Goal: Task Accomplishment & Management: Manage account settings

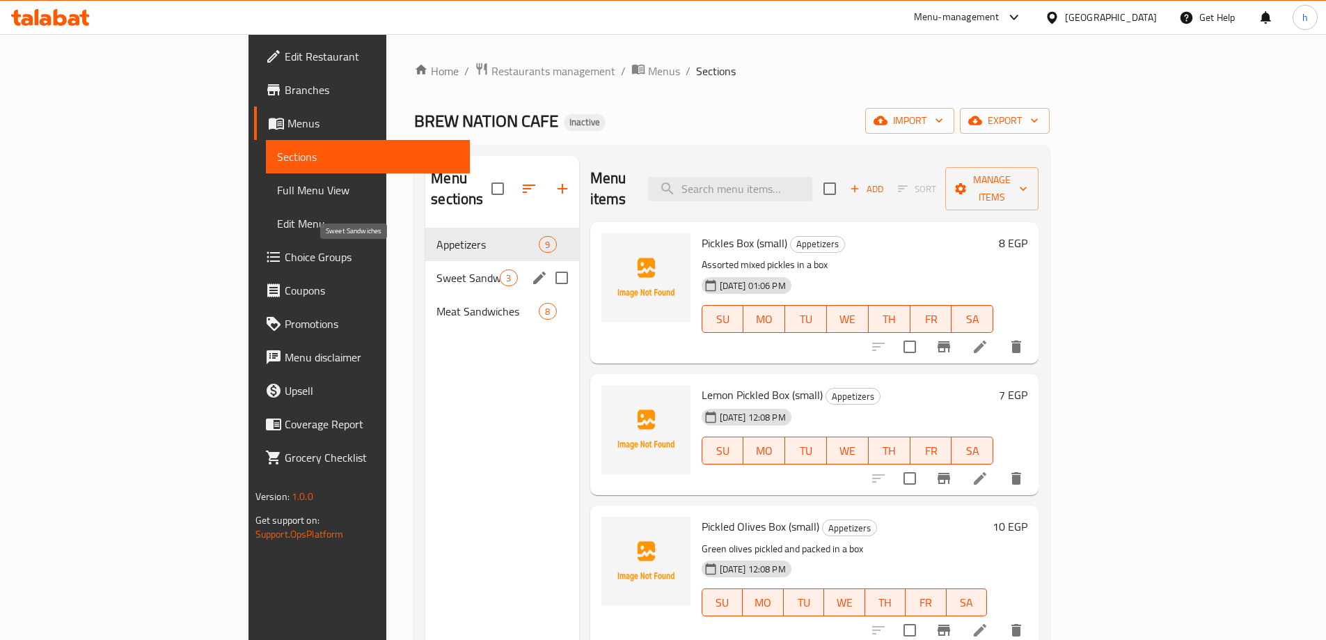
click at [436, 269] on span "Sweet Sandwiches" at bounding box center [467, 277] width 63 height 17
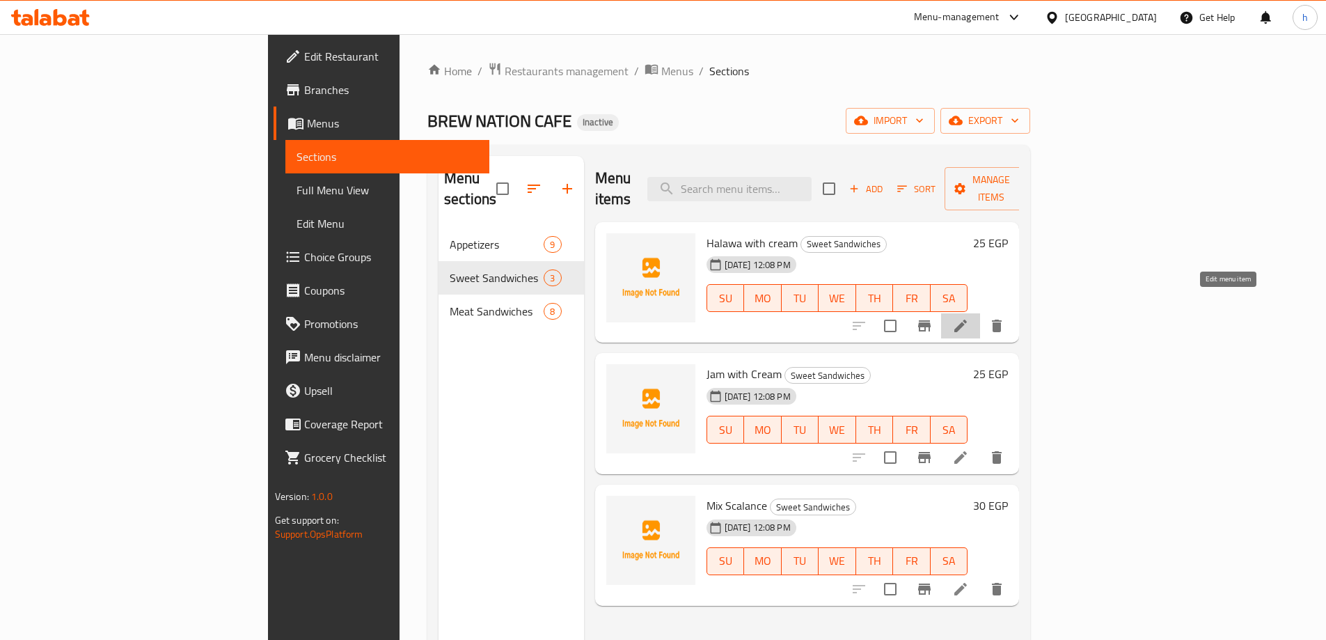
click at [967, 319] on icon at bounding box center [960, 325] width 13 height 13
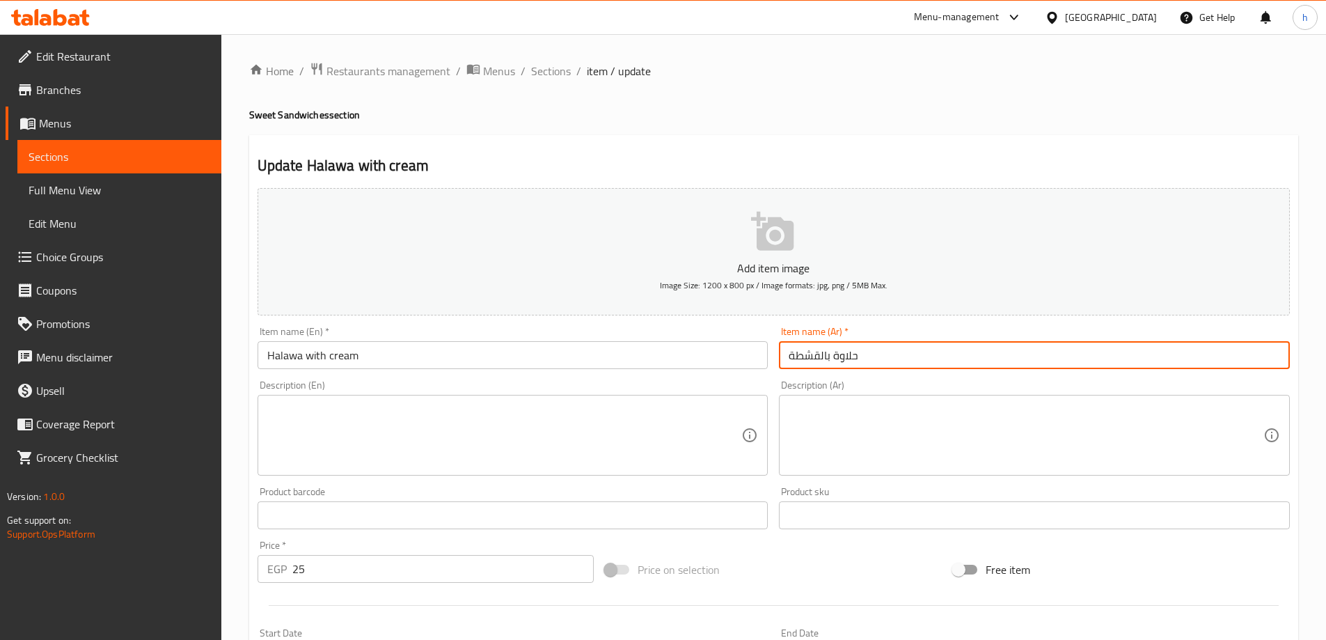
drag, startPoint x: 787, startPoint y: 357, endPoint x: 829, endPoint y: 357, distance: 42.4
click at [829, 357] on input "حلاوة بالقشطة" at bounding box center [1034, 355] width 511 height 28
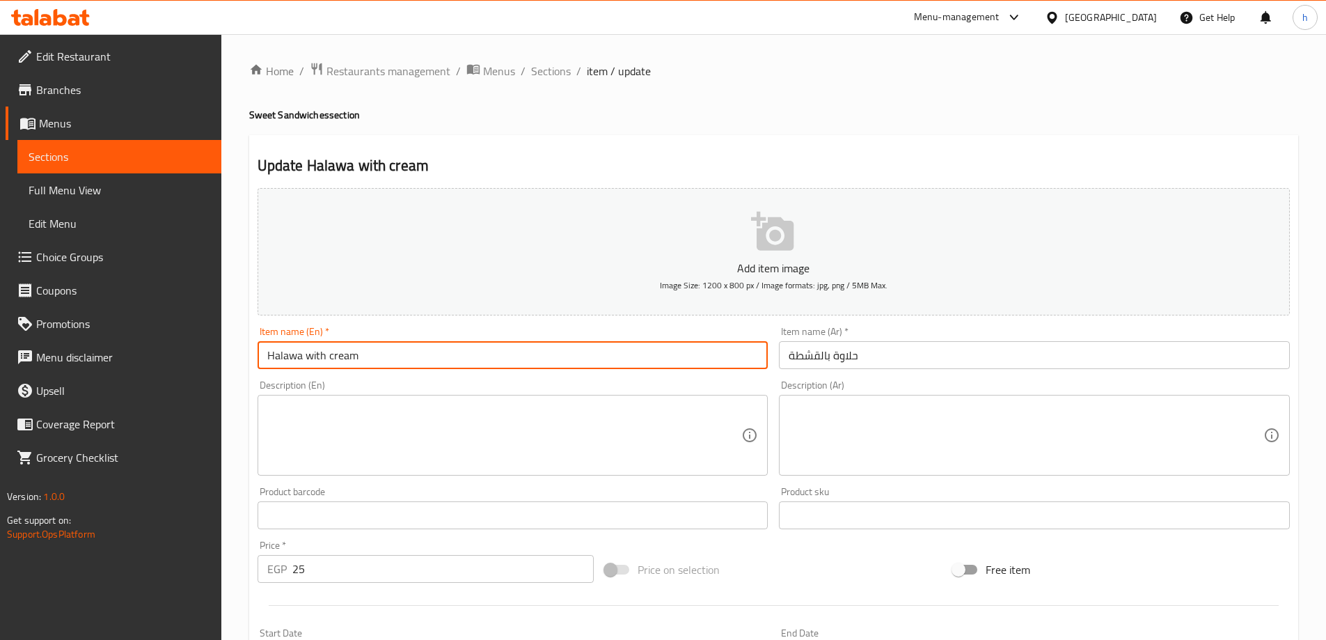
drag, startPoint x: 326, startPoint y: 355, endPoint x: 356, endPoint y: 360, distance: 30.4
click at [356, 360] on input "Halawa with cream" at bounding box center [512, 355] width 511 height 28
click at [377, 362] on input "Halawa with cream" at bounding box center [512, 355] width 511 height 28
click at [348, 356] on input "Halawa with cream" at bounding box center [512, 355] width 511 height 28
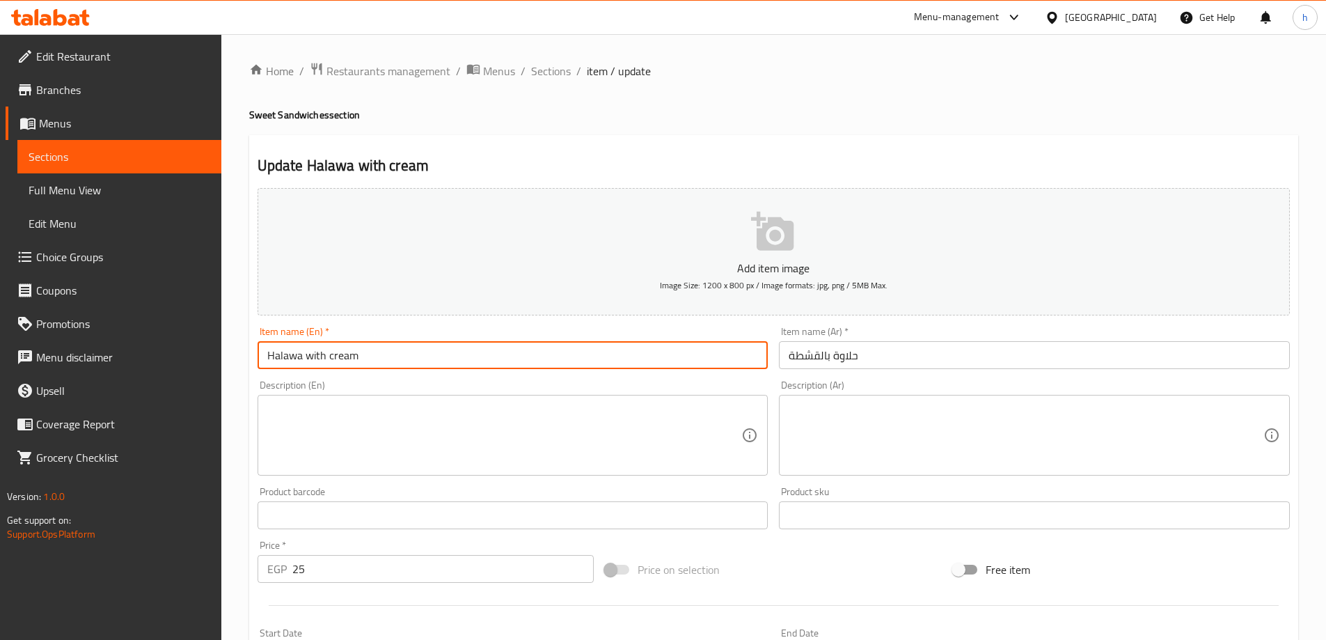
paste input "Qeshta"
type input "Halawa with Qeshta"
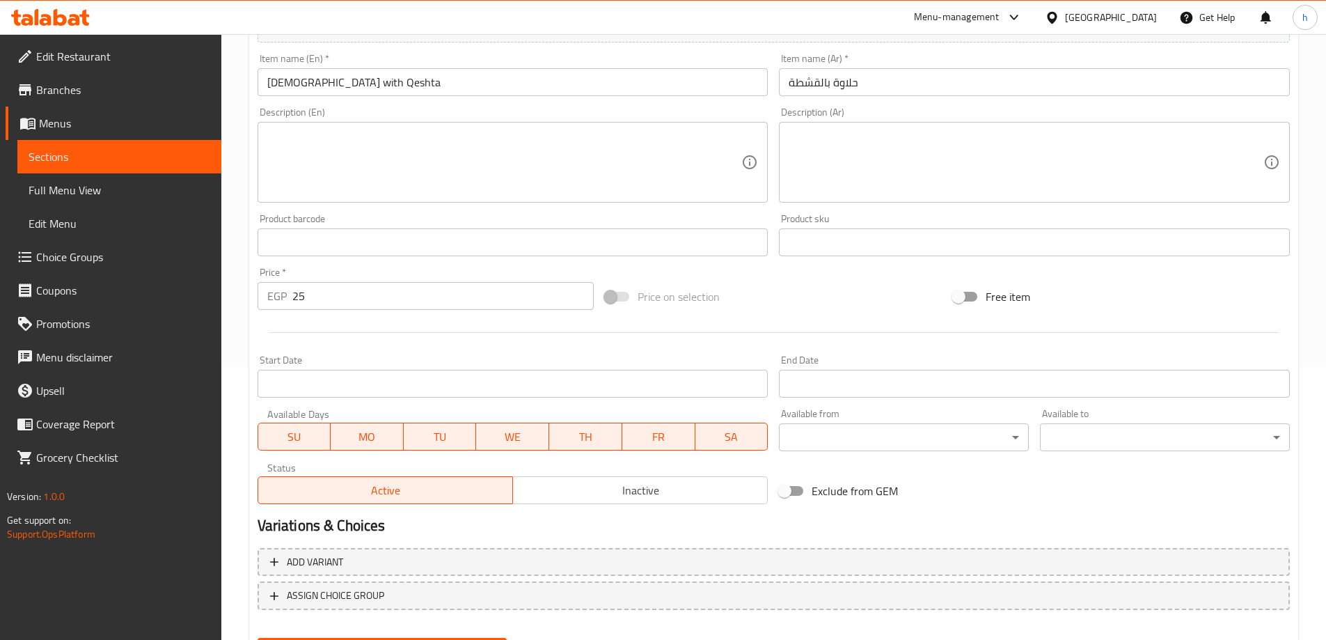
scroll to position [344, 0]
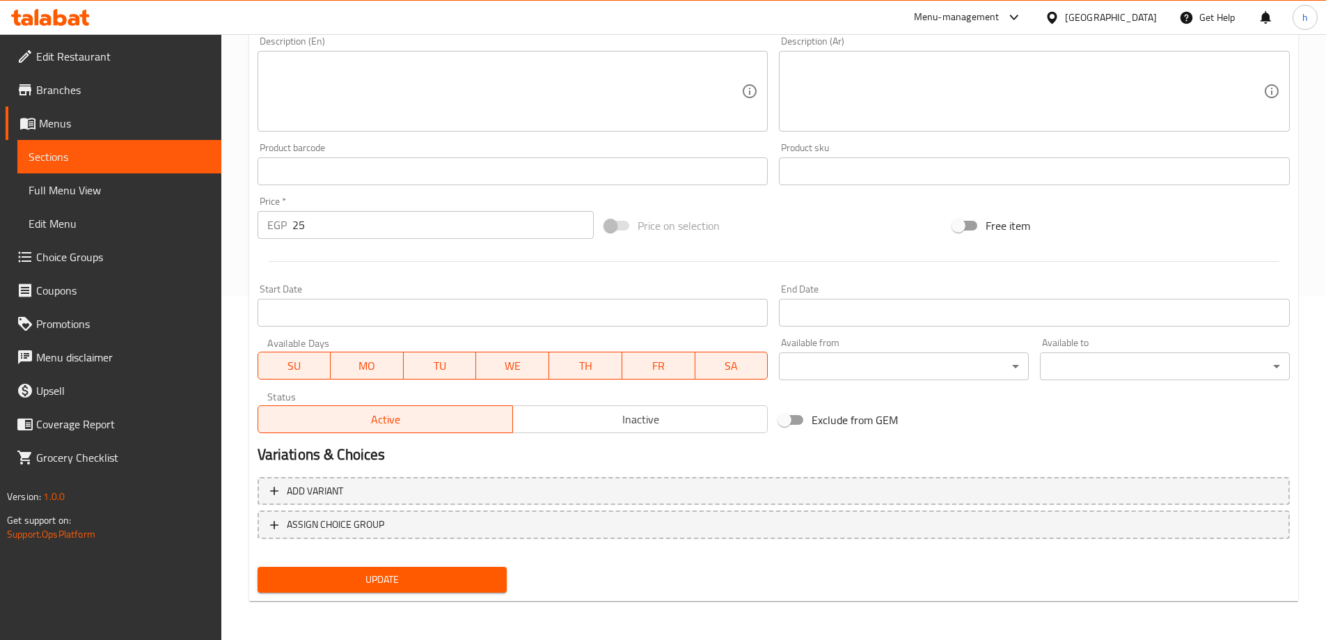
click at [342, 576] on span "Update" at bounding box center [383, 579] width 228 height 17
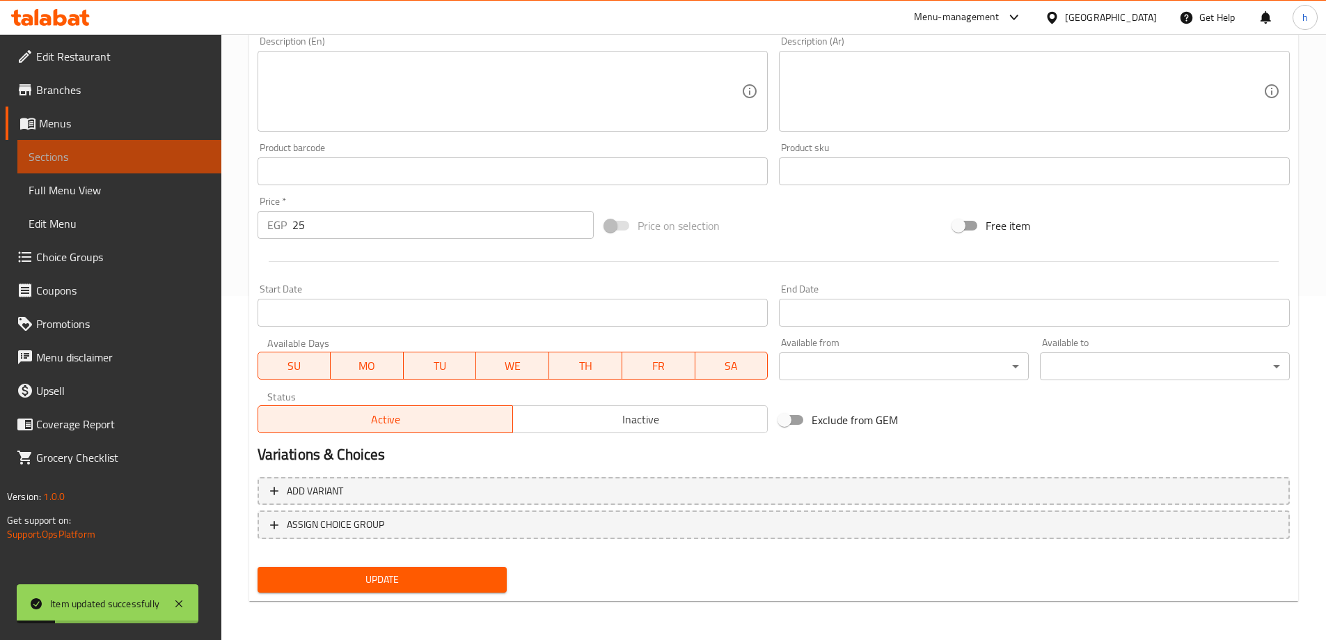
click at [106, 161] on span "Sections" at bounding box center [120, 156] width 182 height 17
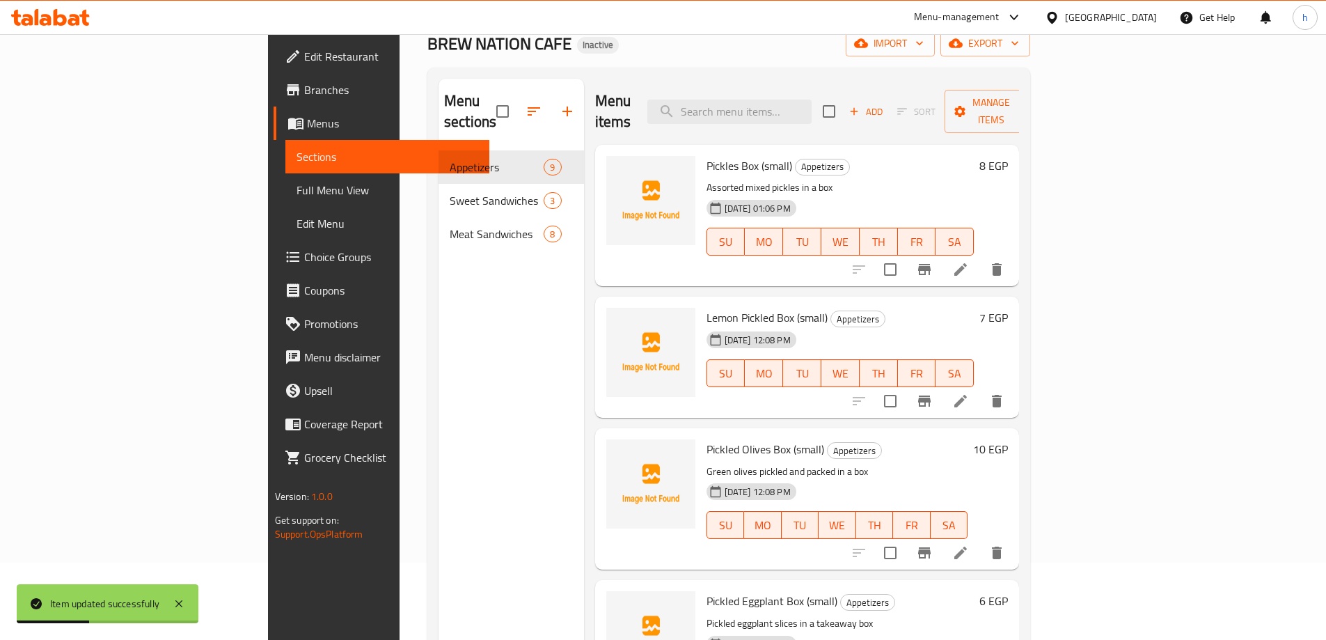
scroll to position [56, 0]
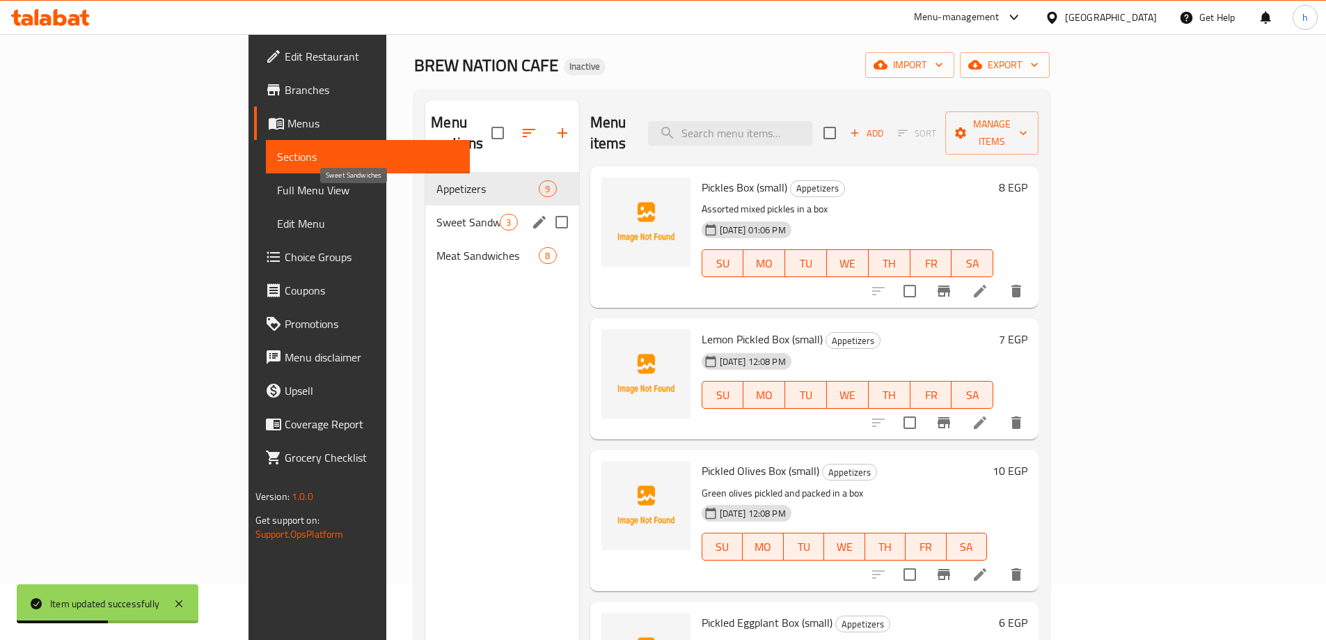
click at [436, 214] on span "Sweet Sandwiches" at bounding box center [467, 222] width 63 height 17
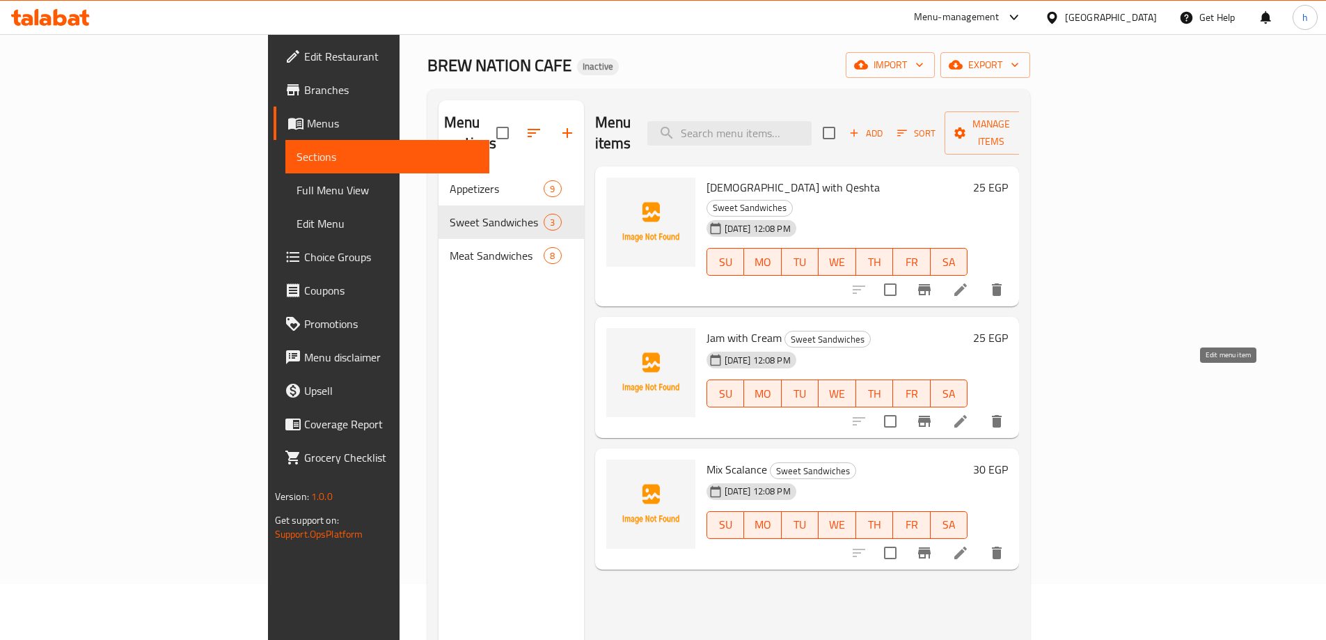
click at [969, 413] on icon at bounding box center [960, 421] width 17 height 17
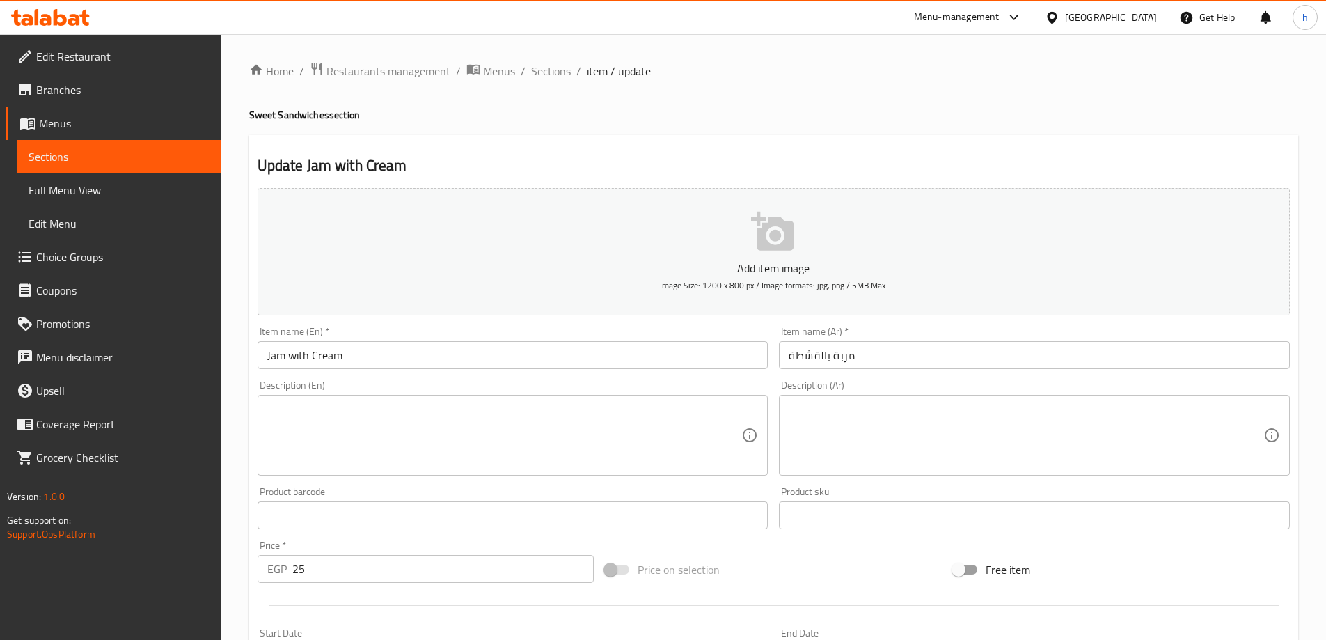
click at [315, 355] on input "Jam with Cream" at bounding box center [512, 355] width 511 height 28
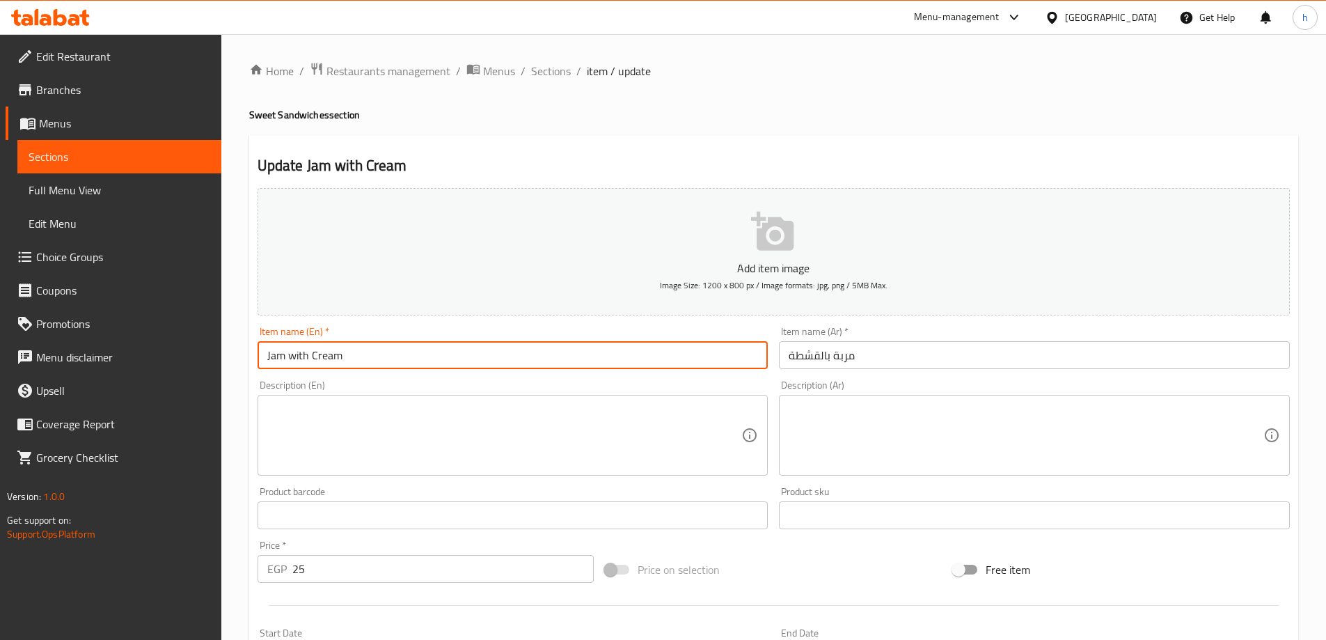
click at [315, 355] on input "Jam with Cream" at bounding box center [512, 355] width 511 height 28
paste input "Qeshta"
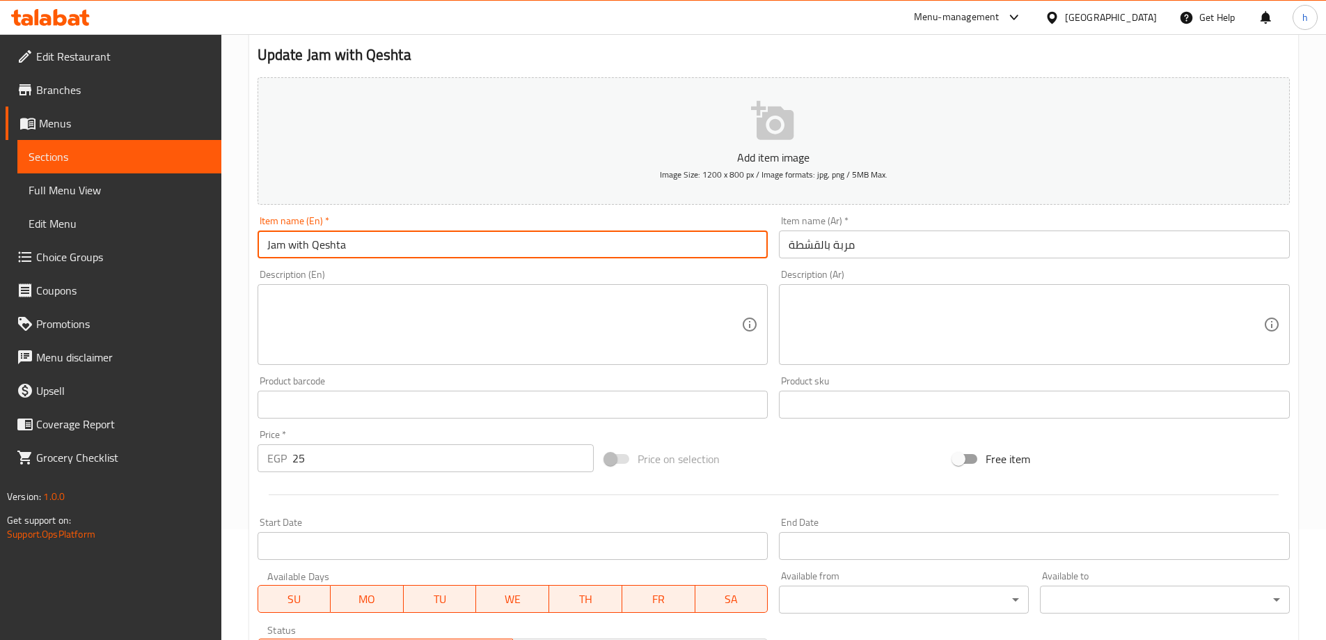
scroll to position [70, 0]
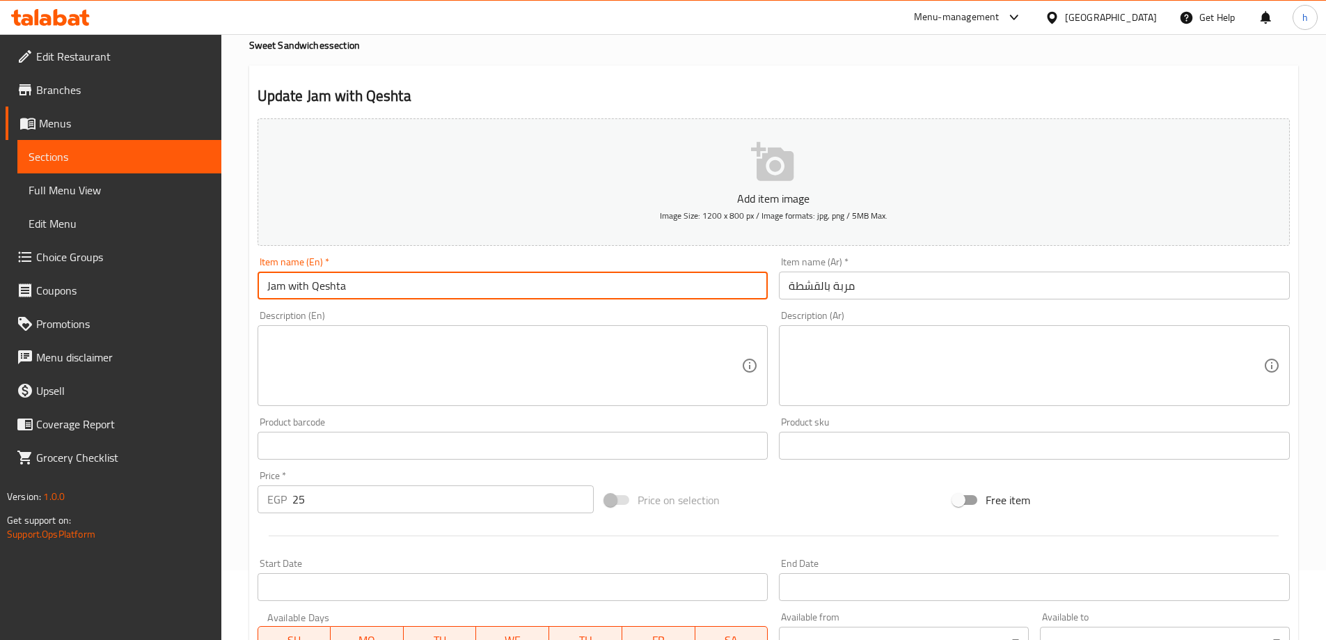
type input "Jam with Qeshta"
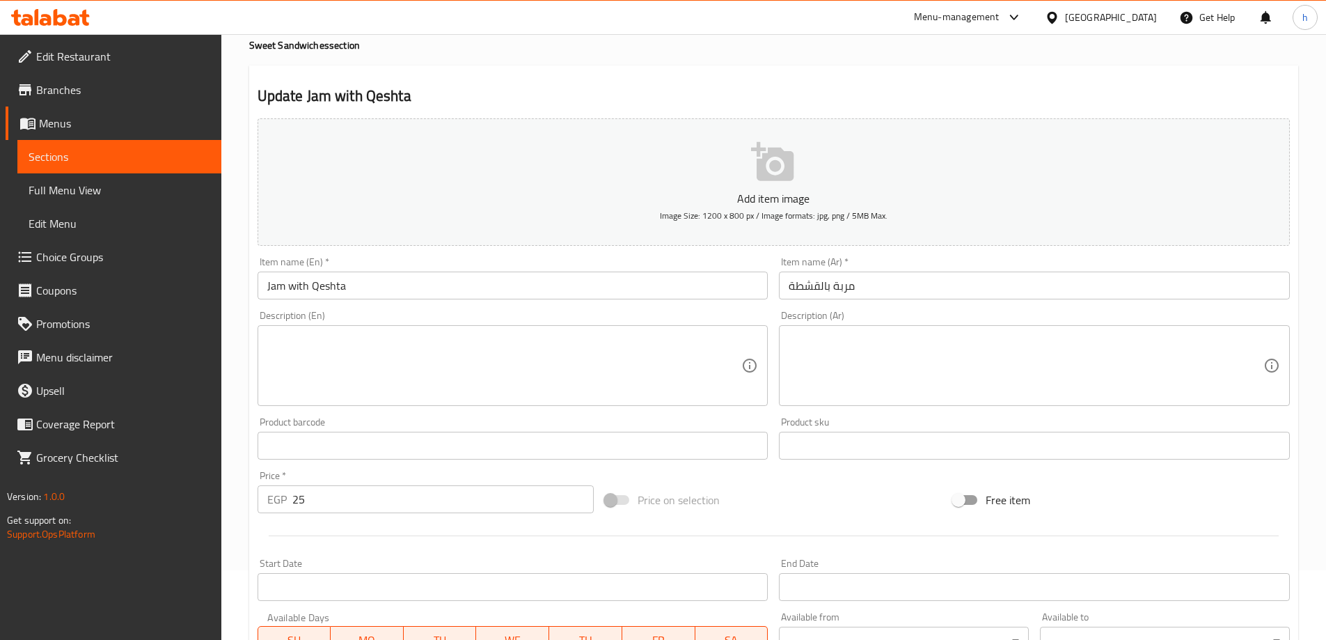
click at [312, 367] on textarea at bounding box center [504, 366] width 475 height 66
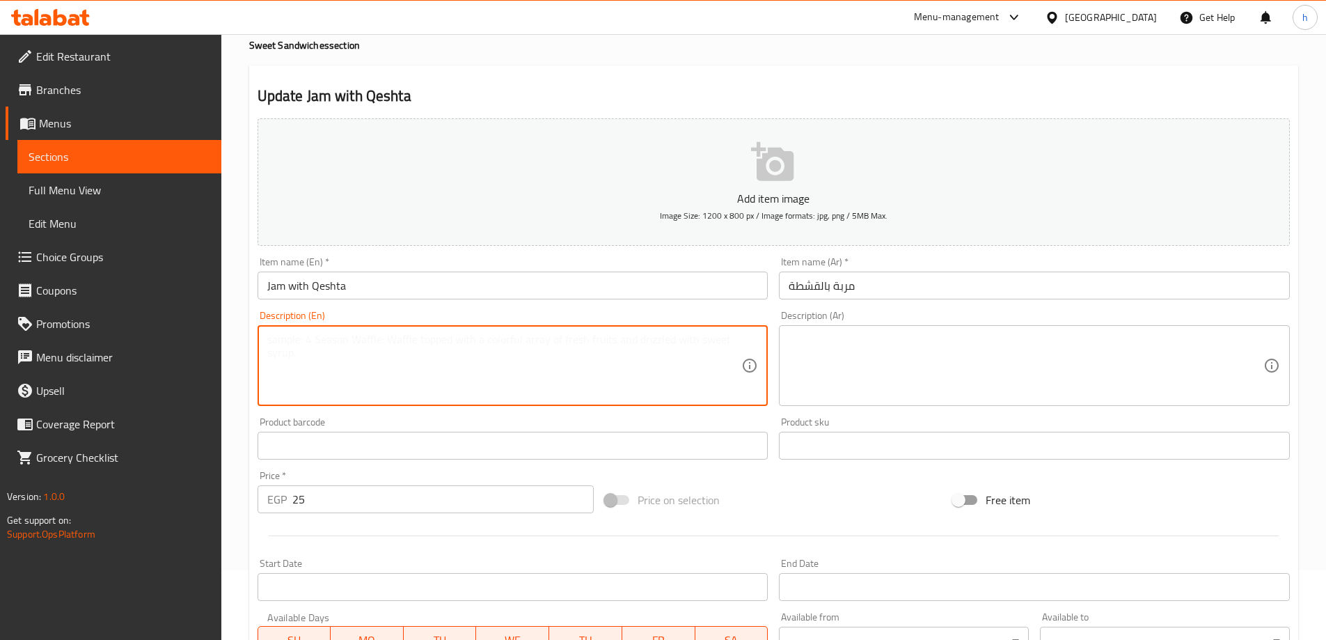
paste textarea "Fruit jam spread with cream"
drag, startPoint x: 368, startPoint y: 340, endPoint x: 410, endPoint y: 340, distance: 41.8
click at [410, 340] on textarea "Fruit jam spread with cream" at bounding box center [504, 366] width 475 height 66
click at [314, 286] on input "Jam with Qeshta" at bounding box center [512, 285] width 511 height 28
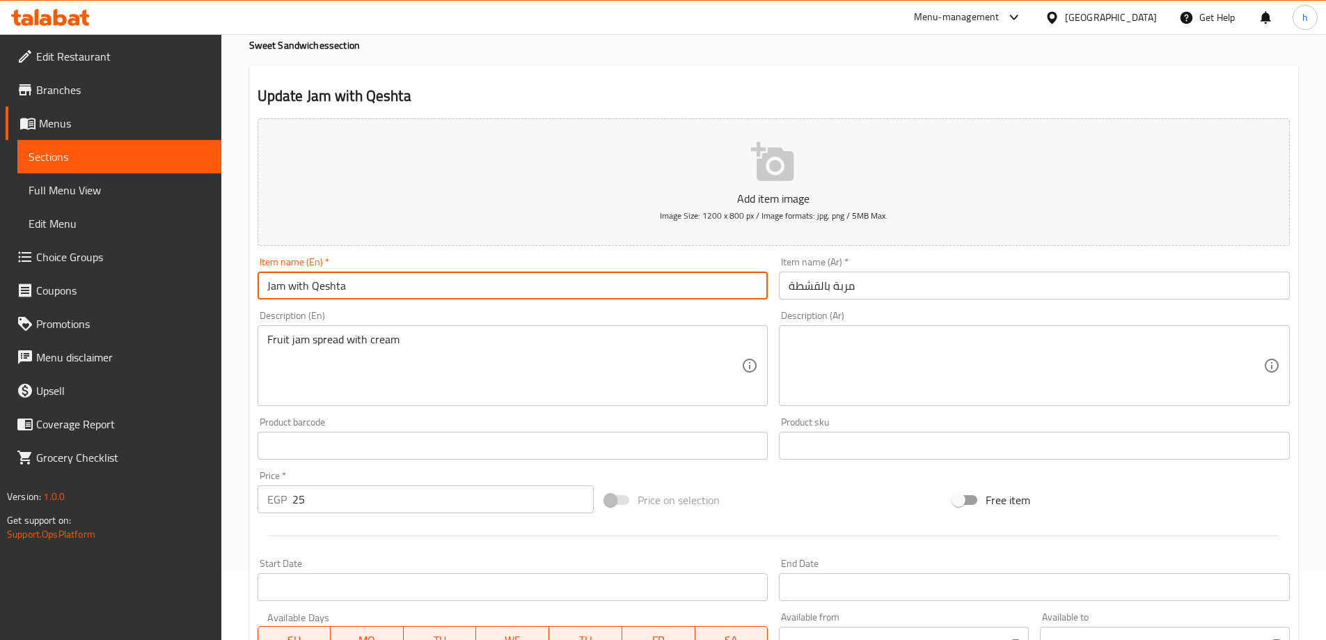
click at [314, 286] on input "Jam with Qeshta" at bounding box center [512, 285] width 511 height 28
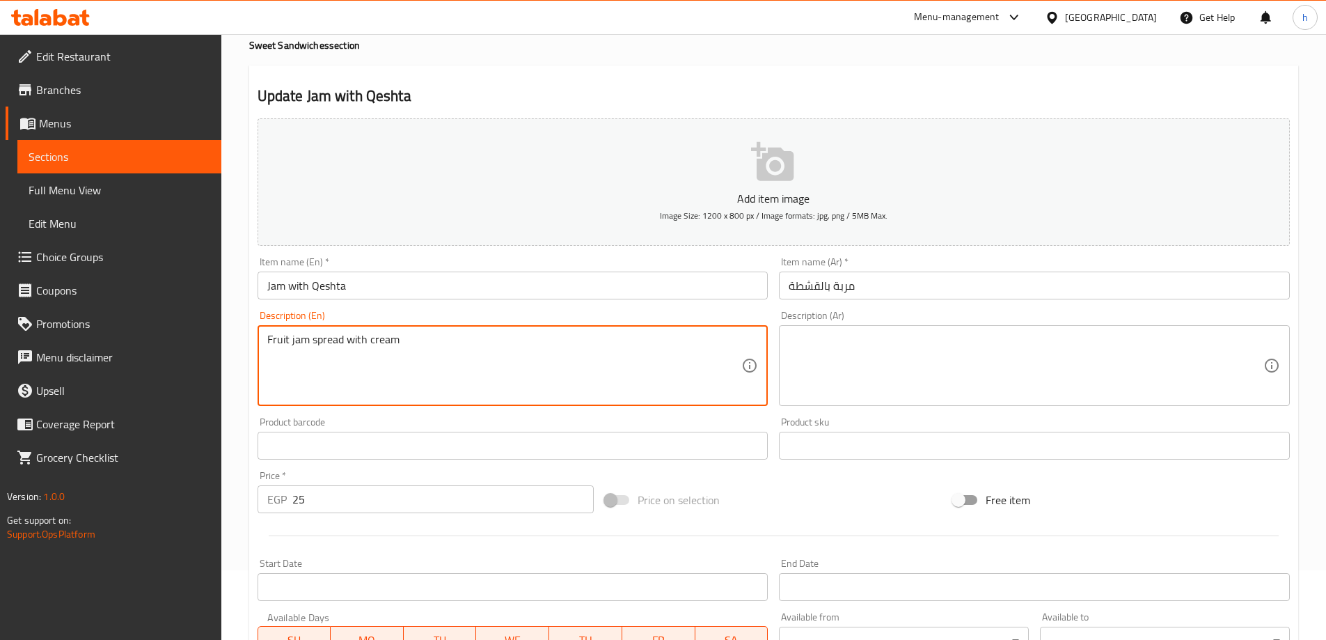
click at [384, 338] on textarea "Fruit jam spread with cream" at bounding box center [504, 366] width 475 height 66
paste textarea "Qeshta"
drag, startPoint x: 269, startPoint y: 338, endPoint x: 436, endPoint y: 338, distance: 166.3
click at [436, 338] on textarea "Fruit jam spread with Qeshta" at bounding box center [504, 366] width 475 height 66
type textarea "Fruit jam spread with Qeshta"
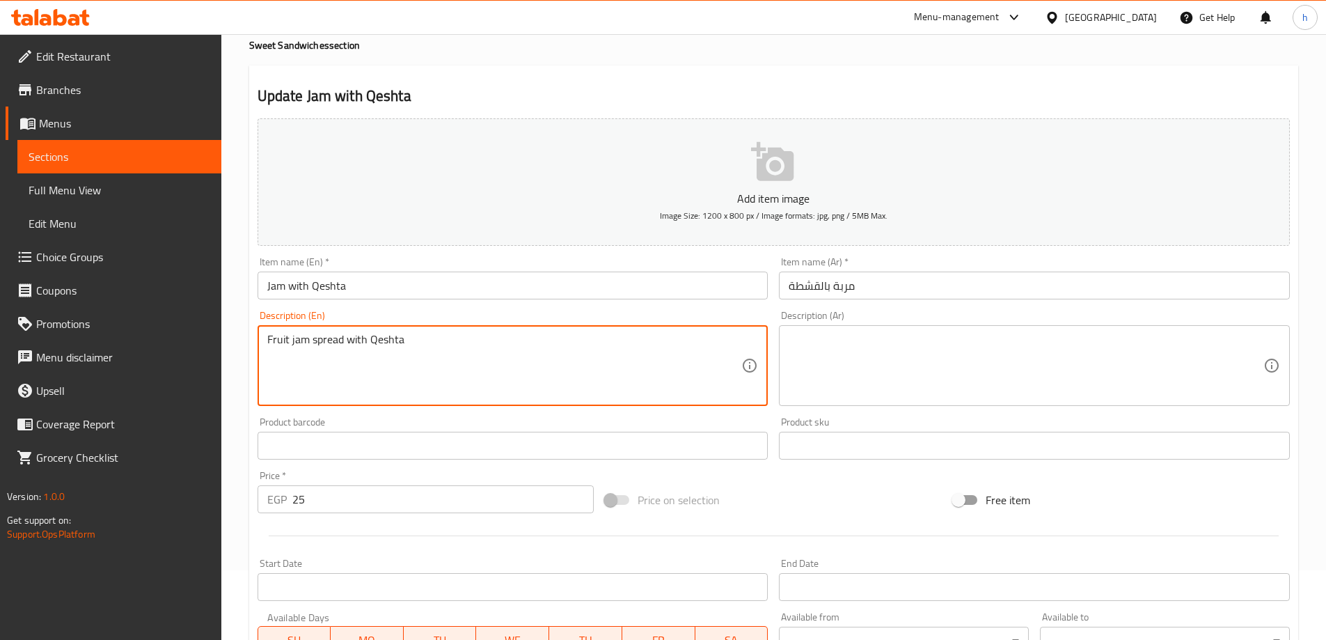
click at [376, 343] on textarea "Fruit jam spread with Qeshta" at bounding box center [504, 366] width 475 height 66
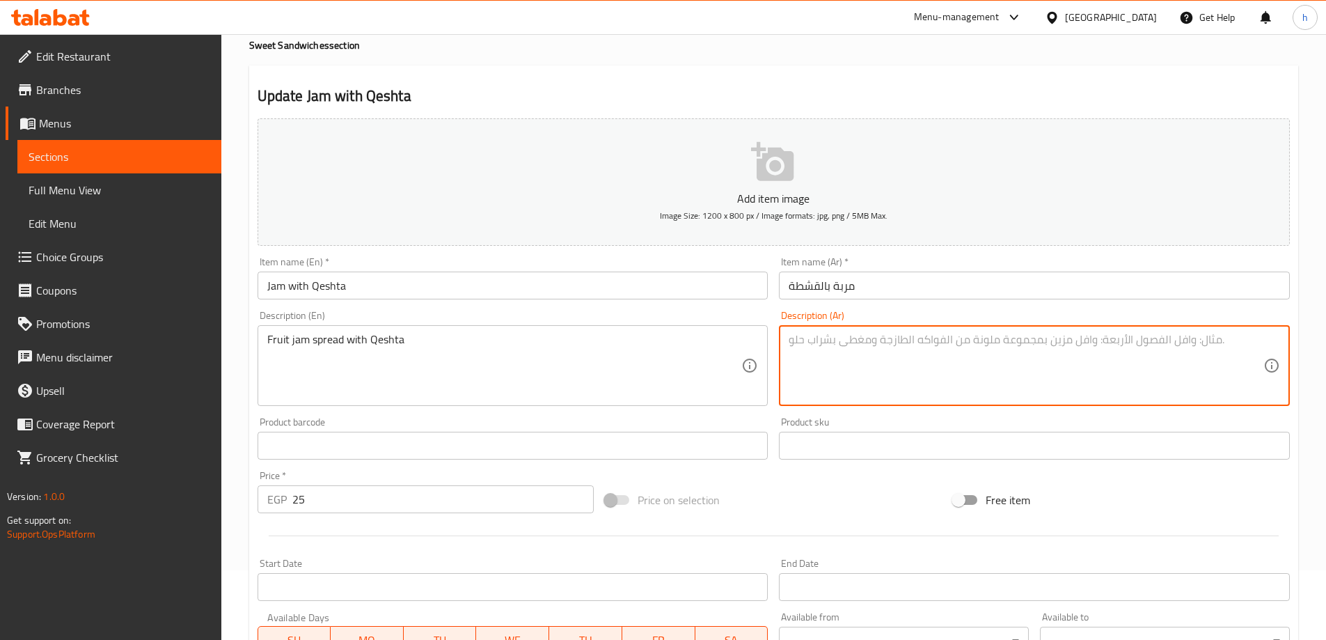
click at [845, 343] on textarea at bounding box center [1025, 366] width 475 height 66
paste textarea "مربى الفاكهة مدهون بالكريمة"
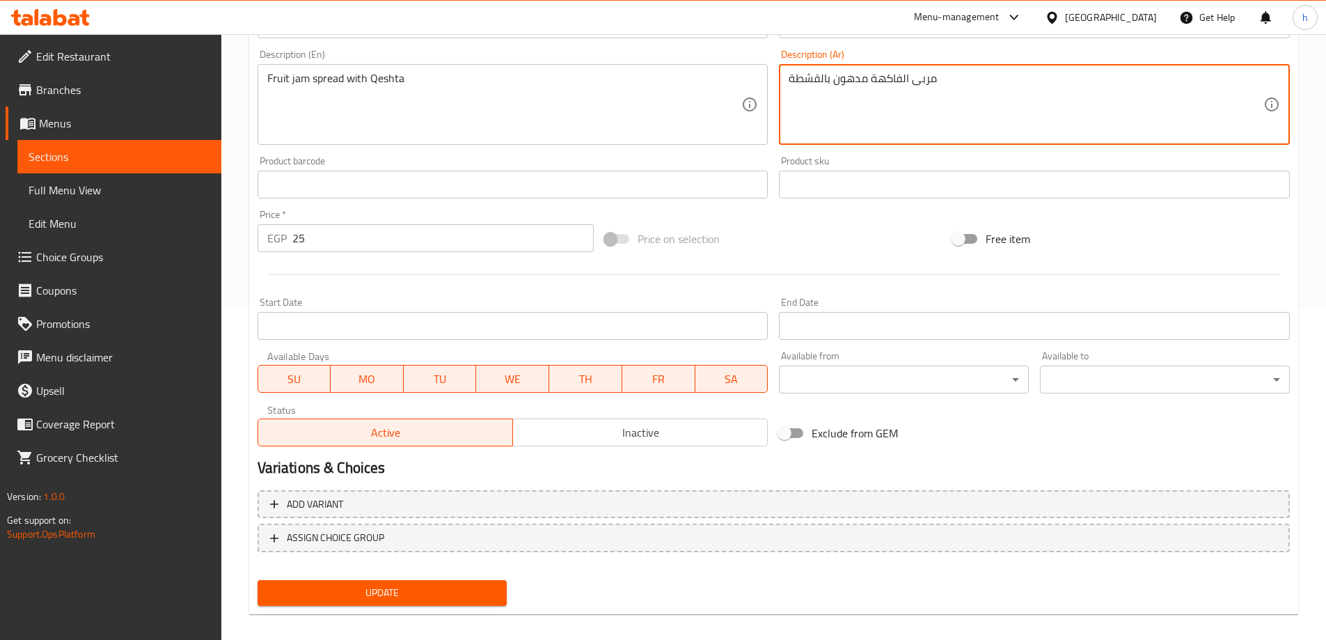
scroll to position [344, 0]
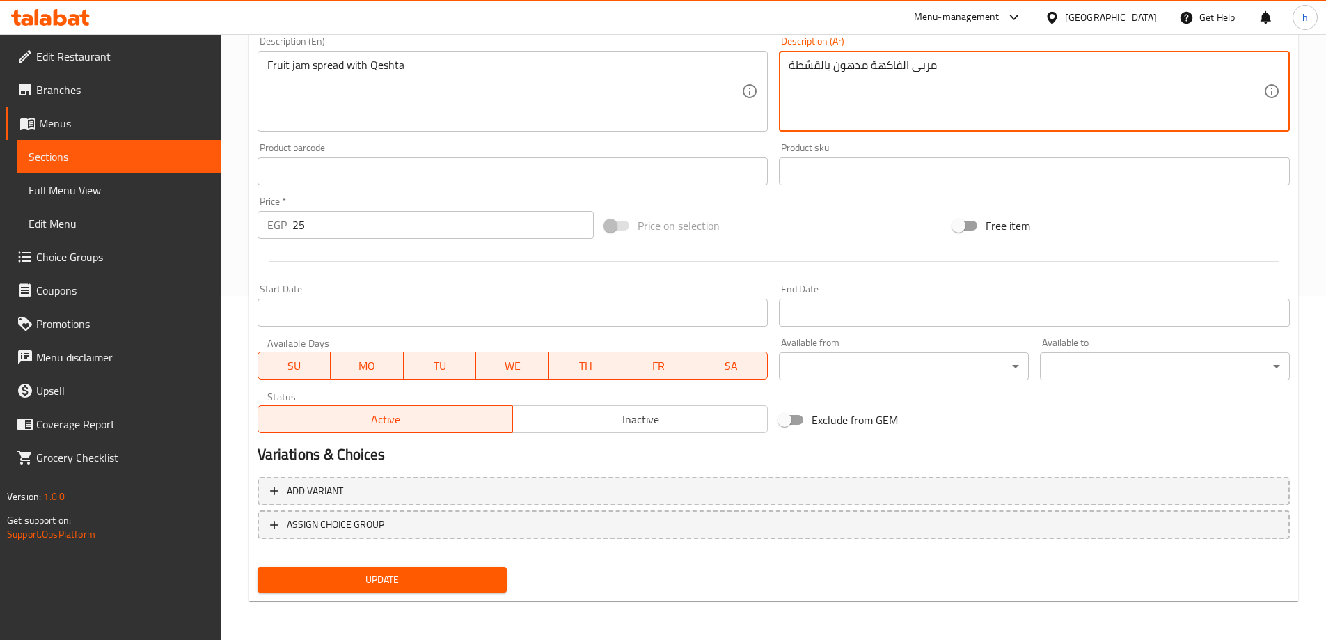
type textarea "مربى الفاكهة مدهون بالقشطة"
click at [334, 580] on span "Update" at bounding box center [383, 579] width 228 height 17
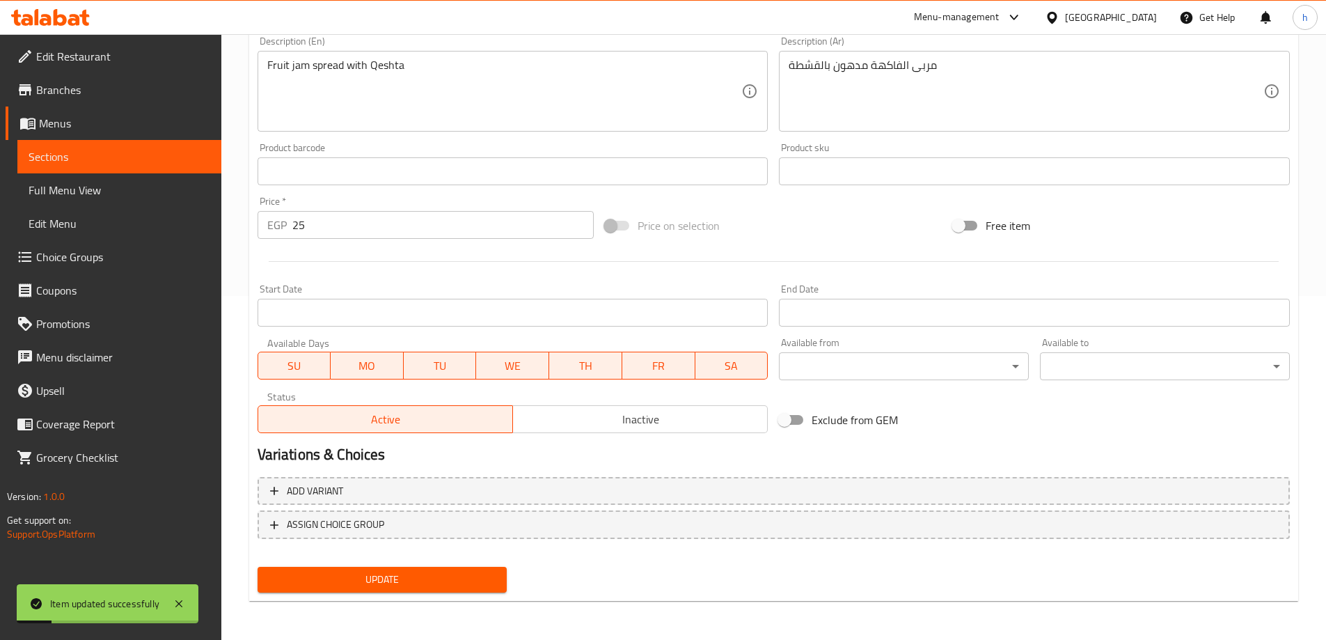
click at [170, 154] on span "Sections" at bounding box center [120, 156] width 182 height 17
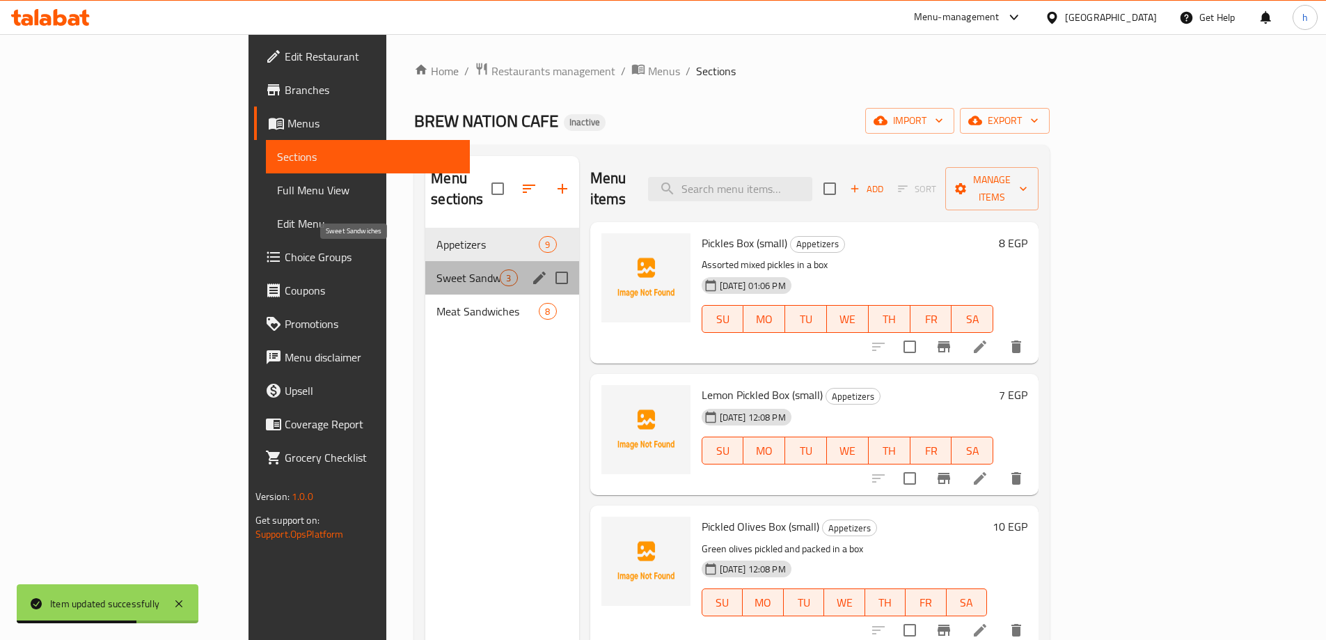
click at [436, 269] on span "Sweet Sandwiches" at bounding box center [467, 277] width 63 height 17
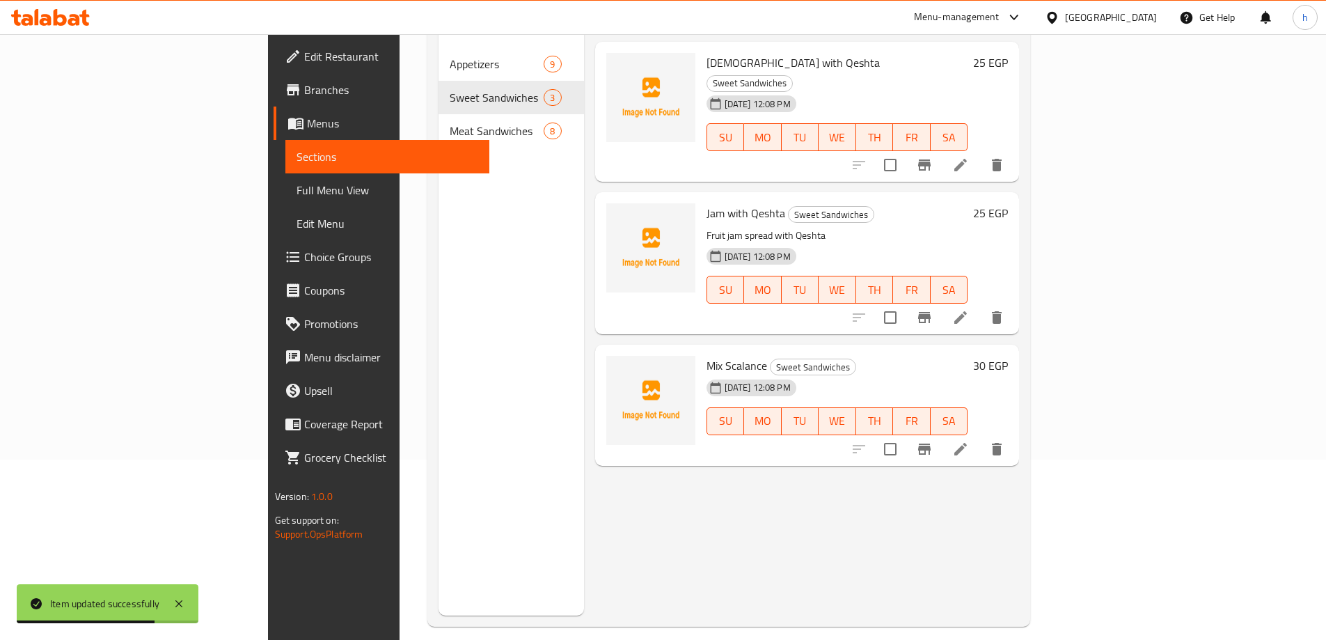
scroll to position [195, 0]
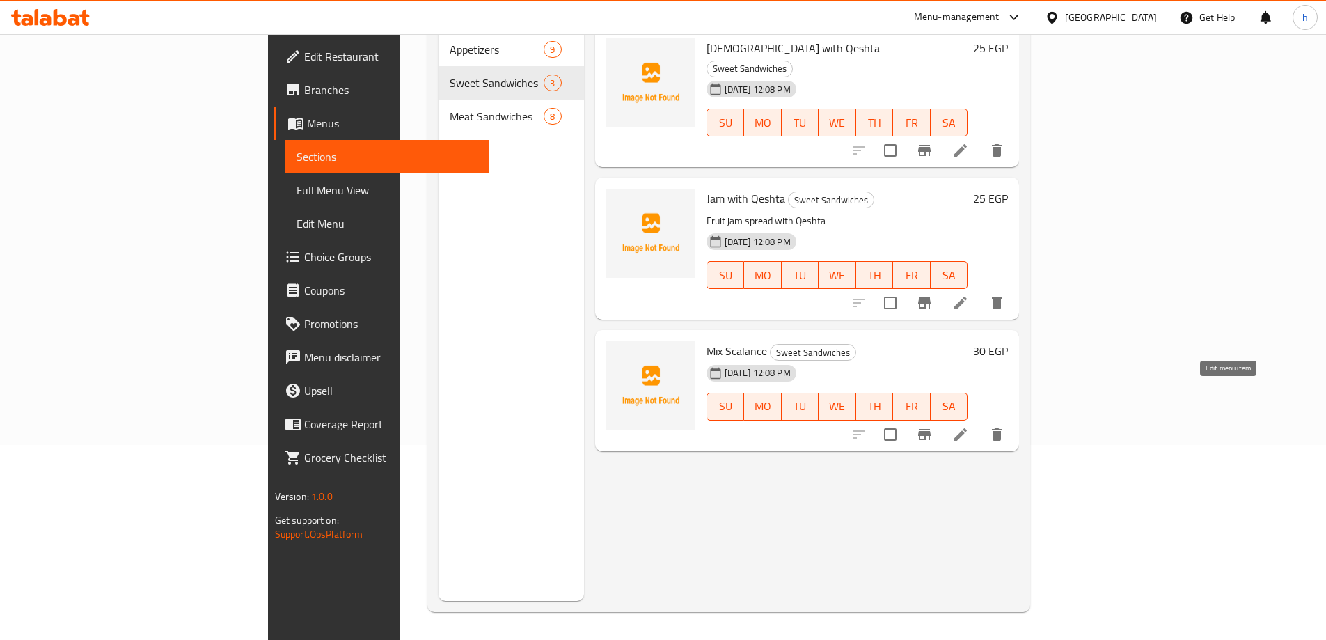
click at [967, 428] on icon at bounding box center [960, 434] width 13 height 13
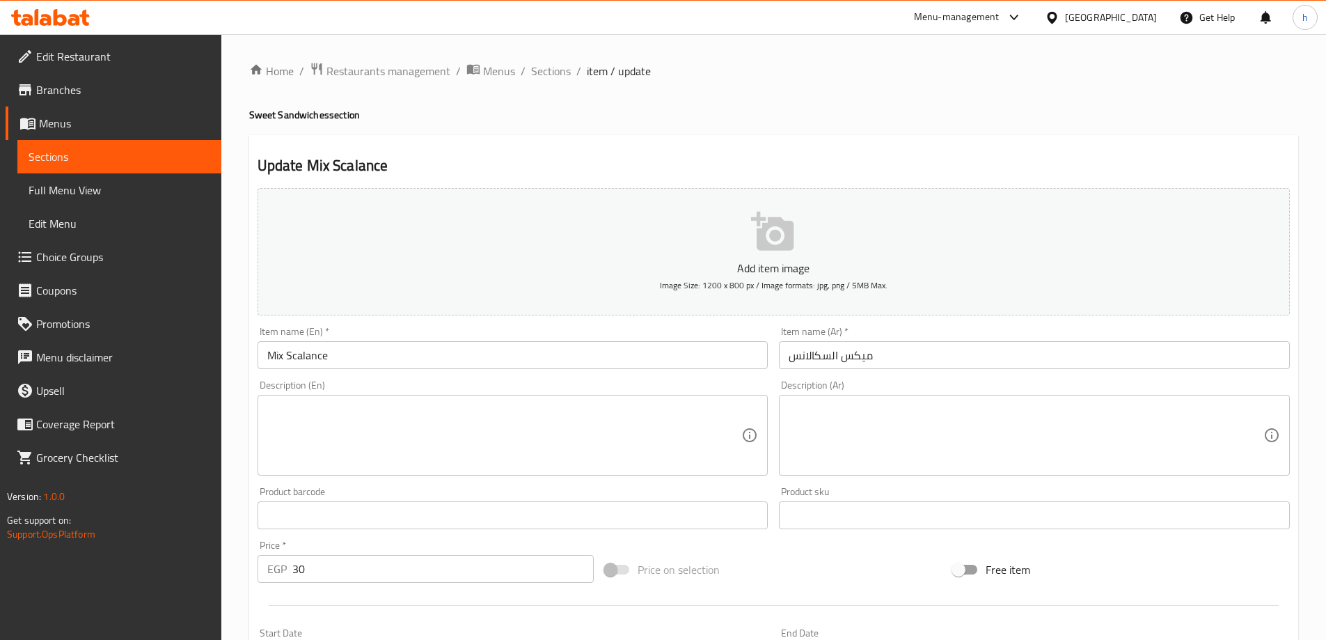
click at [800, 356] on input "ميكس السكالانس" at bounding box center [1034, 355] width 511 height 28
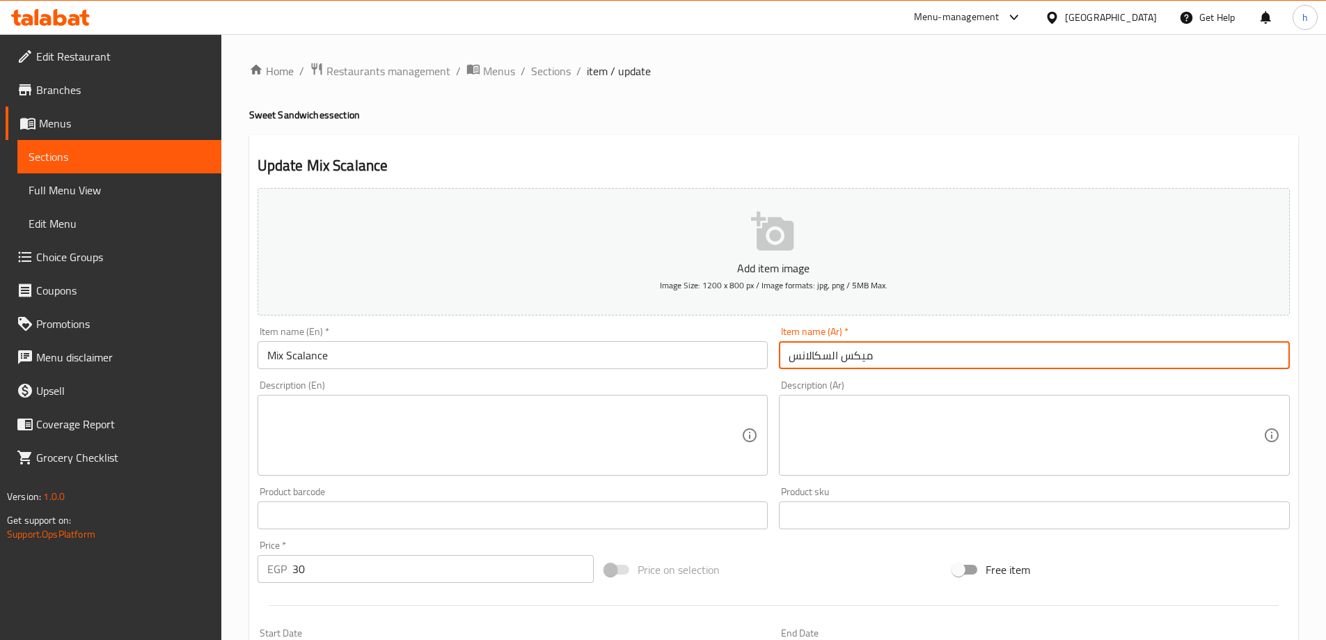
click at [800, 356] on input "ميكس السكالانس" at bounding box center [1034, 355] width 511 height 28
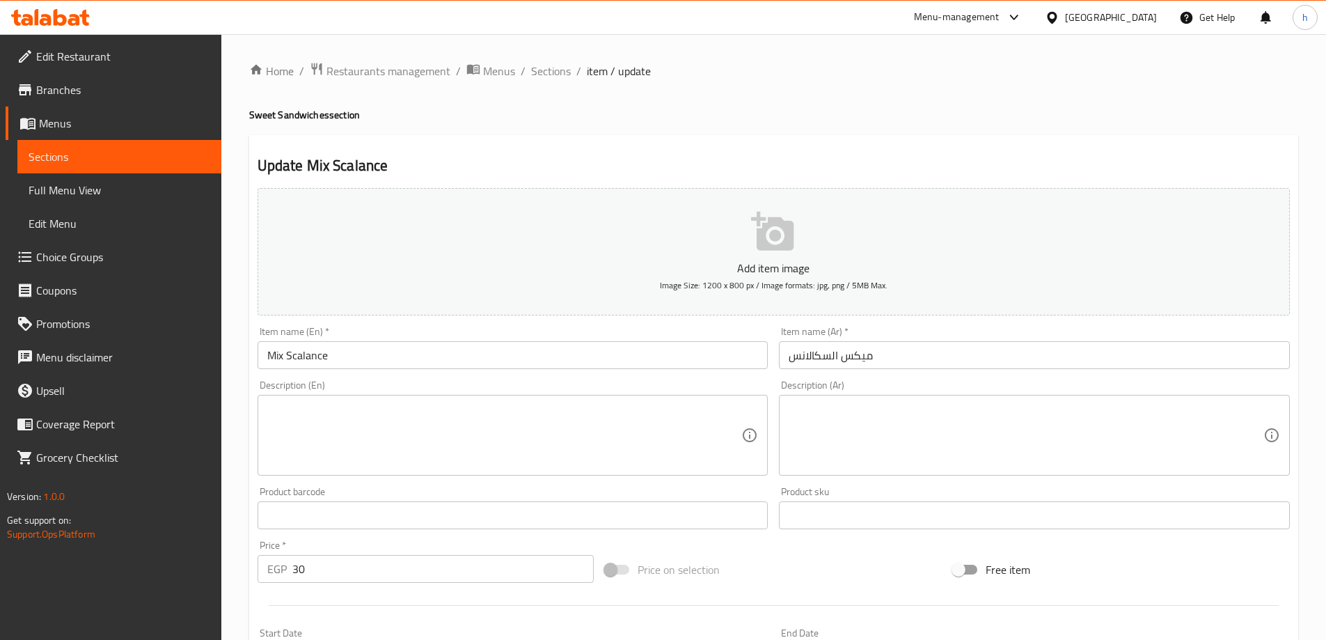
click at [299, 357] on input "Mix Scalance" at bounding box center [512, 355] width 511 height 28
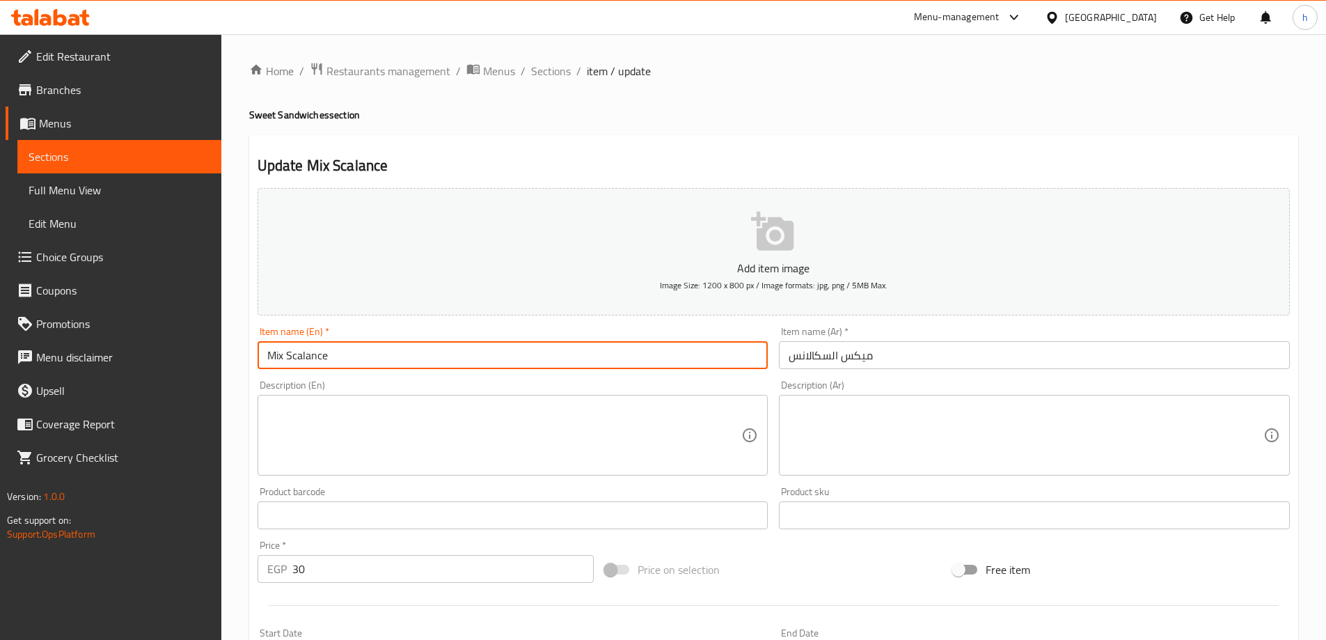
click at [299, 357] on input "Mix Scalance" at bounding box center [512, 355] width 511 height 28
paste input "sakalans"
click at [292, 358] on input "Mix sakalans" at bounding box center [512, 355] width 511 height 28
type input "Mix Sakalans"
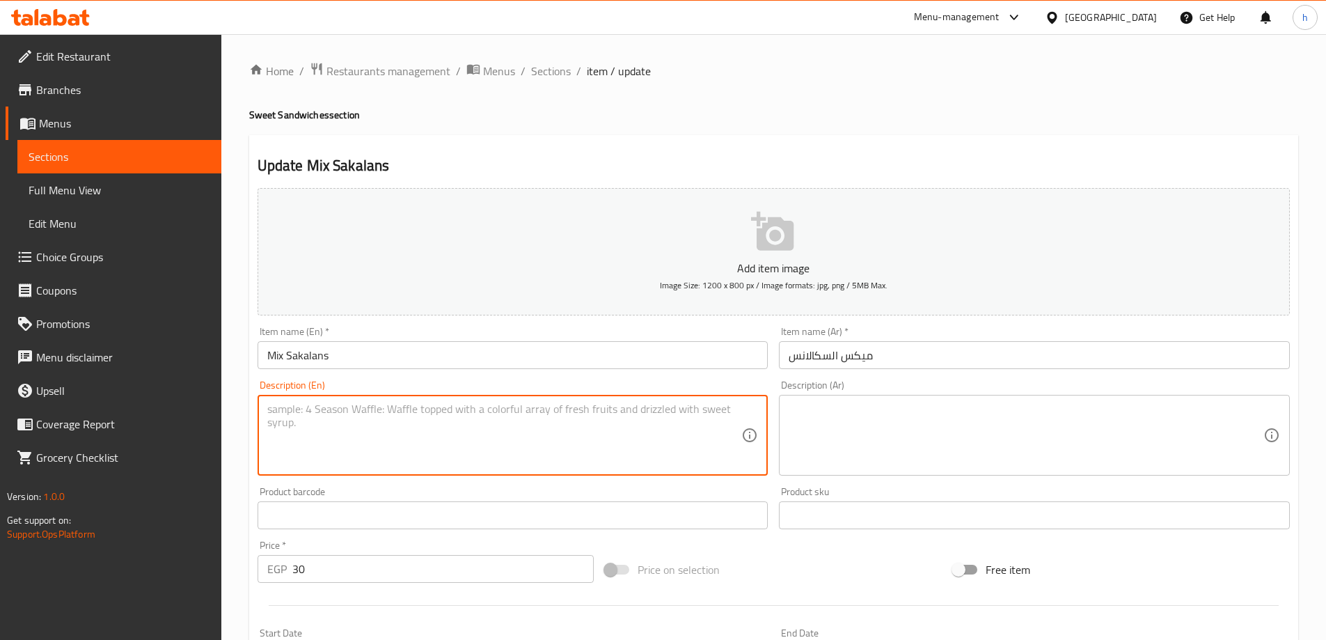
click at [295, 437] on textarea at bounding box center [504, 435] width 475 height 66
paste textarea "Mixed sweet fillings in a sandwich"
type textarea "Mixed sweet fillings in a sandwich"
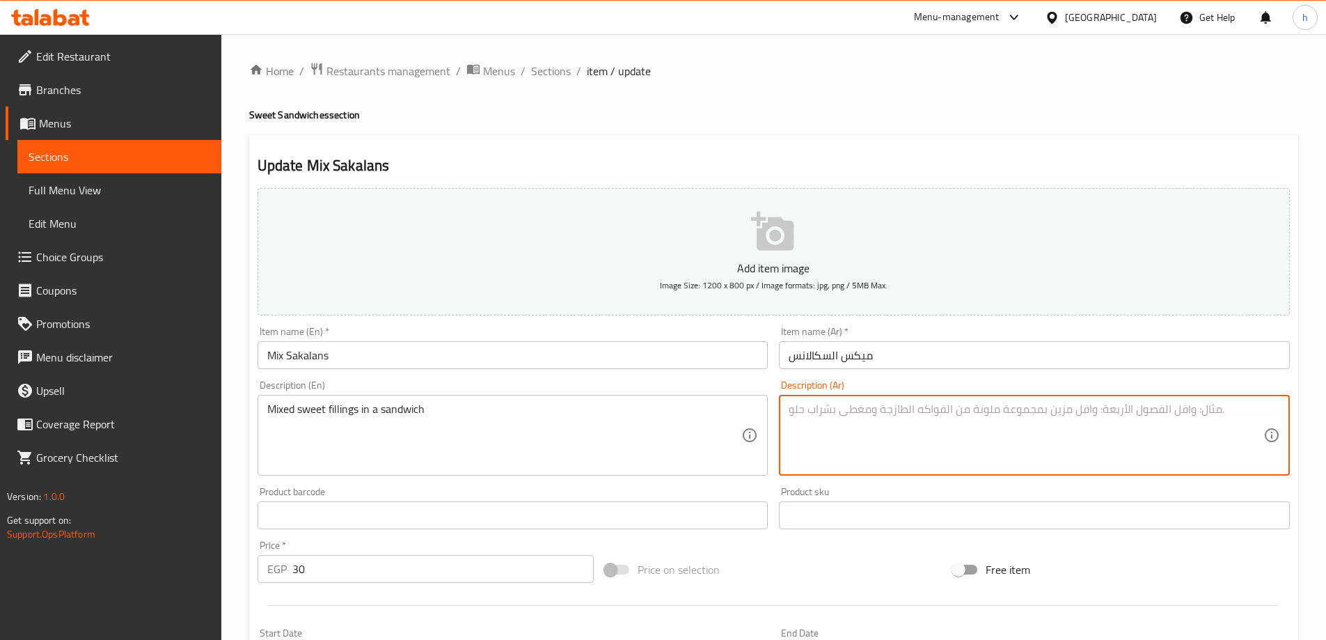
click at [827, 407] on textarea at bounding box center [1025, 435] width 475 height 66
paste textarea "حشوات حلوة مختلطة في شطيرة"
drag, startPoint x: 842, startPoint y: 408, endPoint x: 881, endPoint y: 414, distance: 39.4
click at [881, 414] on textarea "حشوات حلوة مختلطة في شطيرة" at bounding box center [1025, 435] width 475 height 66
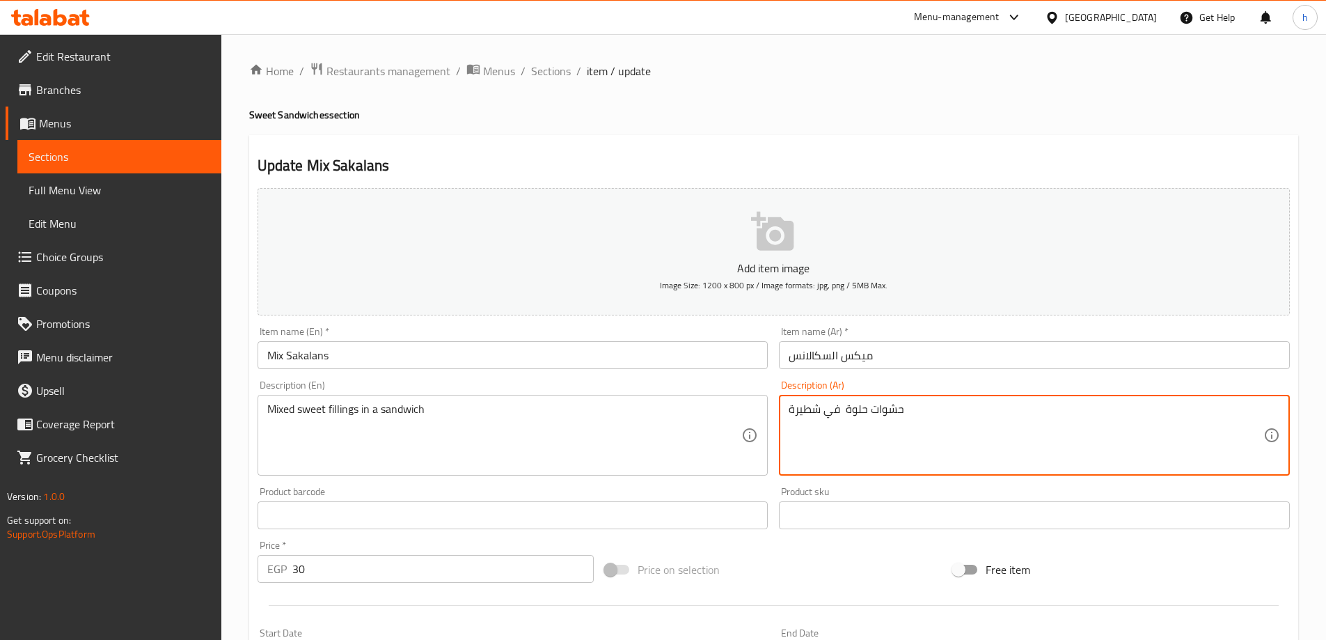
click at [919, 413] on textarea "حشوات حلوة في شطيرة" at bounding box center [1025, 435] width 475 height 66
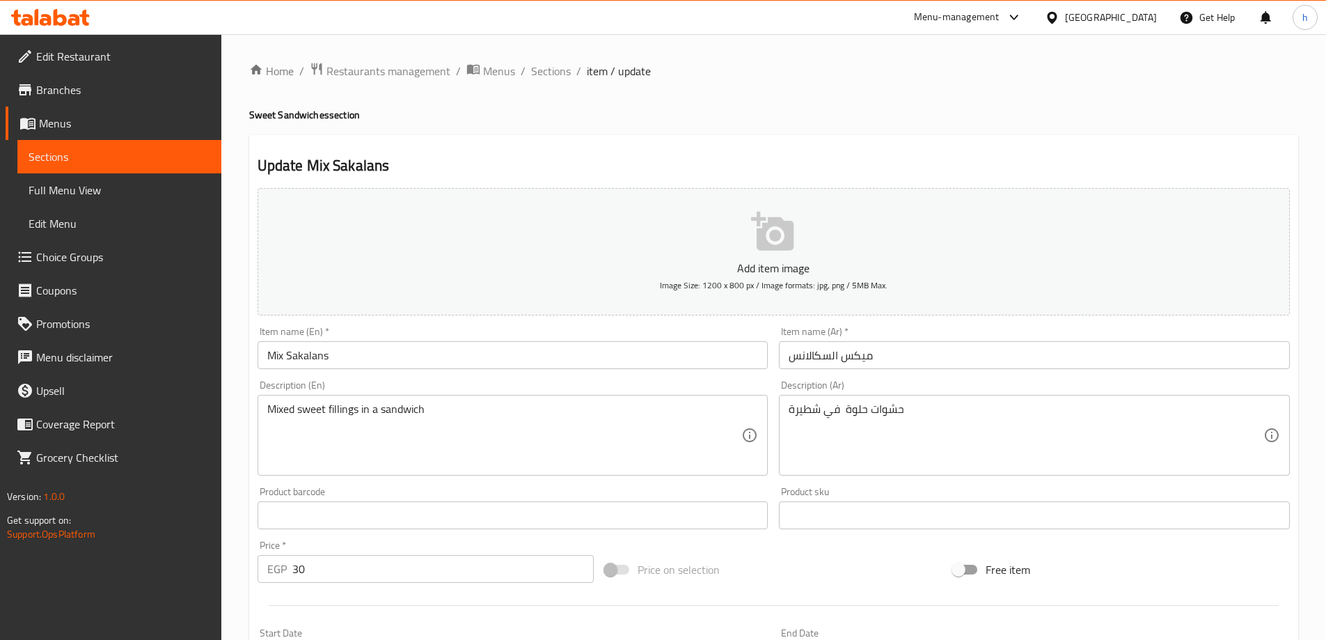
click at [784, 410] on div "حشوات حلوة في شطيرة Description (Ar)" at bounding box center [1034, 435] width 511 height 81
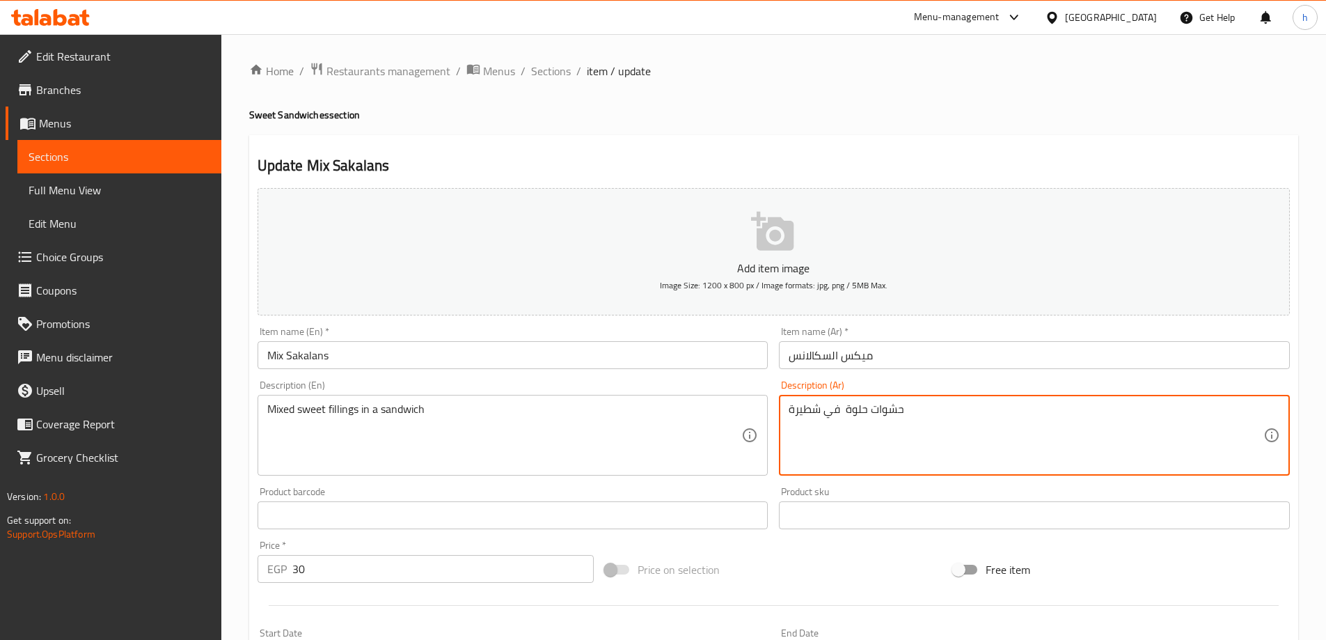
click at [791, 409] on textarea "حشوات حلوة في شطيرة" at bounding box center [1025, 435] width 475 height 66
drag, startPoint x: 789, startPoint y: 408, endPoint x: 821, endPoint y: 412, distance: 32.3
click at [821, 412] on textarea "ميكس حشوات حلوة في شطيرة" at bounding box center [1025, 435] width 475 height 66
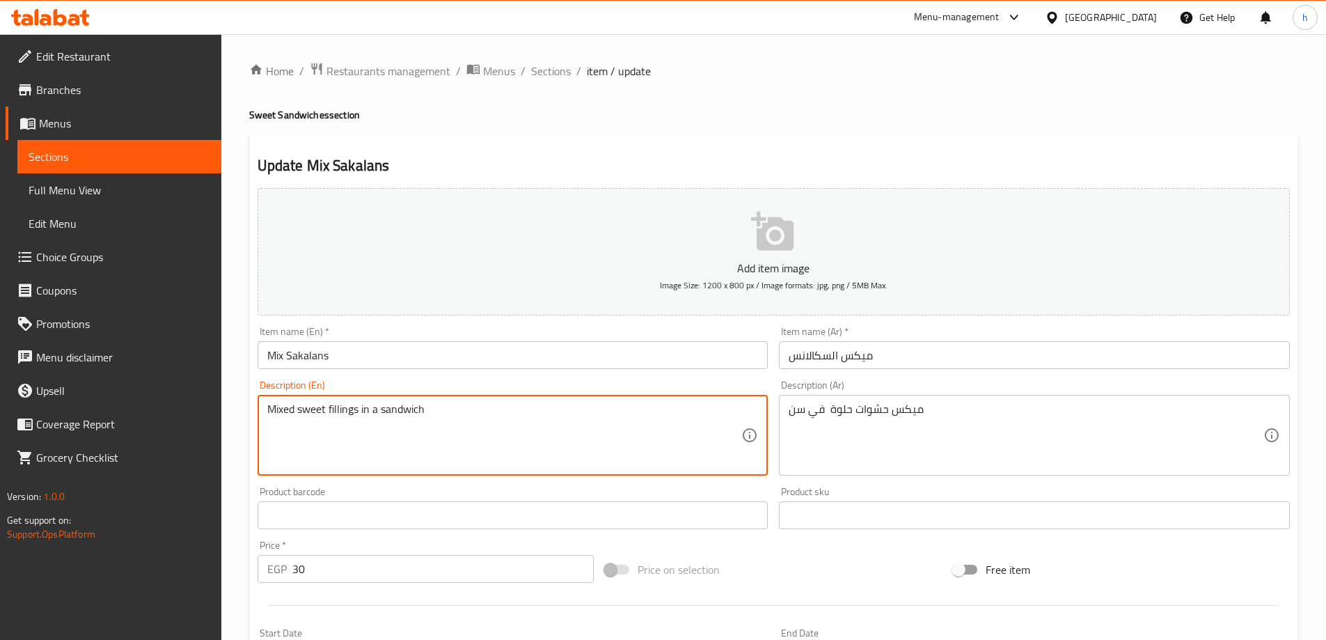
click at [391, 409] on textarea "Mixed sweet fillings in a sandwich" at bounding box center [504, 435] width 475 height 66
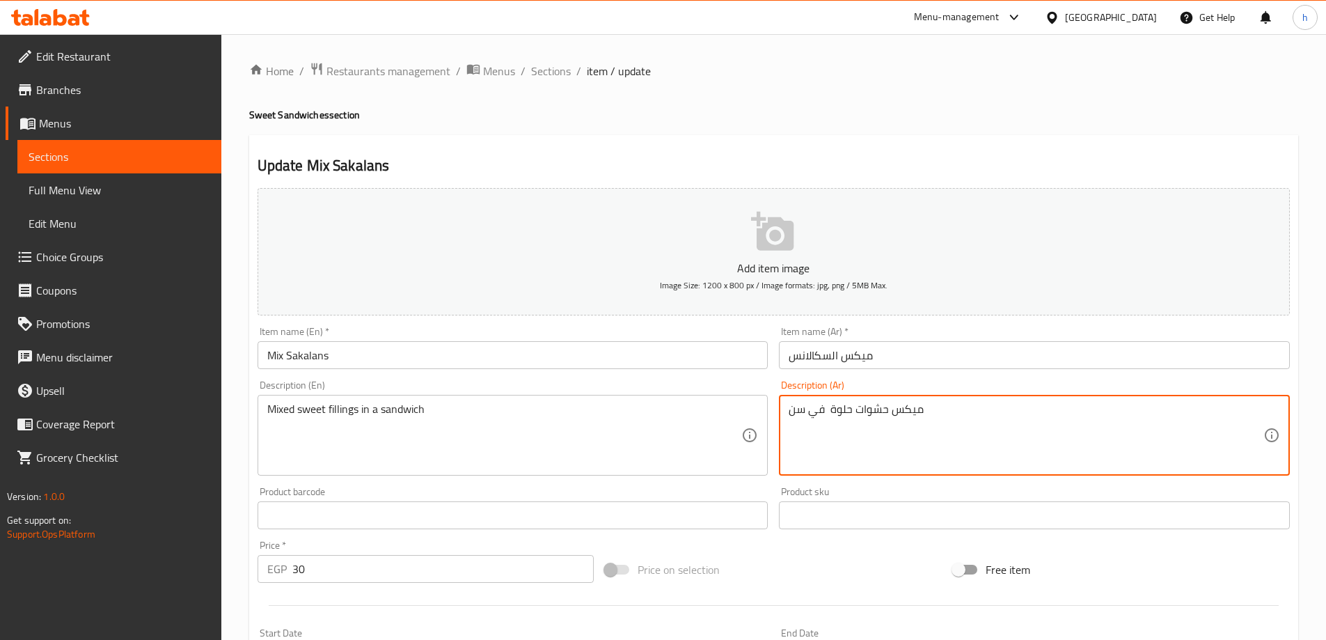
click at [795, 408] on textarea "ميكس حشوات حلوة في سن" at bounding box center [1025, 435] width 475 height 66
paste textarea "اندوتش"
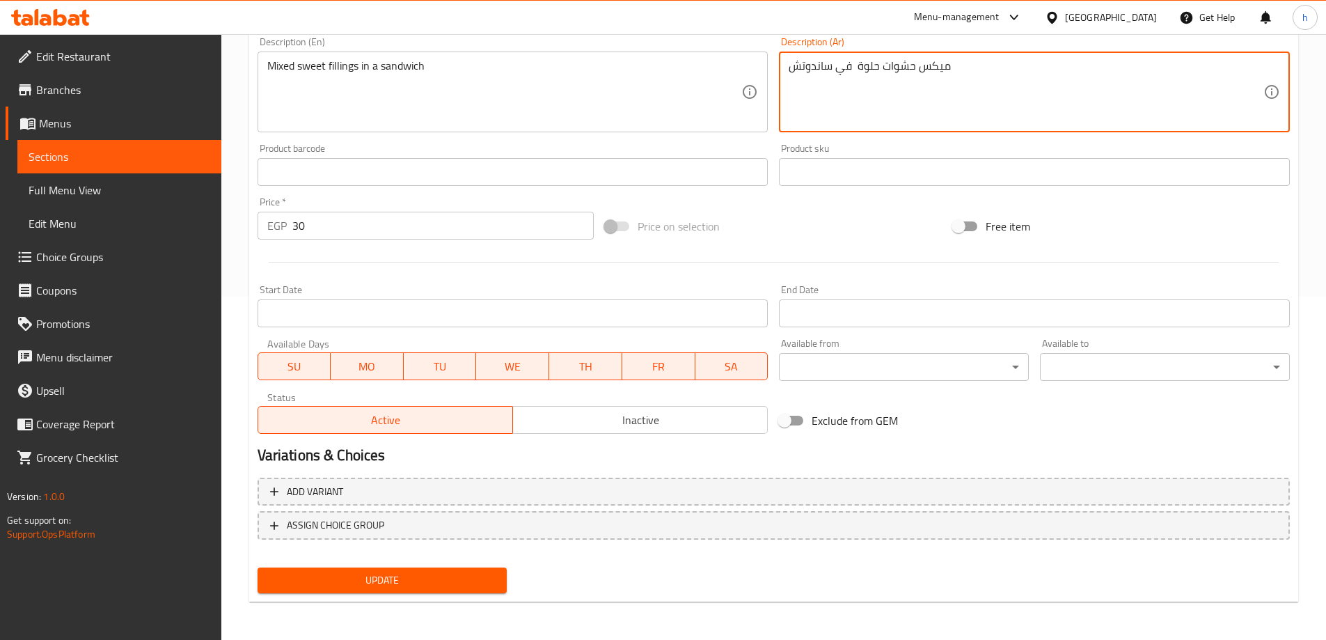
scroll to position [344, 0]
type textarea "ميكس حشوات حلوة في ساندوتش"
click at [382, 578] on span "Update" at bounding box center [383, 579] width 228 height 17
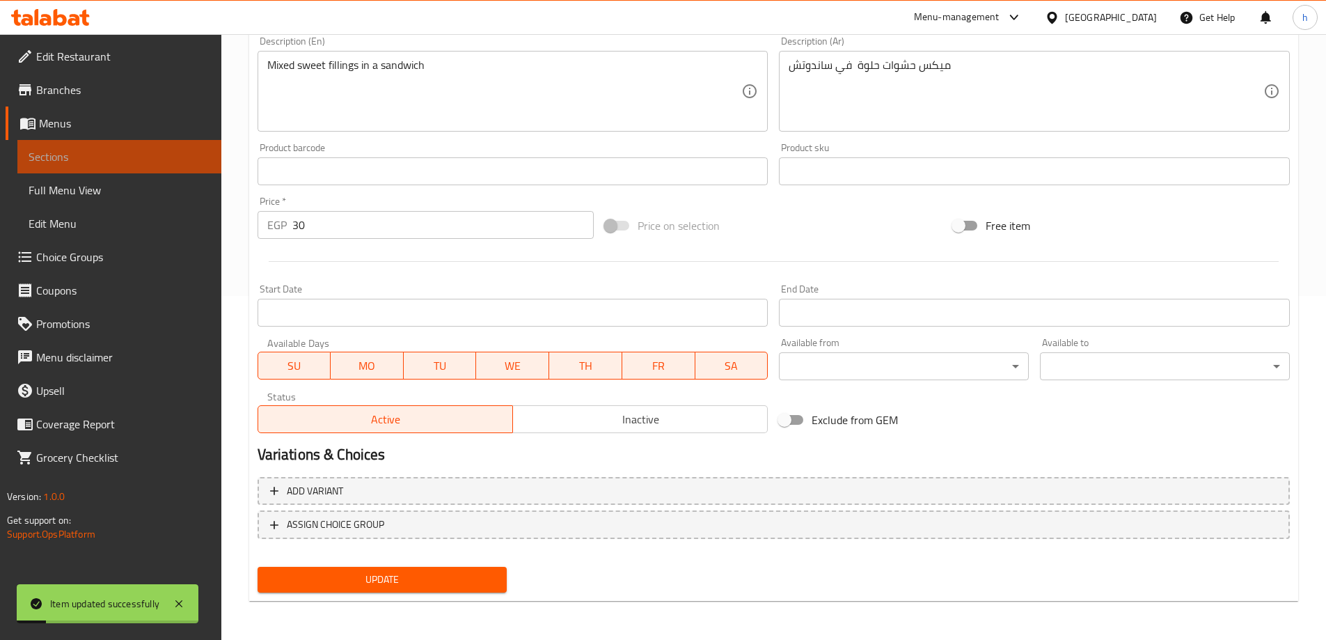
click at [118, 153] on span "Sections" at bounding box center [120, 156] width 182 height 17
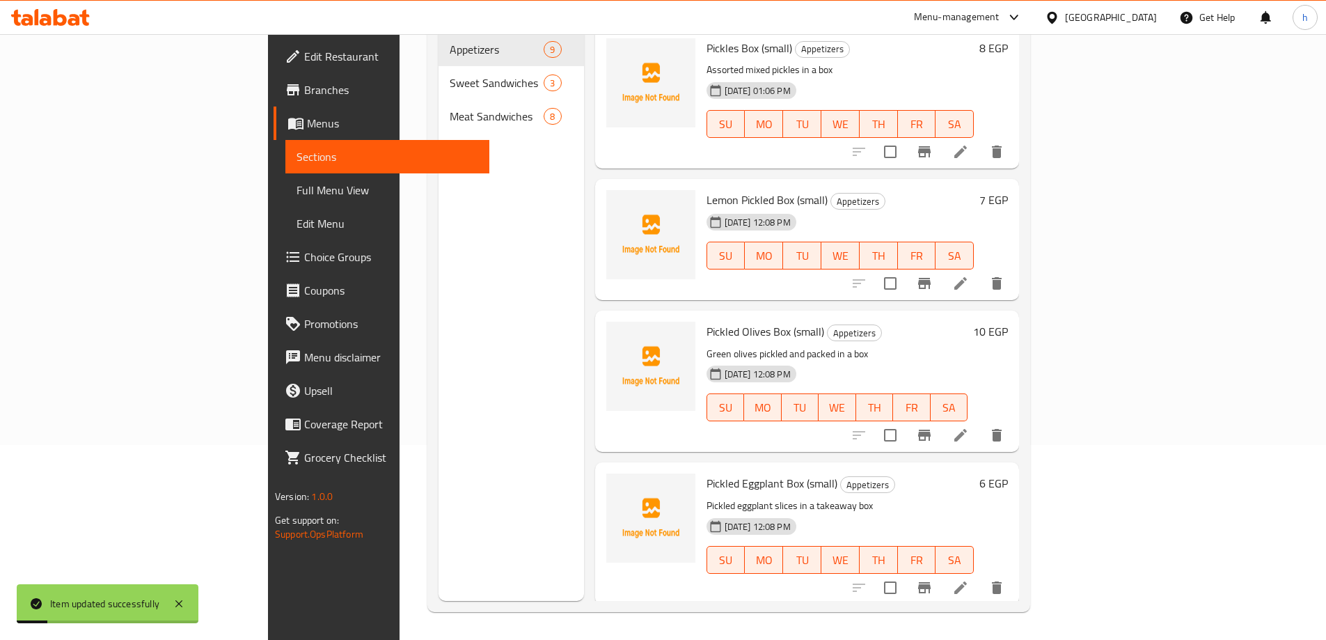
scroll to position [195, 0]
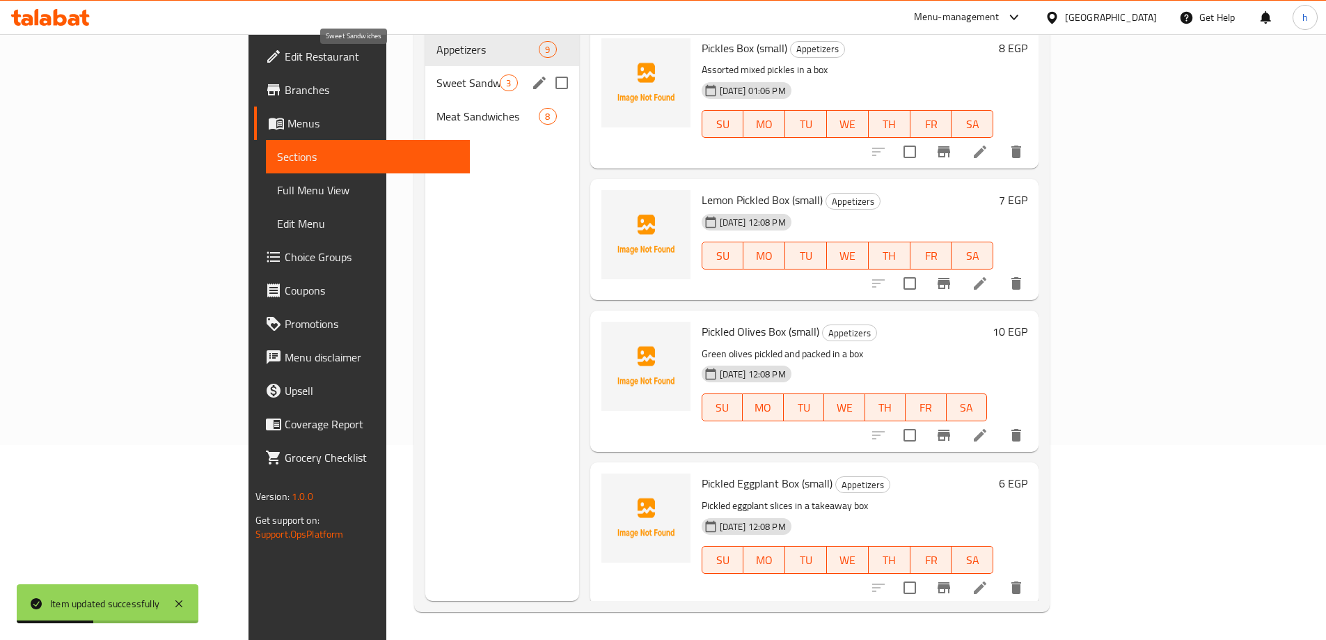
click at [436, 74] on span "Sweet Sandwiches" at bounding box center [467, 82] width 63 height 17
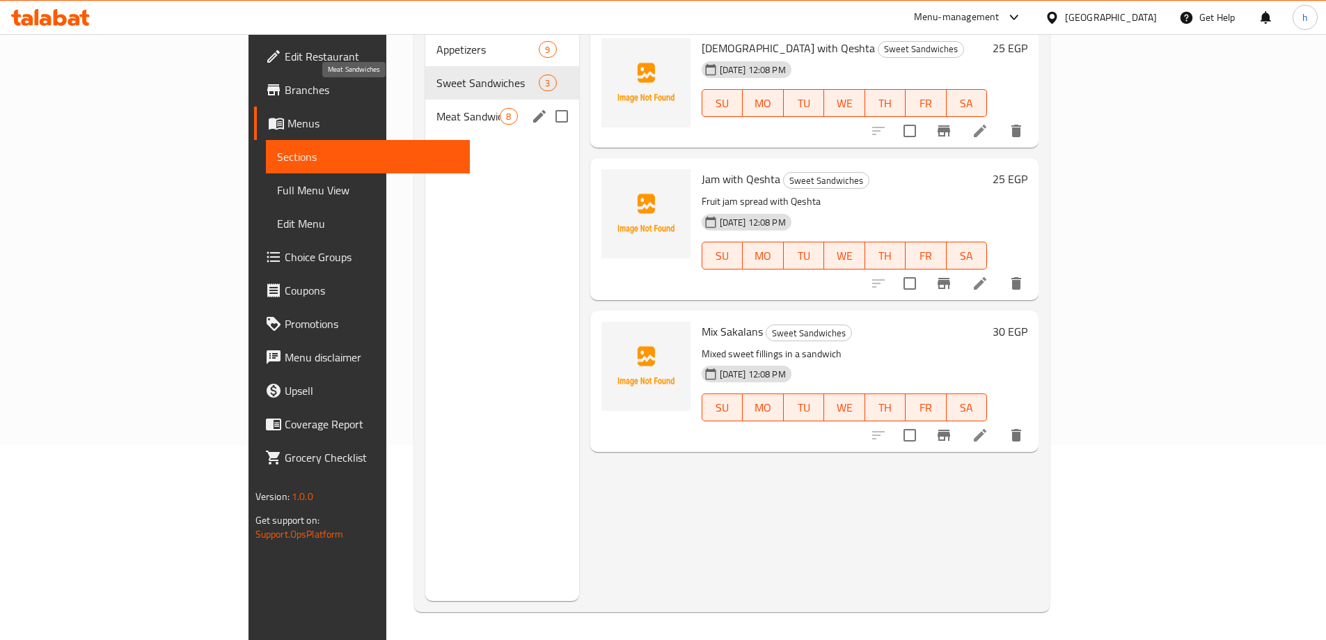
click at [436, 108] on span "Meat Sandwiches" at bounding box center [467, 116] width 63 height 17
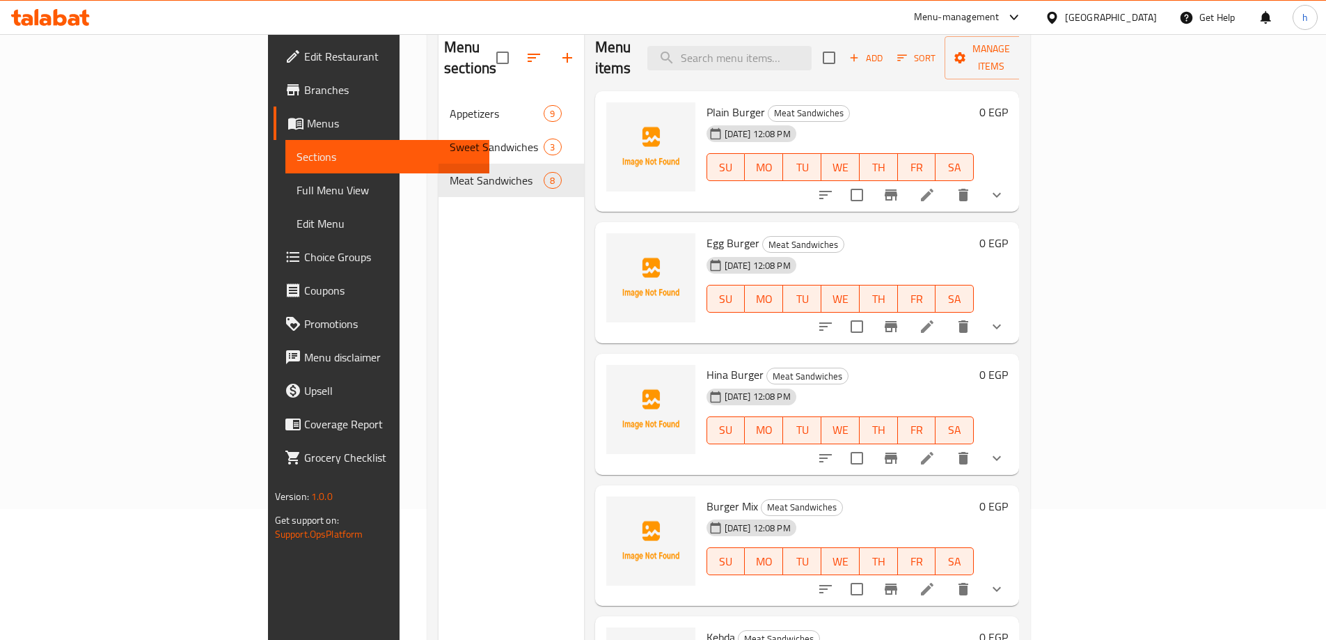
scroll to position [56, 0]
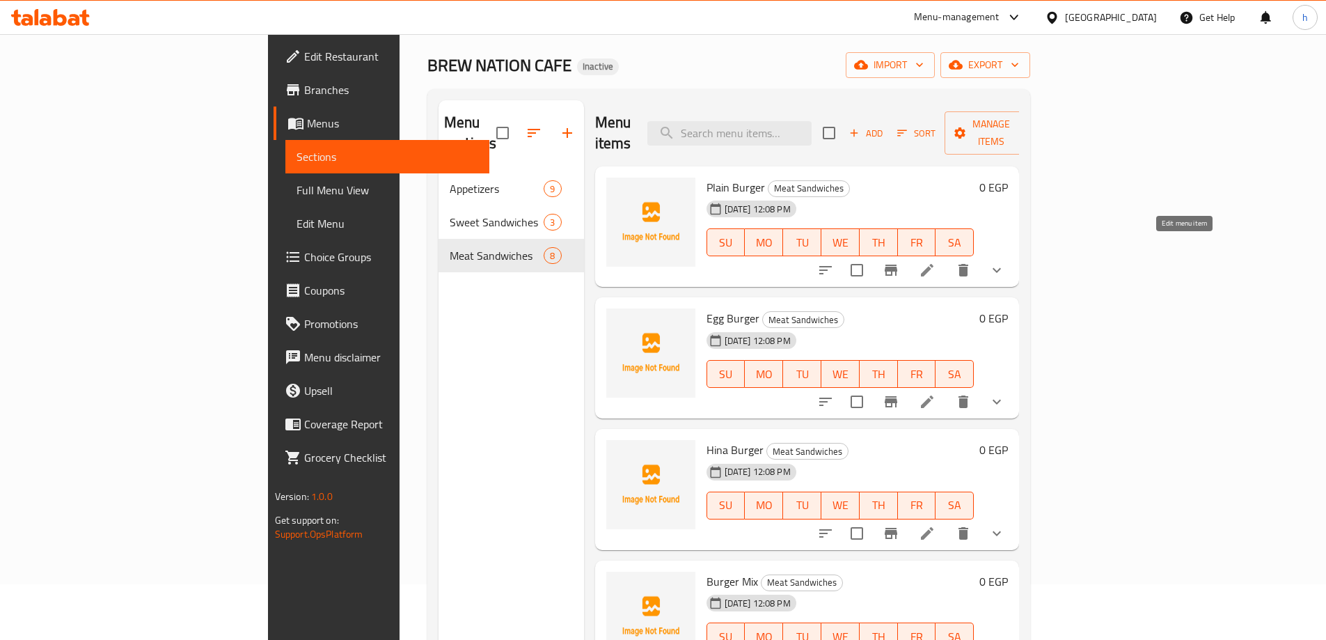
click at [935, 262] on icon at bounding box center [927, 270] width 17 height 17
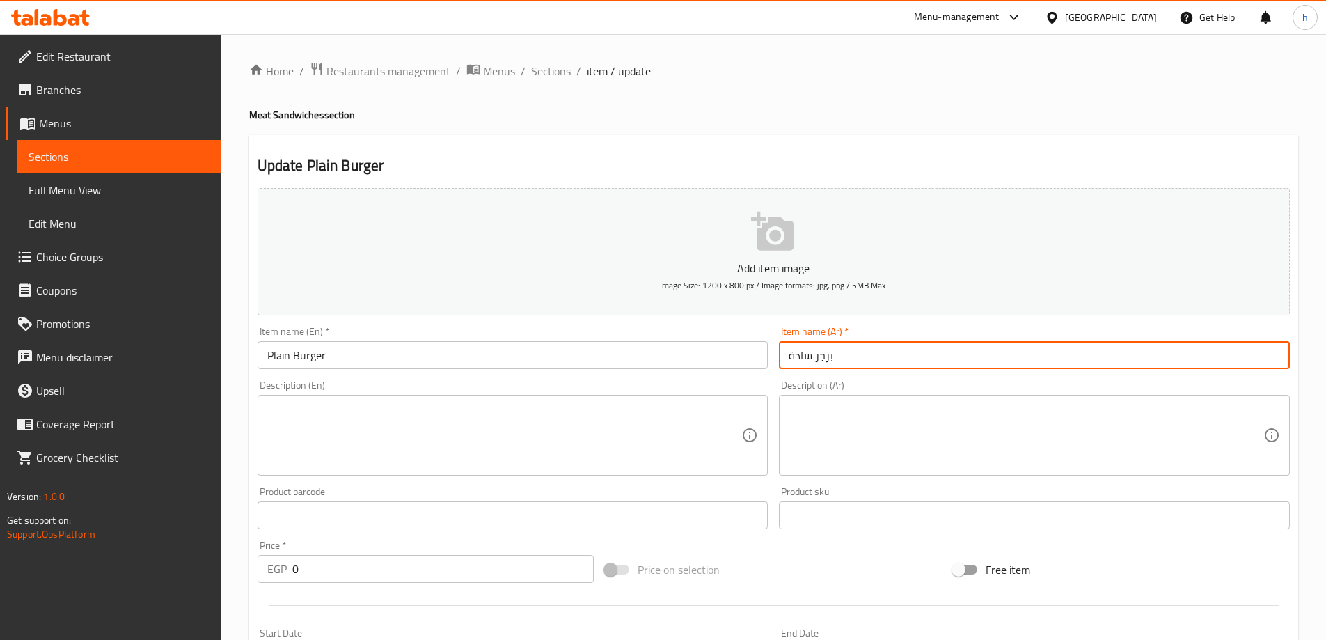
drag, startPoint x: 833, startPoint y: 356, endPoint x: 777, endPoint y: 359, distance: 56.4
click at [777, 359] on div "Item name (Ar)   * برجر سادة Item name (Ar) *" at bounding box center [1034, 348] width 522 height 54
click at [802, 355] on input "برجر سادة" at bounding box center [1034, 355] width 511 height 28
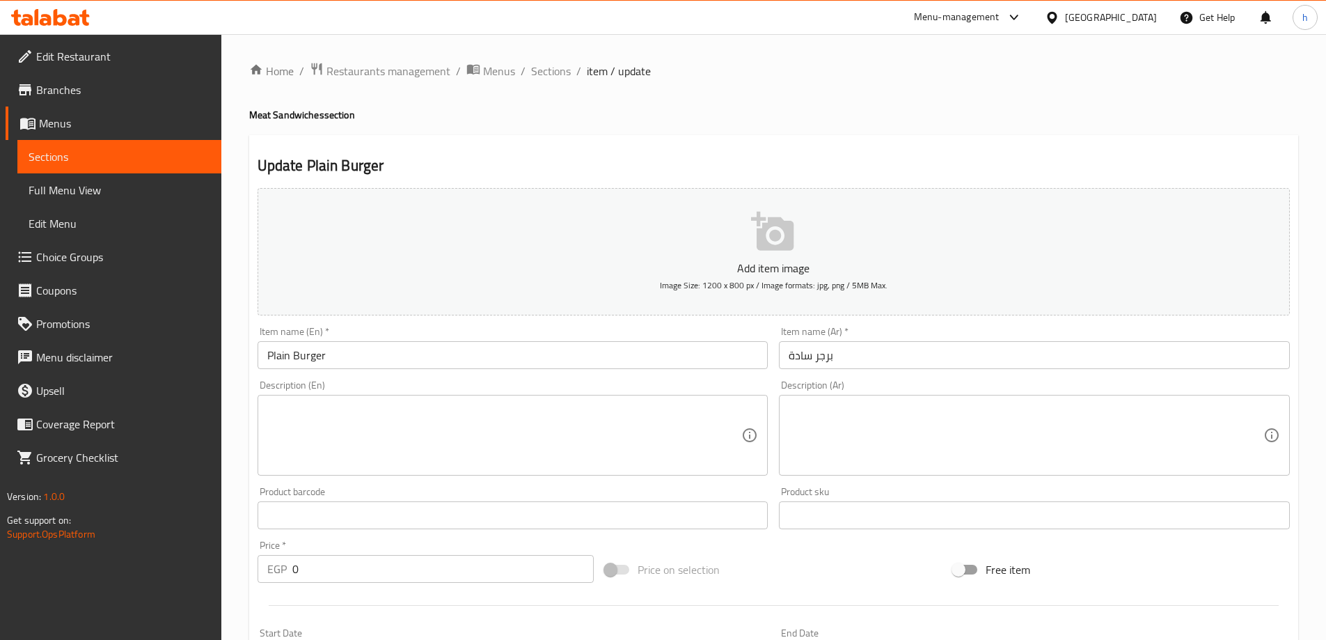
click at [837, 392] on div "Description (Ar) Description (Ar)" at bounding box center [1034, 427] width 511 height 95
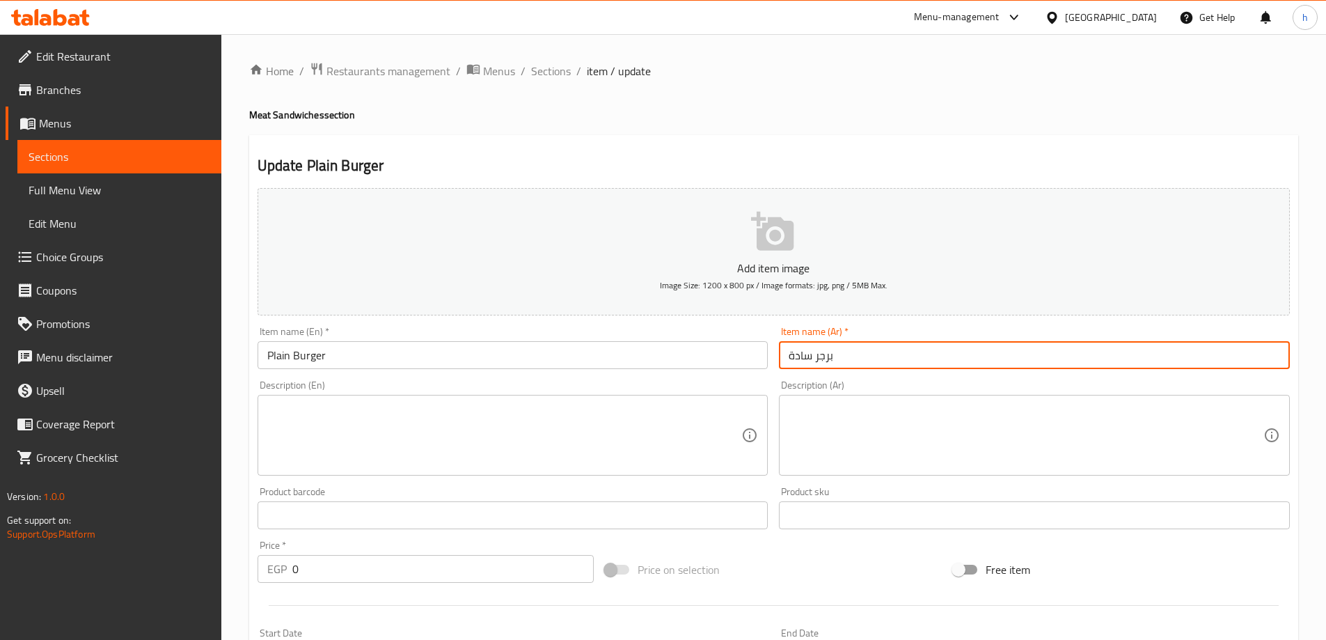
click at [804, 359] on input "برجر سادة" at bounding box center [1034, 355] width 511 height 28
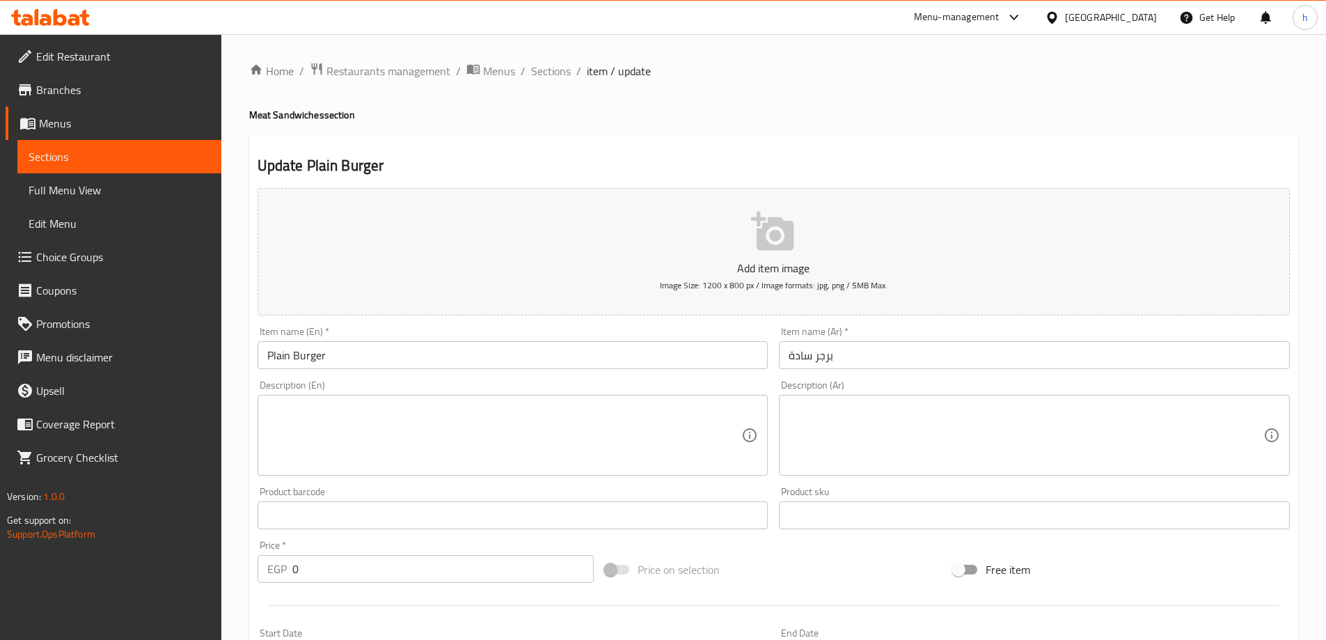
click at [294, 569] on input "0" at bounding box center [443, 569] width 302 height 28
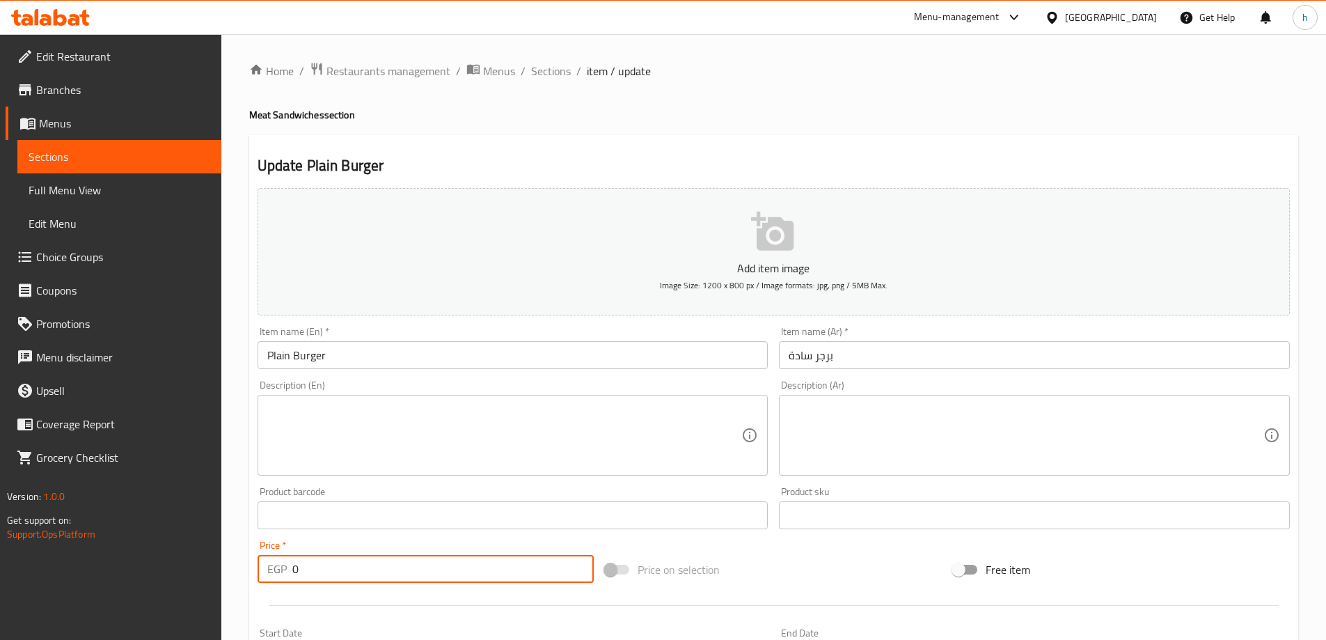
click at [294, 569] on input "0" at bounding box center [443, 569] width 302 height 28
type input "47"
click at [348, 354] on input "Plain Burger" at bounding box center [512, 355] width 511 height 28
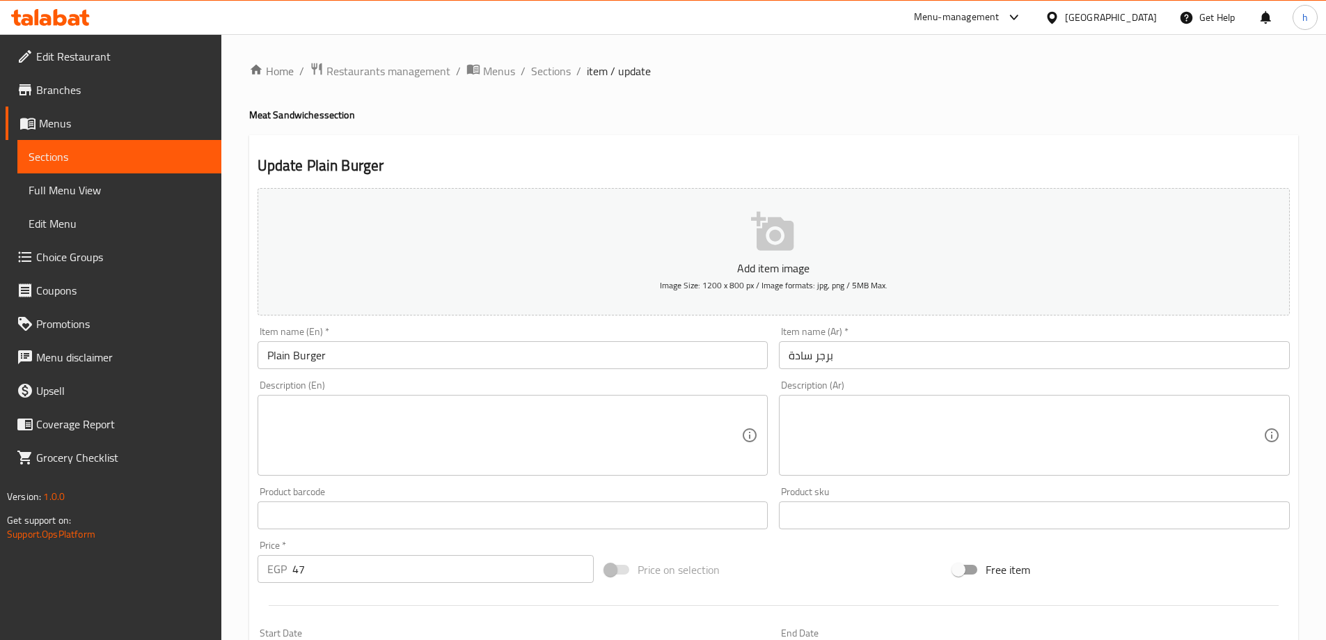
click at [360, 348] on input "Plain Burger" at bounding box center [512, 355] width 511 height 28
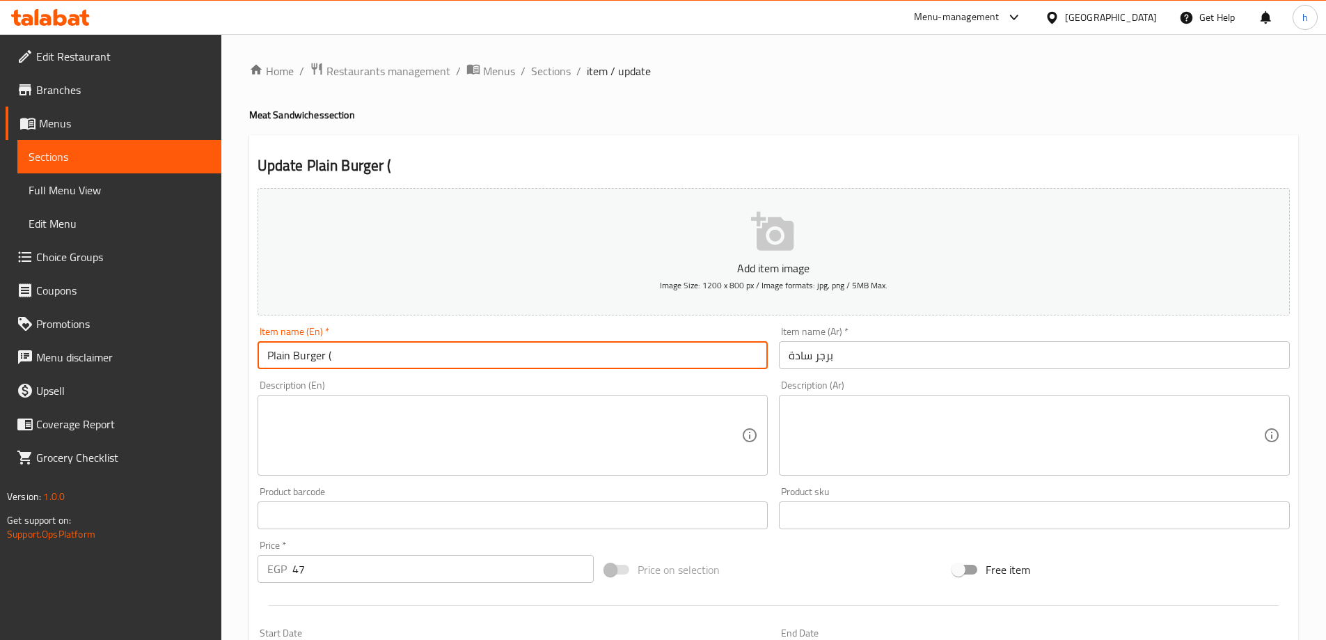
paste input "fino"
click at [424, 359] on input "Plain Burger (fino" at bounding box center [512, 355] width 511 height 28
click at [398, 351] on input "Plain Burger (fino" at bounding box center [512, 355] width 511 height 28
type input "Plain Burger (fino)"
click at [787, 357] on input "برجر سادة" at bounding box center [1034, 355] width 511 height 28
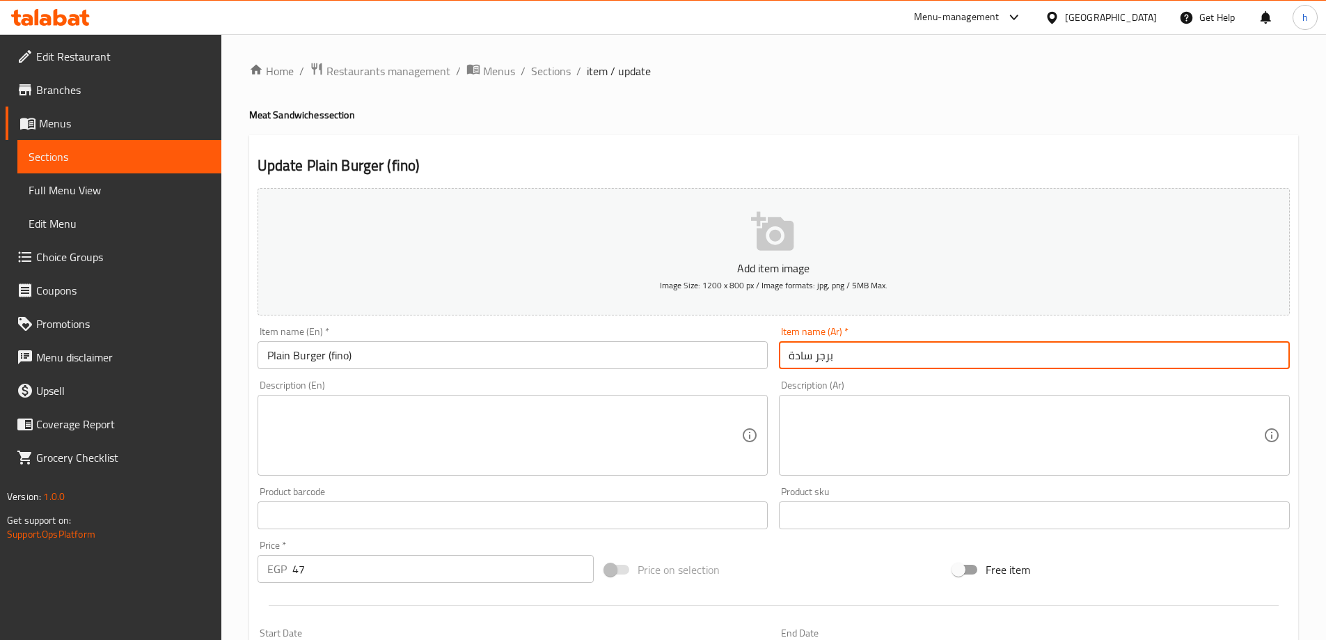
click at [903, 359] on input "برجر سادة" at bounding box center [1034, 355] width 511 height 28
type input "برجر سادة (فينو)"
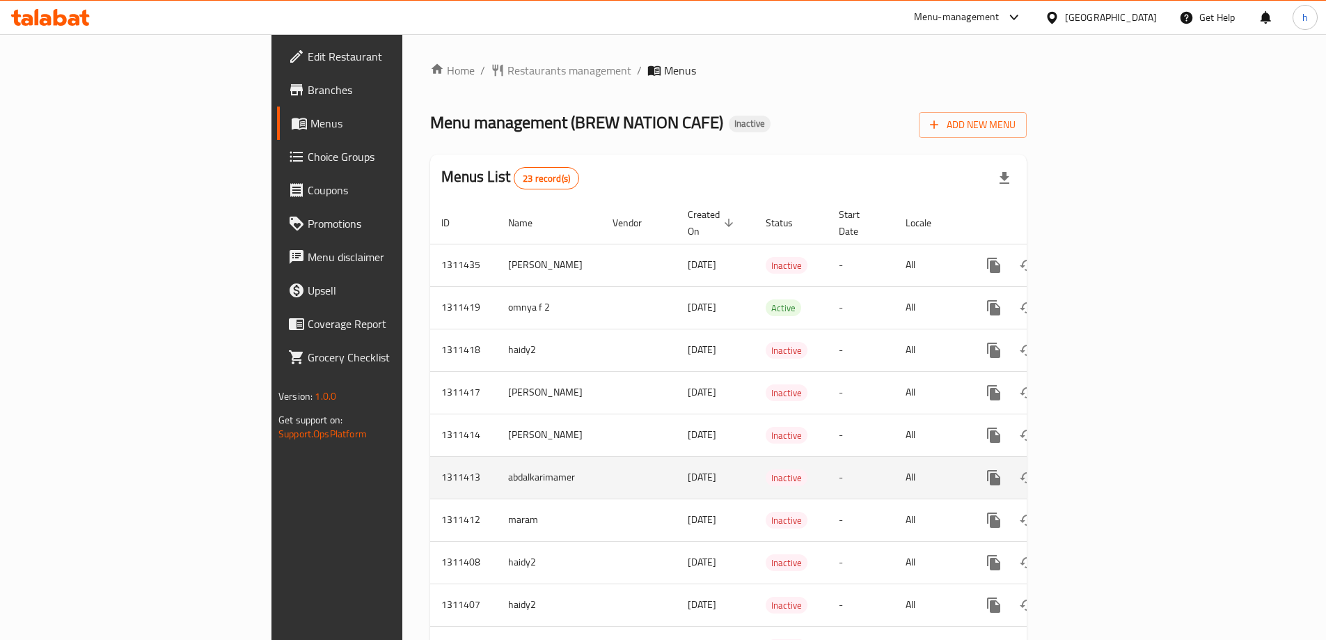
scroll to position [70, 0]
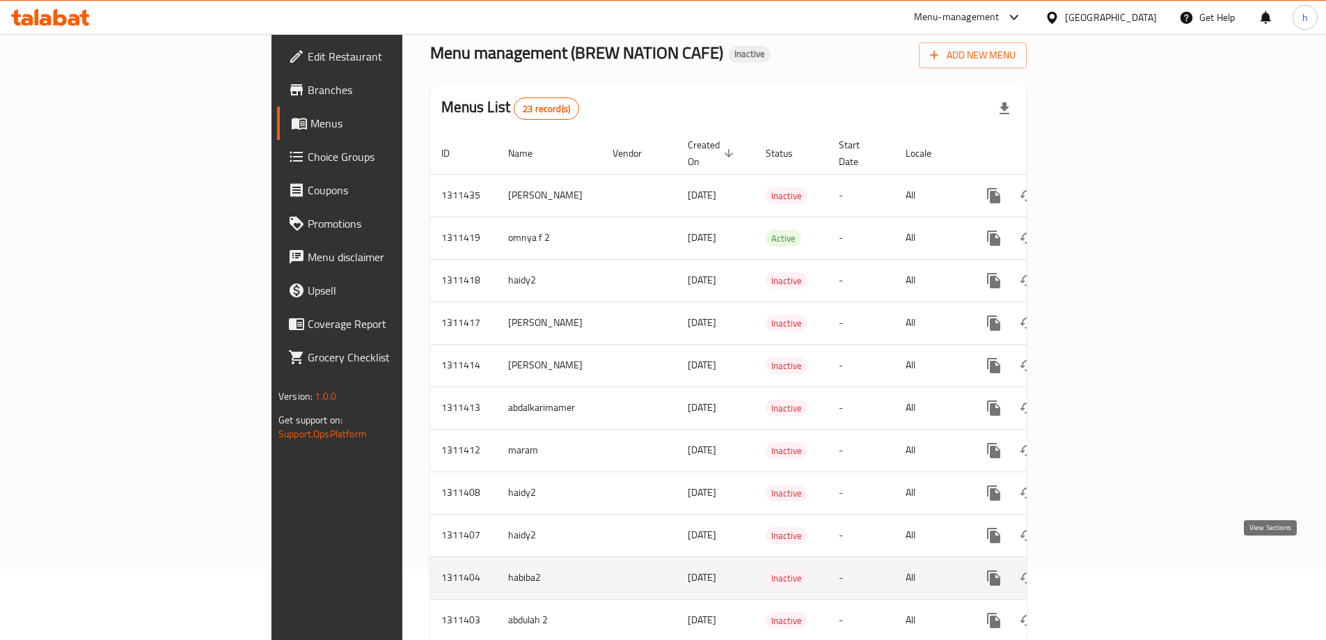
click at [1102, 569] on icon "enhanced table" at bounding box center [1094, 577] width 17 height 17
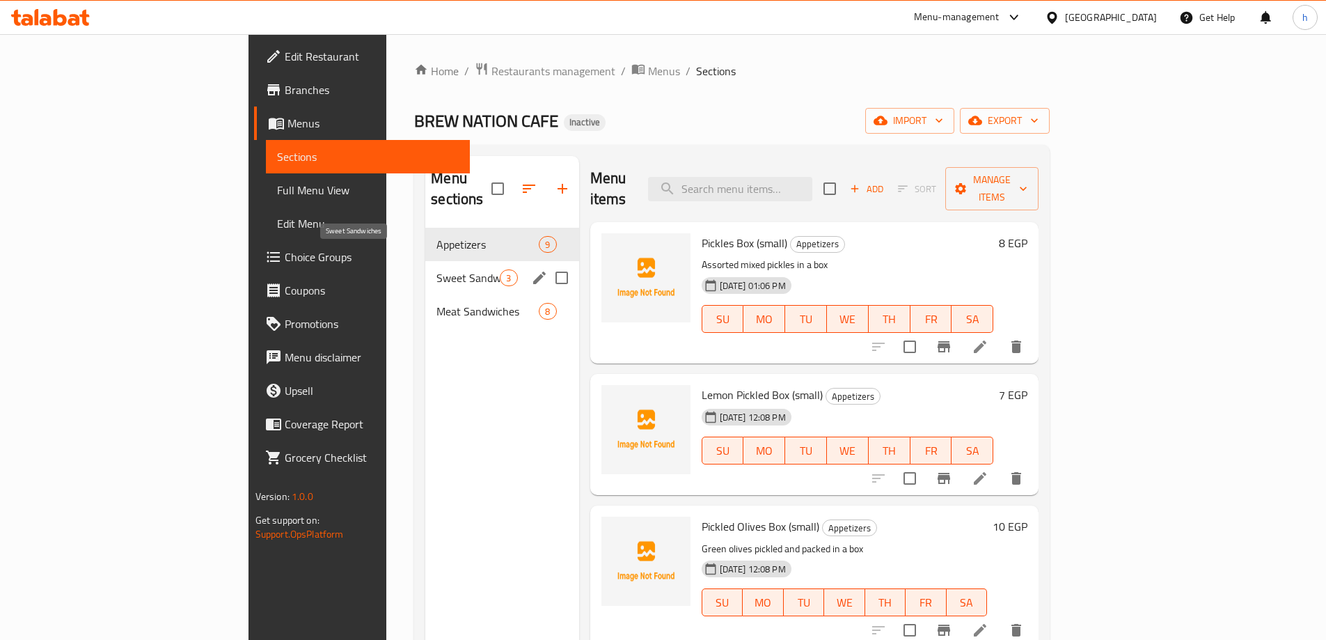
click at [436, 269] on span "Sweet Sandwiches" at bounding box center [467, 277] width 63 height 17
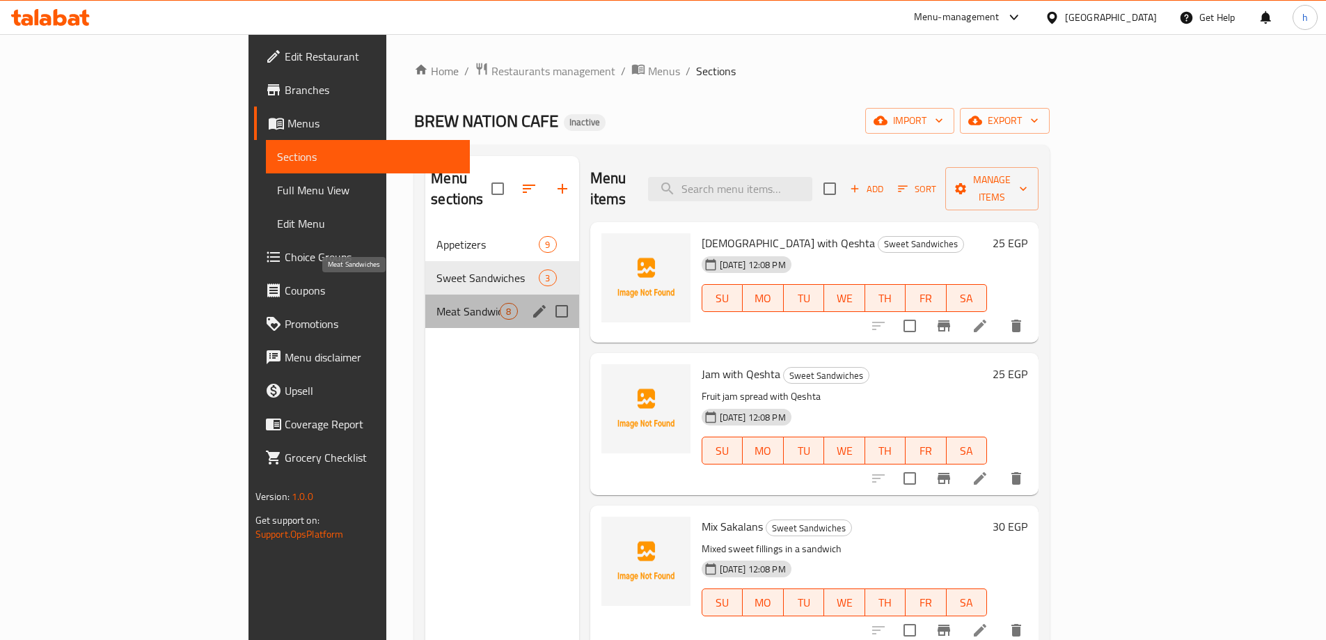
click at [436, 303] on span "Meat Sandwiches" at bounding box center [467, 311] width 63 height 17
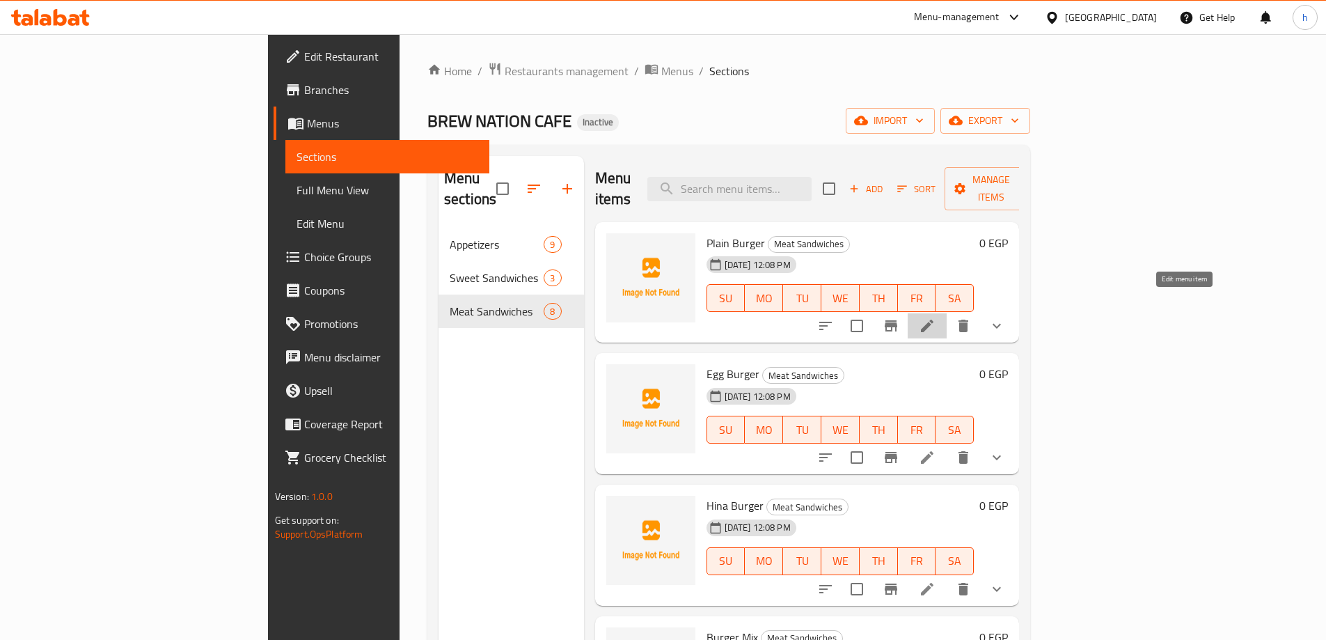
click at [935, 317] on icon at bounding box center [927, 325] width 17 height 17
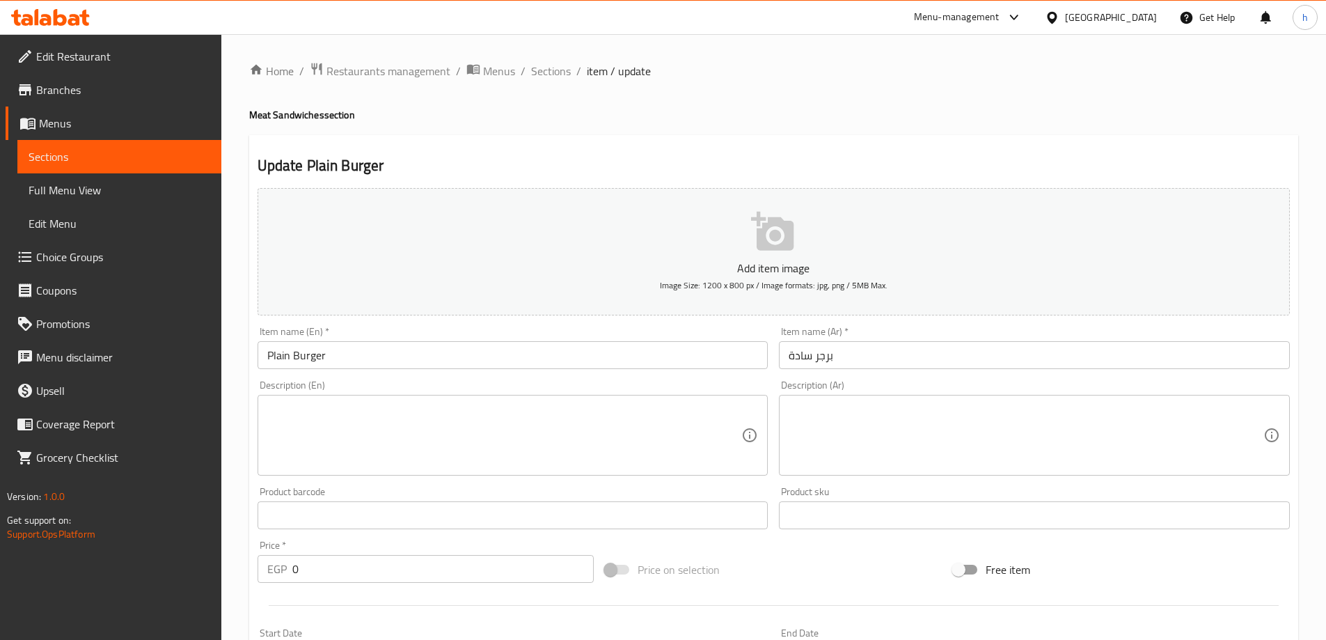
click at [356, 350] on input "Plain Burger" at bounding box center [512, 355] width 511 height 28
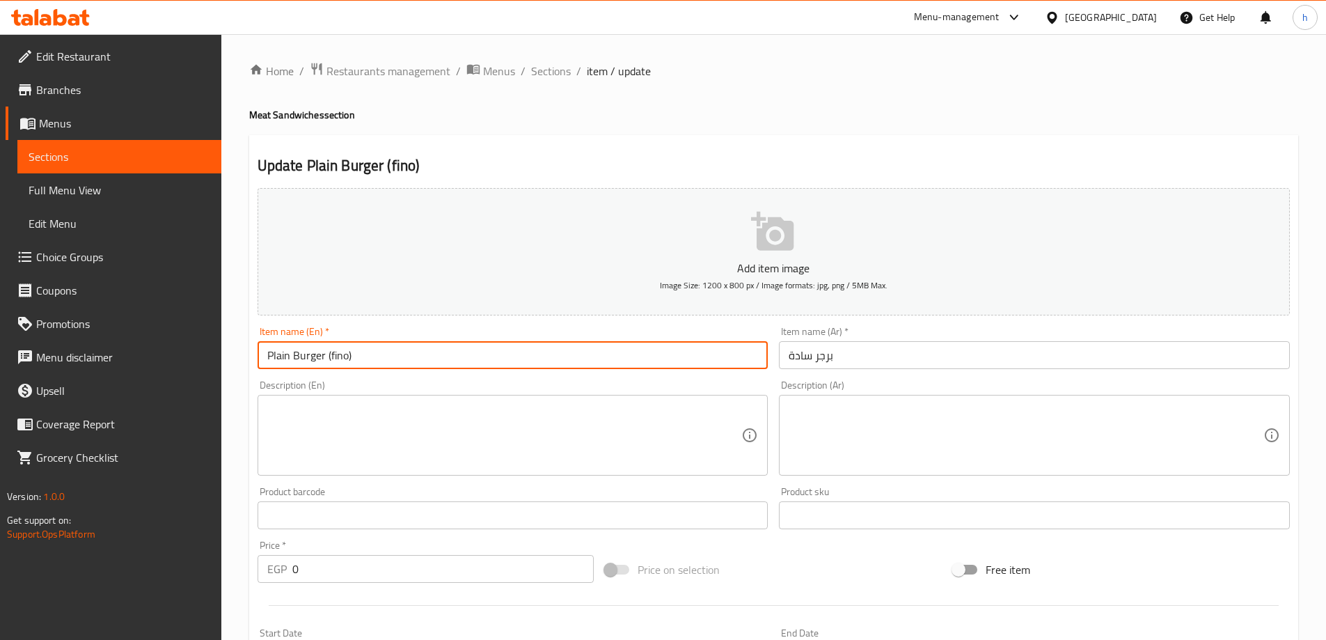
type input "Plain Burger (fino)"
click at [859, 358] on input "برجر سادة" at bounding box center [1034, 355] width 511 height 28
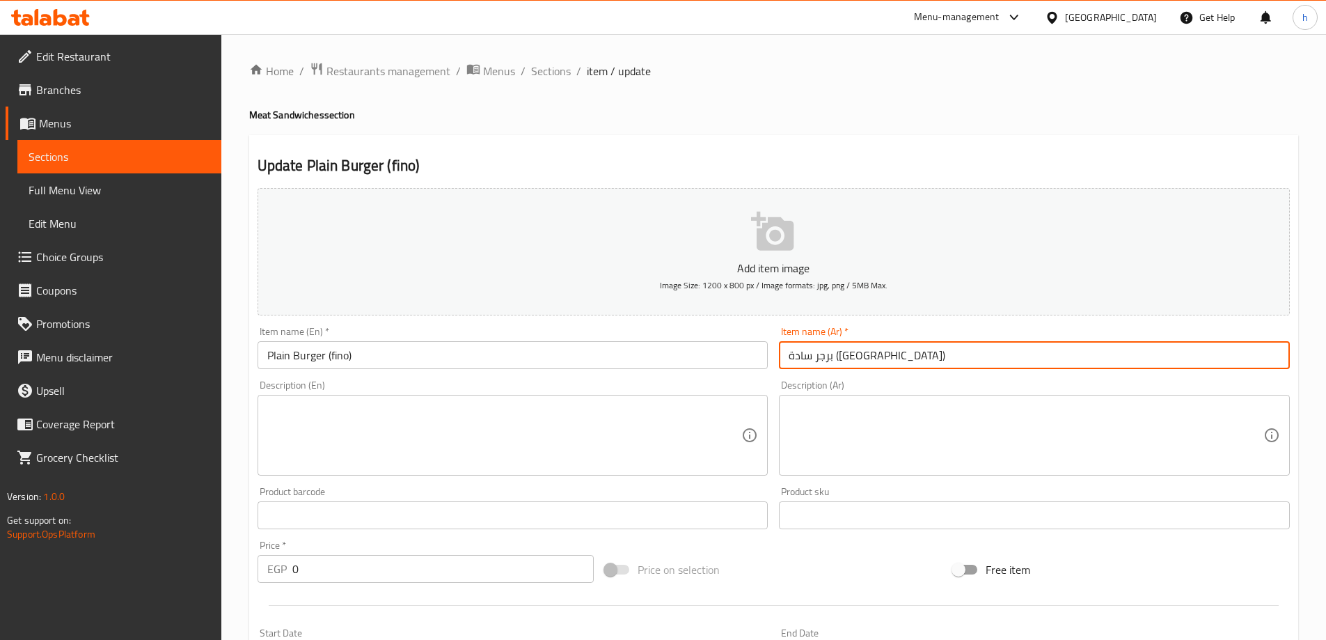
type input "برجر سادة (فينو)"
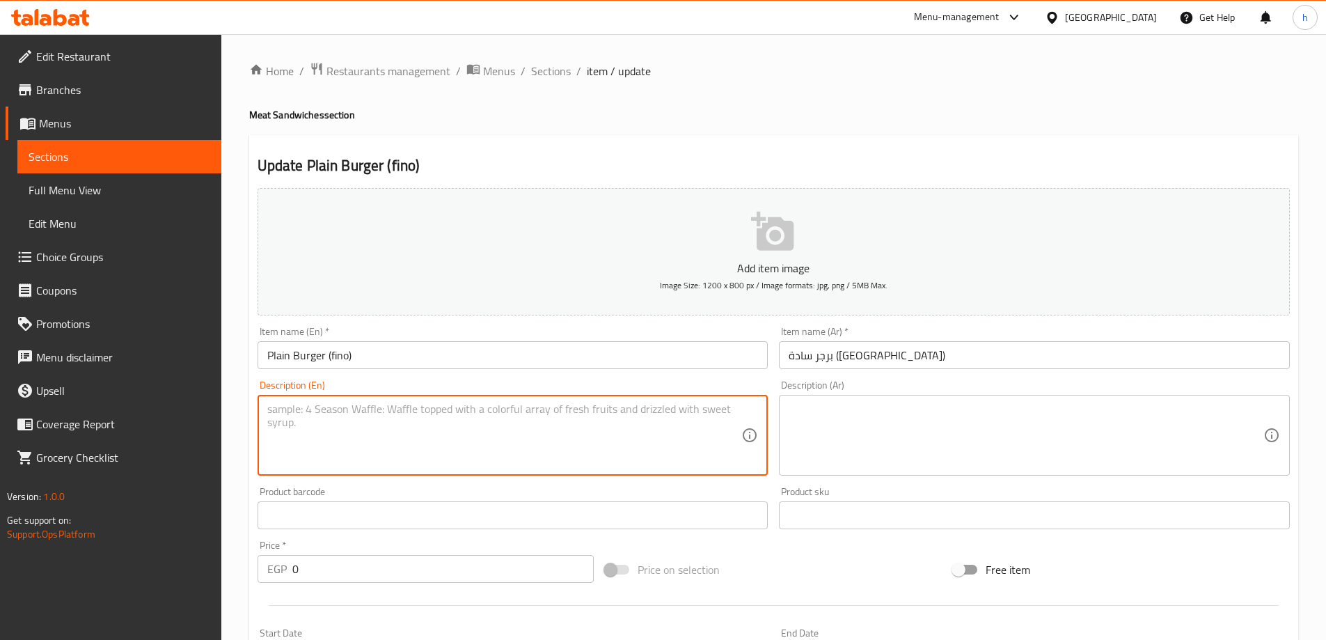
click at [358, 433] on textarea at bounding box center [504, 435] width 475 height 66
paste textarea "Grilled beef patty in soft bun"
type textarea "Grilled beef patty in soft bun"
click at [843, 405] on textarea at bounding box center [1025, 435] width 475 height 66
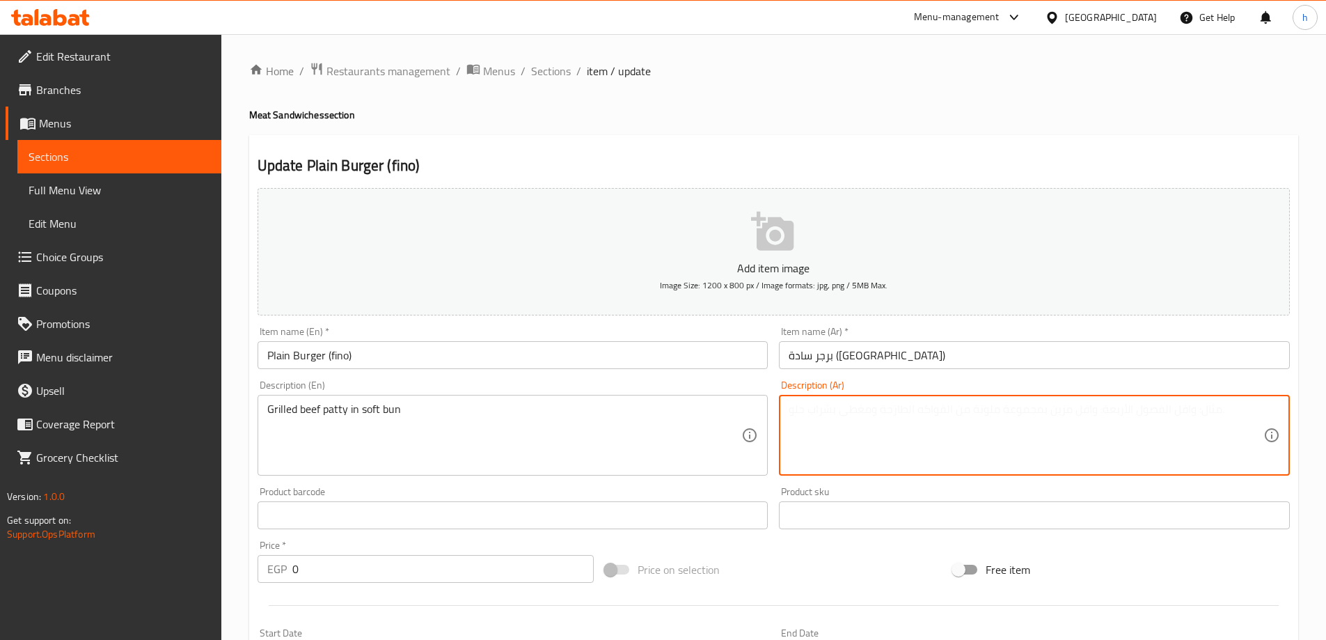
paste textarea "فطيرة لحم بقري مشوية في خبز طري"
click at [939, 409] on textarea "فطيرة لحم بقري مشوية في خبز طري" at bounding box center [1025, 435] width 475 height 66
click at [820, 409] on textarea "قطعة لحم بقري مشوية في خبز طري" at bounding box center [1025, 435] width 475 height 66
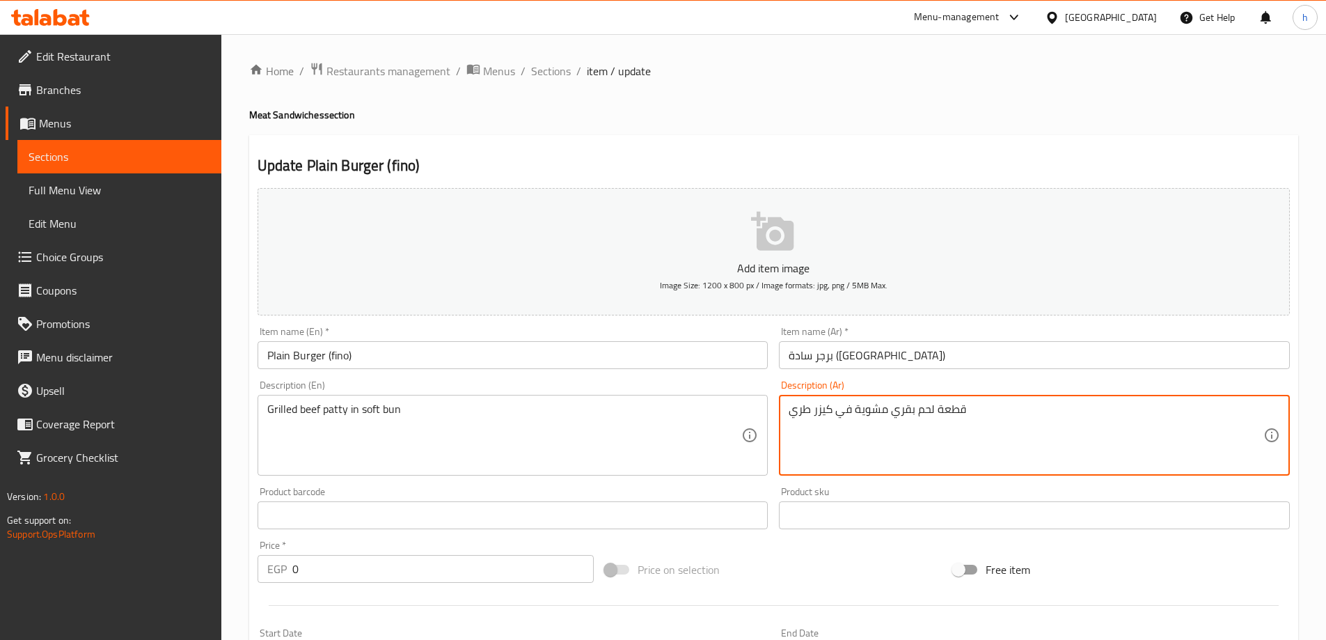
type textarea "قطعة لحم بقري مشوية في كيزر طري"
click at [297, 568] on input "0" at bounding box center [443, 569] width 302 height 28
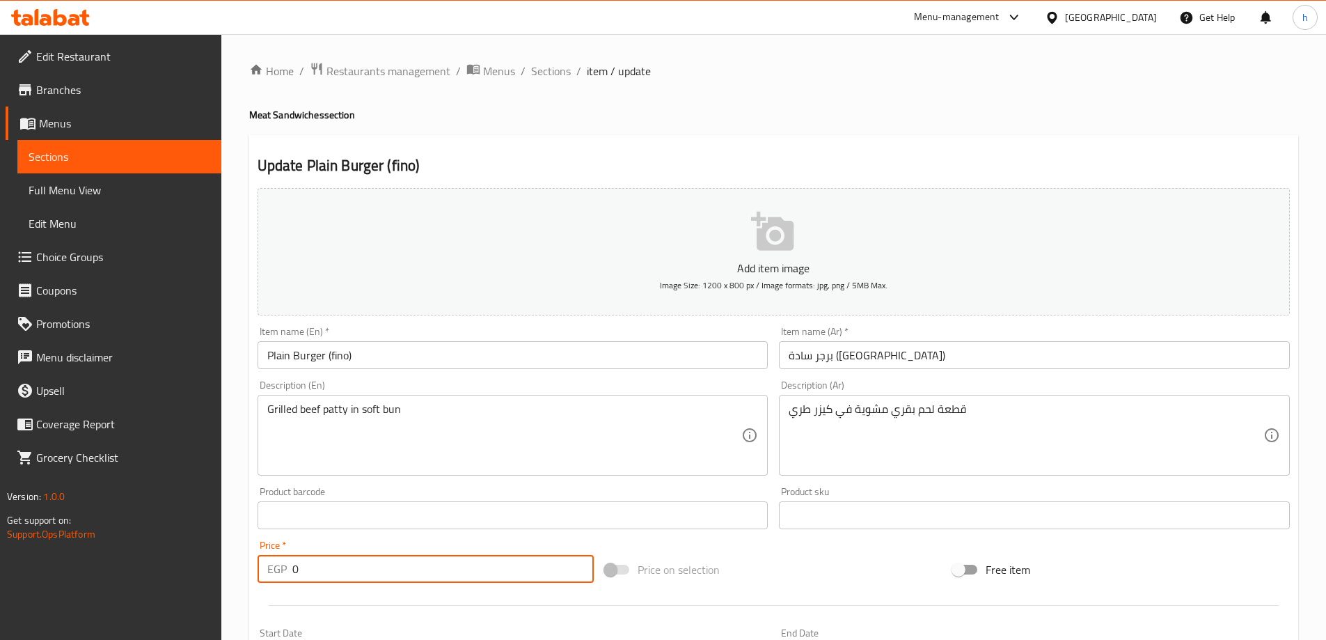
click at [297, 568] on input "0" at bounding box center [443, 569] width 302 height 28
click at [295, 567] on input "0" at bounding box center [443, 569] width 302 height 28
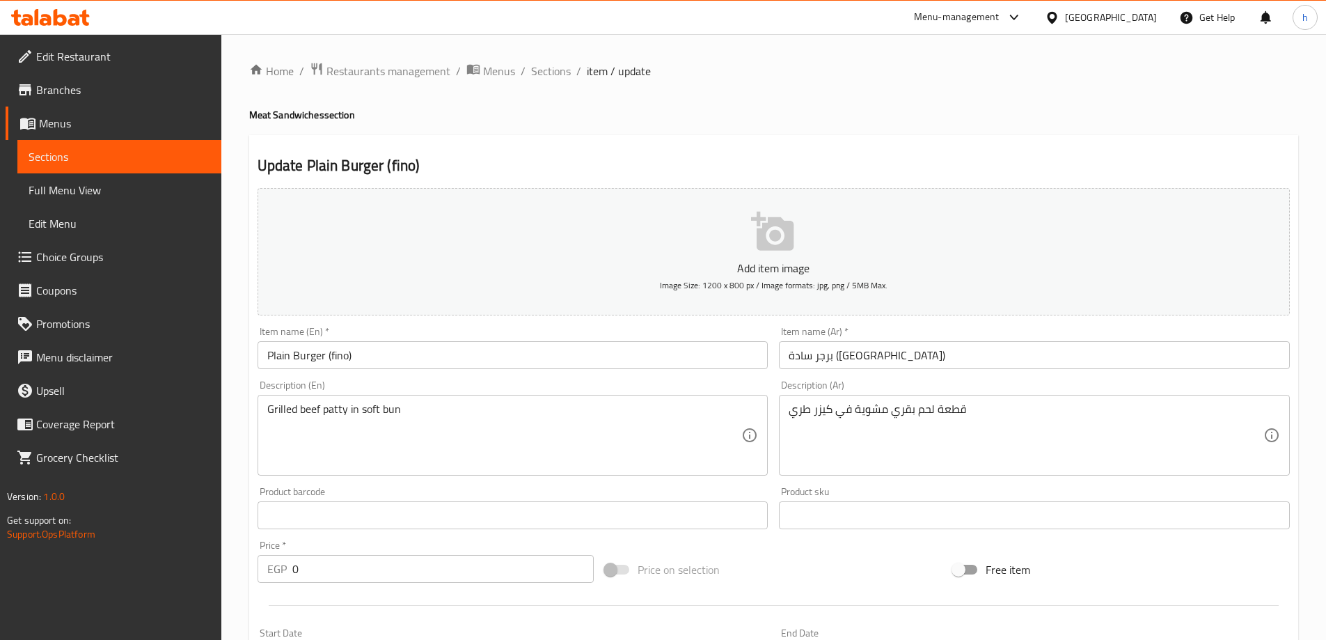
click at [296, 569] on input "0" at bounding box center [443, 569] width 302 height 28
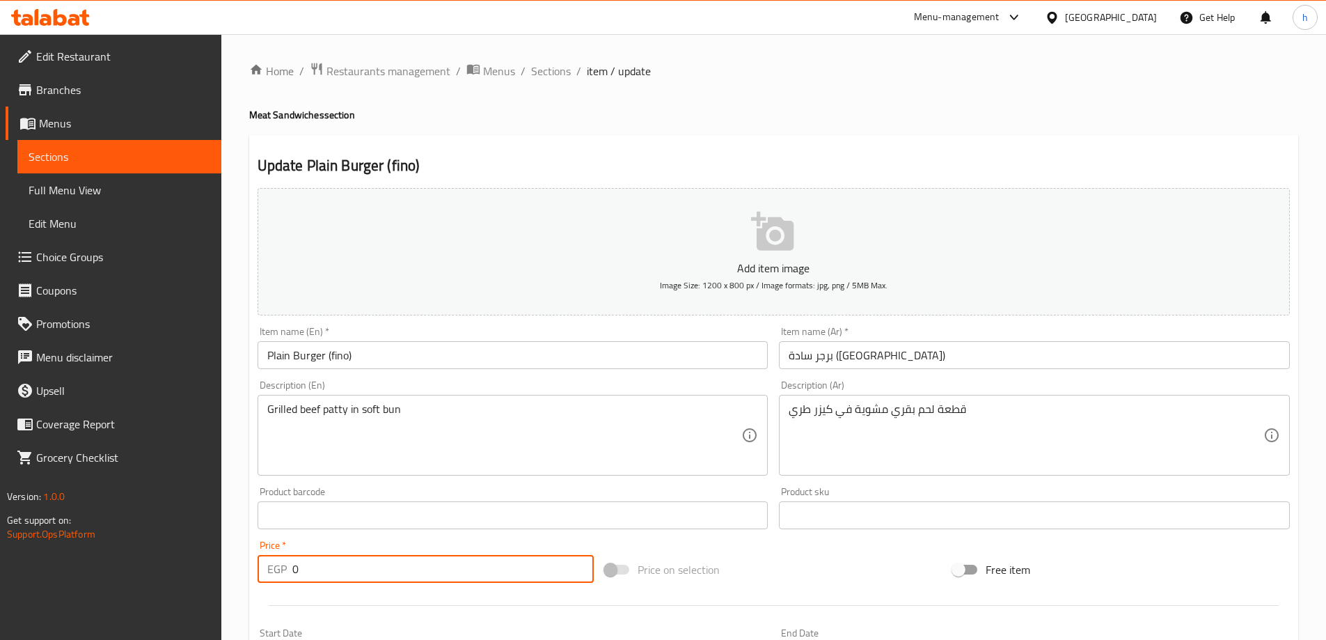
click at [296, 569] on input "0" at bounding box center [443, 569] width 302 height 28
click at [292, 567] on input "0" at bounding box center [443, 569] width 302 height 28
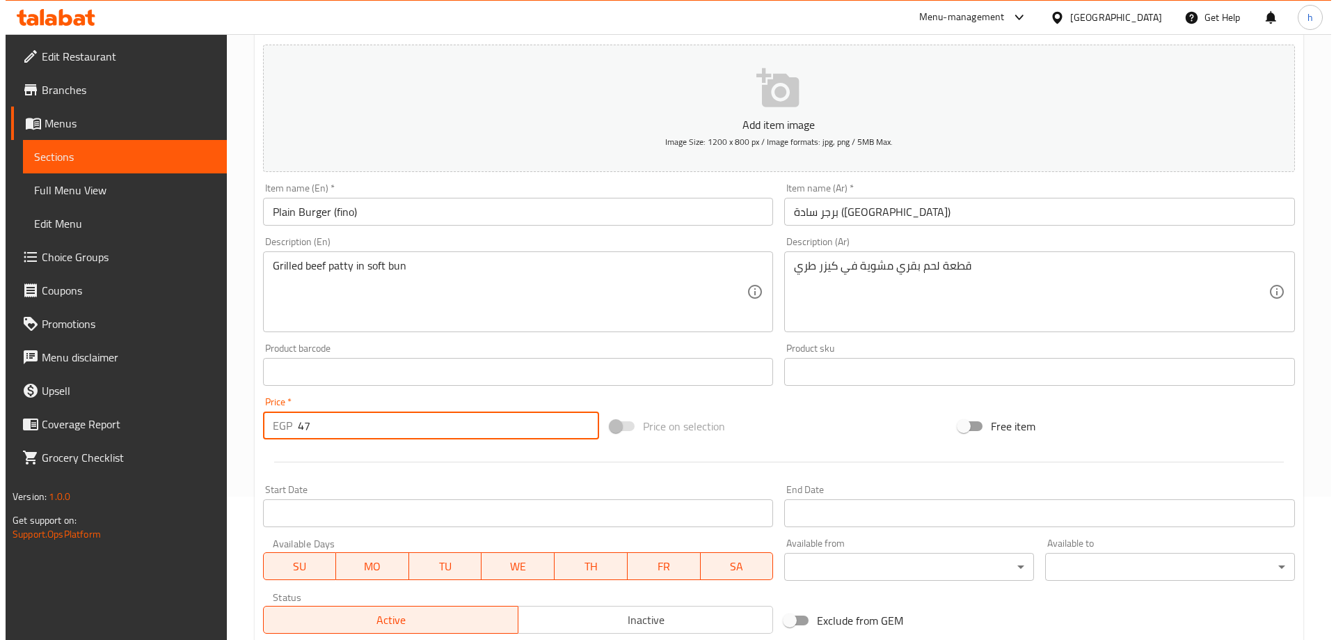
scroll to position [335, 0]
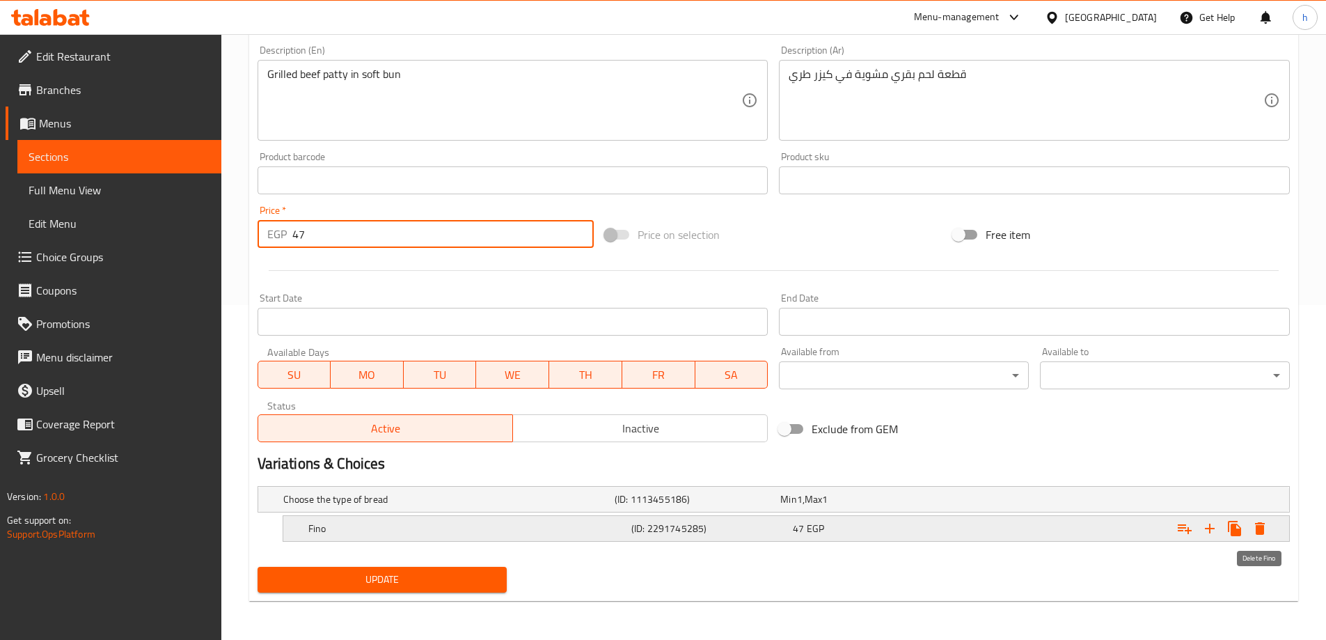
type input "47"
click at [1256, 527] on icon "Expand" at bounding box center [1260, 528] width 10 height 13
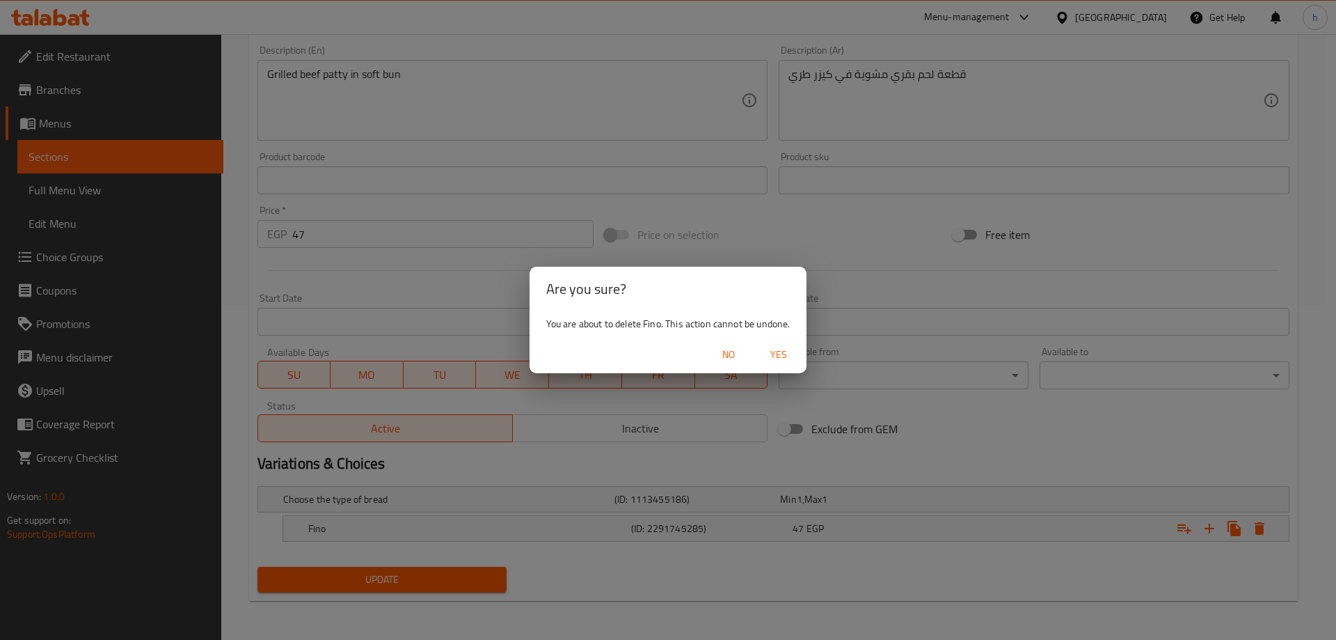
click at [781, 356] on span "Yes" at bounding box center [778, 354] width 33 height 17
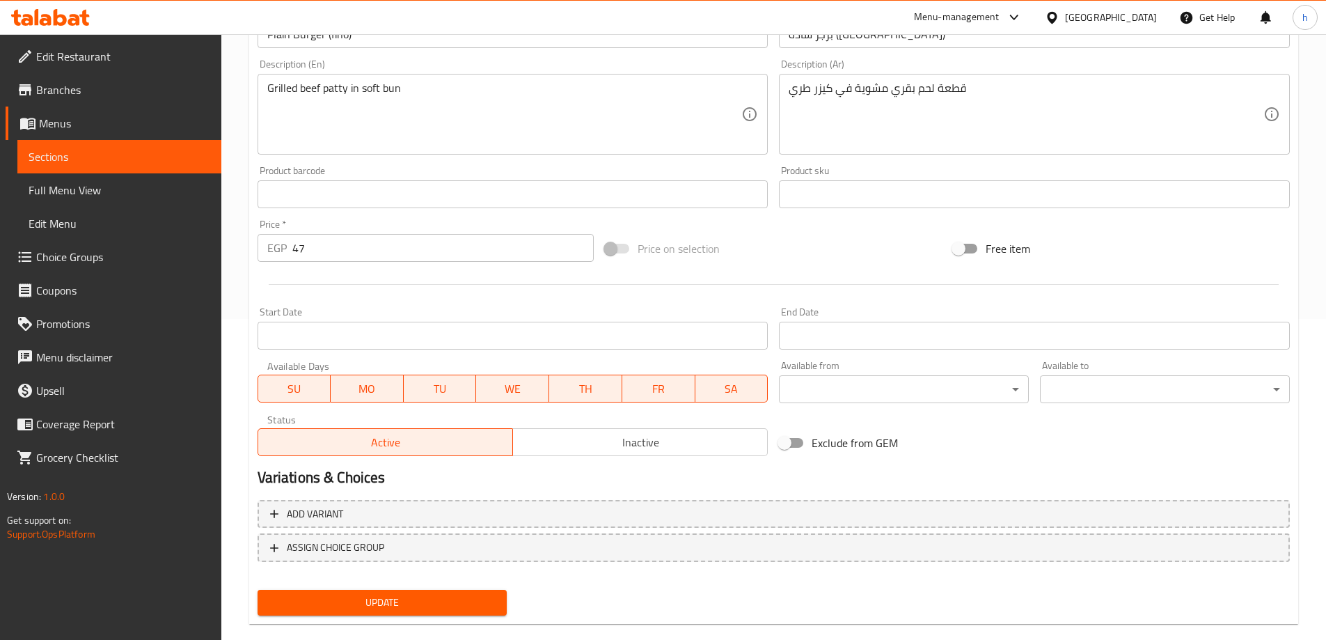
scroll to position [344, 0]
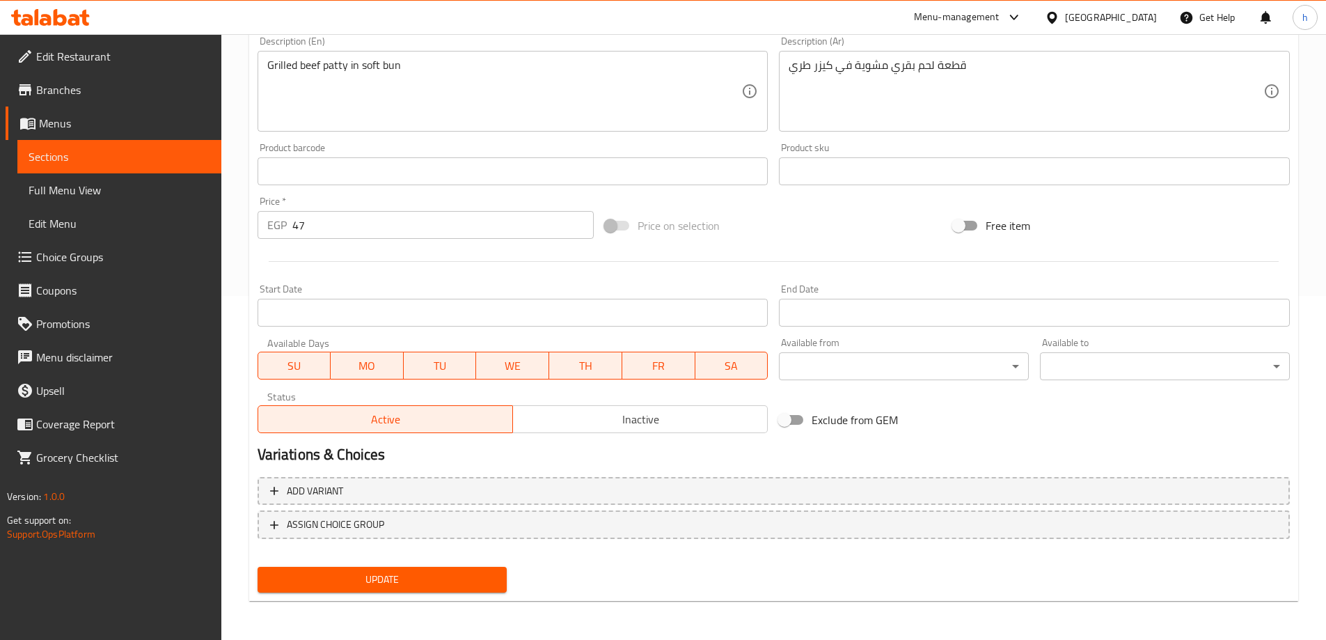
click at [395, 572] on span "Update" at bounding box center [383, 579] width 228 height 17
click at [351, 580] on span "Update" at bounding box center [383, 579] width 228 height 17
click at [76, 156] on span "Sections" at bounding box center [120, 156] width 182 height 17
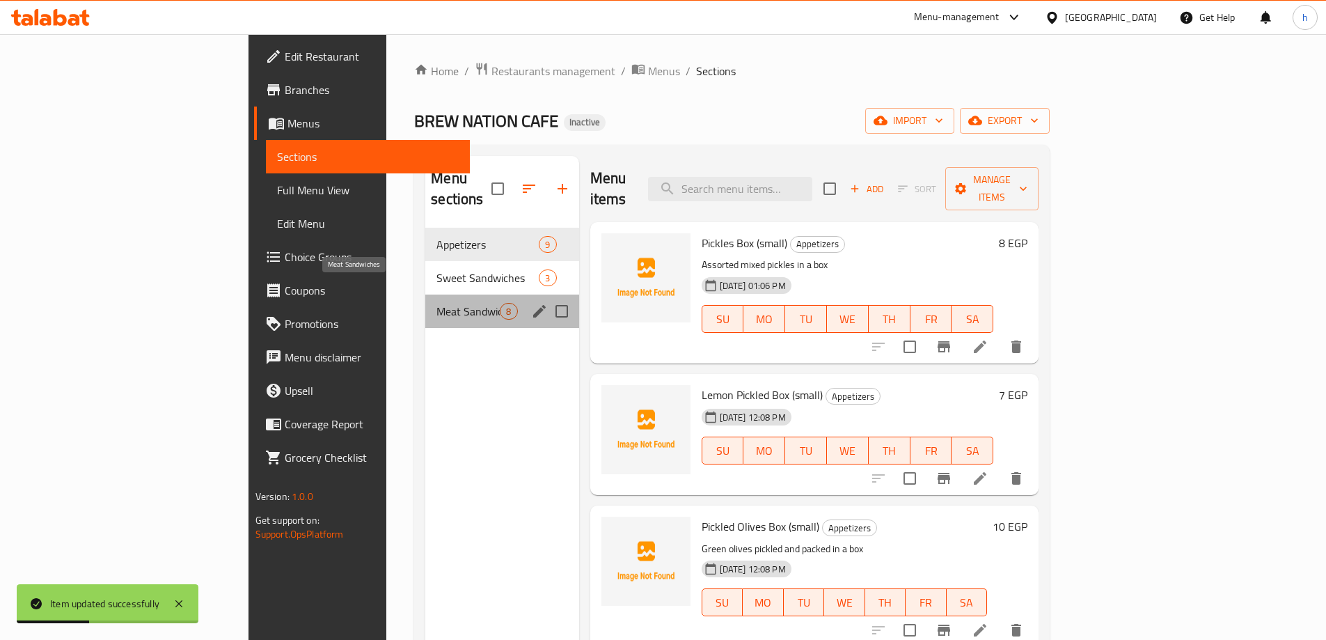
click at [436, 303] on span "Meat Sandwiches" at bounding box center [467, 311] width 63 height 17
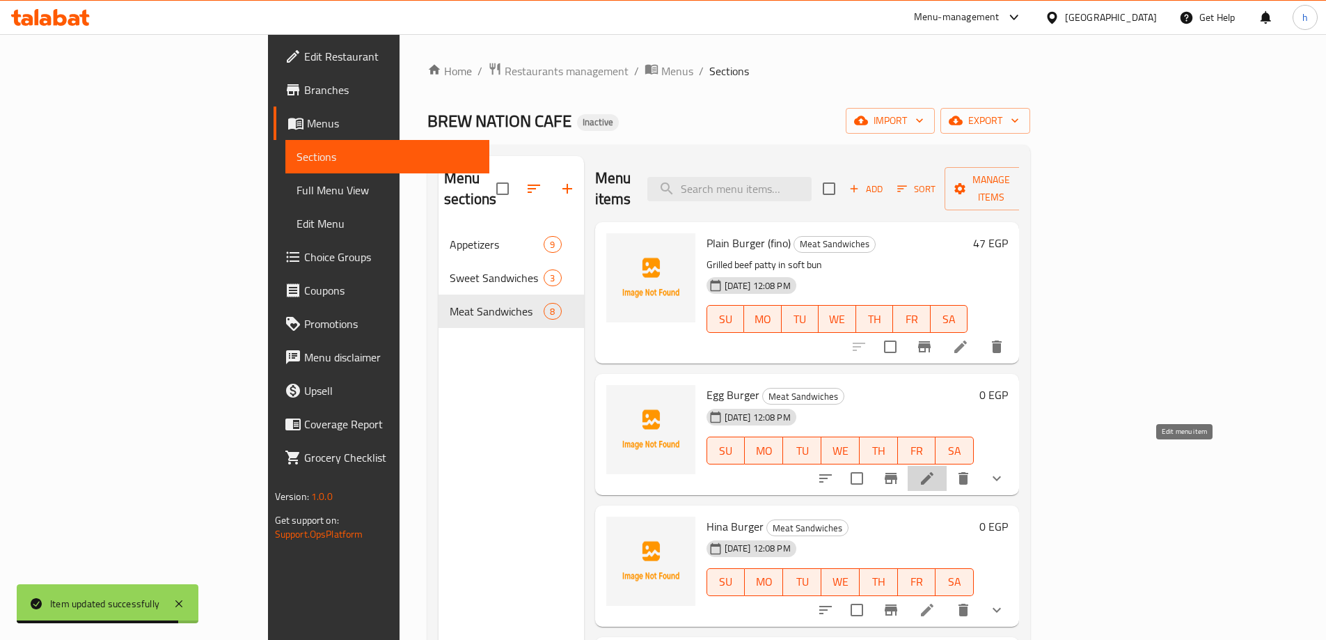
click at [935, 470] on icon at bounding box center [927, 478] width 17 height 17
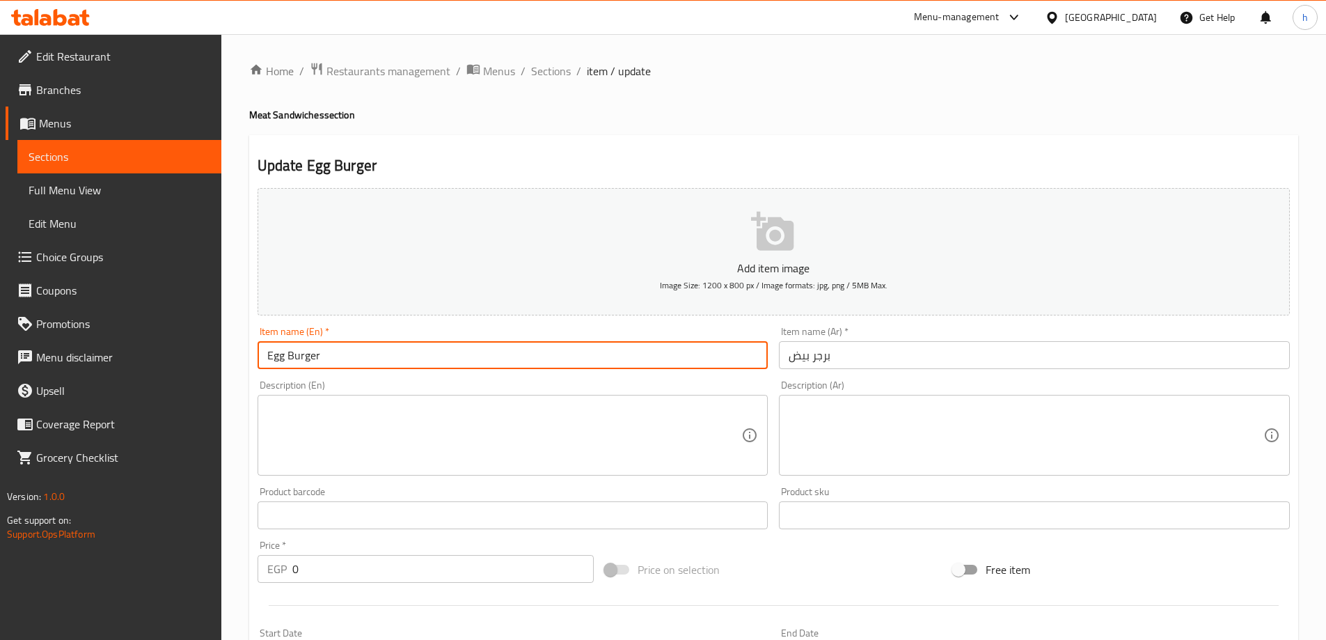
click at [331, 362] on input "Egg Burger" at bounding box center [512, 355] width 511 height 28
type input "Egg Burger (fino)"
click at [862, 351] on input "برجر بيض" at bounding box center [1034, 355] width 511 height 28
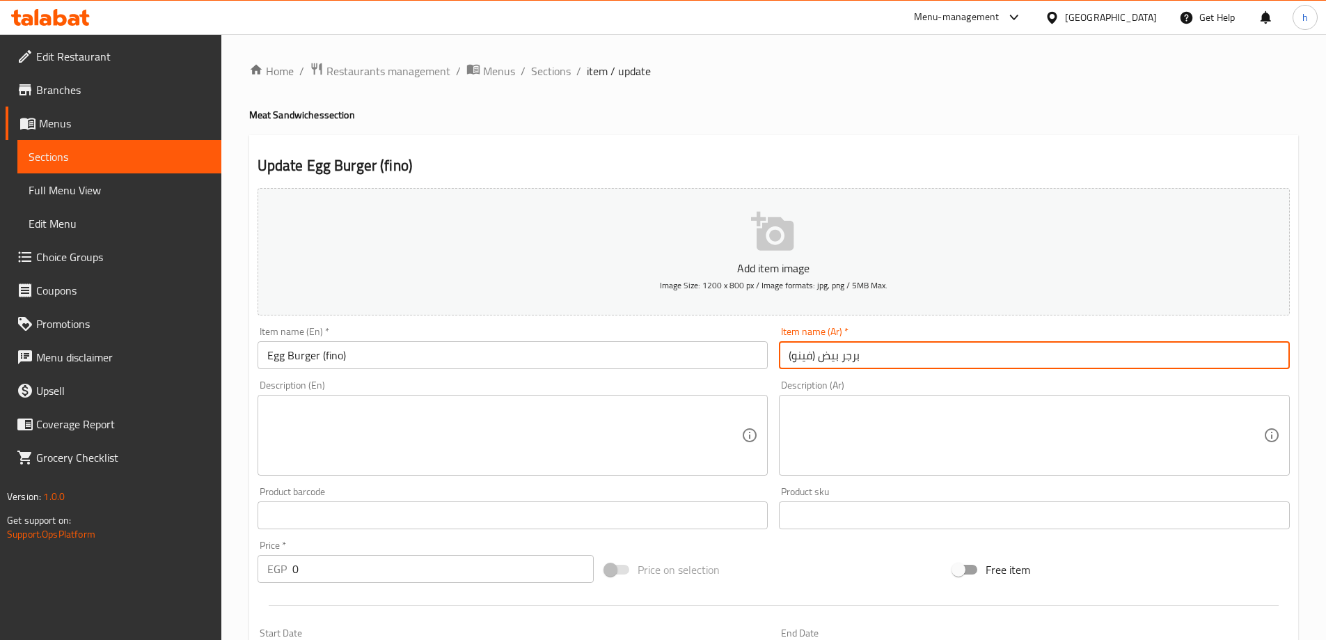
type input "برجر بيض (فينو)"
click at [298, 567] on input "0" at bounding box center [443, 569] width 302 height 28
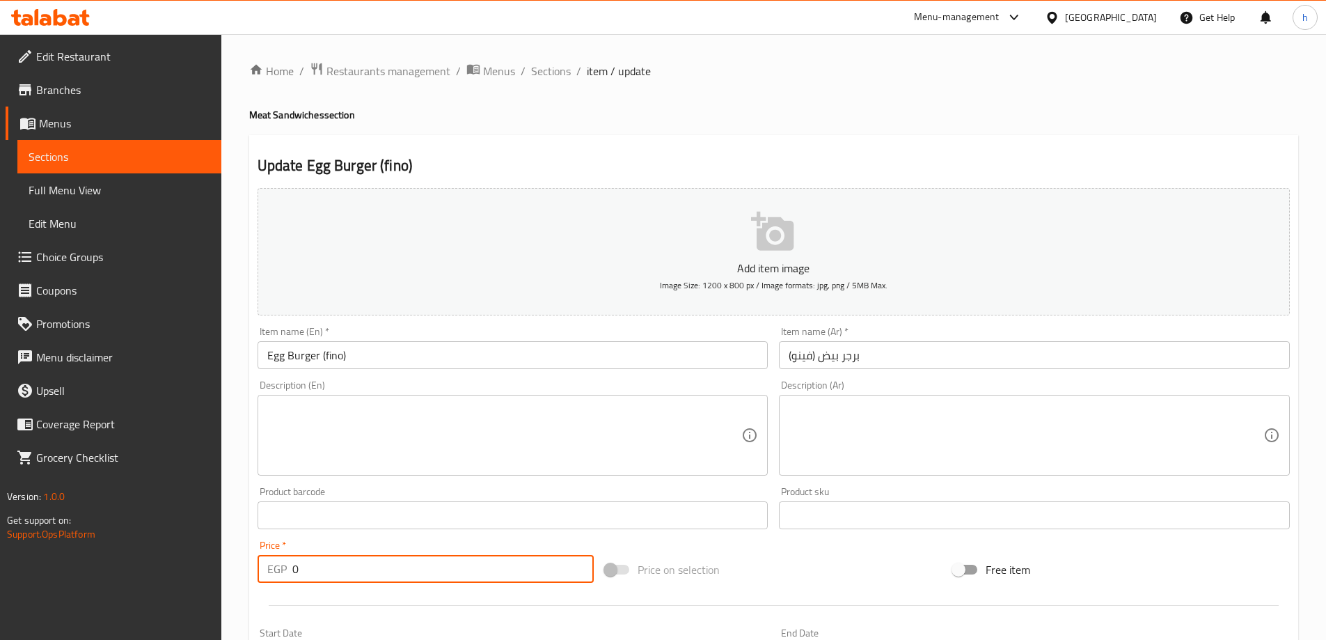
click at [298, 567] on input "0" at bounding box center [443, 569] width 302 height 28
click at [295, 569] on input "0" at bounding box center [443, 569] width 302 height 28
type input "57"
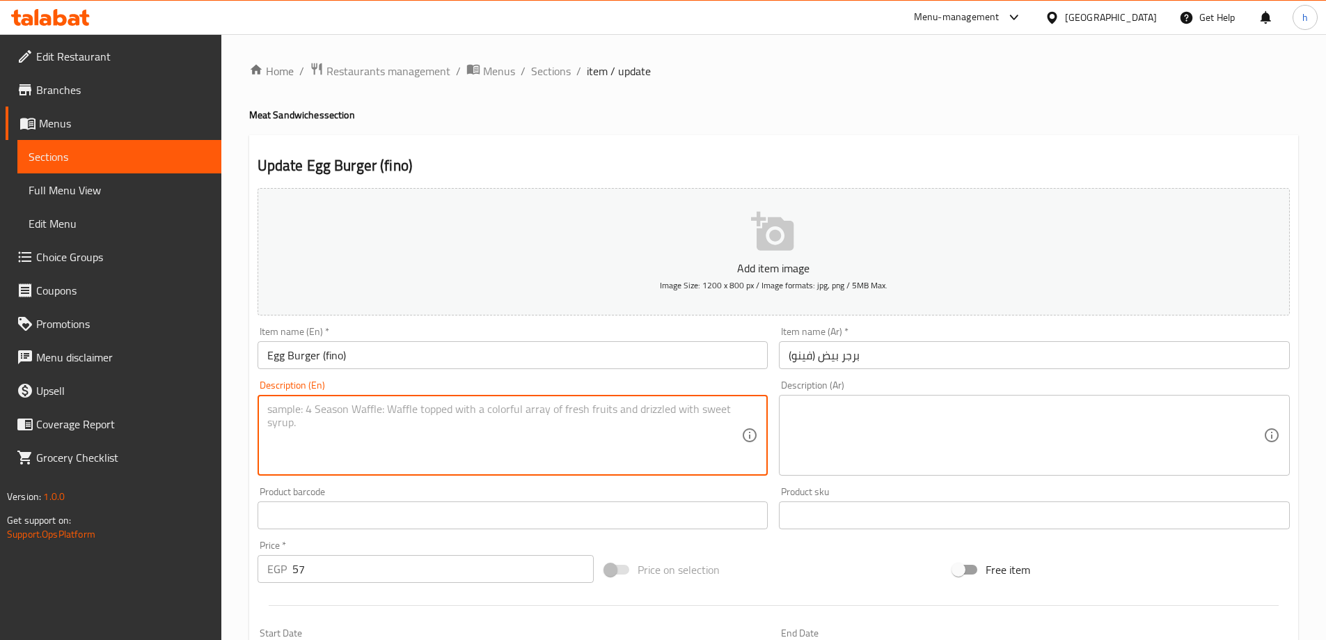
click at [322, 426] on textarea at bounding box center [504, 435] width 475 height 66
paste textarea "Burger with beef patty and fried egg"
type textarea "Burger with beef patty and fried egg"
click at [276, 408] on textarea "Burger with beef patty and fried egg" at bounding box center [504, 435] width 475 height 66
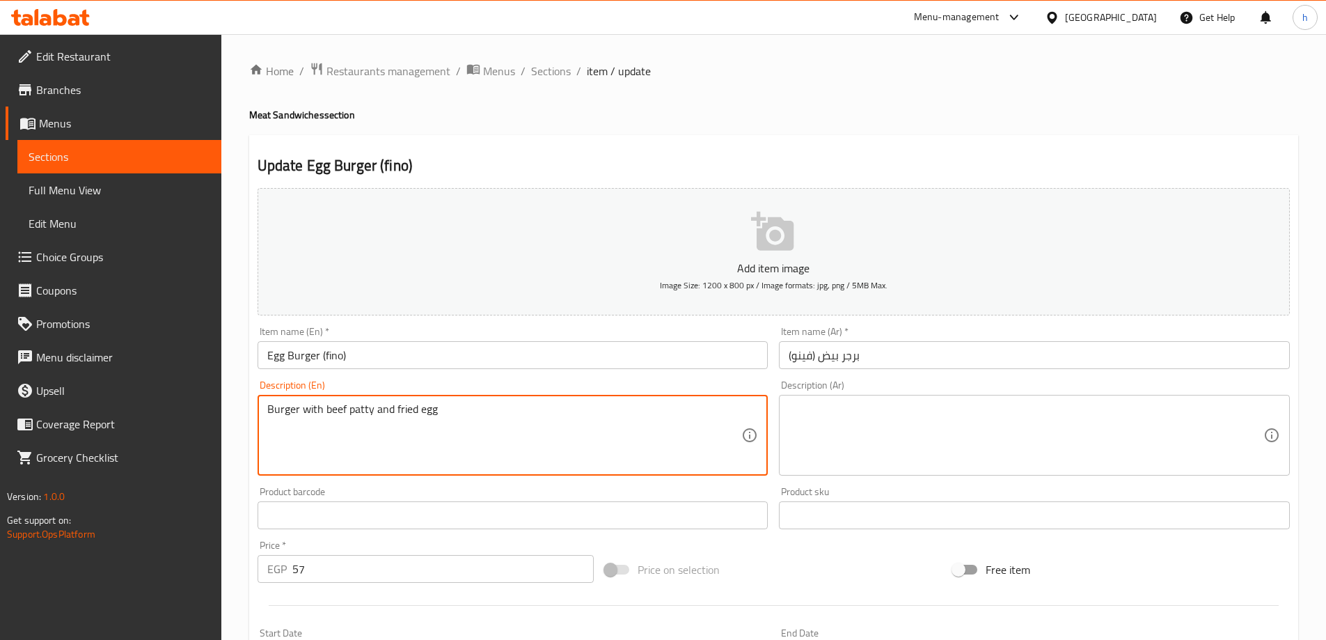
click at [276, 408] on textarea "Burger with beef patty and fried egg" at bounding box center [504, 435] width 475 height 66
click at [858, 415] on textarea at bounding box center [1025, 435] width 475 height 66
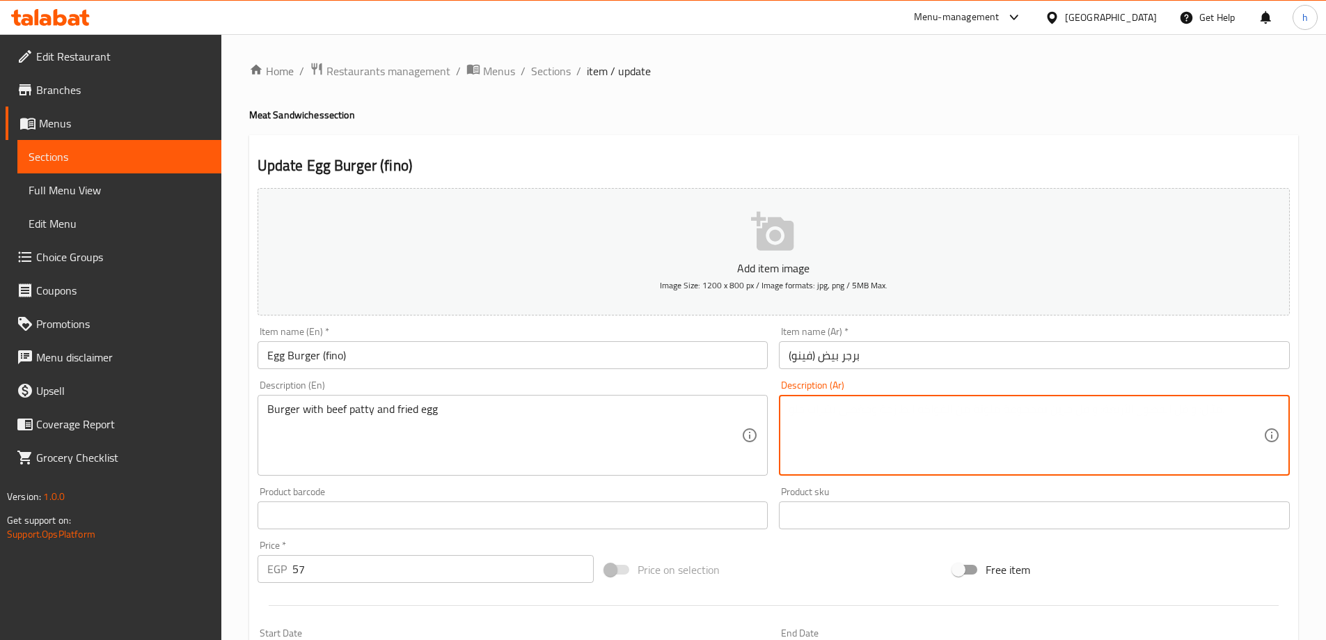
paste textarea "برجر مع فطيرة لحم بقري وبيضة مقلية"
click at [912, 416] on textarea "برجر مع فطيرة لحم بقري وبيضة مقلية" at bounding box center [1025, 435] width 475 height 66
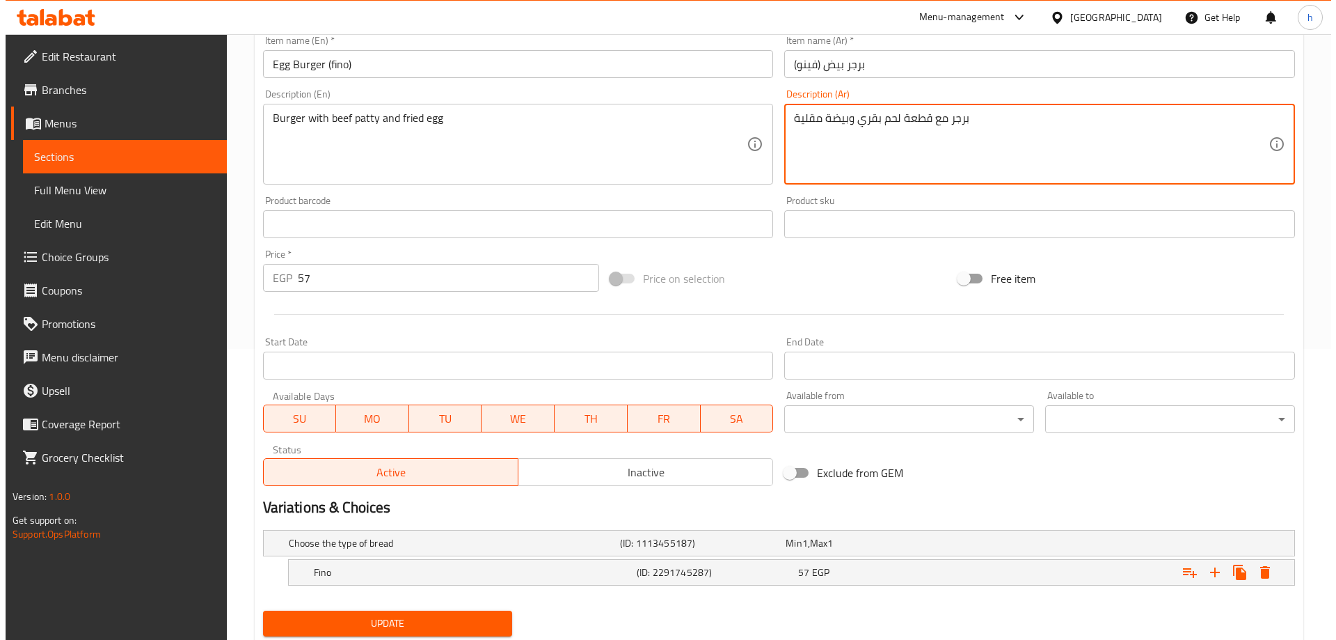
scroll to position [335, 0]
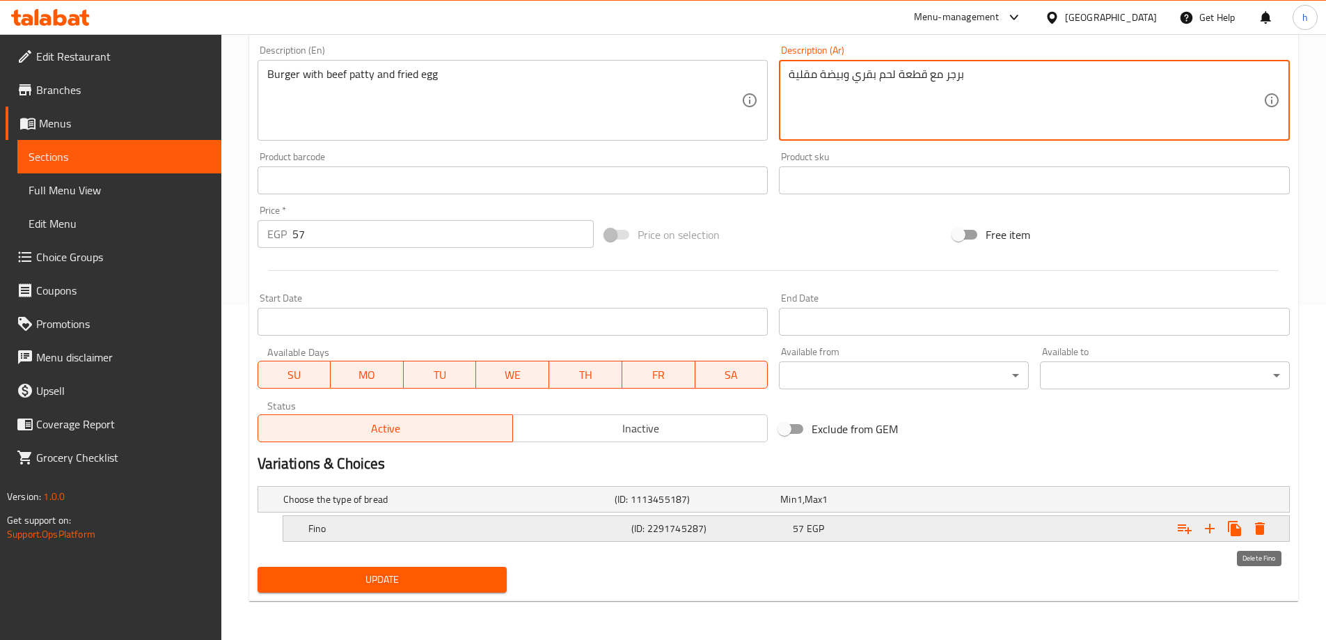
type textarea "برجر مع قطعة لحم بقري وبيضة مقلية"
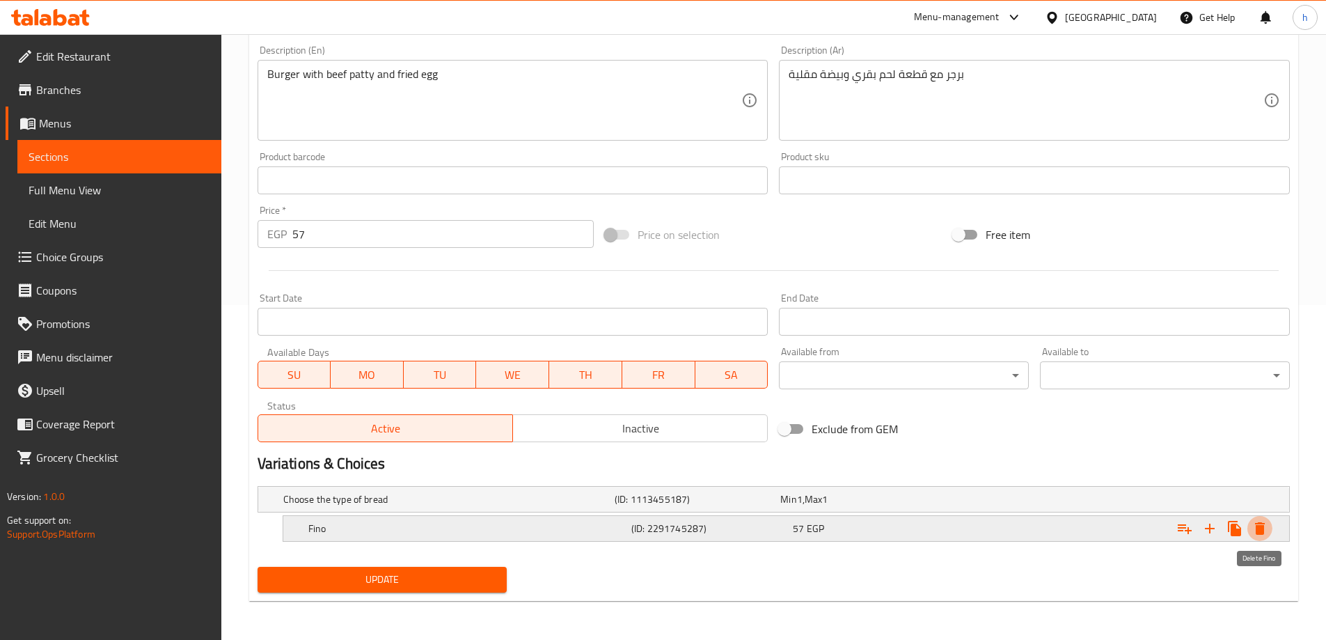
click at [1257, 525] on icon "Expand" at bounding box center [1260, 528] width 10 height 13
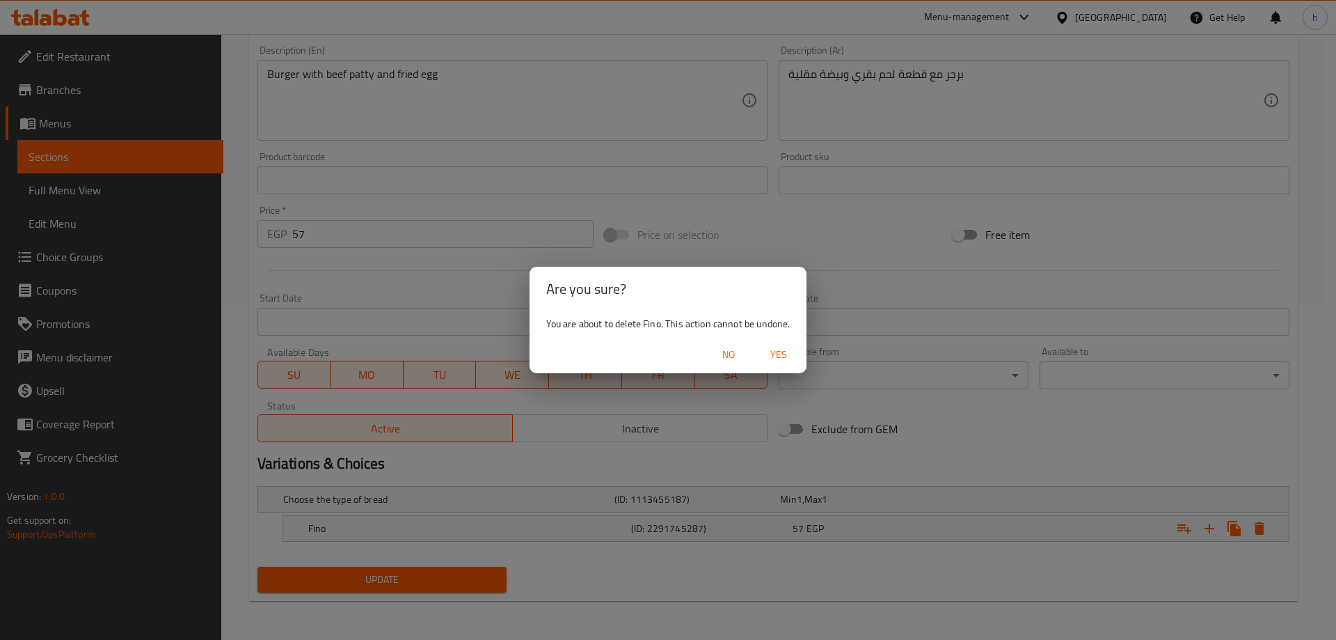
click at [785, 347] on span "Yes" at bounding box center [778, 354] width 33 height 17
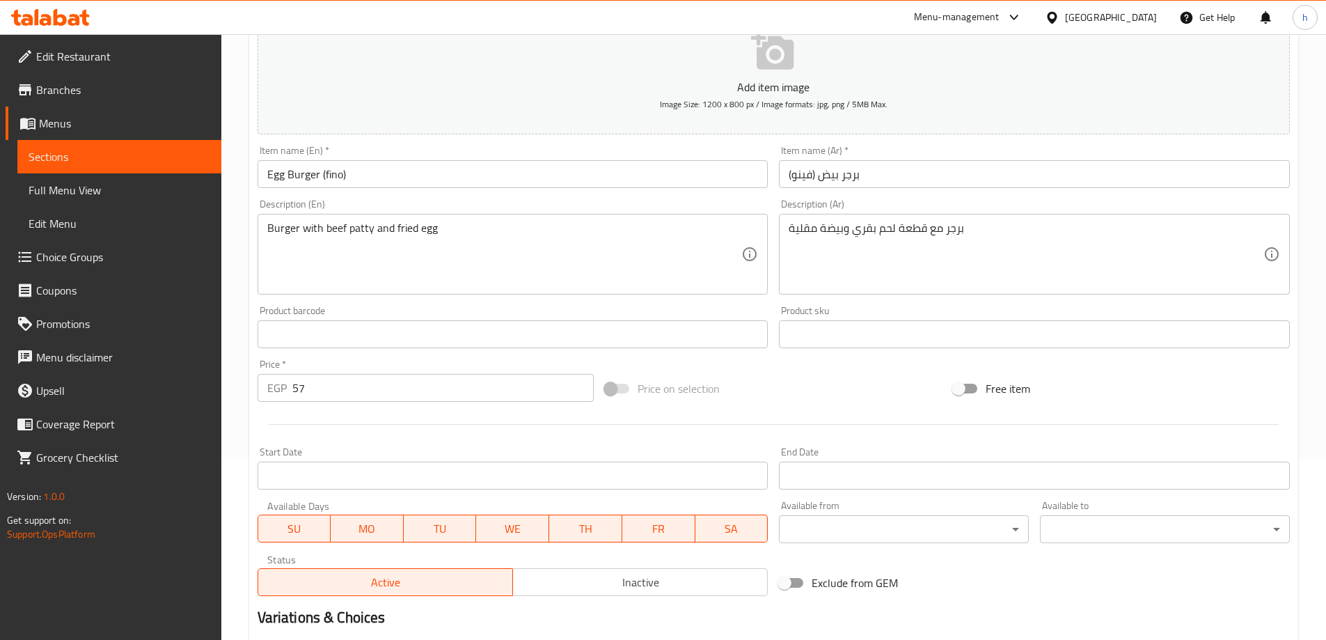
scroll to position [344, 0]
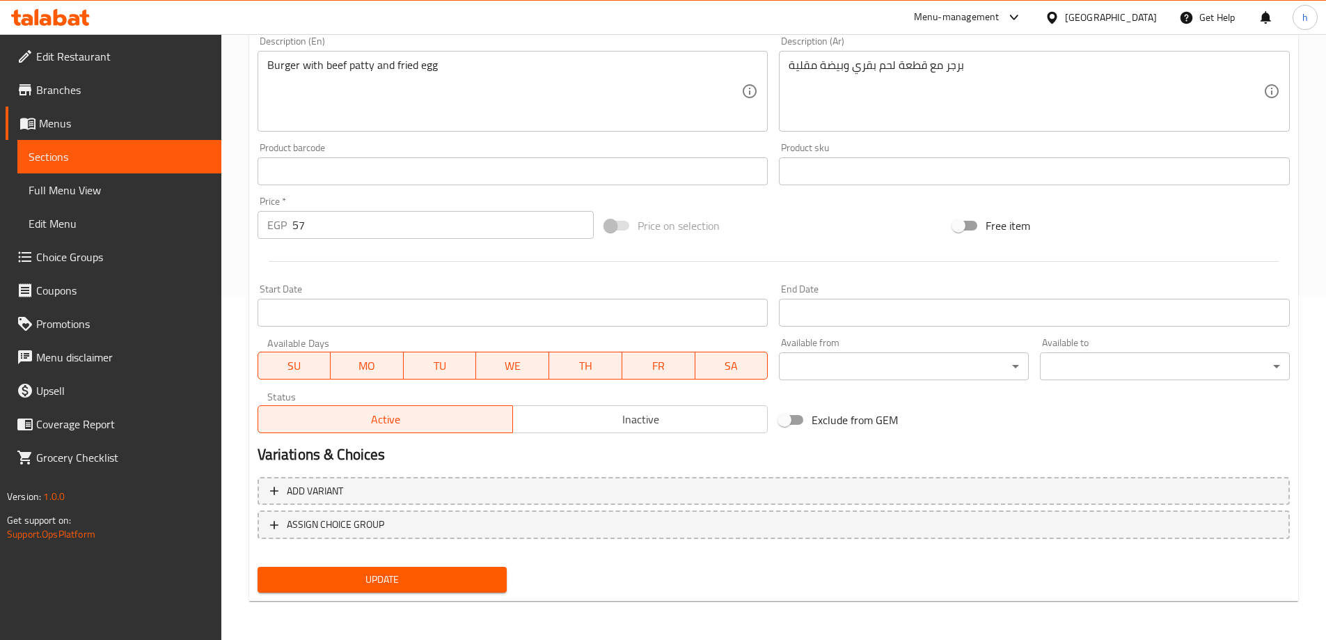
click at [417, 576] on span "Update" at bounding box center [383, 579] width 228 height 17
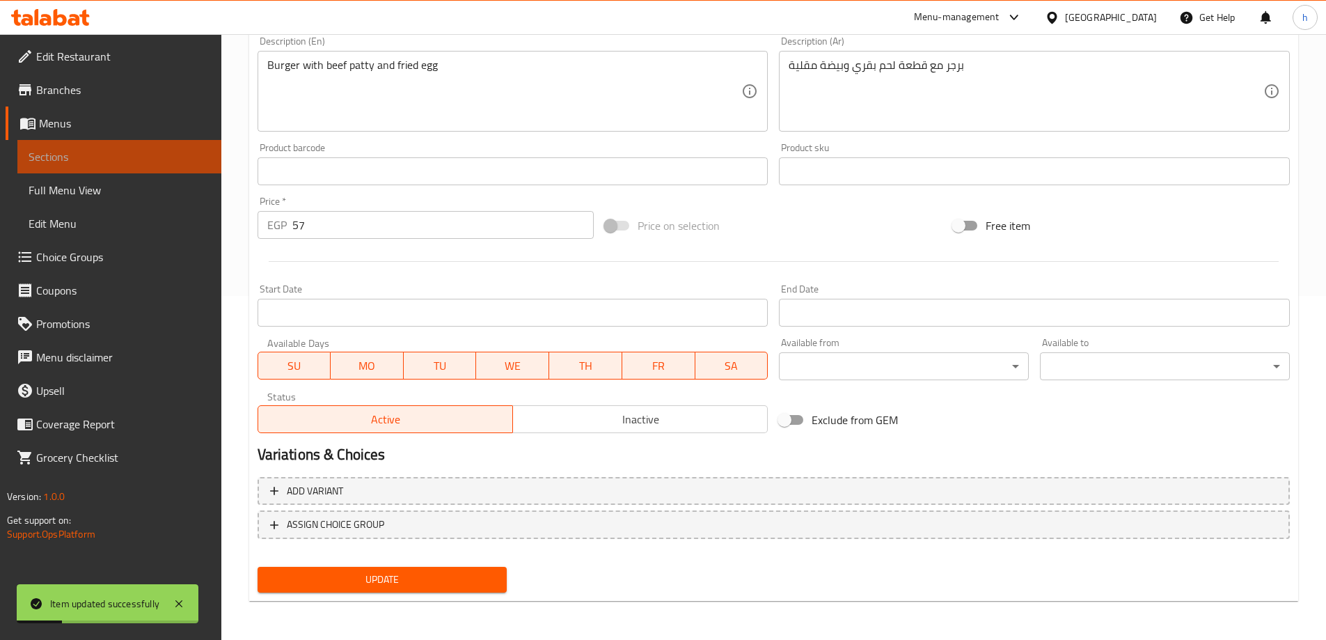
click at [76, 161] on span "Sections" at bounding box center [120, 156] width 182 height 17
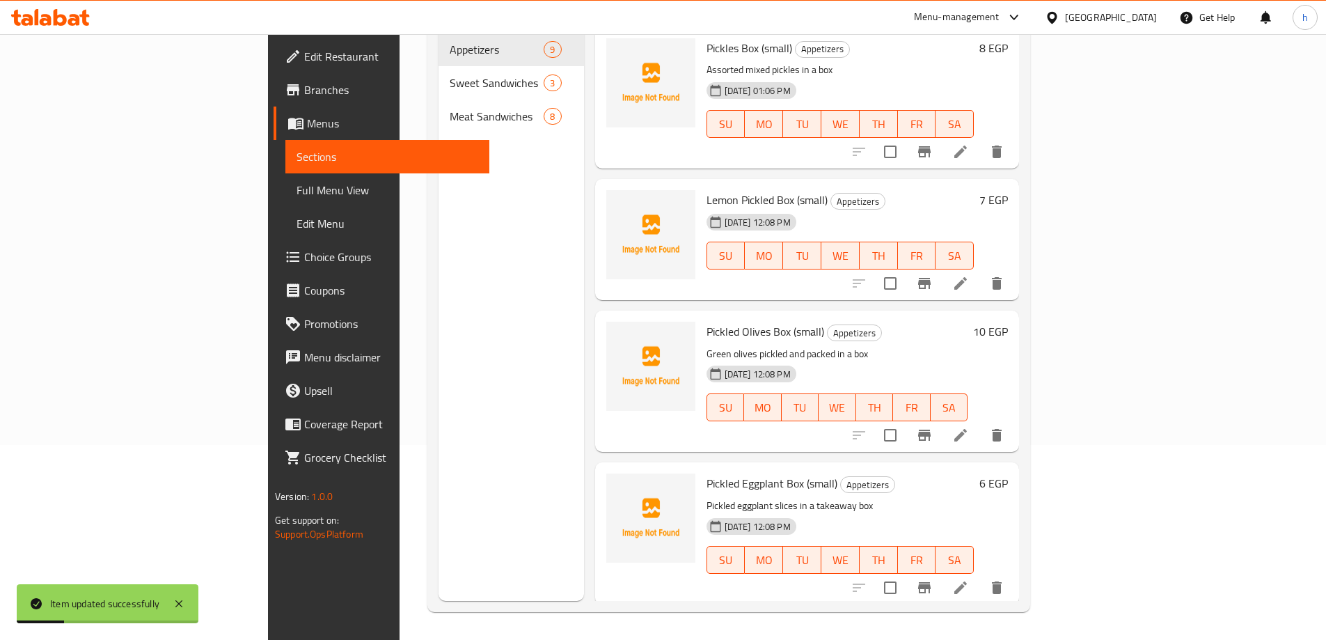
scroll to position [195, 0]
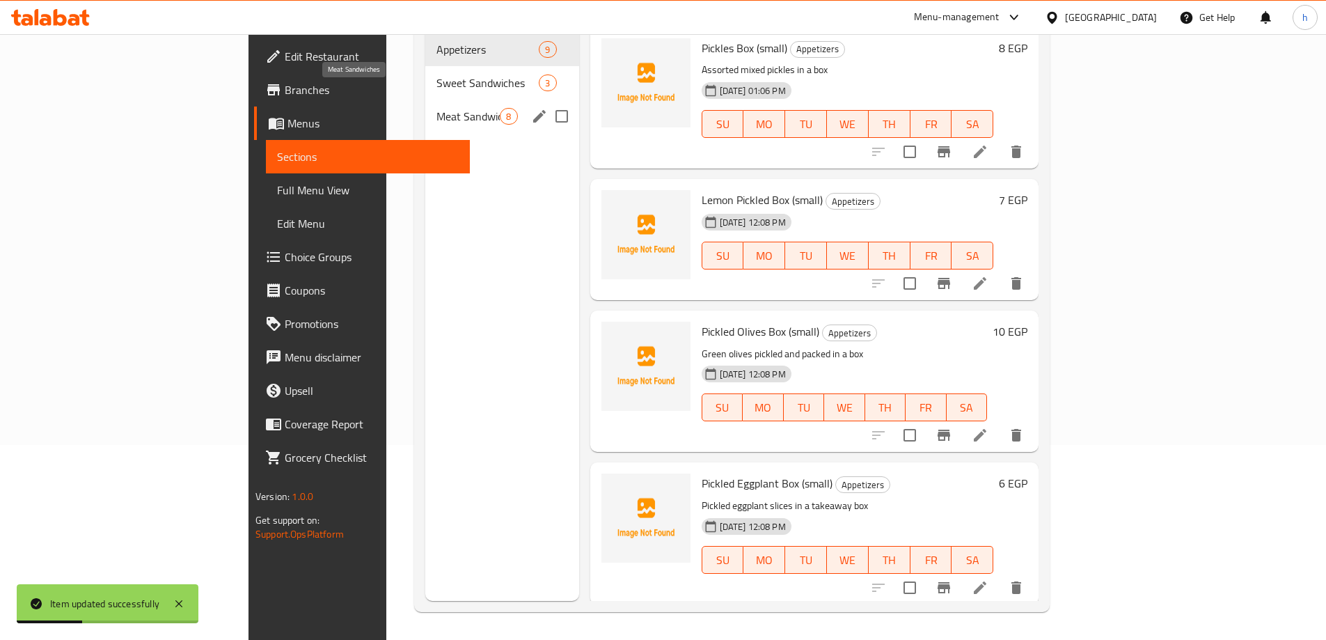
click at [436, 108] on span "Meat Sandwiches" at bounding box center [467, 116] width 63 height 17
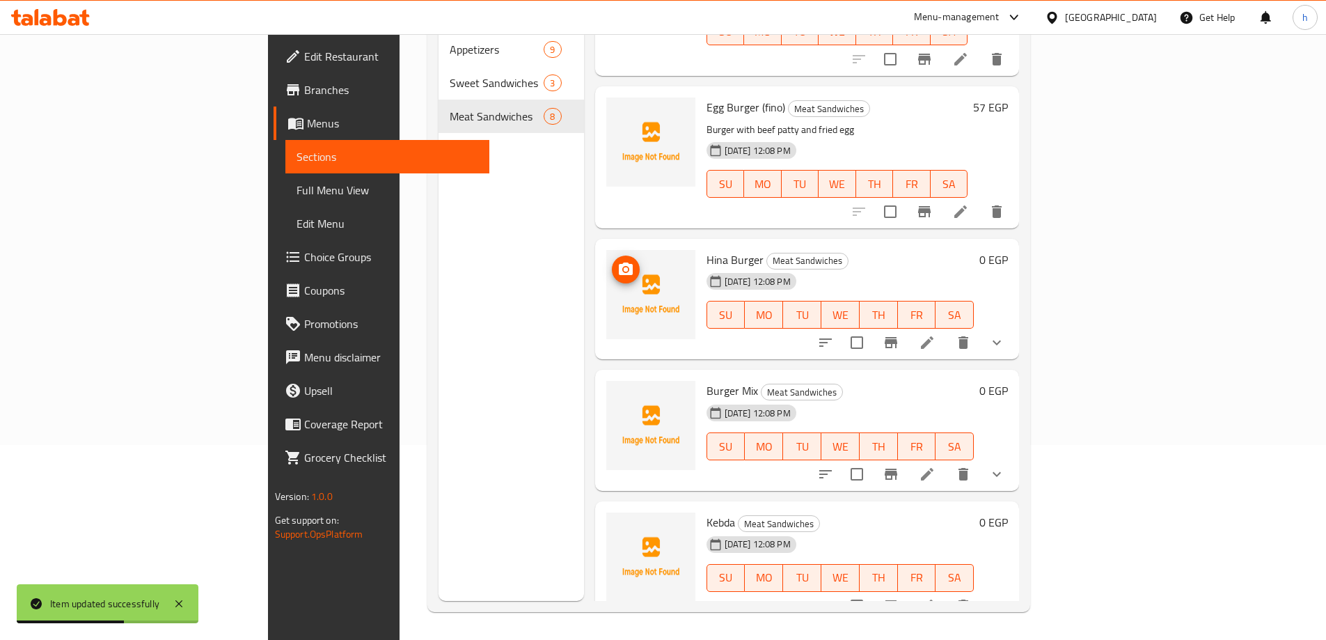
scroll to position [139, 0]
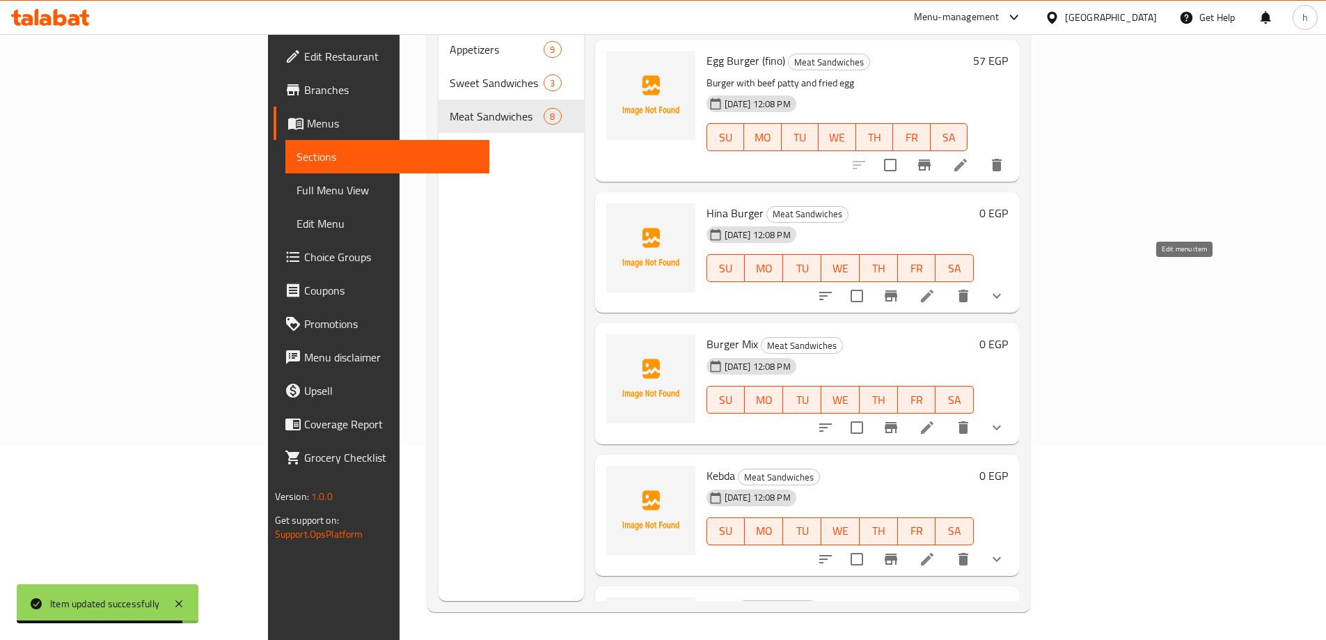
click at [935, 287] on icon at bounding box center [927, 295] width 17 height 17
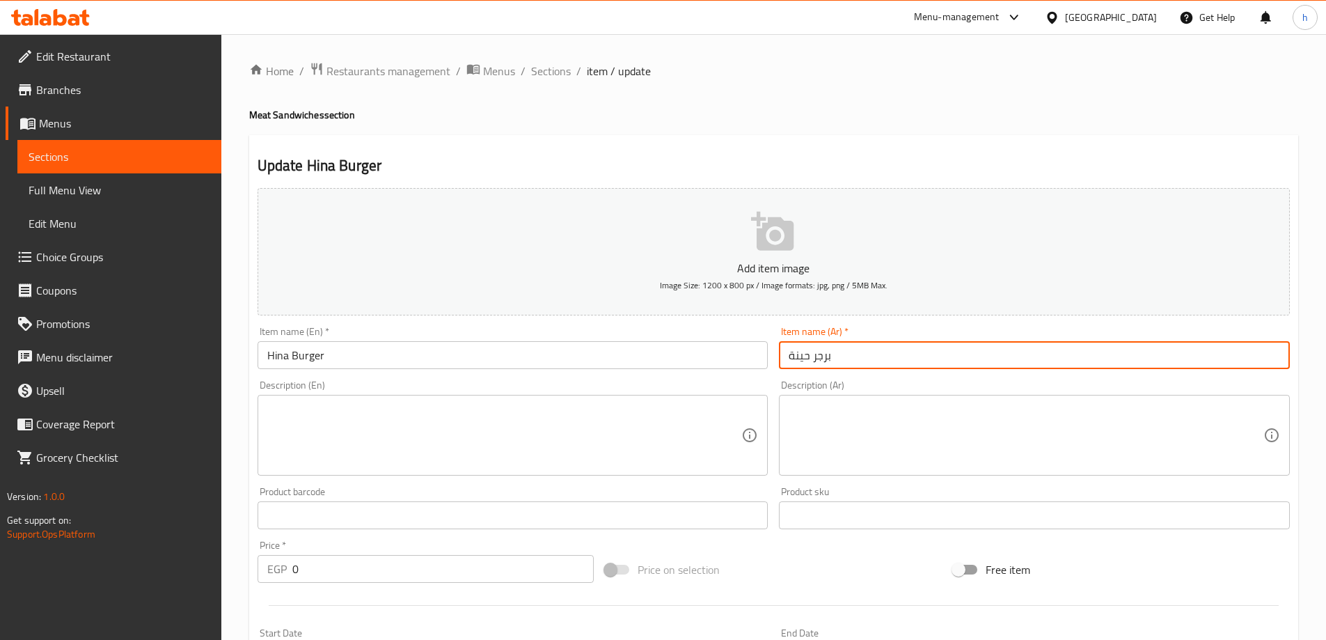
click at [800, 356] on input "برجر حينة" at bounding box center [1034, 355] width 511 height 28
type input "برجر جبنة"
click at [276, 355] on input "Hina Burger" at bounding box center [512, 355] width 511 height 28
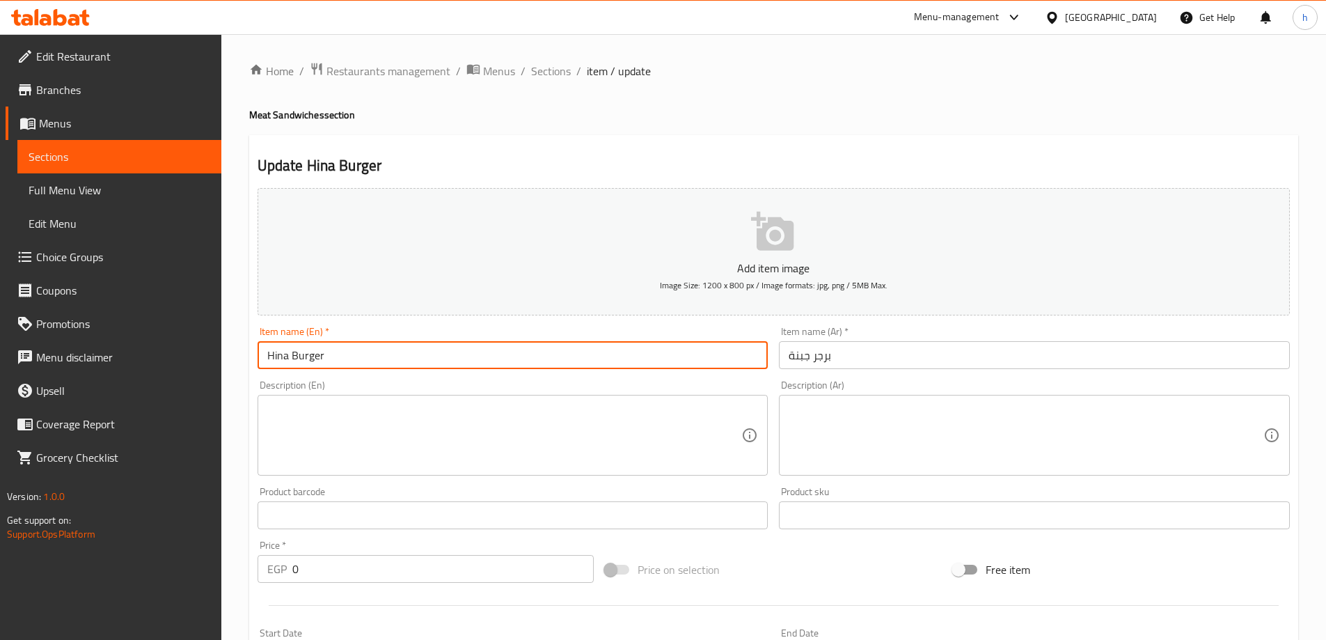
click at [276, 355] on input "Hina Burger" at bounding box center [512, 355] width 511 height 28
type input "Cheese Burger"
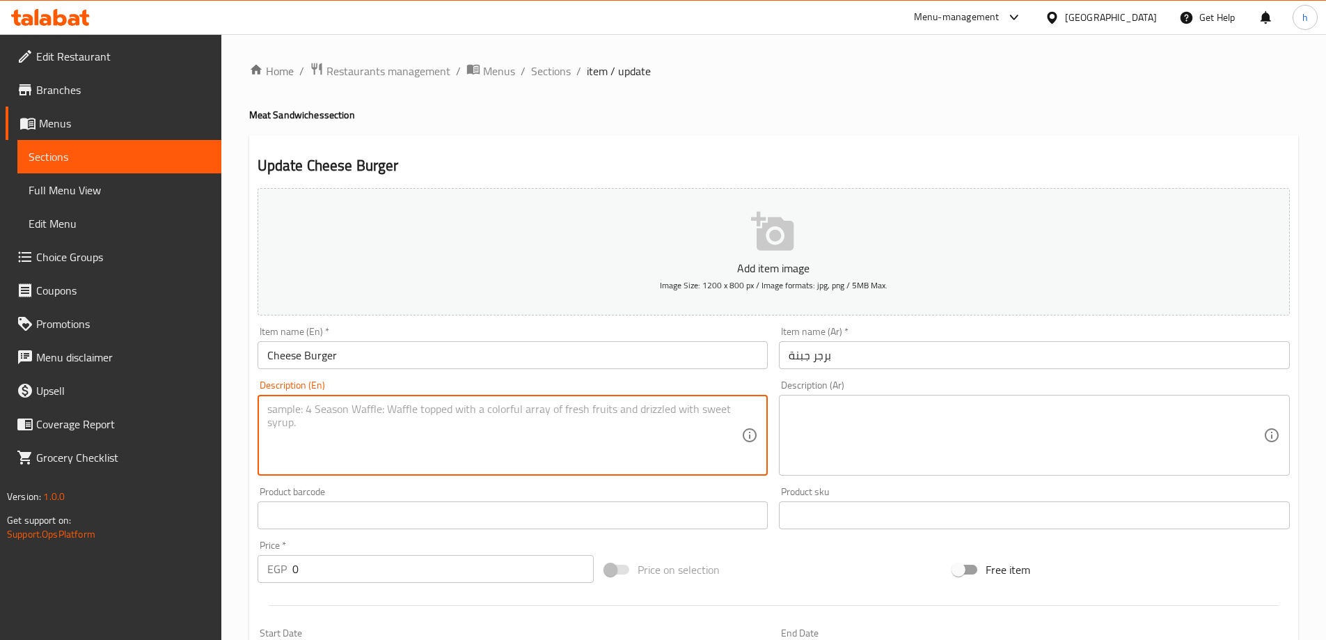
click at [300, 420] on textarea at bounding box center [504, 435] width 475 height 66
paste textarea "Spiced Hina beef burger sandwich"
click at [306, 411] on textarea "Spiced Hina beef burger sandwich" at bounding box center [504, 435] width 475 height 66
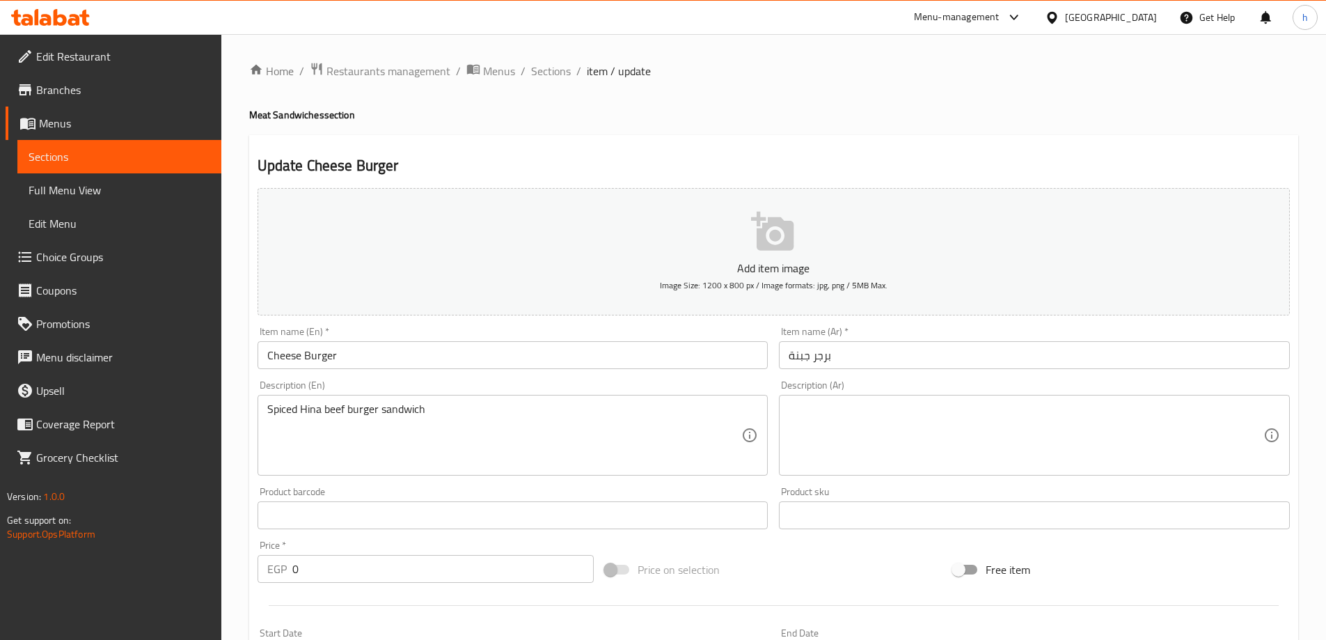
click at [308, 412] on textarea "Spiced Hina beef burger sandwich" at bounding box center [504, 435] width 475 height 66
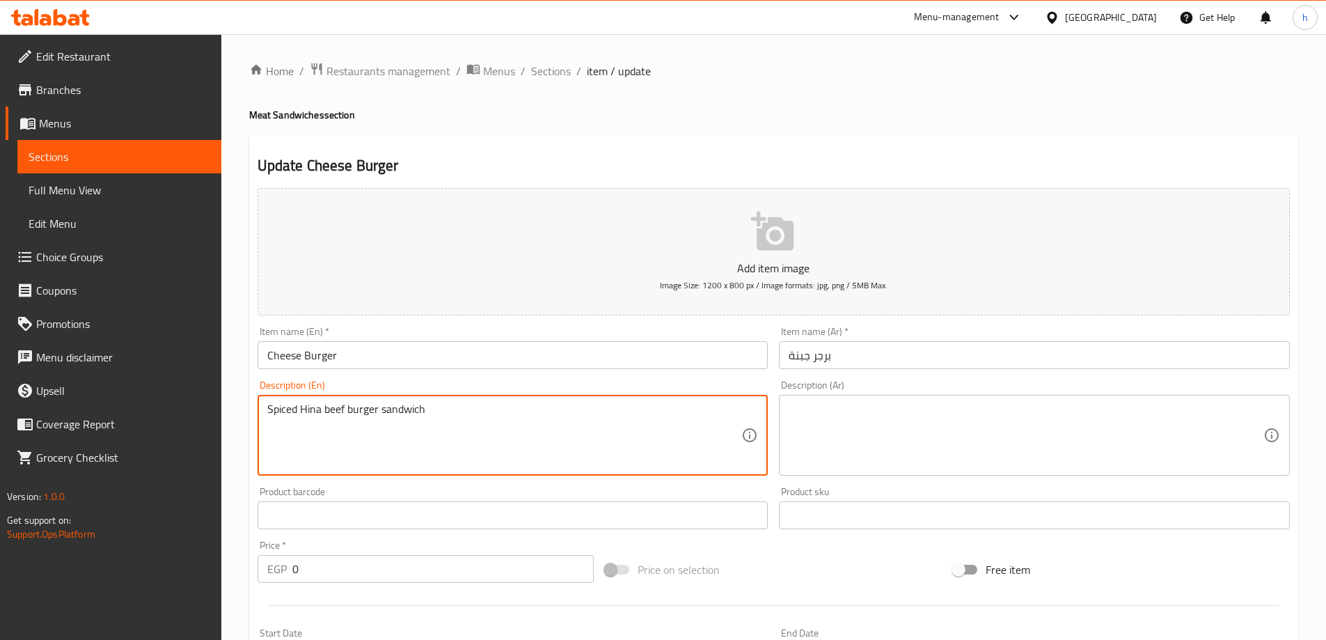
click at [308, 412] on textarea "Spiced Hina beef burger sandwich" at bounding box center [504, 435] width 475 height 66
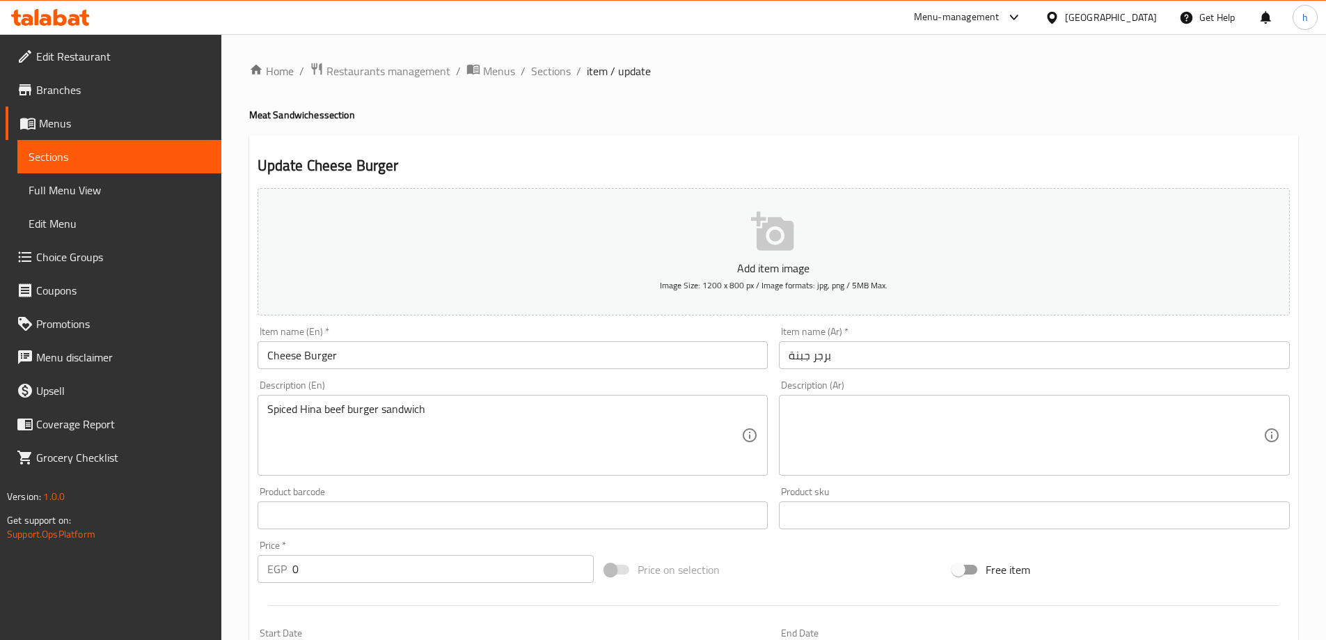
click at [310, 407] on textarea "Spiced Hina beef burger sandwich" at bounding box center [504, 435] width 475 height 66
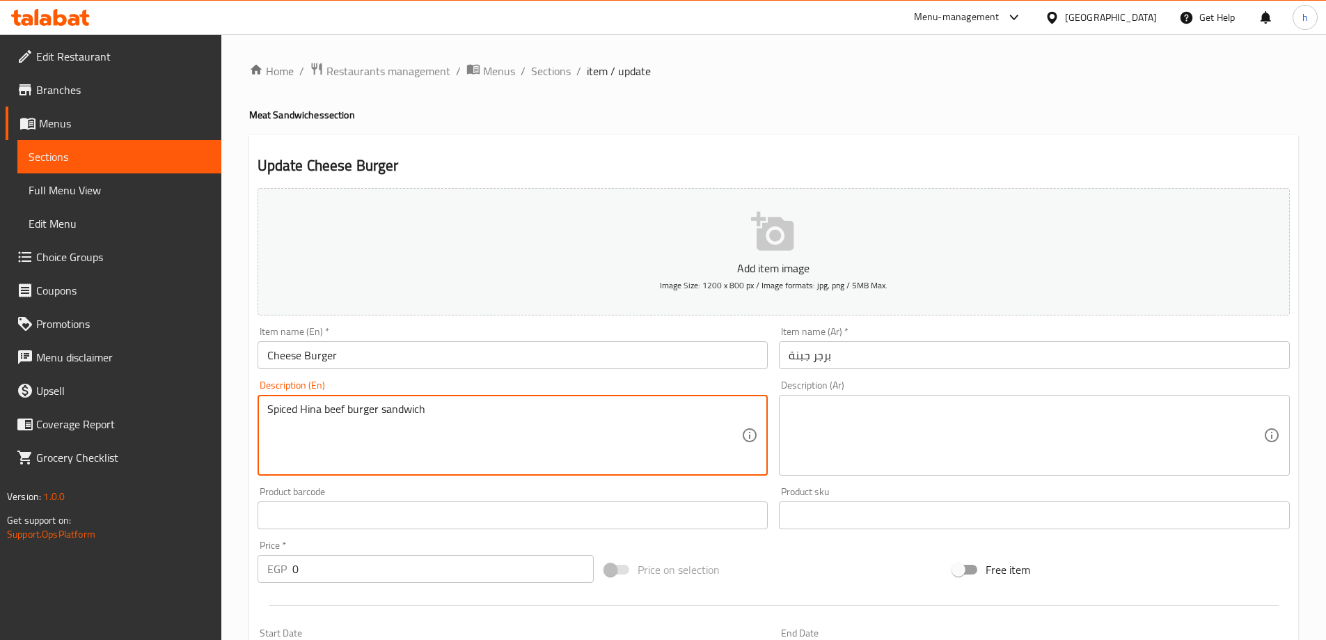
click at [310, 407] on textarea "Spiced Hina beef burger sandwich" at bounding box center [504, 435] width 475 height 66
click at [279, 357] on input "Cheese Burger" at bounding box center [512, 355] width 511 height 28
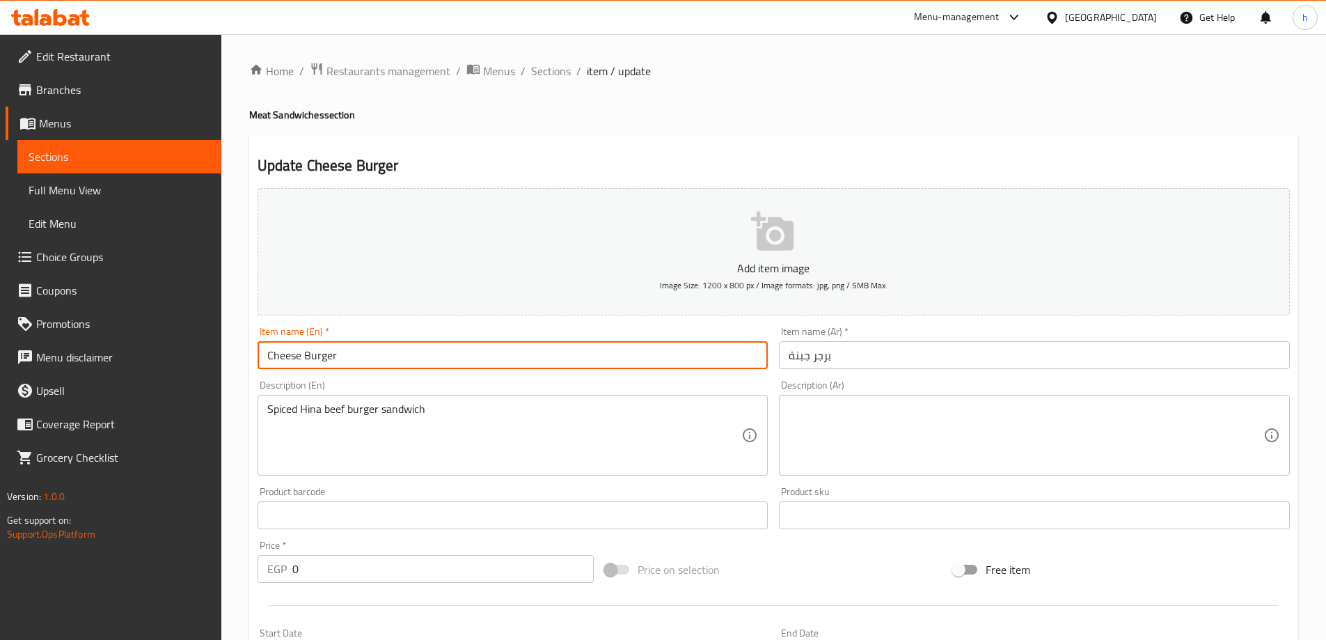
click at [279, 357] on input "Cheese Burger" at bounding box center [512, 355] width 511 height 28
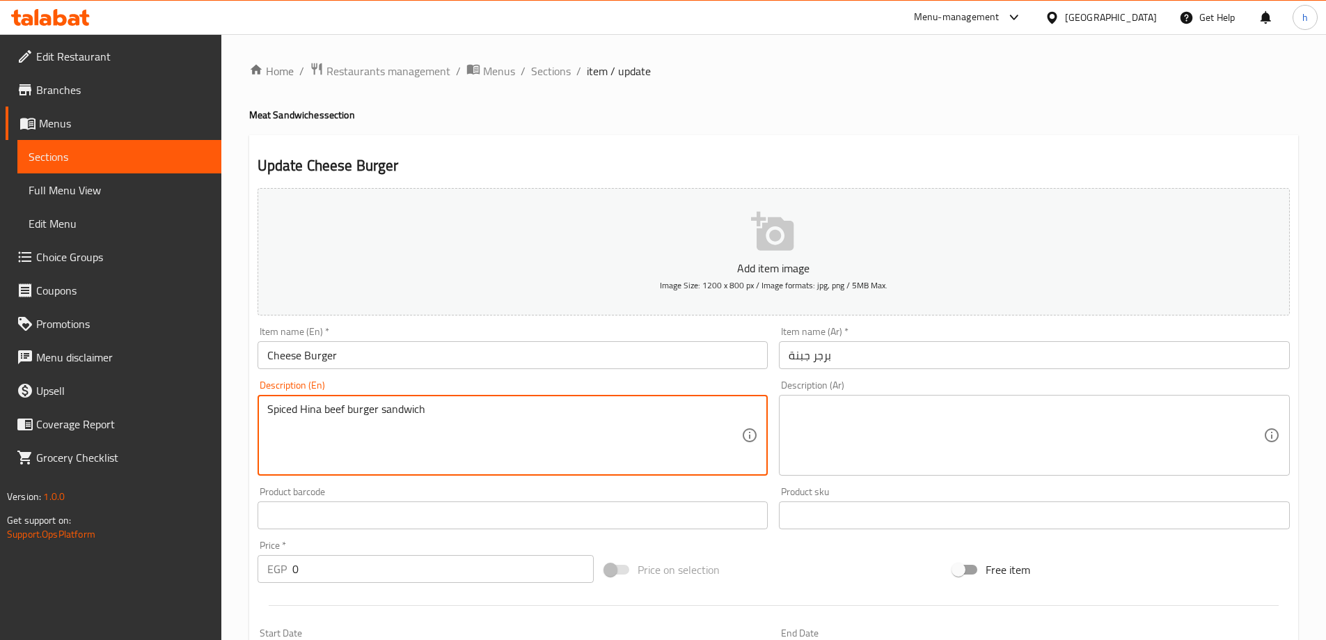
click at [301, 412] on textarea "Spiced Hina beef burger sandwich" at bounding box center [504, 435] width 475 height 66
paste textarea "Cheese"
click at [307, 409] on textarea "Spiced Cheese beef burger sandwich" at bounding box center [504, 435] width 475 height 66
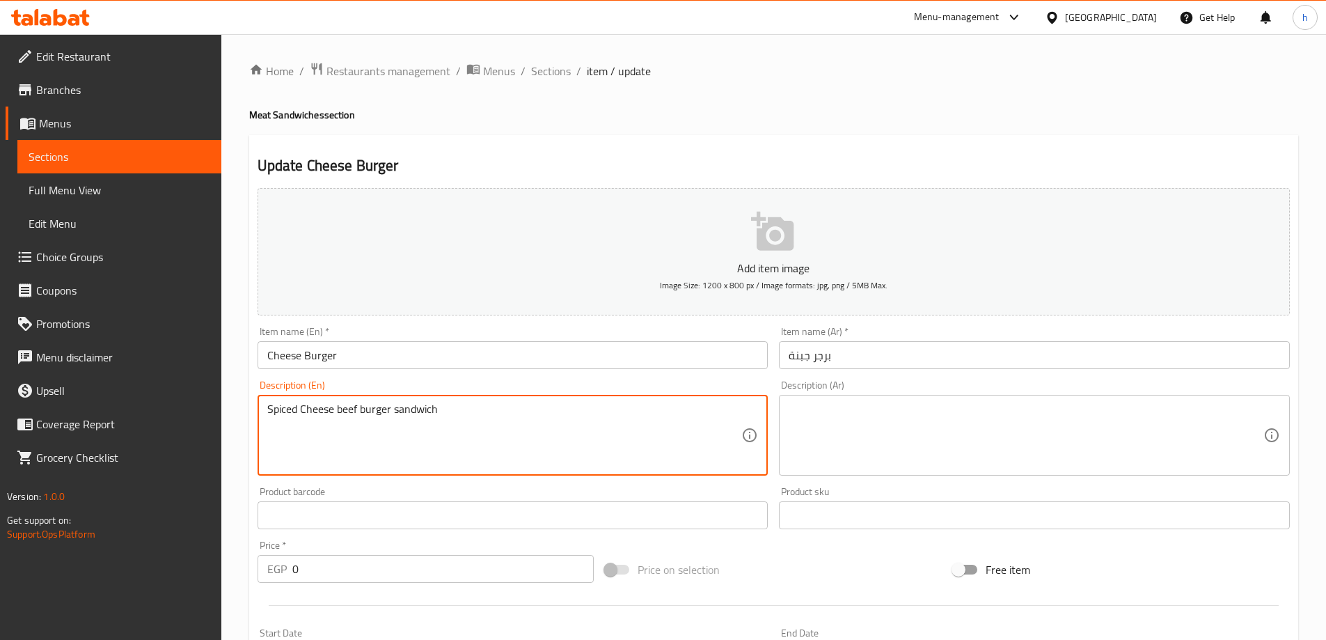
type textarea "Spiced Cheese beef burger sandwich"
click at [845, 413] on textarea at bounding box center [1025, 435] width 475 height 66
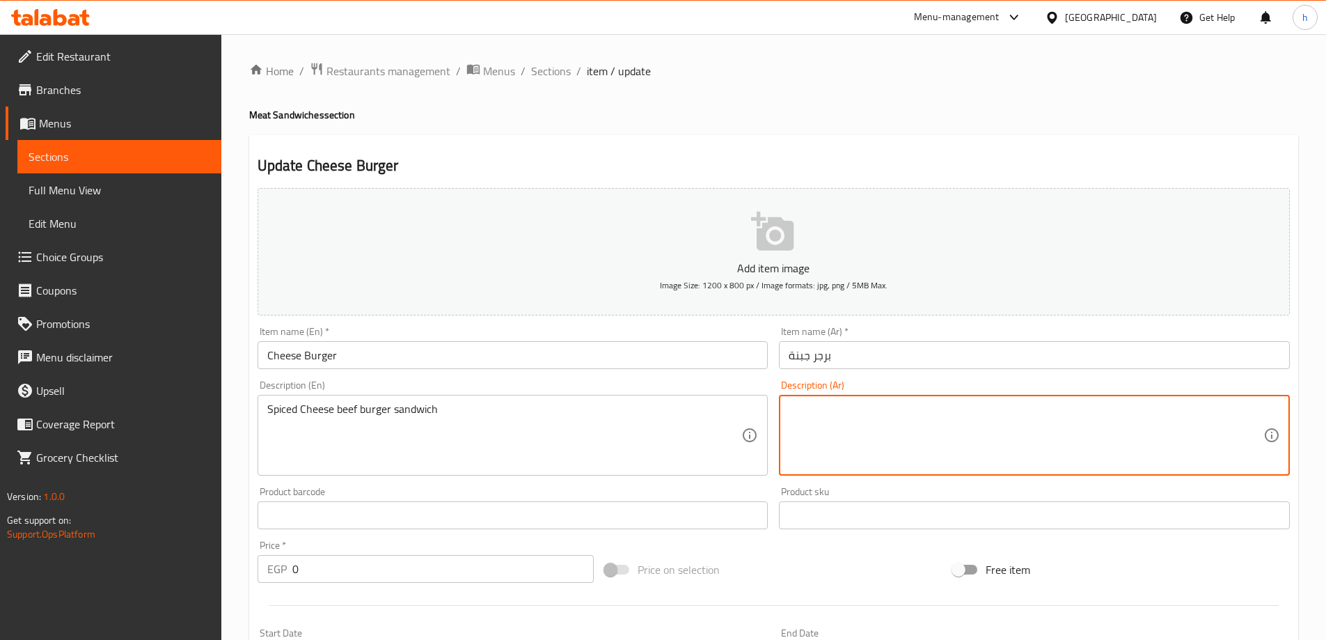
paste textarea "ساندويتش برجر لحم بقري بالجبن المتبل"
type textarea "ساندويتش برجر لحم بقري بالجبن المتبل"
click at [292, 571] on input "0" at bounding box center [443, 569] width 302 height 28
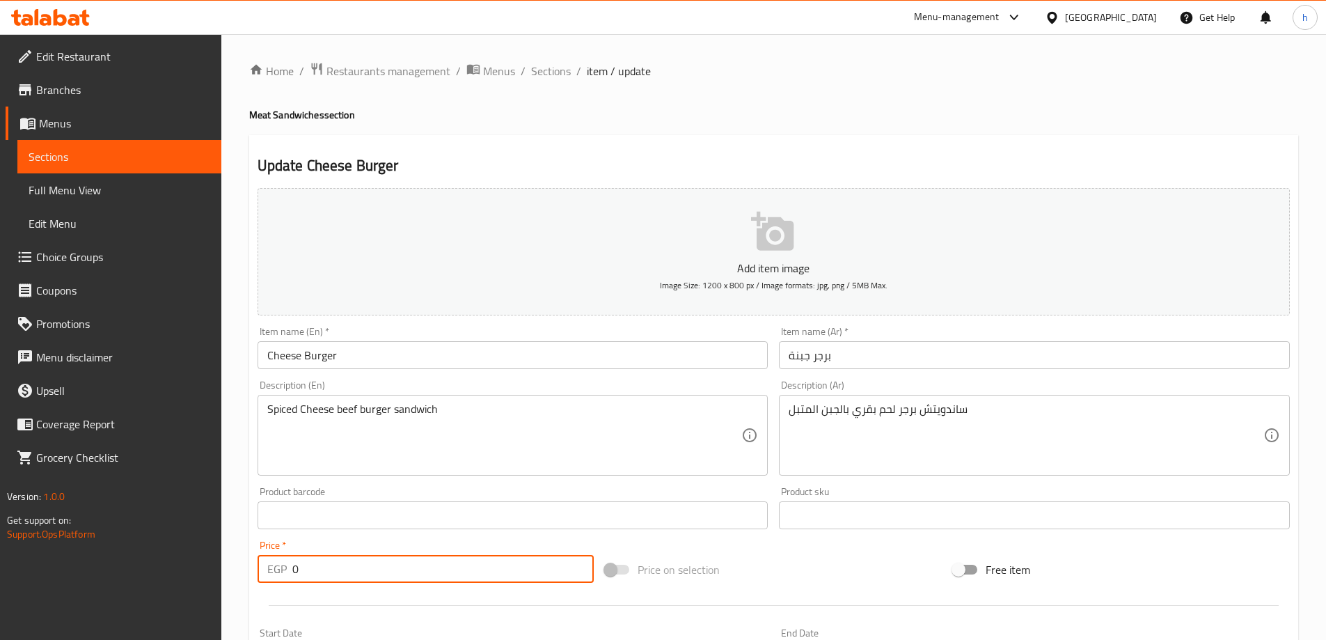
click at [292, 571] on input "0" at bounding box center [443, 569] width 302 height 28
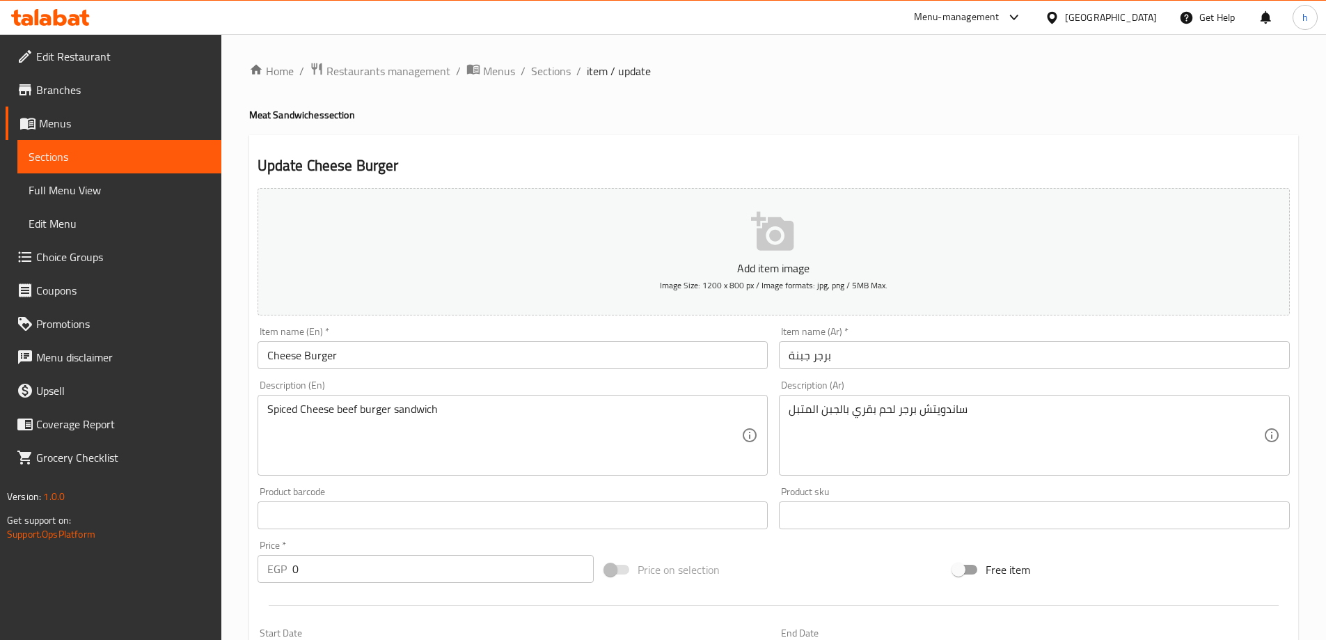
click at [369, 362] on input "Cheese Burger" at bounding box center [512, 355] width 511 height 28
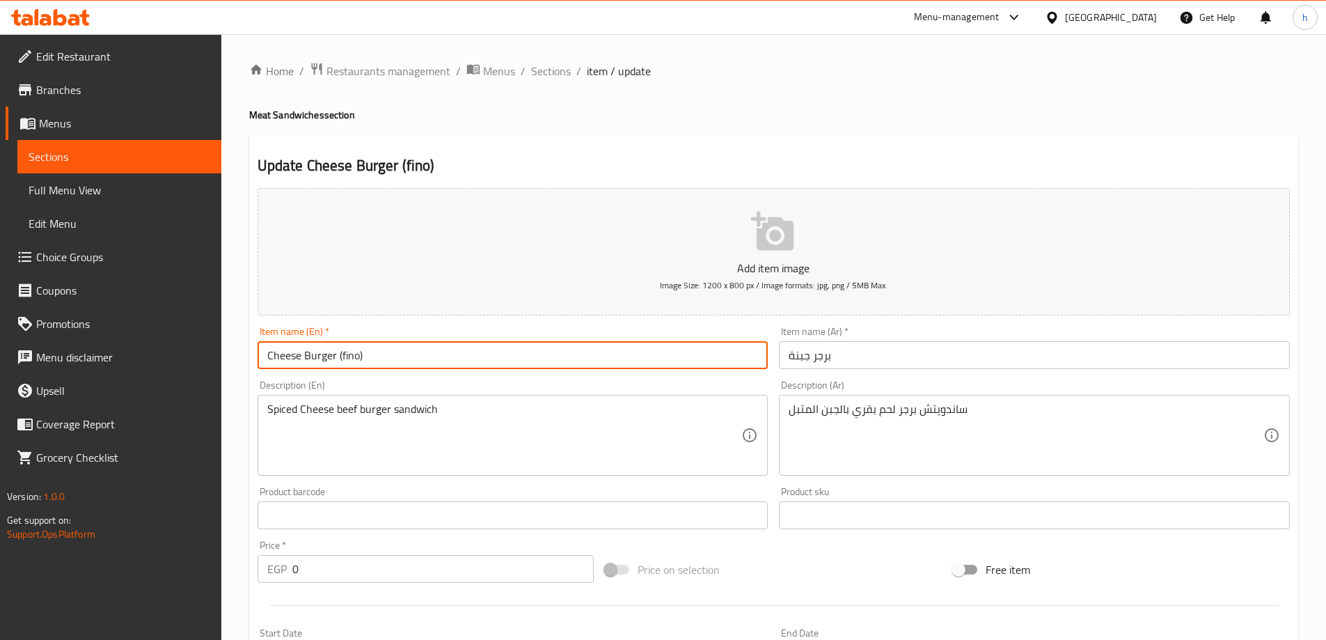
type input "Cheese Burger (fino)"
click at [863, 347] on input "برجر جبنة" at bounding box center [1034, 355] width 511 height 28
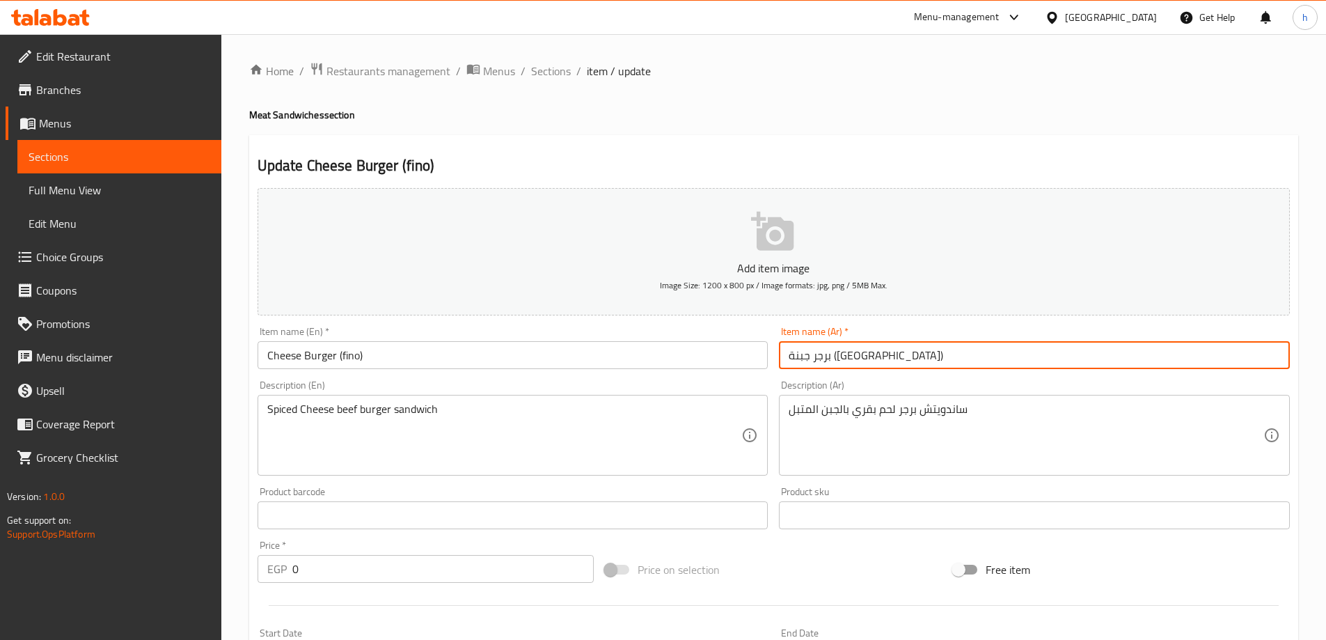
type input "برجر جبنة (فينو)"
click at [293, 566] on input "0" at bounding box center [443, 569] width 302 height 28
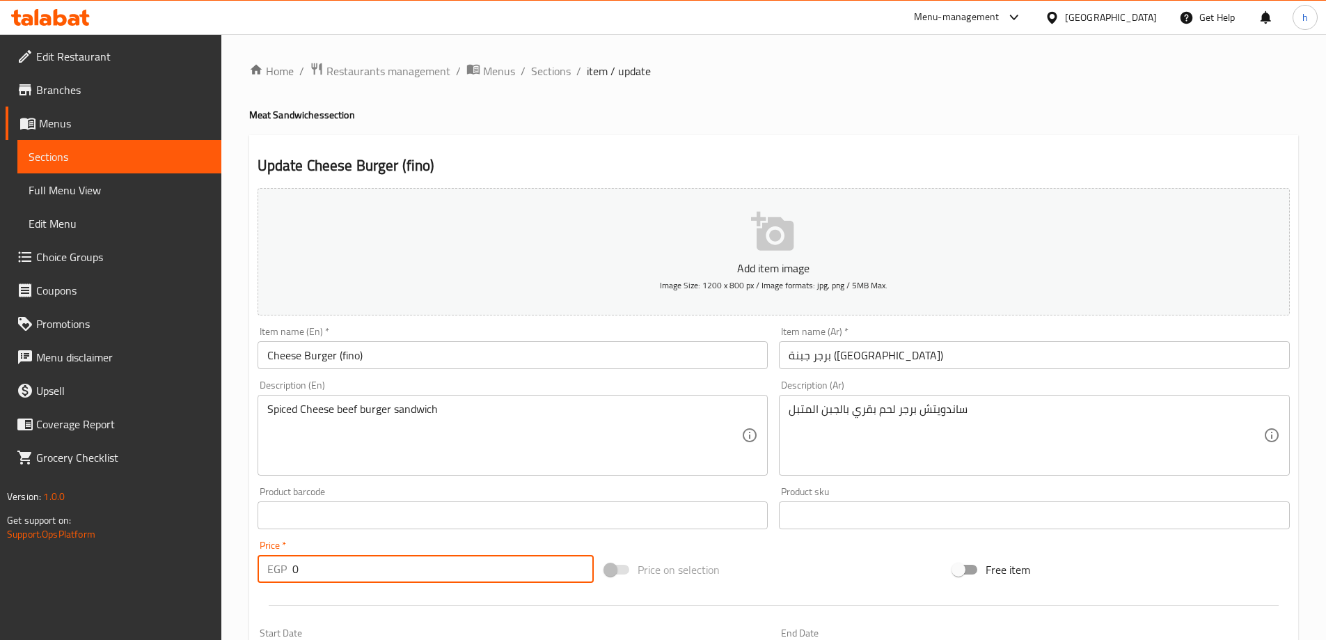
click at [293, 566] on input "0" at bounding box center [443, 569] width 302 height 28
type input "5"
type input "60"
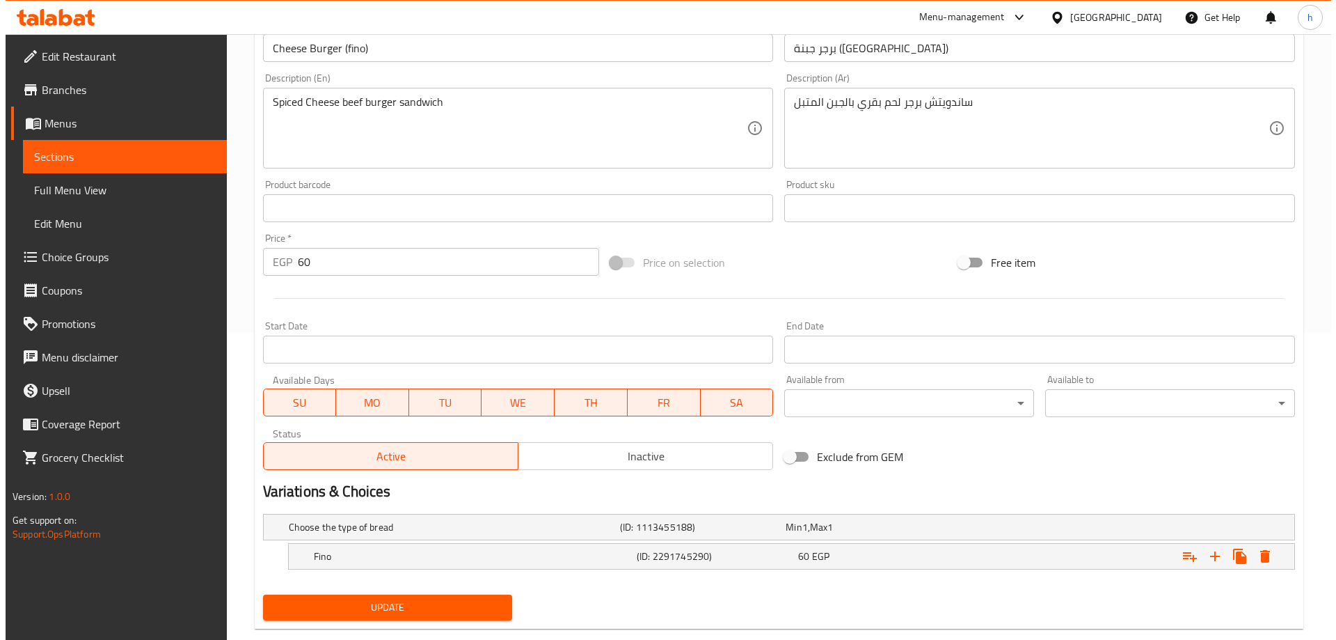
scroll to position [335, 0]
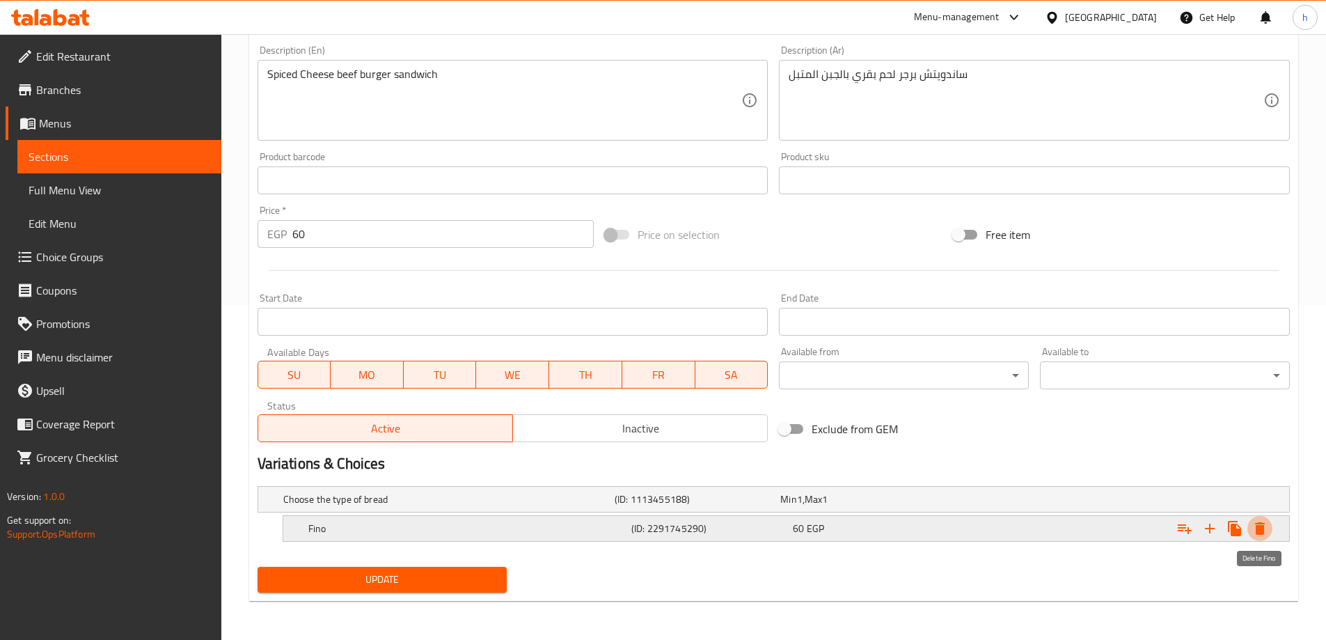
click at [1262, 529] on icon "Expand" at bounding box center [1260, 528] width 10 height 13
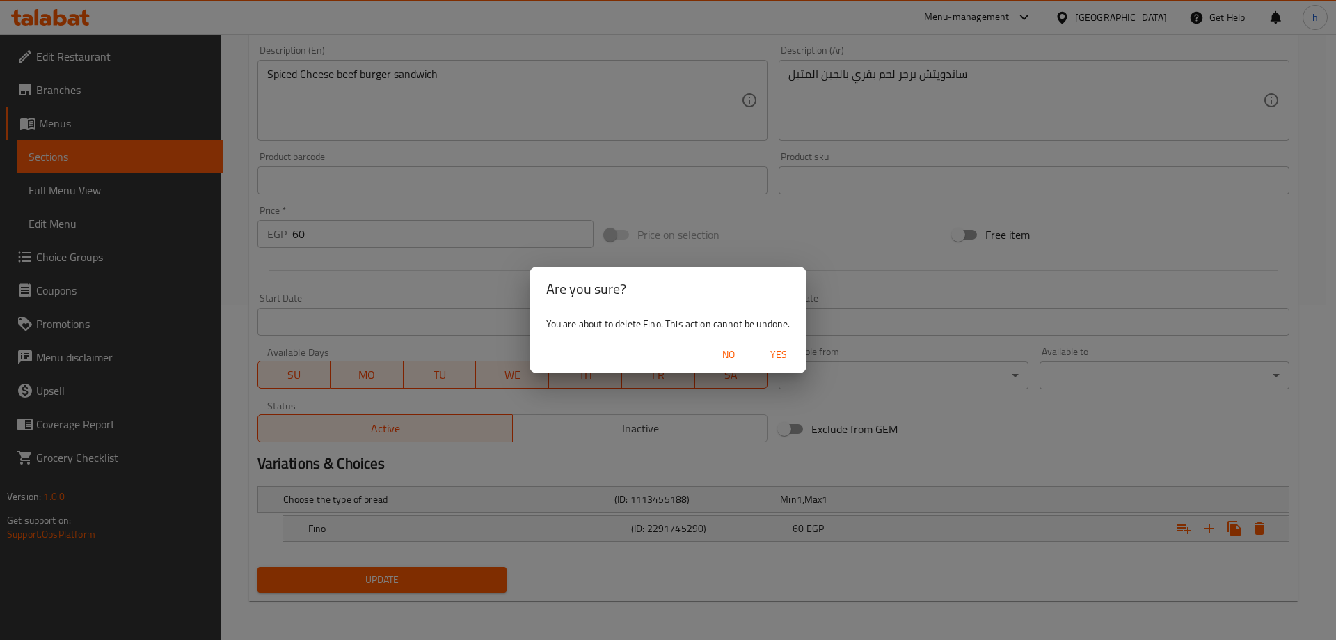
click at [779, 351] on span "Yes" at bounding box center [778, 354] width 33 height 17
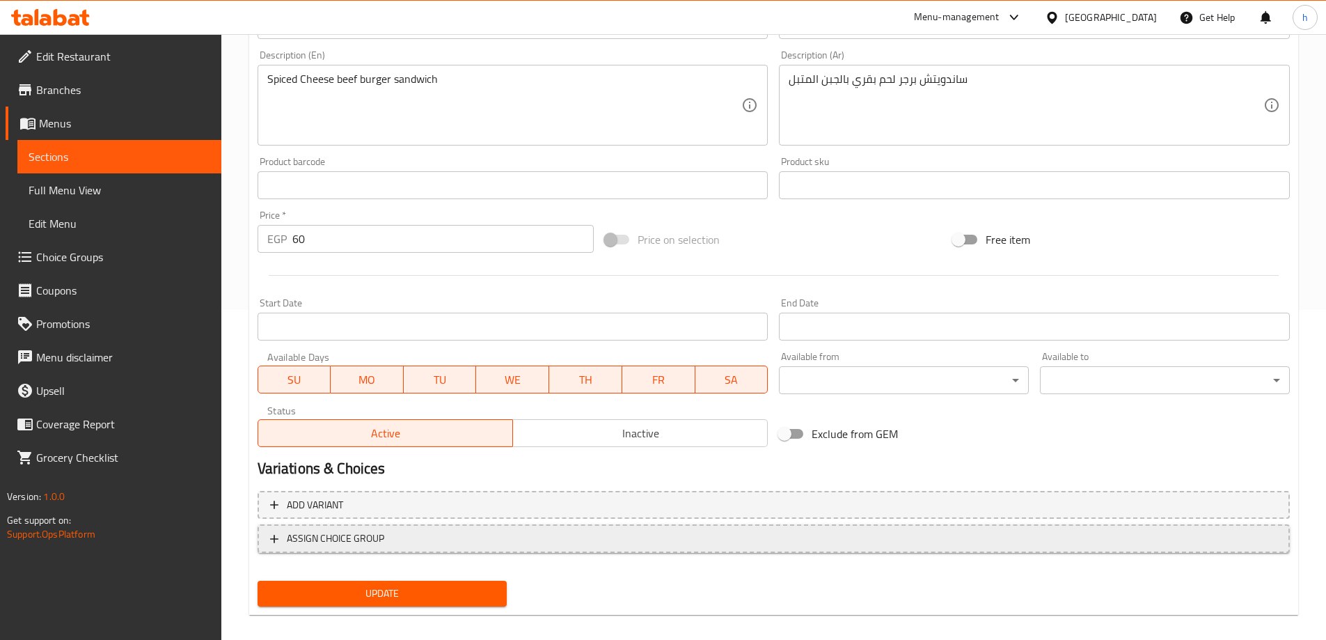
scroll to position [344, 0]
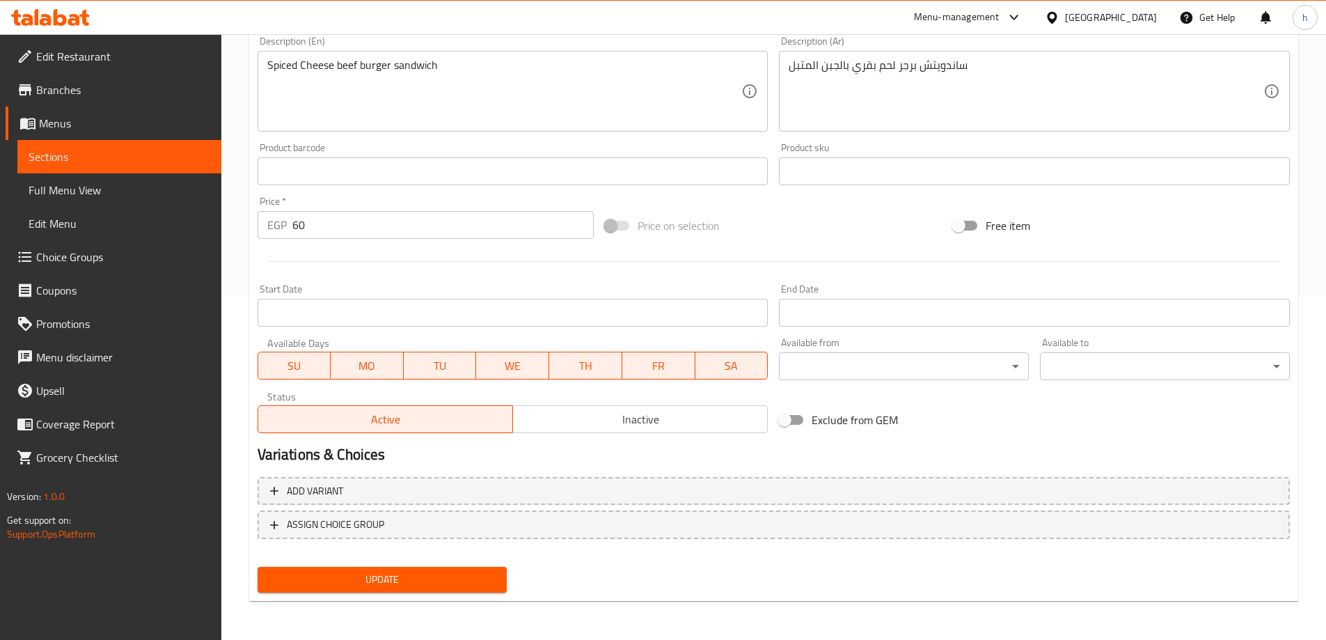
click at [422, 571] on span "Update" at bounding box center [383, 579] width 228 height 17
click at [88, 154] on span "Sections" at bounding box center [120, 156] width 182 height 17
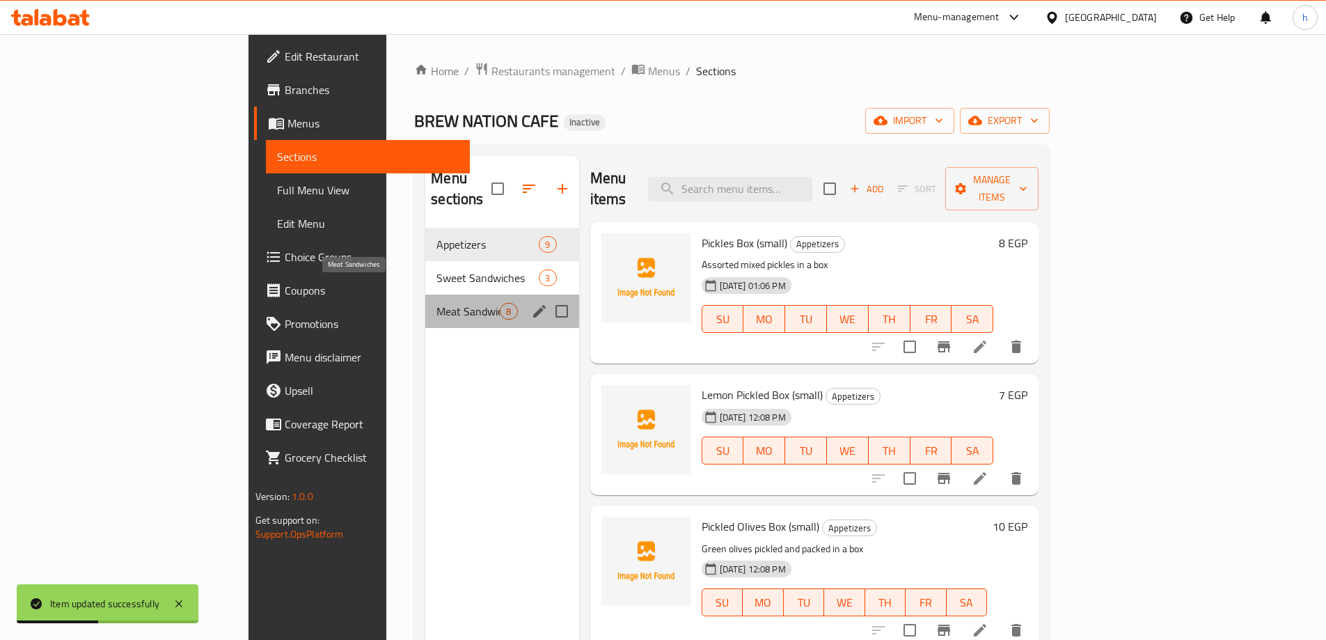
click at [436, 303] on span "Meat Sandwiches" at bounding box center [467, 311] width 63 height 17
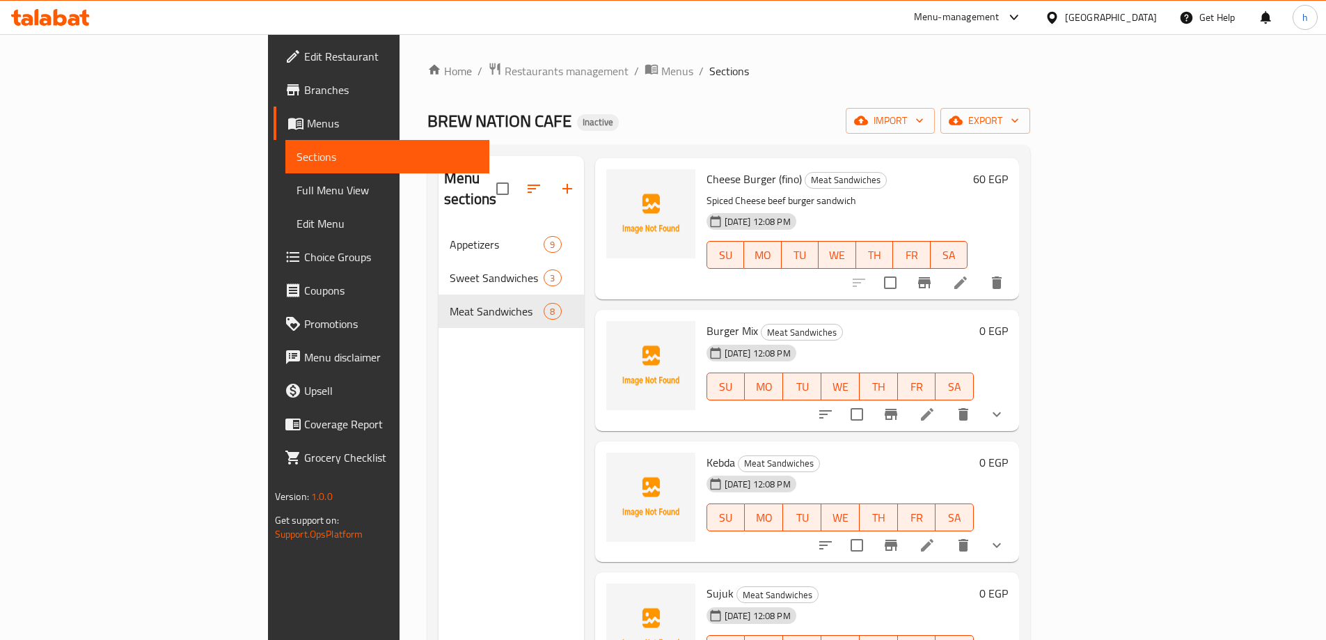
scroll to position [438, 0]
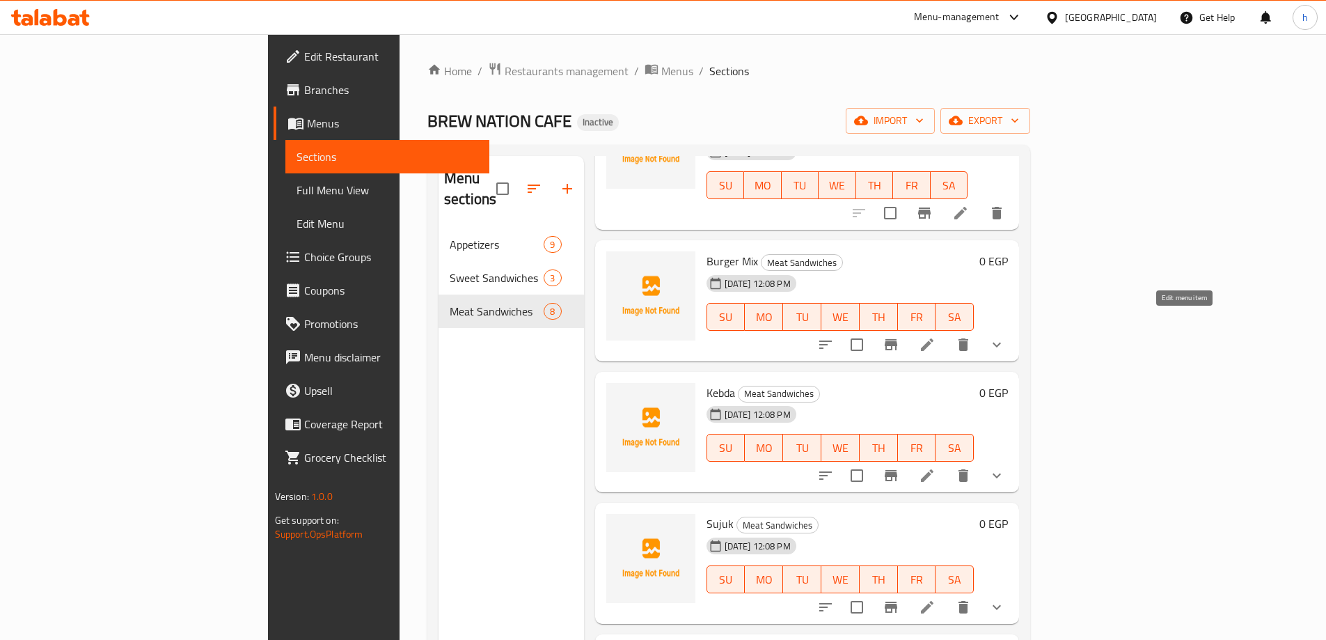
click at [935, 336] on icon at bounding box center [927, 344] width 17 height 17
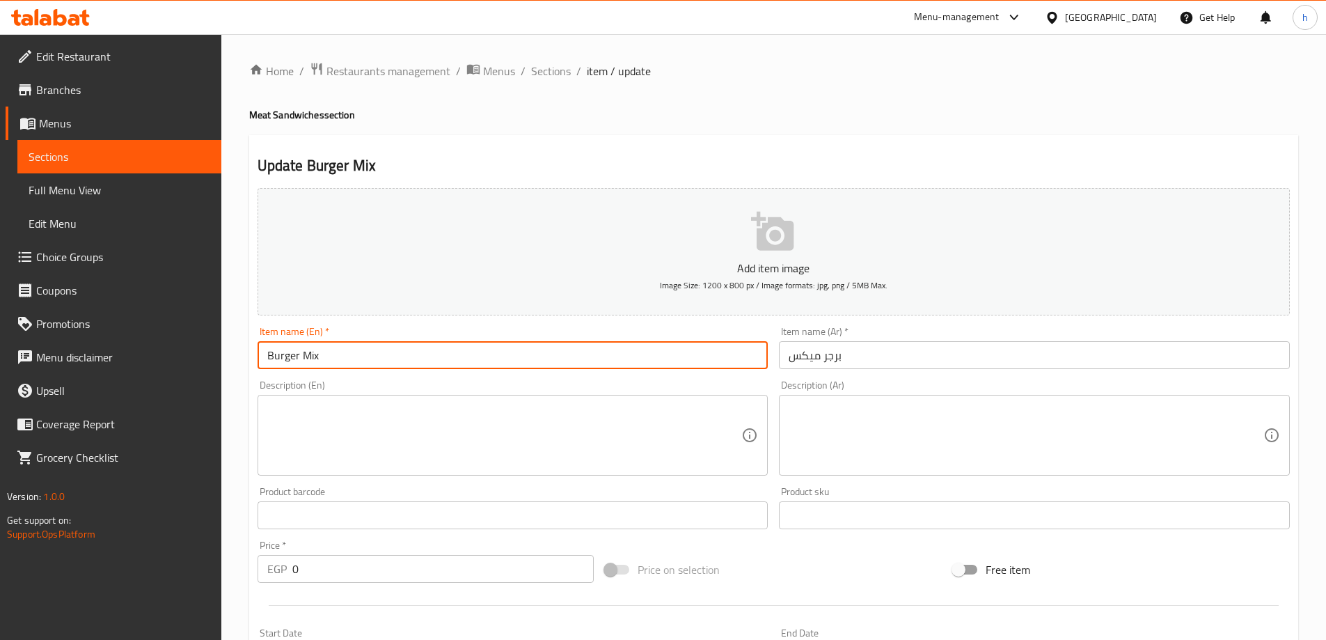
click at [367, 347] on input "Burger Mix" at bounding box center [512, 355] width 511 height 28
type input "Burger Mix (fino)"
click at [906, 353] on input "برجر ميكس" at bounding box center [1034, 355] width 511 height 28
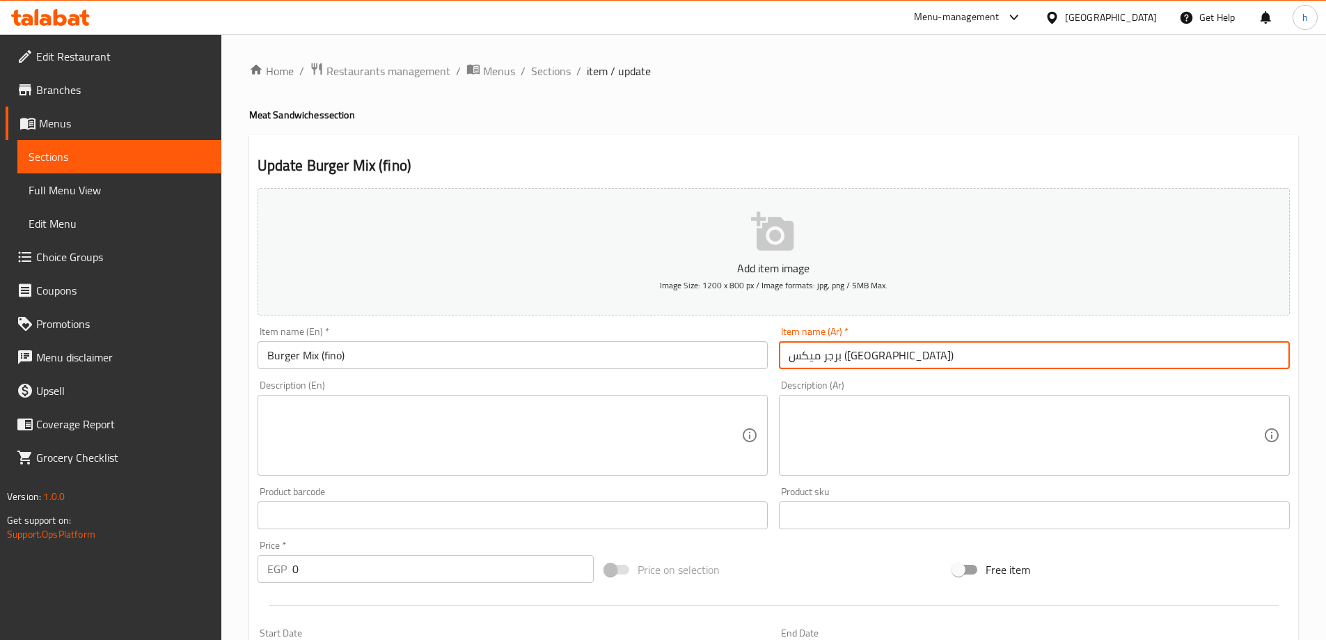
type input "برجر ميكس (فينو)"
click at [294, 573] on input "0" at bounding box center [443, 569] width 302 height 28
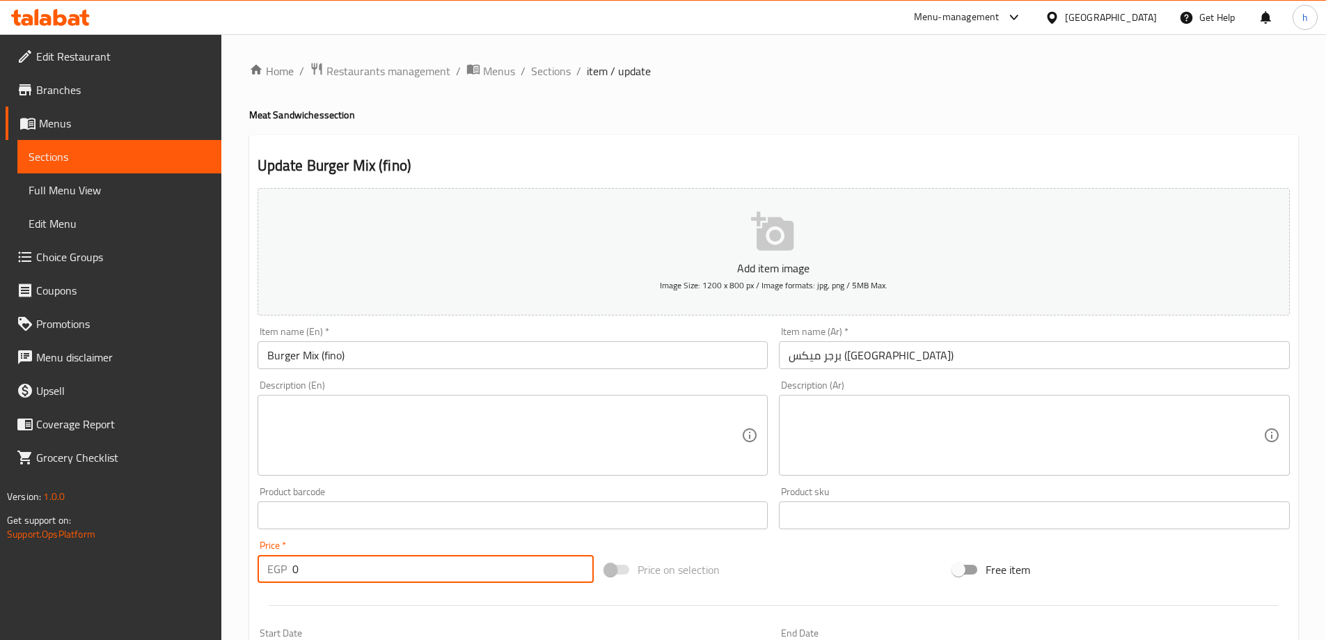
click at [294, 573] on input "0" at bounding box center [443, 569] width 302 height 28
type input "70"
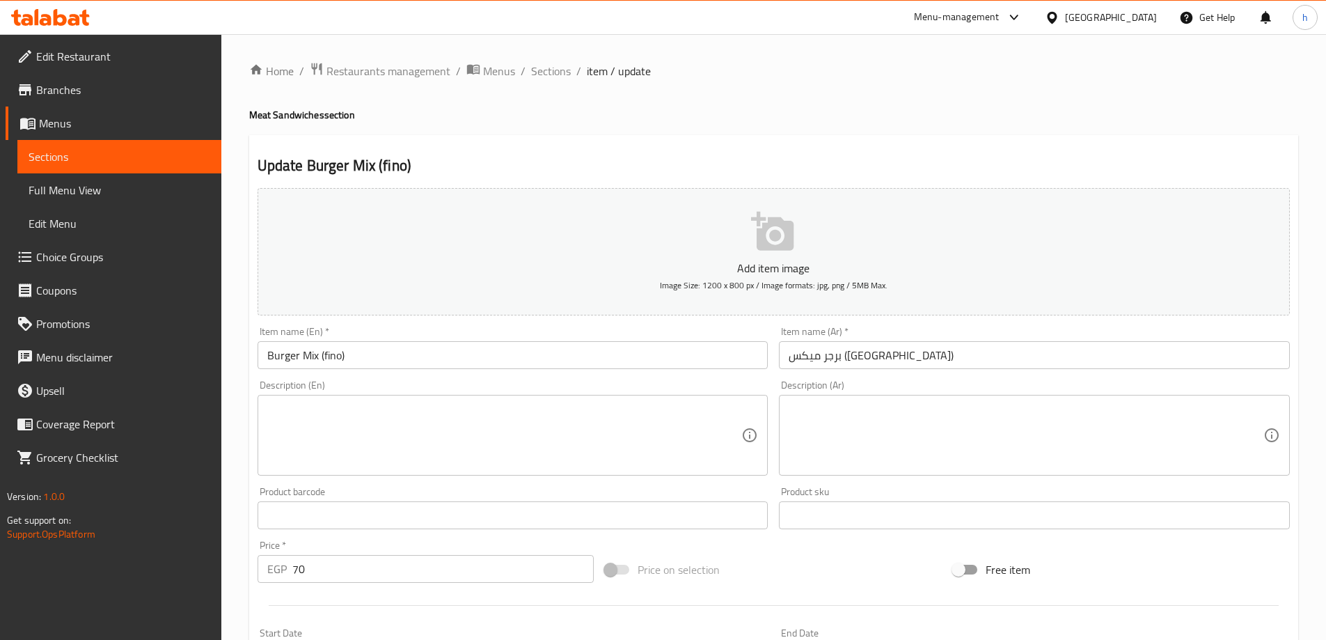
click at [590, 420] on textarea at bounding box center [504, 435] width 475 height 66
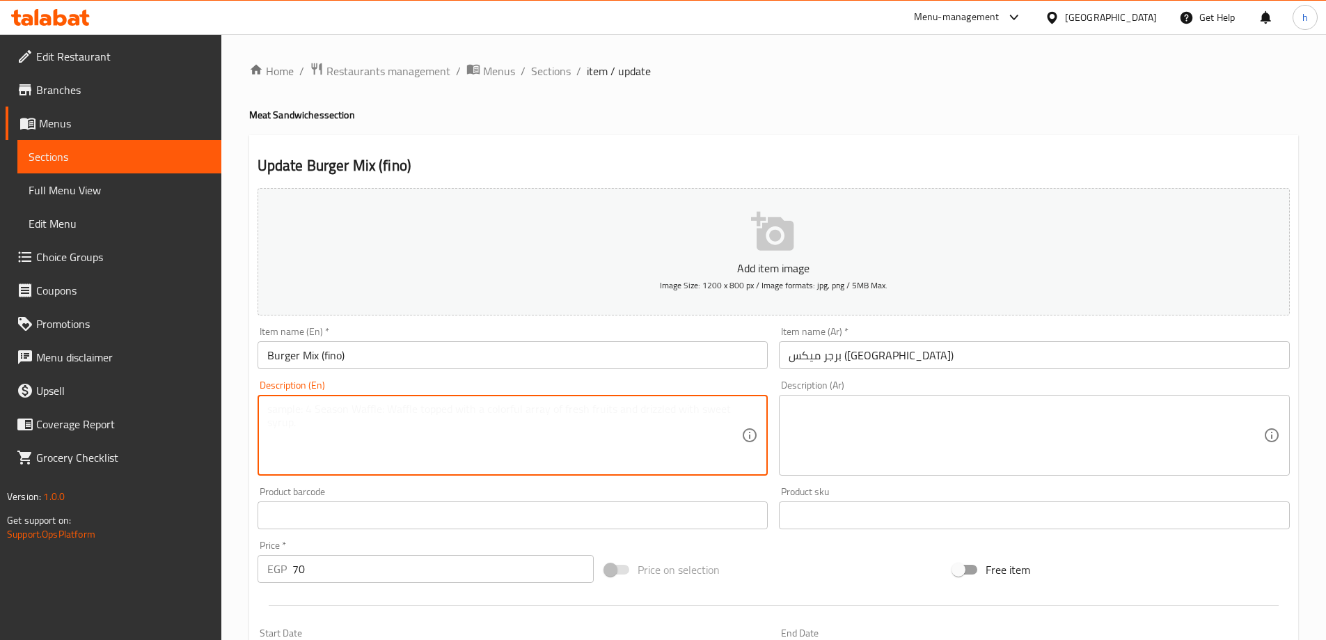
paste textarea "Beef burger with mixed fillings"
type textarea "Beef burger with mixed fillings"
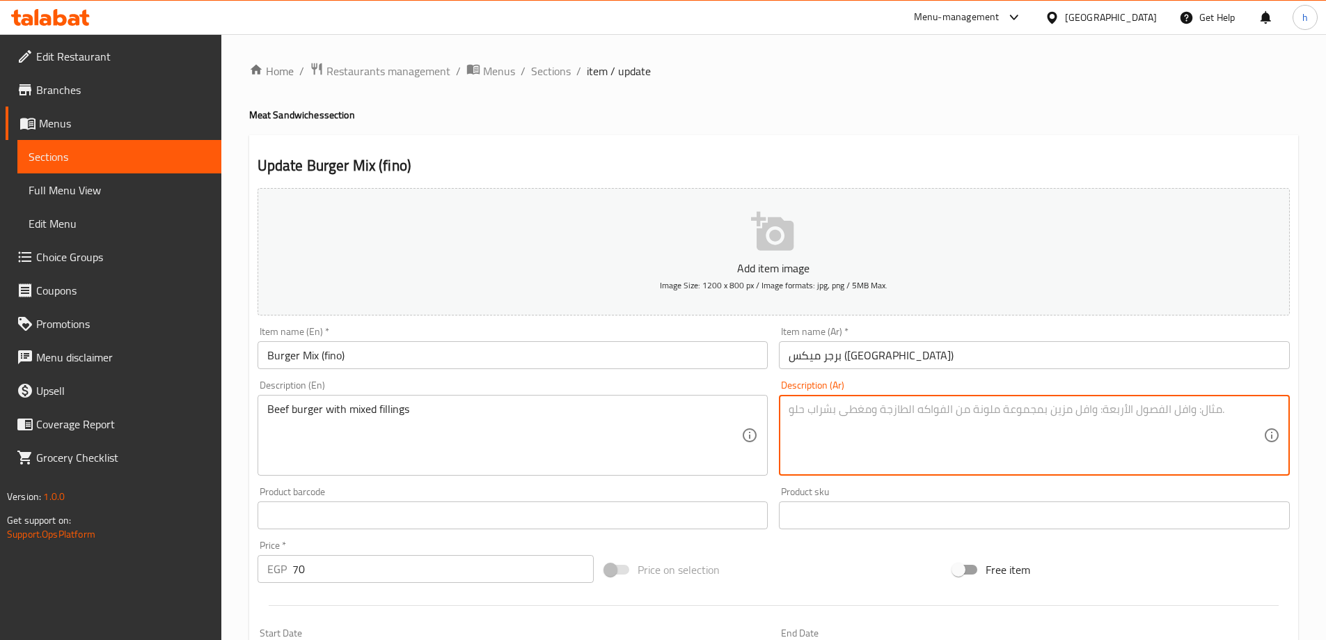
click at [856, 422] on textarea at bounding box center [1025, 435] width 475 height 66
paste textarea "برجر لحم بقري مع حشوات متنوعة"
click at [797, 413] on textarea "برجر لحم بقري مع حشوات متنوعة" at bounding box center [1025, 435] width 475 height 66
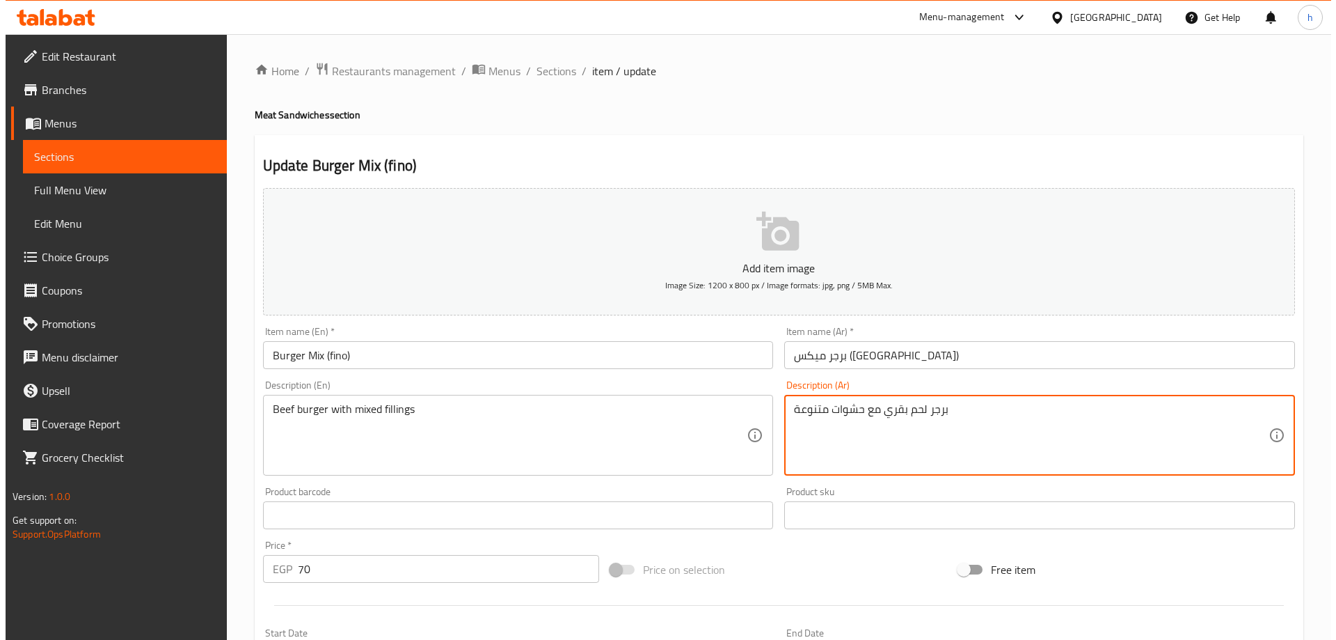
scroll to position [335, 0]
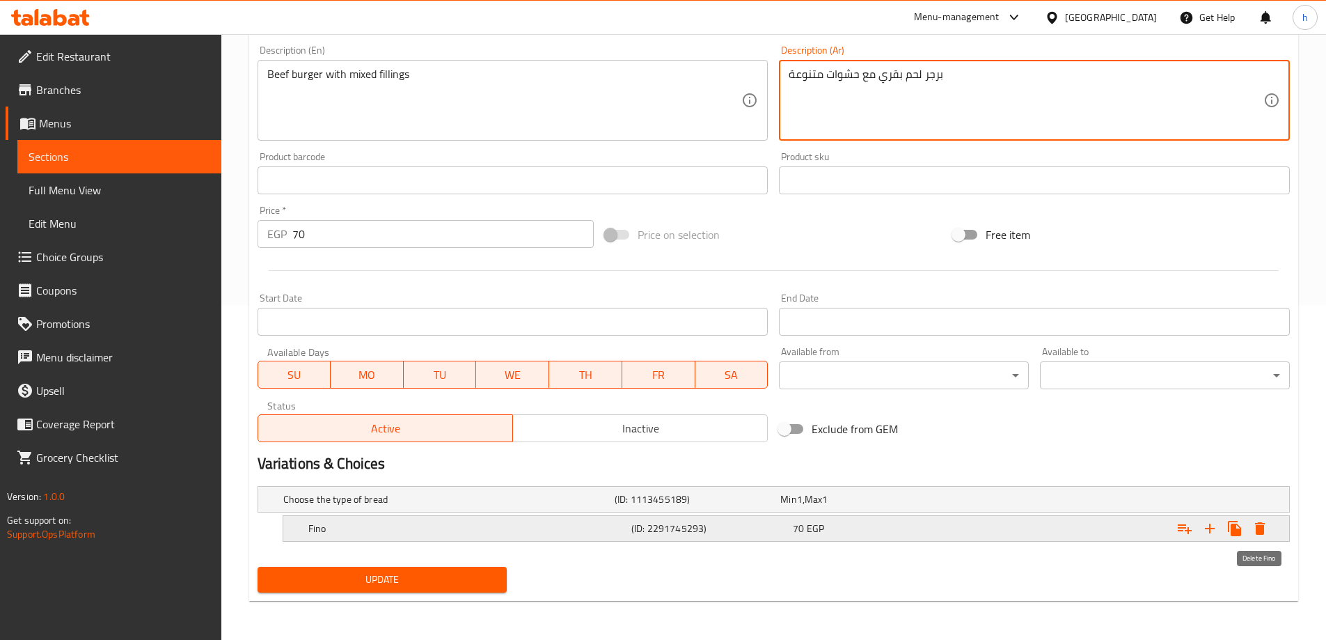
type textarea "برجر لحم بقري مع حشوات متنوعة"
click at [1262, 525] on icon "Expand" at bounding box center [1260, 528] width 10 height 13
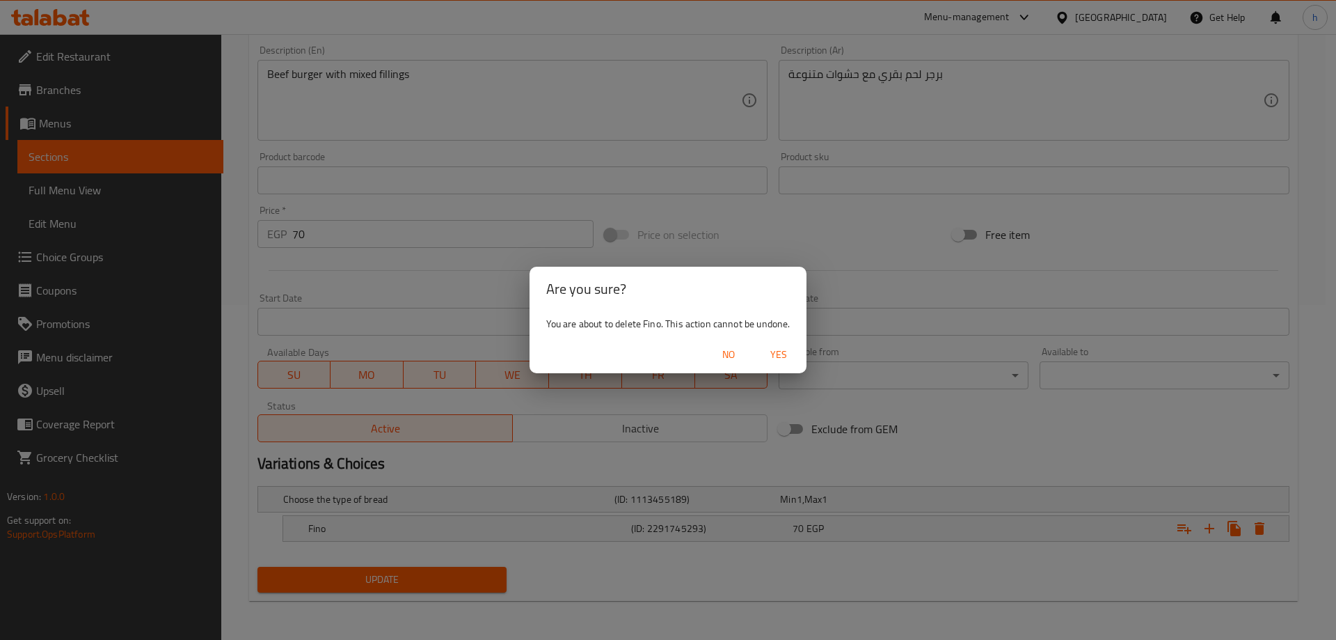
click at [779, 356] on span "Yes" at bounding box center [778, 354] width 33 height 17
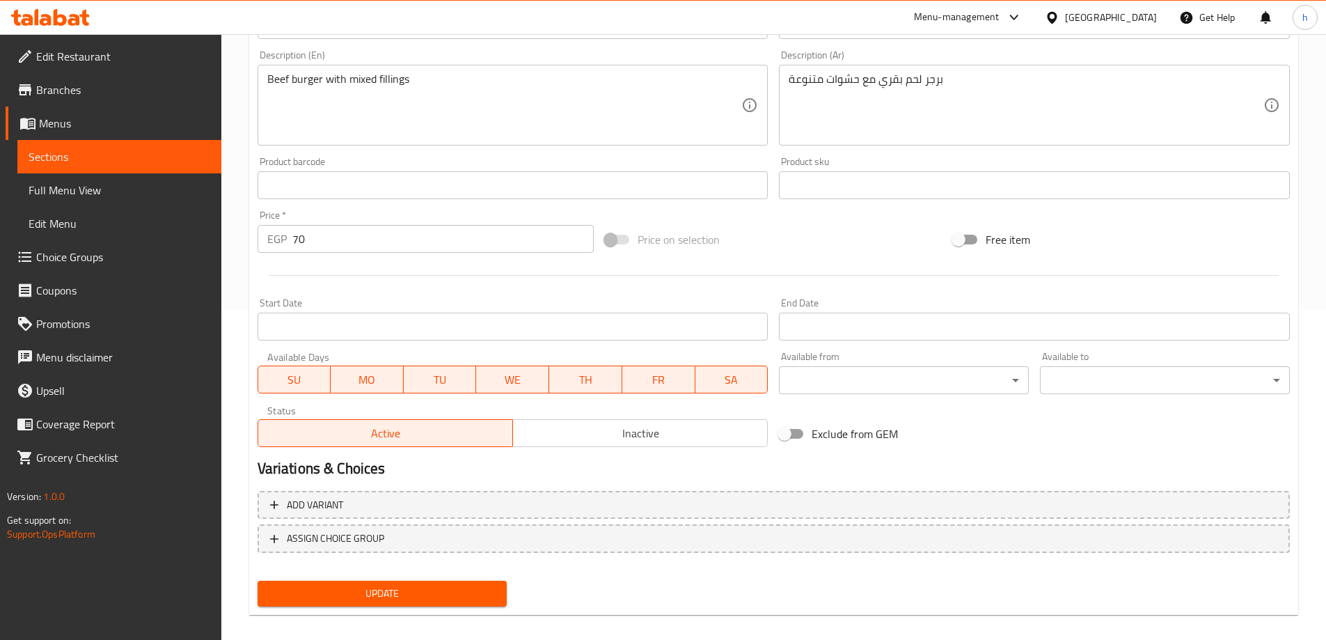
scroll to position [344, 0]
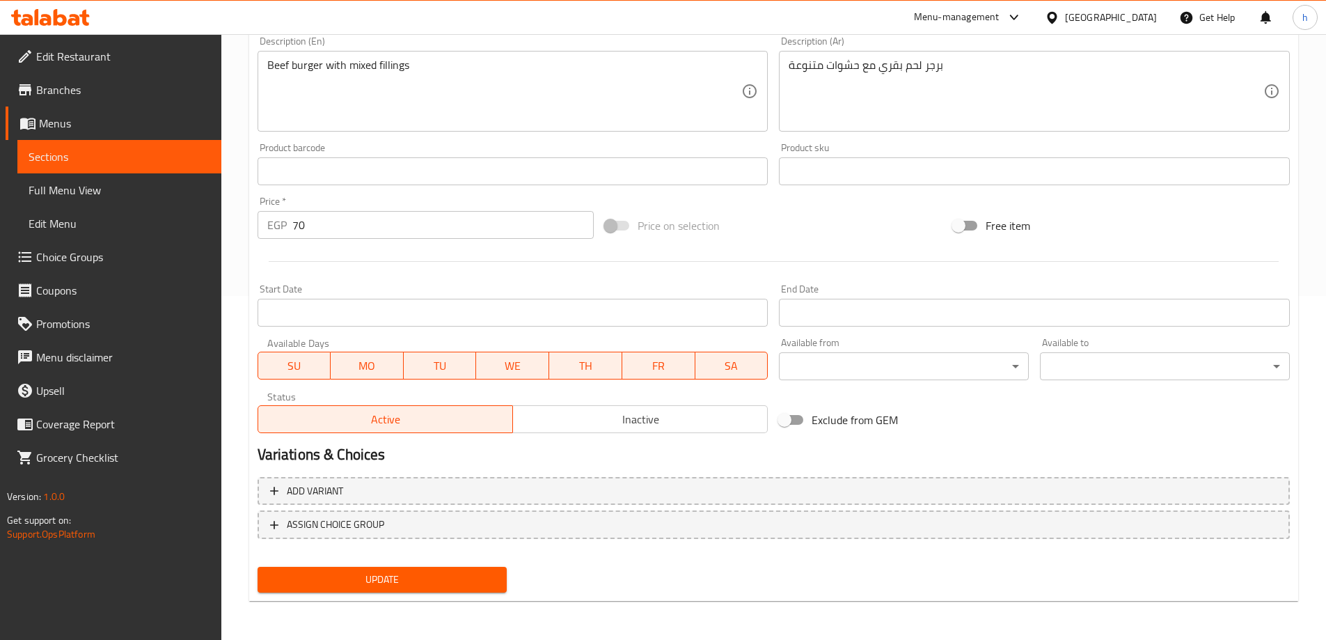
click at [395, 582] on span "Update" at bounding box center [383, 579] width 228 height 17
click at [156, 153] on span "Sections" at bounding box center [120, 156] width 182 height 17
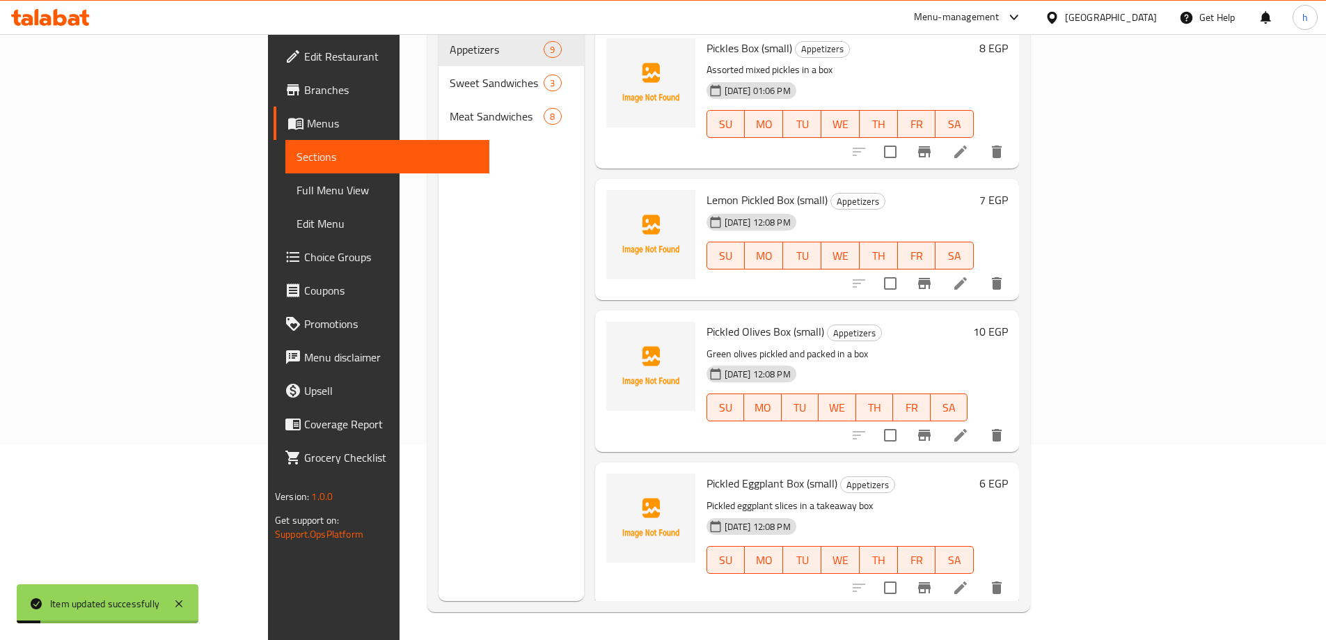
scroll to position [195, 0]
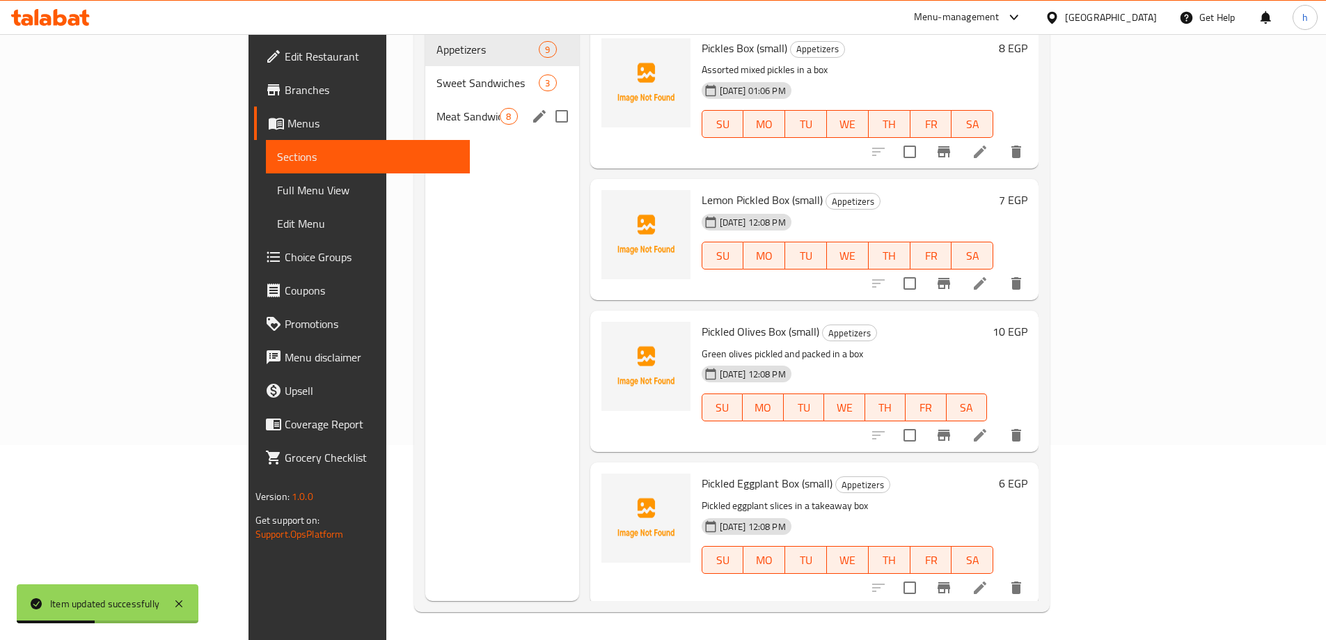
click at [436, 108] on span "Meat Sandwiches" at bounding box center [467, 116] width 63 height 17
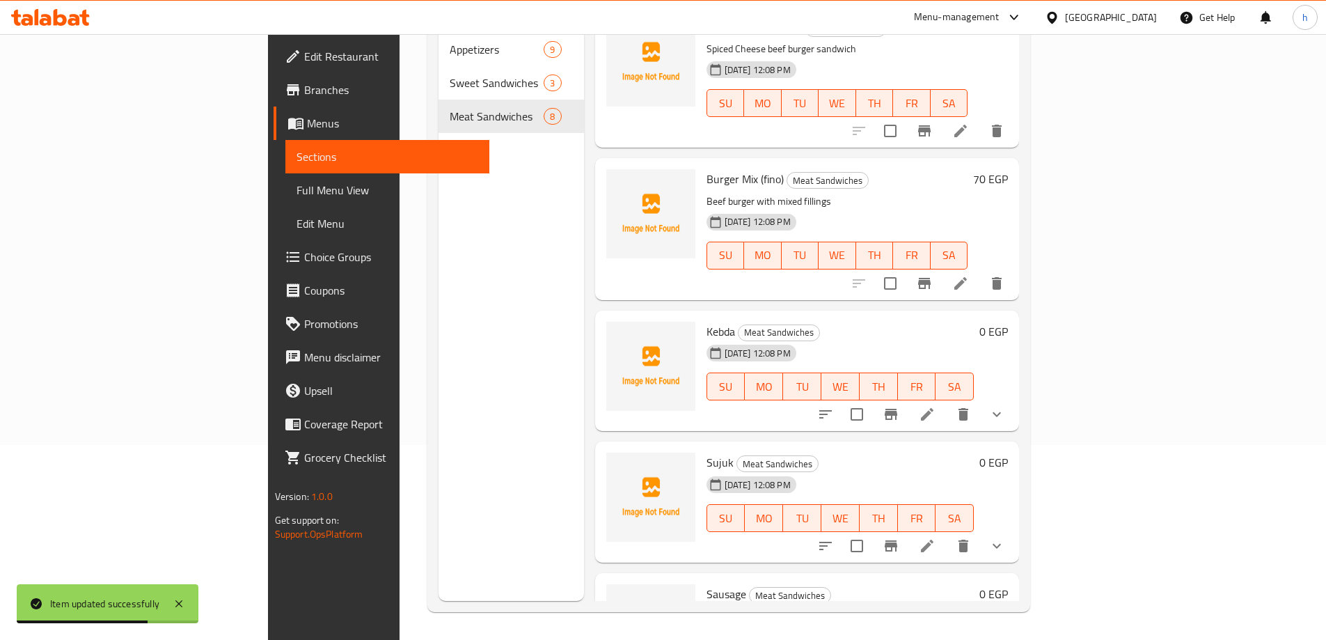
scroll to position [348, 0]
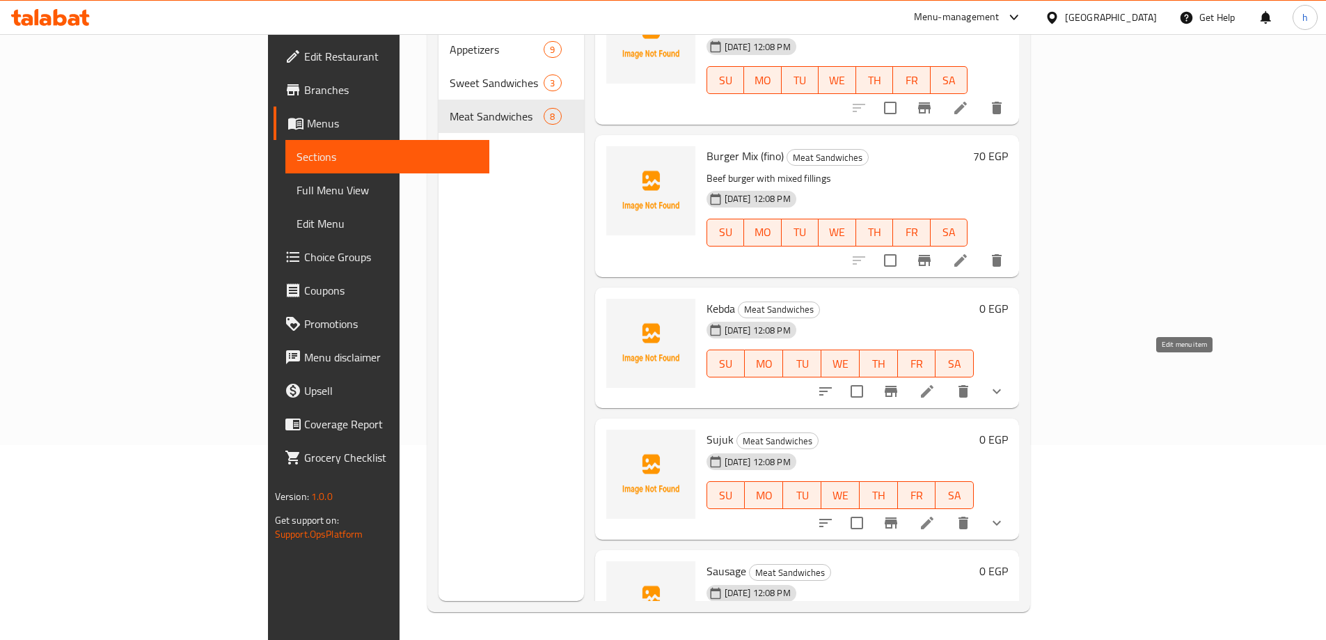
click at [935, 383] on icon at bounding box center [927, 391] width 17 height 17
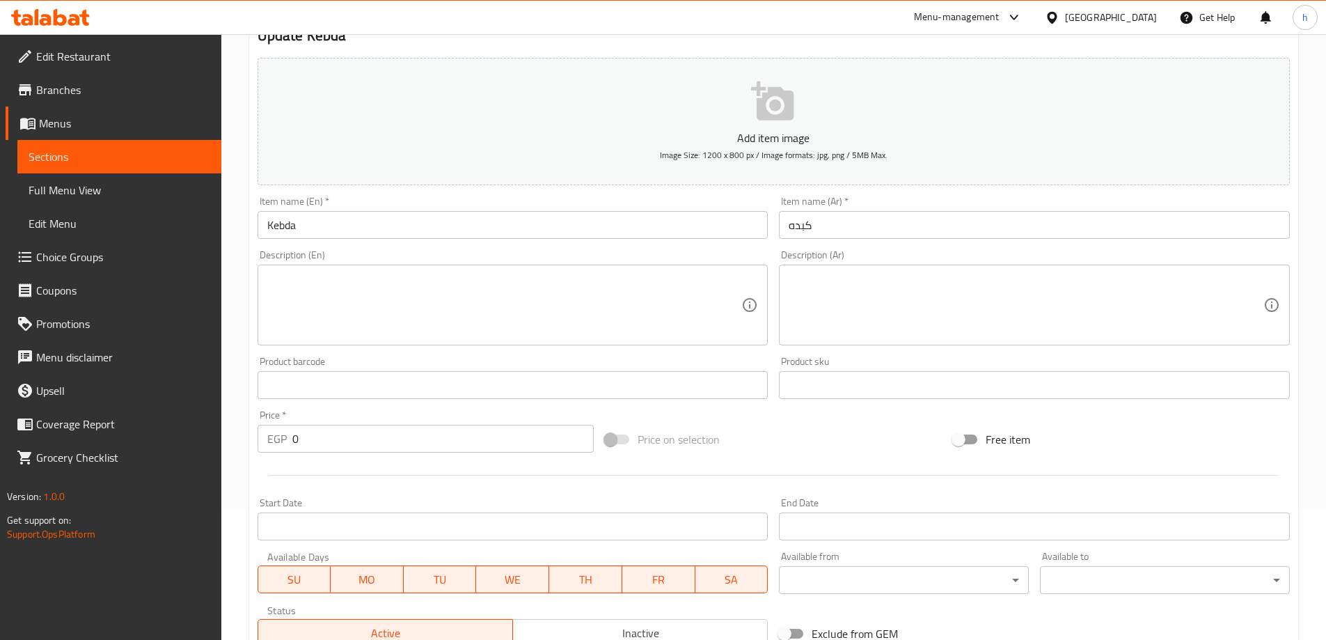
scroll to position [97, 0]
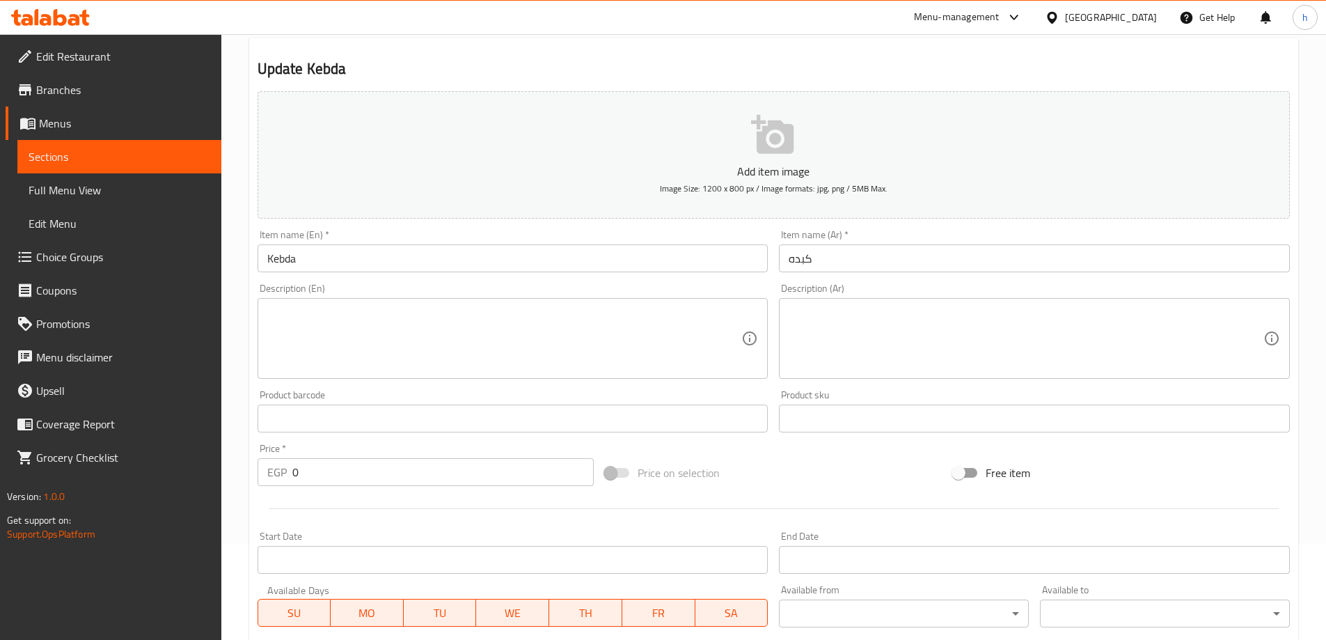
click at [794, 256] on input "كبده" at bounding box center [1034, 258] width 511 height 28
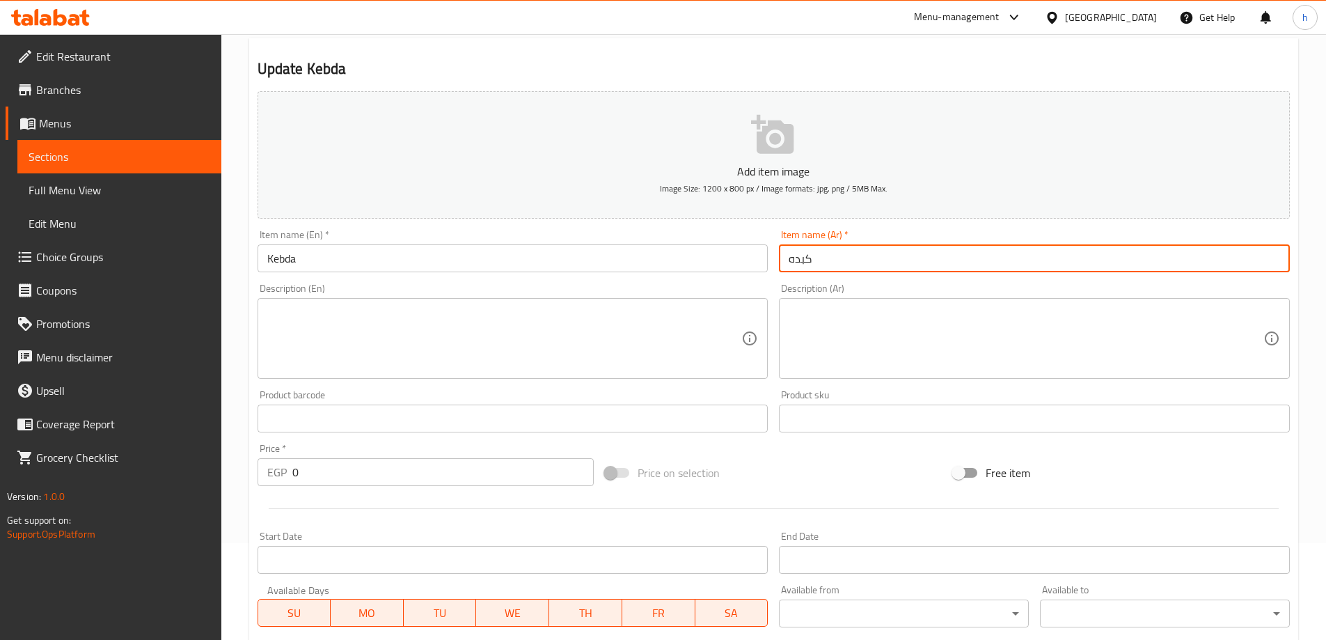
click at [794, 256] on input "كبده" at bounding box center [1034, 258] width 511 height 28
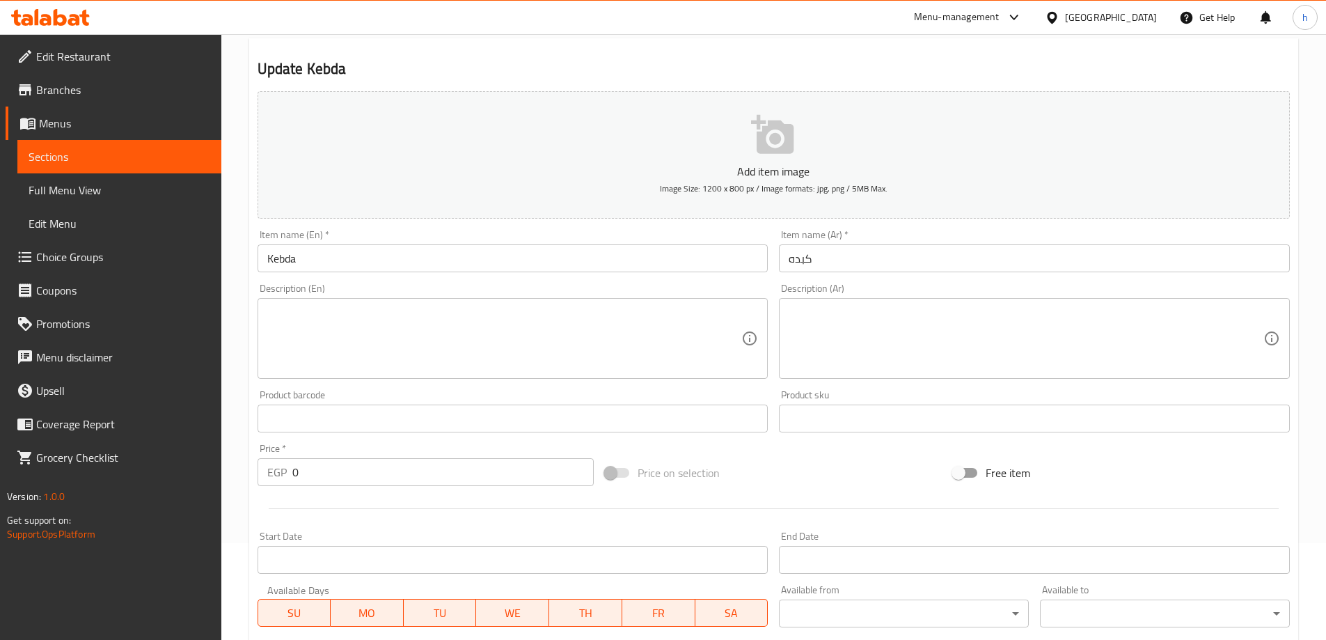
click at [802, 259] on input "كبده" at bounding box center [1034, 258] width 511 height 28
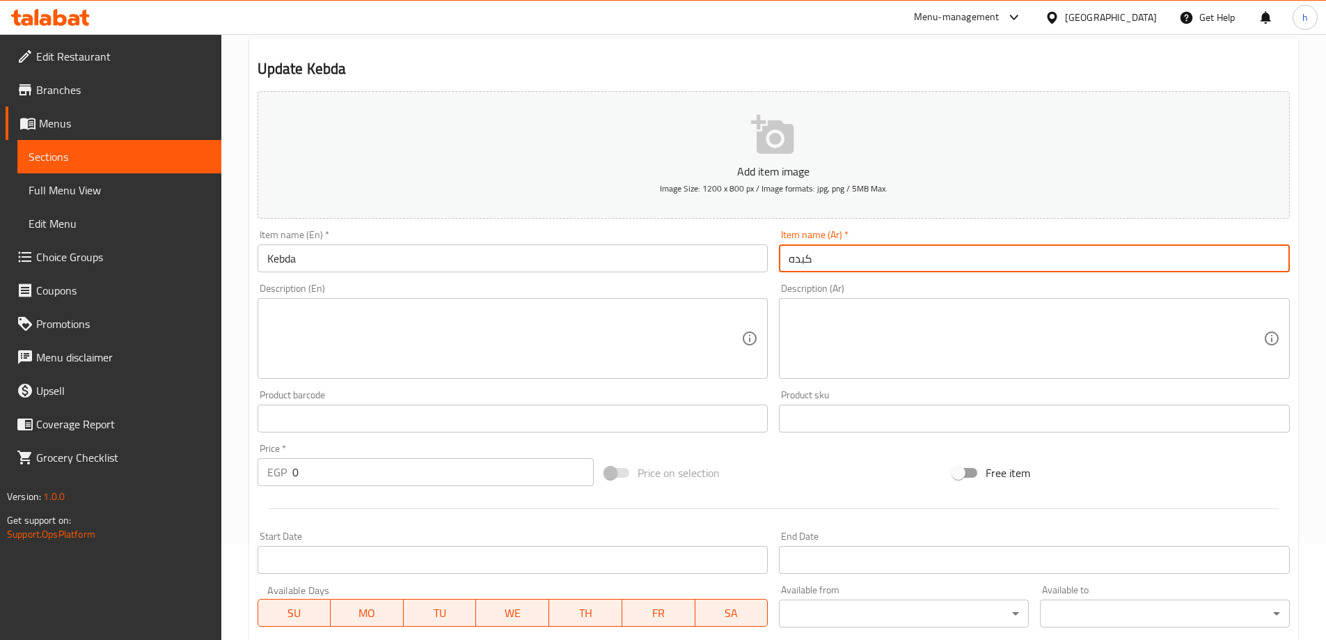
click at [802, 259] on input "كبده" at bounding box center [1034, 258] width 511 height 28
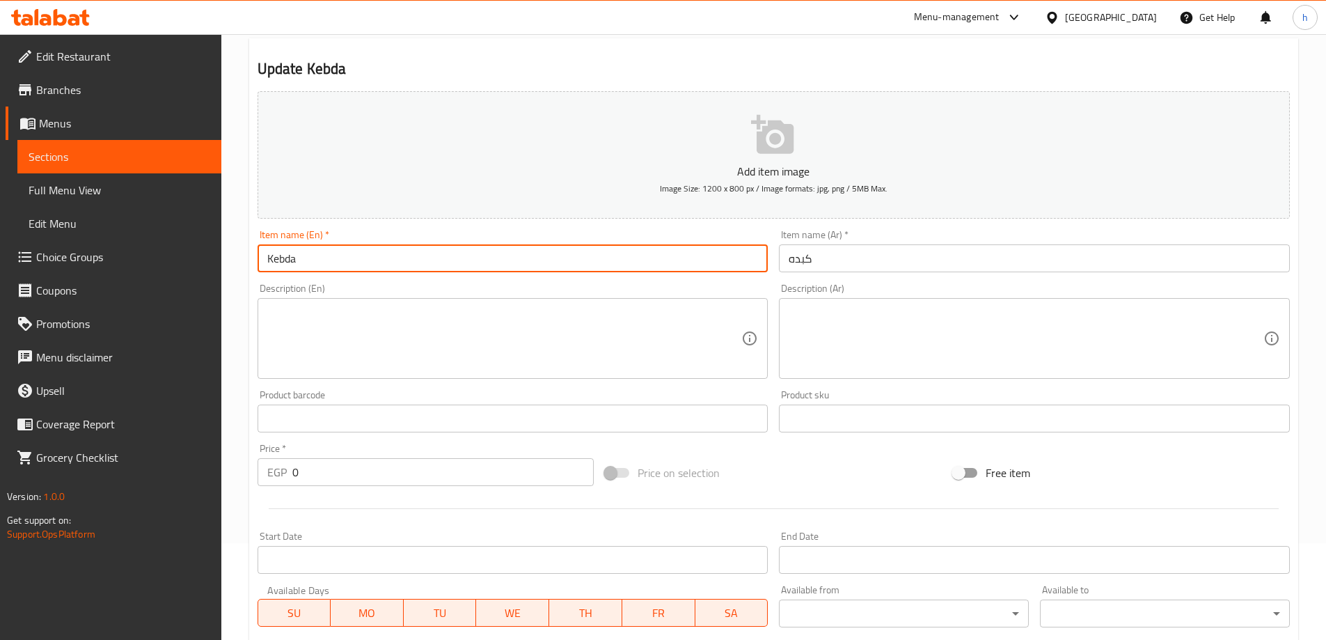
click at [287, 255] on input "Kebda" at bounding box center [512, 258] width 511 height 28
paste input "Liver"
type input "Liver"
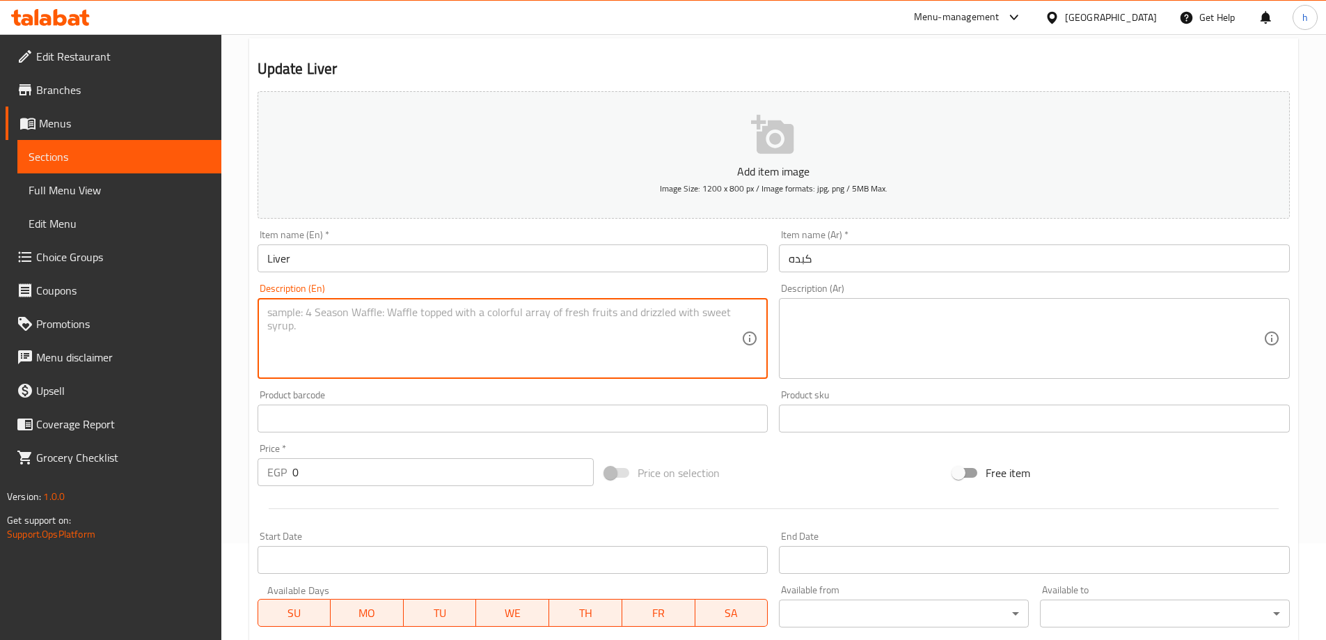
click at [534, 340] on textarea at bounding box center [504, 338] width 475 height 66
paste textarea "Fried beef liver in sandwich bread"
click at [368, 311] on textarea "Fried beef liver in sandwich bread" at bounding box center [504, 338] width 475 height 66
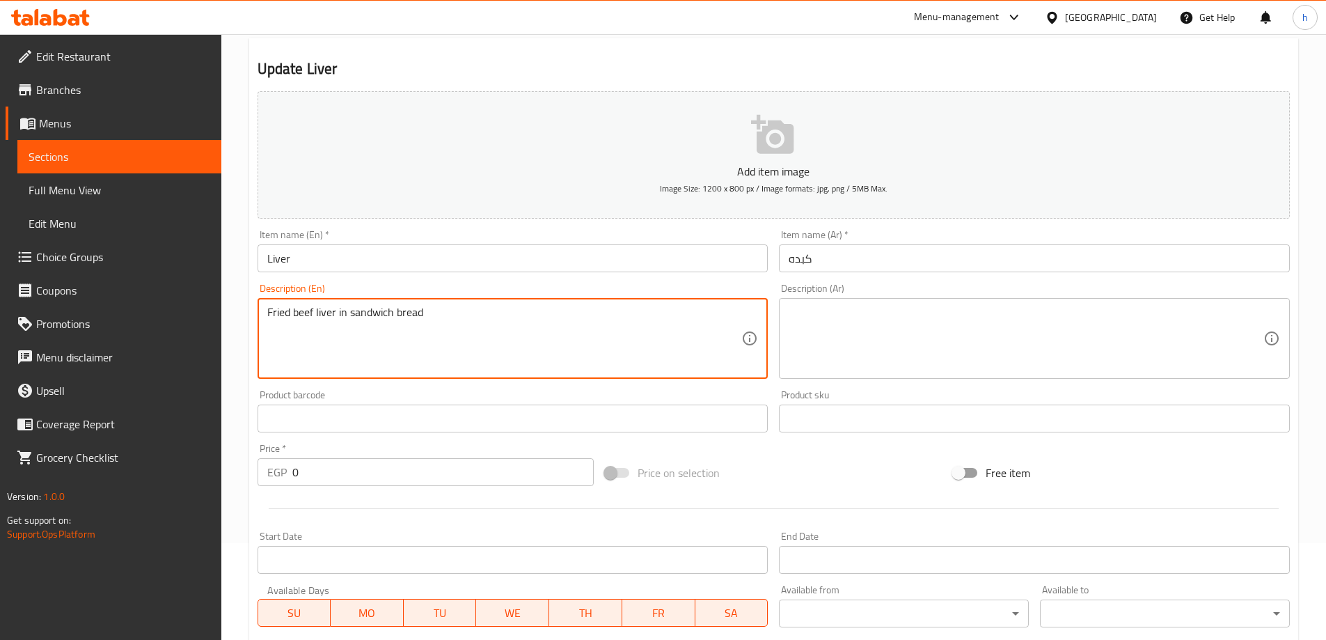
type textarea "Fried beef liver in sandwich bread"
click at [372, 310] on textarea "Fried beef liver in sandwich bread" at bounding box center [504, 338] width 475 height 66
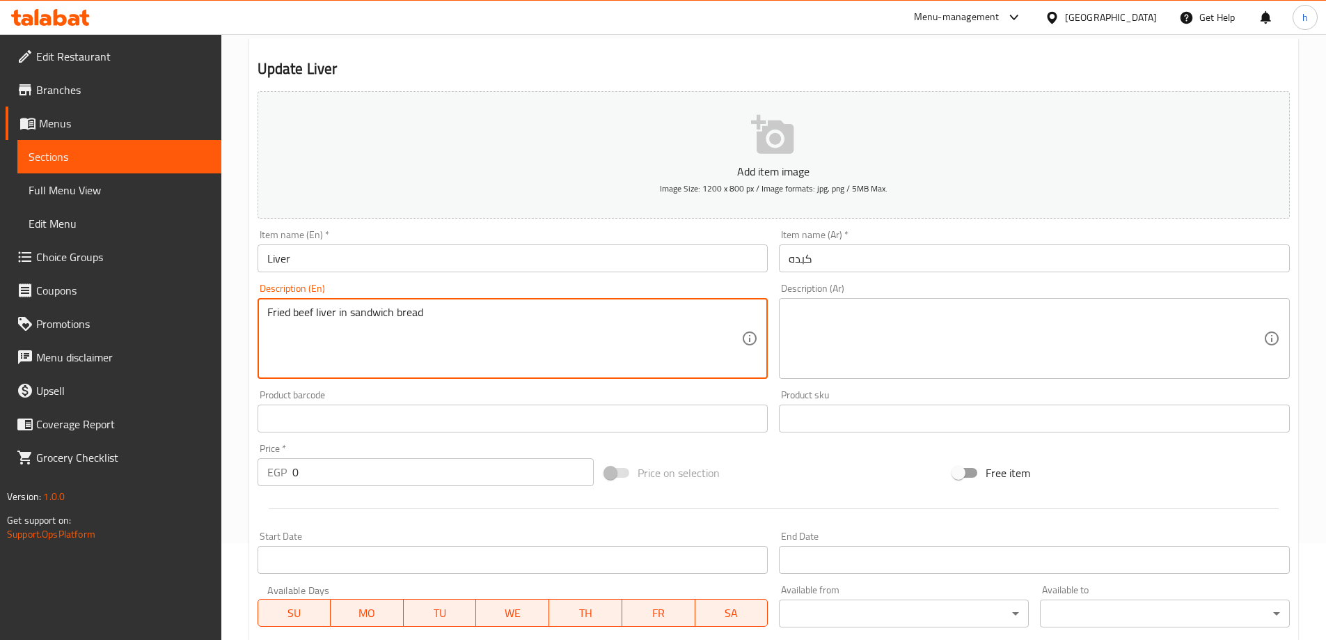
click at [923, 307] on textarea at bounding box center [1025, 338] width 475 height 66
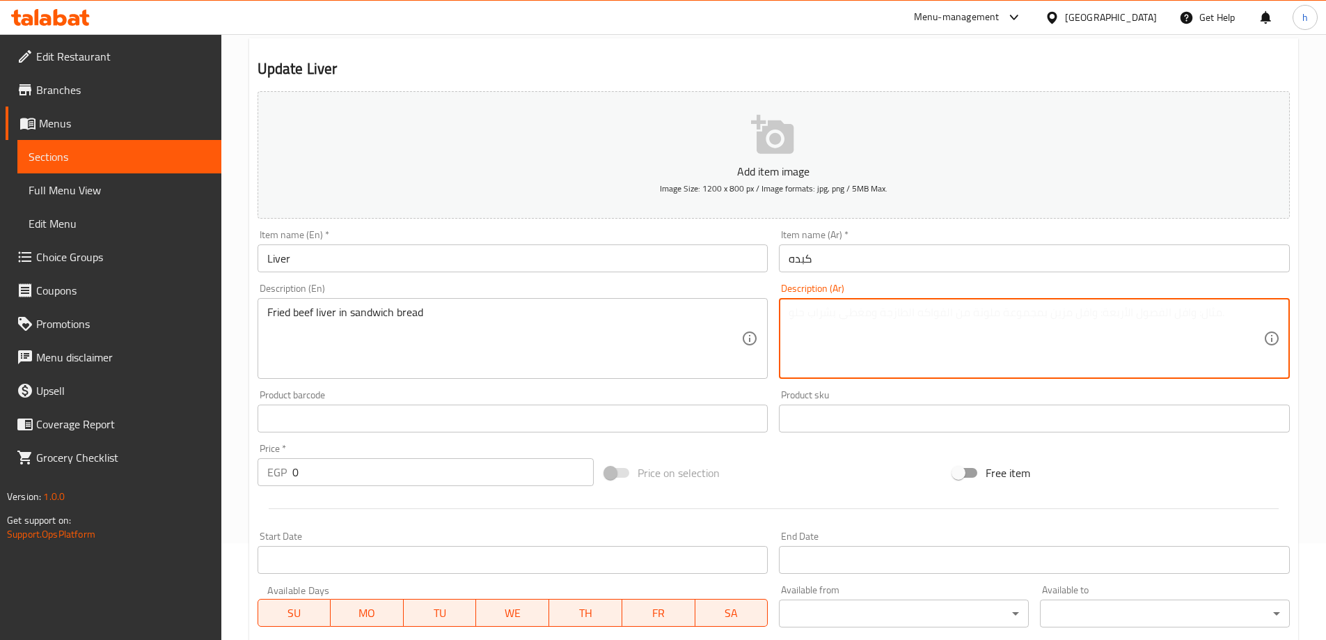
paste textarea "كبد البقر المقلي في خبز الساندويتش"
click at [941, 314] on textarea "كبد البقر المقلي في خبز الساندويتش" at bounding box center [1025, 338] width 475 height 66
click at [944, 310] on textarea "كبد البقر المقلي في خبز الساندويتش" at bounding box center [1025, 338] width 475 height 66
click at [932, 311] on textarea "كبده البقر المقلي في خبز الساندويتش" at bounding box center [1025, 338] width 475 height 66
click at [919, 312] on textarea "كبده بقر المقلي في خبز الساندويتش" at bounding box center [1025, 338] width 475 height 66
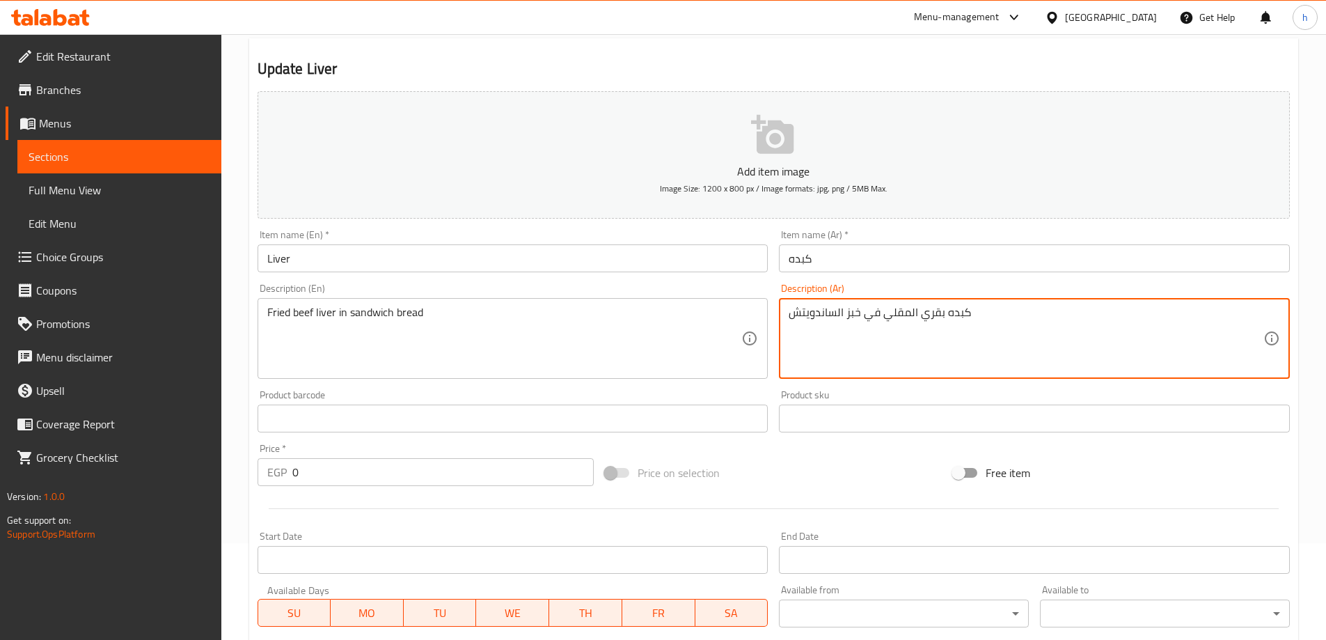
click at [910, 311] on textarea "كبده بقري المقلي في خبز الساندويتش" at bounding box center [1025, 338] width 475 height 66
click at [882, 319] on textarea "كبده بقري مقلي في خبز الساندويتش" at bounding box center [1025, 338] width 475 height 66
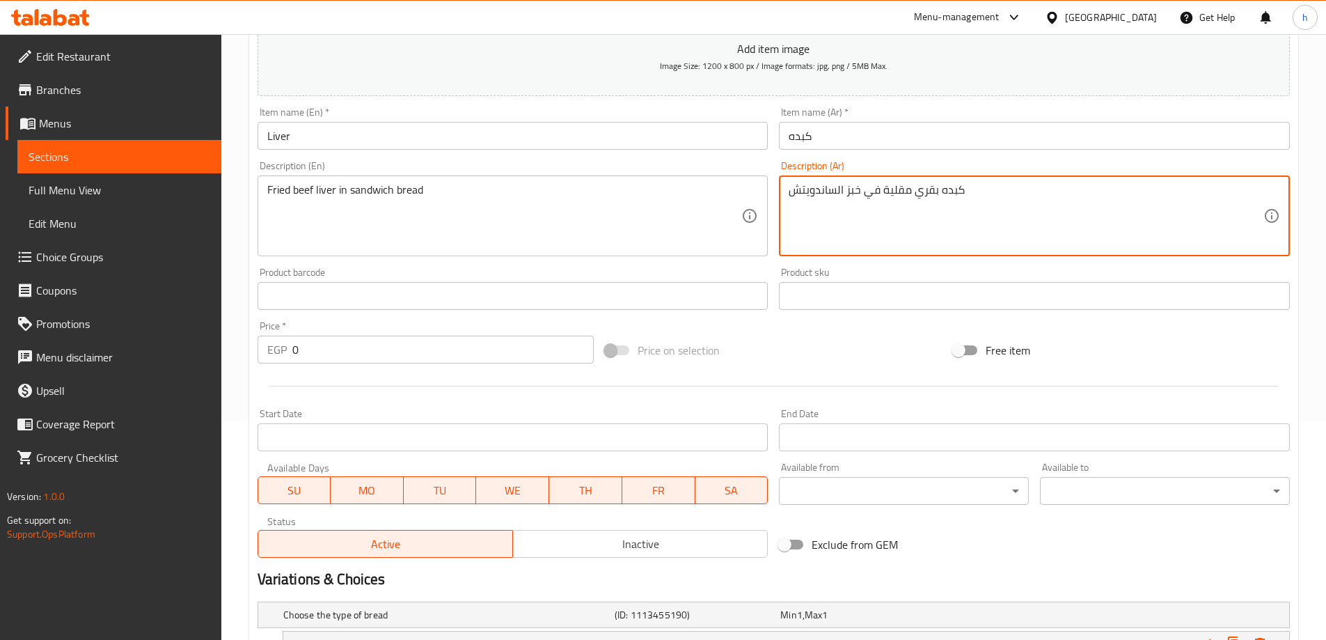
scroll to position [375, 0]
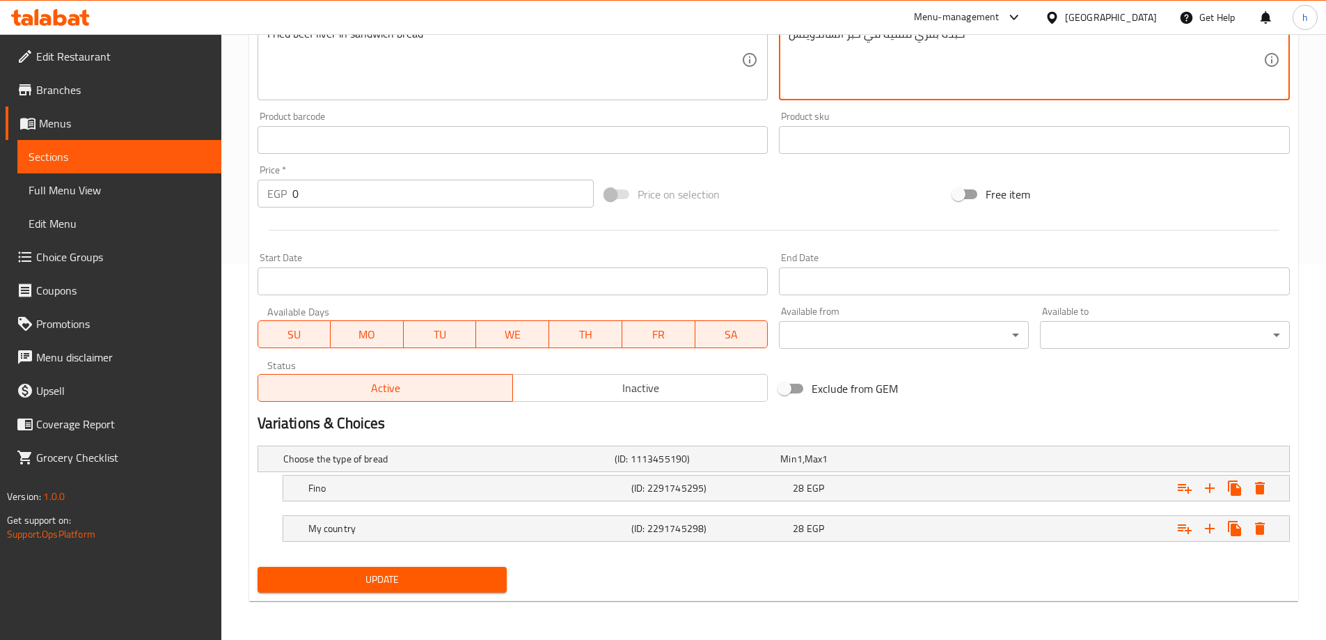
type textarea "كبده بقري مقلية في خبز الساندويتش"
click at [378, 578] on span "Update" at bounding box center [383, 579] width 228 height 17
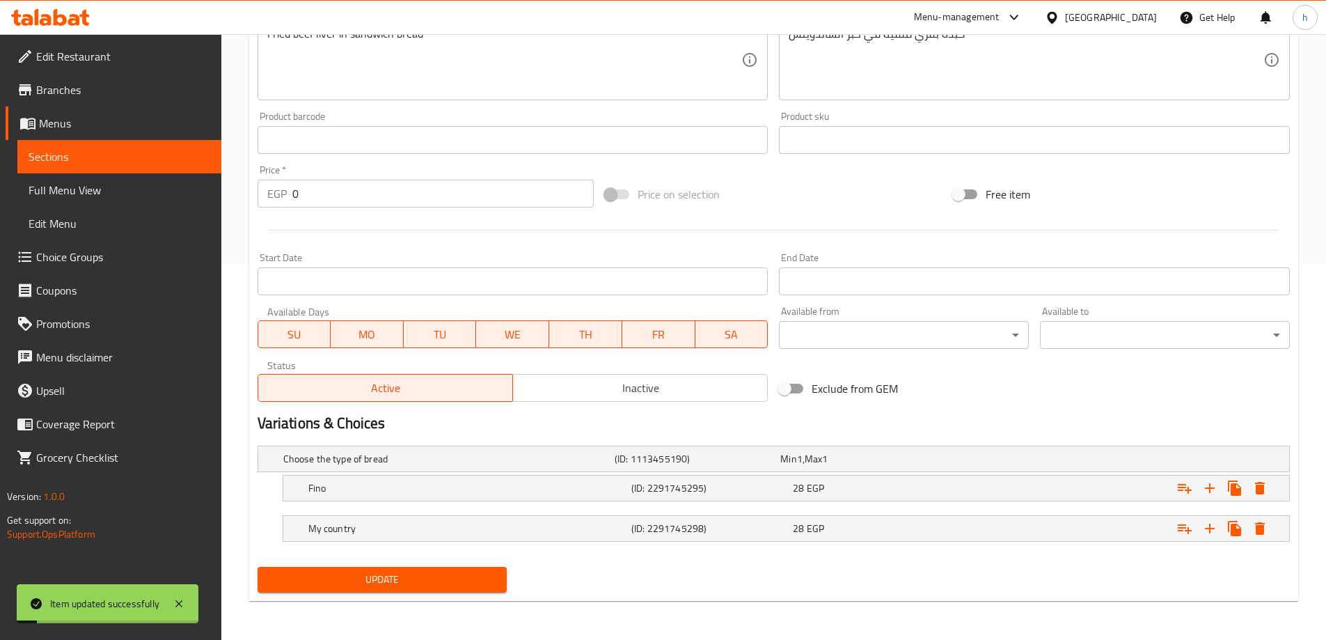
click at [78, 150] on span "Sections" at bounding box center [120, 156] width 182 height 17
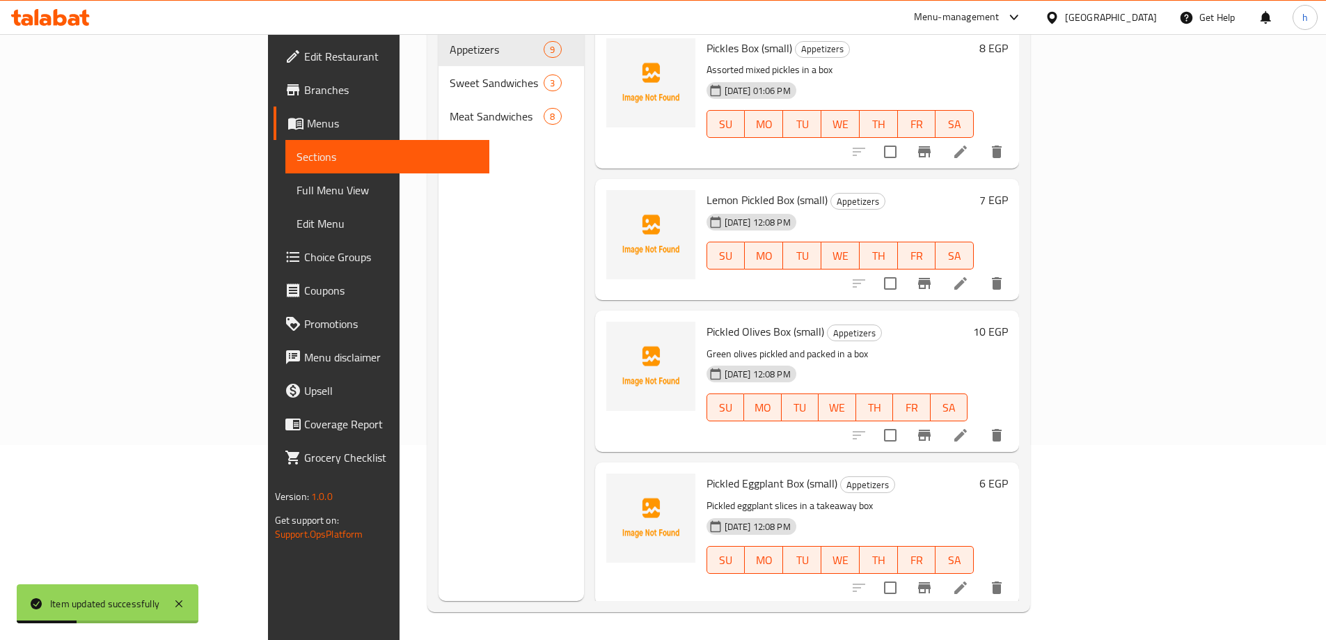
scroll to position [70, 0]
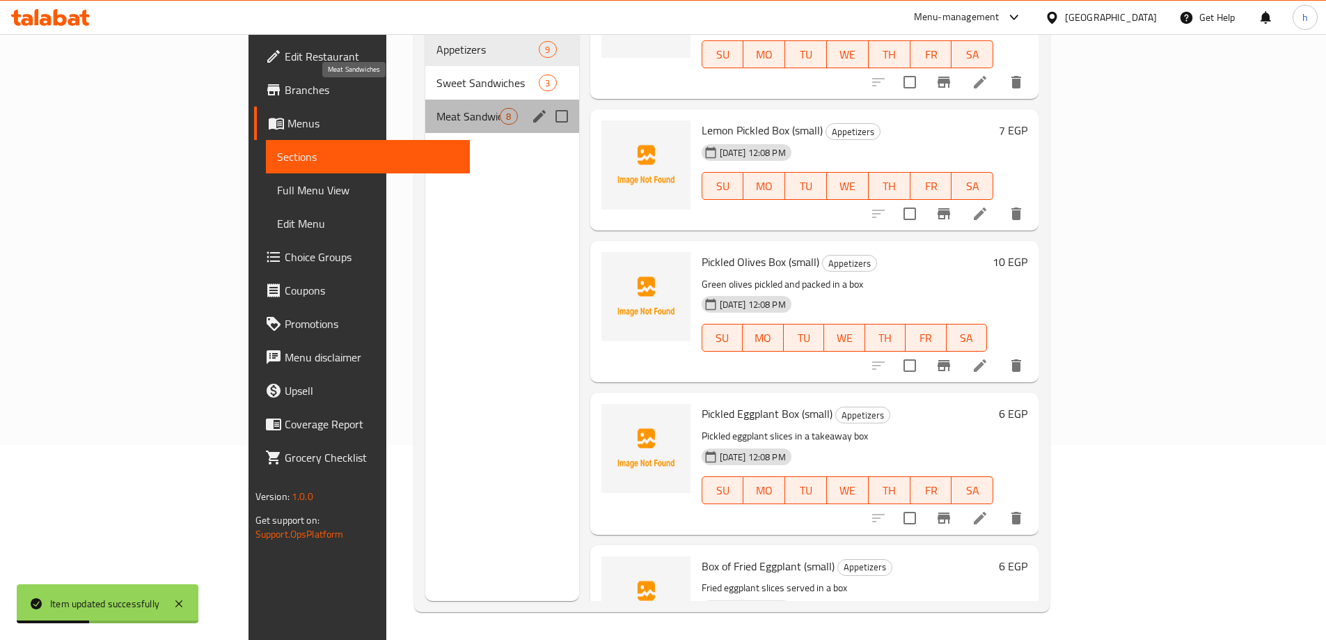
click at [436, 108] on span "Meat Sandwiches" at bounding box center [467, 116] width 63 height 17
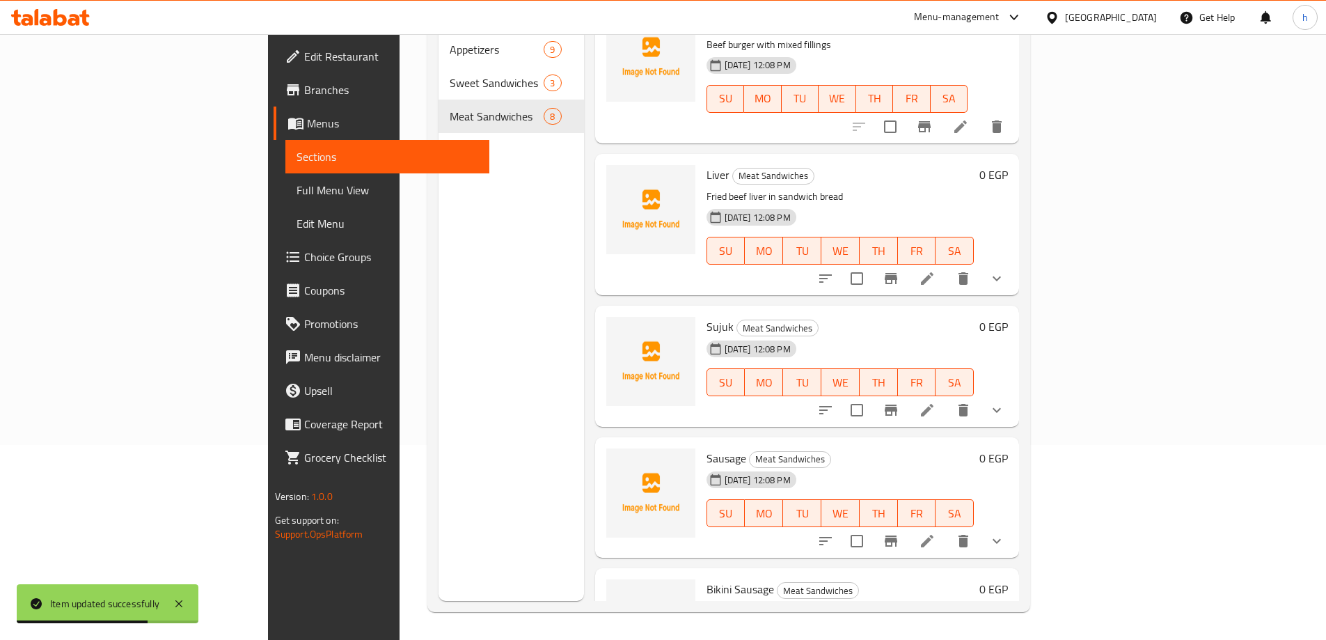
scroll to position [487, 0]
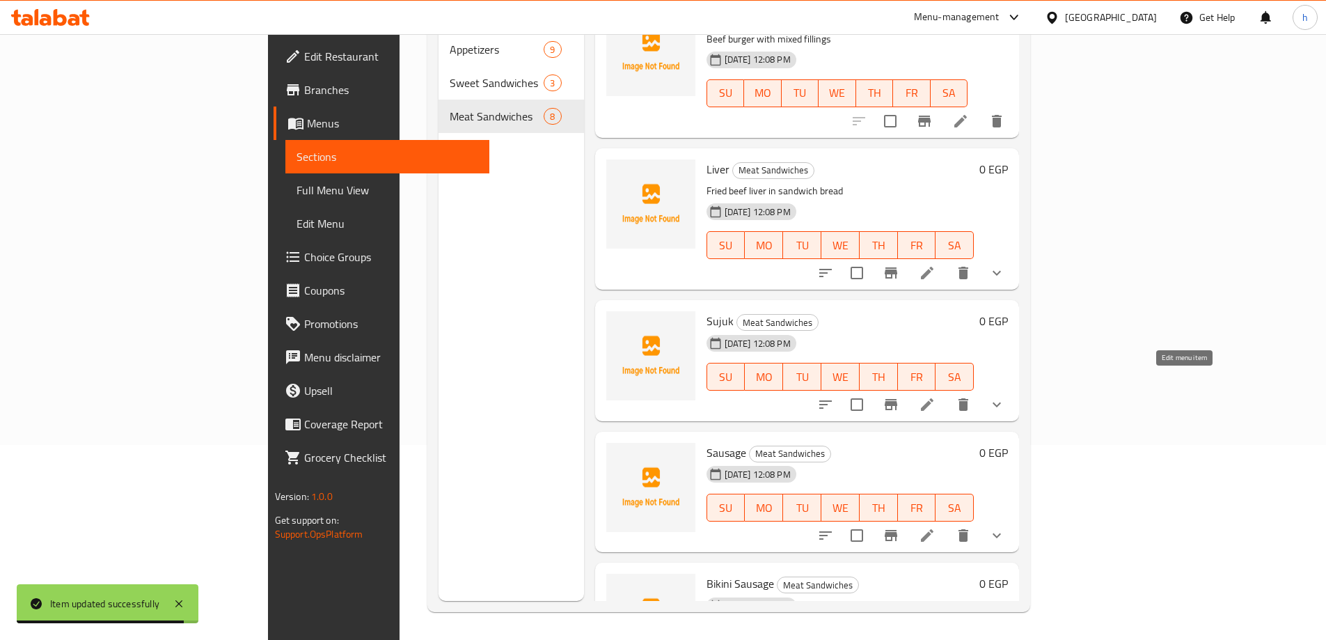
click at [935, 396] on icon at bounding box center [927, 404] width 17 height 17
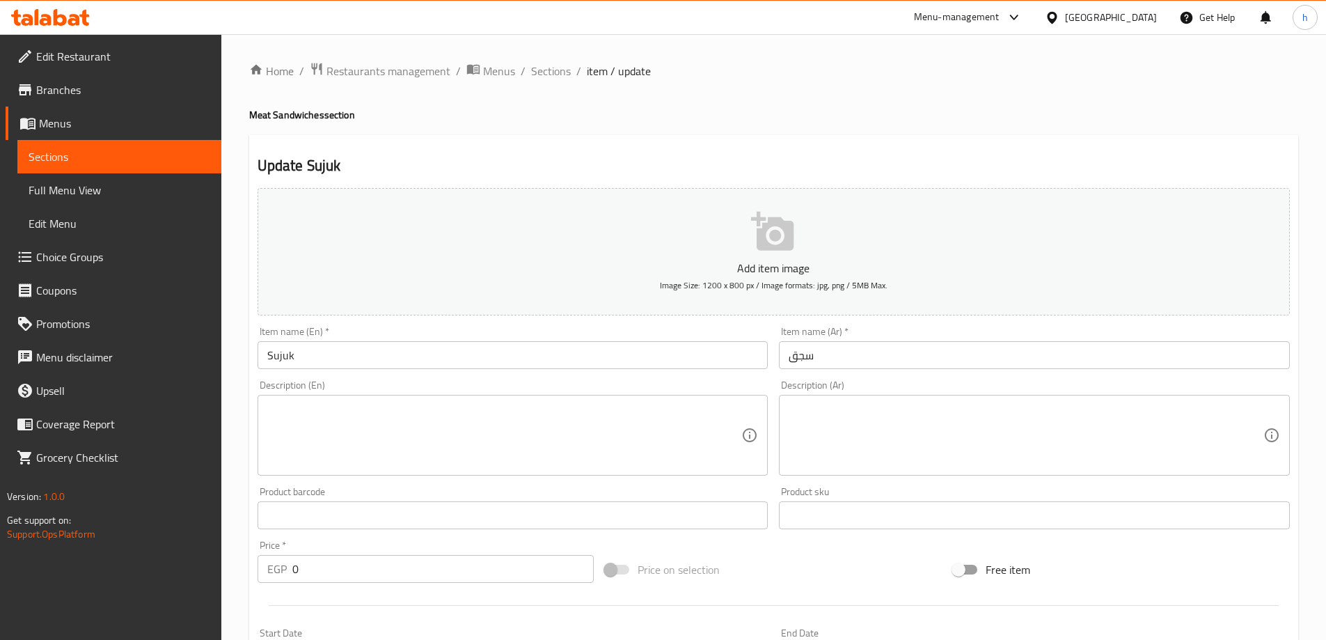
click at [793, 354] on input "سجق" at bounding box center [1034, 355] width 511 height 28
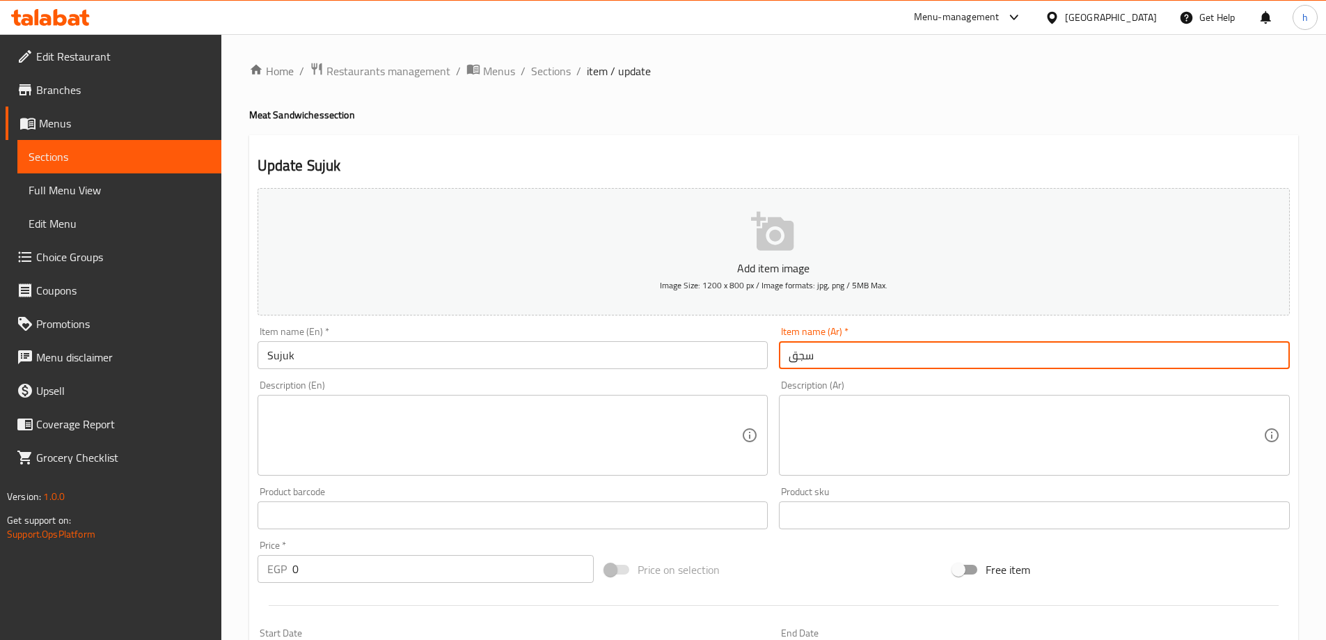
click at [793, 354] on input "سجق" at bounding box center [1034, 355] width 511 height 28
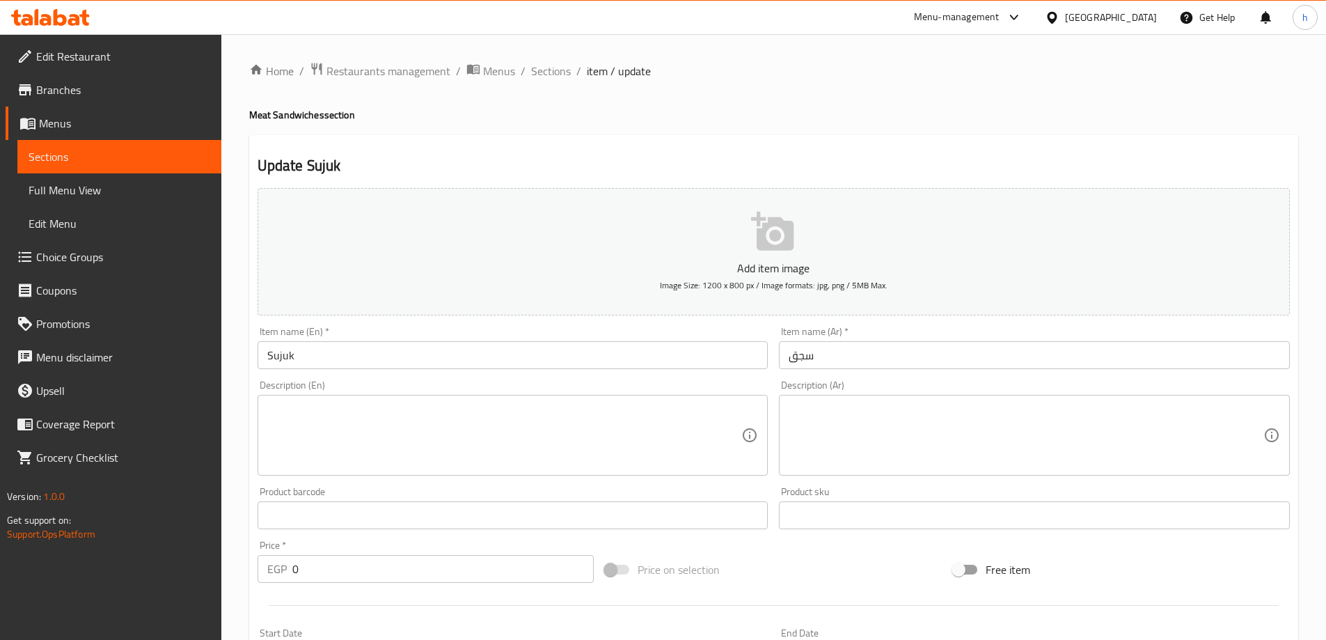
click at [385, 350] on input "Sujuk" at bounding box center [512, 355] width 511 height 28
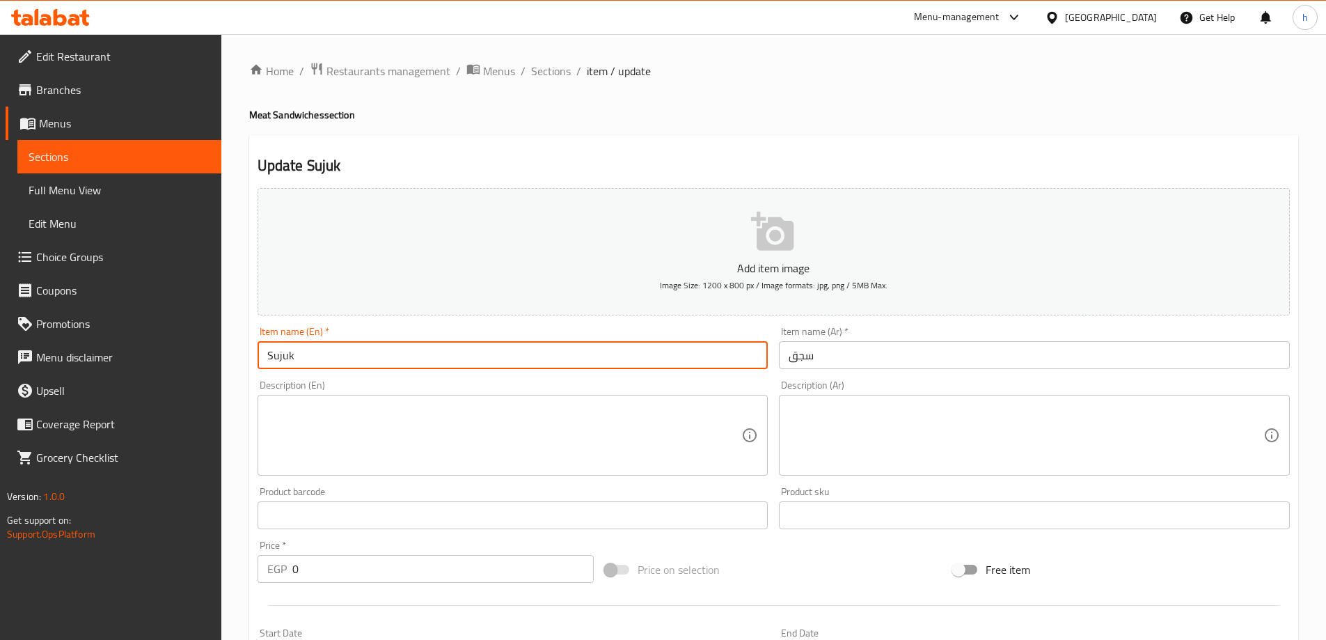
click at [385, 350] on input "Sujuk" at bounding box center [512, 355] width 511 height 28
paste input "ausage"
type input "Sausage"
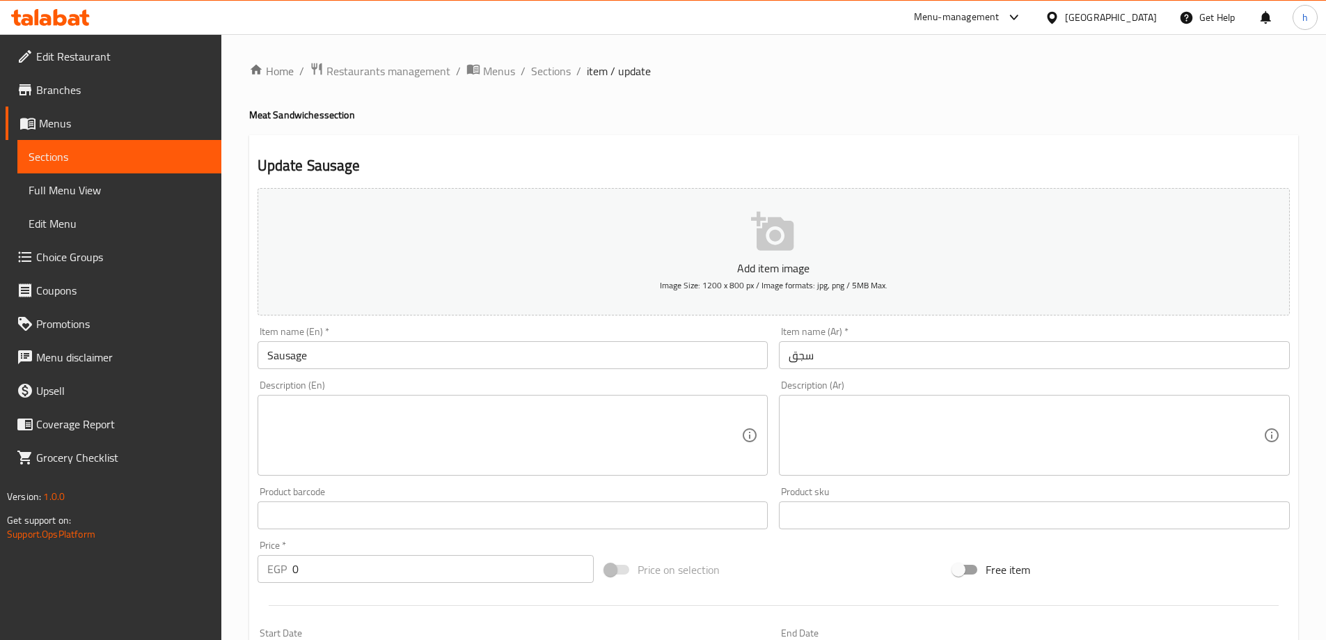
click at [388, 412] on textarea at bounding box center [504, 435] width 475 height 66
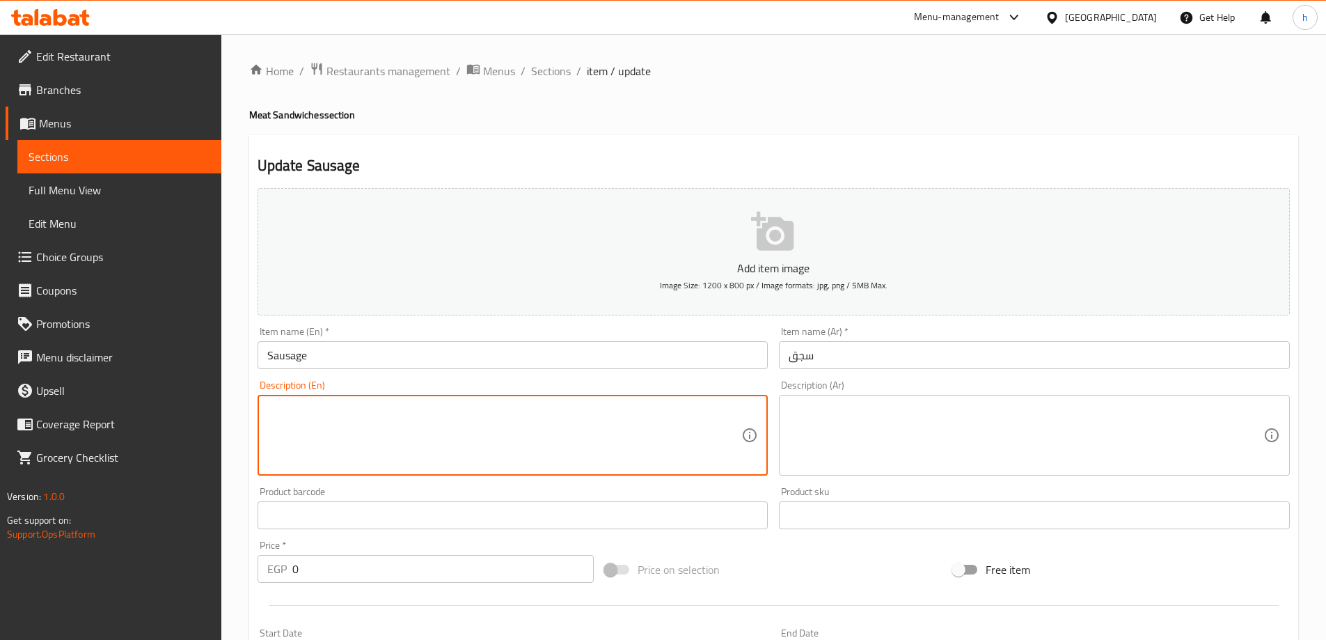
paste textarea "Spiced beef sausage in sandwich bun"
type textarea "Spiced beef sausage in sandwich bun"
click at [344, 413] on textarea "Spiced beef sausage in sandwich bun" at bounding box center [504, 435] width 475 height 66
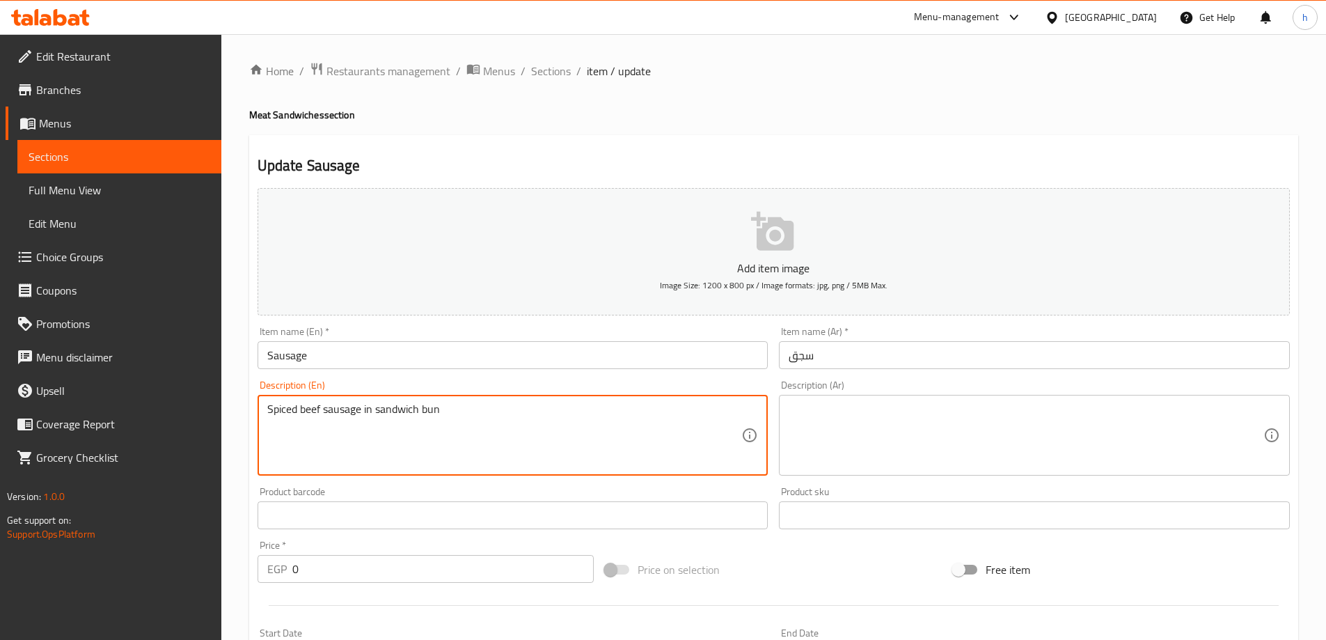
click at [820, 410] on textarea at bounding box center [1025, 435] width 475 height 66
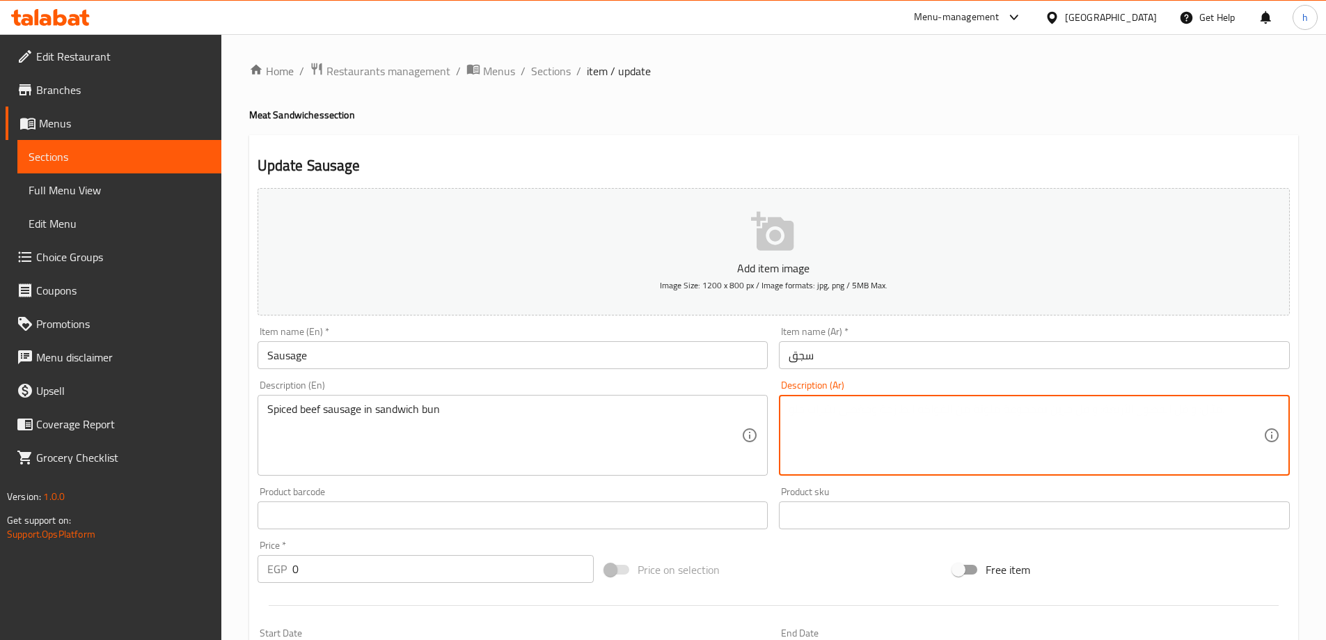
paste textarea "نقانق لحم بقري متبلة في خبز الساندويتش"
click at [964, 408] on textarea "نقانق لحم بقري متبلة في خبز الساندويتش" at bounding box center [1025, 435] width 475 height 66
click at [945, 410] on textarea "سجق لحم بقري متبلة في خبز الساندويتش" at bounding box center [1025, 435] width 475 height 66
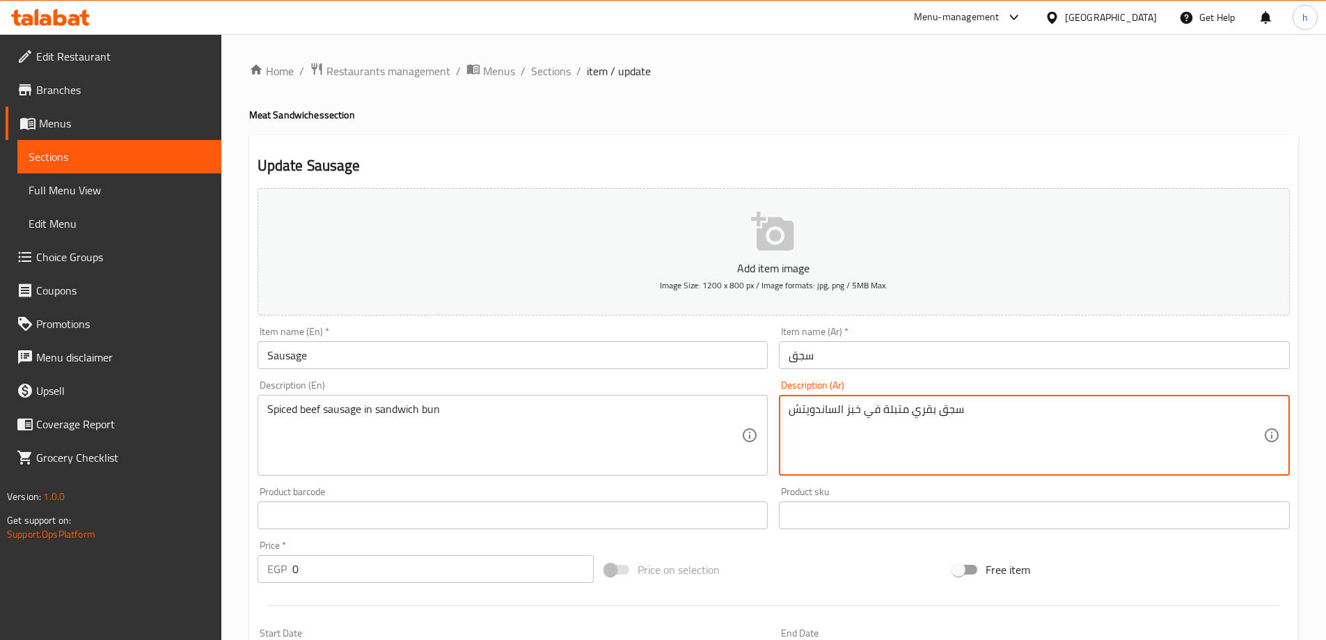
click at [882, 408] on textarea "سجق بقري متبلة في خبز الساندويتش" at bounding box center [1025, 435] width 475 height 66
click at [836, 408] on textarea "سجق بقري متبل في خبز الساندويتش" at bounding box center [1025, 435] width 475 height 66
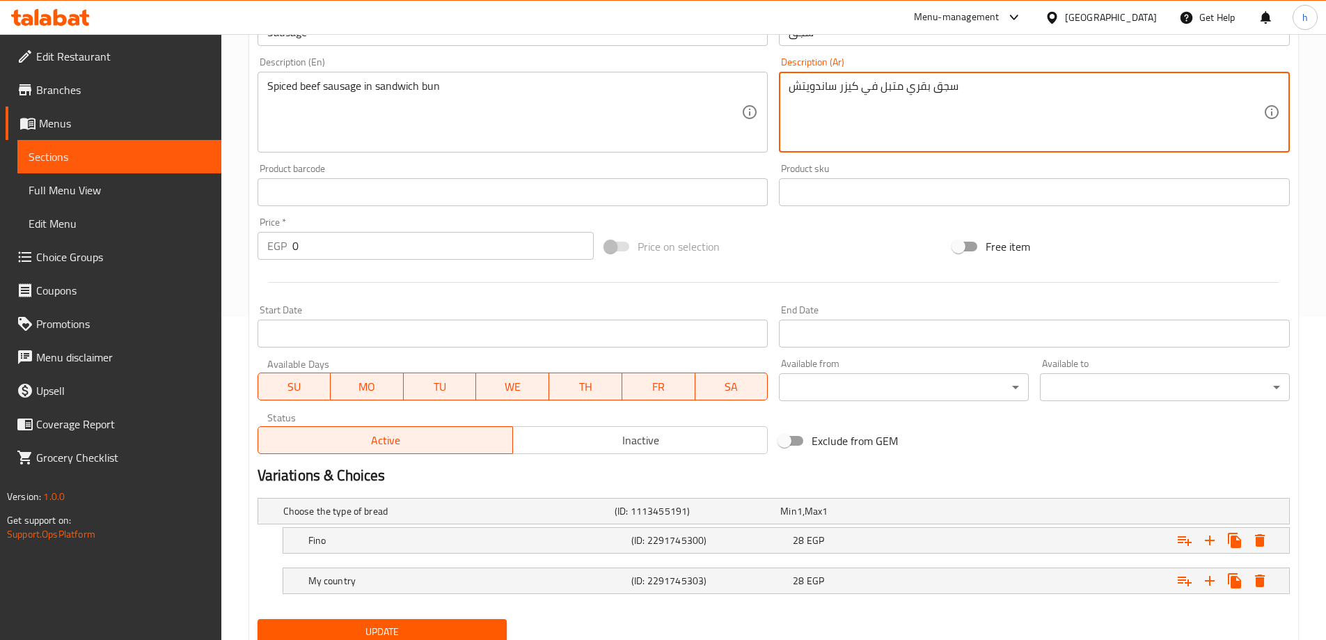
scroll to position [375, 0]
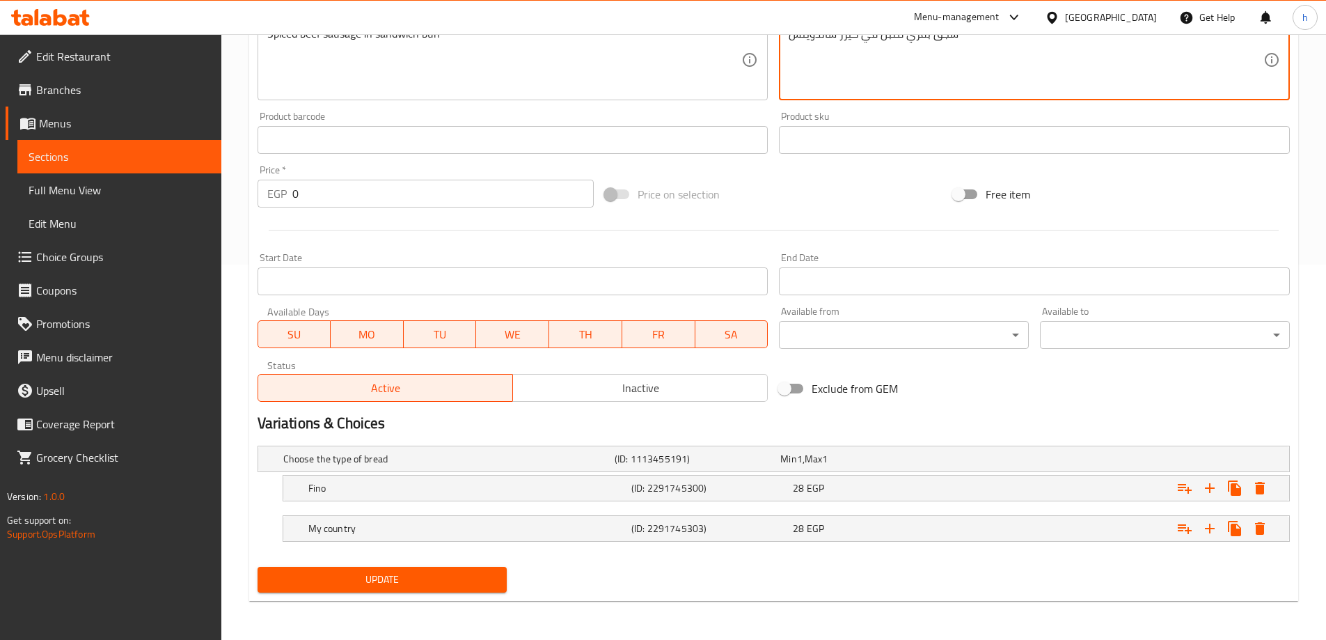
type textarea "سجق بقري متبل في كيزر ساندويتش"
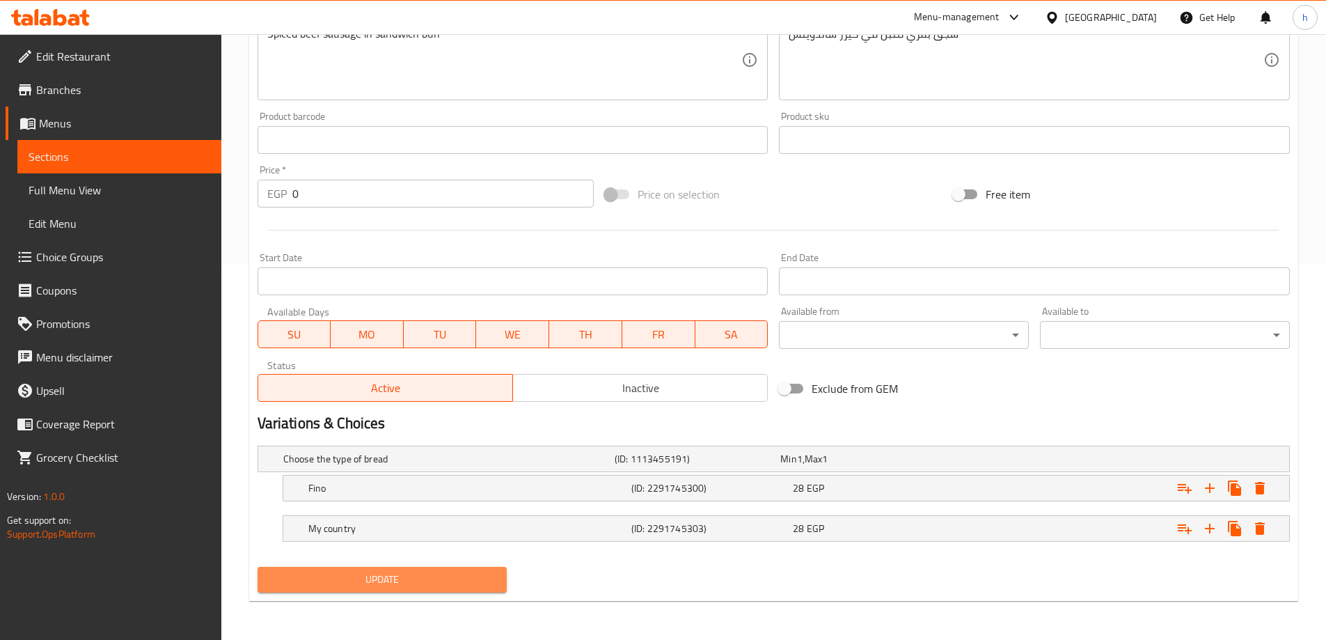
click at [319, 578] on span "Update" at bounding box center [383, 579] width 228 height 17
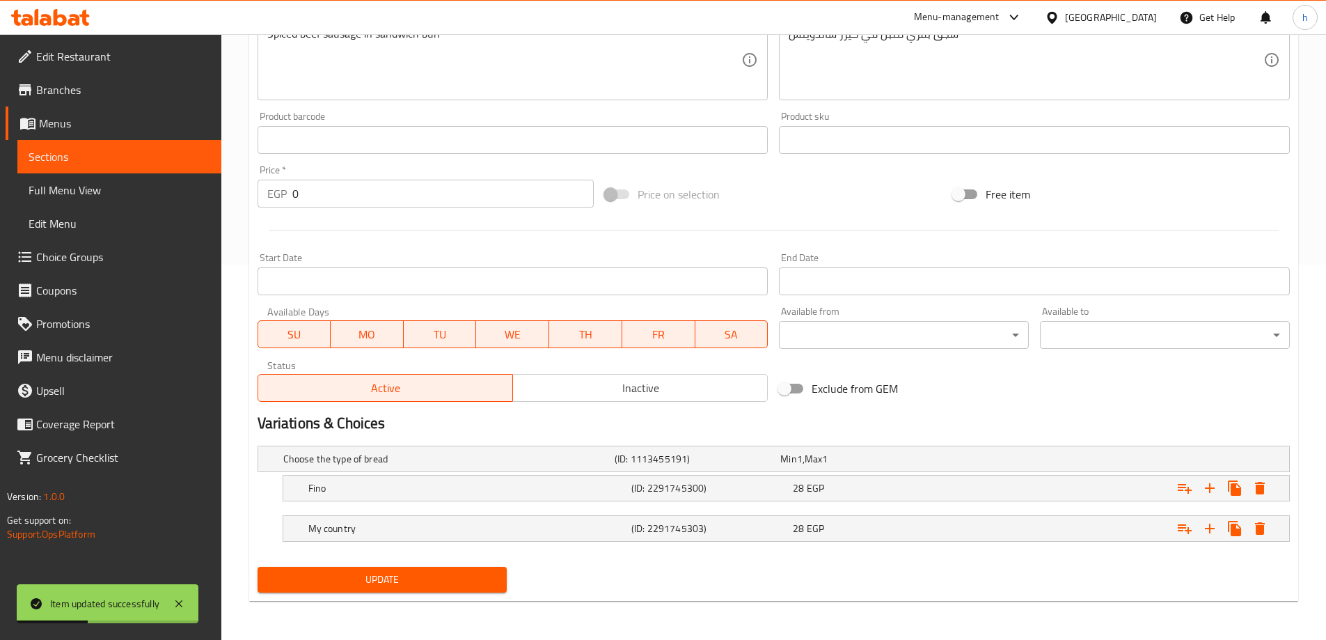
click at [135, 147] on link "Sections" at bounding box center [119, 156] width 204 height 33
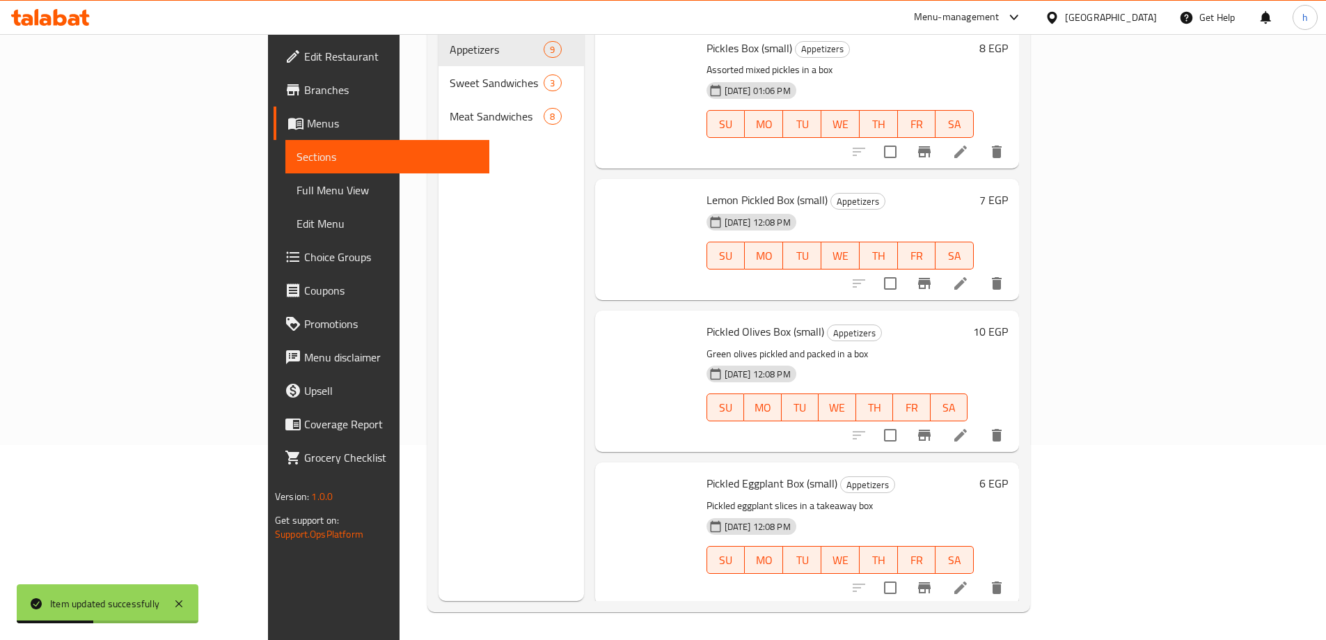
scroll to position [195, 0]
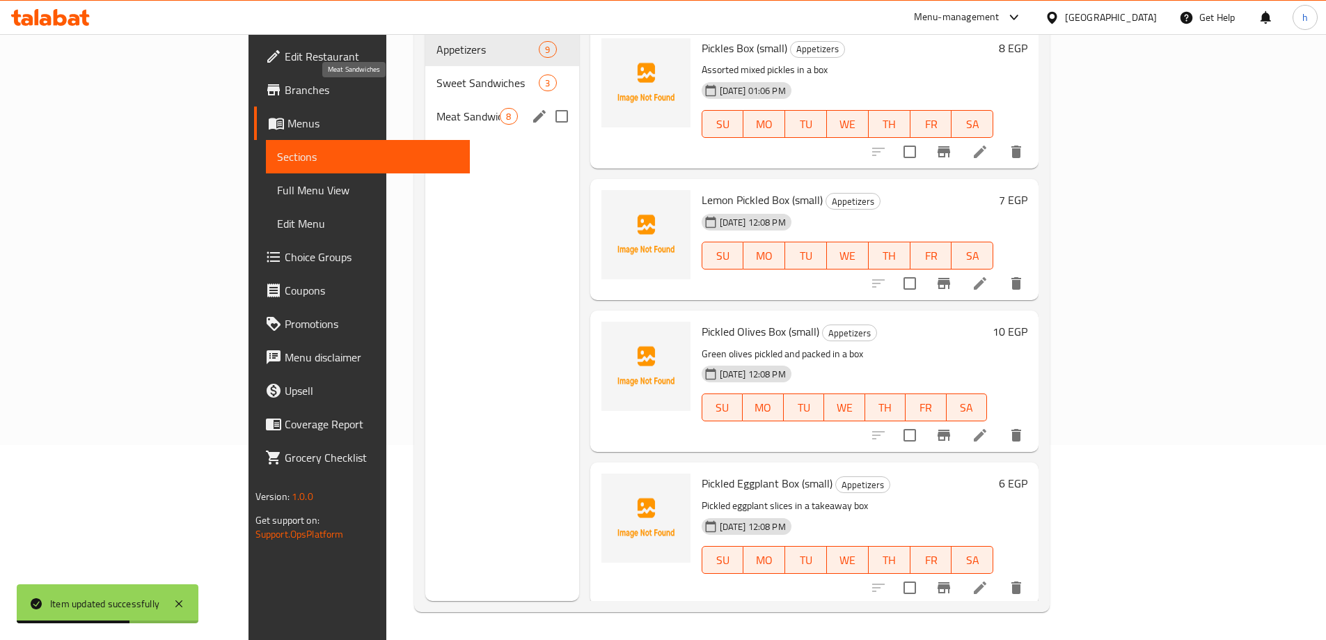
click at [436, 108] on span "Meat Sandwiches" at bounding box center [467, 116] width 63 height 17
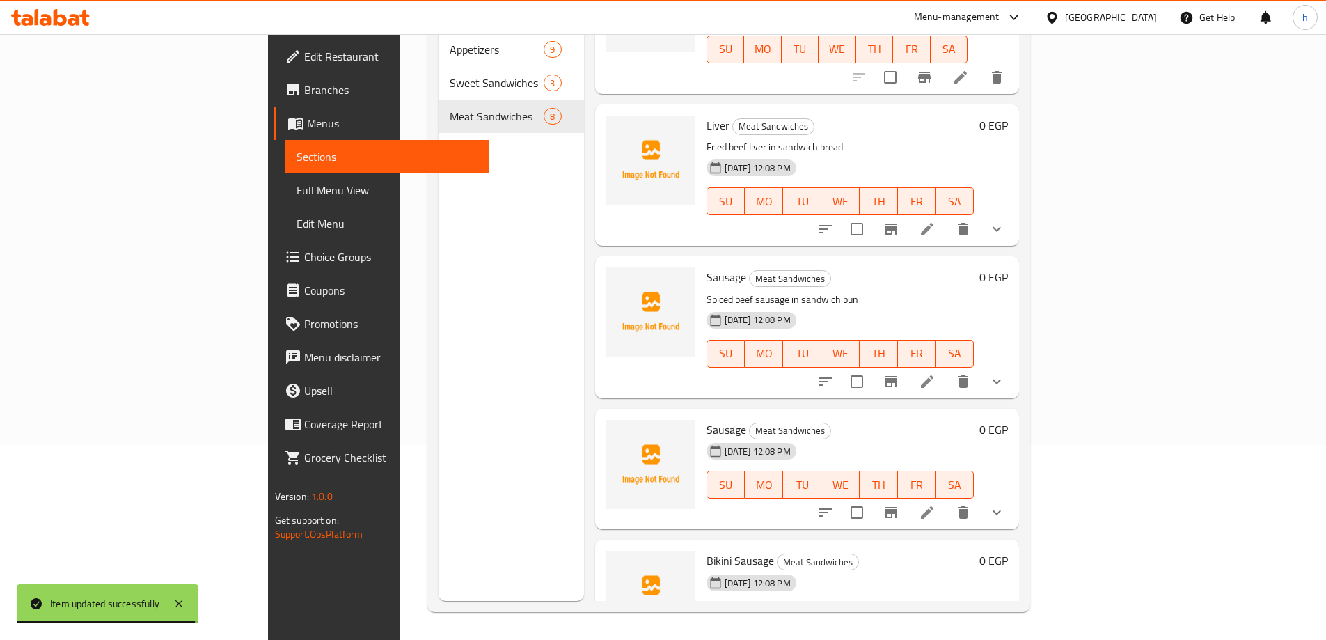
scroll to position [557, 0]
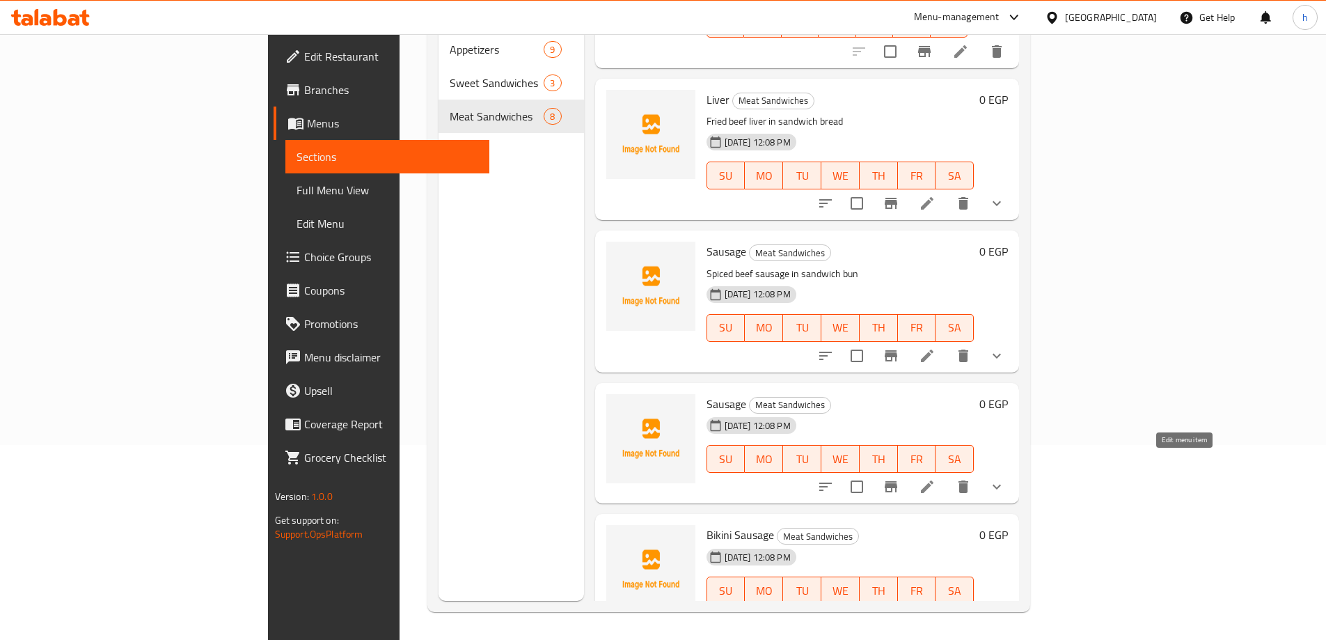
click at [935, 478] on icon at bounding box center [927, 486] width 17 height 17
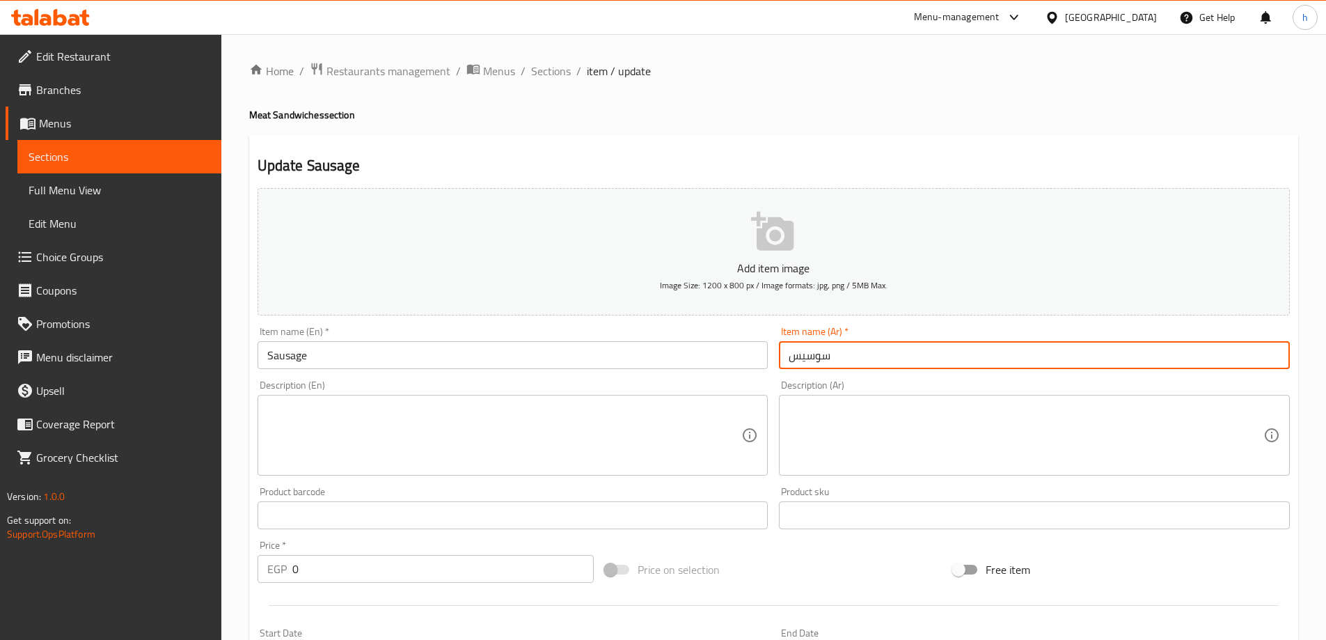
click at [806, 354] on input "سوسيس" at bounding box center [1034, 355] width 511 height 28
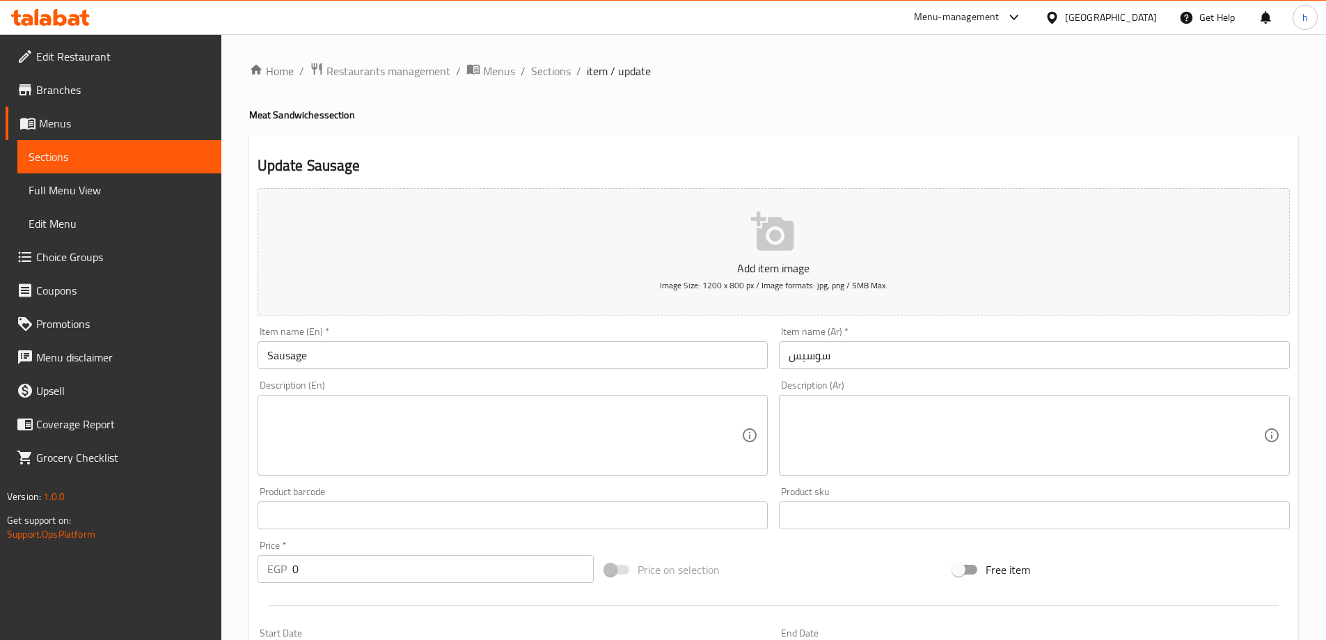
click at [276, 356] on input "Sausage" at bounding box center [512, 355] width 511 height 28
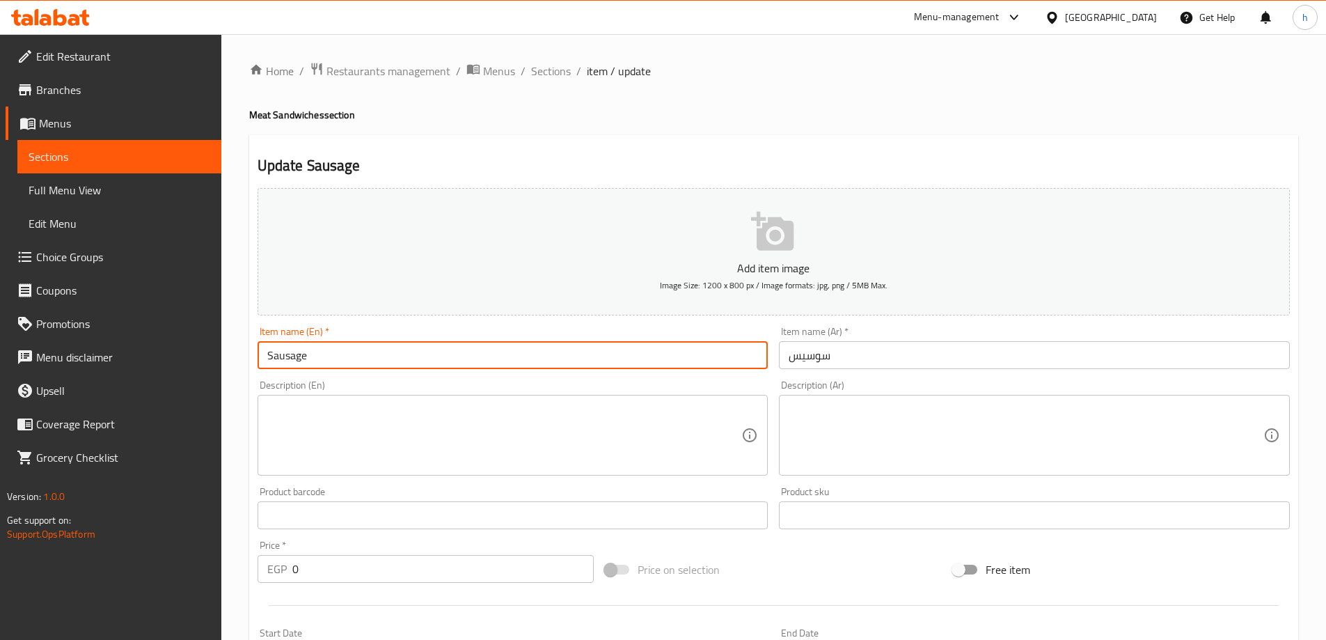
click at [276, 356] on input "Sausage" at bounding box center [512, 355] width 511 height 28
paste input "Hot Dog"
type input "Hot Dog"
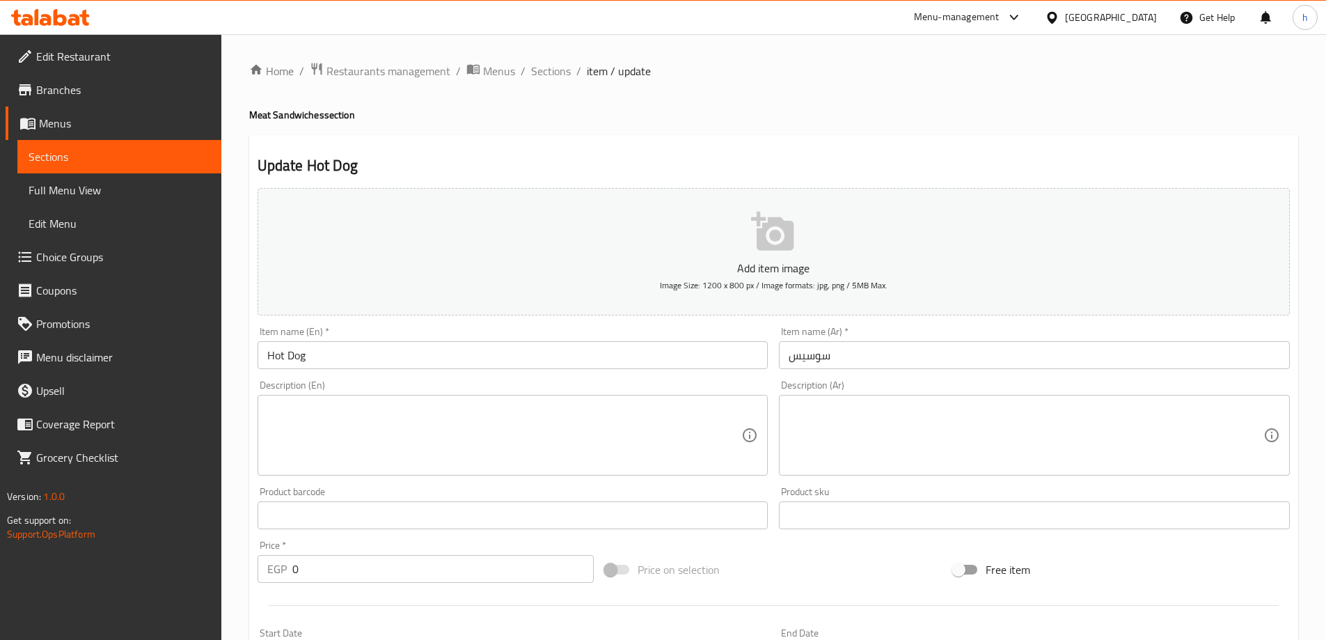
click at [291, 411] on textarea at bounding box center [504, 435] width 475 height 66
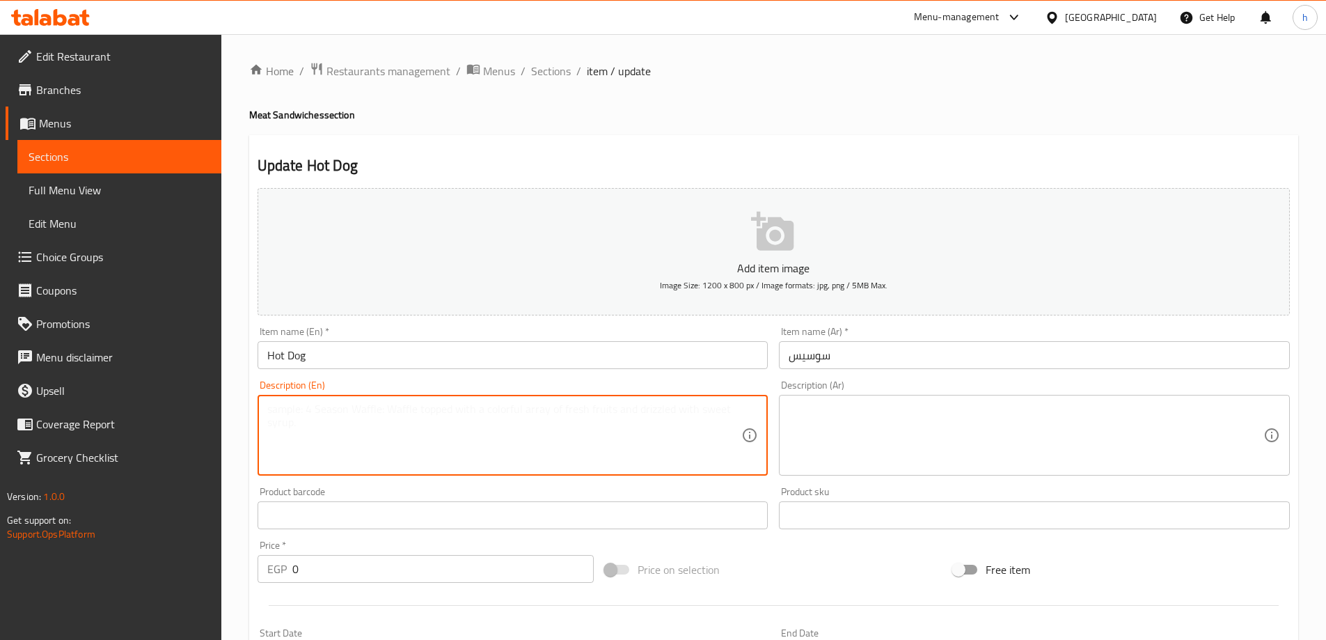
paste textarea "Fried sausage in sandwich bread"
type textarea "Fried sausage in sandwich bread"
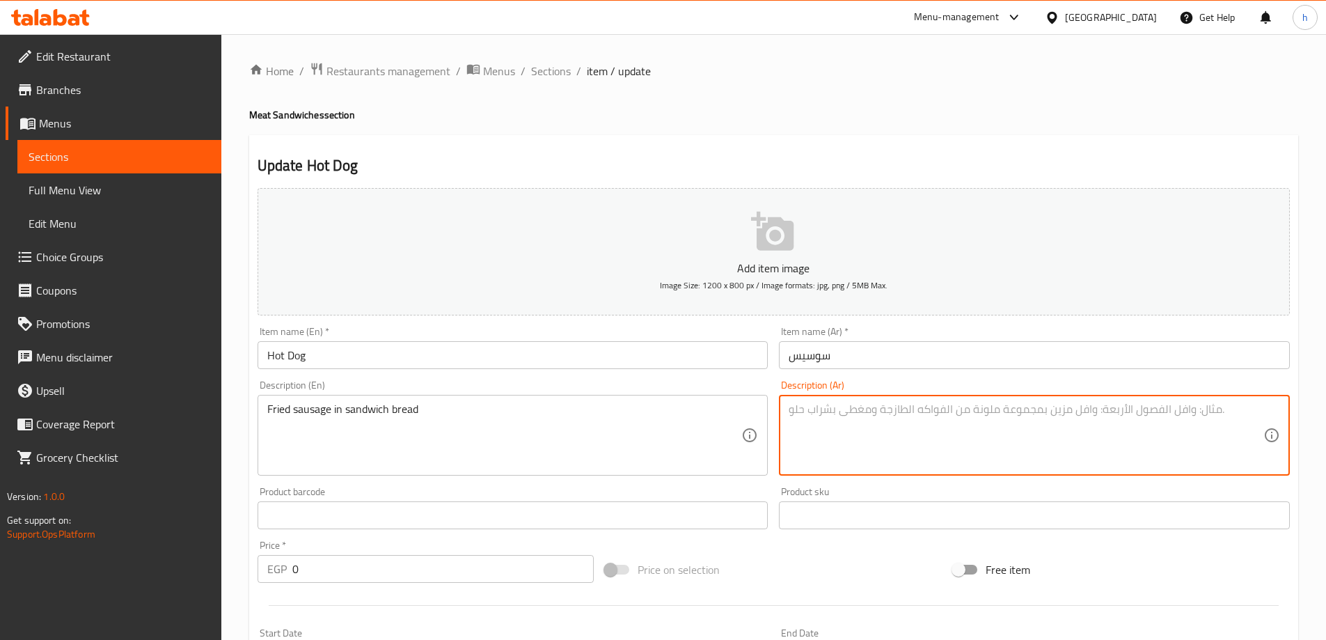
click at [827, 413] on textarea at bounding box center [1025, 435] width 475 height 66
paste textarea "نقانق مقلية في خبز الساندويتش"
click at [931, 410] on textarea "نقانق مقلية في خبز الساندويتش" at bounding box center [1025, 435] width 475 height 66
click at [813, 358] on input "سوسيس" at bounding box center [1034, 355] width 511 height 28
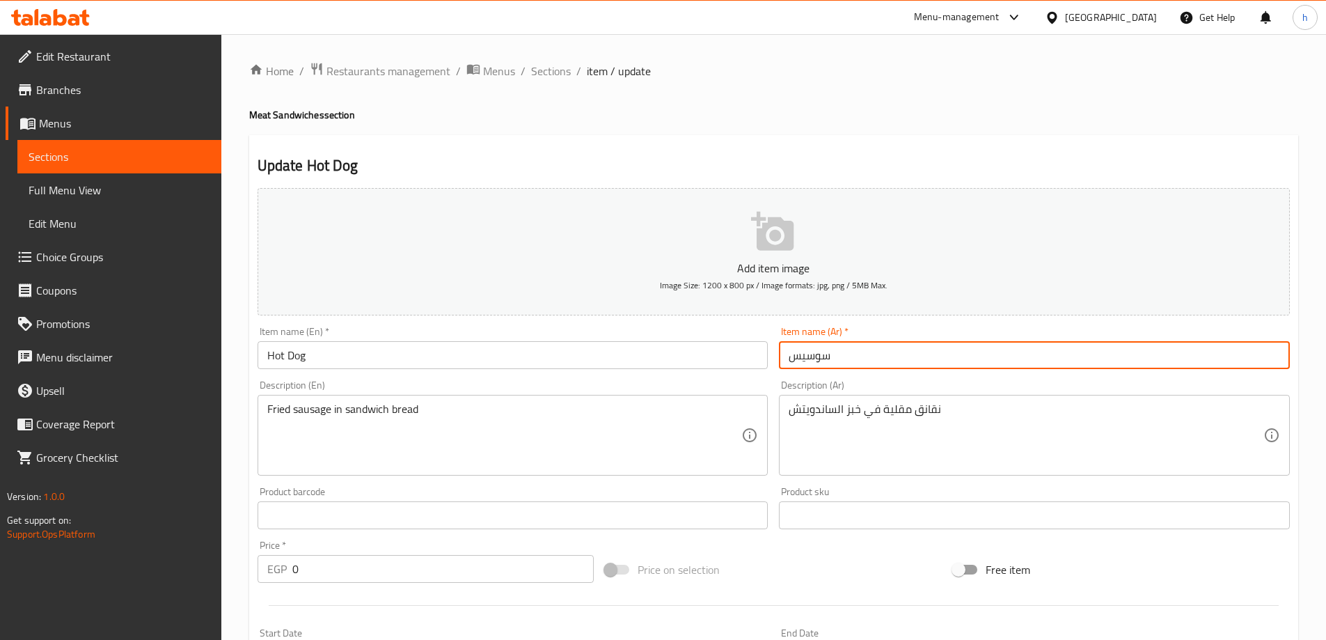
click at [813, 358] on input "سوسيس" at bounding box center [1034, 355] width 511 height 28
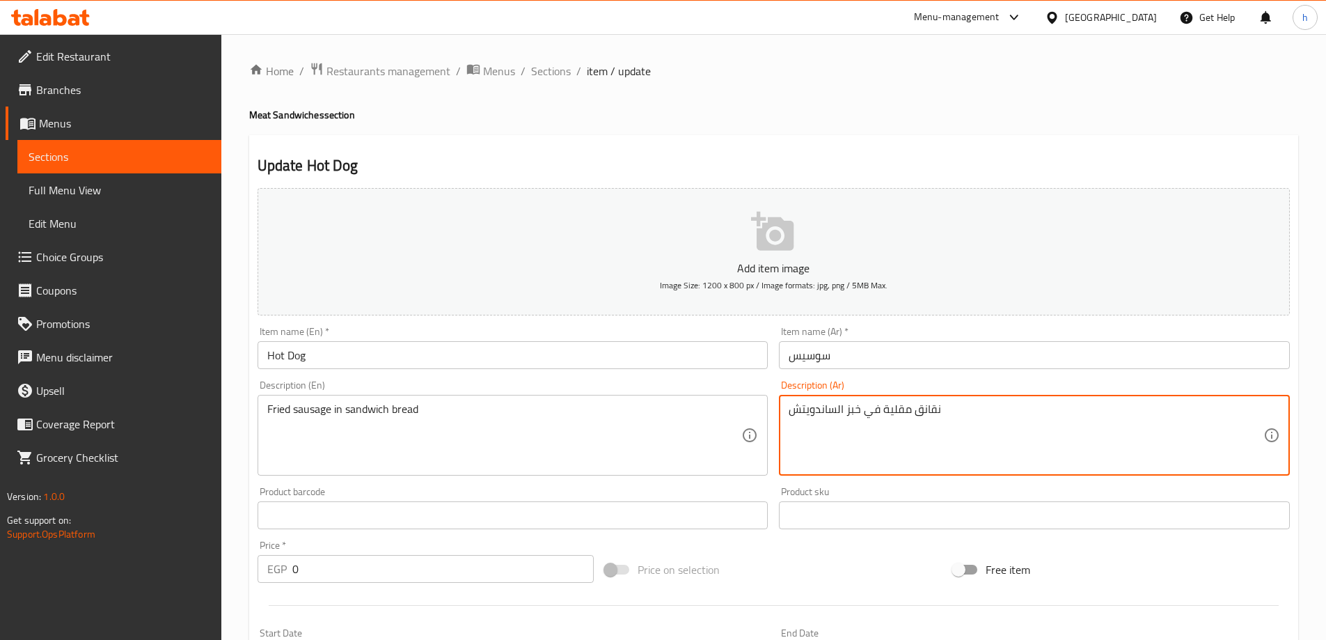
click at [932, 406] on textarea "نقانق مقلية في خبز الساندويتش" at bounding box center [1025, 435] width 475 height 66
paste textarea "سوسيس"
click at [882, 406] on textarea "سوسيس مقلية في خبز الساندويتش" at bounding box center [1025, 435] width 475 height 66
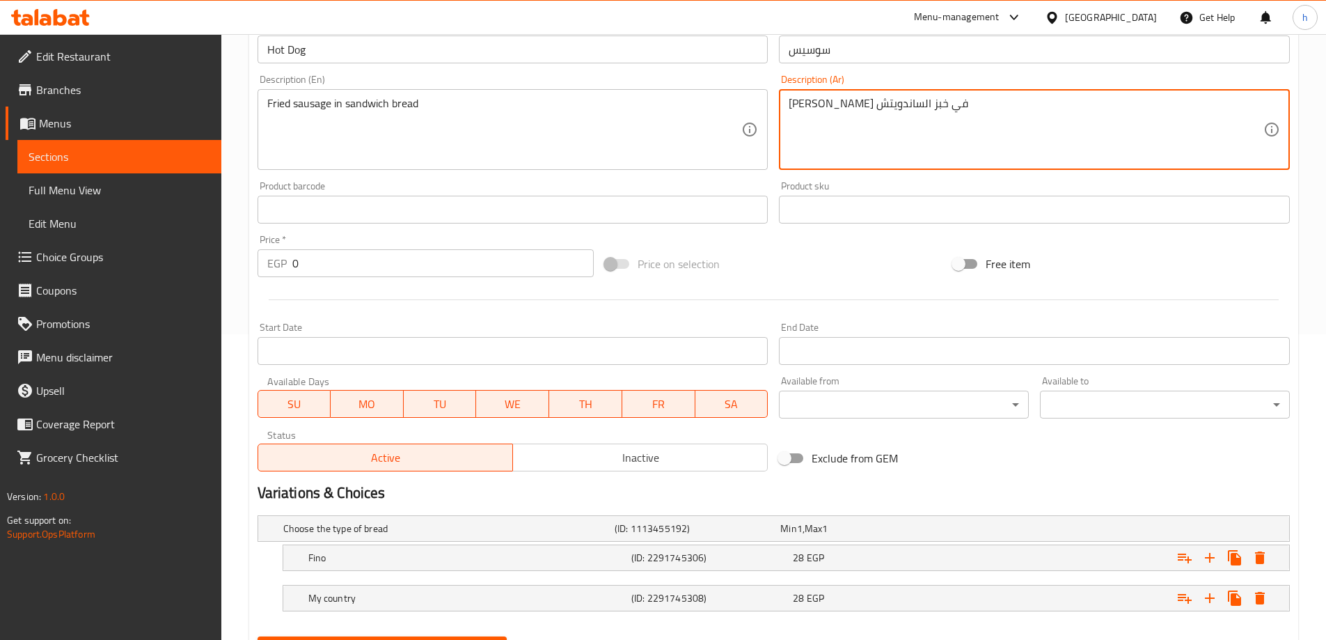
scroll to position [375, 0]
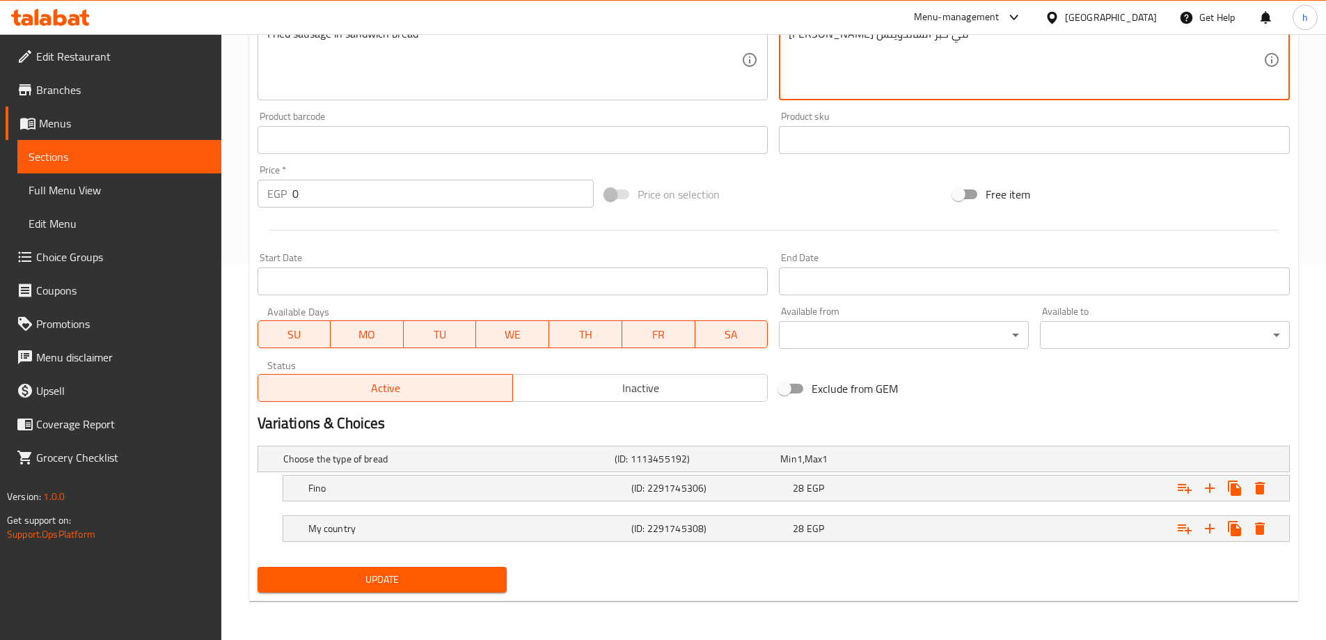
type textarea "سوسيس مقلي في خبز الساندويتش"
click at [363, 582] on span "Update" at bounding box center [383, 579] width 228 height 17
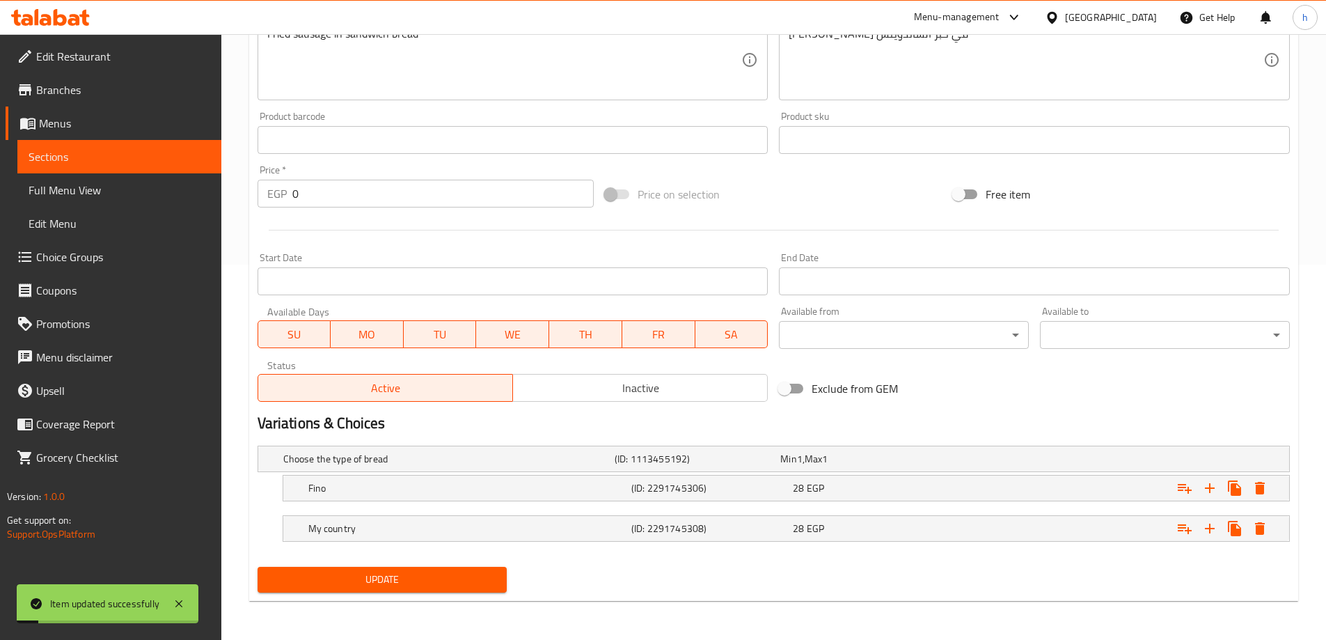
click at [118, 149] on span "Sections" at bounding box center [120, 156] width 182 height 17
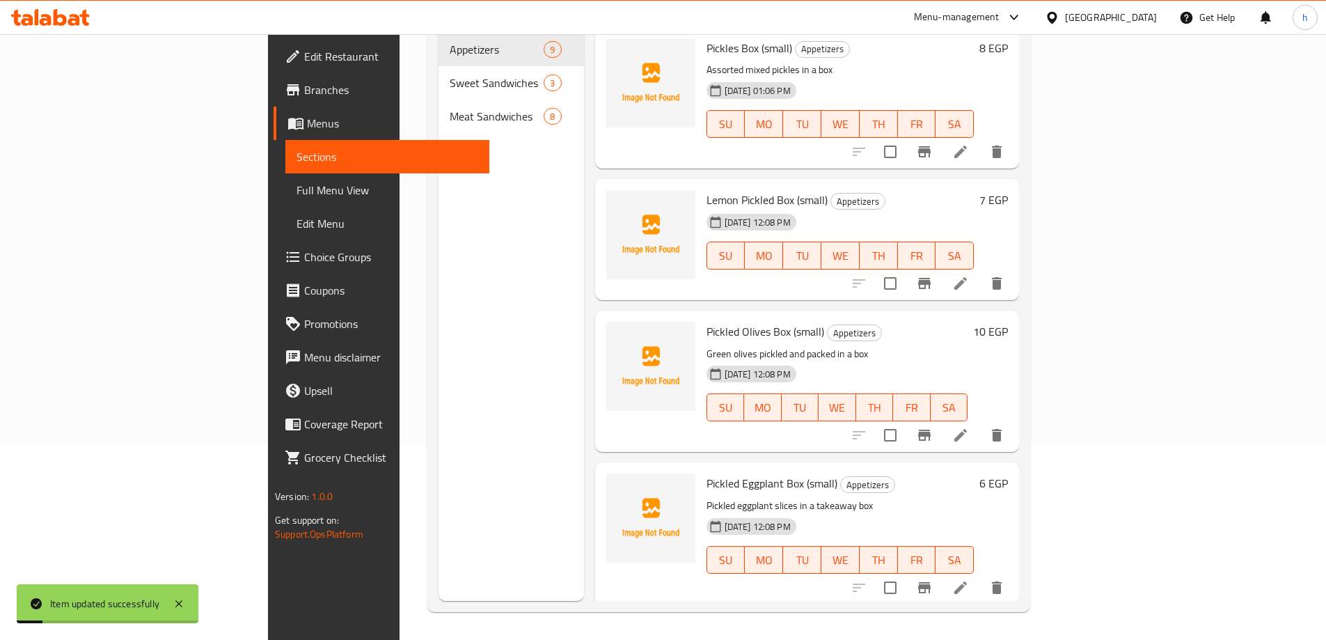
scroll to position [195, 0]
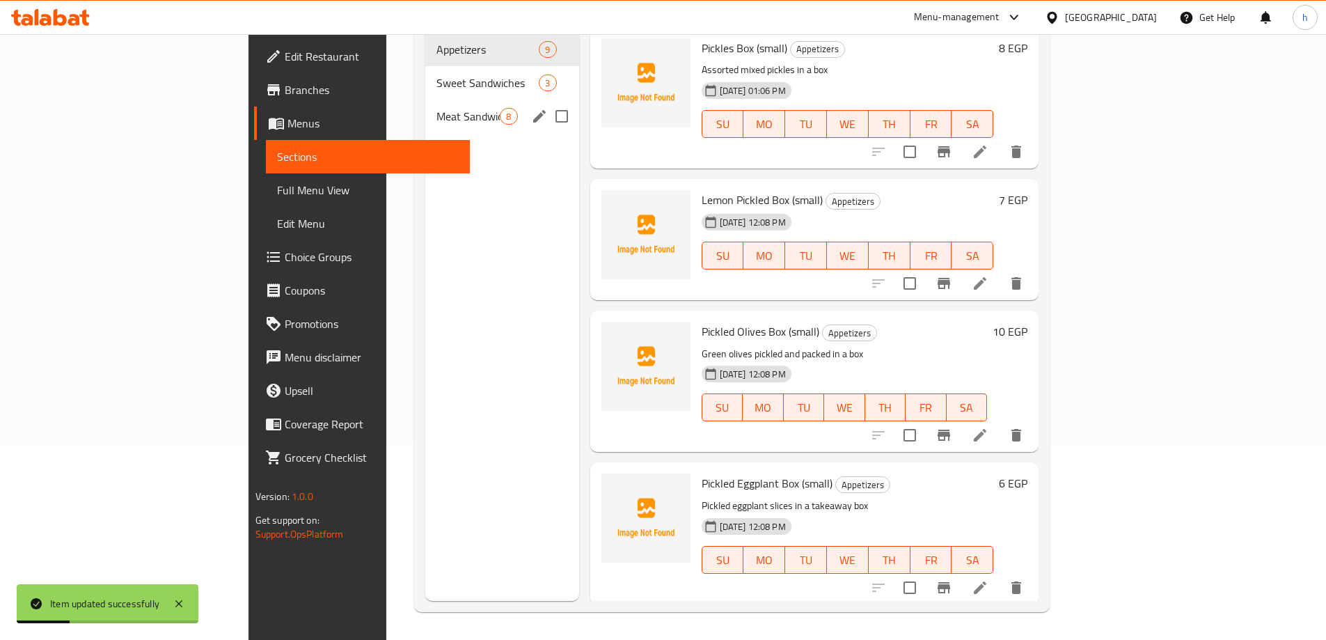
click at [436, 108] on span "Meat Sandwiches" at bounding box center [467, 116] width 63 height 17
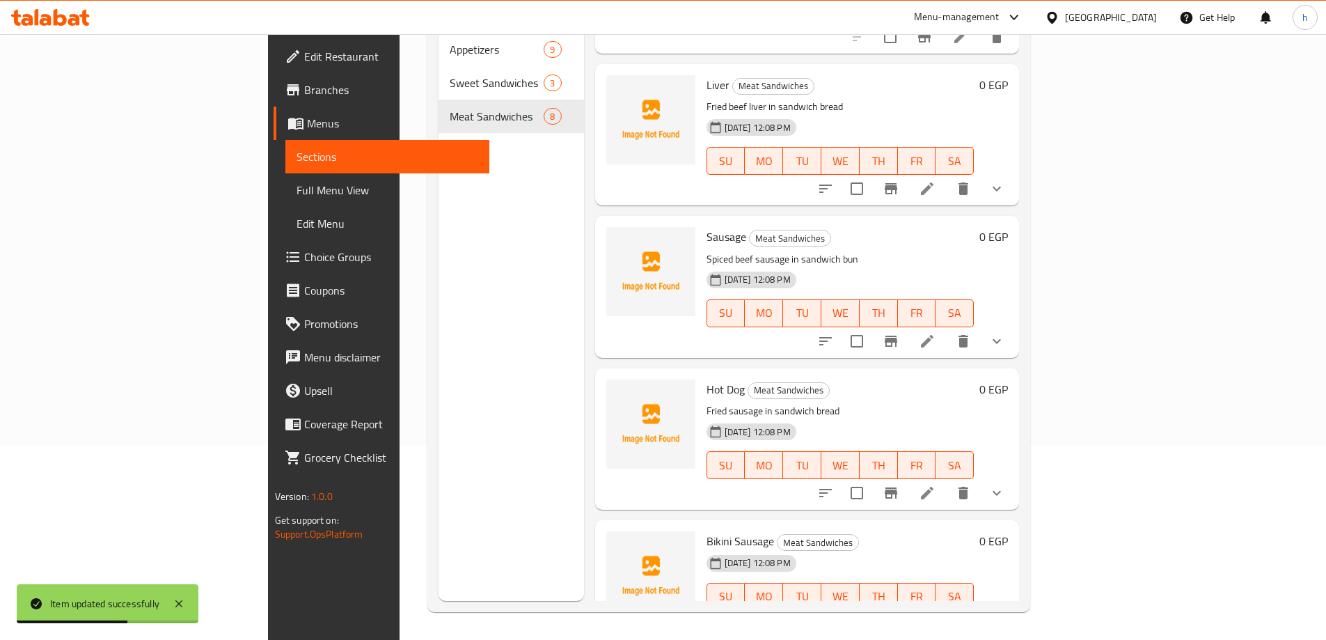
scroll to position [591, 0]
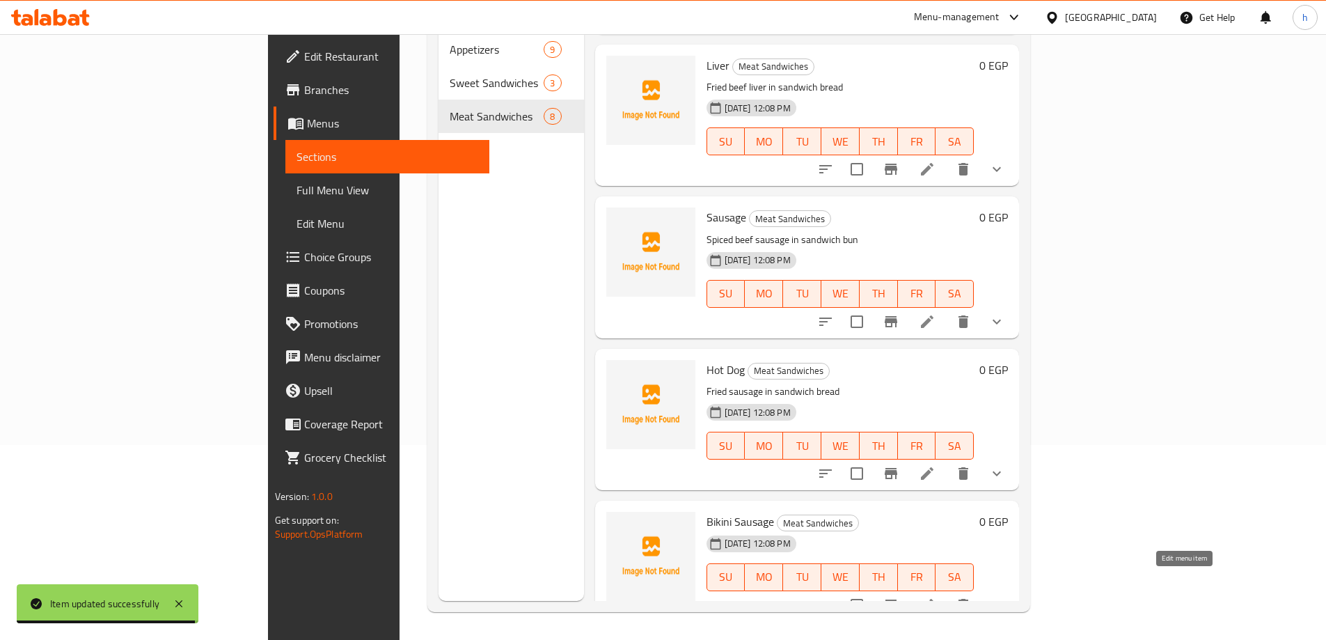
click at [935, 596] on icon at bounding box center [927, 604] width 17 height 17
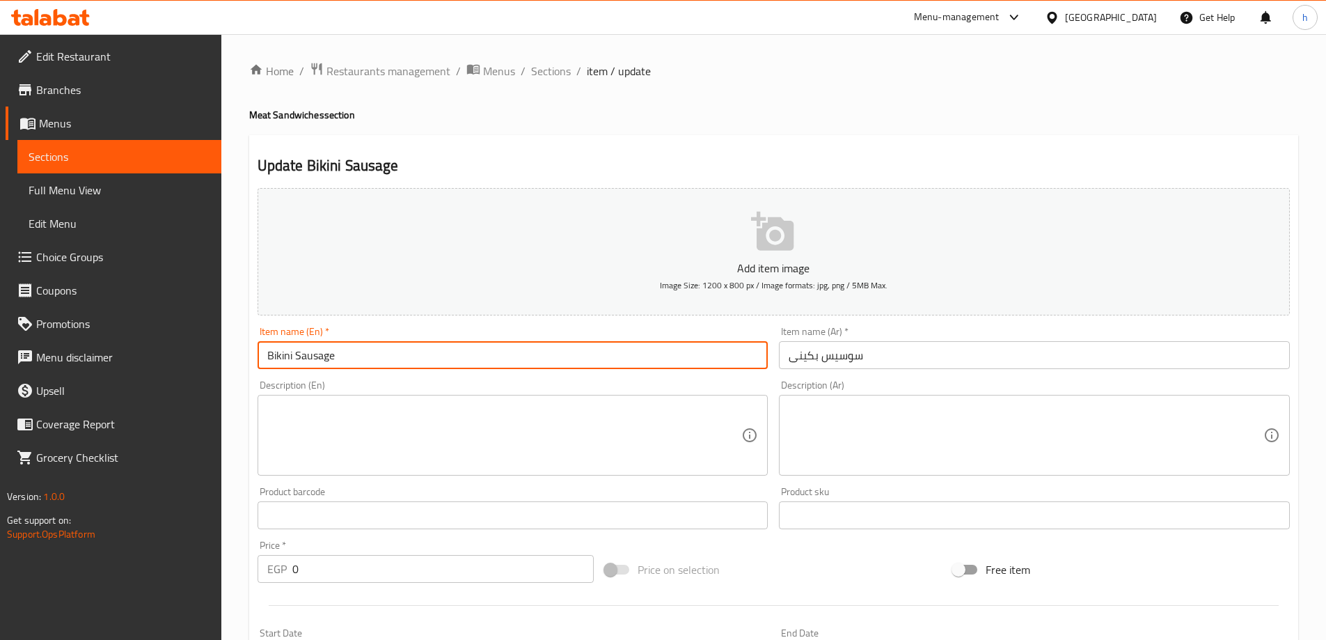
click at [310, 356] on input "Bikini Sausage" at bounding box center [512, 355] width 511 height 28
click at [321, 360] on input "Bikini Sausage" at bounding box center [512, 355] width 511 height 28
paste input "Hot Dog"
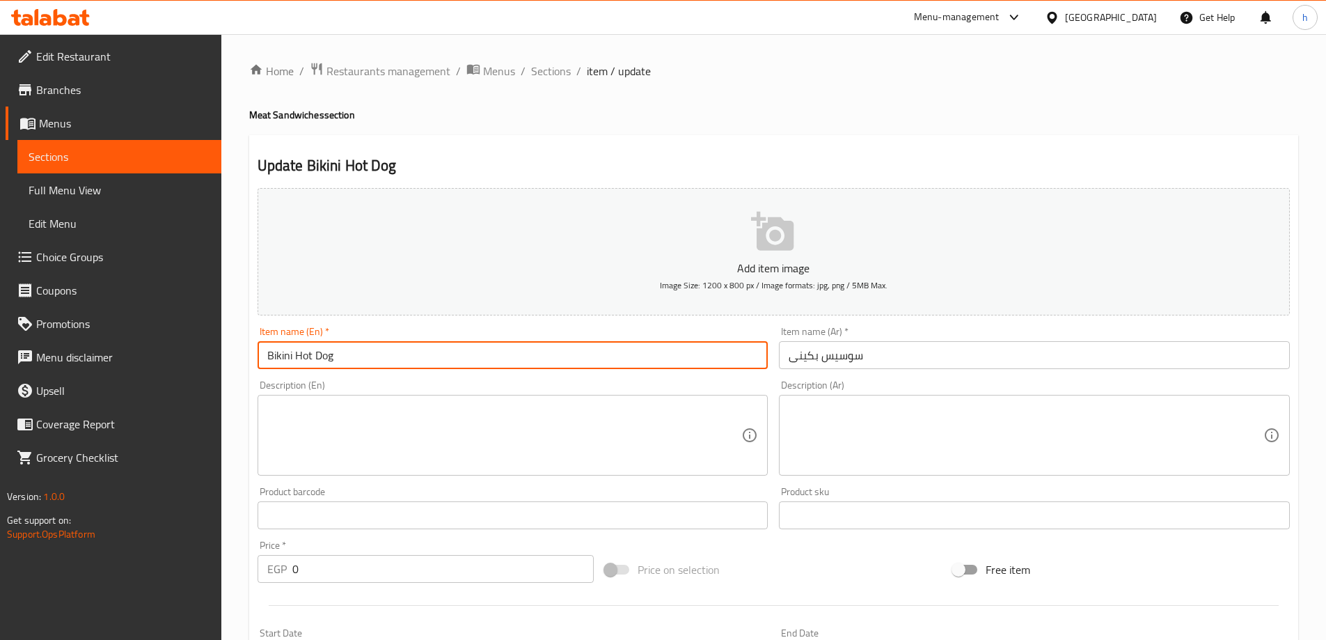
type input "Bikini Hot Dog"
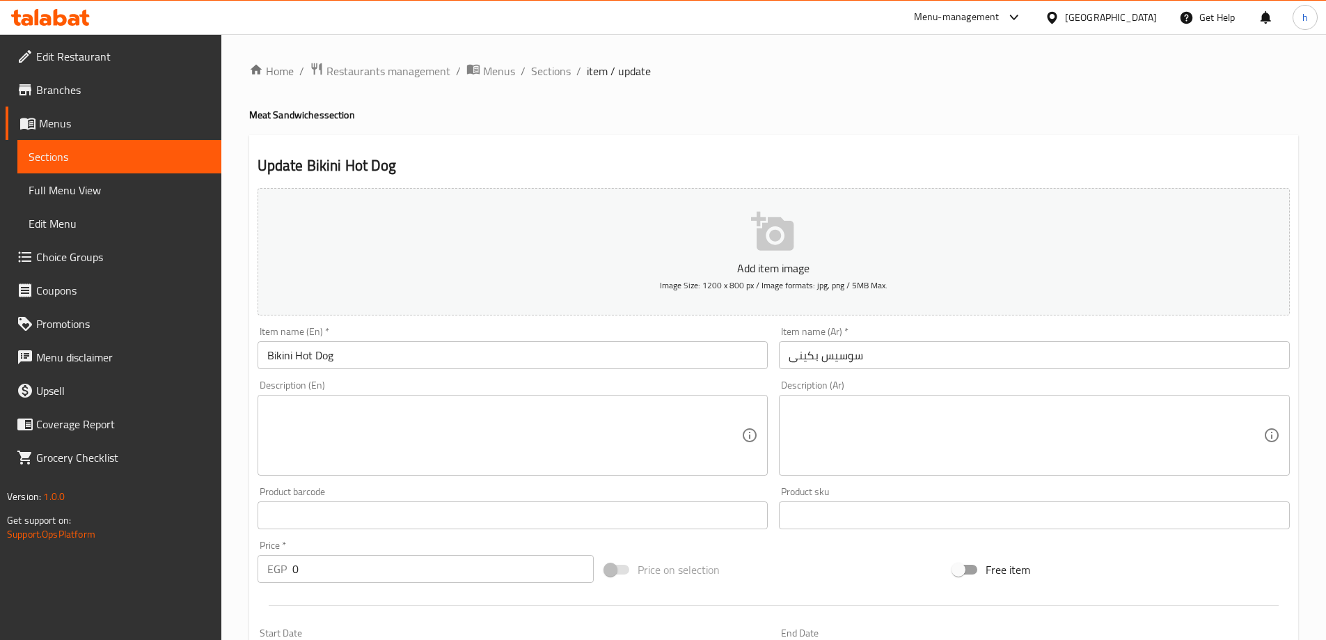
click at [296, 411] on textarea at bounding box center [504, 435] width 475 height 66
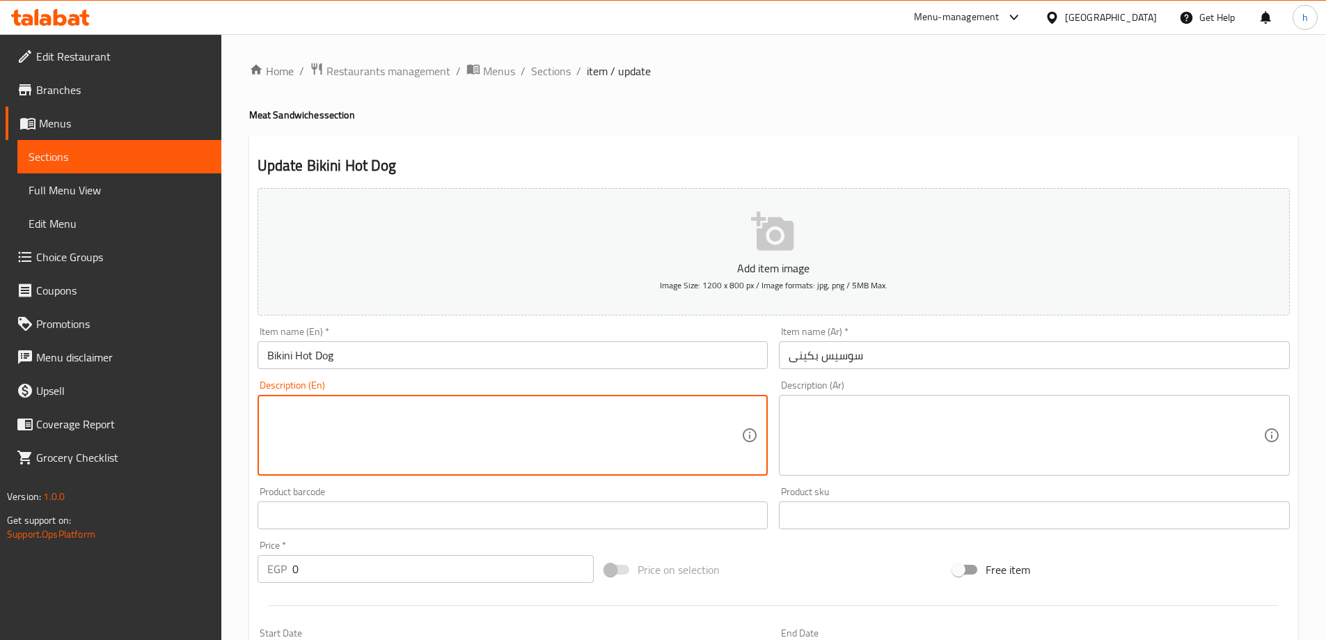
paste textarea "Fried sausage with cheese in sandwich"
type textarea "Fried sausage with cheese in sandwich"
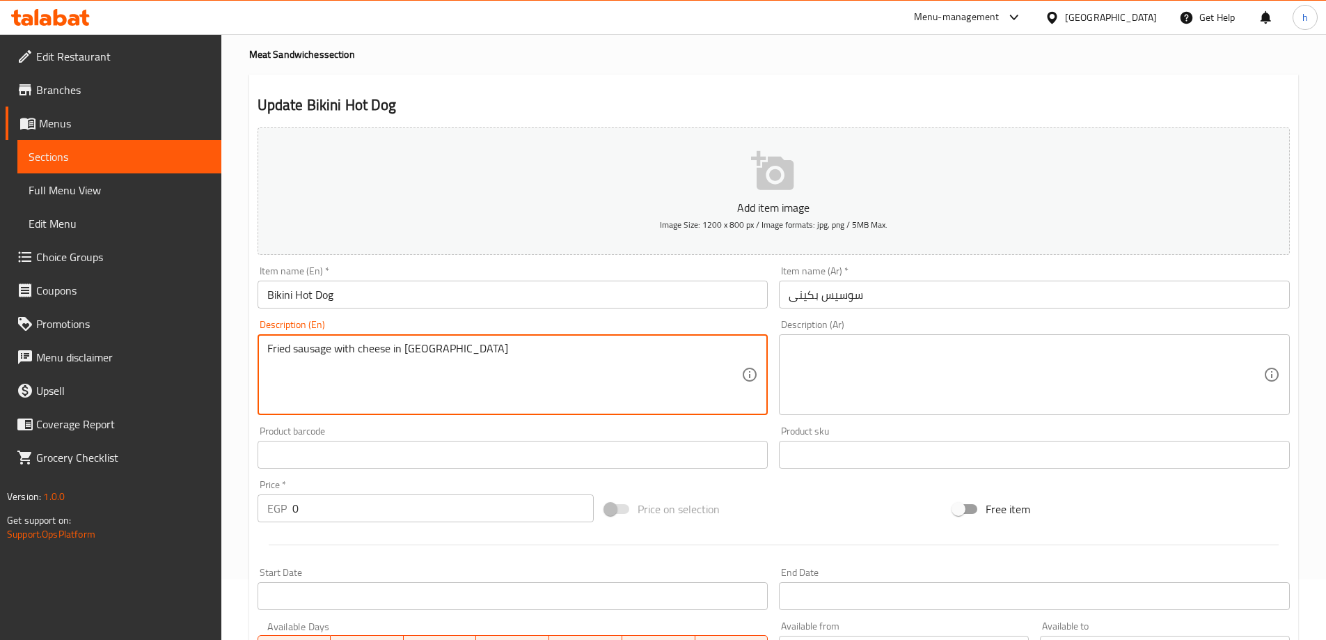
scroll to position [27, 0]
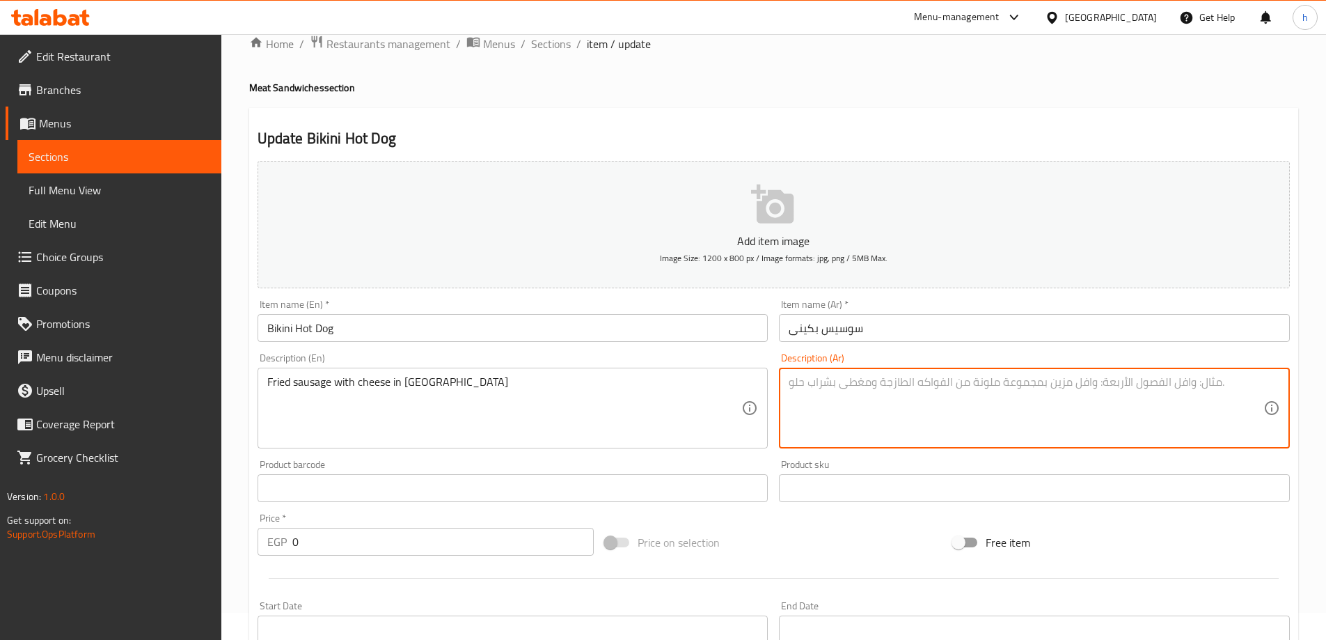
click at [860, 381] on textarea at bounding box center [1025, 408] width 475 height 66
paste textarea "سجق مقلي مع جبن في شطيرة"
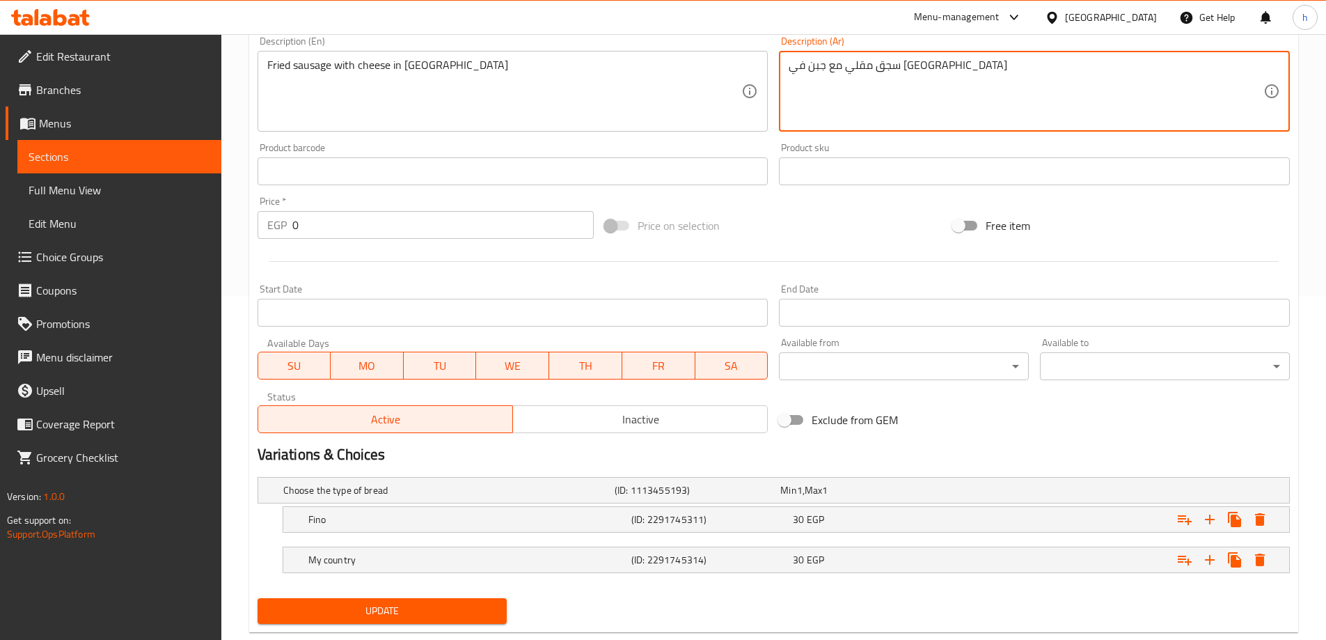
scroll to position [375, 0]
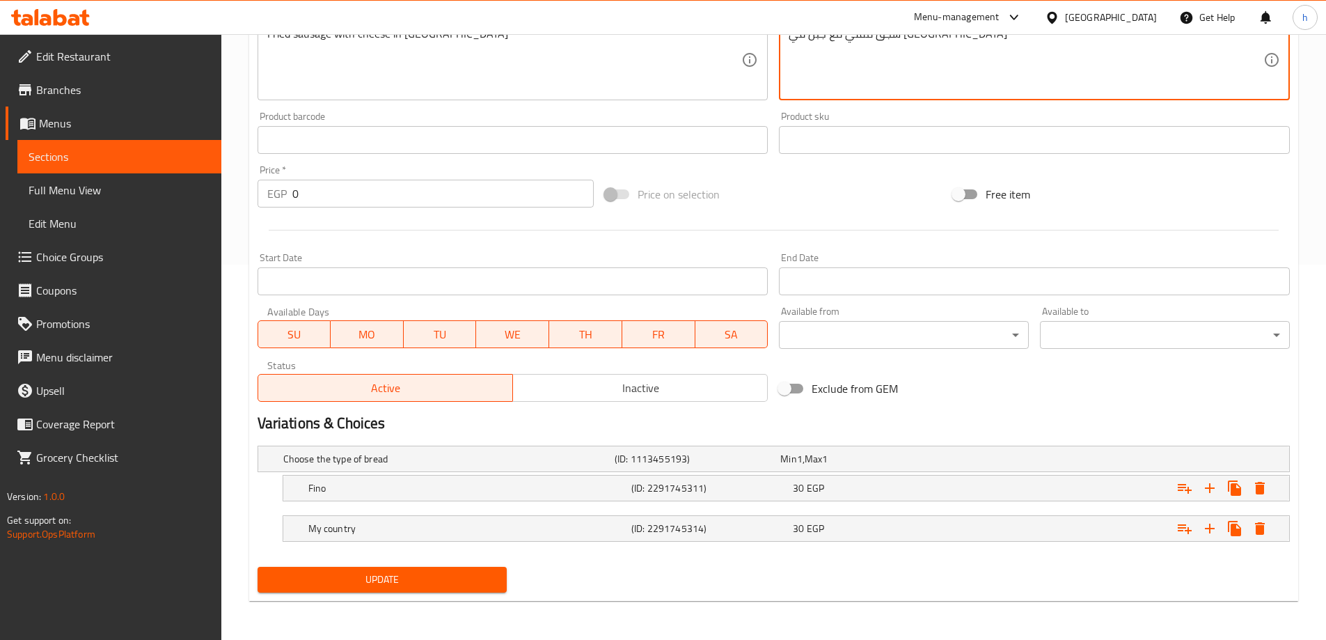
type textarea "سجق مقلي مع جبن في شطيرة"
click at [386, 579] on span "Update" at bounding box center [383, 579] width 228 height 17
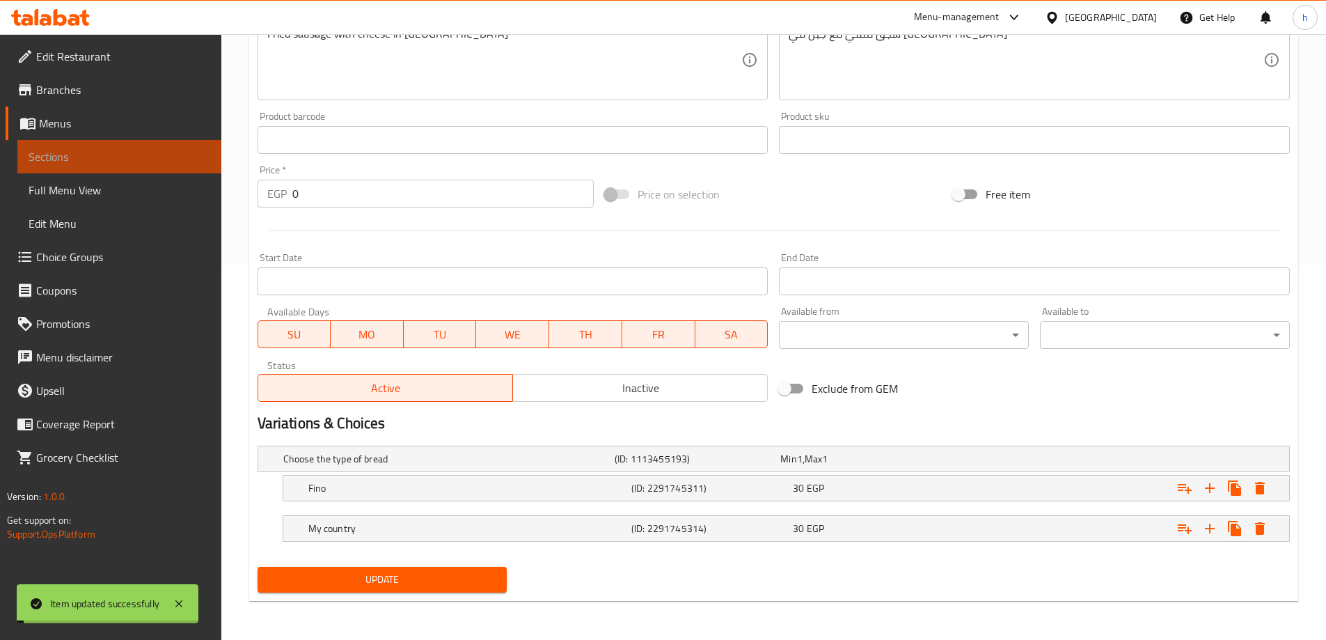
click at [69, 154] on span "Sections" at bounding box center [120, 156] width 182 height 17
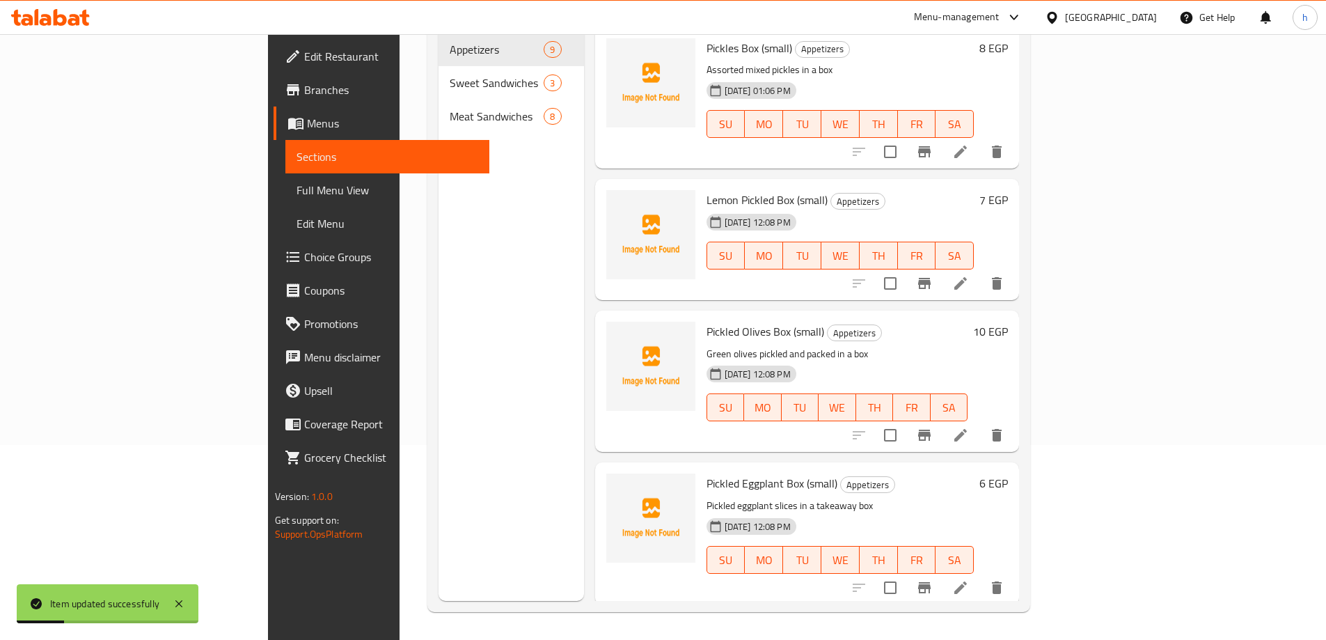
click at [304, 259] on span "Choice Groups" at bounding box center [391, 256] width 174 height 17
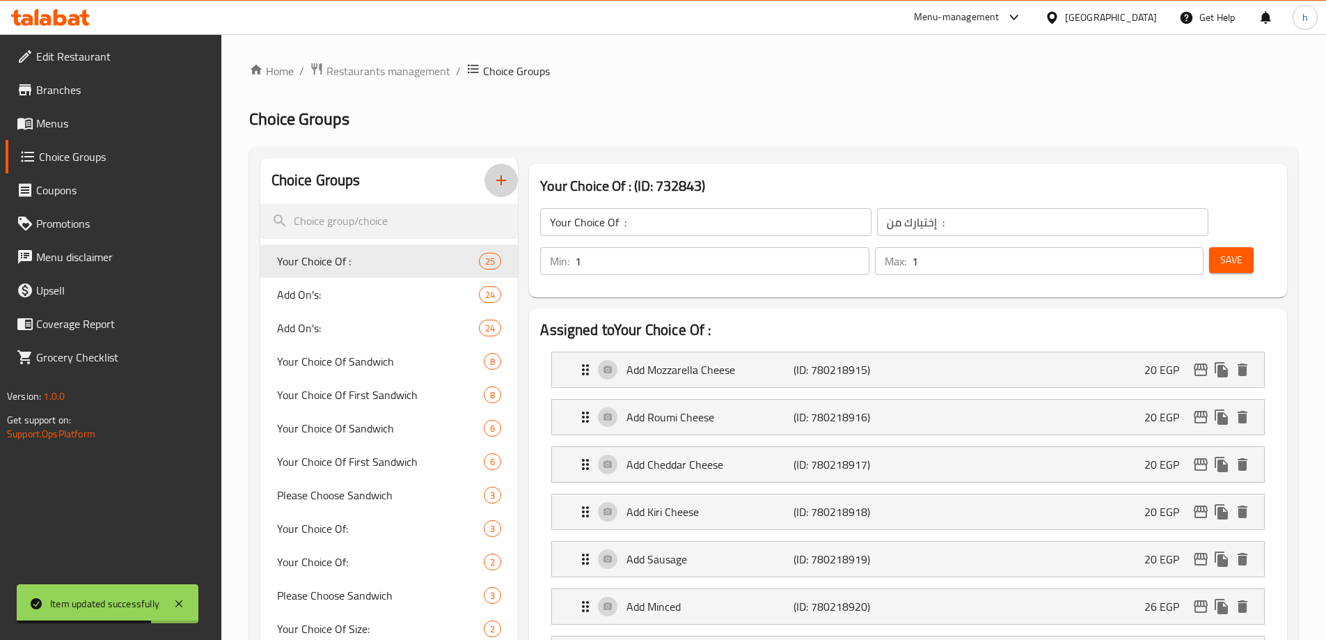
click at [499, 180] on icon "button" at bounding box center [501, 180] width 17 height 17
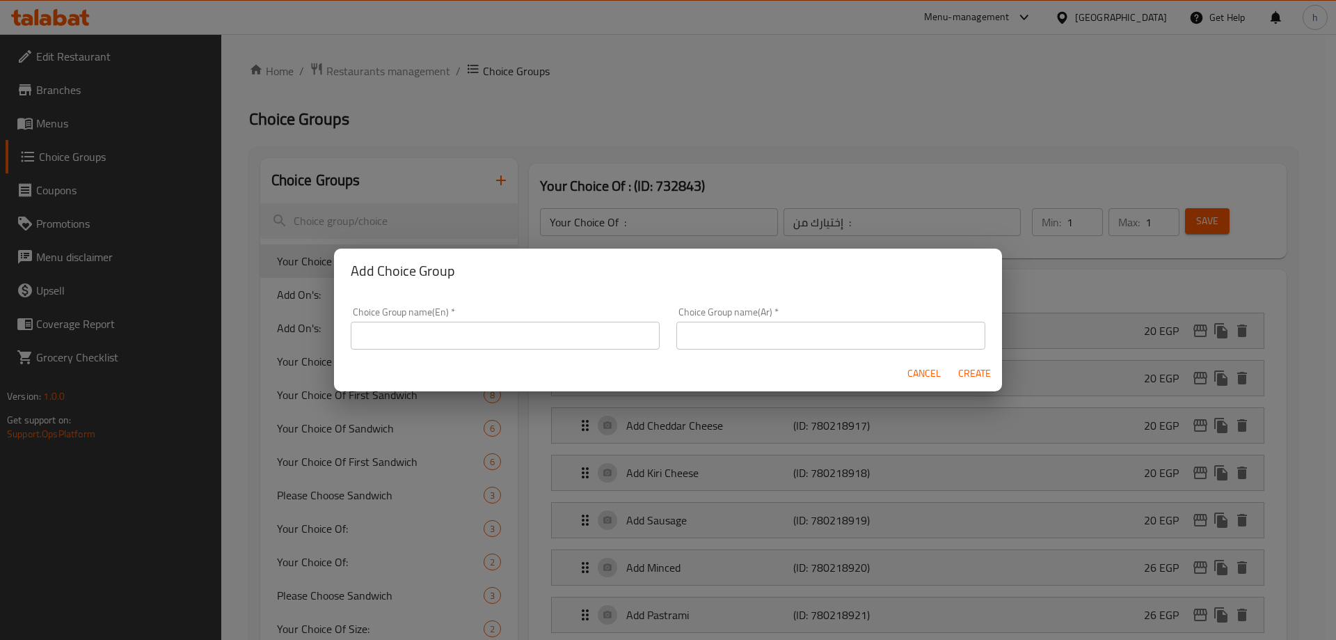
click at [690, 449] on div "Add Choice Group Choice Group name(En)   * Choice Group name(En) * Choice Group…" at bounding box center [668, 320] width 1336 height 640
click at [1045, 253] on div "Add Choice Group Choice Group name(En)   * Choice Group name(En) * Choice Group…" at bounding box center [668, 320] width 1336 height 640
click at [926, 370] on span "Cancel" at bounding box center [923, 373] width 33 height 17
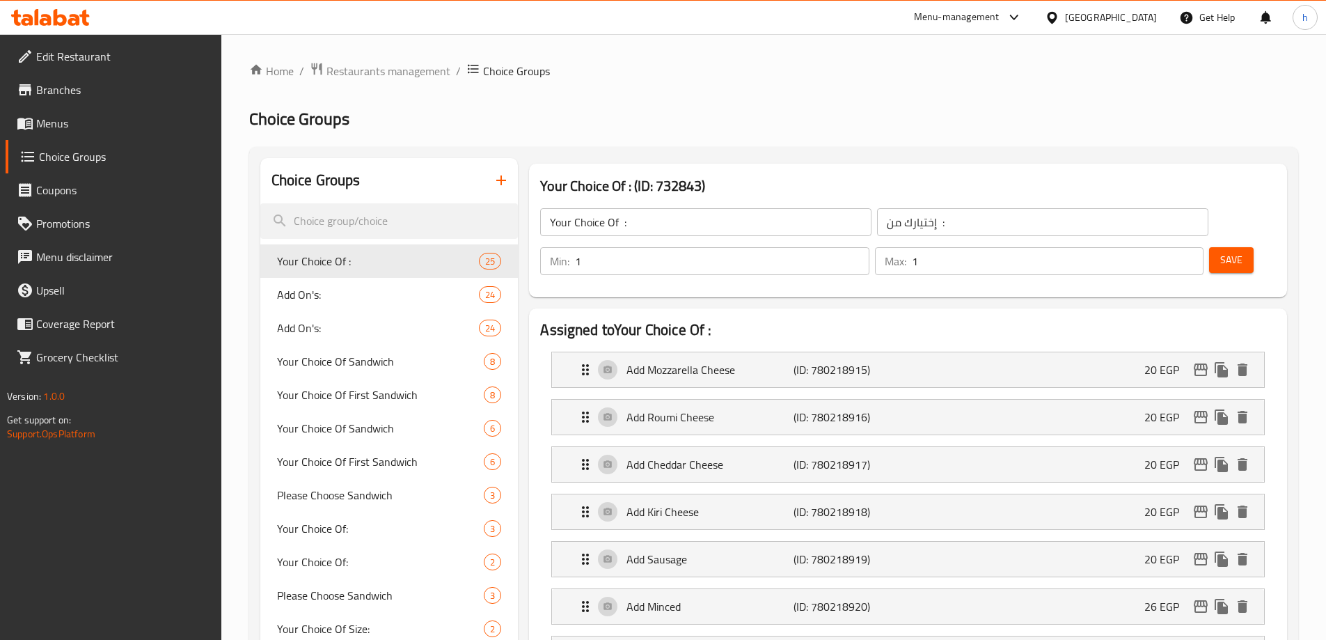
click at [65, 127] on span "Menus" at bounding box center [123, 123] width 174 height 17
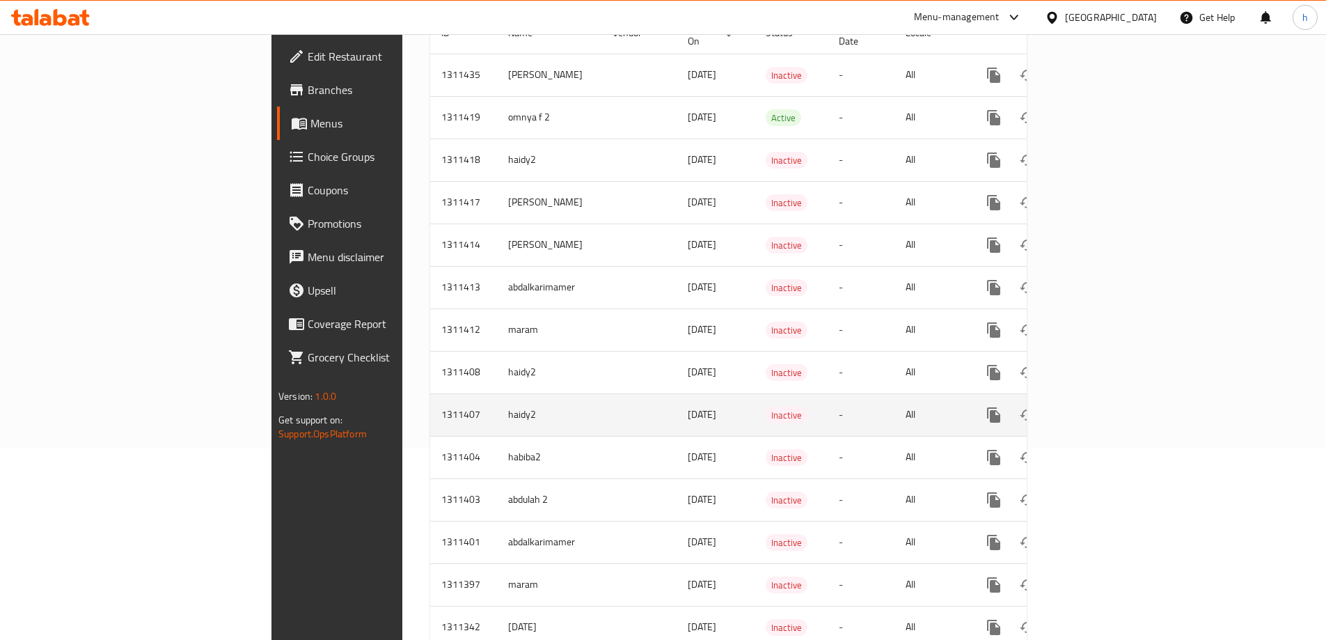
scroll to position [209, 0]
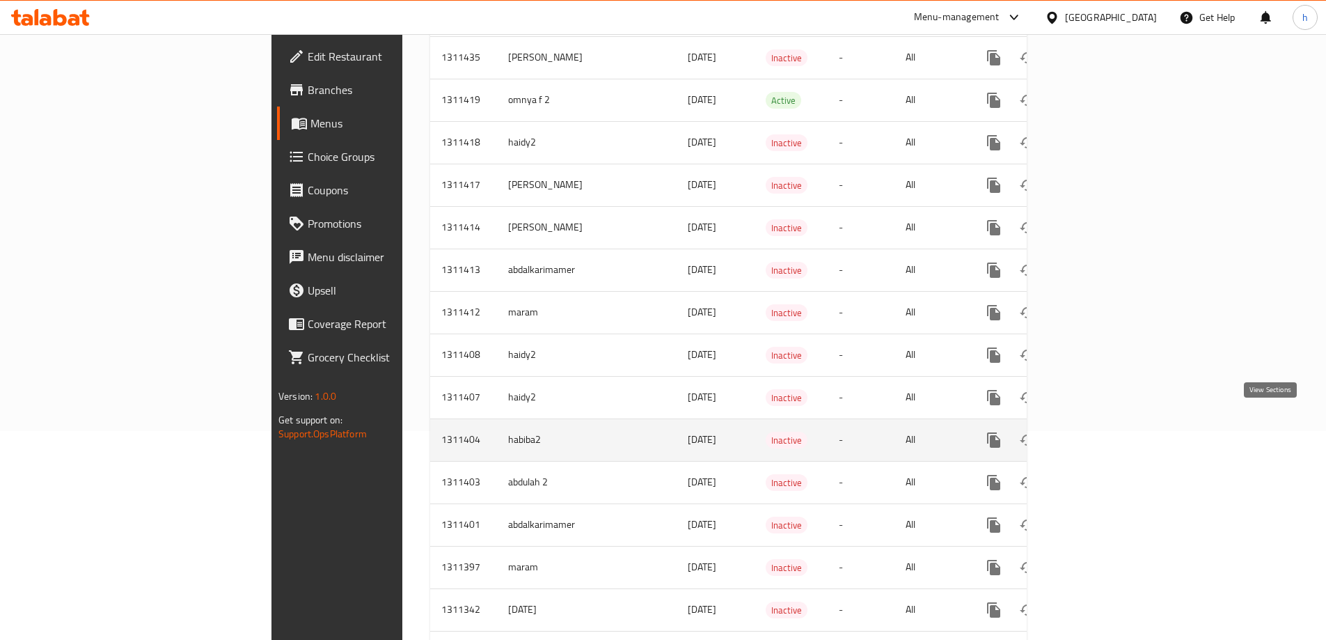
click at [1100, 434] on icon "enhanced table" at bounding box center [1094, 440] width 13 height 13
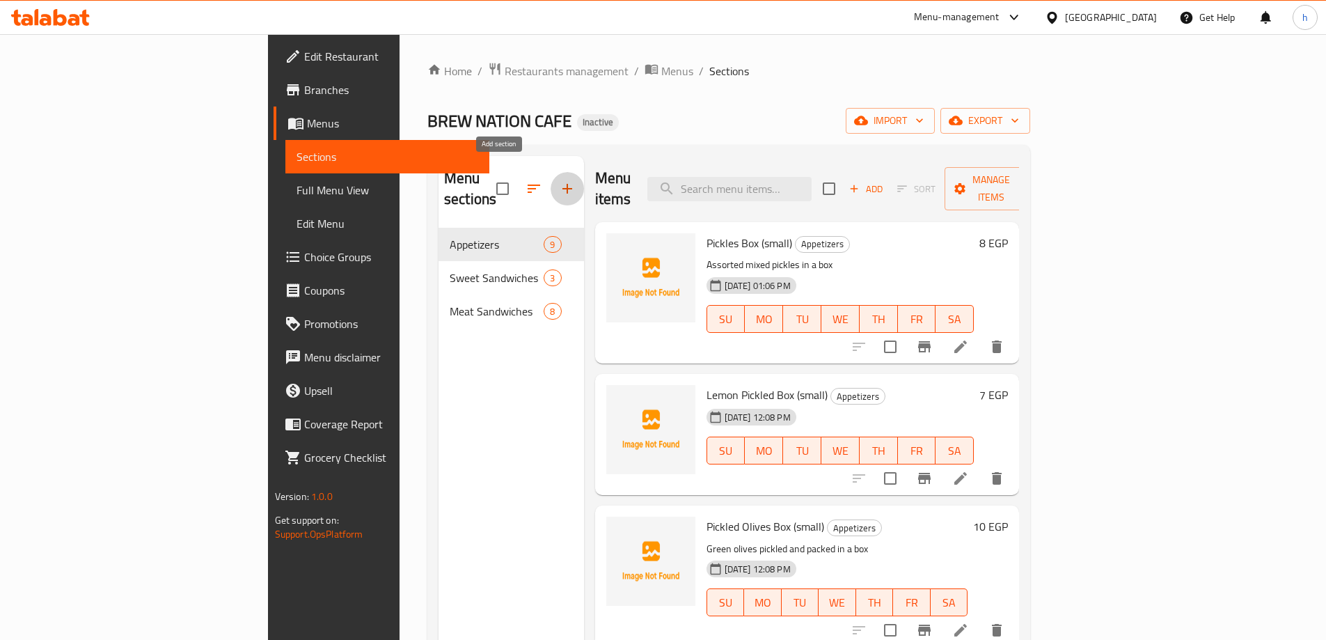
click at [559, 180] on icon "button" at bounding box center [567, 188] width 17 height 17
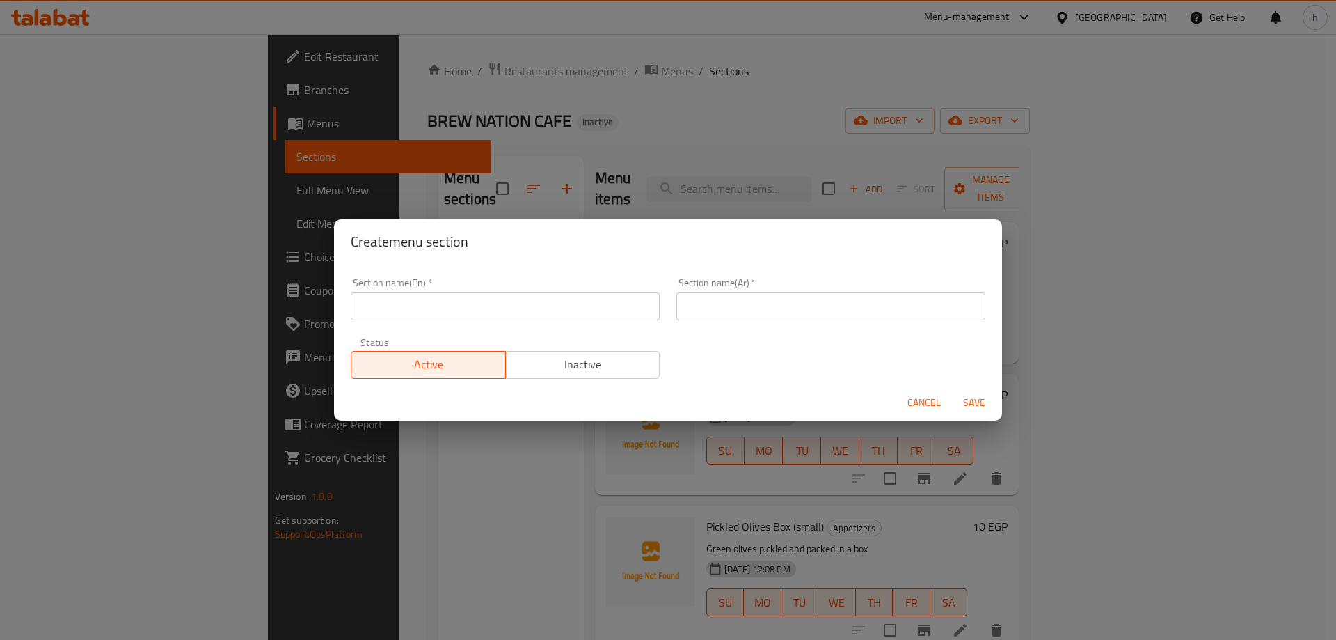
click at [556, 308] on input "text" at bounding box center [505, 306] width 309 height 28
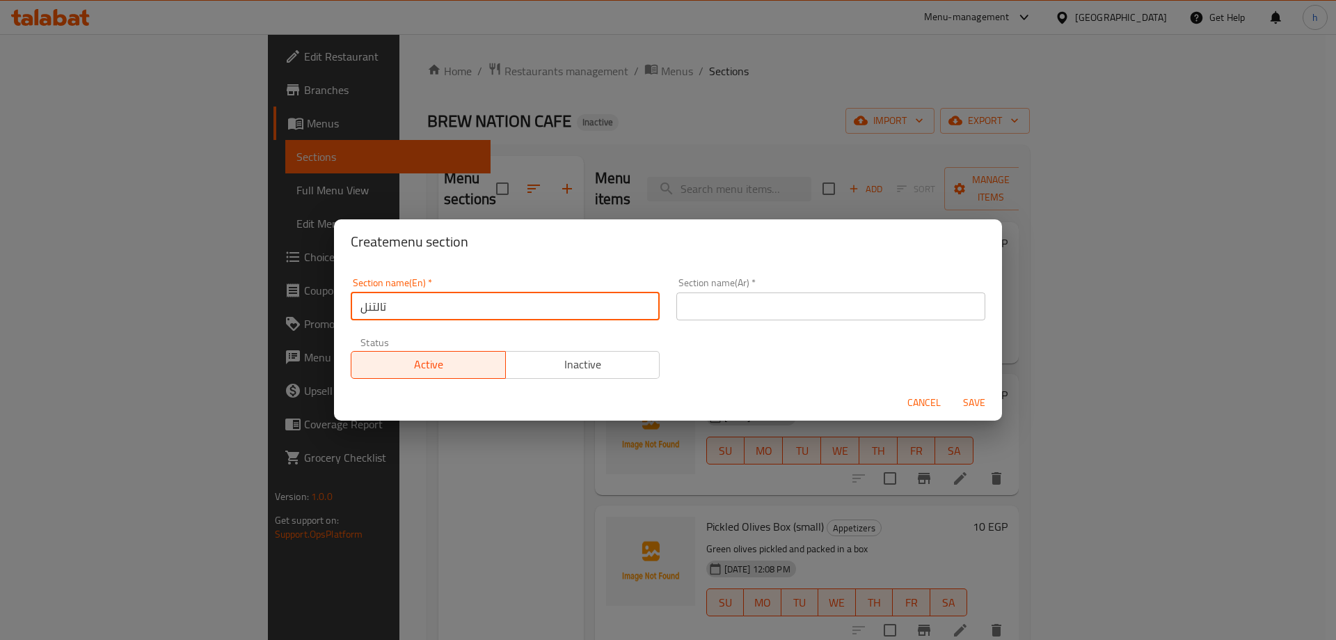
click at [740, 315] on input "text" at bounding box center [830, 306] width 309 height 28
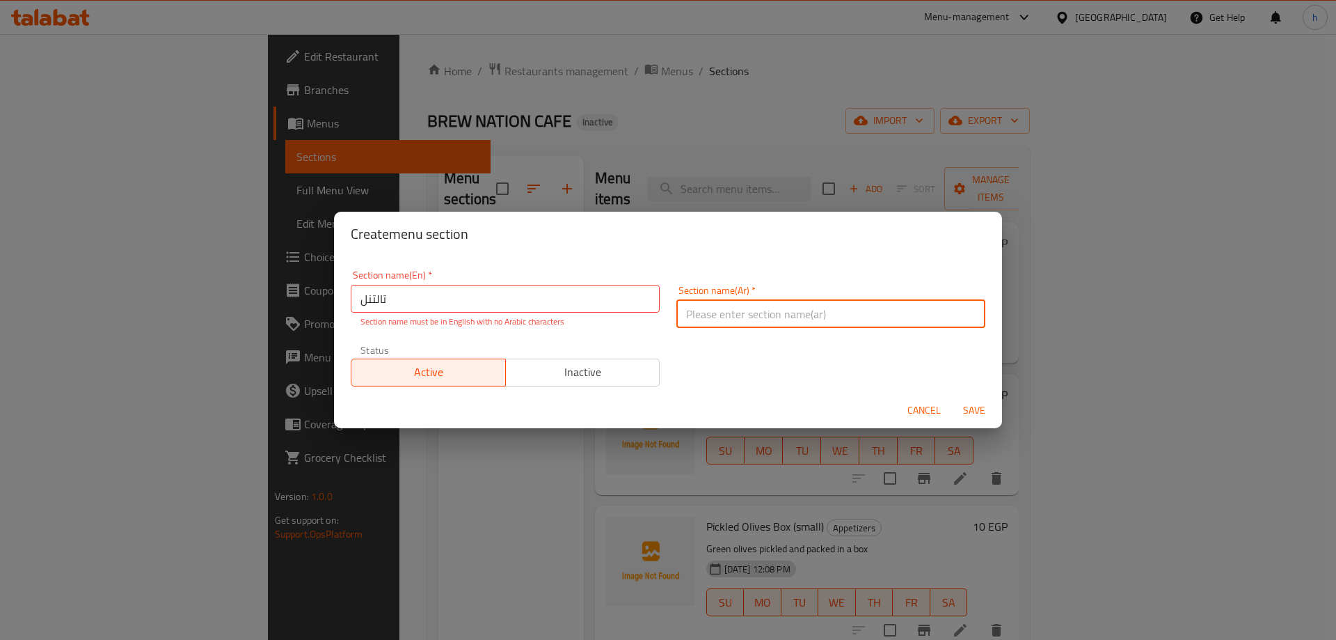
click at [417, 294] on input "تالتنل" at bounding box center [505, 299] width 309 height 28
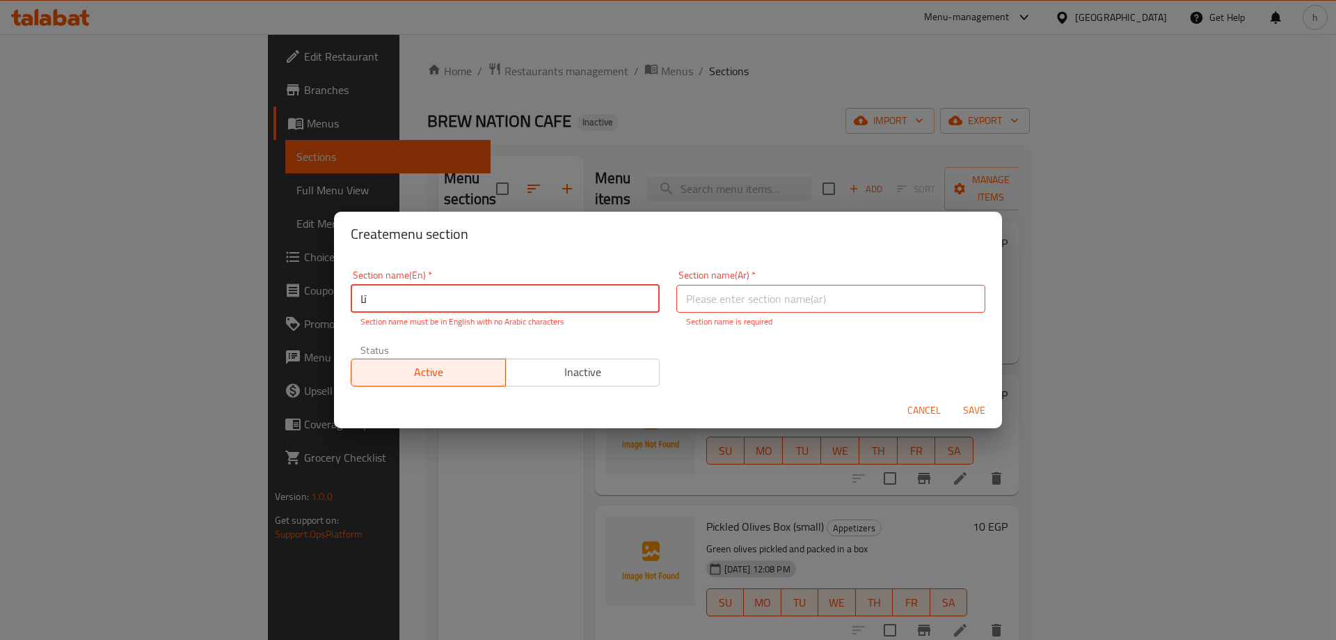
type input "ت"
type input "kgjjkjk"
click at [774, 296] on input "text" at bounding box center [830, 299] width 309 height 28
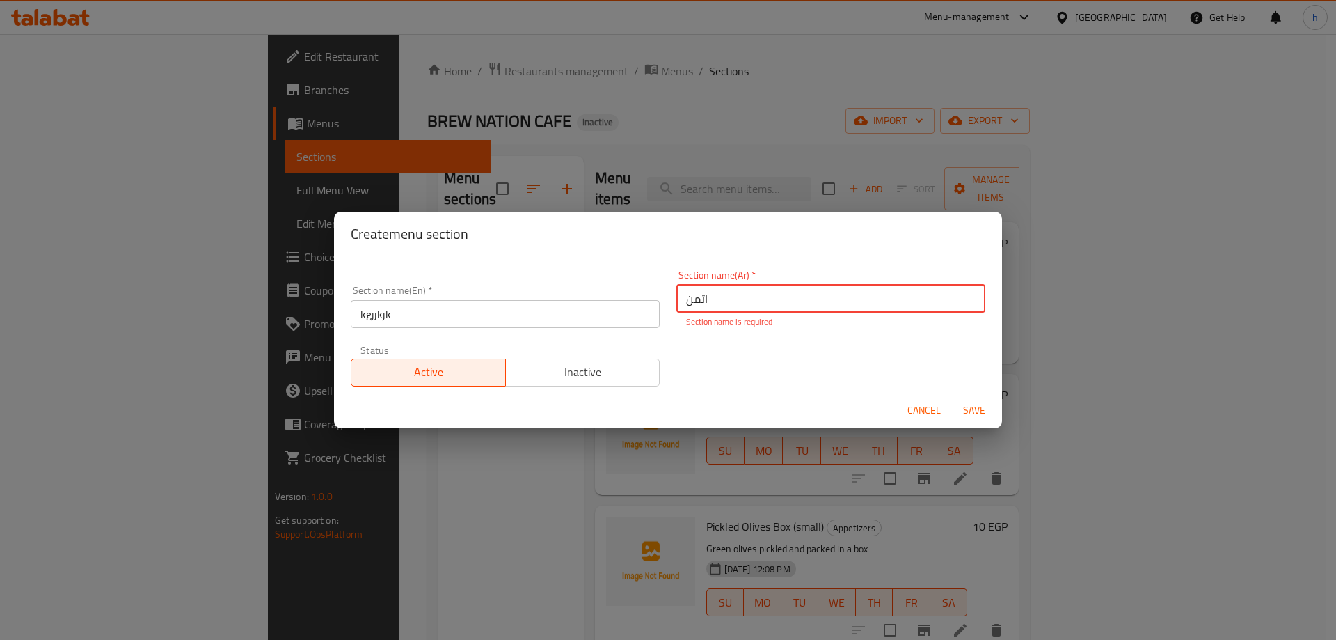
type input "اتمن"
click at [978, 406] on span "Save" at bounding box center [974, 410] width 33 height 17
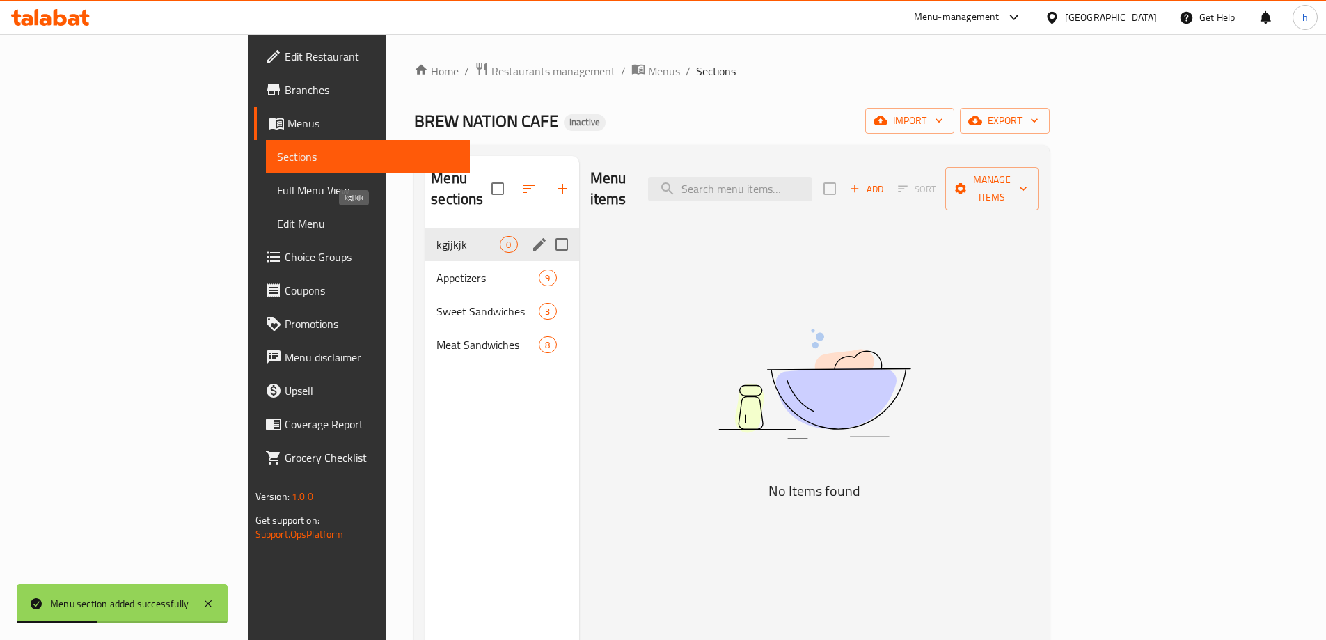
click at [436, 236] on span "kgjjkjk" at bounding box center [467, 244] width 63 height 17
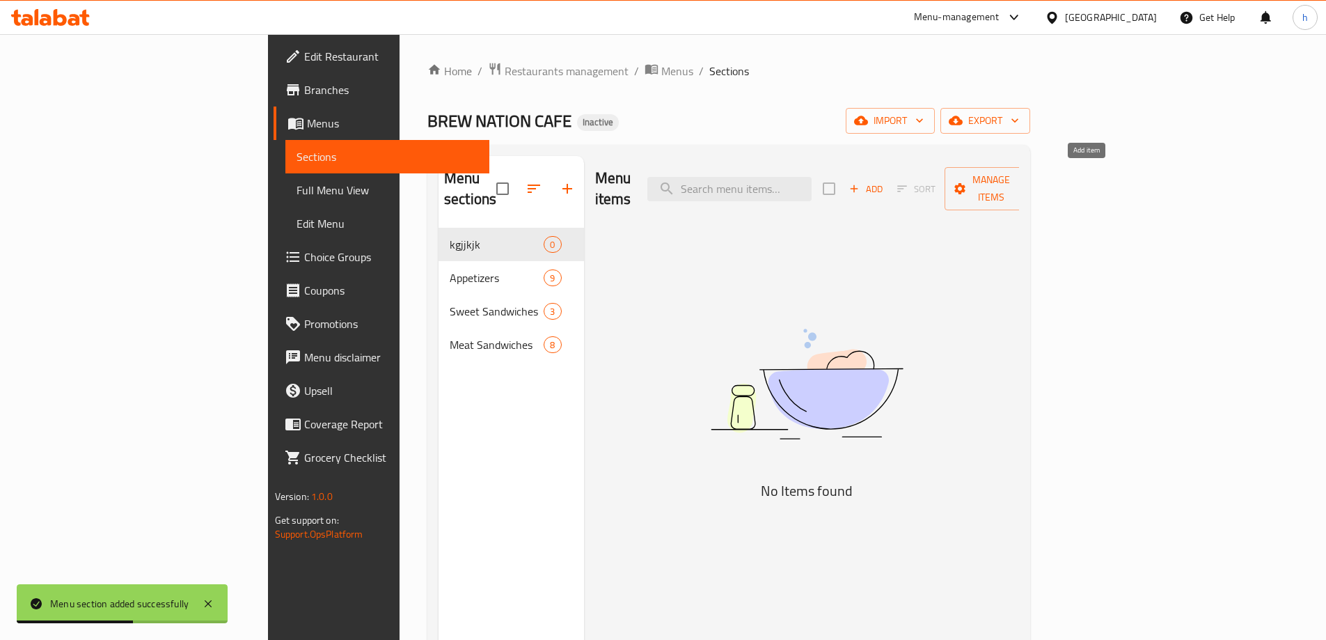
click at [858, 185] on icon "button" at bounding box center [854, 189] width 8 height 8
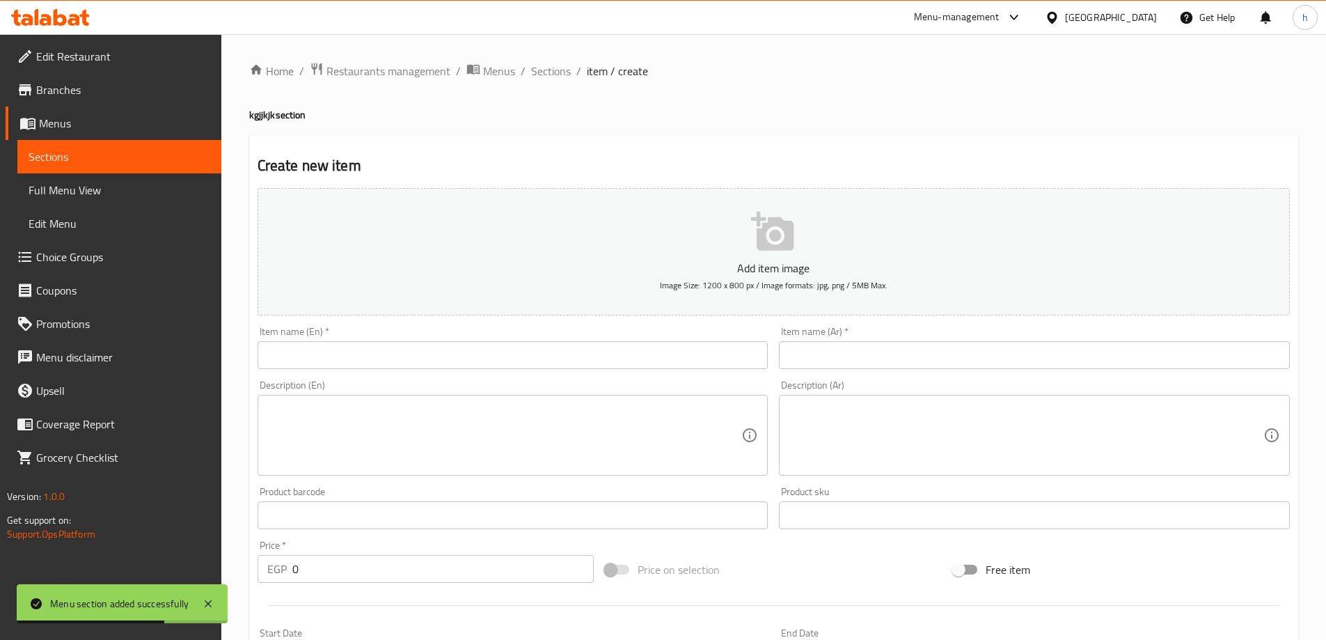
click at [598, 354] on input "text" at bounding box center [512, 355] width 511 height 28
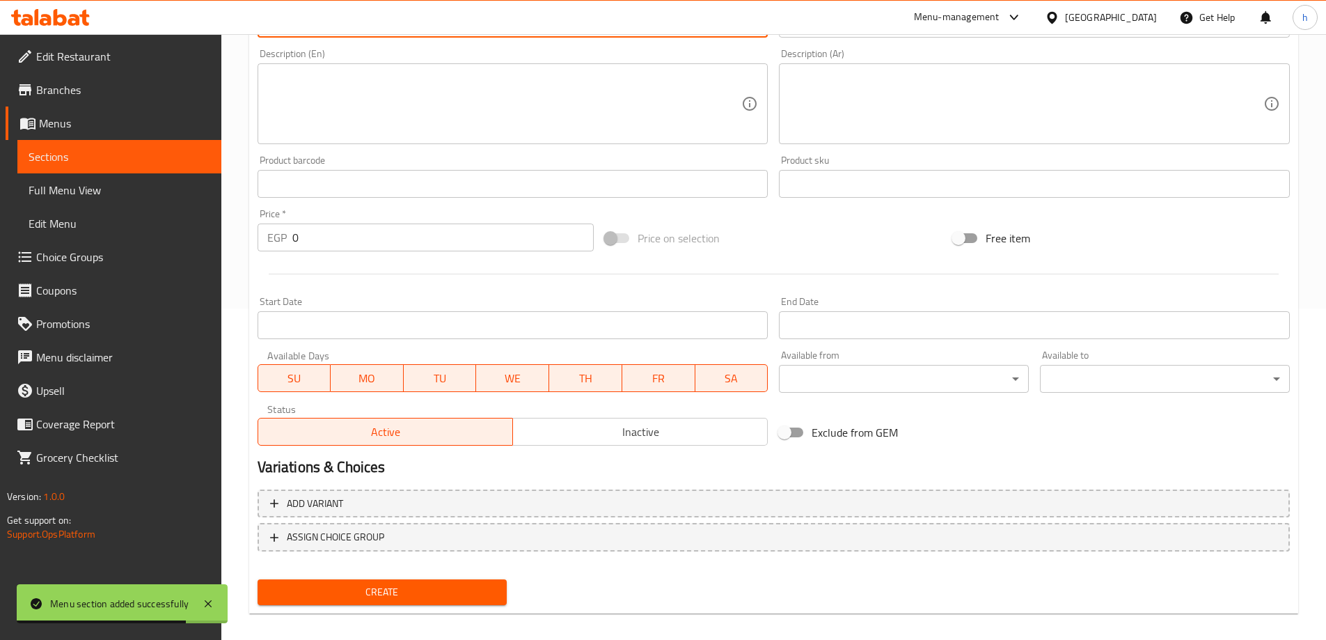
scroll to position [344, 0]
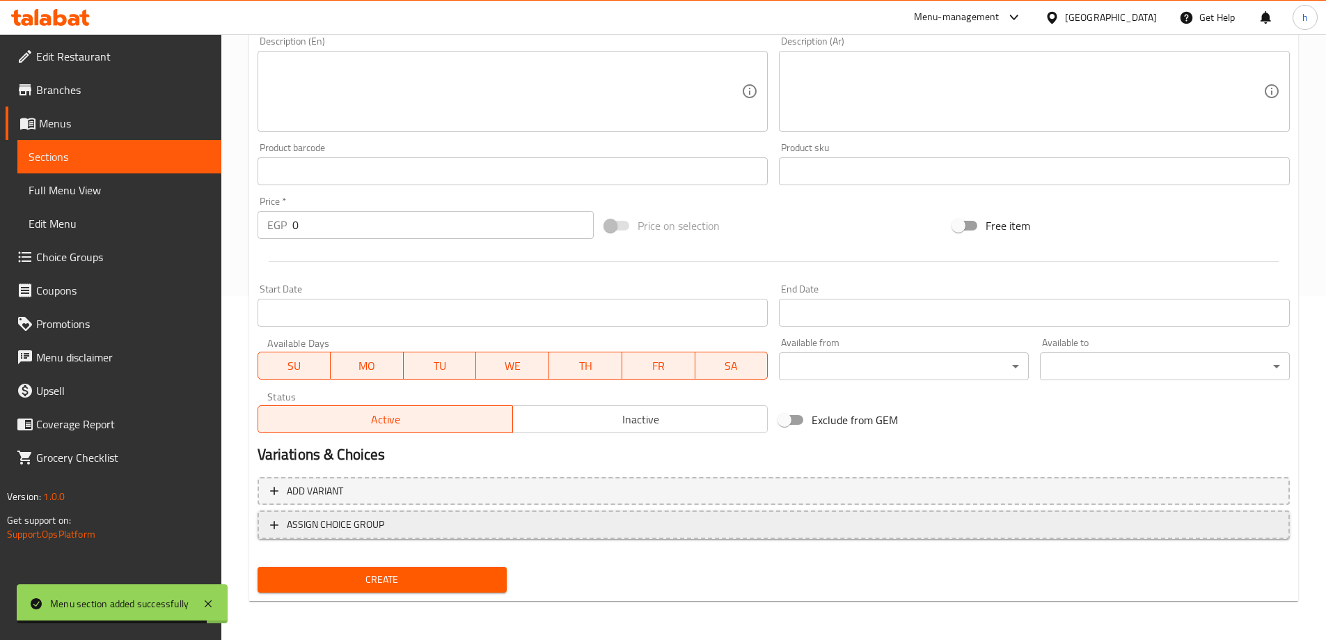
click at [354, 525] on button "ASSIGN CHOICE GROUP" at bounding box center [773, 524] width 1032 height 29
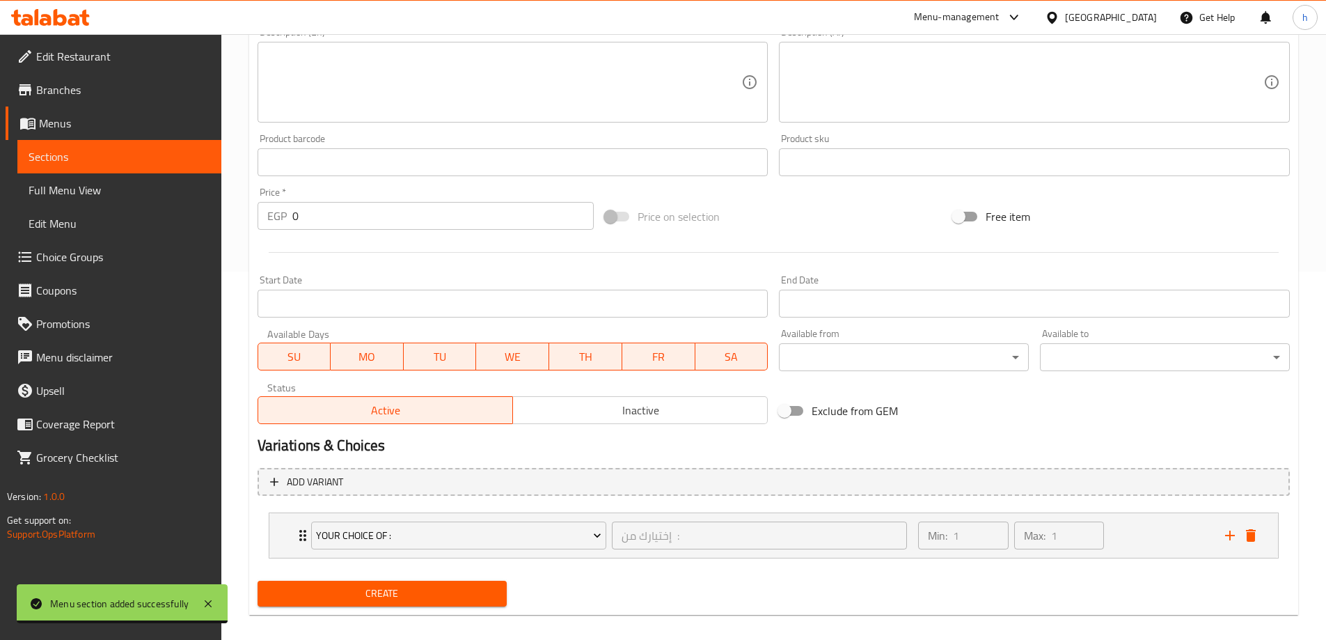
scroll to position [382, 0]
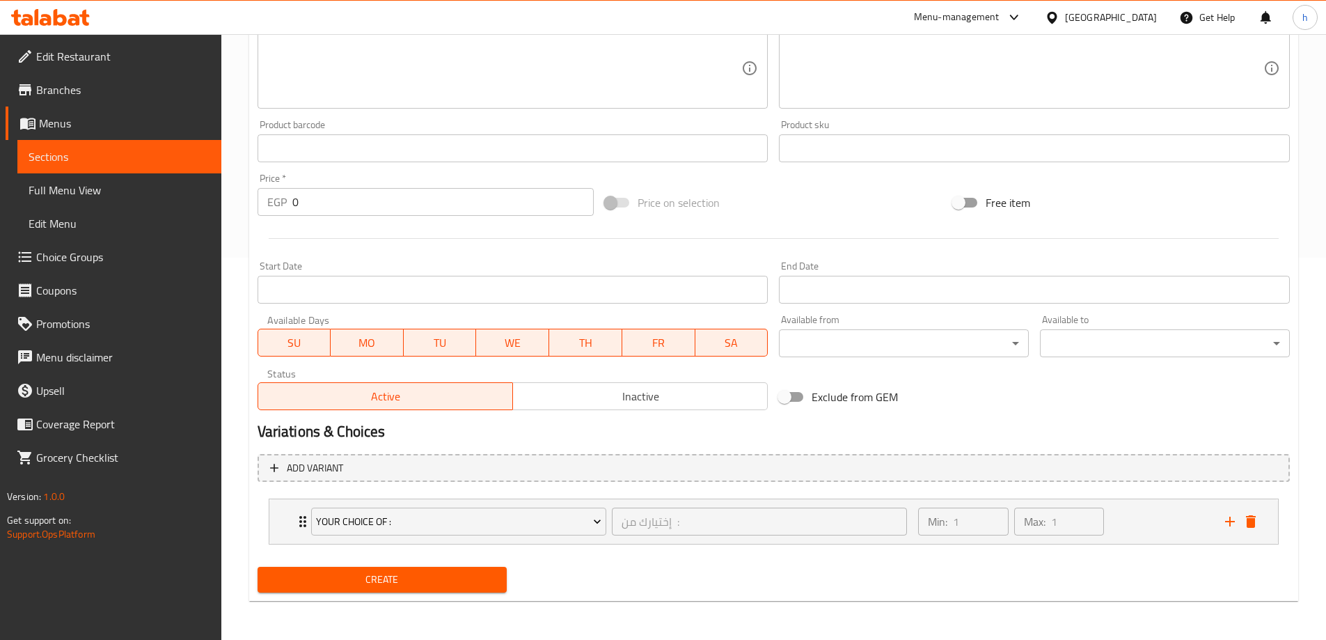
click at [153, 149] on span "Sections" at bounding box center [120, 156] width 182 height 17
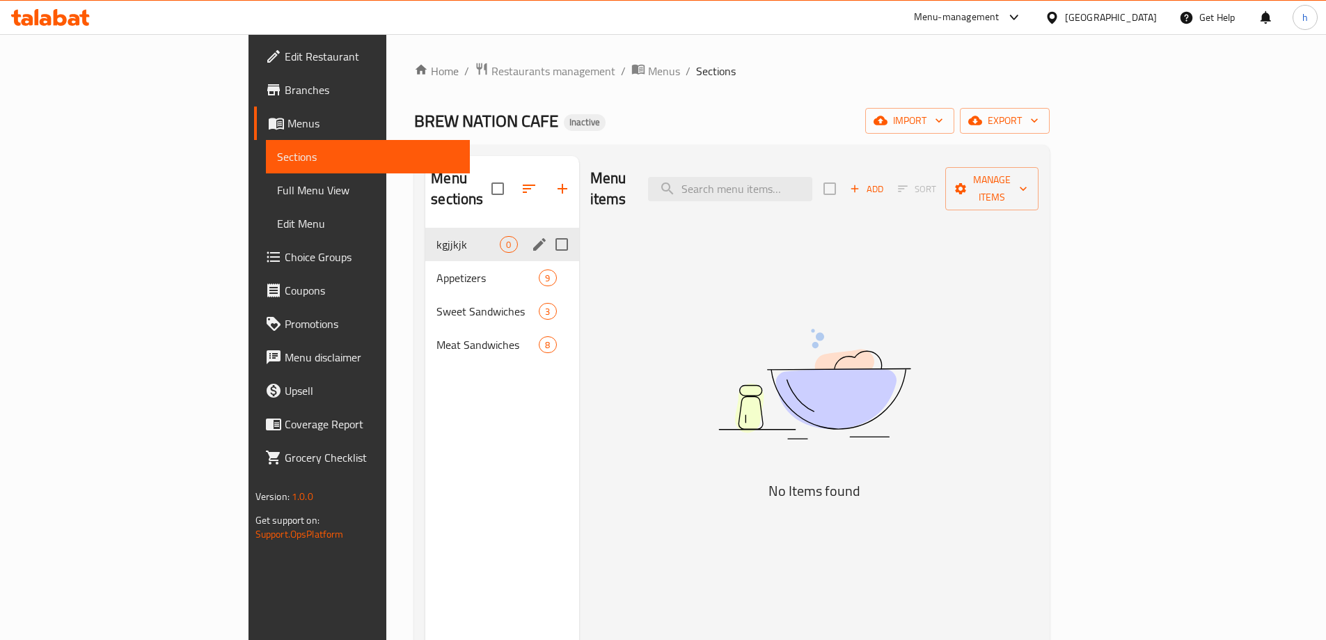
click at [547, 230] on input "Menu sections" at bounding box center [561, 244] width 29 height 29
checkbox input "true"
click at [514, 182] on icon "button" at bounding box center [520, 188] width 13 height 13
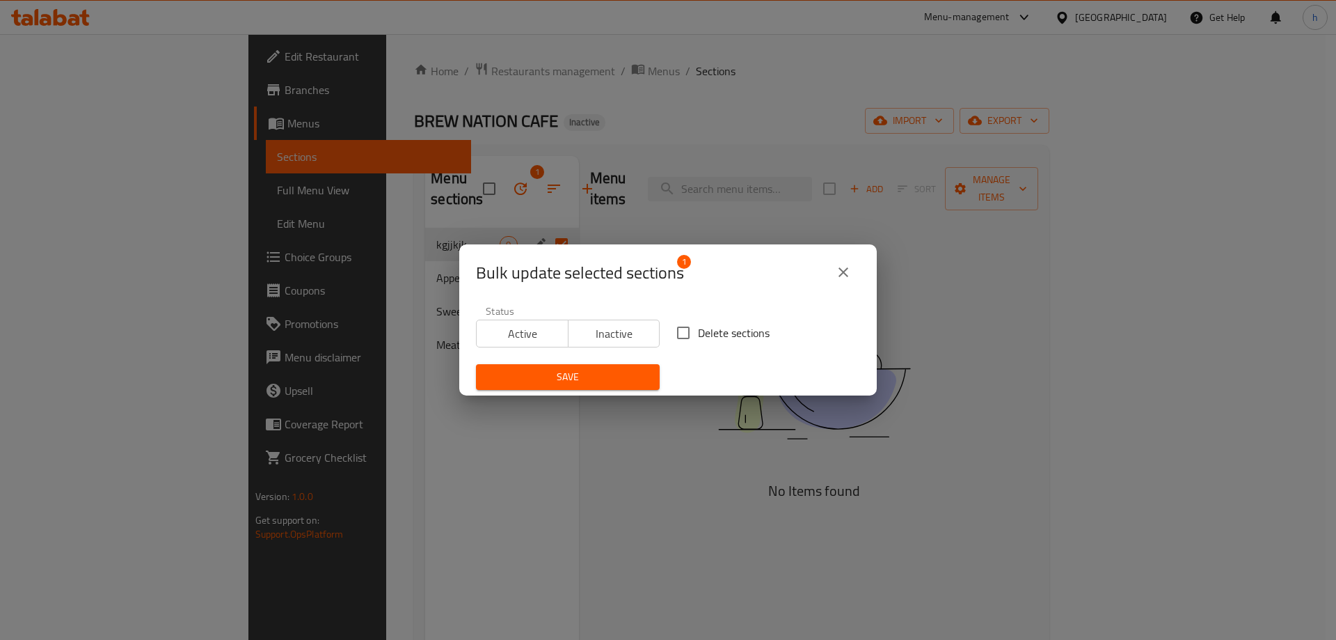
click at [675, 335] on input "Delete sections" at bounding box center [683, 332] width 29 height 29
checkbox input "true"
click at [612, 374] on span "Save" at bounding box center [567, 376] width 161 height 17
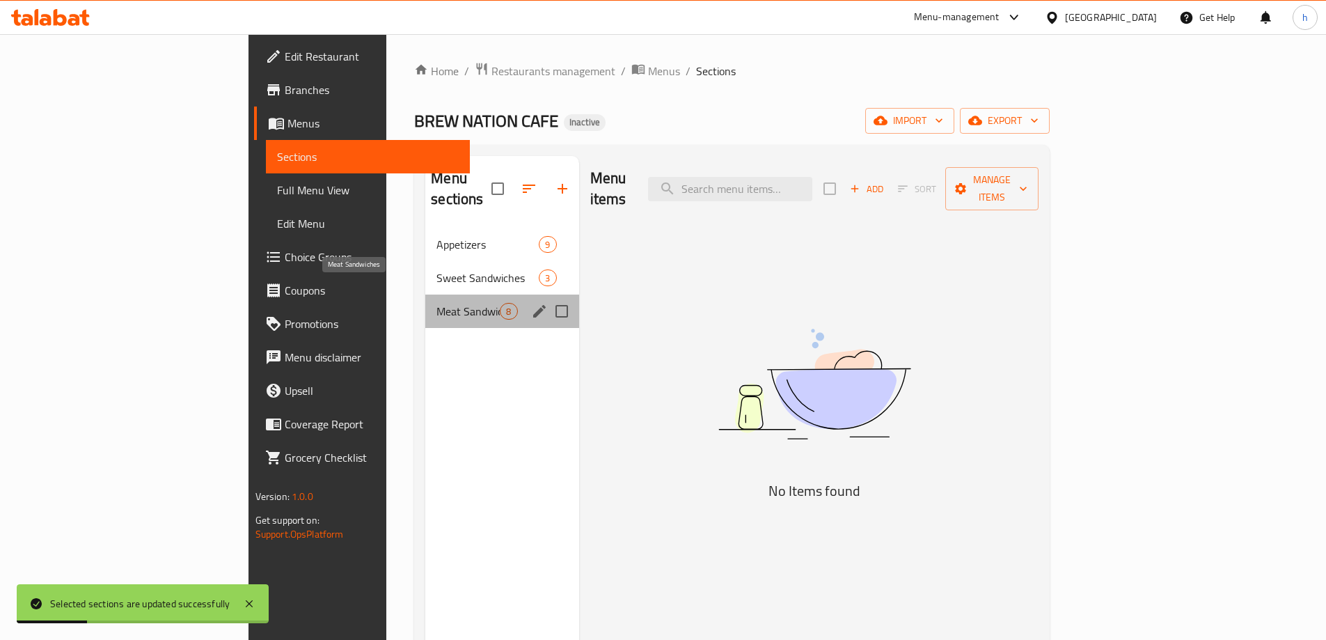
click at [436, 303] on span "Meat Sandwiches" at bounding box center [467, 311] width 63 height 17
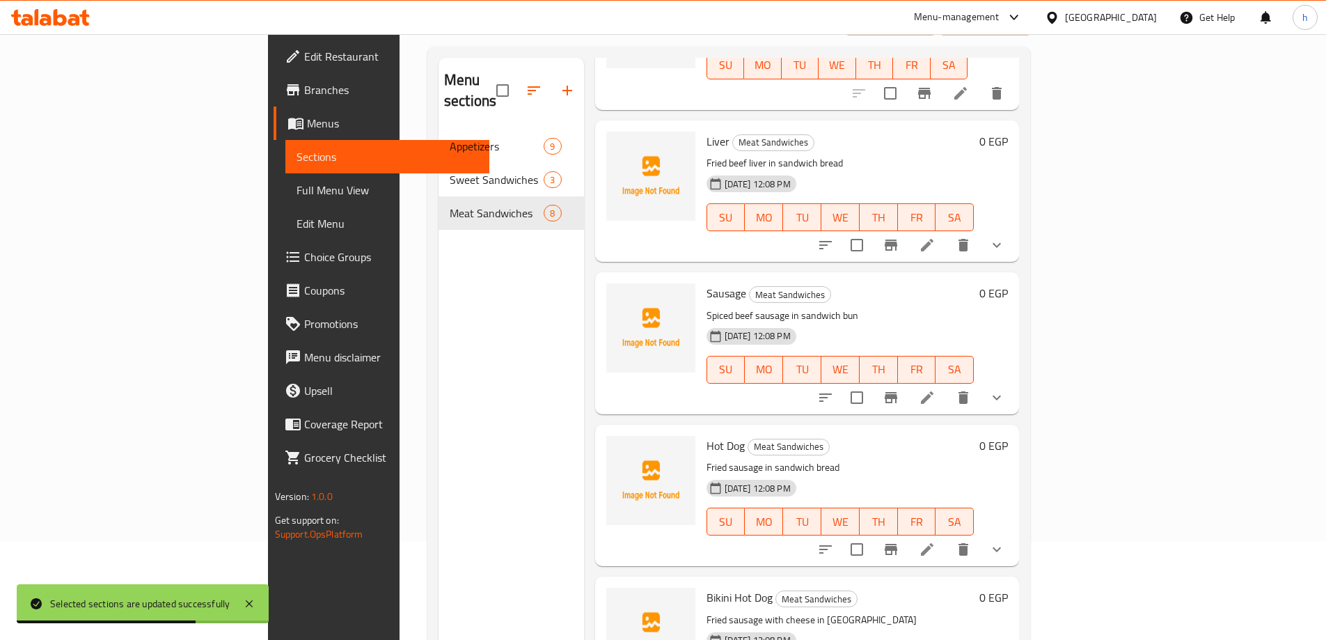
scroll to position [195, 0]
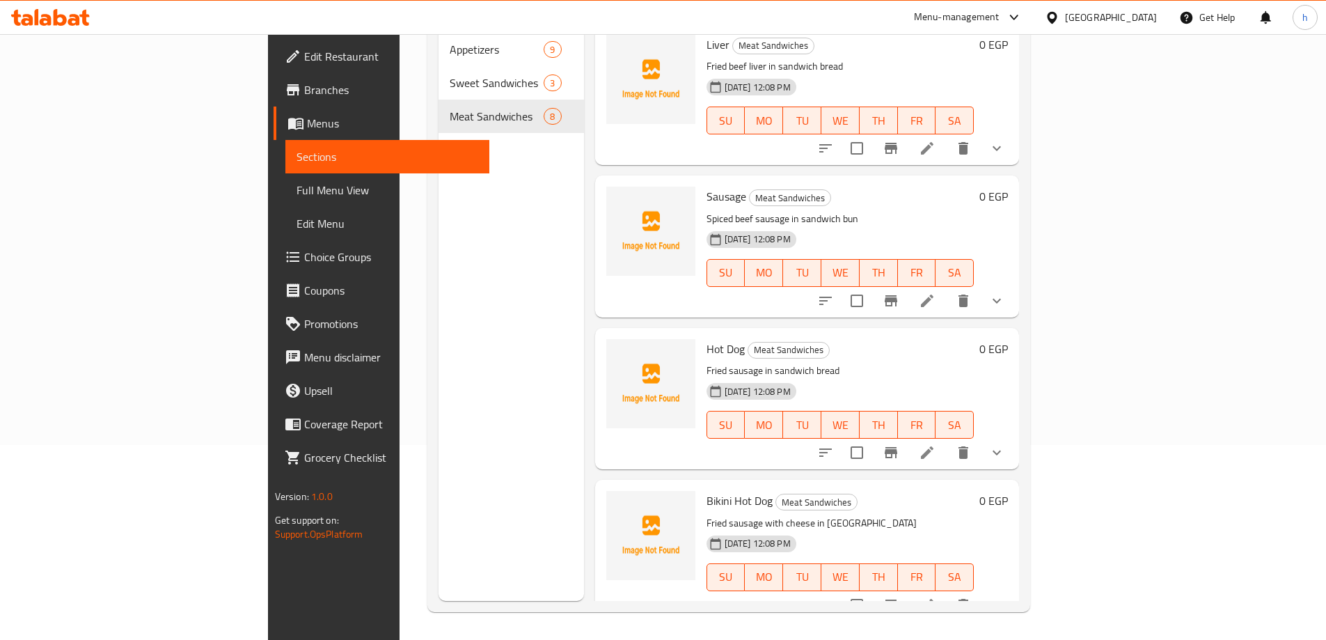
click at [935, 596] on icon at bounding box center [927, 604] width 17 height 17
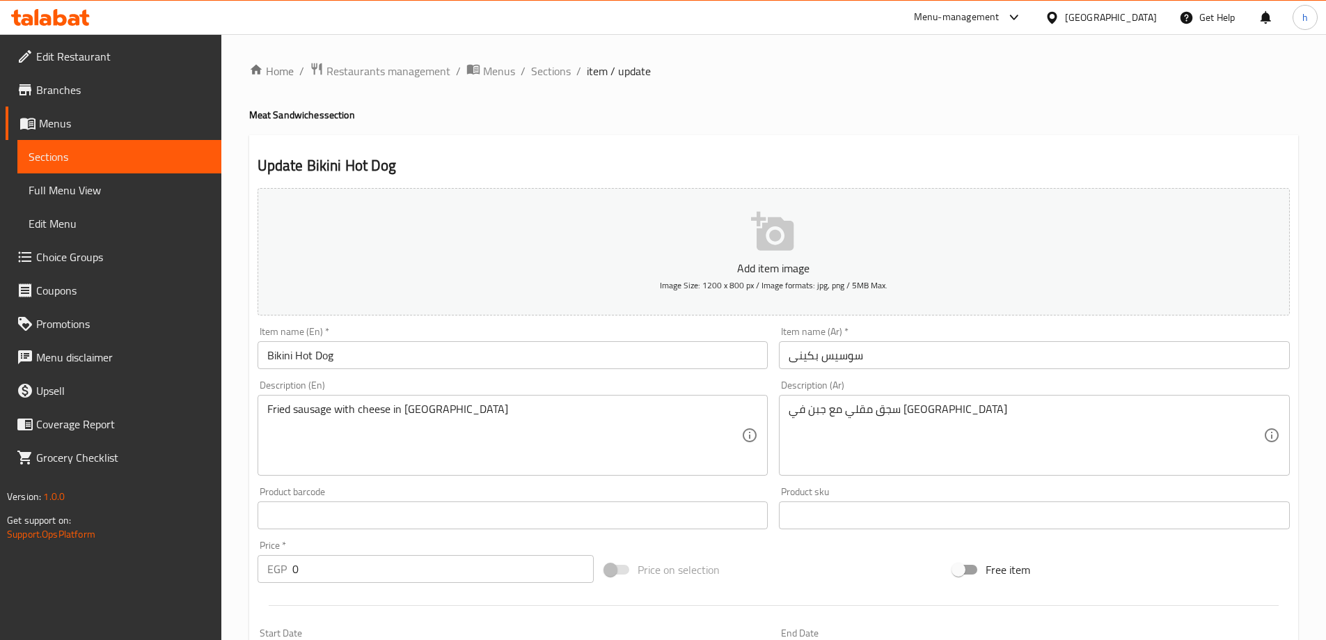
click at [274, 358] on input "Bikini Hot Dog" at bounding box center [512, 355] width 511 height 28
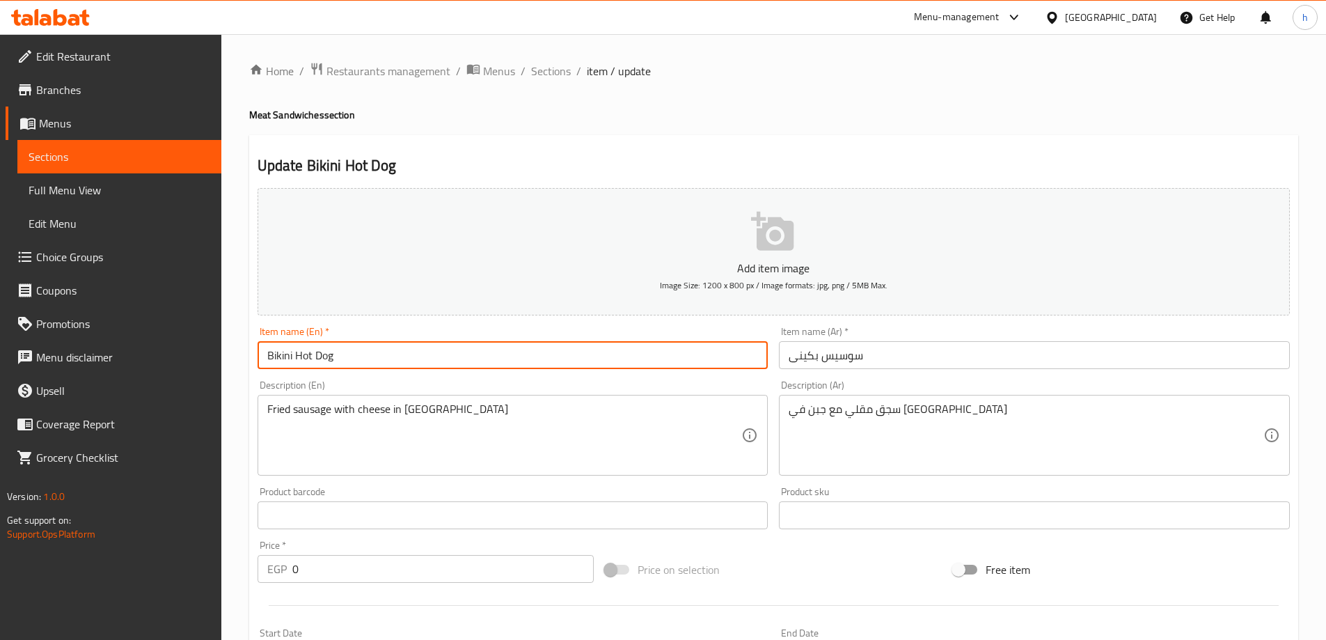
click at [274, 358] on input "Bikini Hot Dog" at bounding box center [512, 355] width 511 height 28
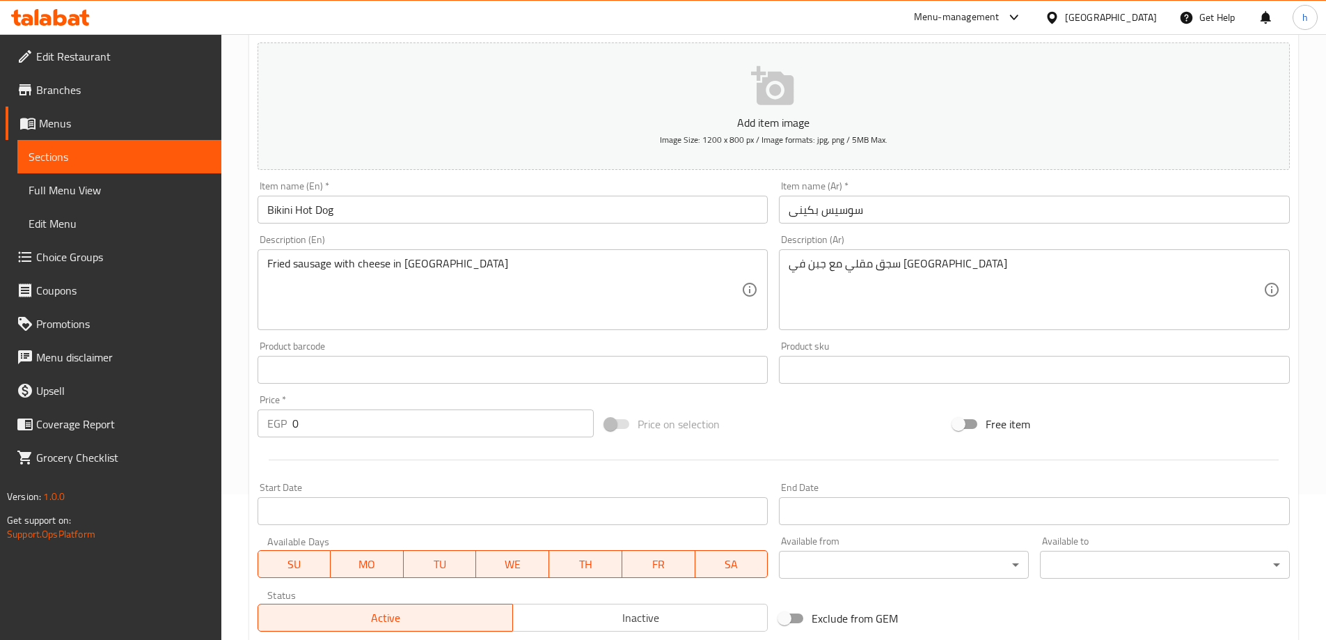
scroll to position [375, 0]
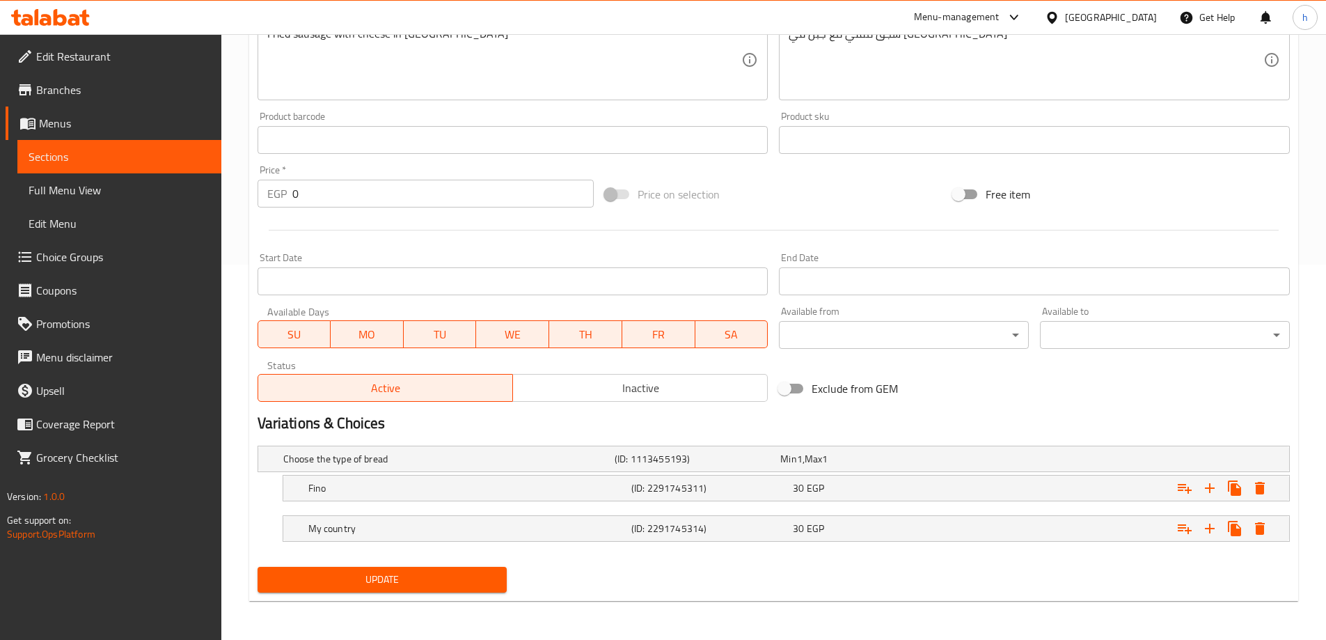
click at [377, 588] on button "Update" at bounding box center [382, 579] width 250 height 26
click at [100, 158] on span "Sections" at bounding box center [120, 156] width 182 height 17
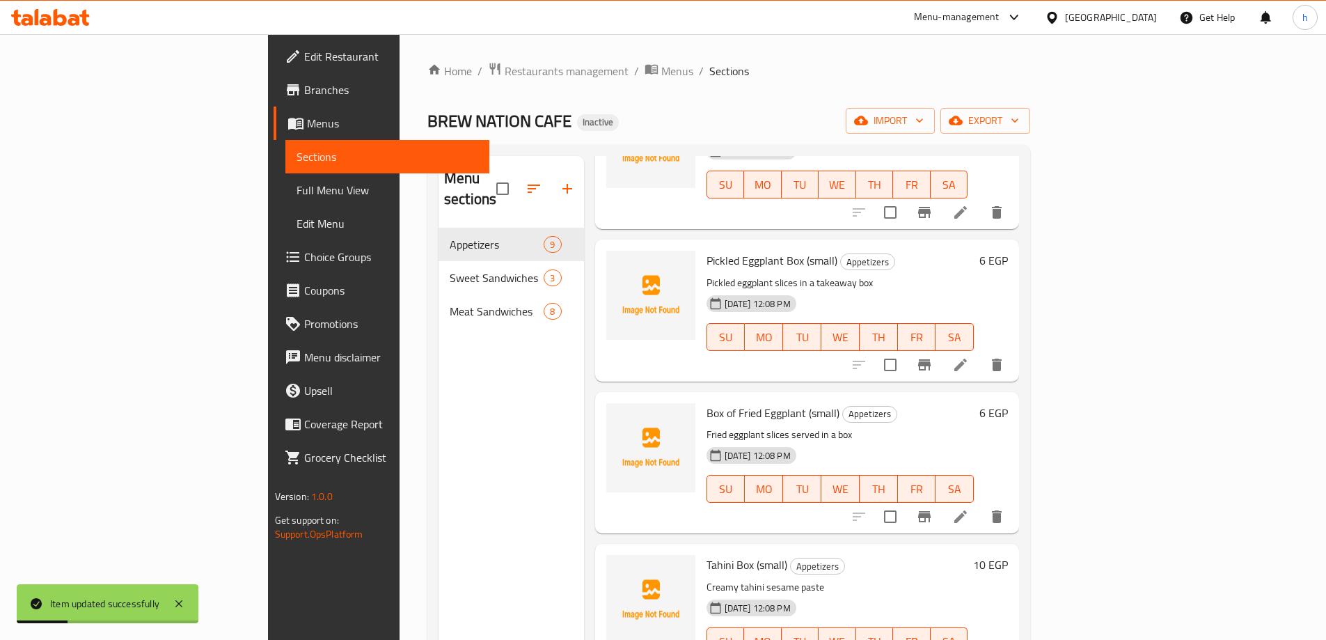
scroll to position [743, 0]
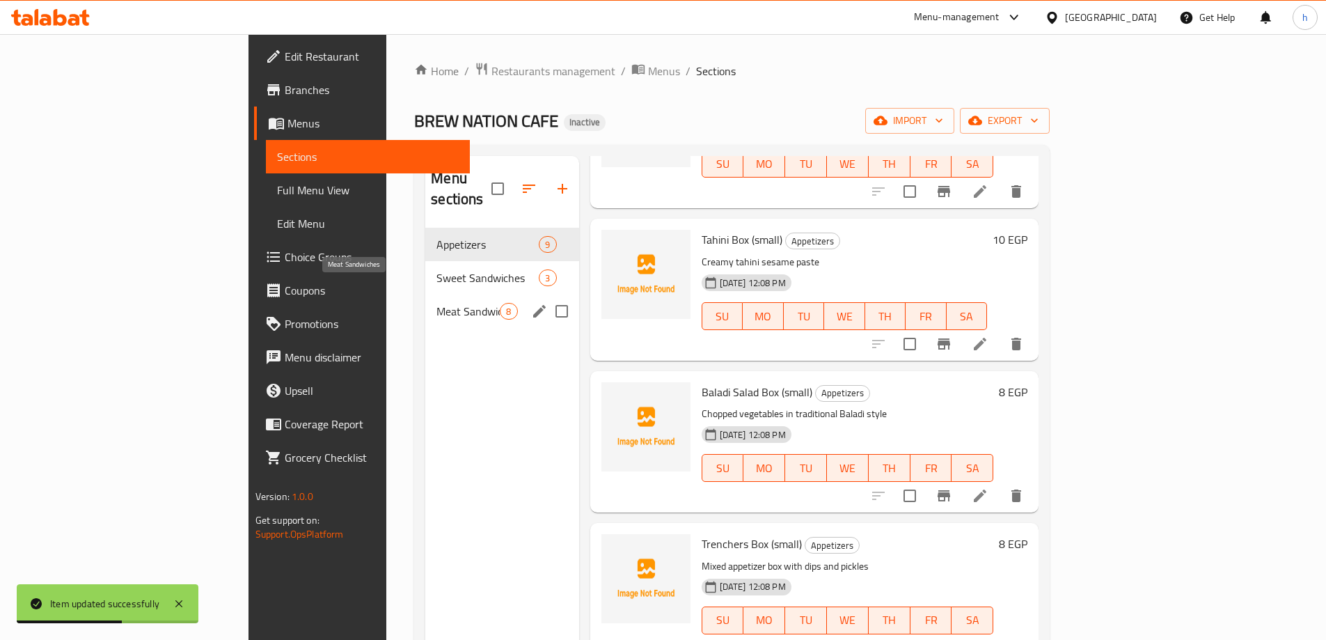
click at [436, 303] on span "Meat Sandwiches" at bounding box center [467, 311] width 63 height 17
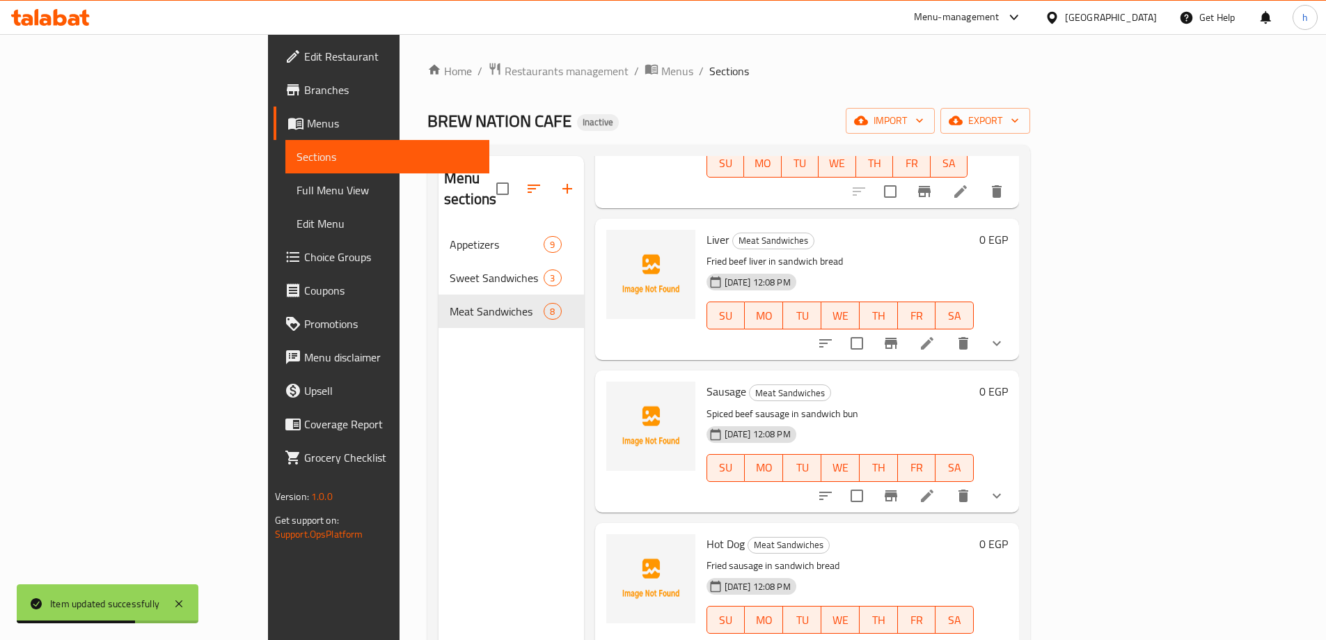
scroll to position [195, 0]
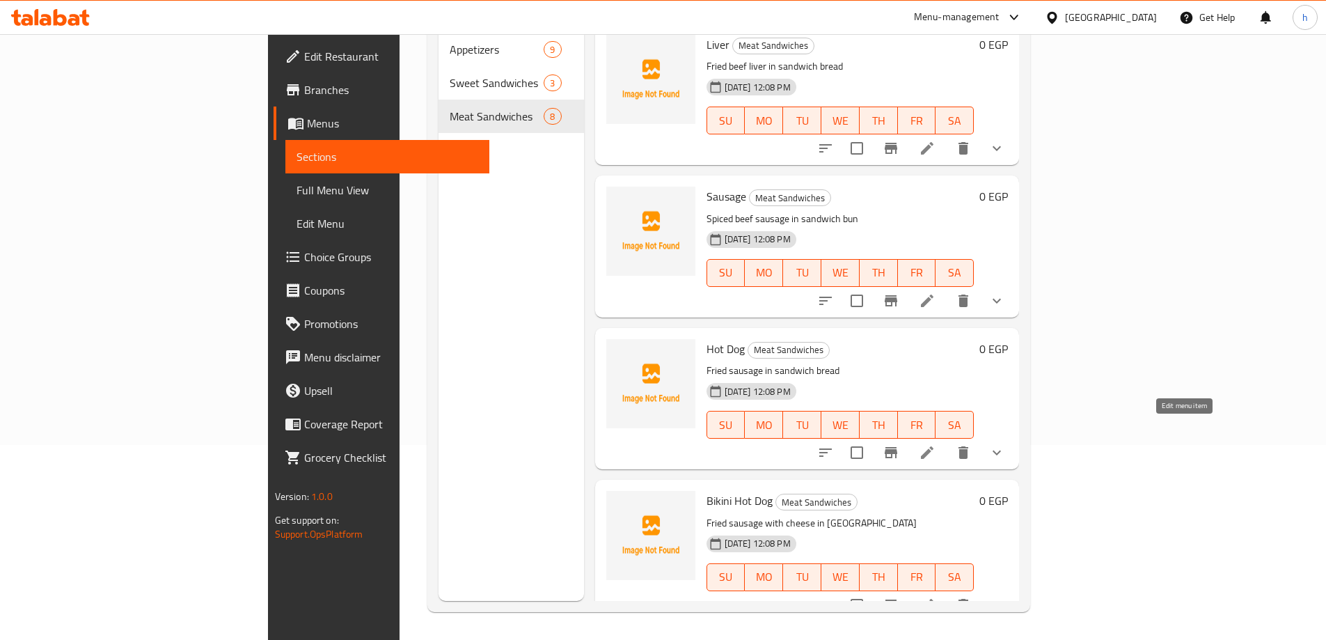
click at [935, 444] on icon at bounding box center [927, 452] width 17 height 17
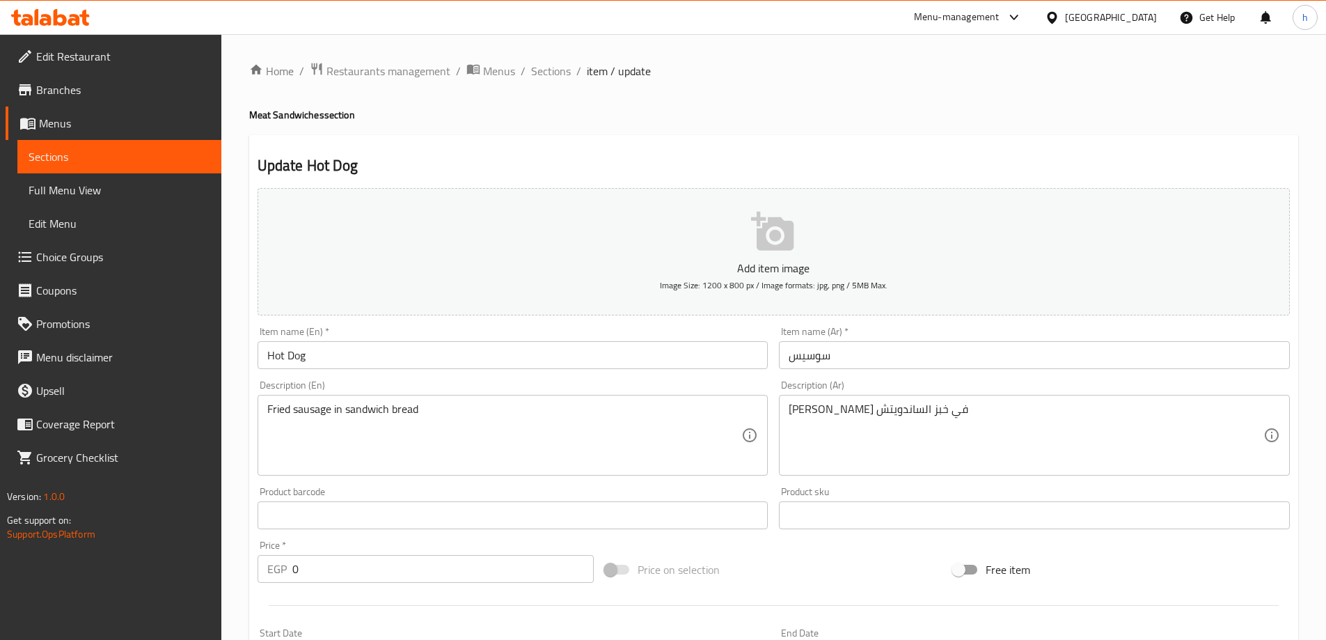
click at [280, 355] on input "Hot Dog" at bounding box center [512, 355] width 511 height 28
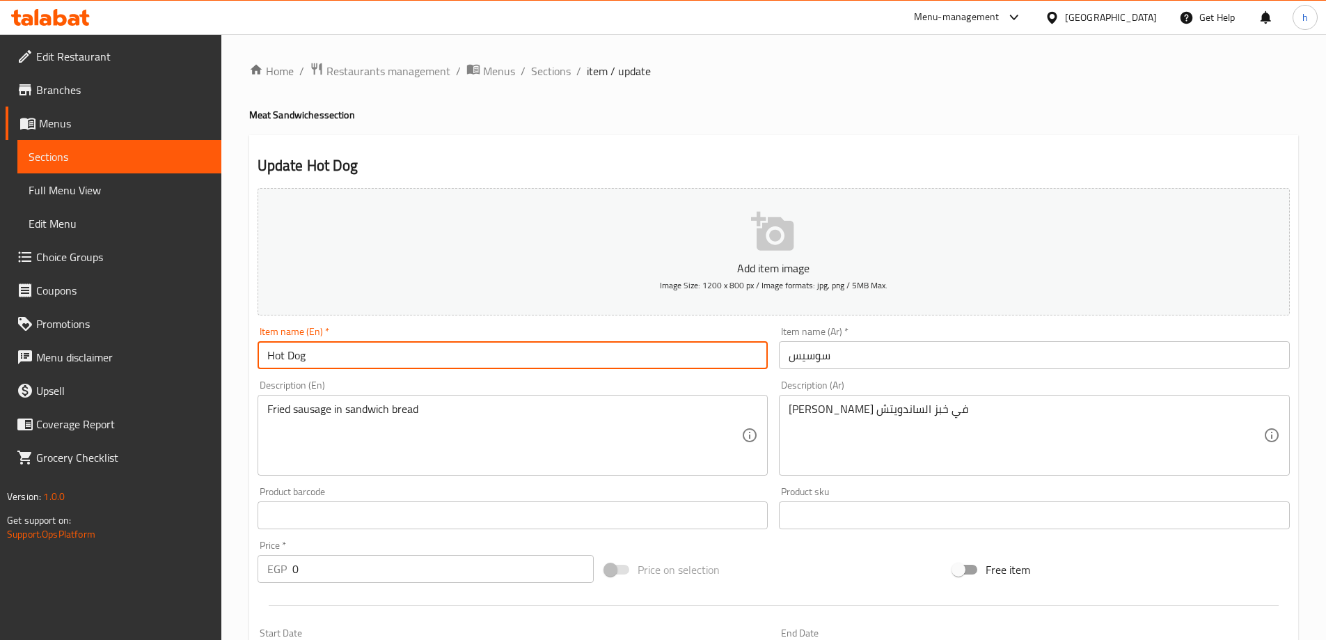
click at [280, 355] on input "Hot Dog" at bounding box center [512, 355] width 511 height 28
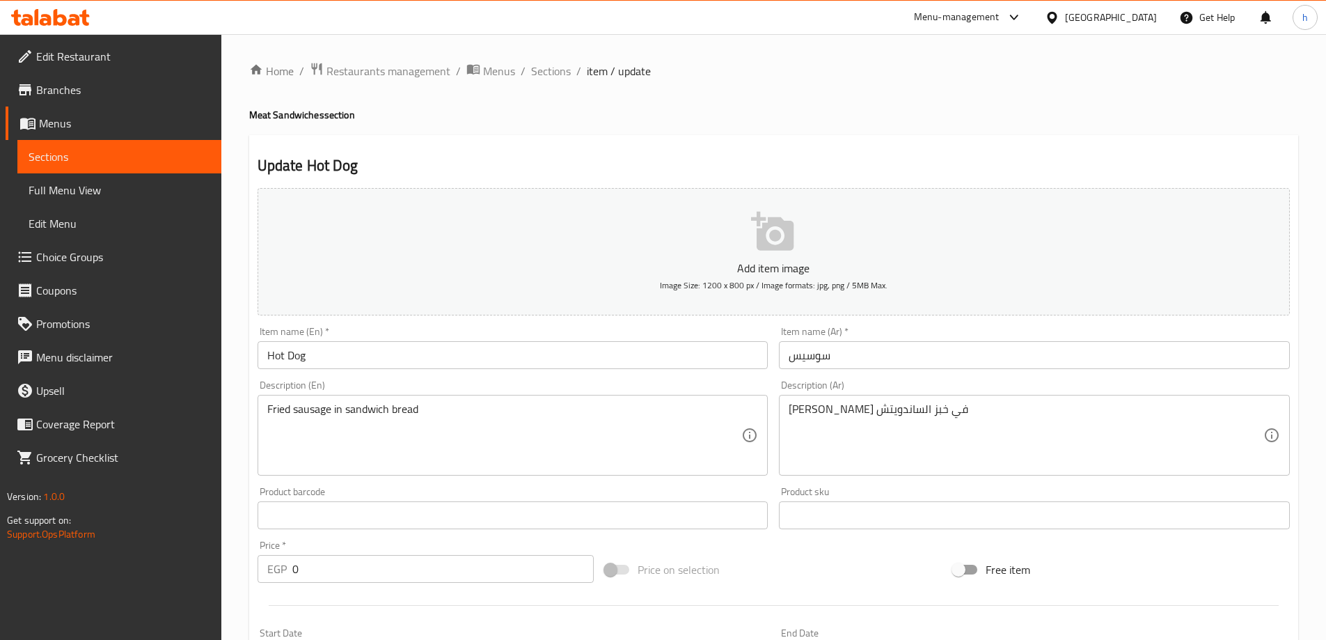
click at [857, 104] on div "Home / Restaurants management / Menus / Sections / item / update Meat Sandwiche…" at bounding box center [773, 524] width 1049 height 925
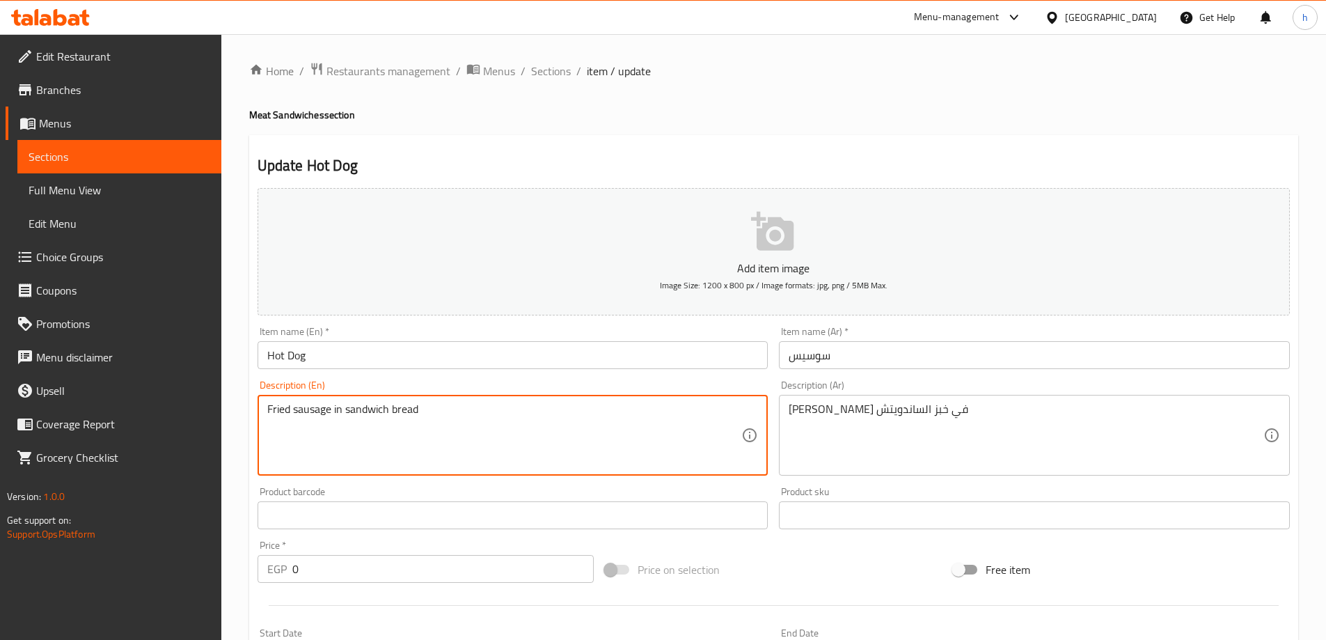
click at [386, 406] on textarea "Fried sausage in sandwich bread" at bounding box center [504, 435] width 475 height 66
paste textarea "Juicy and flavorful sausage, nestled in a soft and fluffy bun"
type textarea "Juicy and flavorful sausage, nestled in a soft and fluffy bun"
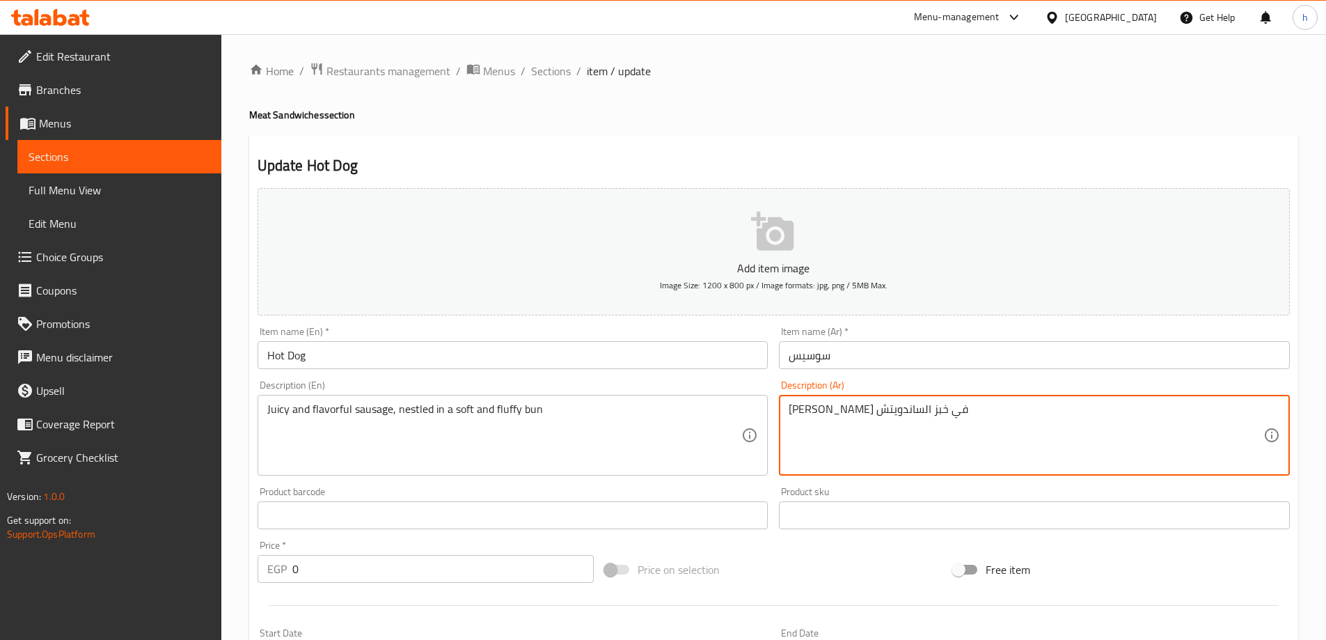
click at [867, 415] on textarea "سوسيس مقلي في خبز الساندويتش" at bounding box center [1025, 435] width 475 height 66
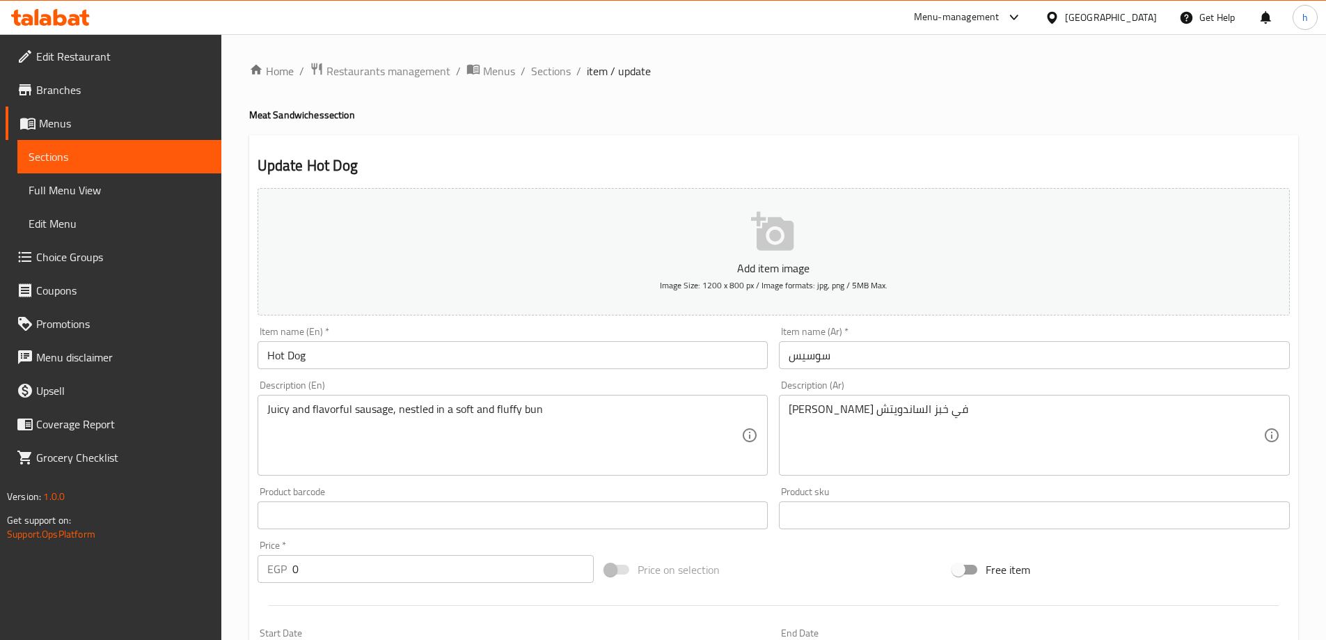
click at [832, 419] on textarea "سوسيس مقلي في خبز الساندويتش" at bounding box center [1025, 435] width 475 height 66
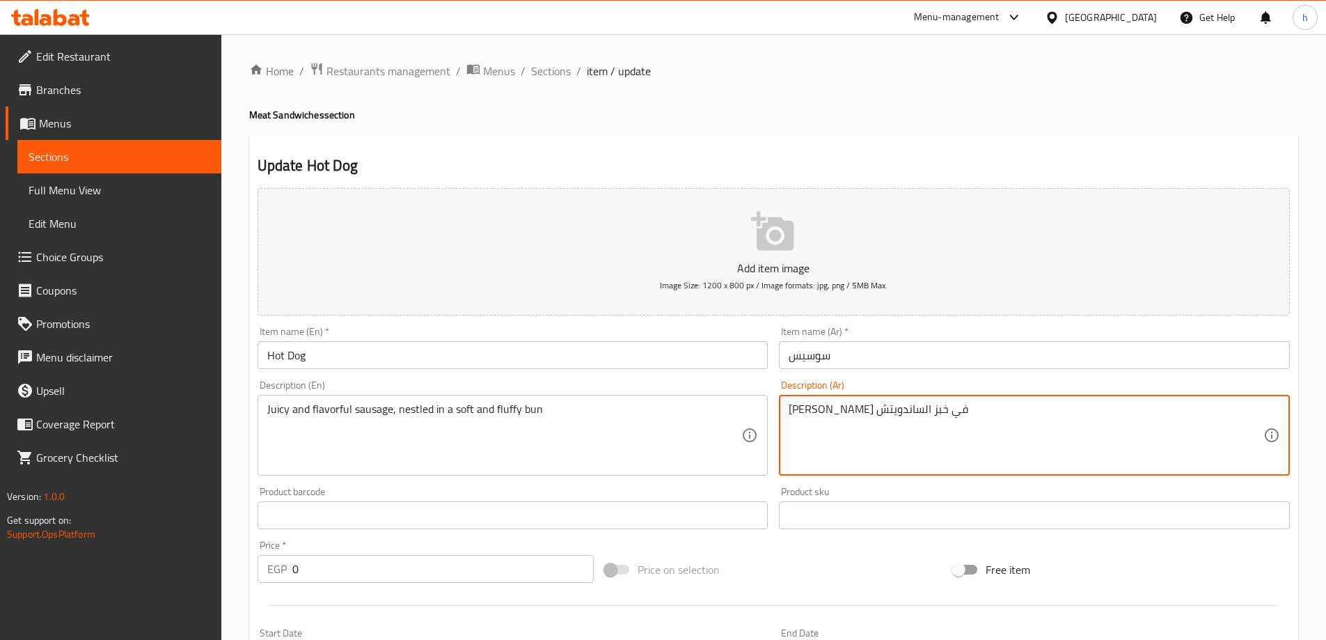
click at [832, 419] on textarea "سوسيس مقلي في خبز الساندويتش" at bounding box center [1025, 435] width 475 height 66
paste textarea "جق طري ولذيذ في خبز طري ورقيق"
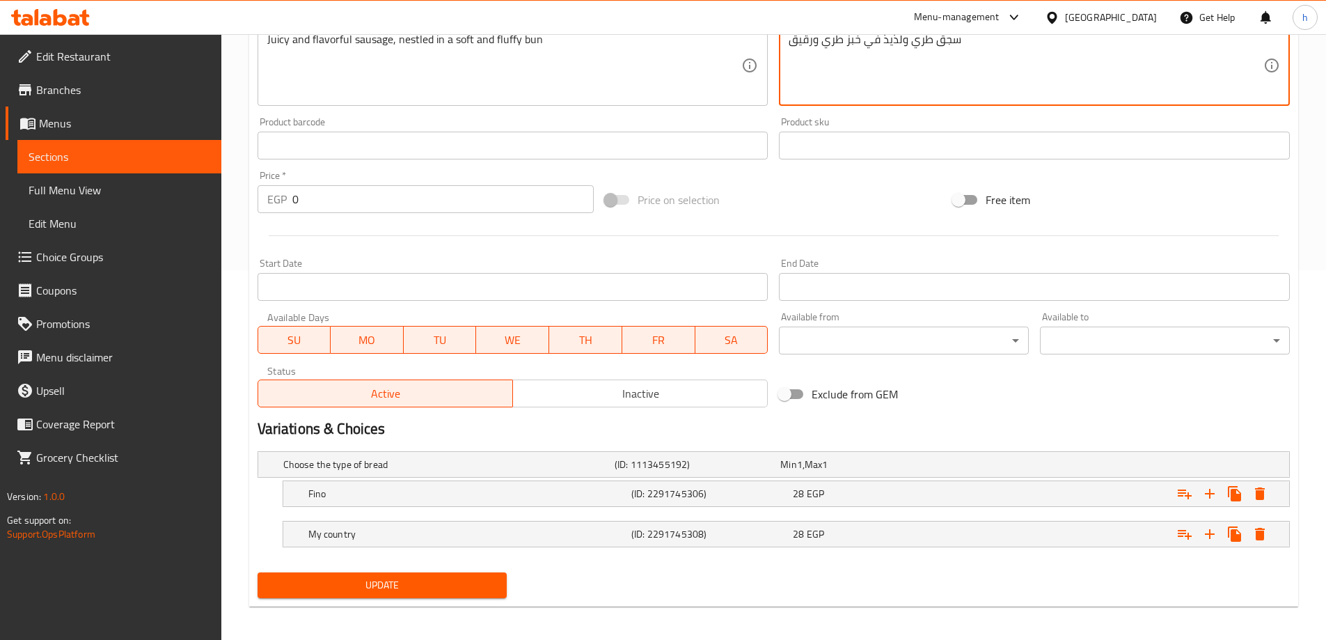
scroll to position [375, 0]
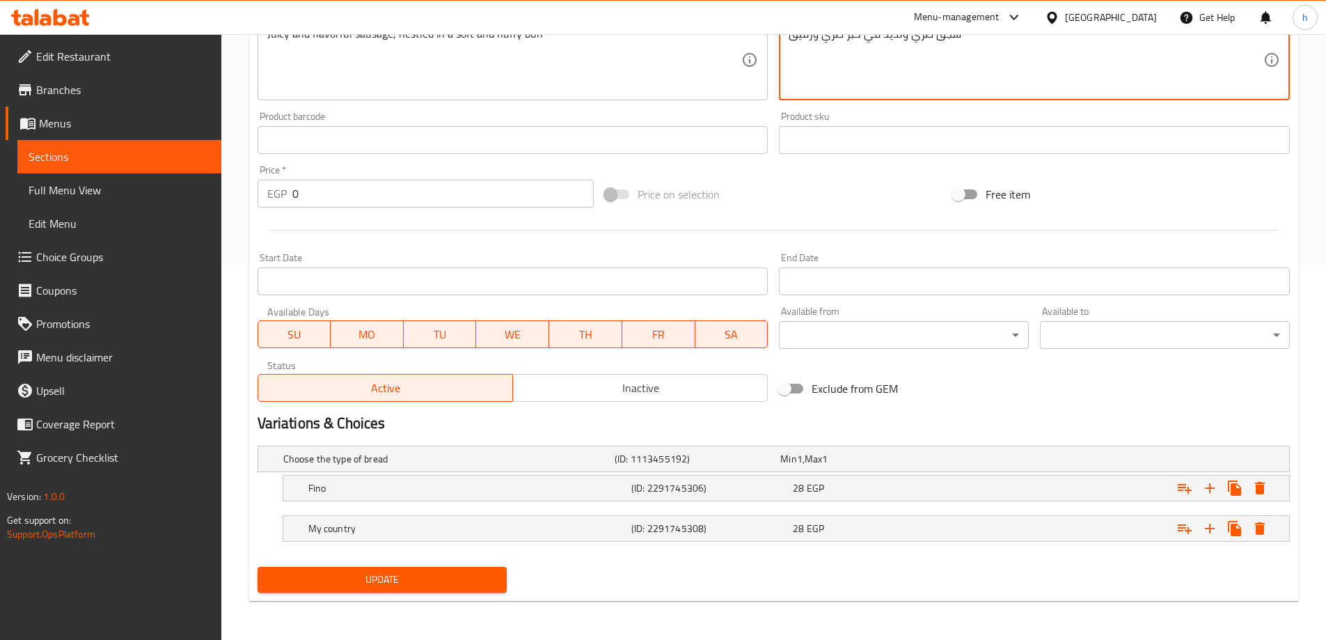
type textarea "سجق طري ولذيذ في خبز طري ورقيق"
click at [456, 579] on span "Update" at bounding box center [383, 579] width 228 height 17
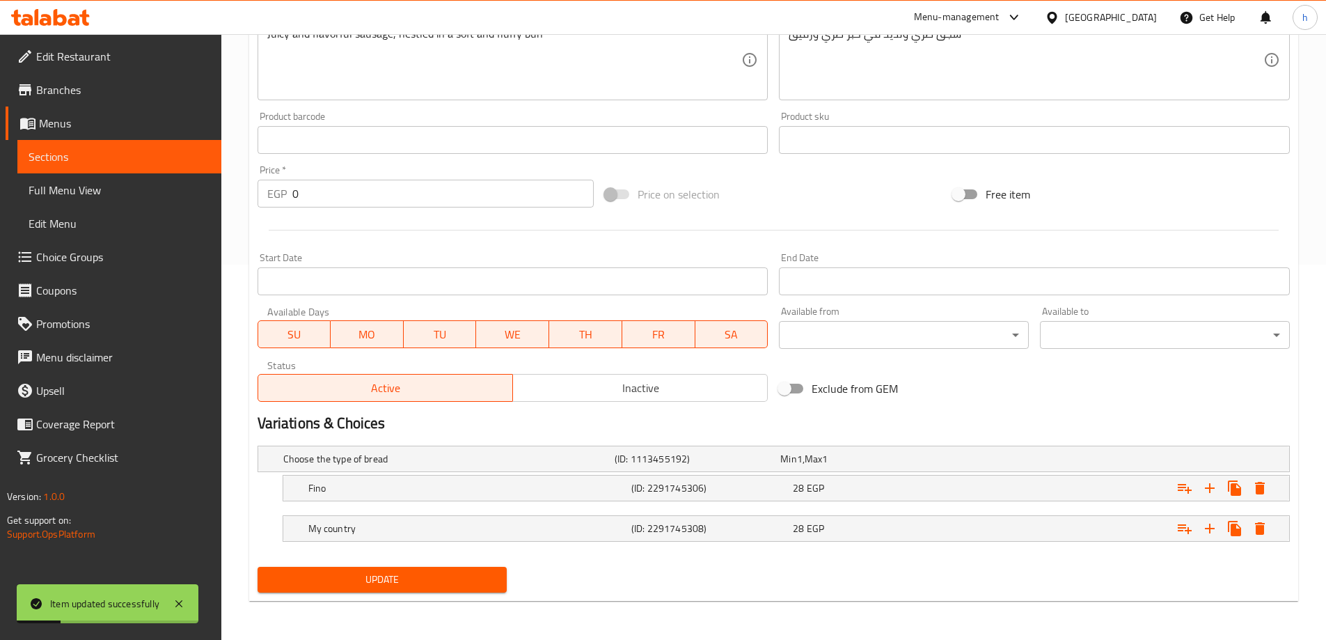
click at [183, 159] on span "Sections" at bounding box center [120, 156] width 182 height 17
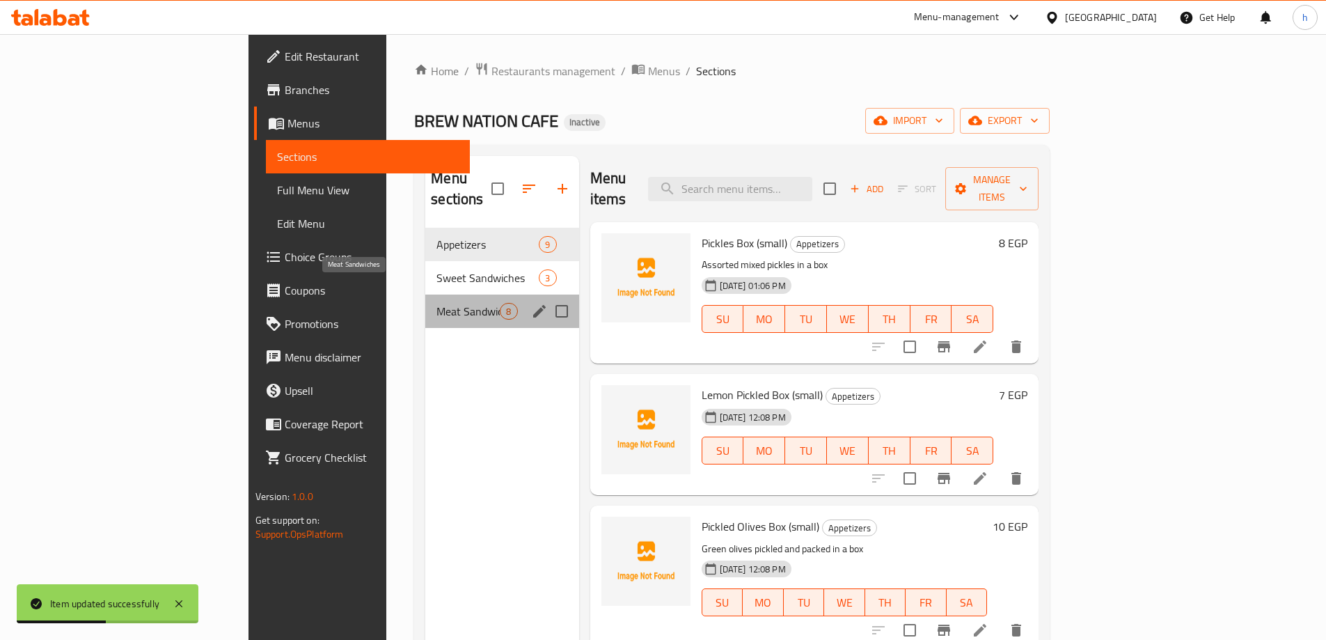
click at [436, 303] on span "Meat Sandwiches" at bounding box center [467, 311] width 63 height 17
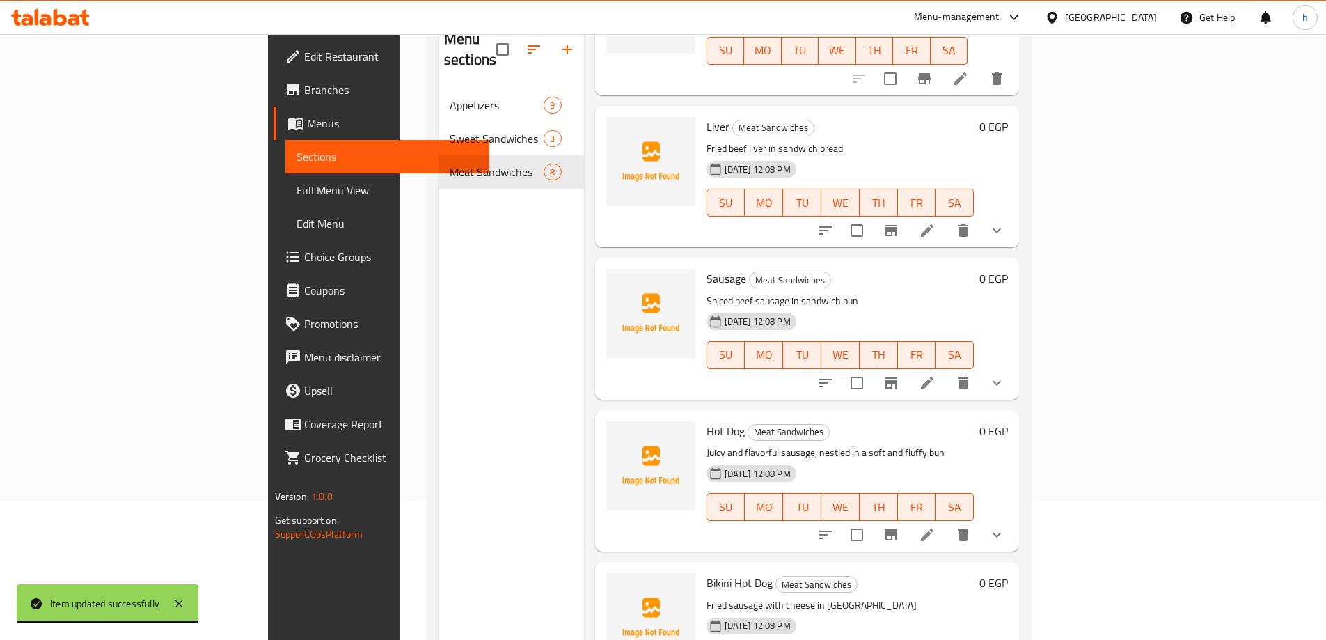
scroll to position [612, 0]
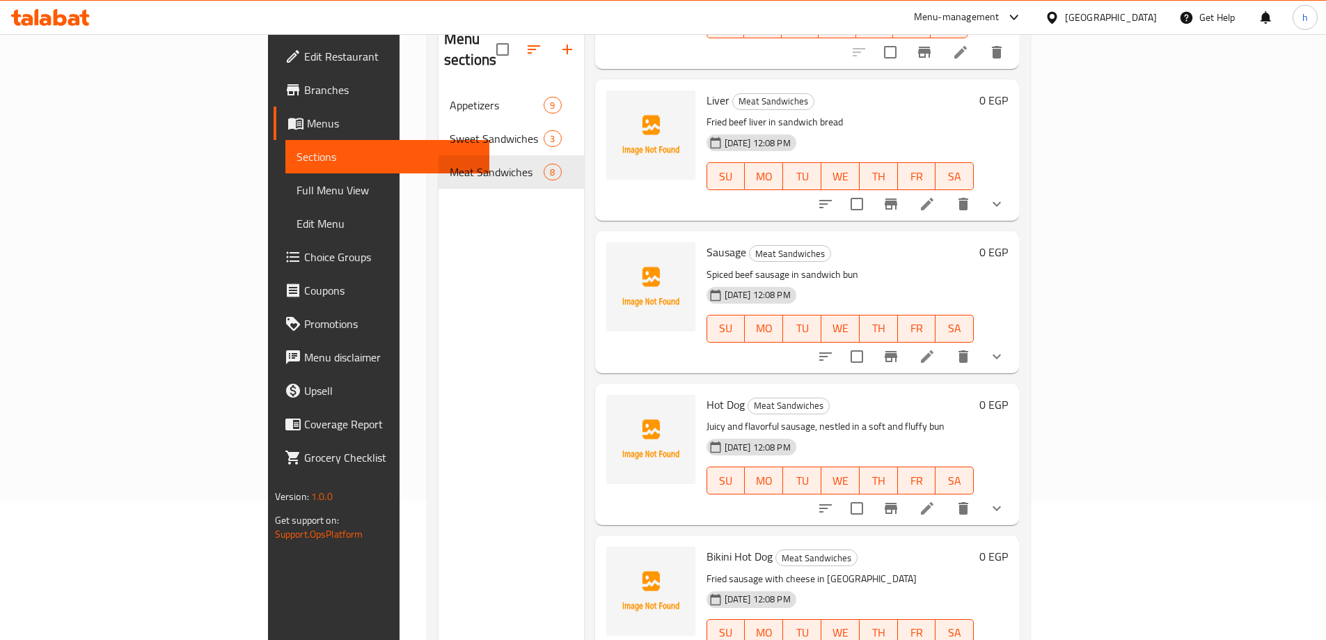
click at [706, 394] on span "Hot Dog" at bounding box center [725, 404] width 38 height 21
copy h6 "Hot Dog"
click at [438, 422] on div "Menu sections Appetizers 9 Sweet Sandwiches 3 Meat Sandwiches 8" at bounding box center [510, 337] width 145 height 640
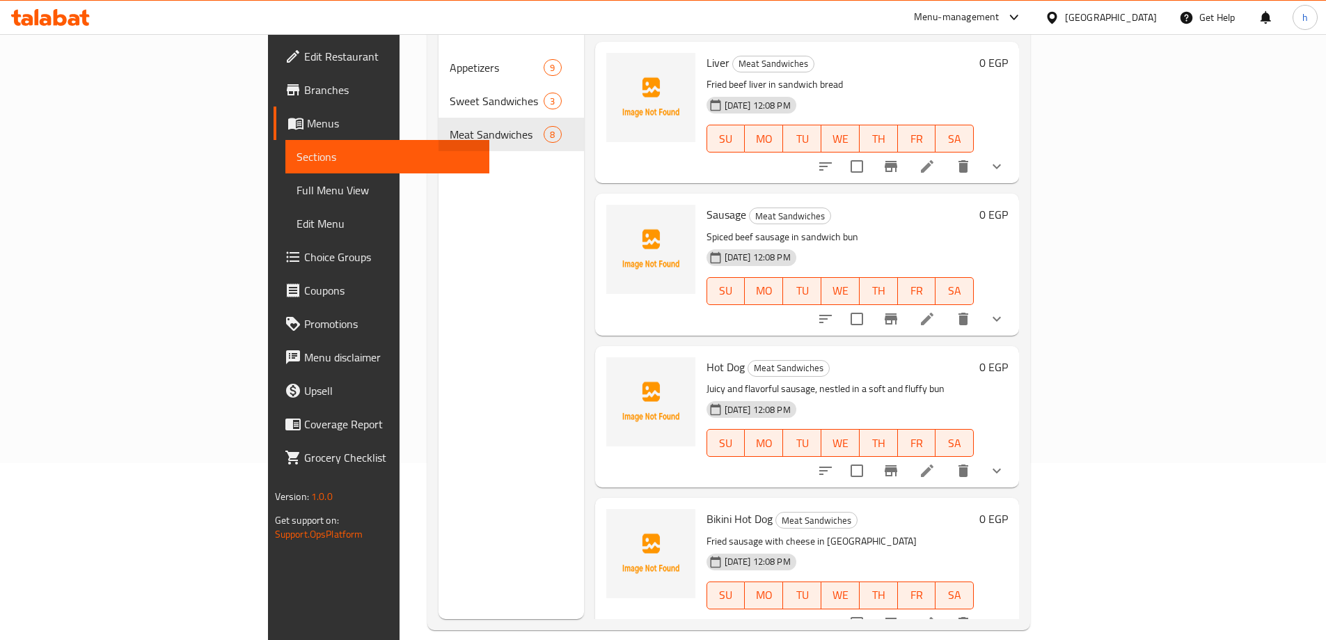
scroll to position [195, 0]
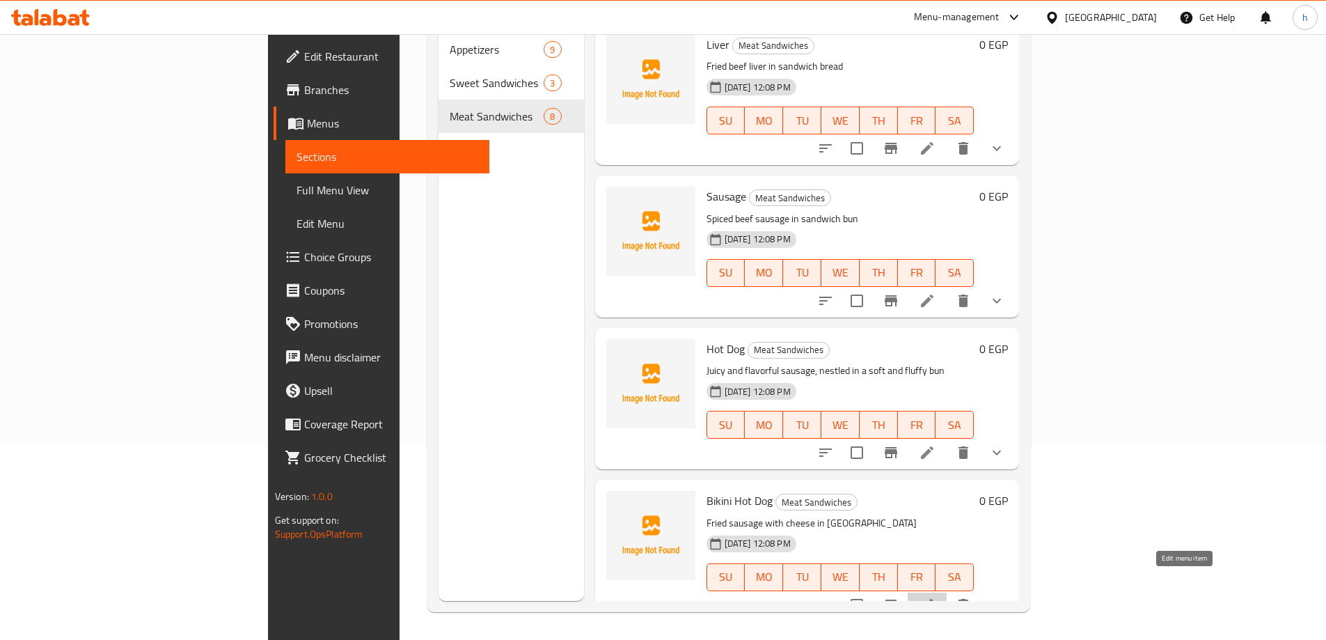
click at [935, 596] on icon at bounding box center [927, 604] width 17 height 17
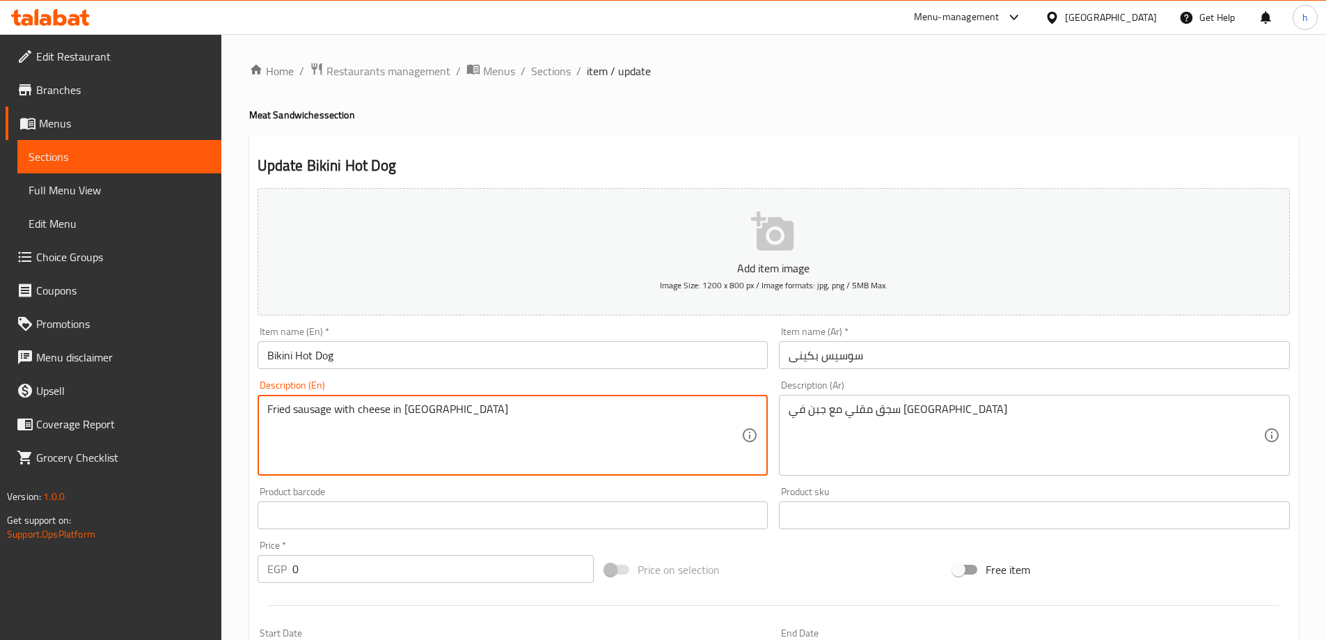
drag, startPoint x: 459, startPoint y: 413, endPoint x: 193, endPoint y: 395, distance: 265.7
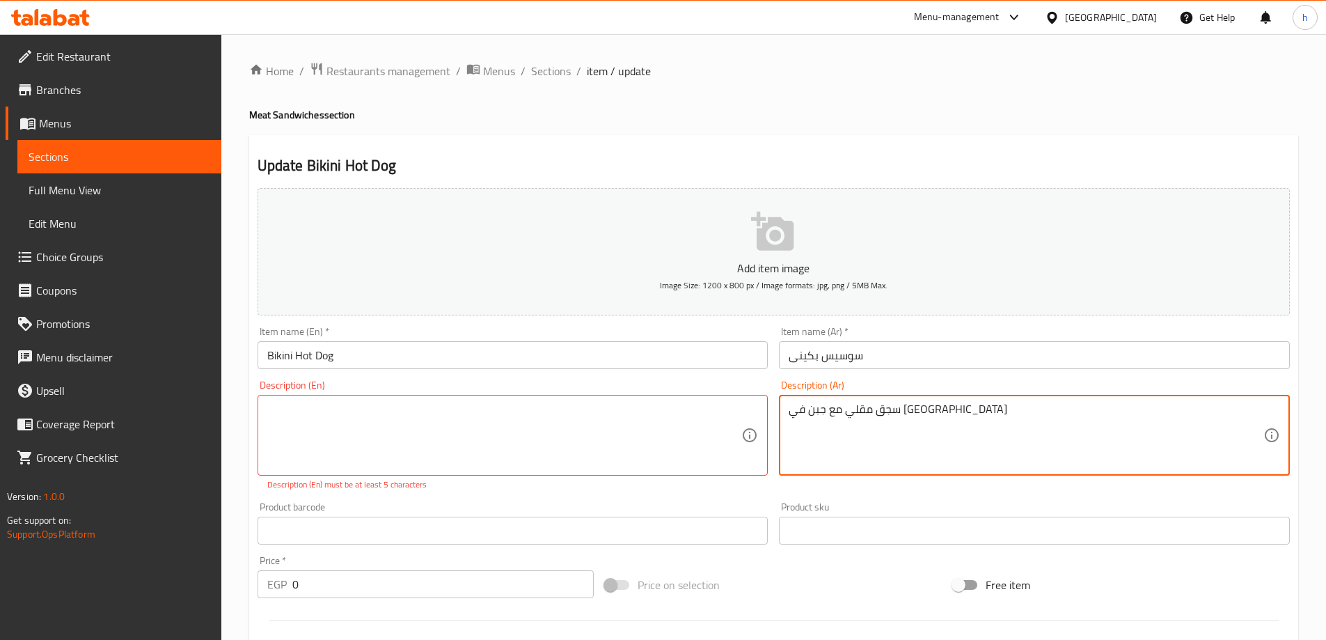
drag, startPoint x: 937, startPoint y: 409, endPoint x: 530, endPoint y: 427, distance: 407.5
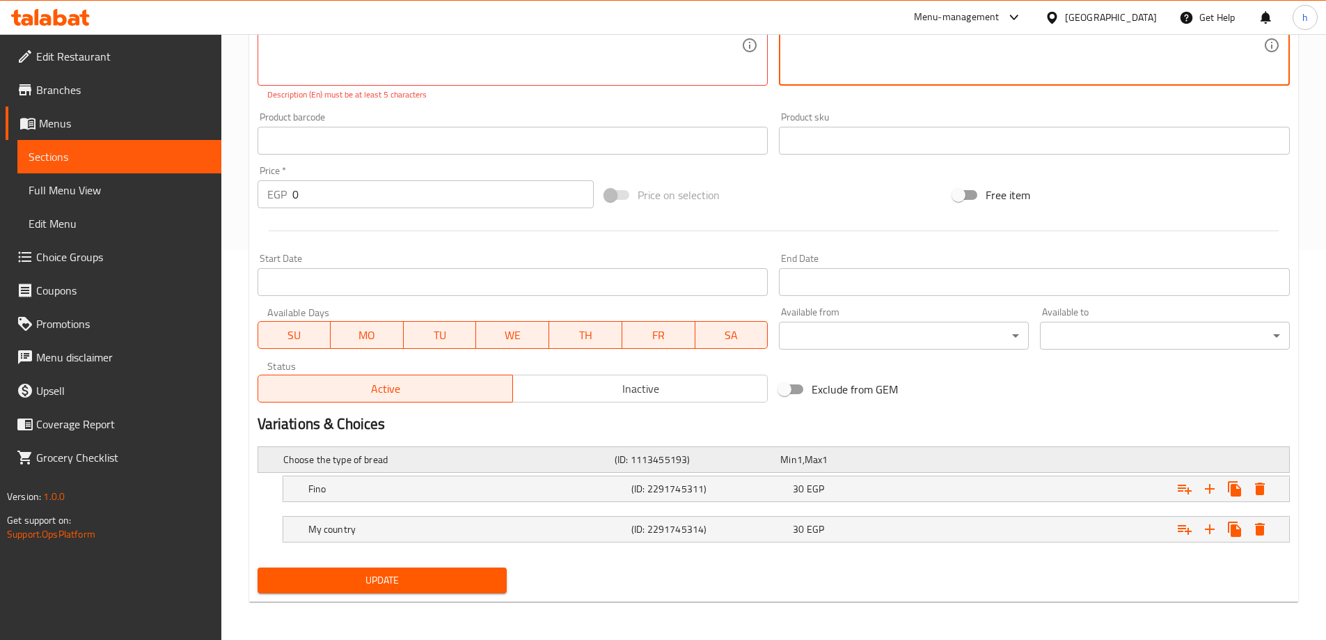
scroll to position [390, 0]
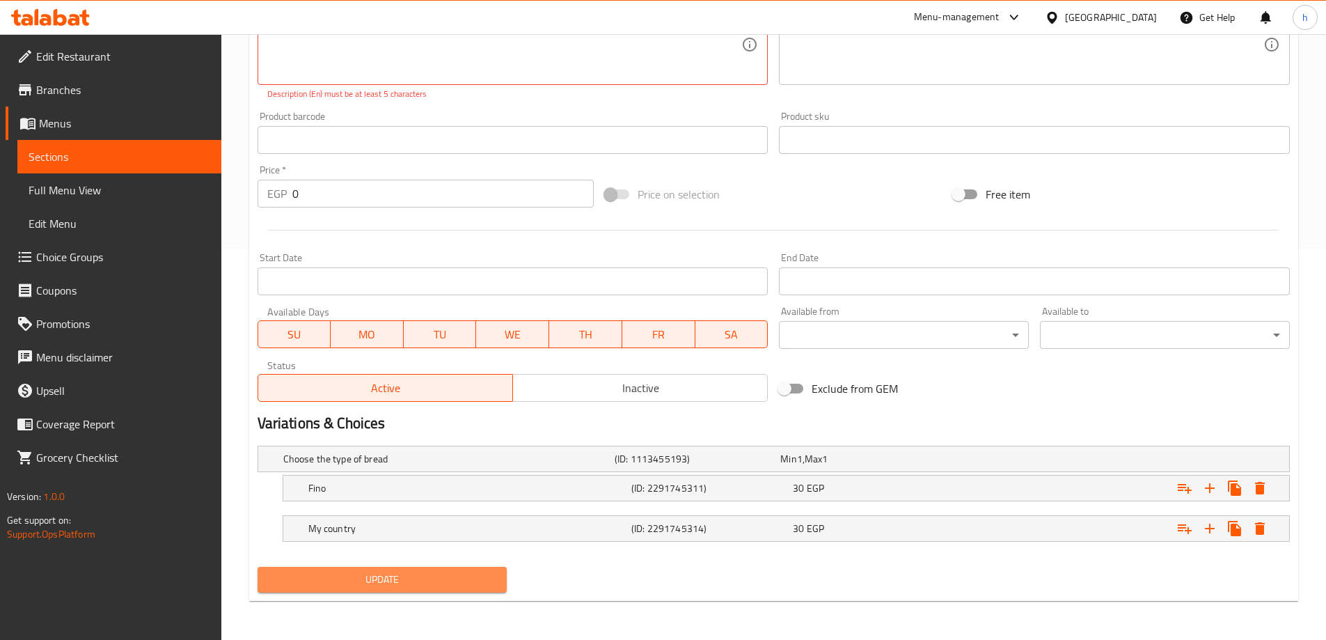
click at [303, 585] on span "Update" at bounding box center [383, 579] width 228 height 17
click at [116, 152] on span "Sections" at bounding box center [120, 156] width 182 height 17
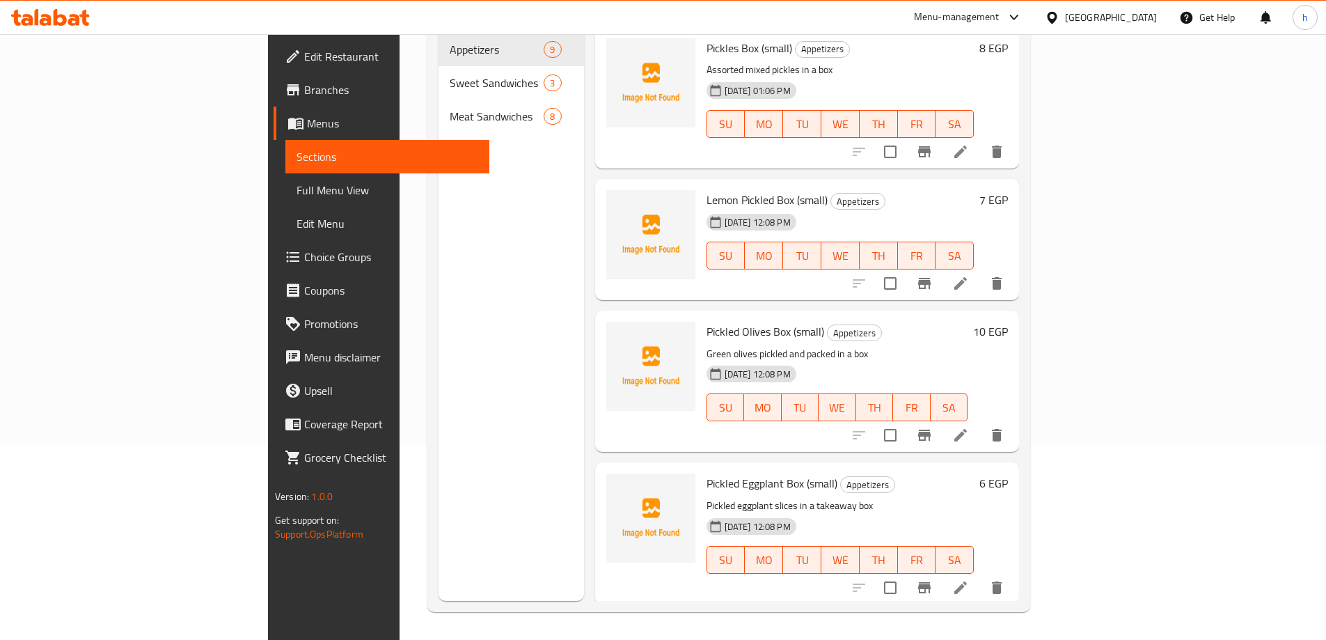
scroll to position [195, 0]
click at [969, 579] on icon at bounding box center [960, 587] width 17 height 17
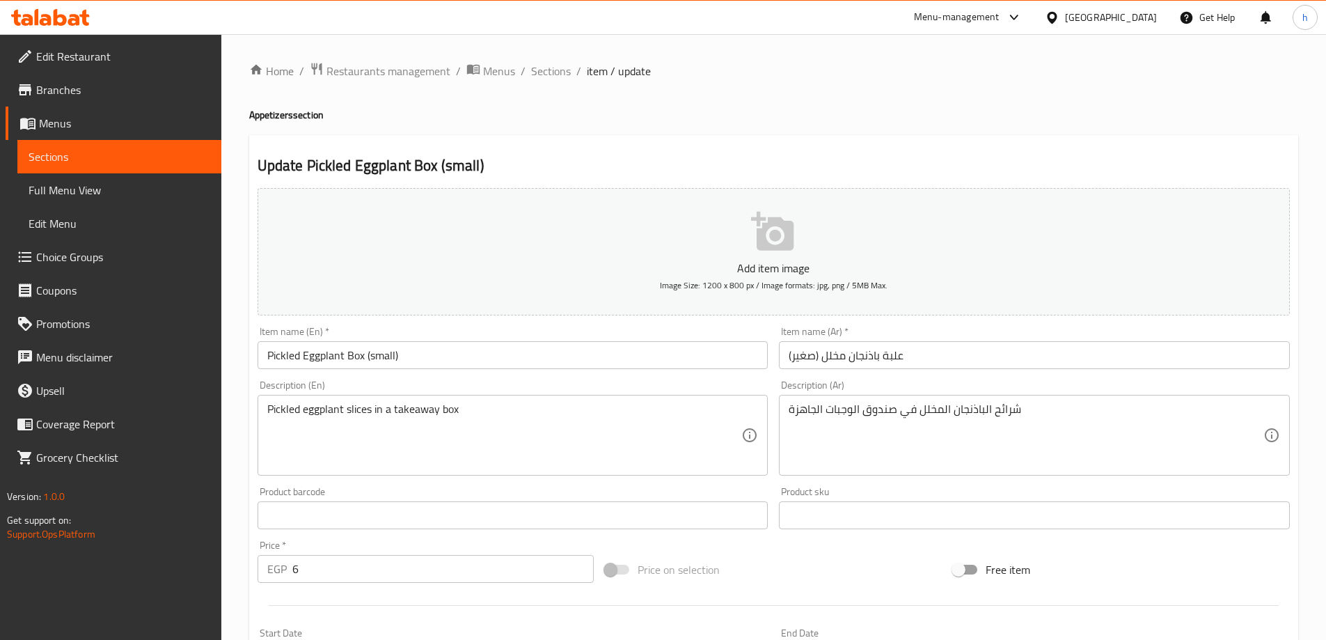
click at [118, 150] on span "Sections" at bounding box center [120, 156] width 182 height 17
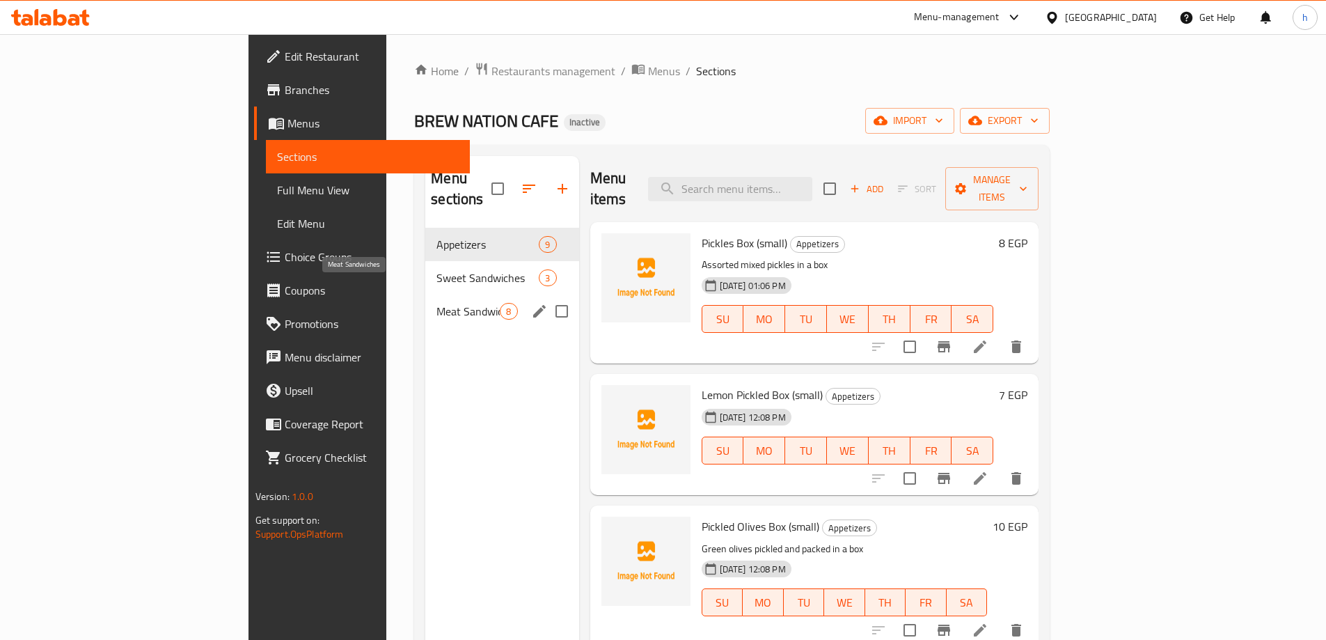
click at [436, 303] on span "Meat Sandwiches" at bounding box center [467, 311] width 63 height 17
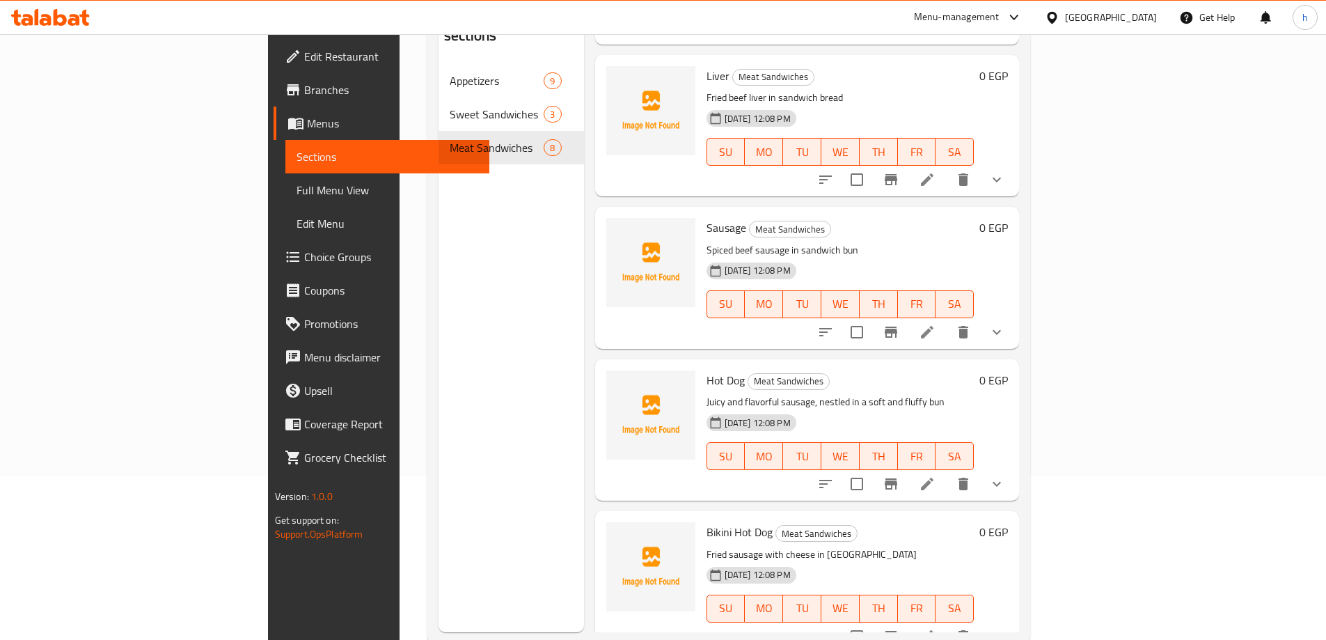
scroll to position [195, 0]
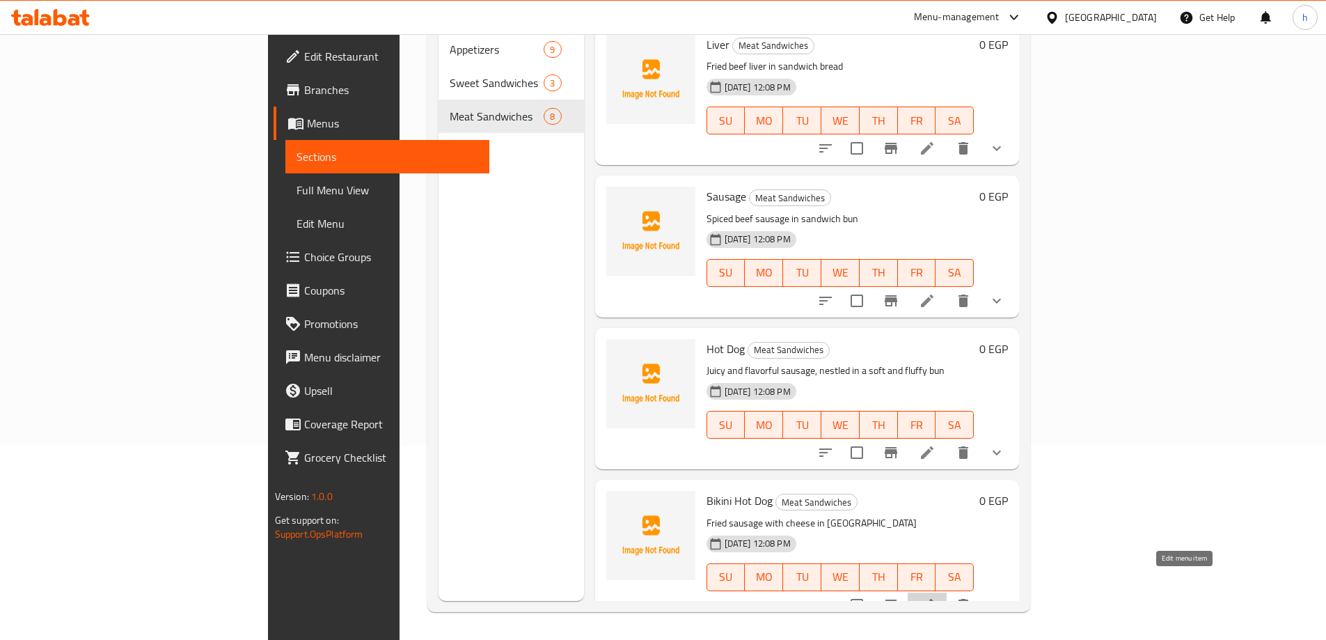
click at [935, 596] on icon at bounding box center [927, 604] width 17 height 17
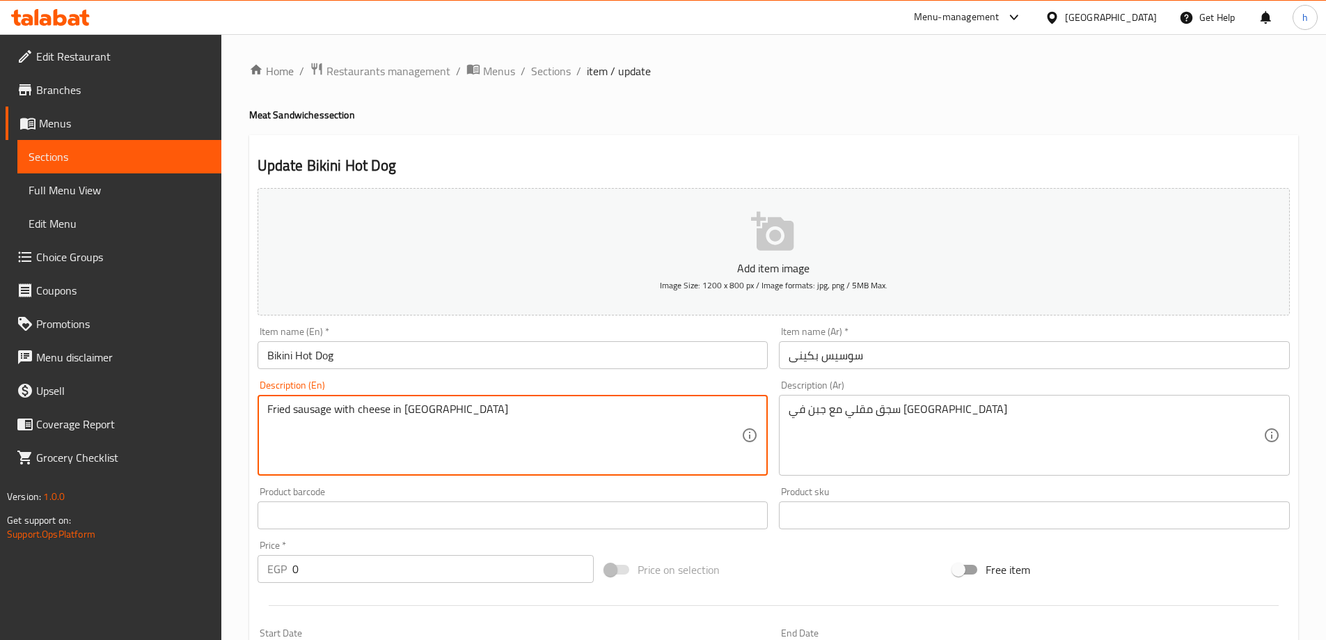
drag, startPoint x: 460, startPoint y: 411, endPoint x: 168, endPoint y: 400, distance: 292.5
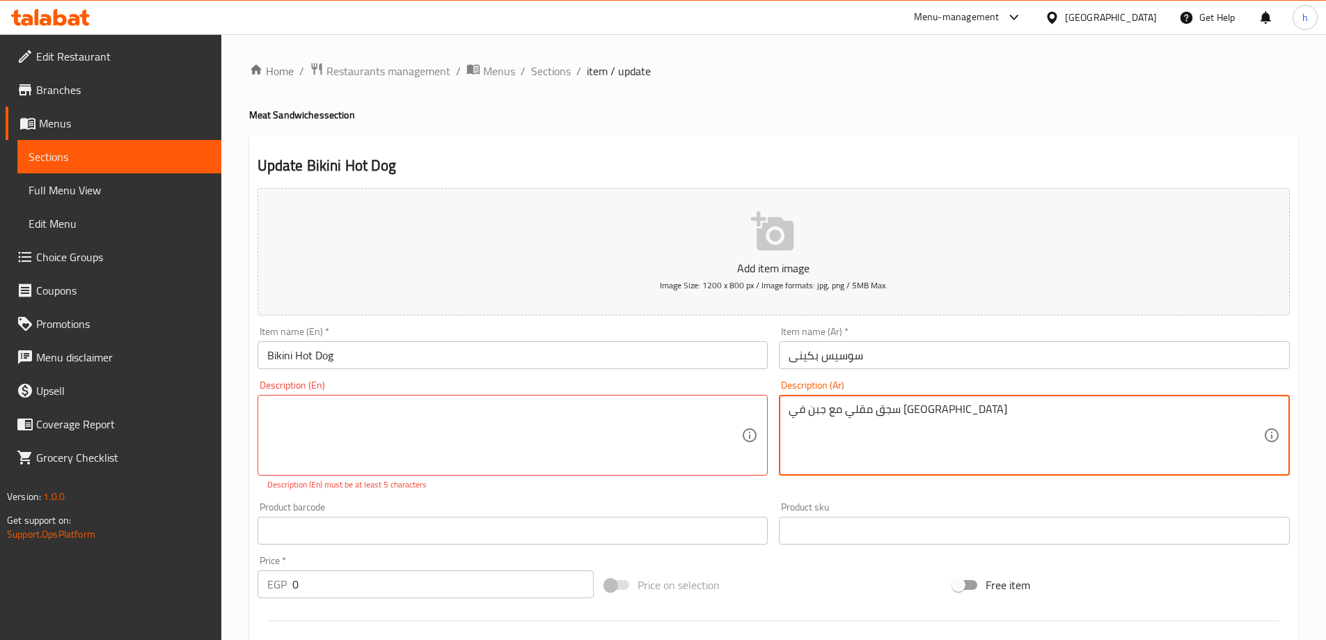
drag, startPoint x: 942, startPoint y: 411, endPoint x: 585, endPoint y: 412, distance: 357.0
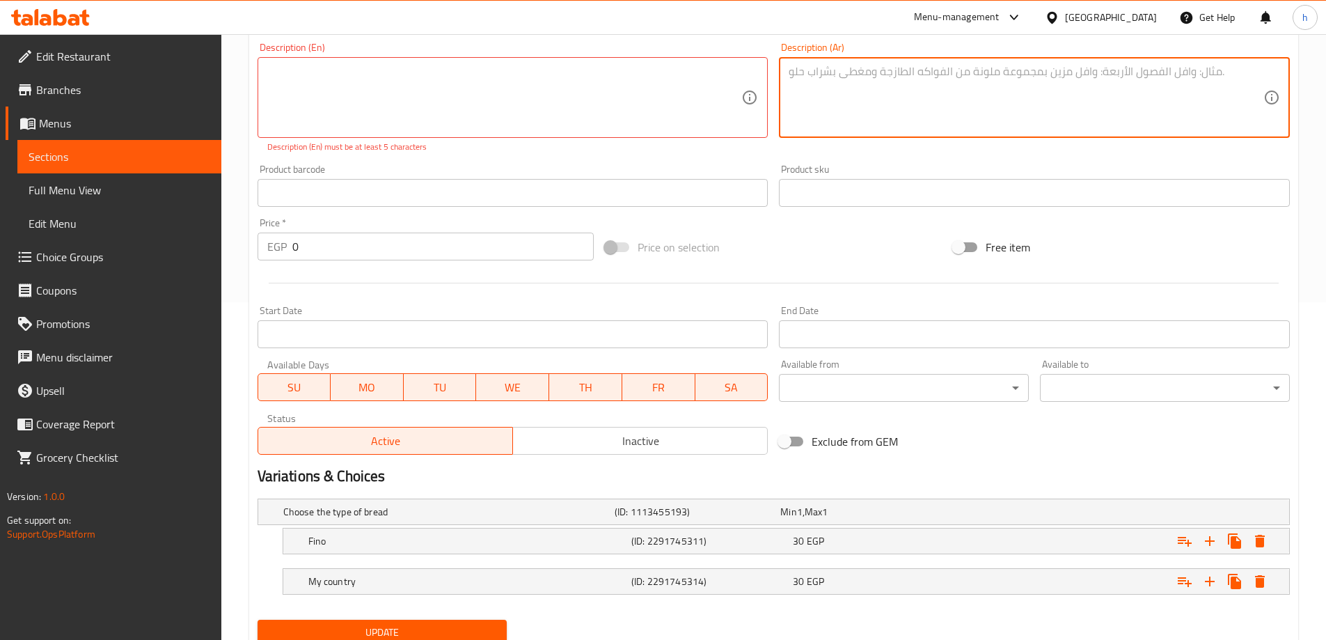
scroll to position [390, 0]
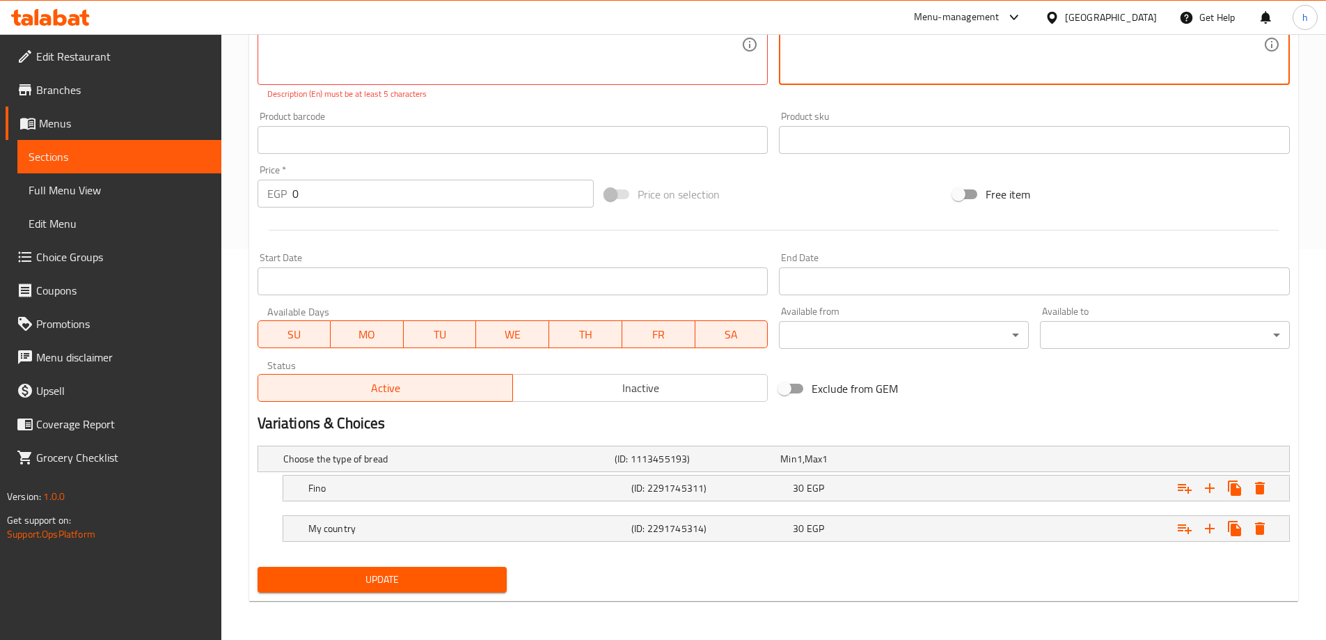
click at [417, 576] on span "Update" at bounding box center [383, 579] width 228 height 17
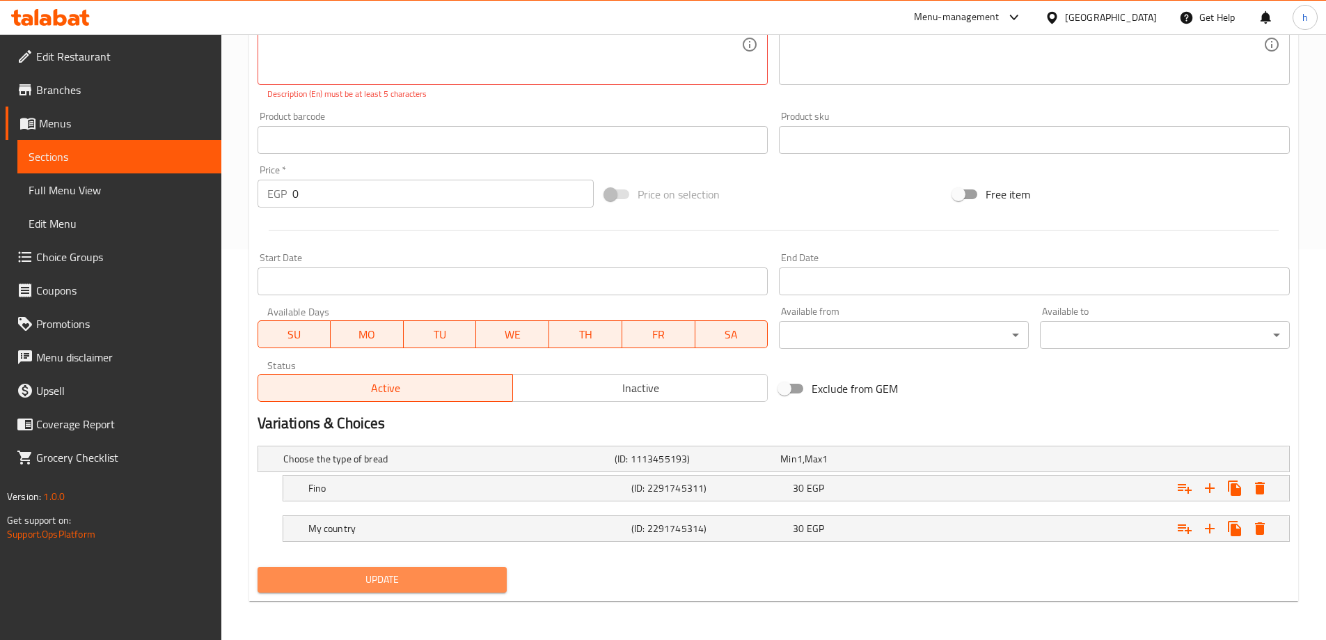
click at [349, 578] on span "Update" at bounding box center [383, 579] width 228 height 17
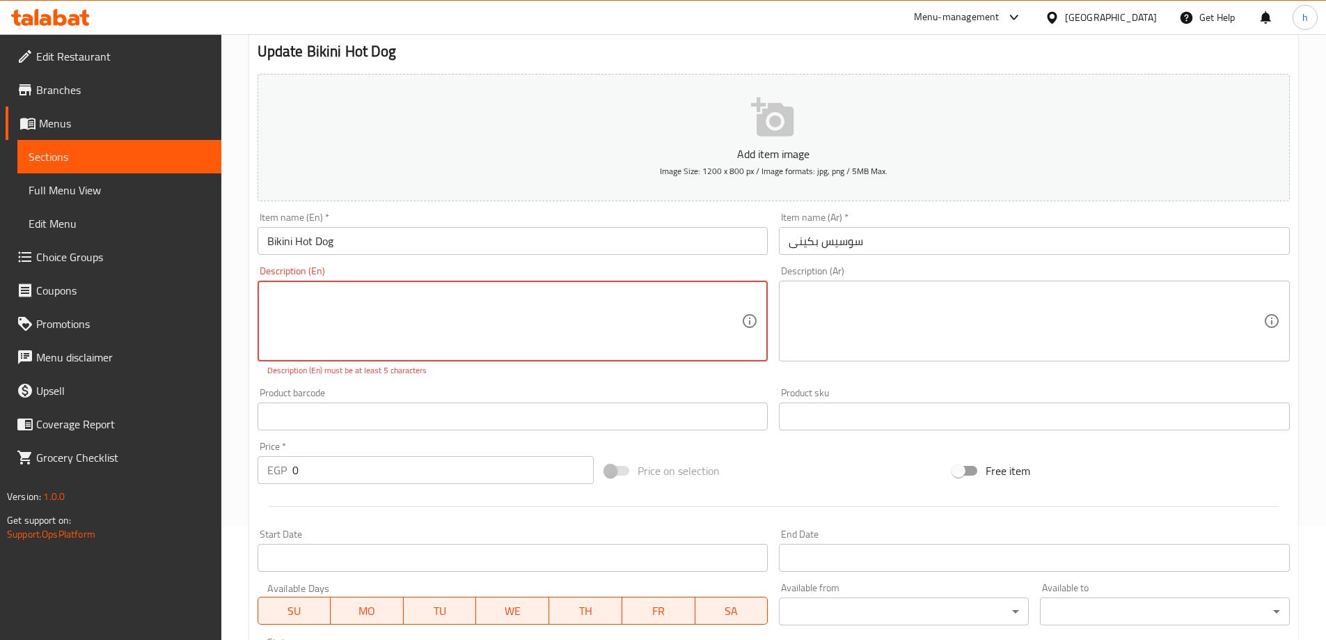
scroll to position [112, 0]
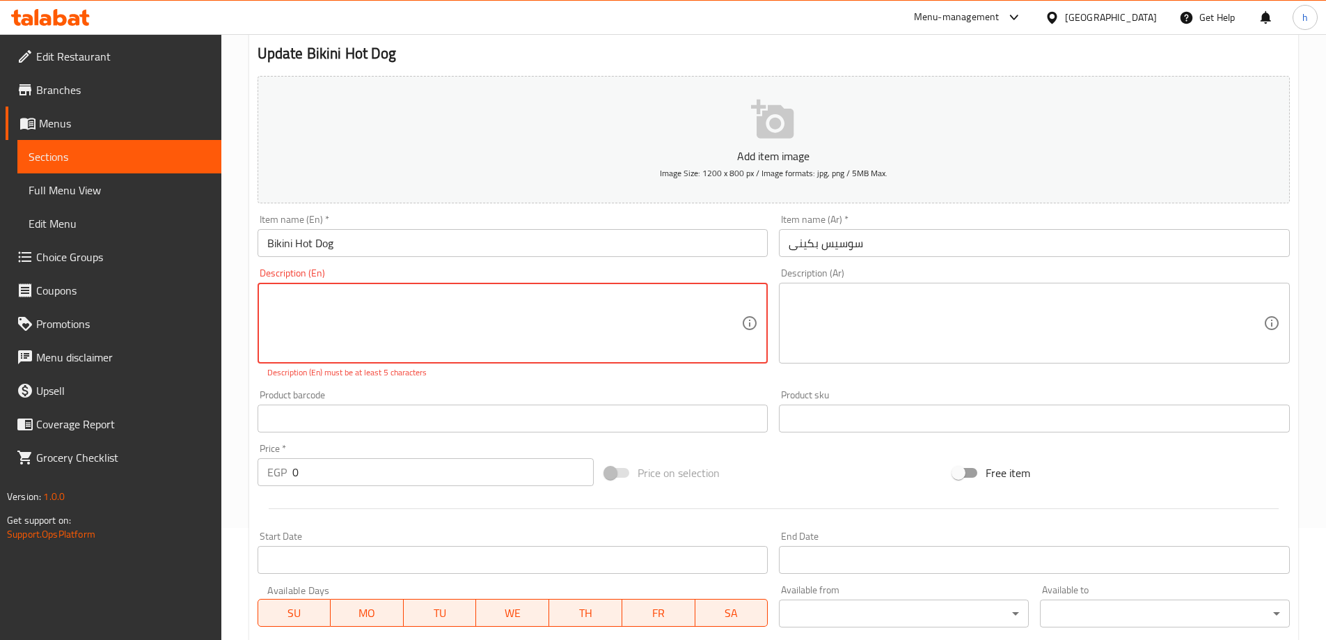
click at [552, 292] on textarea at bounding box center [504, 323] width 475 height 66
click at [635, 408] on input "text" at bounding box center [512, 418] width 511 height 28
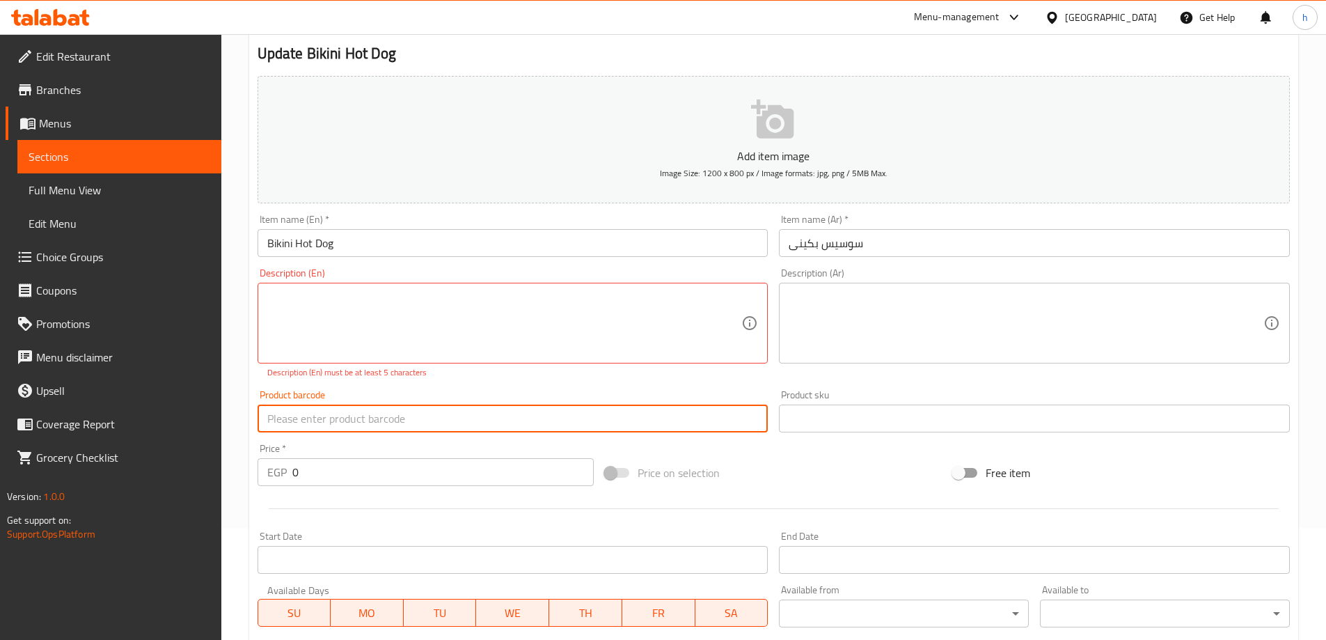
click at [836, 313] on textarea at bounding box center [1025, 323] width 475 height 66
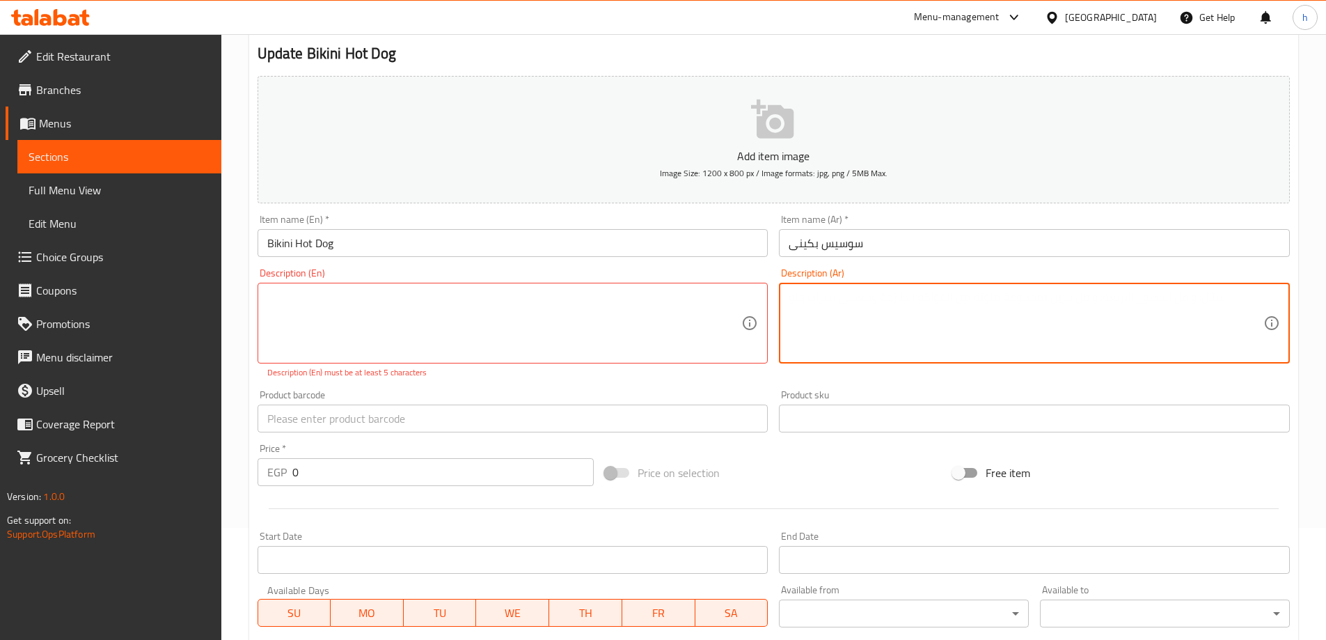
click at [936, 294] on textarea at bounding box center [1025, 323] width 475 height 66
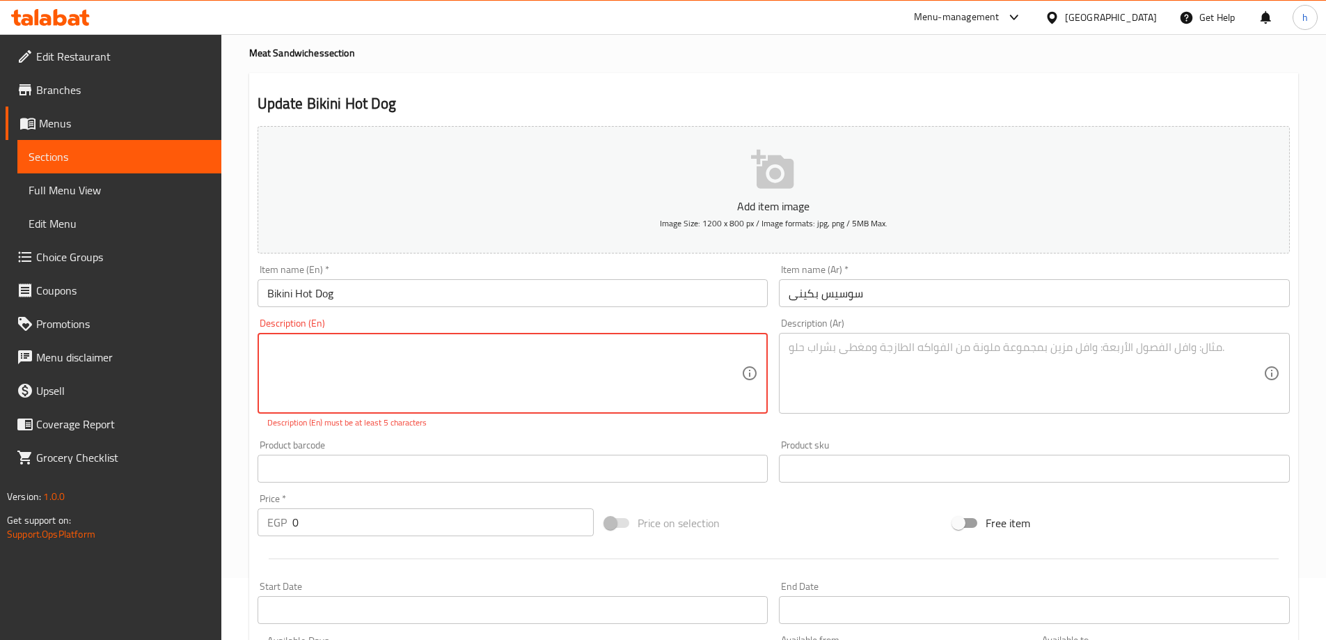
scroll to position [0, 0]
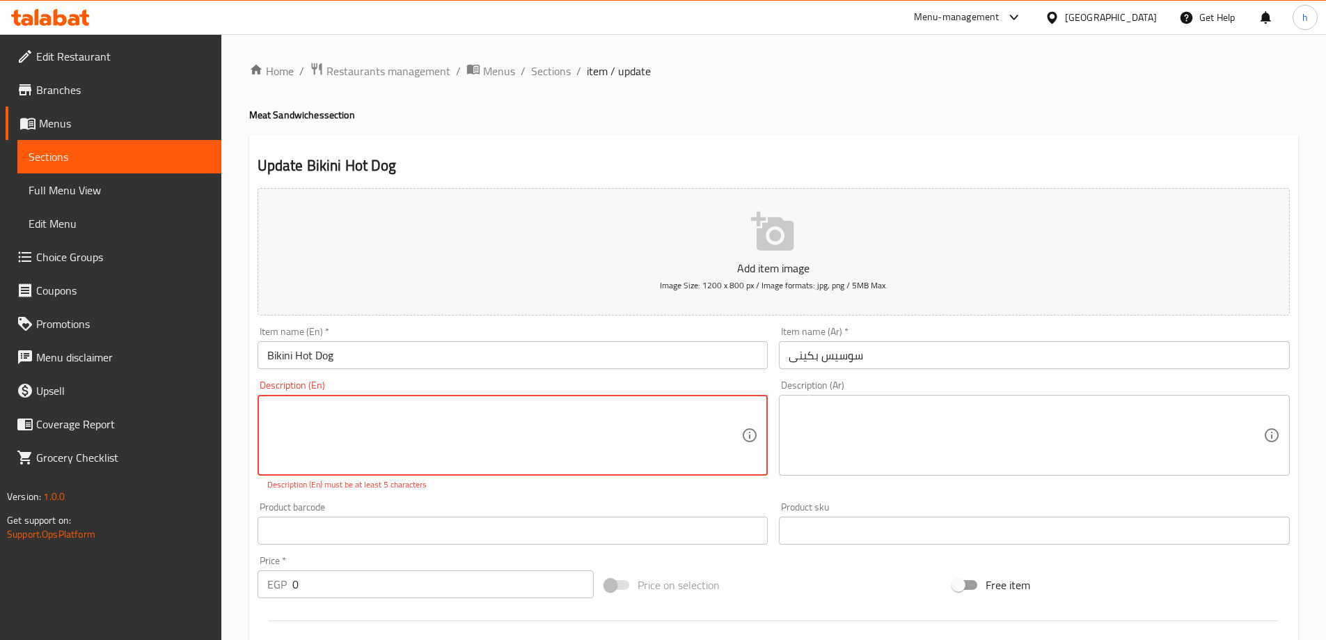
click at [844, 427] on textarea at bounding box center [1025, 435] width 475 height 66
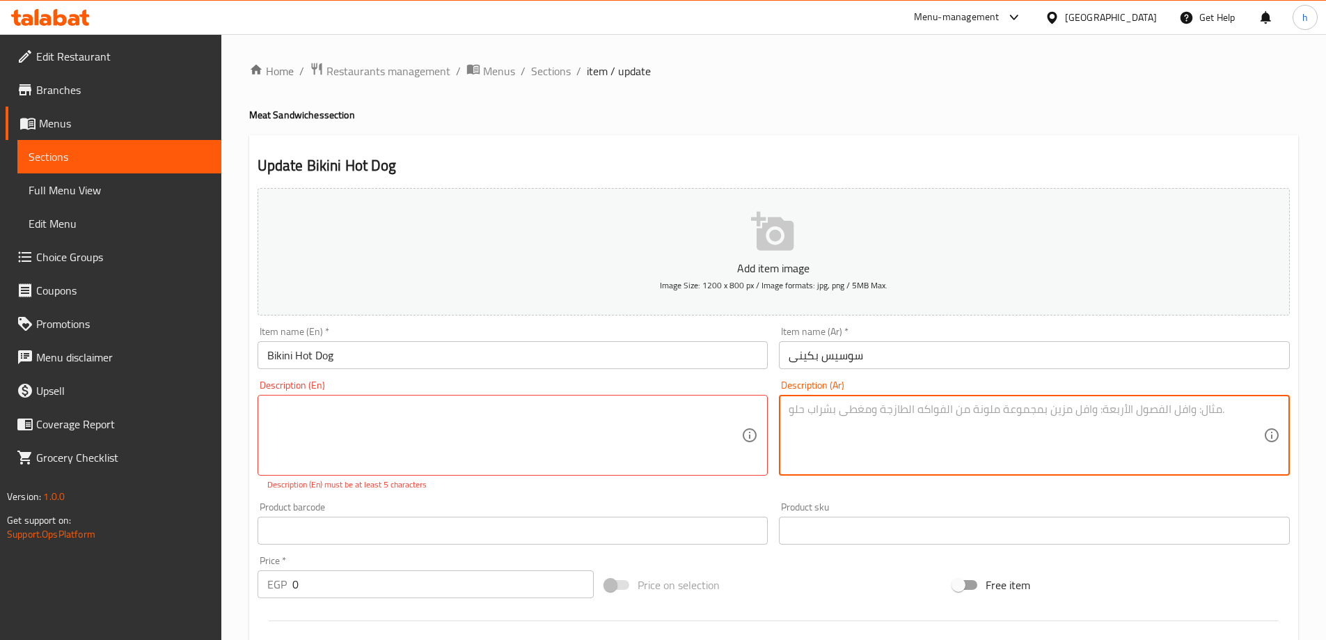
click at [615, 532] on input "text" at bounding box center [512, 530] width 511 height 28
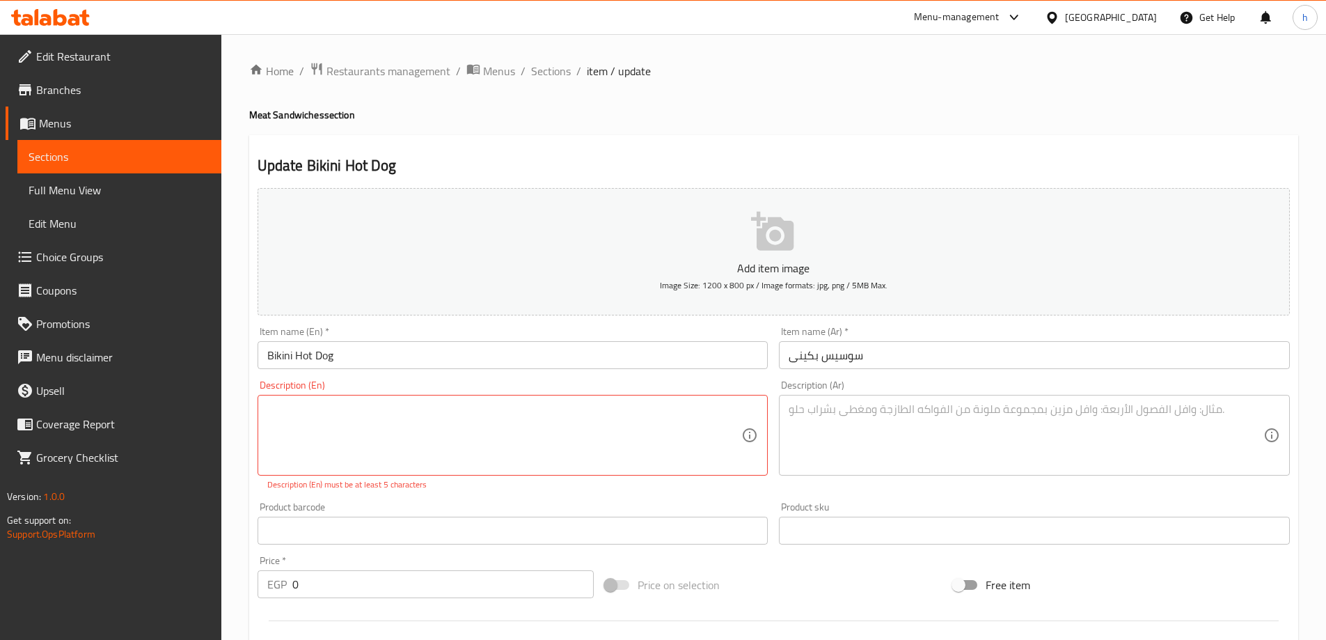
click at [520, 491] on div "Description (En) Description (En) Description (En) must be at least 5 characters" at bounding box center [513, 435] width 522 height 122
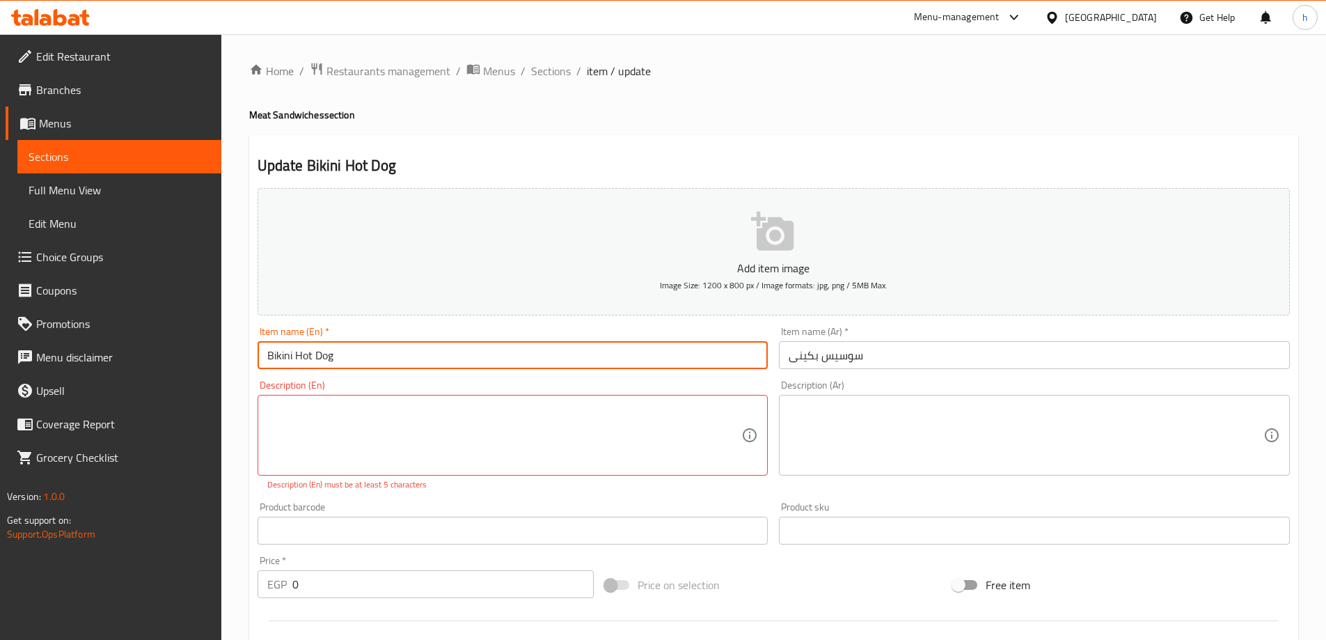
click at [429, 359] on input "Bikini Hot Dog" at bounding box center [512, 355] width 511 height 28
type input "Bikini Hot Dog"
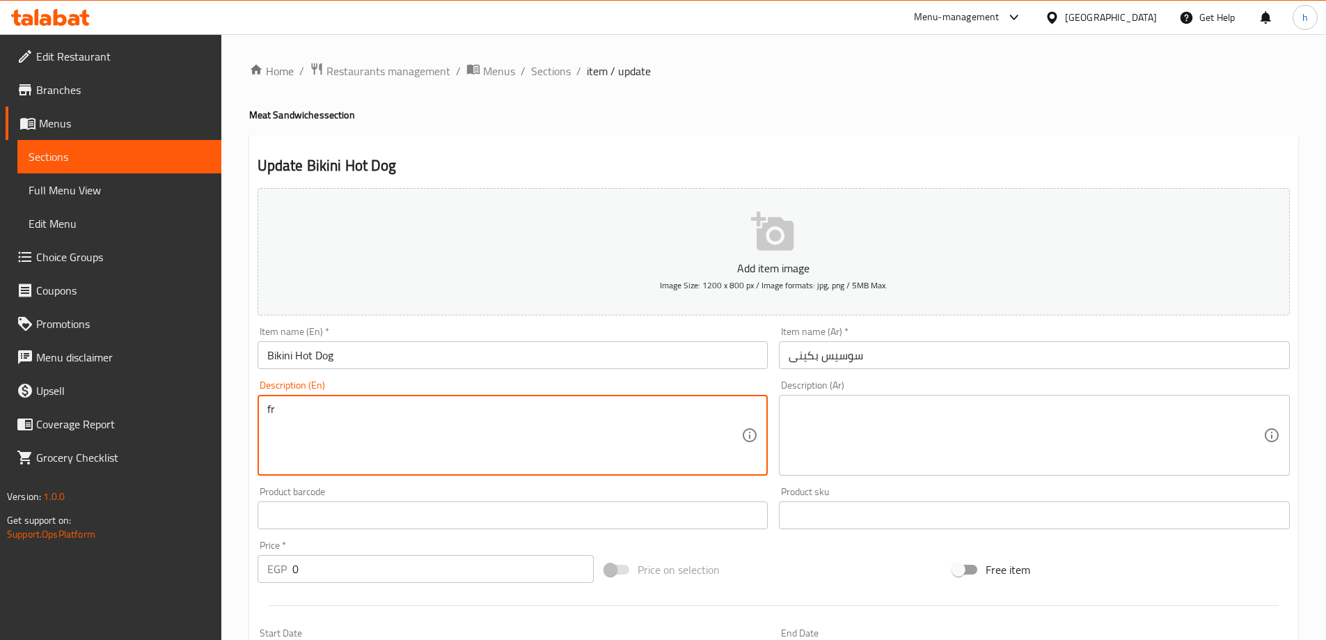
type textarea "f"
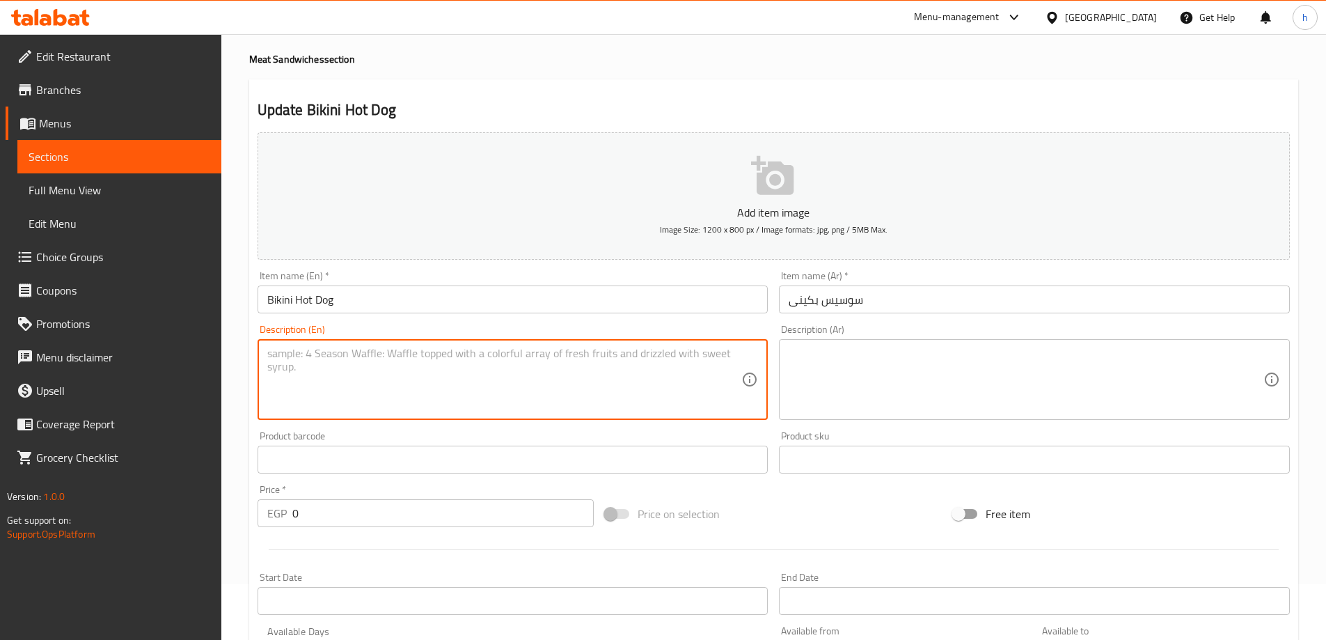
scroll to position [375, 0]
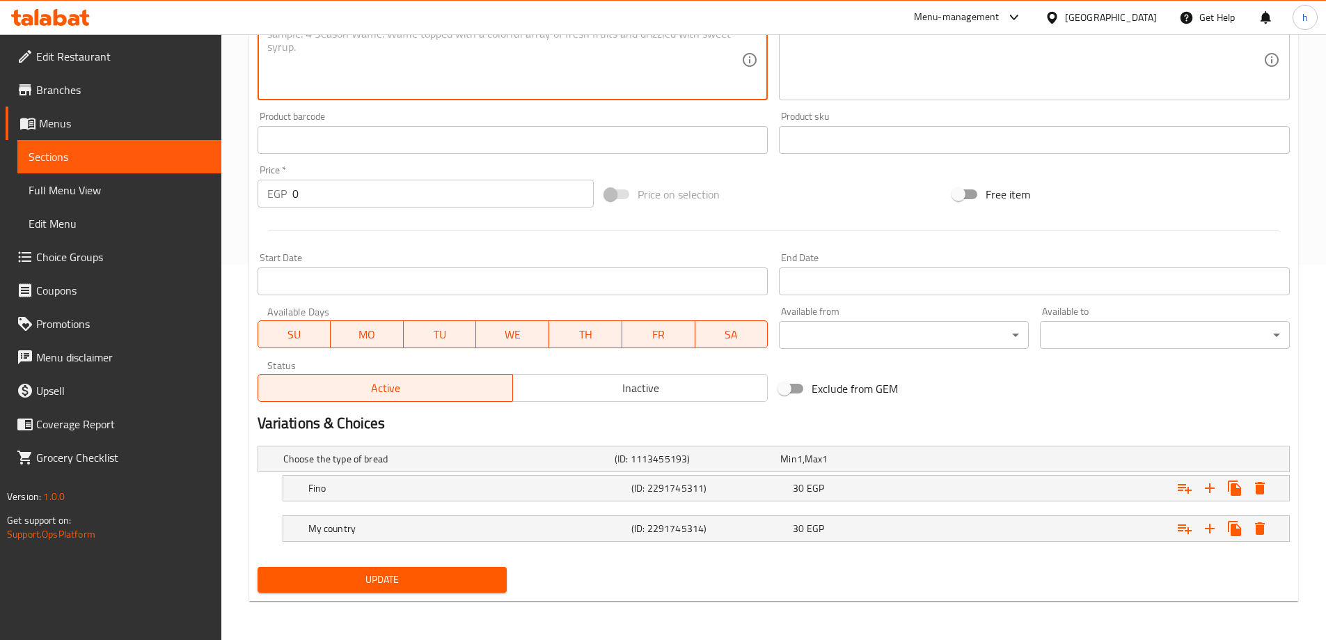
click at [326, 585] on span "Update" at bounding box center [383, 579] width 228 height 17
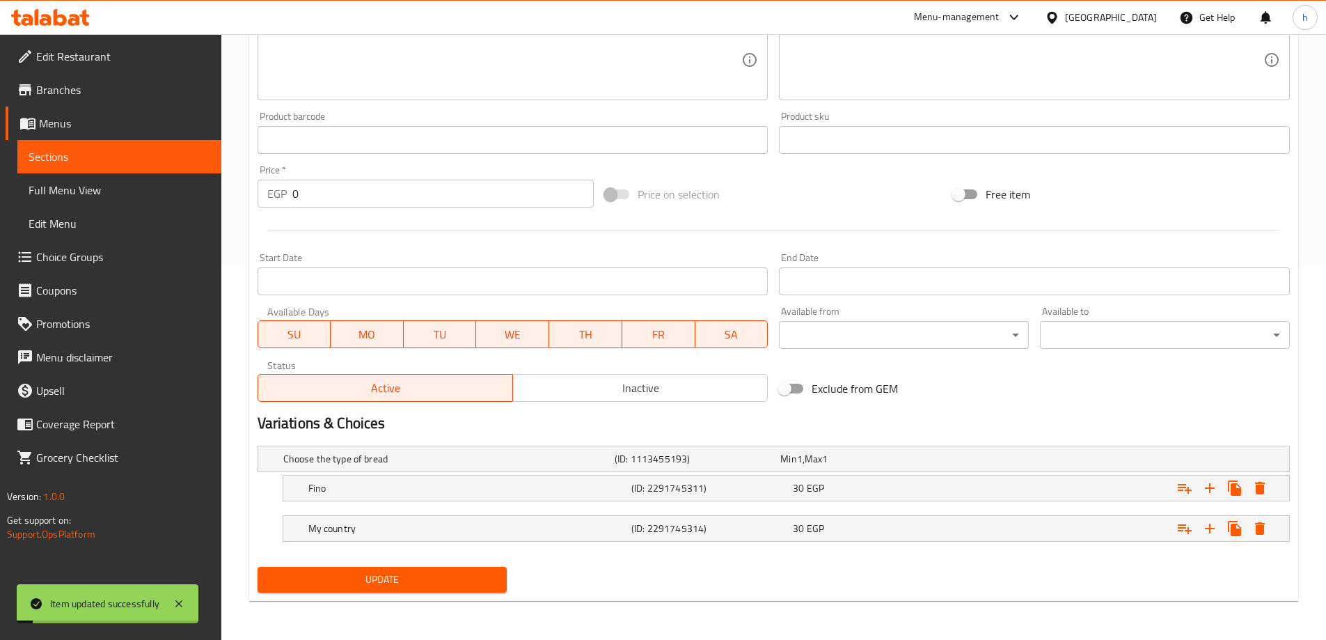
click at [148, 159] on span "Sections" at bounding box center [120, 156] width 182 height 17
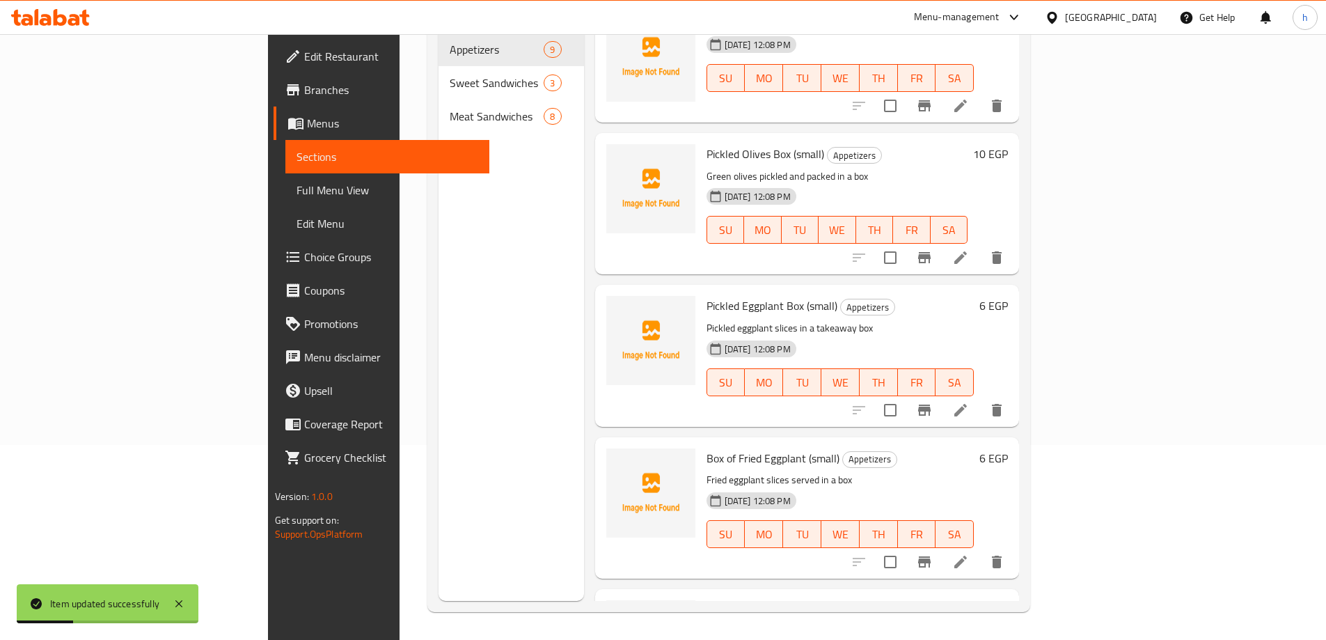
scroll to position [348, 0]
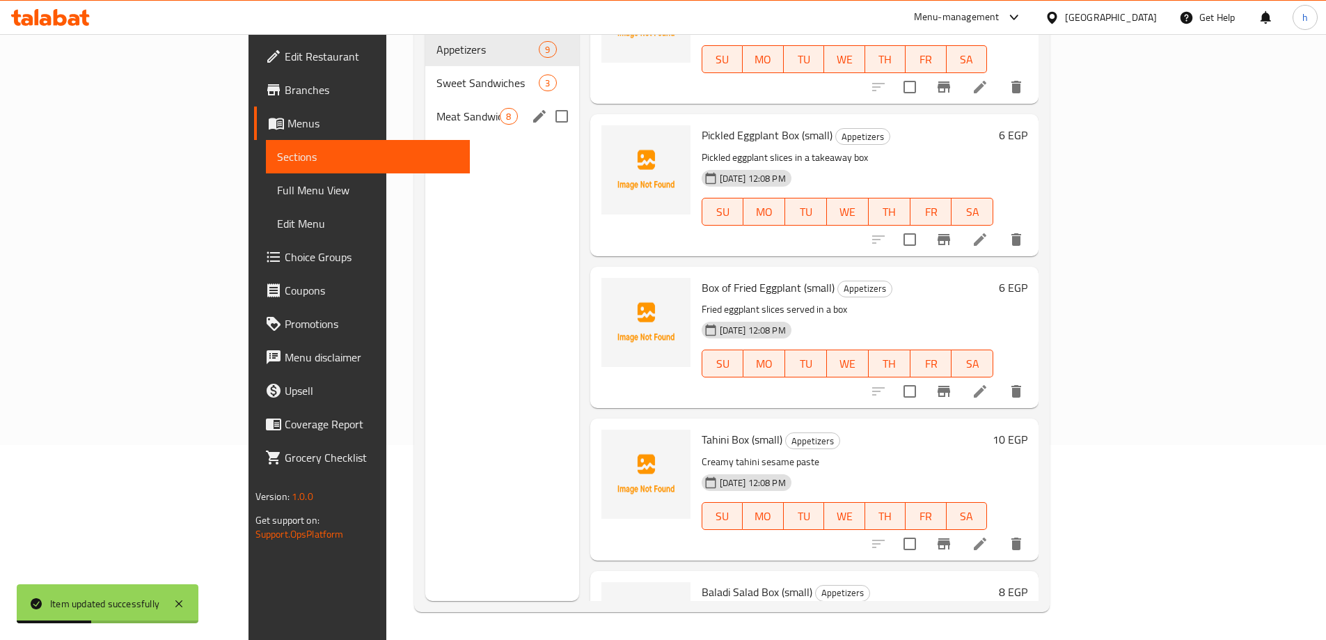
drag, startPoint x: 335, startPoint y: 95, endPoint x: 418, endPoint y: 163, distance: 106.3
click at [436, 108] on span "Meat Sandwiches" at bounding box center [467, 116] width 63 height 17
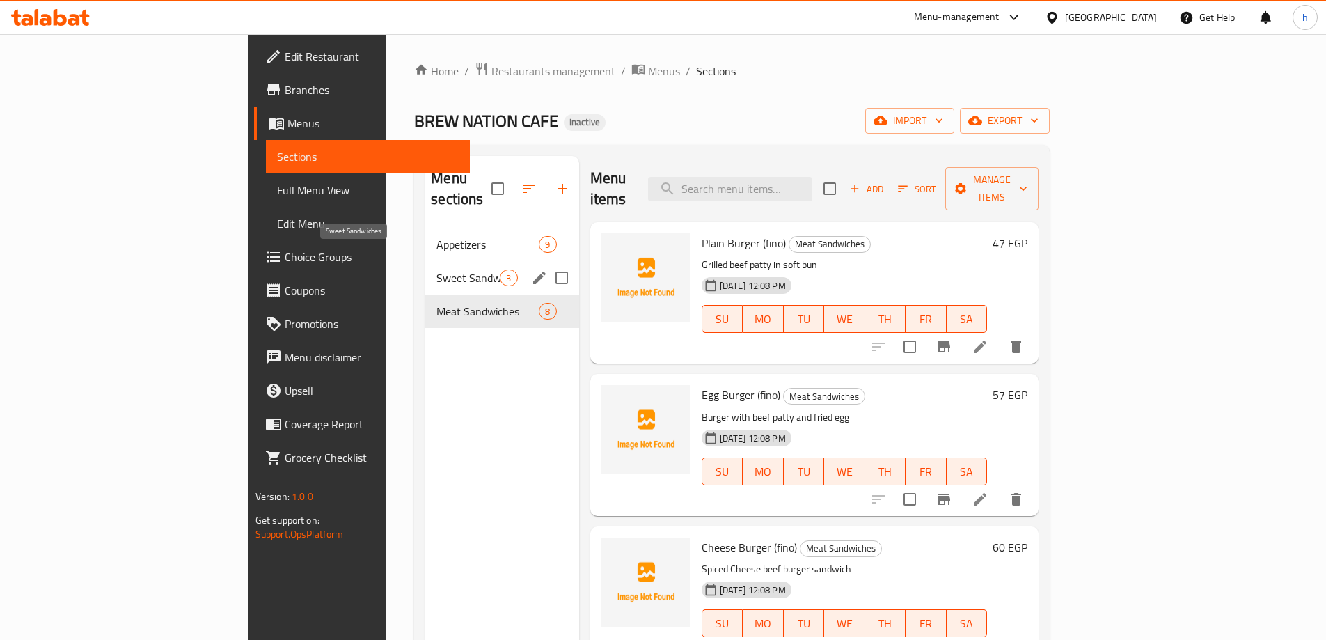
click at [436, 269] on span "Sweet Sandwiches" at bounding box center [467, 277] width 63 height 17
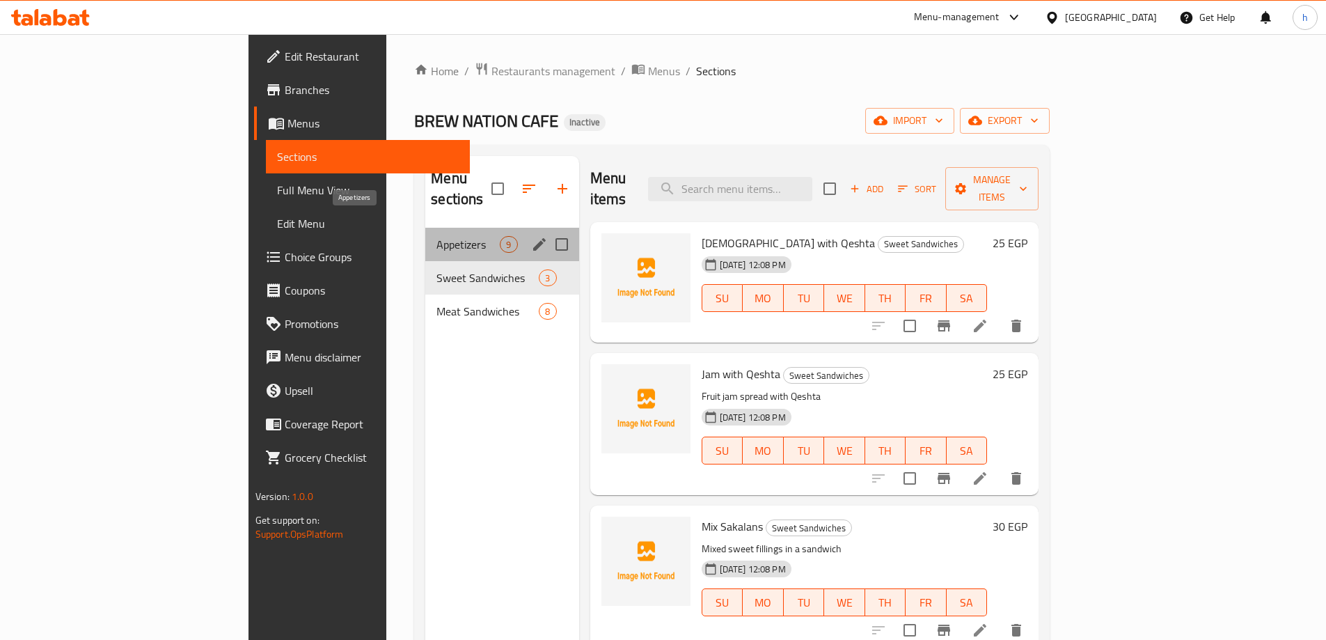
click at [436, 236] on span "Appetizers" at bounding box center [467, 244] width 63 height 17
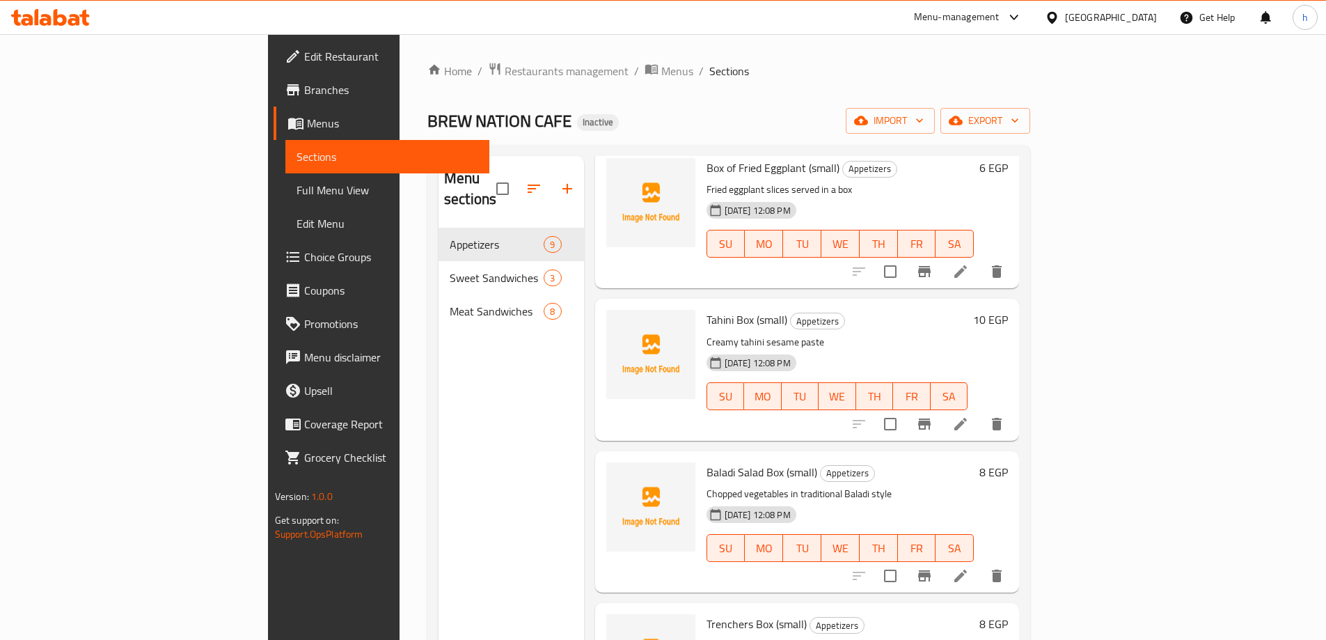
scroll to position [743, 0]
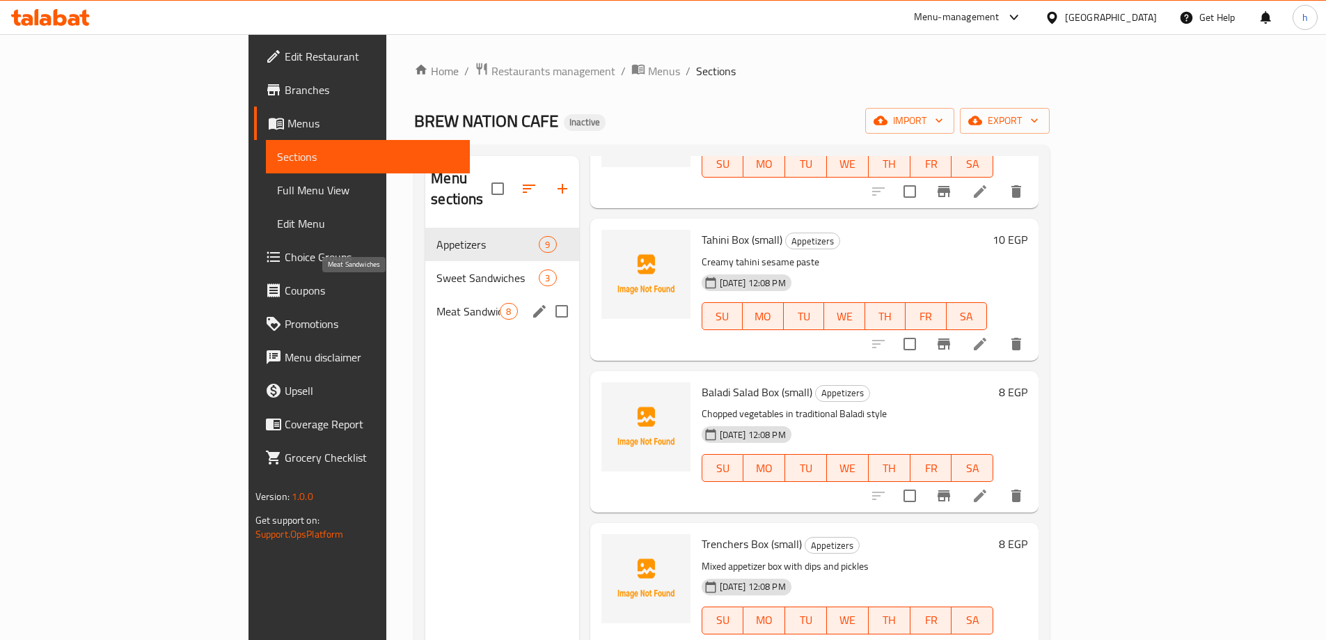
click at [436, 303] on span "Meat Sandwiches" at bounding box center [467, 311] width 63 height 17
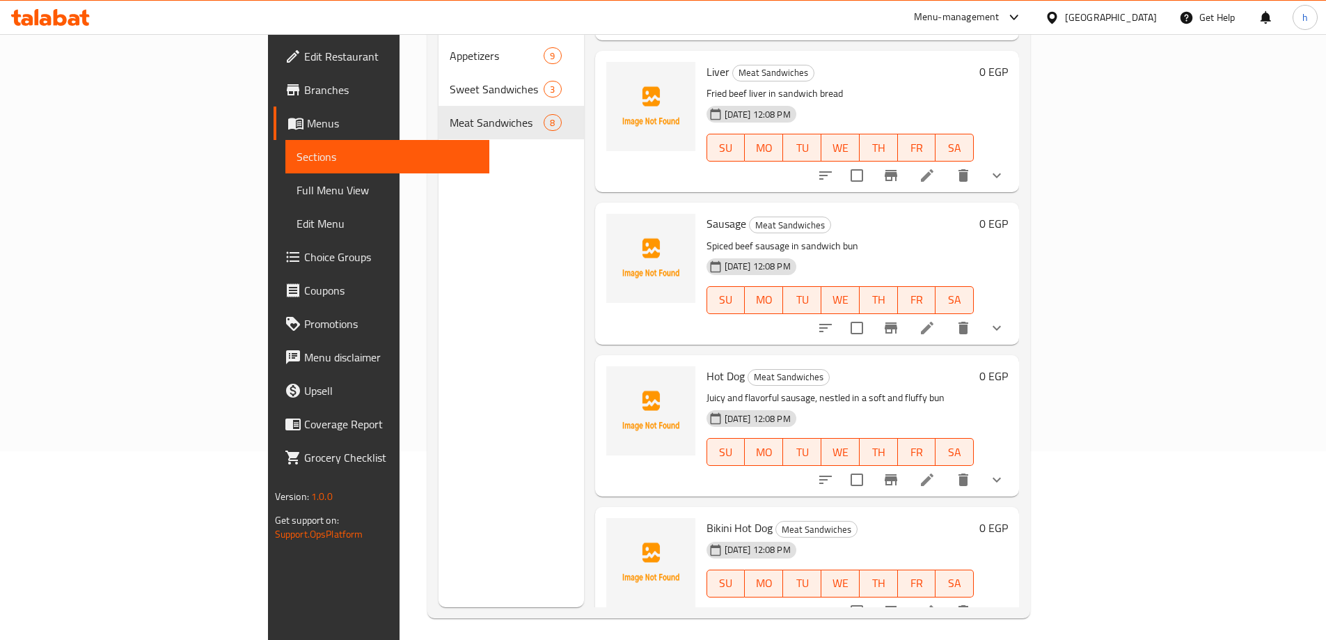
scroll to position [195, 0]
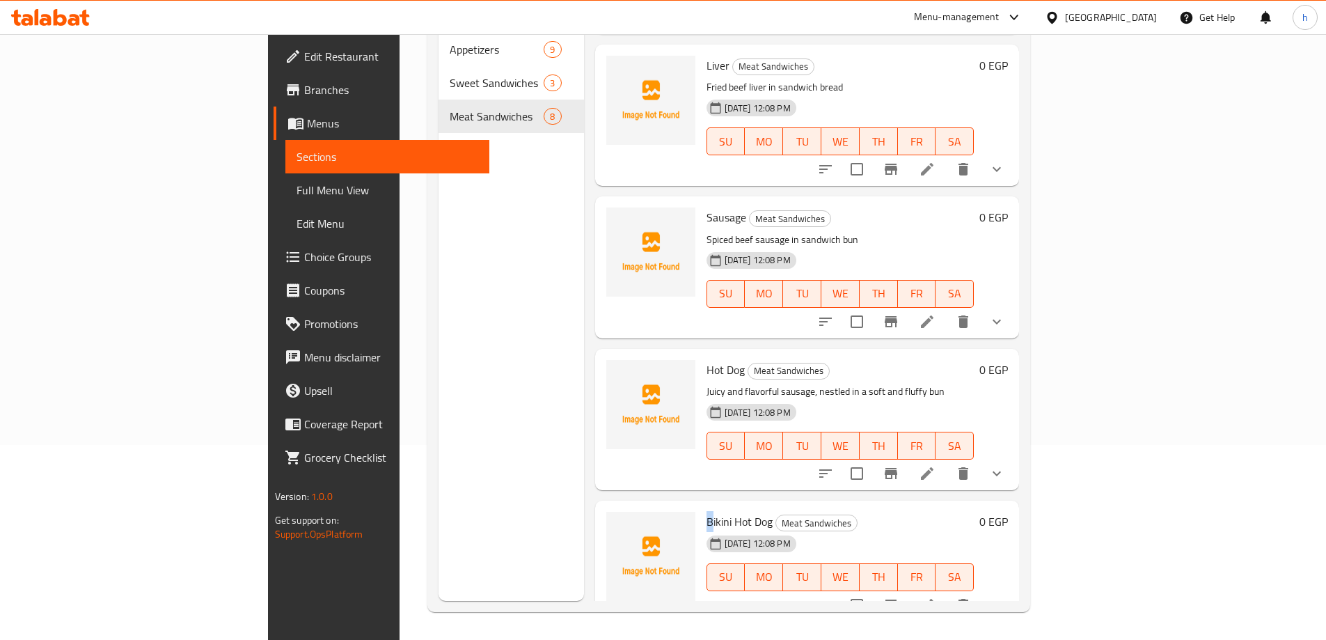
click at [701, 506] on div "Bikini Hot Dog Meat Sandwiches 13-09-2025 12:08 PM SU MO TU WE TH FR SA" at bounding box center [840, 561] width 279 height 110
click at [706, 511] on span "Bikini Hot Dog" at bounding box center [739, 521] width 66 height 21
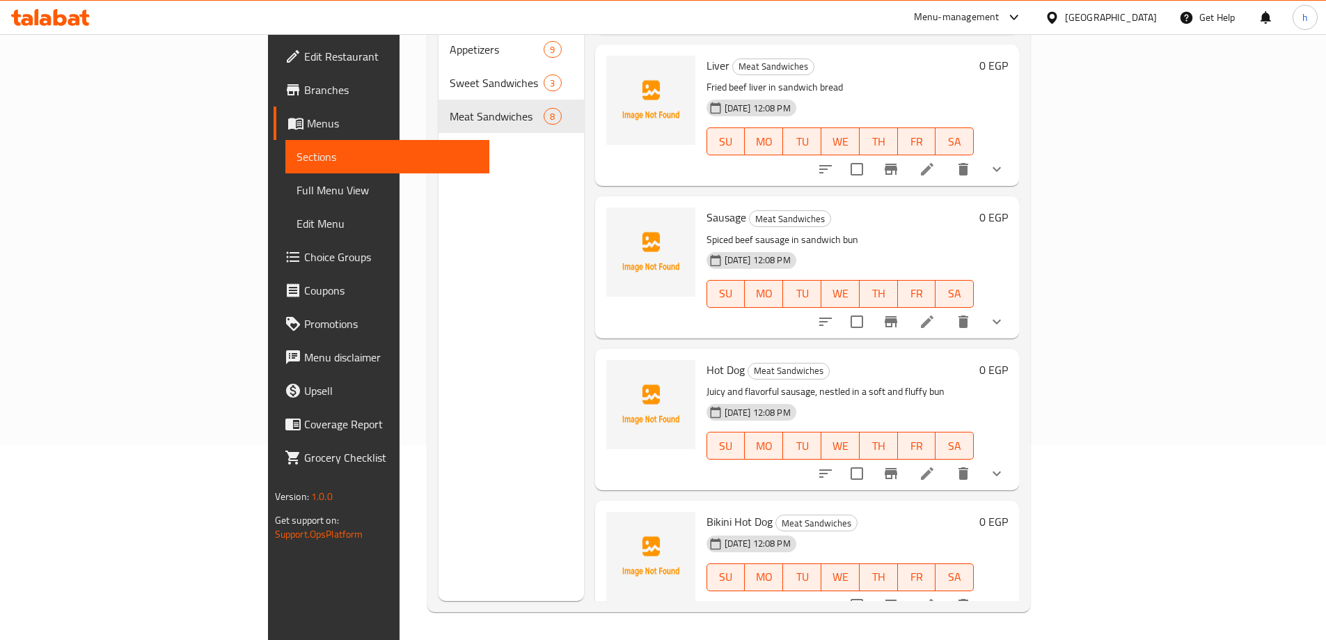
click at [438, 456] on div "Menu sections Appetizers 9 Sweet Sandwiches 3 Meat Sandwiches 8" at bounding box center [510, 281] width 145 height 640
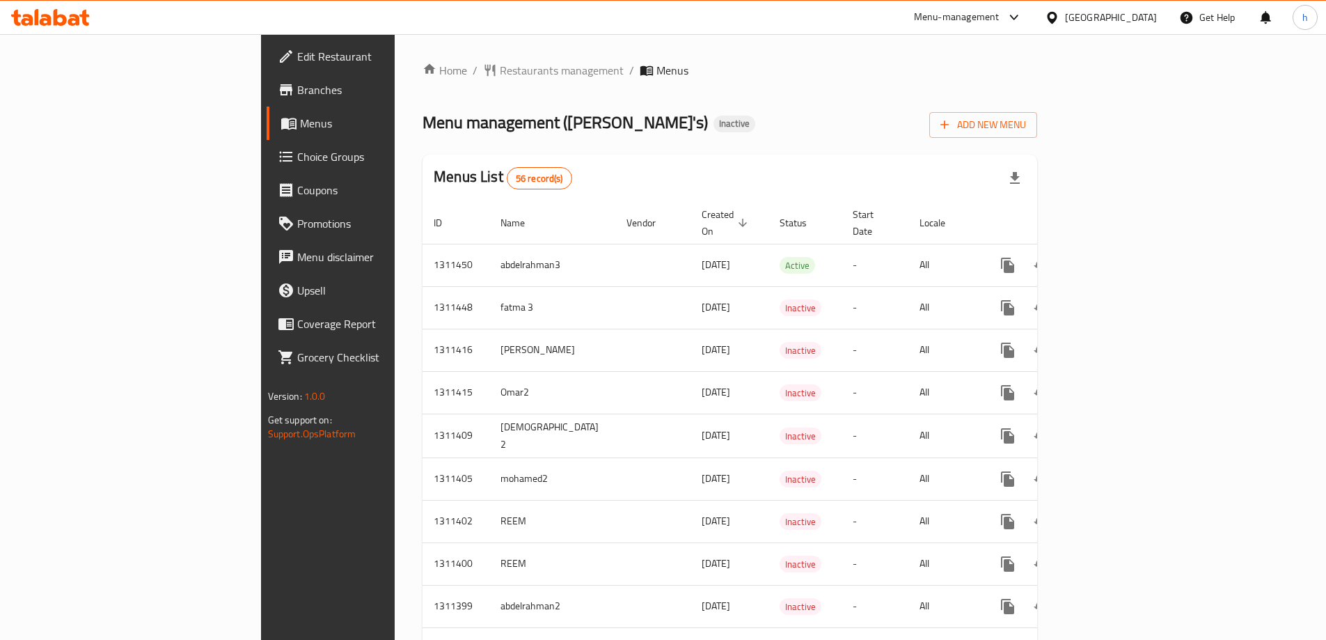
click at [1037, 167] on div "Menus List 56 record(s)" at bounding box center [729, 177] width 614 height 47
click at [1026, 128] on span "Add New Menu" at bounding box center [983, 124] width 86 height 17
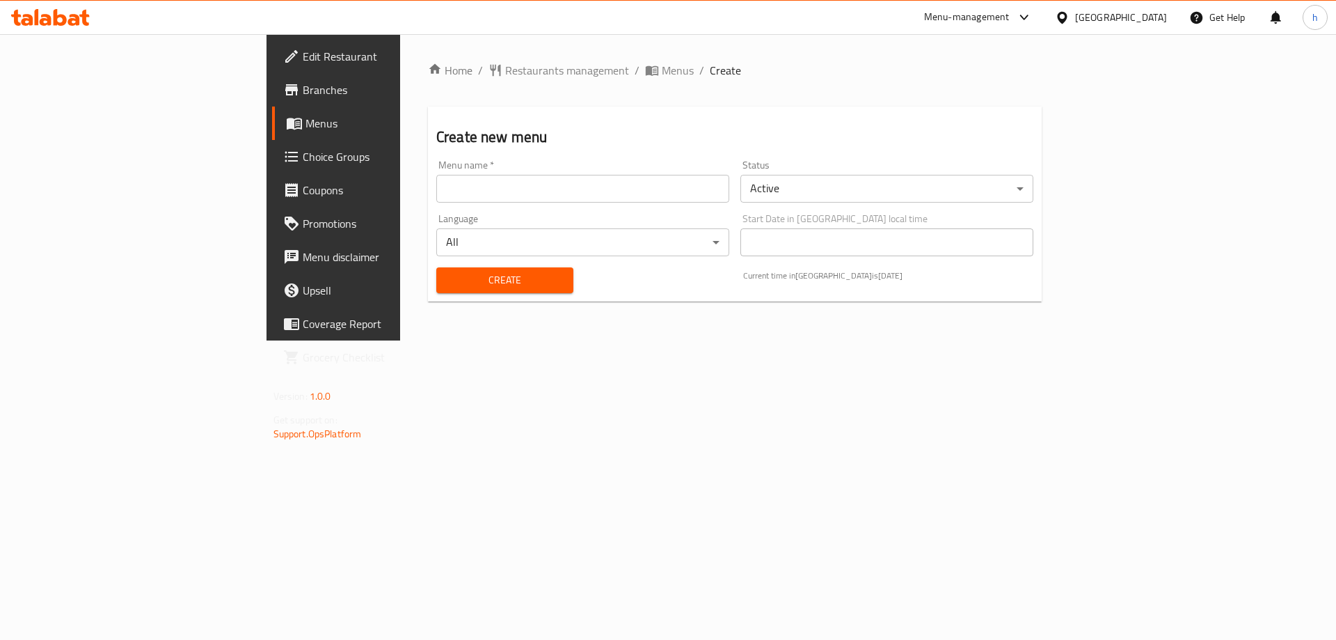
click at [564, 183] on input "text" at bounding box center [582, 189] width 293 height 28
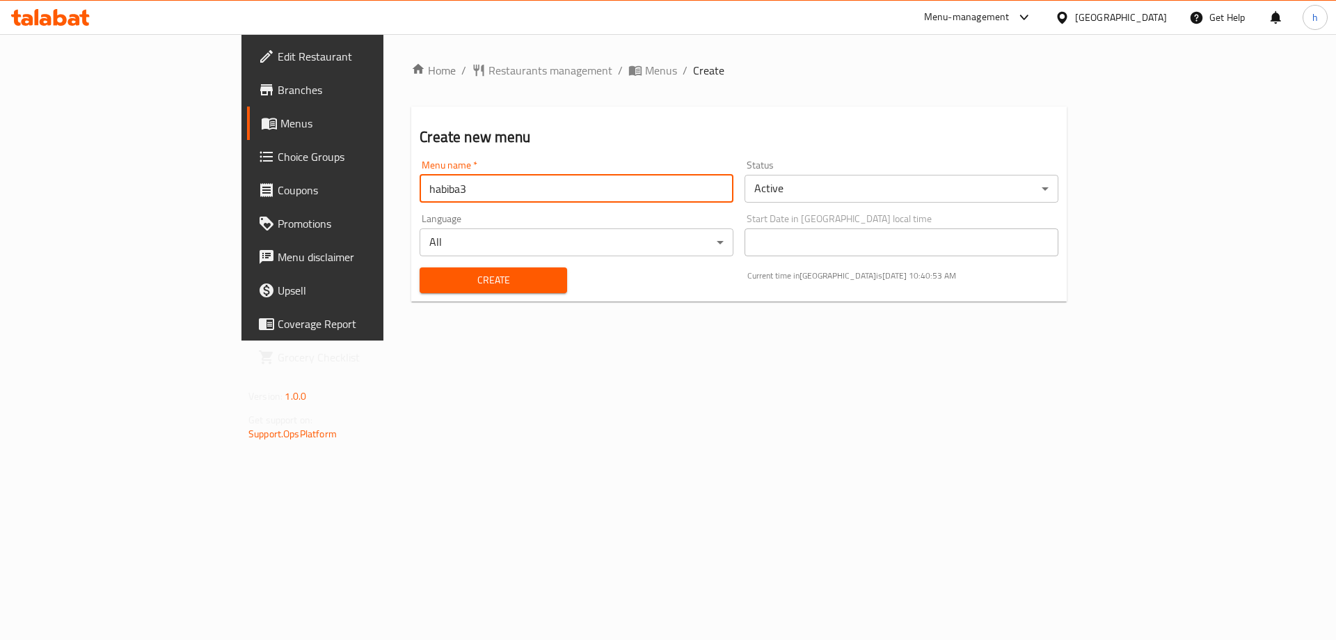
type input "habiba3"
click at [431, 280] on span "Create" at bounding box center [493, 279] width 125 height 17
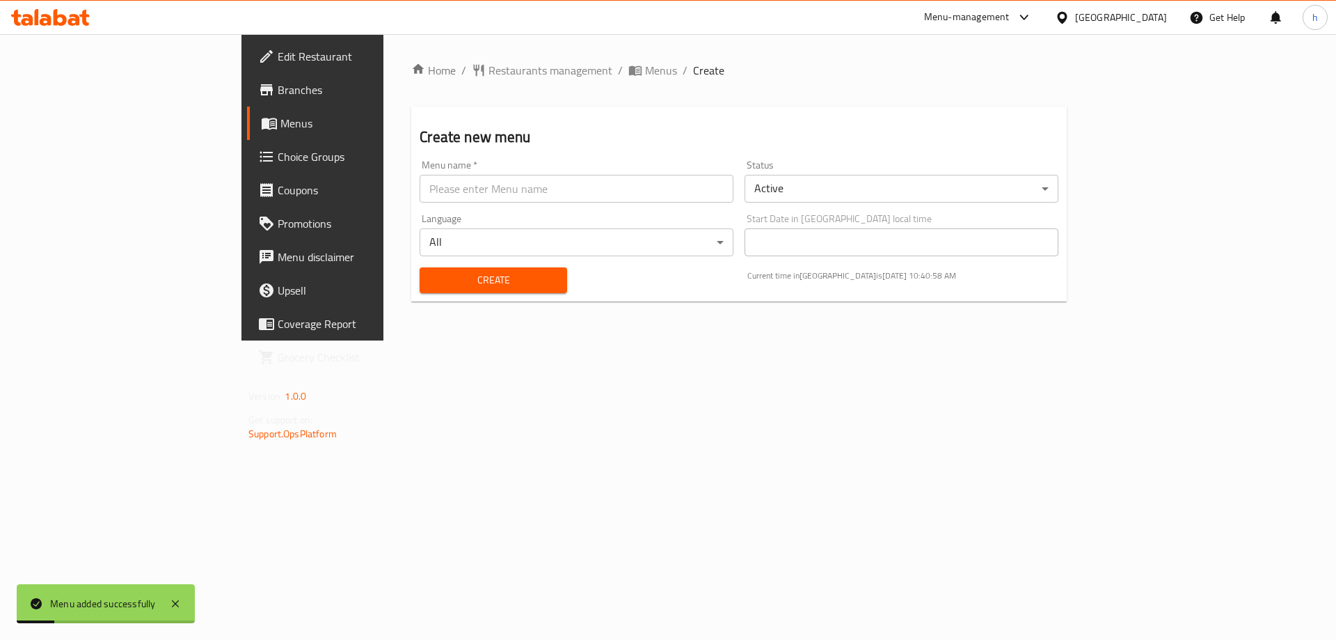
click at [280, 129] on span "Menus" at bounding box center [366, 123] width 173 height 17
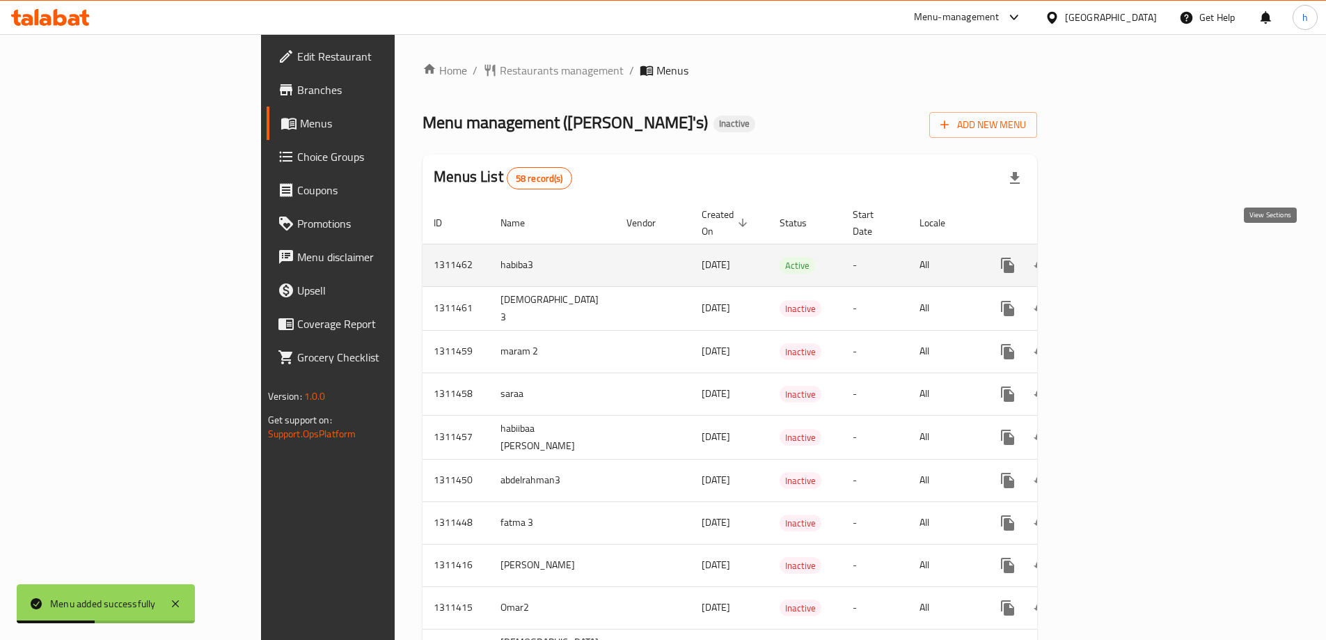
click at [1116, 257] on icon "enhanced table" at bounding box center [1107, 265] width 17 height 17
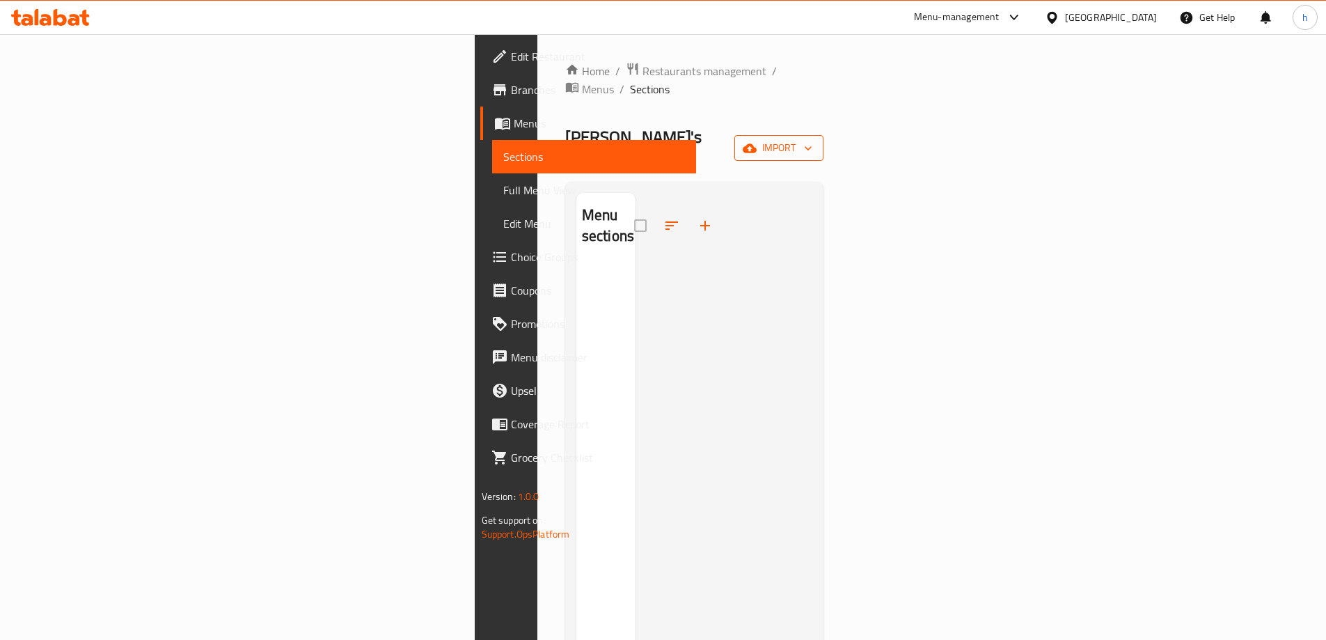
click at [812, 139] on span "import" at bounding box center [778, 147] width 67 height 17
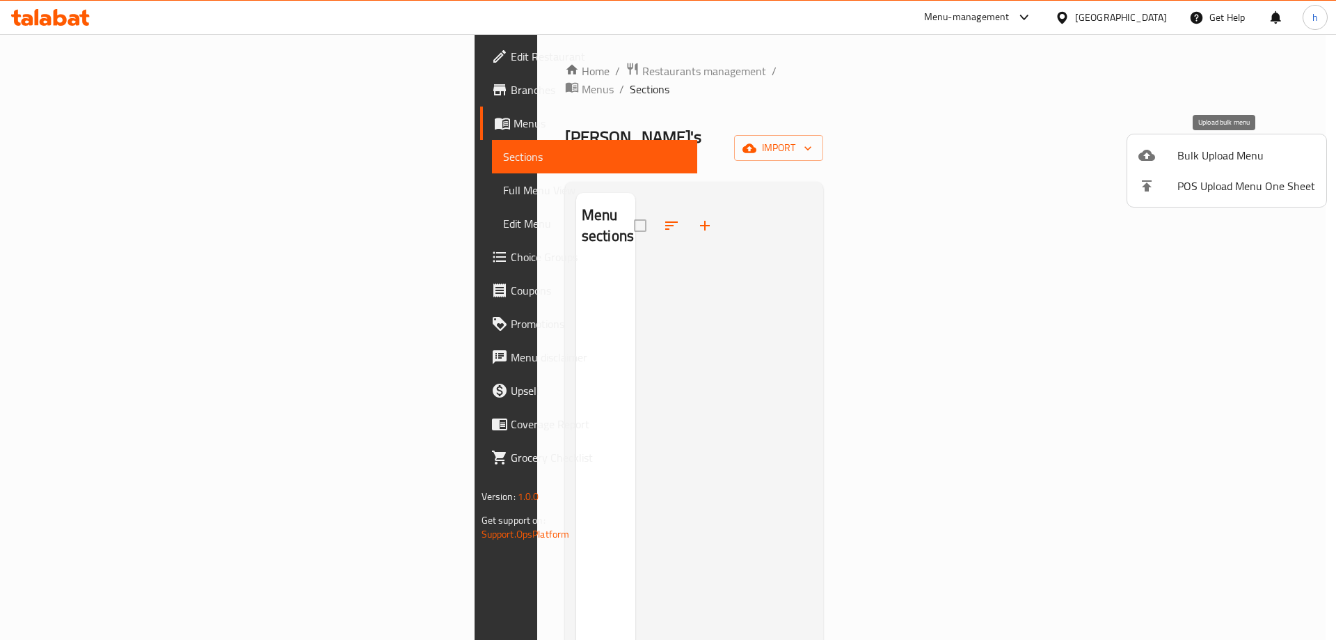
click at [1205, 159] on span "Bulk Upload Menu" at bounding box center [1246, 155] width 138 height 17
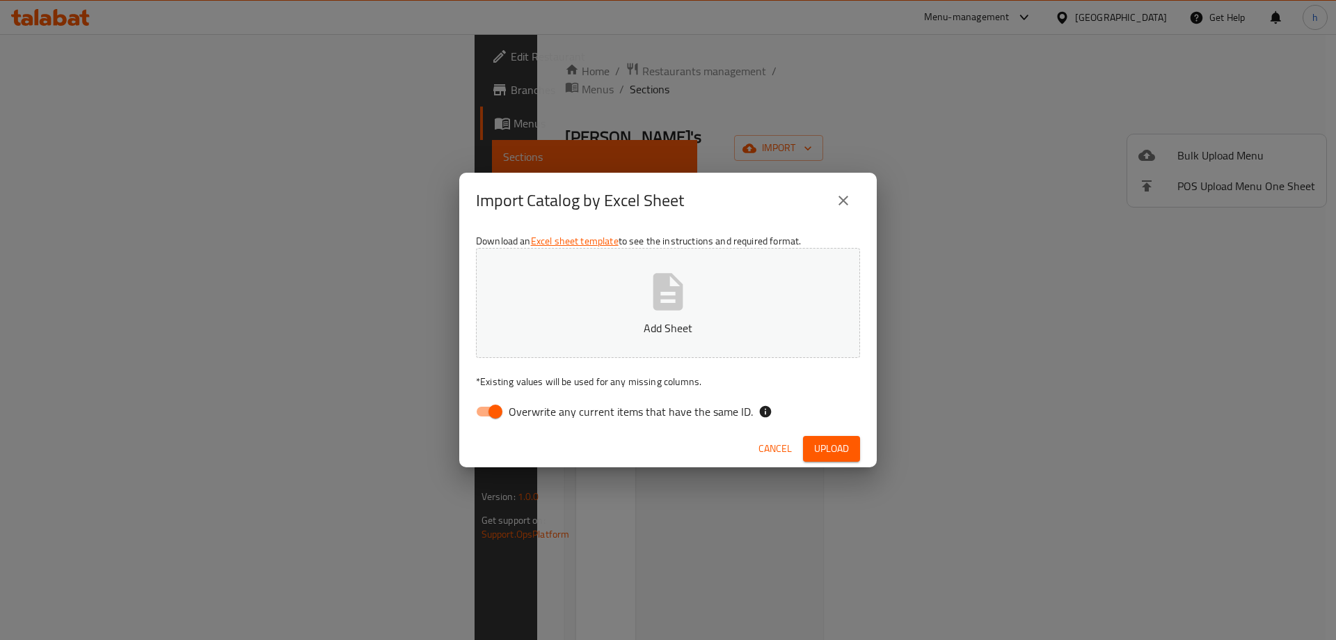
click at [493, 412] on input "Overwrite any current items that have the same ID." at bounding box center [495, 411] width 79 height 26
checkbox input "false"
click at [833, 455] on span "Upload" at bounding box center [831, 448] width 35 height 17
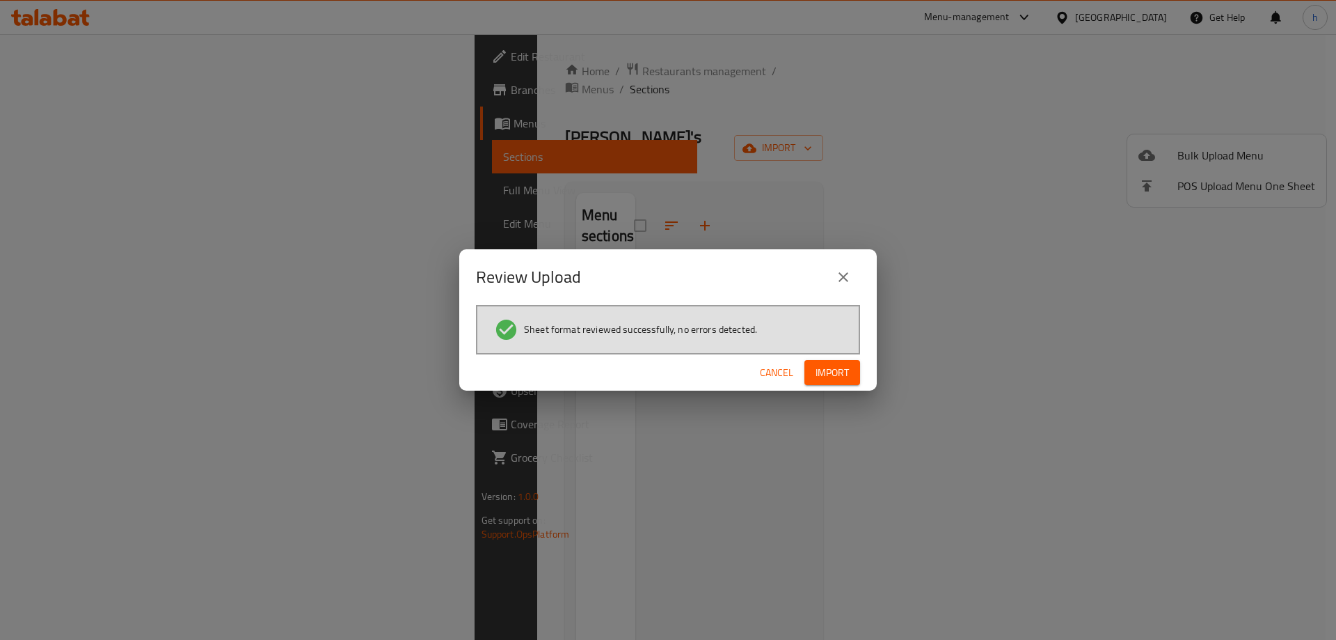
click at [829, 376] on span "Import" at bounding box center [832, 372] width 33 height 17
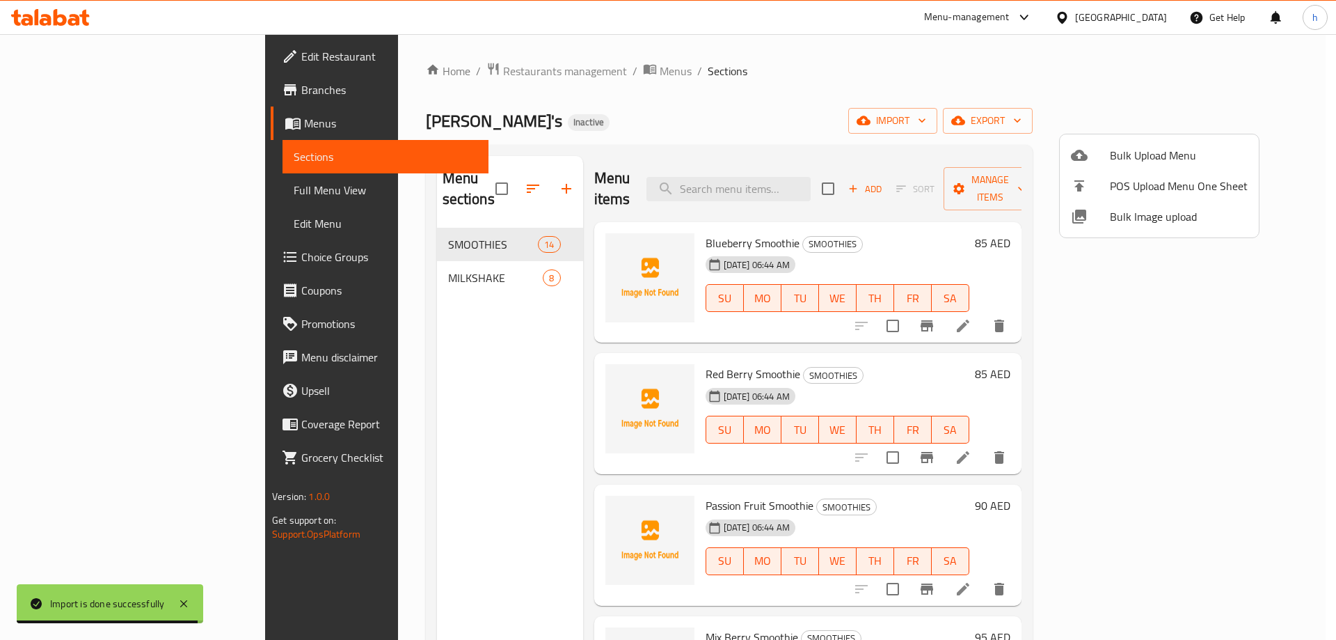
click at [1018, 118] on div at bounding box center [668, 320] width 1336 height 640
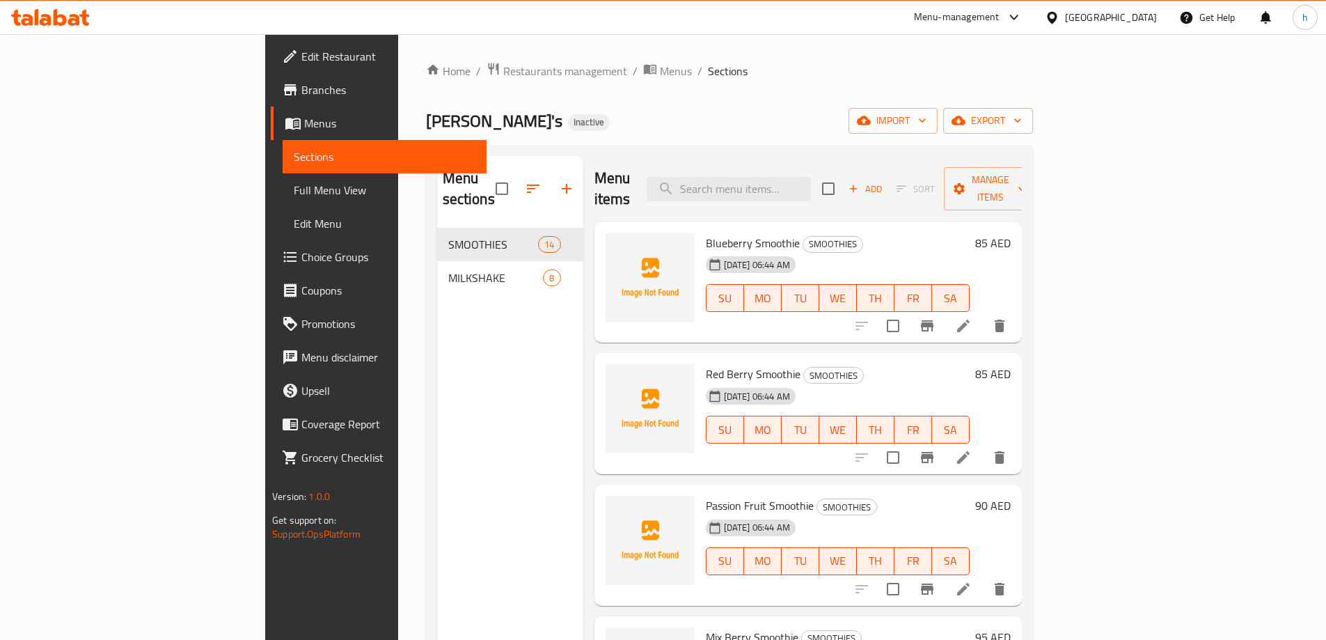
click at [983, 313] on li at bounding box center [963, 325] width 39 height 25
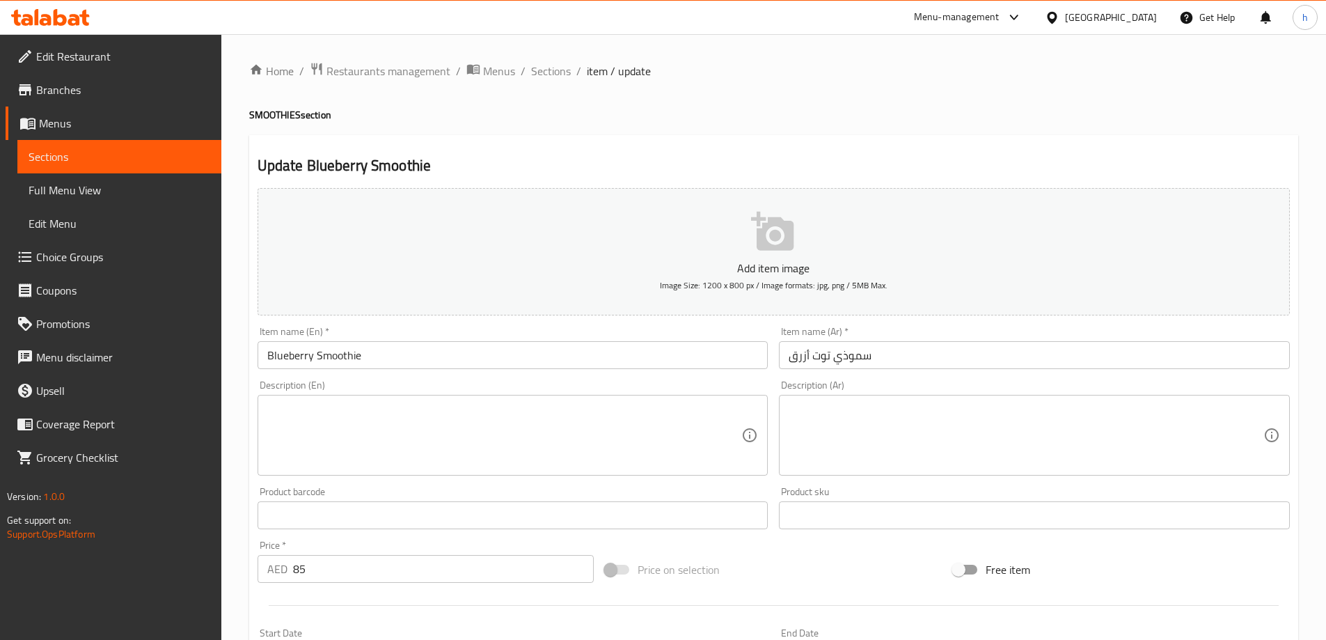
click at [326, 358] on input "Blueberry Smoothie" at bounding box center [512, 355] width 511 height 28
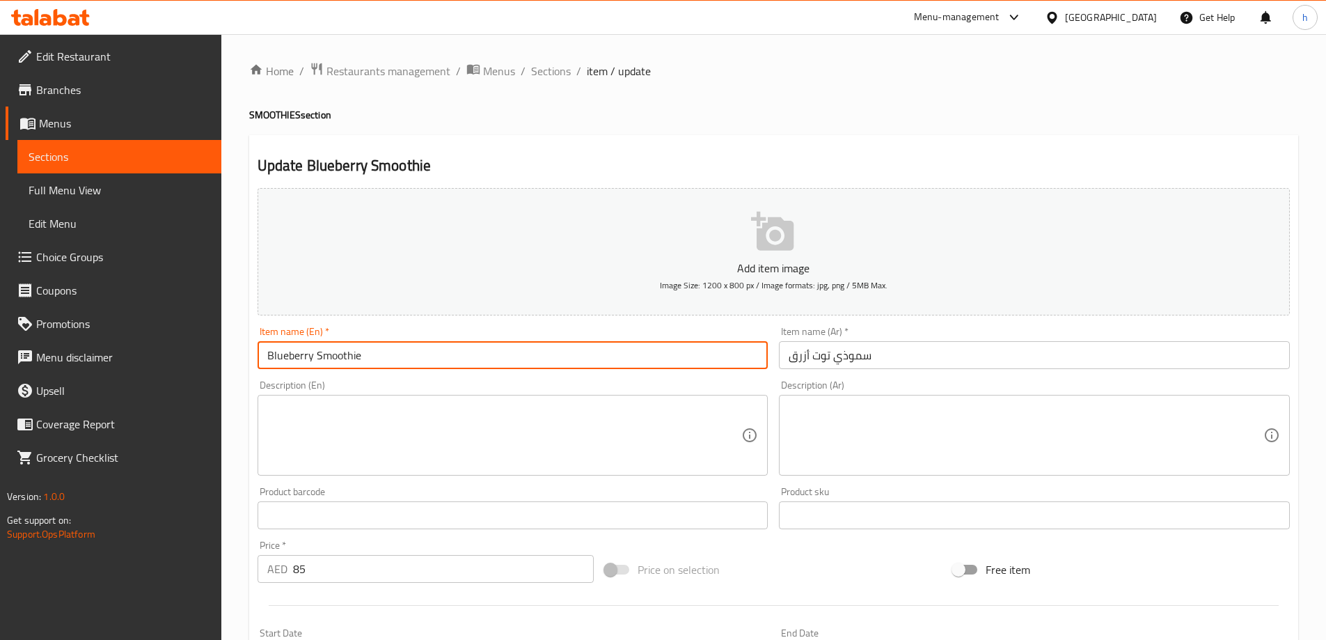
click at [326, 358] on input "Blueberry Smoothie" at bounding box center [512, 355] width 511 height 28
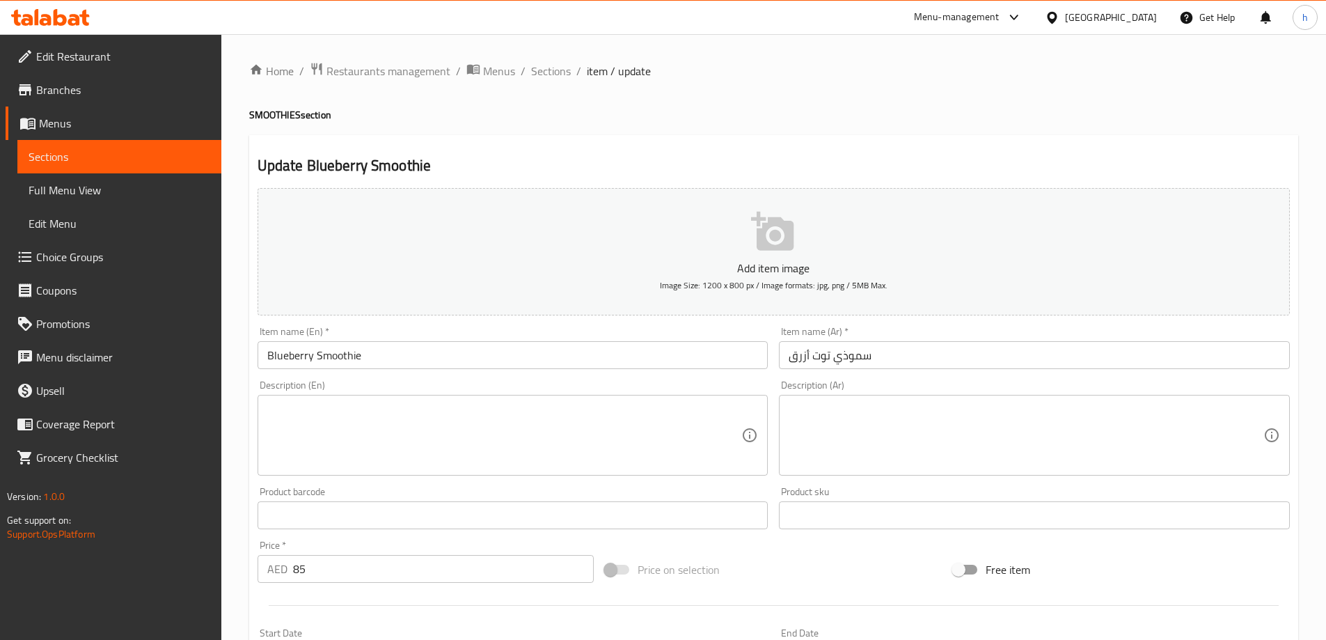
click at [832, 416] on textarea at bounding box center [1025, 435] width 475 height 66
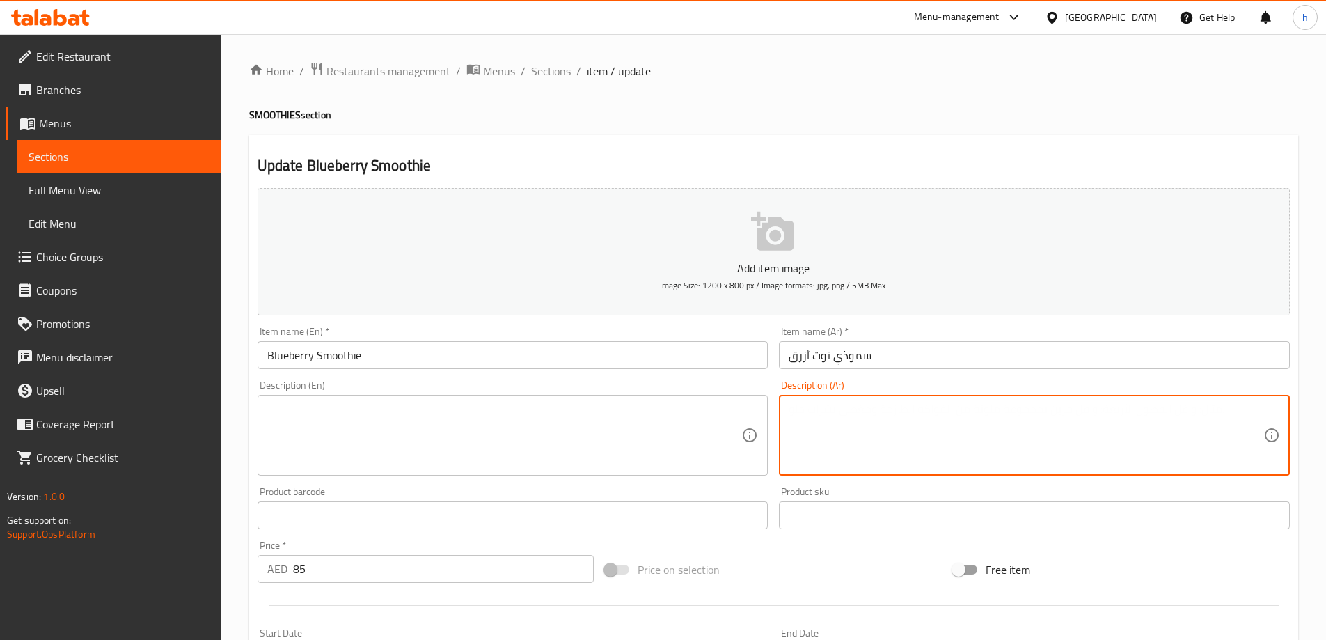
paste textarea "سموزي توت أزرق كريمي."
click at [874, 413] on textarea "سموزي توت أزرق كريمي." at bounding box center [1025, 435] width 475 height 66
type textarea "سموذي توت أزرق كريمي."
click at [376, 420] on textarea at bounding box center [504, 435] width 475 height 66
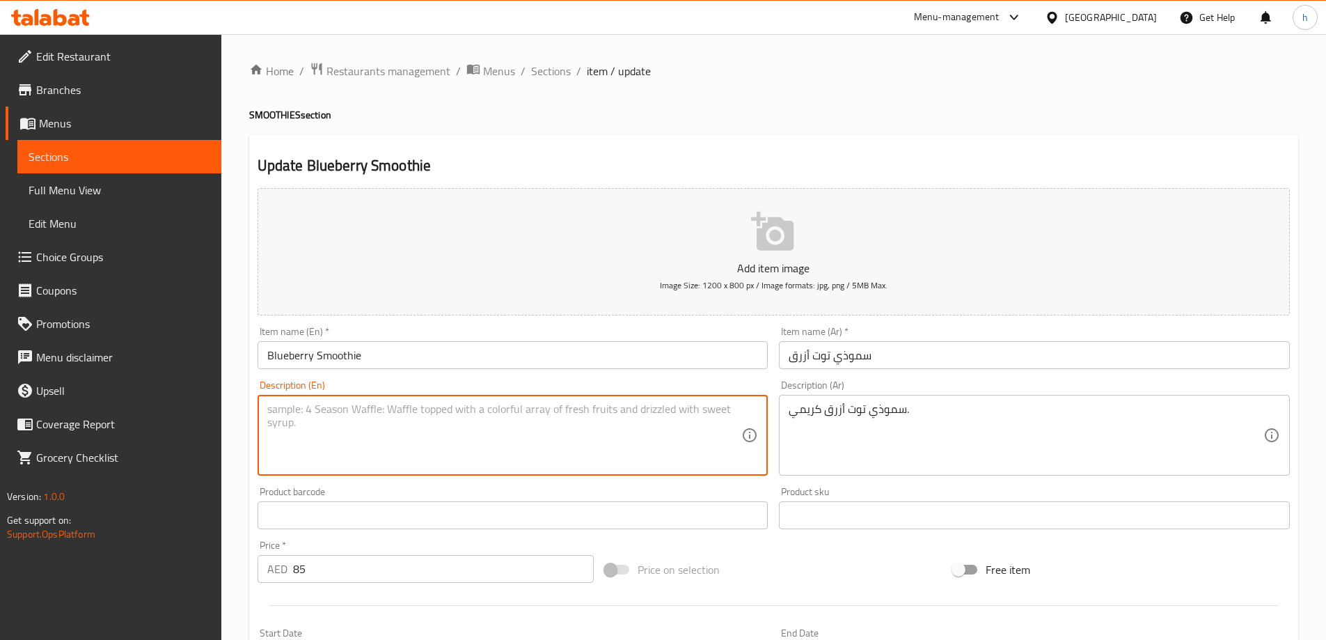
click at [603, 406] on textarea at bounding box center [504, 435] width 475 height 66
click at [370, 409] on textarea at bounding box center [504, 435] width 475 height 66
paste textarea "Creamy blueberry smoothie."
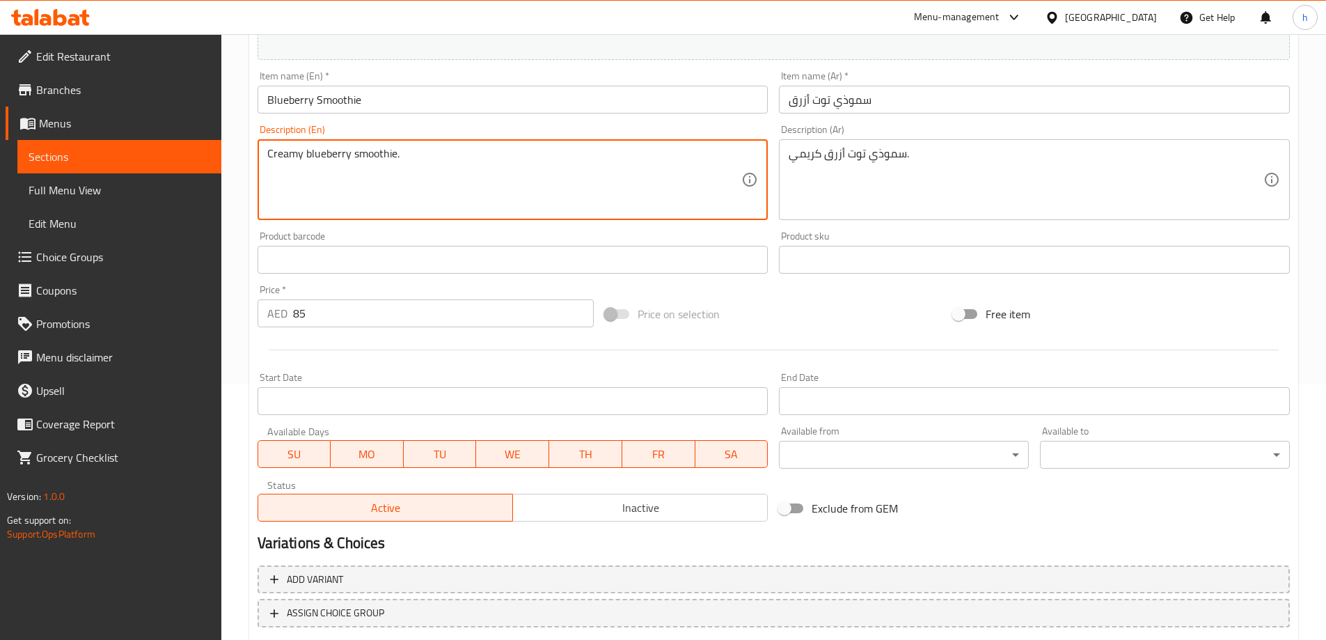
scroll to position [344, 0]
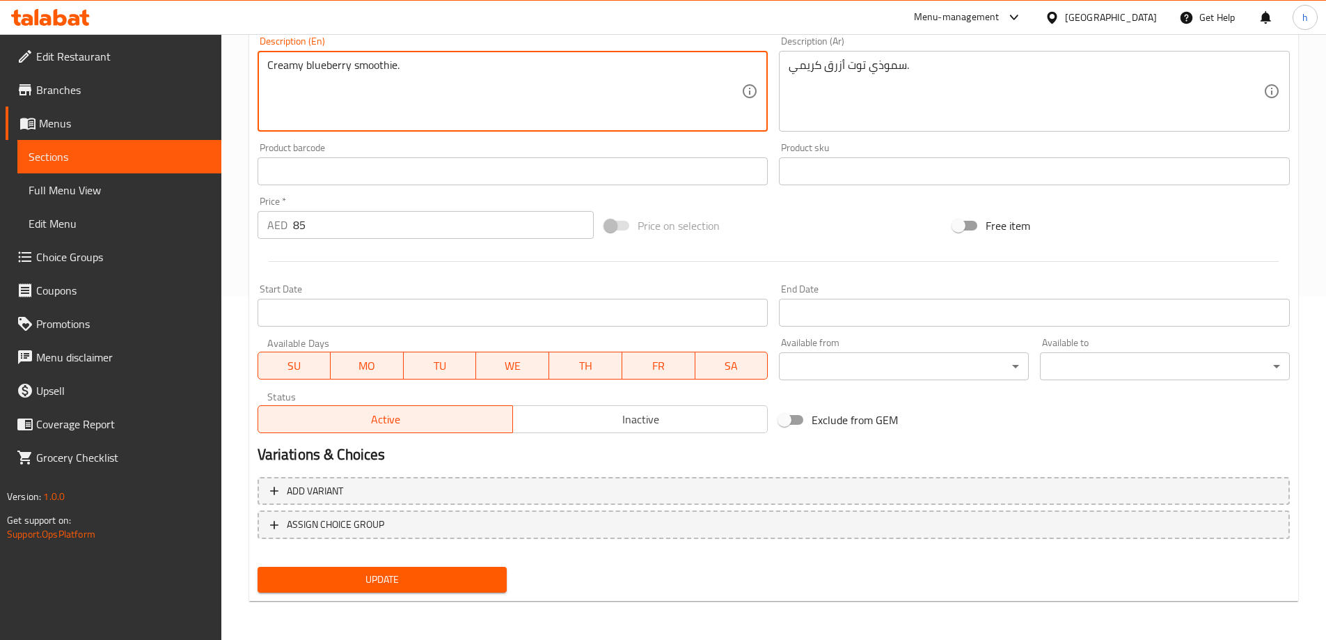
type textarea "Creamy blueberry smoothie."
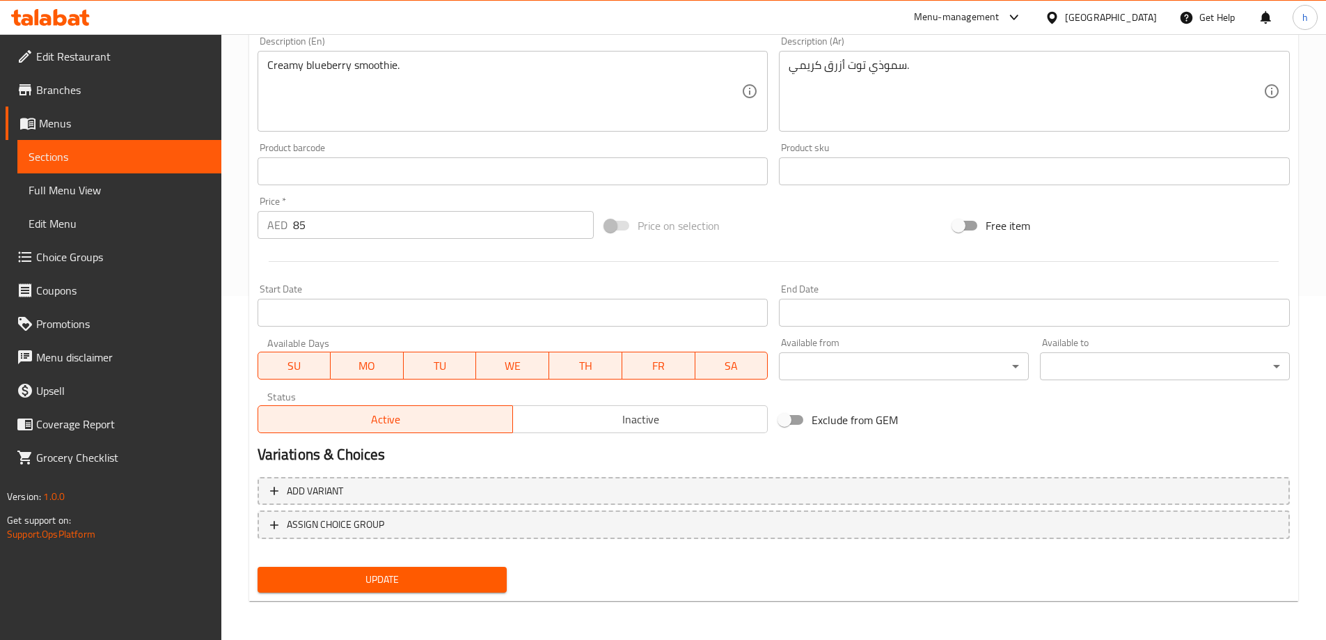
click at [332, 578] on span "Update" at bounding box center [383, 579] width 228 height 17
click at [151, 159] on span "Sections" at bounding box center [120, 156] width 182 height 17
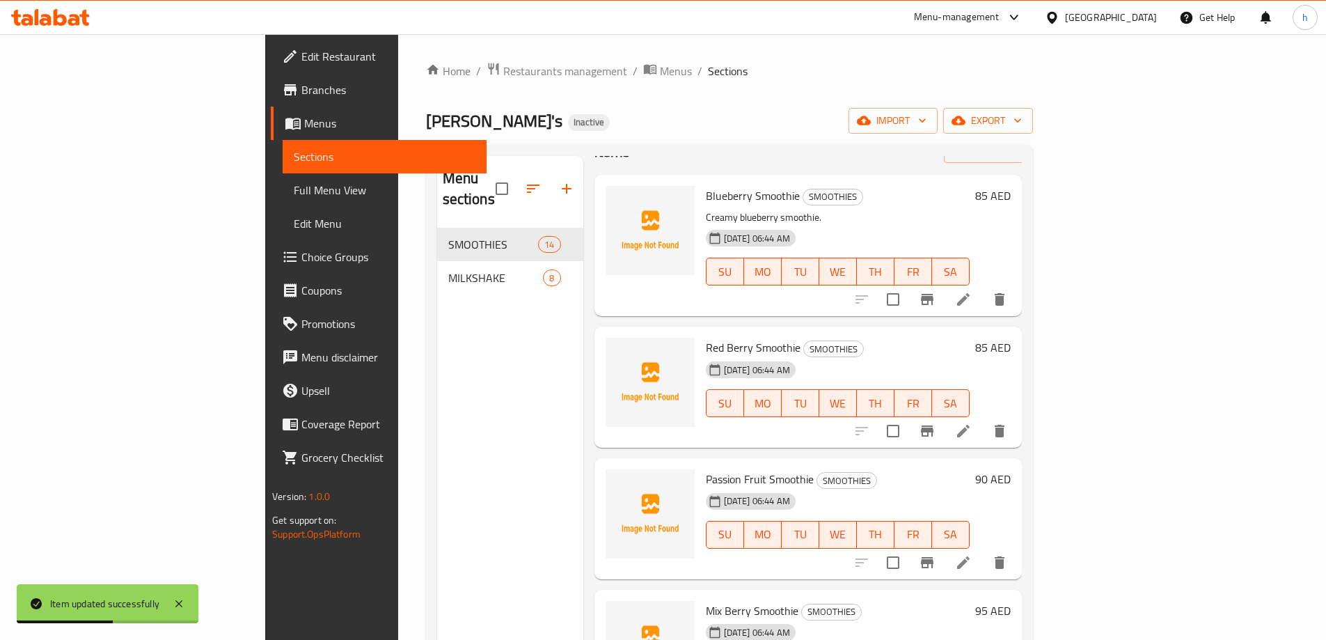
scroll to position [70, 0]
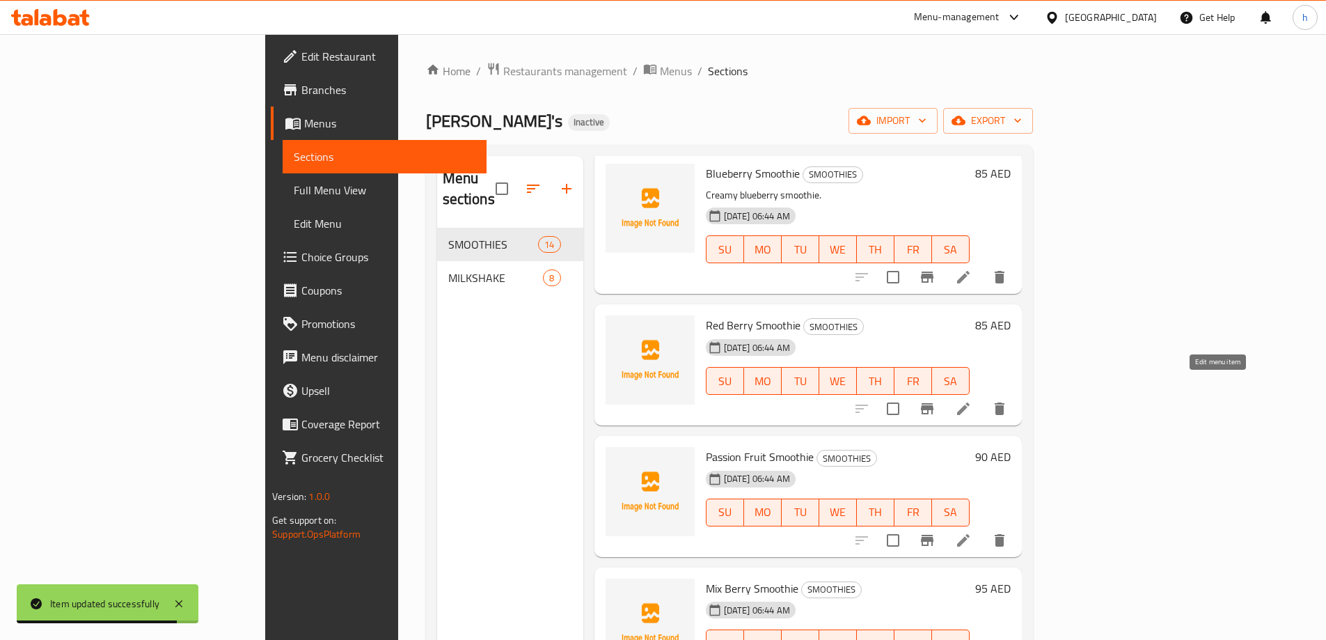
click at [969, 402] on icon at bounding box center [963, 408] width 13 height 13
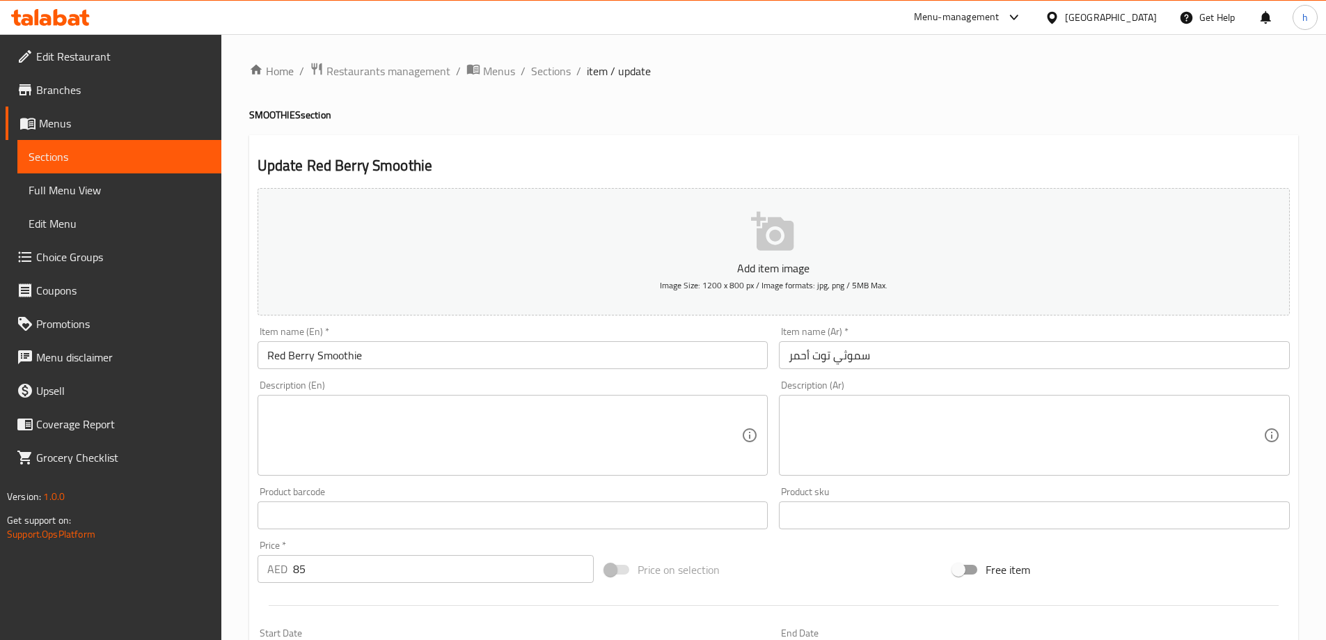
click at [839, 356] on input "سموثي توت أحمر" at bounding box center [1034, 355] width 511 height 28
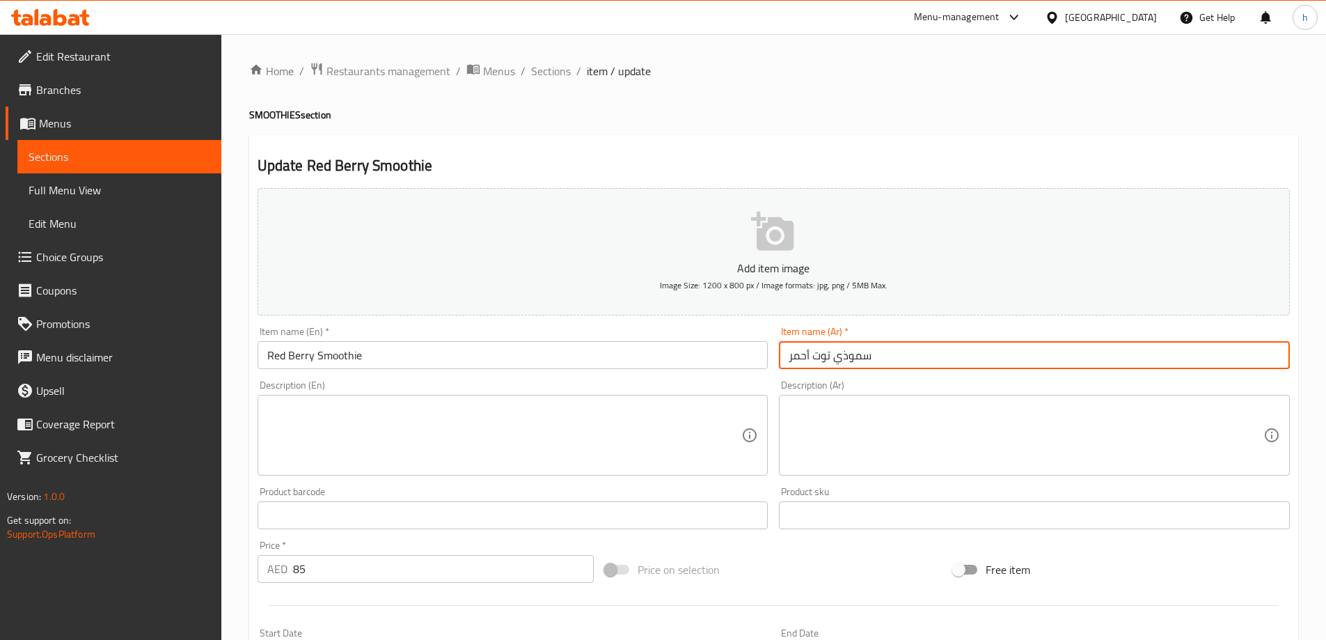
type input "سموذي توت أحمر"
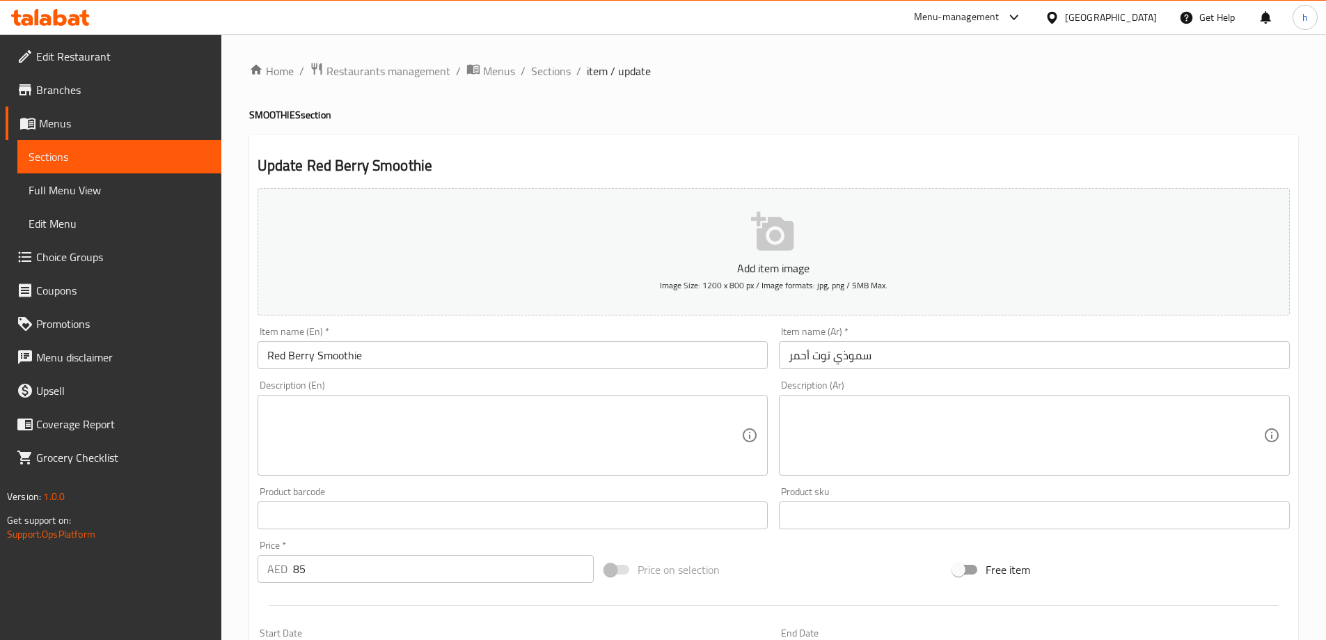
click at [845, 416] on textarea at bounding box center [1025, 435] width 475 height 66
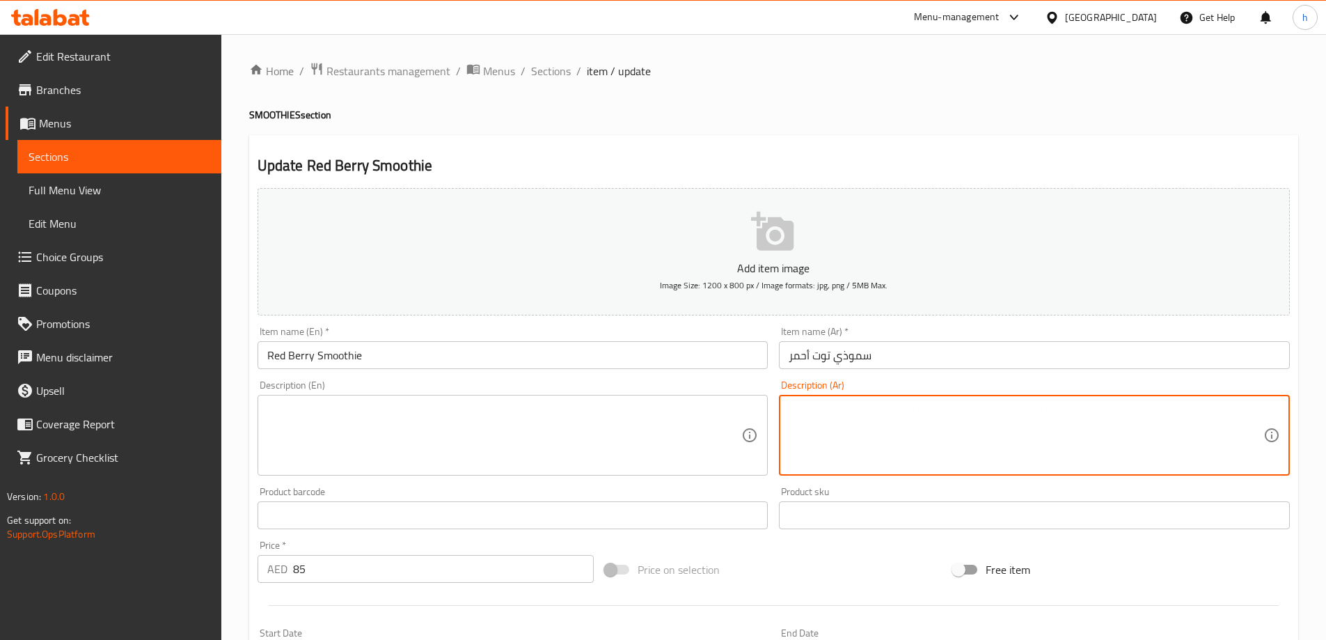
paste textarea "سموزي بيري أحمر منعش."
type textarea "سموزي بيري أحمر منعش."
click at [444, 428] on textarea at bounding box center [504, 435] width 475 height 66
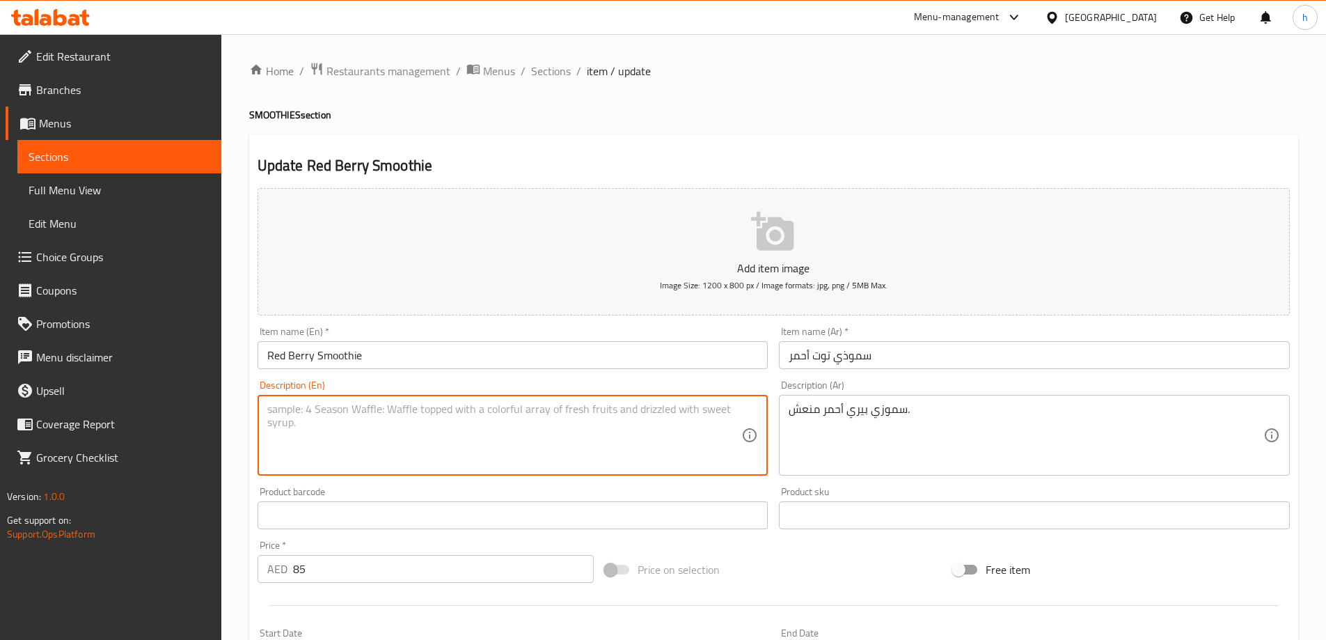
click at [498, 405] on textarea at bounding box center [504, 435] width 475 height 66
paste textarea "Refreshing red berry smoothie."
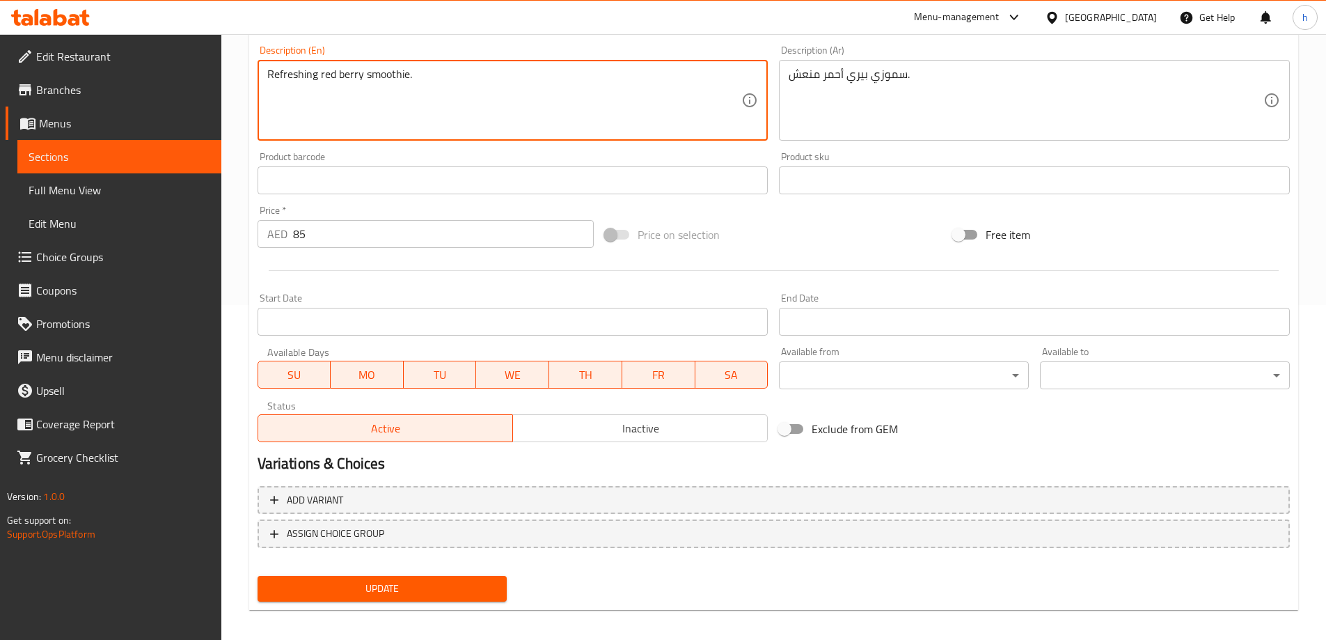
scroll to position [344, 0]
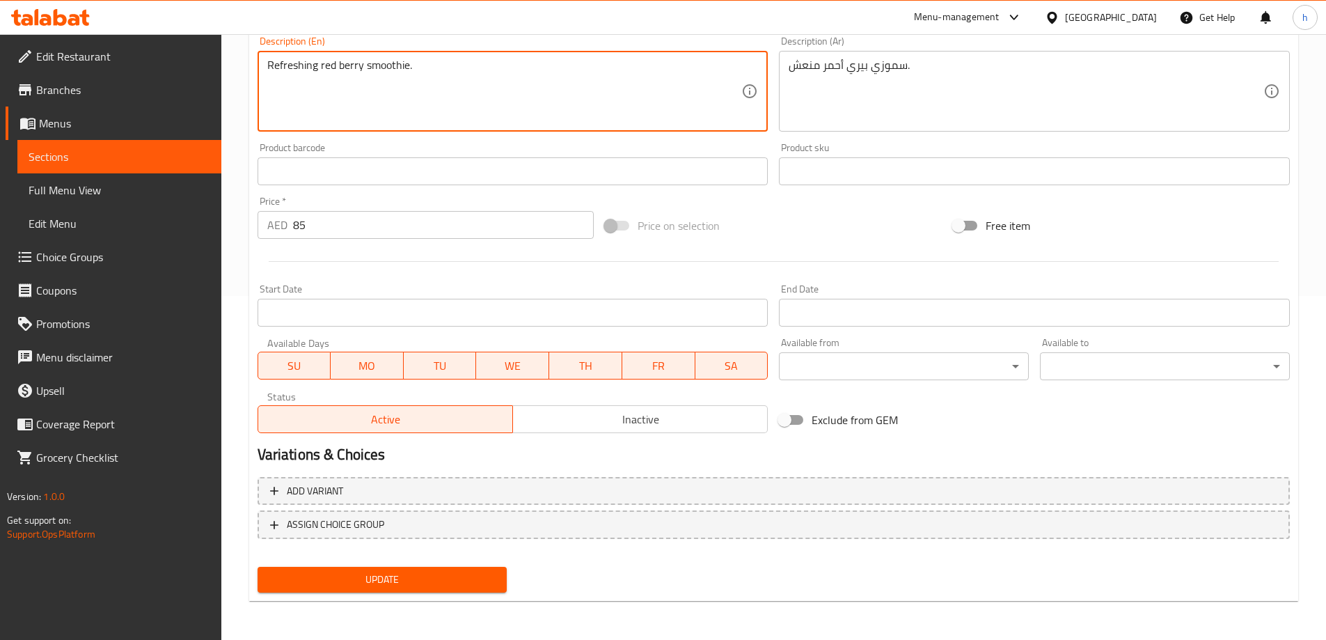
type textarea "Refreshing red berry smoothie."
click at [381, 586] on span "Update" at bounding box center [383, 579] width 228 height 17
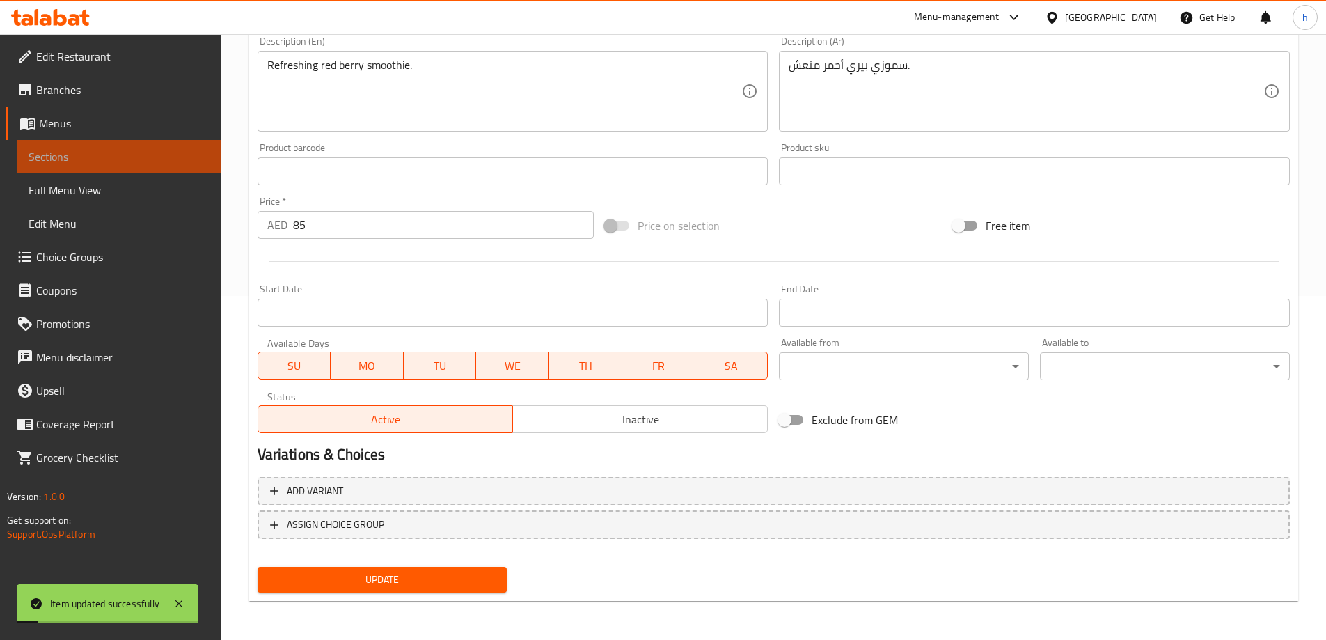
click at [100, 158] on span "Sections" at bounding box center [120, 156] width 182 height 17
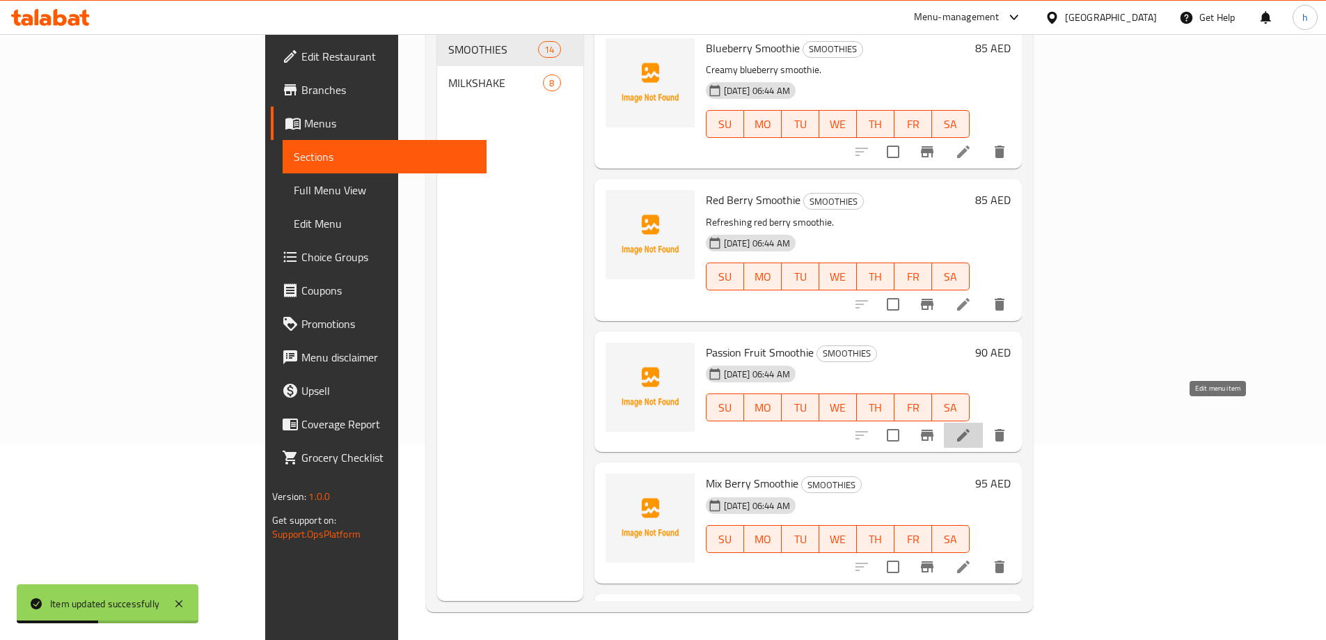
click at [969, 429] on icon at bounding box center [963, 435] width 13 height 13
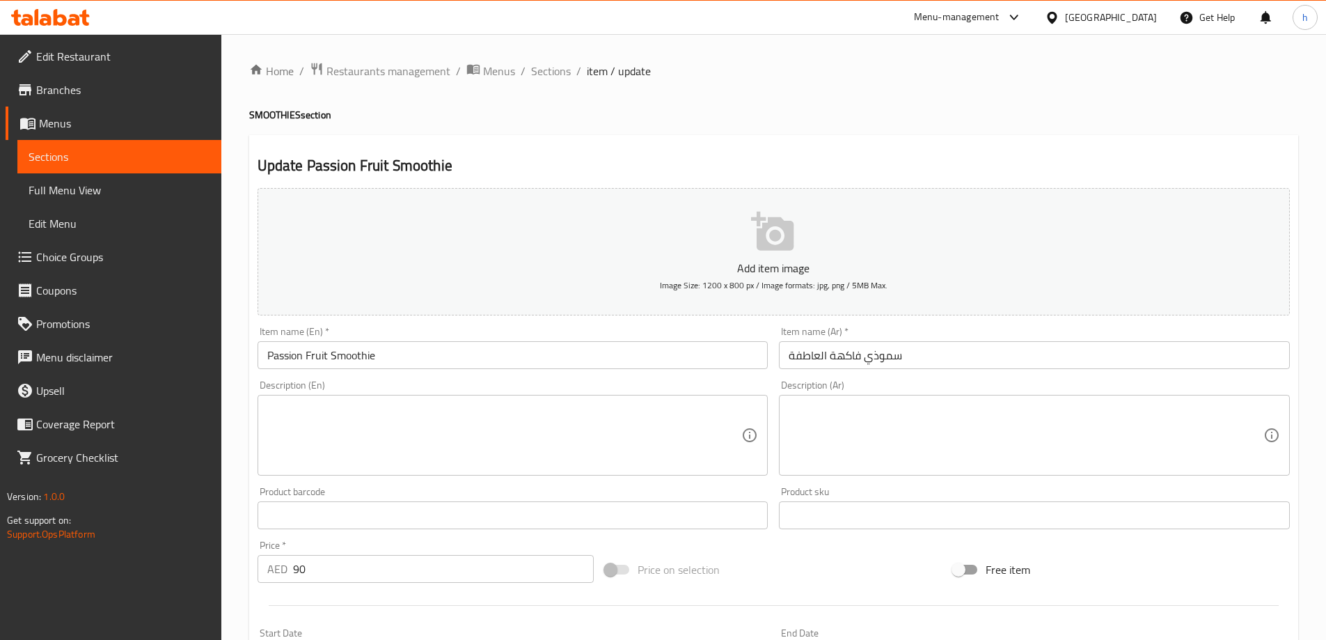
click at [820, 407] on textarea at bounding box center [1025, 435] width 475 height 66
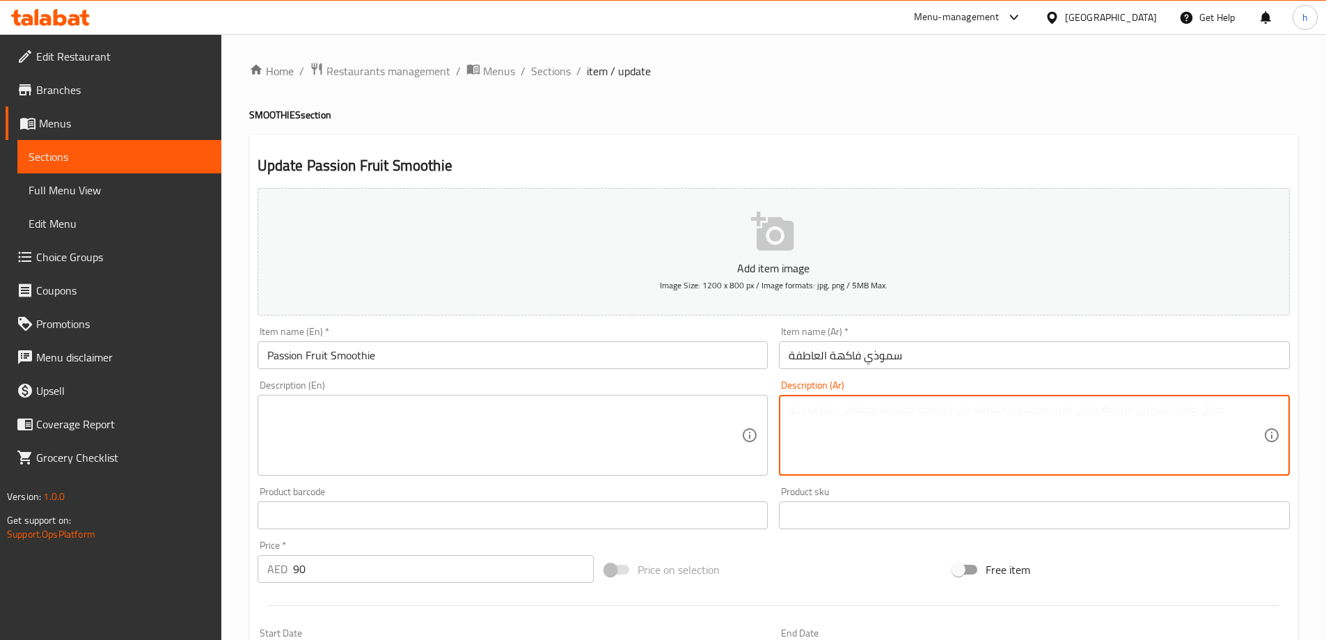
paste textarea "سموزي باشن فروت طبيعي."
type textarea "سموزي باشن فروت طبيعي."
click at [621, 415] on textarea at bounding box center [504, 435] width 475 height 66
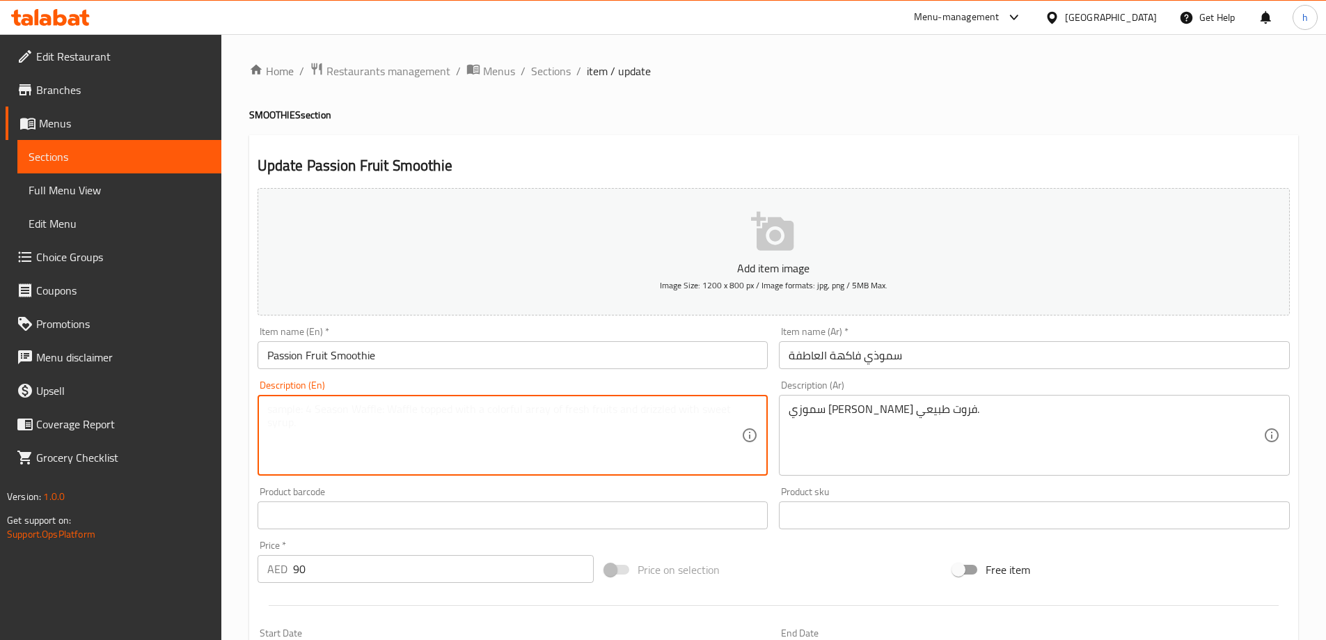
paste textarea "Natural passion fruit smoothie."
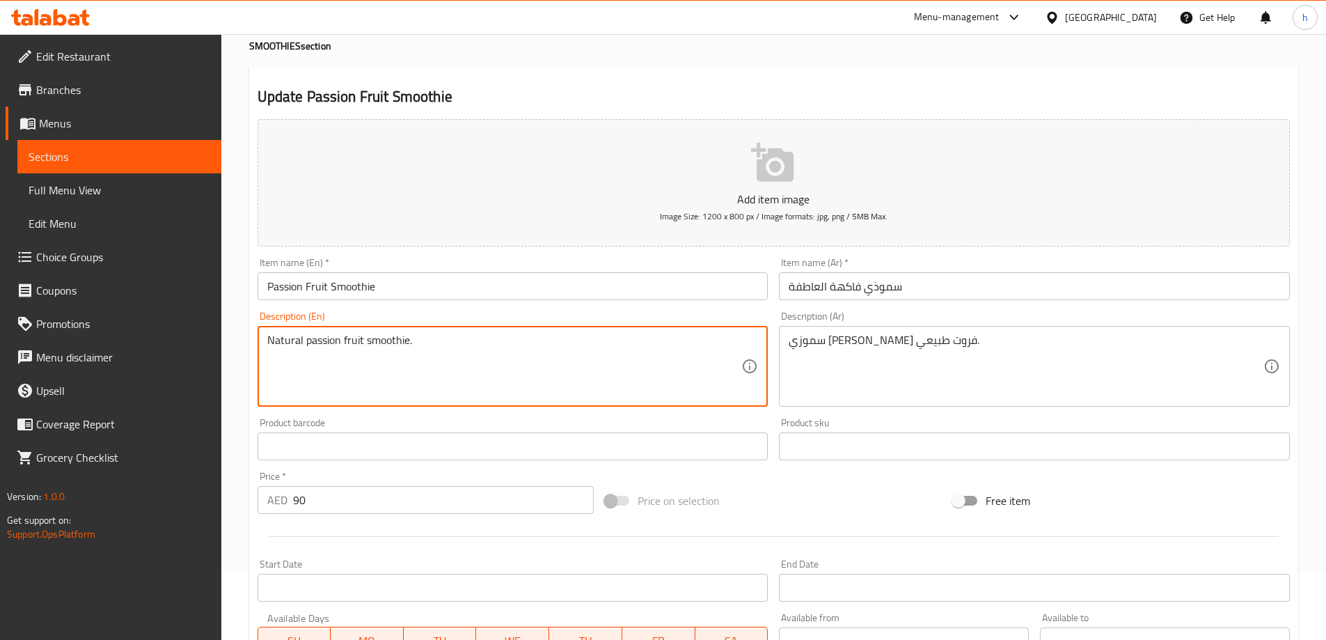
scroll to position [70, 0]
type textarea "Natural passion fruit smoothie."
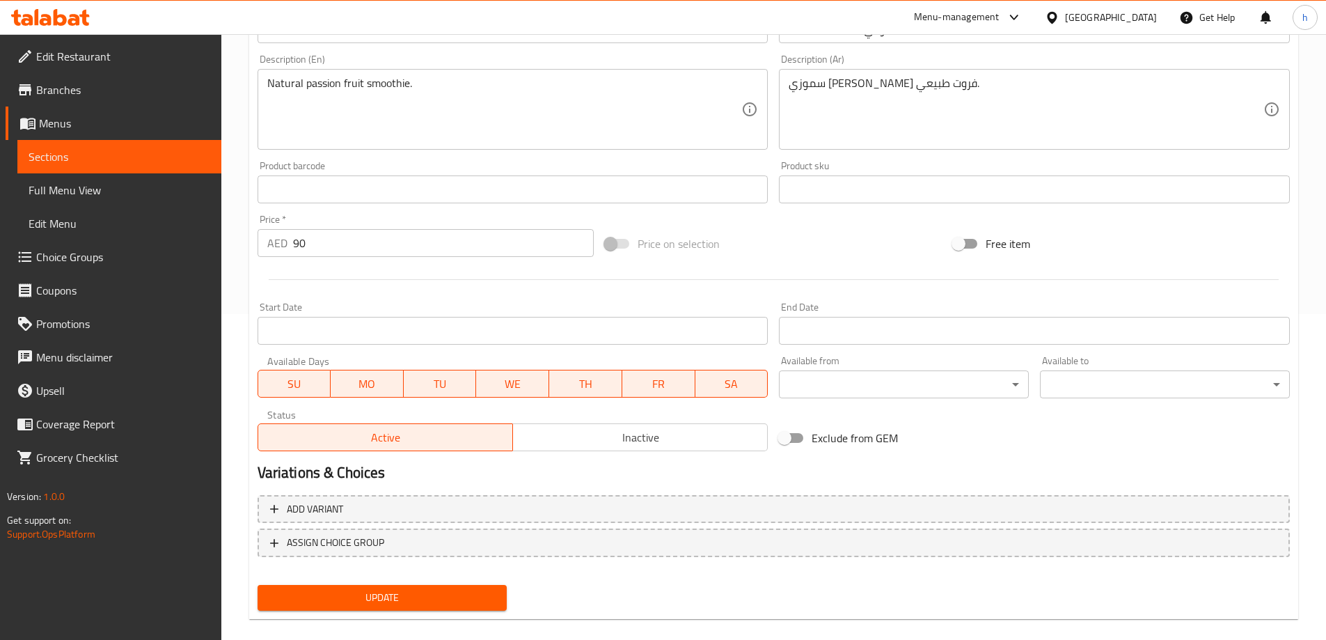
scroll to position [344, 0]
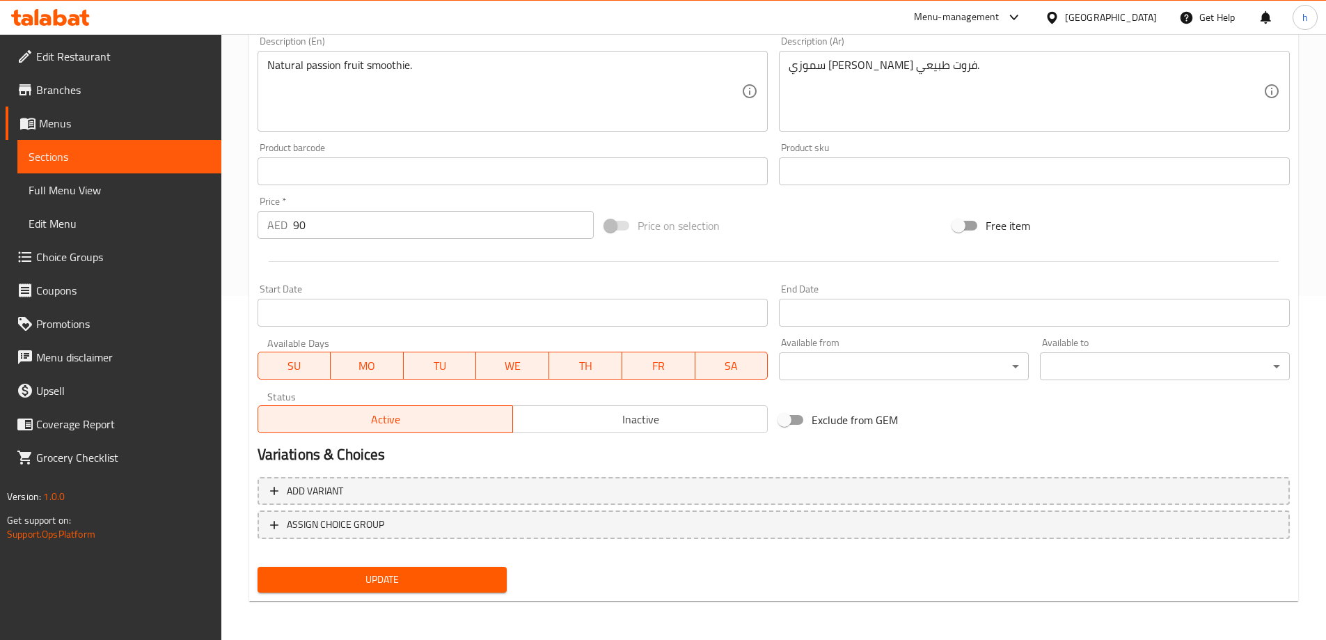
click at [394, 578] on span "Update" at bounding box center [383, 579] width 228 height 17
click at [116, 152] on span "Sections" at bounding box center [120, 156] width 182 height 17
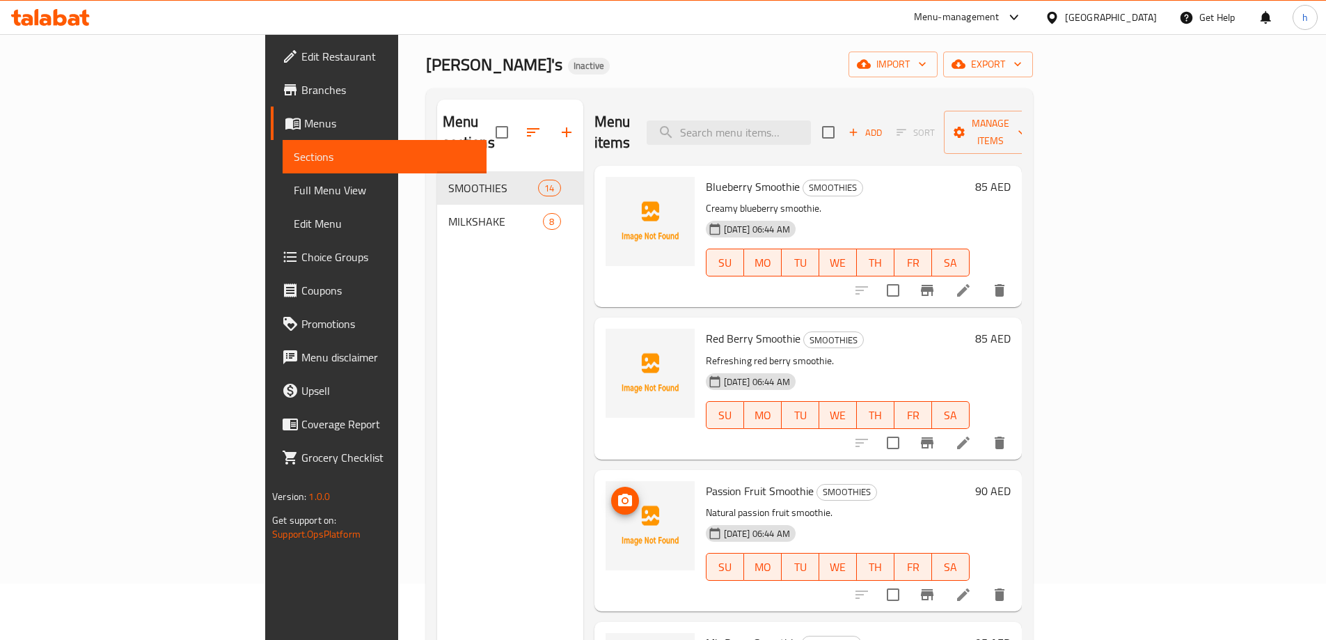
scroll to position [56, 0]
click at [971, 283] on icon at bounding box center [963, 291] width 17 height 17
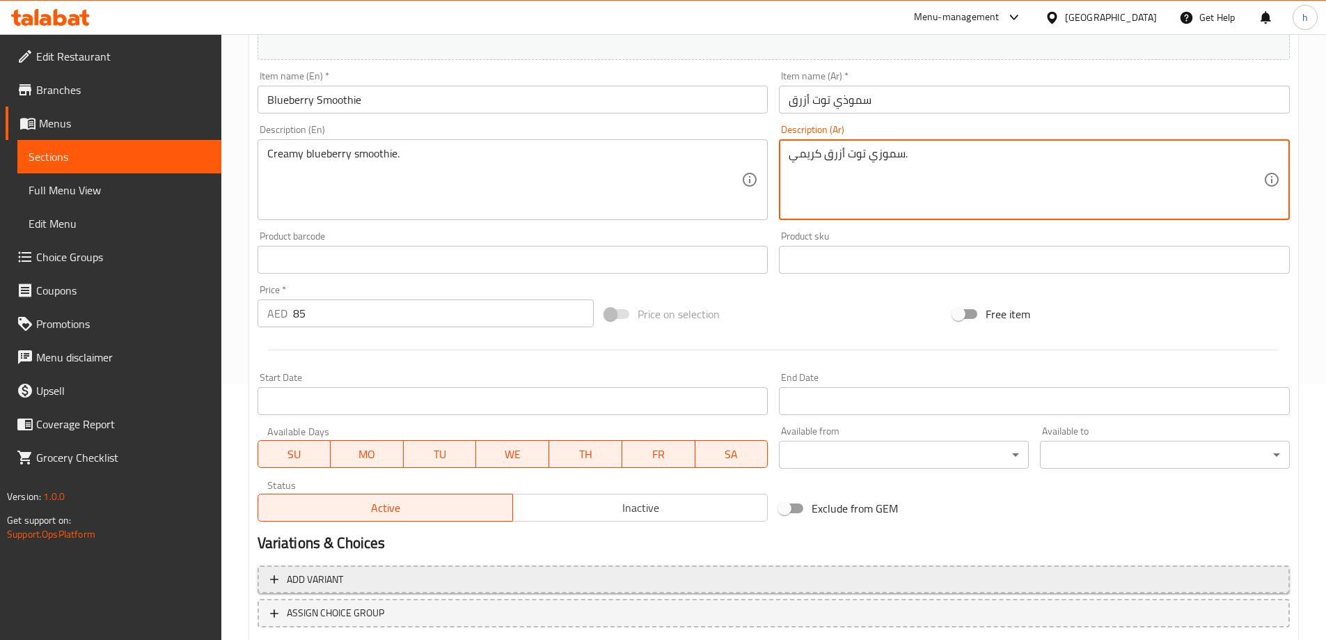
scroll to position [344, 0]
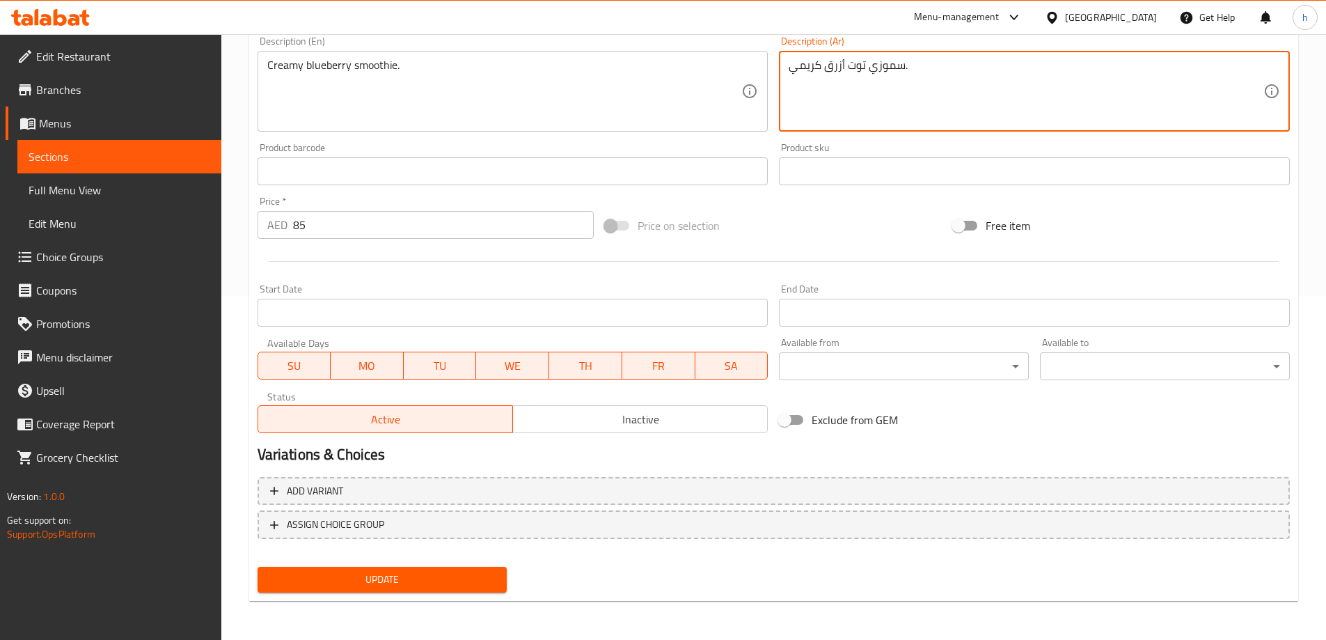
type textarea "سموزي توت أزرق كريمي."
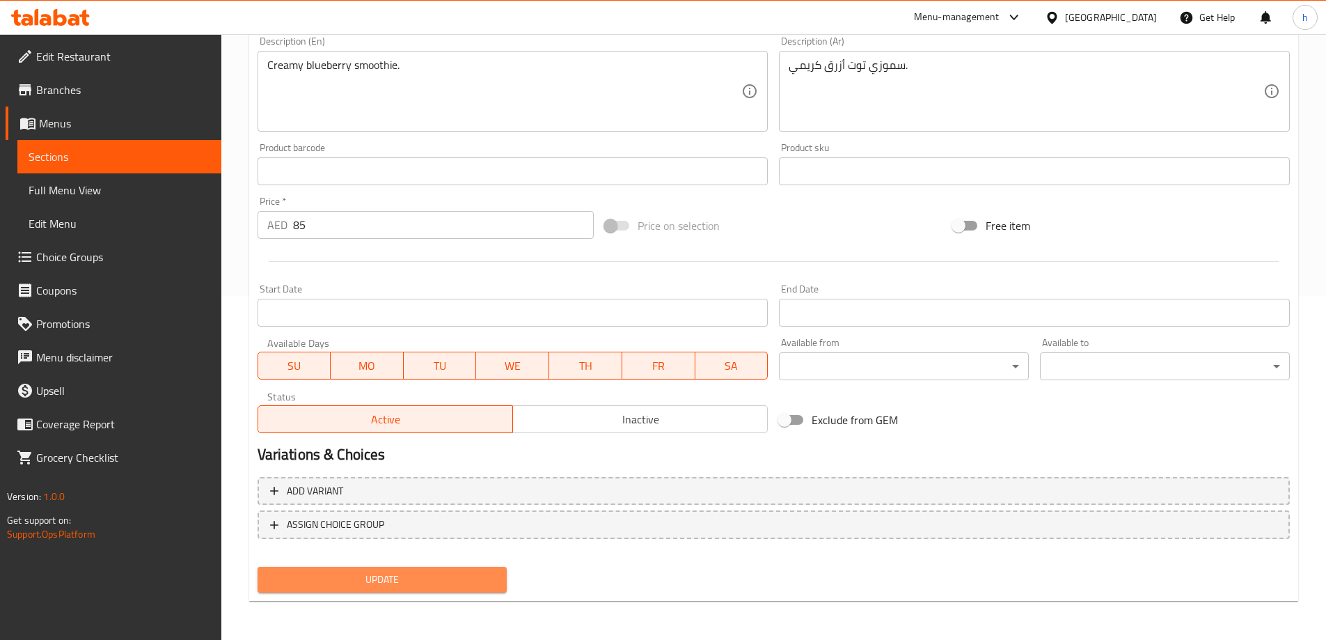
click at [364, 587] on span "Update" at bounding box center [383, 579] width 228 height 17
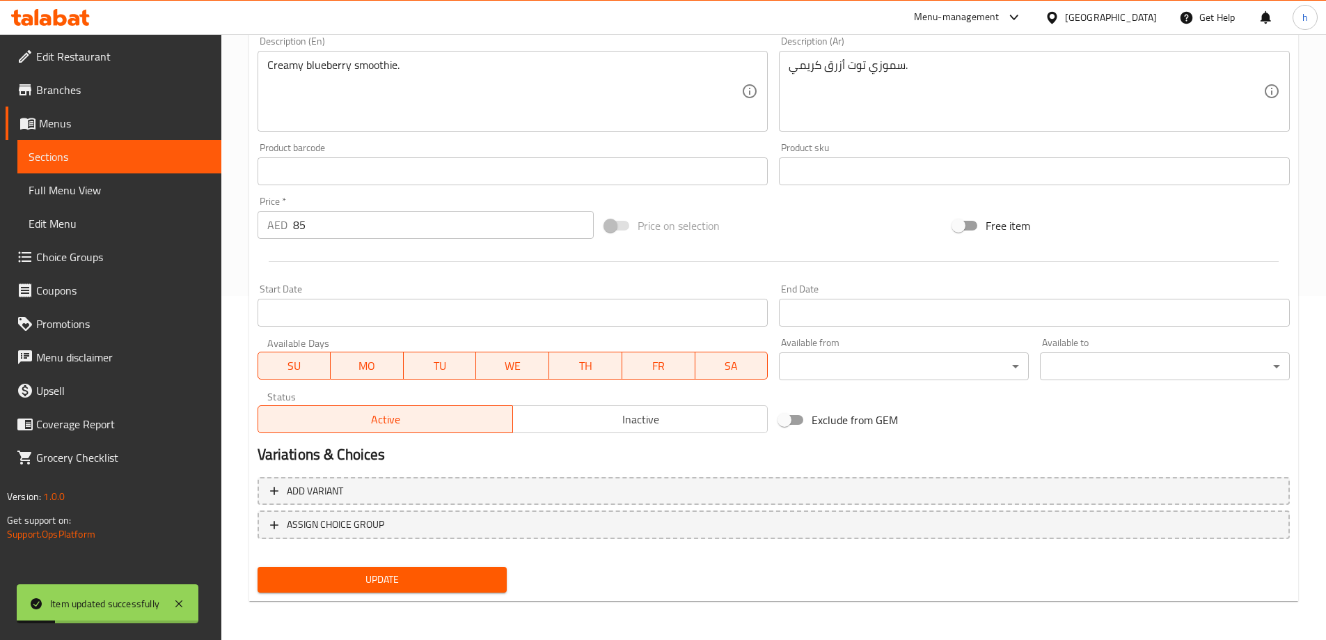
click at [112, 161] on span "Sections" at bounding box center [120, 156] width 182 height 17
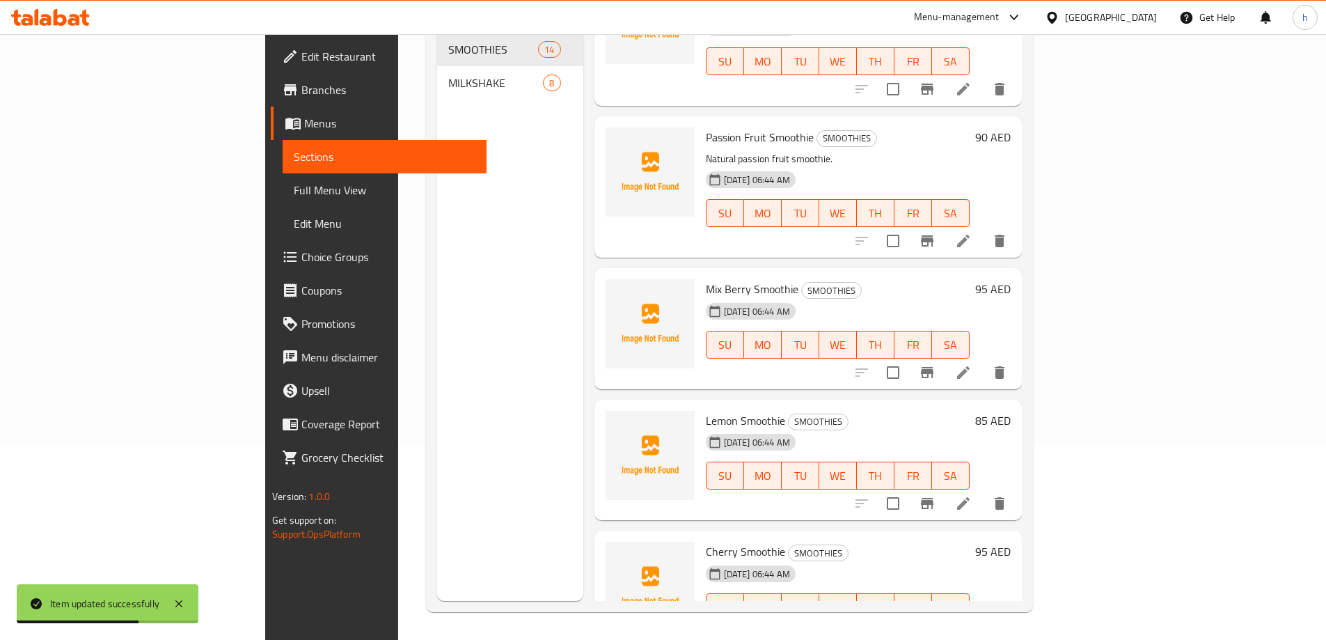
scroll to position [278, 0]
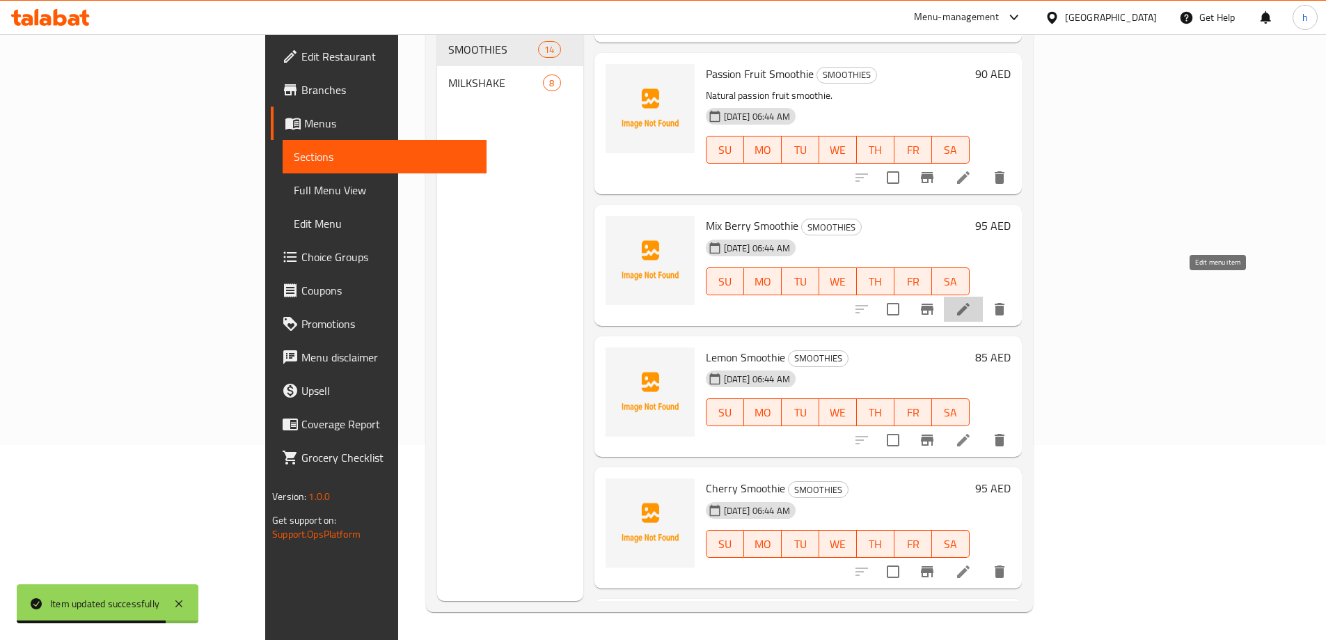
click at [971, 301] on icon at bounding box center [963, 309] width 17 height 17
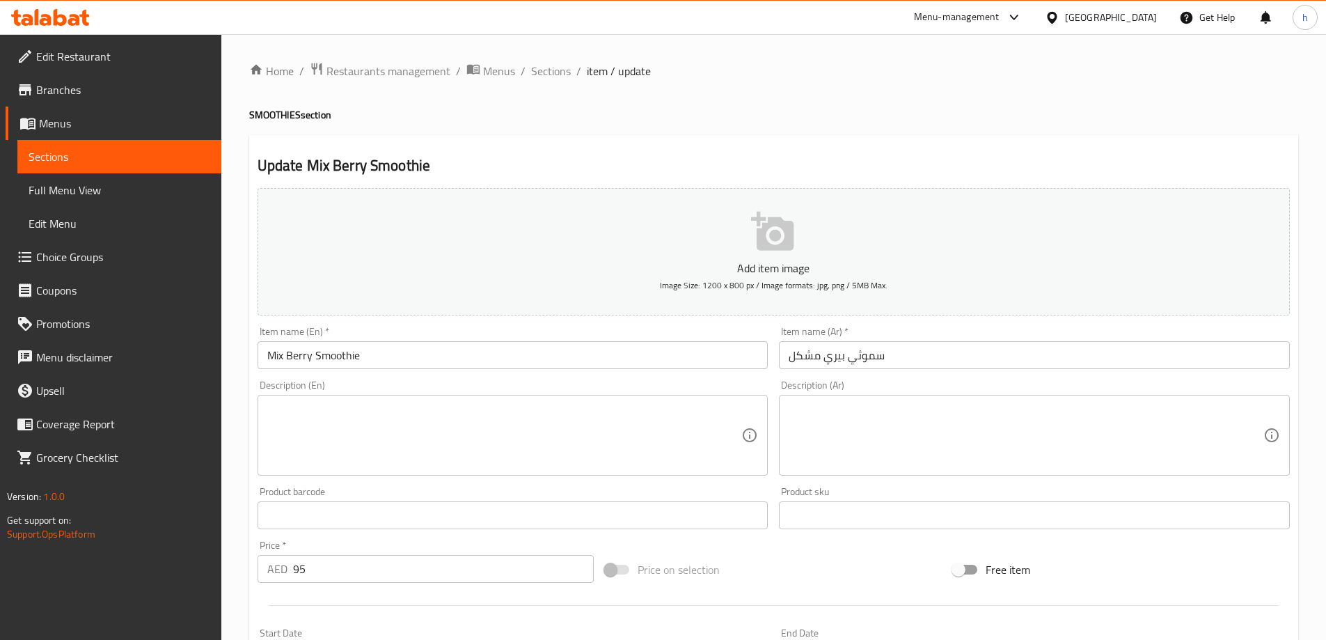
click at [827, 397] on div "Description (Ar)" at bounding box center [1034, 435] width 511 height 81
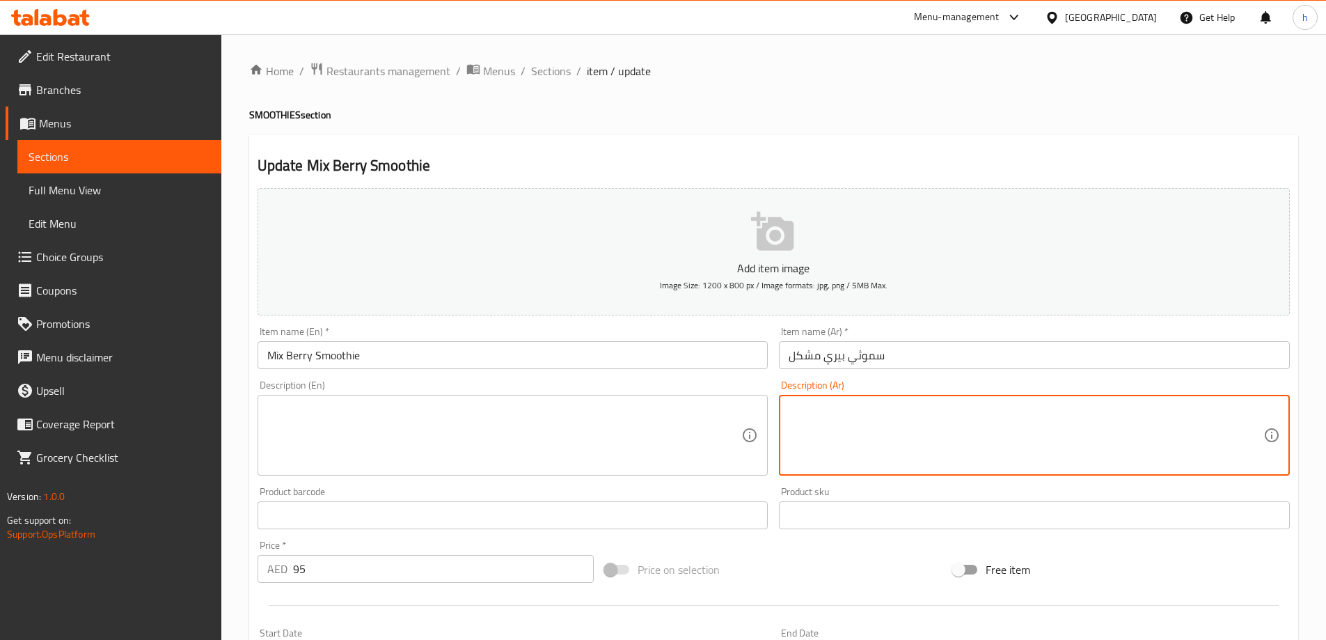
paste textarea "سموزي ميكس بيري طازج."
type textarea "سموزي ميكس بيري طازج."
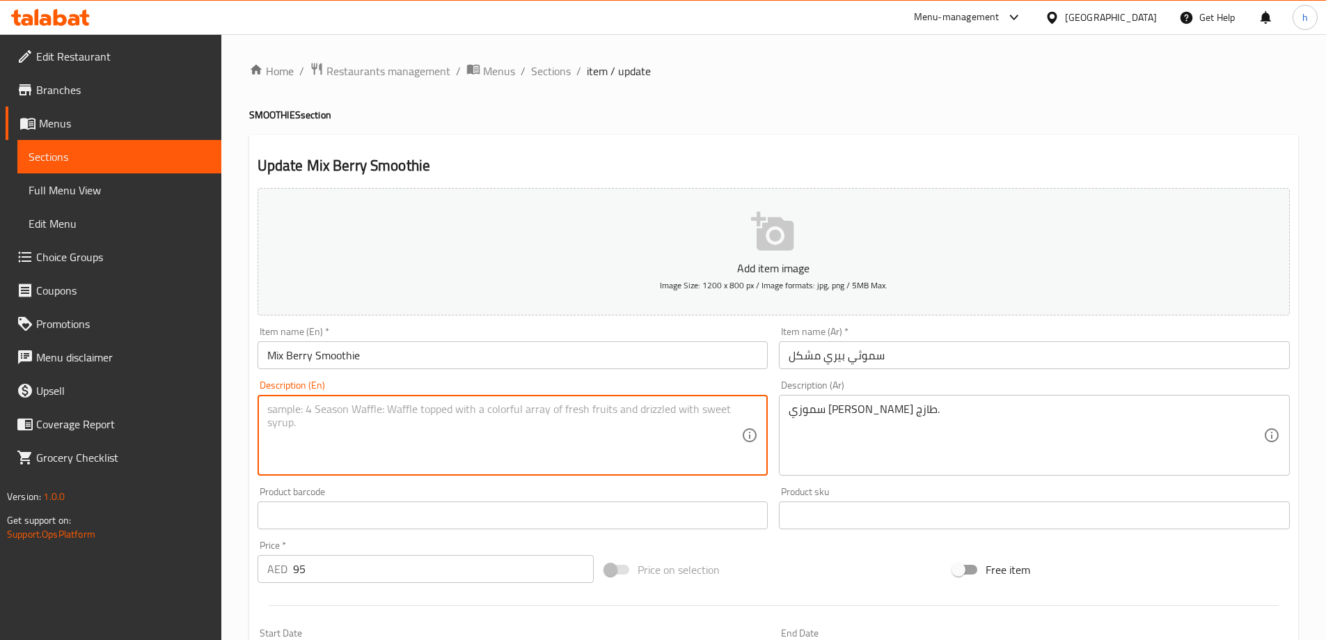
click at [624, 430] on textarea at bounding box center [504, 435] width 475 height 66
paste textarea "Fresh mixed berry smoothie."
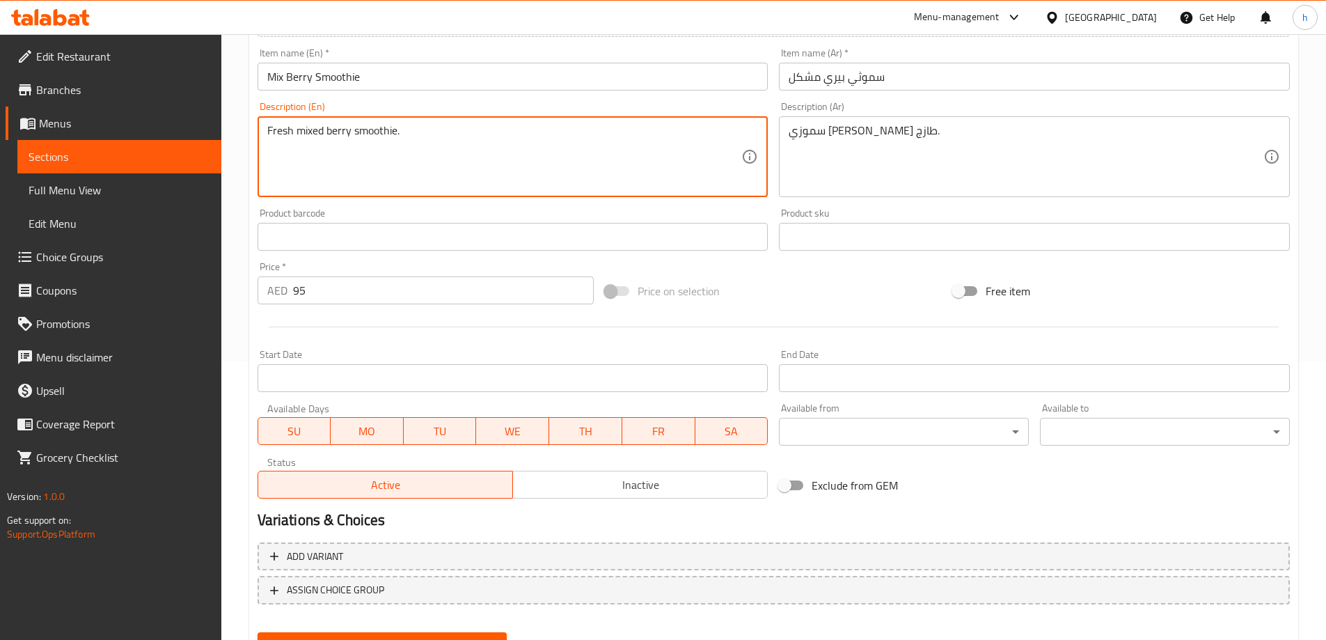
scroll to position [344, 0]
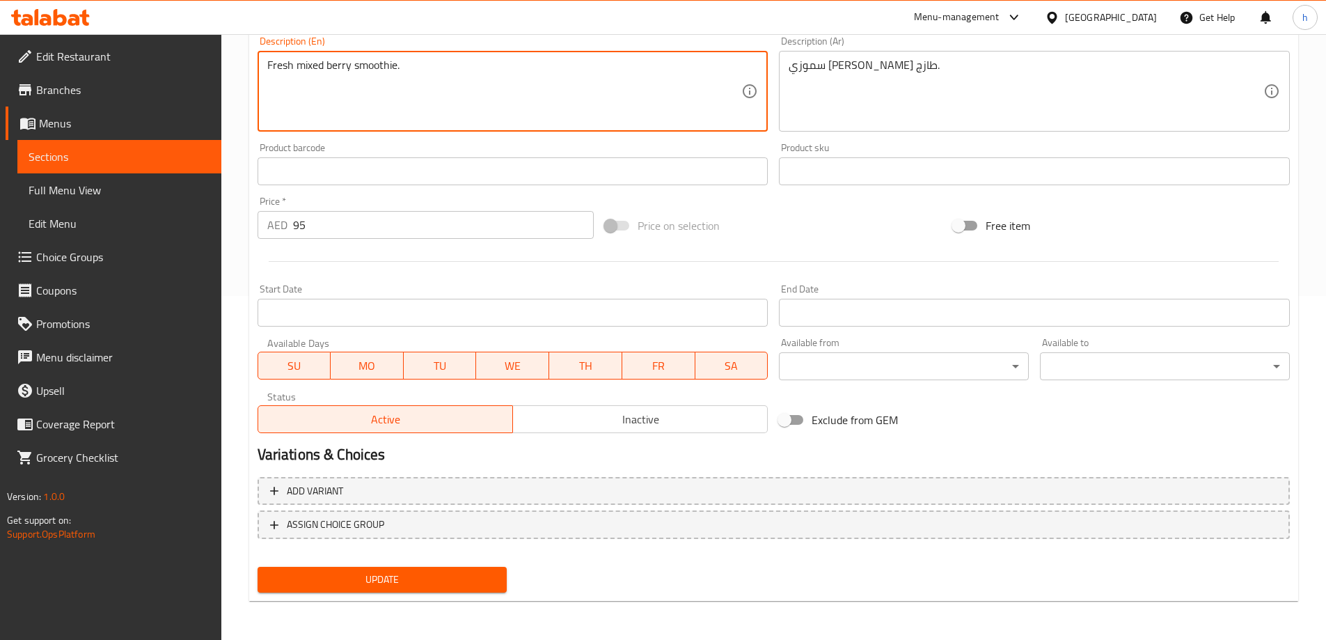
type textarea "Fresh mixed berry smoothie."
click at [375, 580] on span "Update" at bounding box center [383, 579] width 228 height 17
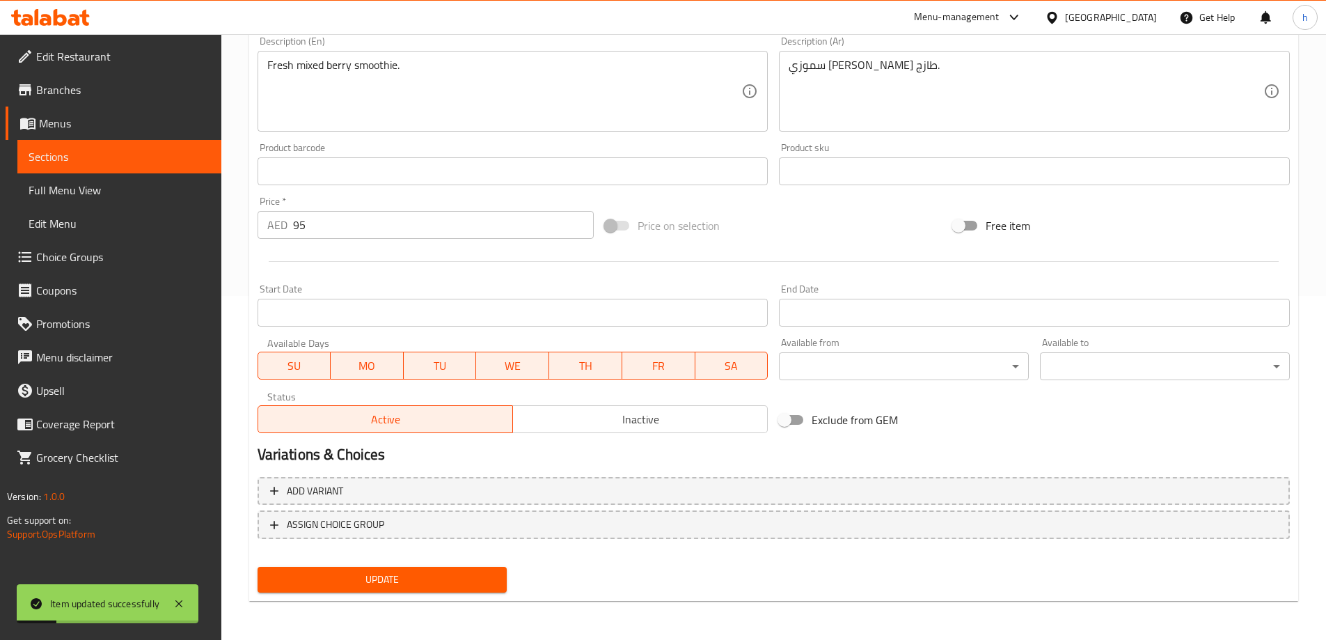
click at [122, 148] on span "Sections" at bounding box center [120, 156] width 182 height 17
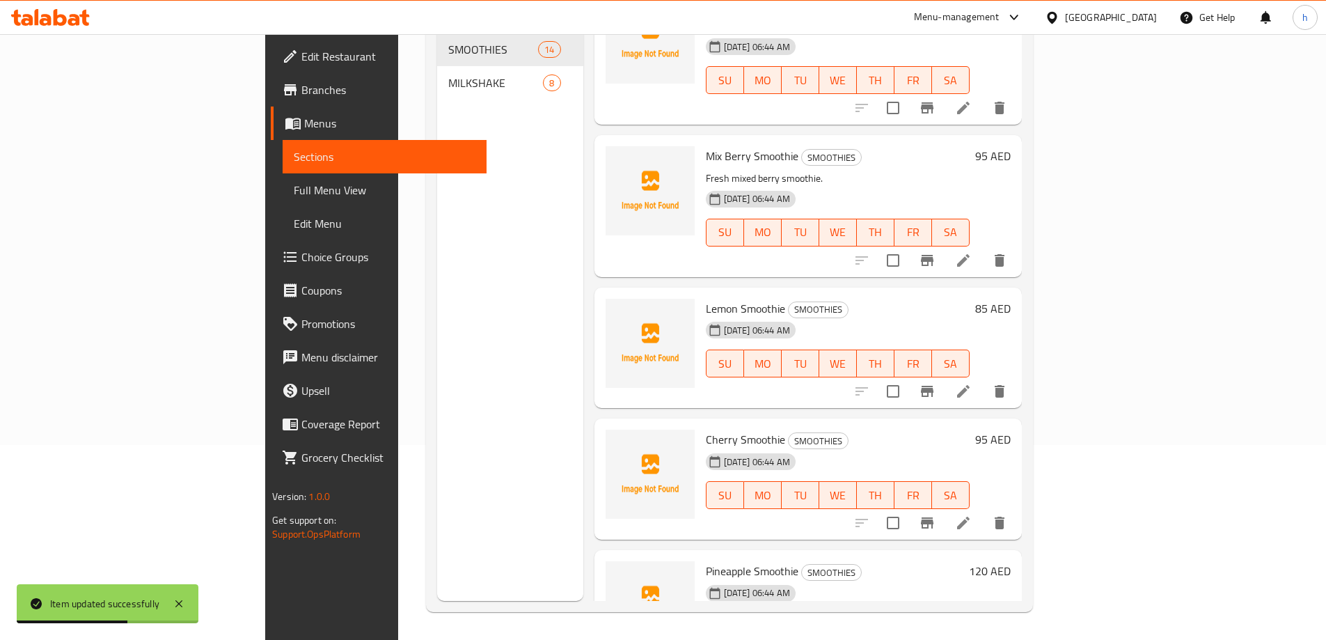
scroll to position [418, 0]
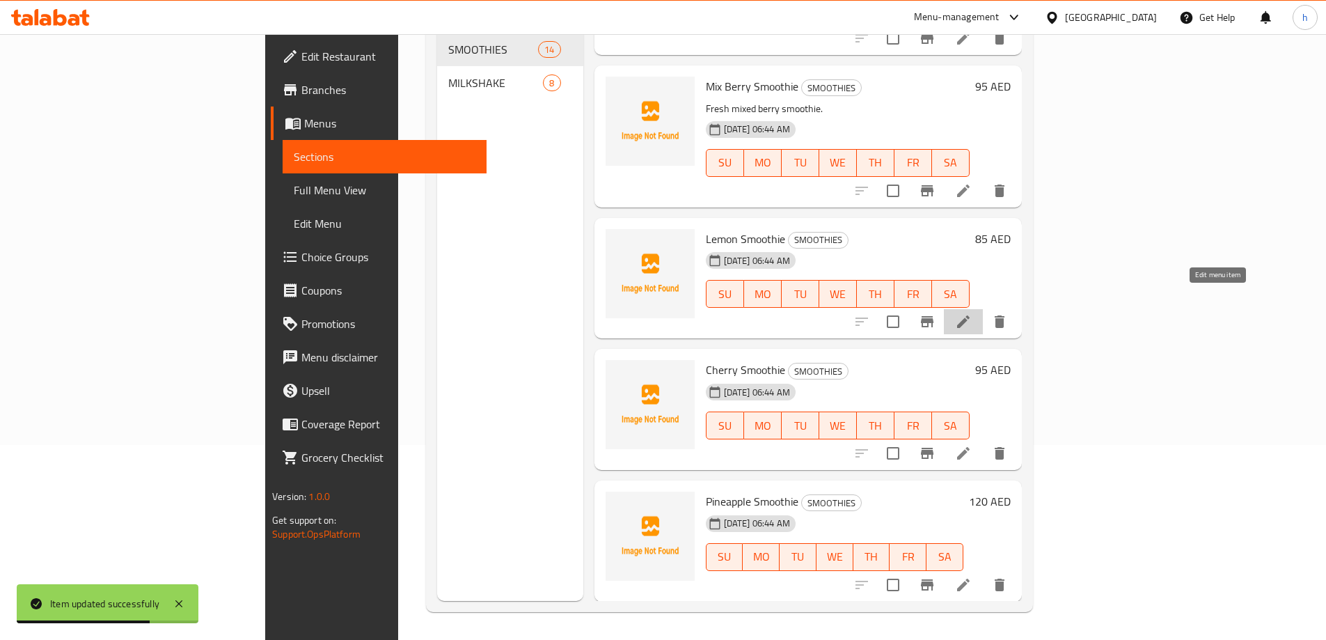
click at [971, 313] on icon at bounding box center [963, 321] width 17 height 17
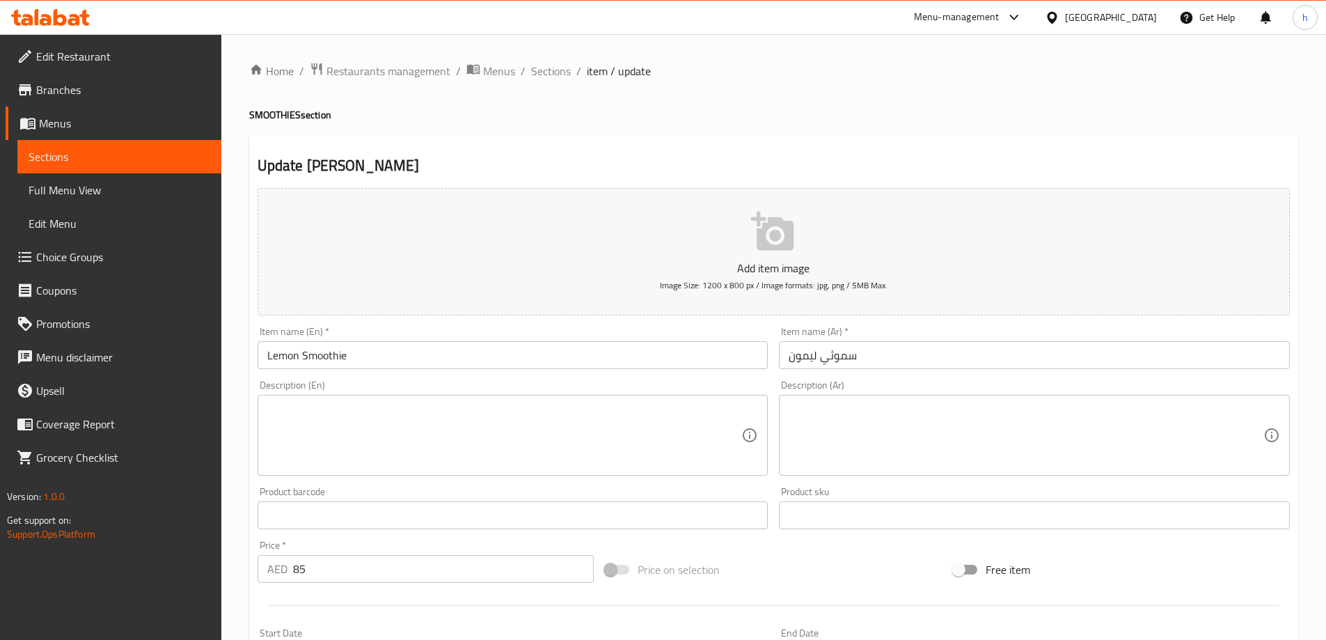
click at [921, 447] on textarea at bounding box center [1025, 435] width 475 height 66
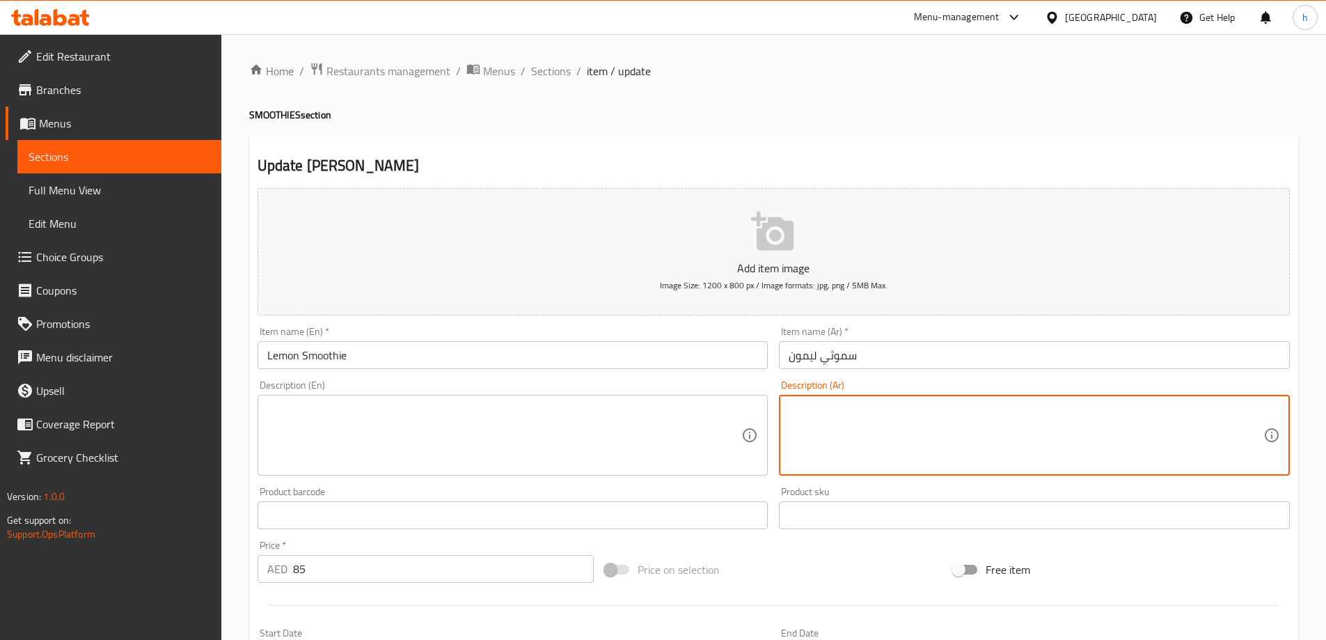
paste textarea "سموزي ليمون مثلج."
type textarea "سموزي ليمون مثلج."
click at [573, 414] on textarea at bounding box center [504, 435] width 475 height 66
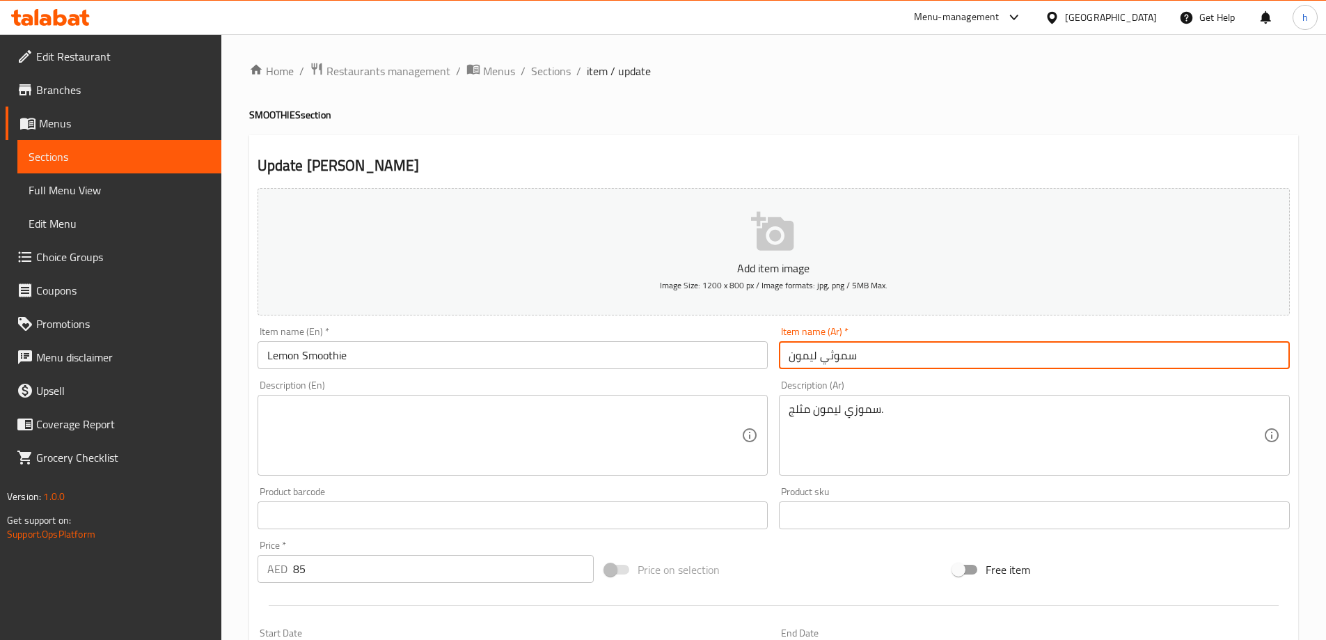
click at [825, 354] on input "سموثي ليمون" at bounding box center [1034, 355] width 511 height 28
type input "سموذي ليمون"
click at [527, 406] on textarea at bounding box center [504, 435] width 475 height 66
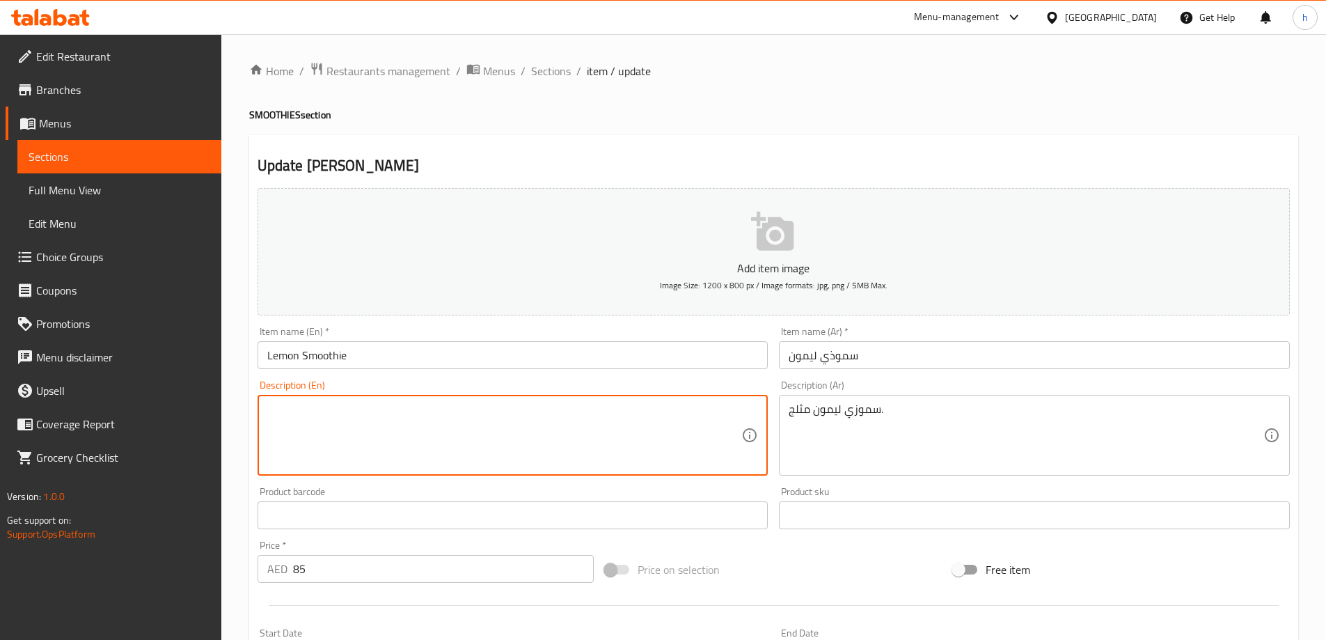
paste textarea "Frozen lemon smoothie."
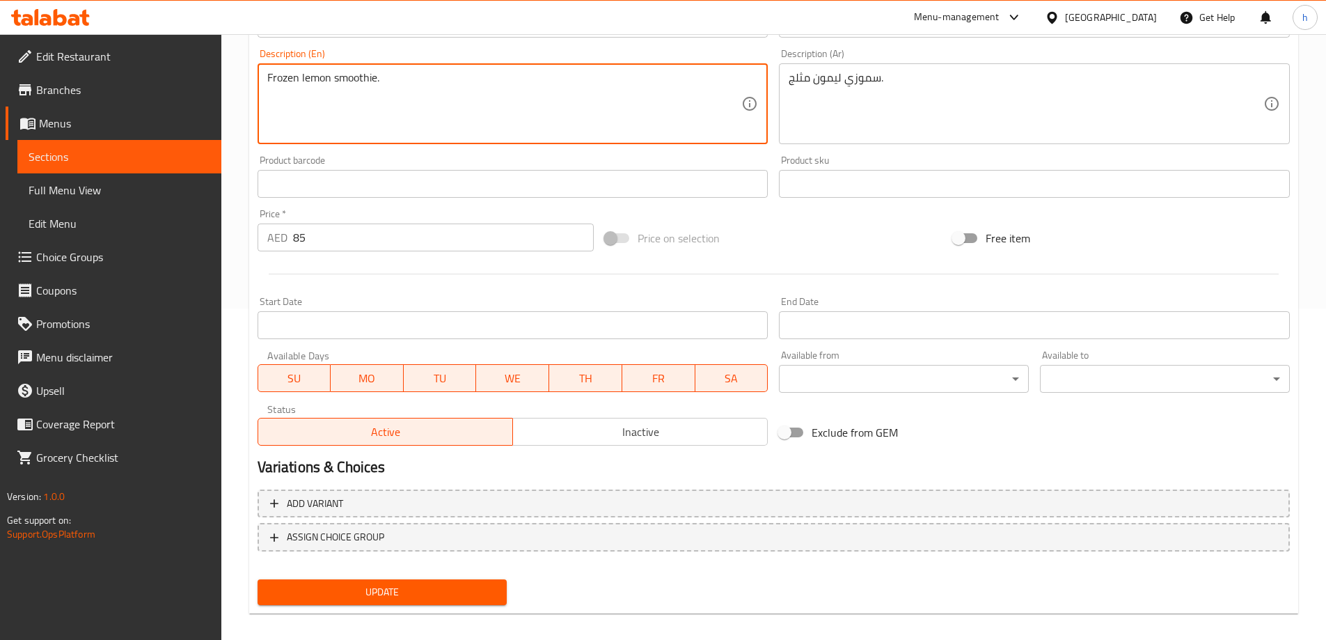
scroll to position [344, 0]
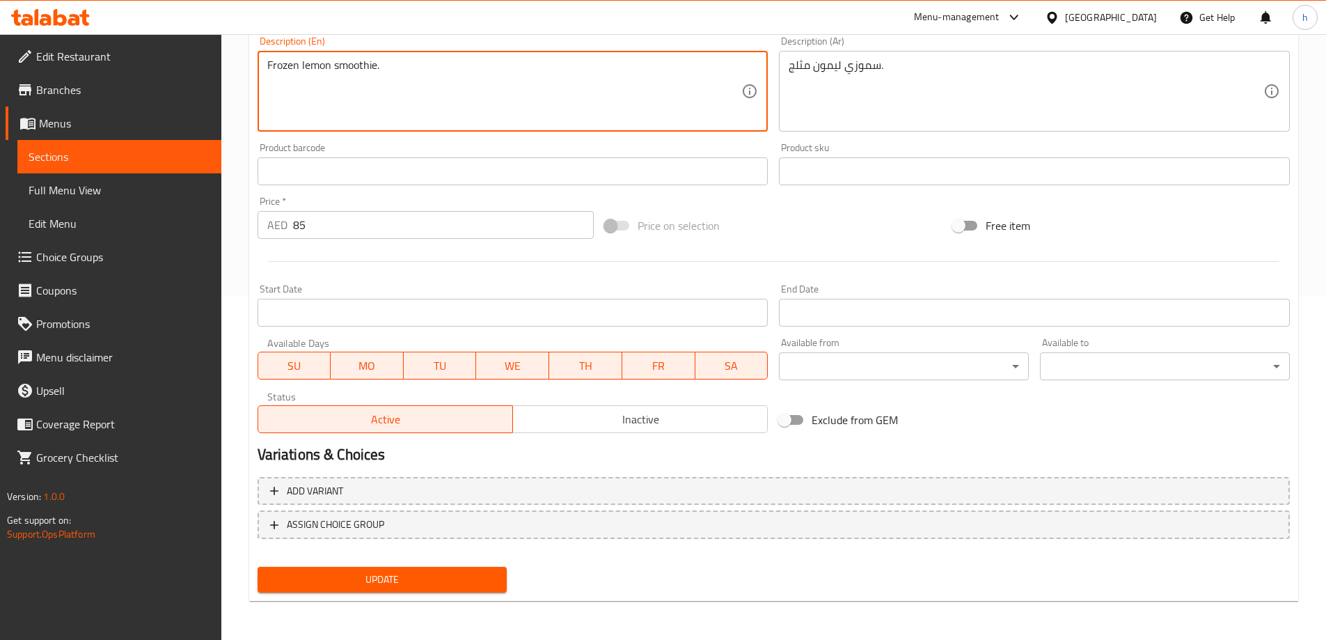
type textarea "Frozen lemon smoothie."
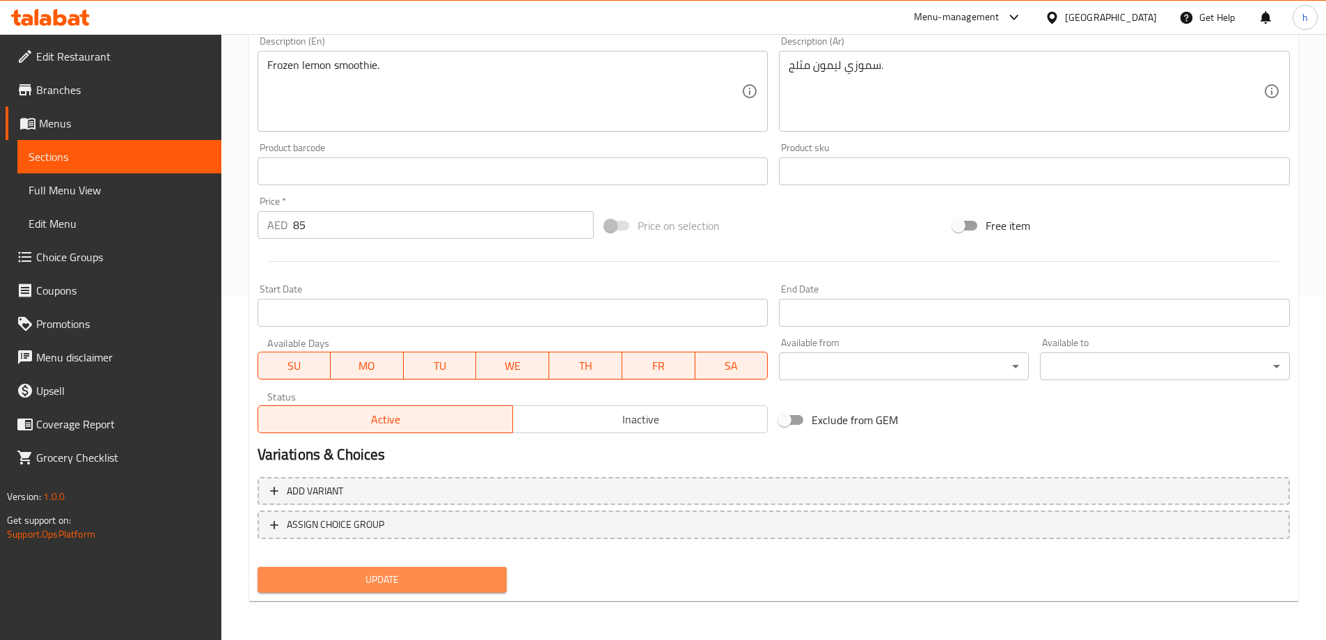
click at [413, 578] on span "Update" at bounding box center [383, 579] width 228 height 17
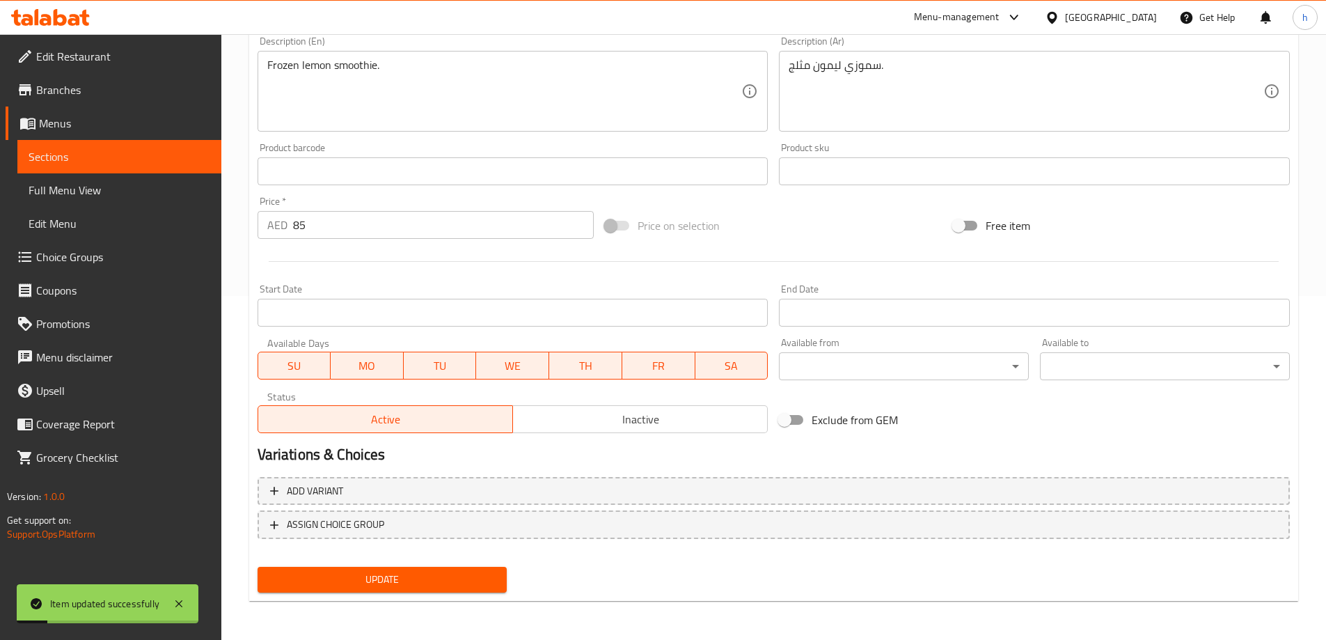
click at [81, 158] on span "Sections" at bounding box center [120, 156] width 182 height 17
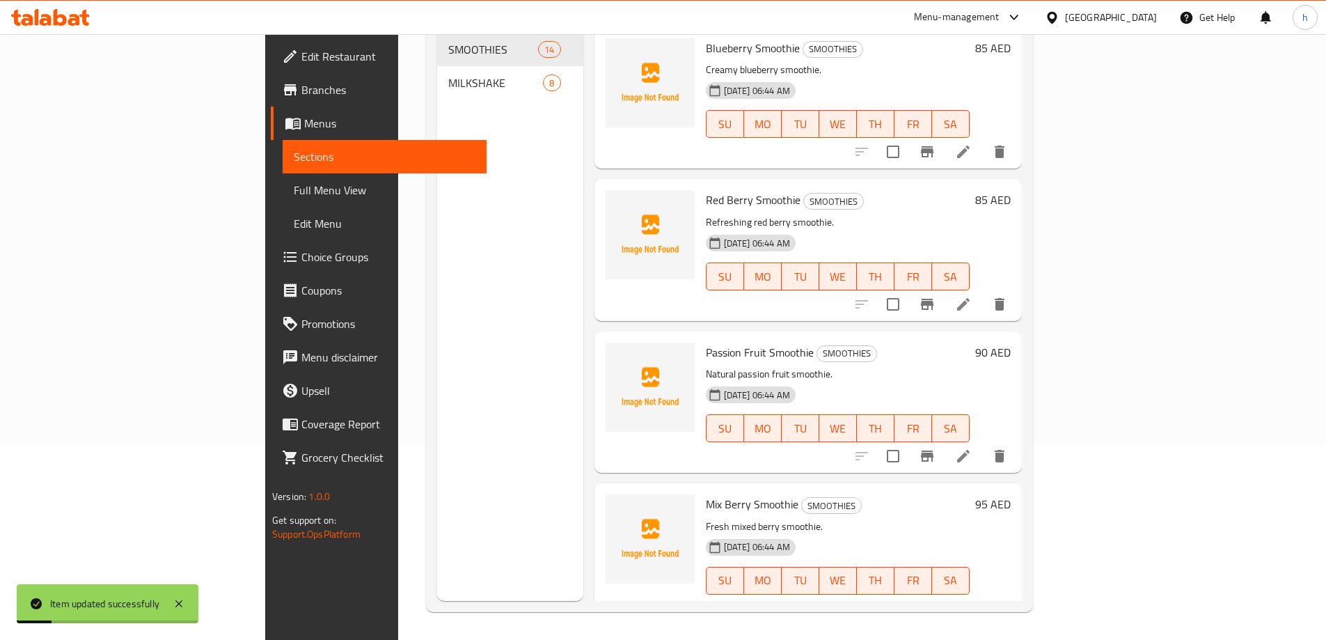
scroll to position [195, 0]
click at [971, 296] on icon at bounding box center [963, 304] width 17 height 17
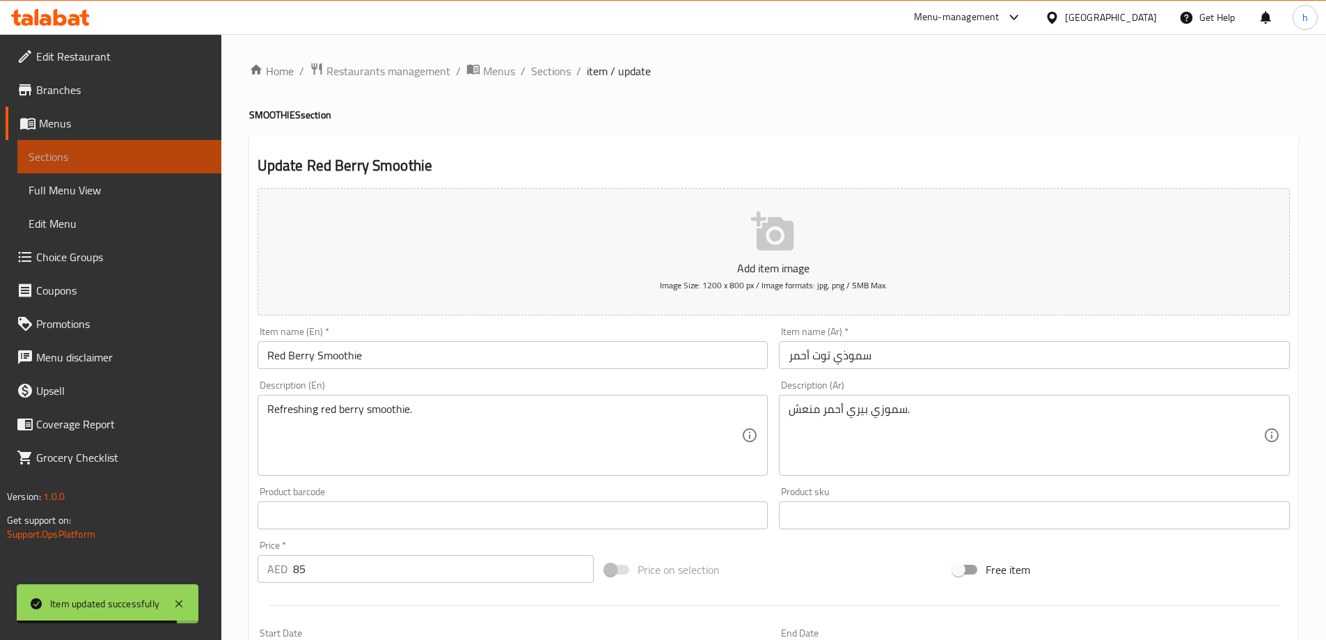
click at [74, 158] on span "Sections" at bounding box center [120, 156] width 182 height 17
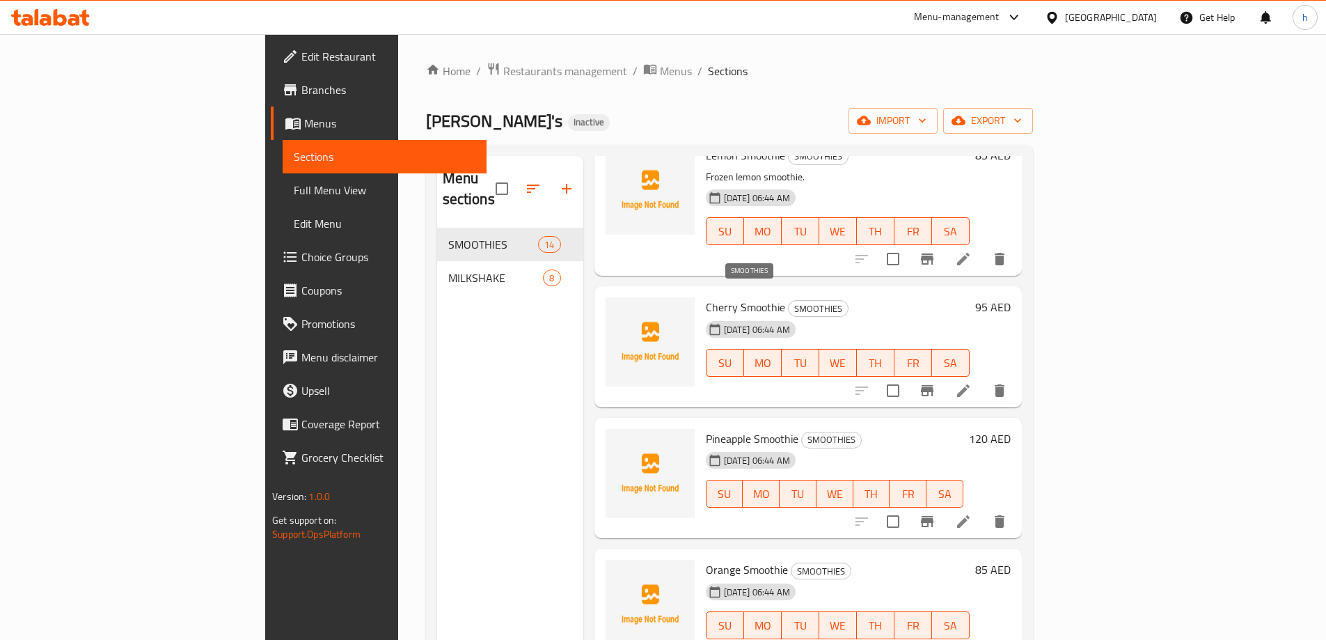
scroll to position [626, 0]
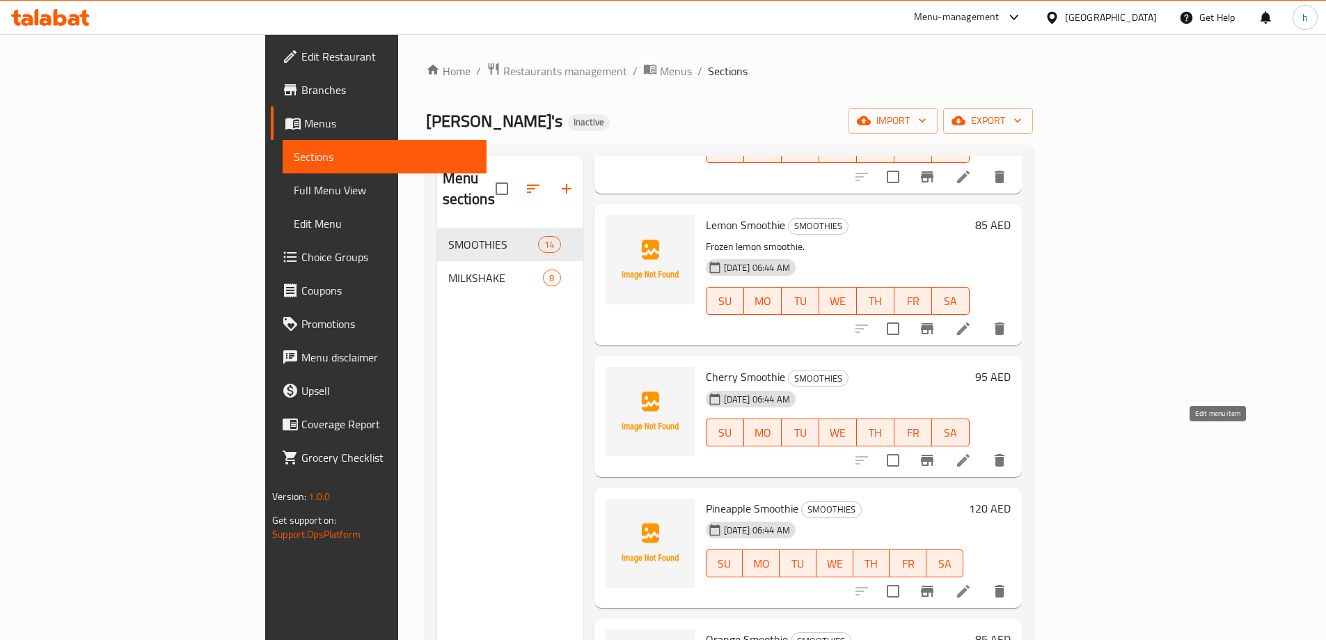
click at [971, 452] on icon at bounding box center [963, 460] width 17 height 17
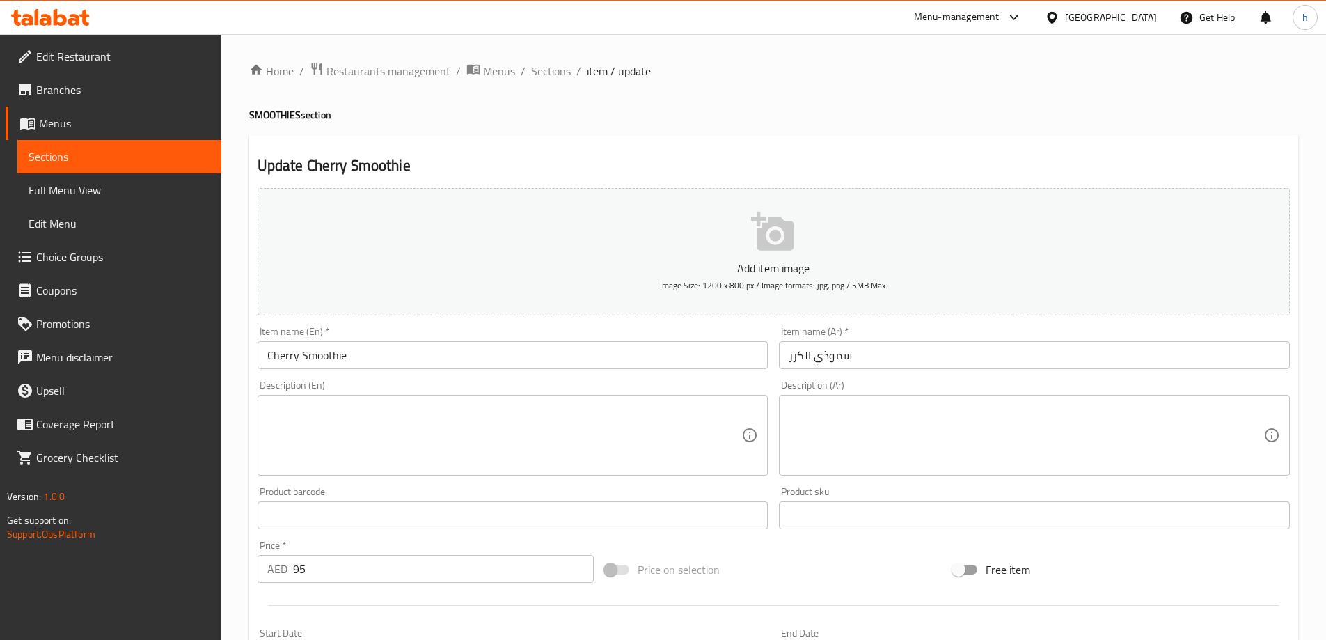
click at [835, 417] on textarea at bounding box center [1025, 435] width 475 height 66
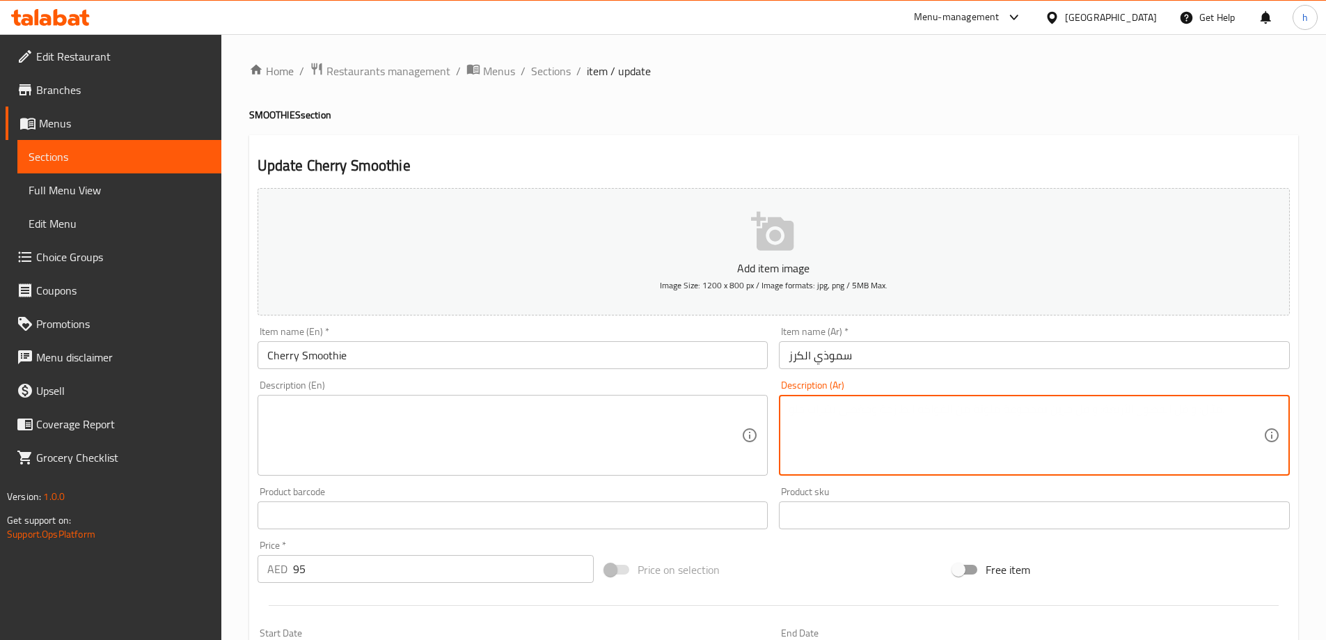
paste textarea "سموزي كريز بارد."
type textarea "سموزي كريز بارد."
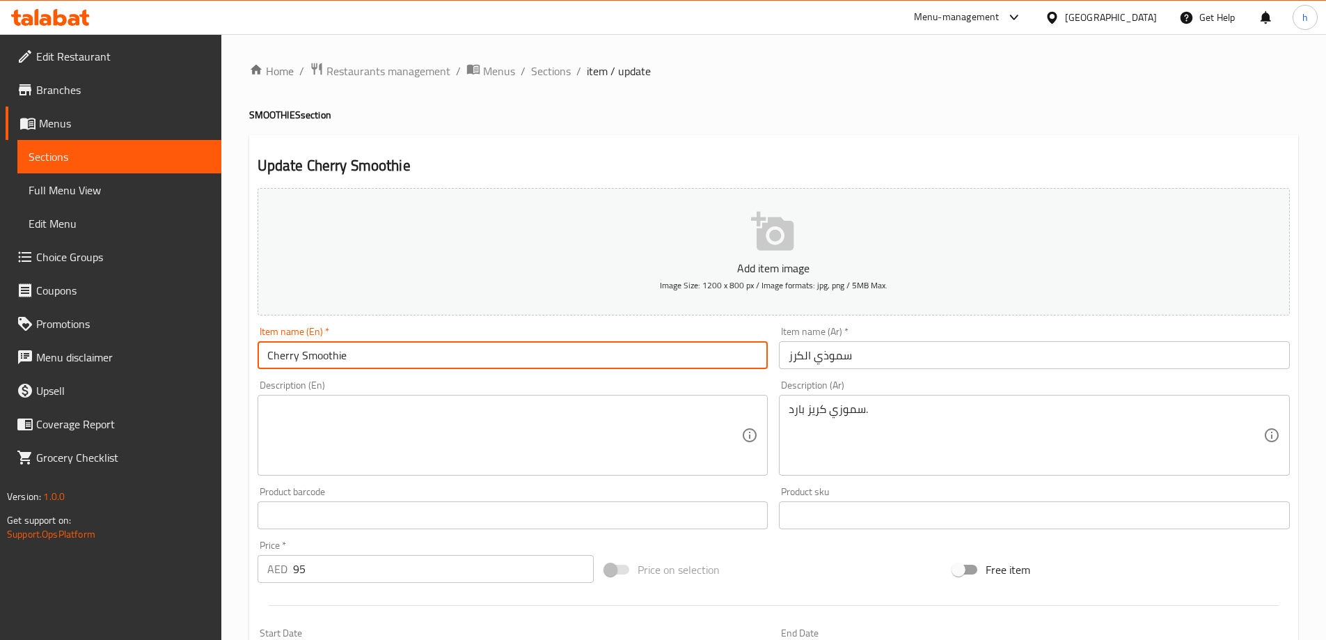
click at [275, 358] on input "Cherry Smoothie" at bounding box center [512, 355] width 511 height 28
click at [283, 351] on input "Cherry Smoothie" at bounding box center [512, 355] width 511 height 28
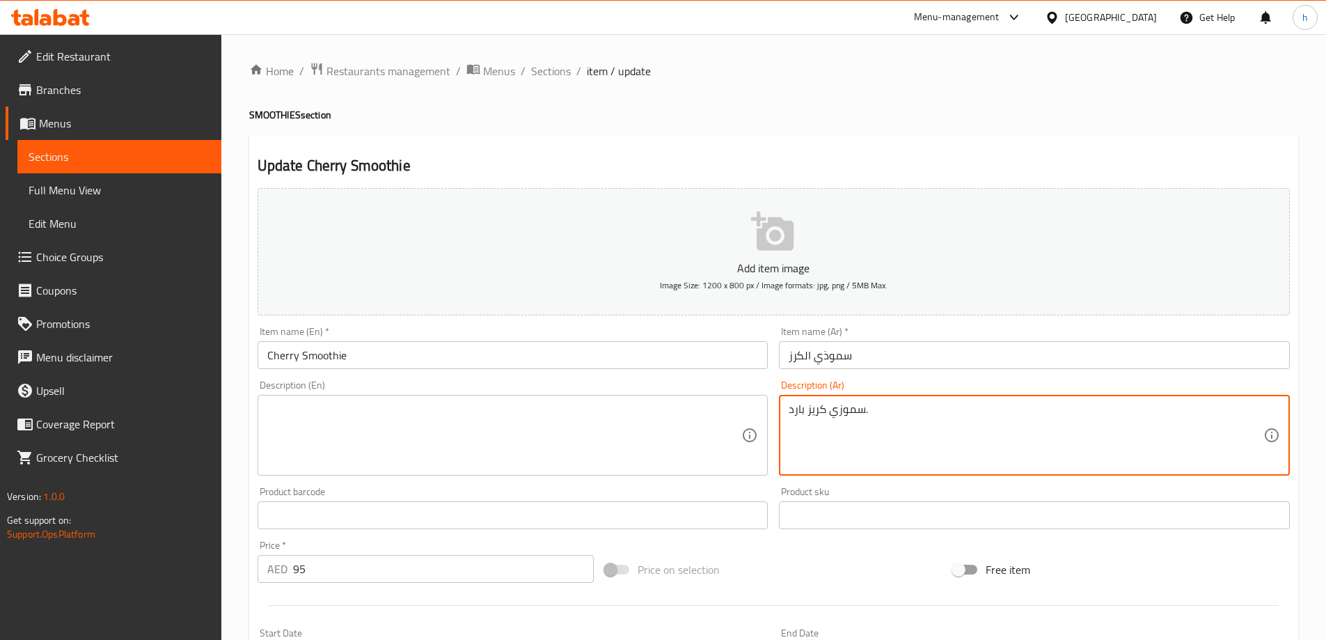
click at [797, 407] on textarea "سموزي كريز بارد." at bounding box center [1025, 435] width 475 height 66
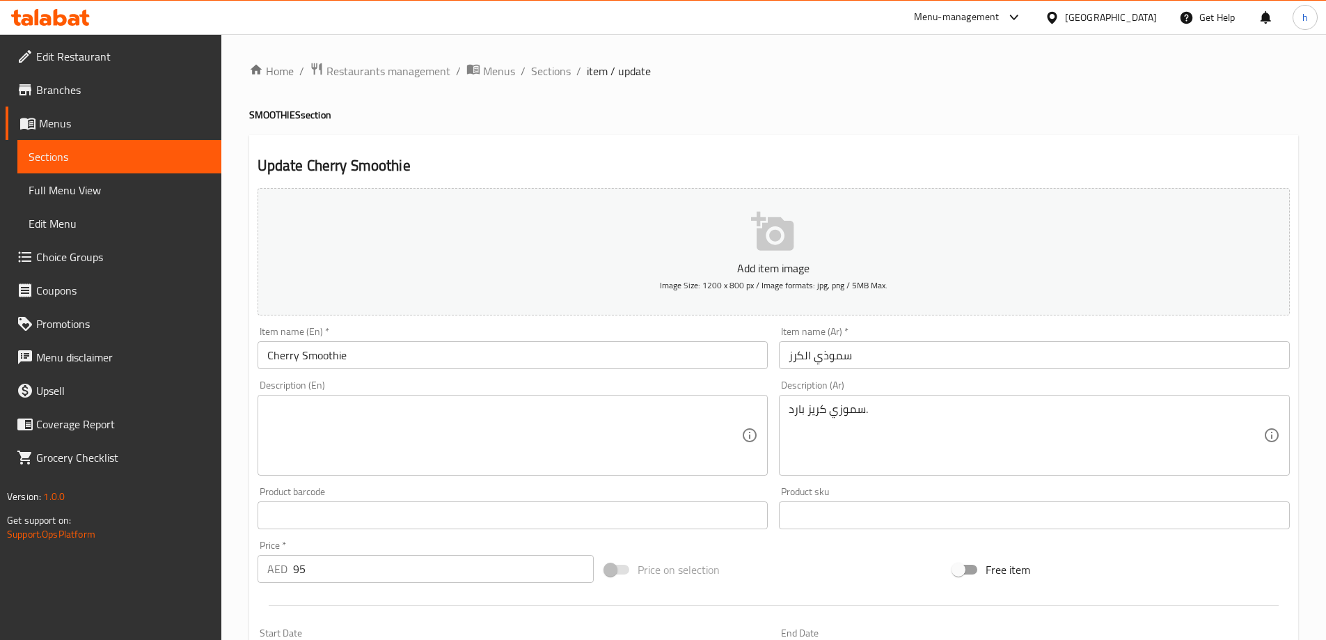
click at [445, 399] on div "Description (En)" at bounding box center [512, 435] width 511 height 81
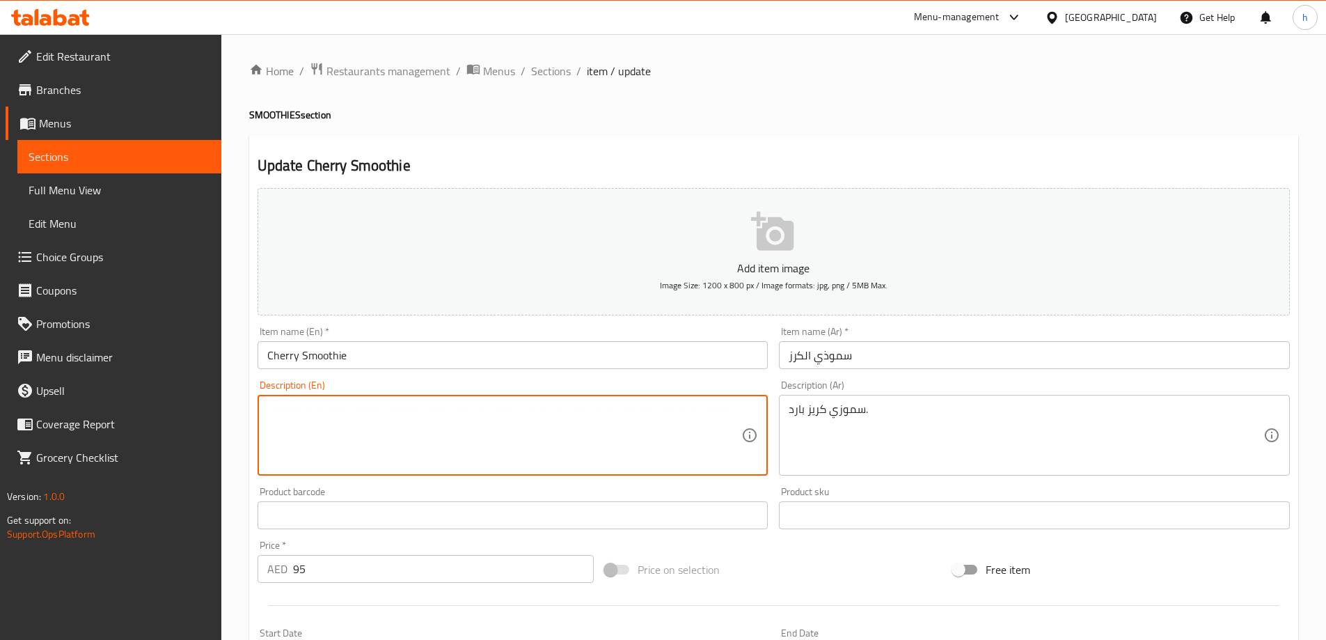
paste textarea "Cold cherry smoothie."
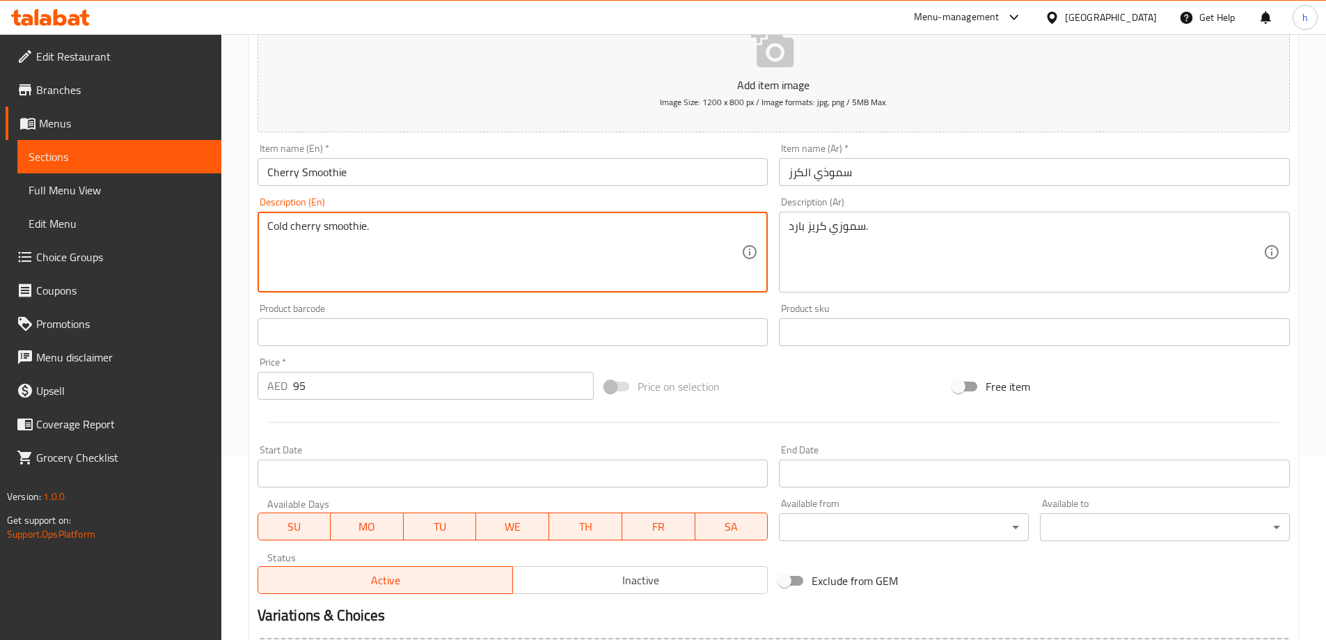
scroll to position [344, 0]
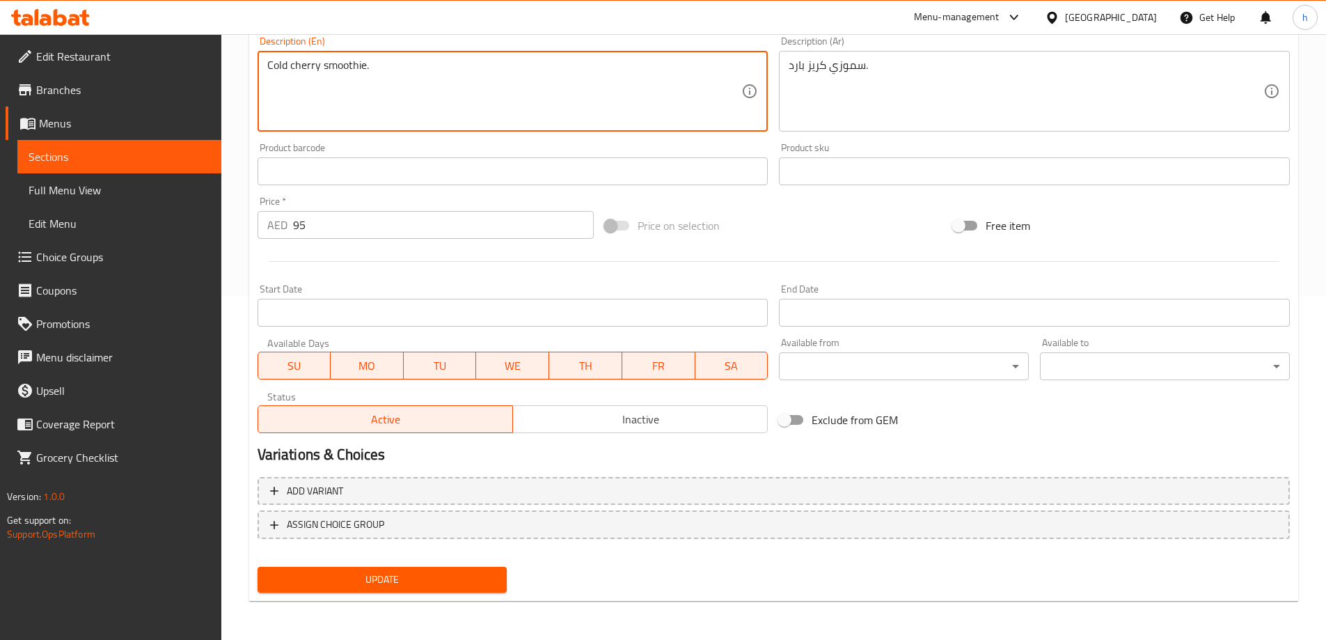
type textarea "Cold cherry smoothie."
click at [324, 577] on span "Update" at bounding box center [383, 579] width 228 height 17
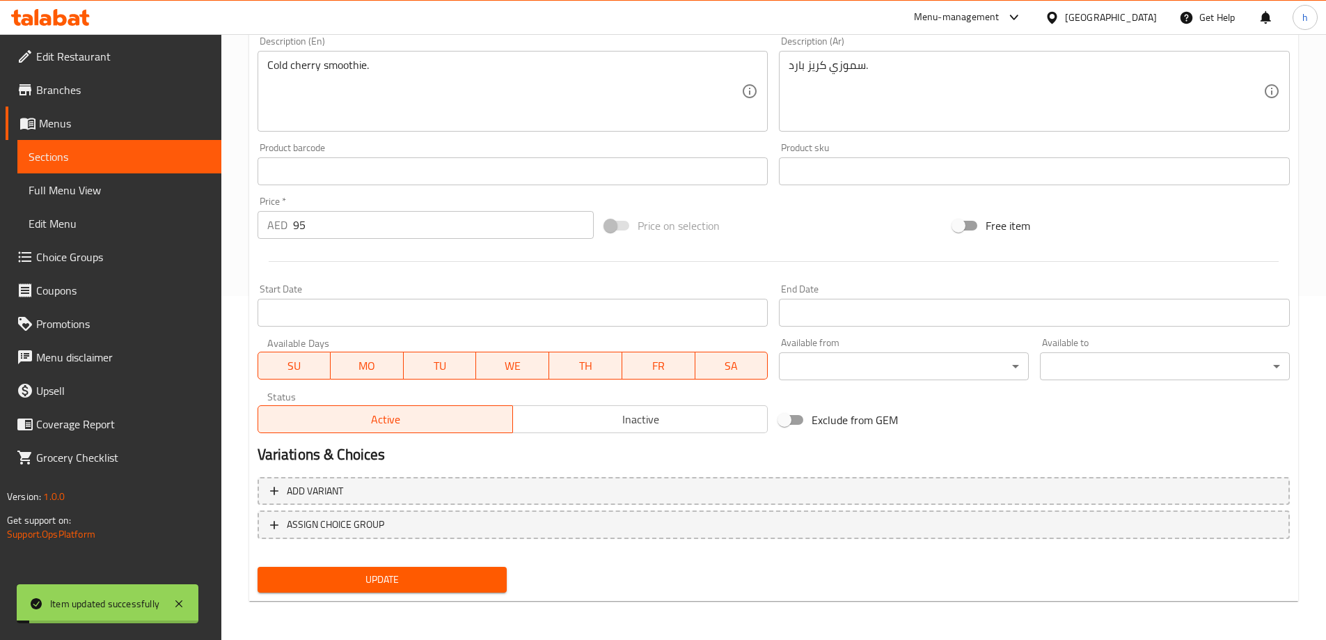
click at [138, 159] on span "Sections" at bounding box center [120, 156] width 182 height 17
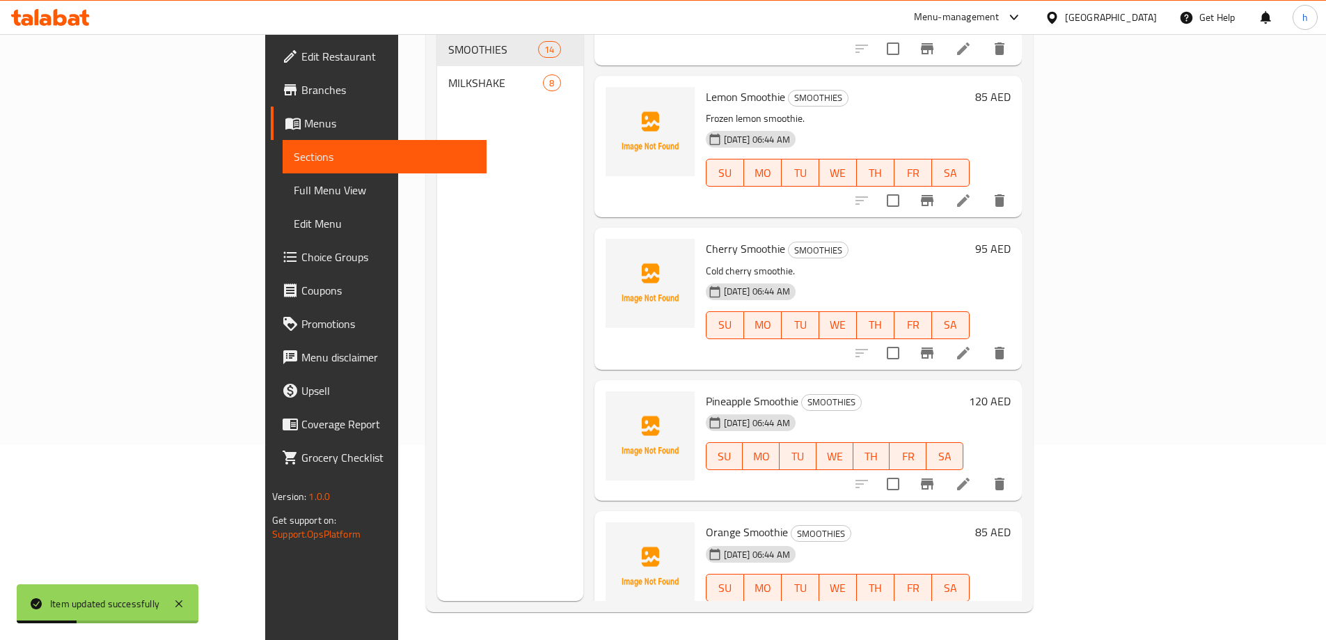
scroll to position [626, 0]
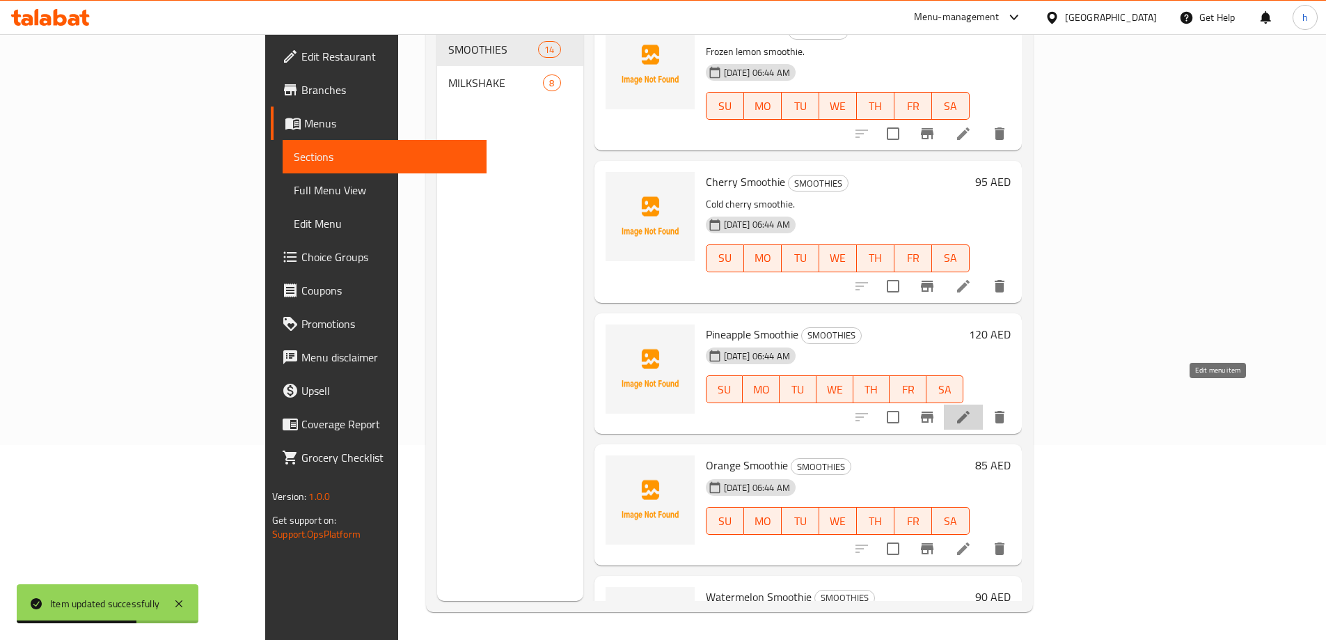
click at [971, 408] on icon at bounding box center [963, 416] width 17 height 17
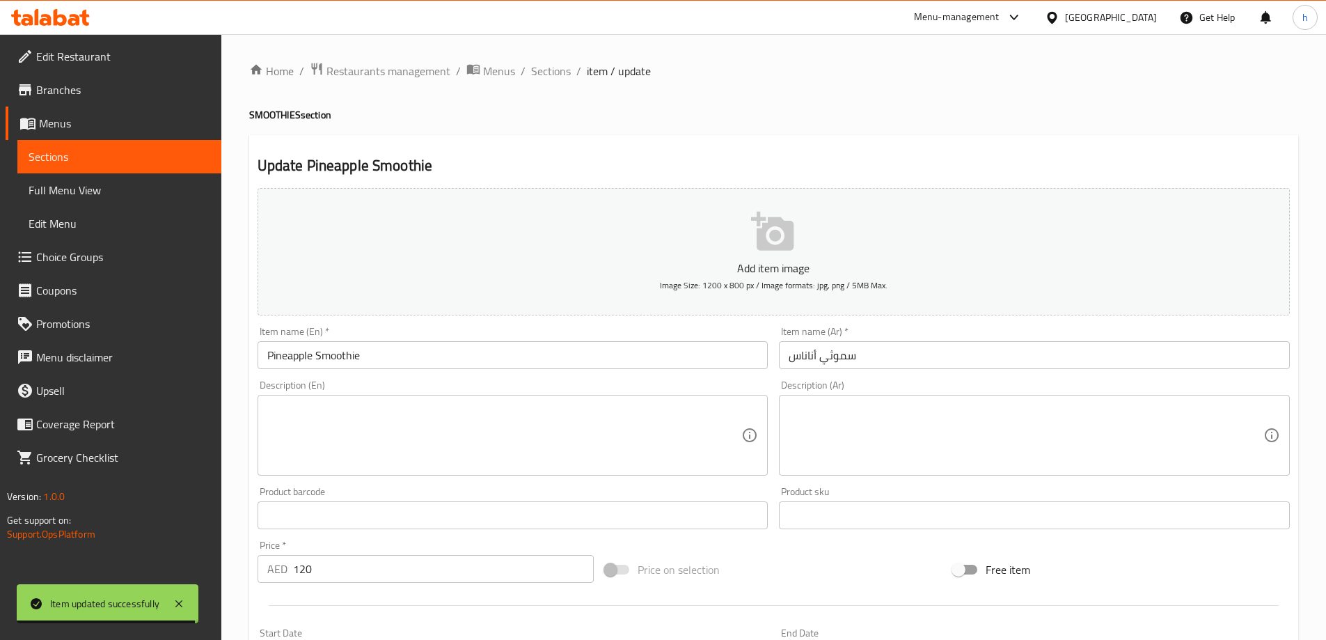
click at [827, 356] on input "سموثي أناناس" at bounding box center [1034, 355] width 511 height 28
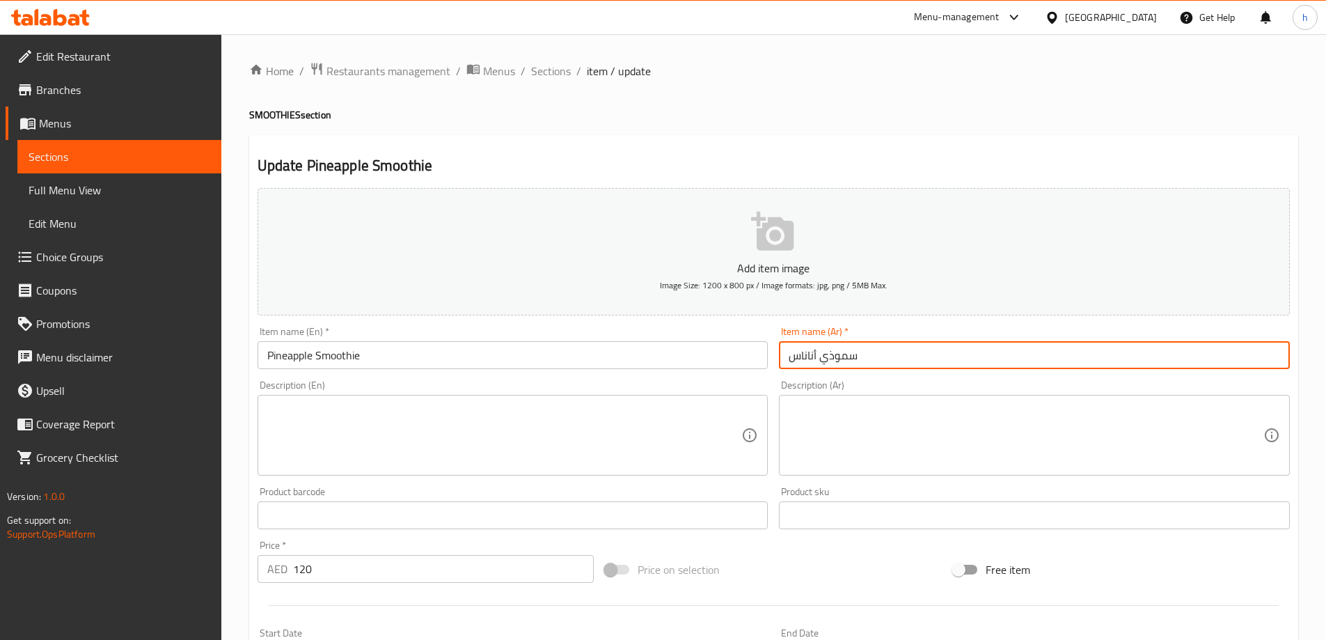
type input "سموذي أناناس"
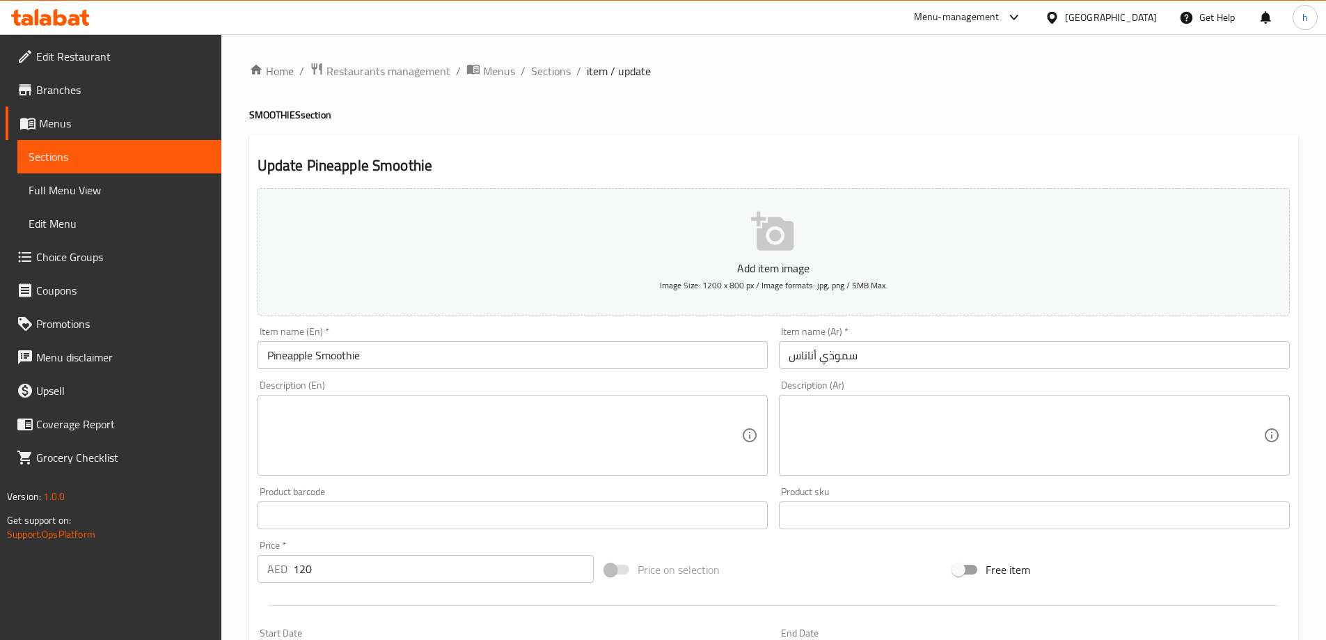
click at [825, 426] on textarea at bounding box center [1025, 435] width 475 height 66
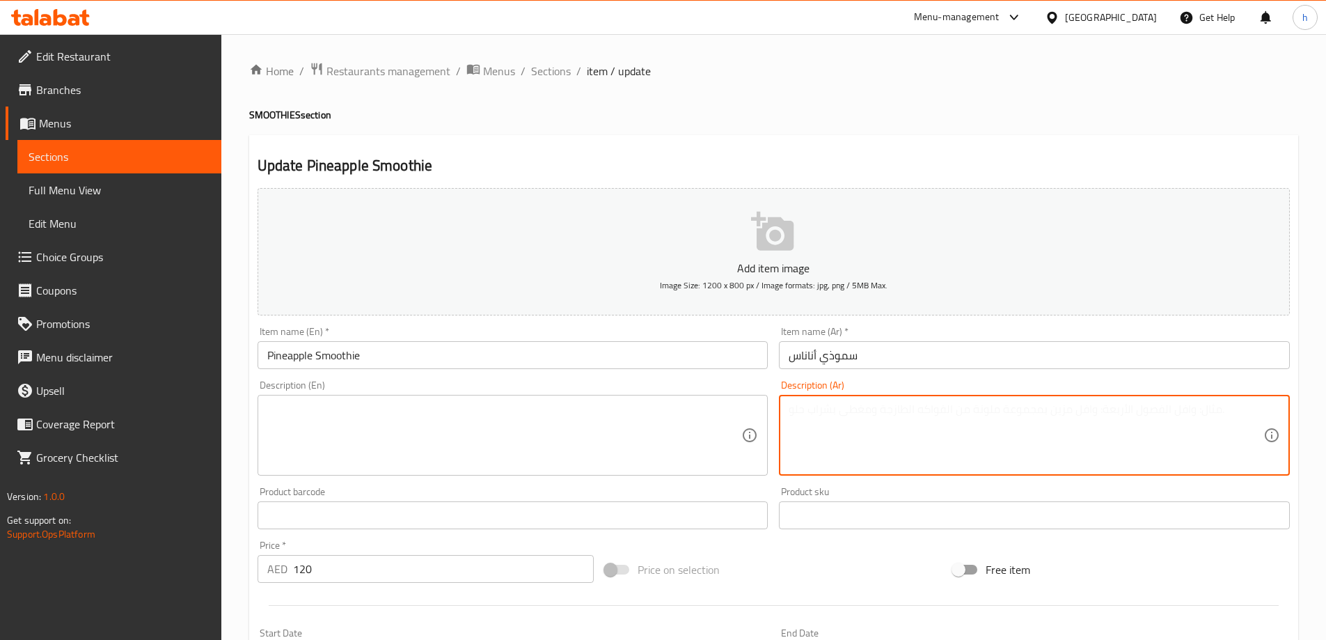
paste textarea "سموزي أناناس طبيعي."
type textarea "سموزي أناناس طبيعي."
click at [438, 405] on textarea at bounding box center [504, 435] width 475 height 66
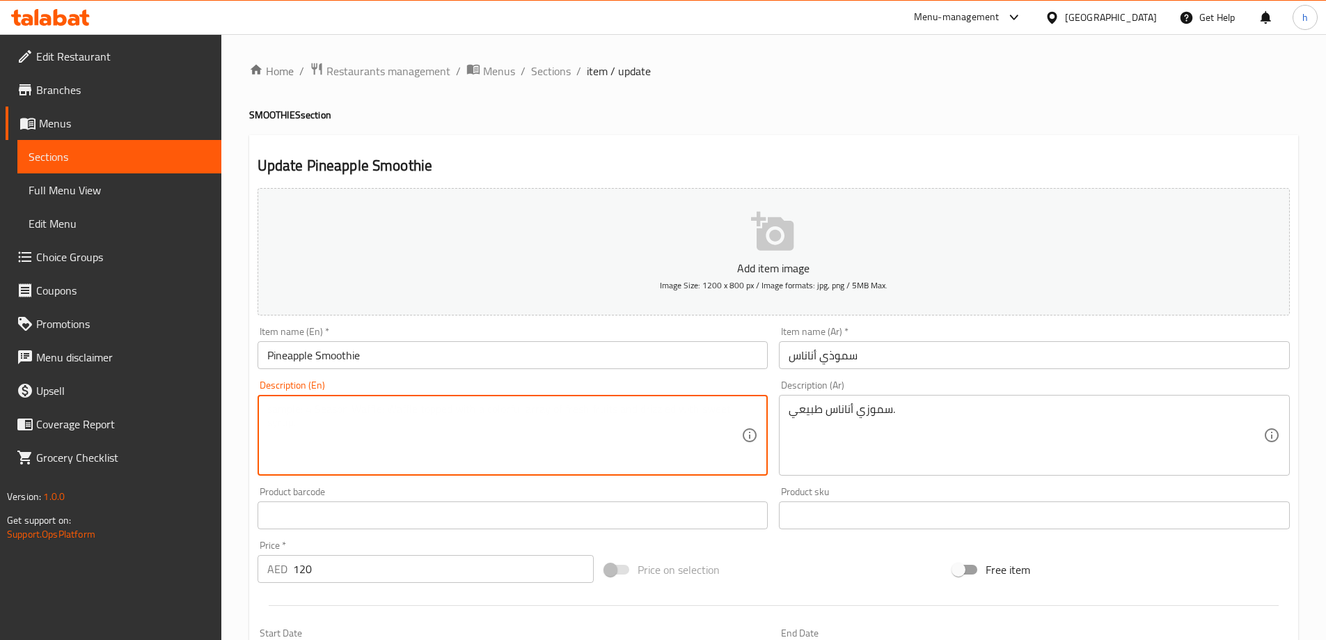
paste textarea "Natural pineapple smoothie."
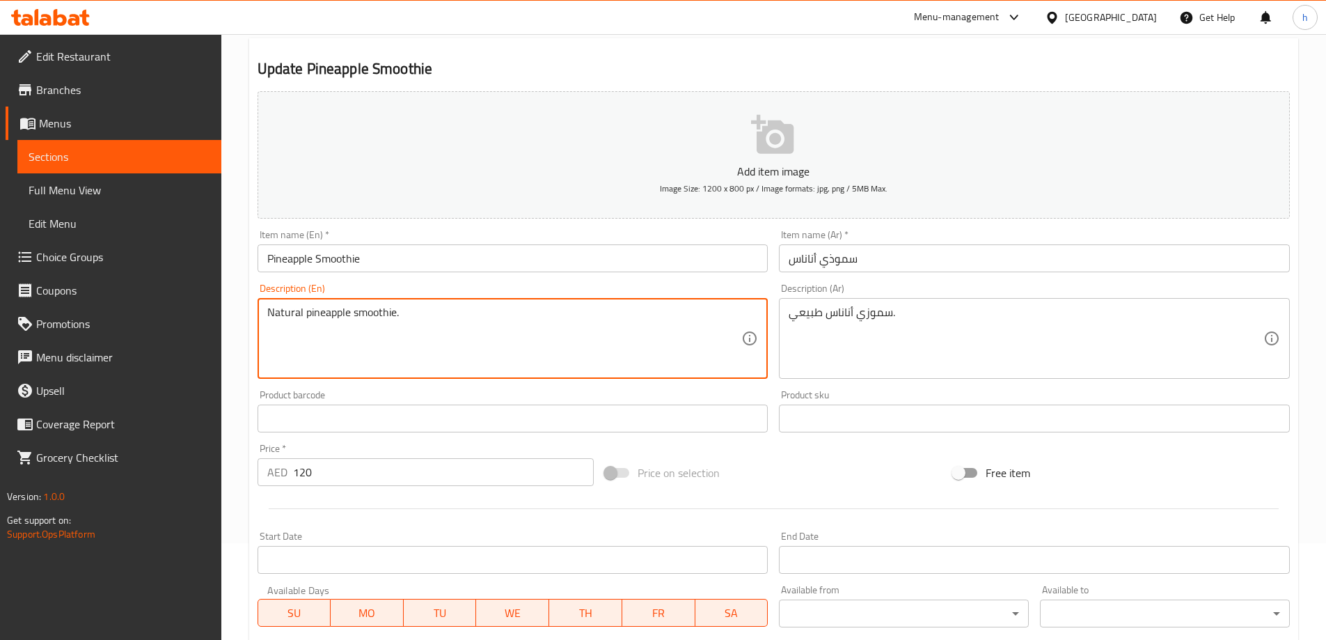
scroll to position [344, 0]
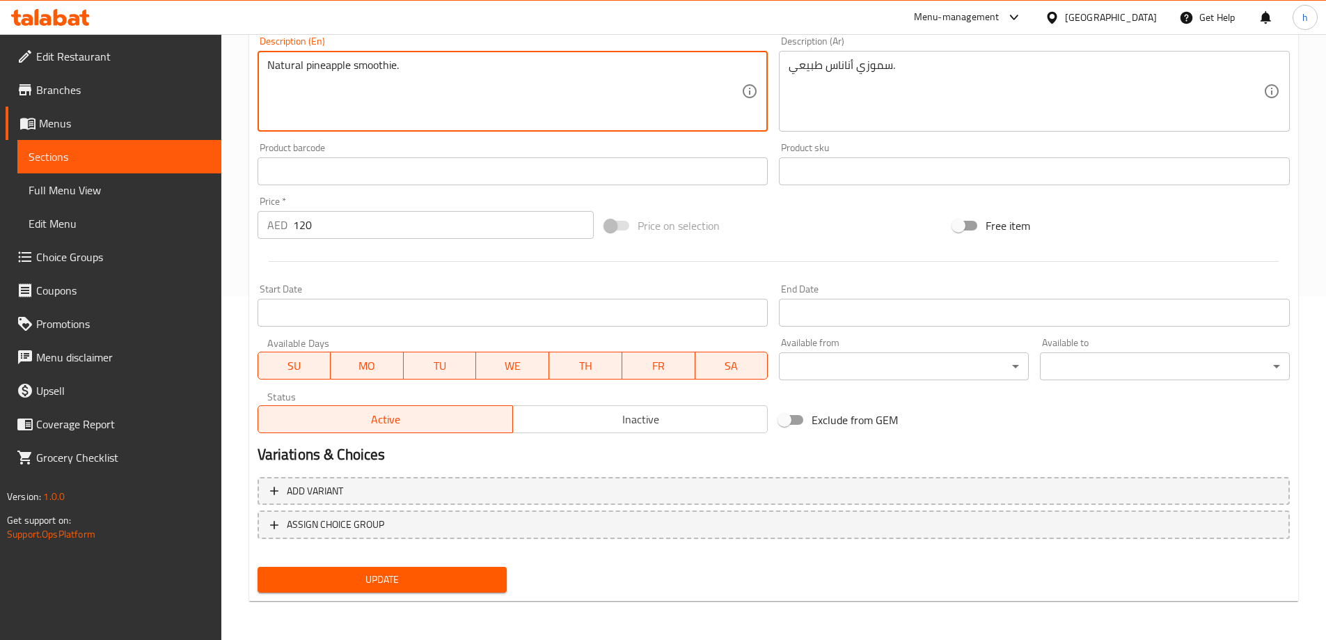
type textarea "Natural pineapple smoothie."
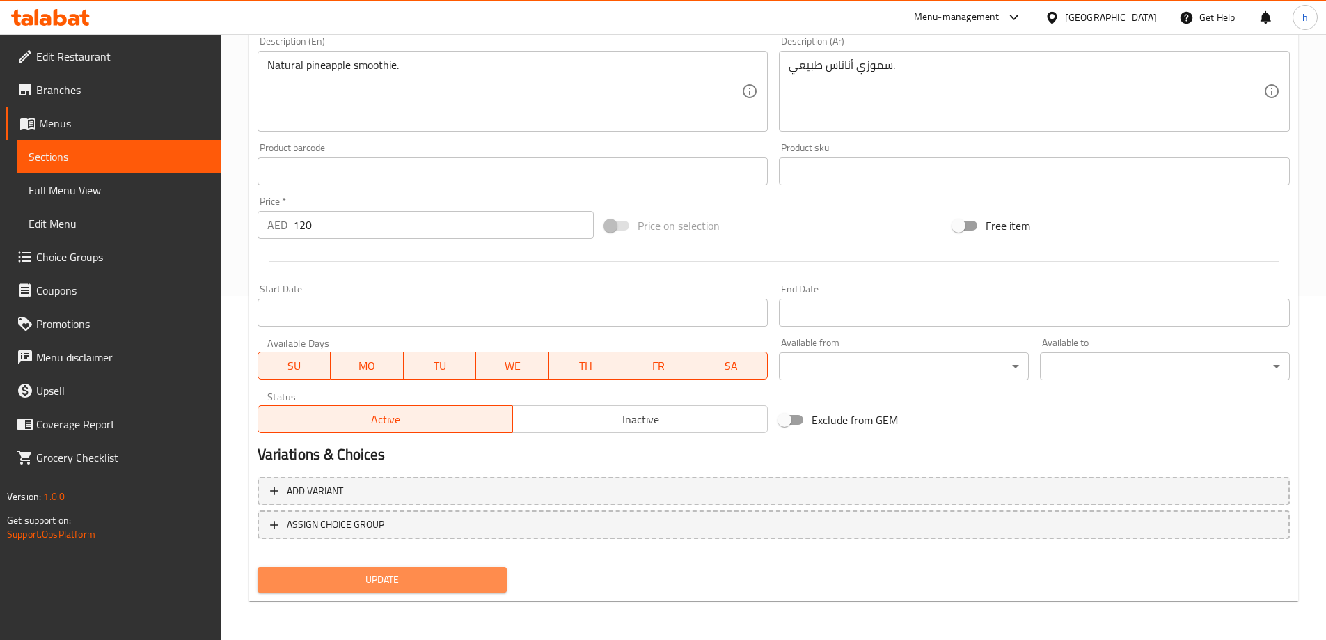
click at [358, 582] on span "Update" at bounding box center [383, 579] width 228 height 17
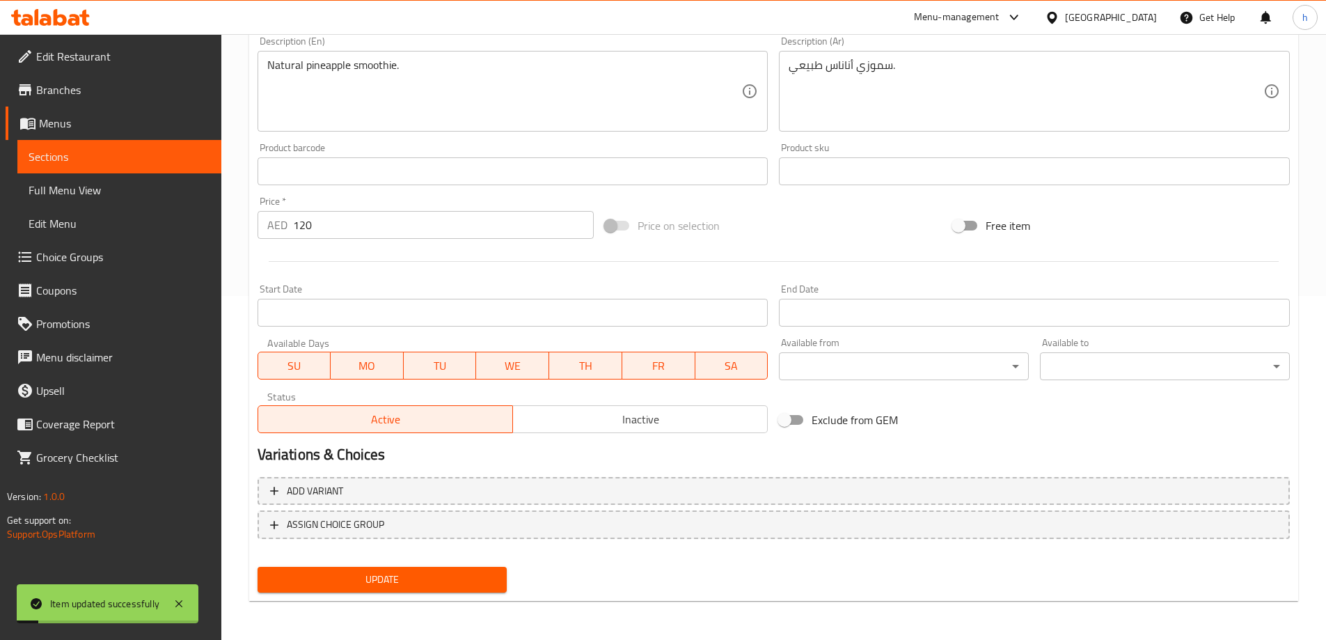
click at [85, 150] on span "Sections" at bounding box center [120, 156] width 182 height 17
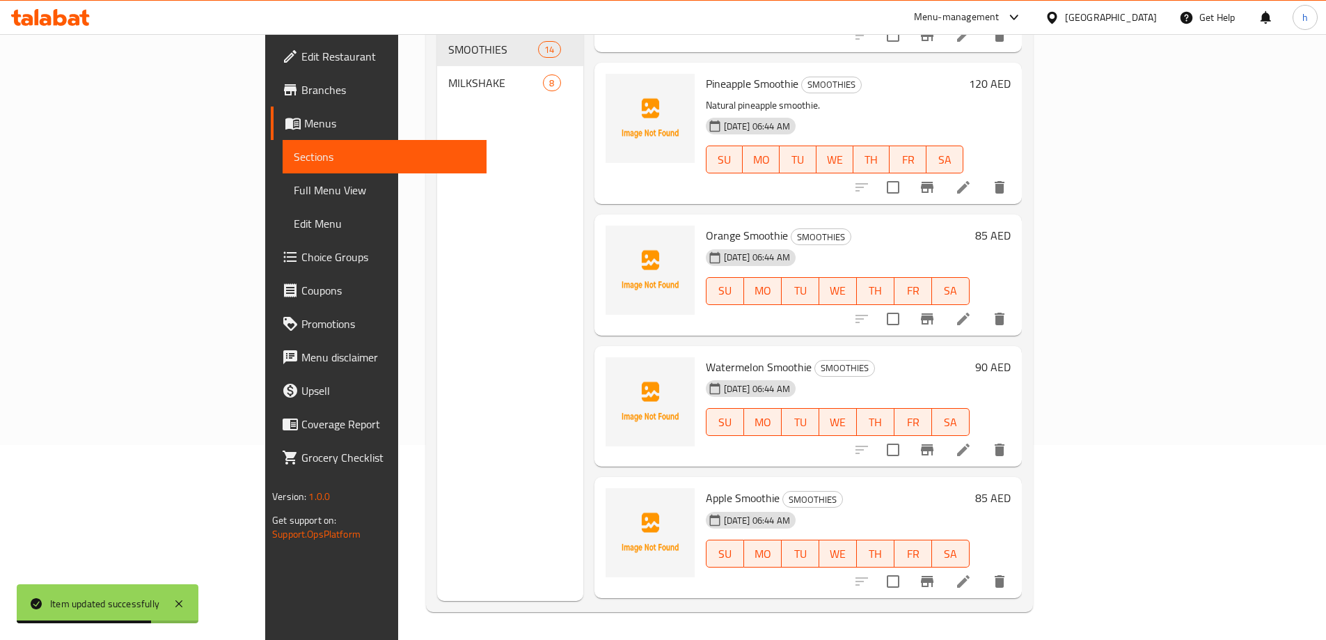
scroll to position [905, 0]
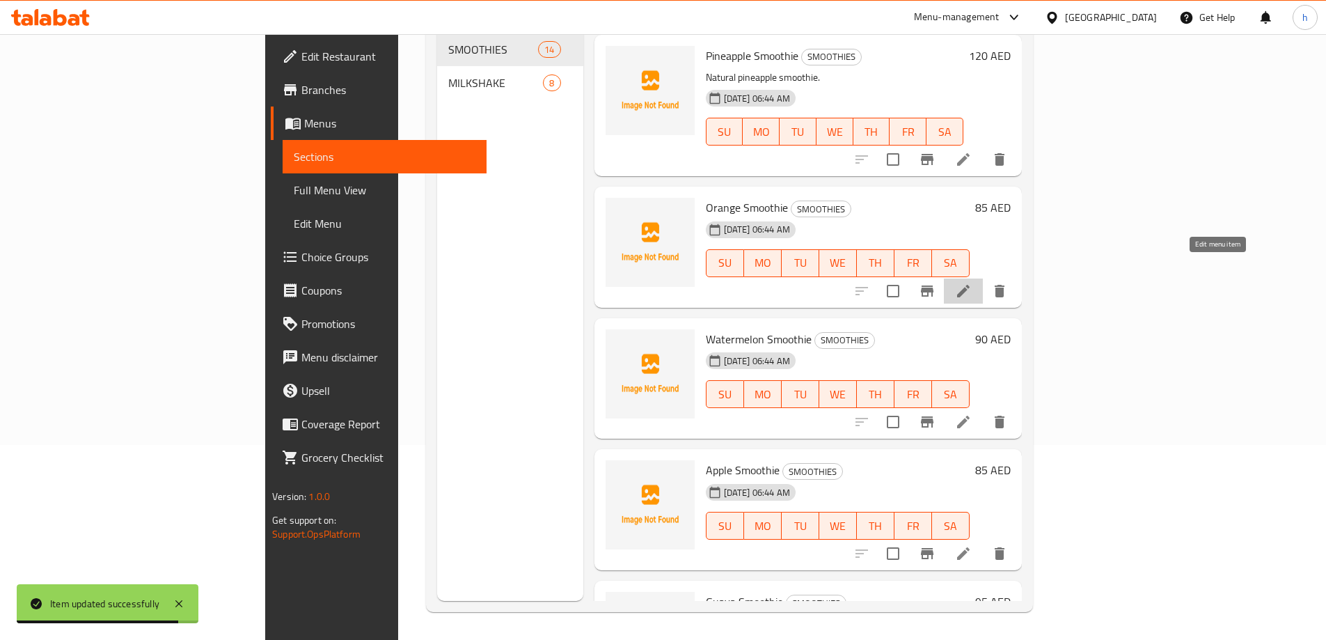
click at [969, 285] on icon at bounding box center [963, 291] width 13 height 13
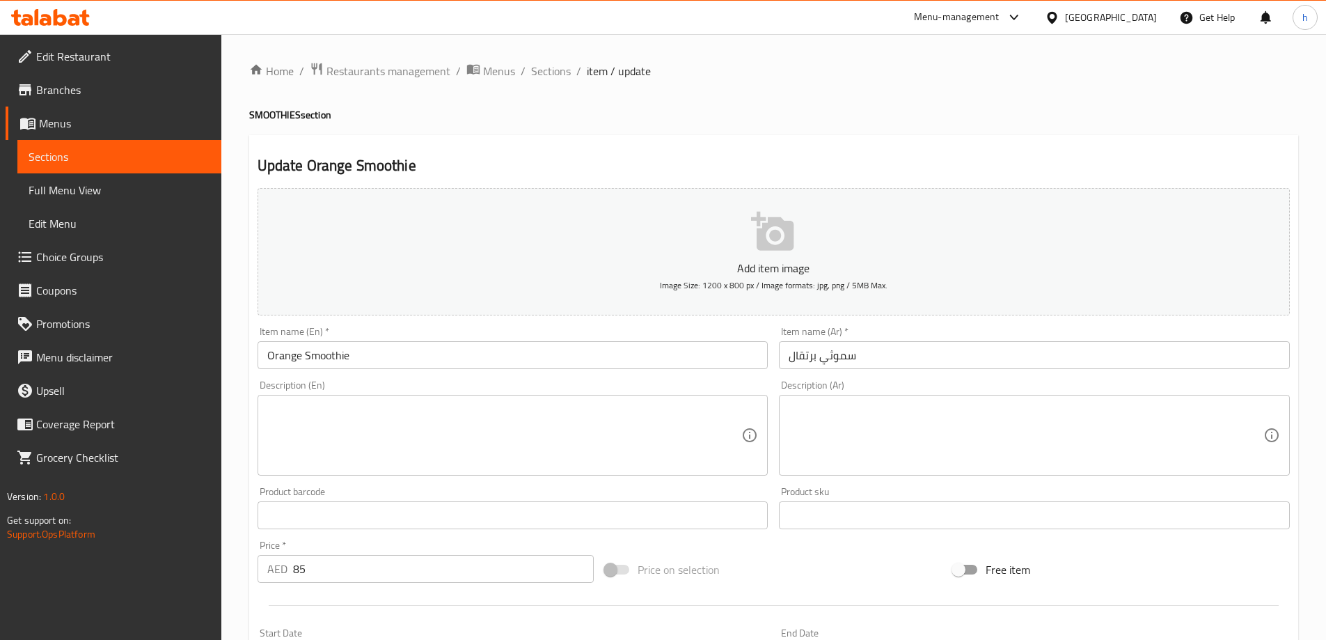
click at [893, 424] on textarea at bounding box center [1025, 435] width 475 height 66
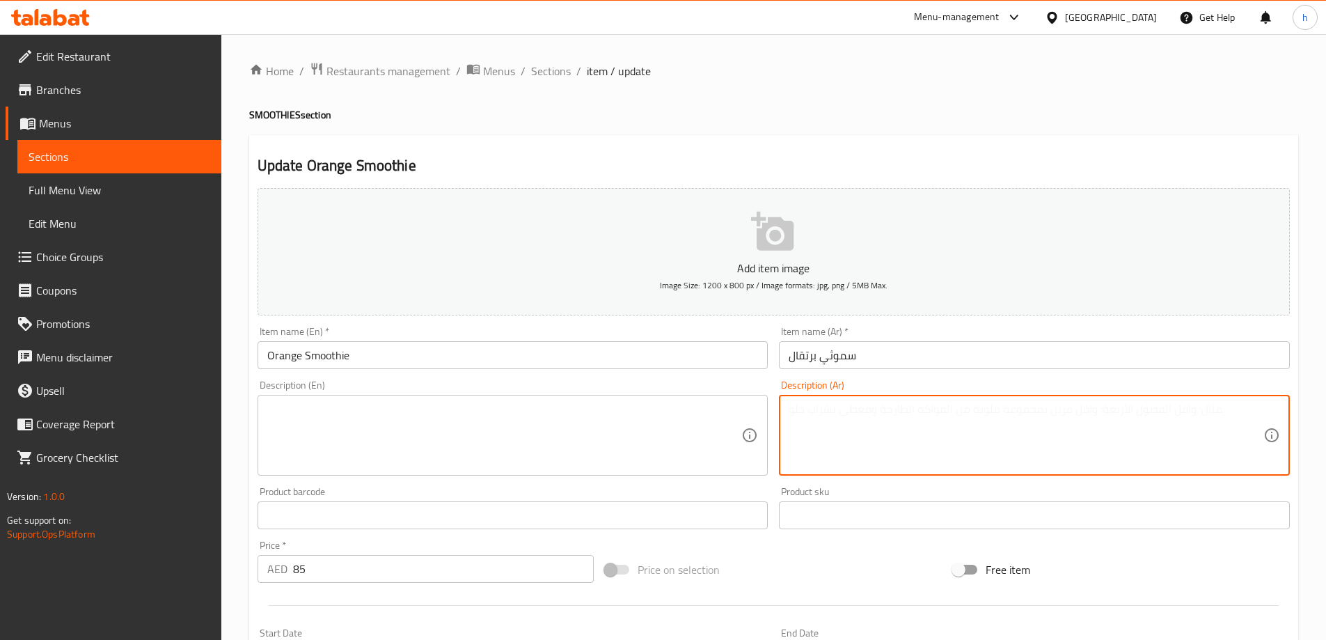
paste textarea "سموزي برتقال طازج."
type textarea "سموزي برتقال طازج."
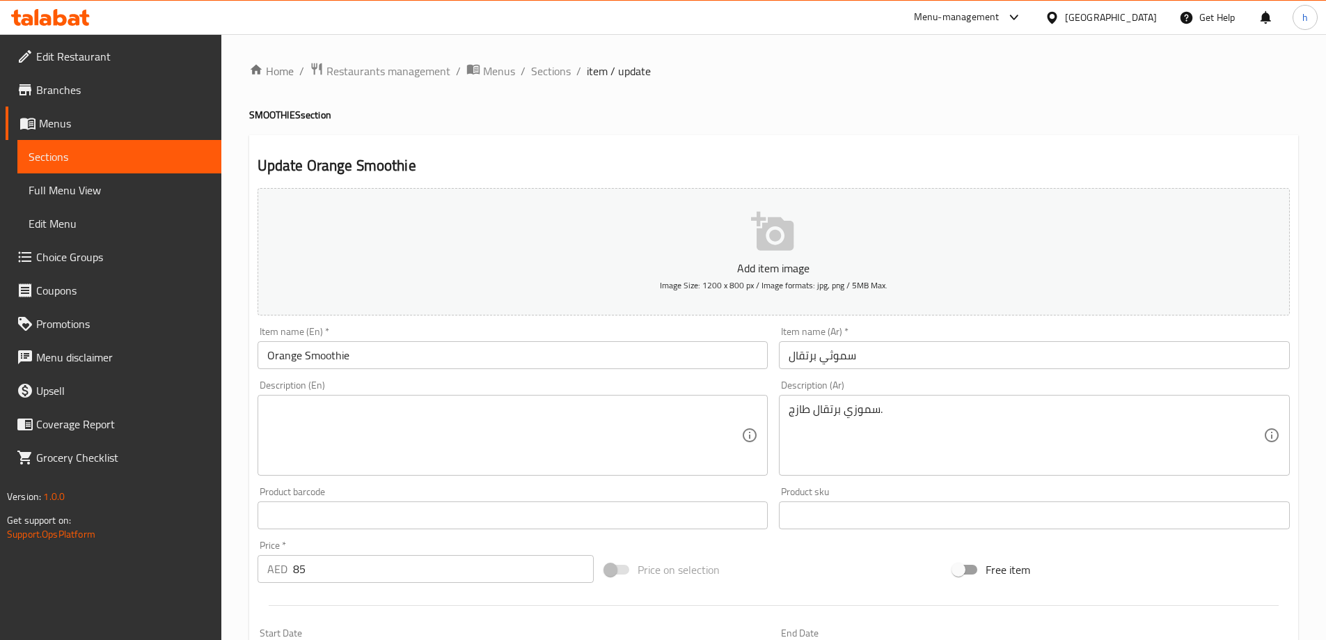
click at [825, 399] on div "سموزي برتقال طازج. Description (Ar)" at bounding box center [1034, 435] width 511 height 81
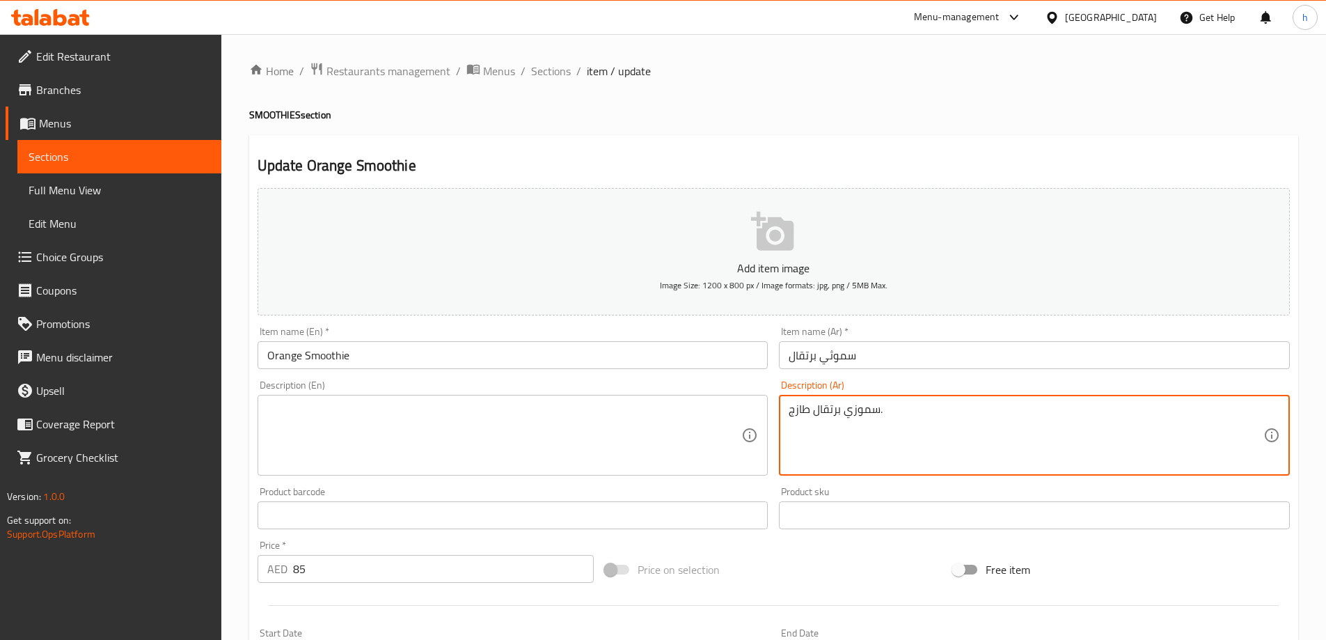
click at [825, 403] on textarea "سموزي برتقال طازج." at bounding box center [1025, 435] width 475 height 66
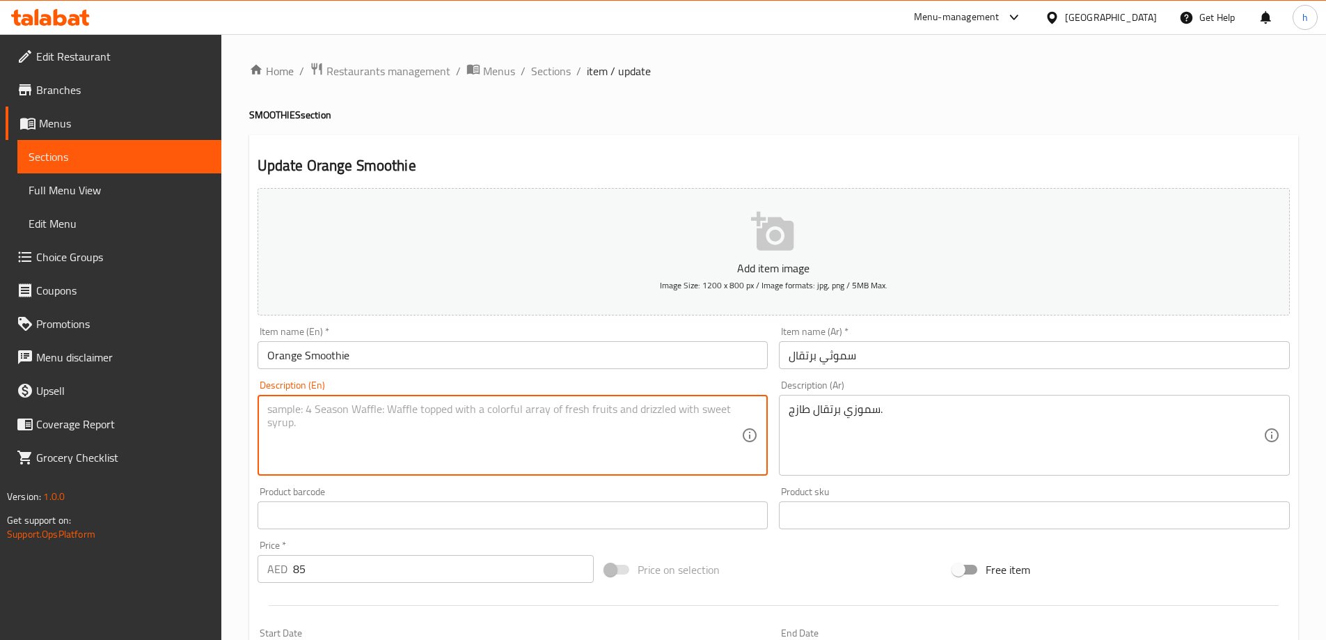
click at [549, 402] on textarea at bounding box center [504, 435] width 475 height 66
paste textarea "Fresh orange smoothie."
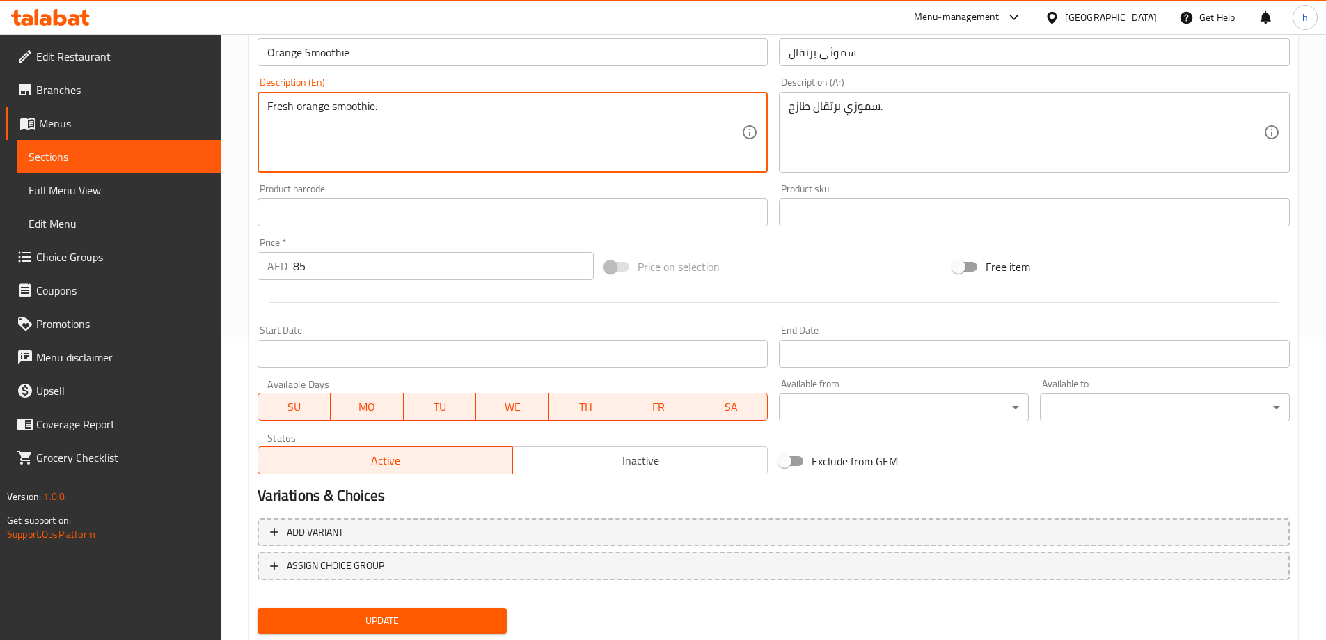
scroll to position [344, 0]
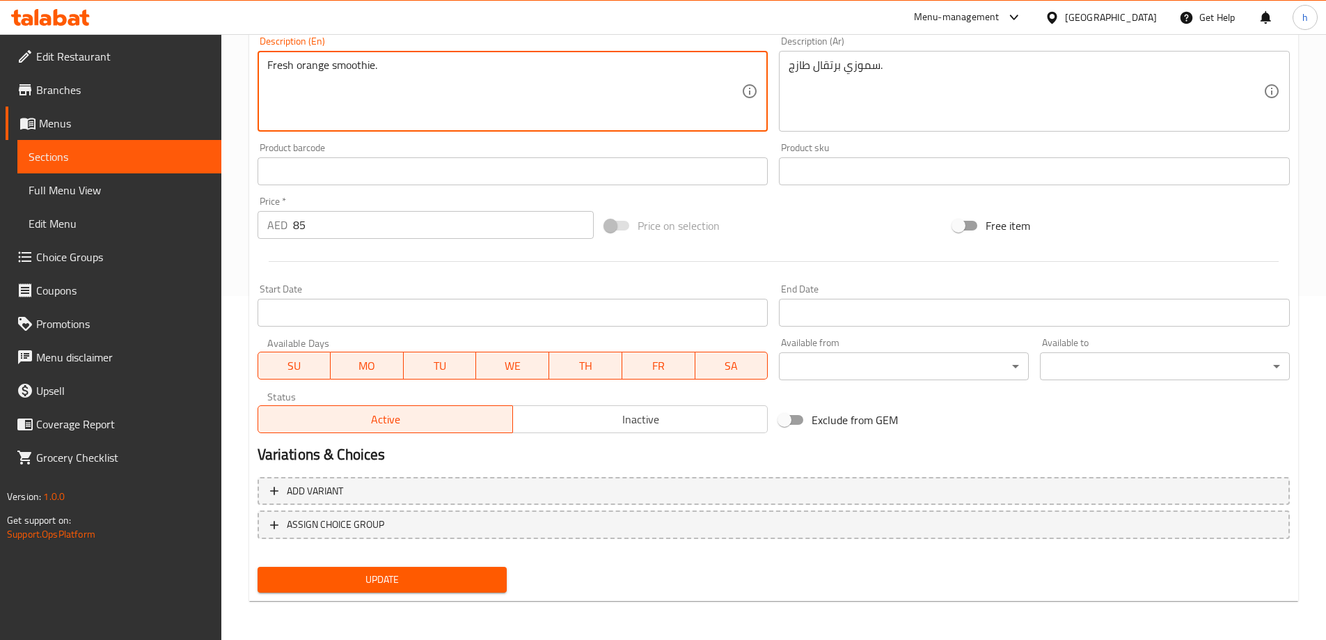
type textarea "Fresh orange smoothie."
click at [380, 579] on span "Update" at bounding box center [383, 579] width 228 height 17
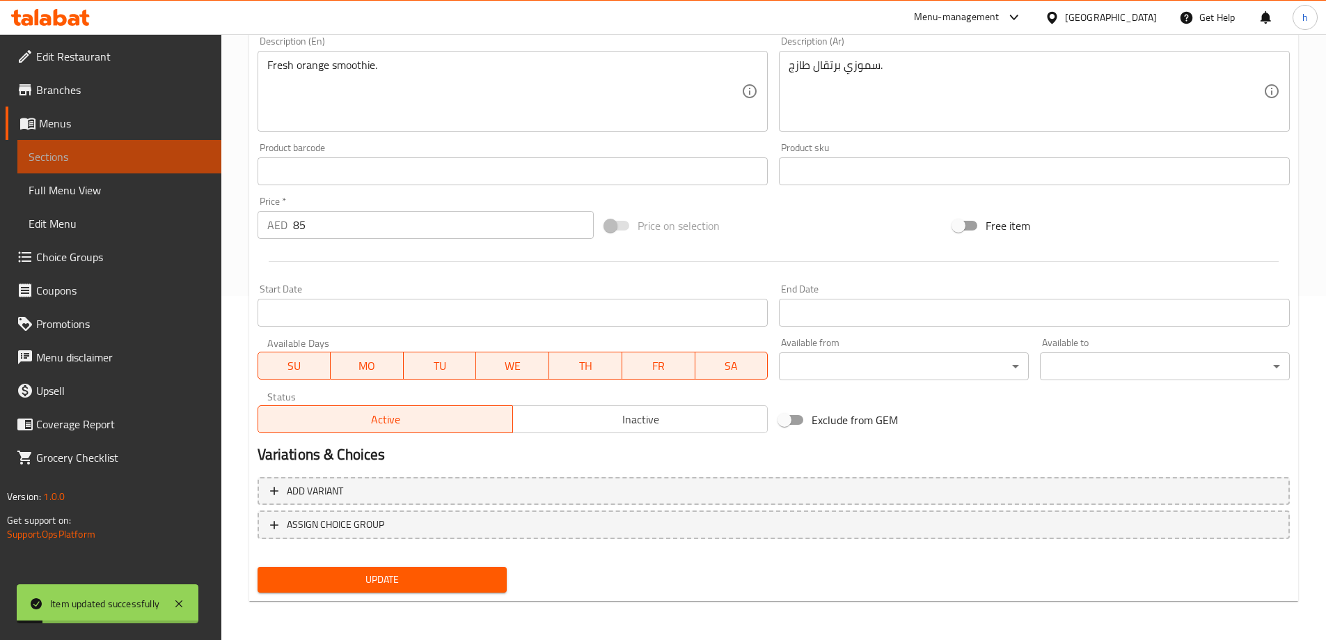
click at [106, 156] on span "Sections" at bounding box center [120, 156] width 182 height 17
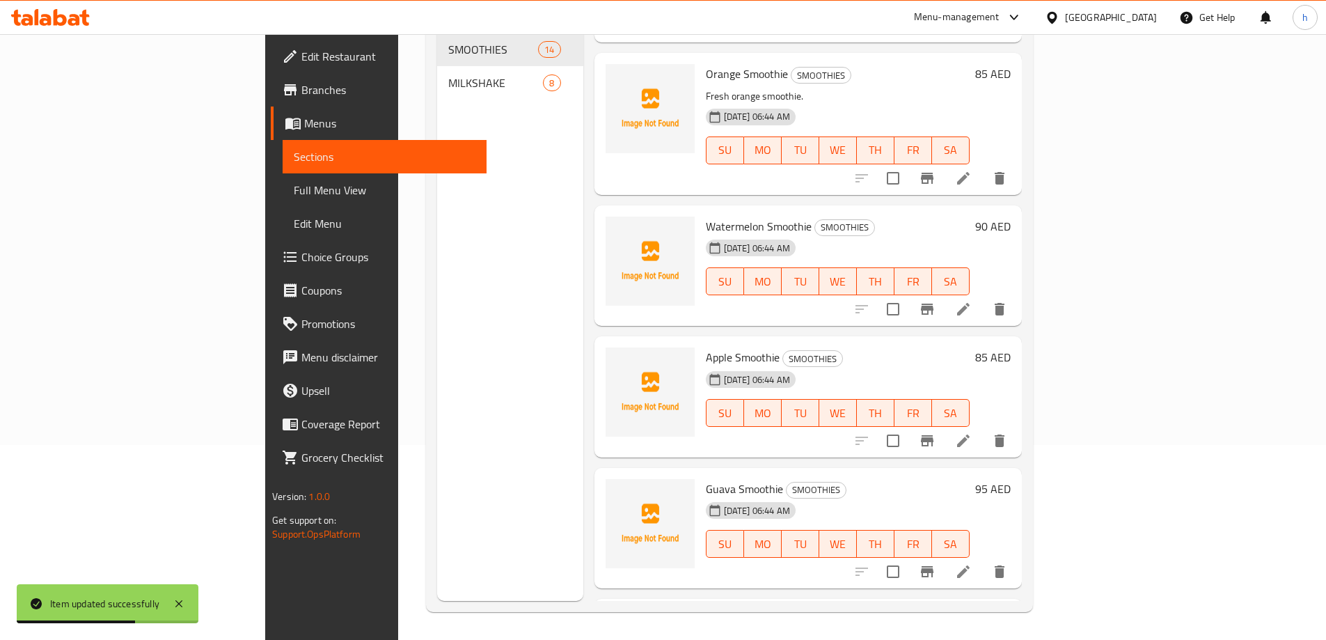
scroll to position [1113, 0]
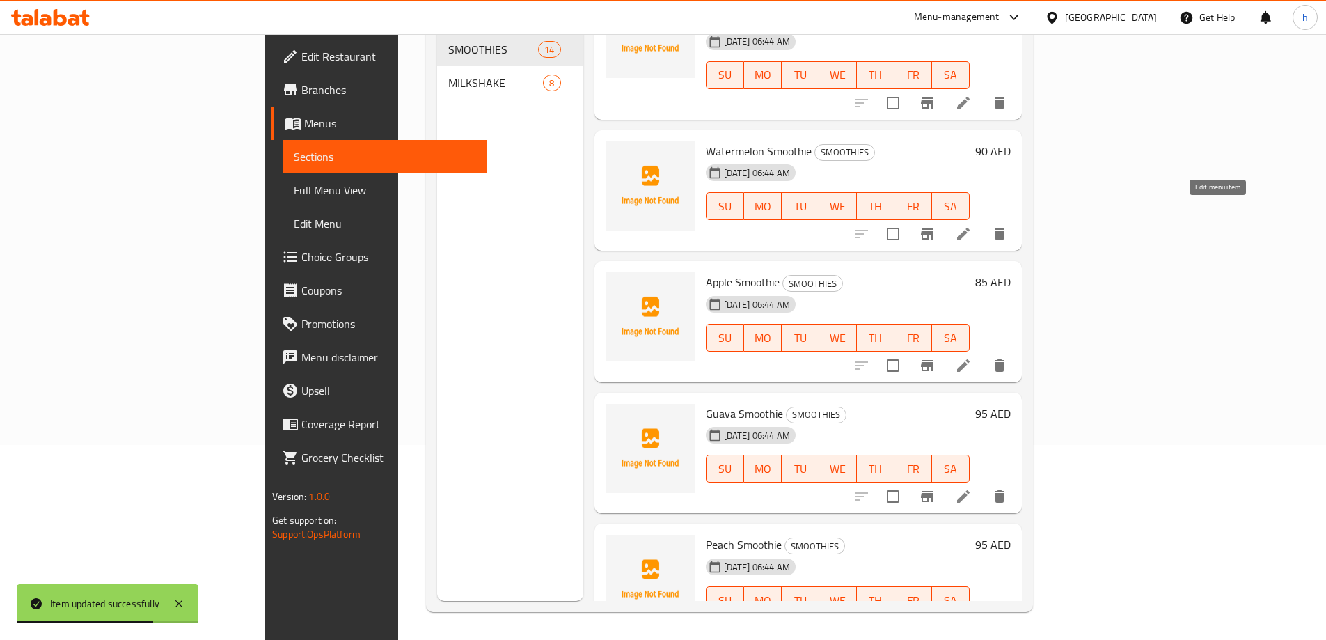
click at [971, 225] on icon at bounding box center [963, 233] width 17 height 17
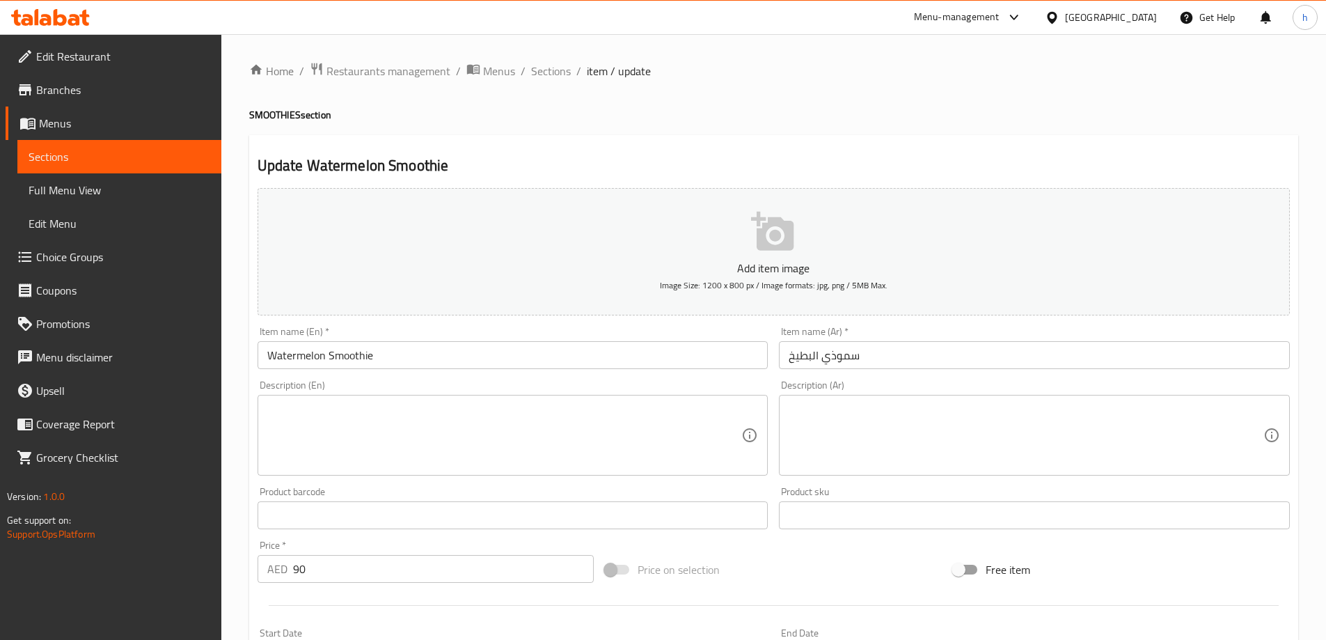
click at [932, 410] on textarea at bounding box center [1025, 435] width 475 height 66
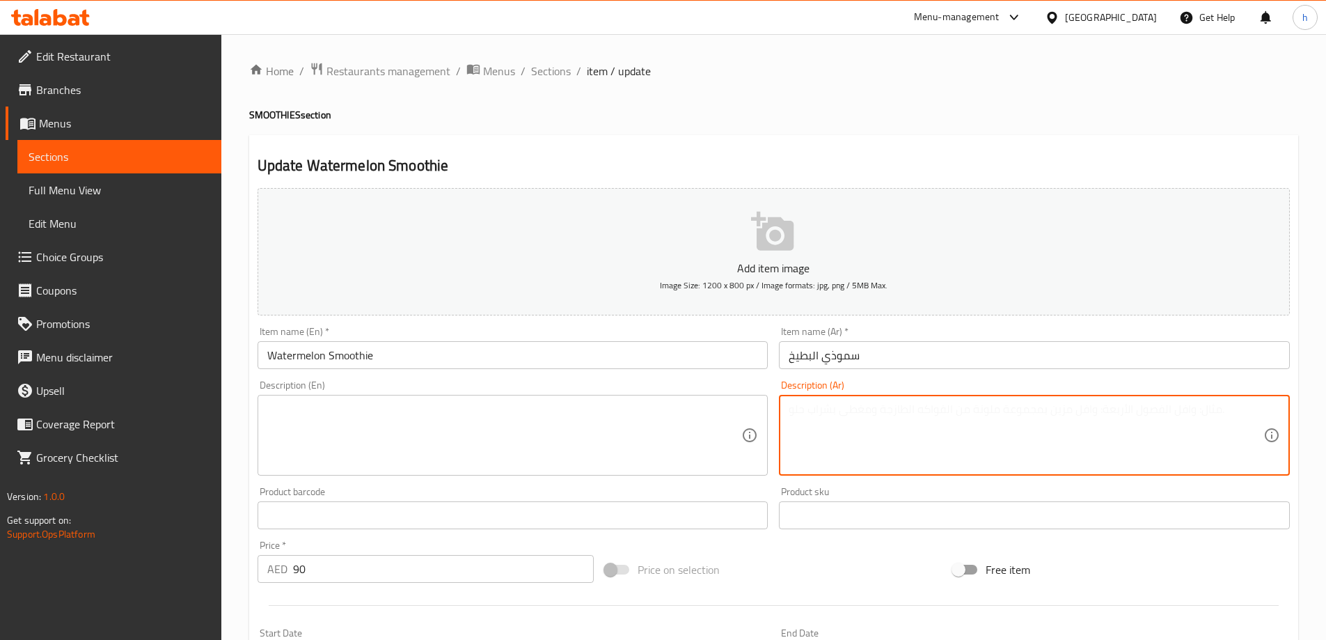
paste textarea "سموزي بطيخ بارد."
type textarea "سموزي بطيخ بارد."
click at [476, 404] on textarea at bounding box center [504, 435] width 475 height 66
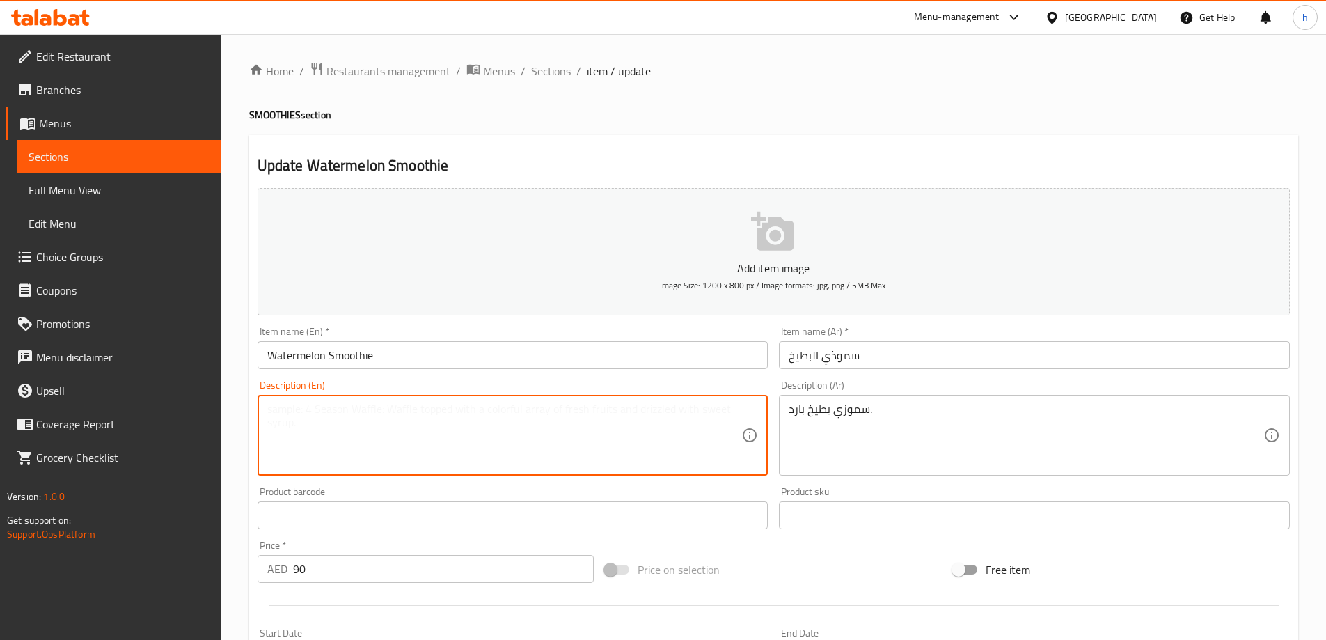
paste textarea "Cold watermelon smoothie."
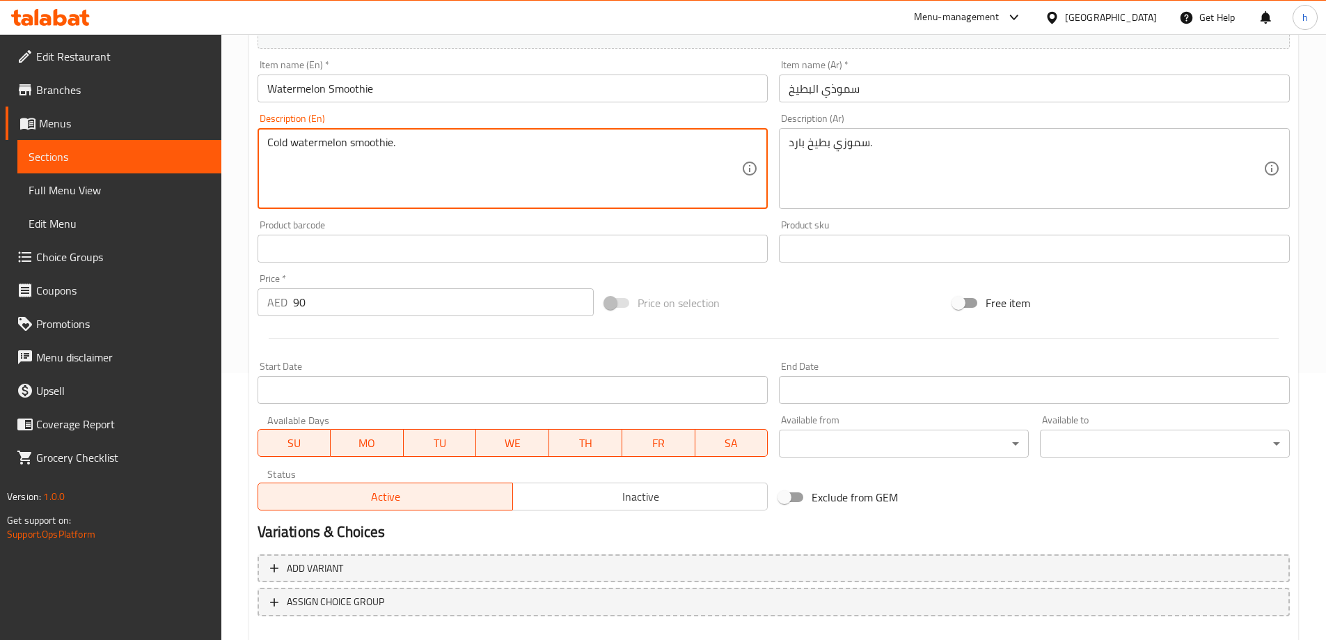
scroll to position [344, 0]
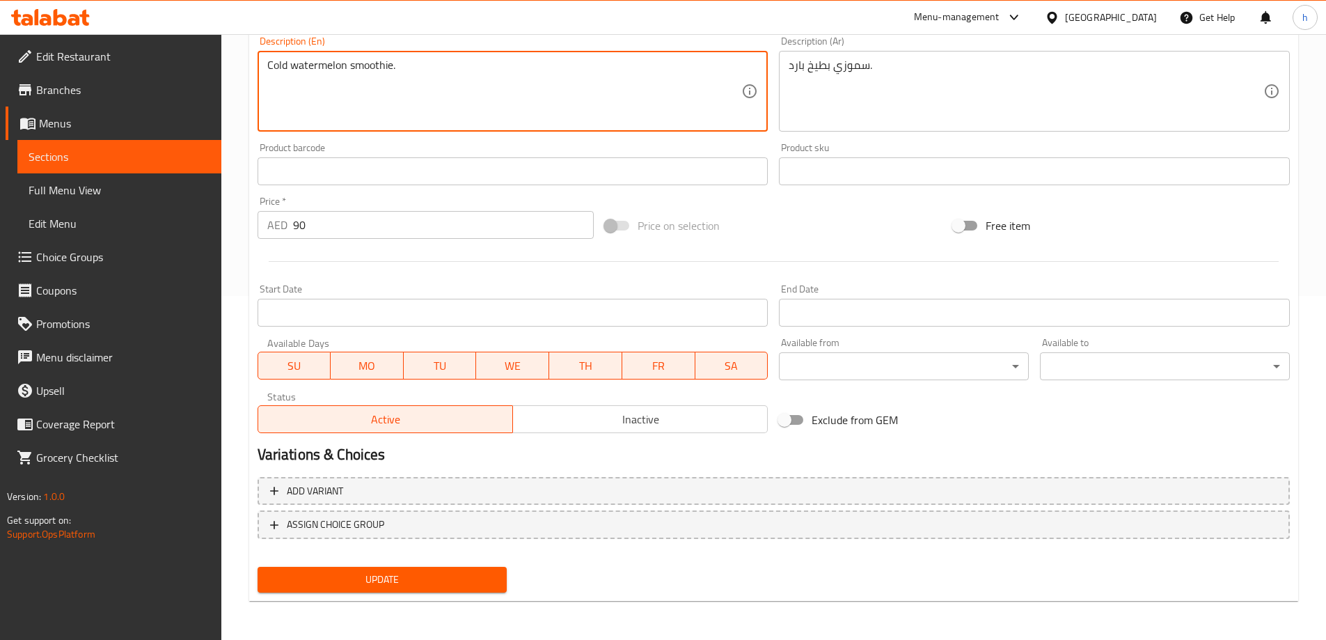
type textarea "Cold watermelon smoothie."
click at [328, 578] on span "Update" at bounding box center [383, 579] width 228 height 17
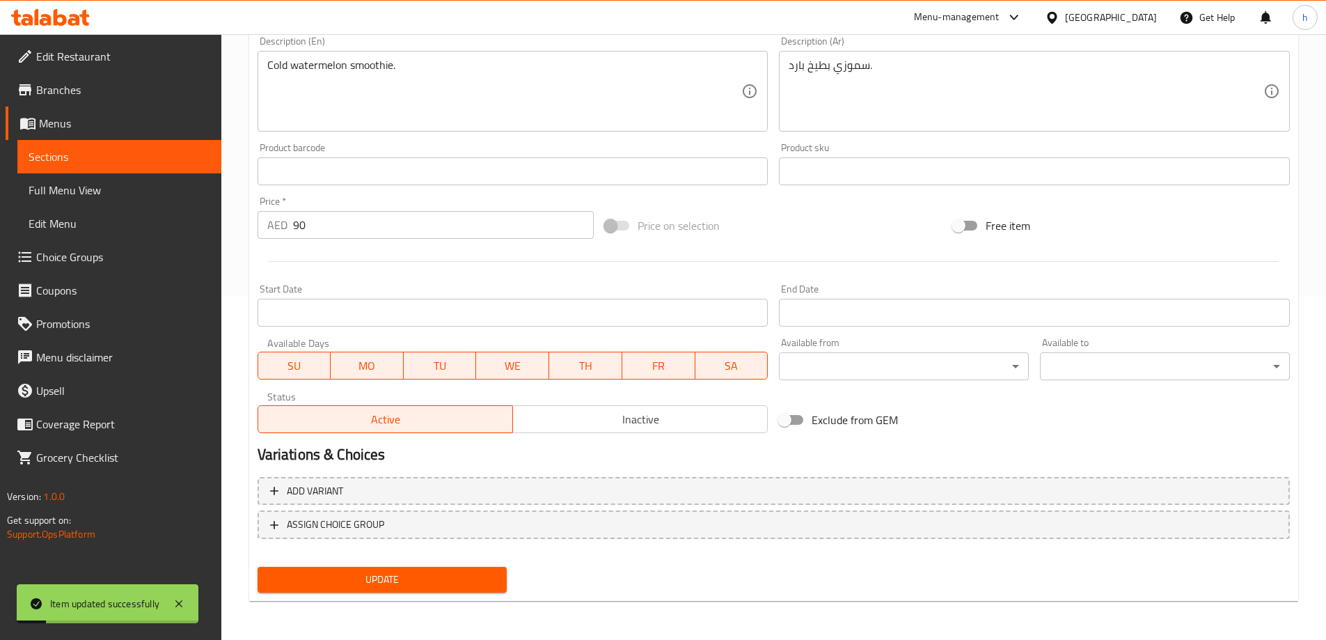
click at [155, 157] on span "Sections" at bounding box center [120, 156] width 182 height 17
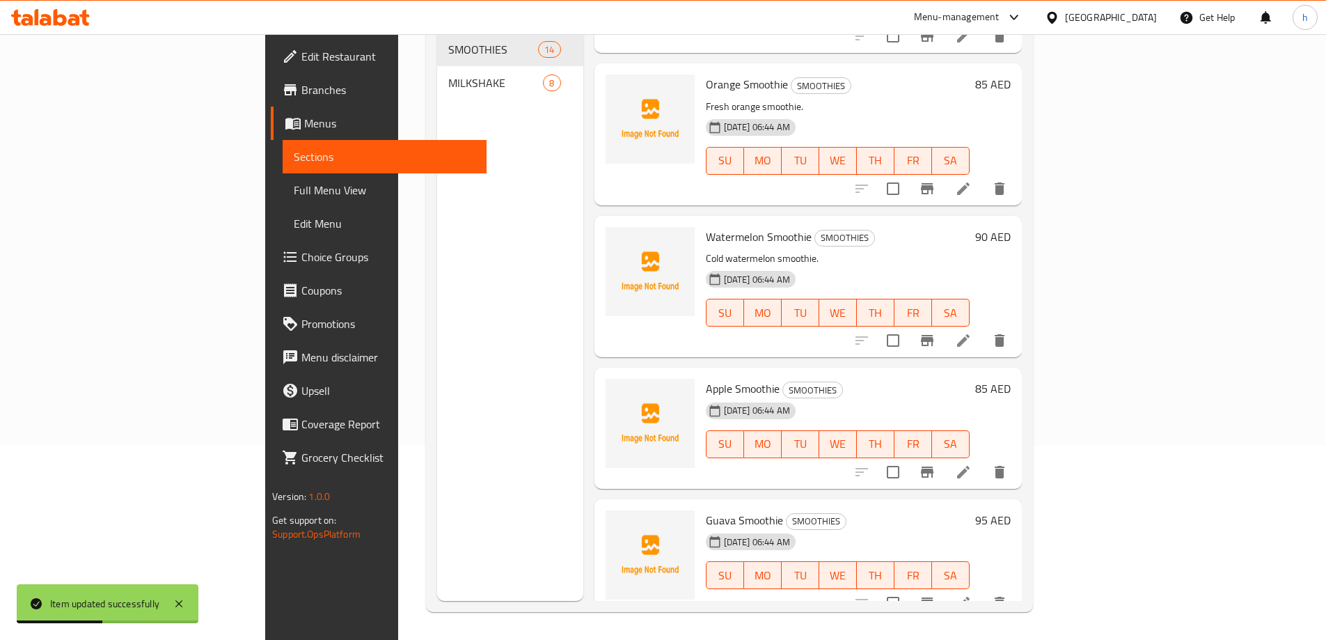
scroll to position [1113, 0]
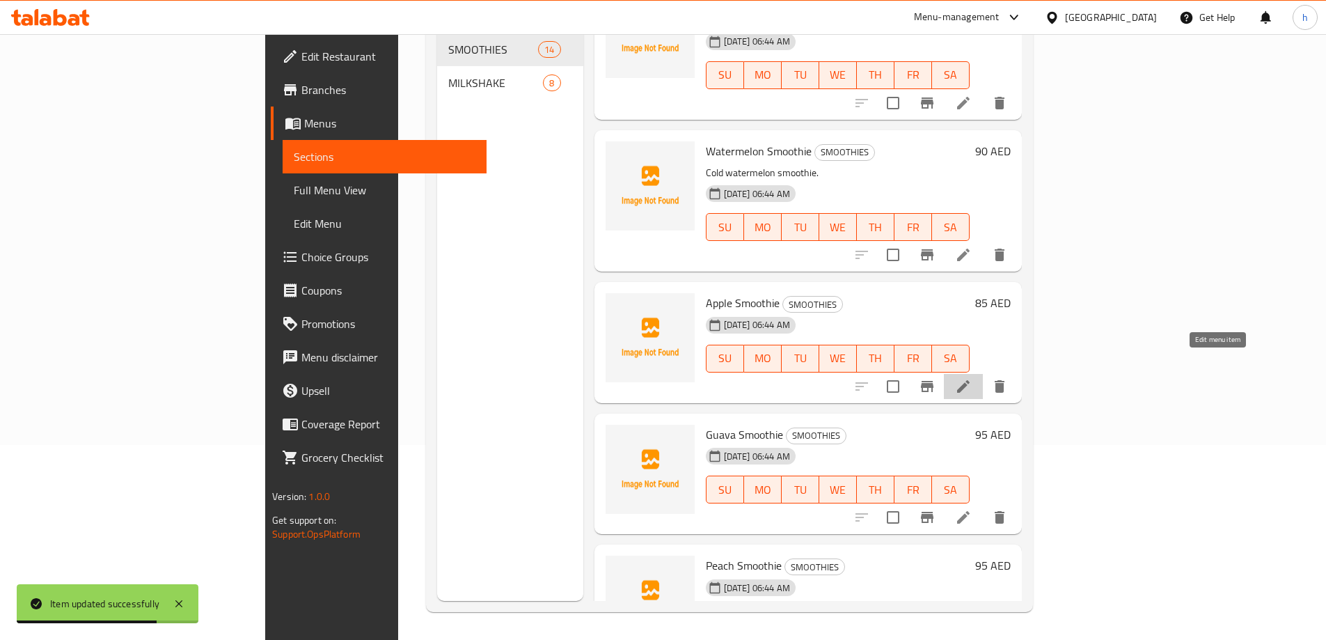
click at [971, 378] on icon at bounding box center [963, 386] width 17 height 17
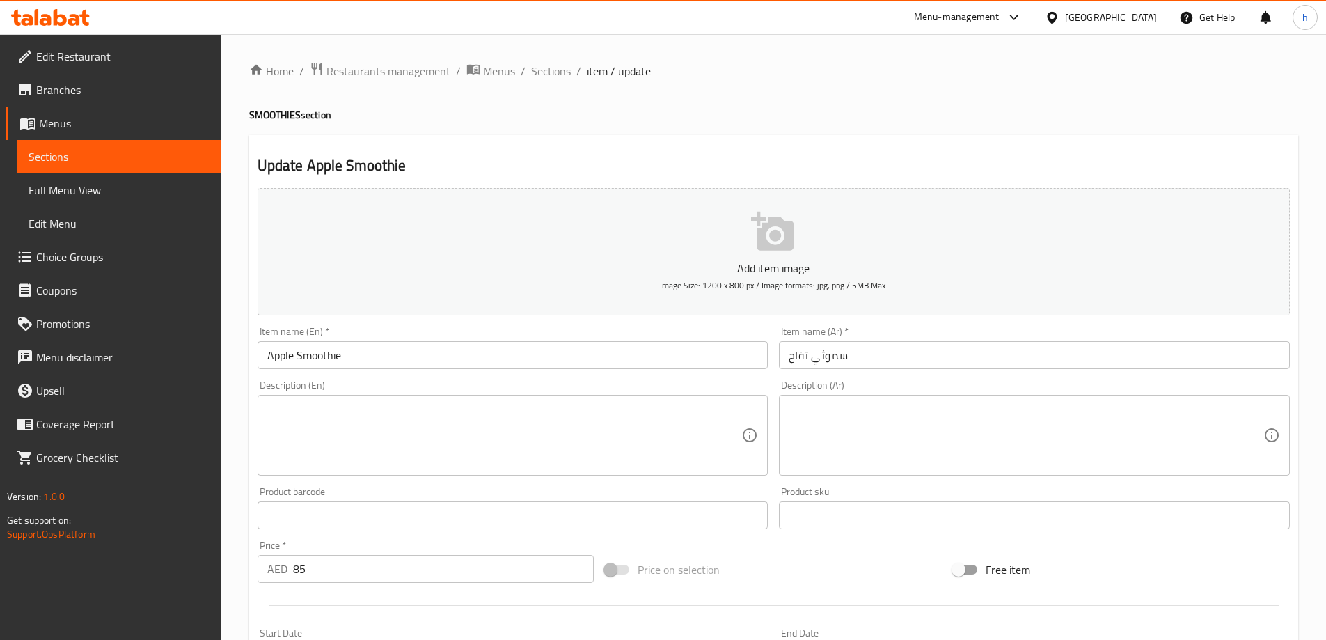
click at [912, 404] on textarea at bounding box center [1025, 435] width 475 height 66
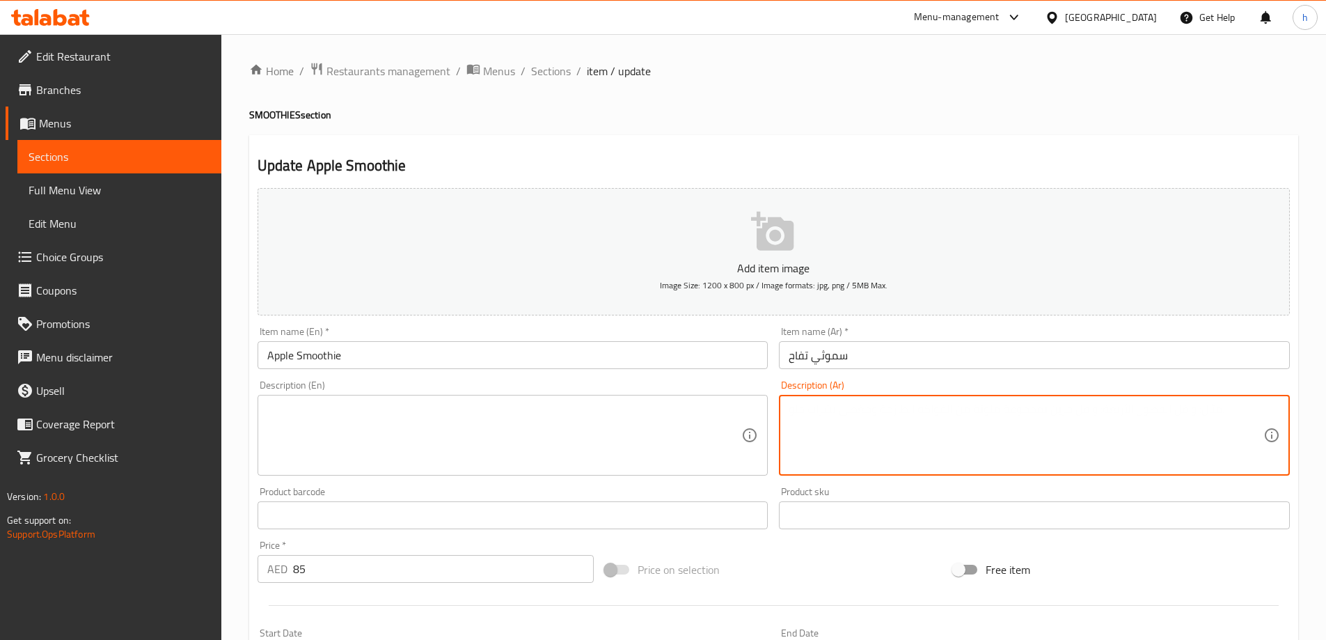
paste textarea "سموزي تفاح منعش."
type textarea "سموزي تفاح منعش."
click at [550, 422] on textarea at bounding box center [504, 435] width 475 height 66
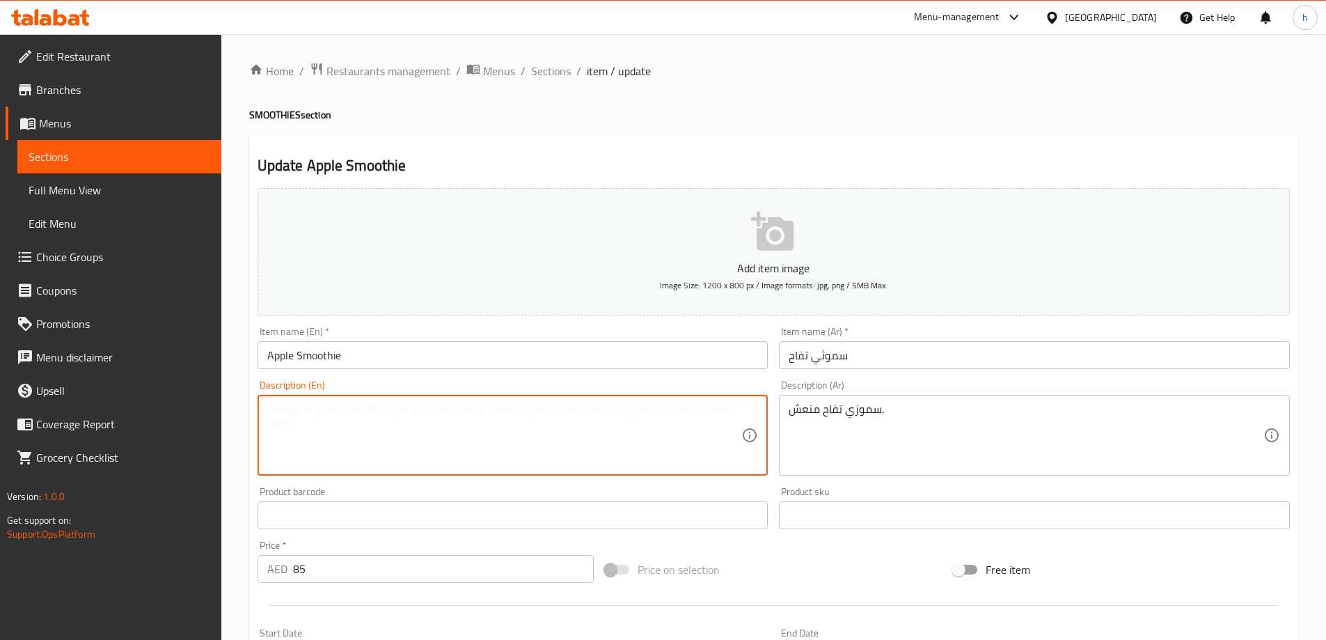
paste textarea "Refreshing apple smoothie."
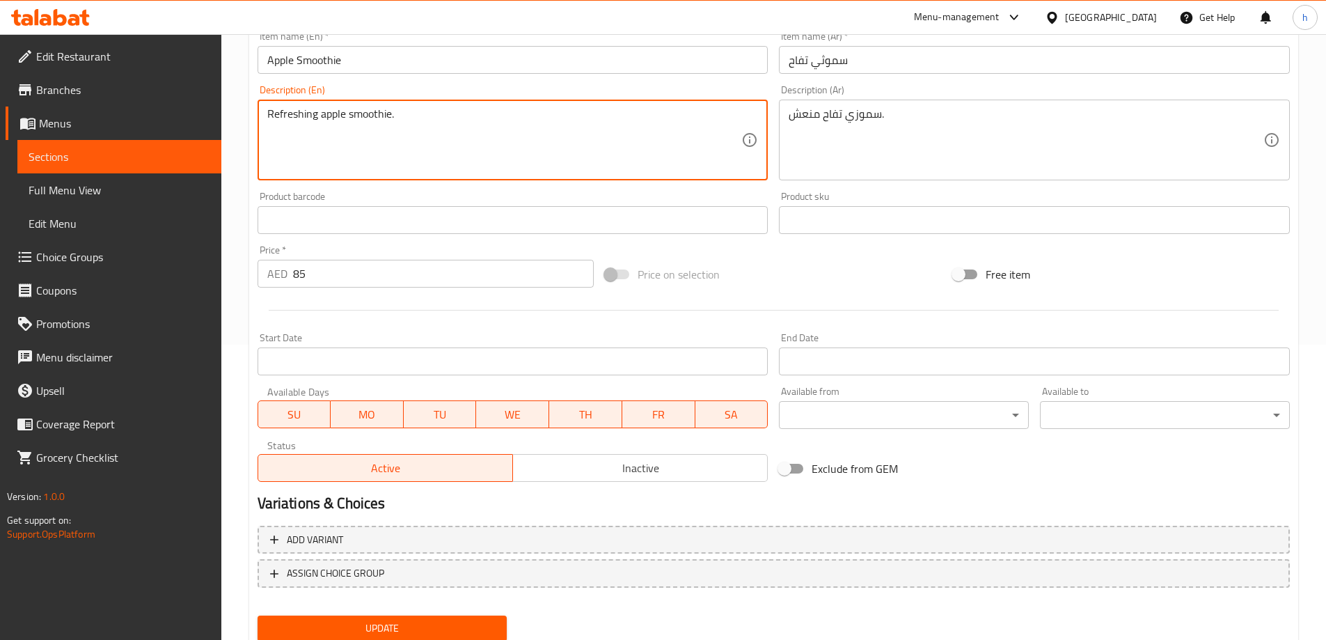
scroll to position [344, 0]
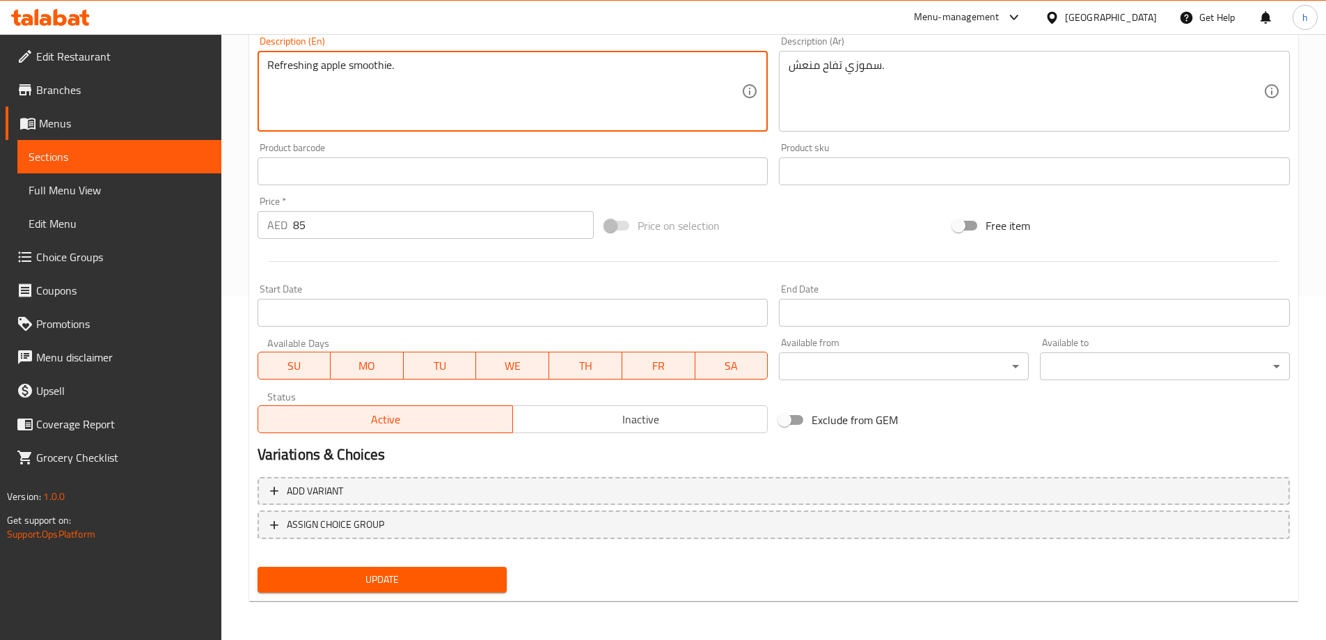
type textarea "Refreshing apple smoothie."
click at [438, 572] on span "Update" at bounding box center [383, 579] width 228 height 17
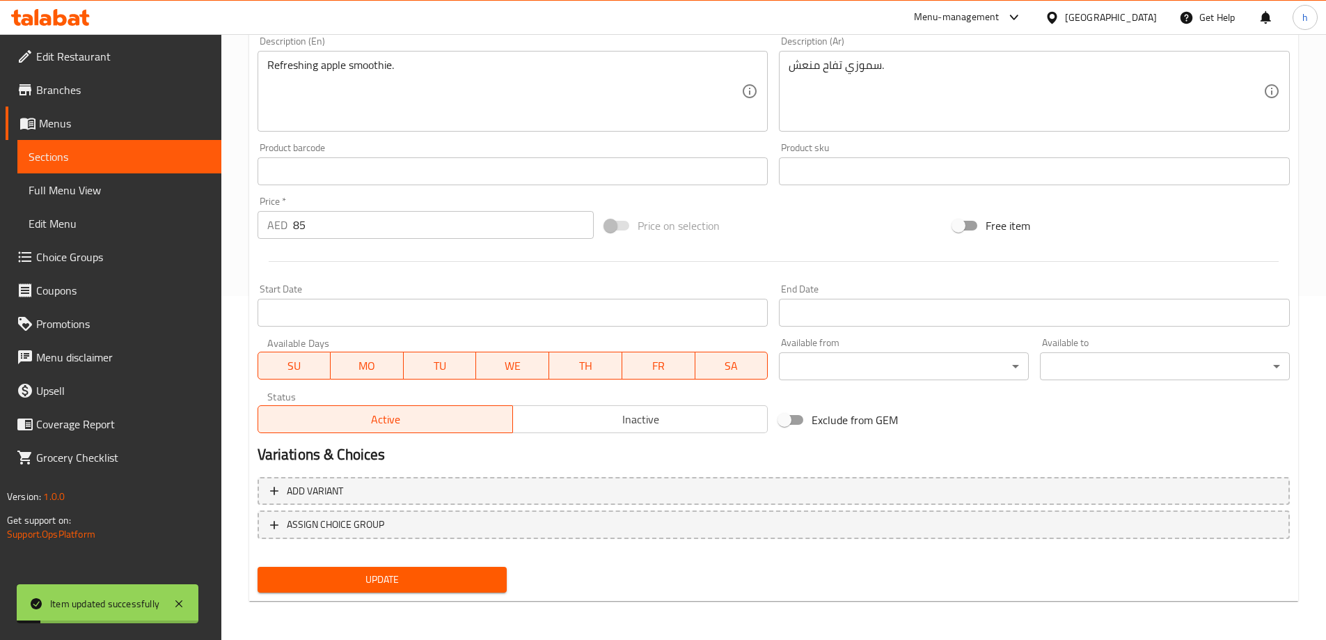
click at [133, 161] on span "Sections" at bounding box center [120, 156] width 182 height 17
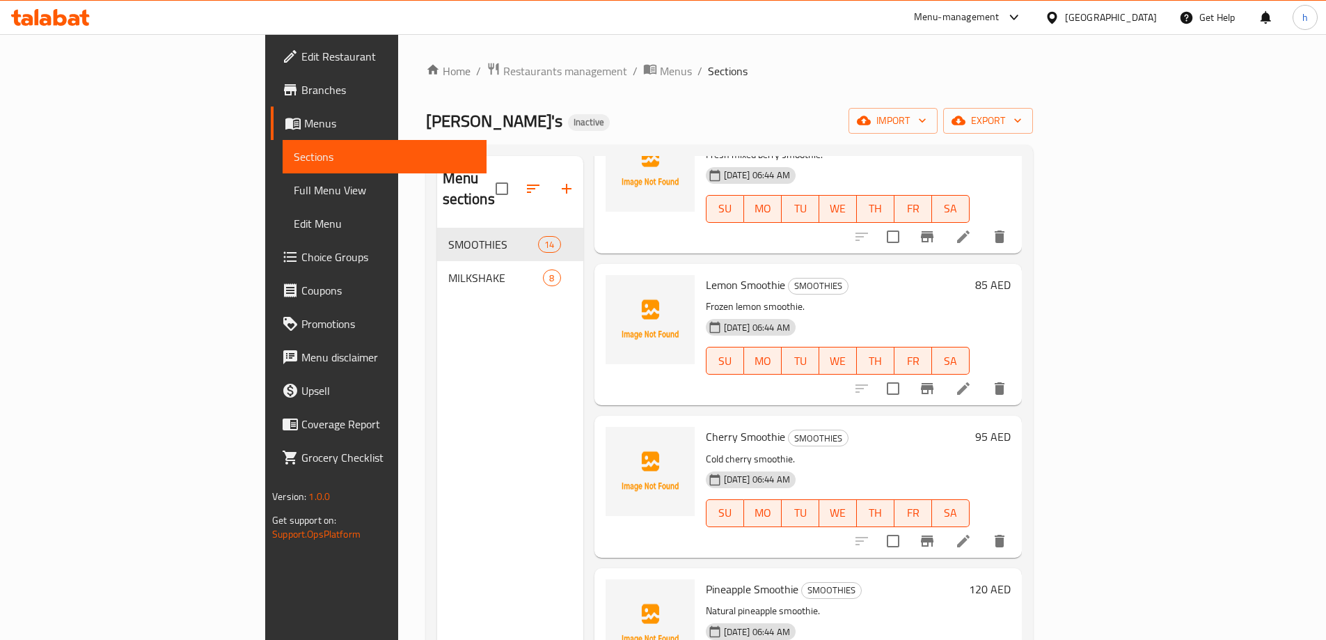
scroll to position [626, 0]
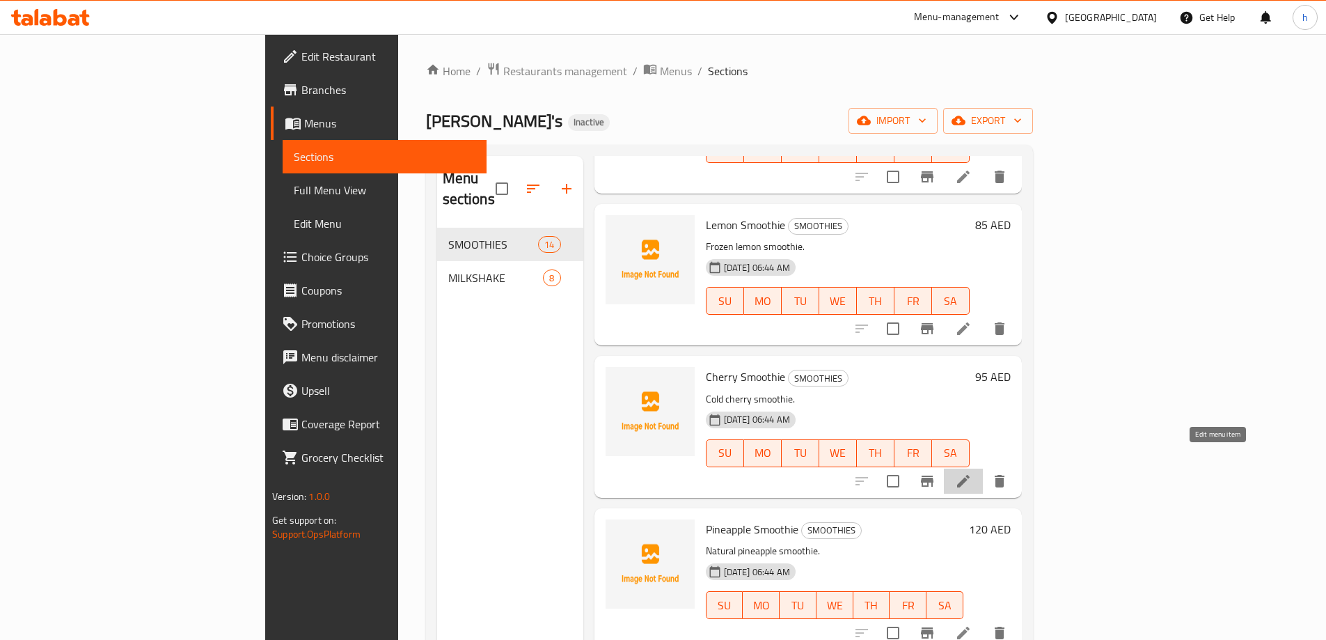
click at [971, 473] on icon at bounding box center [963, 481] width 17 height 17
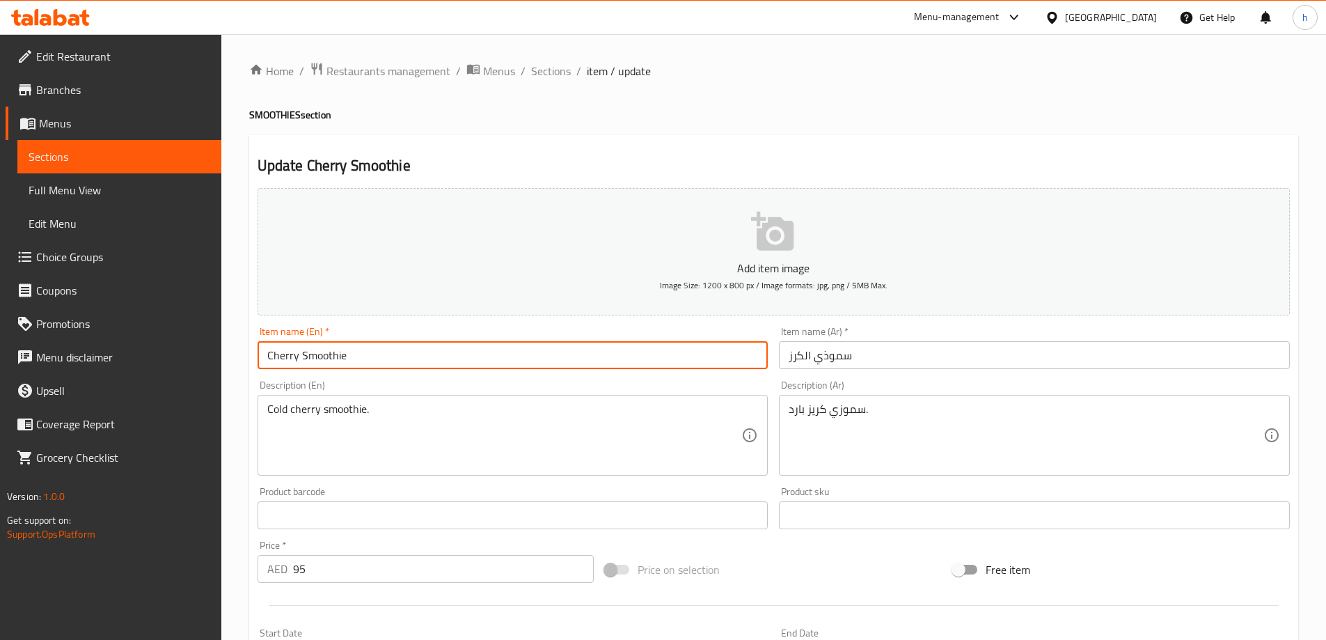
drag, startPoint x: 267, startPoint y: 354, endPoint x: 379, endPoint y: 368, distance: 112.2
click at [379, 368] on input "Cherry Smoothie" at bounding box center [512, 355] width 511 height 28
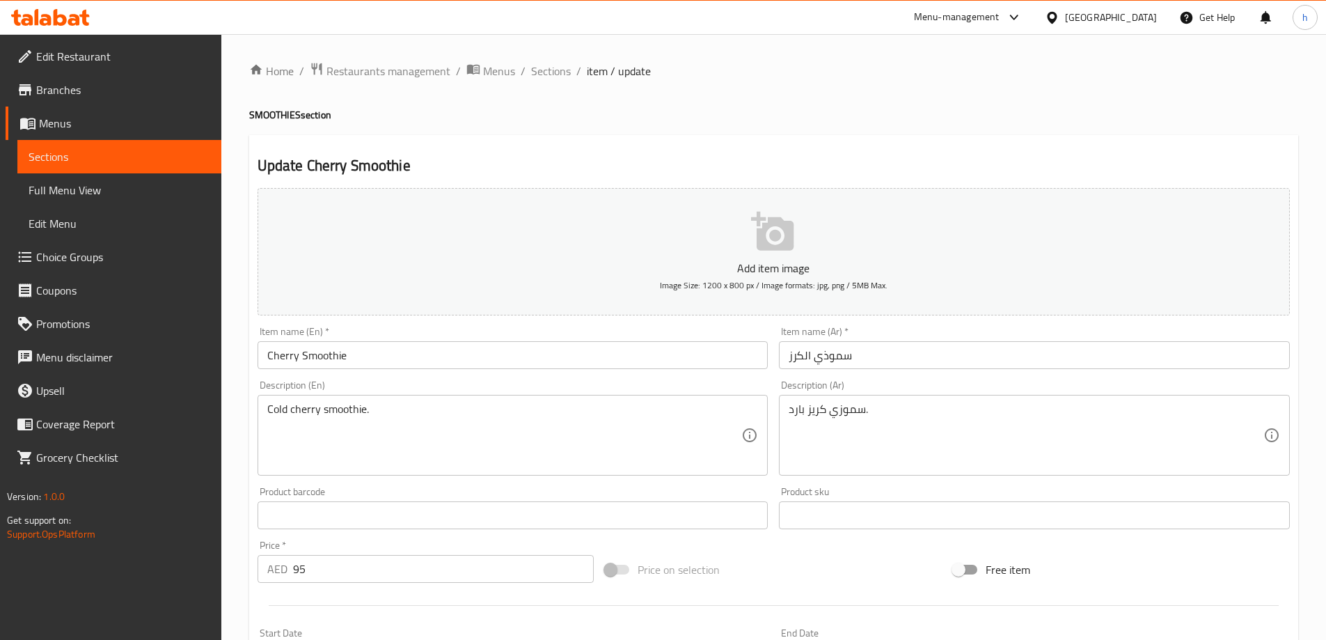
click at [290, 354] on input "Cherry Smoothie" at bounding box center [512, 355] width 511 height 28
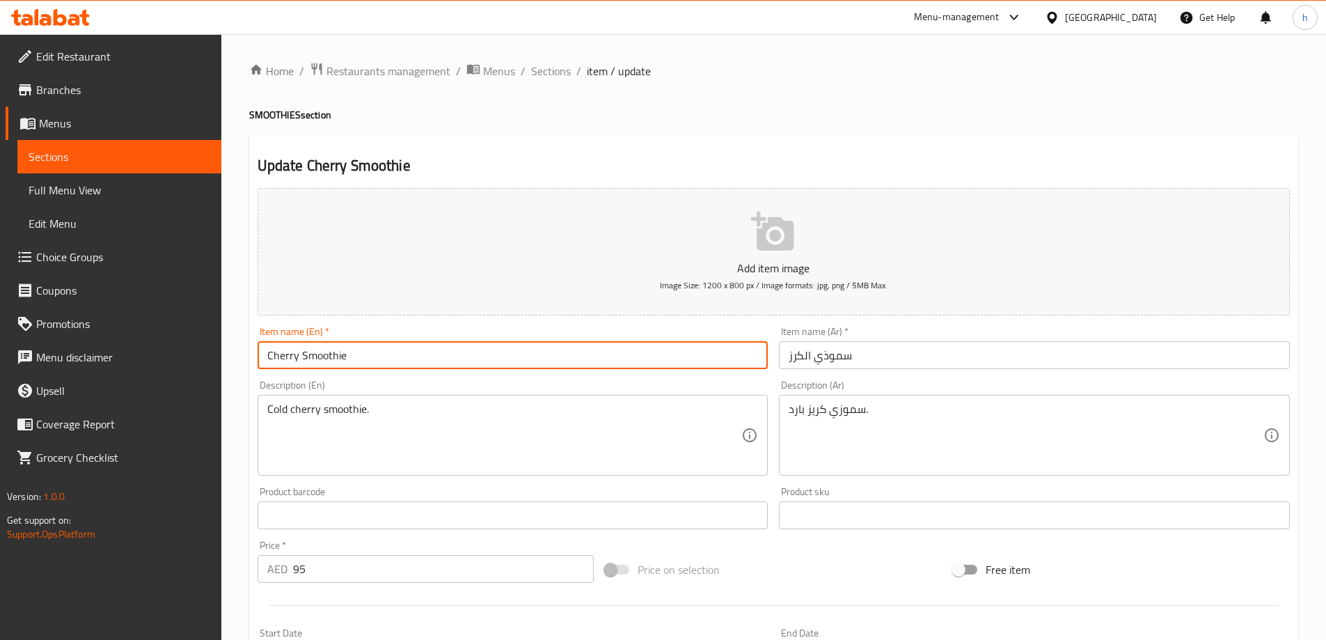
click at [290, 354] on input "Cherry Smoothie" at bounding box center [512, 355] width 511 height 28
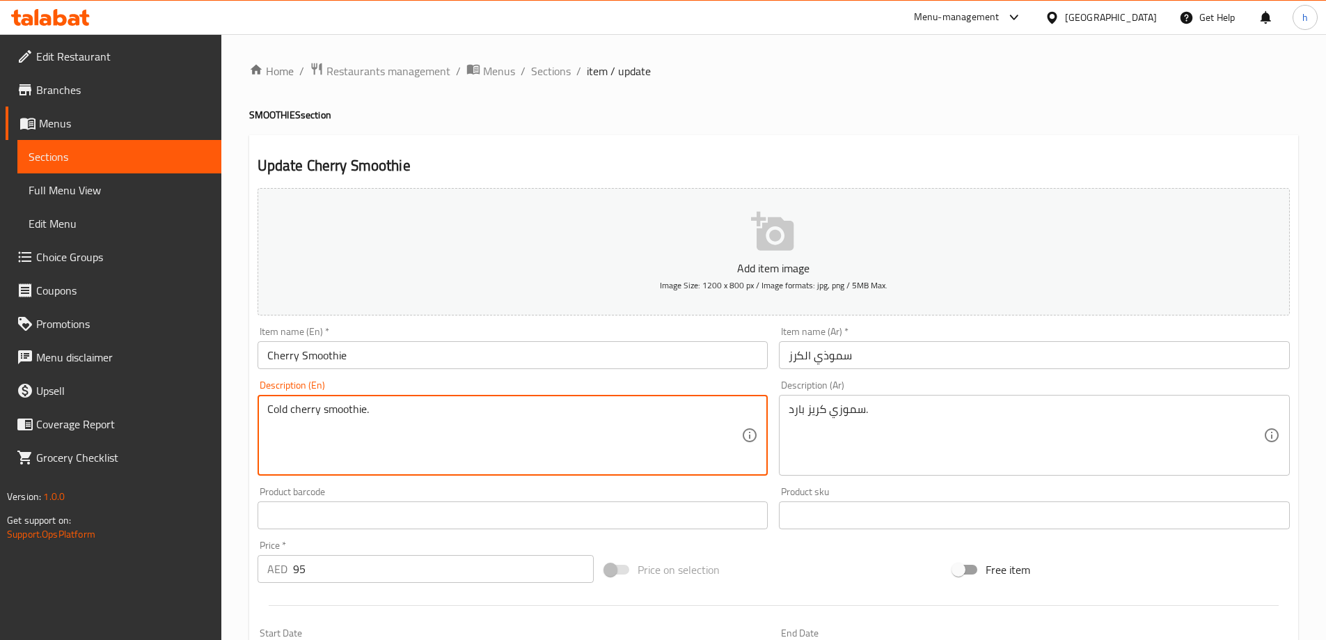
click at [413, 425] on textarea "Cold cherry smoothie." at bounding box center [504, 435] width 475 height 66
paste textarea "A fruity and blended beverage made with cherries"
type textarea "A fruity and blended beverage made with cherries."
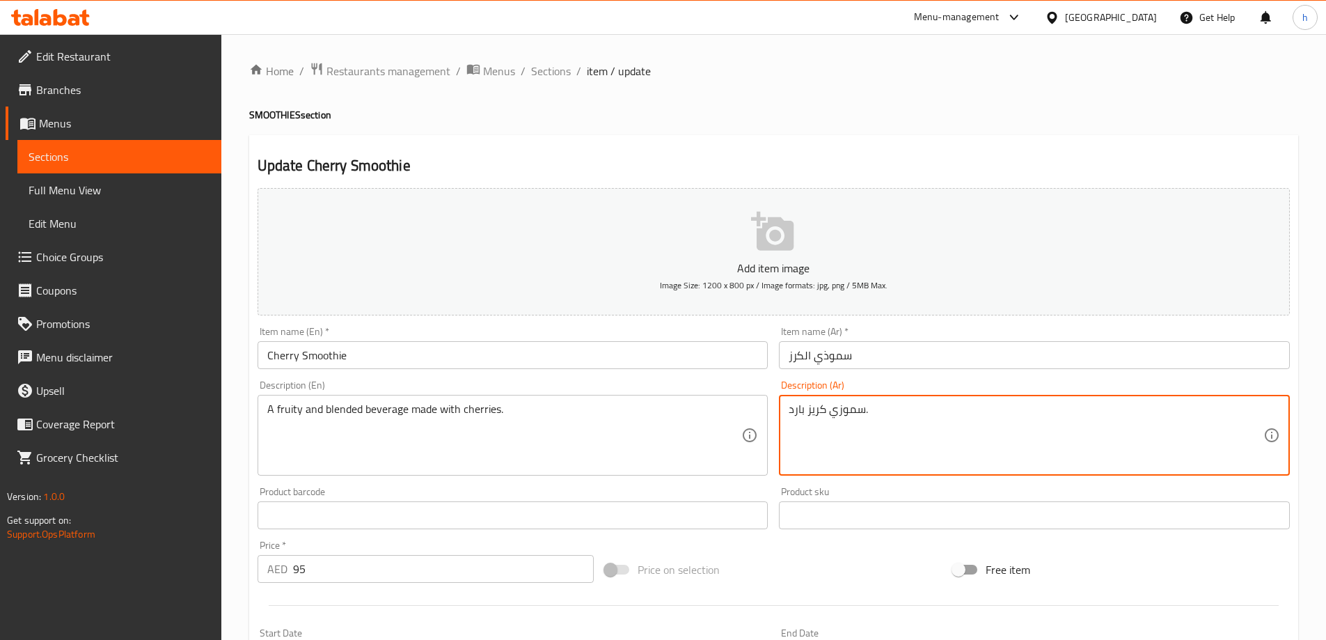
click at [799, 413] on textarea "سموزي كريز بارد." at bounding box center [1025, 435] width 475 height 66
paste textarea "مشروب فاكهي ومخلوط مصنوع من الكرز"
type textarea "مشروب فاكهي ومخلوط مصنوع من الكرز."
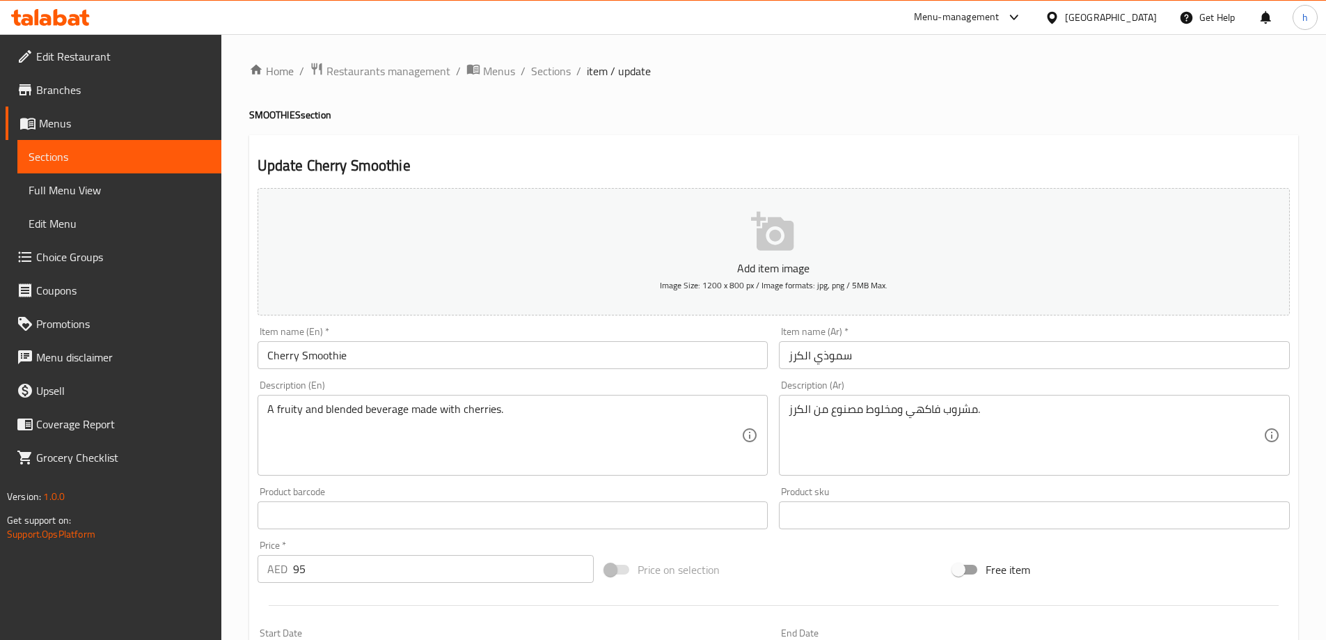
click at [282, 352] on input "Cherry Smoothie" at bounding box center [512, 355] width 511 height 28
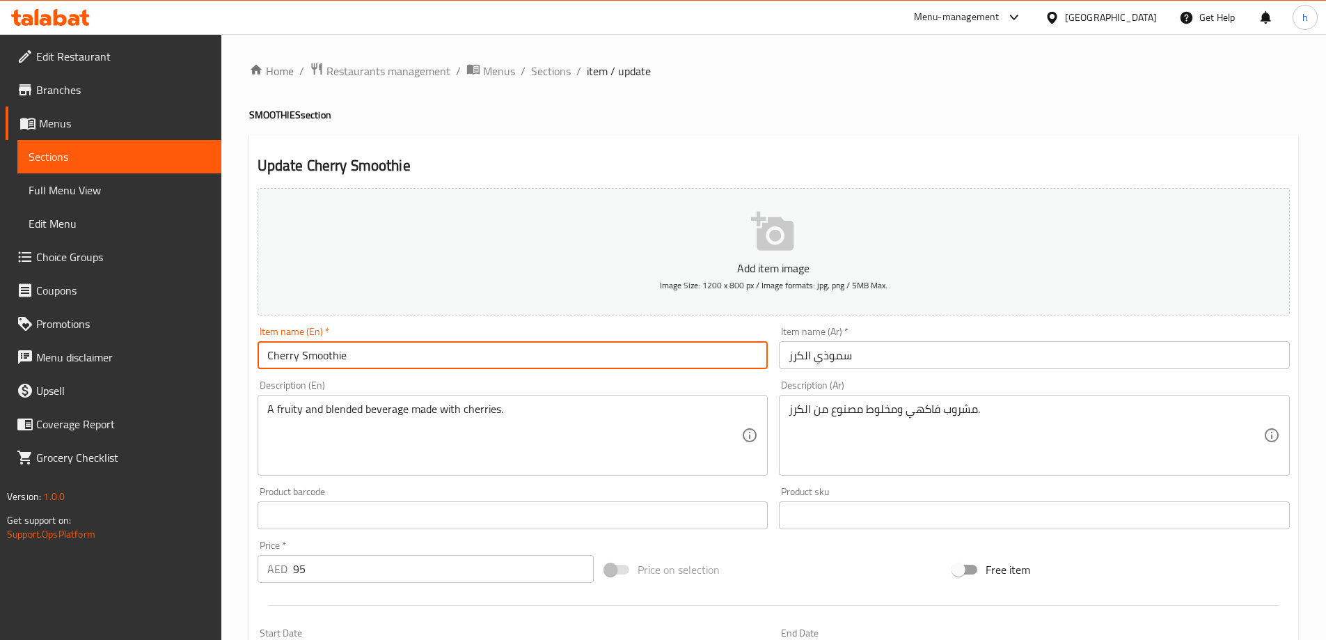
click at [282, 352] on input "Cherry Smoothie" at bounding box center [512, 355] width 511 height 28
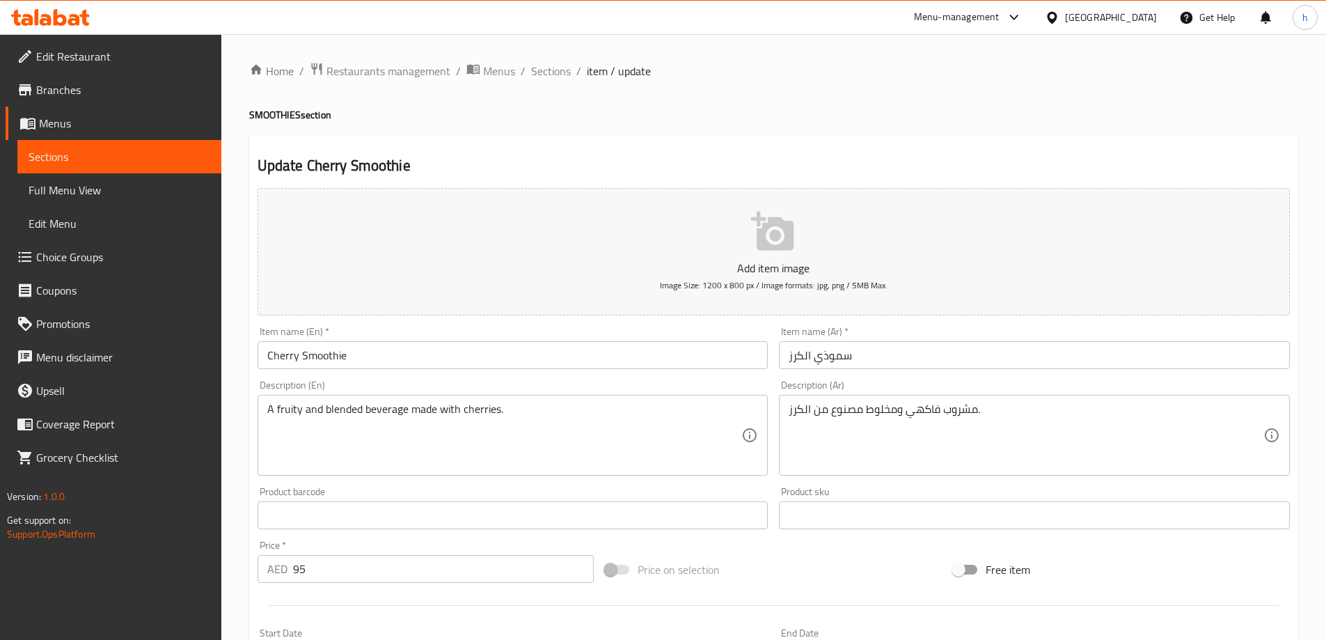
click at [918, 117] on h4 "SMOOTHIES section" at bounding box center [773, 115] width 1049 height 14
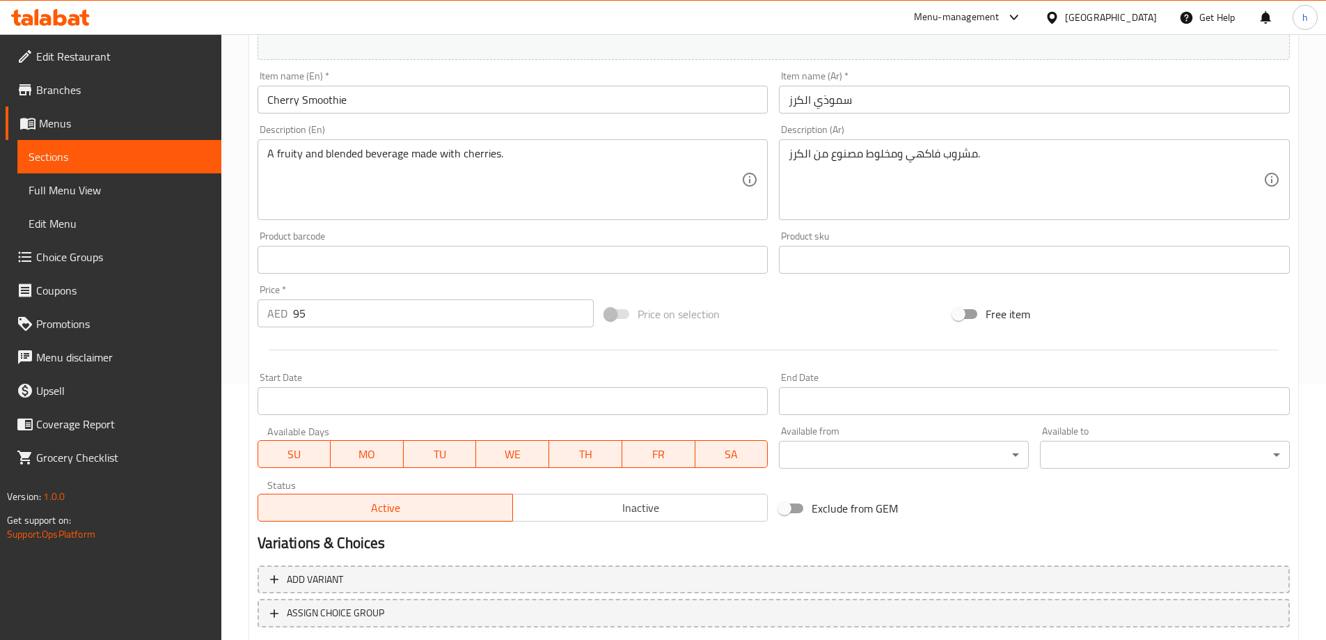
scroll to position [344, 0]
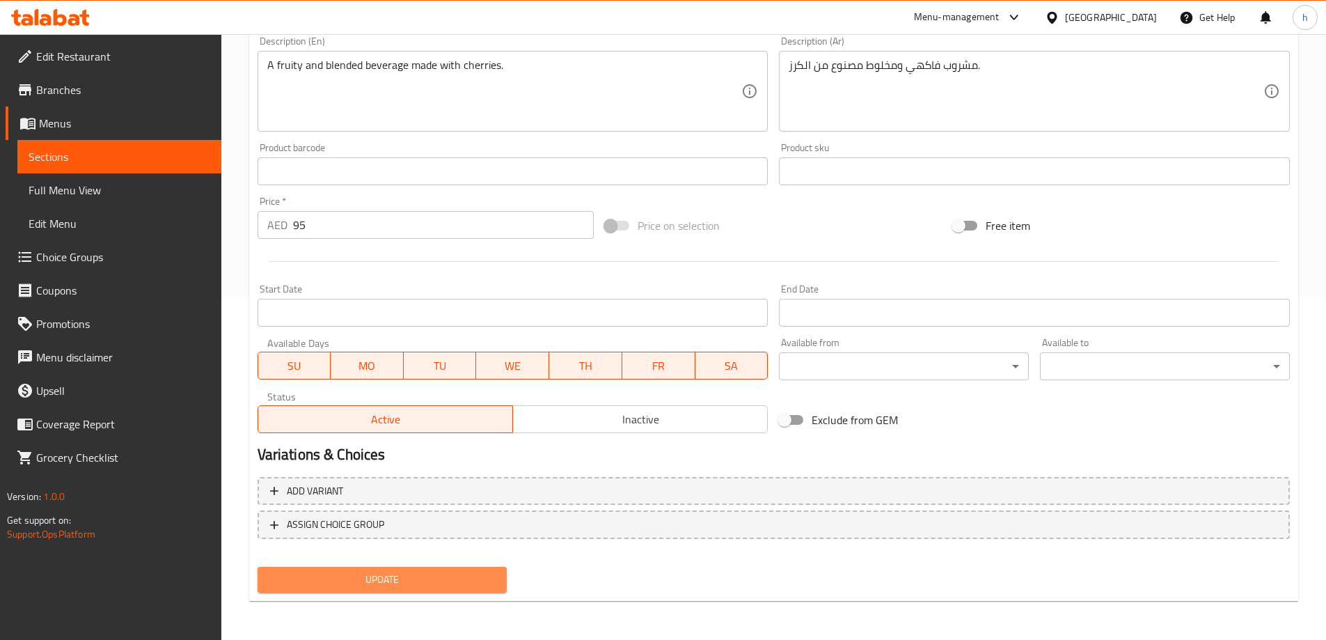
click at [368, 580] on span "Update" at bounding box center [383, 579] width 228 height 17
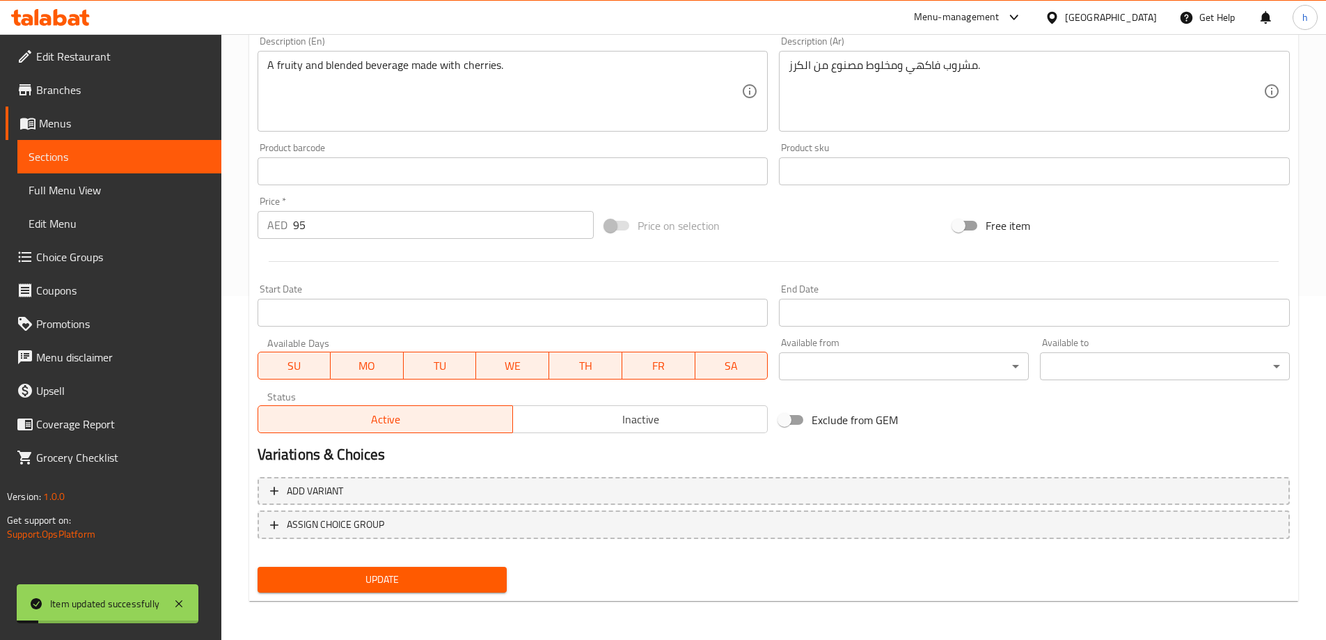
click at [140, 156] on span "Sections" at bounding box center [120, 156] width 182 height 17
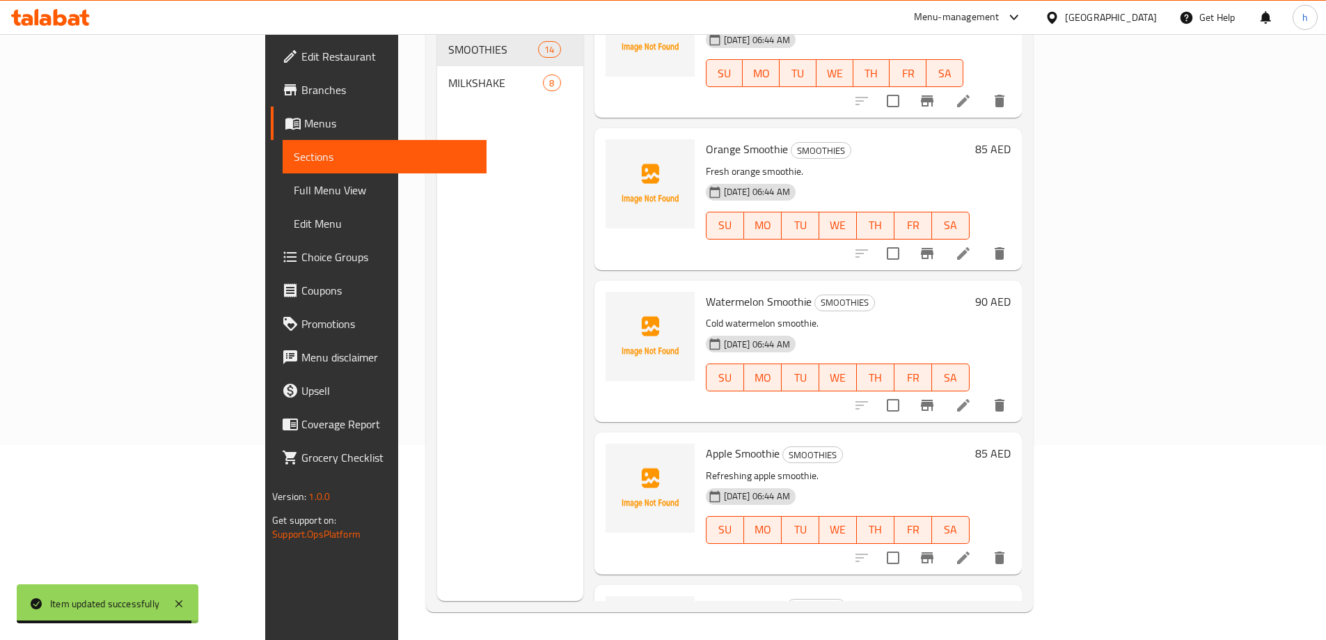
scroll to position [974, 0]
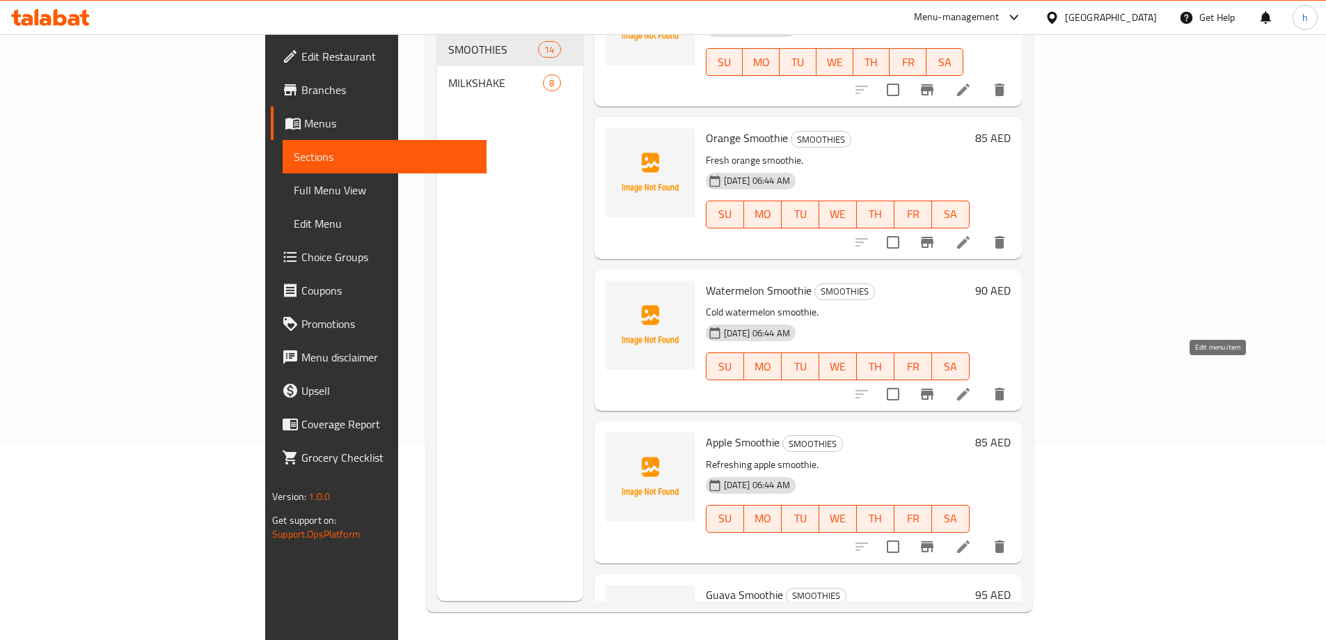
click at [971, 386] on icon at bounding box center [963, 394] width 17 height 17
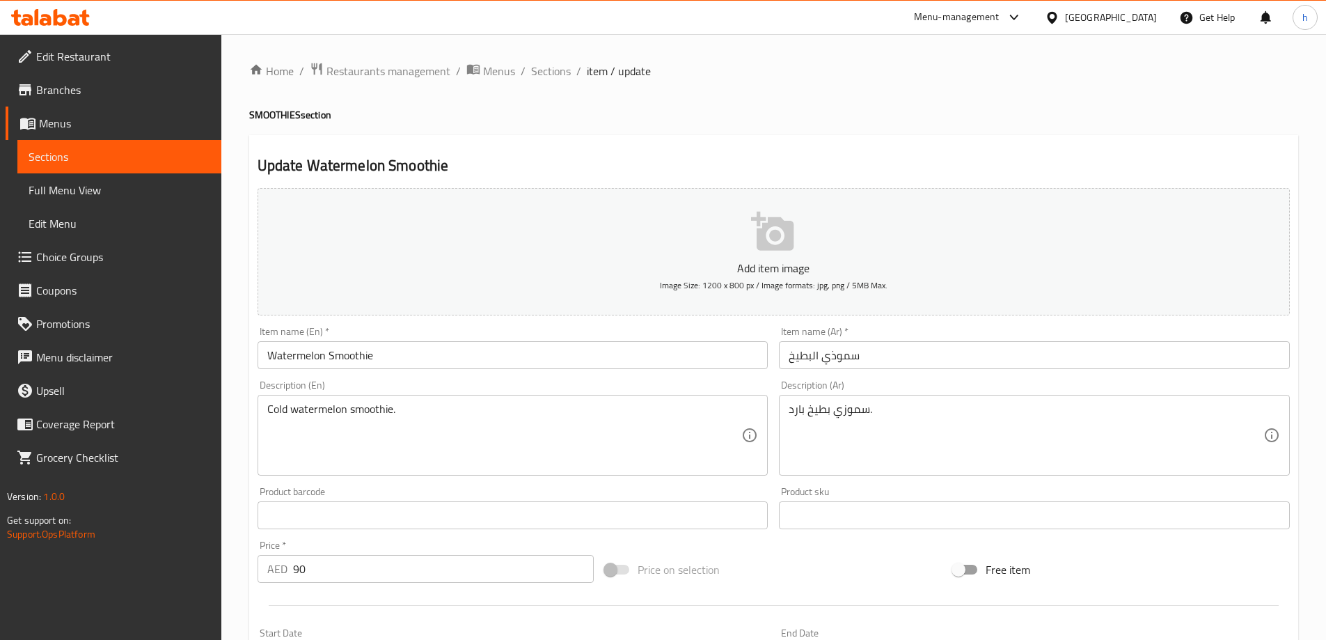
click at [276, 354] on input "Watermelon Smoothie" at bounding box center [512, 355] width 511 height 28
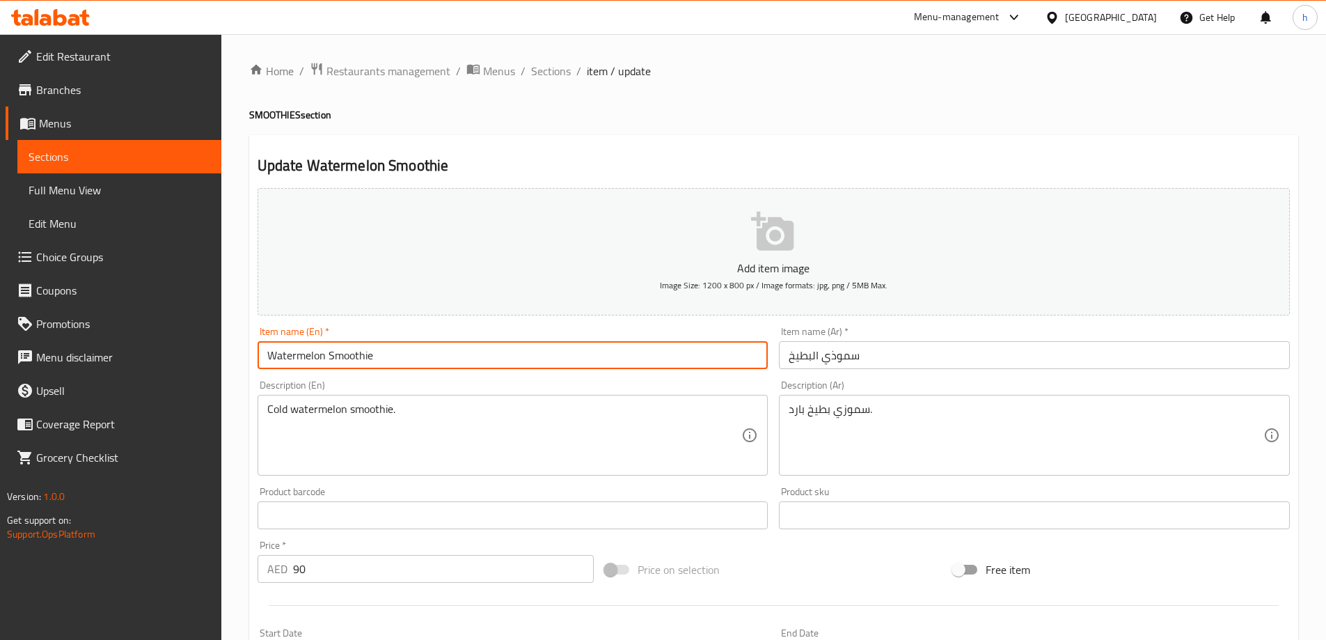
click at [276, 354] on input "Watermelon Smoothie" at bounding box center [512, 355] width 511 height 28
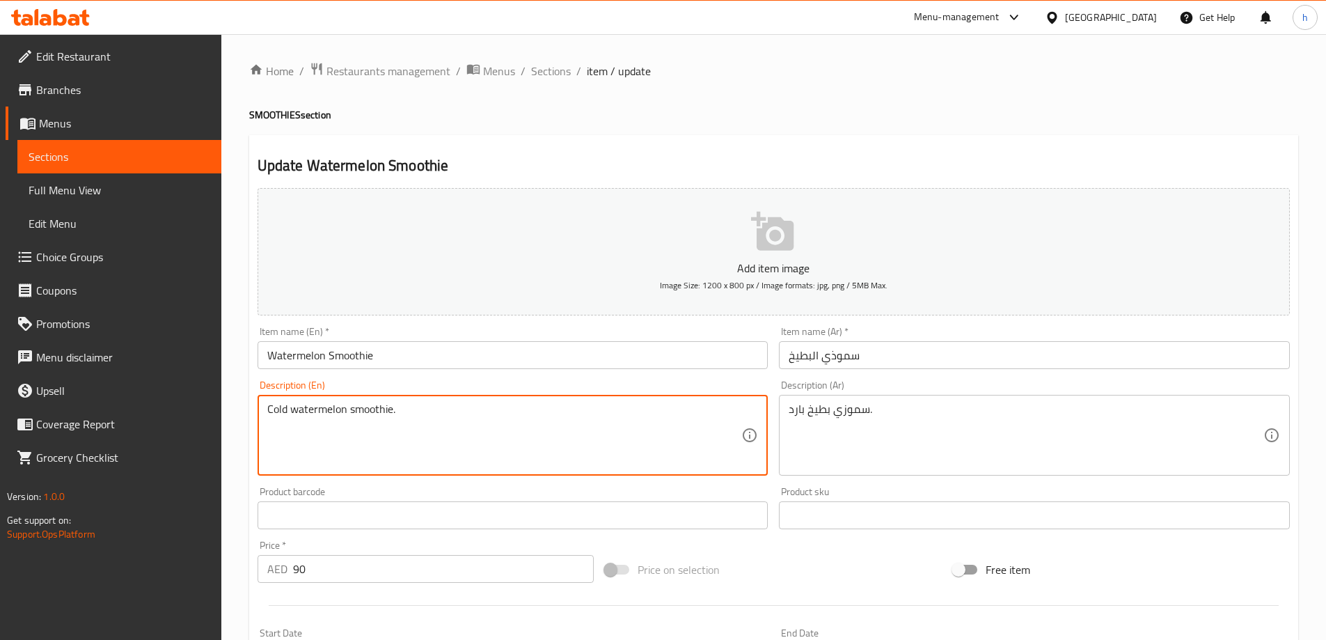
click at [352, 404] on textarea "Cold watermelon smoothie." at bounding box center [504, 435] width 475 height 66
paste textarea "Made with watermelon, milk, and yogurt, and is a good source of vitamins, miner…"
type textarea "Made with watermelon, milk, and yogurt, and is a good source of vitamins, miner…"
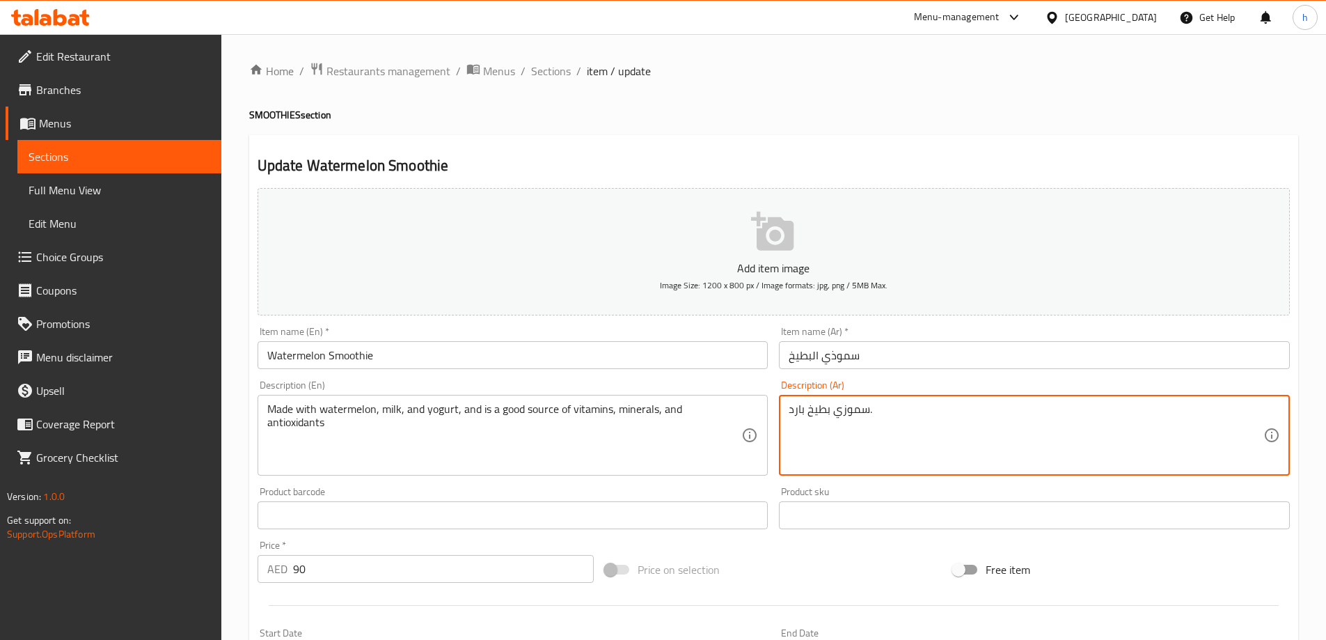
click at [809, 408] on textarea "سموزي بطيخ بارد." at bounding box center [1025, 435] width 475 height 66
paste textarea "مصنوع من البطيخ والحليب والزبادي ، وهو مصدر جيد للفيتامينات والمعادن ومضادات ال…"
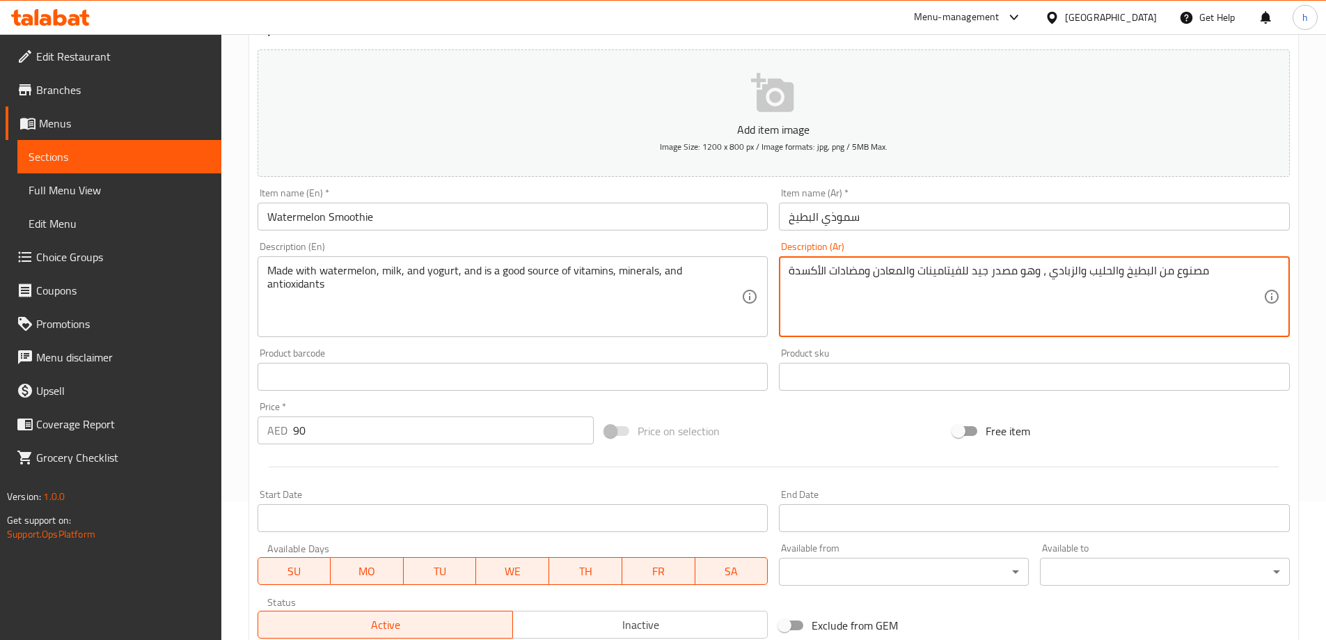
scroll to position [139, 0]
type textarea "مصنوع من البطيخ والحليب والزبادي ، وهو مصدر جيد للفيتامينات والمعادن ومضادات ال…"
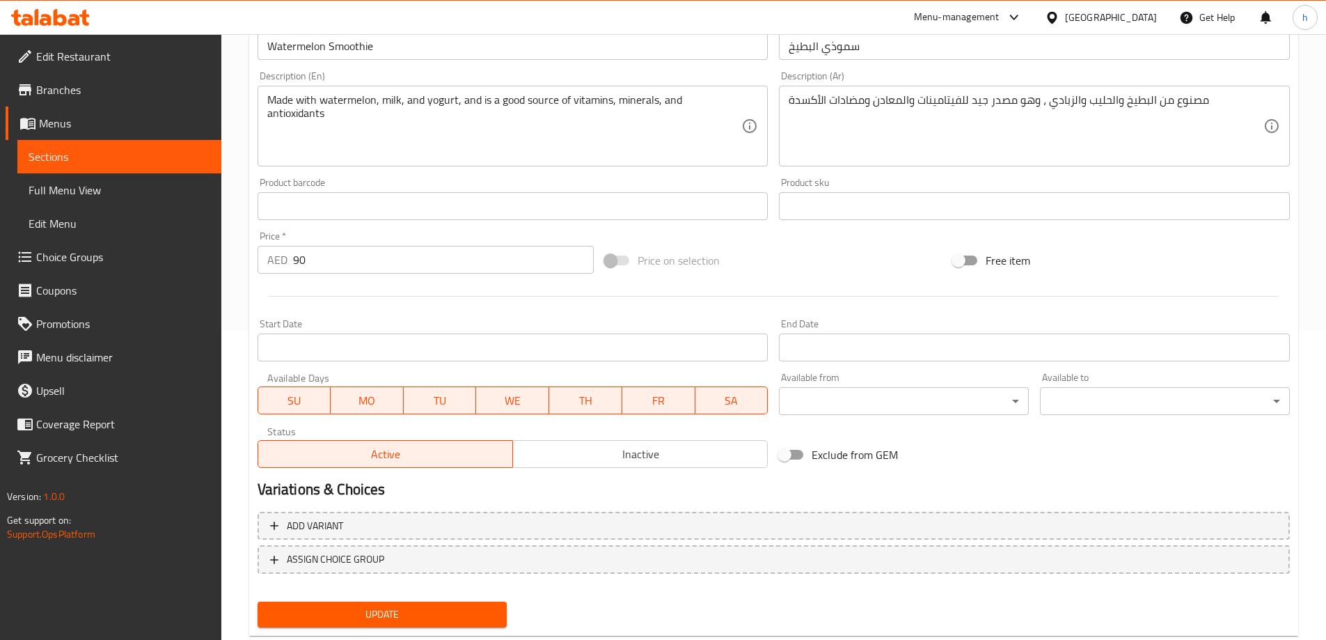
scroll to position [344, 0]
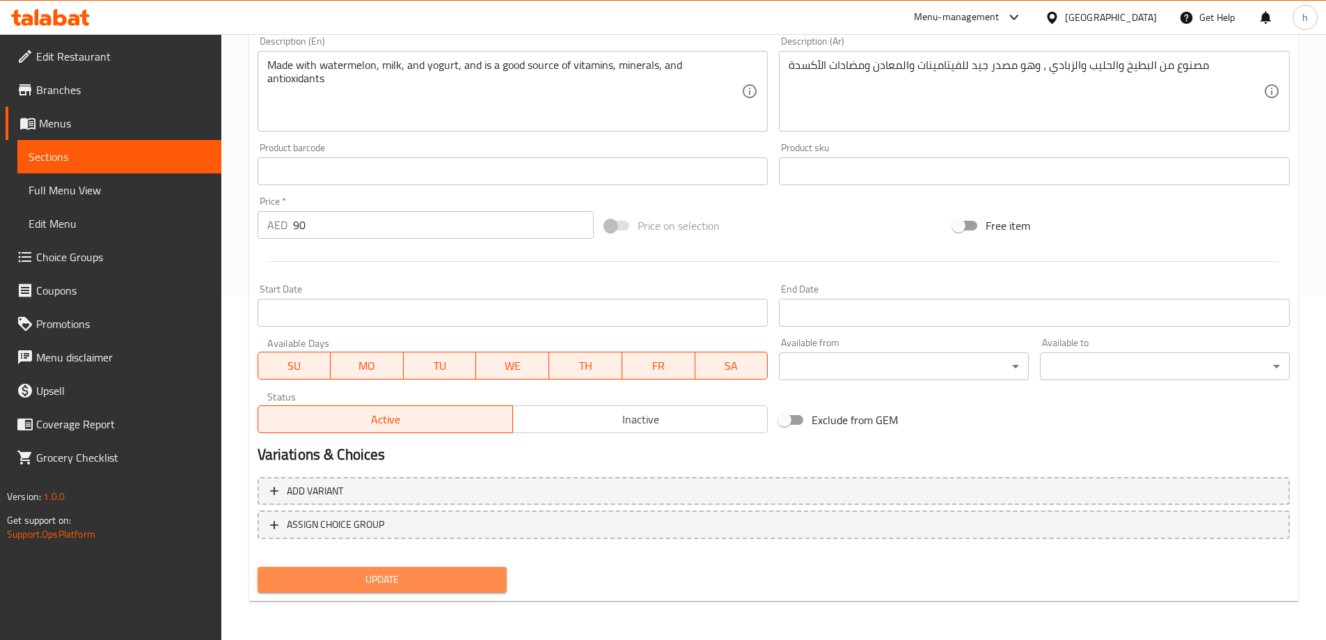
click at [376, 582] on span "Update" at bounding box center [383, 579] width 228 height 17
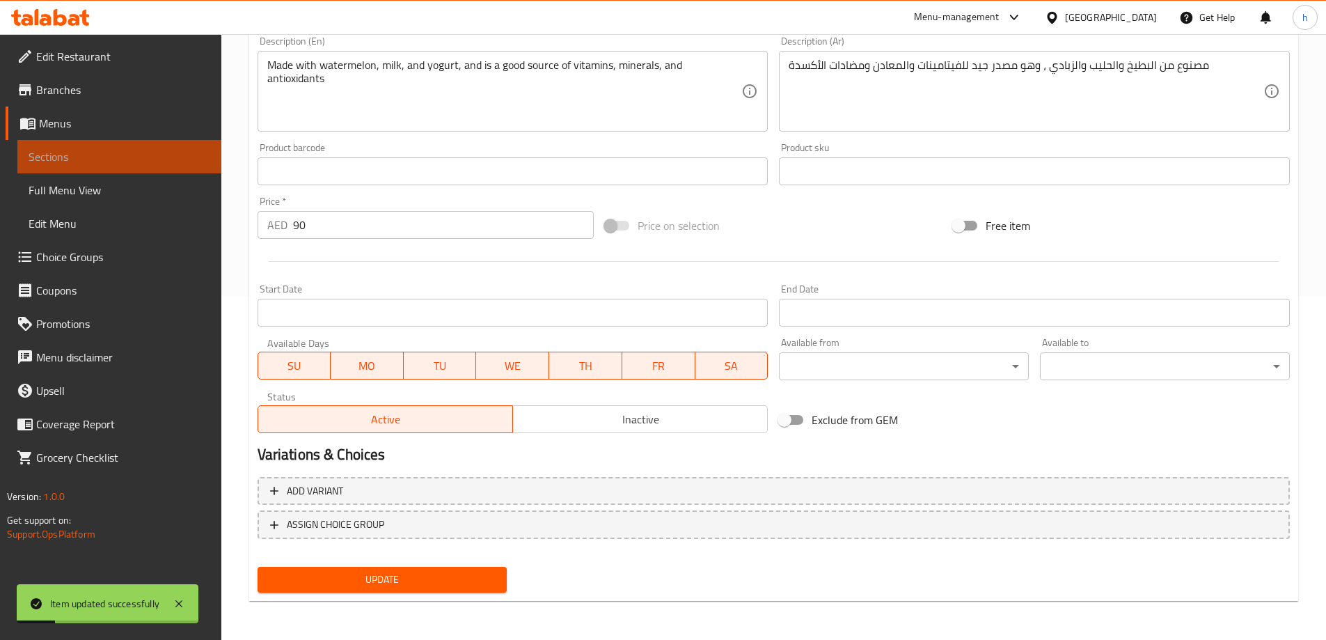
click at [90, 165] on link "Sections" at bounding box center [119, 156] width 204 height 33
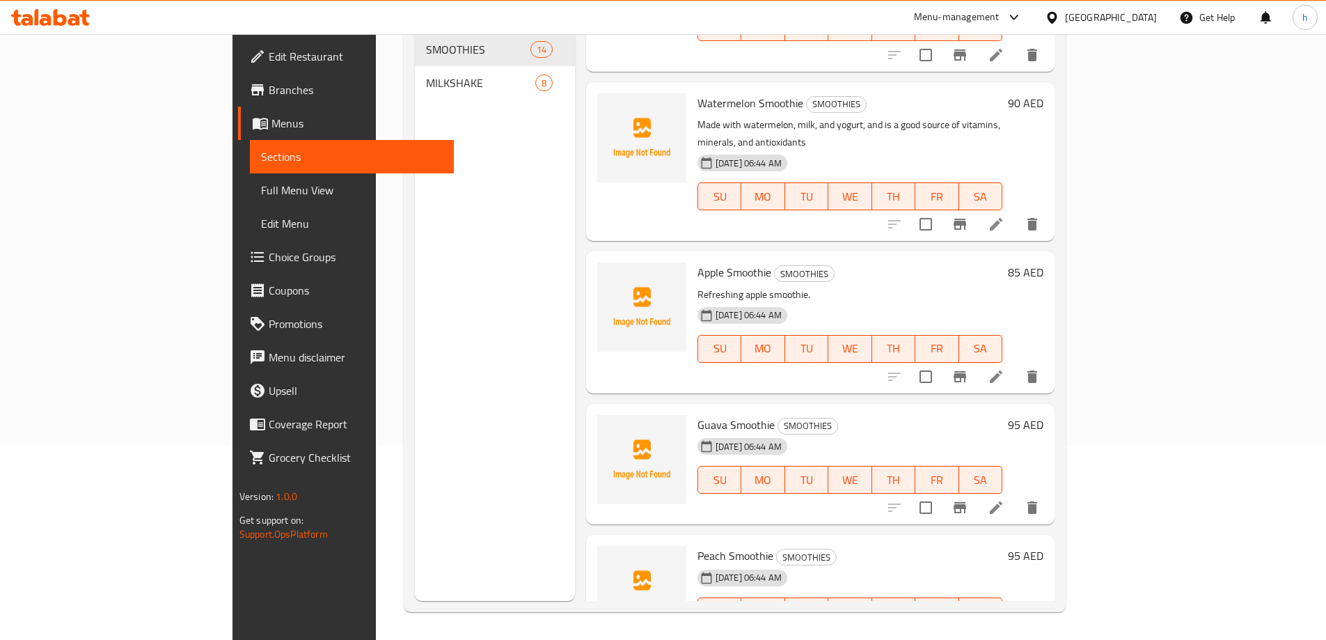
scroll to position [1183, 0]
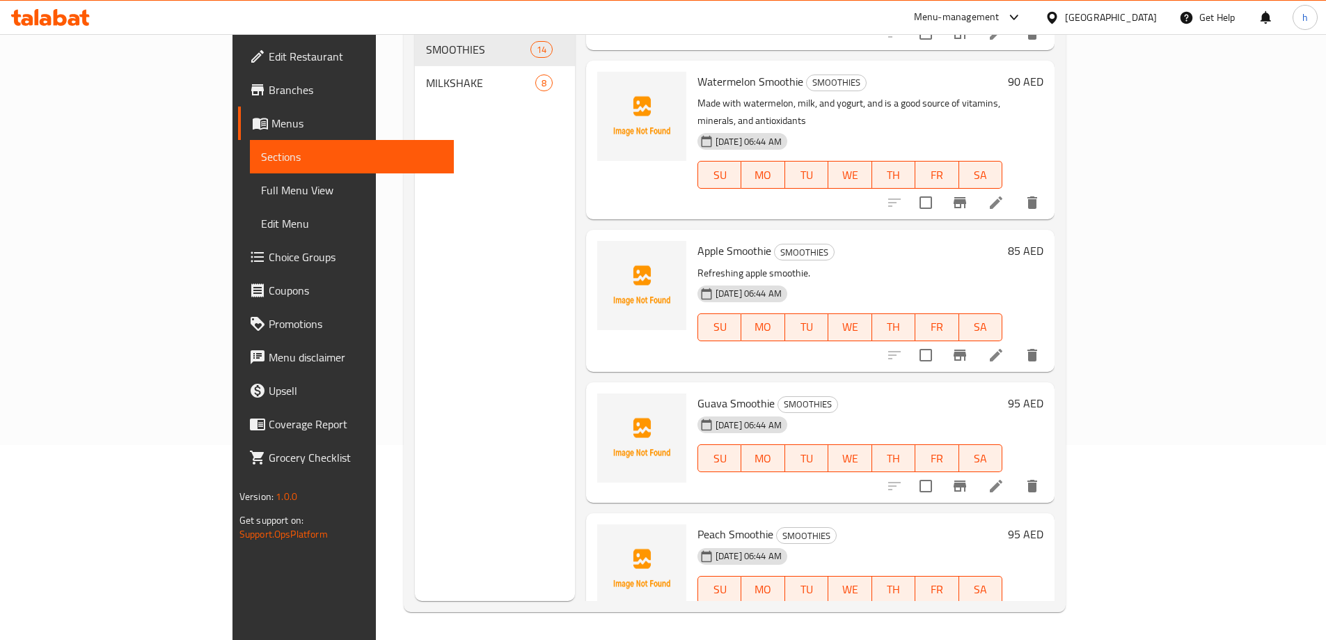
click at [697, 71] on span "Watermelon Smoothie" at bounding box center [750, 81] width 106 height 21
drag, startPoint x: 641, startPoint y: 59, endPoint x: 697, endPoint y: 60, distance: 56.4
click at [697, 71] on span "Watermelon Smoothie" at bounding box center [750, 81] width 106 height 21
copy span "Watermelon"
click at [427, 514] on div "Menu sections SMOOTHIES 14 MILKSHAKE 8" at bounding box center [495, 281] width 160 height 640
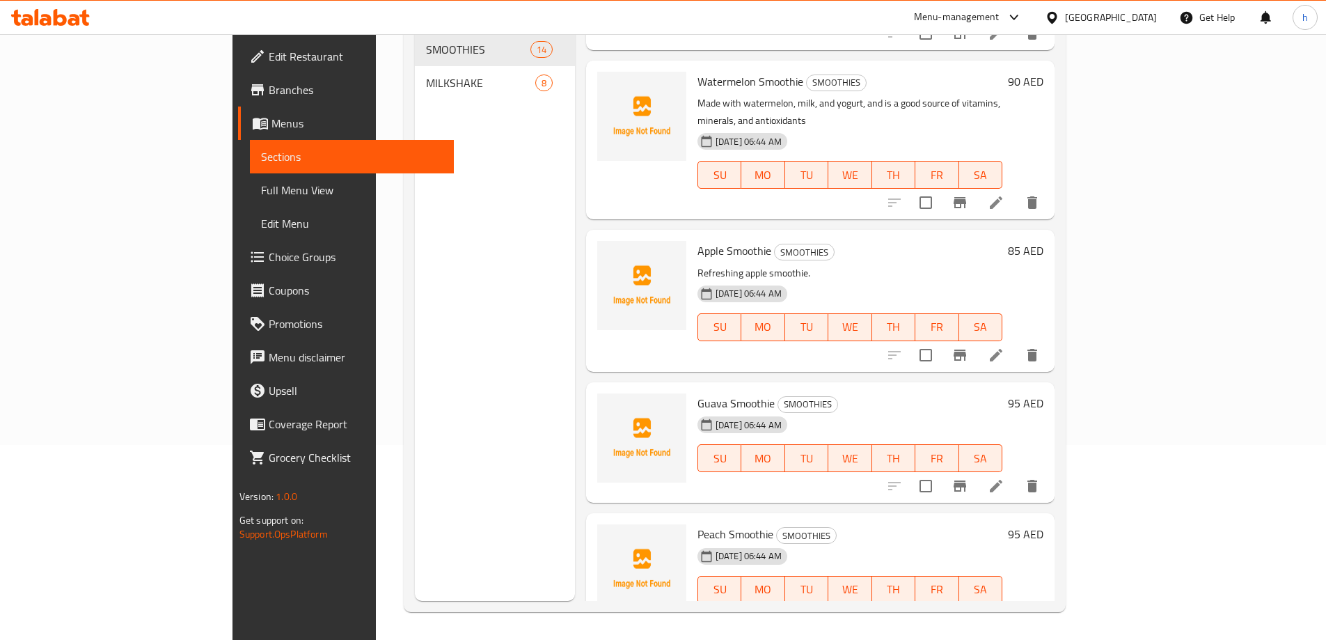
scroll to position [1253, 0]
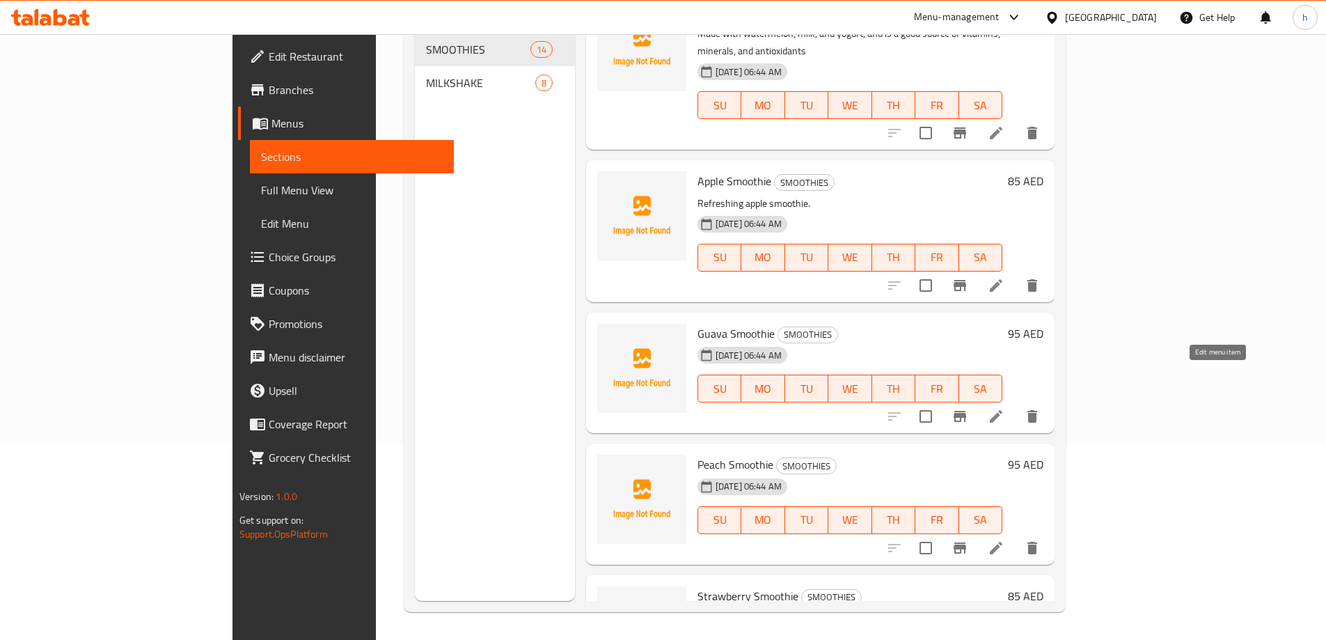
click at [1004, 408] on icon at bounding box center [995, 416] width 17 height 17
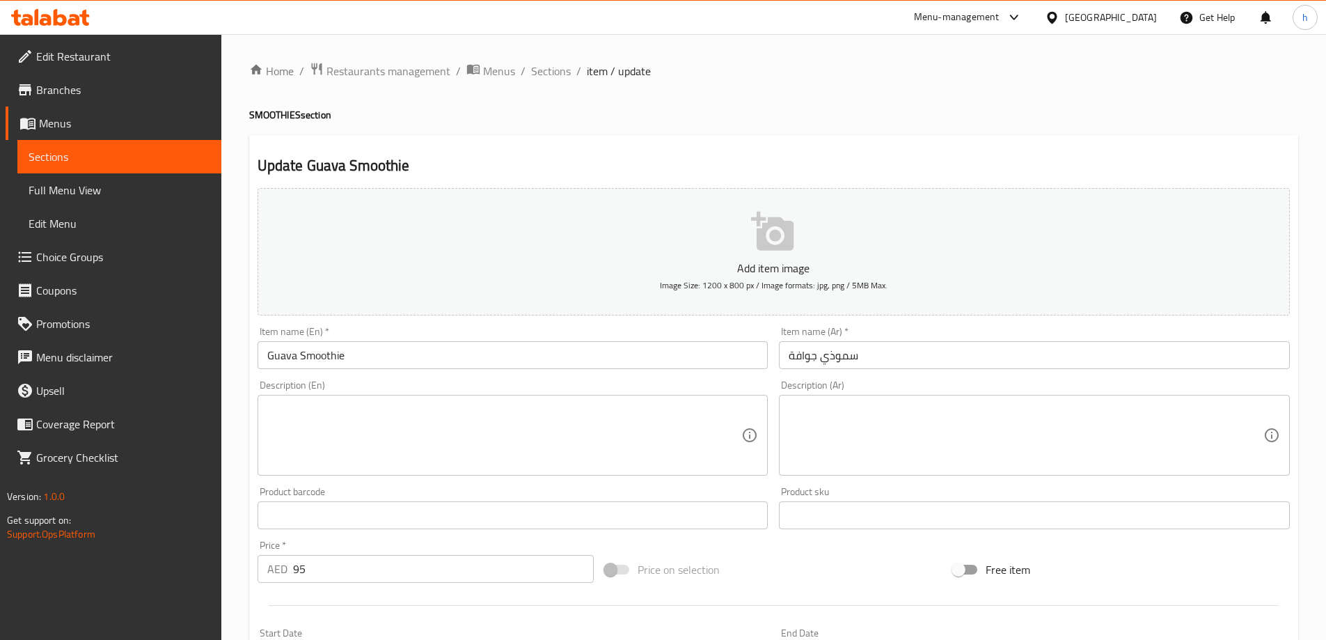
click at [908, 415] on textarea at bounding box center [1025, 435] width 475 height 66
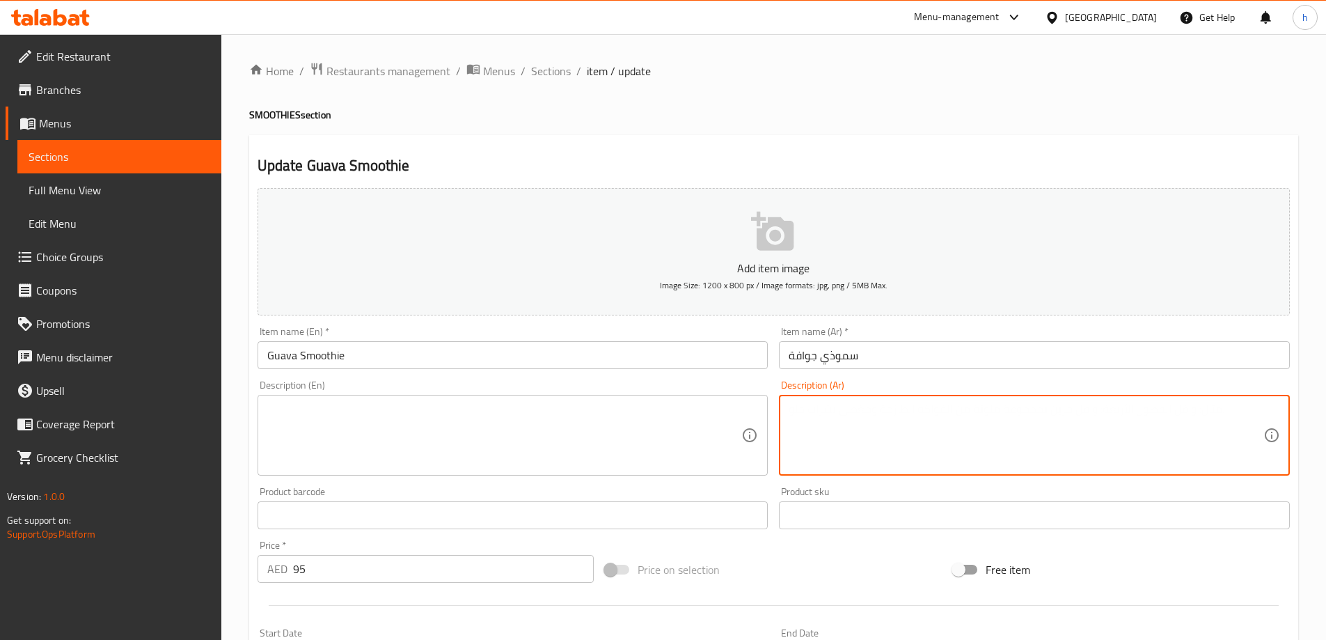
paste textarea "سموزي جوافة طازج."
type textarea "سموزي جوافة طازج."
click at [622, 407] on textarea at bounding box center [504, 435] width 475 height 66
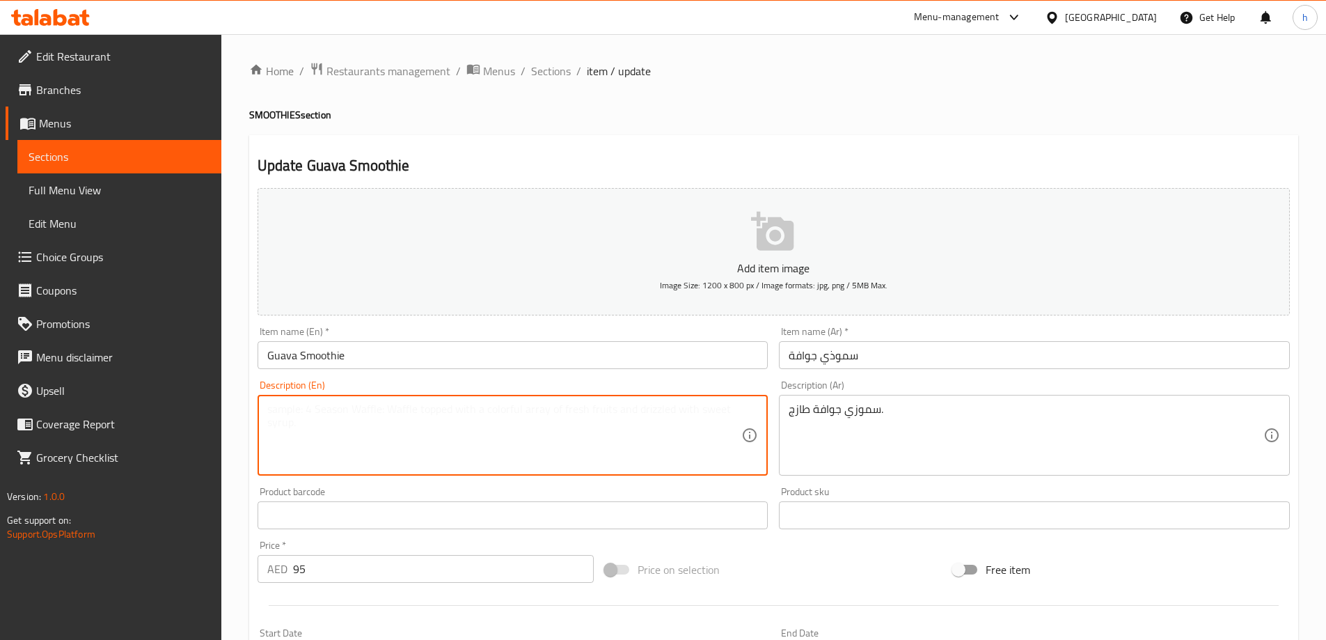
paste textarea "Fresh guava smoothie."
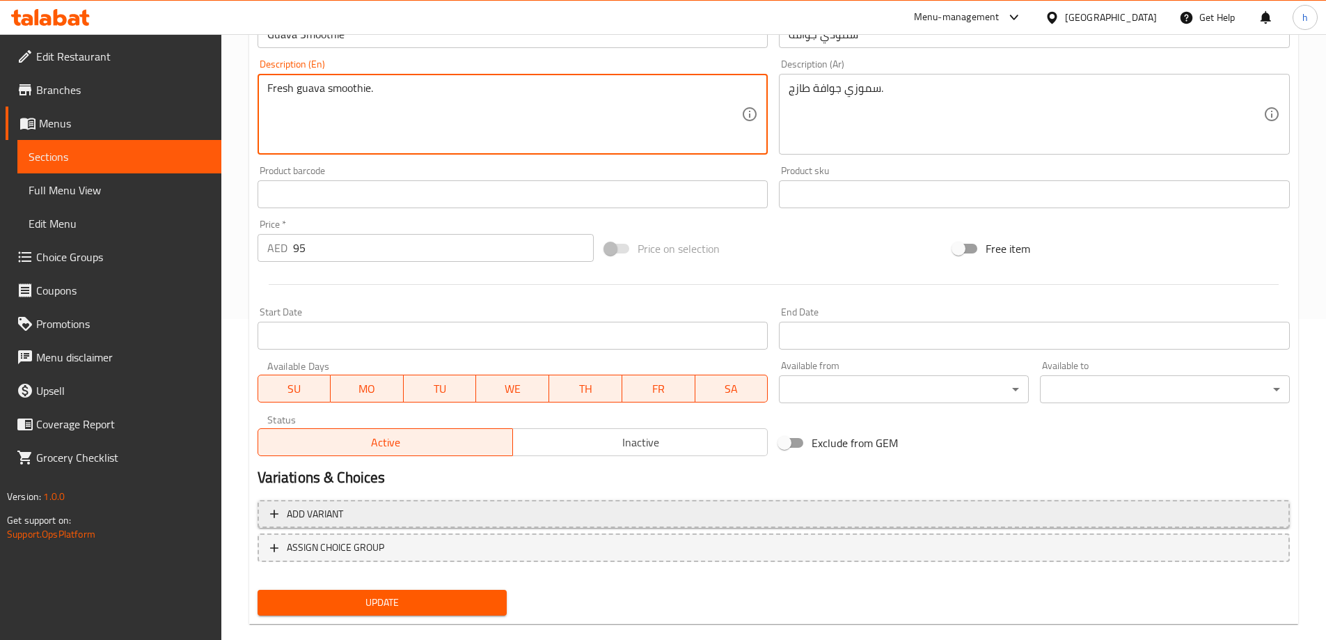
scroll to position [344, 0]
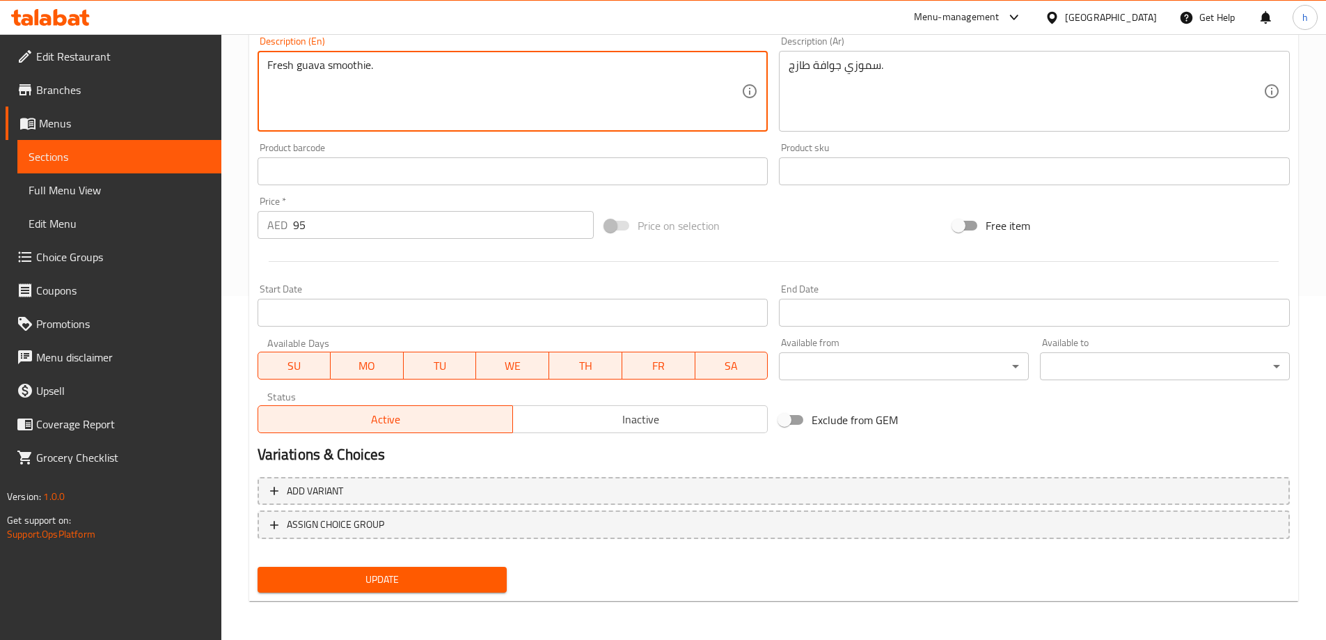
type textarea "Fresh guava smoothie."
click at [394, 592] on button "Update" at bounding box center [382, 579] width 250 height 26
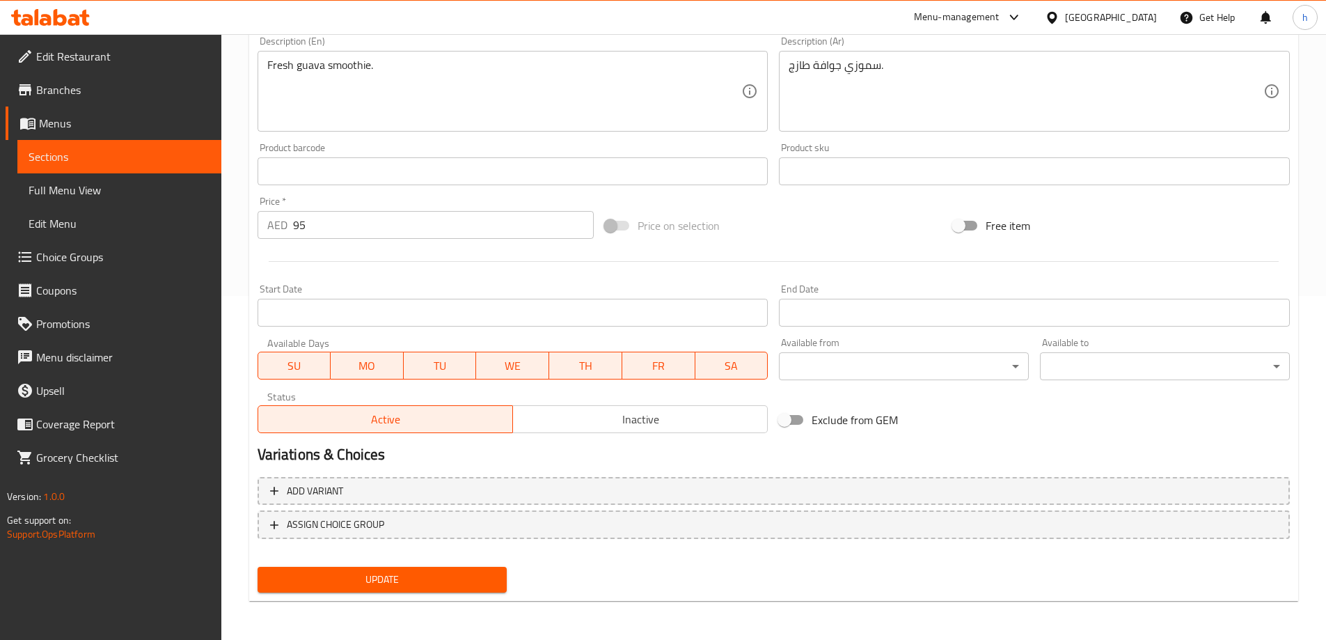
click at [367, 585] on span "Update" at bounding box center [383, 579] width 228 height 17
click at [136, 159] on span "Sections" at bounding box center [120, 156] width 182 height 17
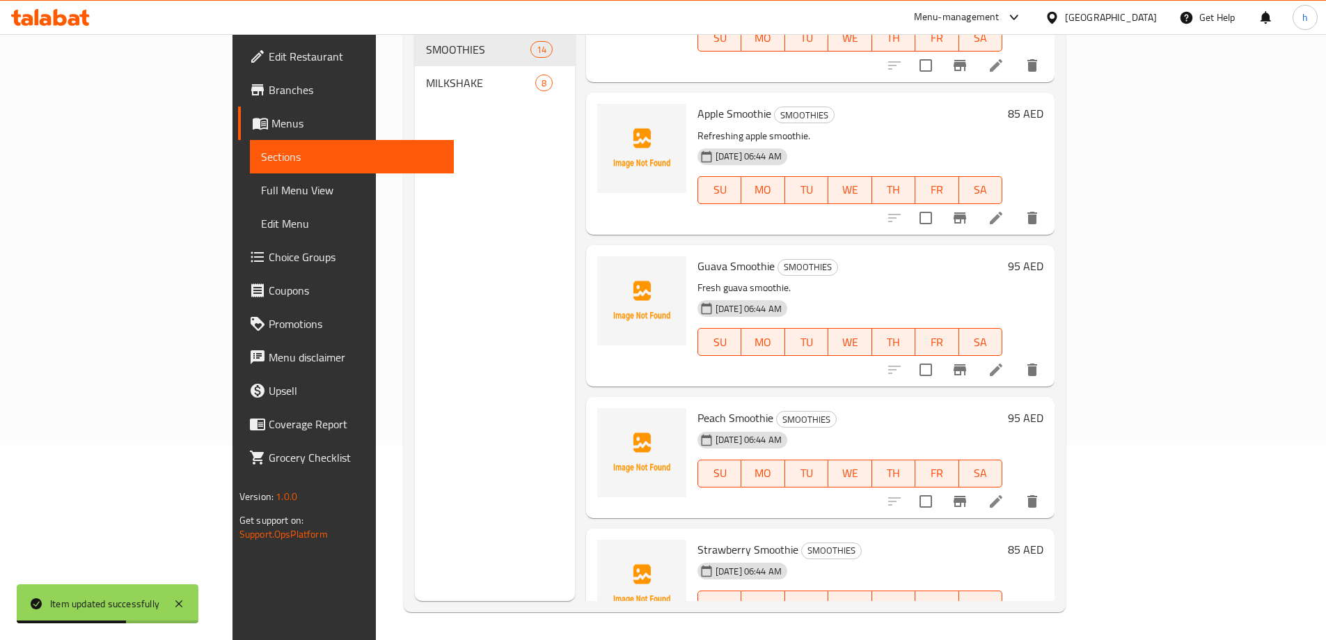
scroll to position [1461, 0]
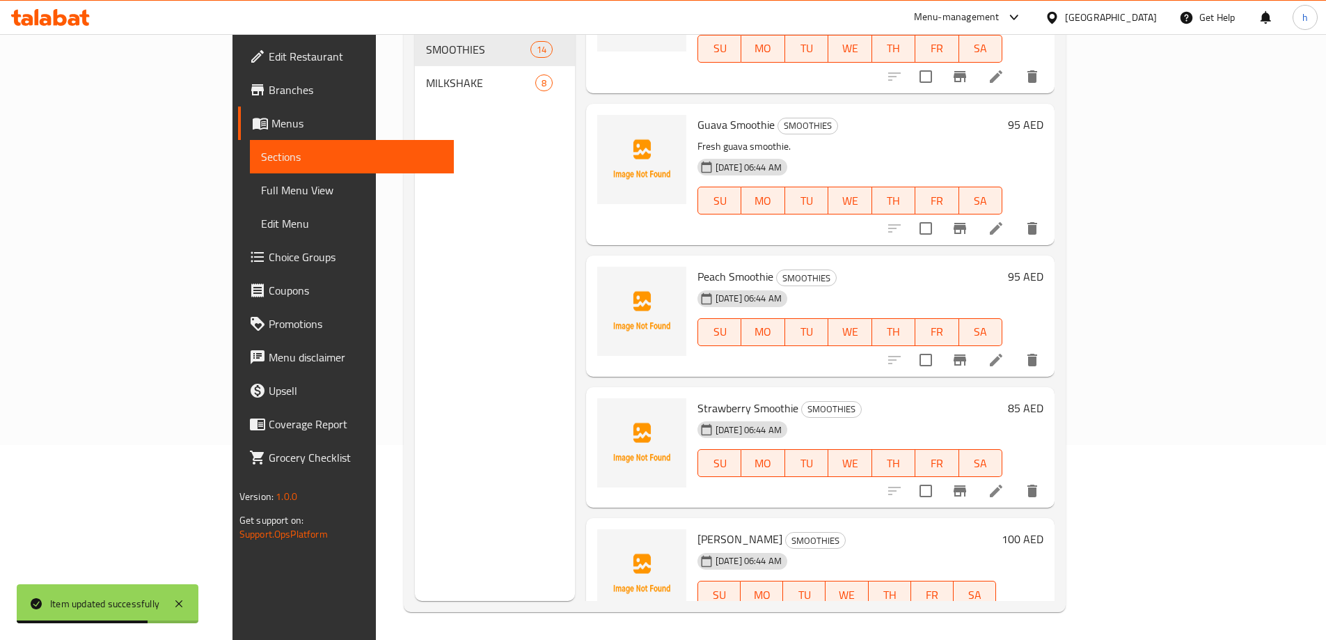
click at [1002, 354] on icon at bounding box center [996, 360] width 13 height 13
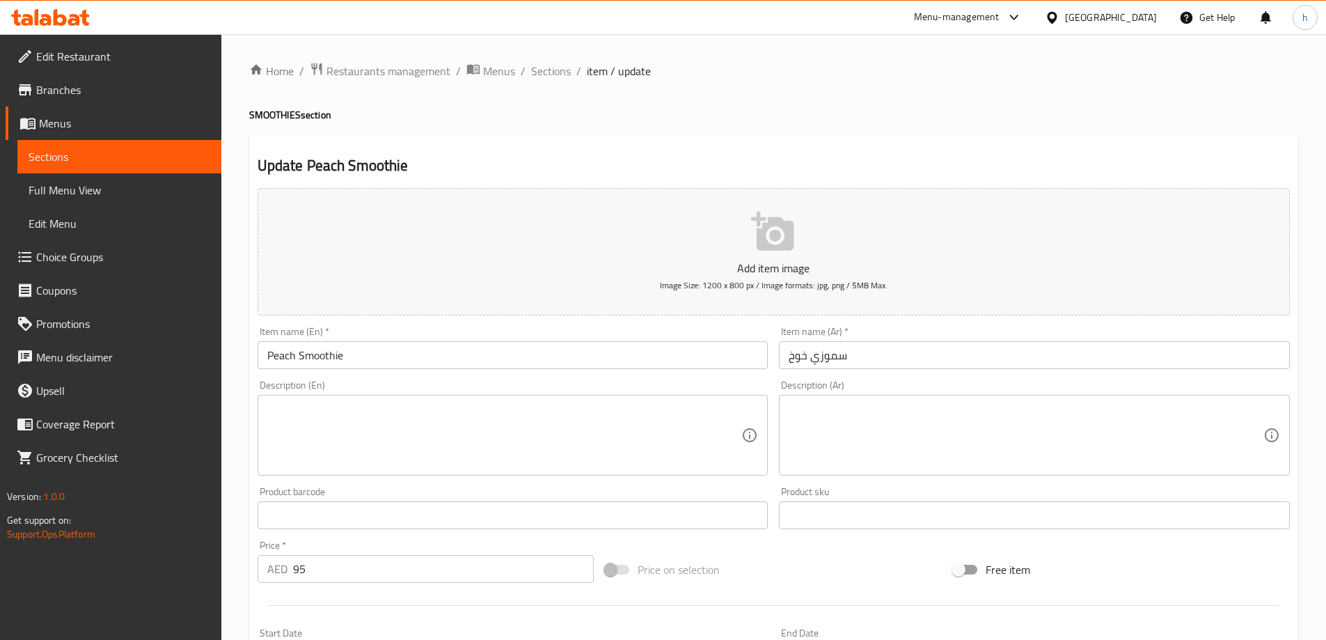
click at [940, 425] on textarea at bounding box center [1025, 435] width 475 height 66
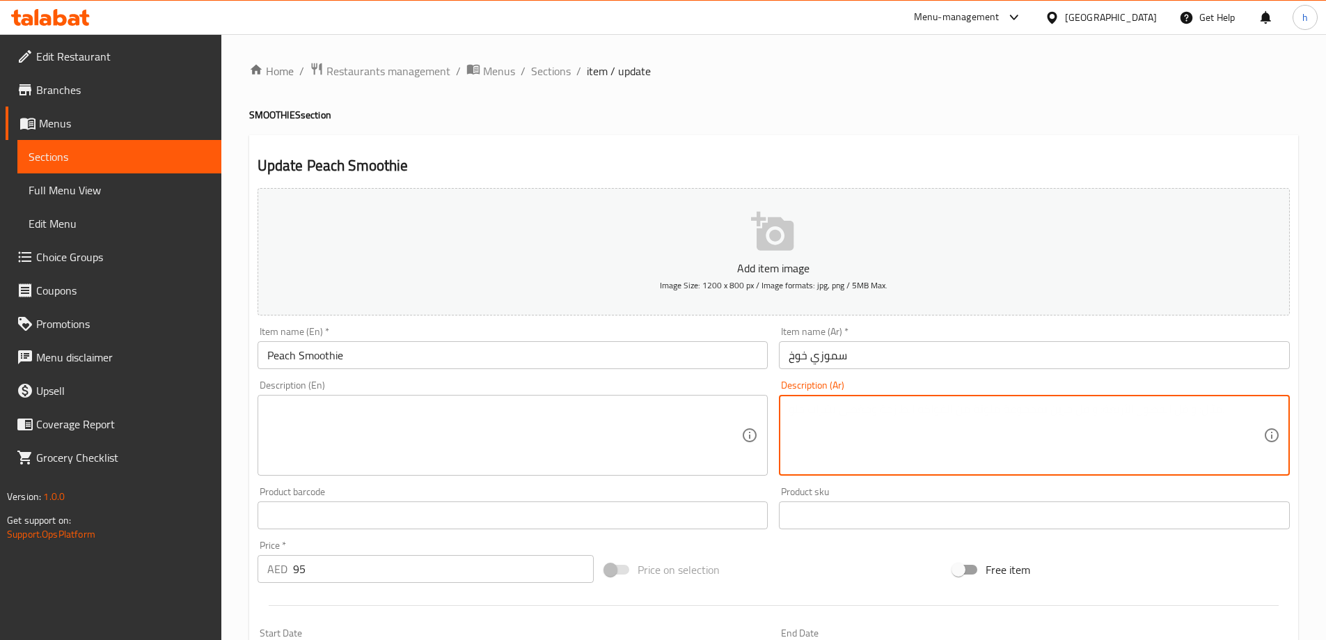
paste textarea "سموزي خوخ لذيذ."
type textarea "سموزي خوخ لذيذ."
click at [452, 427] on textarea at bounding box center [504, 435] width 475 height 66
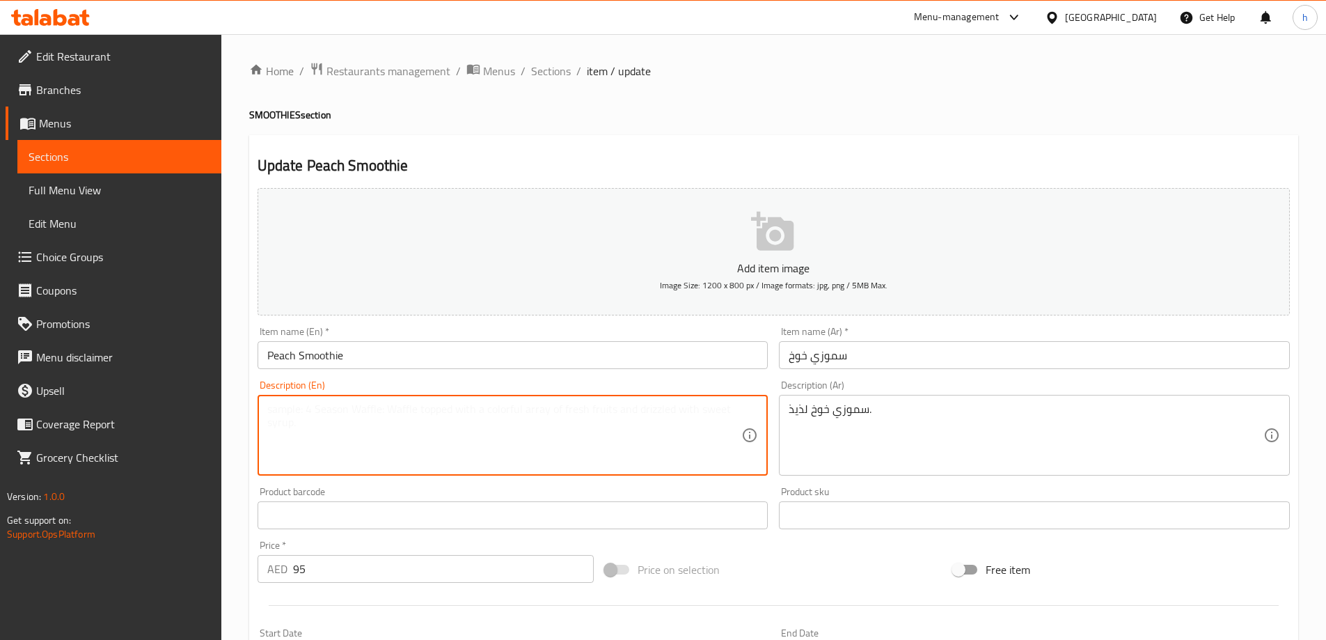
paste textarea "Delicious peach smoothie."
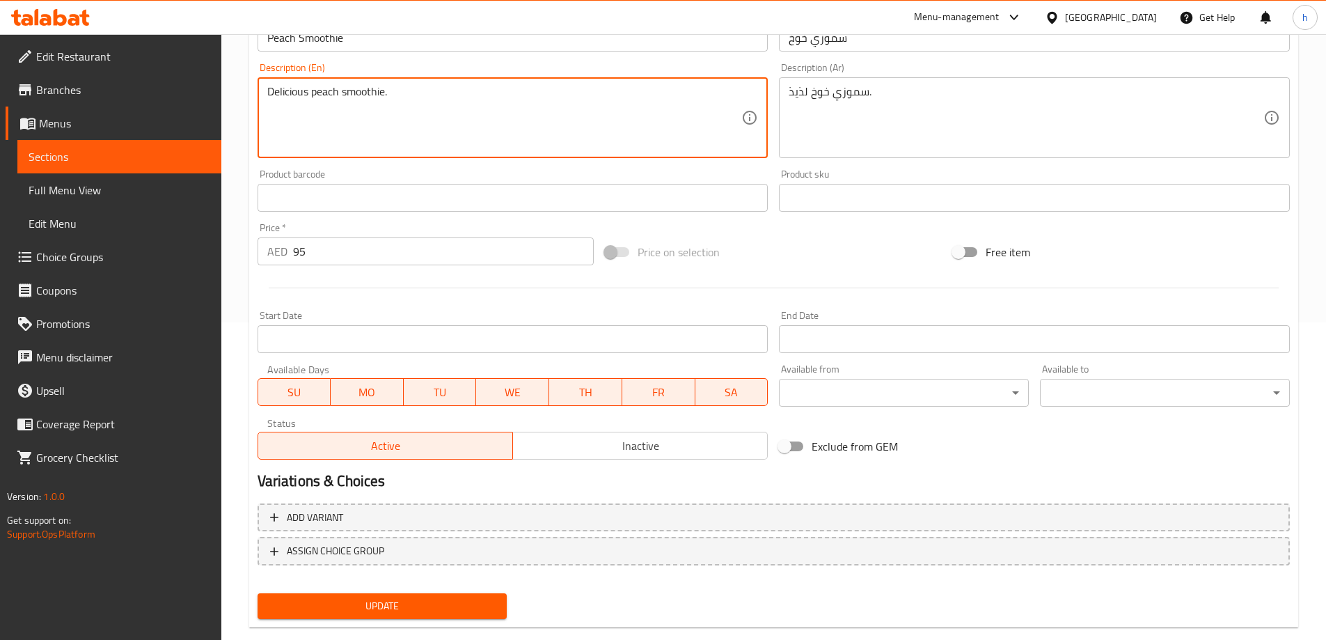
scroll to position [344, 0]
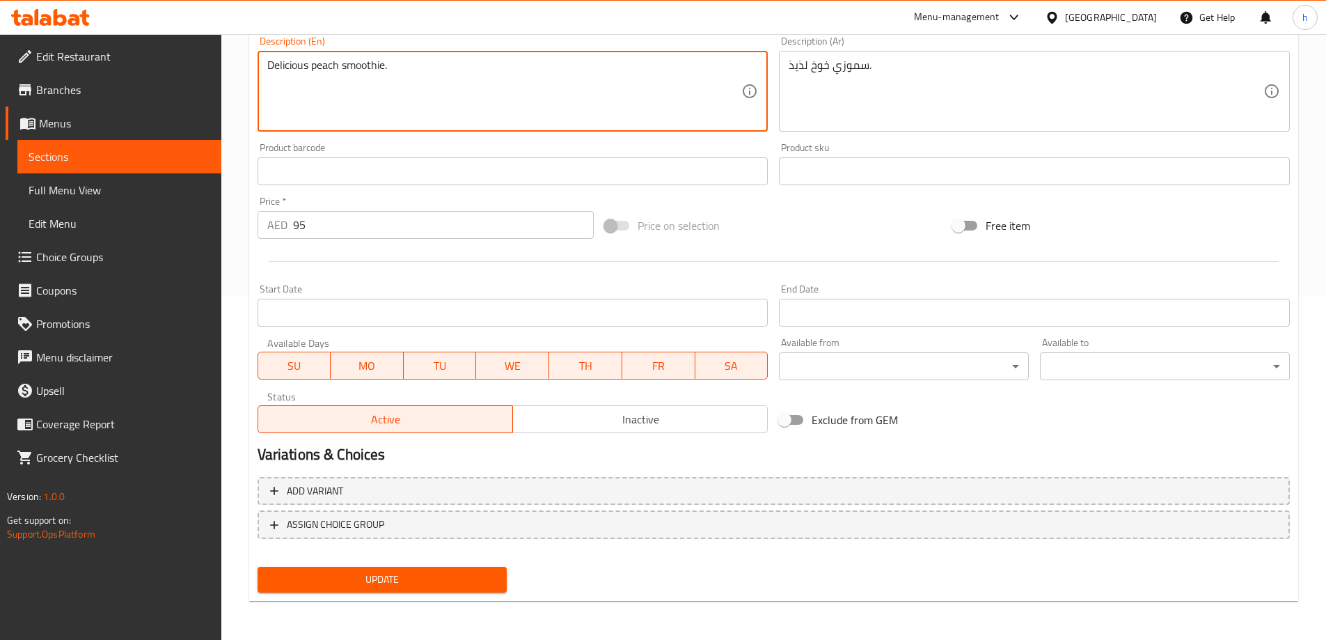
type textarea "Delicious peach smoothie."
click at [381, 578] on span "Update" at bounding box center [383, 579] width 228 height 17
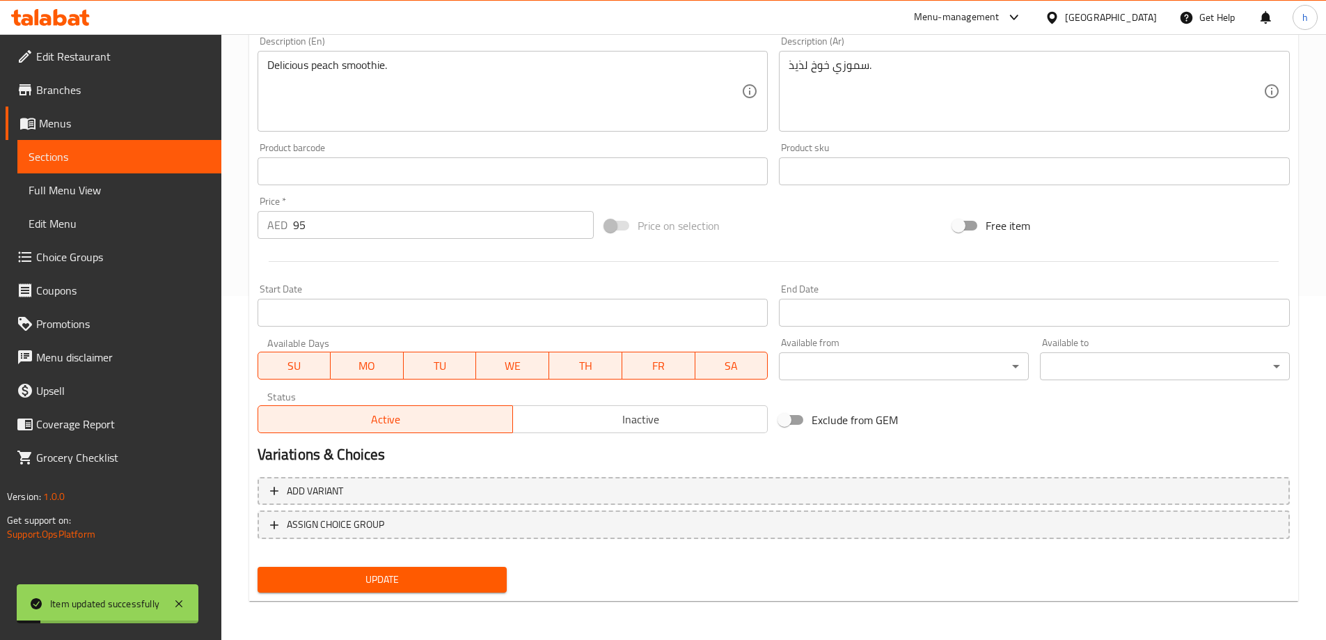
click at [95, 148] on link "Sections" at bounding box center [119, 156] width 204 height 33
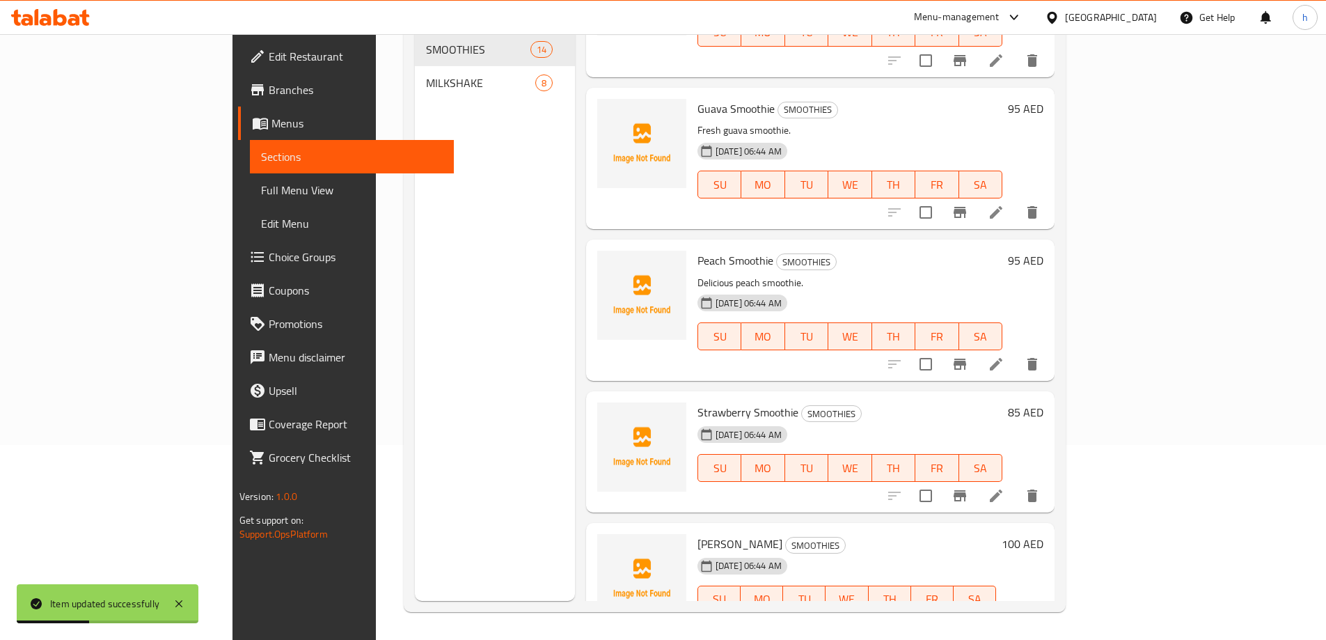
scroll to position [1482, 0]
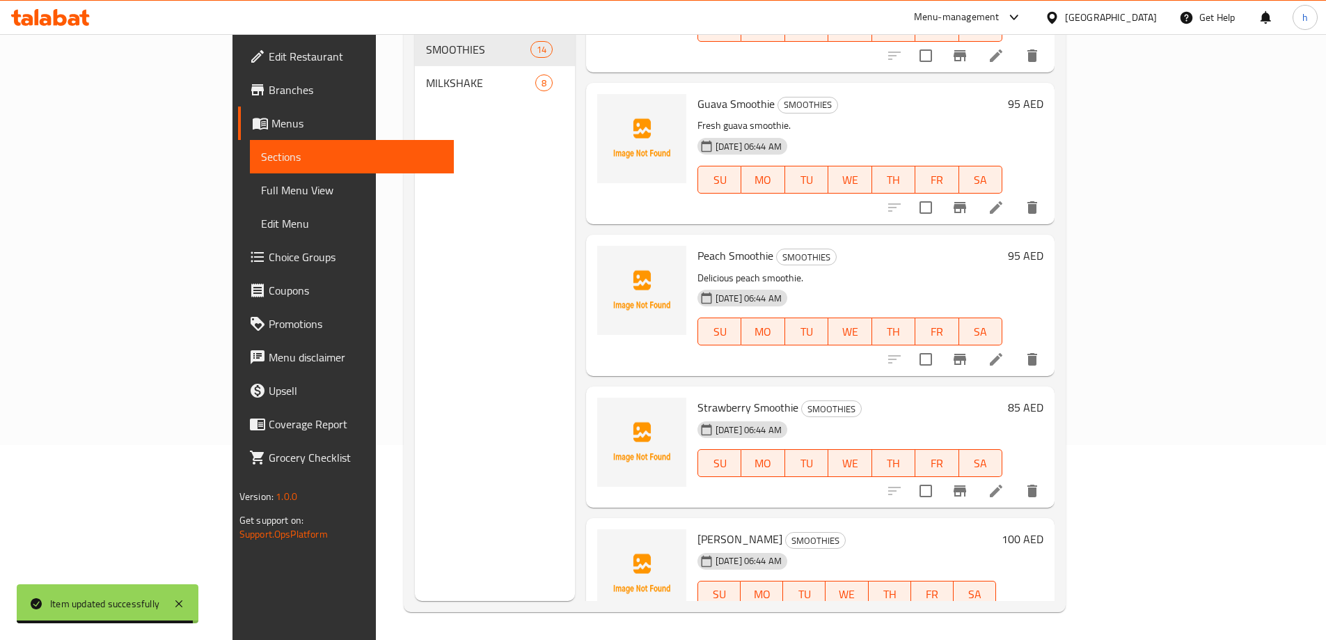
click at [1004, 482] on icon at bounding box center [995, 490] width 17 height 17
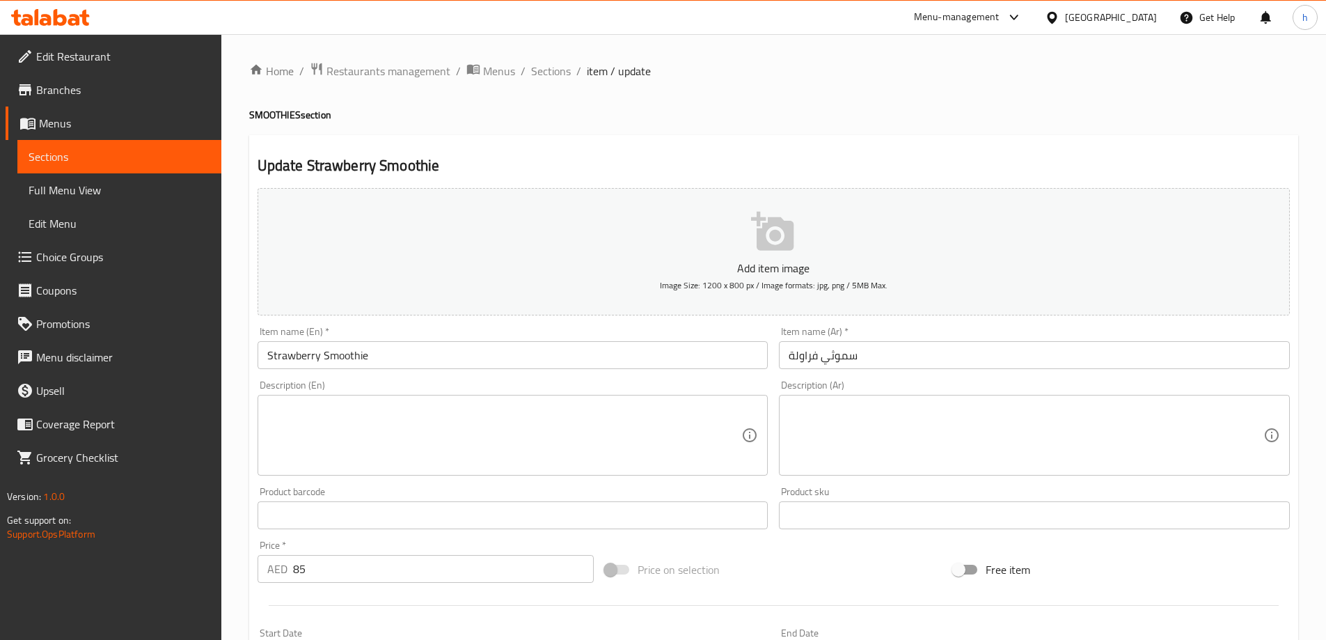
click at [857, 434] on textarea at bounding box center [1025, 435] width 475 height 66
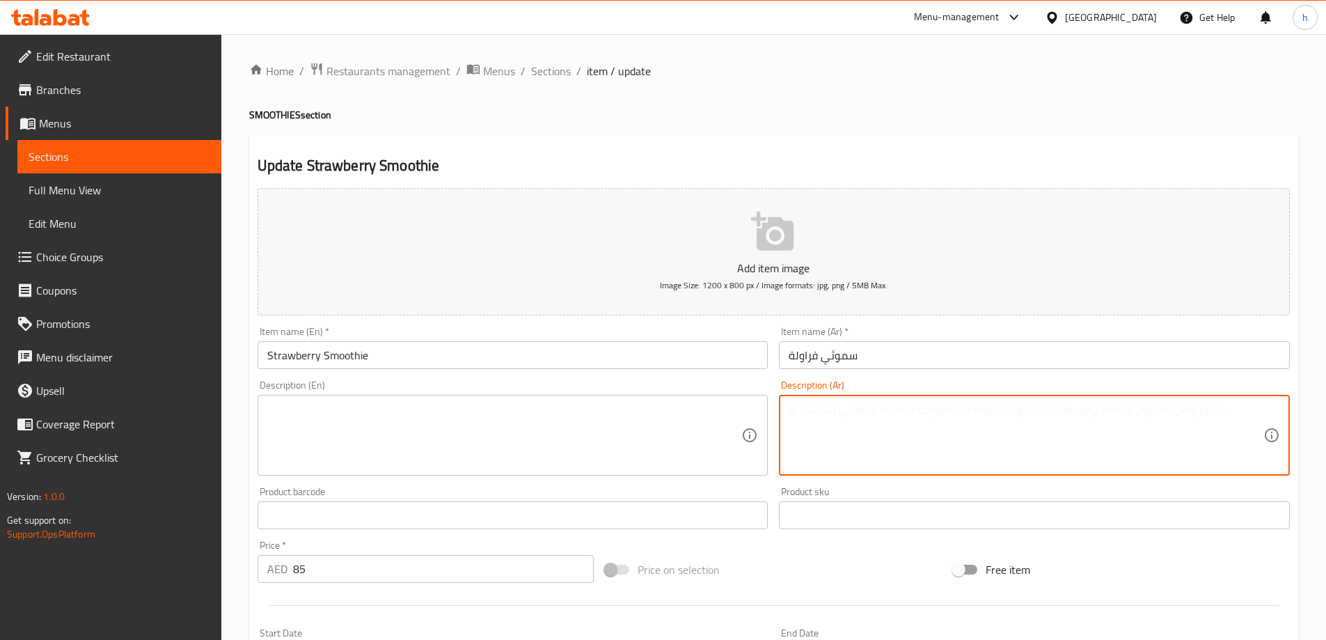
paste textarea "سموزي فراولة طازج"
type textarea "سموزي فراولة طازج"
click at [475, 424] on textarea at bounding box center [504, 435] width 475 height 66
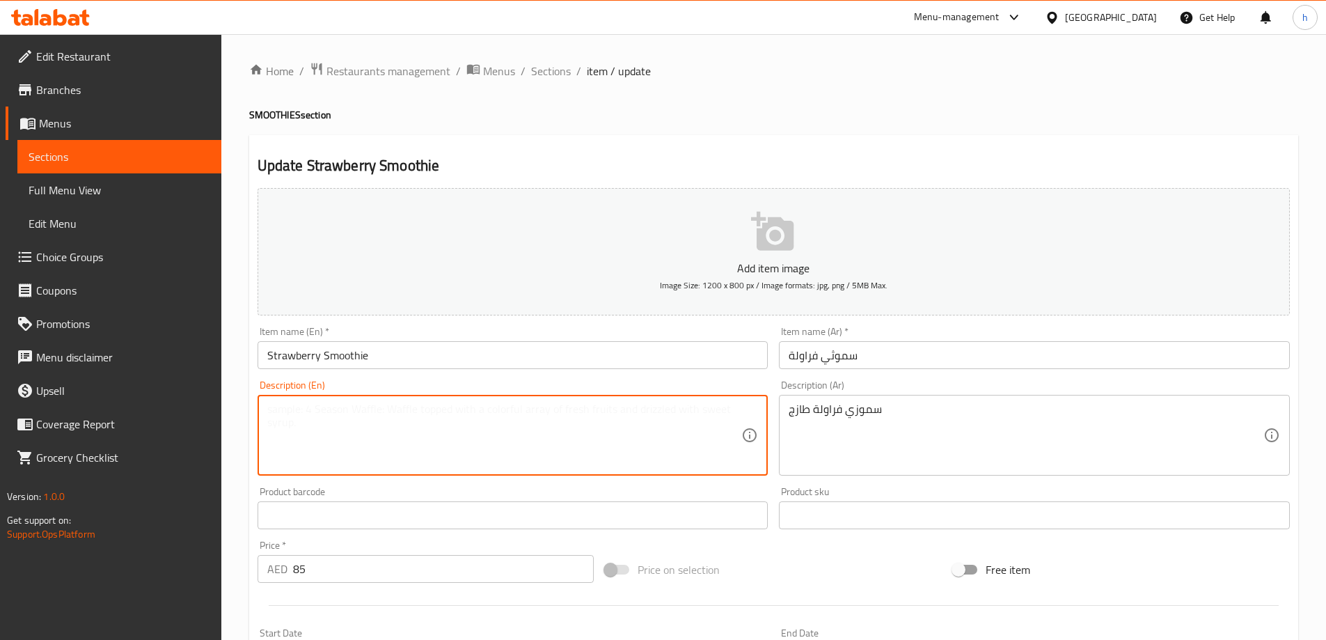
paste textarea "Fresh strawberry smoothie"
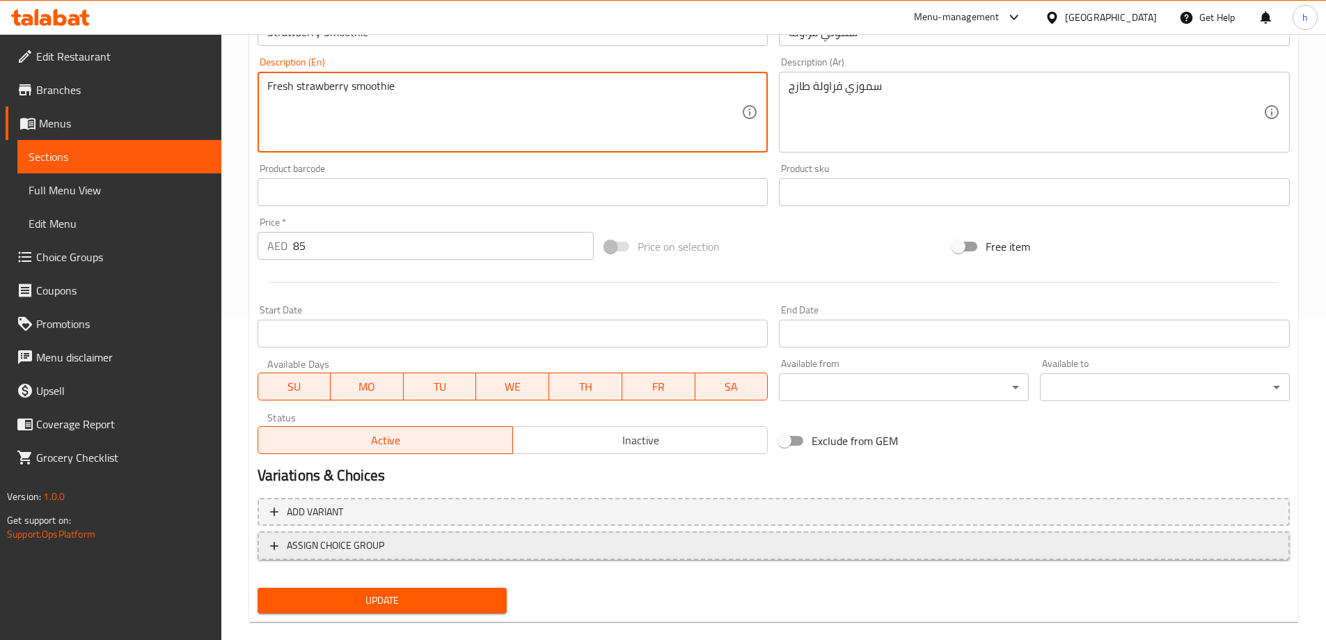
scroll to position [344, 0]
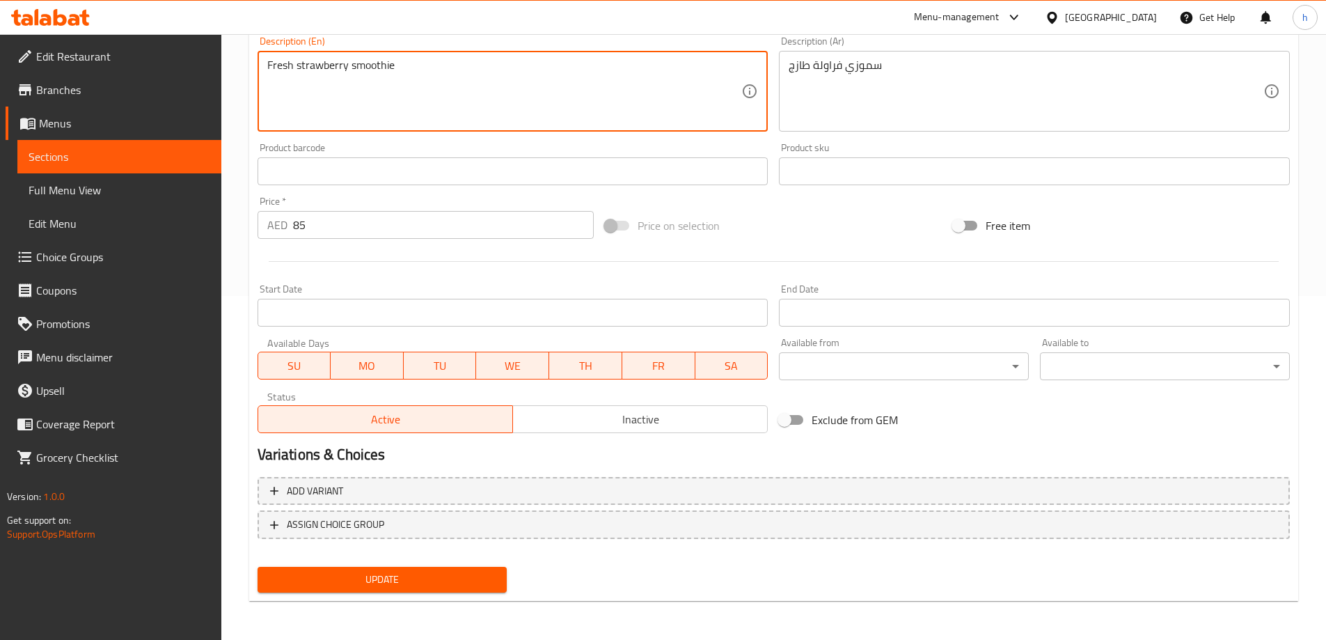
type textarea "Fresh strawberry smoothie"
click at [319, 579] on span "Update" at bounding box center [383, 579] width 228 height 17
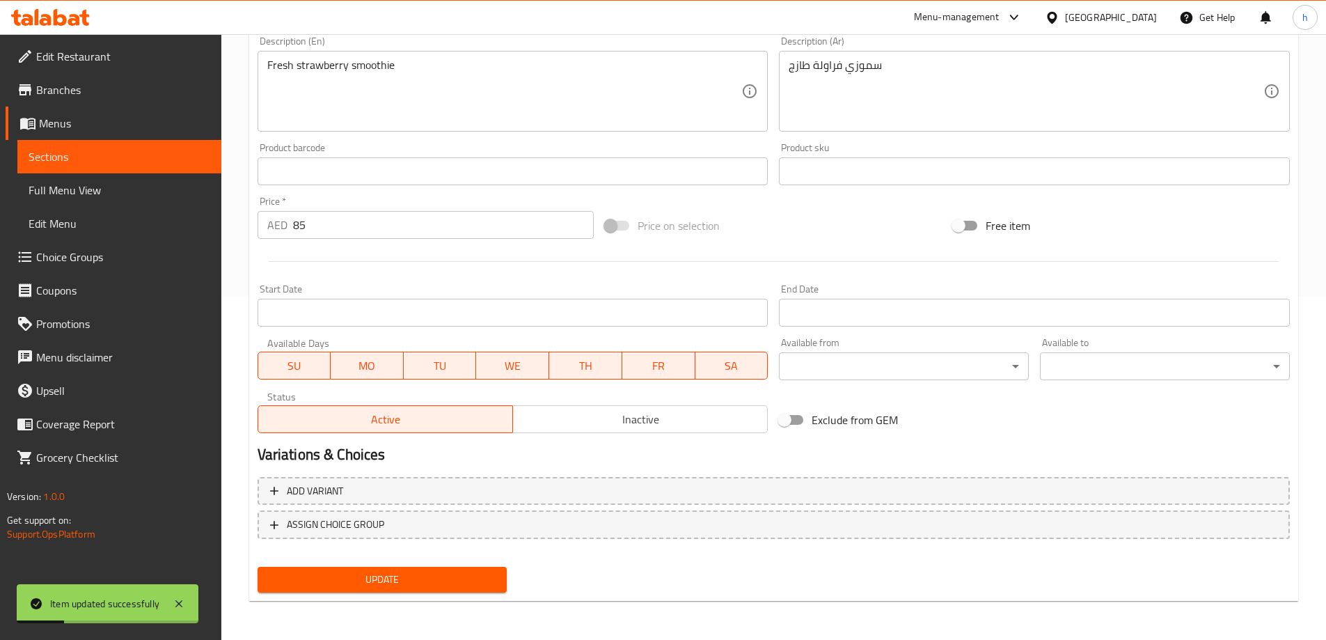
click at [87, 150] on span "Sections" at bounding box center [120, 156] width 182 height 17
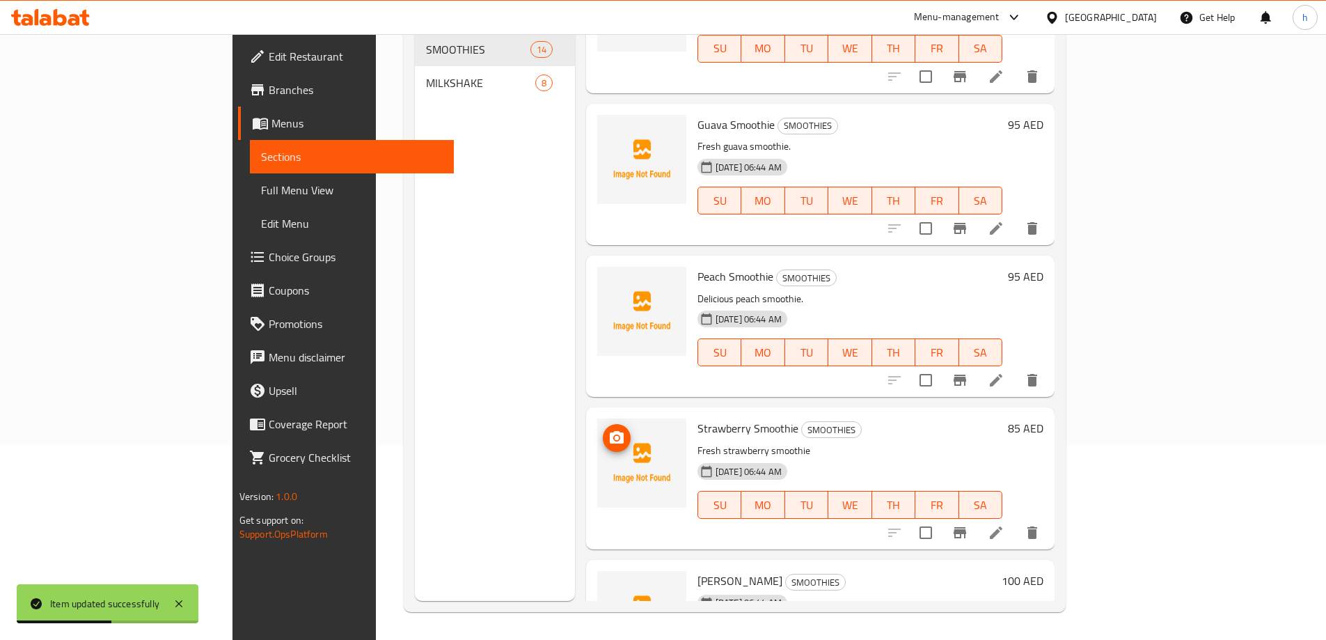
scroll to position [1503, 0]
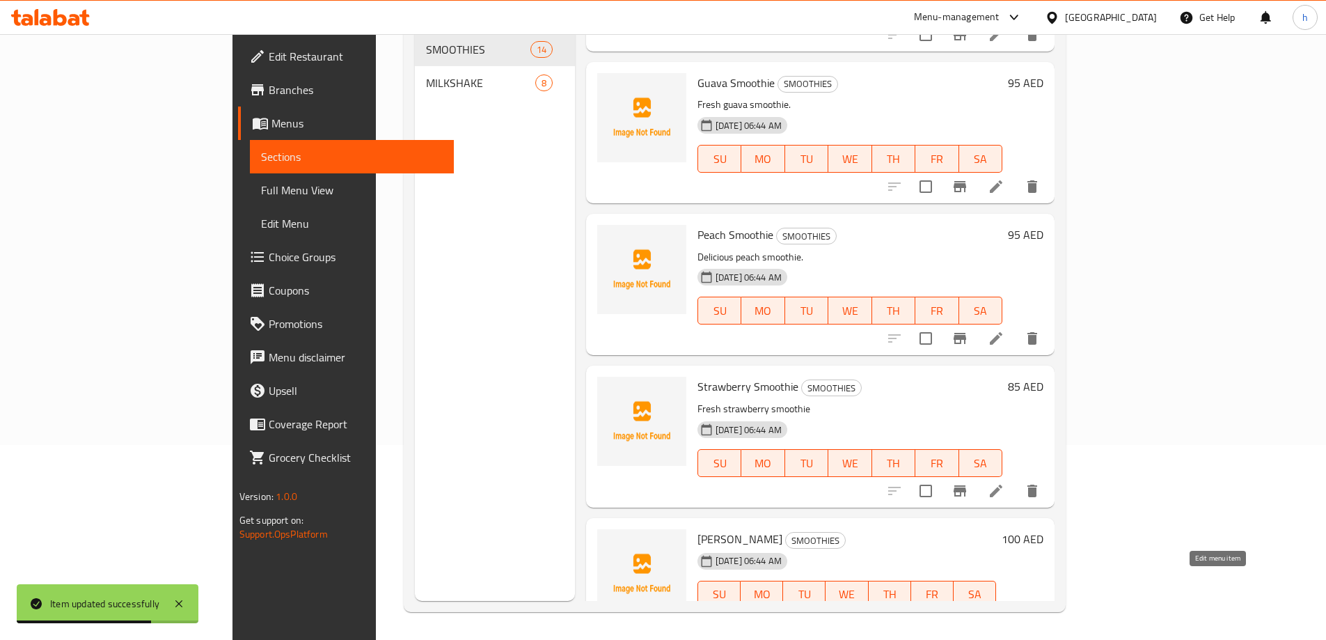
click at [1004, 614] on icon at bounding box center [995, 622] width 17 height 17
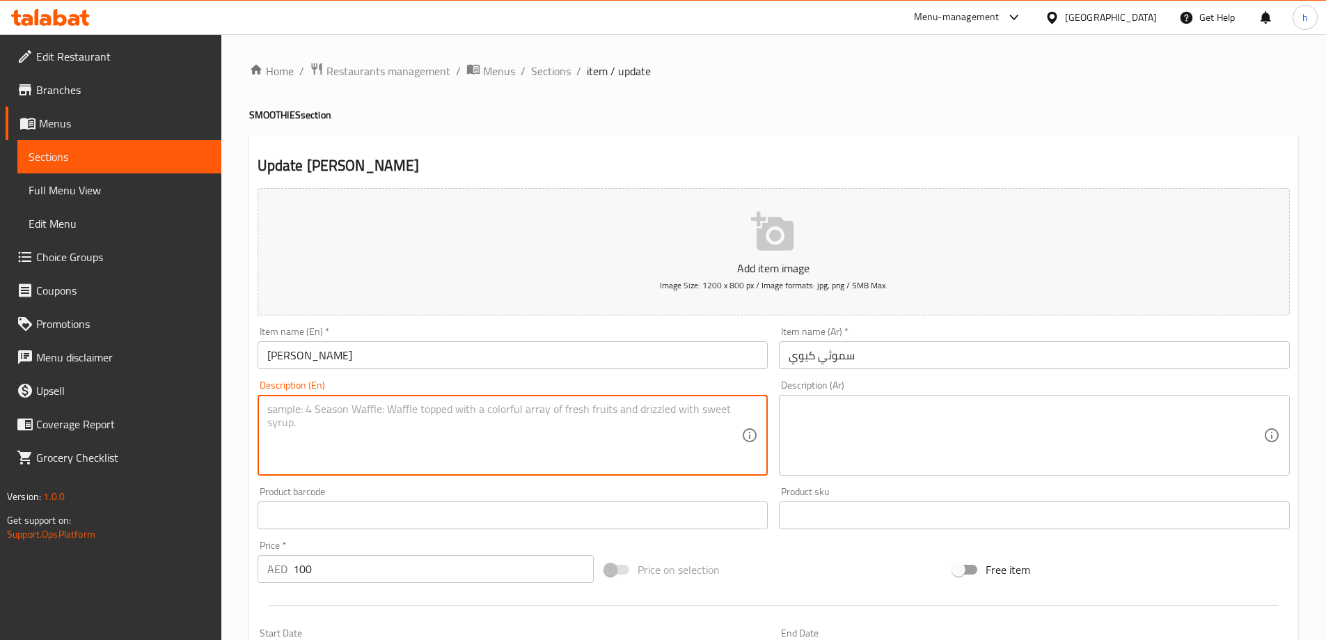
click at [575, 406] on textarea at bounding box center [504, 435] width 475 height 66
paste textarea "Refreshing kiwi smoothie."
type textarea "Refreshing kiwi smoothie."
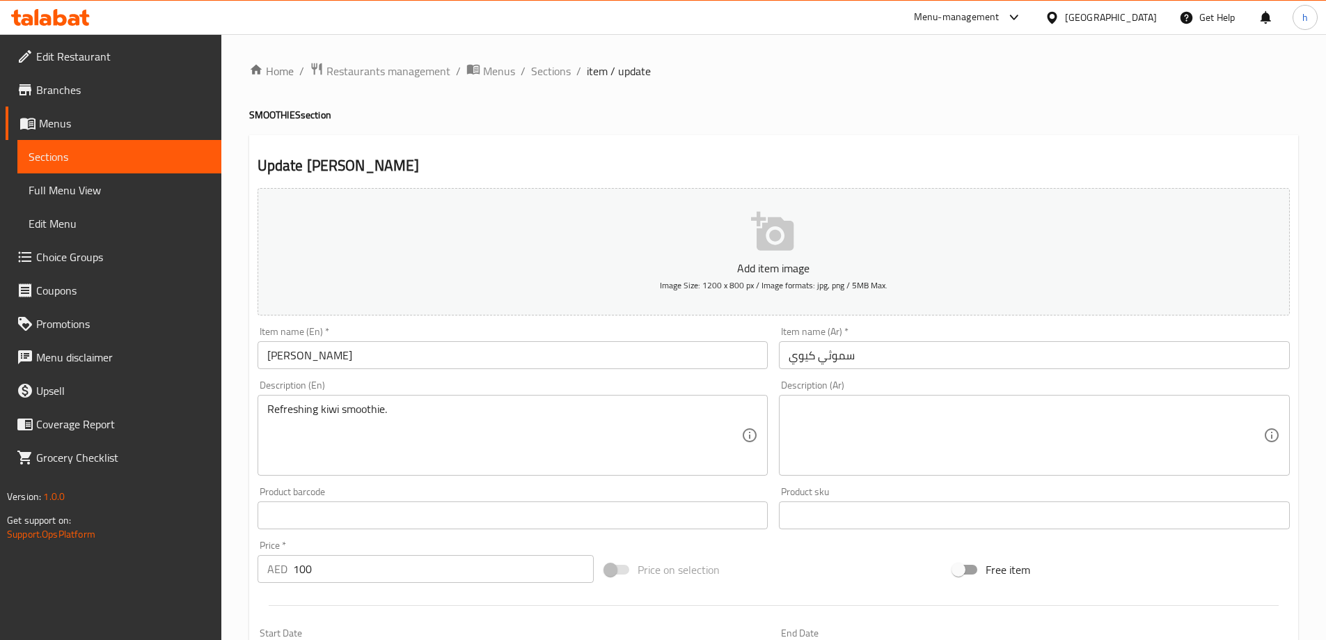
click at [977, 420] on textarea at bounding box center [1025, 435] width 475 height 66
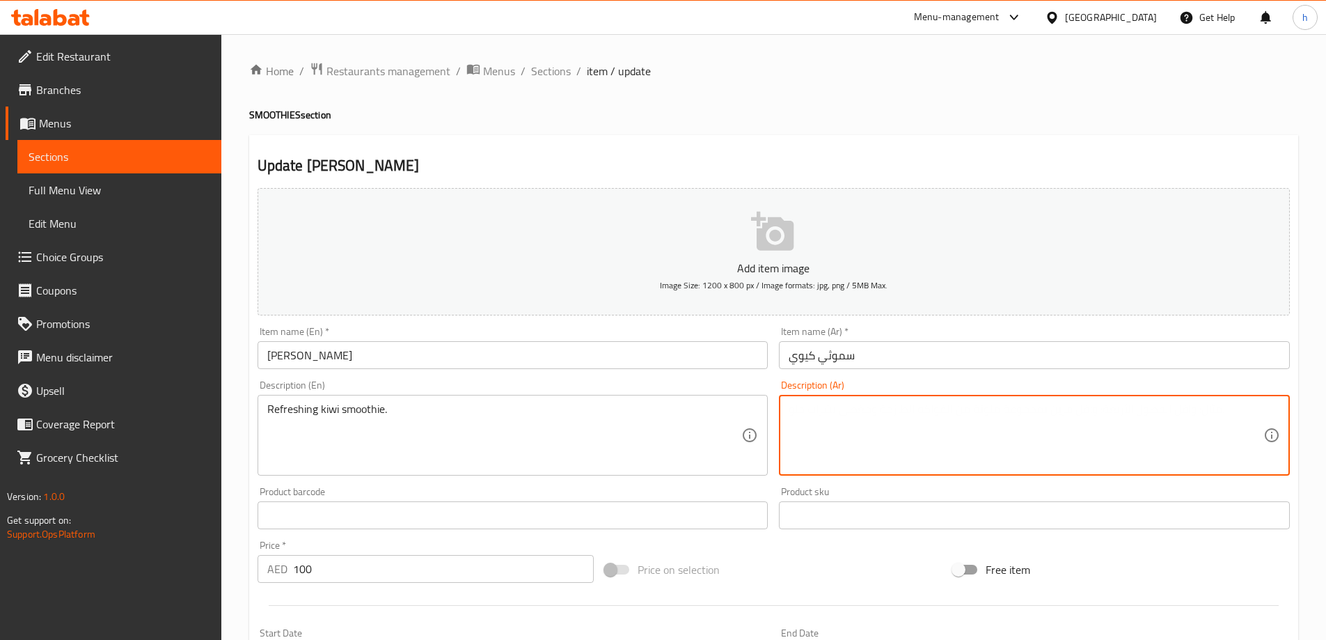
paste textarea "سموزي كيوي منعش."
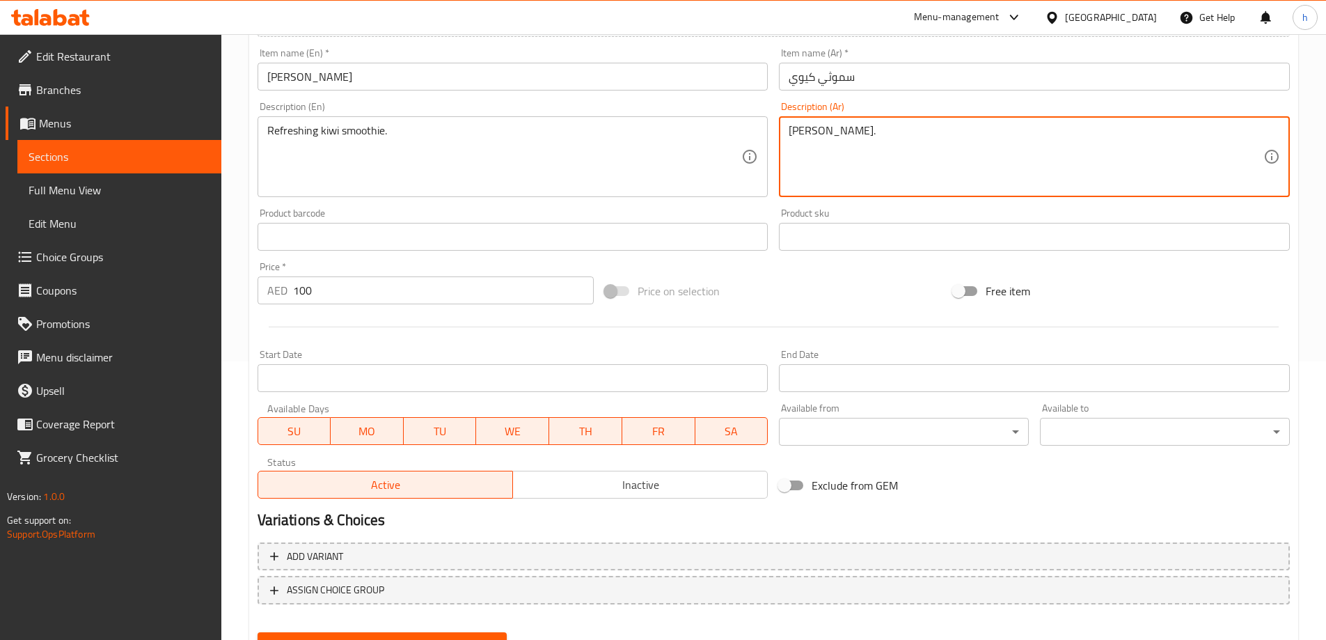
scroll to position [344, 0]
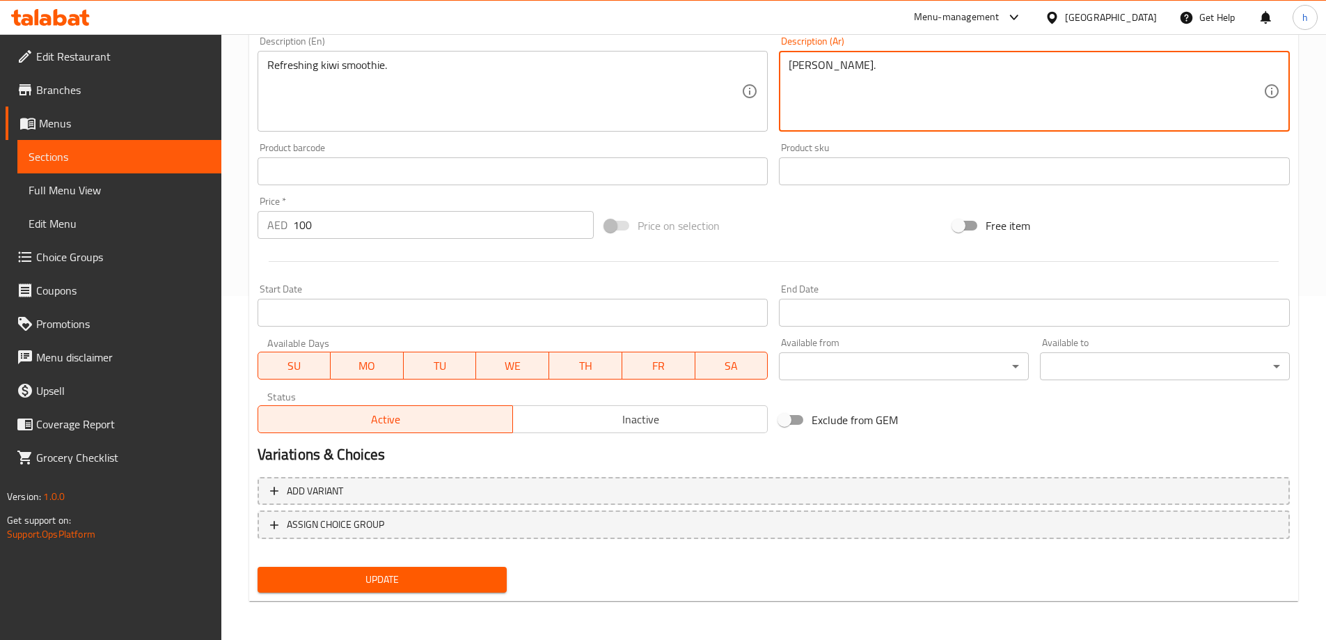
type textarea "سموزي كيوي منعش."
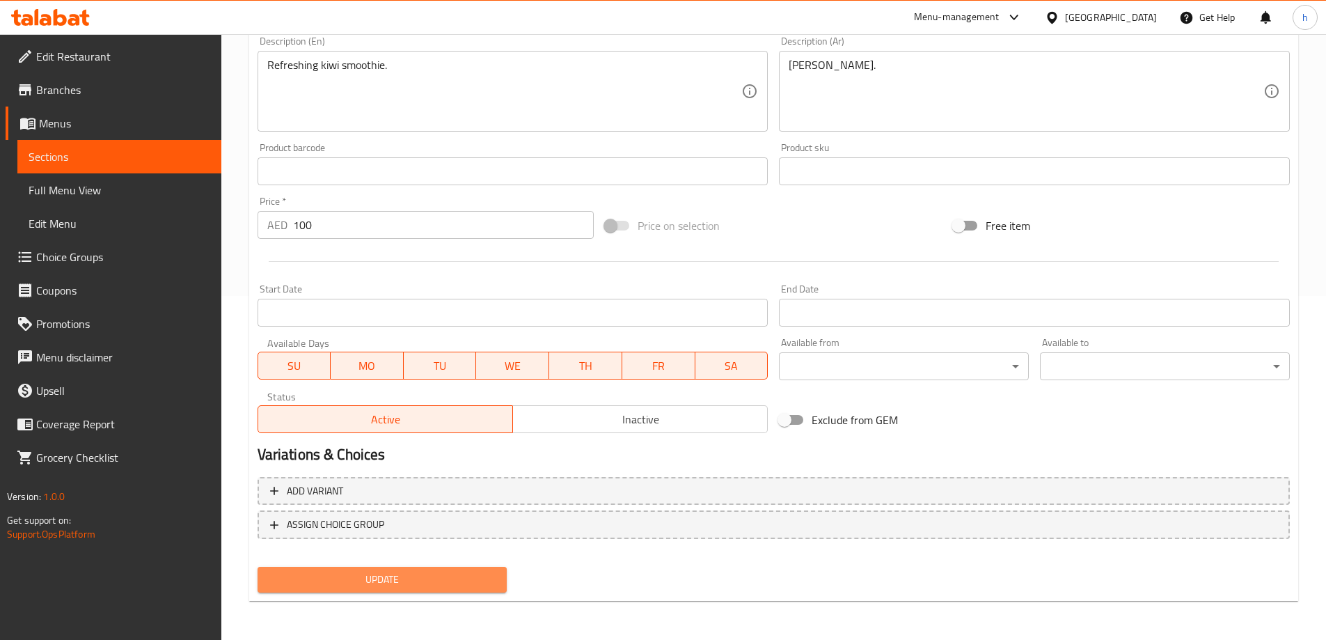
click at [383, 582] on span "Update" at bounding box center [383, 579] width 228 height 17
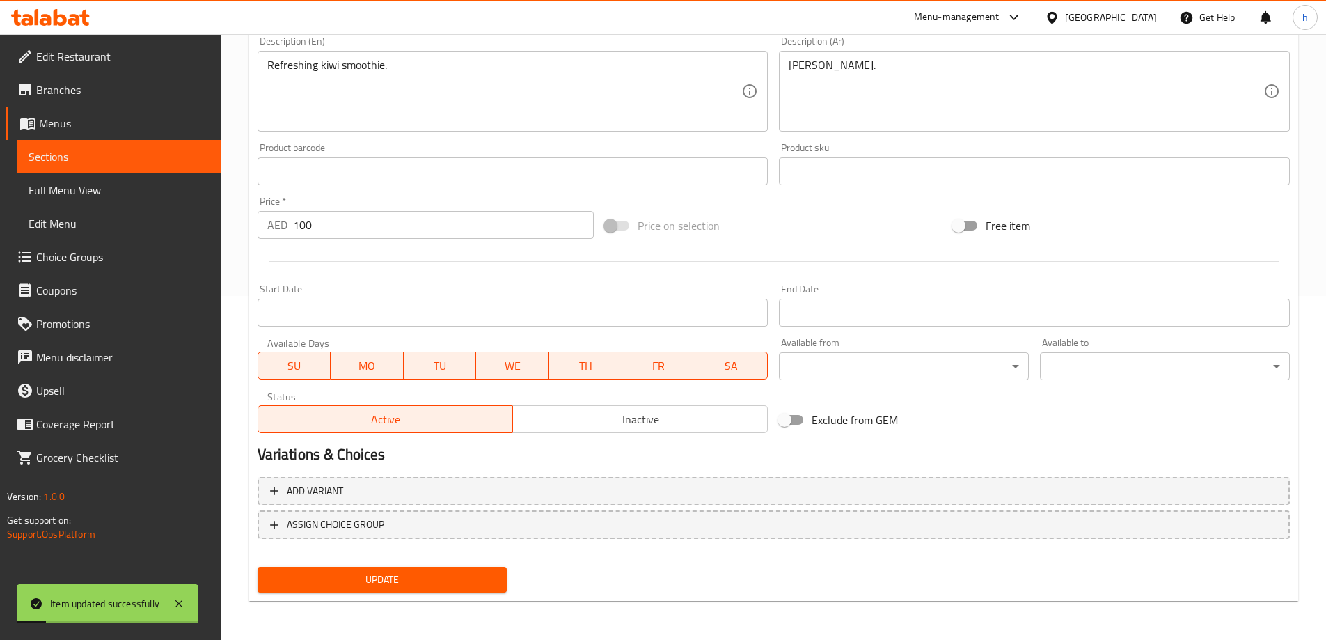
click at [133, 153] on span "Sections" at bounding box center [120, 156] width 182 height 17
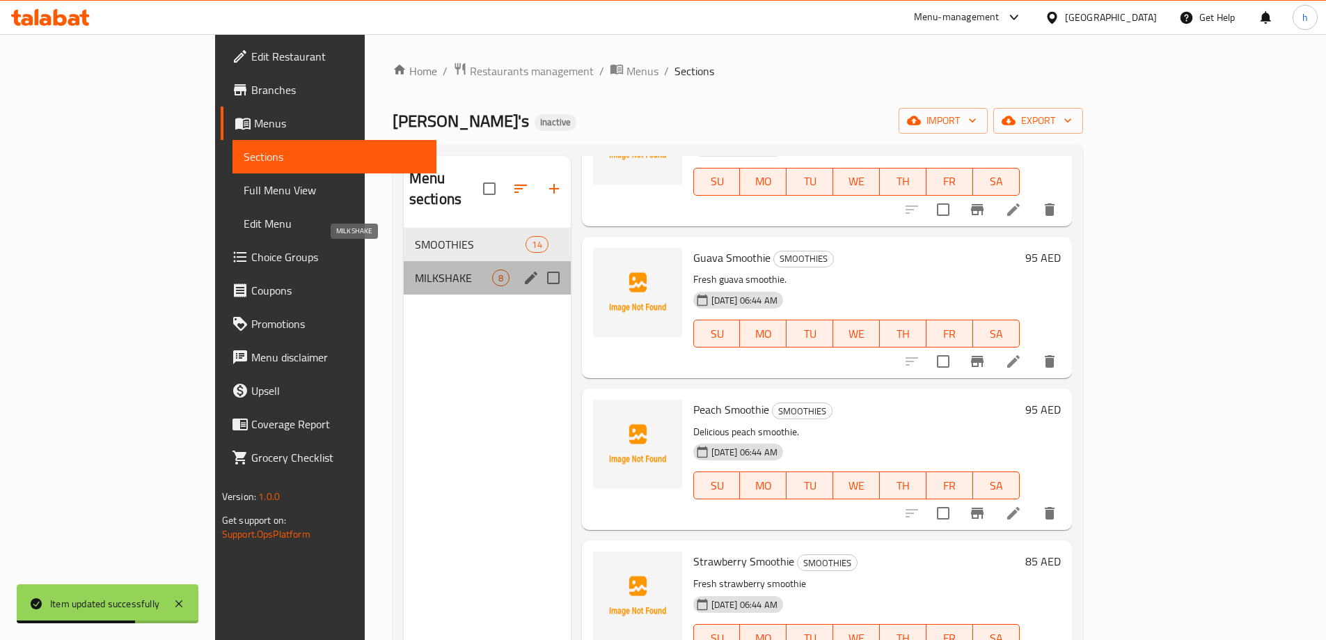
click at [415, 269] on span "MILKSHAKE" at bounding box center [453, 277] width 77 height 17
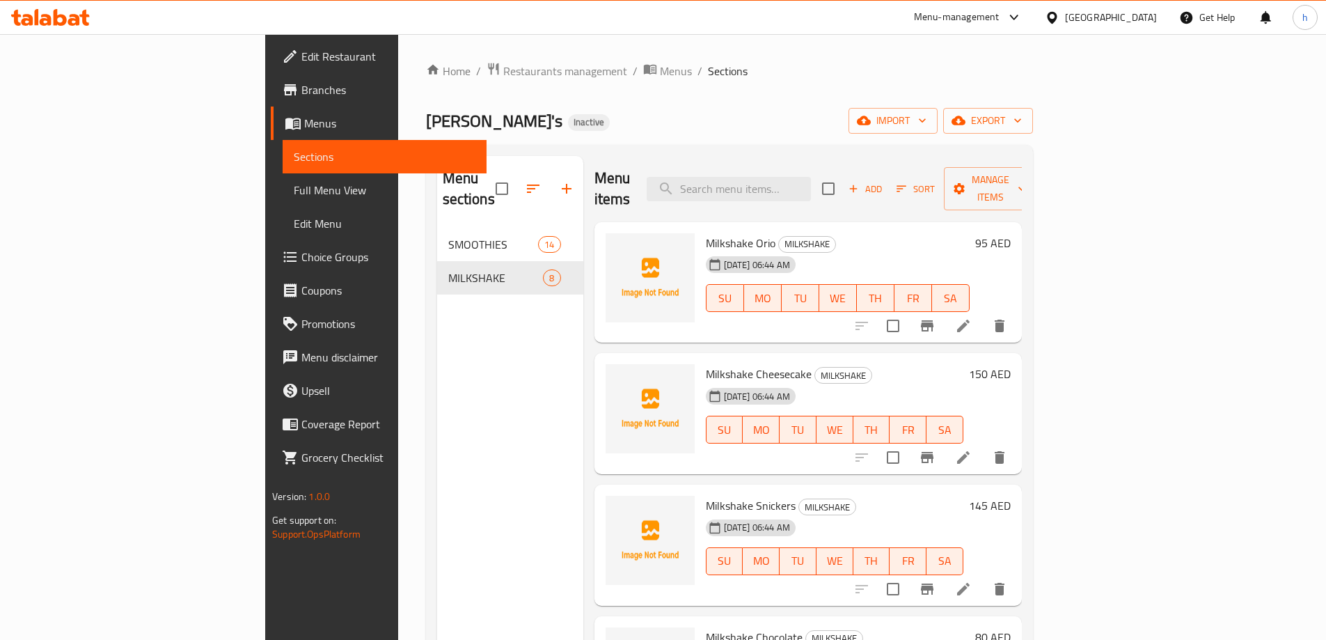
click at [971, 317] on icon at bounding box center [963, 325] width 17 height 17
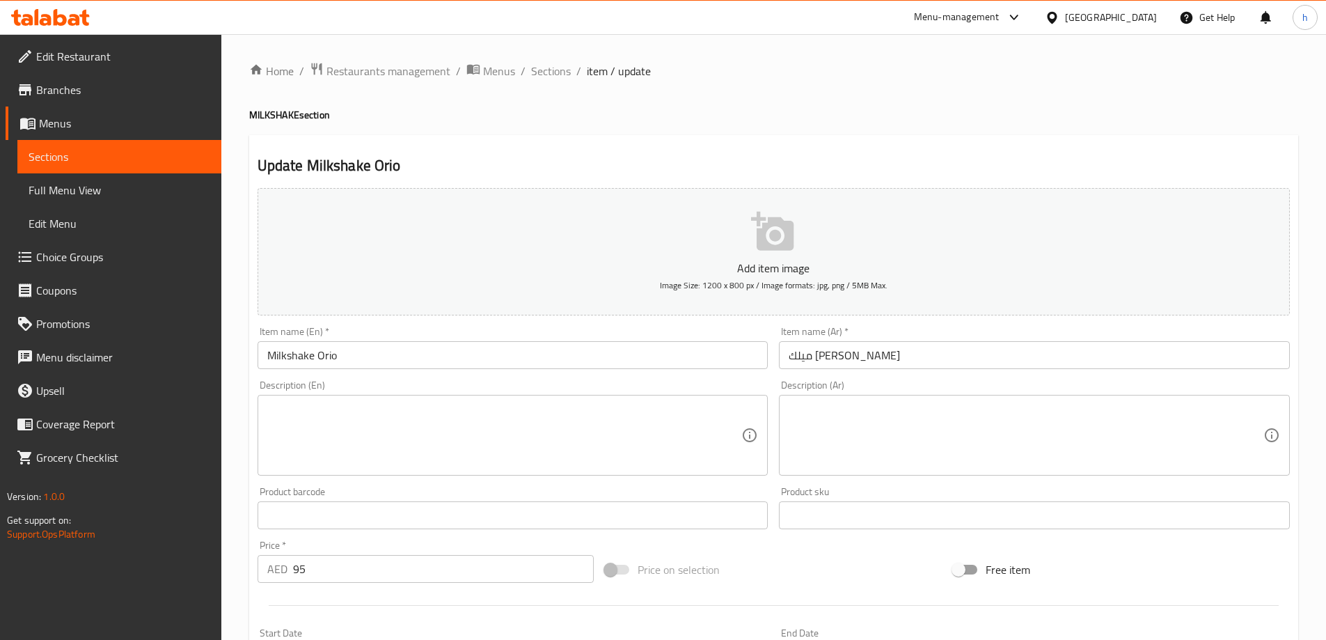
click at [863, 434] on textarea at bounding box center [1025, 435] width 475 height 66
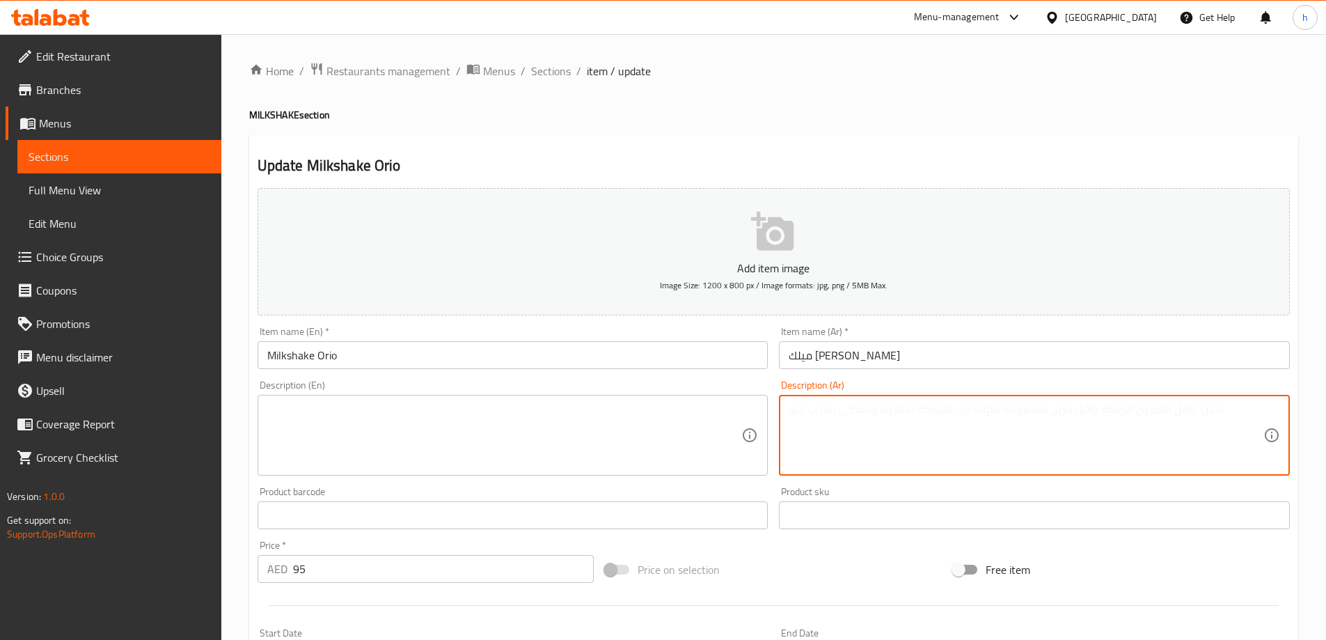
paste textarea "ميلك شيك أوريو كريمي لذيذ."
type textarea "ميلك شيك أوريو كريمي لذيذ."
click at [617, 411] on textarea at bounding box center [504, 435] width 475 height 66
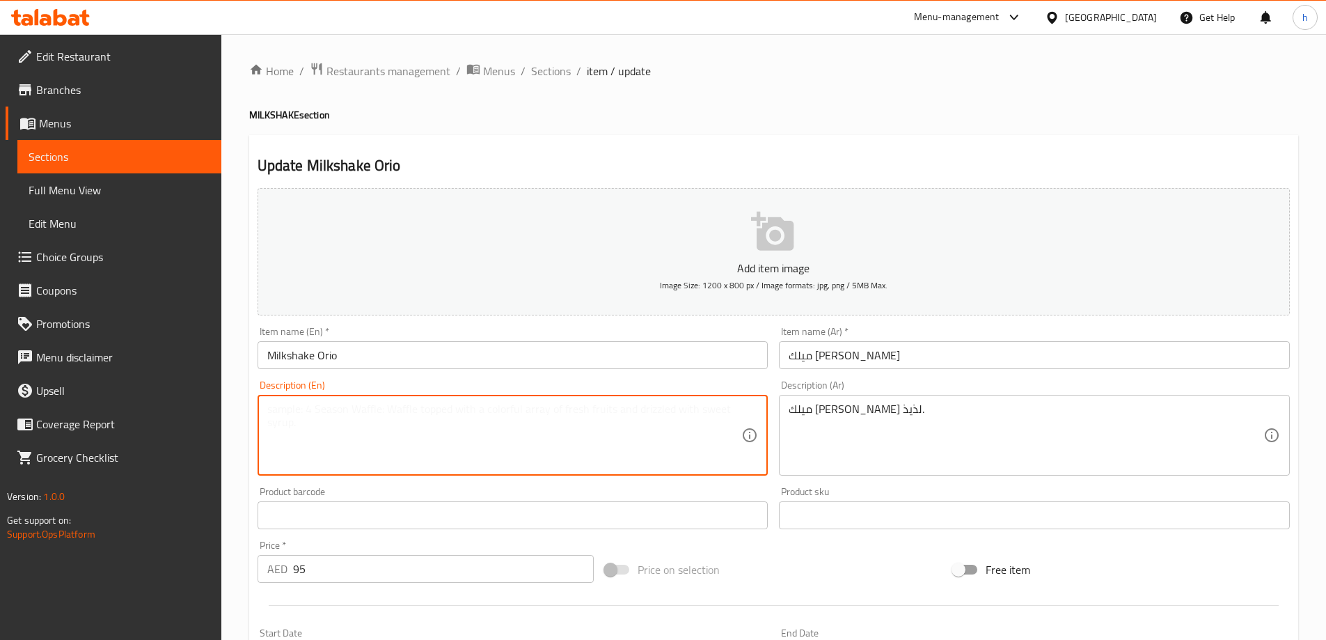
paste textarea "Delicious creamy Oreo milkshake."
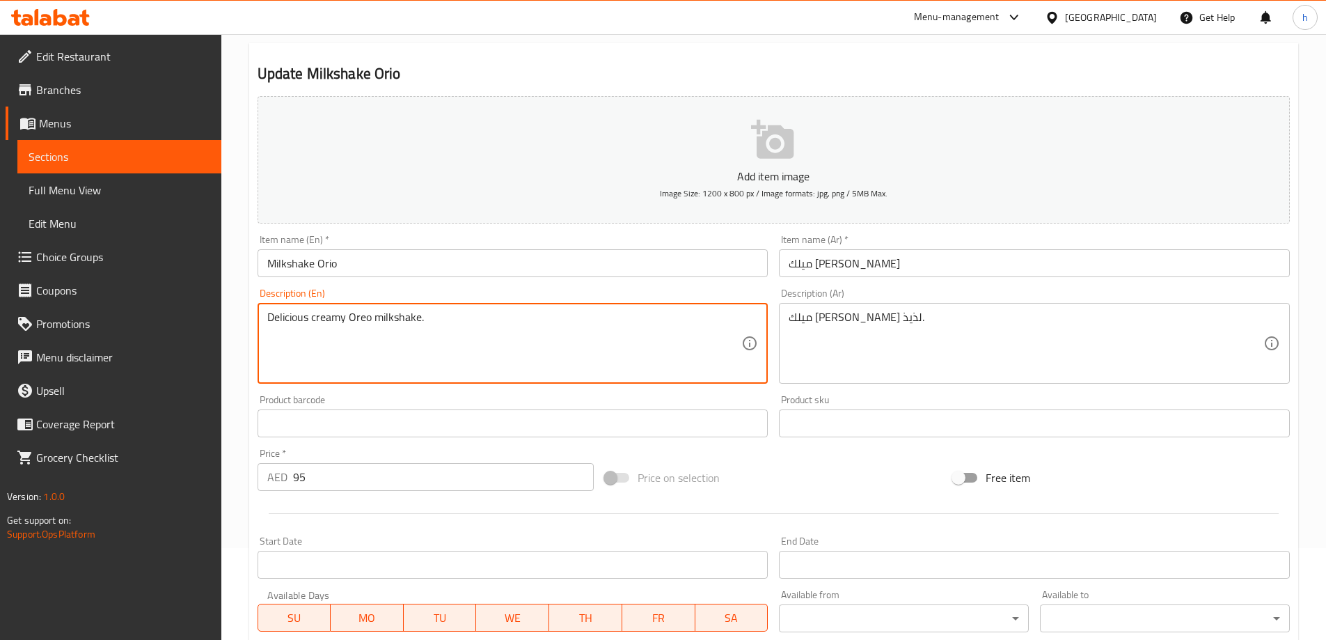
scroll to position [209, 0]
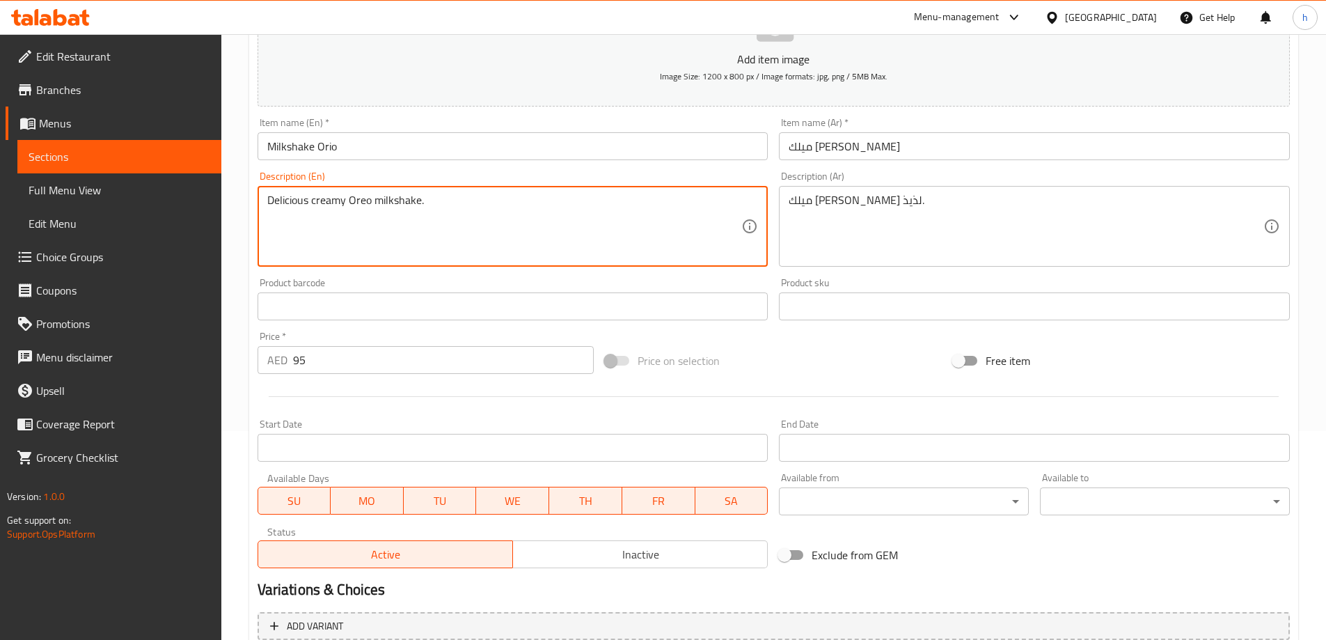
type textarea "Delicious creamy Oreo milkshake."
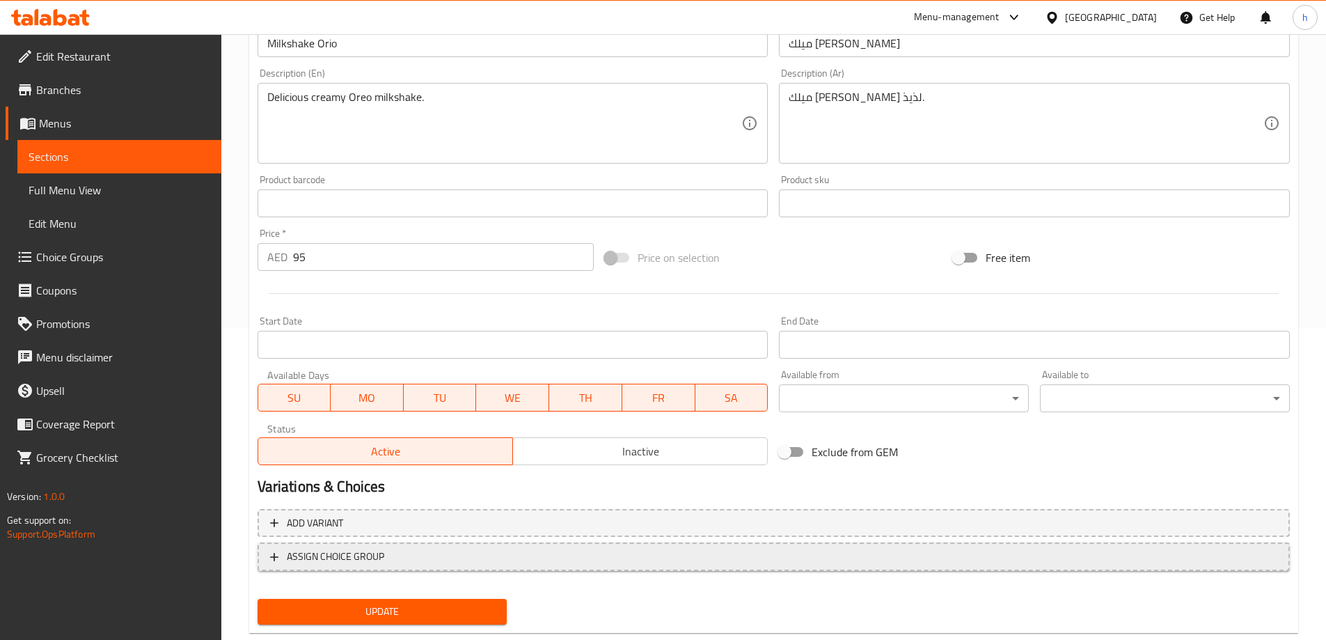
scroll to position [344, 0]
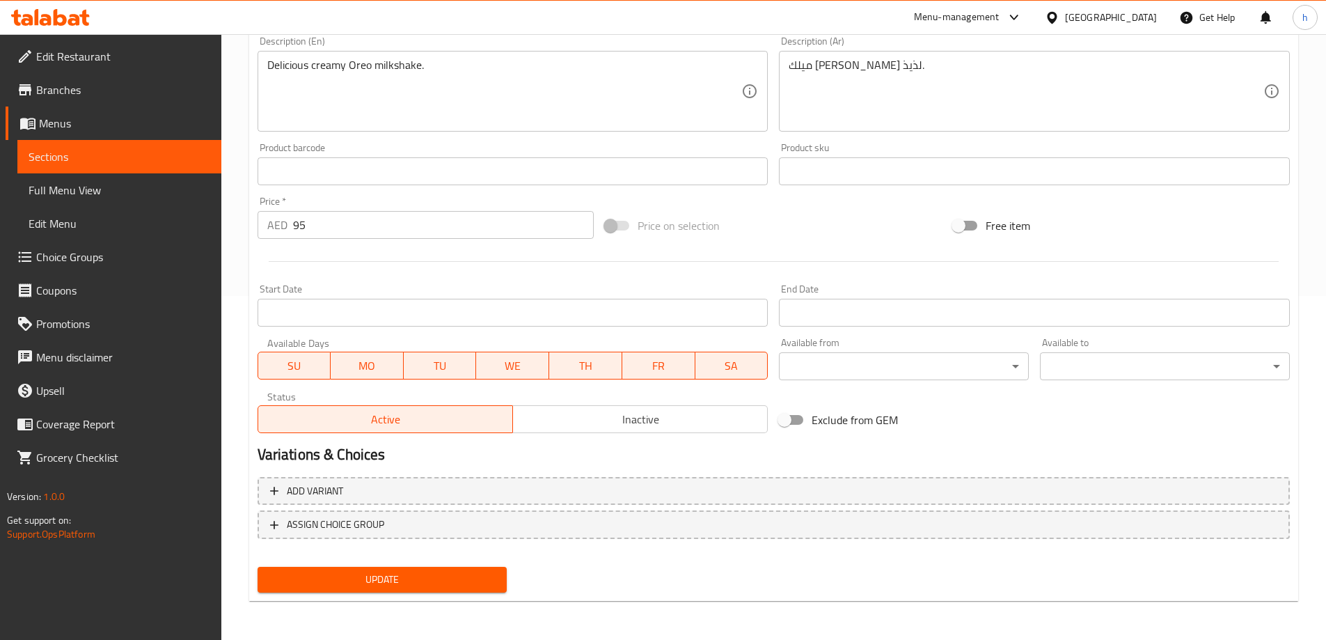
click at [411, 580] on span "Update" at bounding box center [383, 579] width 228 height 17
click at [99, 166] on link "Sections" at bounding box center [119, 156] width 204 height 33
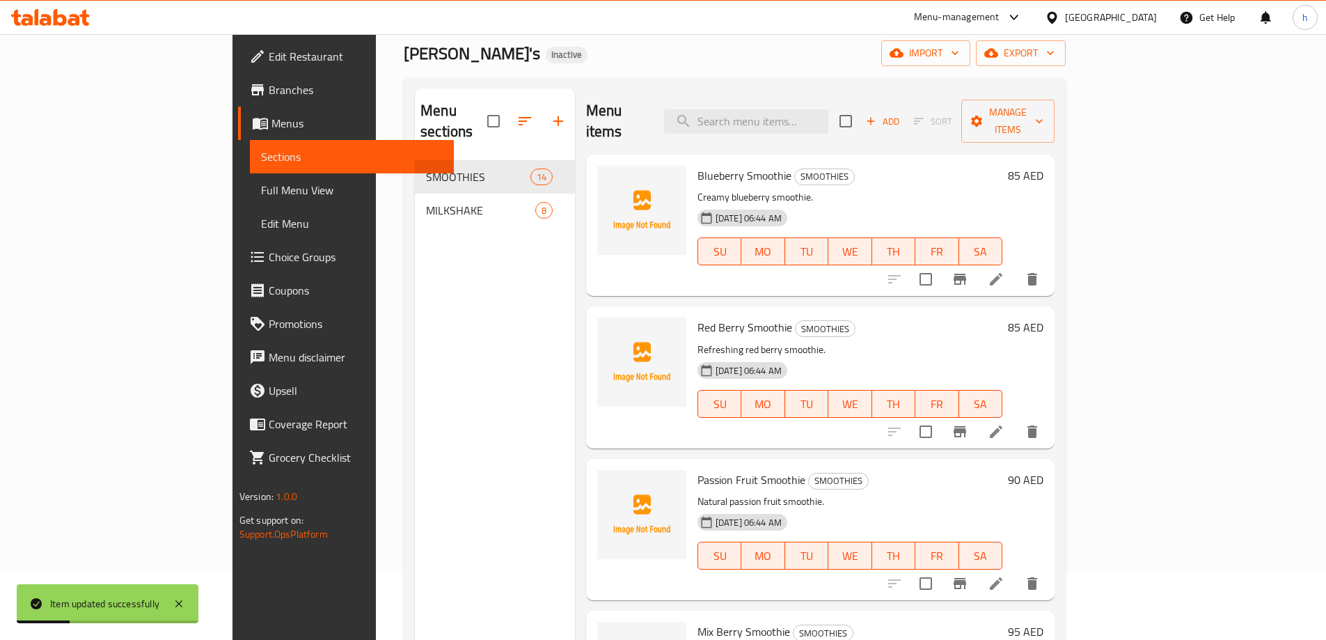
scroll to position [56, 0]
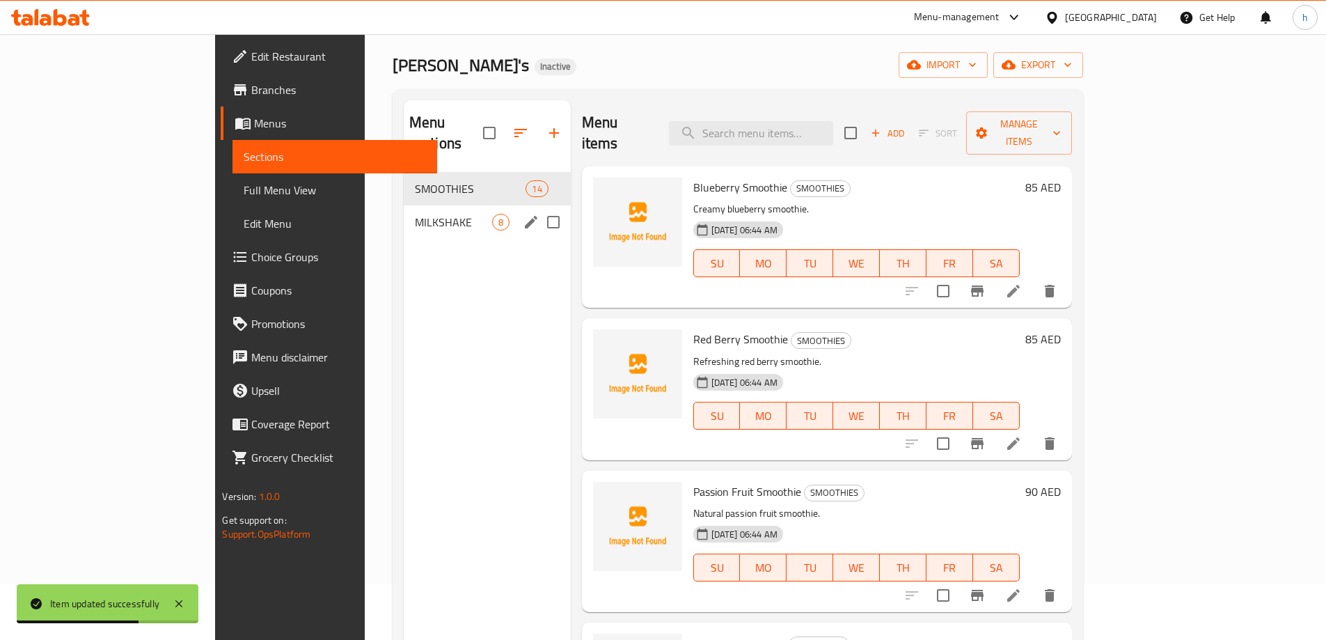
click at [415, 214] on span "MILKSHAKE" at bounding box center [453, 222] width 77 height 17
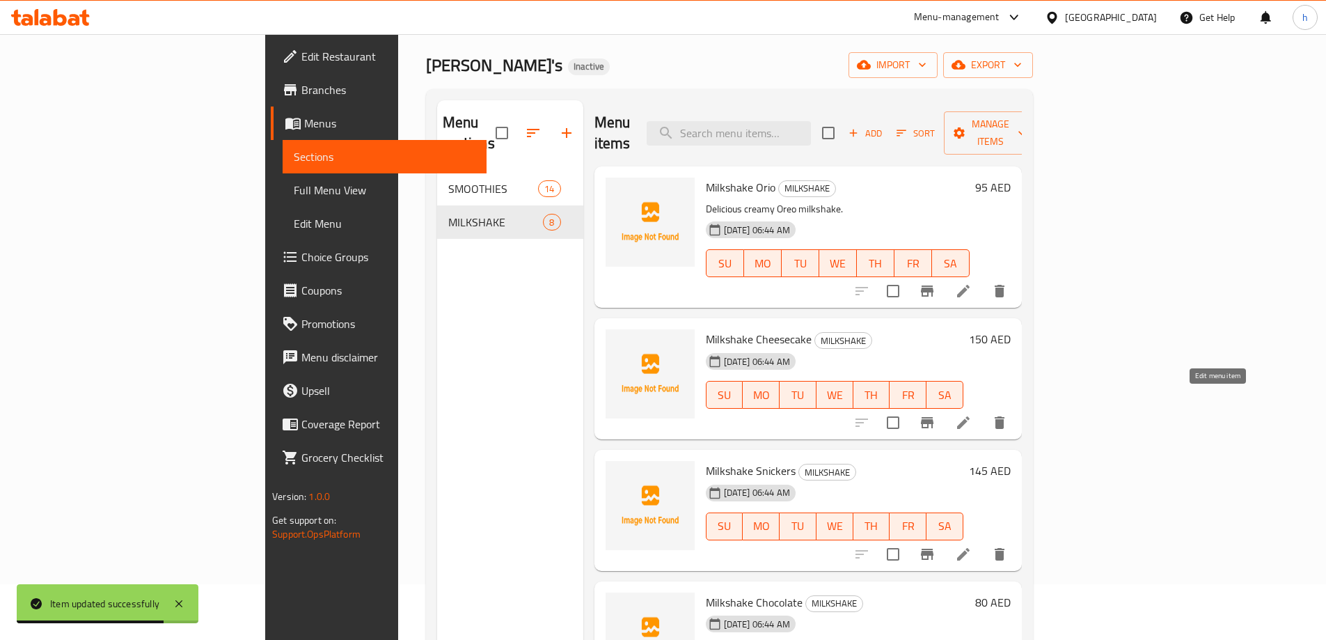
click at [971, 414] on icon at bounding box center [963, 422] width 17 height 17
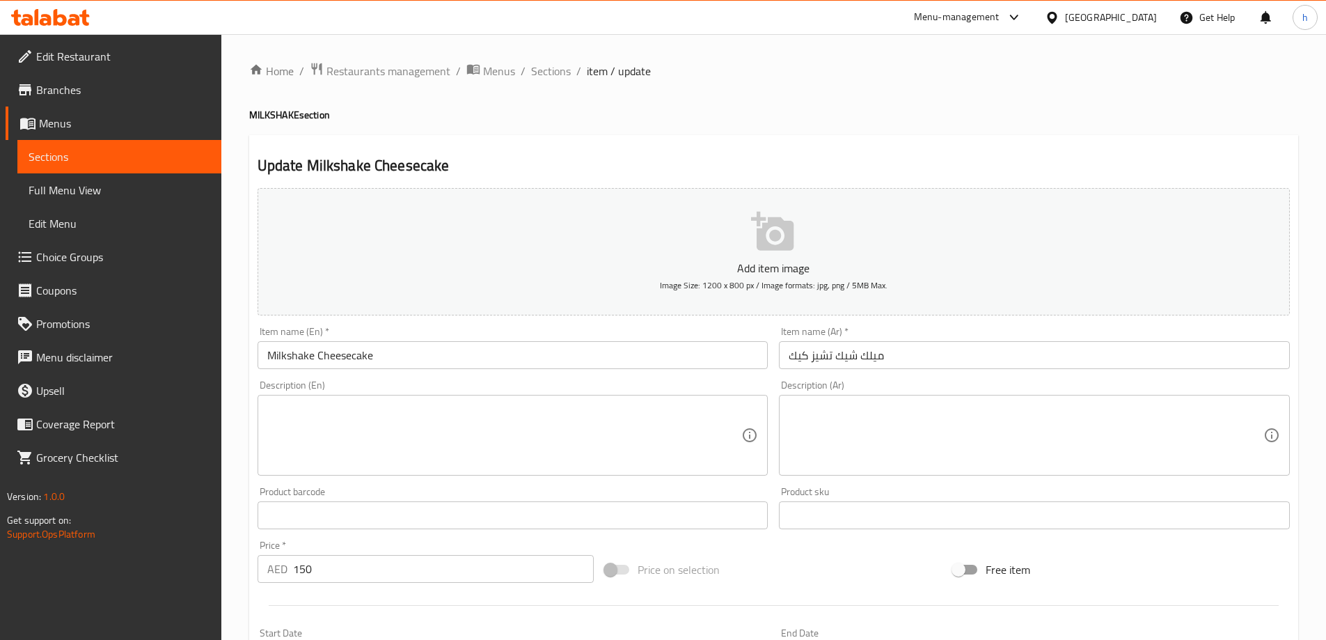
click at [175, 157] on span "Sections" at bounding box center [120, 156] width 182 height 17
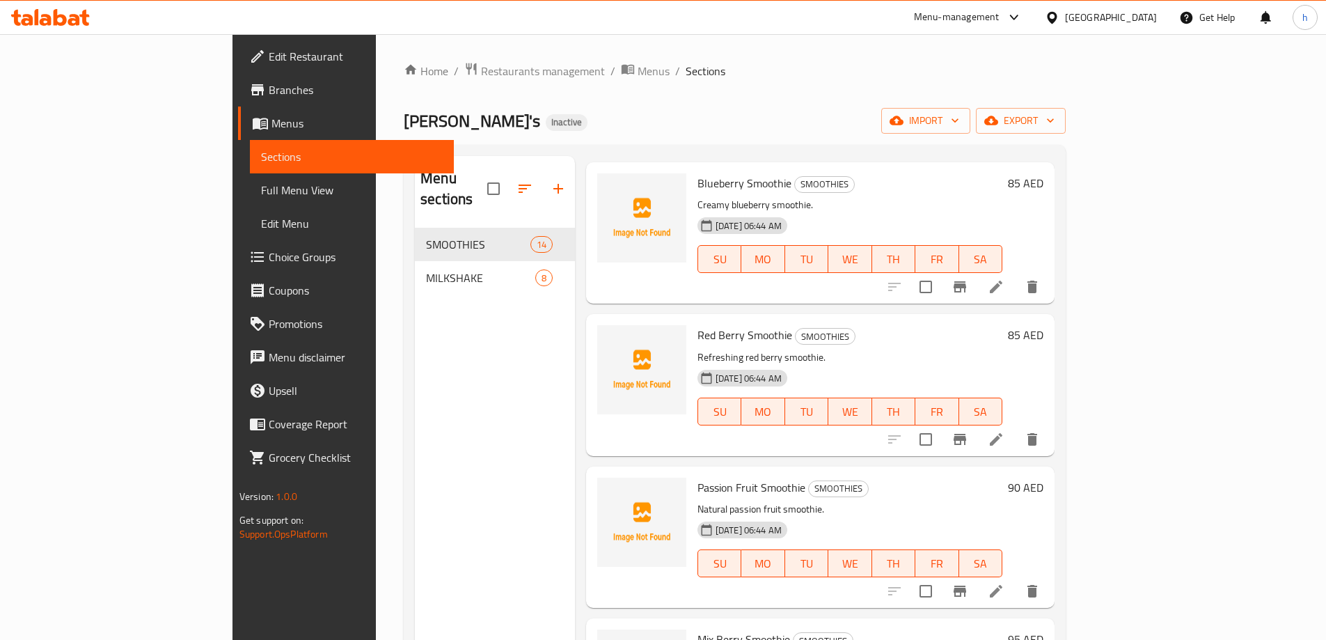
scroll to position [278, 0]
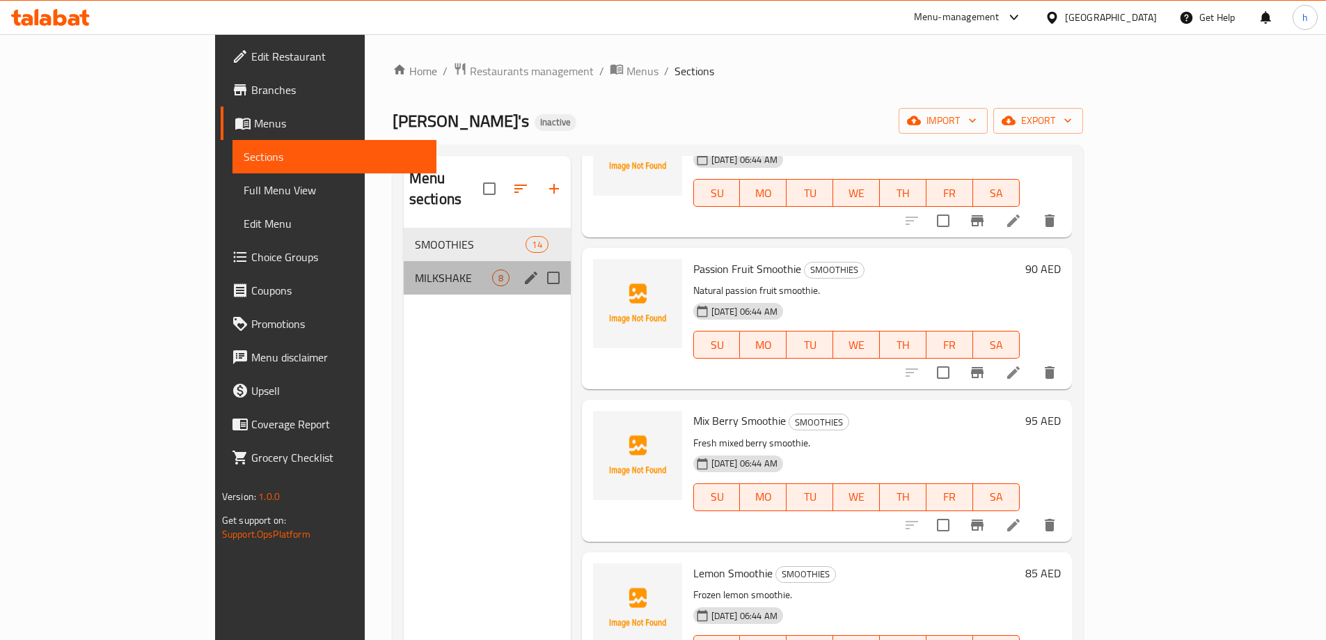
click at [404, 269] on div "MILKSHAKE 8" at bounding box center [487, 277] width 167 height 33
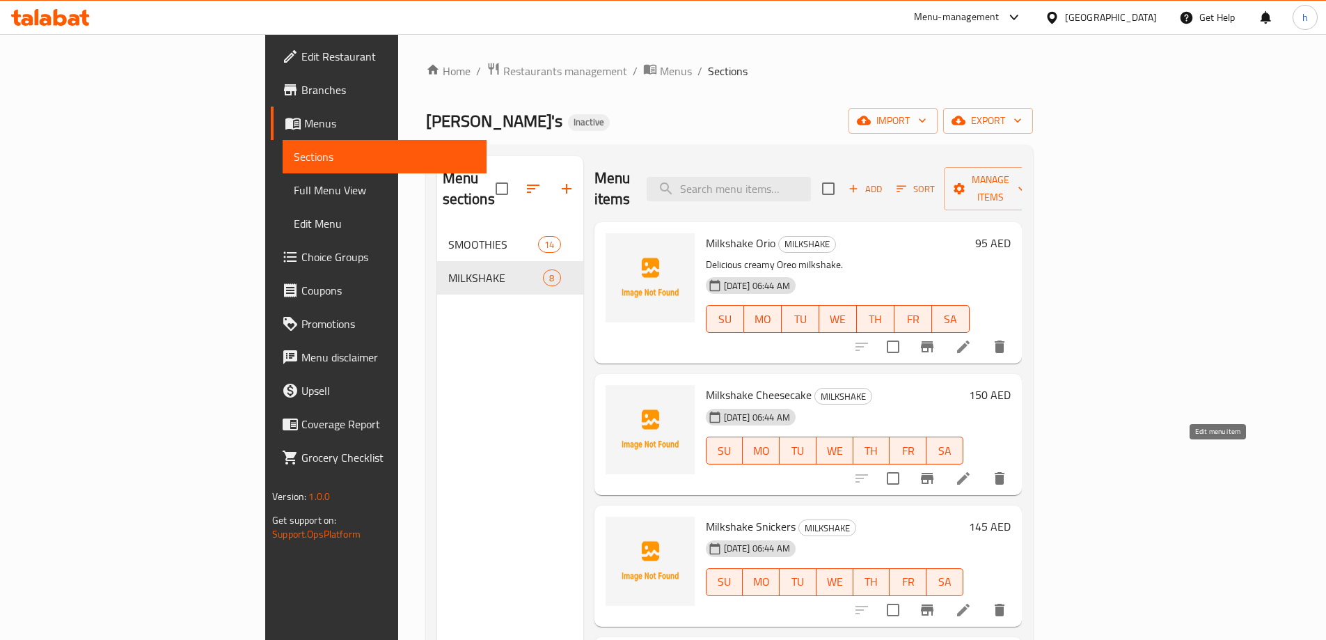
click at [971, 470] on icon at bounding box center [963, 478] width 17 height 17
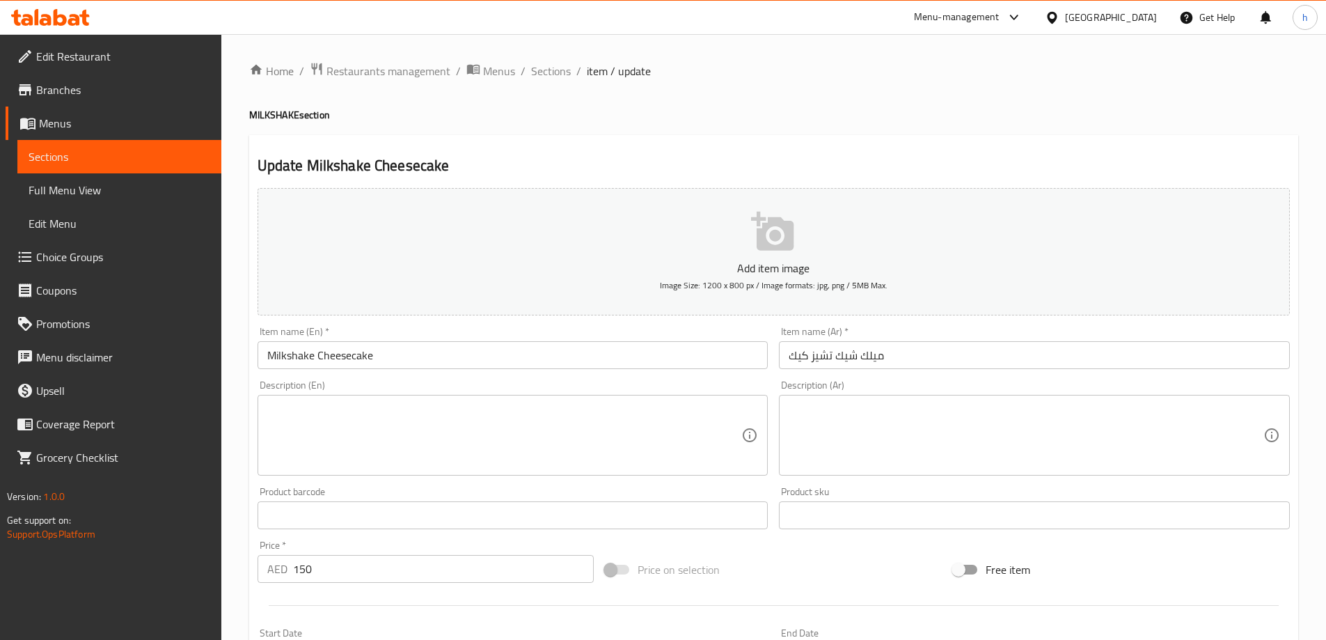
click at [828, 431] on textarea at bounding box center [1025, 435] width 475 height 66
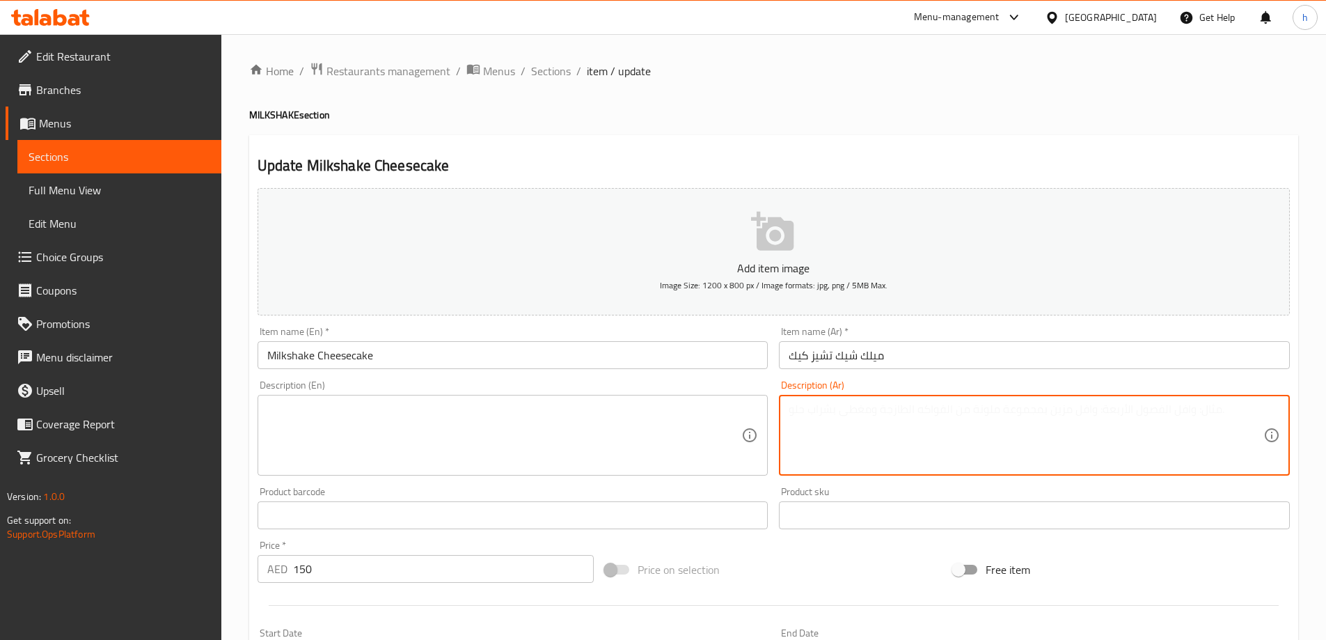
paste textarea "ميلك شيك تشيز كيك غني."
type textarea "ميلك شيك تشيز كيك غني."
click at [518, 431] on textarea at bounding box center [504, 435] width 475 height 66
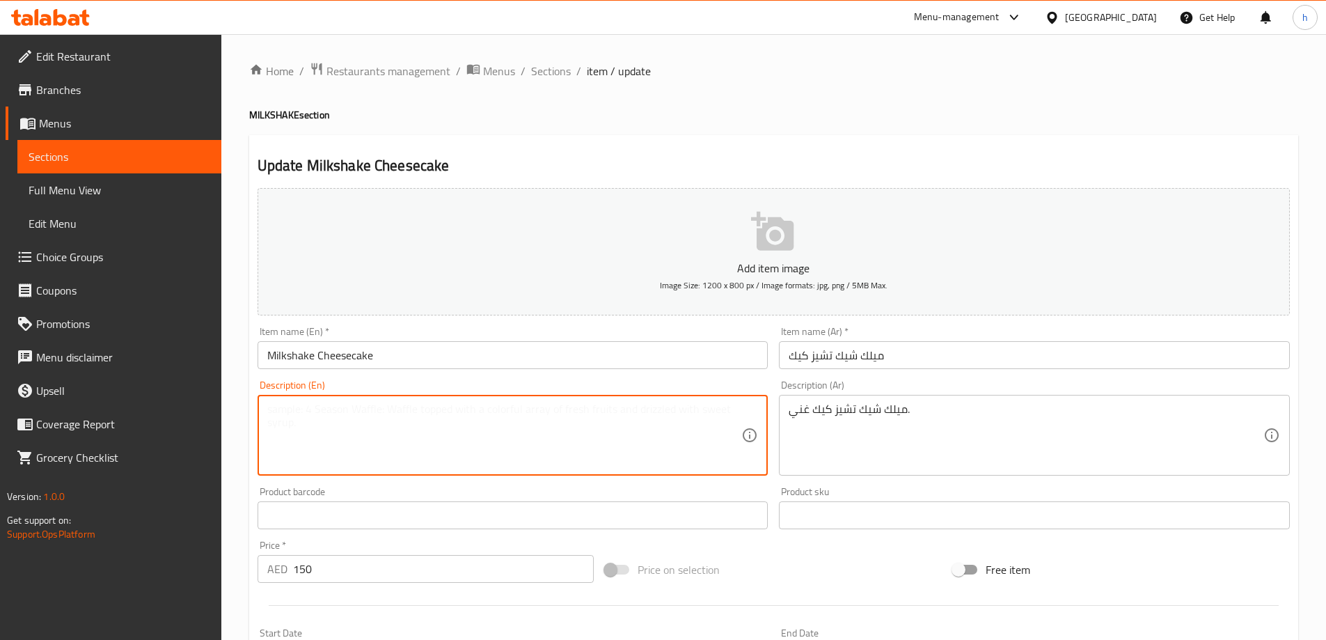
paste textarea "Rich cheesecake milkshake."
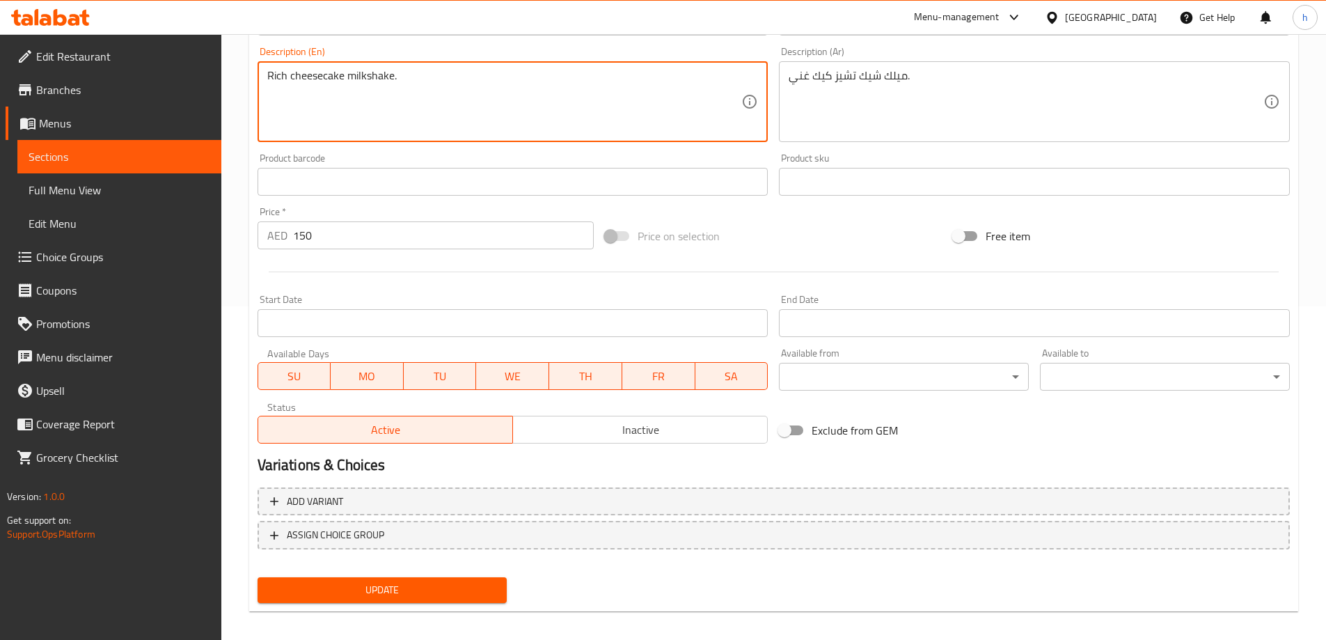
scroll to position [344, 0]
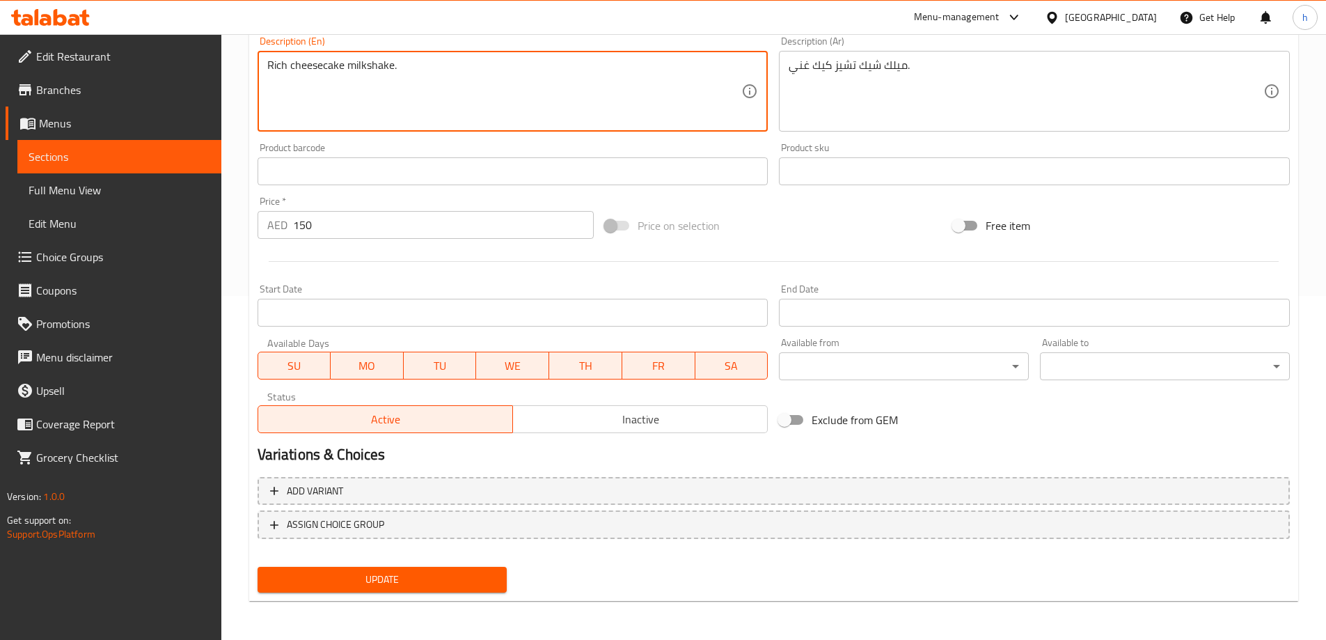
type textarea "Rich cheesecake milkshake."
click at [346, 585] on span "Update" at bounding box center [383, 579] width 228 height 17
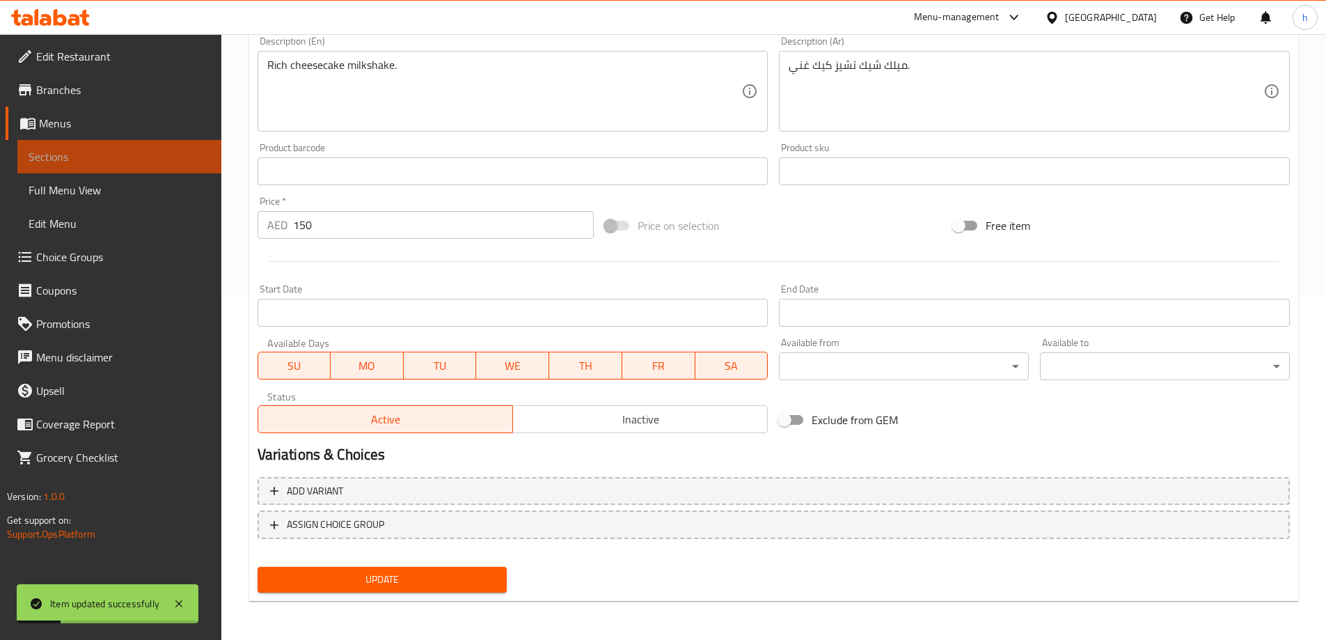
click at [154, 153] on span "Sections" at bounding box center [120, 156] width 182 height 17
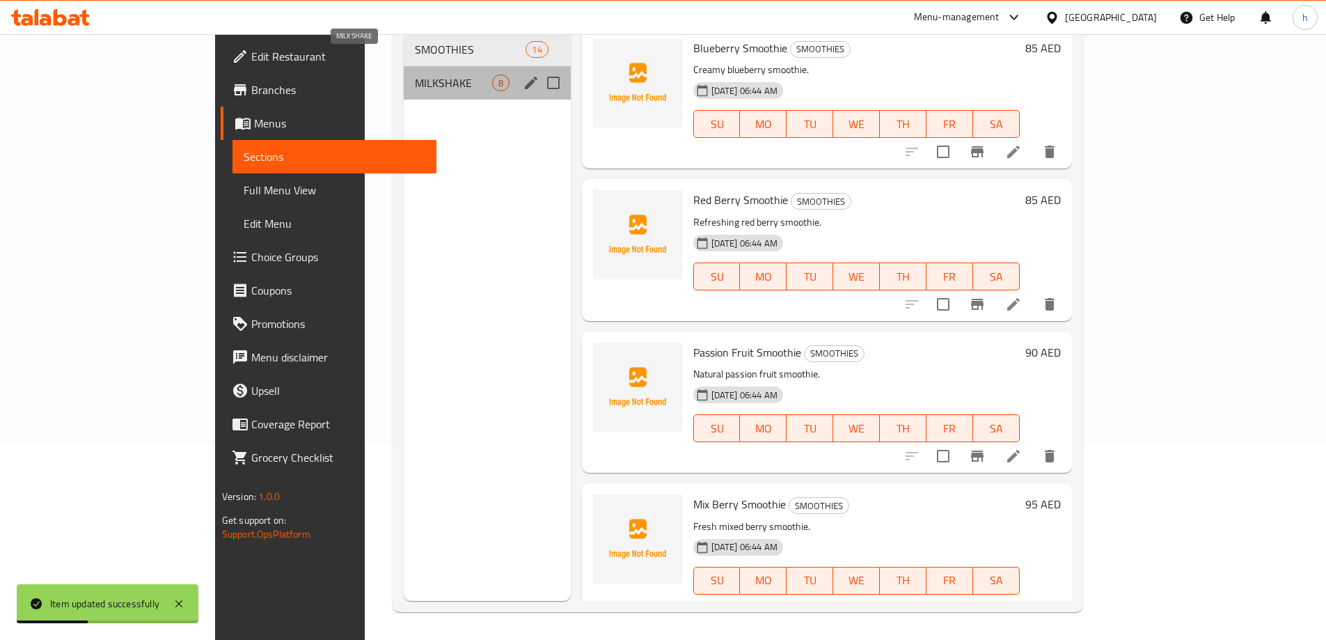
click at [415, 74] on span "MILKSHAKE" at bounding box center [453, 82] width 77 height 17
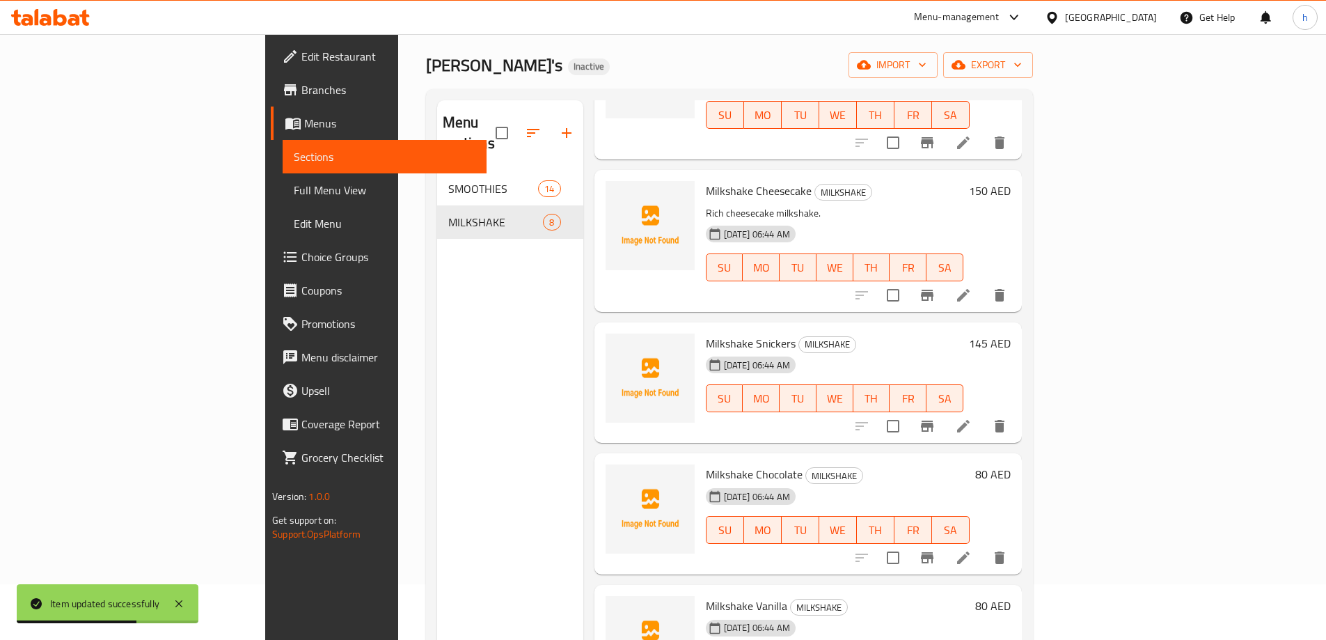
scroll to position [209, 0]
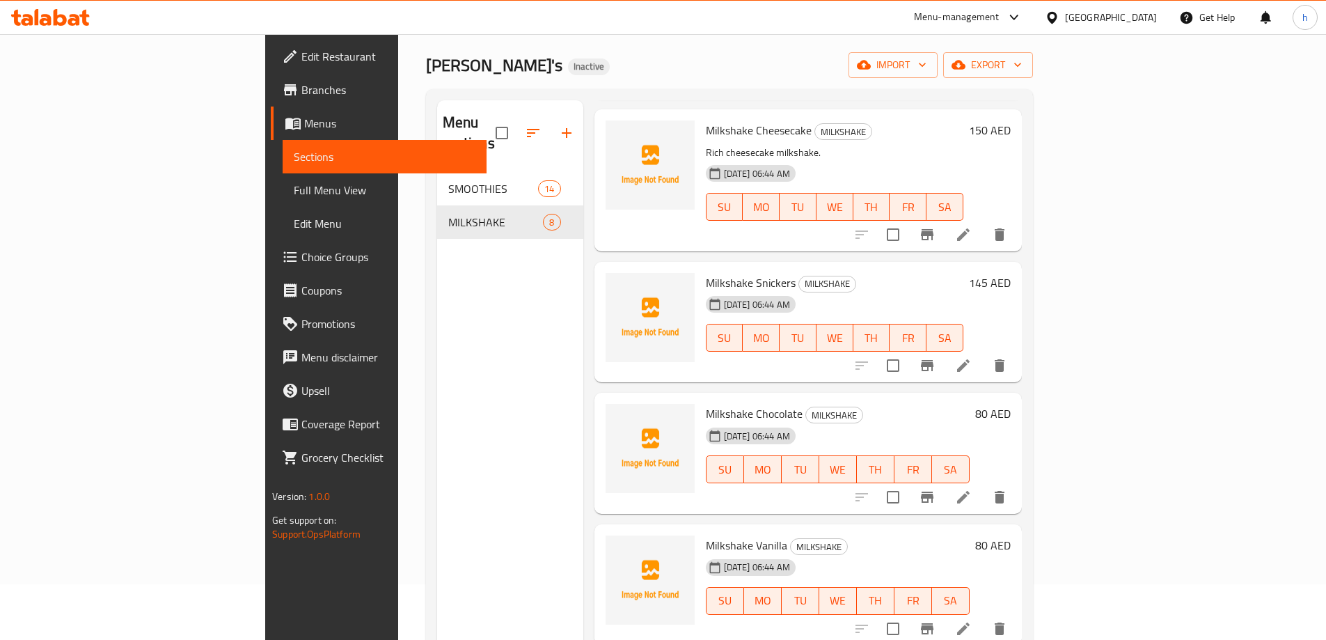
click at [971, 357] on icon at bounding box center [963, 365] width 17 height 17
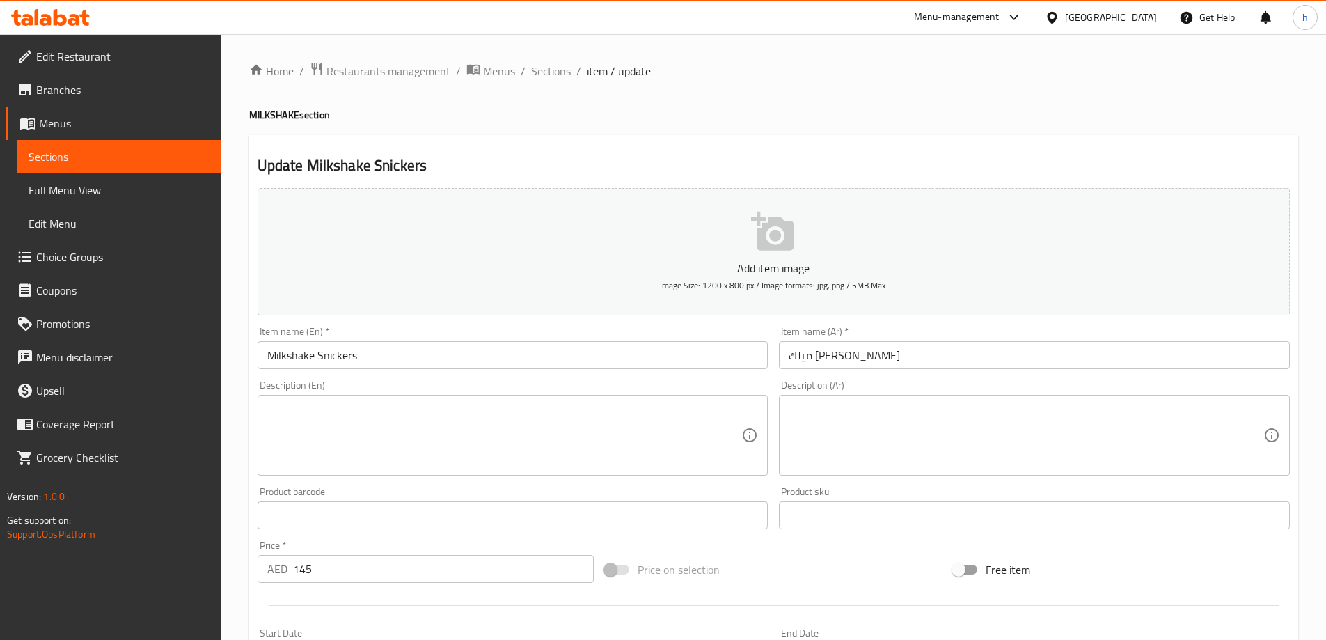
click at [811, 405] on textarea at bounding box center [1025, 435] width 475 height 66
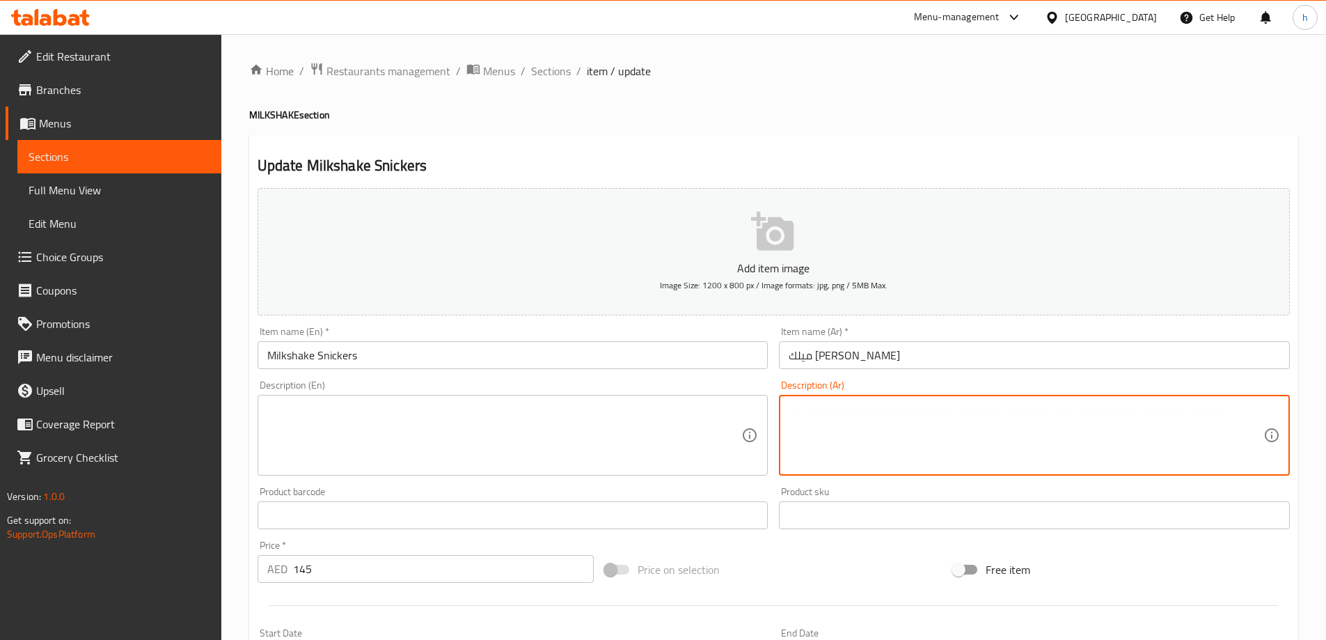
paste textarea "ميلك شيك سنيكرز بطعم مميز."
type textarea "ميلك شيك سنيكرز بطعم مميز."
click at [564, 428] on textarea at bounding box center [504, 435] width 475 height 66
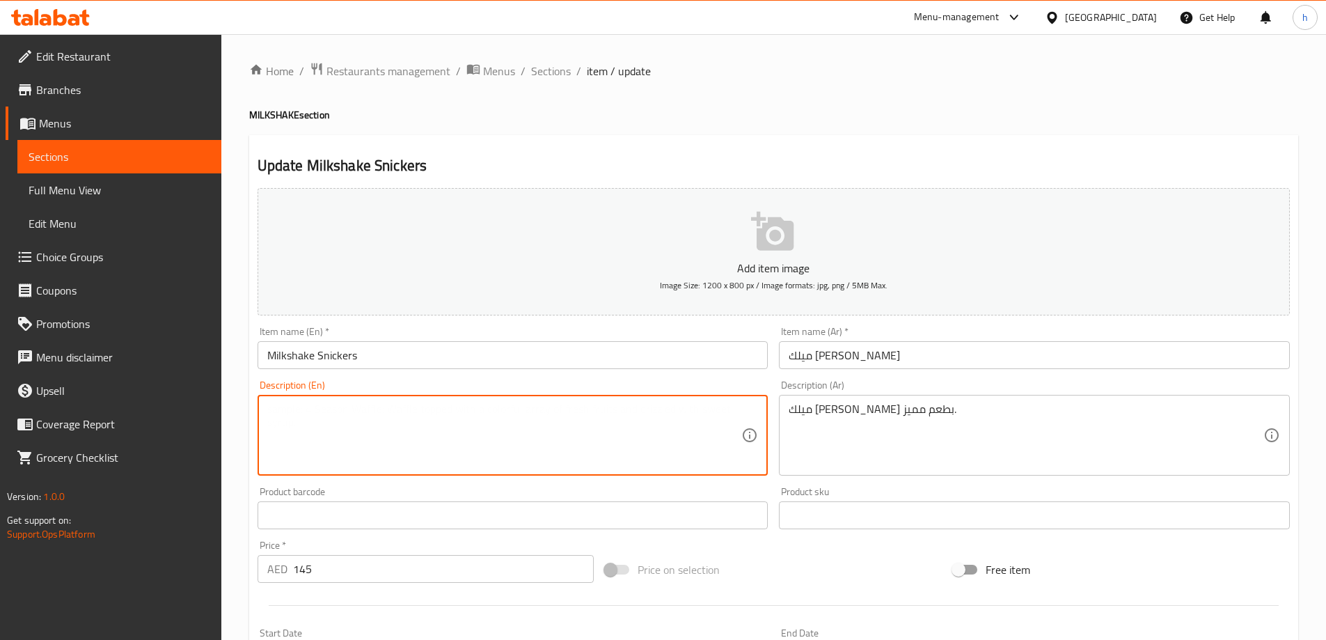
paste textarea "Snickers milkshake with a distinctive taste."
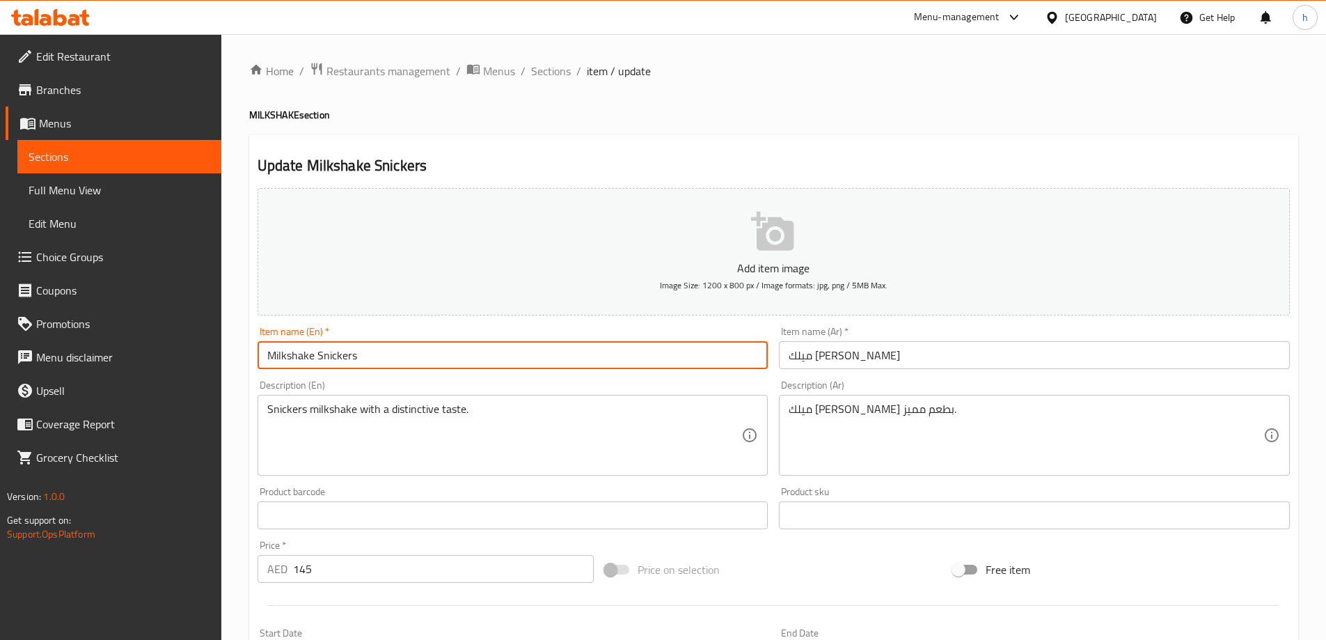
drag, startPoint x: 264, startPoint y: 351, endPoint x: 415, endPoint y: 356, distance: 151.1
click at [415, 356] on input "Milkshake Snickers" at bounding box center [512, 355] width 511 height 28
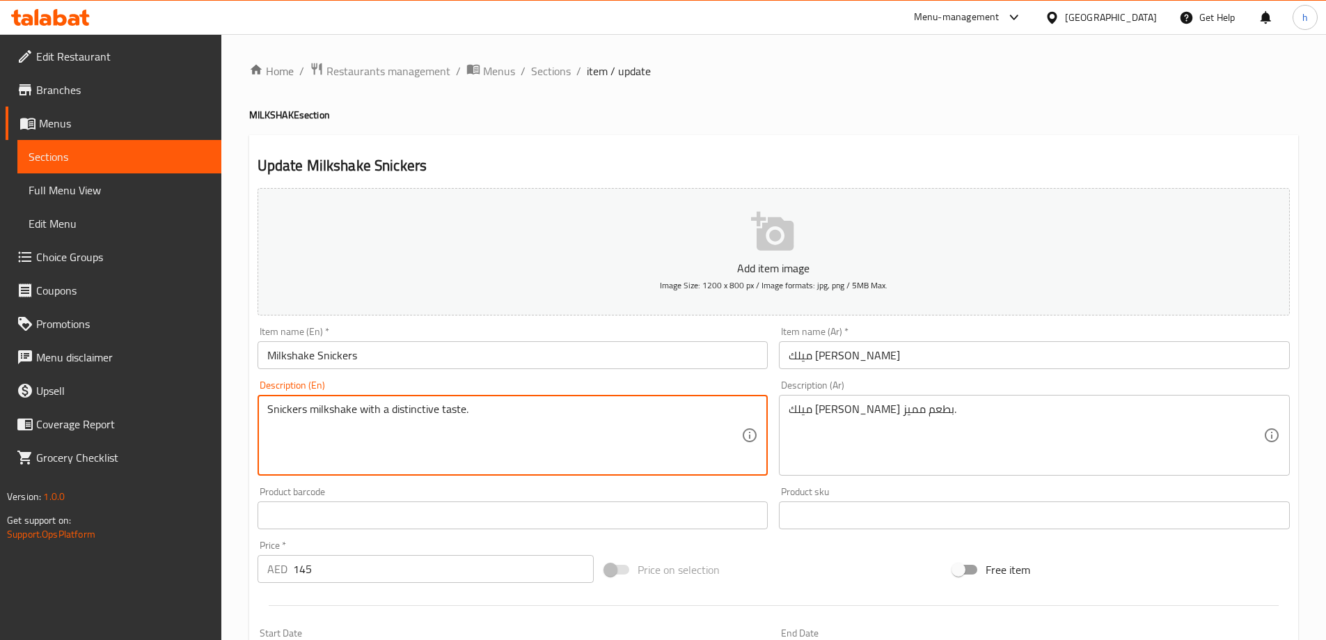
click at [347, 413] on textarea "Snickers milkshake with a distinctive taste." at bounding box center [504, 435] width 475 height 66
paste textarea "Milkshake made with Snickers chocola"
type textarea "Milkshake made with Snickers chocolate."
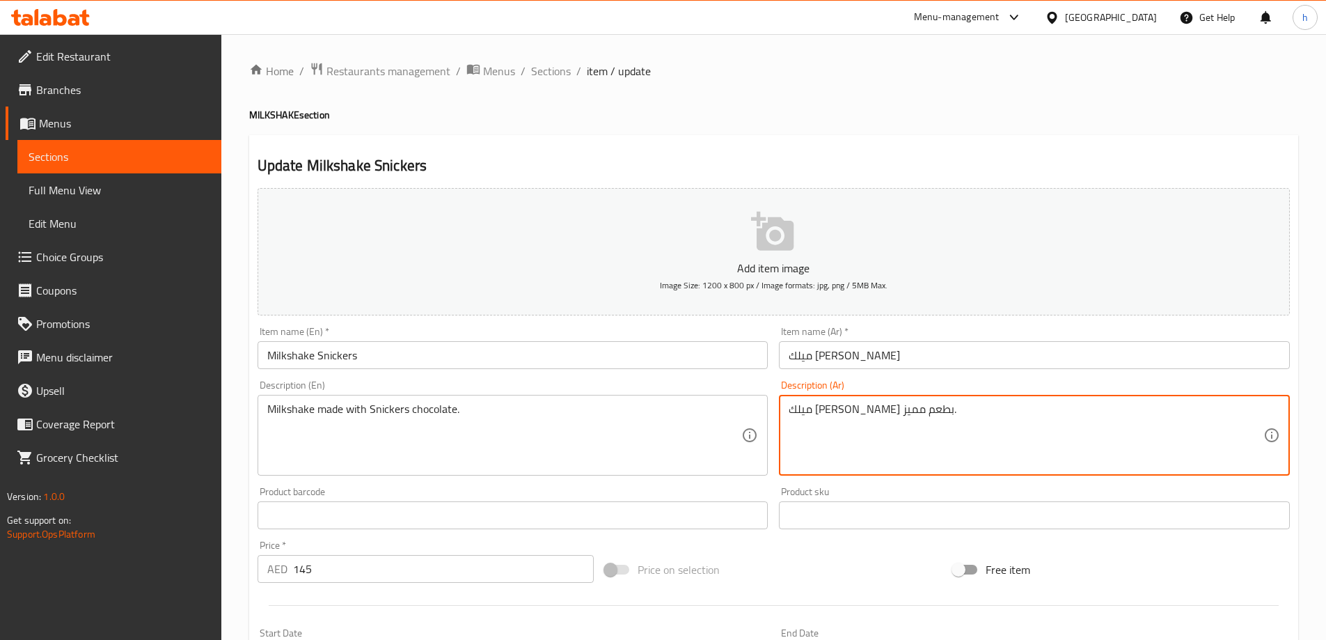
click at [889, 408] on textarea "ميلك شيك سنيكرز بطعم مميز." at bounding box center [1025, 435] width 475 height 66
paste textarea "نكهة شوكولاتة سنيكر"
type textarea "ميلك شيك بنكهة شوكولاتة سنيكرز."
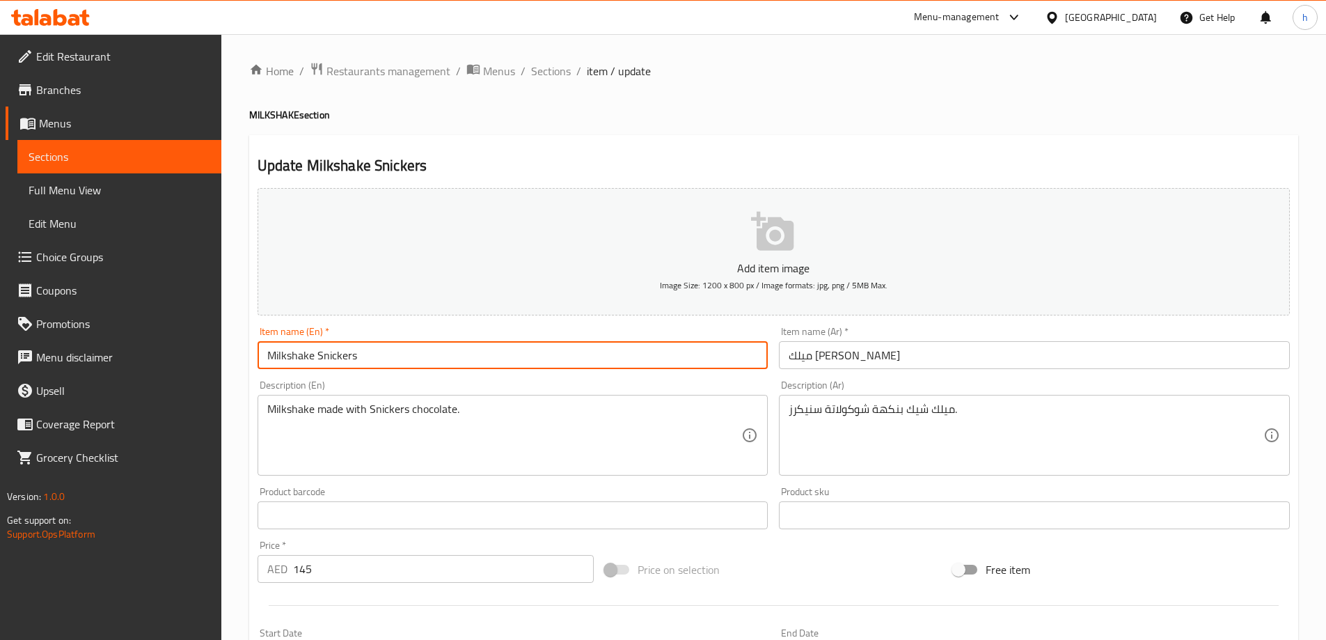
drag, startPoint x: 267, startPoint y: 352, endPoint x: 379, endPoint y: 356, distance: 112.1
click at [379, 356] on input "Milkshake Snickers" at bounding box center [512, 355] width 511 height 28
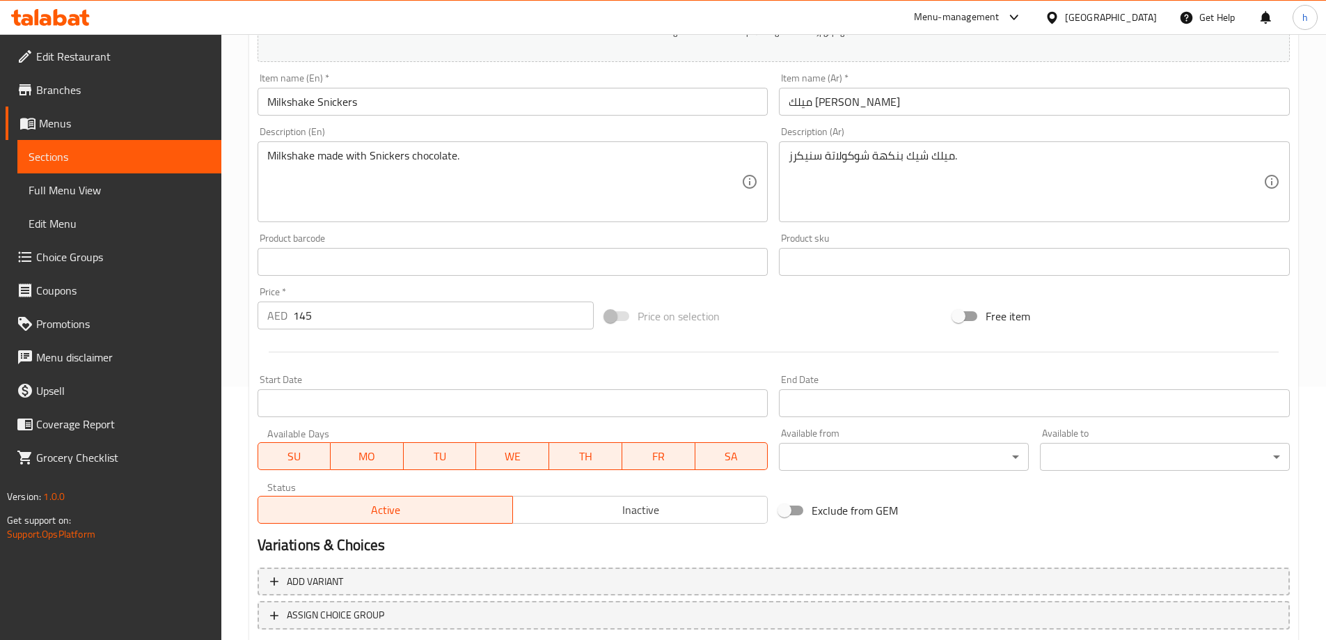
scroll to position [344, 0]
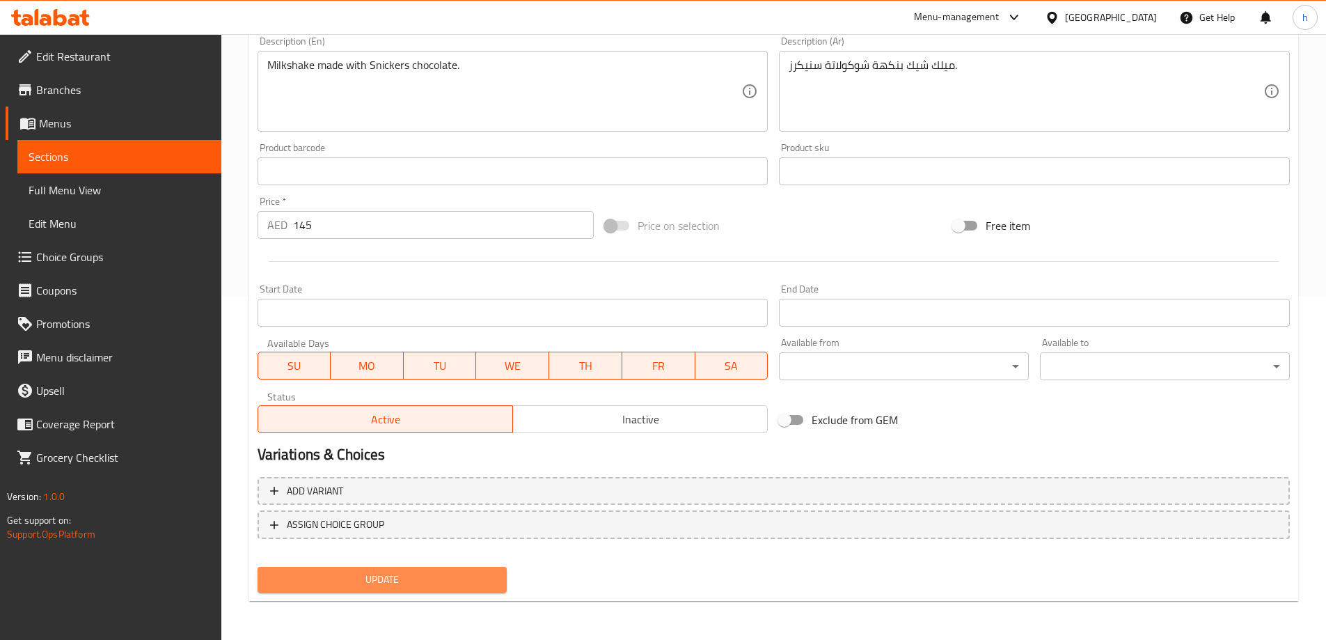
click at [378, 581] on span "Update" at bounding box center [383, 579] width 228 height 17
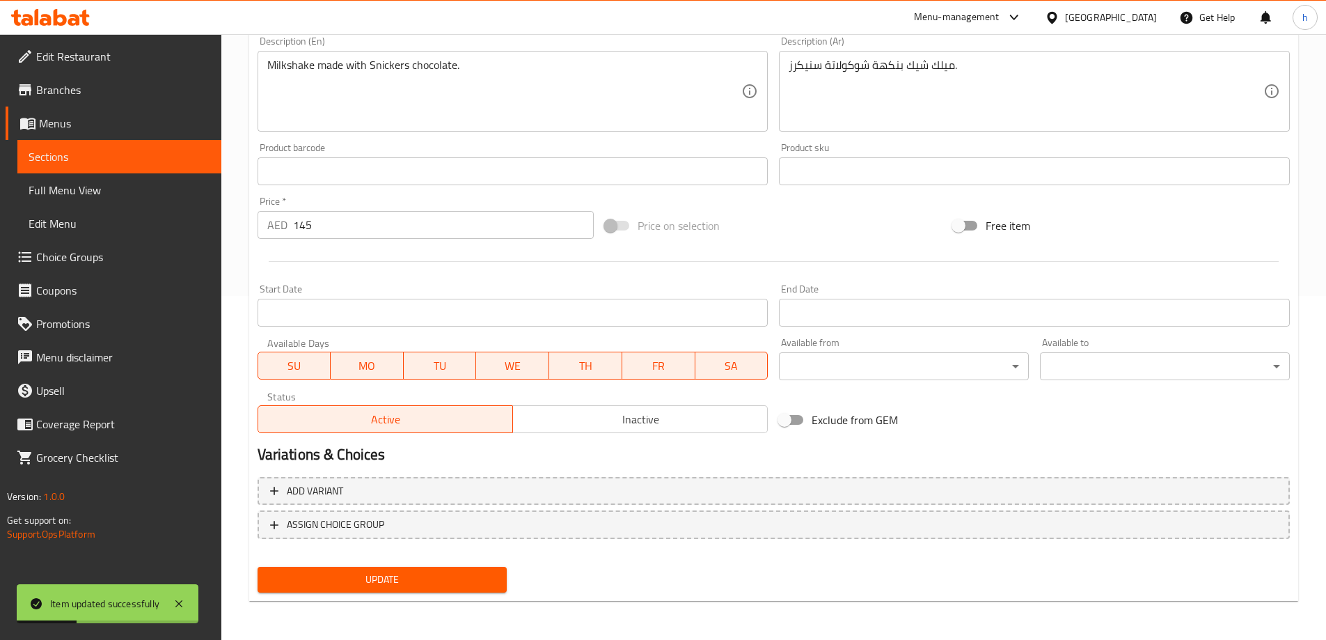
click at [142, 161] on span "Sections" at bounding box center [120, 156] width 182 height 17
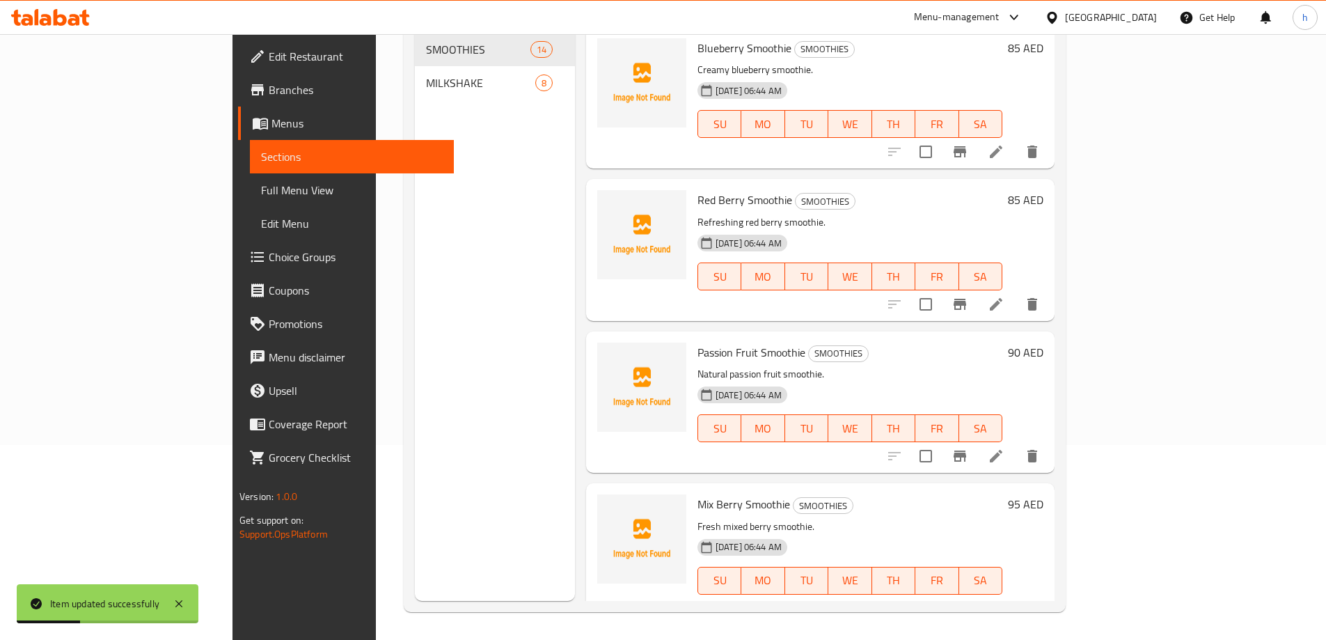
scroll to position [195, 0]
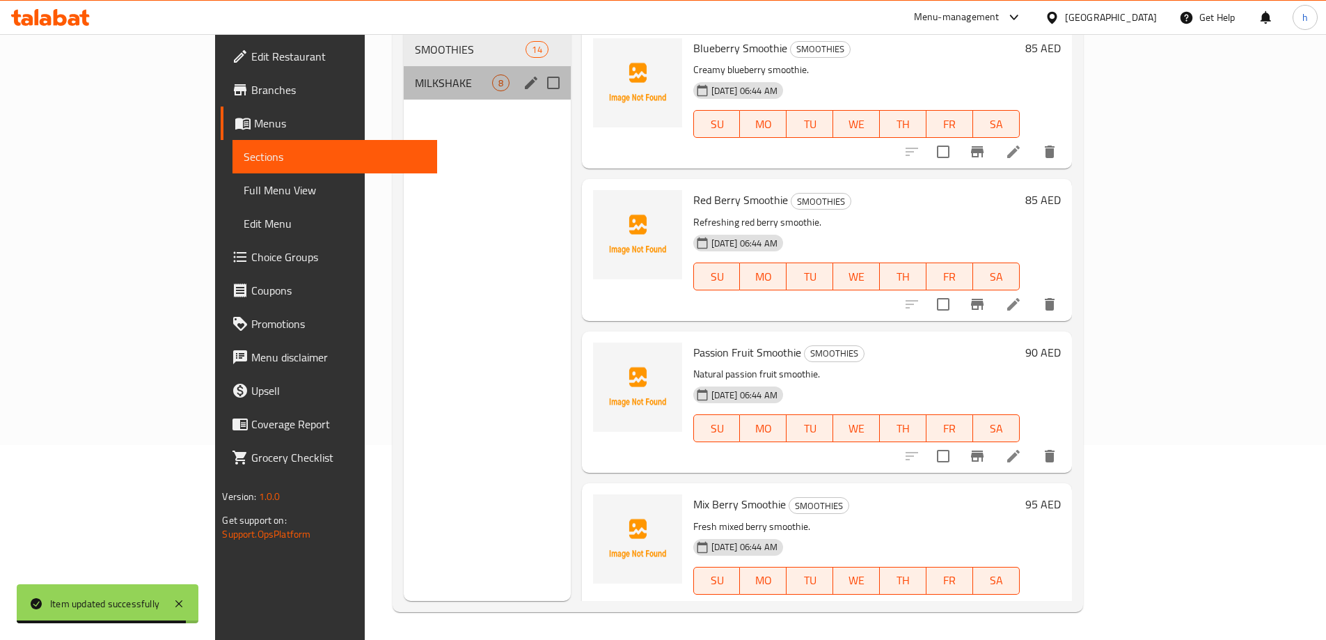
click at [404, 66] on div "MILKSHAKE 8" at bounding box center [487, 82] width 167 height 33
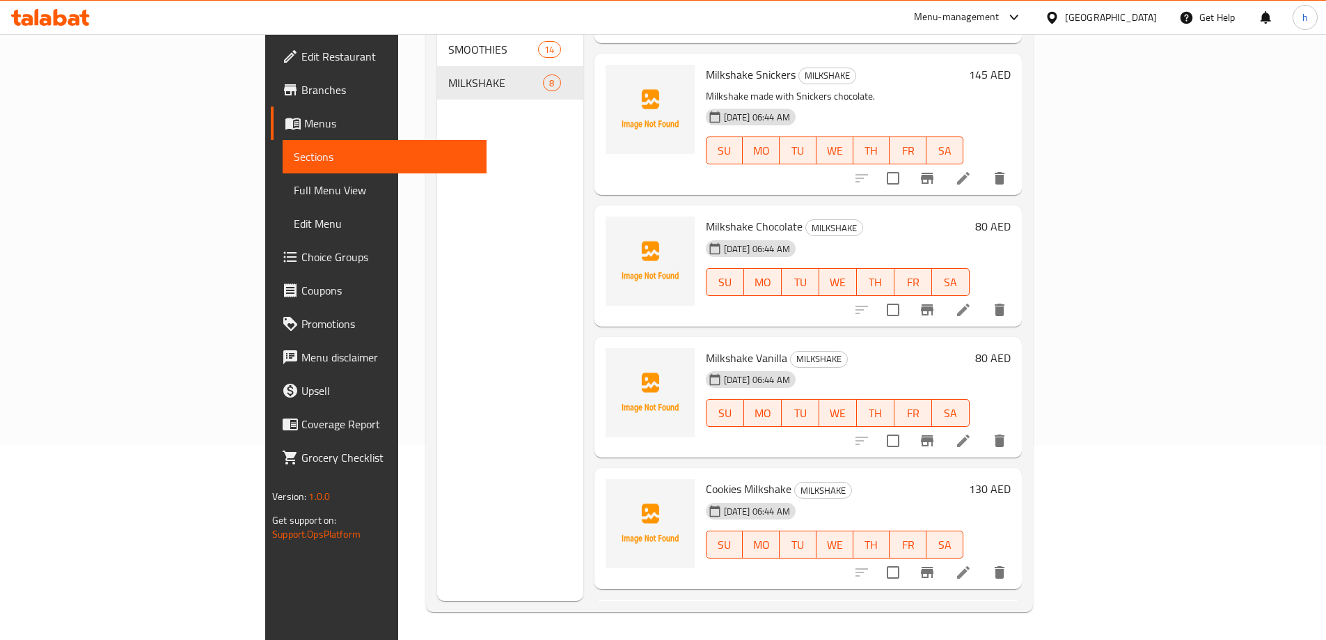
scroll to position [278, 0]
click at [971, 301] on icon at bounding box center [963, 309] width 17 height 17
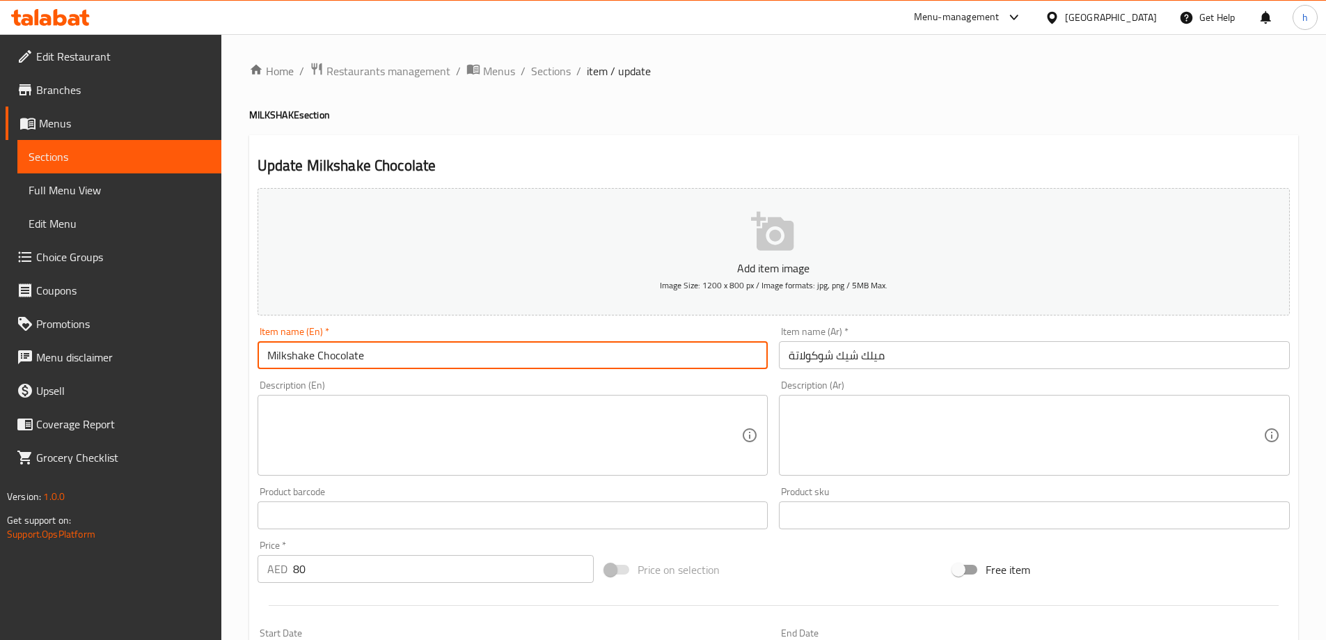
drag, startPoint x: 266, startPoint y: 354, endPoint x: 391, endPoint y: 358, distance: 125.3
click at [391, 358] on input "Milkshake Chocolate" at bounding box center [512, 355] width 511 height 28
click at [388, 358] on input "Milkshake Chocolate" at bounding box center [512, 355] width 511 height 28
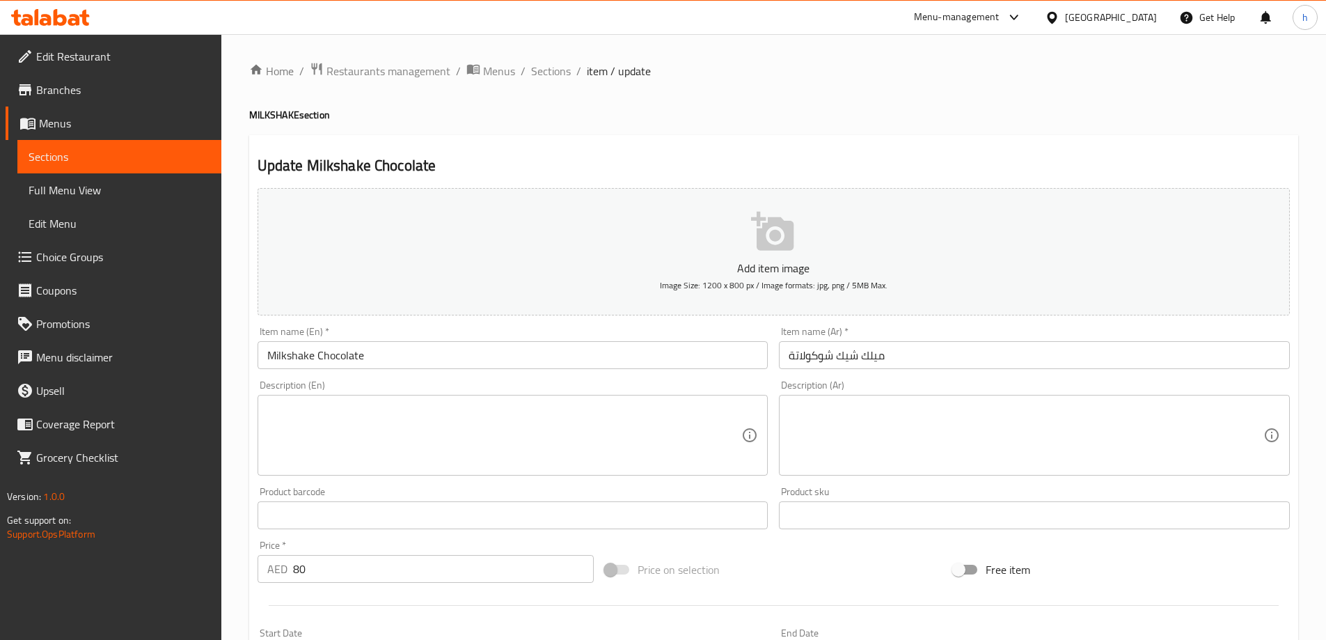
click at [819, 433] on textarea at bounding box center [1025, 435] width 475 height 66
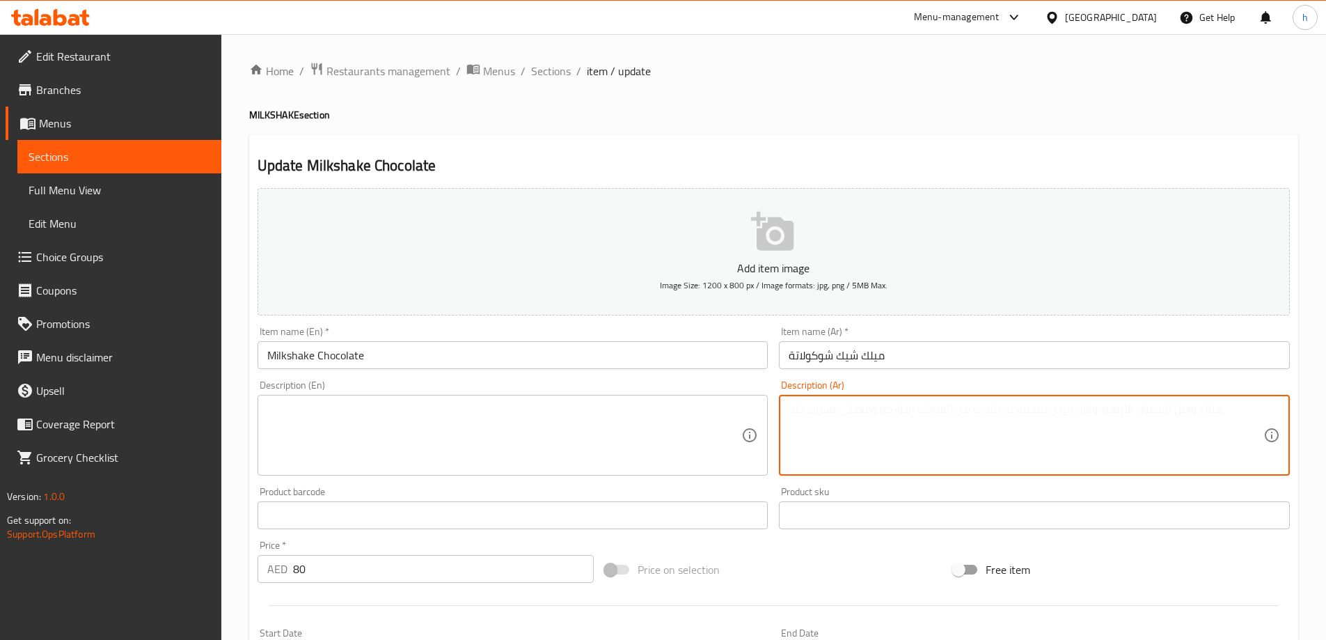
paste textarea "ميلك شيك شوكولاتة لذيذ."
type textarea "ميلك شيك شوكولاتة لذيذ."
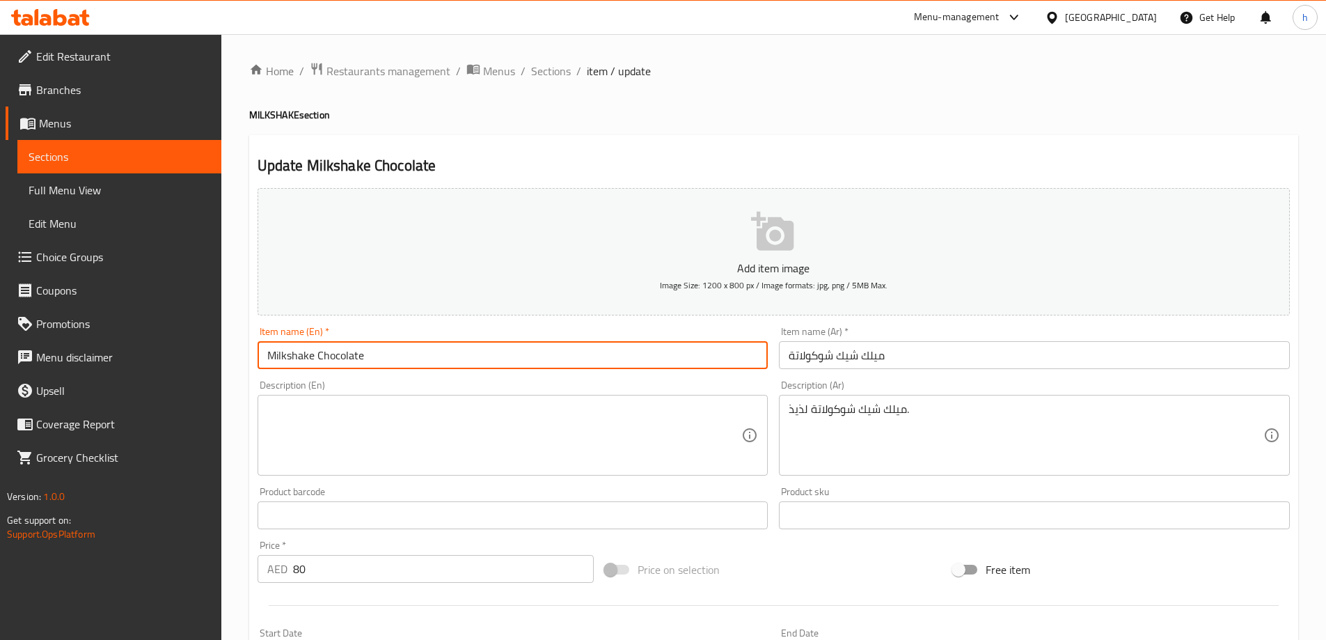
drag, startPoint x: 265, startPoint y: 353, endPoint x: 545, endPoint y: 372, distance: 280.4
click at [545, 372] on div "Item name (En)   * Milkshake Chocolate Item name (En) *" at bounding box center [513, 348] width 522 height 54
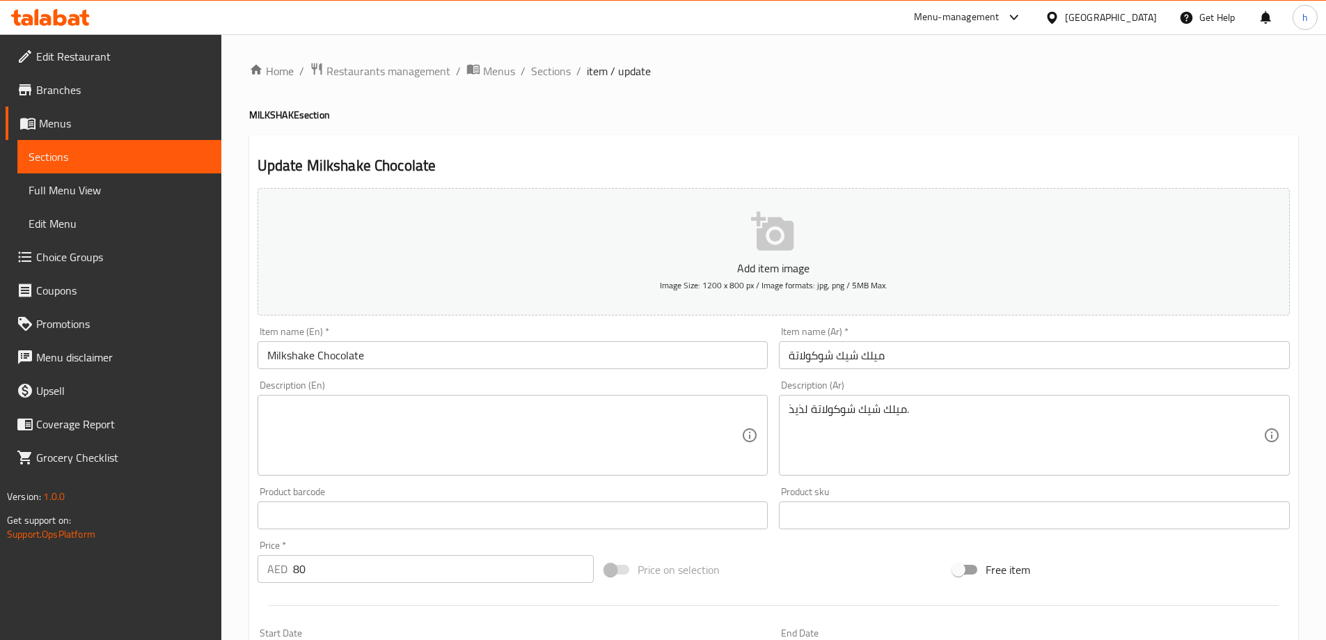
click at [575, 409] on textarea at bounding box center [504, 435] width 475 height 66
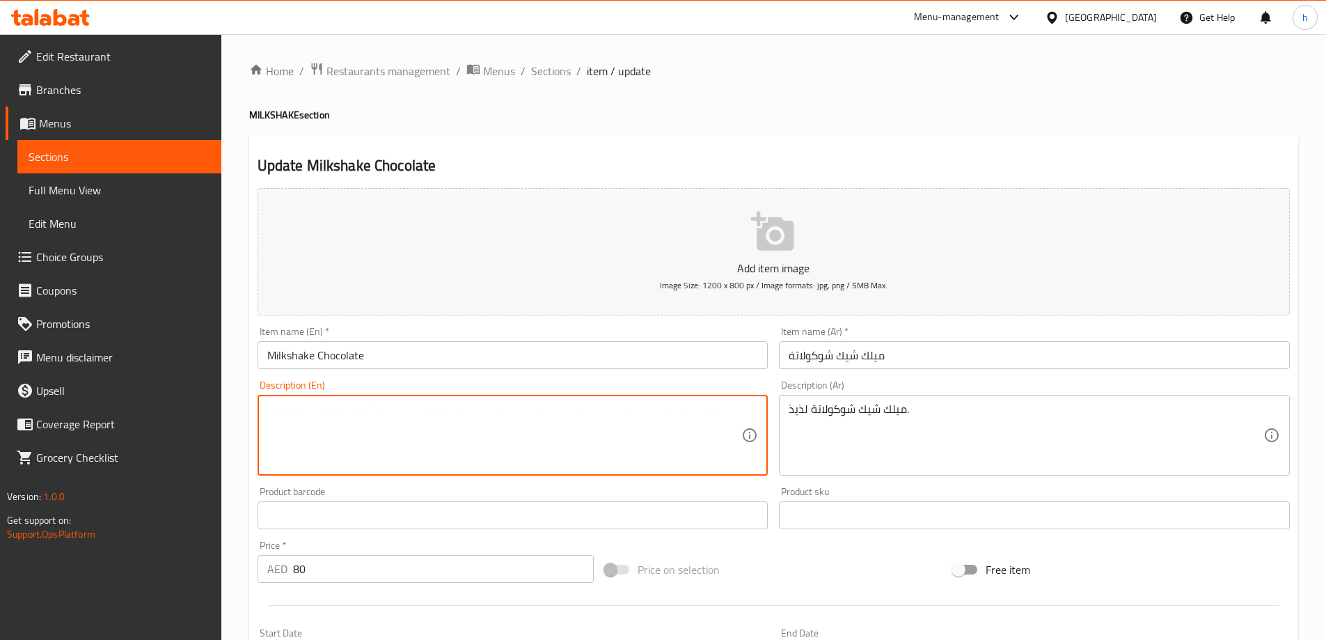
paste textarea "Milkshake made with chocolate flavoring."
type textarea "Milkshake made with chocolate flavoring."
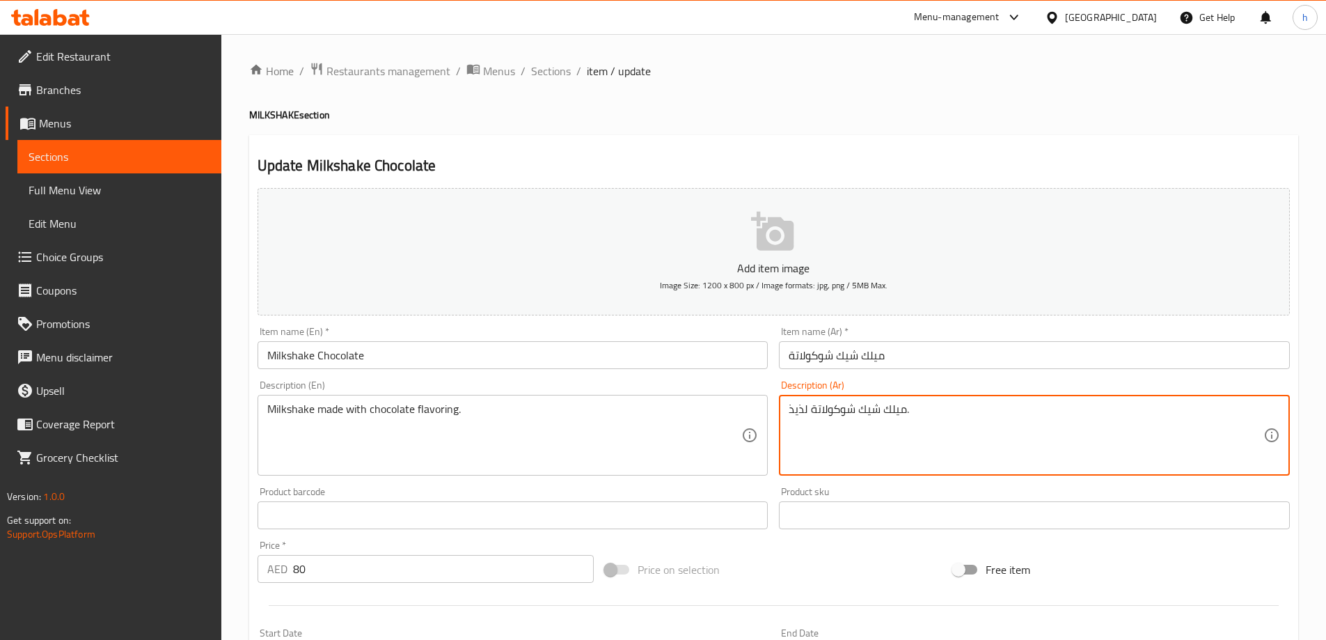
click at [797, 413] on textarea "ميلك شيك شوكولاتة لذيذ." at bounding box center [1025, 435] width 475 height 66
paste textarea "Milkshake made with chocolate flavoring"
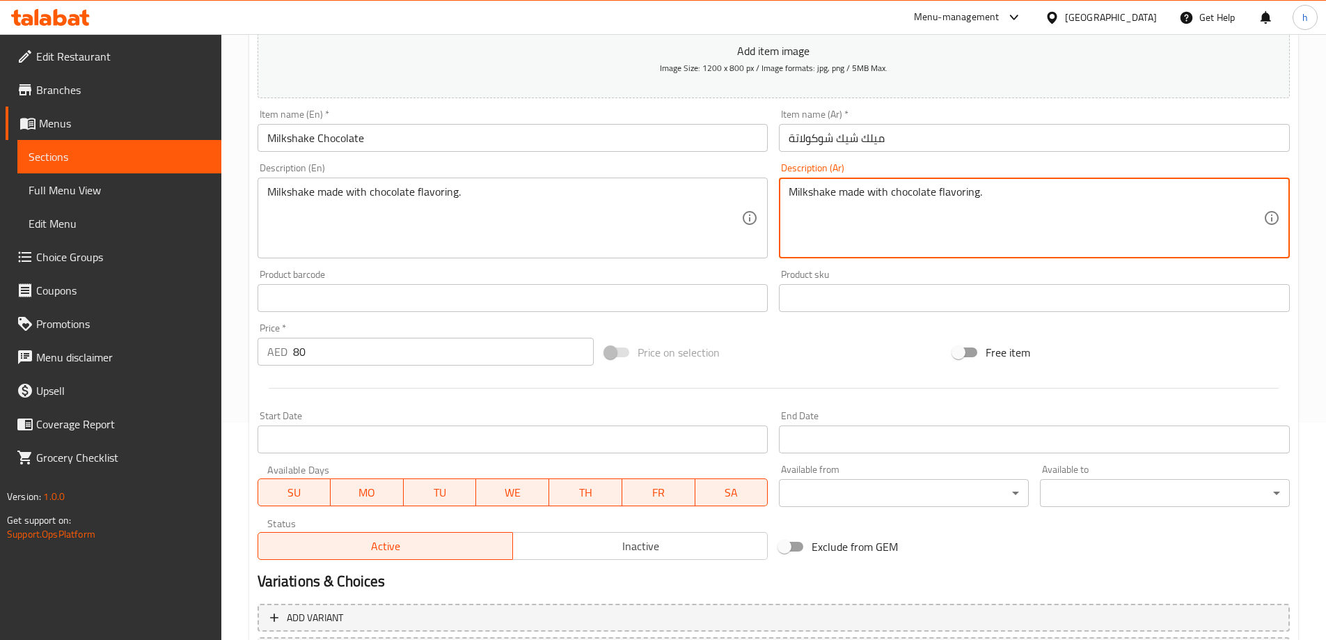
scroll to position [344, 0]
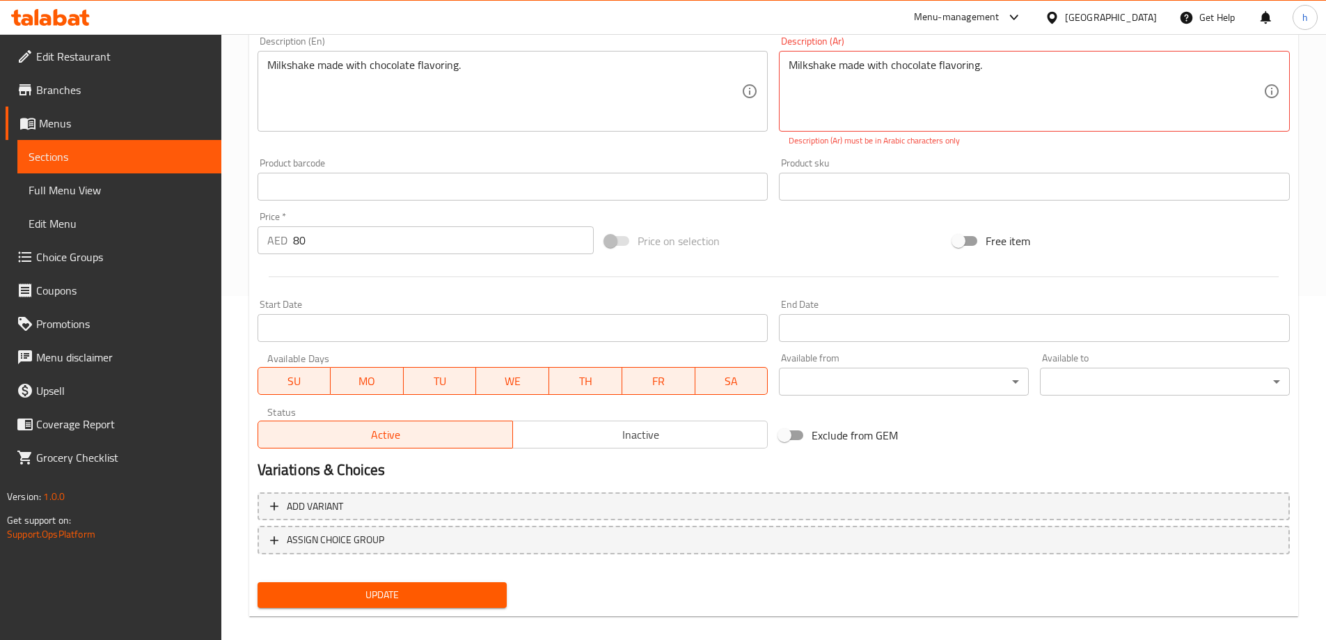
click at [360, 572] on div "Add item image Image Size: 1200 x 800 px / Image formats: jpg, png / 5MB Max. I…" at bounding box center [773, 226] width 1043 height 775
click at [452, 598] on span "Update" at bounding box center [383, 594] width 228 height 17
drag, startPoint x: 998, startPoint y: 66, endPoint x: 561, endPoint y: 90, distance: 437.7
click at [570, 88] on div "Add item image Image Size: 1200 x 800 px / Image formats: jpg, png / 5MB Max. I…" at bounding box center [773, 146] width 1043 height 615
click at [907, 67] on textarea "Milkshake made with chocolate flavoring" at bounding box center [1025, 91] width 475 height 66
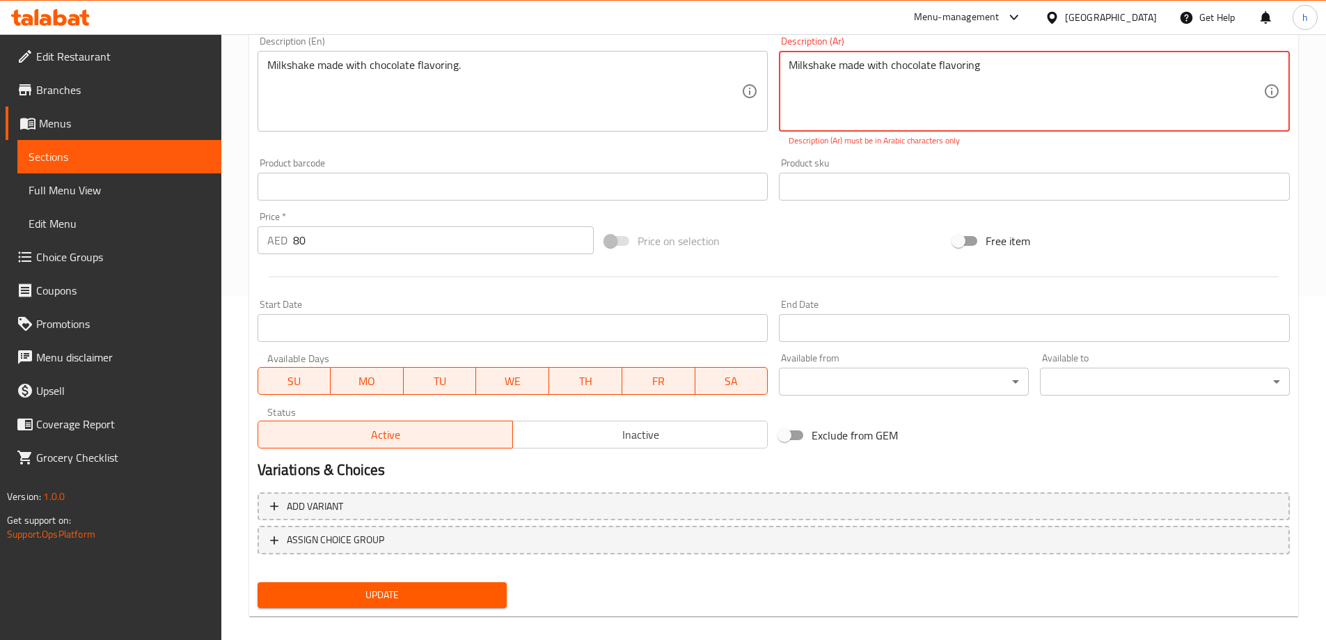
click at [907, 67] on textarea "Milkshake made with chocolate flavoring" at bounding box center [1025, 91] width 475 height 66
paste textarea "ميلك شيك بنكهة الشوكولاتة."
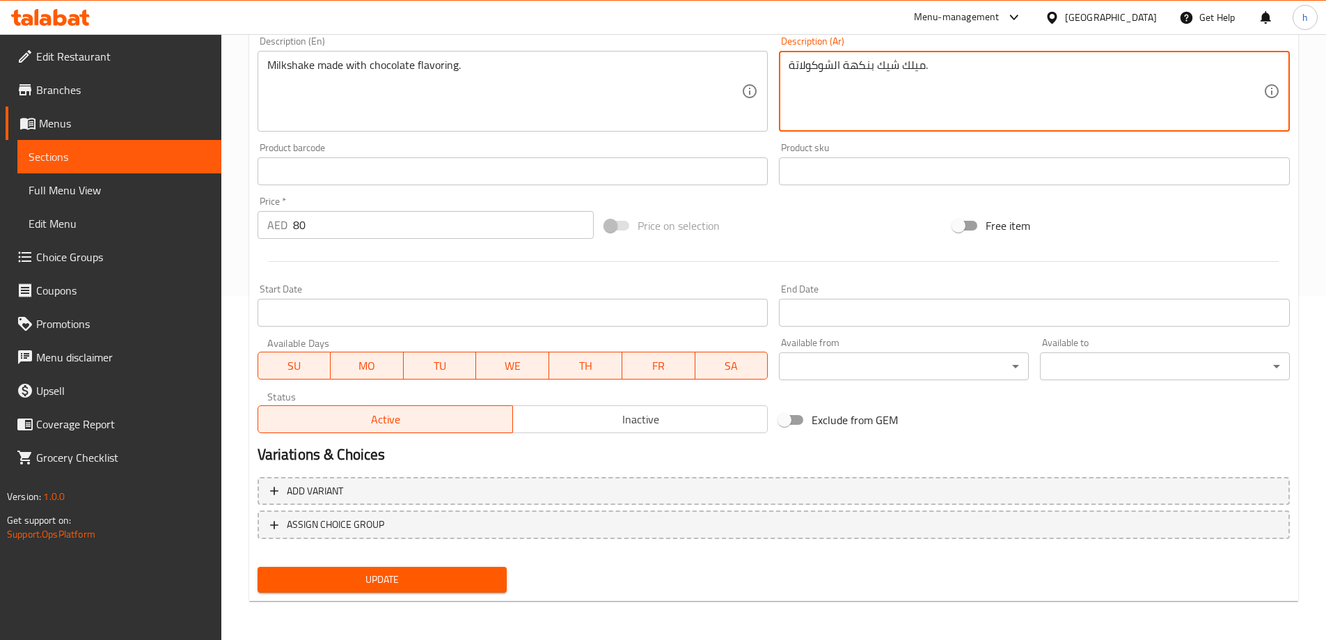
type textarea "ميلك شيك بنكهة الشوكولاتة."
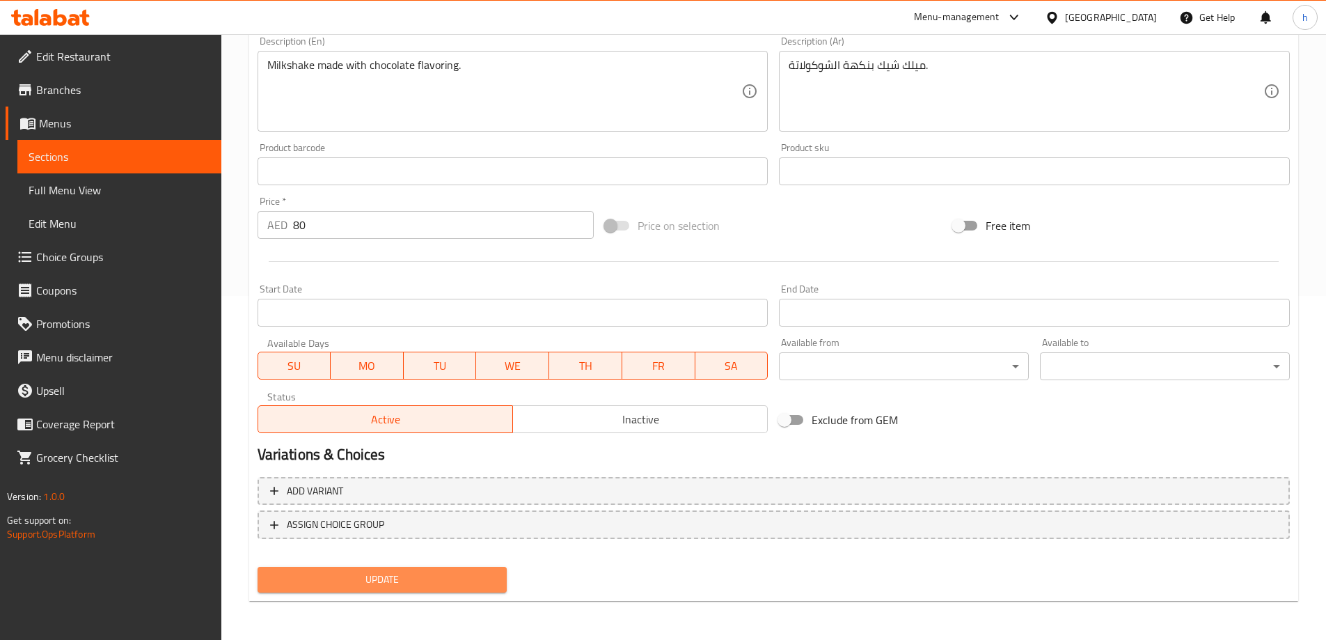
click at [451, 585] on span "Update" at bounding box center [383, 579] width 228 height 17
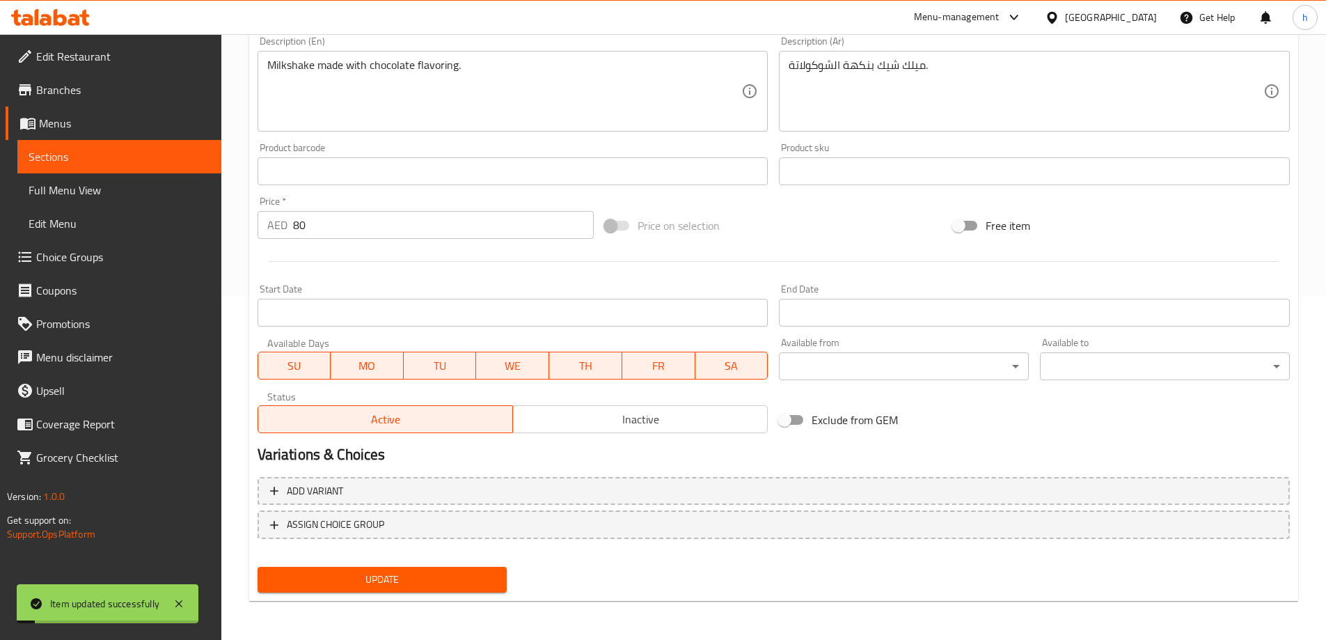
click at [175, 161] on span "Sections" at bounding box center [120, 156] width 182 height 17
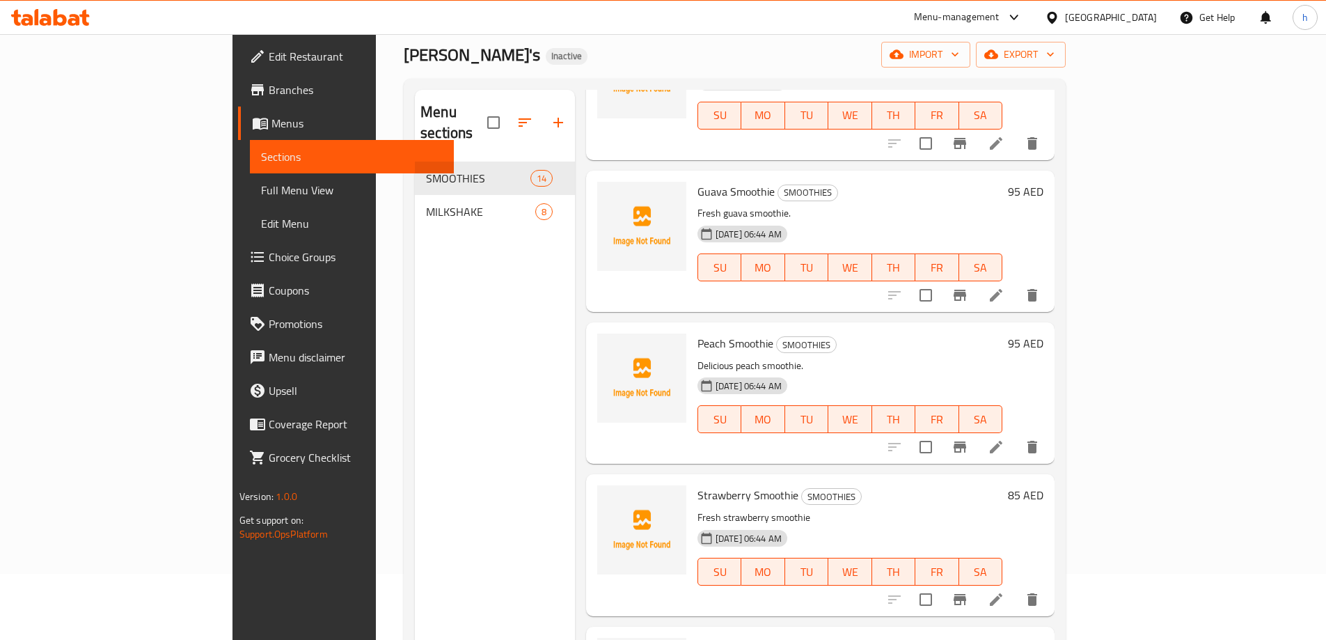
scroll to position [70, 0]
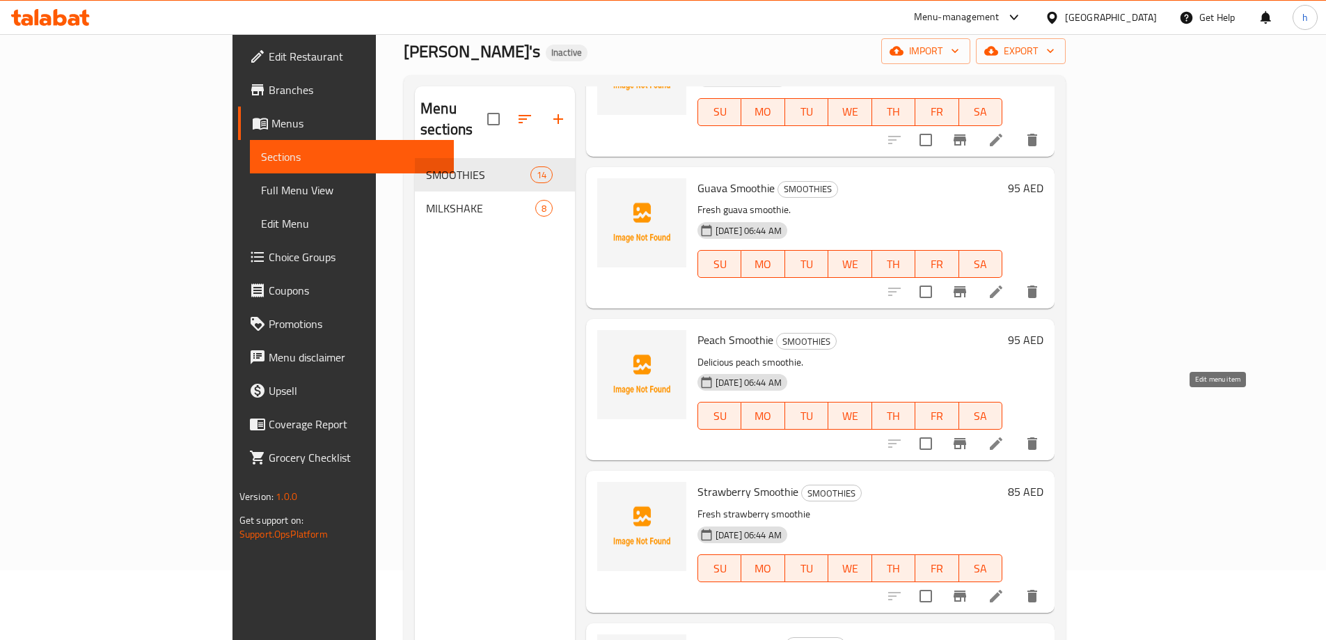
click at [1002, 437] on icon at bounding box center [996, 443] width 13 height 13
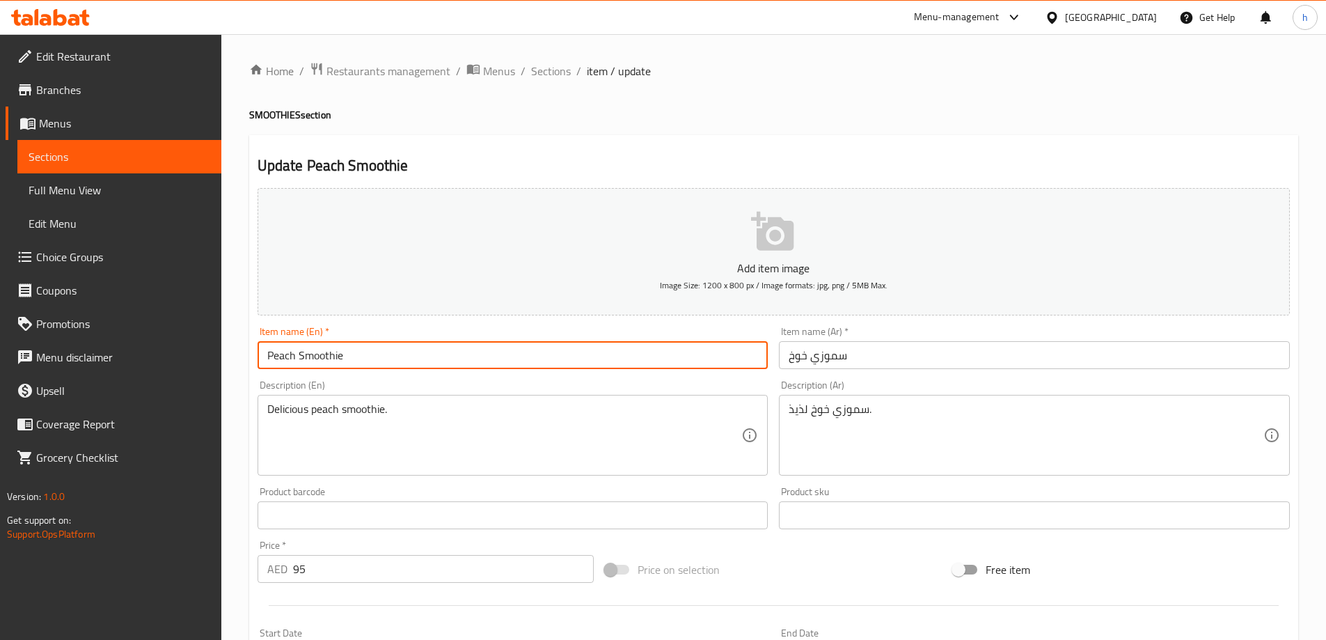
drag, startPoint x: 266, startPoint y: 352, endPoint x: 406, endPoint y: 362, distance: 140.9
click at [406, 360] on input "Peach Smoothie" at bounding box center [512, 355] width 511 height 28
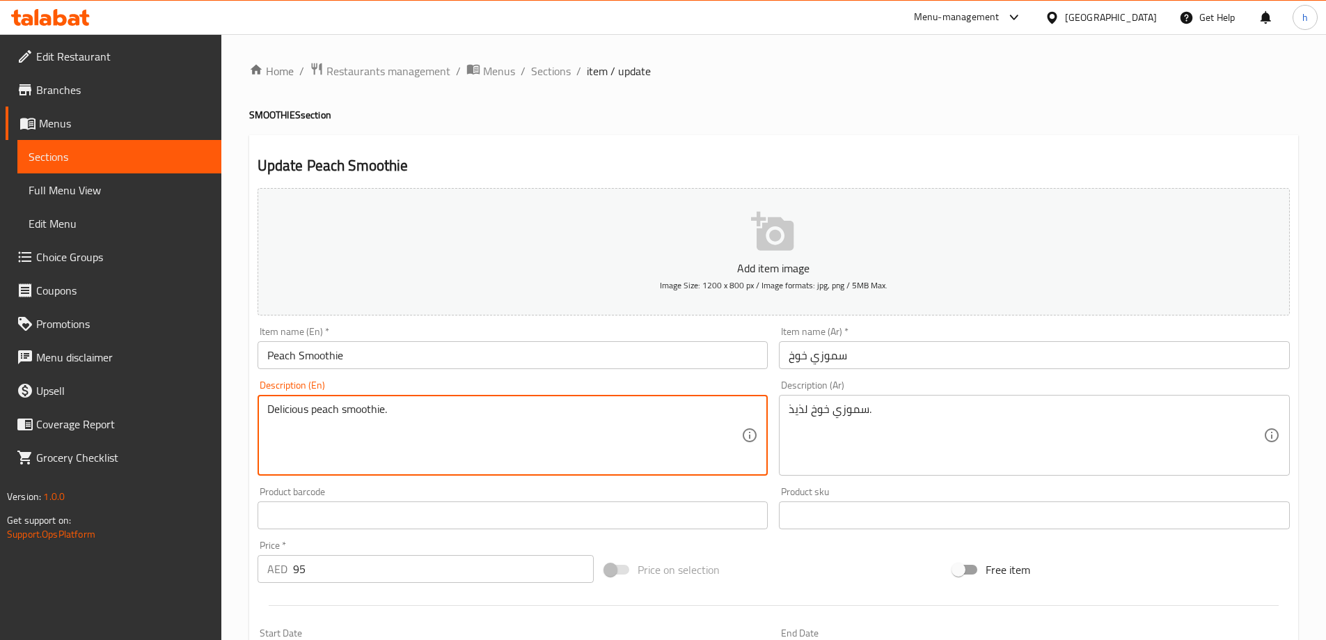
click at [324, 410] on textarea "Delicious peach smoothie." at bounding box center [504, 435] width 475 height 66
paste textarea "Tropical beverage made by blending fresh peaches, ice, and a touch of sweetener,"
type textarea "Tropical beverage made by blending fresh peaches, ice, and a touch of sweetener,"
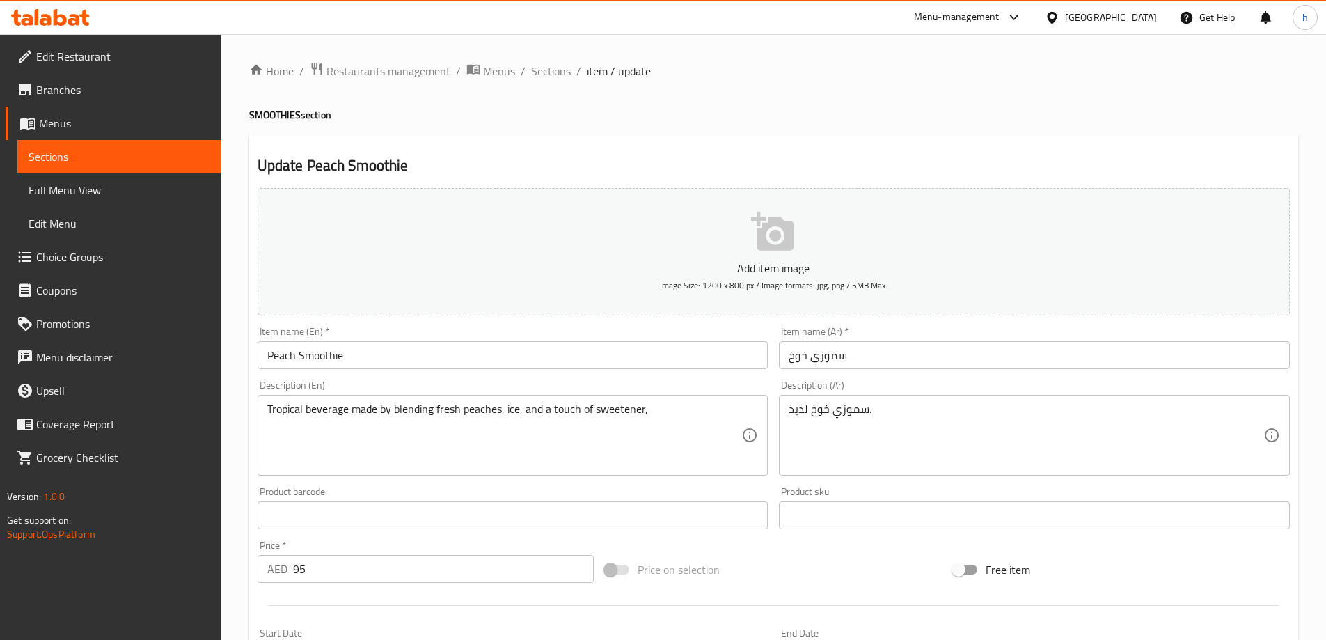
click at [816, 408] on textarea "سموزي خوخ لذيذ." at bounding box center [1025, 435] width 475 height 66
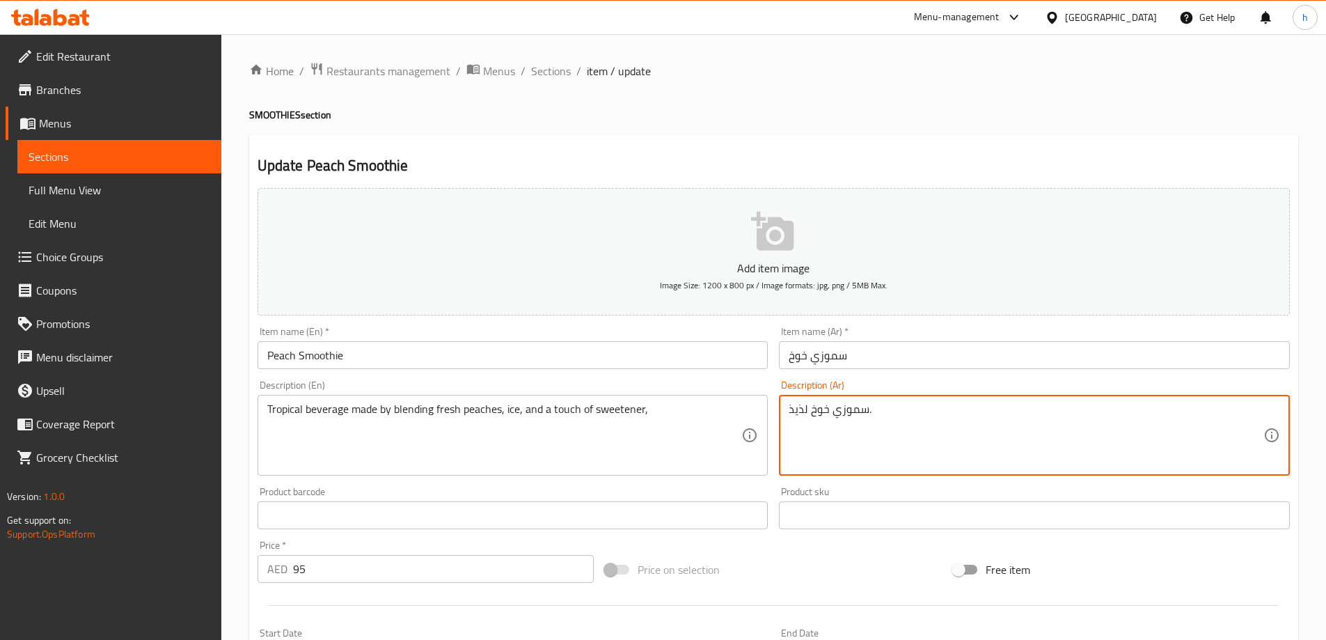
click at [816, 408] on textarea "سموزي خوخ لذيذ." at bounding box center [1025, 435] width 475 height 66
paste textarea "مشروب استوائي مصنوع بخلط الخوخ الطازج، والثلج، ولمسة من المحلي"
type textarea "مشروب استوائي مصنوع بخلط الخوخ الطازج، والثلج، ولمسة من المحلي"
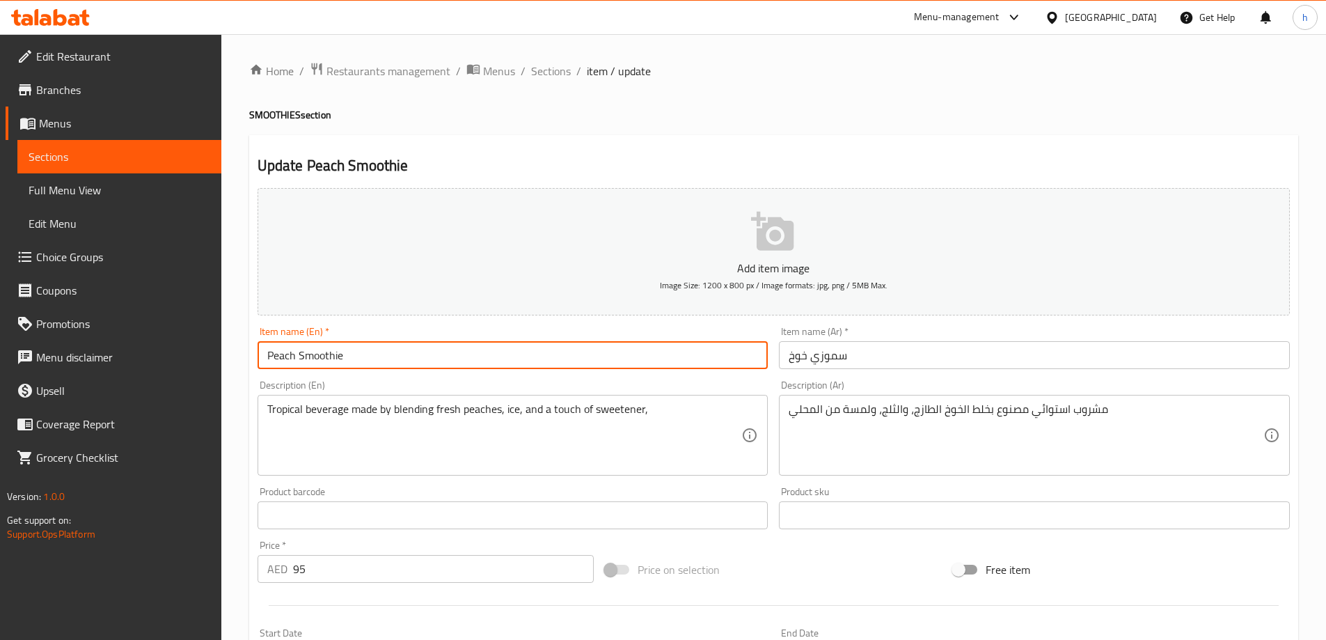
drag, startPoint x: 264, startPoint y: 353, endPoint x: 394, endPoint y: 364, distance: 130.6
click at [394, 364] on input "Peach Smoothie" at bounding box center [512, 355] width 511 height 28
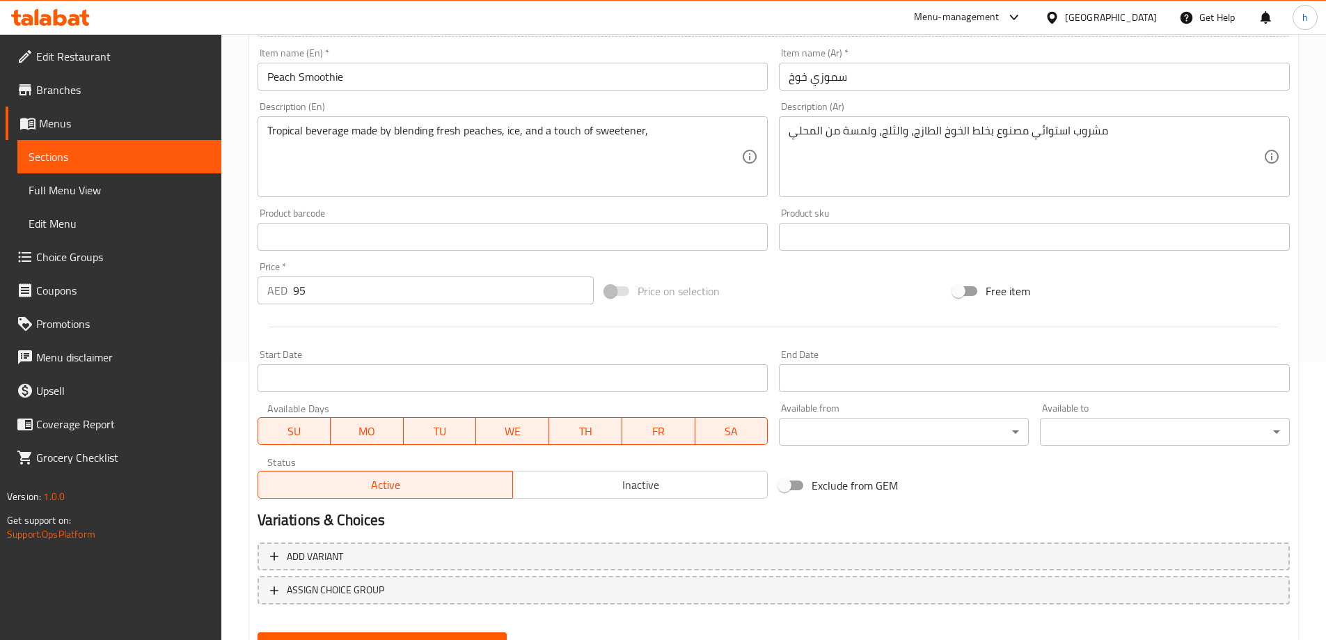
scroll to position [344, 0]
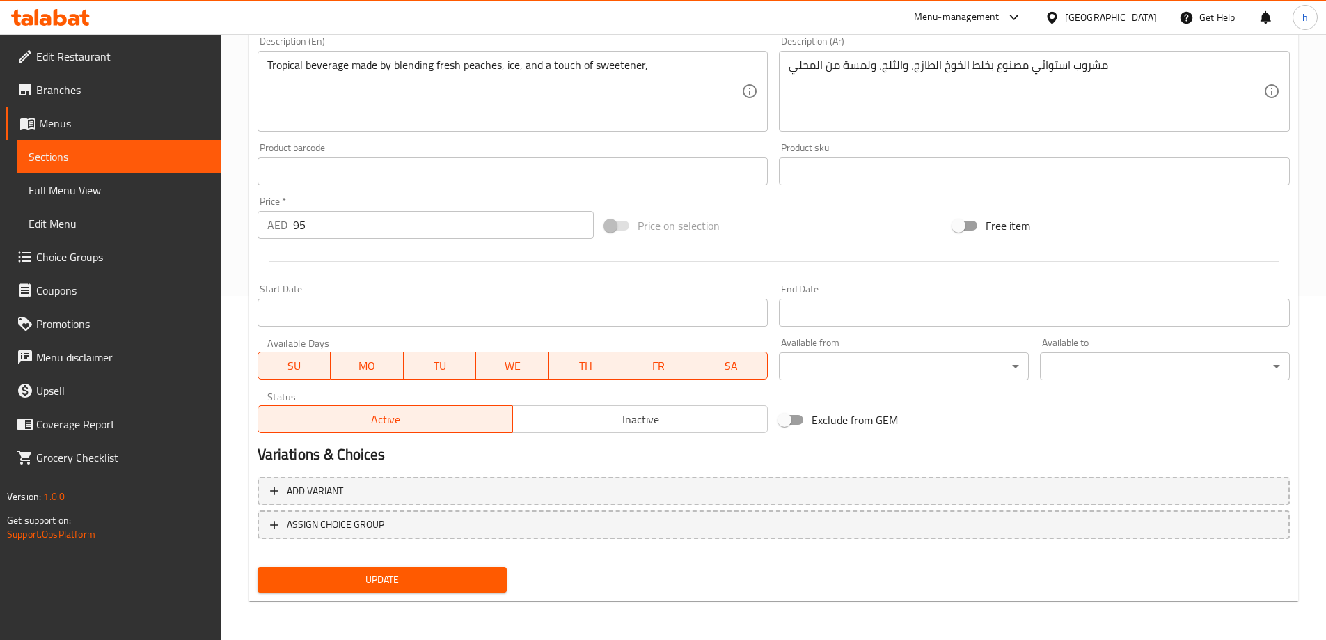
click at [397, 583] on span "Update" at bounding box center [383, 579] width 228 height 17
click at [101, 154] on span "Sections" at bounding box center [120, 156] width 182 height 17
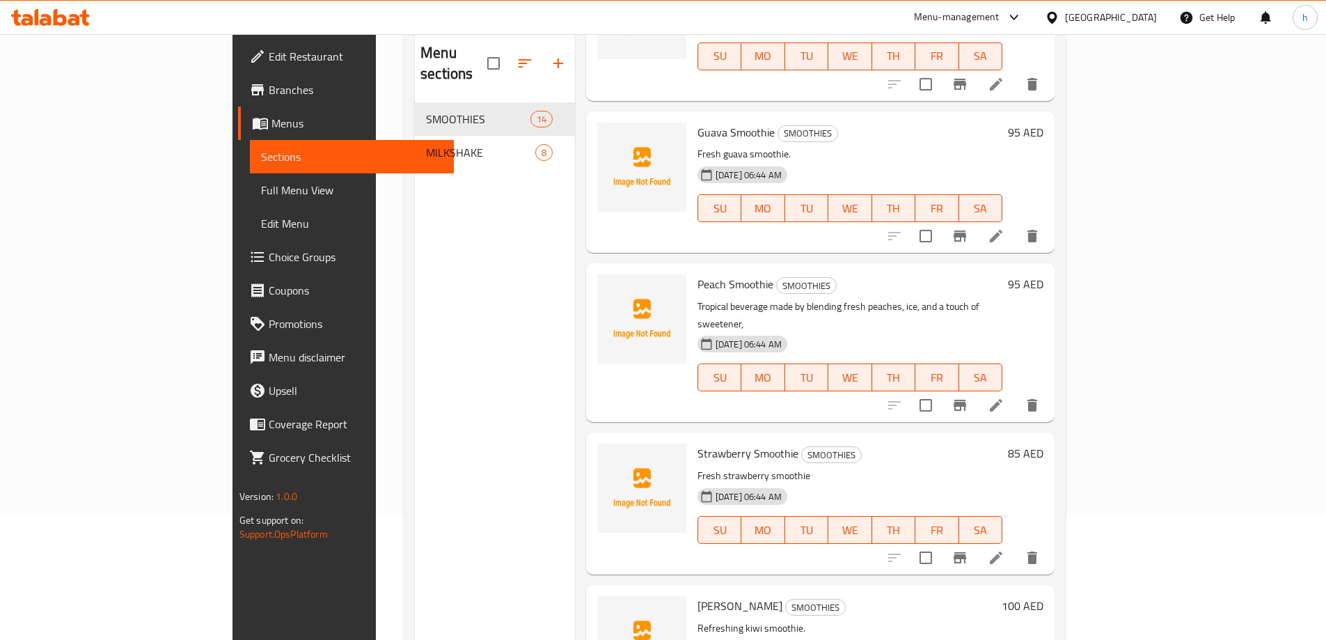
scroll to position [195, 0]
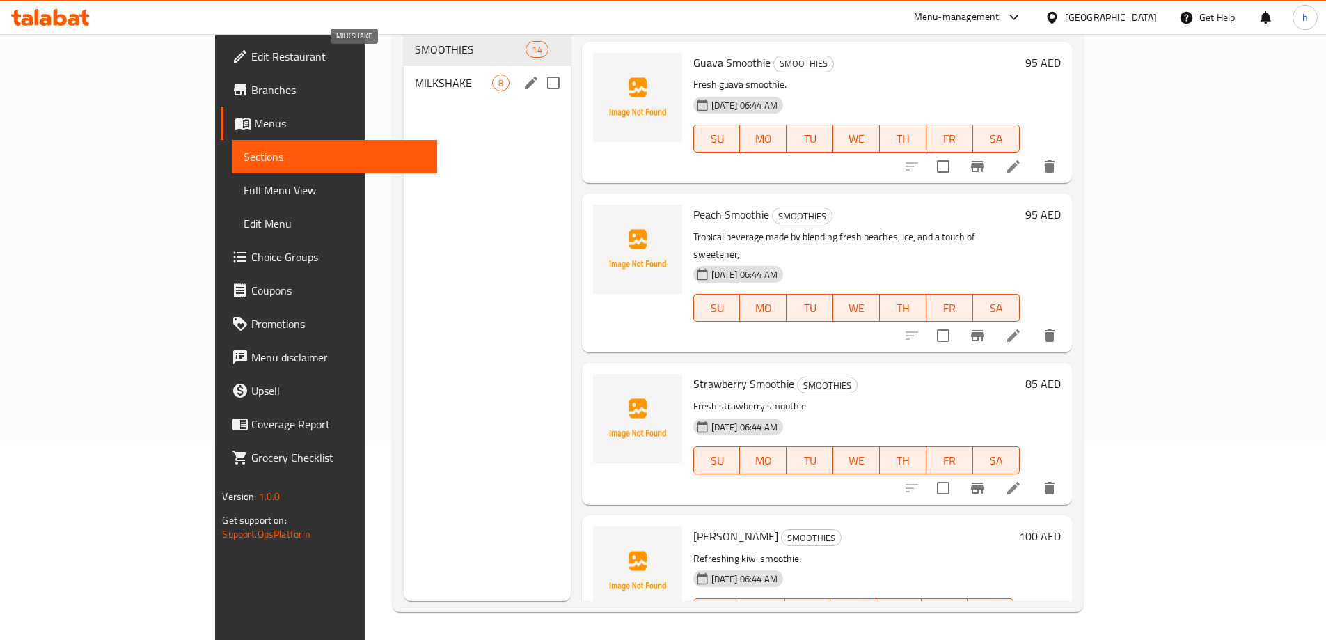
click at [415, 74] on span "MILKSHAKE" at bounding box center [453, 82] width 77 height 17
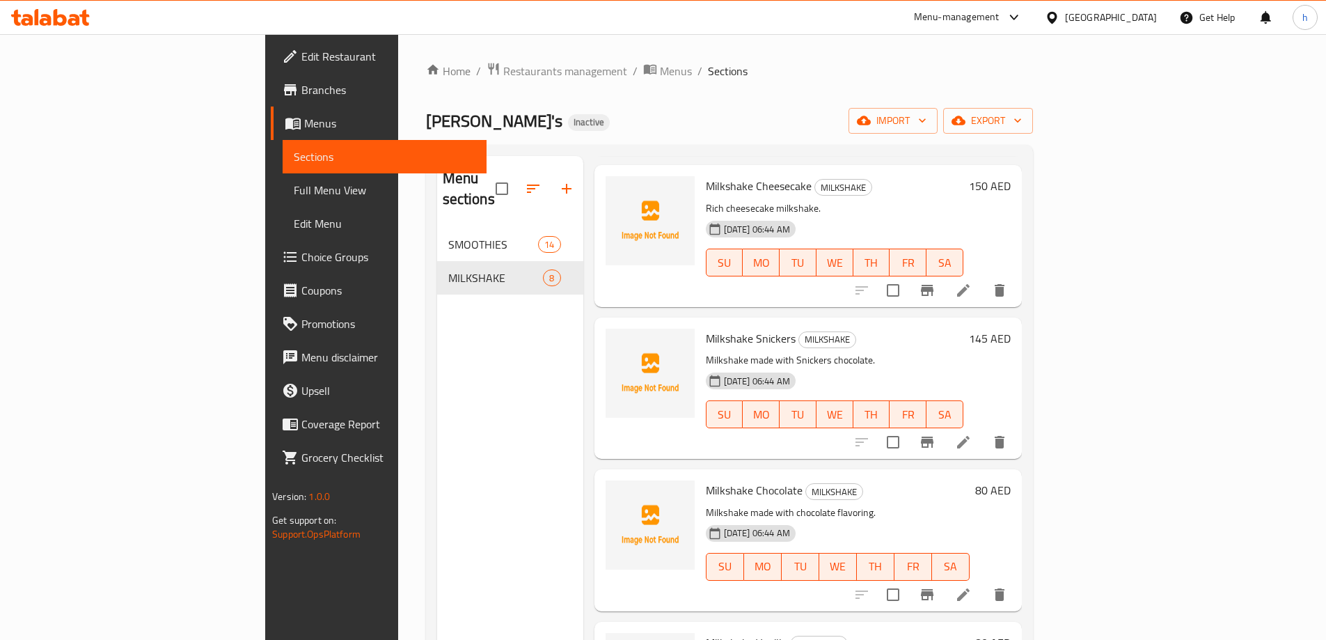
scroll to position [278, 0]
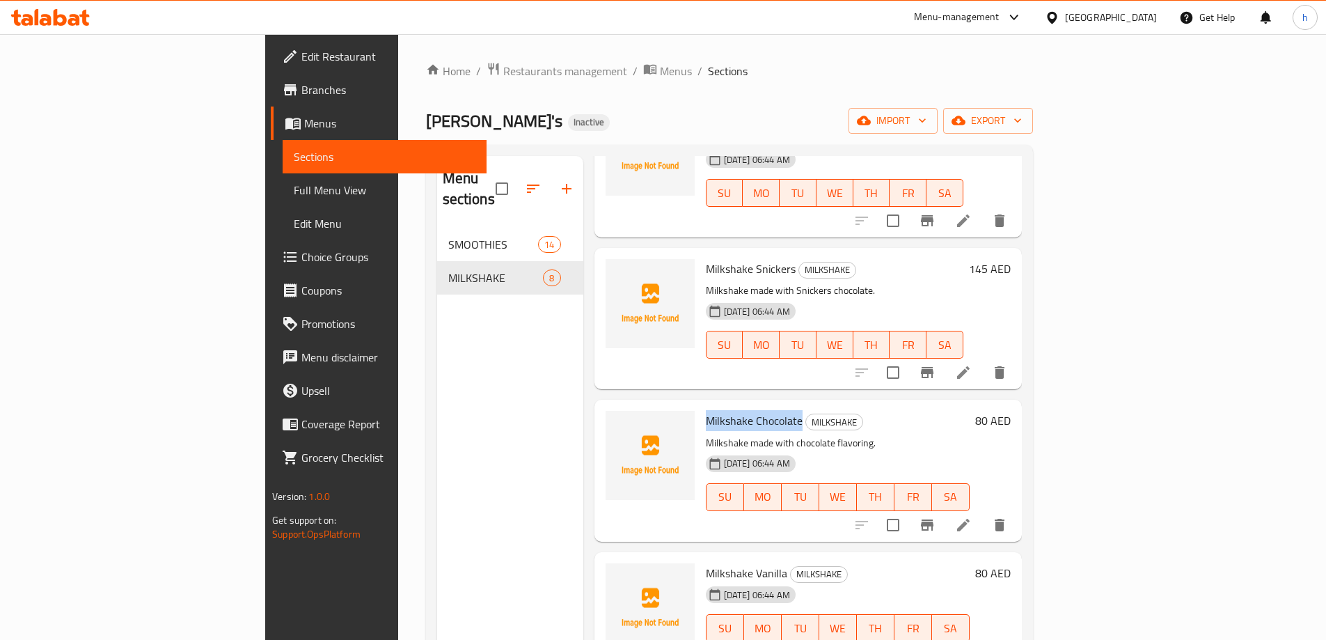
drag, startPoint x: 639, startPoint y: 399, endPoint x: 735, endPoint y: 402, distance: 96.1
click at [735, 411] on h6 "Milkshake Chocolate MILKSHAKE" at bounding box center [838, 420] width 264 height 19
copy span "Milkshake Chocolate"
click at [451, 450] on div "Menu sections SMOOTHIES 14 MILKSHAKE 8" at bounding box center [510, 476] width 146 height 640
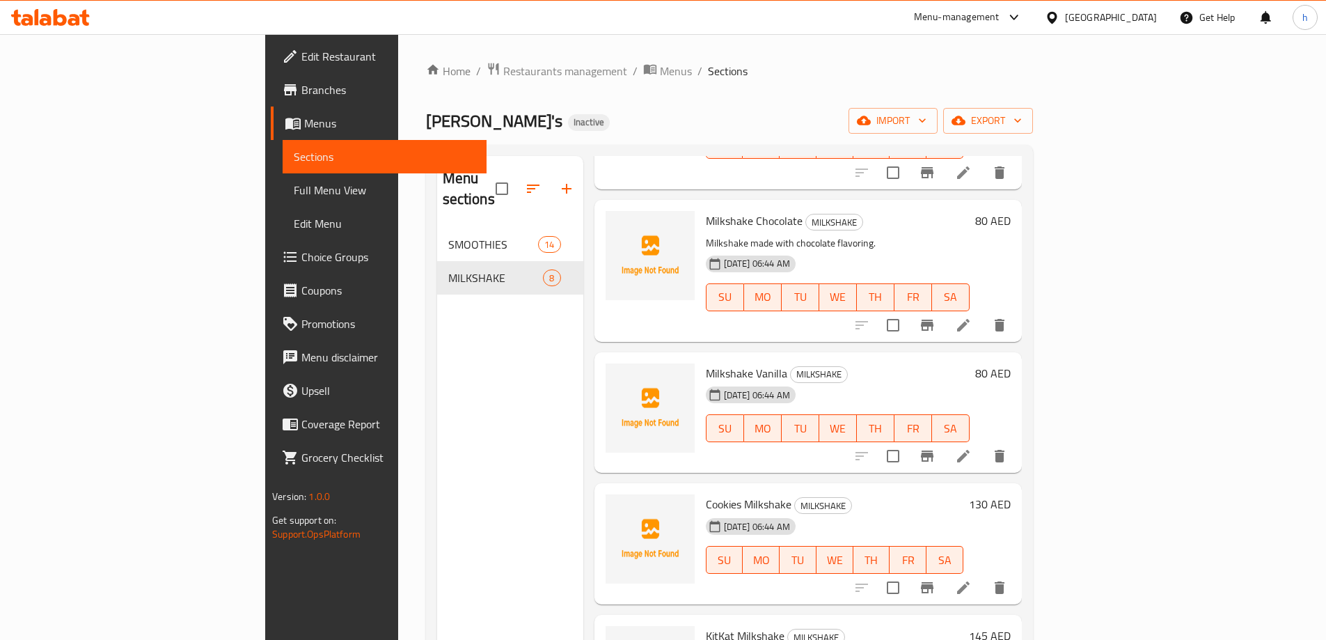
scroll to position [528, 0]
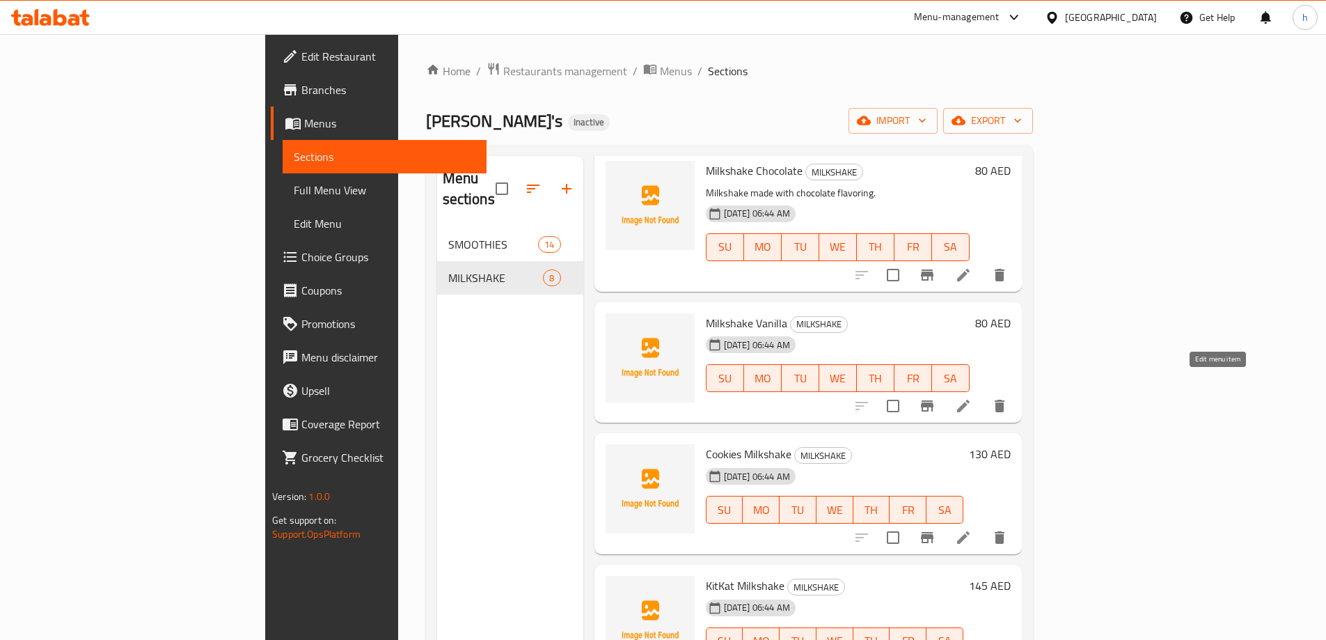
click at [971, 397] on icon at bounding box center [963, 405] width 17 height 17
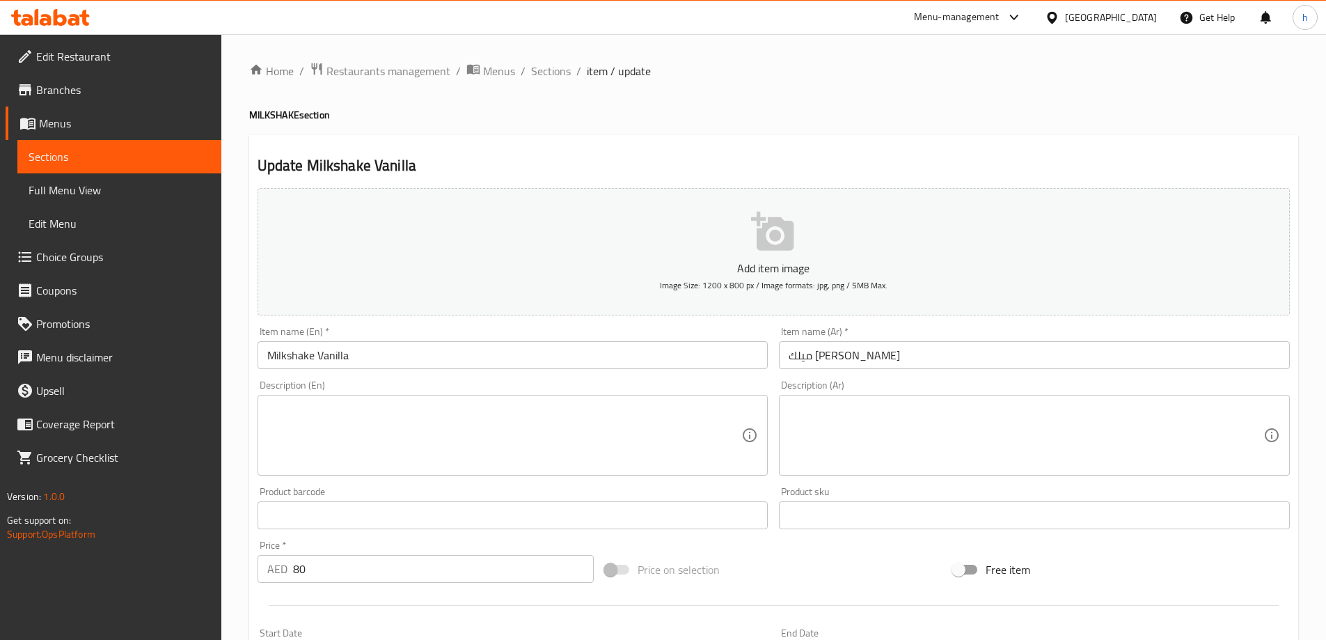
click at [793, 420] on textarea at bounding box center [1025, 435] width 475 height 66
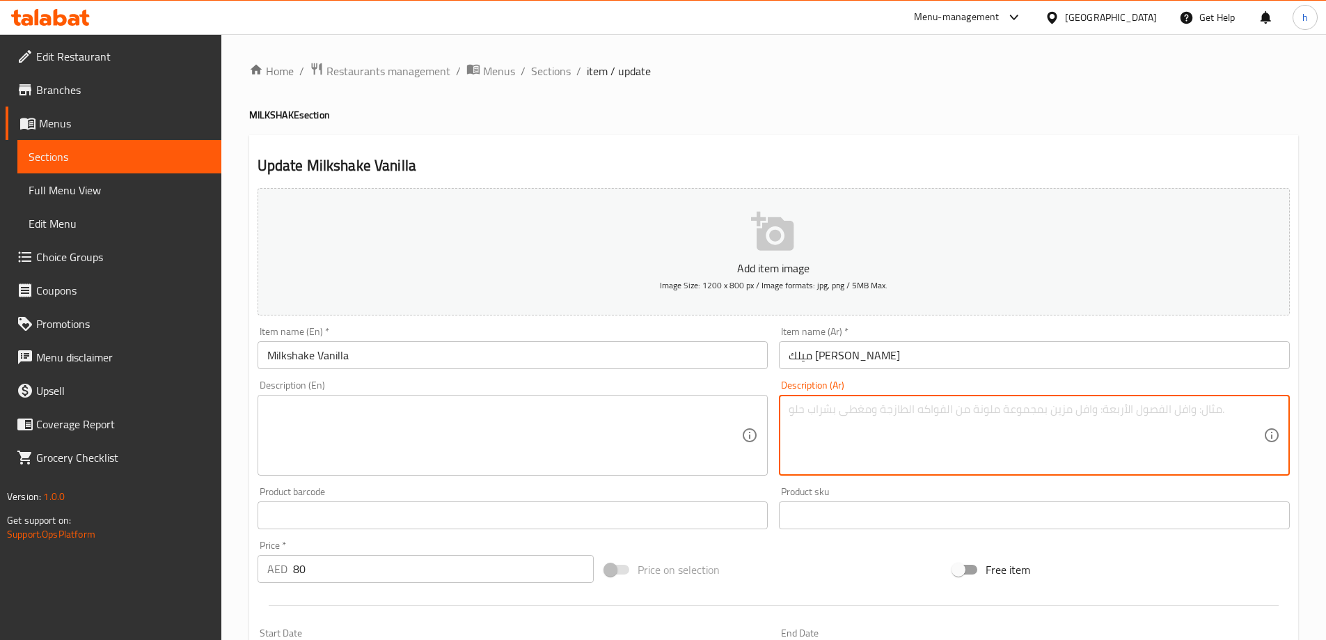
paste textarea "ميلك شيك فانيليا كلاسيك."
type textarea "ميلك شيك فانيليا كلاسيك."
click at [473, 414] on textarea at bounding box center [504, 435] width 475 height 66
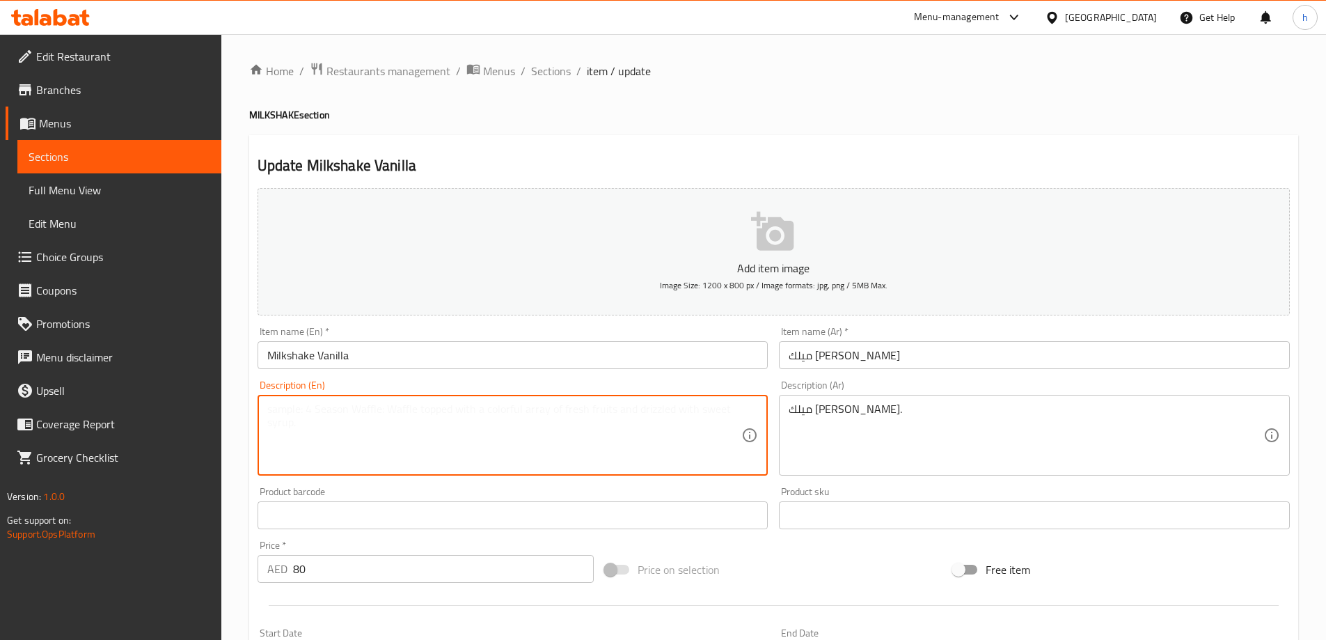
paste textarea "Classic vanilla milkshake."
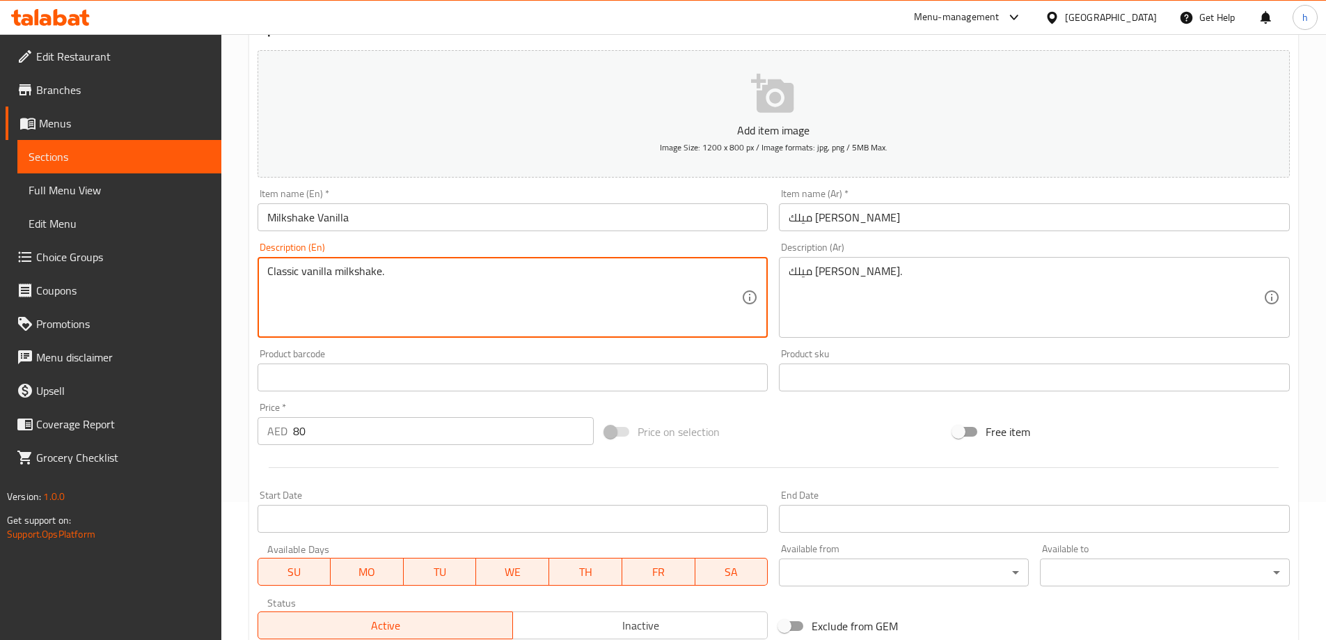
scroll to position [135, 0]
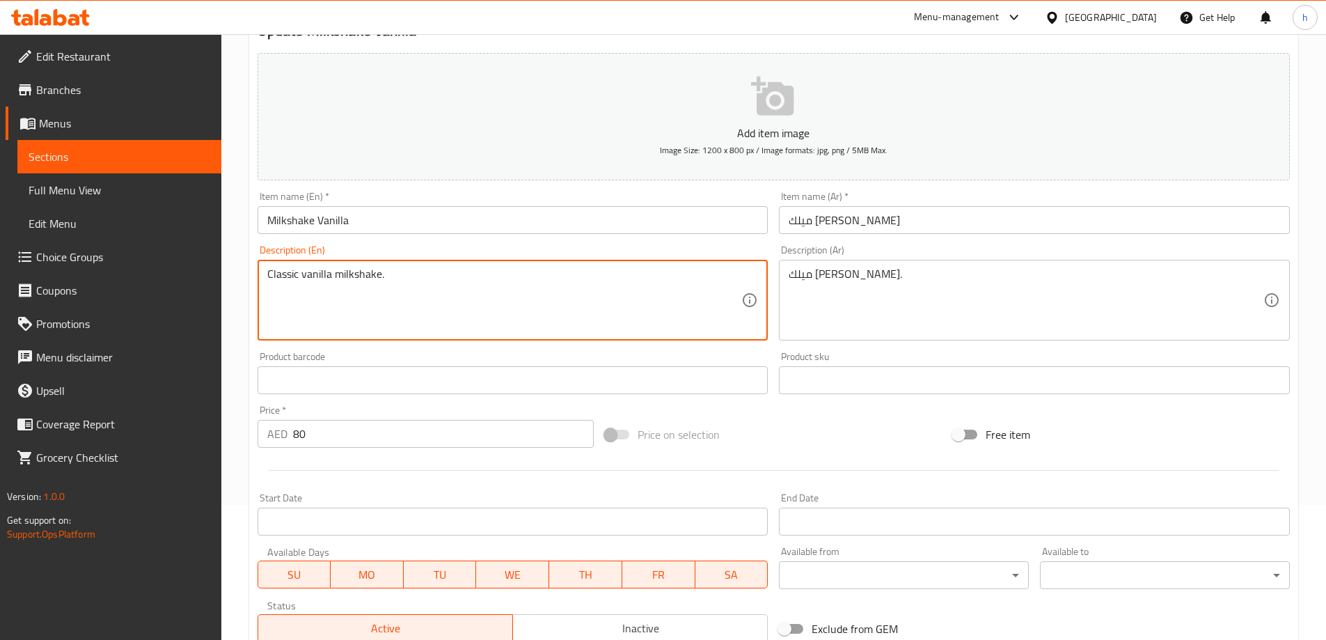
type textarea "Classic vanilla milkshake."
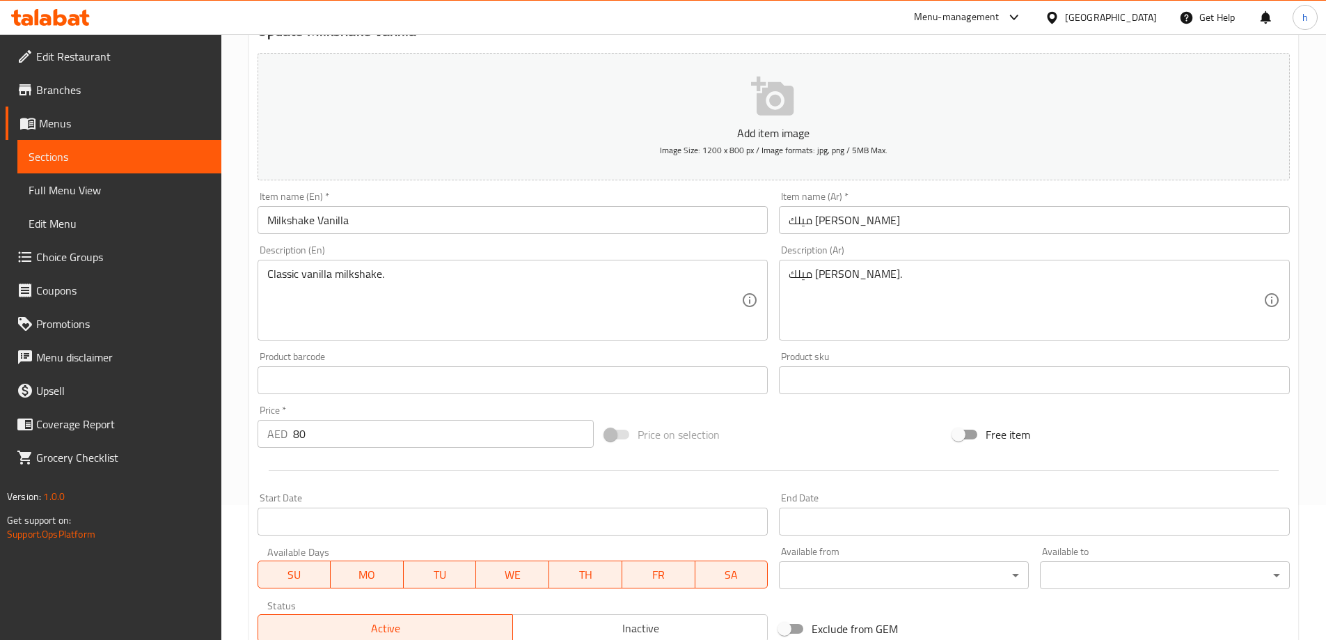
drag, startPoint x: 266, startPoint y: 271, endPoint x: 291, endPoint y: 276, distance: 25.5
click at [291, 276] on div "Classic vanilla milkshake. Description (En)" at bounding box center [512, 300] width 511 height 81
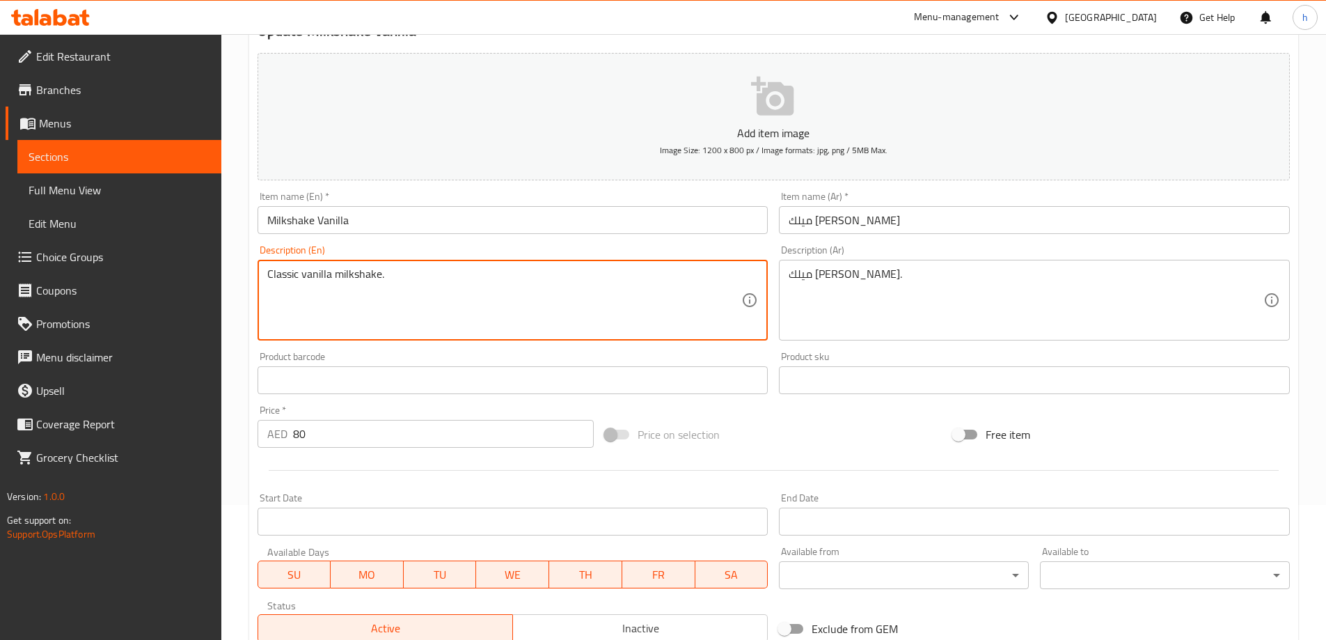
click at [280, 274] on textarea "Classic vanilla milkshake." at bounding box center [504, 300] width 475 height 66
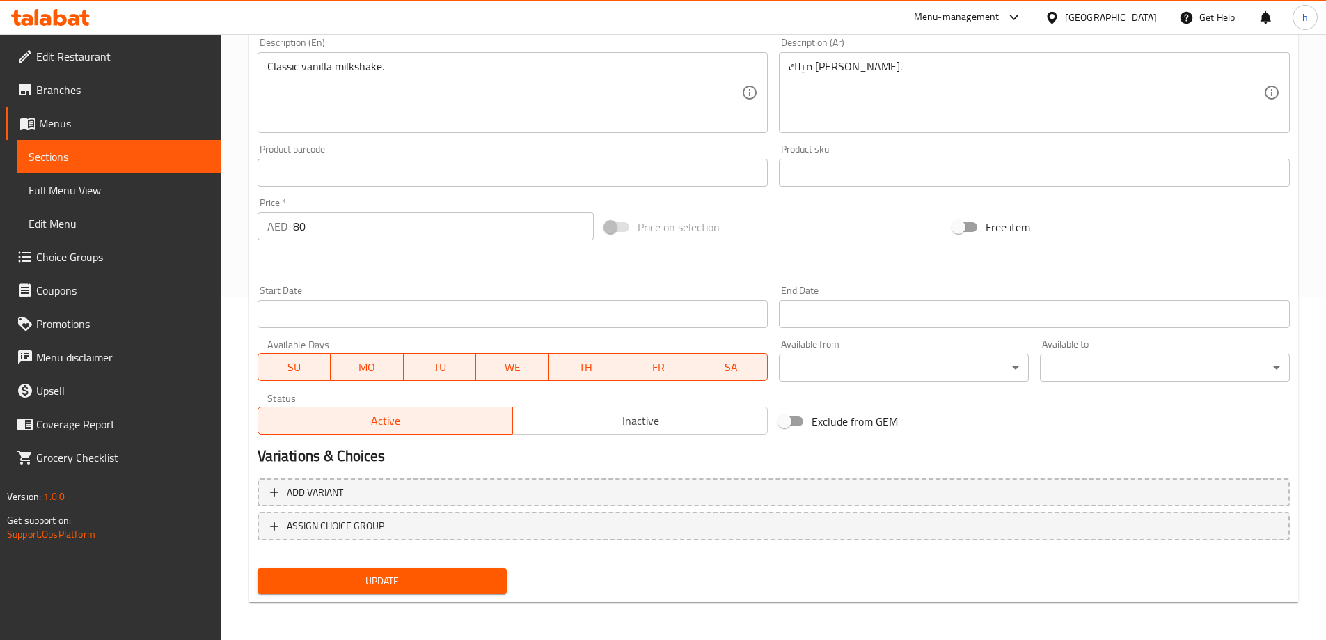
scroll to position [344, 0]
click at [359, 578] on span "Update" at bounding box center [383, 579] width 228 height 17
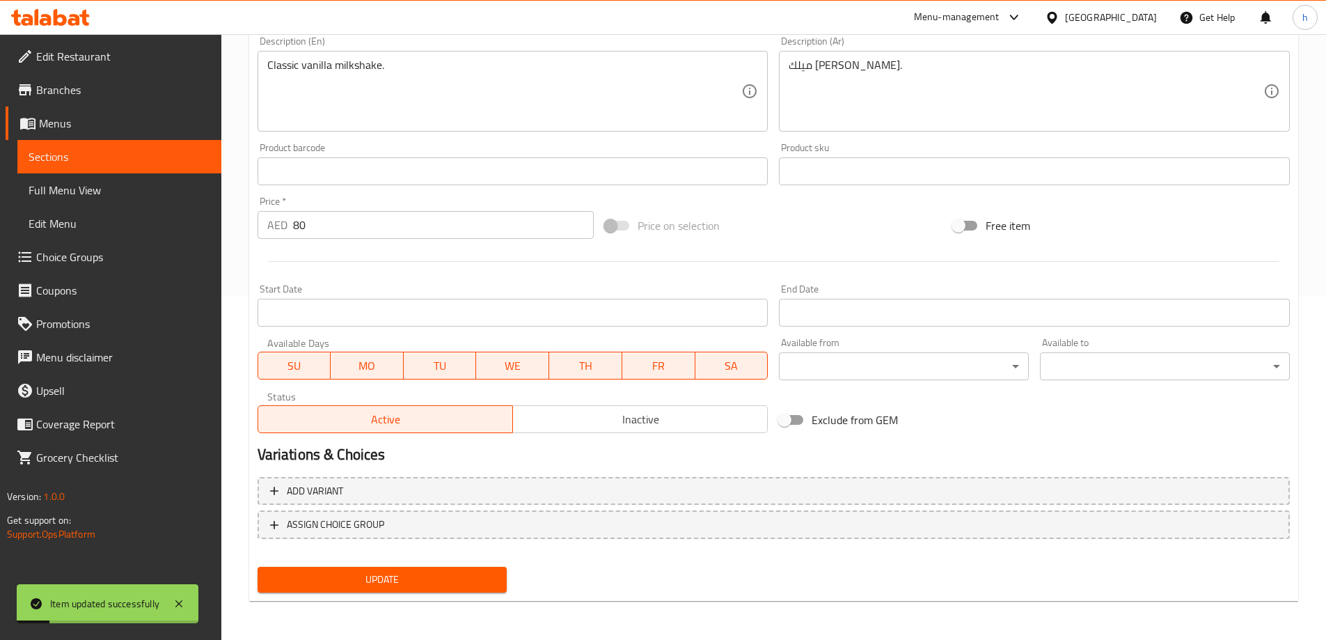
click at [133, 161] on span "Sections" at bounding box center [120, 156] width 182 height 17
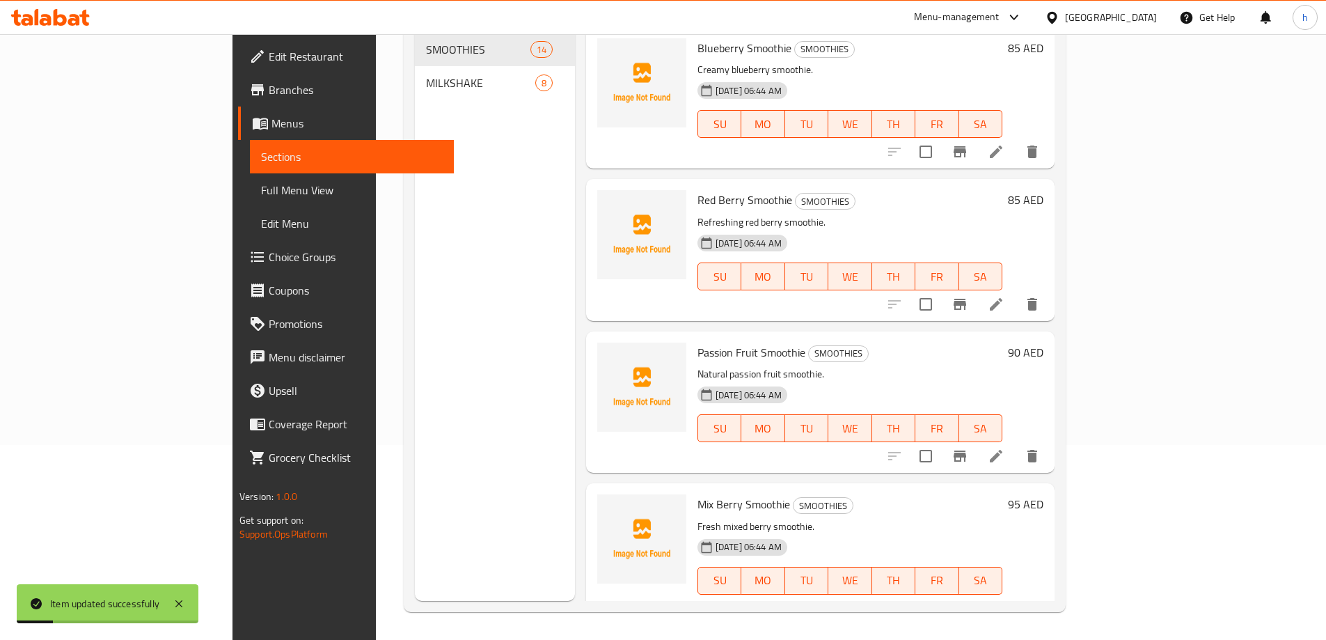
scroll to position [195, 0]
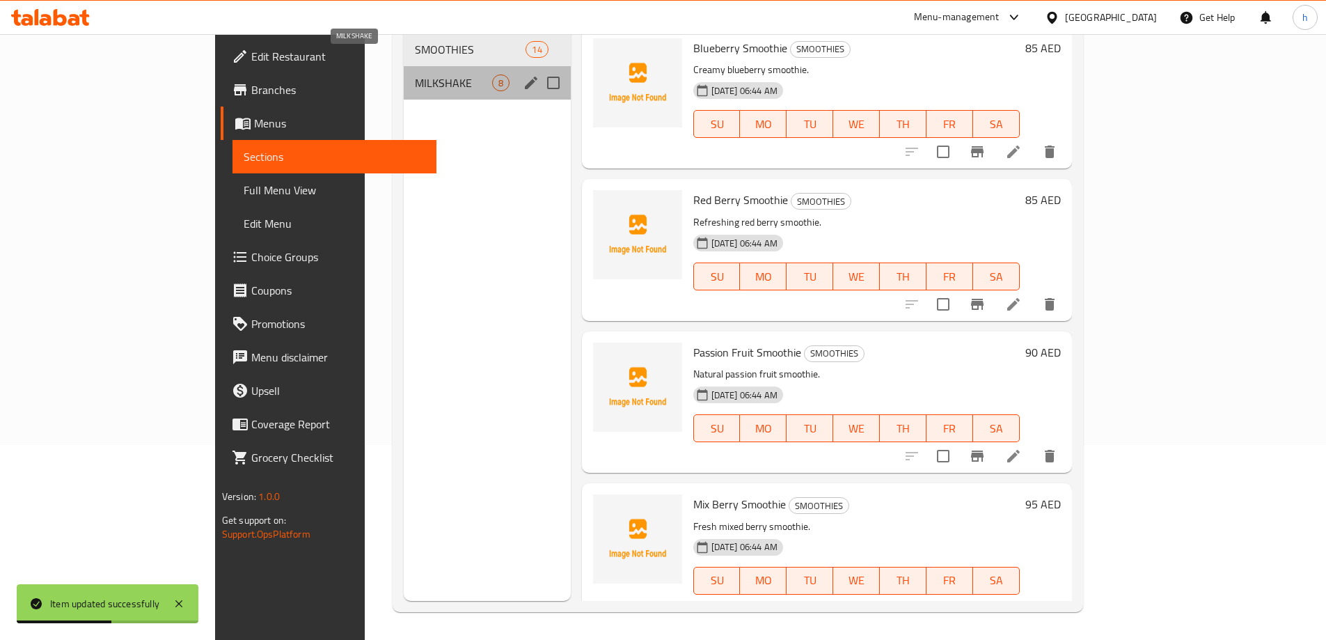
click at [415, 74] on span "MILKSHAKE" at bounding box center [453, 82] width 77 height 17
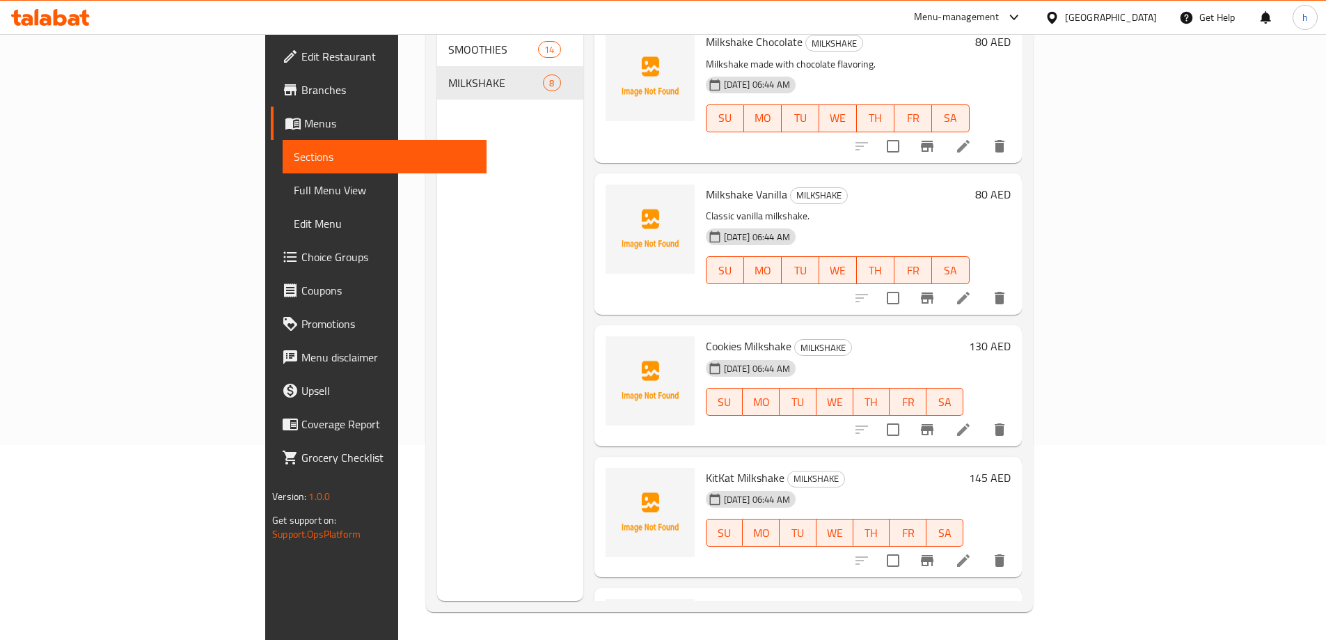
scroll to position [487, 0]
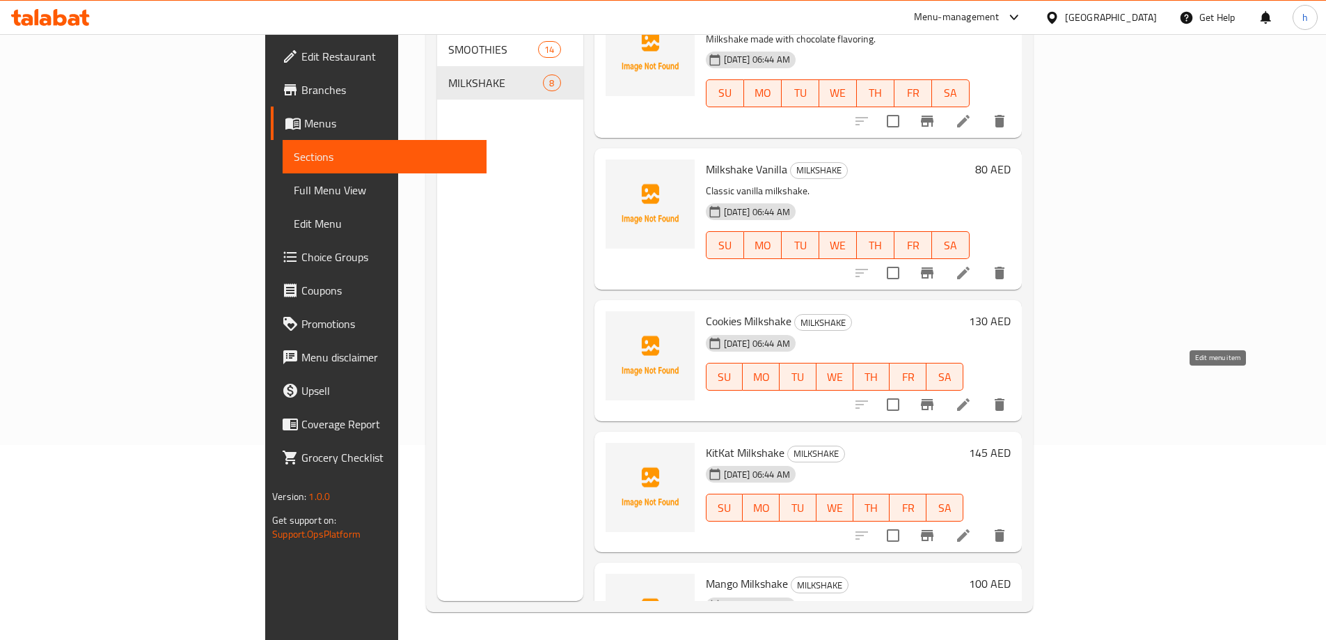
click at [971, 396] on icon at bounding box center [963, 404] width 17 height 17
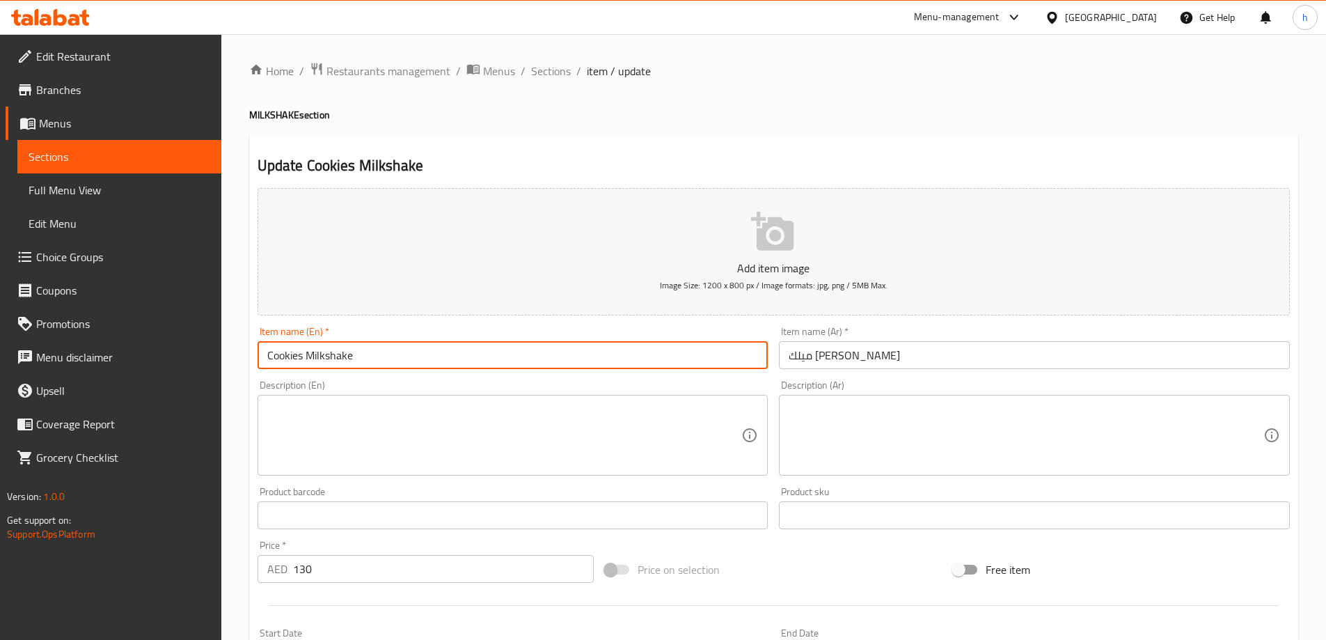
drag, startPoint x: 264, startPoint y: 356, endPoint x: 400, endPoint y: 360, distance: 136.5
click at [400, 360] on input "Cookies Milkshake" at bounding box center [512, 355] width 511 height 28
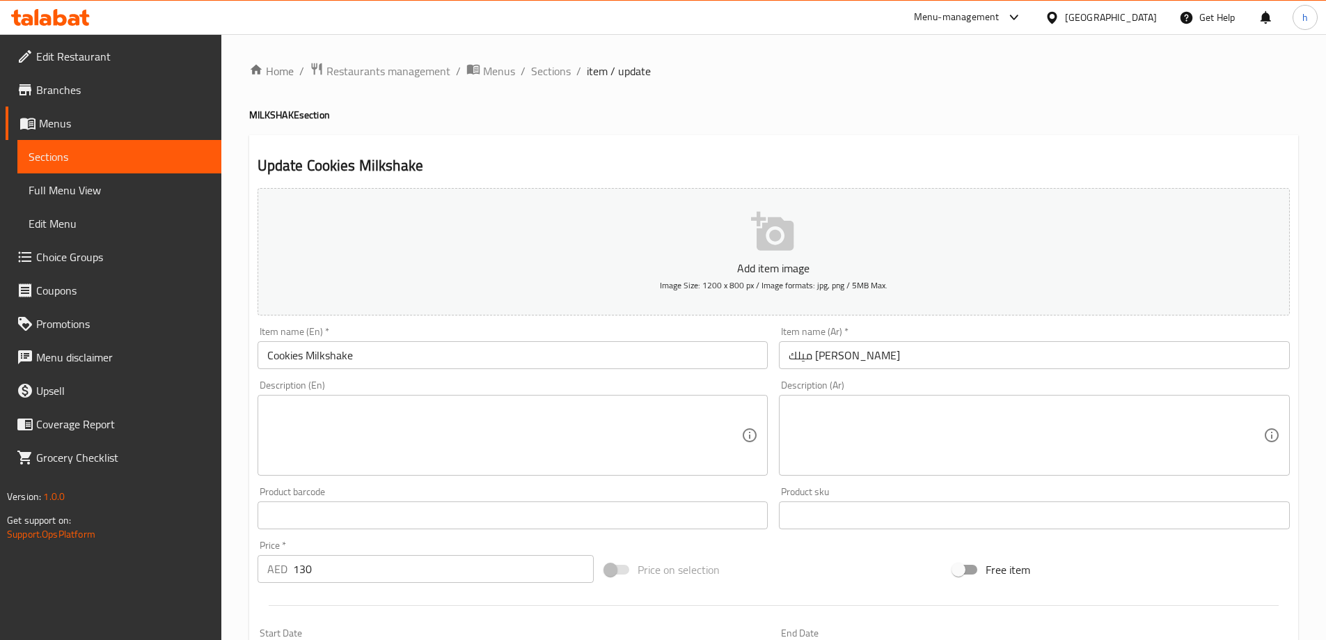
click at [305, 415] on textarea at bounding box center [504, 435] width 475 height 66
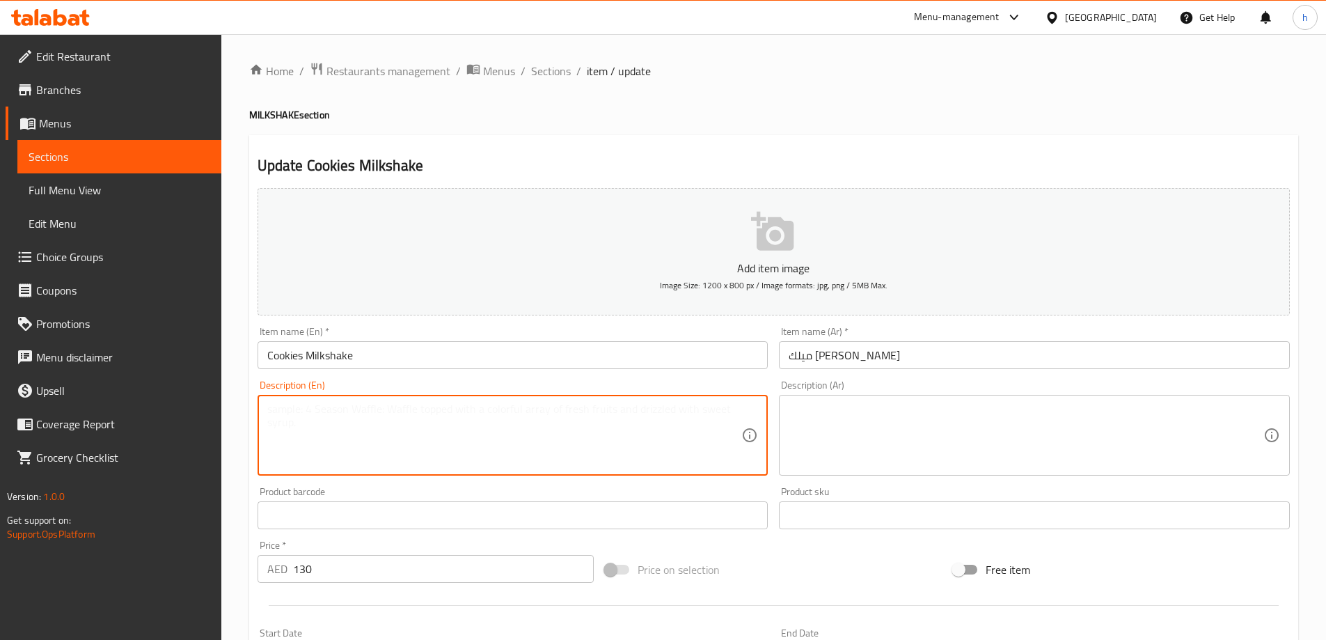
paste textarea "ice cream, milk, cookies, chocolate chips, vanilla extract"
type textarea "ice cream, milk, cookies, chocolate chips, vanilla extract"
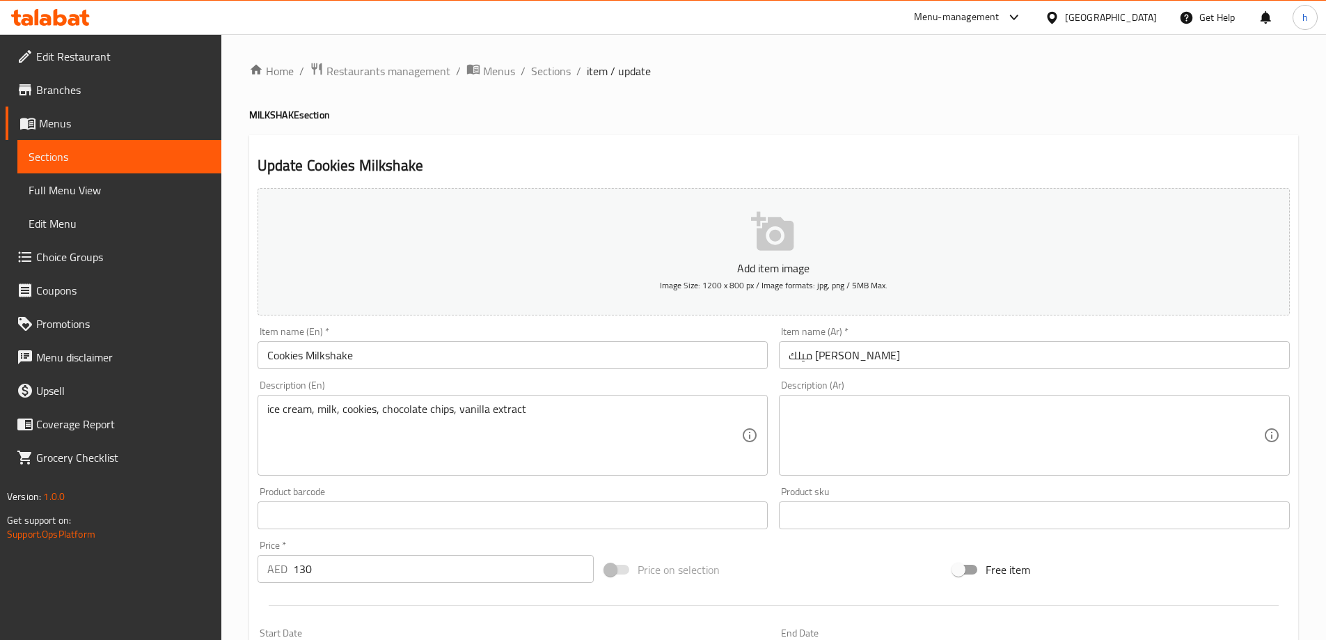
click at [797, 422] on textarea at bounding box center [1025, 435] width 475 height 66
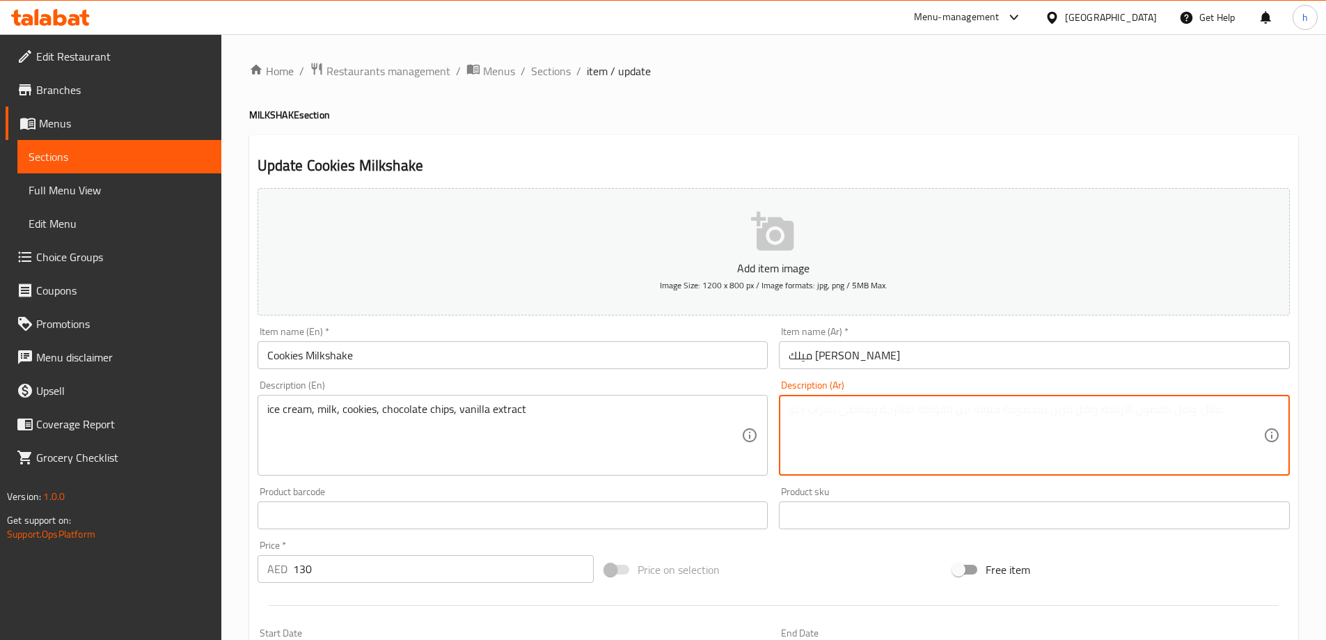
paste textarea "آيس كريم, حليب, بسكويت, رقائق الشوكولاتة, مستخلص الفانيليا"
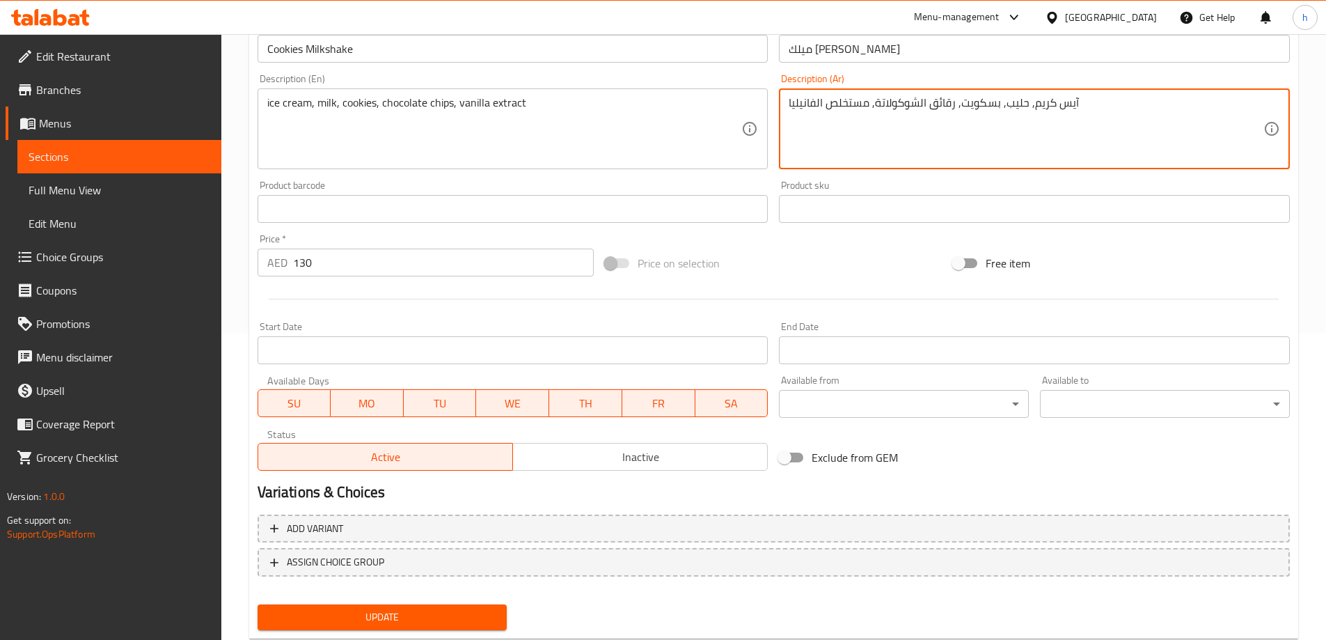
scroll to position [344, 0]
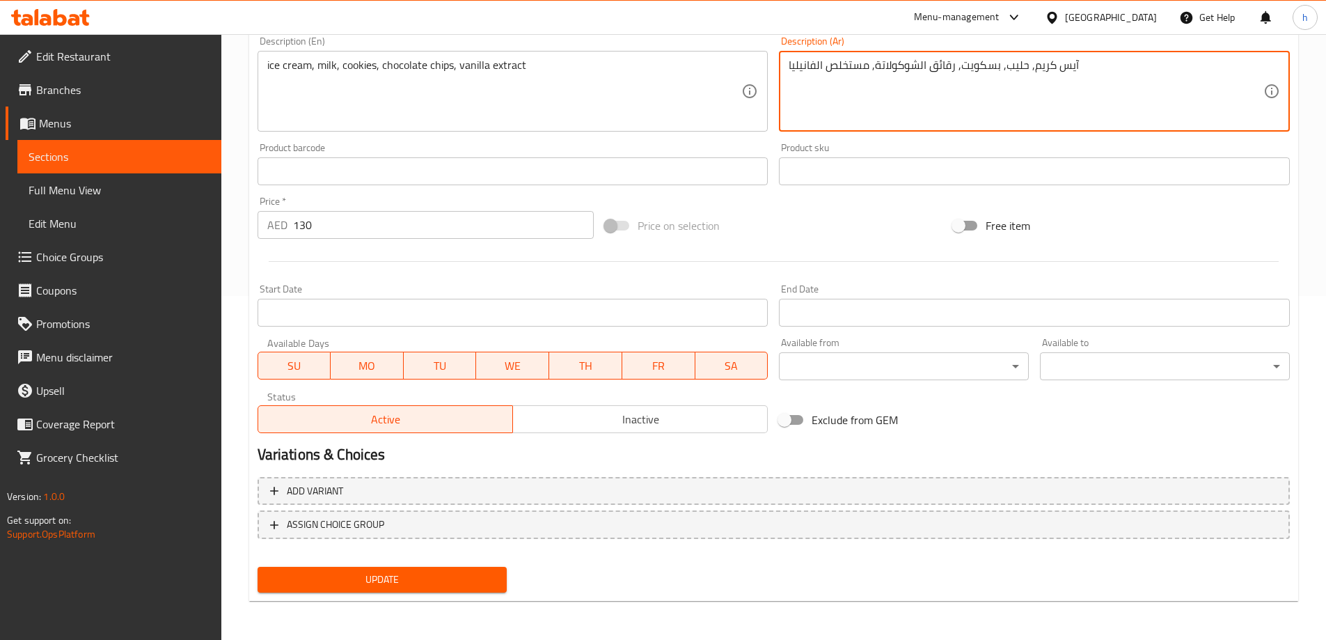
type textarea "آيس كريم, حليب, بسكويت, رقائق الشوكولاتة, مستخلص الفانيليا"
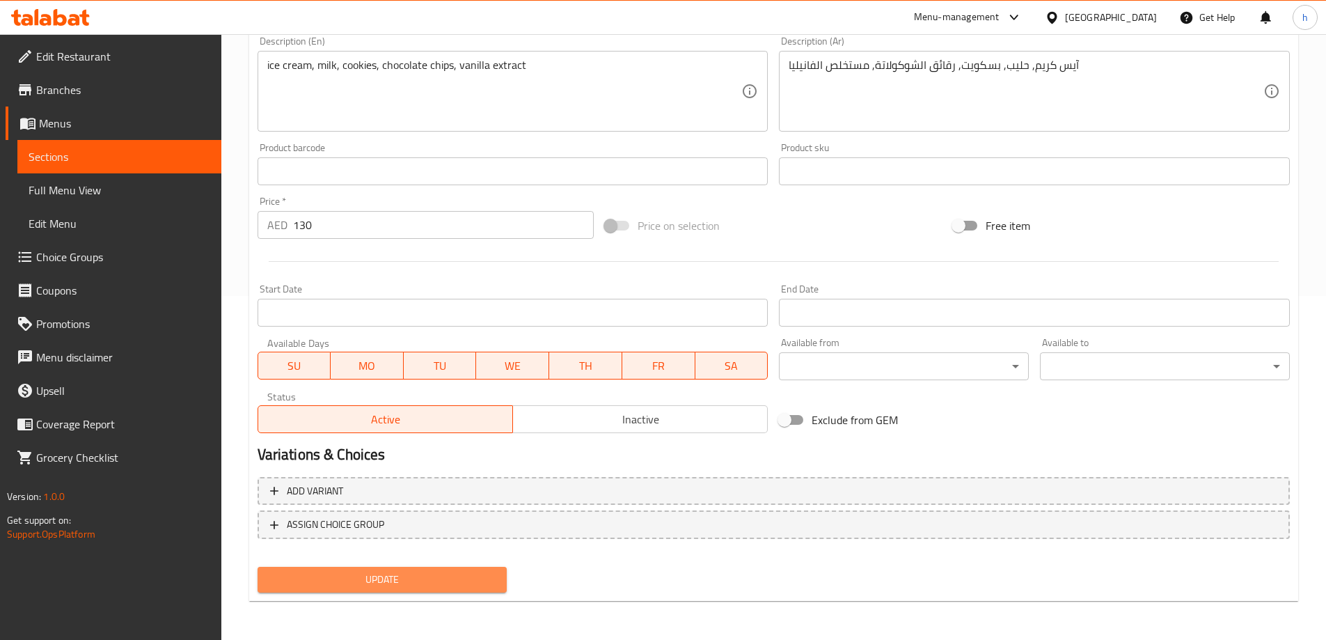
click at [356, 573] on span "Update" at bounding box center [383, 579] width 228 height 17
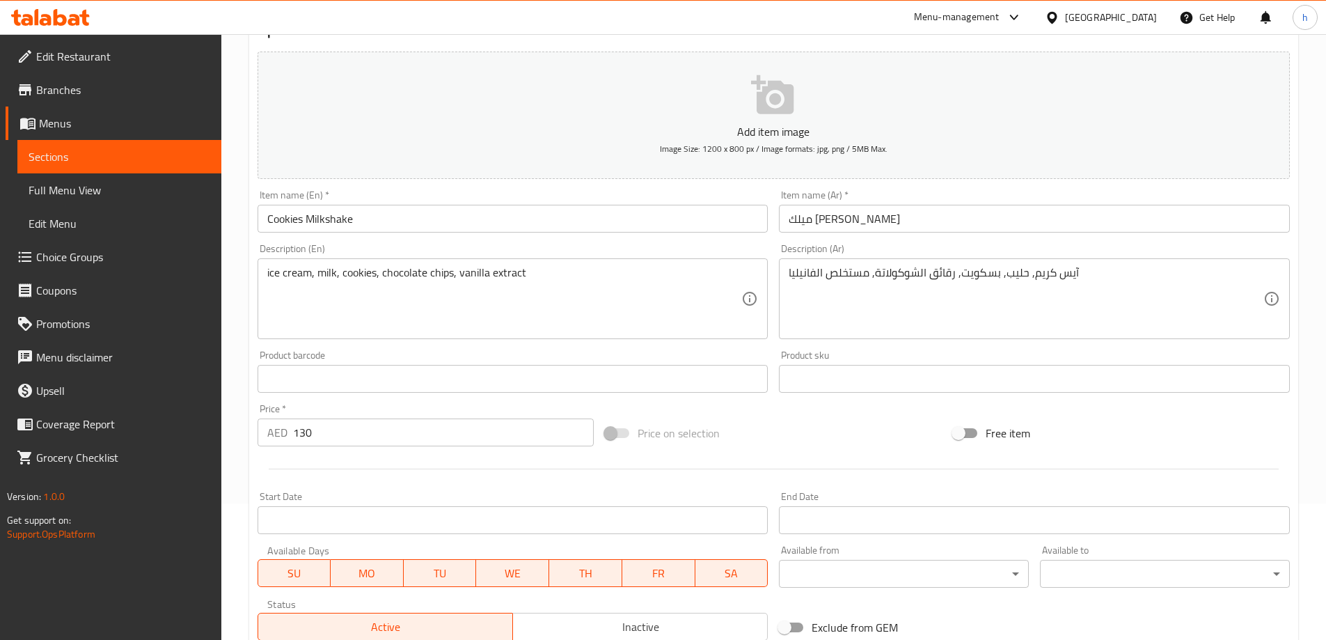
scroll to position [65, 0]
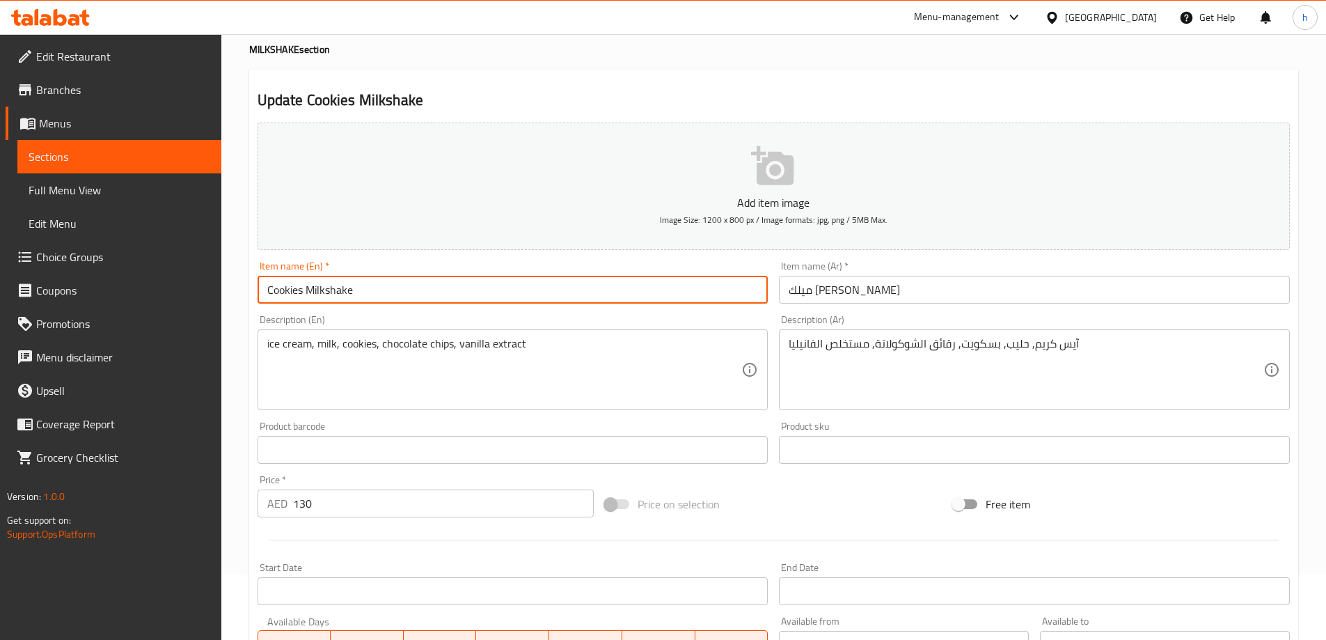
drag, startPoint x: 263, startPoint y: 289, endPoint x: 362, endPoint y: 299, distance: 99.2
click at [362, 299] on input "Cookies Milkshake" at bounding box center [512, 290] width 511 height 28
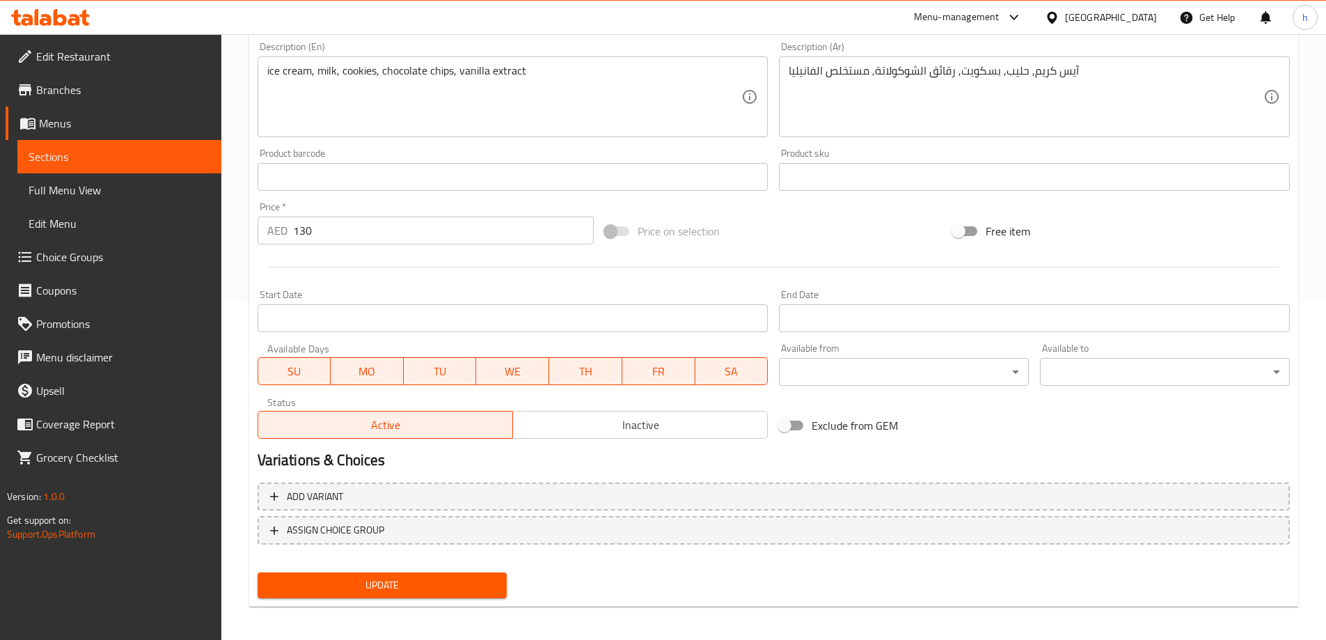
scroll to position [344, 0]
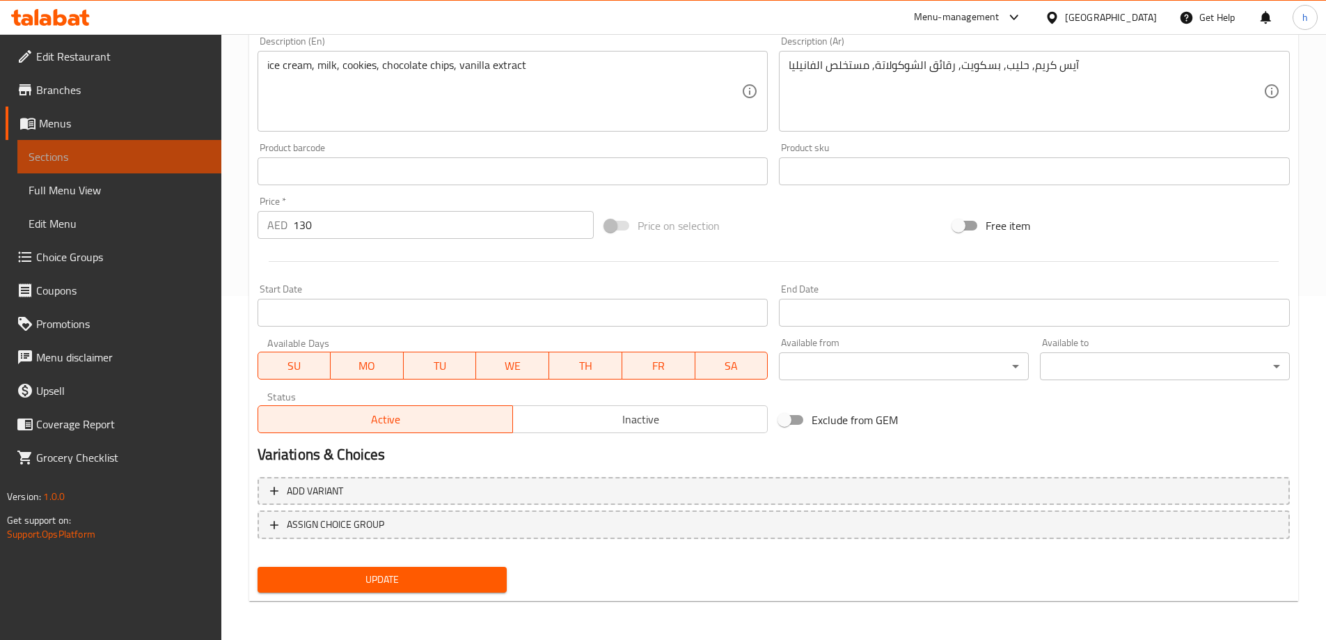
click at [133, 160] on span "Sections" at bounding box center [120, 156] width 182 height 17
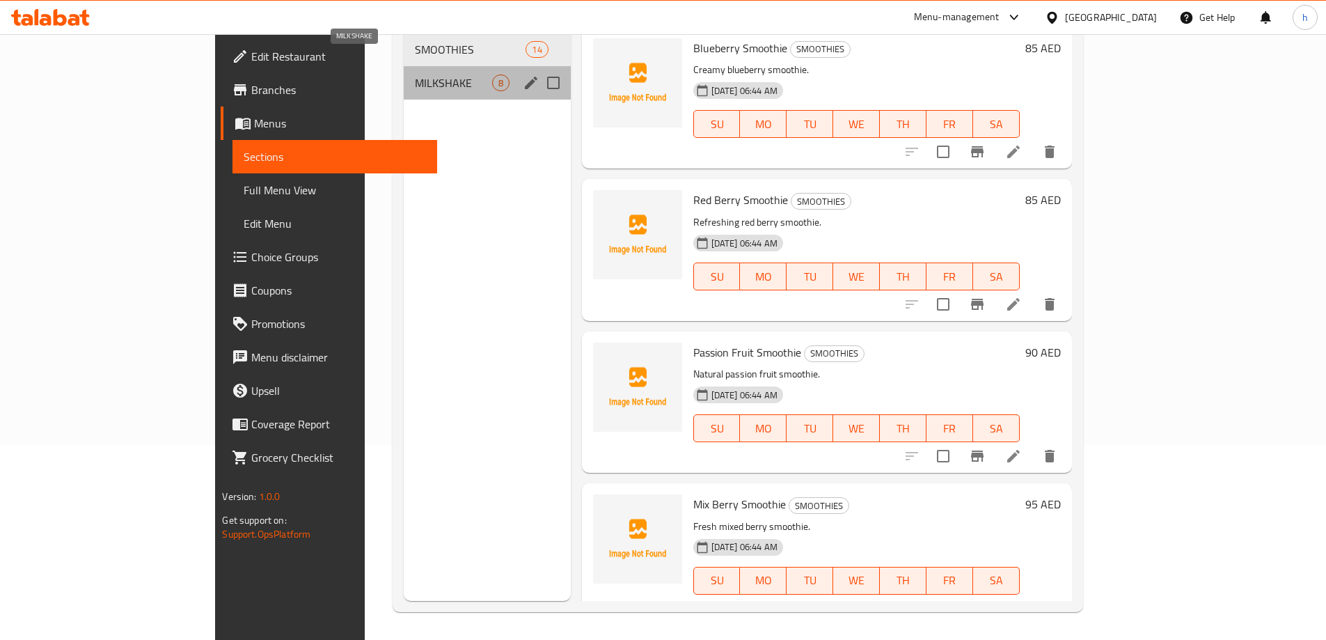
click at [415, 74] on span "MILKSHAKE" at bounding box center [453, 82] width 77 height 17
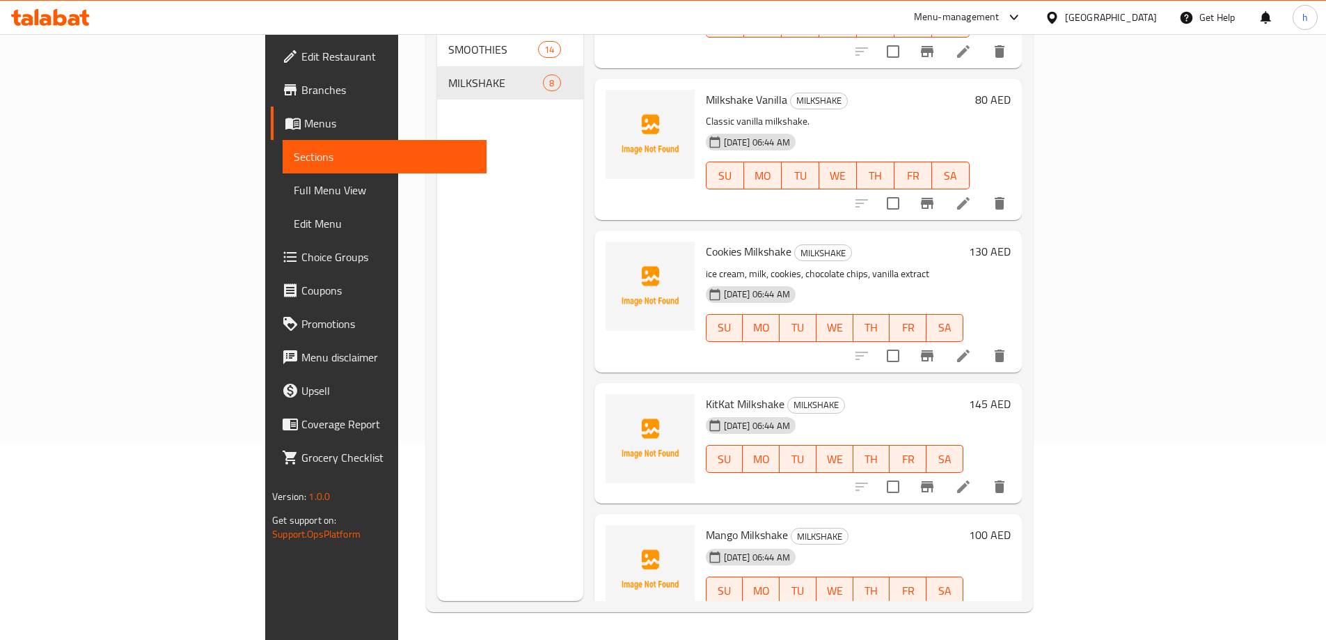
scroll to position [570, 0]
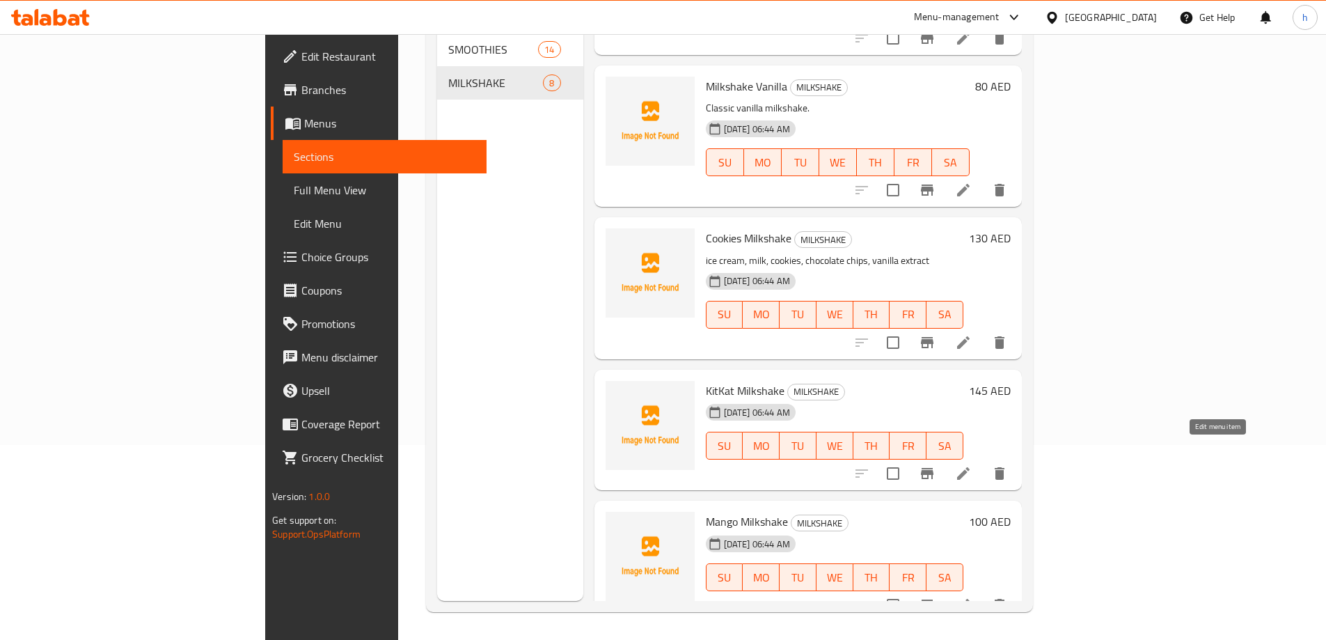
click at [971, 465] on icon at bounding box center [963, 473] width 17 height 17
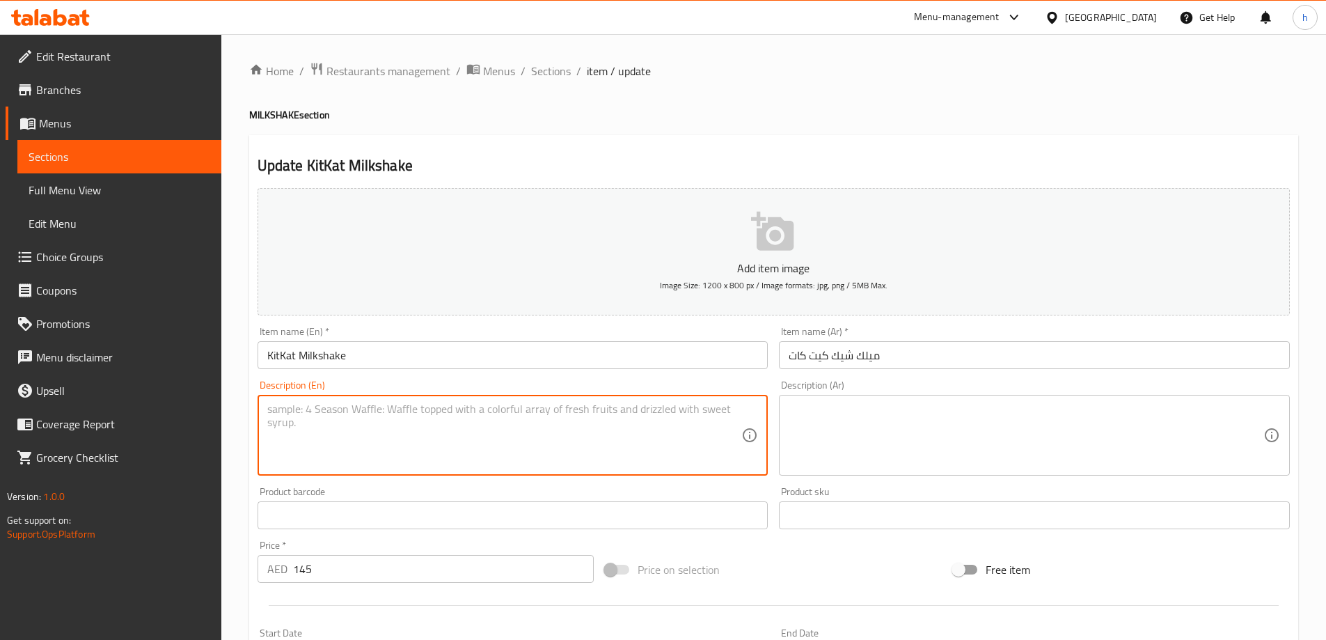
click at [608, 415] on textarea at bounding box center [504, 435] width 475 height 66
paste textarea "Kit Kat Special Milkshake."
click at [308, 411] on textarea "Kit Kat Special Milkshake." at bounding box center [504, 435] width 475 height 66
type textarea "Kit Kat Special Milkshake."
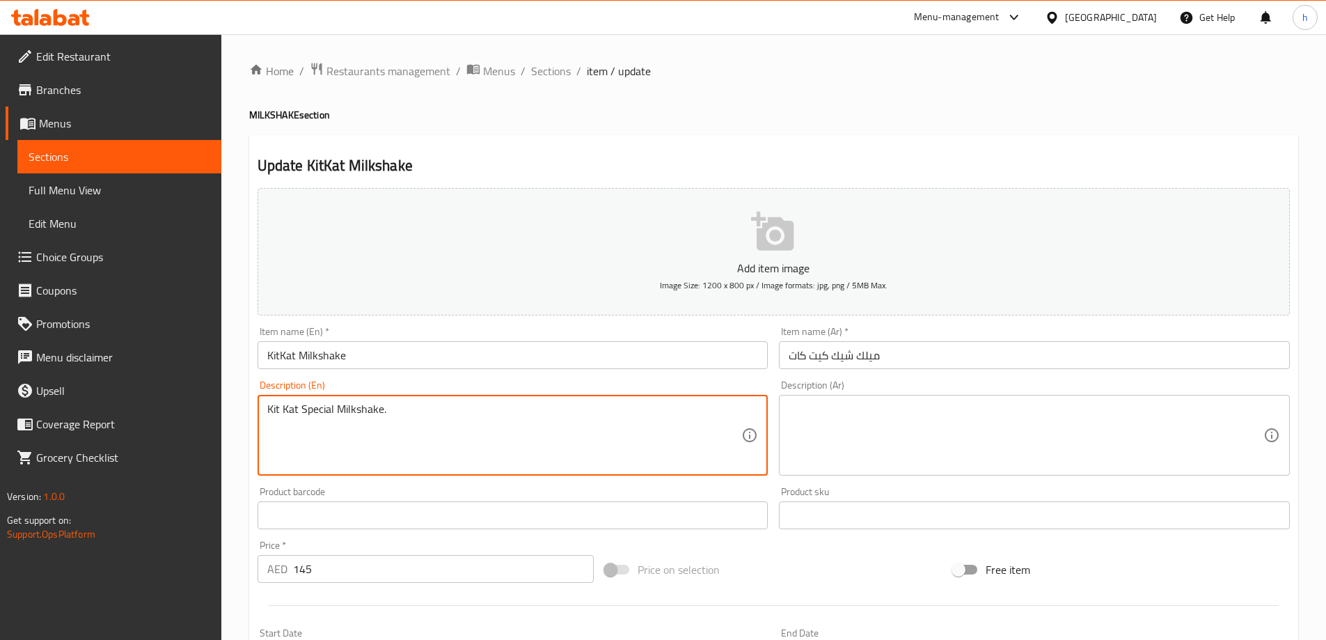
drag, startPoint x: 392, startPoint y: 413, endPoint x: 144, endPoint y: 420, distance: 247.8
click at [144, 419] on div "Edit Restaurant Branches Menus Sections Full Menu View Edit Menu Choice Groups …" at bounding box center [663, 508] width 1326 height 949
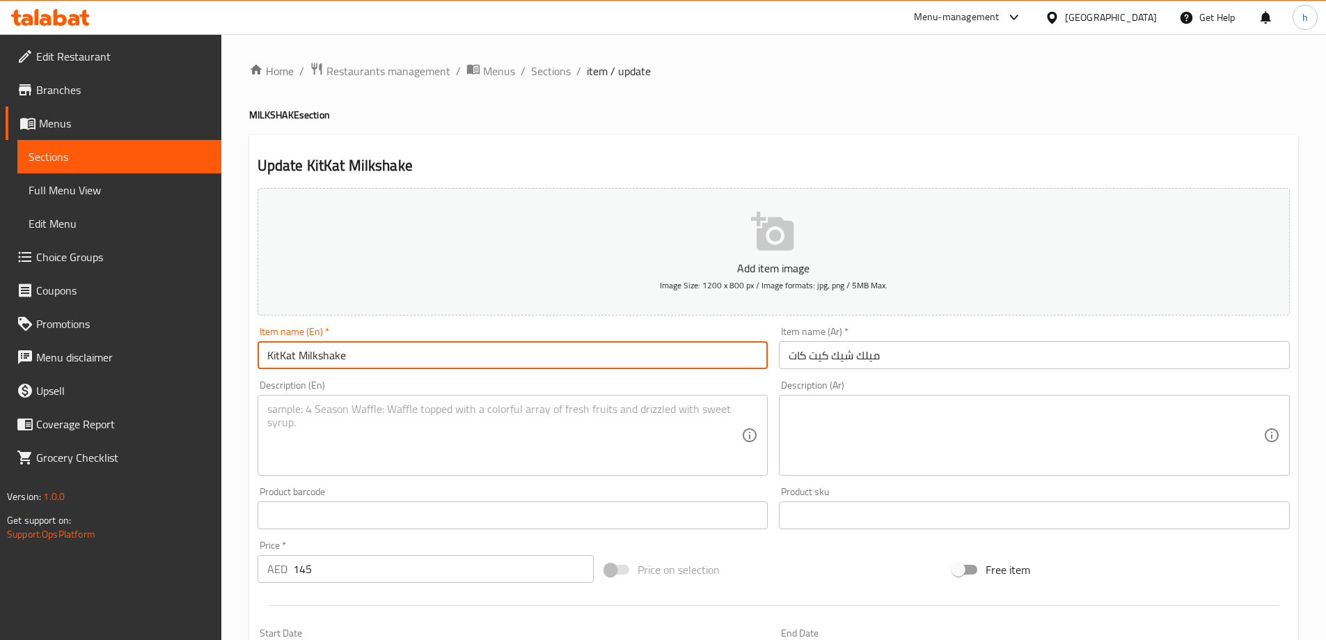
drag, startPoint x: 265, startPoint y: 354, endPoint x: 402, endPoint y: 367, distance: 137.8
click at [402, 367] on input "KitKat Milkshake" at bounding box center [512, 355] width 511 height 28
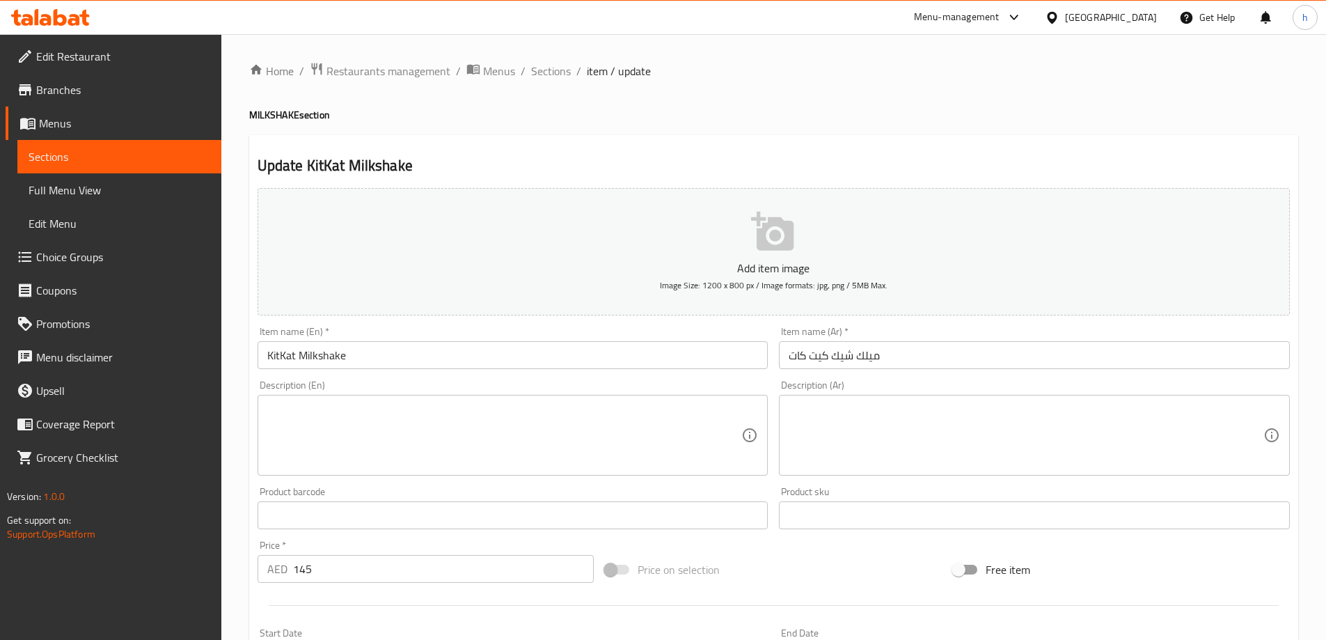
click at [315, 445] on textarea at bounding box center [504, 435] width 475 height 66
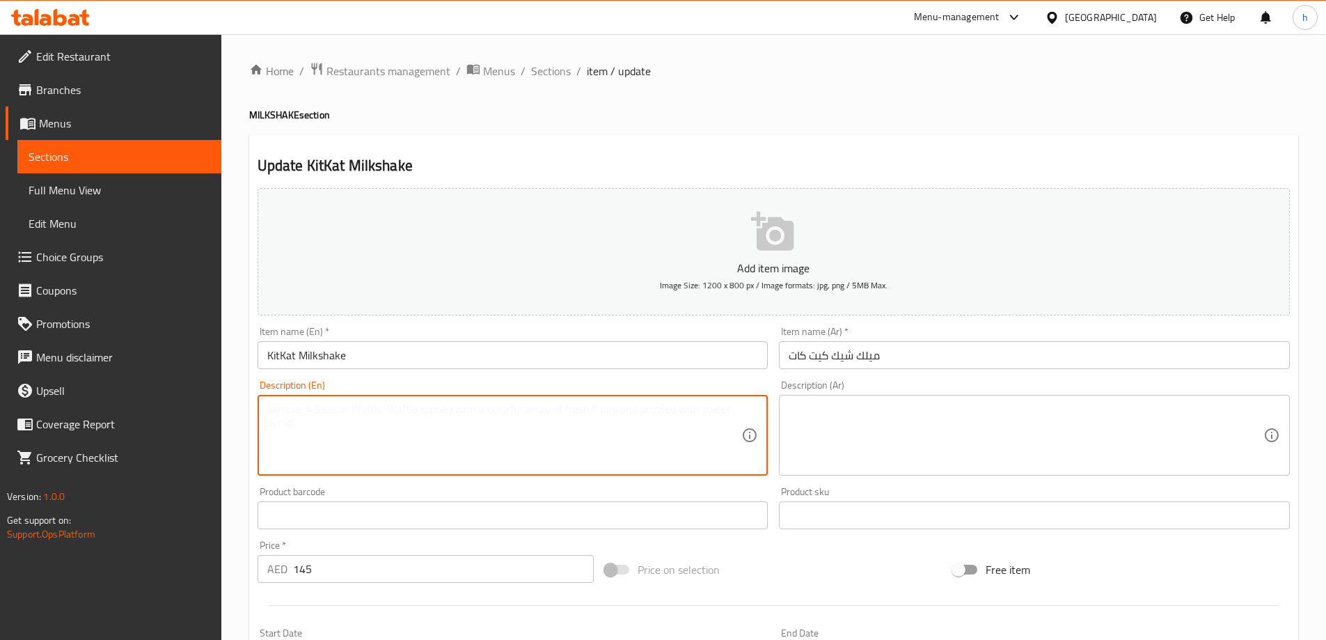
paste textarea "Milk, KitKat Chocolate, Whipped cream topped with Chocolate chips."
type textarea "Milk, KitKat Chocolate, Whipped cream topped with Chocolate chips."
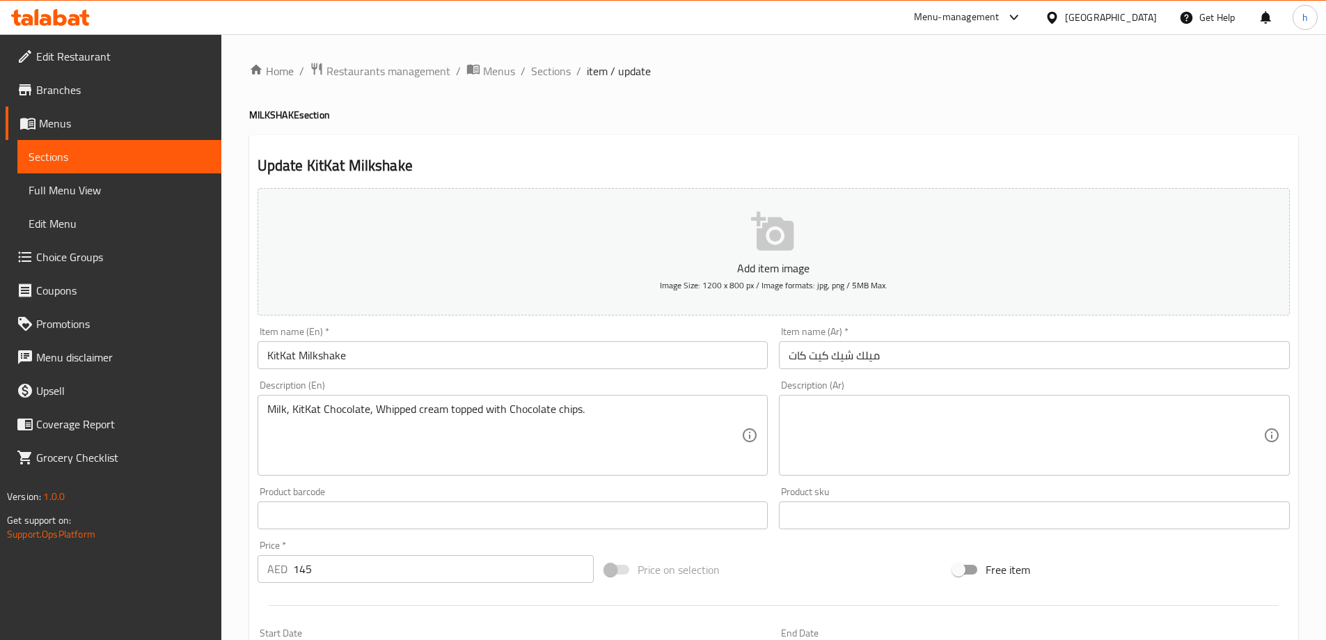
click at [848, 433] on textarea at bounding box center [1025, 435] width 475 height 66
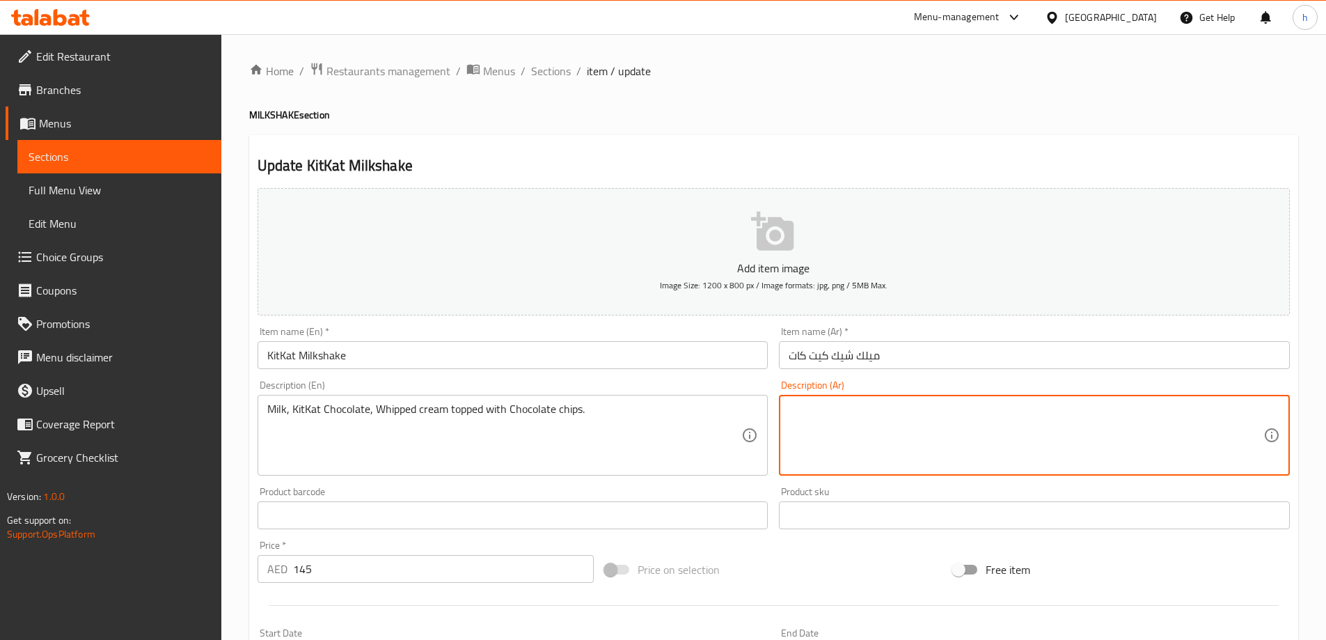
paste textarea "حليب، شوكولاتة كيت كات، كريمة مخفوقة مغطاة برقائق الشوكولاتة"
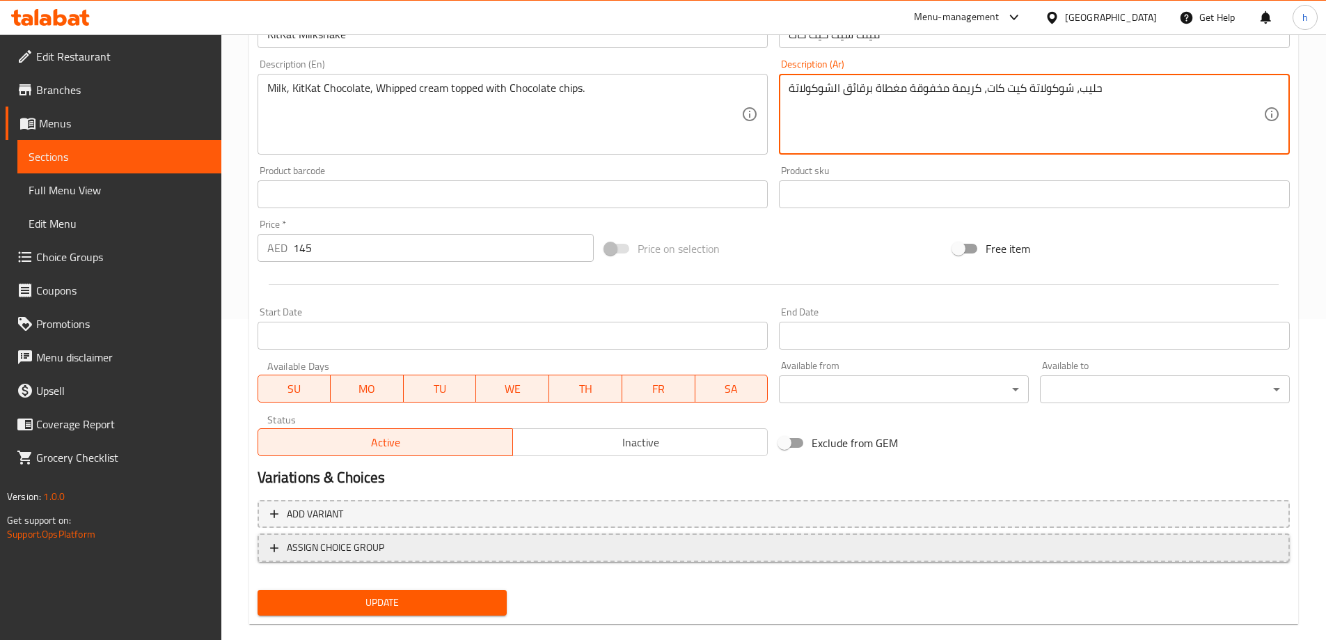
scroll to position [344, 0]
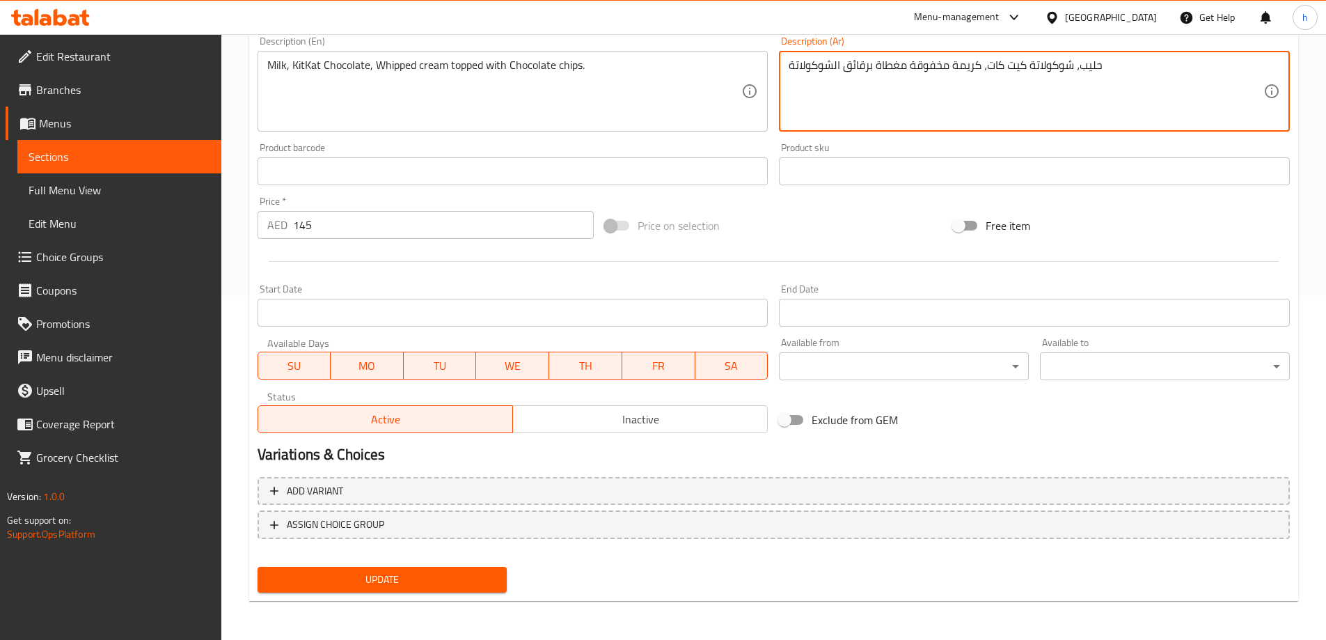
type textarea "حليب، شوكولاتة كيت كات، كريمة مخفوقة مغطاة برقائق الشوكولاتة"
click at [463, 579] on span "Update" at bounding box center [383, 579] width 228 height 17
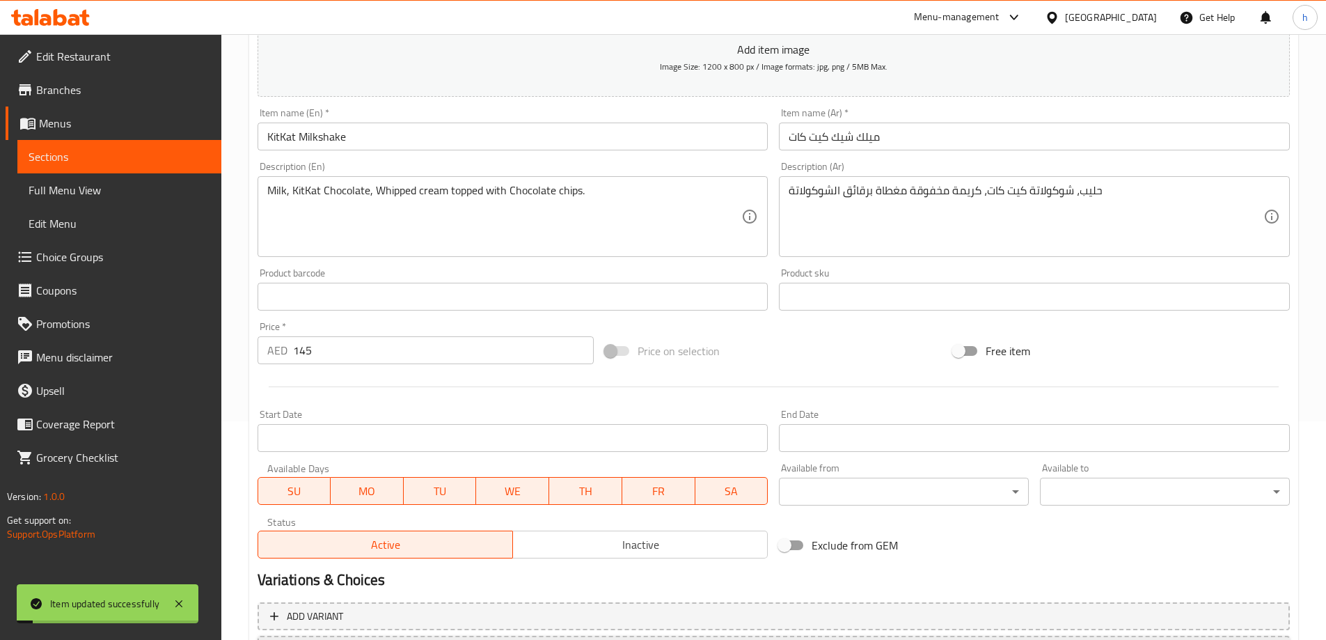
scroll to position [65, 0]
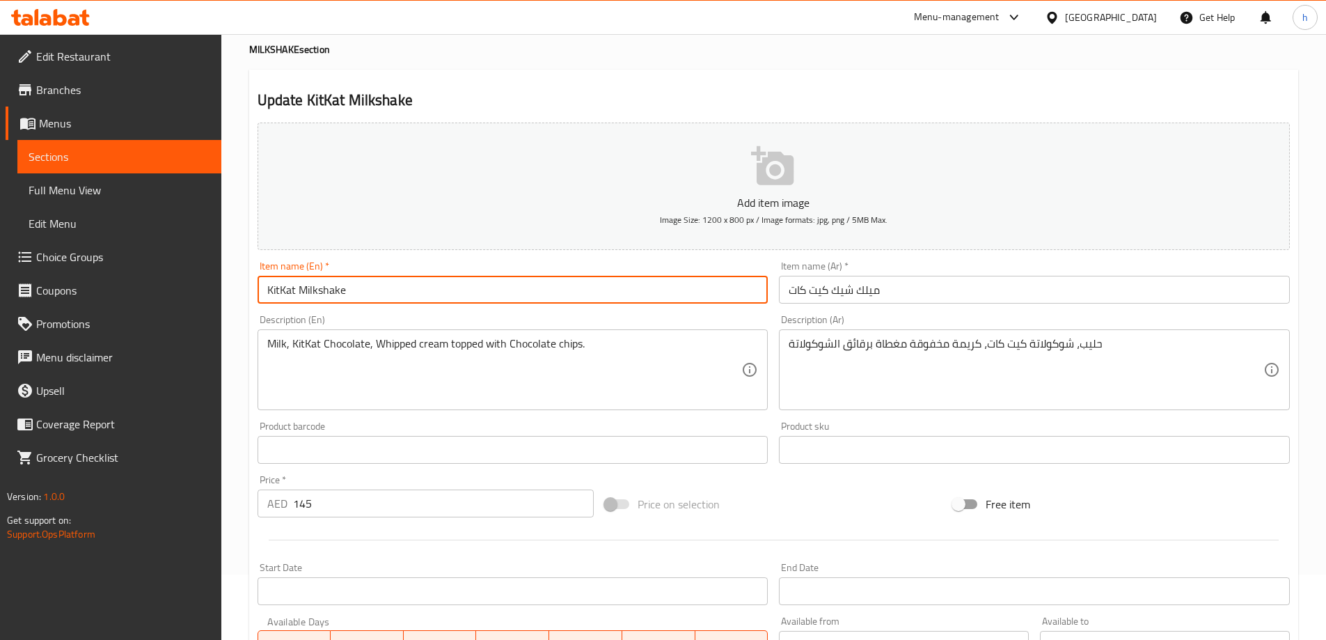
drag, startPoint x: 264, startPoint y: 287, endPoint x: 383, endPoint y: 292, distance: 119.8
click at [382, 292] on input "KitKat Milkshake" at bounding box center [512, 290] width 511 height 28
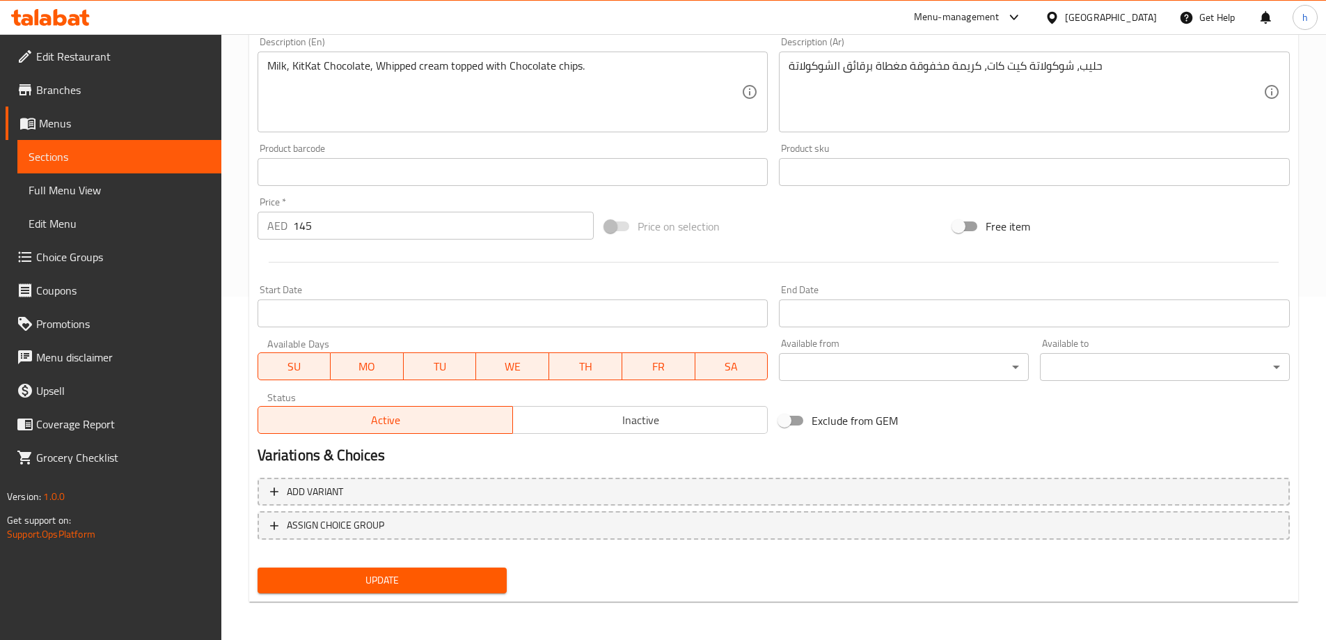
scroll to position [344, 0]
drag, startPoint x: 144, startPoint y: 156, endPoint x: 148, endPoint y: 164, distance: 8.7
click at [144, 156] on span "Sections" at bounding box center [120, 156] width 182 height 17
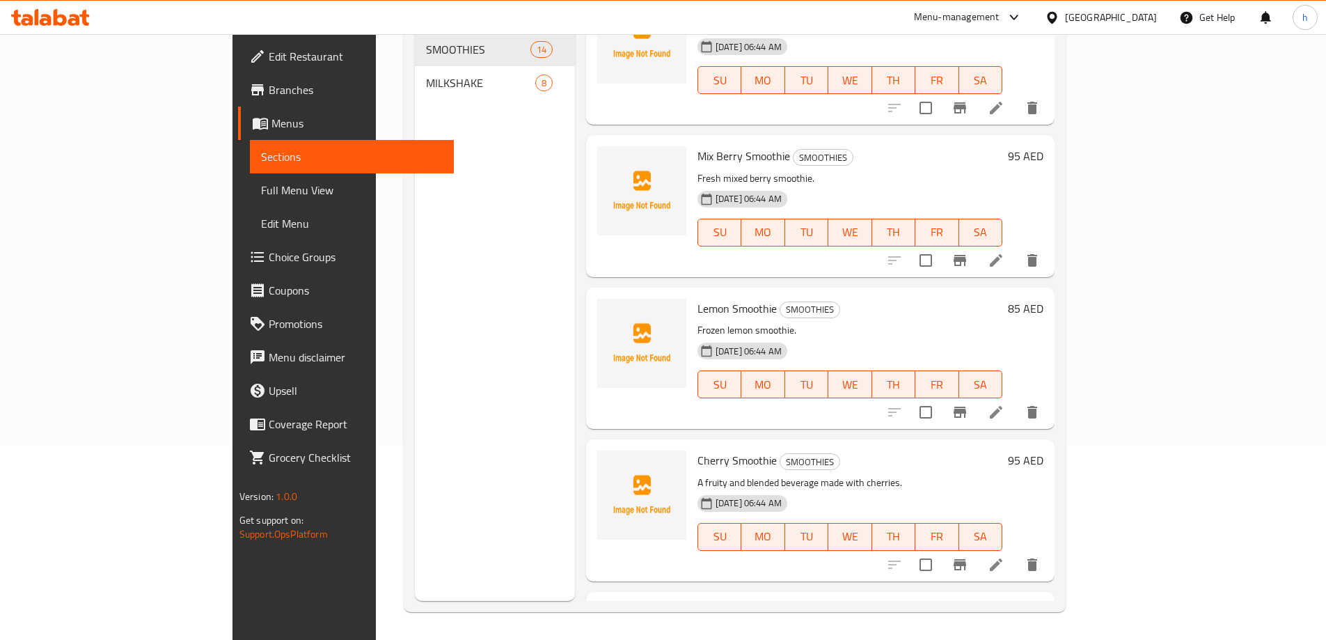
scroll to position [557, 0]
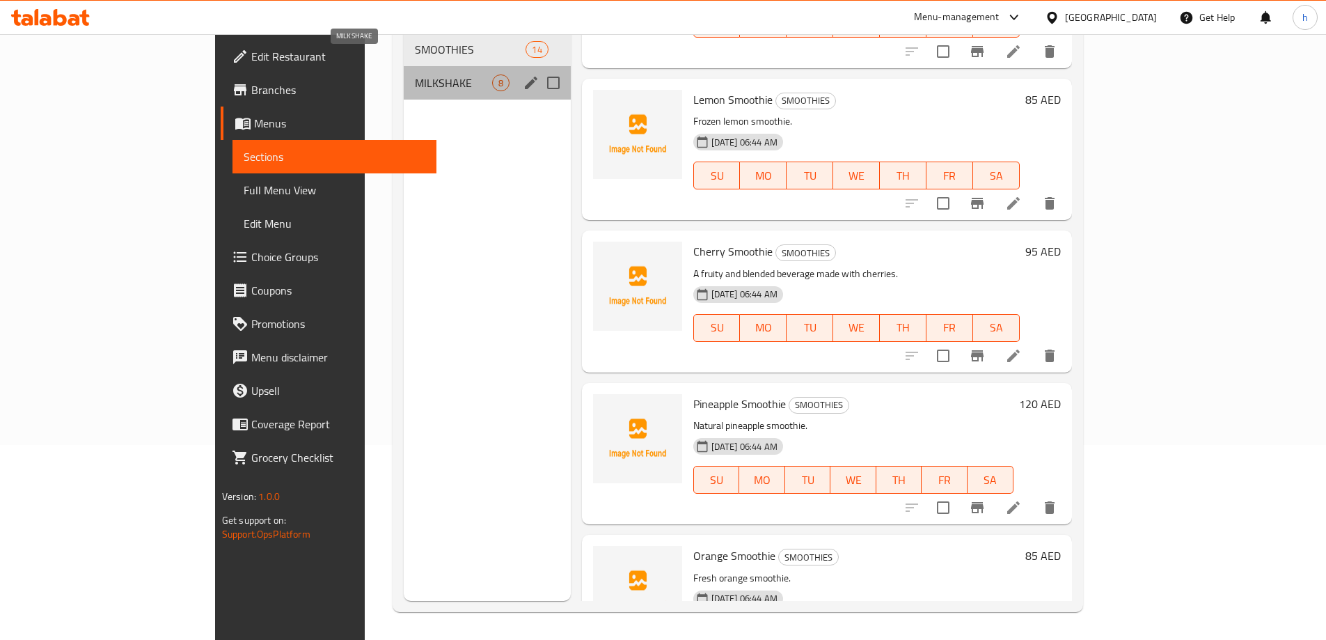
click at [415, 74] on span "MILKSHAKE" at bounding box center [453, 82] width 77 height 17
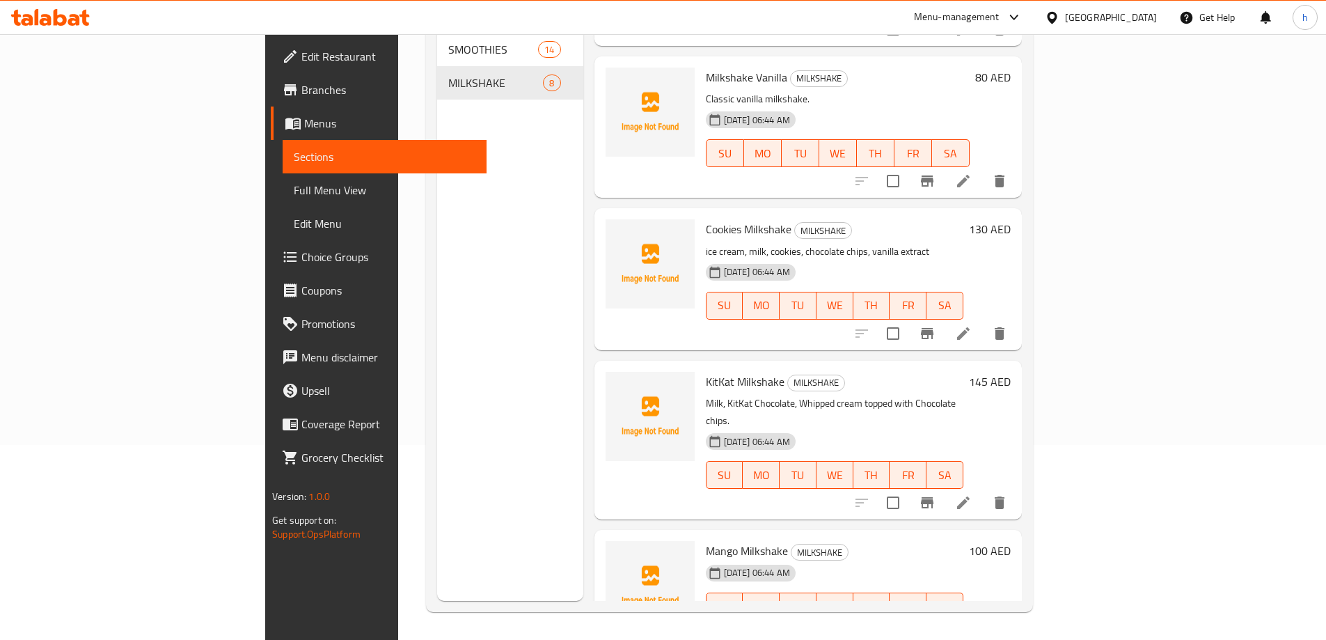
scroll to position [591, 0]
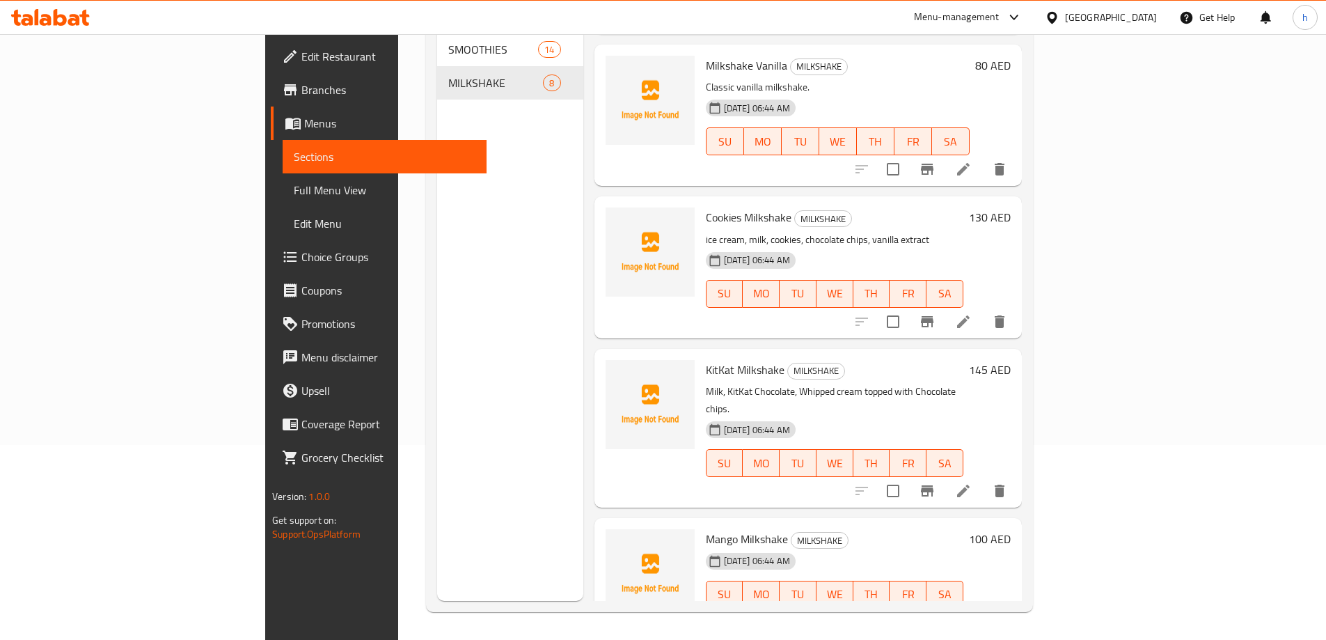
click at [983, 610] on li at bounding box center [963, 622] width 39 height 25
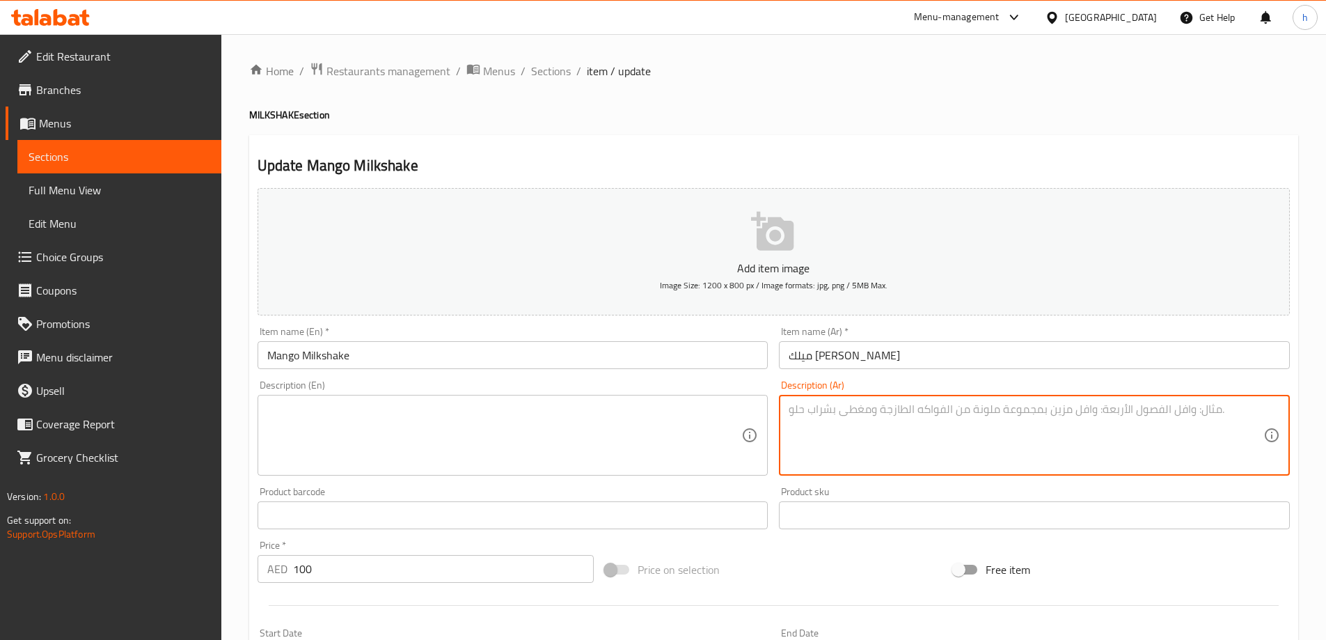
click at [845, 422] on textarea at bounding box center [1025, 435] width 475 height 66
paste textarea "ميلك شيك مانجو طازج."
type textarea "ميلك شيك مانجو طازج."
click at [848, 411] on textarea "ميلك شيك مانجو طازج." at bounding box center [1025, 435] width 475 height 66
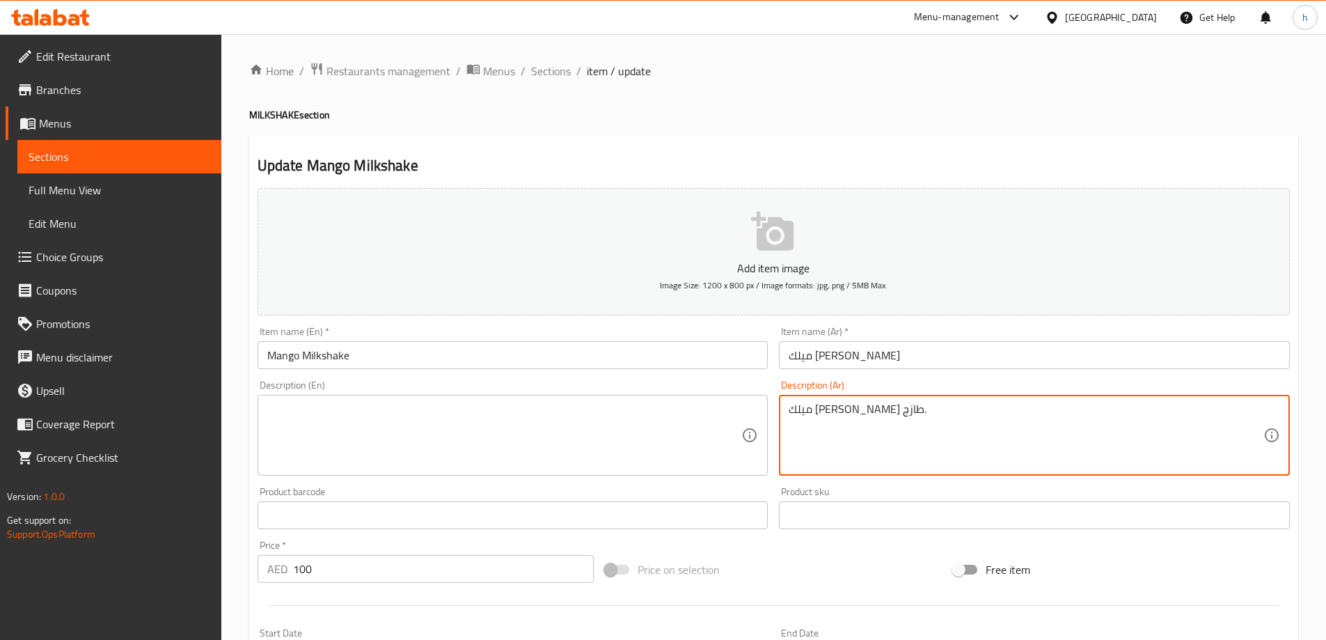
click at [848, 411] on textarea "ميلك شيك مانجو طازج." at bounding box center [1025, 435] width 475 height 66
click at [402, 421] on textarea at bounding box center [504, 435] width 475 height 66
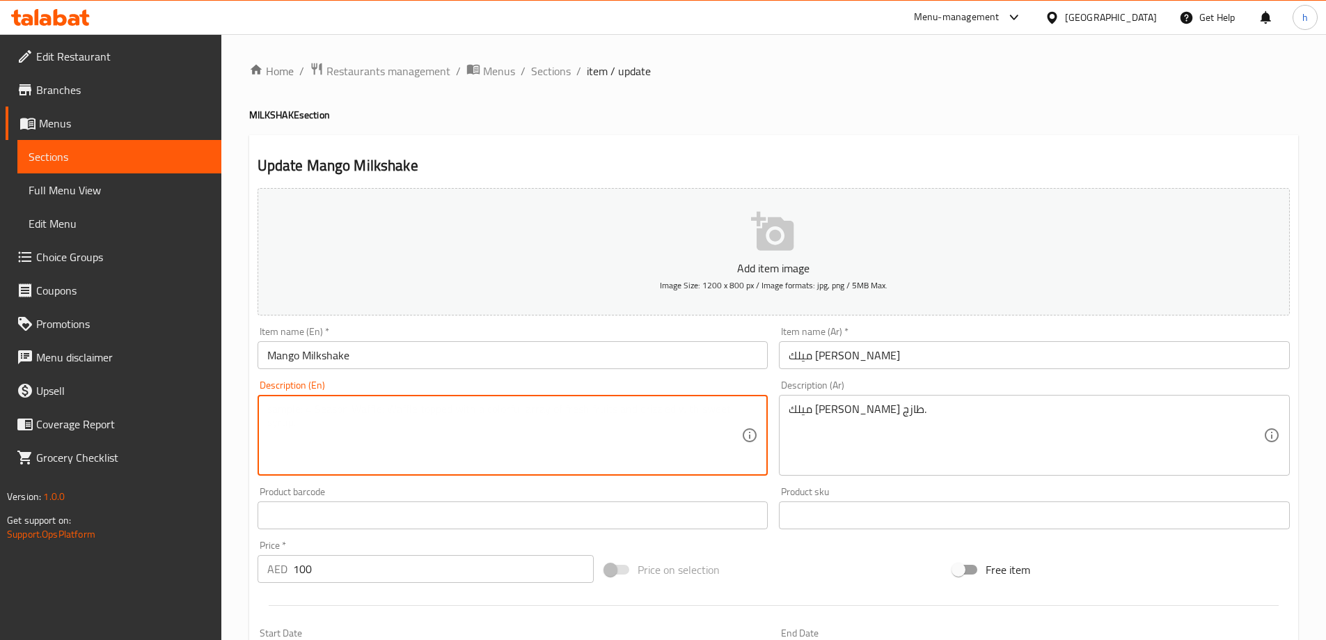
paste textarea "Fresh mango milkshake."
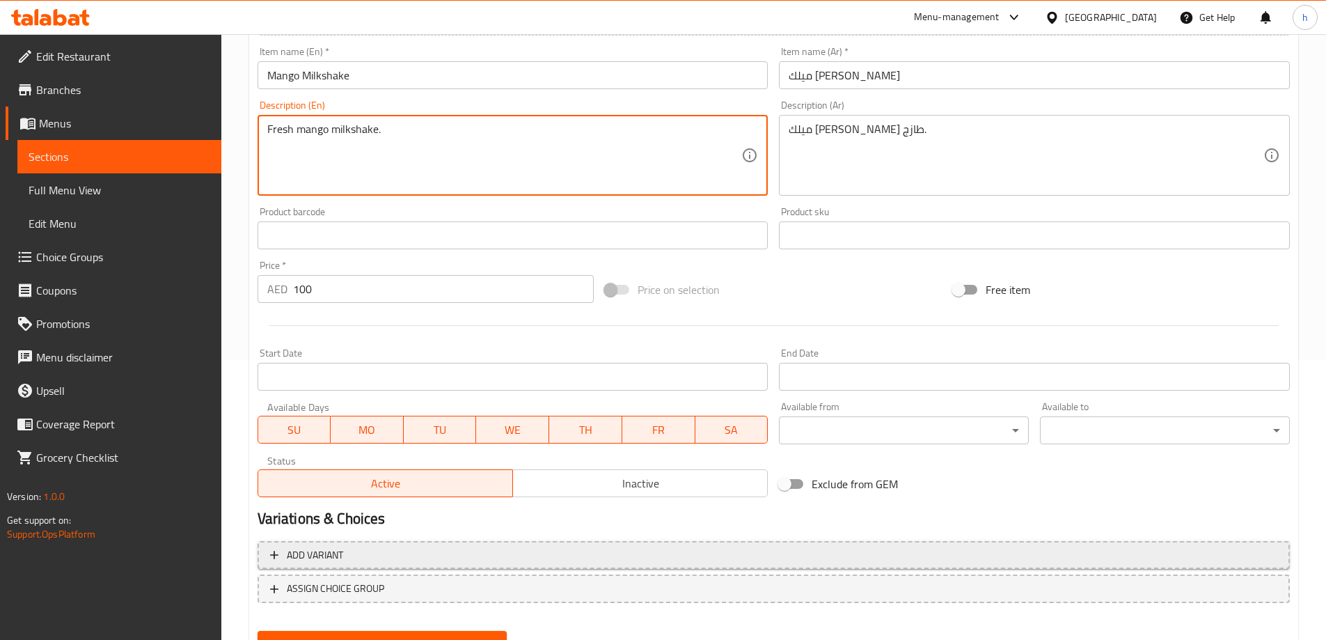
scroll to position [344, 0]
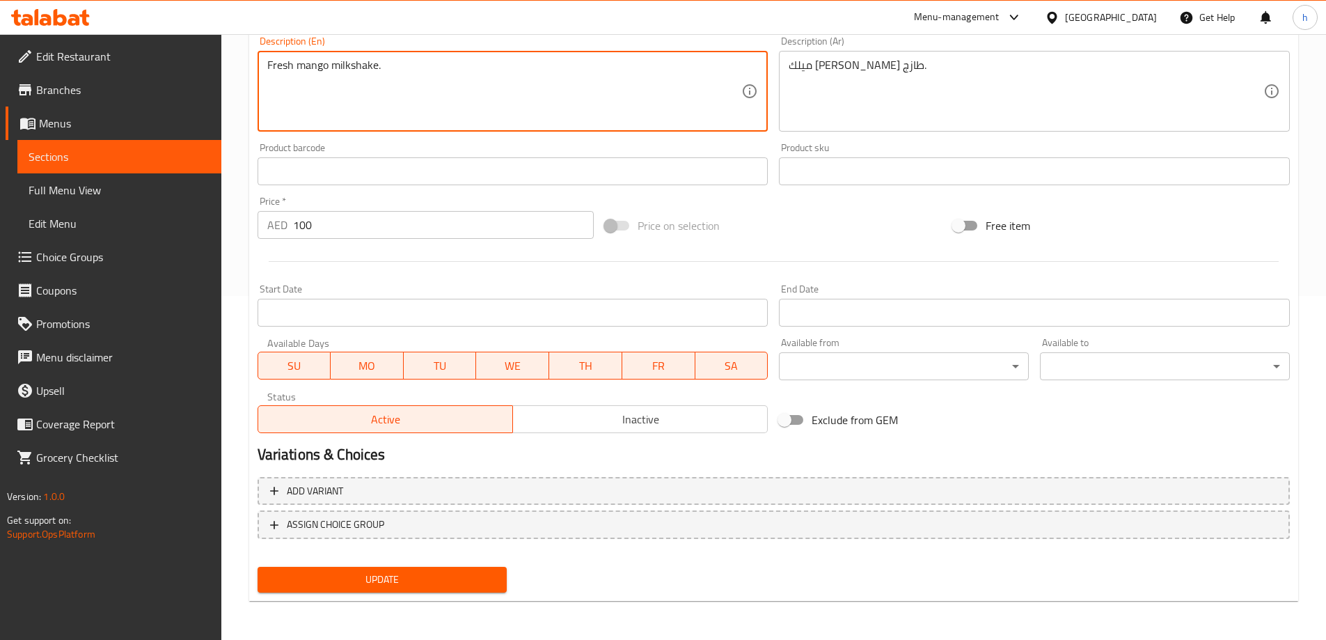
type textarea "Fresh mango milkshake."
click at [402, 585] on span "Update" at bounding box center [383, 579] width 228 height 17
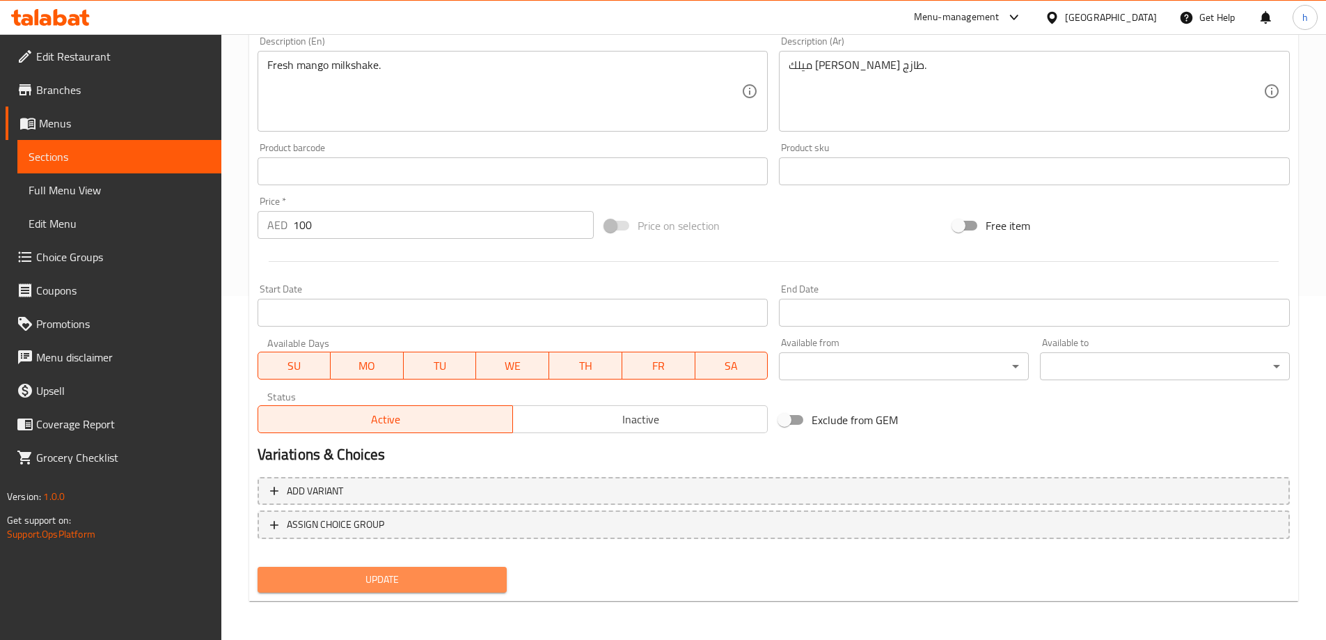
click at [365, 582] on span "Update" at bounding box center [383, 579] width 228 height 17
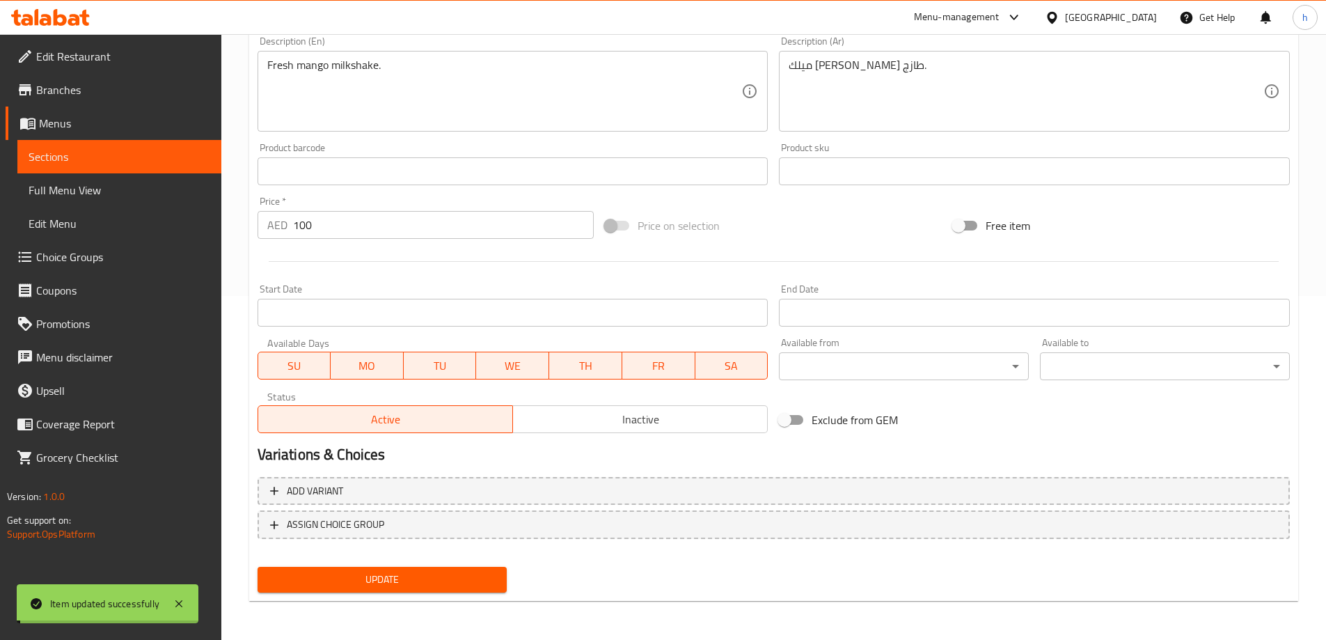
click at [77, 153] on span "Sections" at bounding box center [120, 156] width 182 height 17
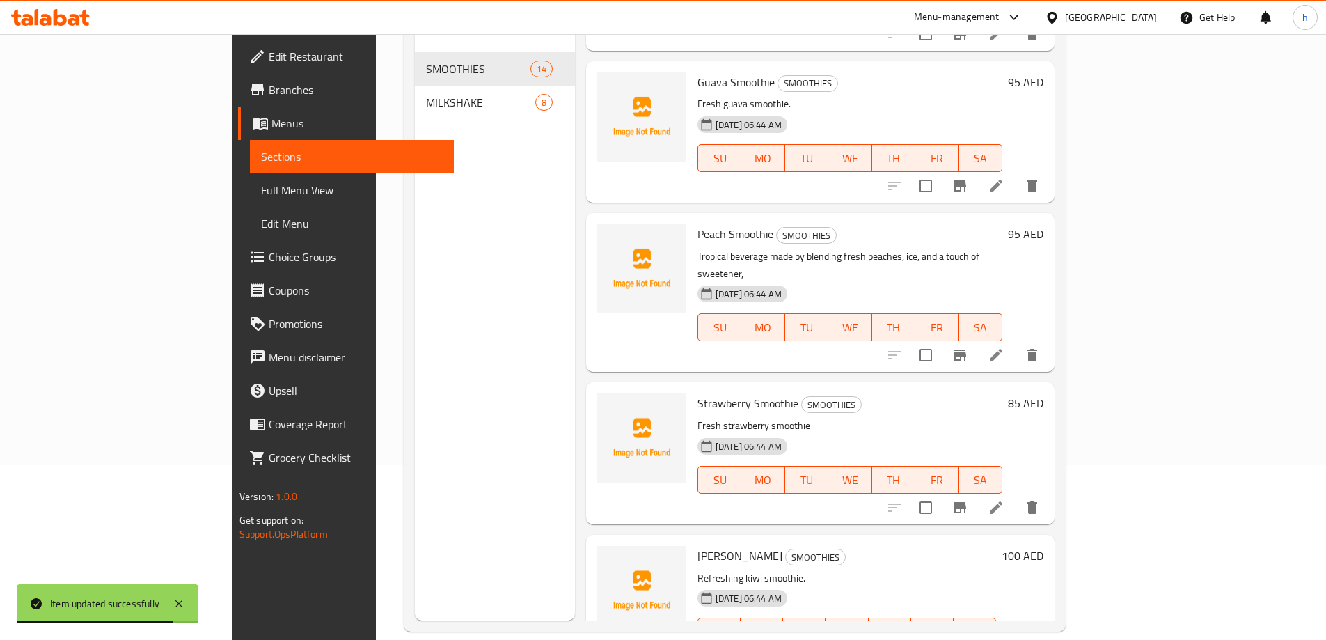
scroll to position [195, 0]
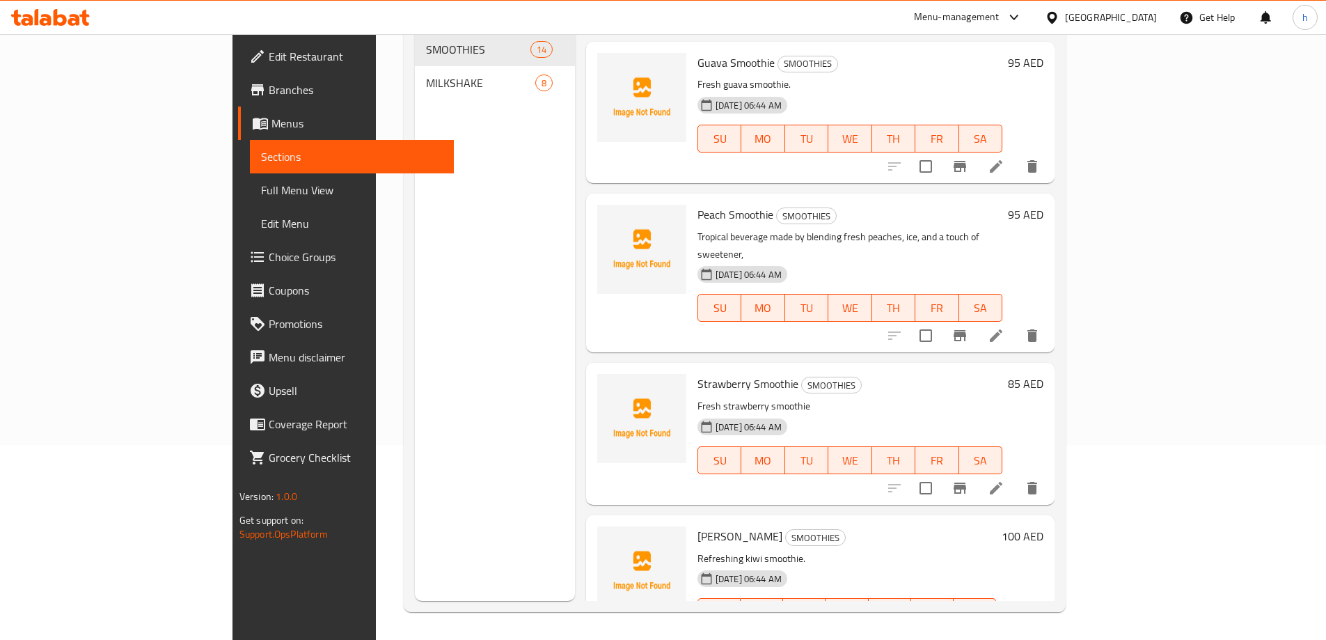
click at [261, 153] on span "Sections" at bounding box center [352, 156] width 182 height 17
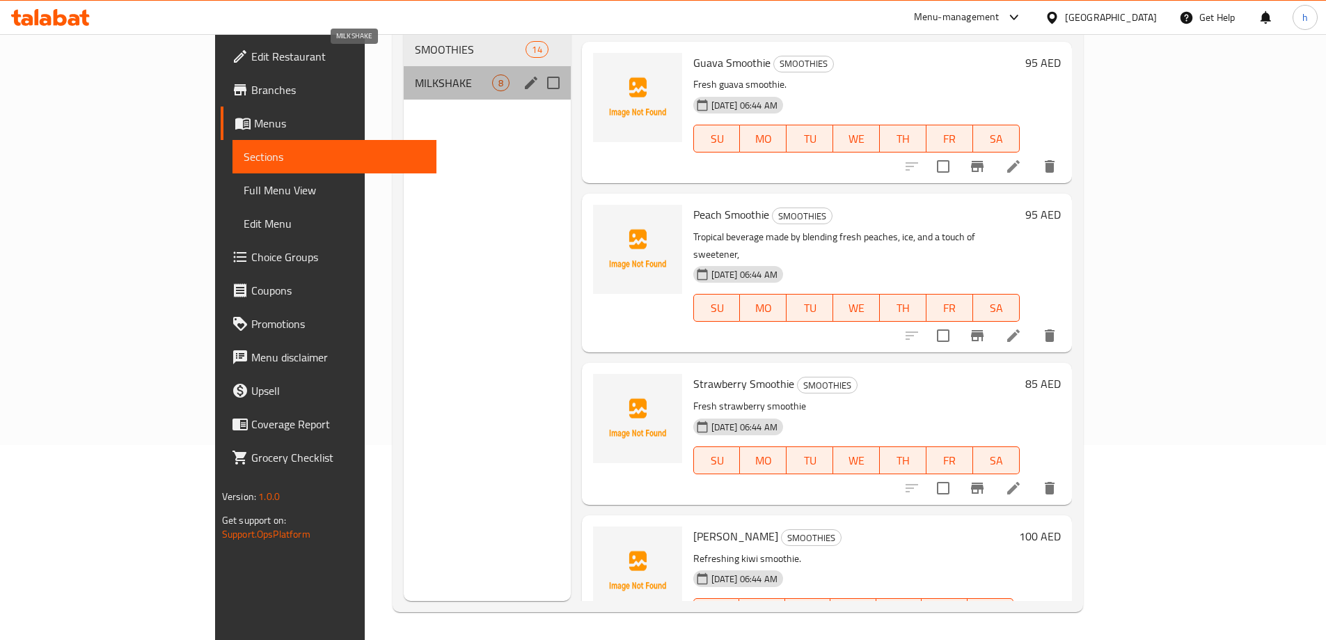
click at [415, 74] on span "MILKSHAKE" at bounding box center [453, 82] width 77 height 17
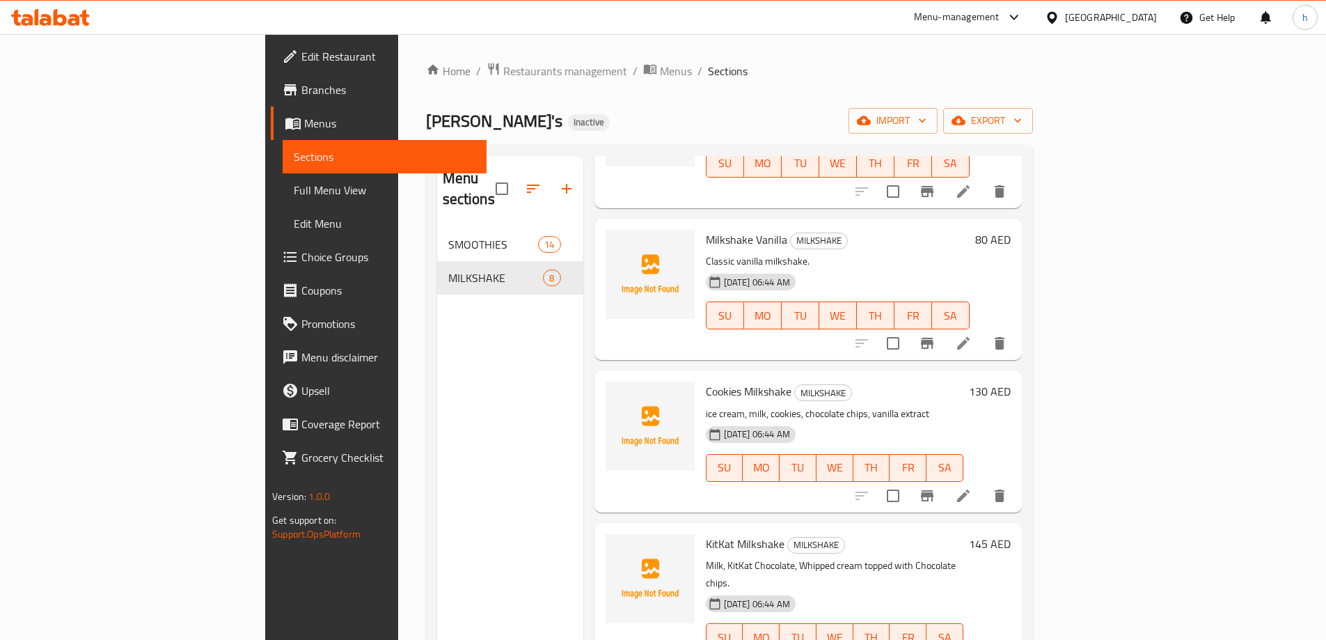
click at [437, 406] on div "Menu sections SMOOTHIES 14 MILKSHAKE 8" at bounding box center [510, 476] width 146 height 640
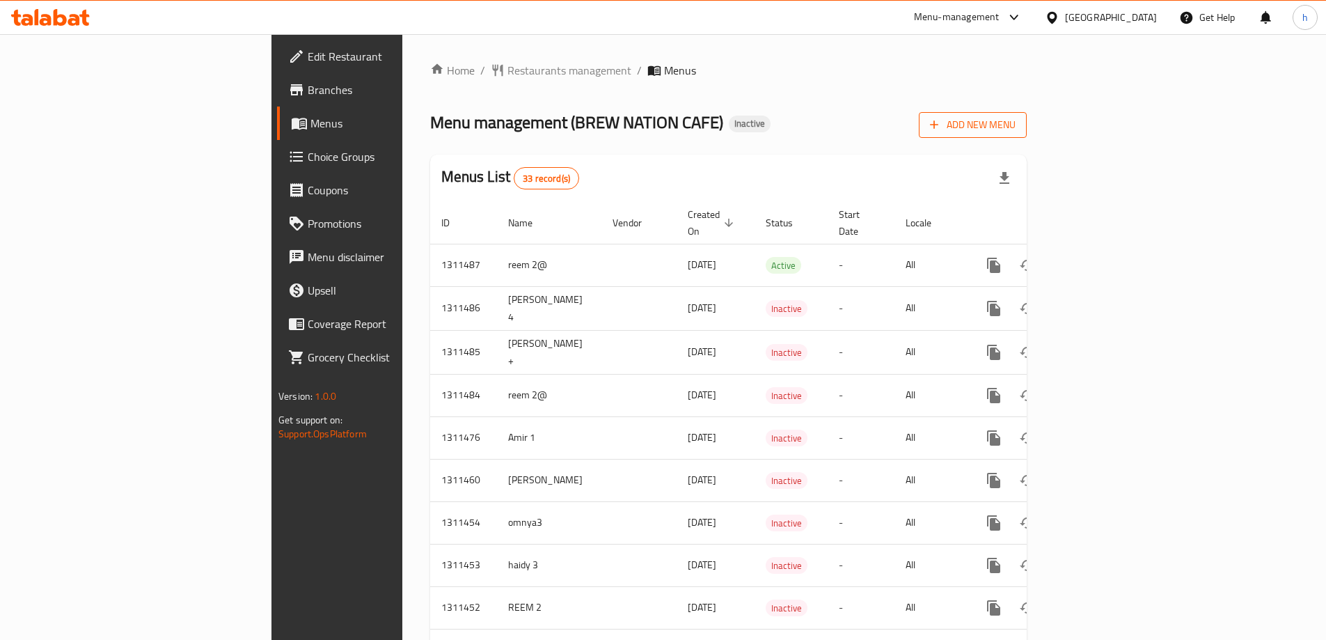
click at [1015, 126] on span "Add New Menu" at bounding box center [973, 124] width 86 height 17
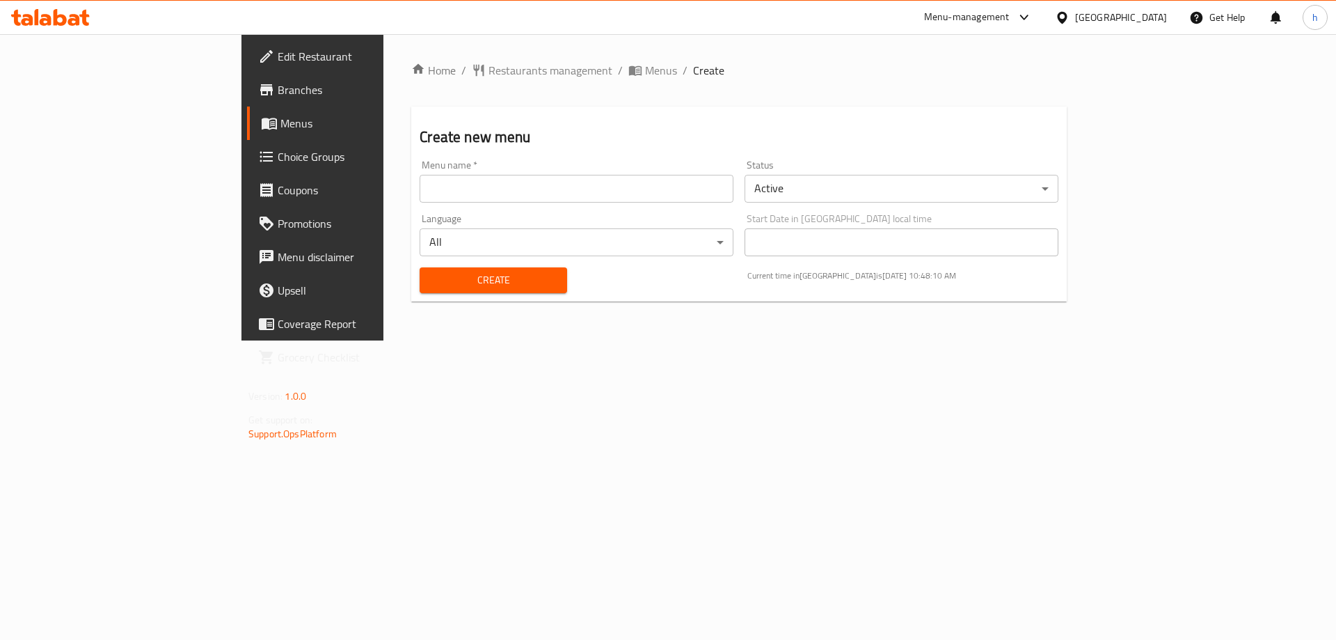
click at [461, 189] on input "text" at bounding box center [577, 189] width 314 height 28
type input "habiba4"
click at [431, 276] on span "Create" at bounding box center [493, 279] width 125 height 17
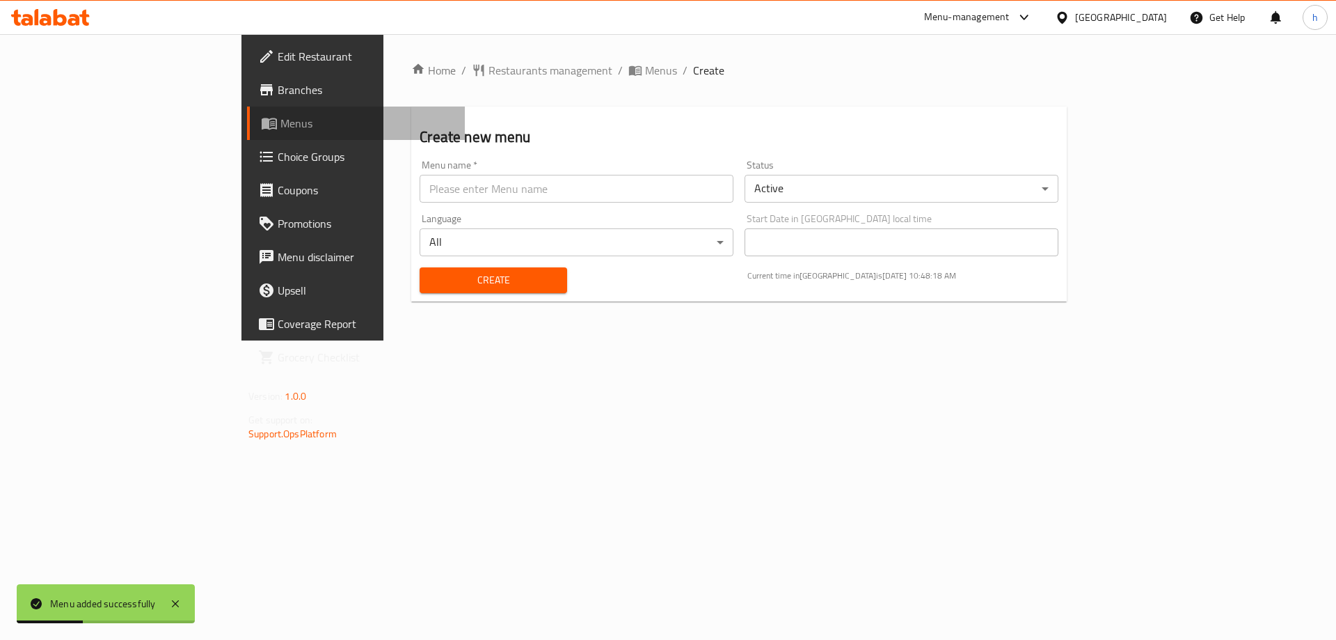
click at [280, 125] on span "Menus" at bounding box center [366, 123] width 173 height 17
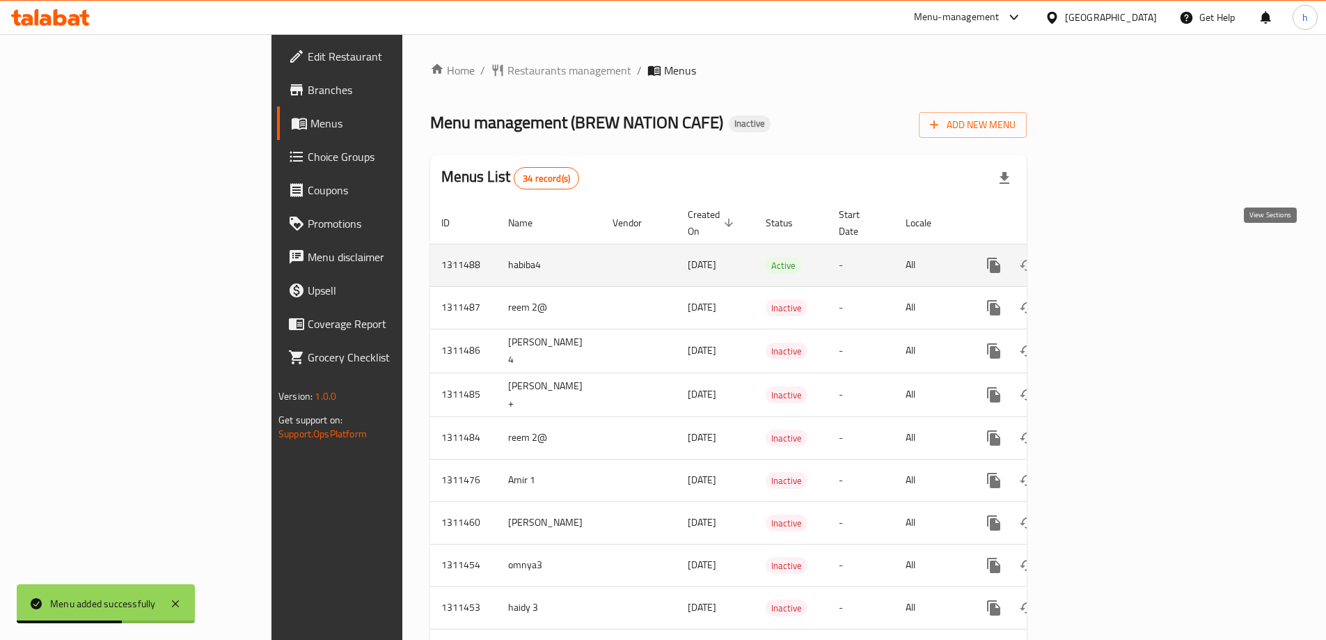
click at [1102, 257] on icon "enhanced table" at bounding box center [1094, 265] width 17 height 17
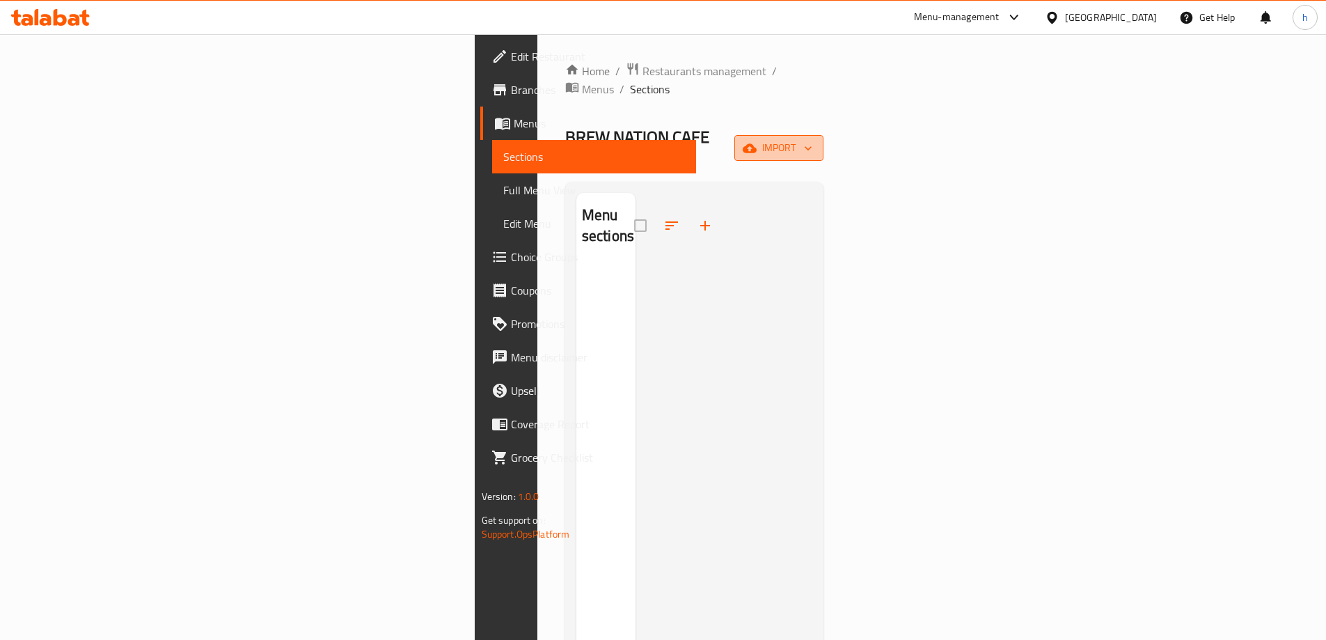
click at [812, 139] on span "import" at bounding box center [778, 147] width 67 height 17
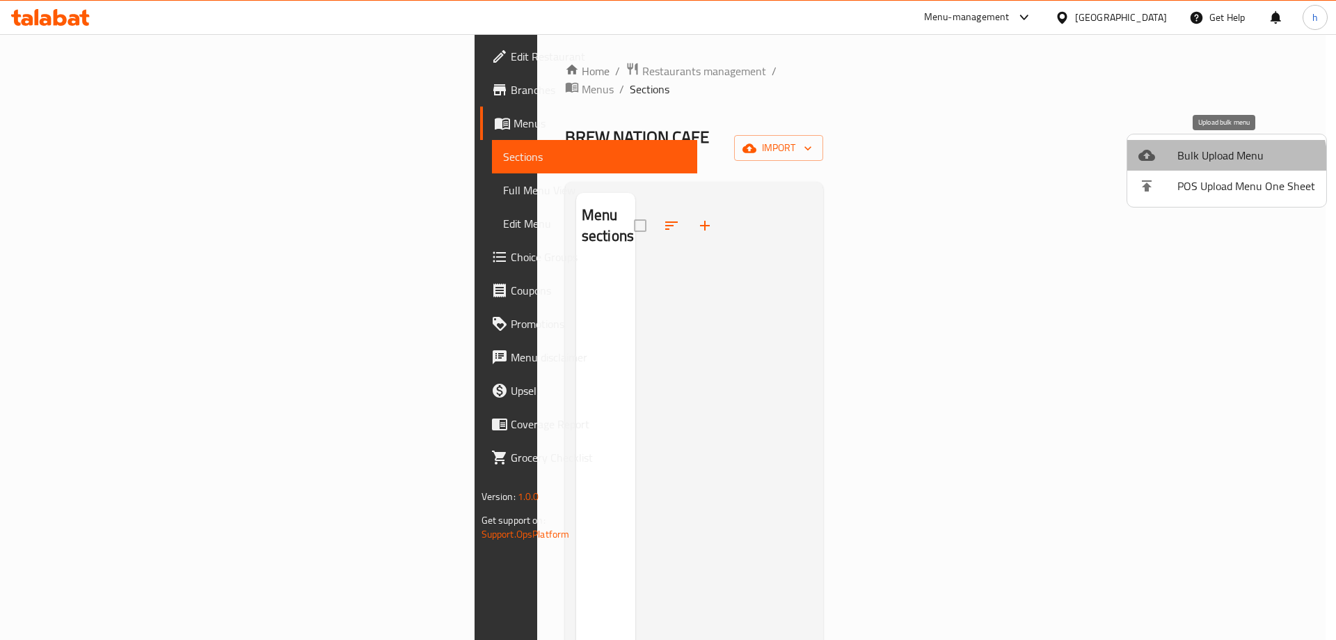
click at [1215, 164] on span "Bulk Upload Menu" at bounding box center [1246, 155] width 138 height 17
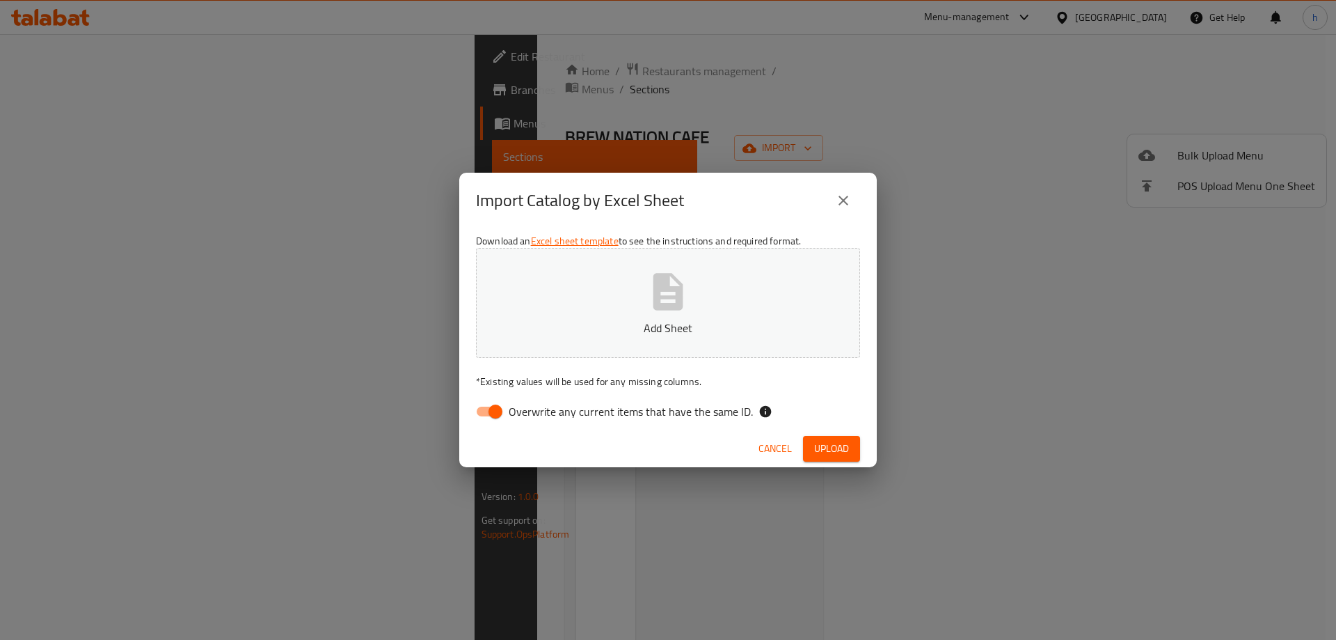
click at [489, 411] on input "Overwrite any current items that have the same ID." at bounding box center [495, 411] width 79 height 26
checkbox input "false"
click at [839, 454] on span "Upload" at bounding box center [831, 448] width 35 height 17
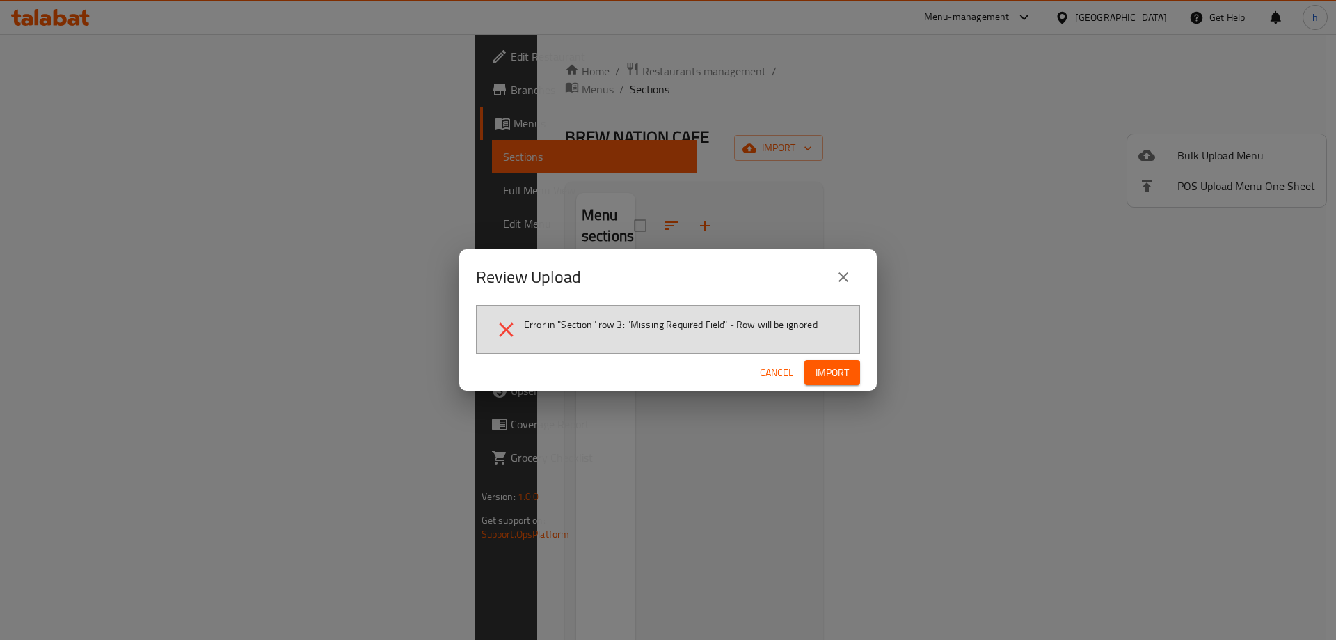
click at [826, 376] on span "Import" at bounding box center [832, 372] width 33 height 17
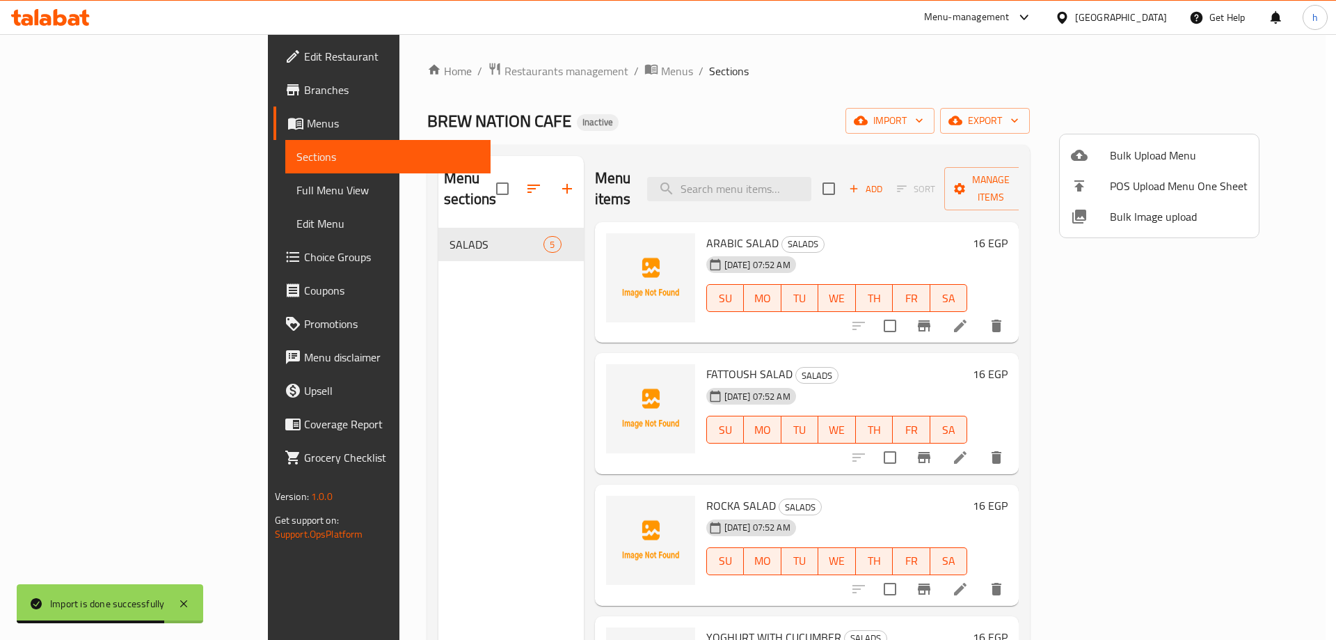
click at [411, 234] on div at bounding box center [668, 320] width 1336 height 640
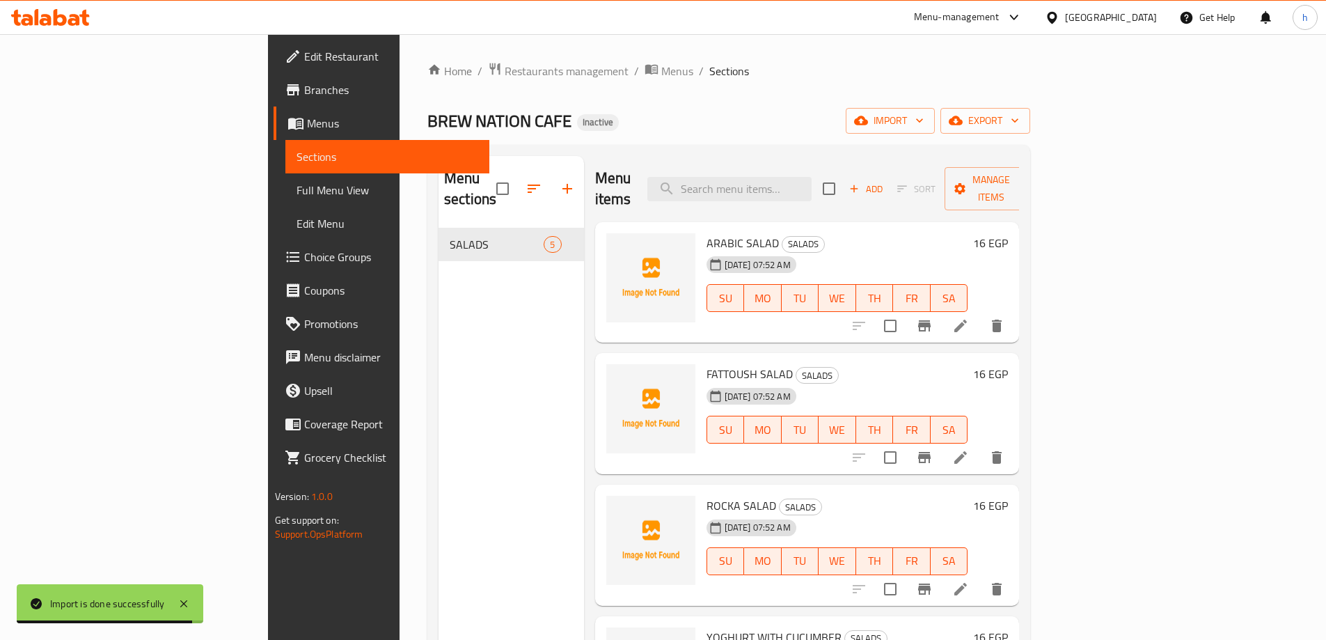
click at [438, 232] on div "SALADS 5" at bounding box center [510, 244] width 145 height 33
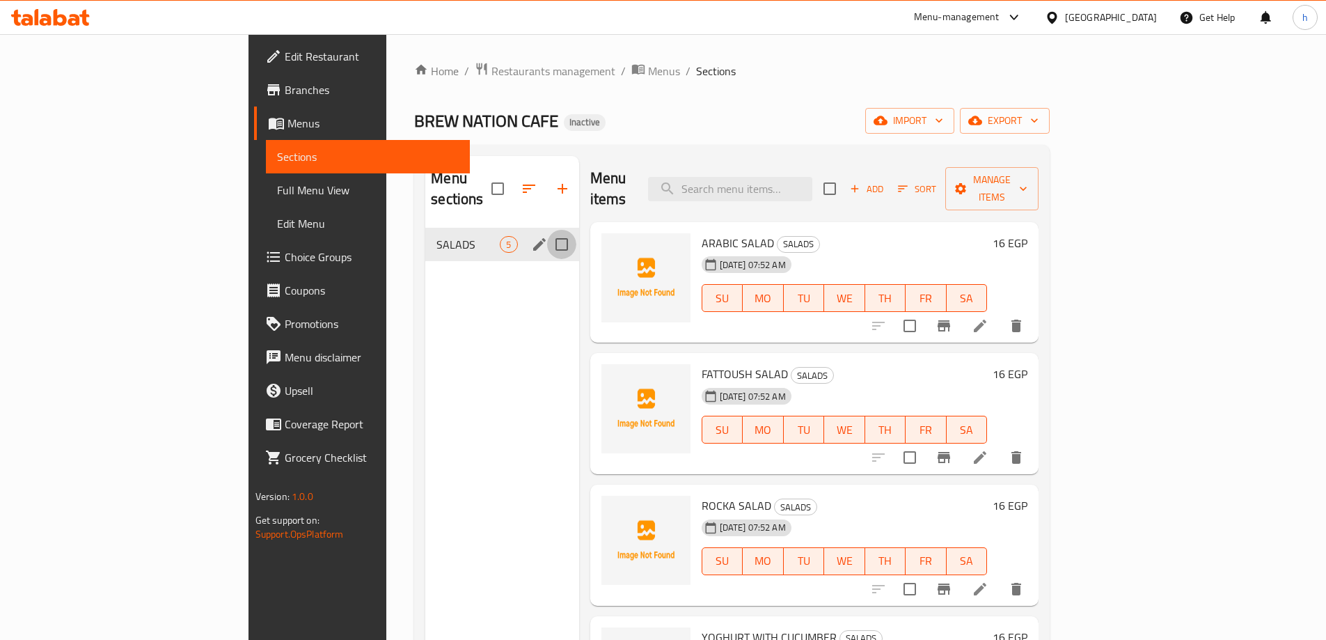
click at [547, 230] on input "Menu sections" at bounding box center [561, 244] width 29 height 29
checkbox input "true"
click at [512, 180] on icon "button" at bounding box center [520, 188] width 17 height 17
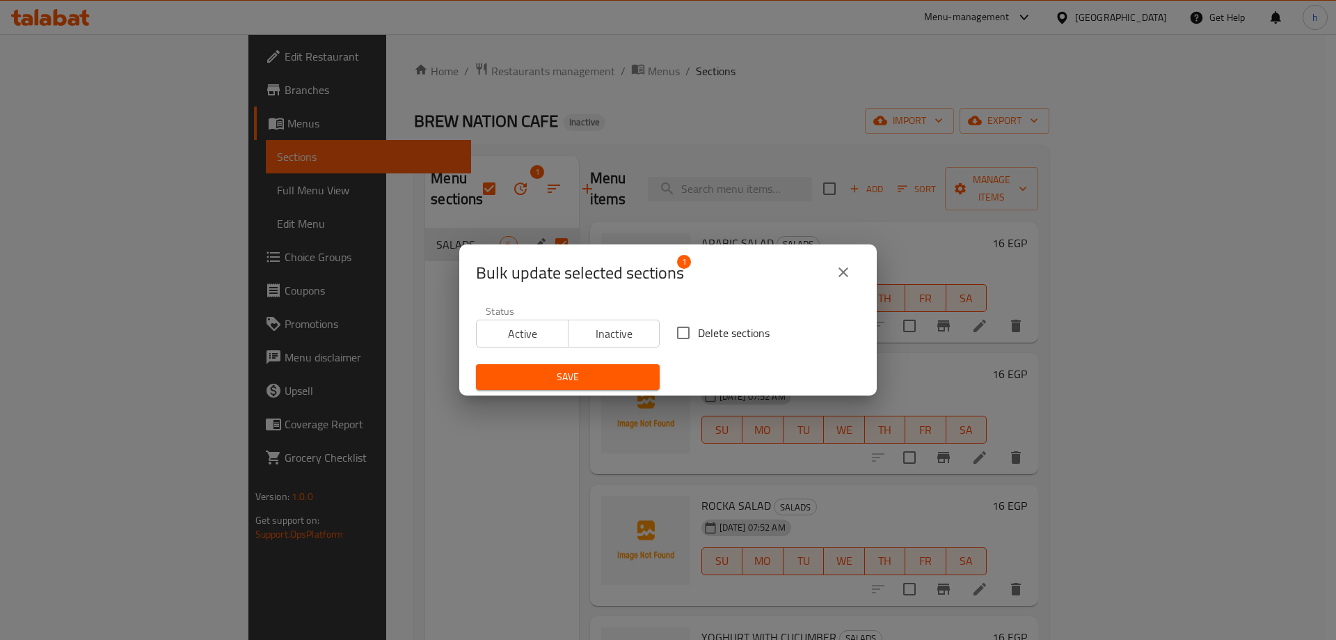
click at [686, 331] on input "Delete sections" at bounding box center [683, 332] width 29 height 29
checkbox input "true"
click at [633, 369] on span "Save" at bounding box center [567, 376] width 161 height 17
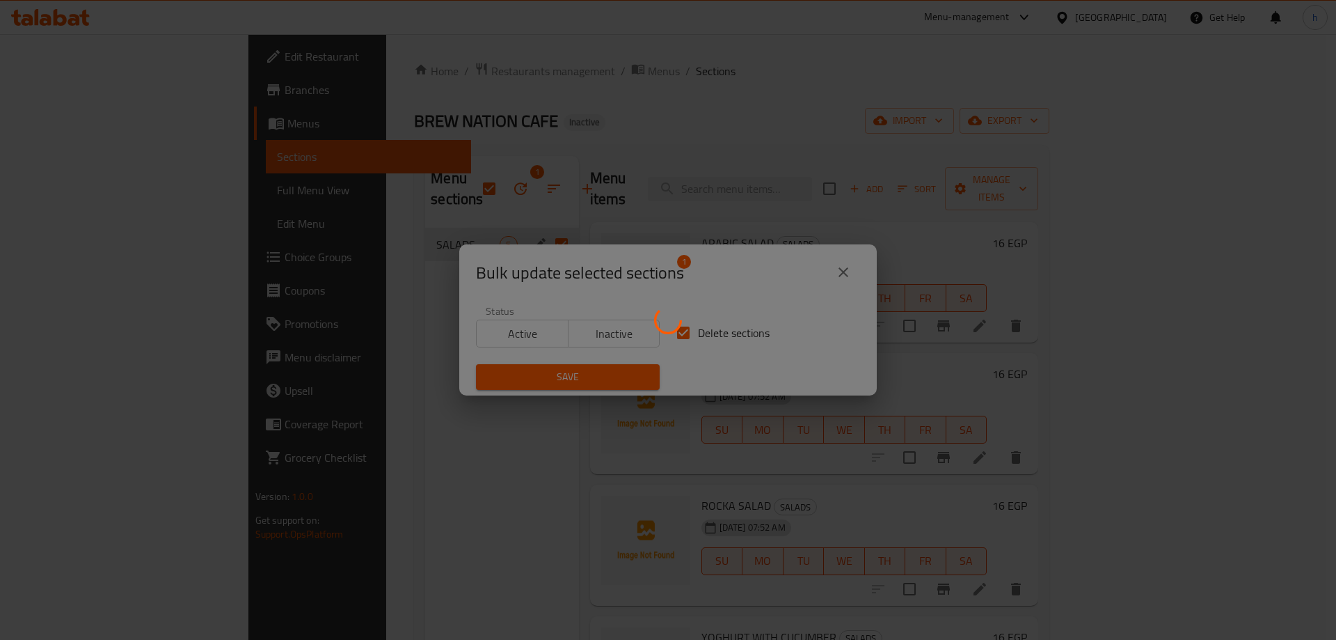
checkbox input "false"
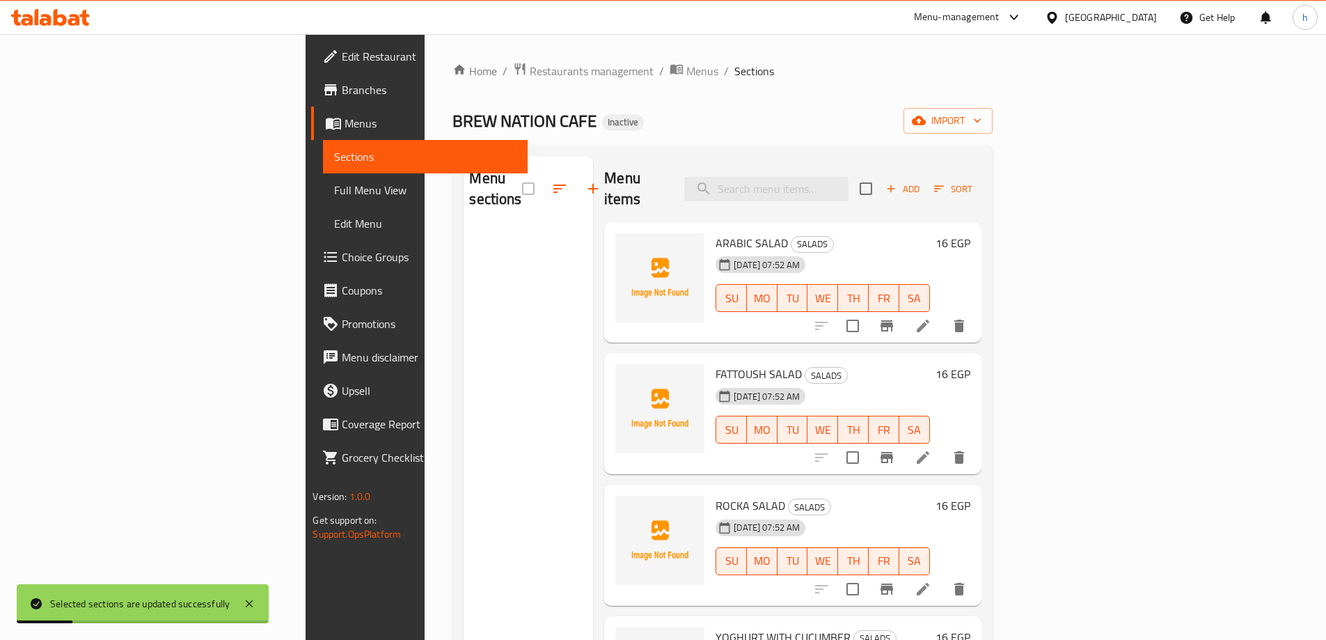
click at [463, 254] on div "Menu sections" at bounding box center [527, 476] width 129 height 640
click at [334, 189] on span "Full Menu View" at bounding box center [425, 190] width 182 height 17
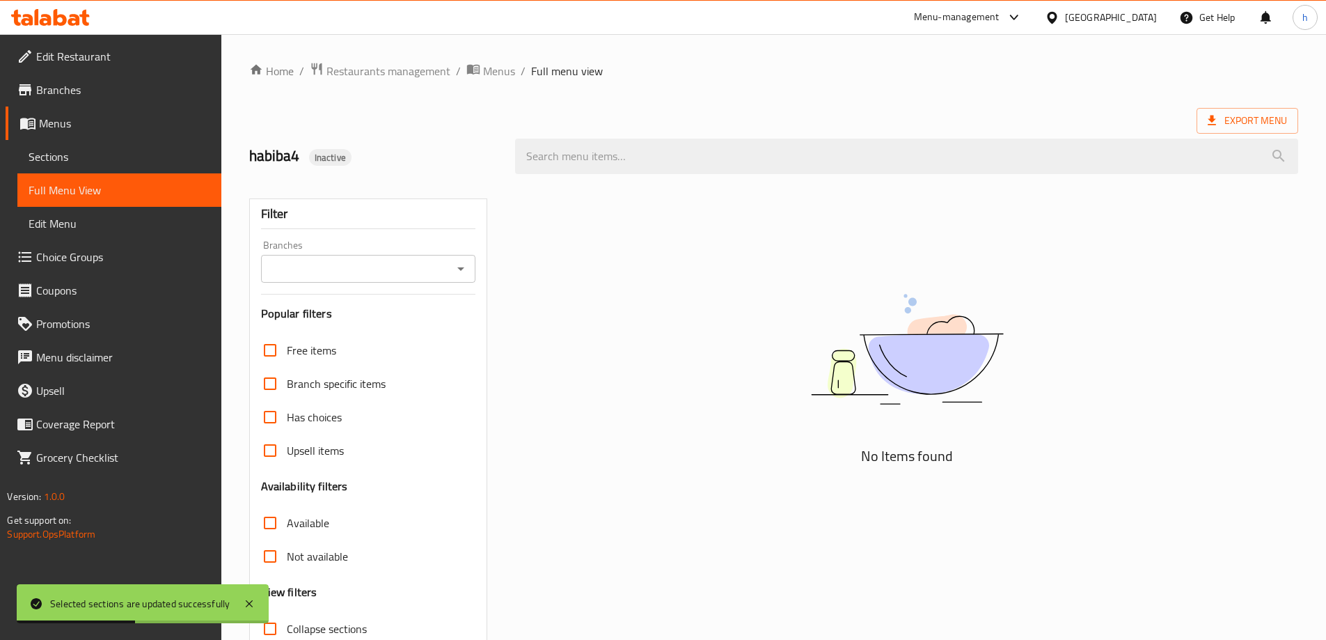
click at [111, 166] on link "Sections" at bounding box center [119, 156] width 204 height 33
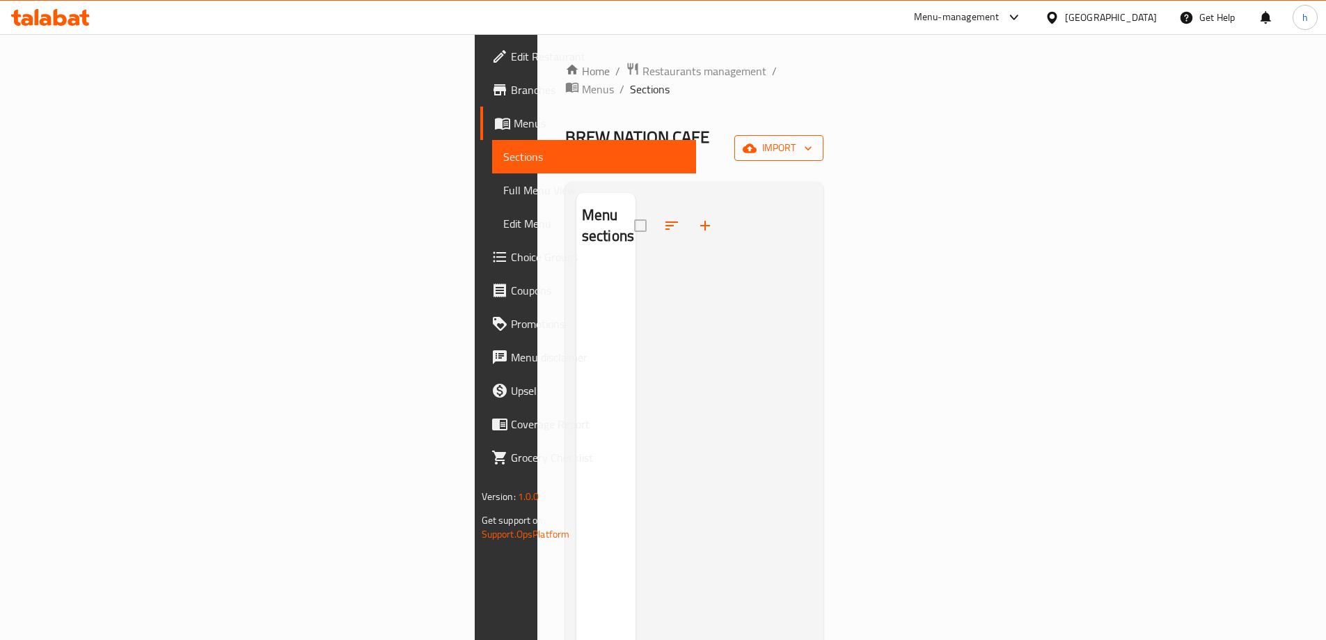
click at [812, 139] on span "import" at bounding box center [778, 147] width 67 height 17
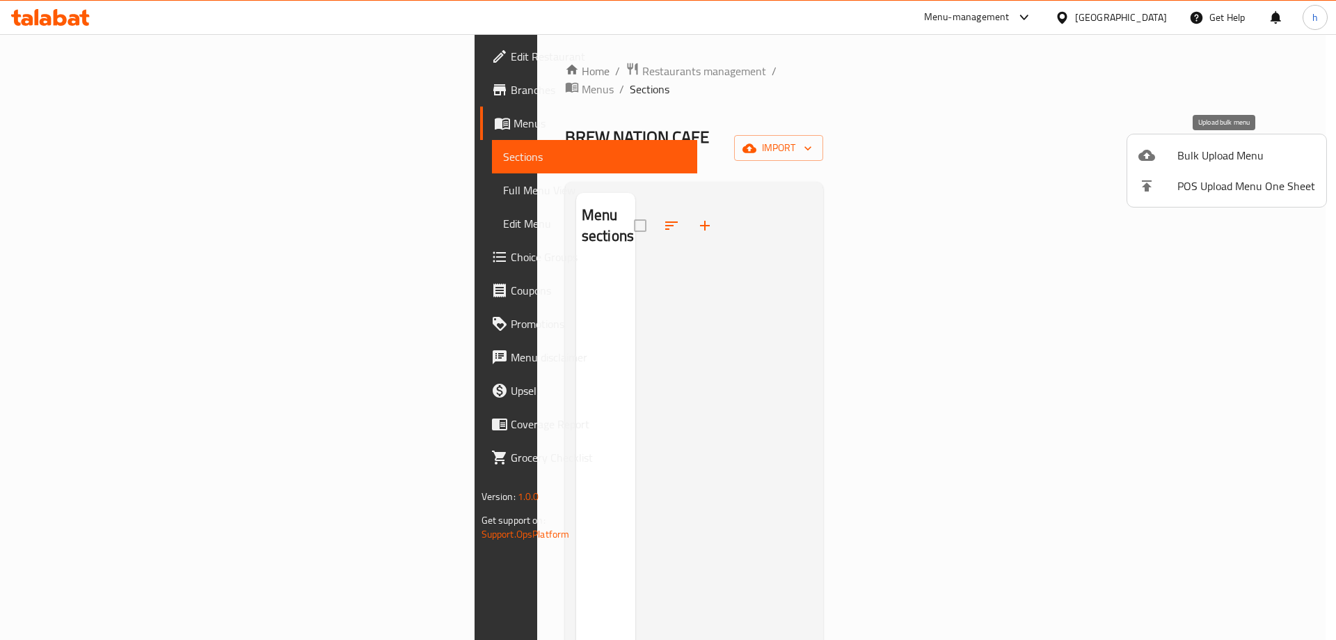
click at [1231, 150] on span "Bulk Upload Menu" at bounding box center [1246, 155] width 138 height 17
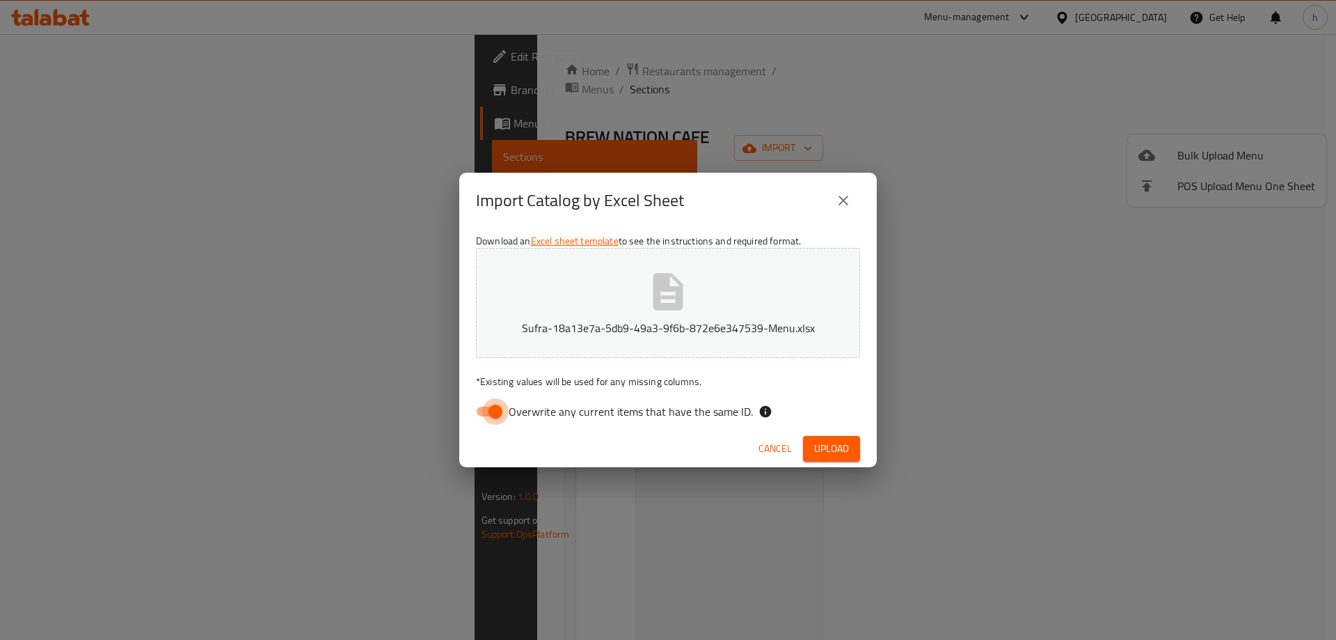
click at [490, 412] on input "Overwrite any current items that have the same ID." at bounding box center [495, 411] width 79 height 26
checkbox input "false"
click at [839, 456] on span "Upload" at bounding box center [831, 448] width 35 height 17
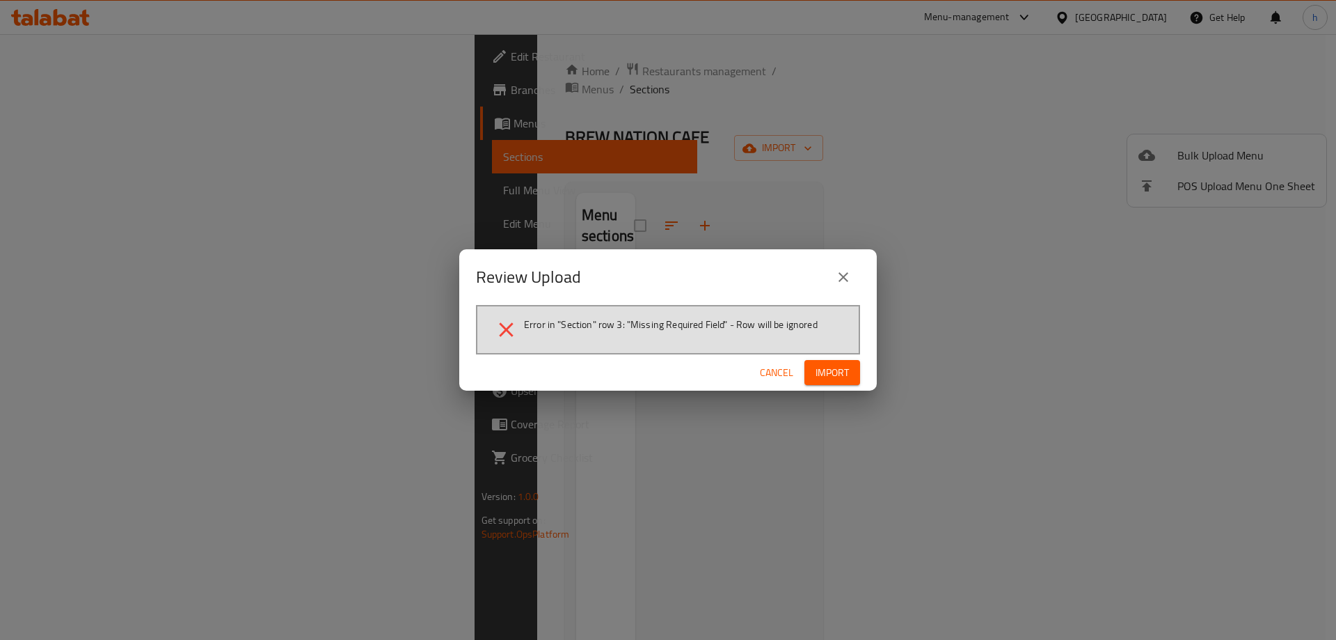
click at [831, 379] on span "Import" at bounding box center [832, 372] width 33 height 17
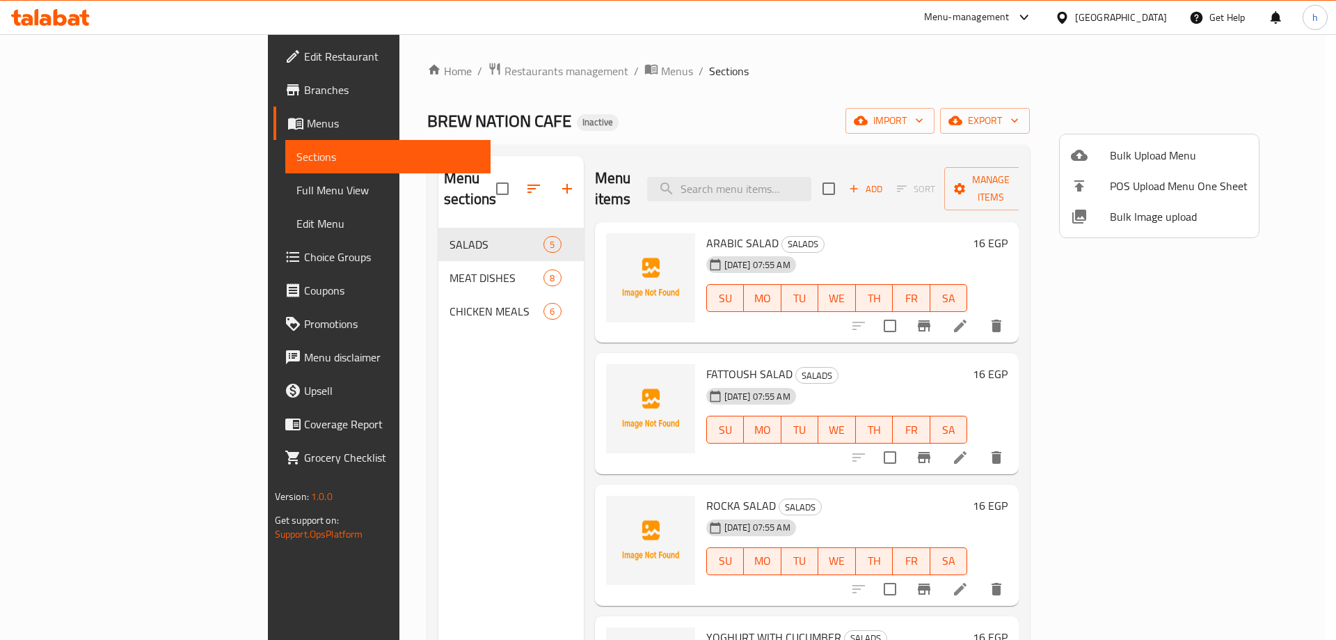
click at [497, 179] on div at bounding box center [668, 320] width 1336 height 640
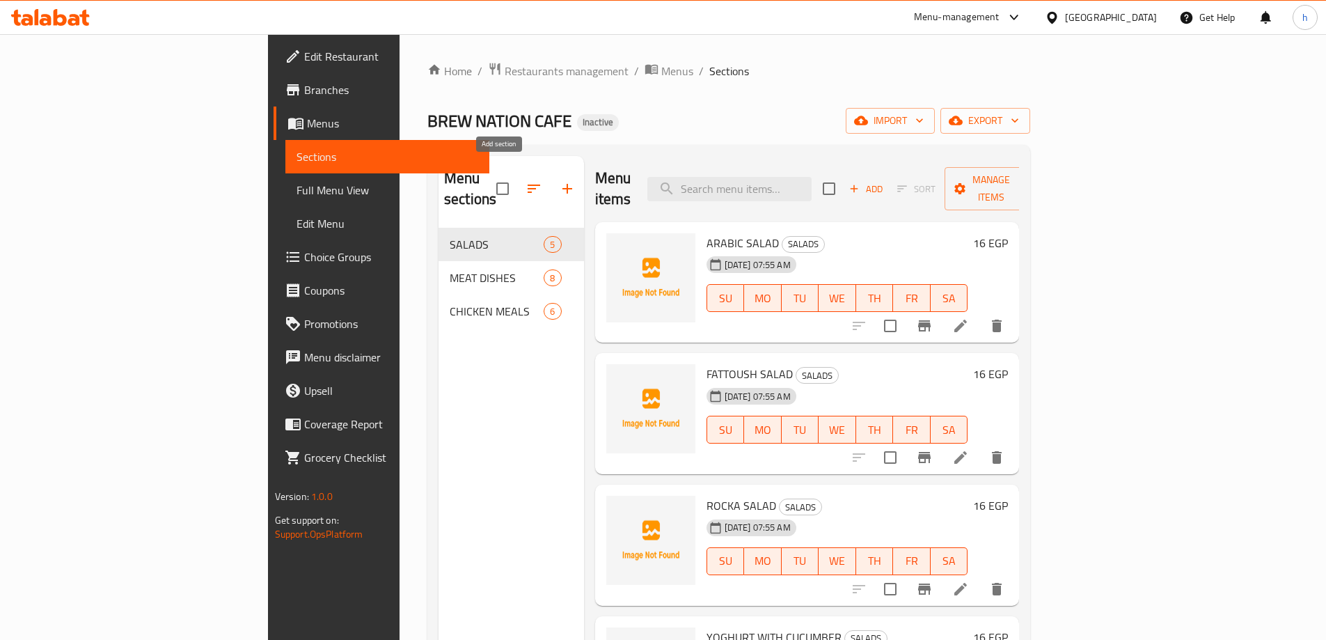
click at [562, 184] on icon "button" at bounding box center [567, 189] width 10 height 10
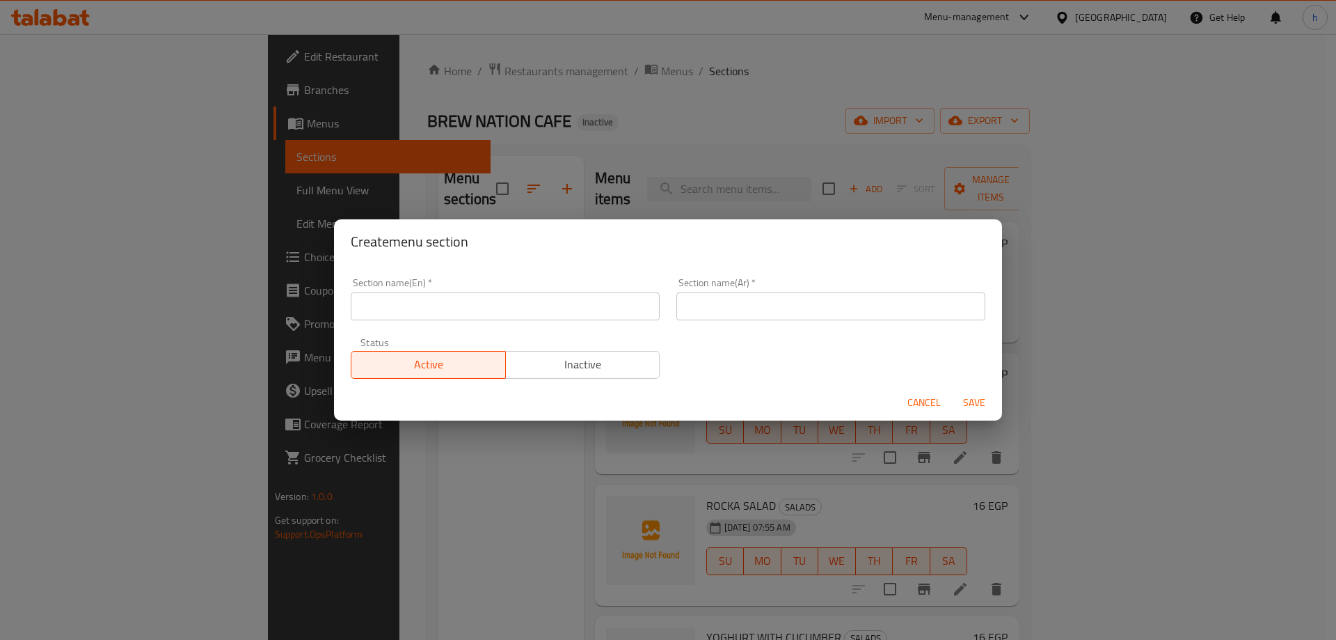
click at [463, 299] on input "text" at bounding box center [505, 306] width 309 height 28
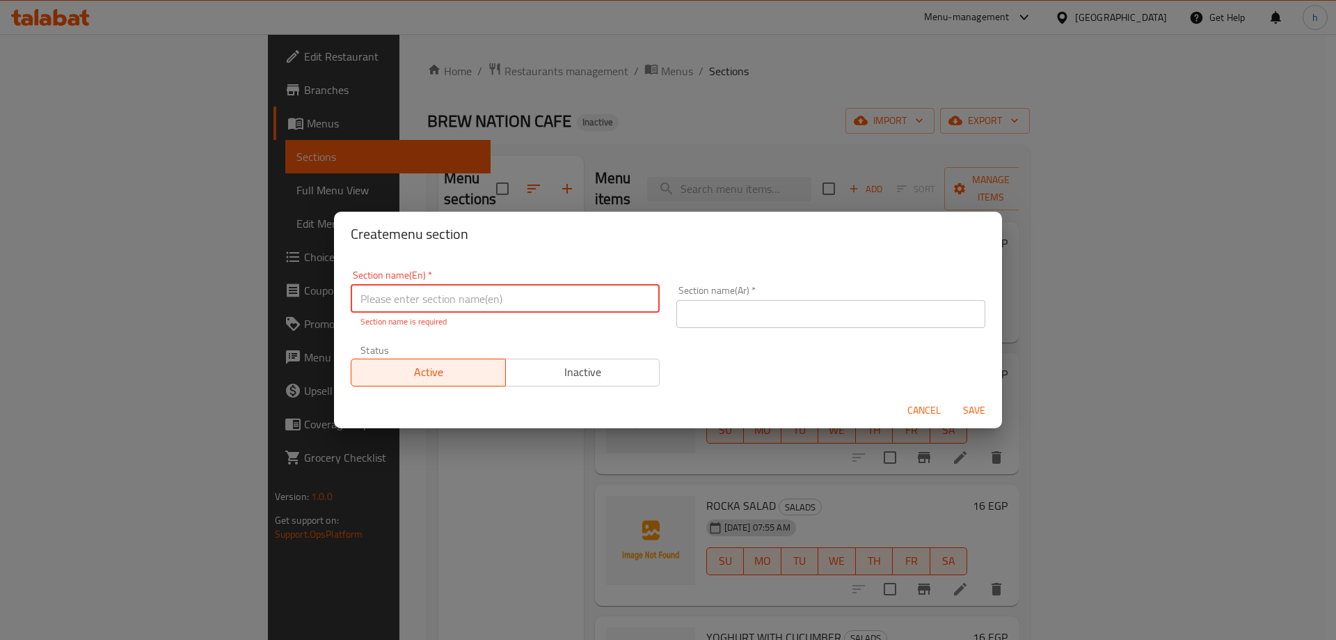
click at [429, 297] on input "text" at bounding box center [505, 299] width 309 height 28
paste input "SALOONA"
type input "SALOONA"
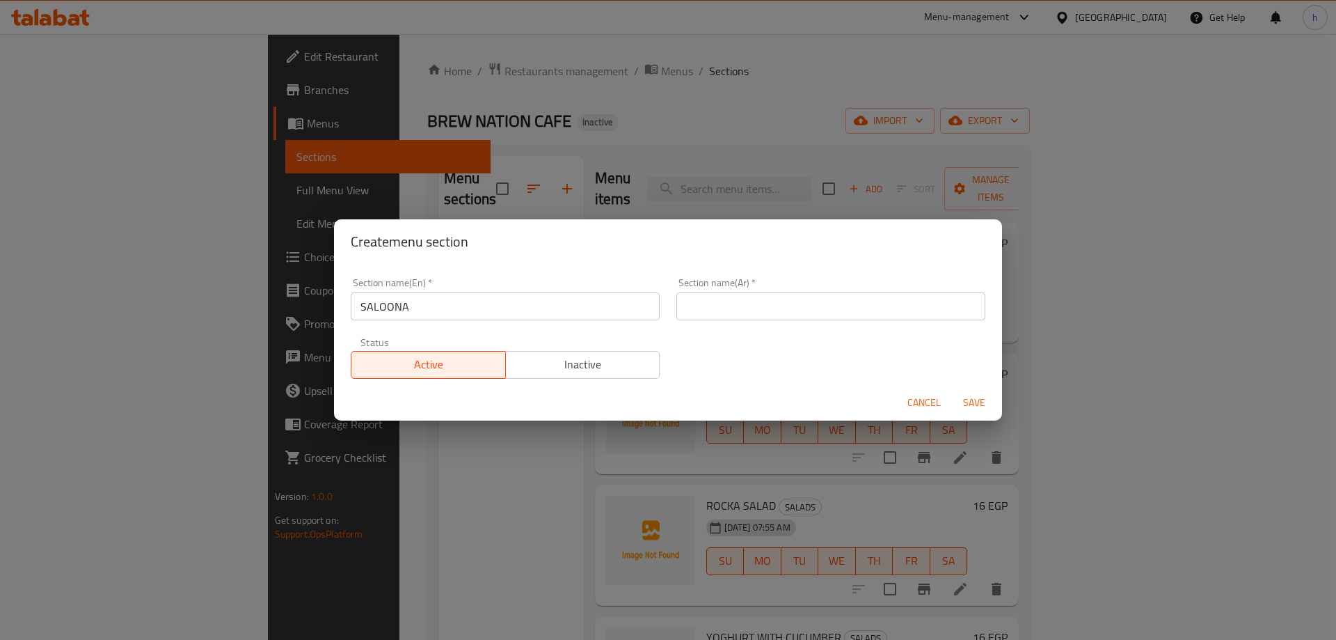
click at [789, 301] on input "text" at bounding box center [830, 306] width 309 height 28
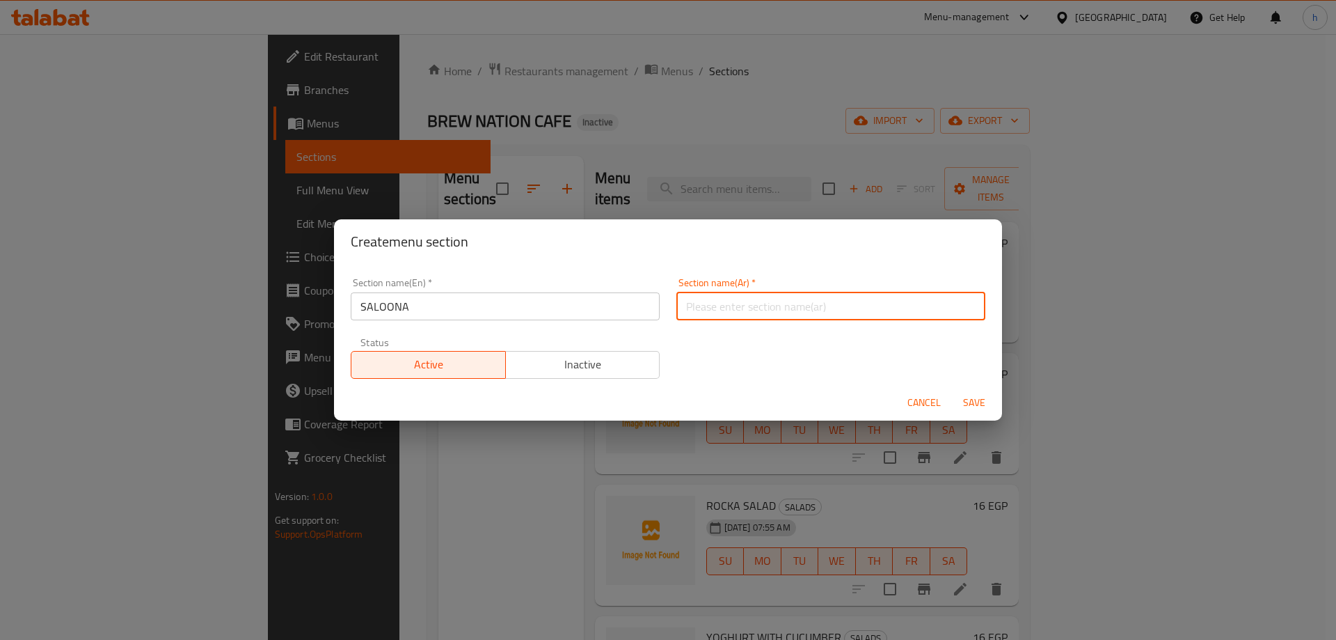
paste input "صالونه"
type input "صالونه"
click at [975, 404] on span "Save" at bounding box center [974, 402] width 33 height 17
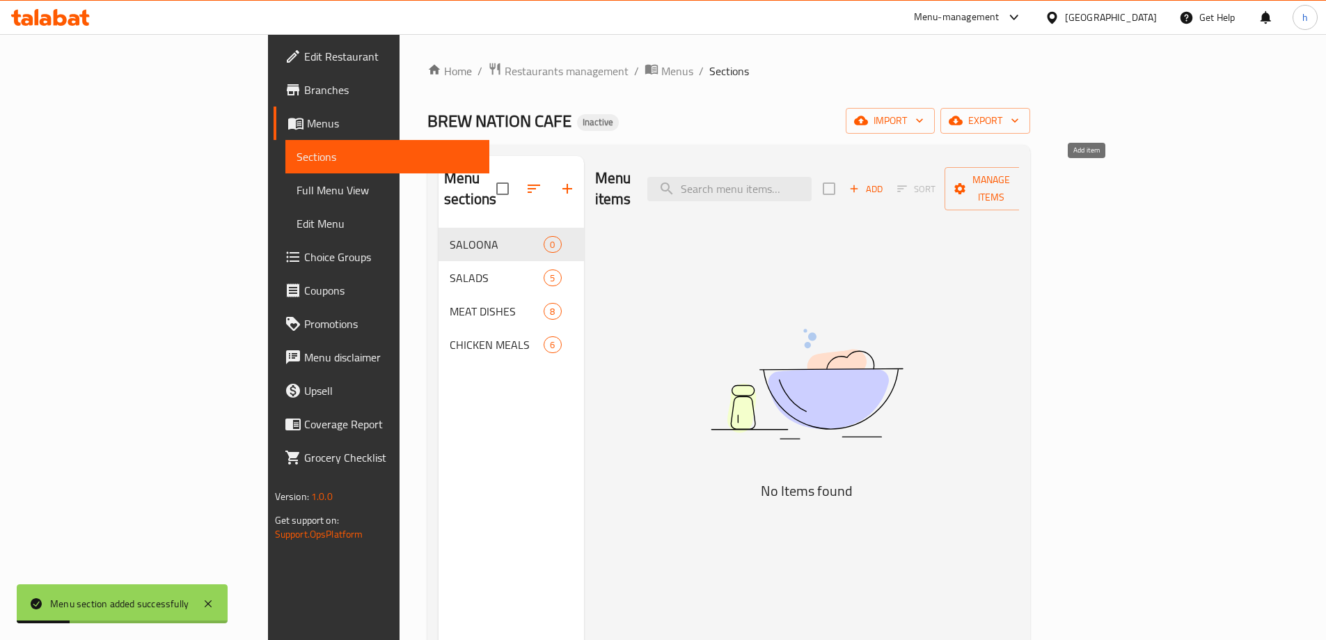
click at [860, 182] on icon "button" at bounding box center [854, 188] width 13 height 13
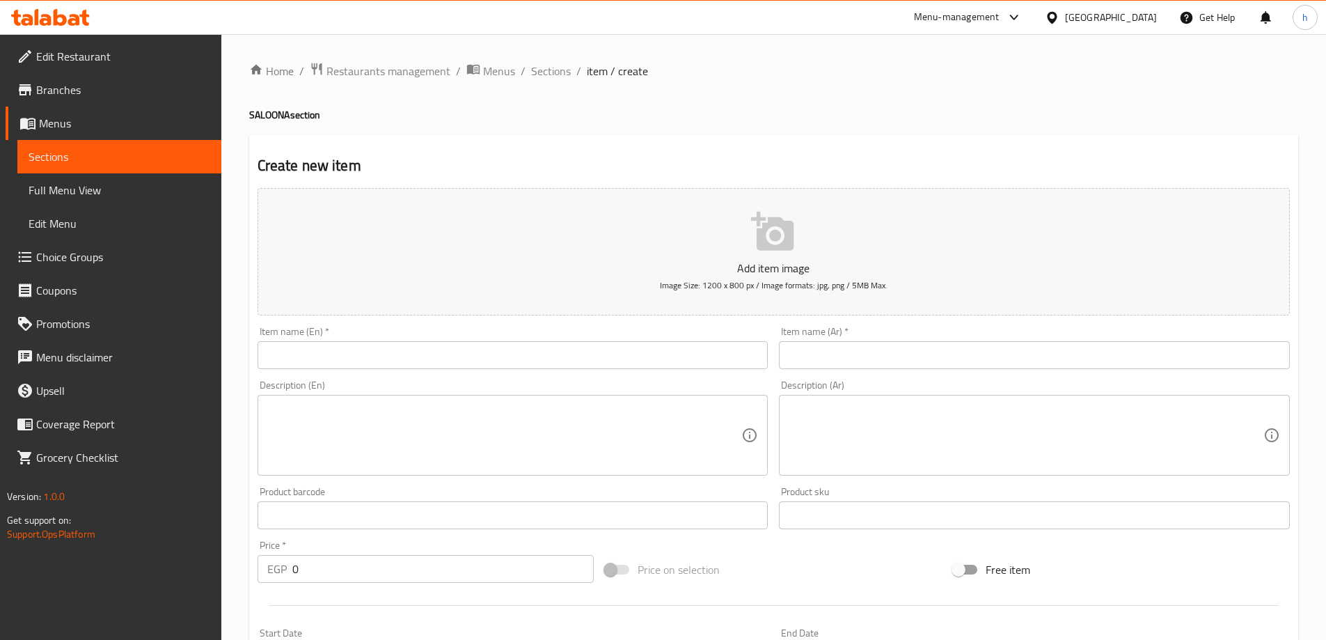
click at [534, 351] on input "text" at bounding box center [512, 355] width 511 height 28
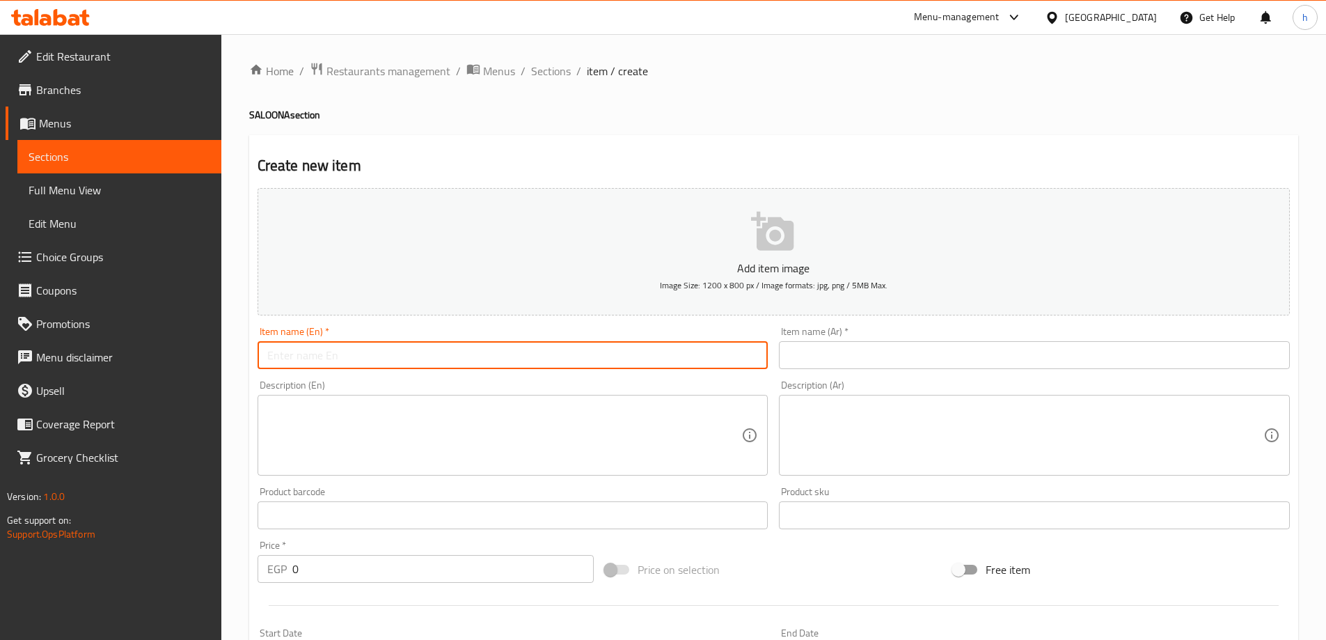
paste input "[PERSON_NAME]"
type input "[PERSON_NAME]"
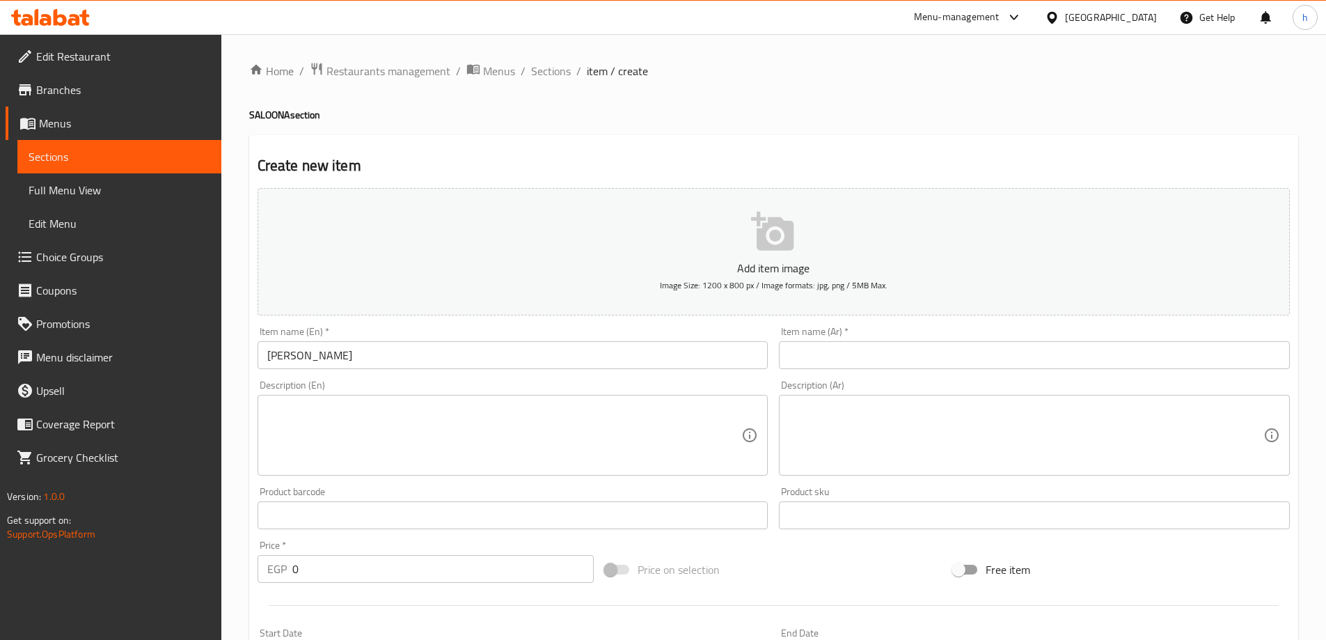
click at [796, 350] on input "text" at bounding box center [1034, 355] width 511 height 28
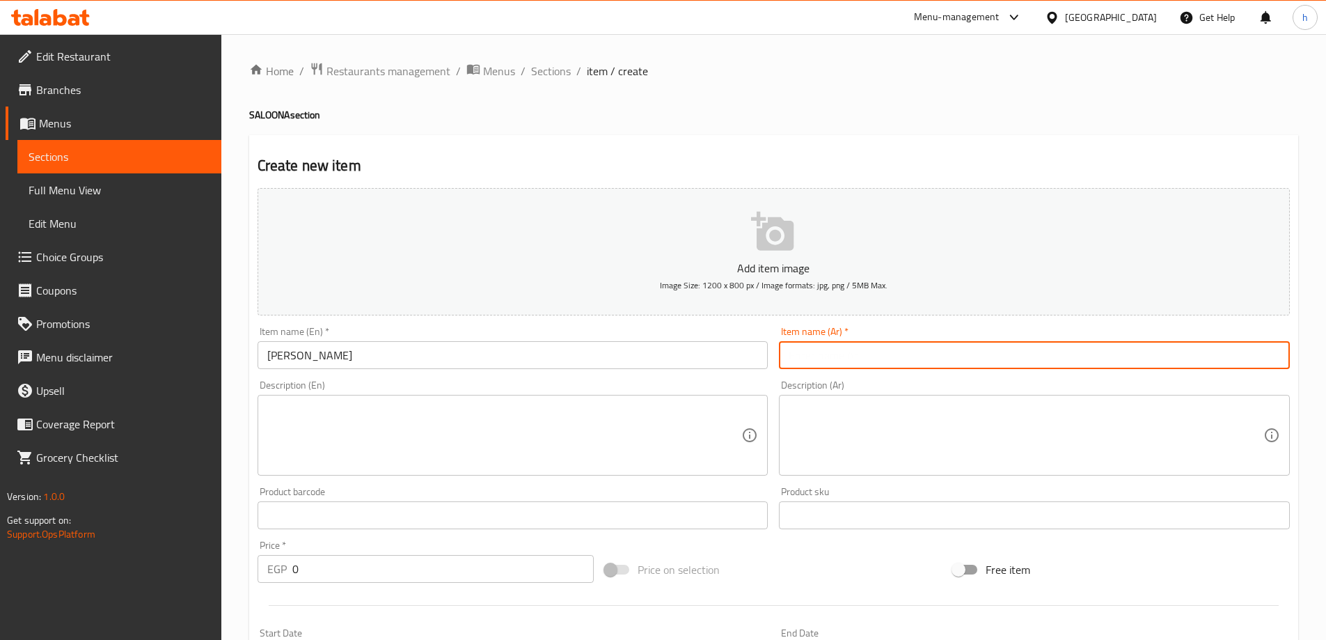
paste input "صالونه باميه"
type input "صالونه باميه"
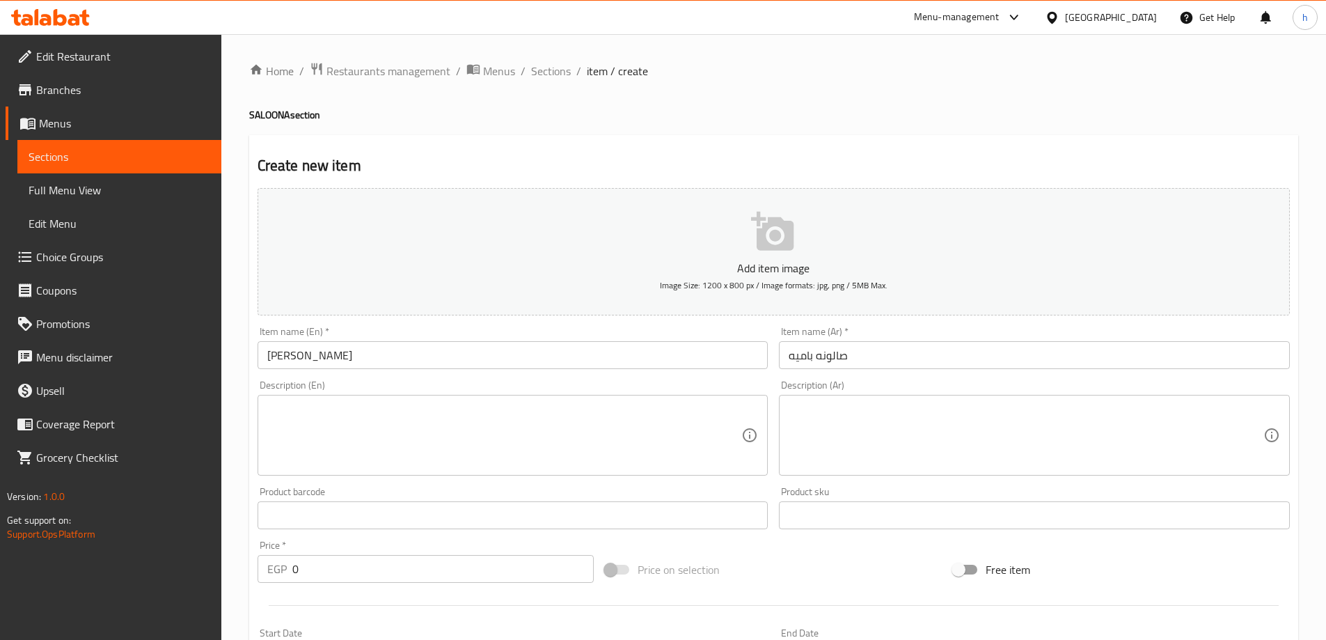
click at [929, 418] on textarea at bounding box center [1025, 435] width 475 height 66
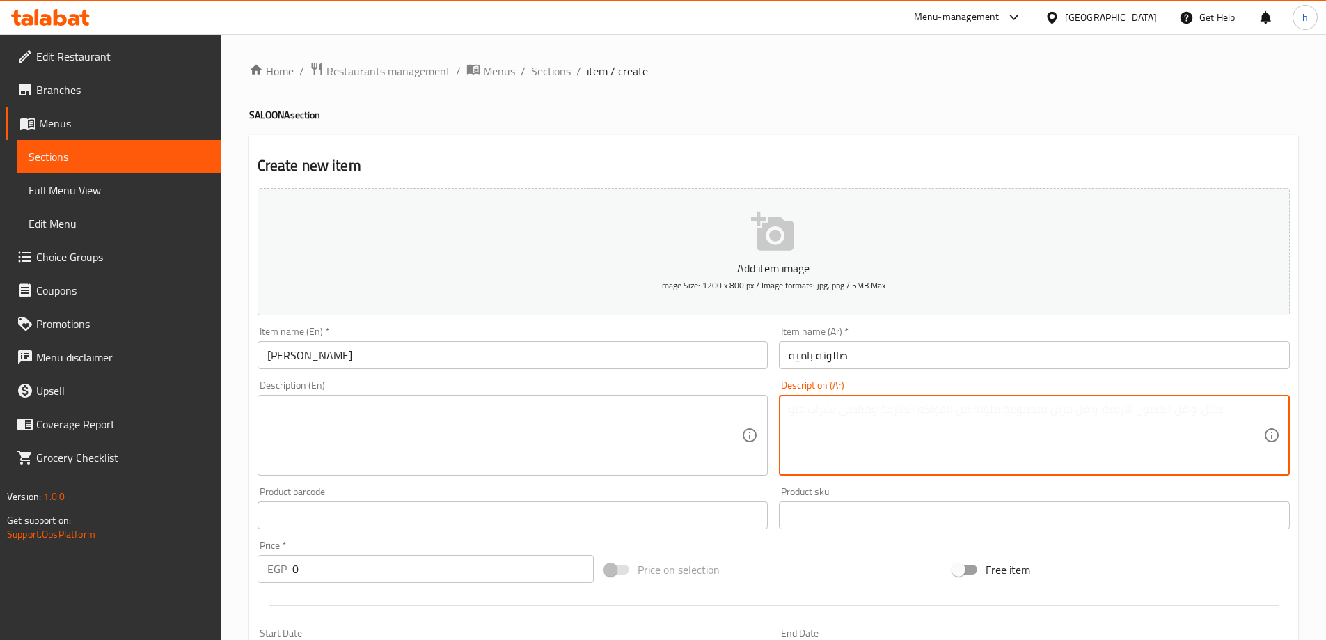
paste textarea "Salona okra with a special seasoning and herbs"
type textarea "Salona okra with a special seasoning and herbs"
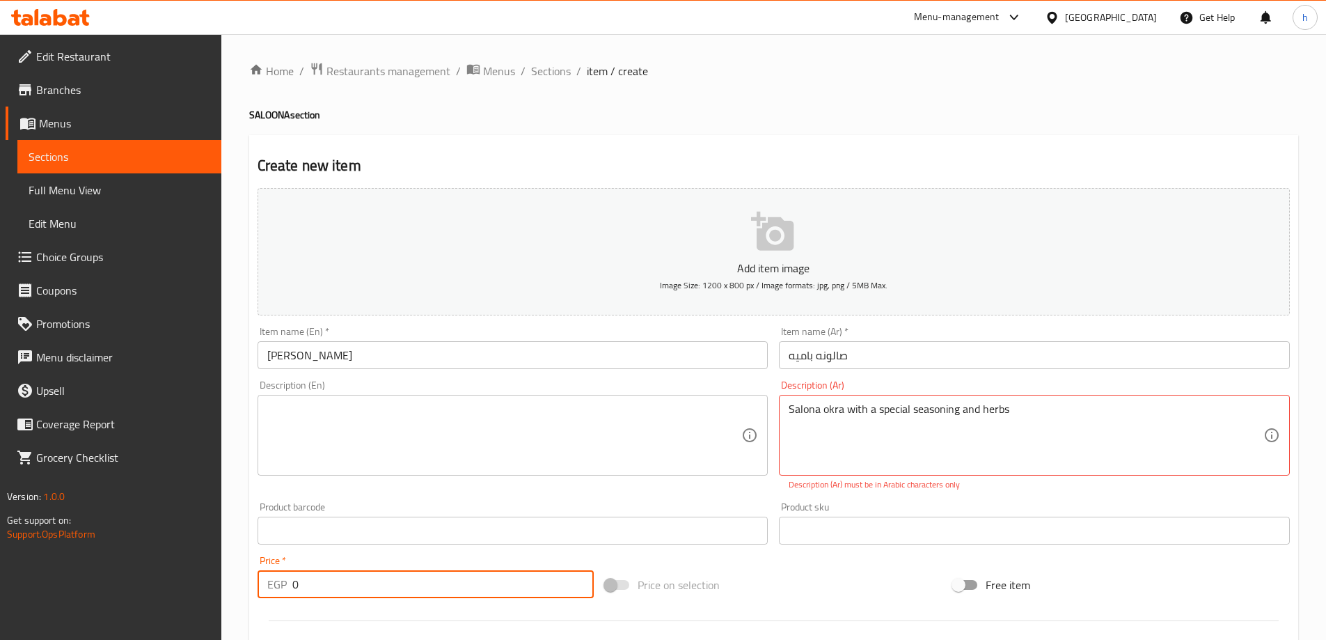
click at [295, 588] on input "0" at bounding box center [443, 584] width 302 height 28
paste input "18"
type input "18"
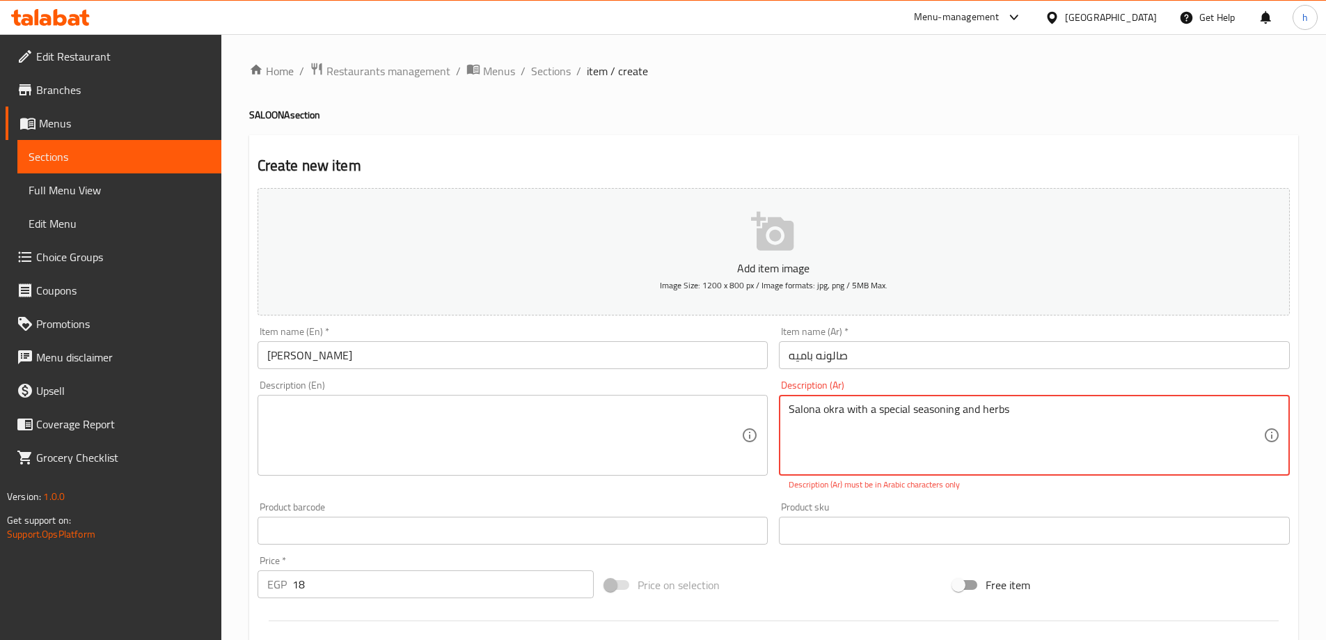
click at [793, 411] on textarea "Salona okra with a special seasoning and herbs" at bounding box center [1025, 435] width 475 height 66
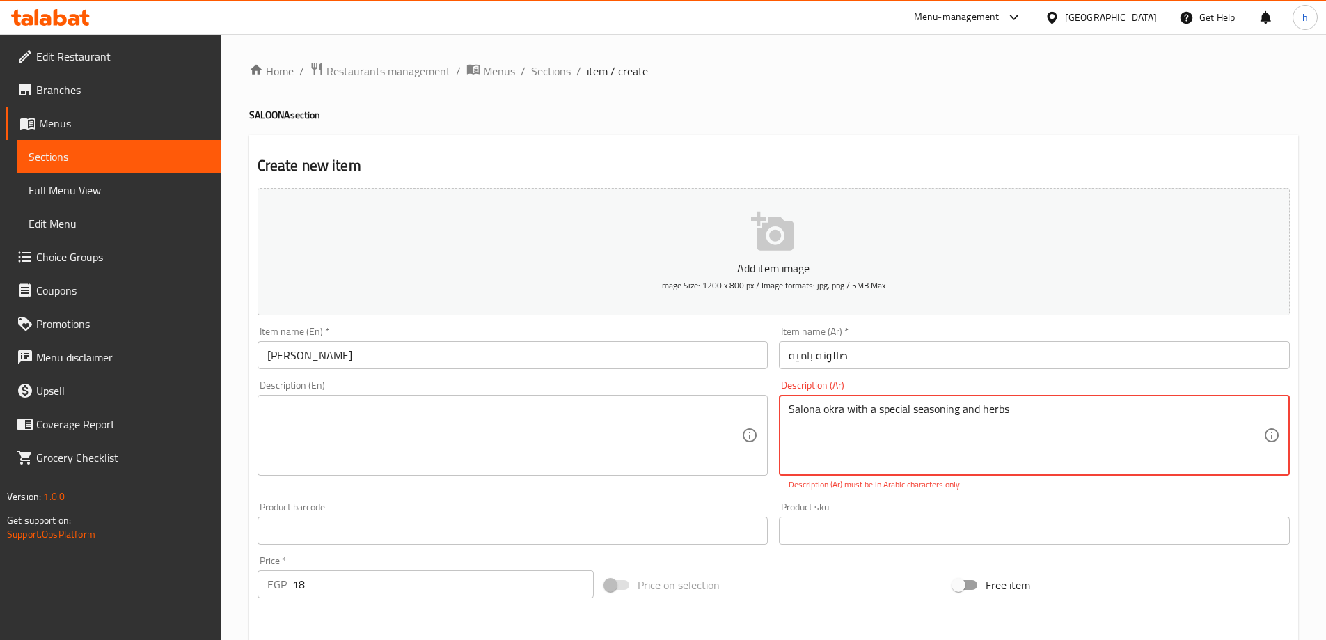
click at [624, 411] on textarea at bounding box center [504, 435] width 475 height 66
drag, startPoint x: 1017, startPoint y: 404, endPoint x: 633, endPoint y: 433, distance: 385.2
click at [629, 437] on textarea at bounding box center [504, 435] width 475 height 66
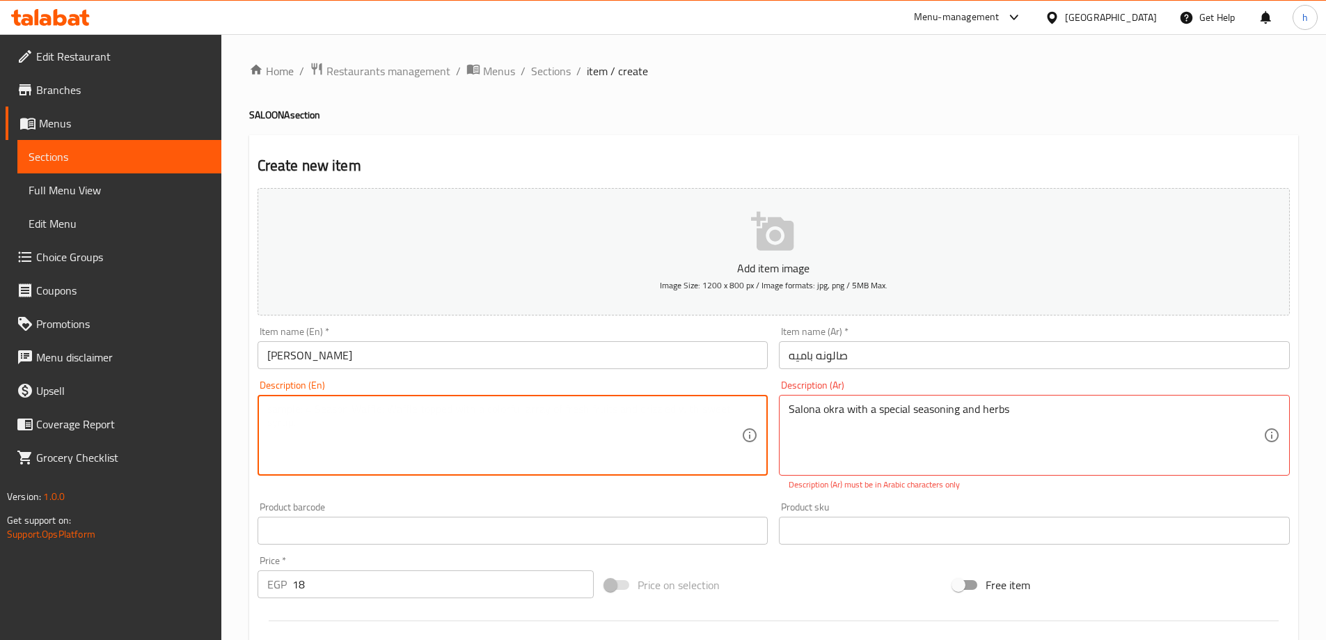
paste textarea "Salona okra with a special seasoning and herbs"
type textarea "Salona okra with a special seasoning and herbs"
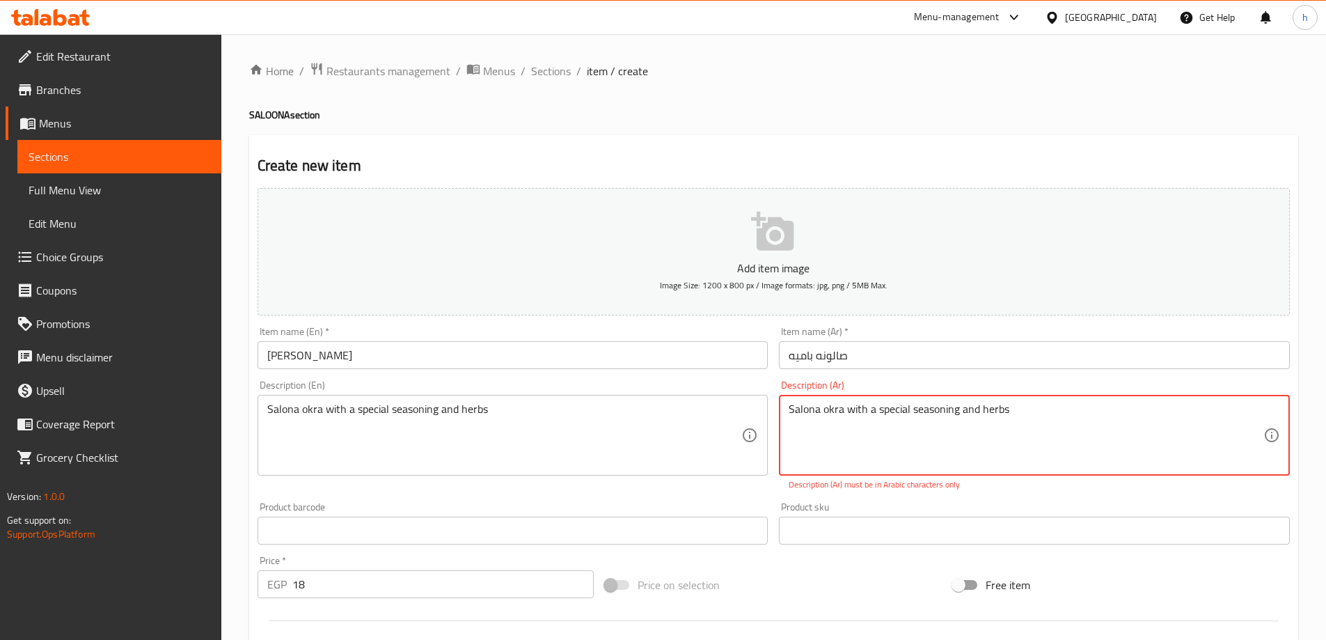
drag, startPoint x: 1027, startPoint y: 405, endPoint x: 340, endPoint y: 416, distance: 686.9
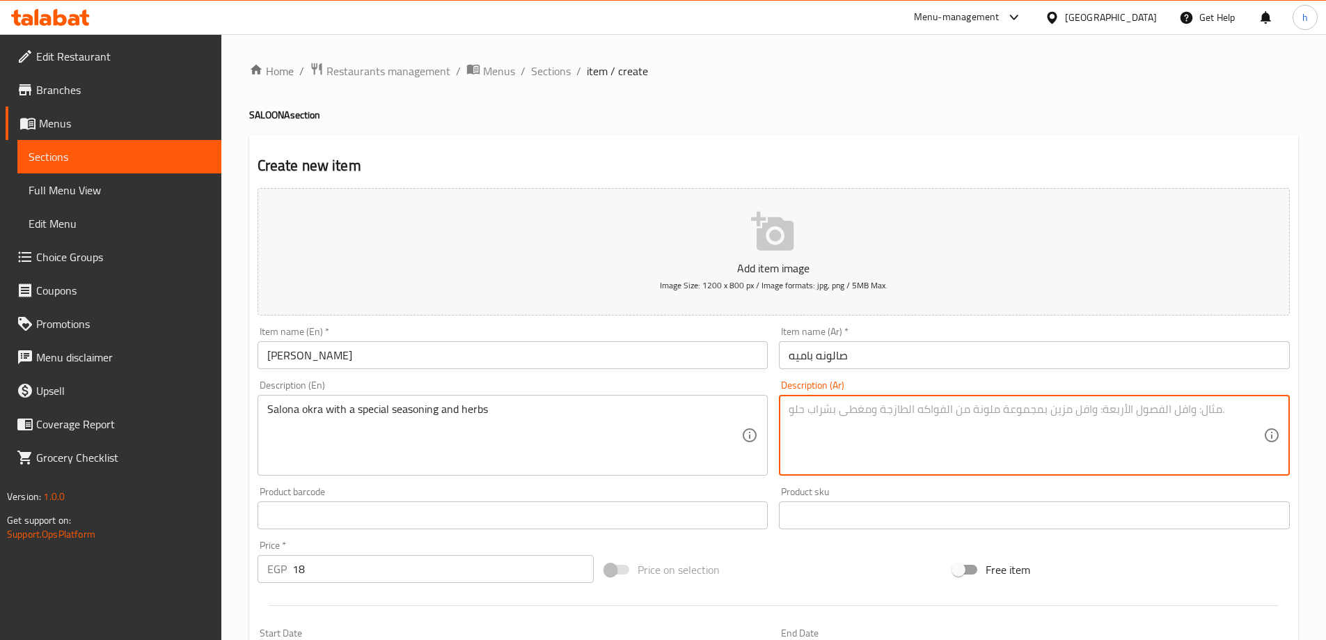
click at [896, 424] on textarea at bounding box center [1025, 435] width 475 height 66
paste textarea "بامية سالونا مع توابل وأعشاب خاصة"
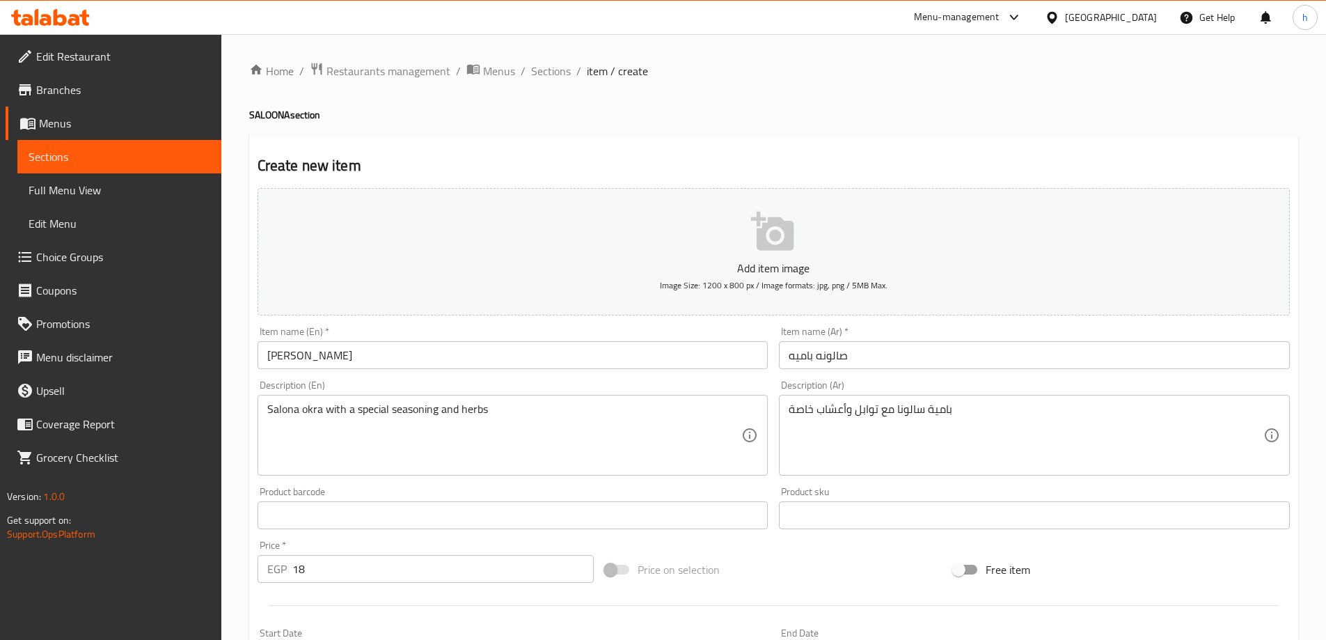
click at [909, 406] on textarea "بامية سالونا مع توابل وأعشاب خاصة" at bounding box center [1025, 435] width 475 height 66
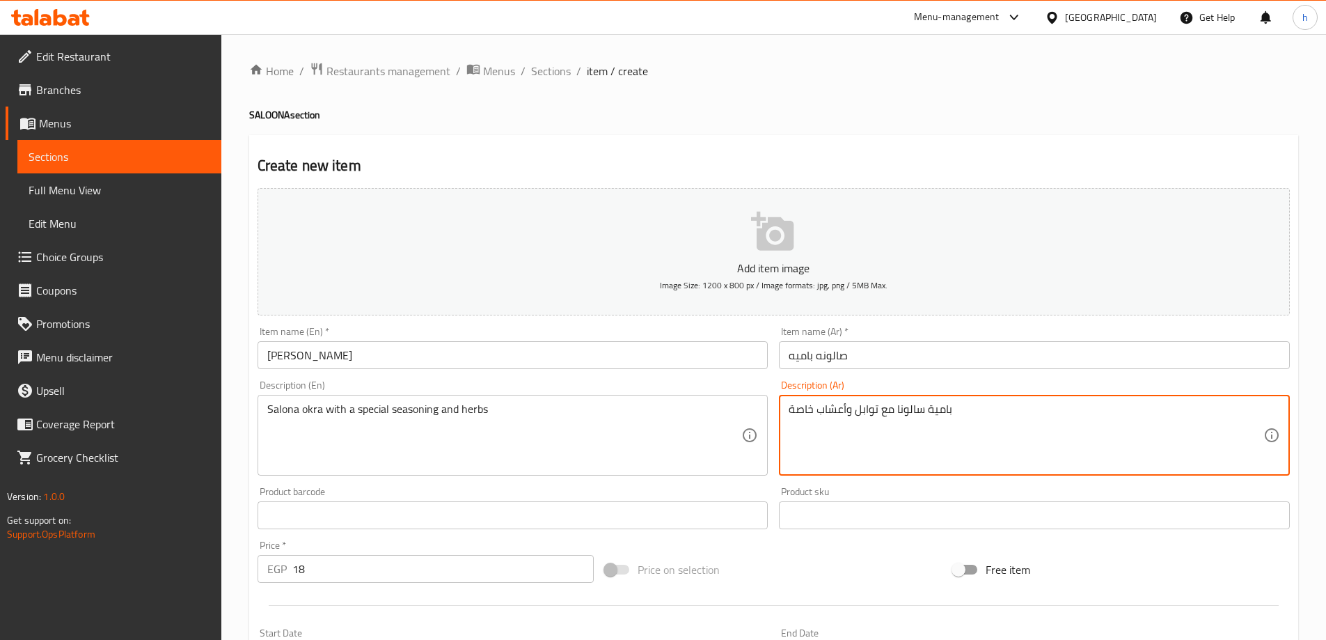
paste textarea "Salona"
click at [893, 407] on textarea "بامية مع توابل وأعشاب خاصة" at bounding box center [1025, 435] width 475 height 66
paste textarea "صالونة"
type textarea "بامية صالونة مع توابل وأعشاب خاصة"
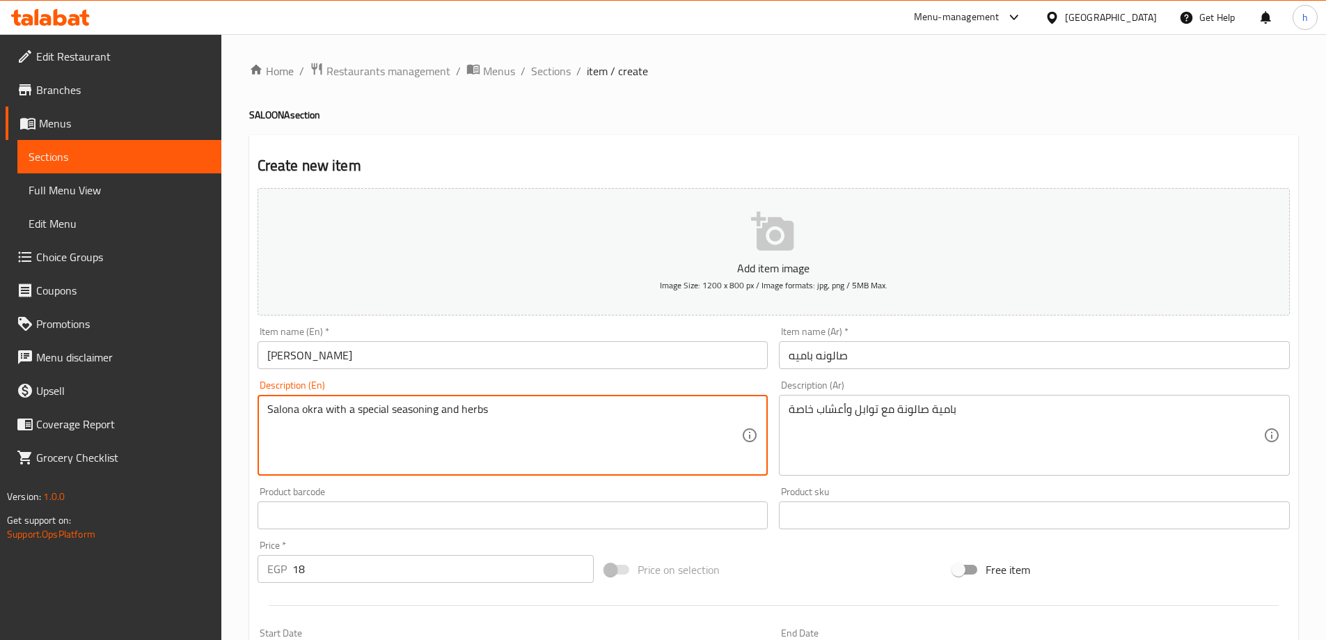
click at [305, 410] on textarea "Salona okra with a special seasoning and herbs" at bounding box center [504, 435] width 475 height 66
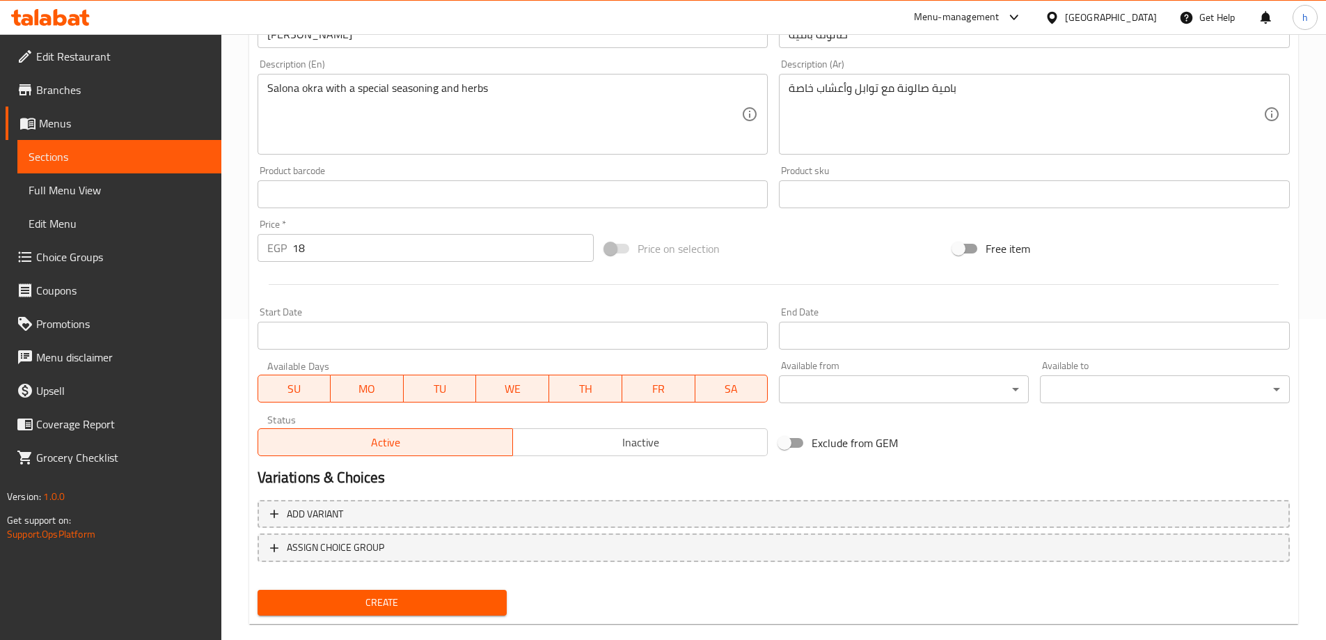
scroll to position [344, 0]
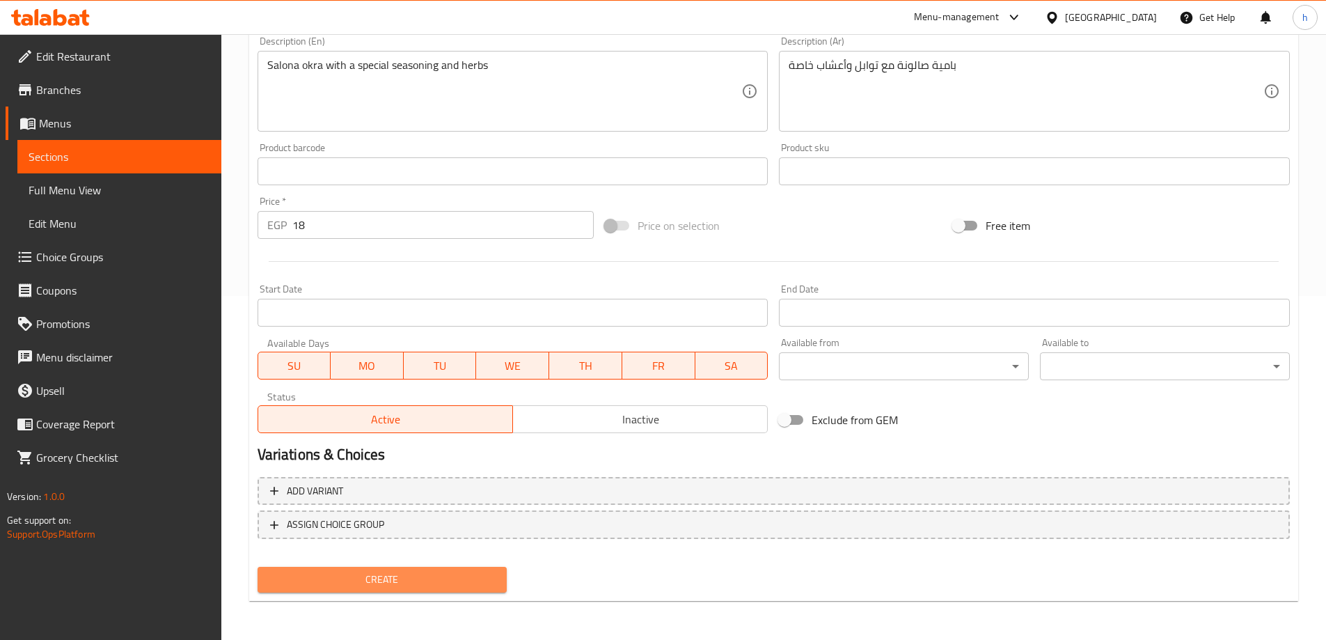
click at [324, 584] on span "Create" at bounding box center [383, 579] width 228 height 17
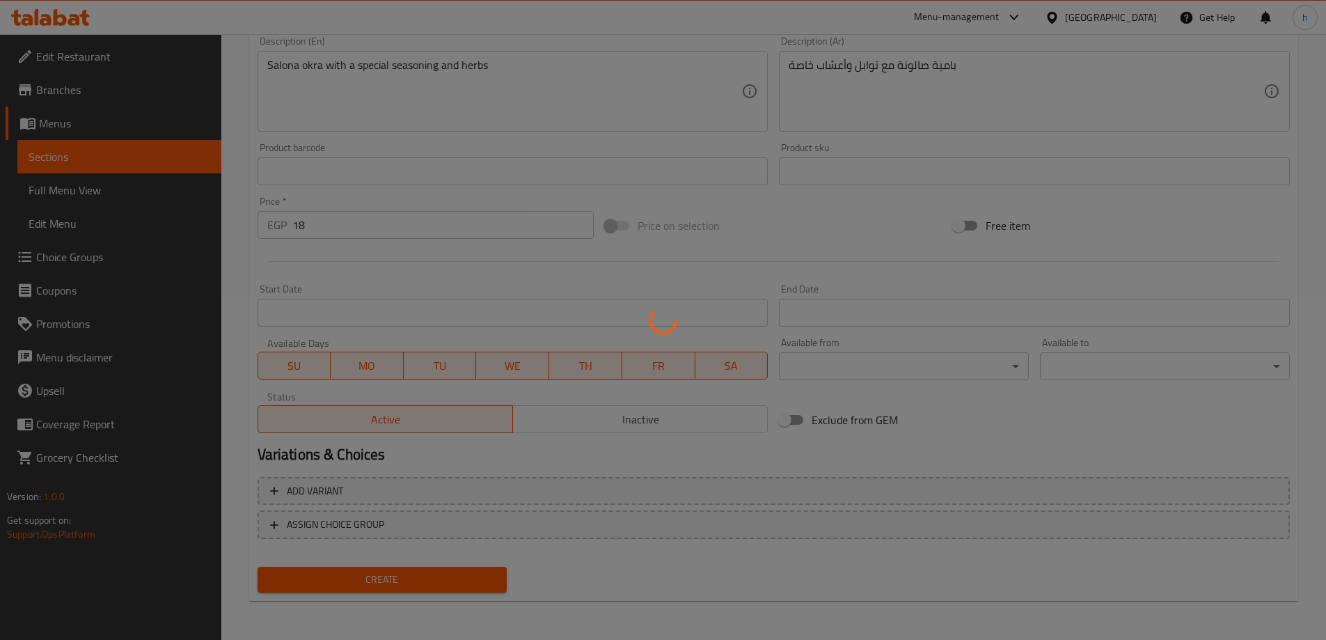
type input "0"
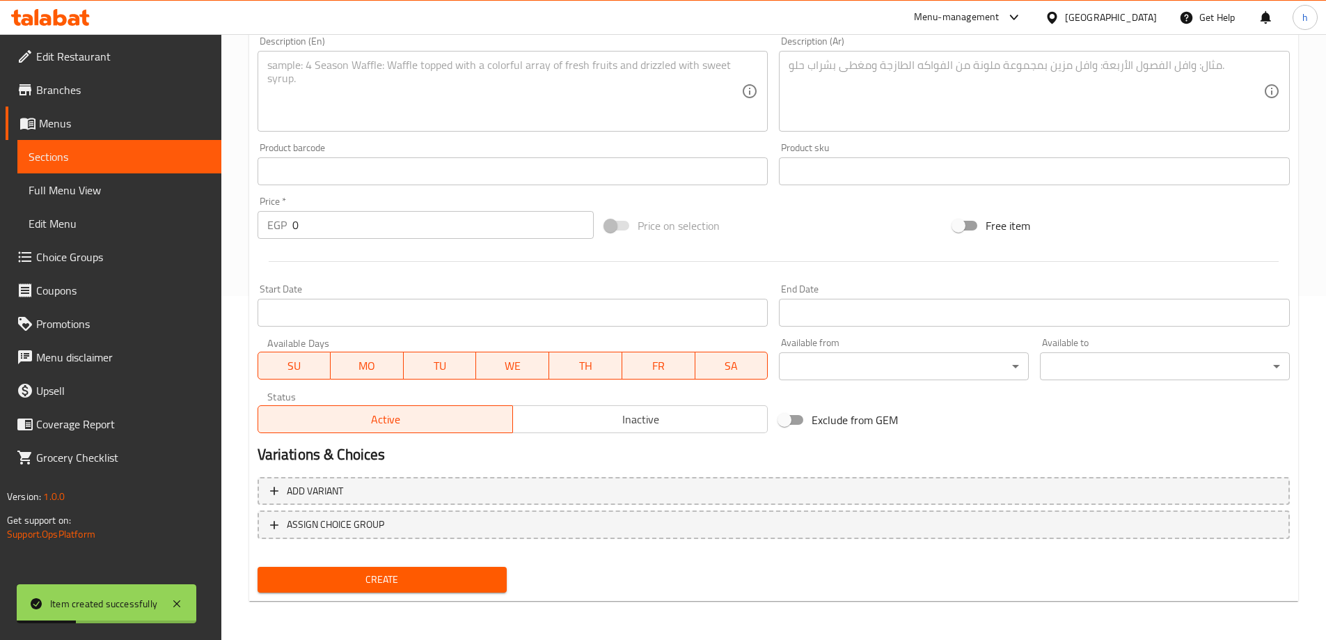
click at [111, 154] on span "Sections" at bounding box center [120, 156] width 182 height 17
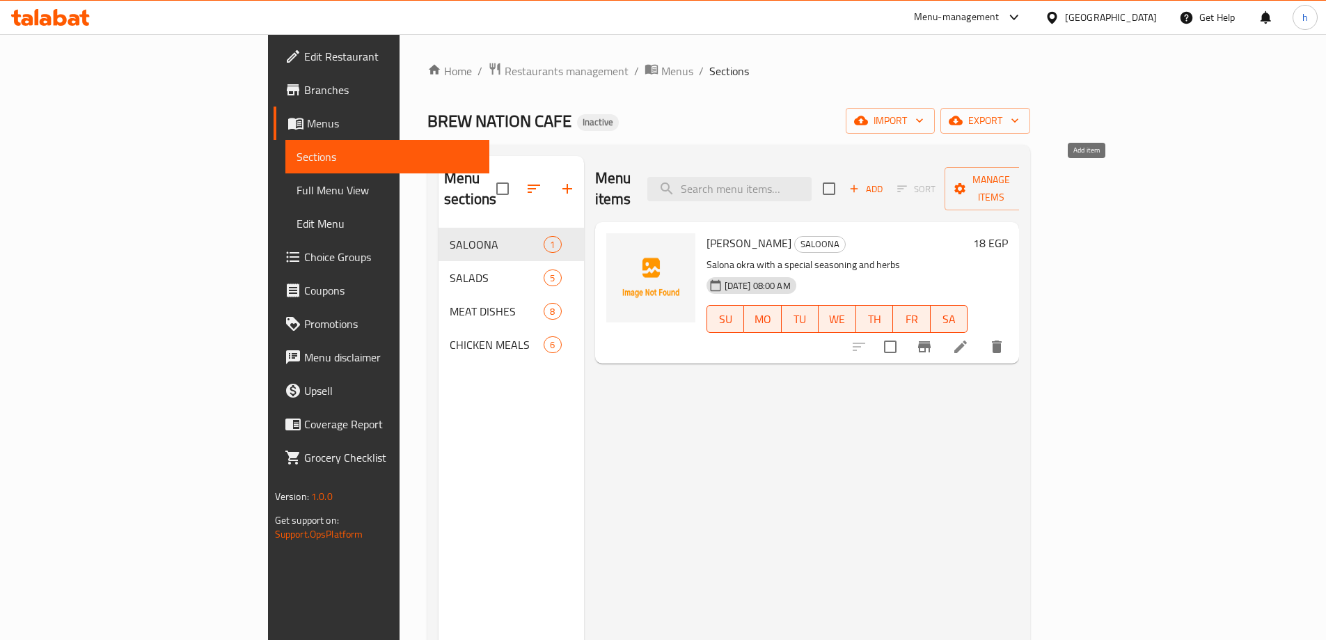
click at [884, 181] on span "Add" at bounding box center [866, 189] width 38 height 16
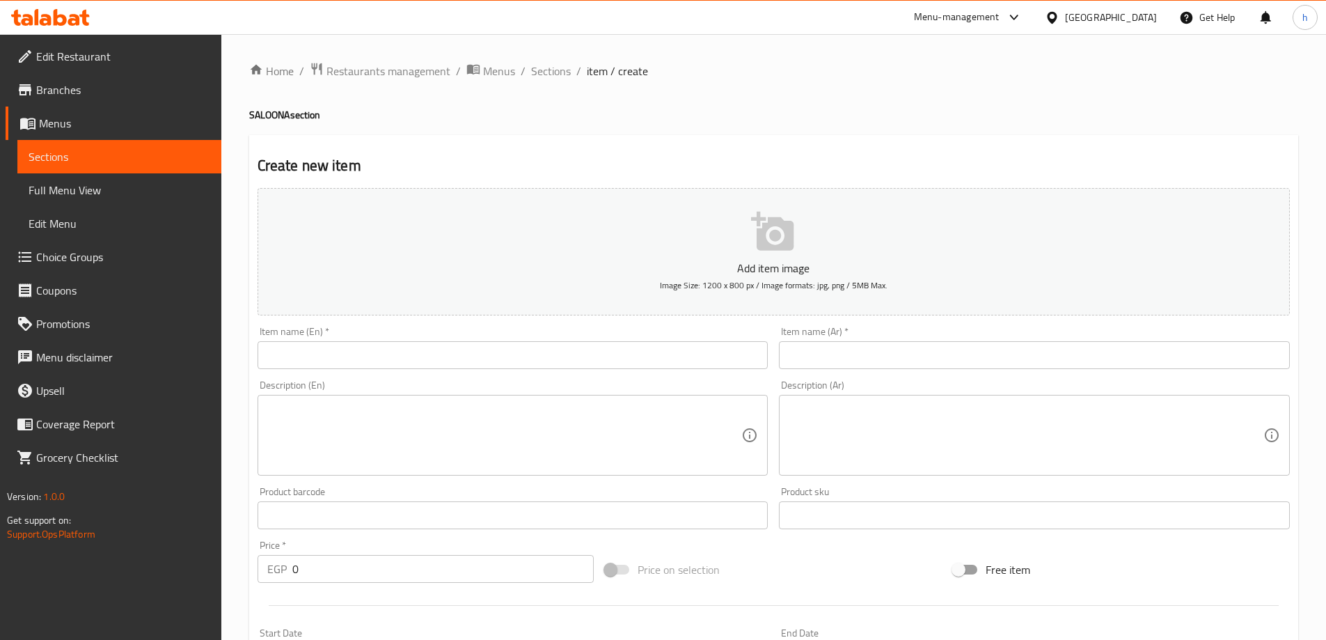
click at [340, 356] on input "text" at bounding box center [512, 355] width 511 height 28
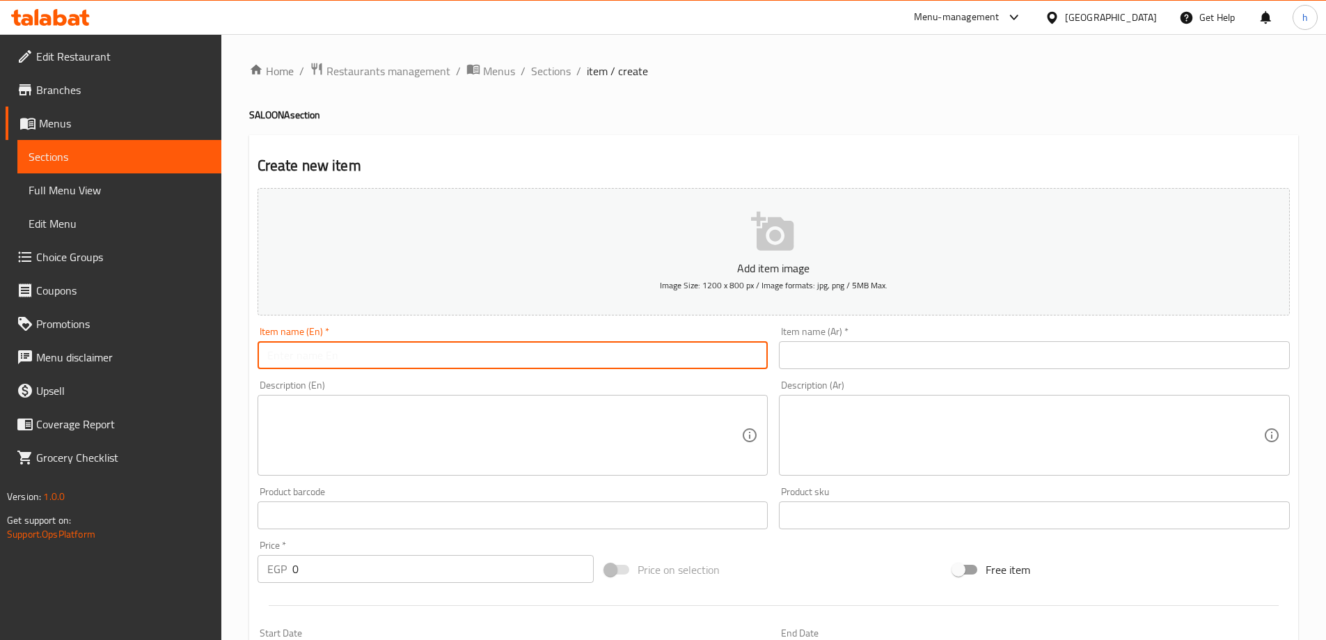
paste input "SALOONA POTATO"
type input "SALOONA POTATO"
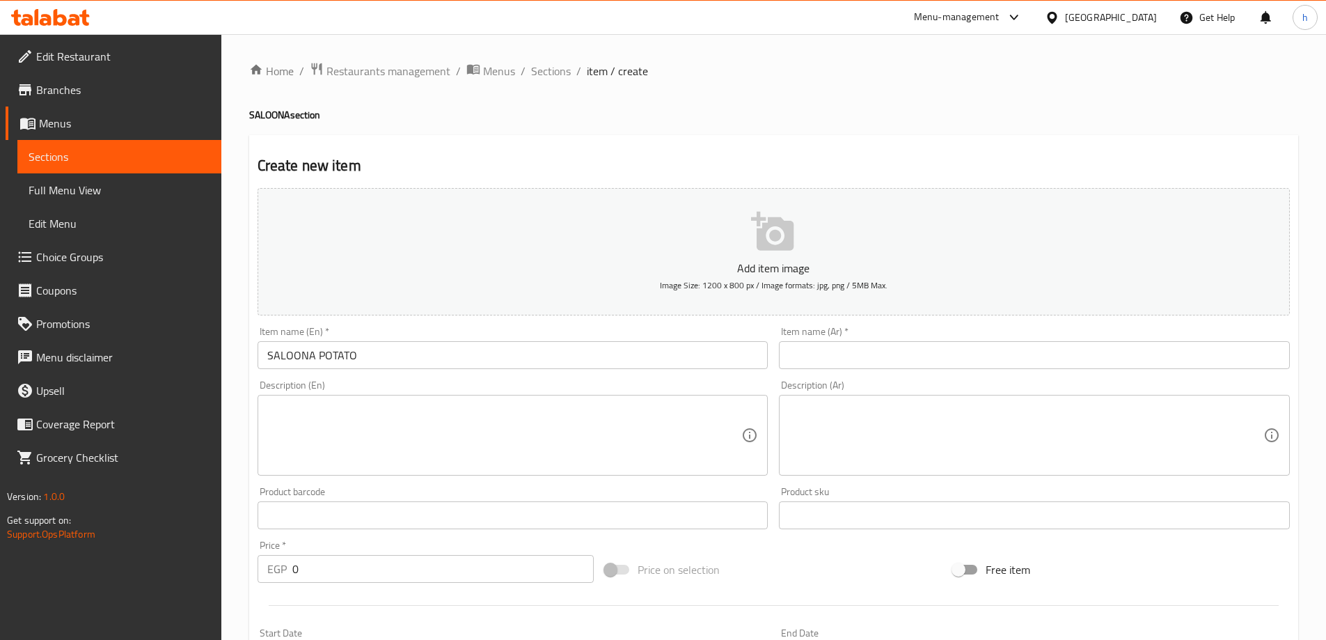
click at [926, 353] on input "text" at bounding box center [1034, 355] width 511 height 28
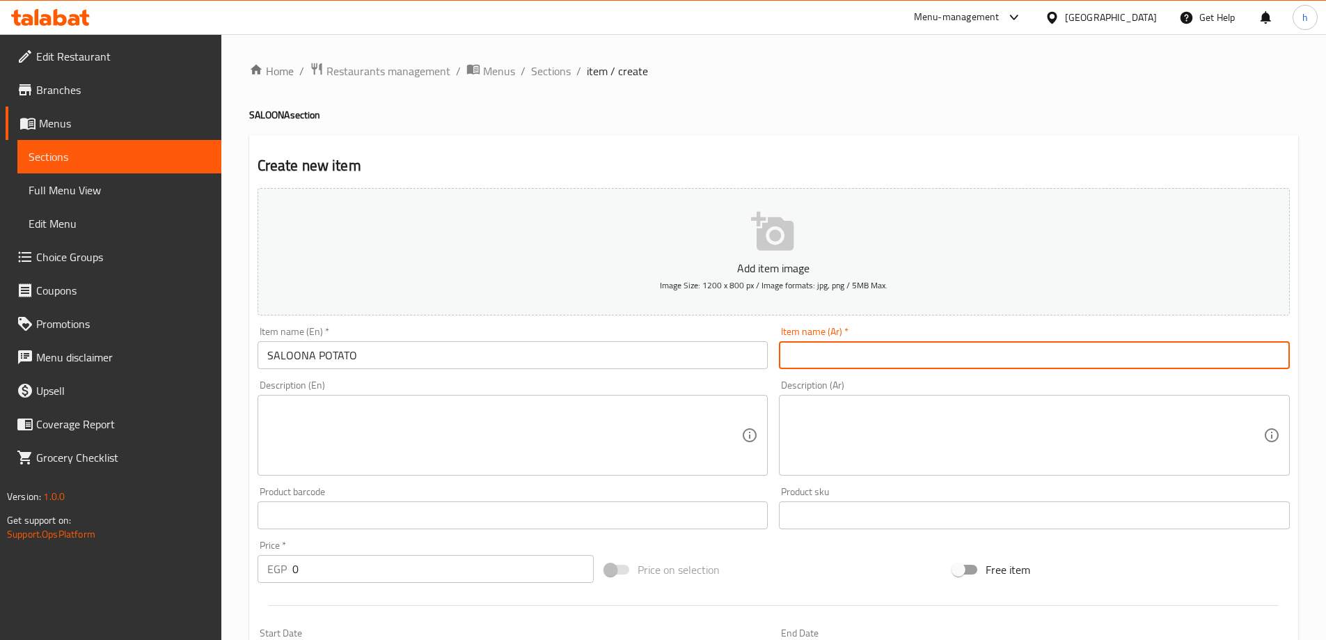
paste input "صالونه بطاطس دجاج"
type input "صالونه بطاطس دجاج"
click at [379, 356] on input "SALOONA POTATO" at bounding box center [512, 355] width 511 height 28
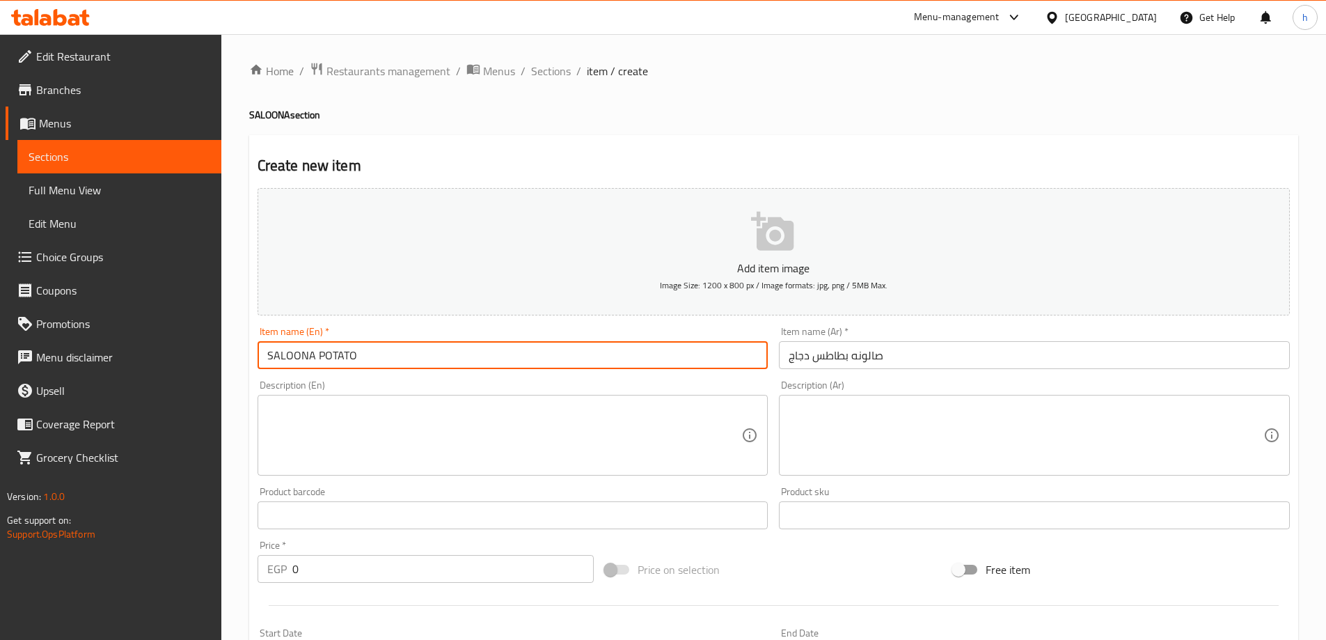
click at [264, 355] on input "SALOONA POTATO" at bounding box center [512, 355] width 511 height 28
click at [469, 348] on input "SALOONA POTATO" at bounding box center [512, 355] width 511 height 28
click at [263, 354] on input "SALOONA POTATO" at bounding box center [512, 355] width 511 height 28
paste input "chickens"
click at [270, 355] on input "chicken SALOONA POTATO" at bounding box center [512, 355] width 511 height 28
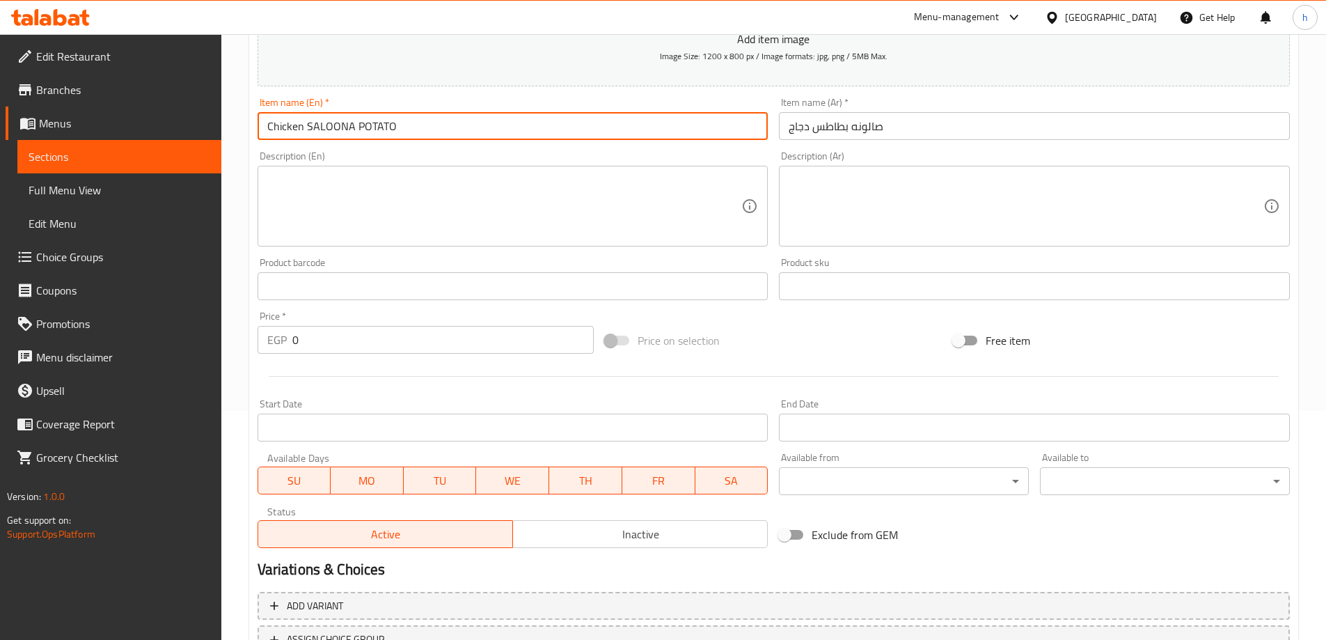
scroll to position [278, 0]
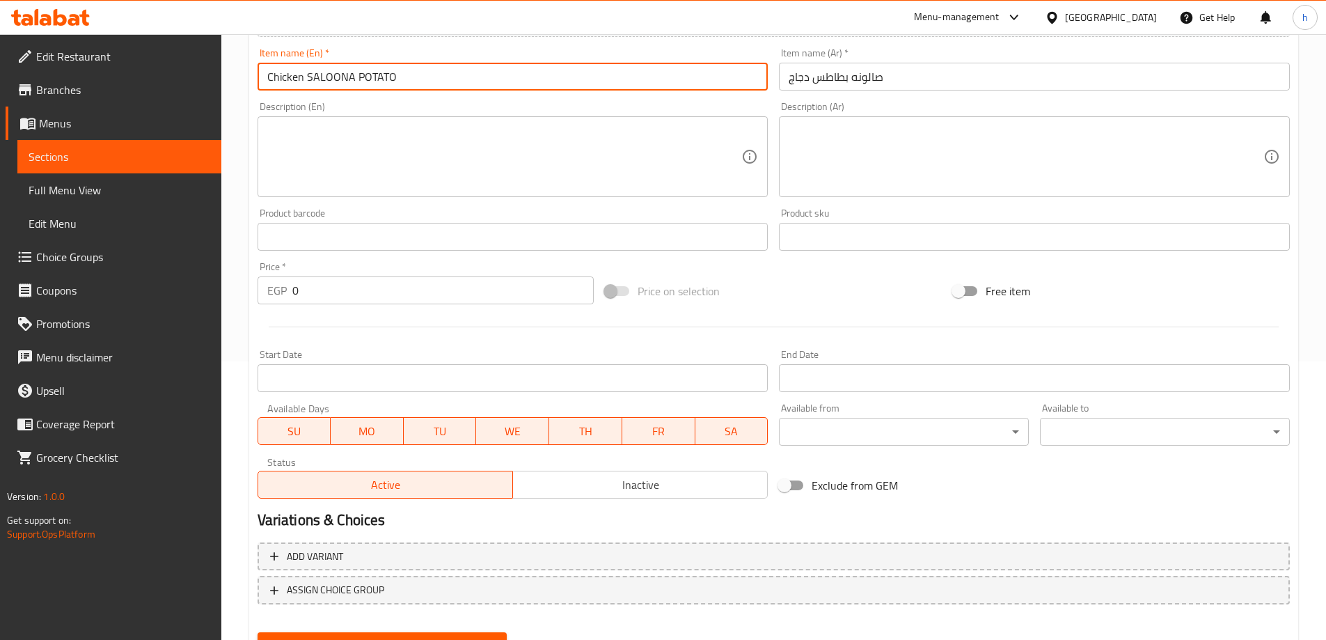
type input "Chicken SALOONA POTATO"
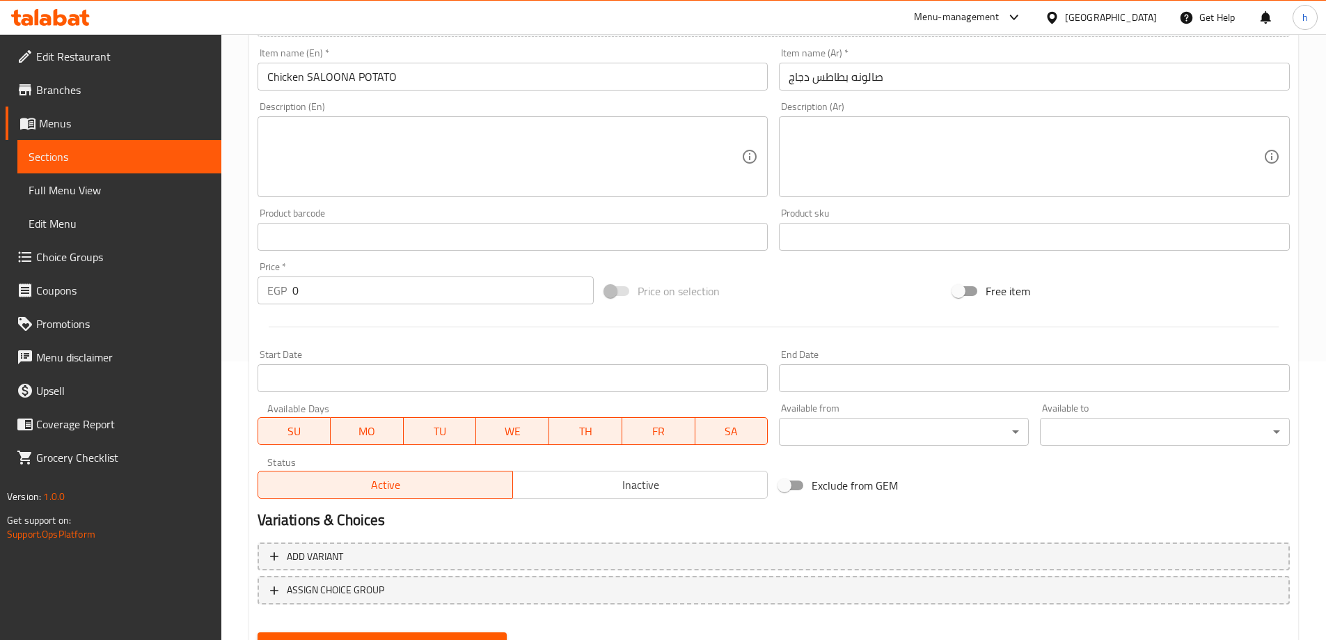
click at [873, 140] on textarea at bounding box center [1025, 157] width 475 height 66
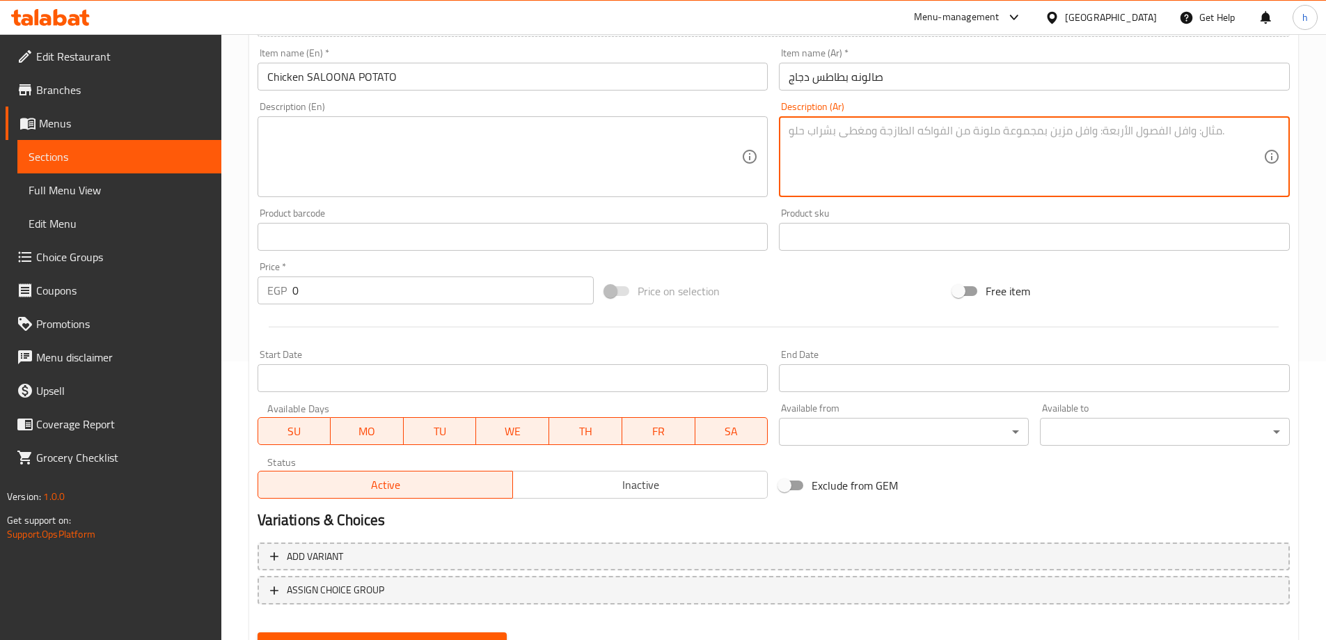
click at [630, 158] on textarea at bounding box center [504, 157] width 475 height 66
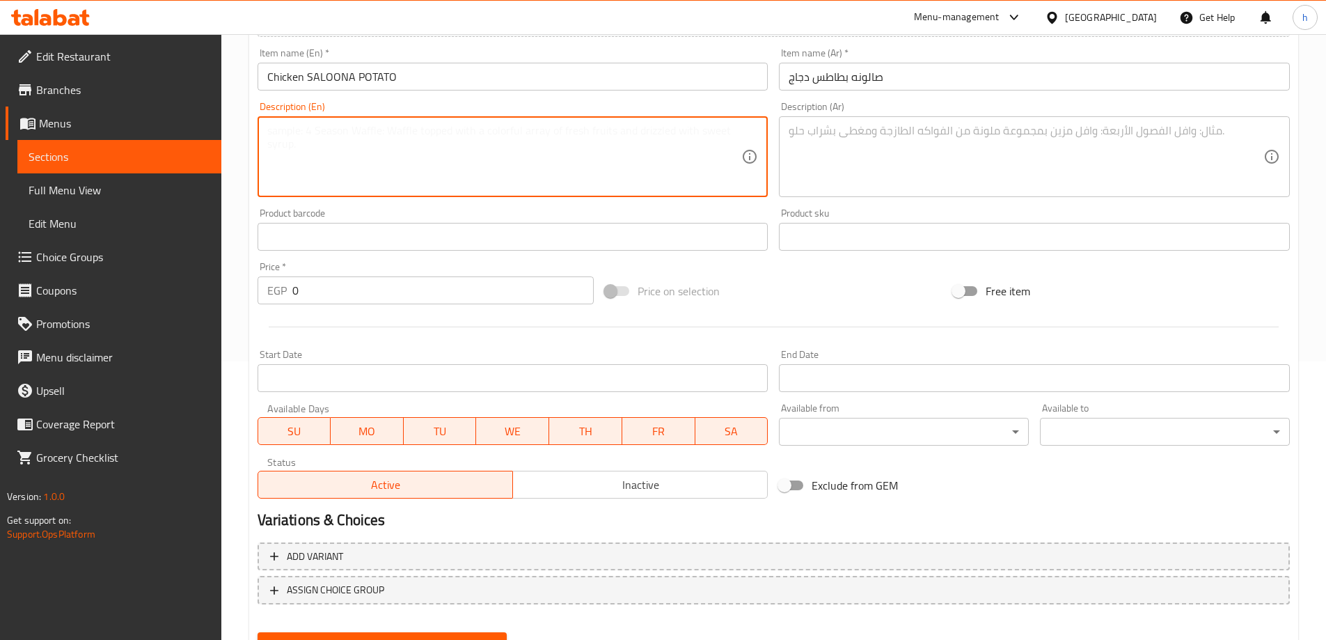
paste textarea "Grilled chicken pieces, potato cubes, herbs and tomato sauce"
type textarea "Grilled chicken pieces, potato cubes, herbs and tomato sauce"
click at [818, 141] on textarea at bounding box center [1025, 157] width 475 height 66
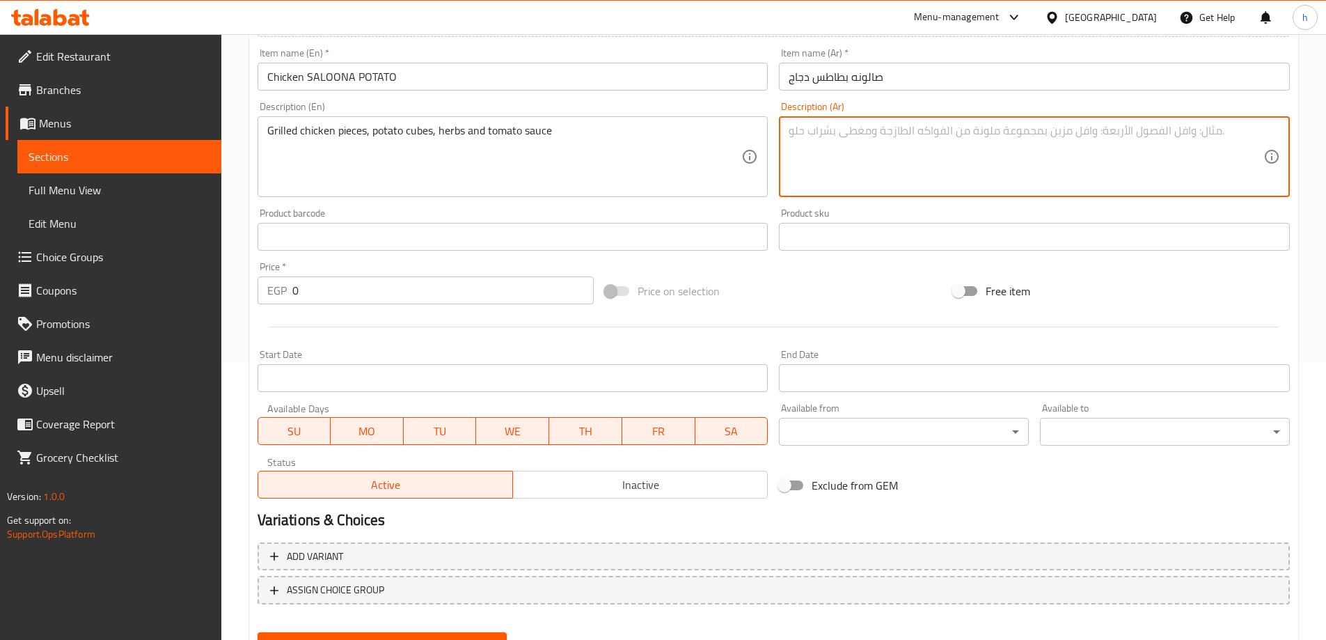
paste textarea "قطع دجاج مشوية، مكعبات بطاطس، أعشاب وصلصة طماطم"
type textarea "قطع دجاج مشوية، مكعبات بطاطس، أعشاب وصلصة طماطم"
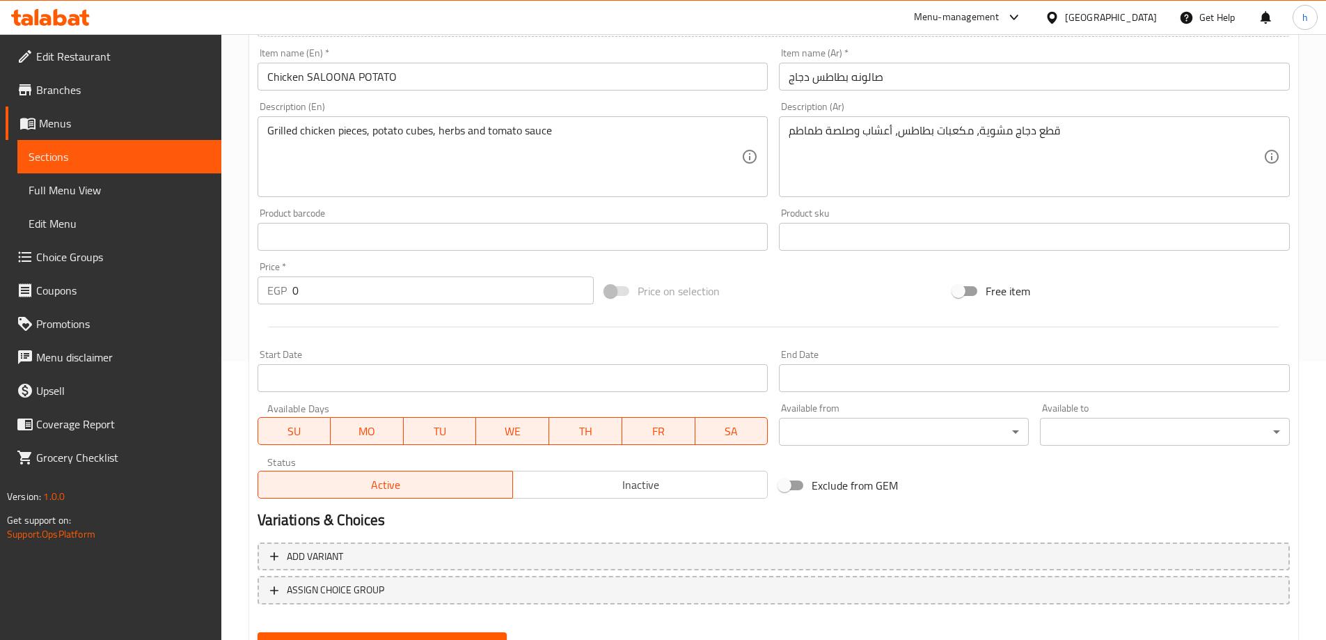
click at [316, 283] on input "0" at bounding box center [443, 290] width 302 height 28
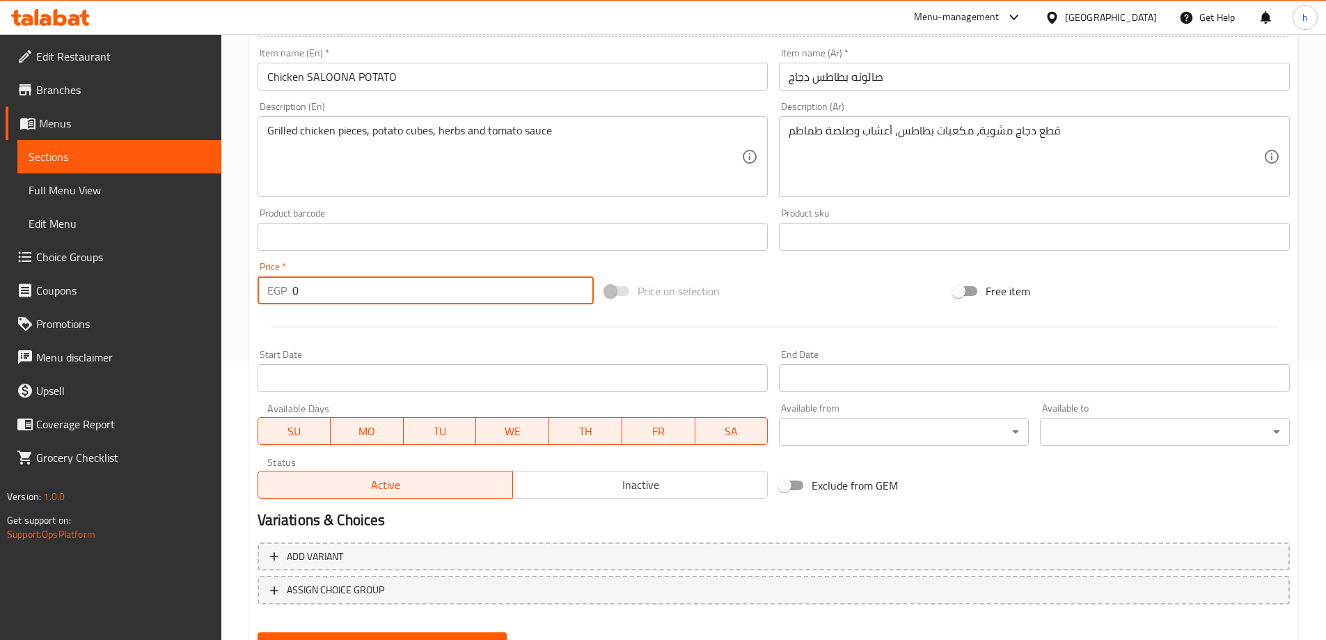
click at [316, 283] on input "0" at bounding box center [443, 290] width 302 height 28
drag, startPoint x: 302, startPoint y: 292, endPoint x: 249, endPoint y: 287, distance: 53.1
click at [251, 286] on div "Create new item Add item image Image Size: 1200 x 800 px / Image formats: jpg, …" at bounding box center [773, 262] width 1049 height 810
paste input "18"
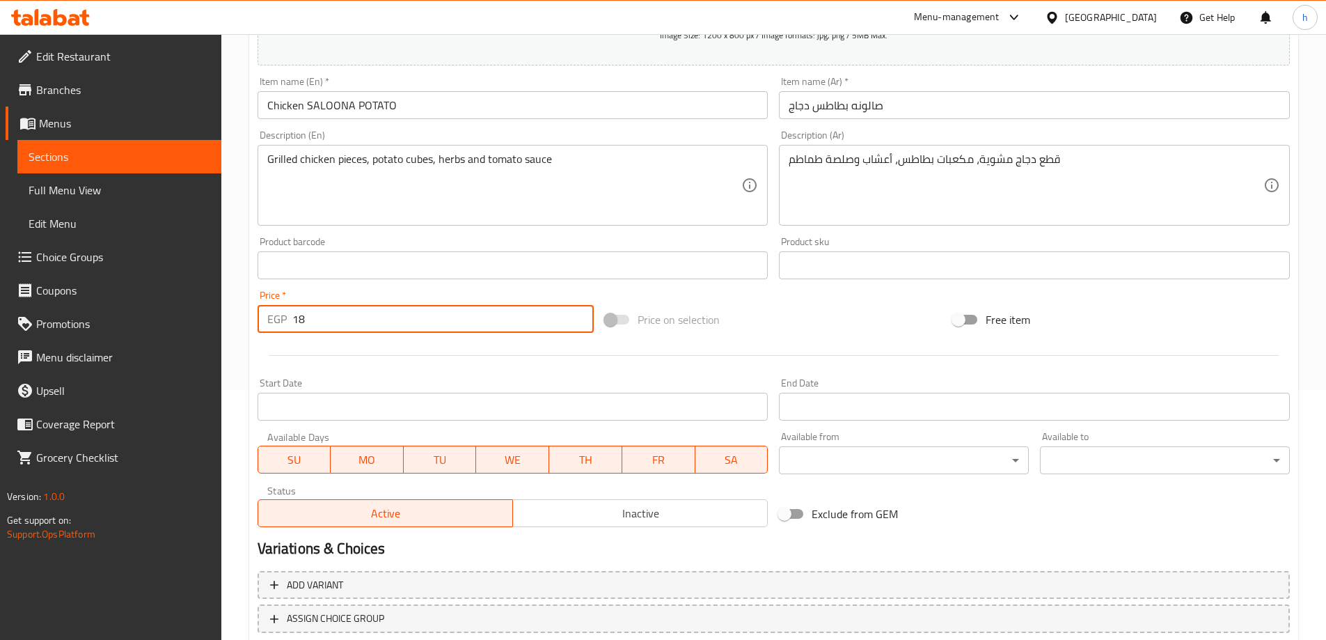
scroll to position [344, 0]
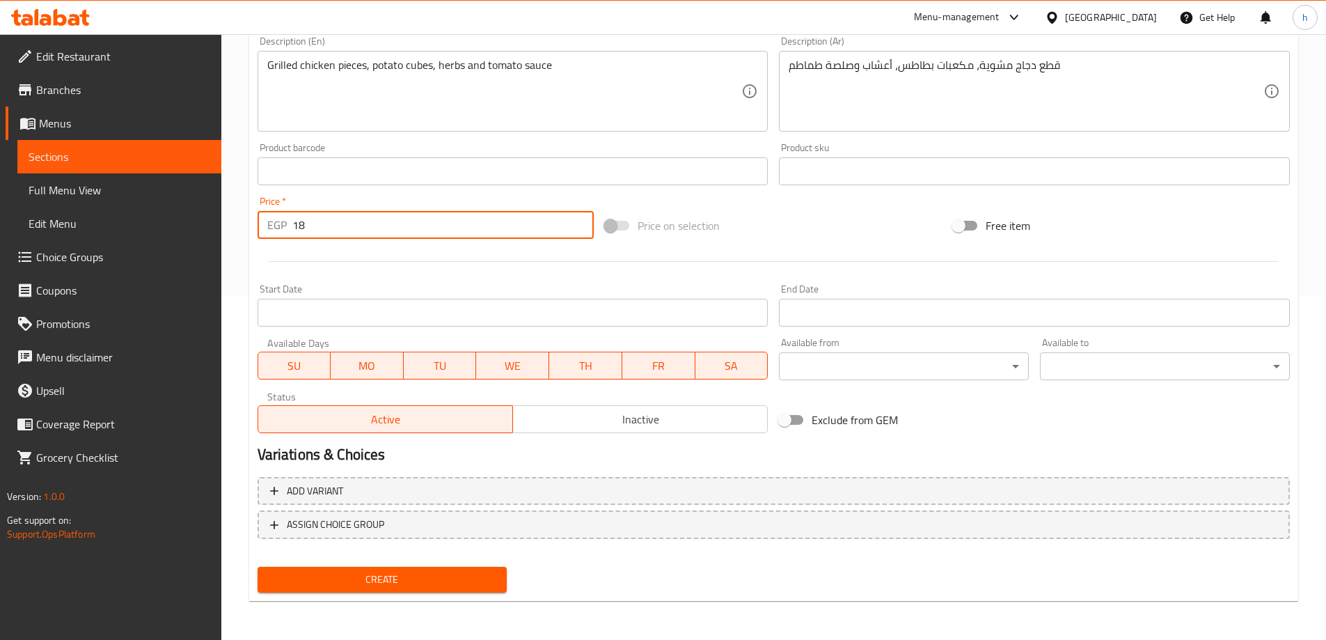
type input "18"
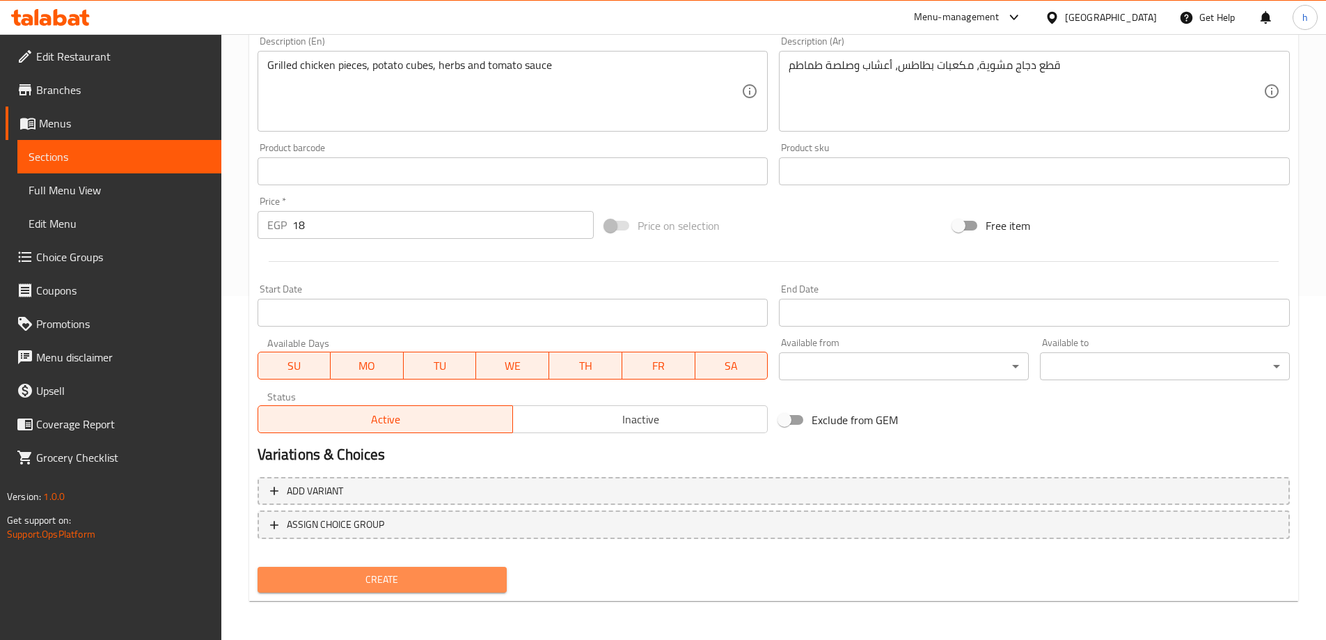
click at [390, 581] on span "Create" at bounding box center [383, 579] width 228 height 17
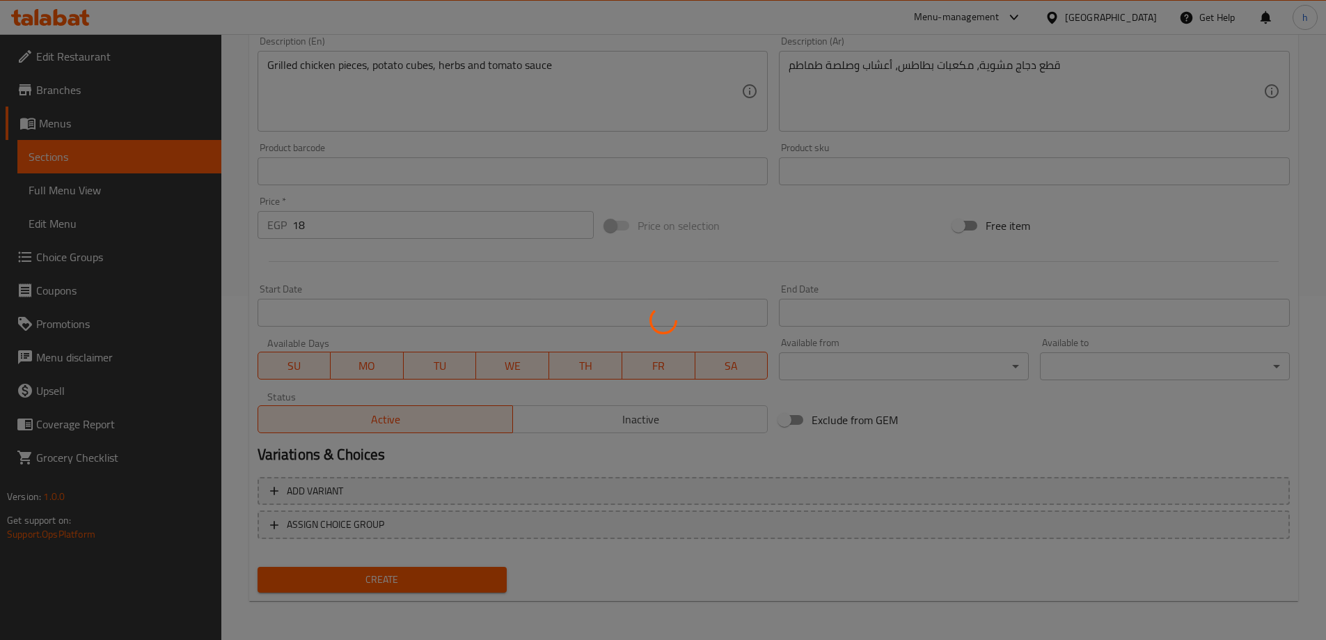
type input "0"
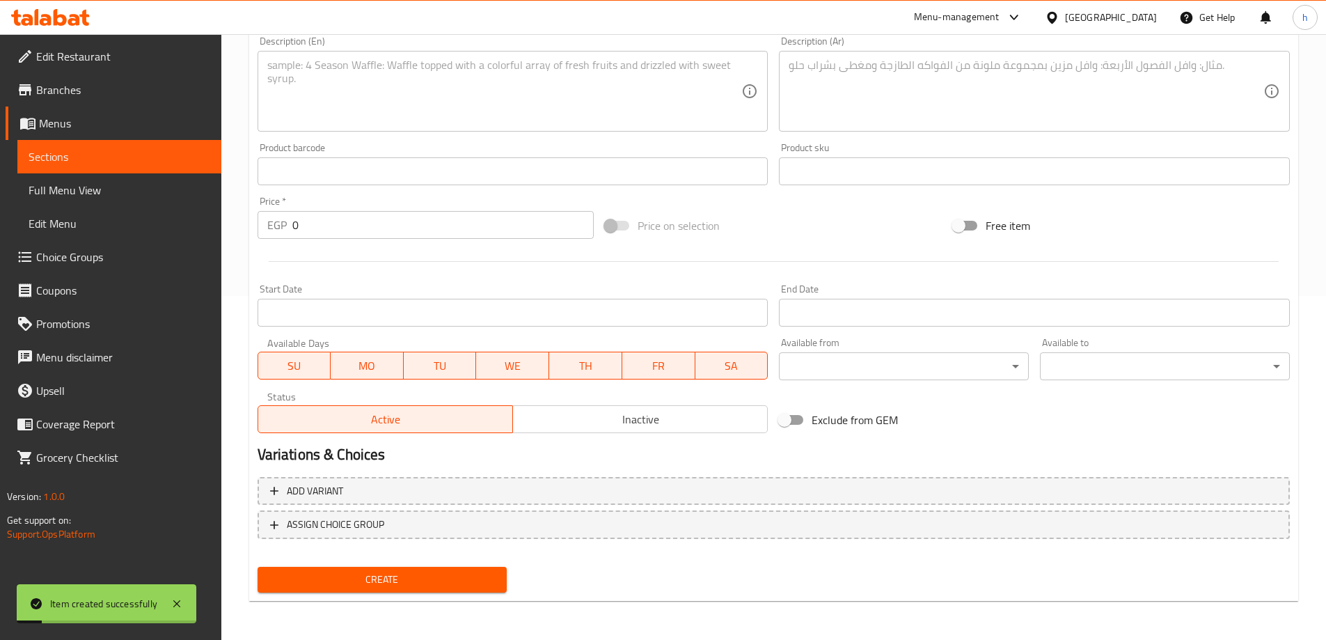
click at [116, 156] on span "Sections" at bounding box center [120, 156] width 182 height 17
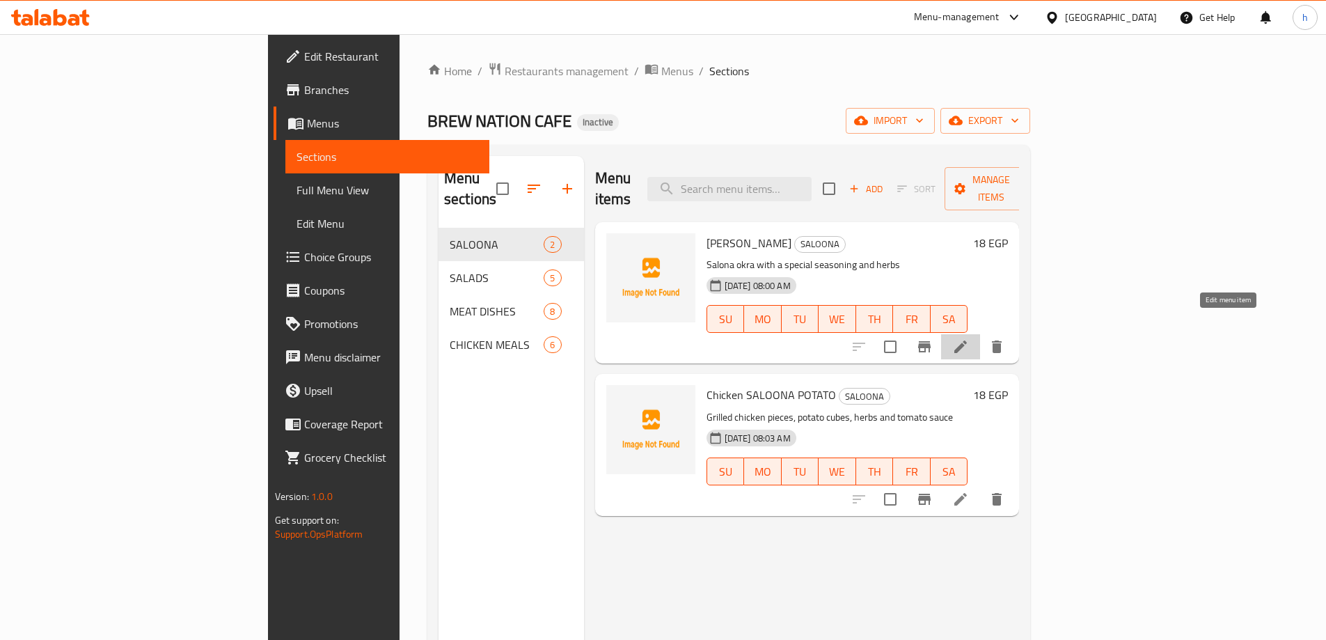
click at [967, 340] on icon at bounding box center [960, 346] width 13 height 13
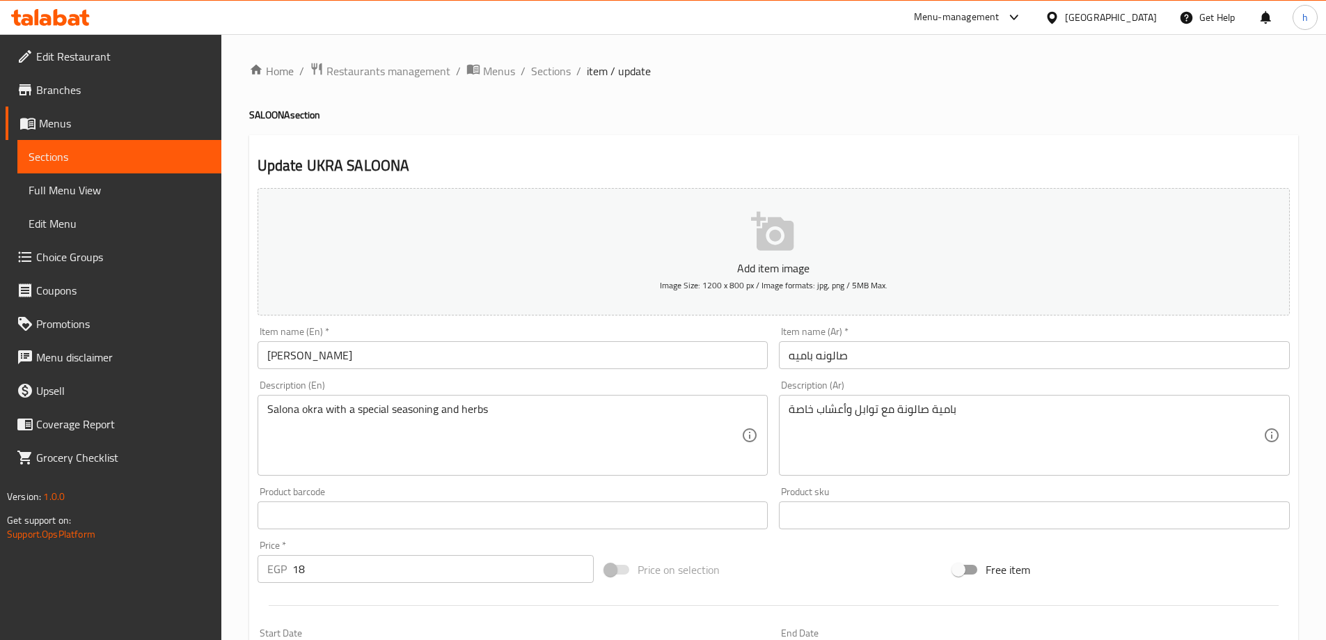
click at [274, 356] on input "UKRA SALOONA" at bounding box center [512, 355] width 511 height 28
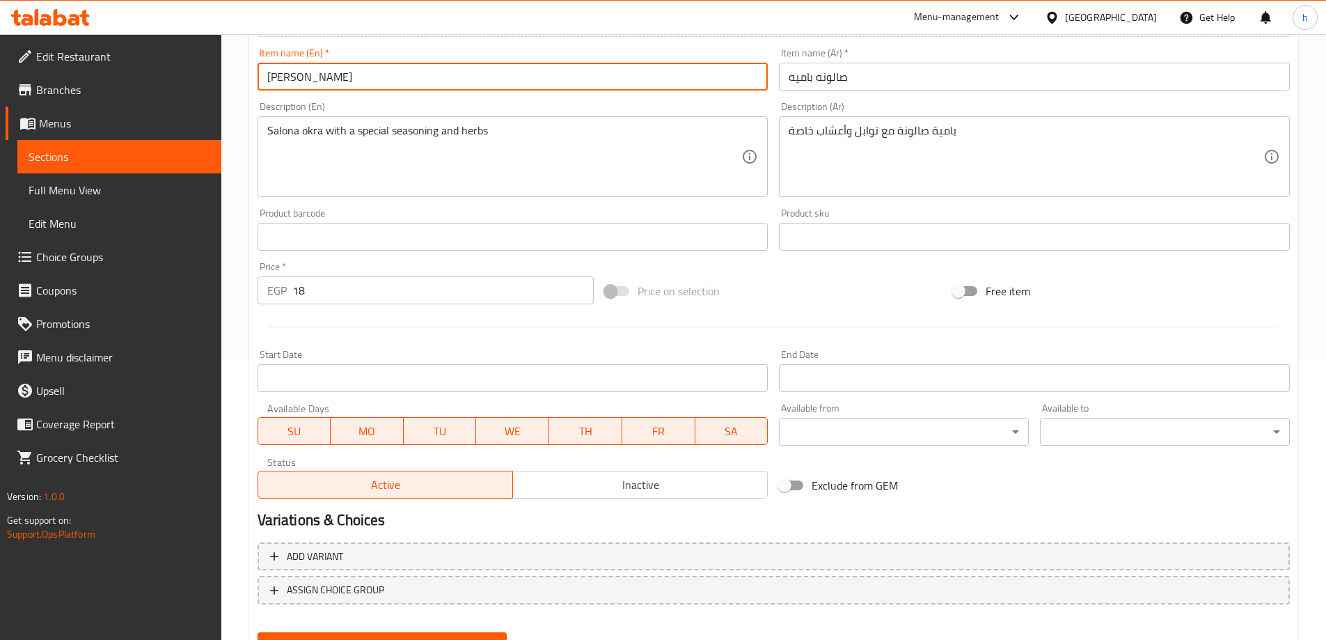
scroll to position [344, 0]
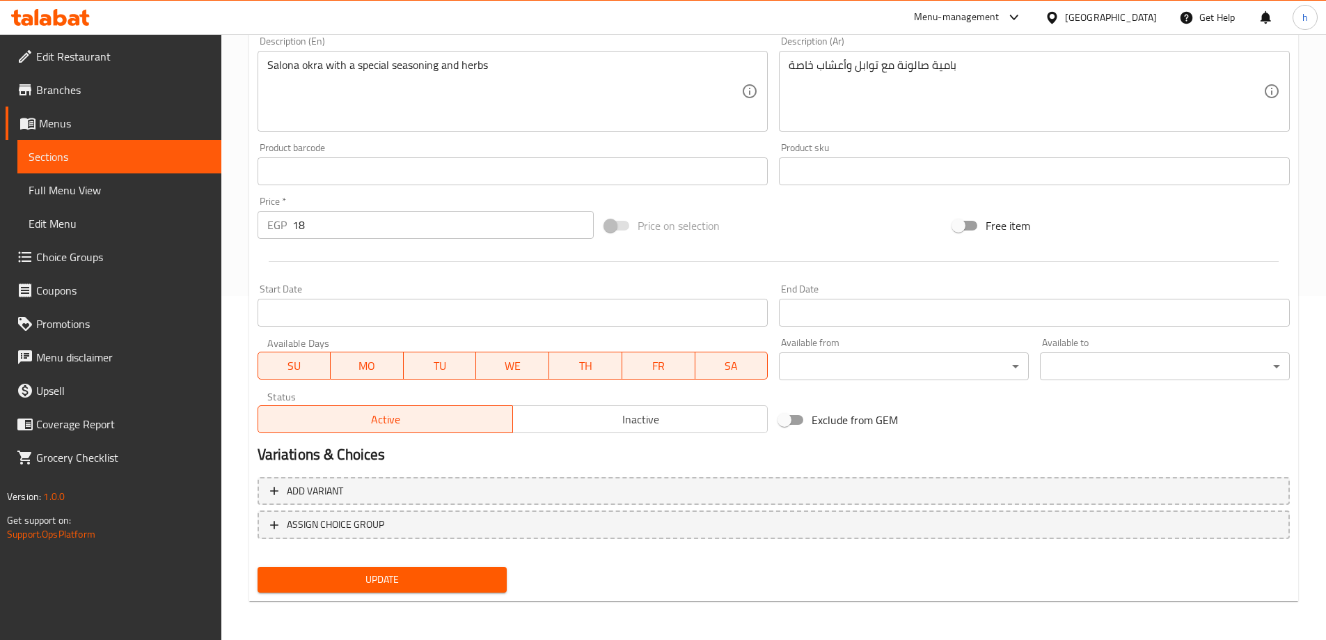
type input "OKRA SALOONA"
click at [409, 582] on span "Update" at bounding box center [383, 579] width 228 height 17
click at [96, 161] on span "Sections" at bounding box center [120, 156] width 182 height 17
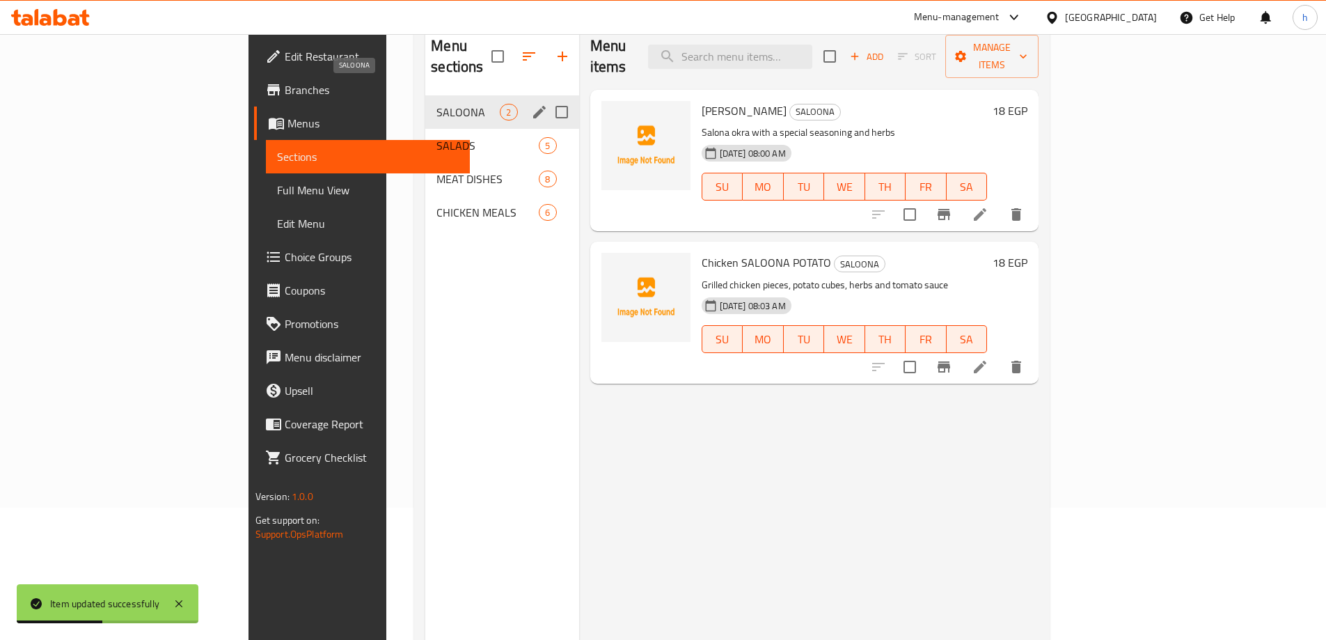
scroll to position [56, 0]
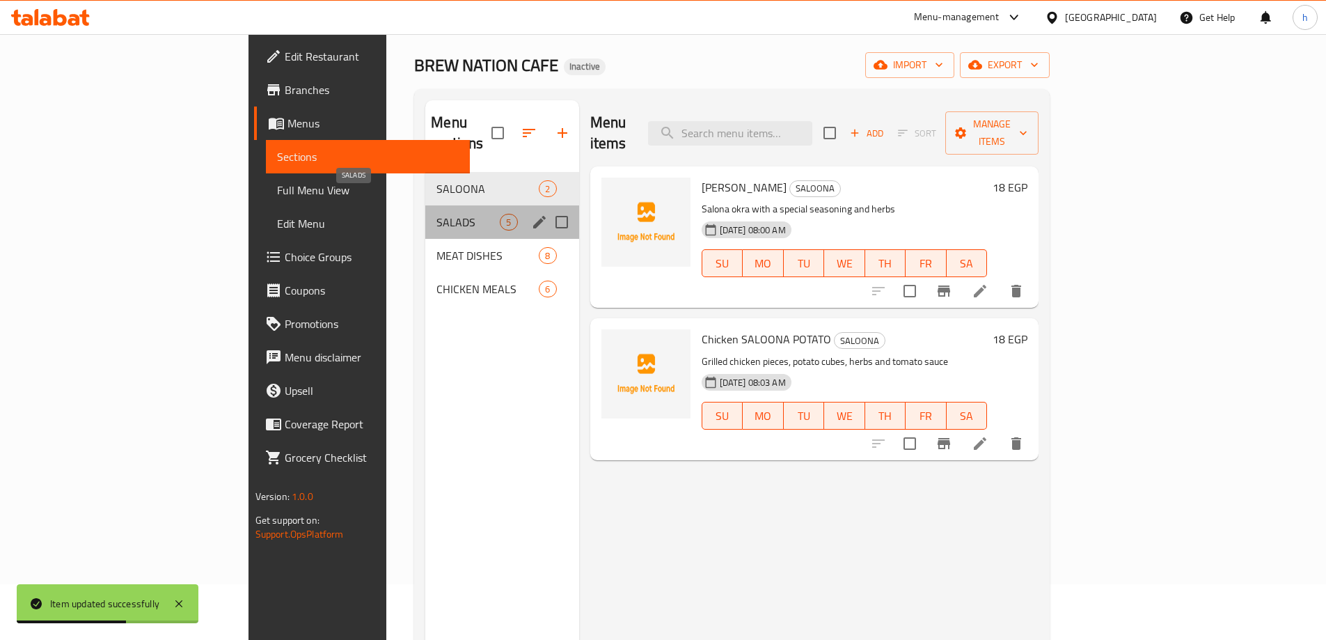
click at [436, 214] on span "SALADS" at bounding box center [467, 222] width 63 height 17
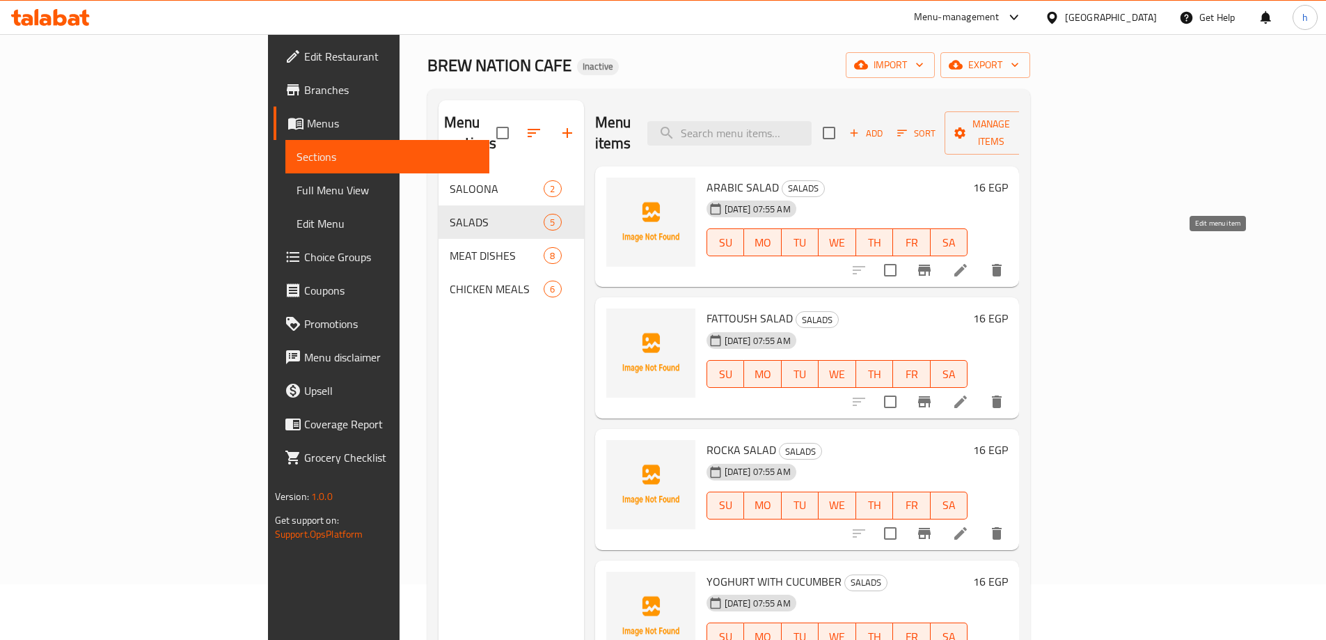
click at [967, 264] on icon at bounding box center [960, 270] width 13 height 13
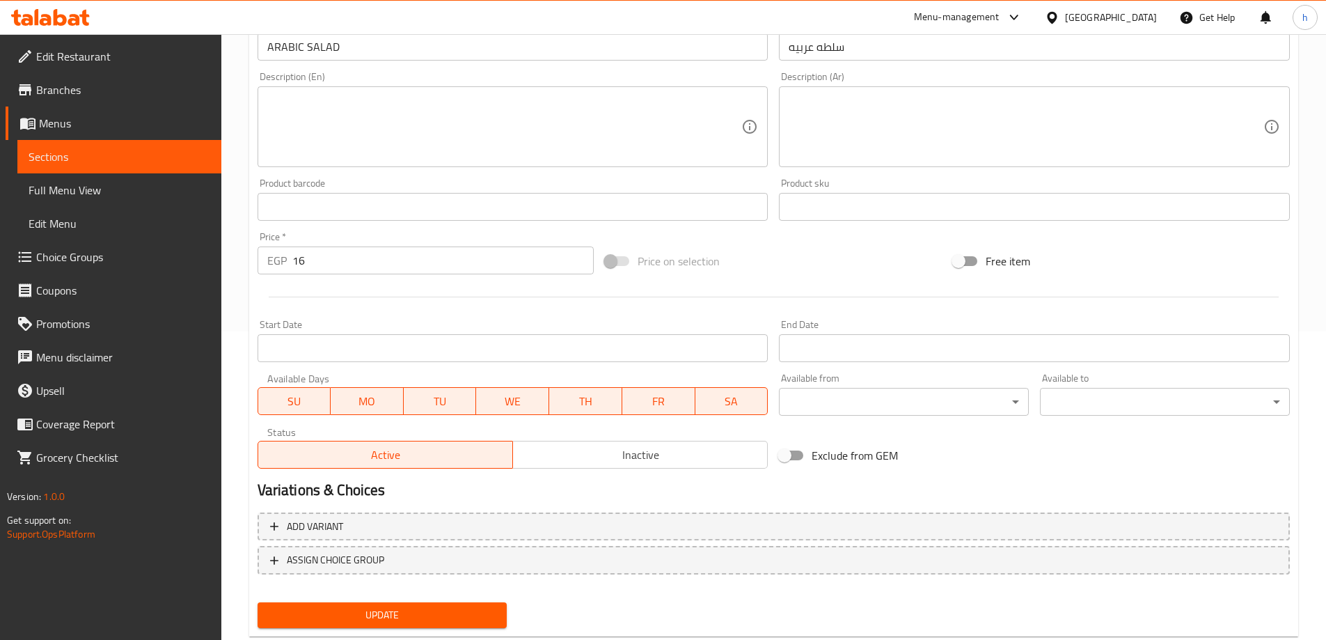
scroll to position [344, 0]
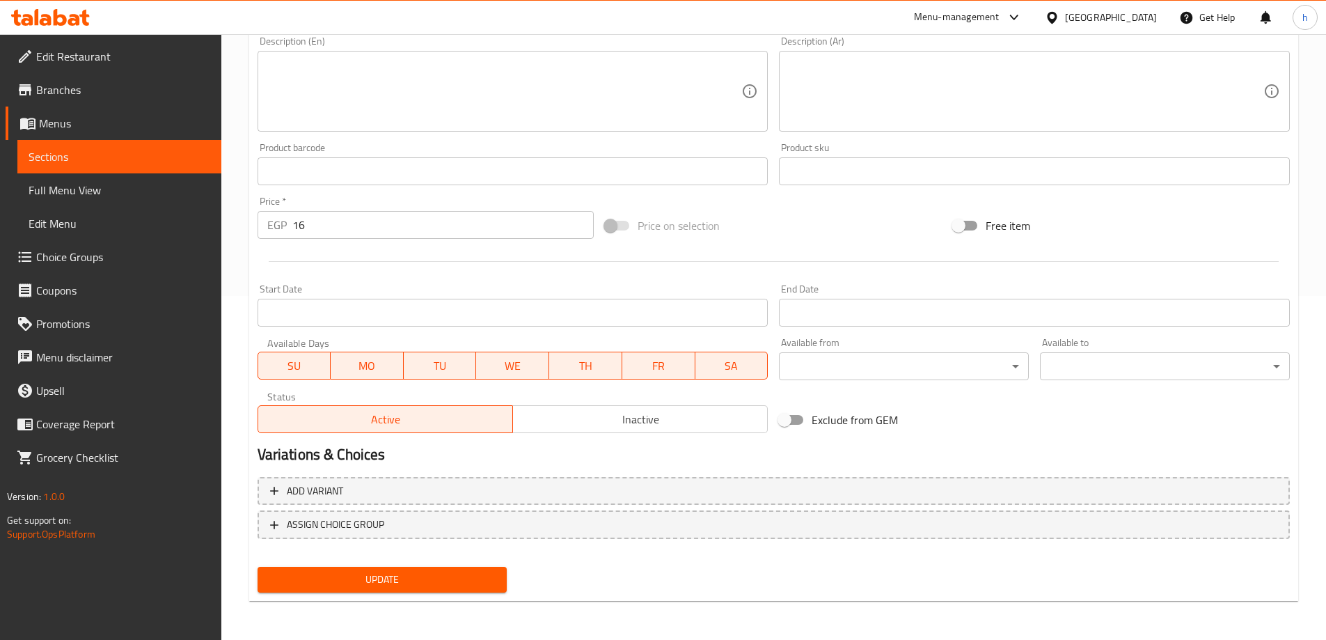
click at [137, 153] on span "Sections" at bounding box center [120, 156] width 182 height 17
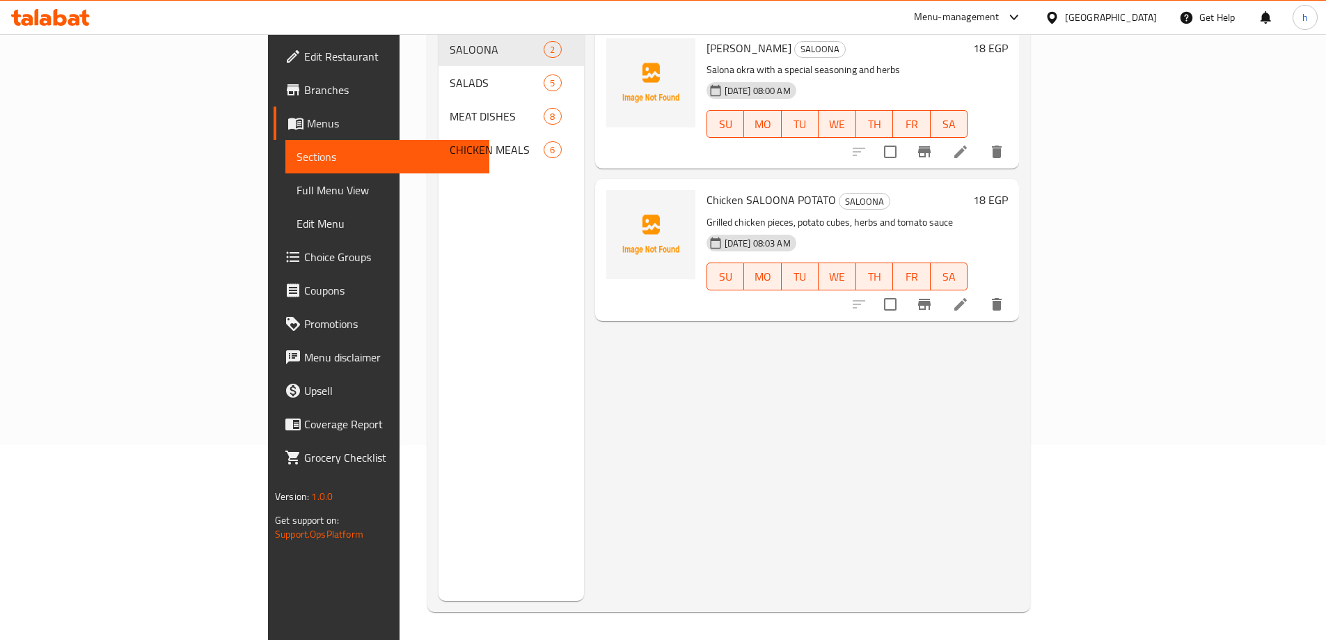
scroll to position [195, 0]
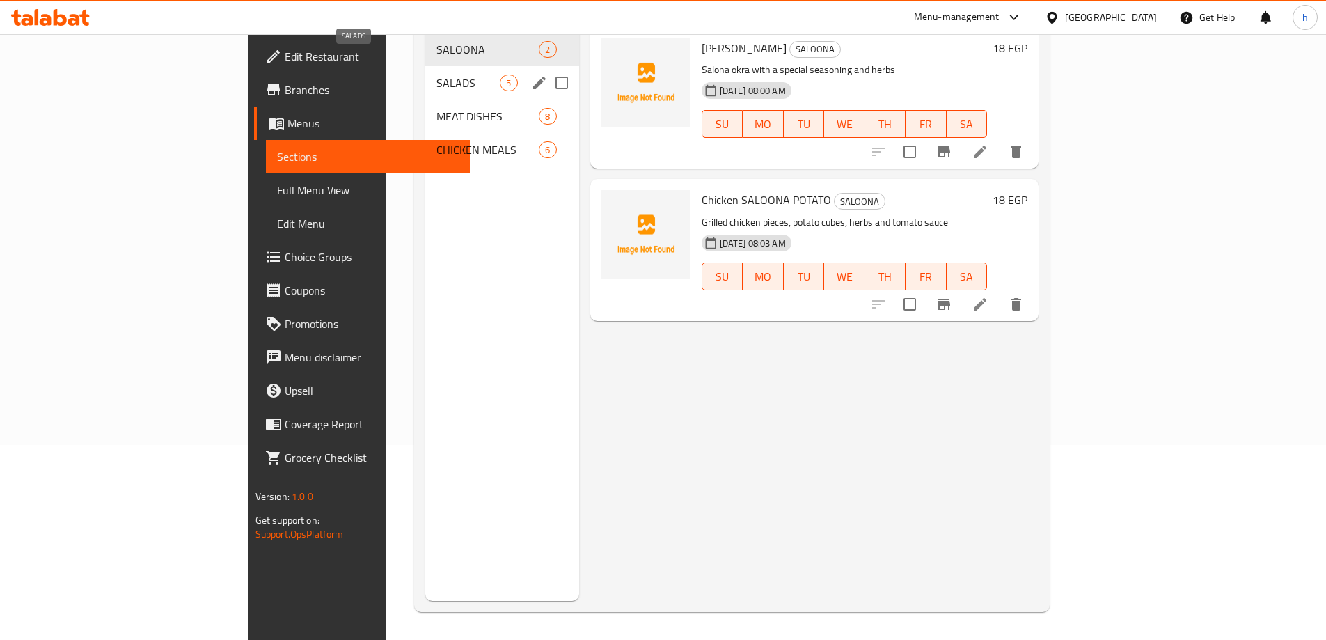
click at [436, 74] on span "SALADS" at bounding box center [467, 82] width 63 height 17
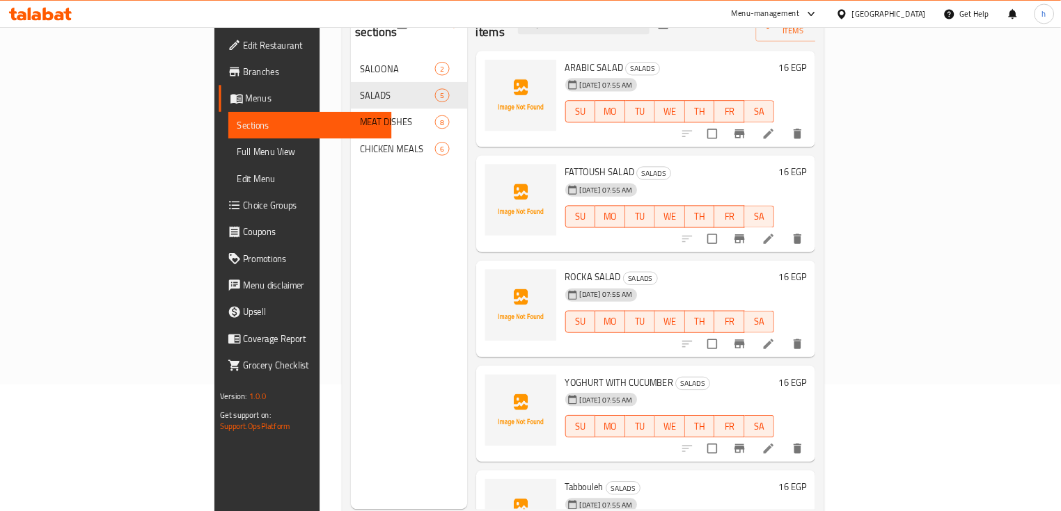
scroll to position [125, 0]
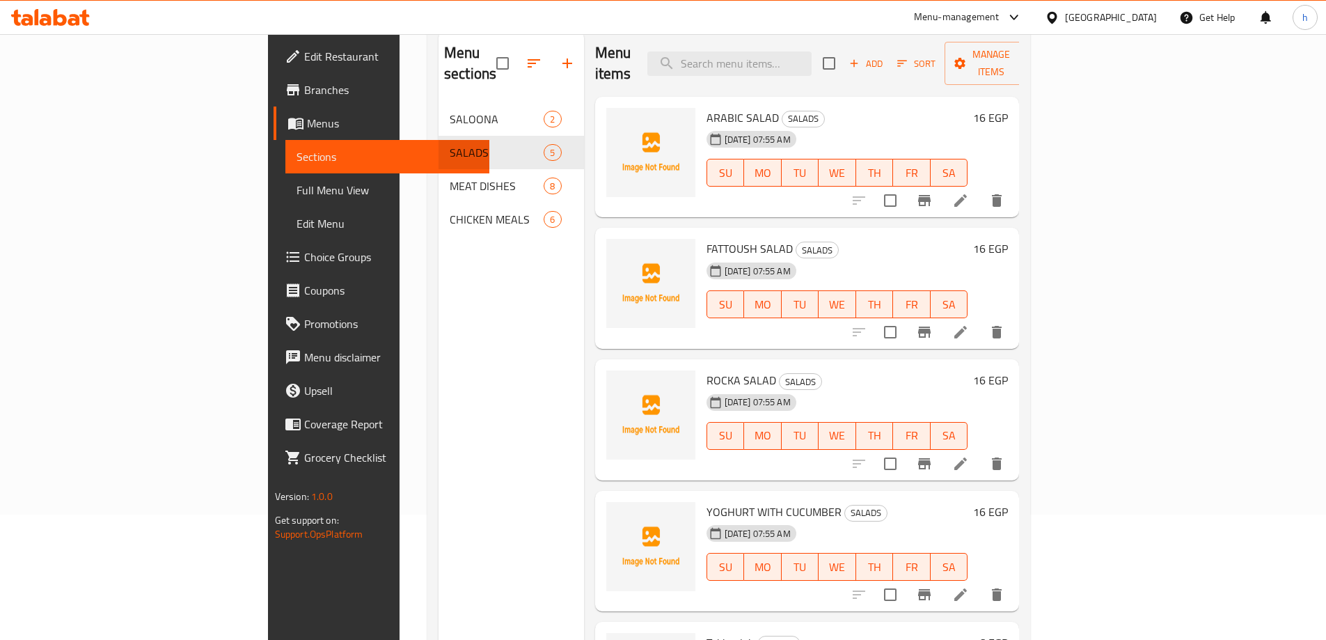
click at [296, 189] on span "Full Menu View" at bounding box center [387, 190] width 182 height 17
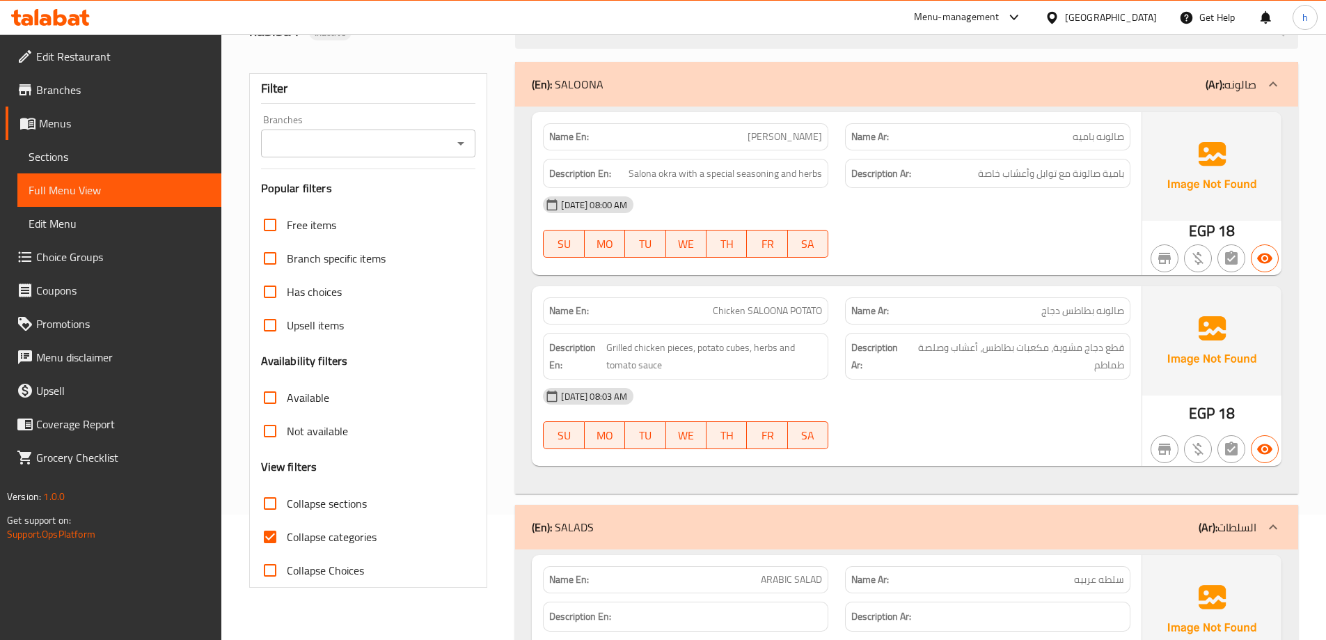
click at [58, 160] on span "Sections" at bounding box center [120, 156] width 182 height 17
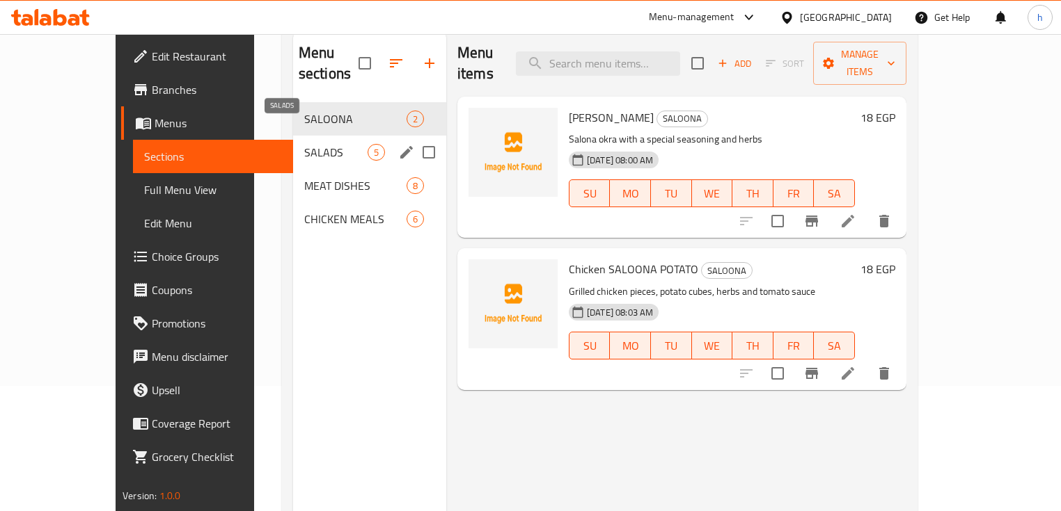
click at [304, 144] on span "SALADS" at bounding box center [335, 152] width 63 height 17
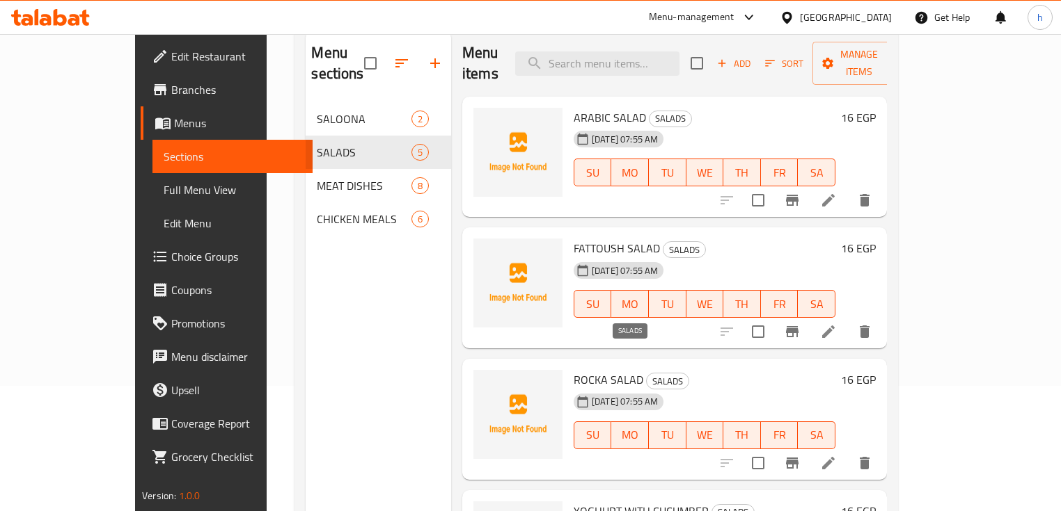
scroll to position [56, 0]
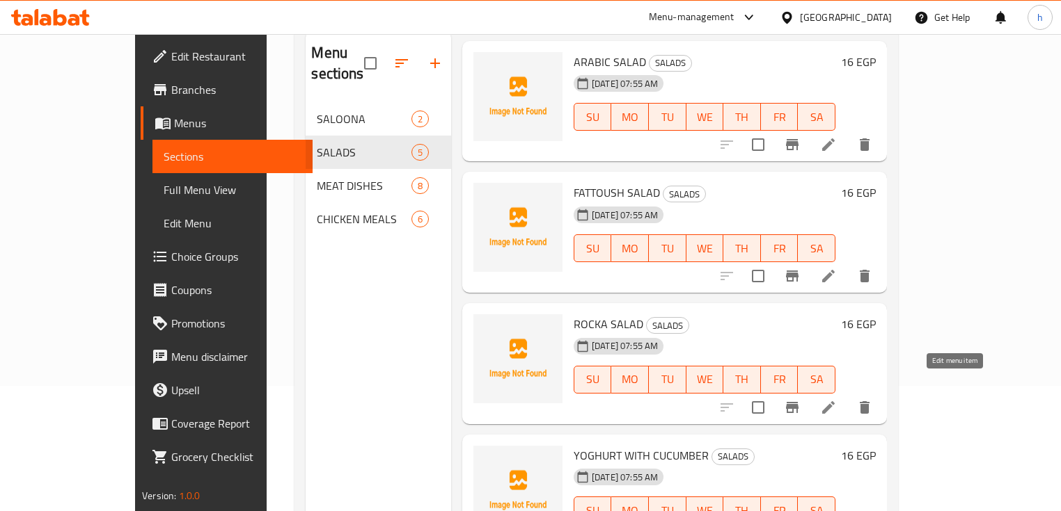
click at [834, 402] on icon at bounding box center [828, 408] width 13 height 13
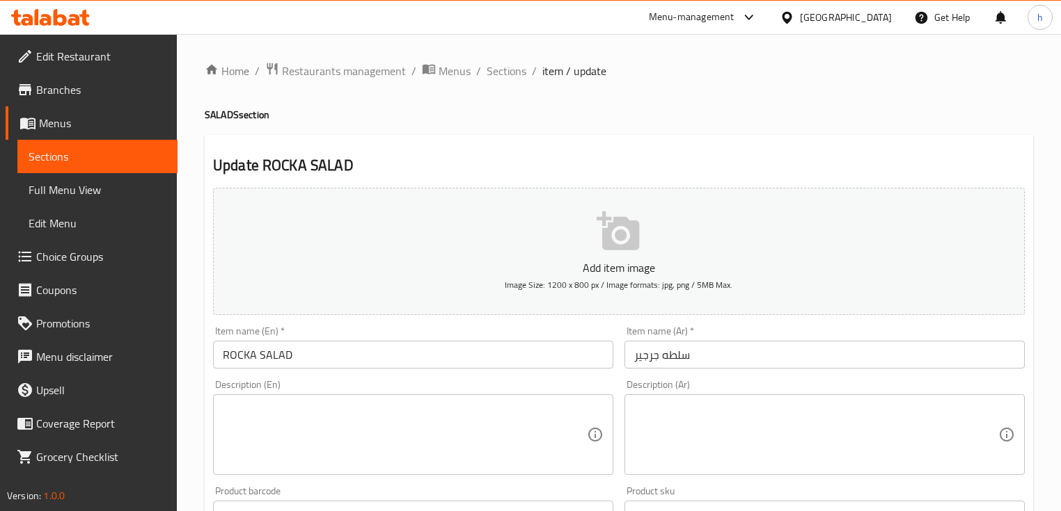
click at [247, 354] on input "ROCKA SALAD" at bounding box center [413, 355] width 400 height 28
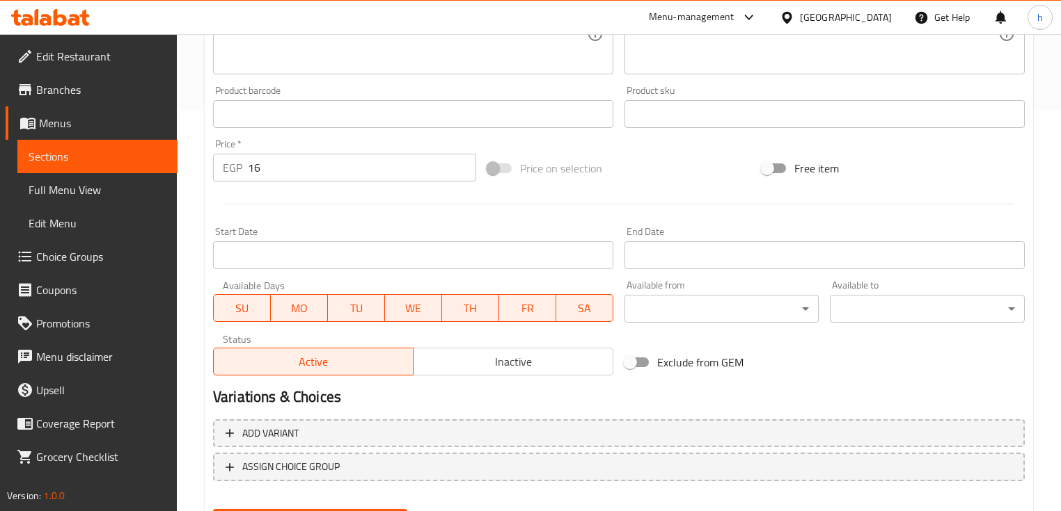
scroll to position [471, 0]
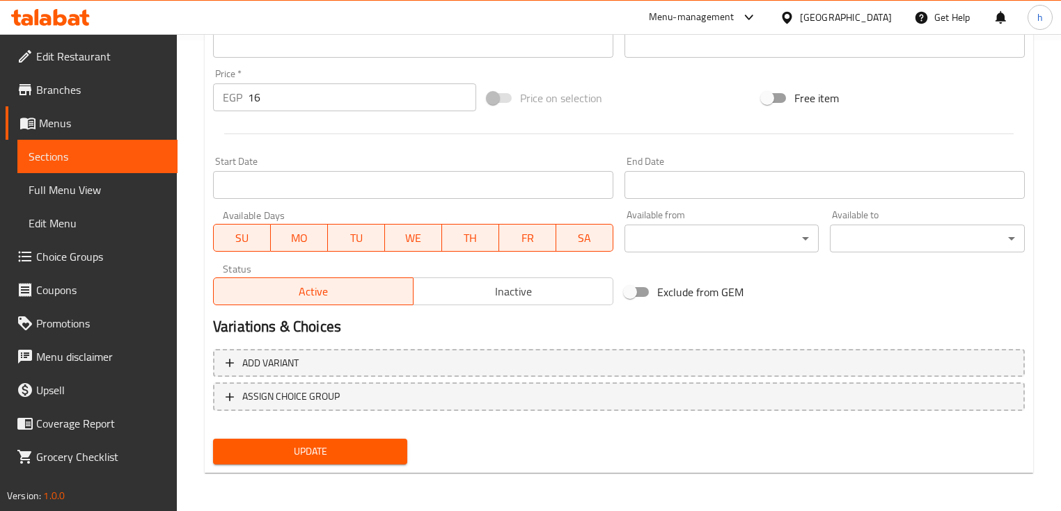
type input "ROCCA SALAD"
click at [302, 461] on button "Update" at bounding box center [310, 452] width 194 height 26
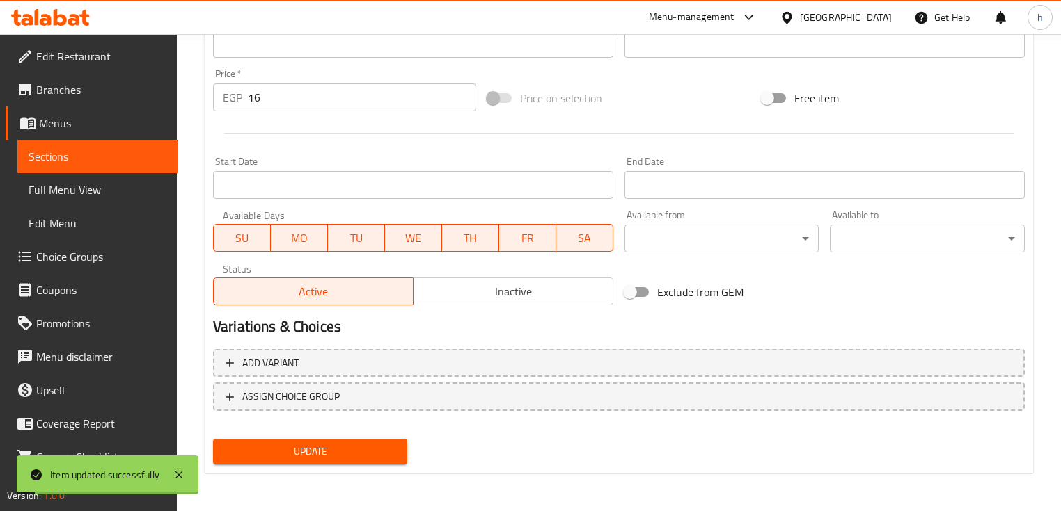
click at [125, 159] on span "Sections" at bounding box center [98, 156] width 138 height 17
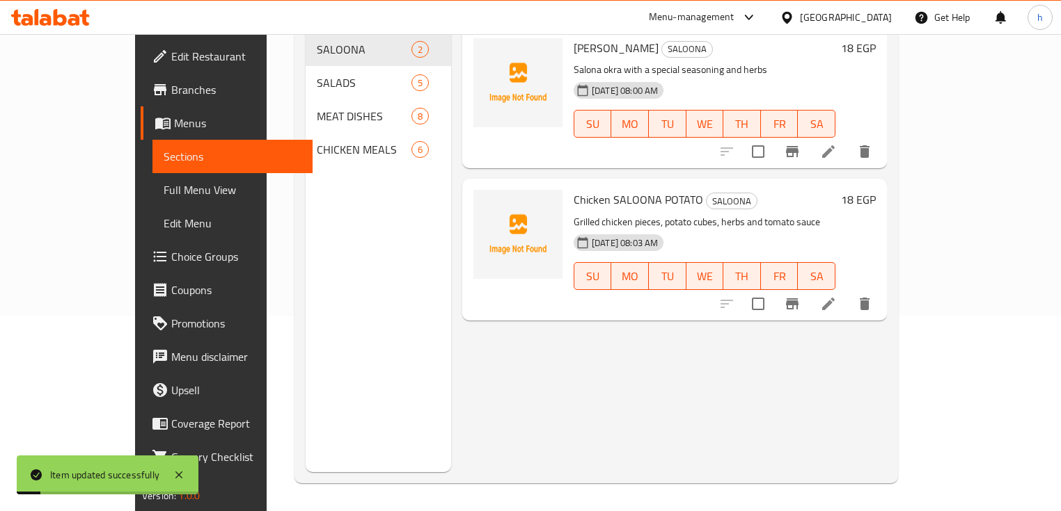
scroll to position [195, 0]
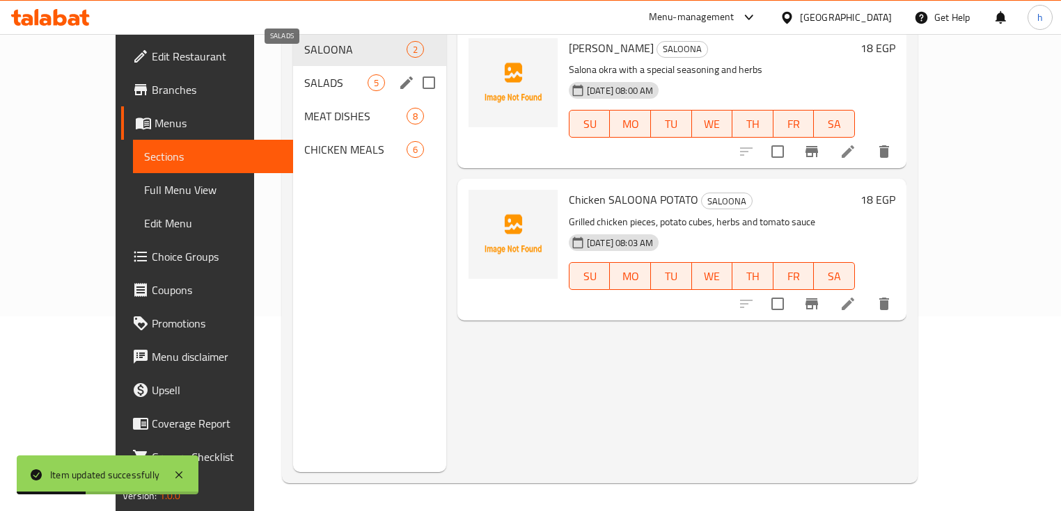
click at [304, 74] on span "SALADS" at bounding box center [335, 82] width 63 height 17
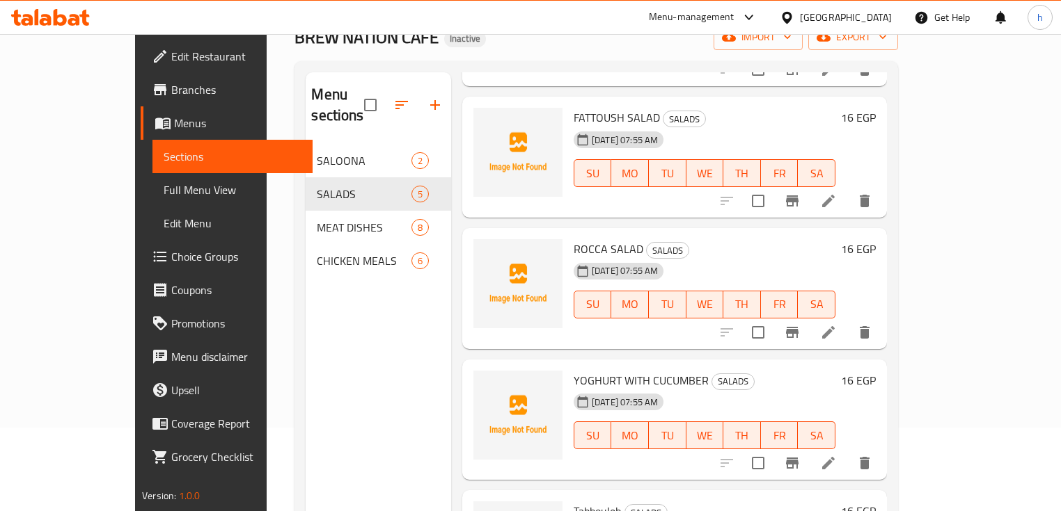
scroll to position [179, 0]
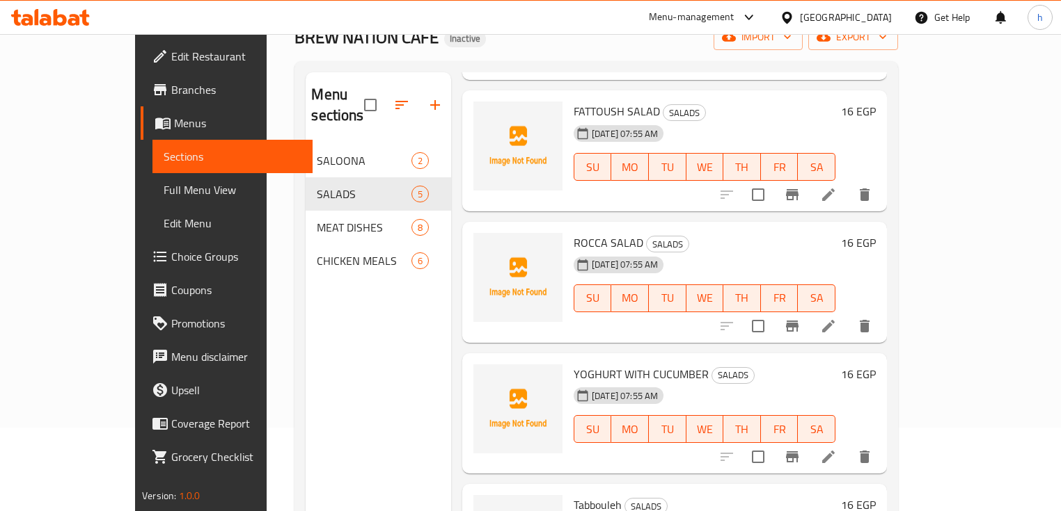
click at [358, 296] on div "Menu sections SALOONA 2 SALADS 5 MEAT DISHES 8 CHICKEN MEALS 6" at bounding box center [377, 327] width 145 height 511
click at [174, 119] on span "Menus" at bounding box center [237, 123] width 127 height 17
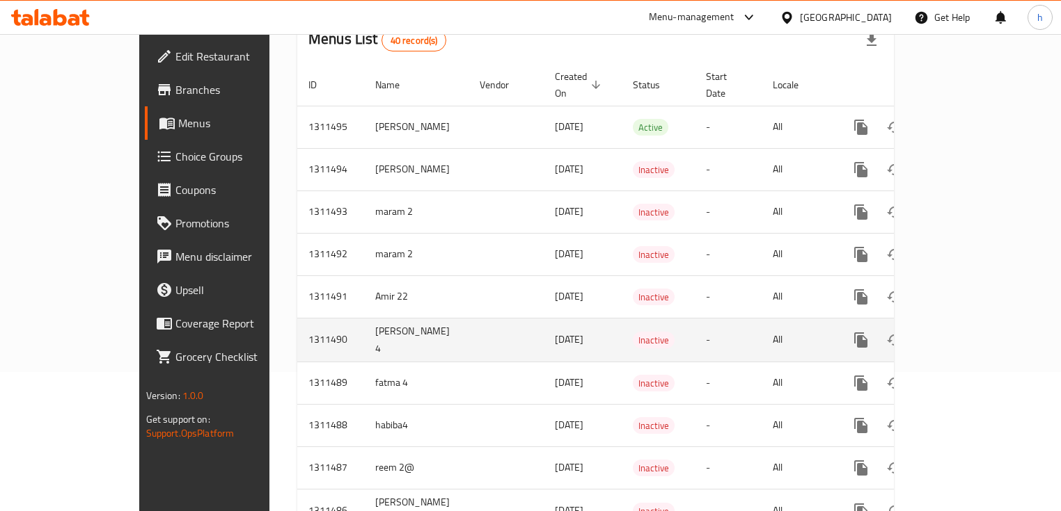
scroll to position [167, 0]
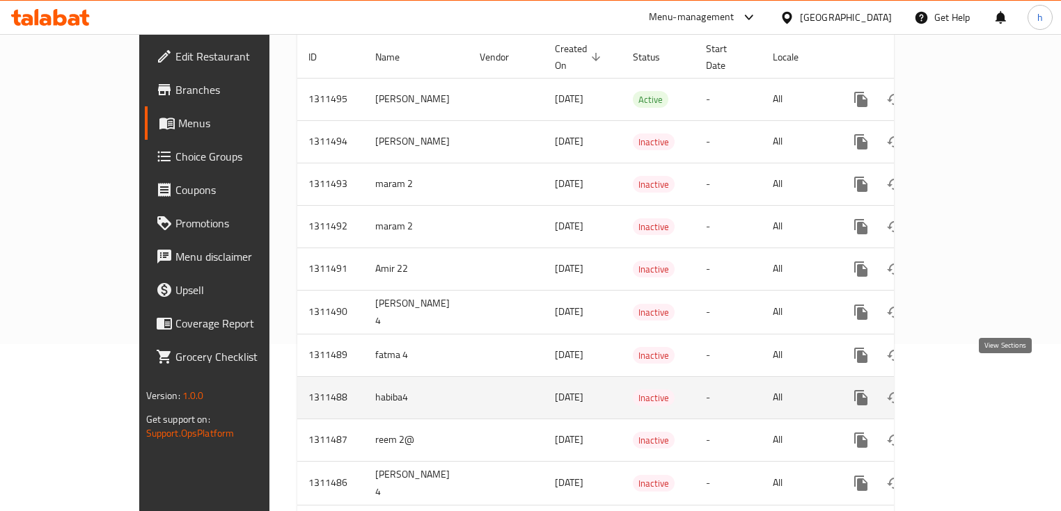
click at [969, 390] on icon "enhanced table" at bounding box center [961, 398] width 17 height 17
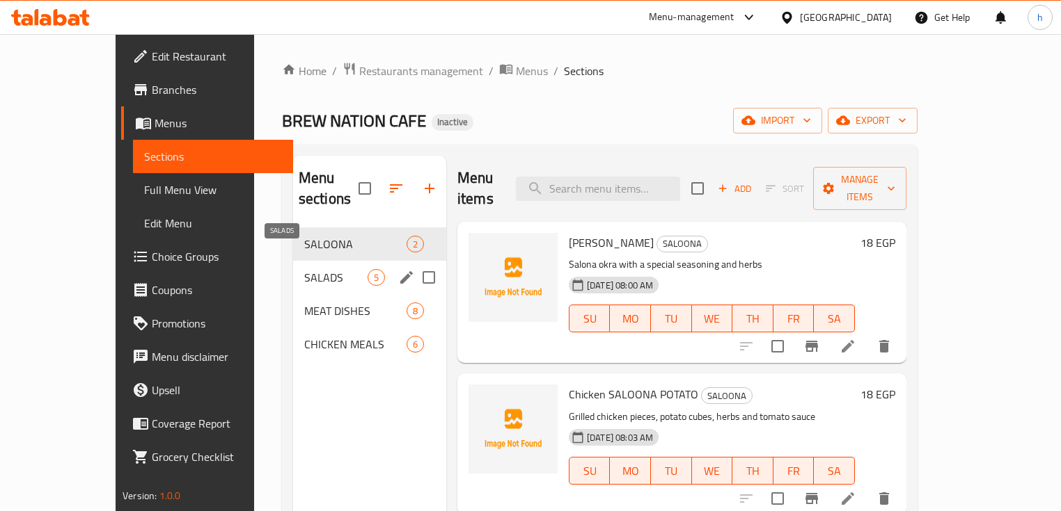
click at [305, 269] on span "SALADS" at bounding box center [335, 277] width 63 height 17
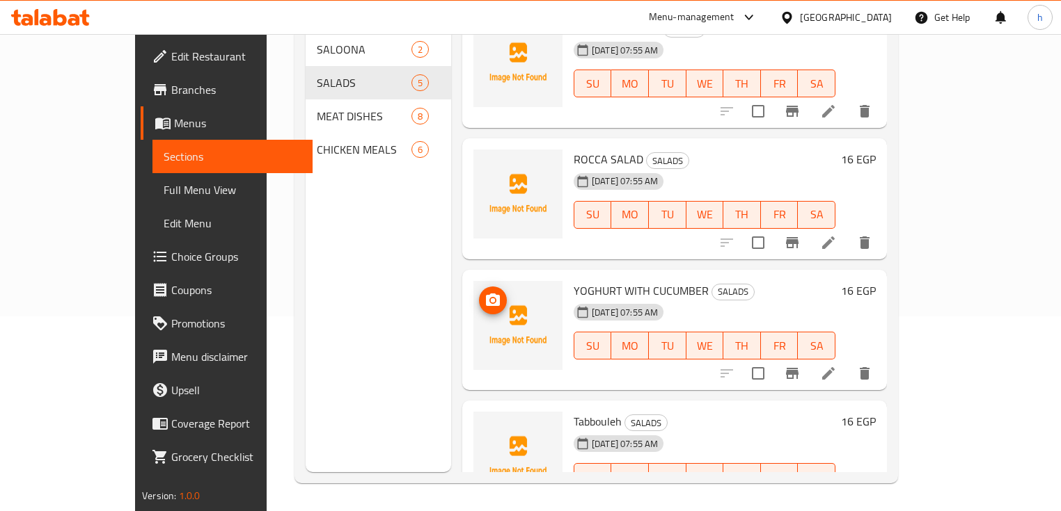
scroll to position [123, 0]
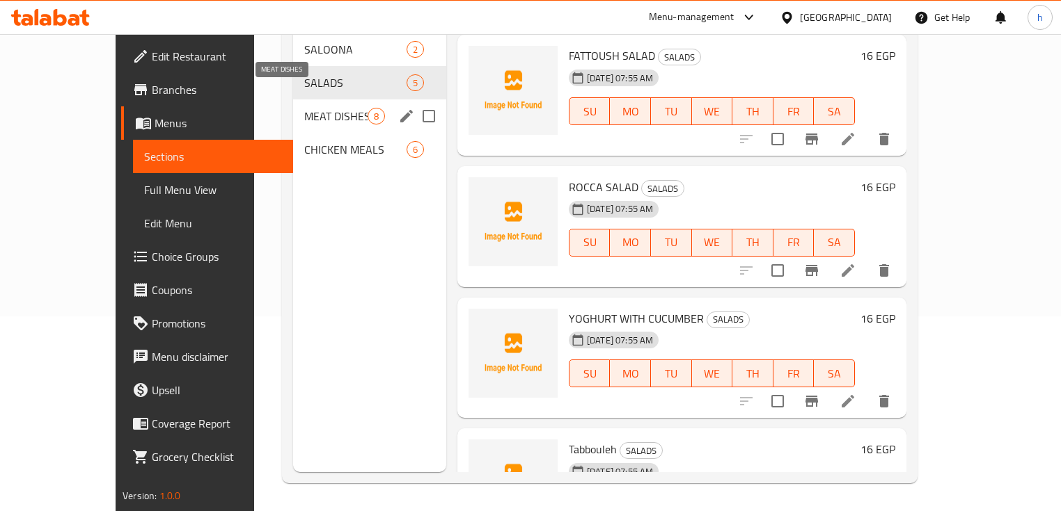
click at [304, 108] on span "MEAT DISHES" at bounding box center [335, 116] width 63 height 17
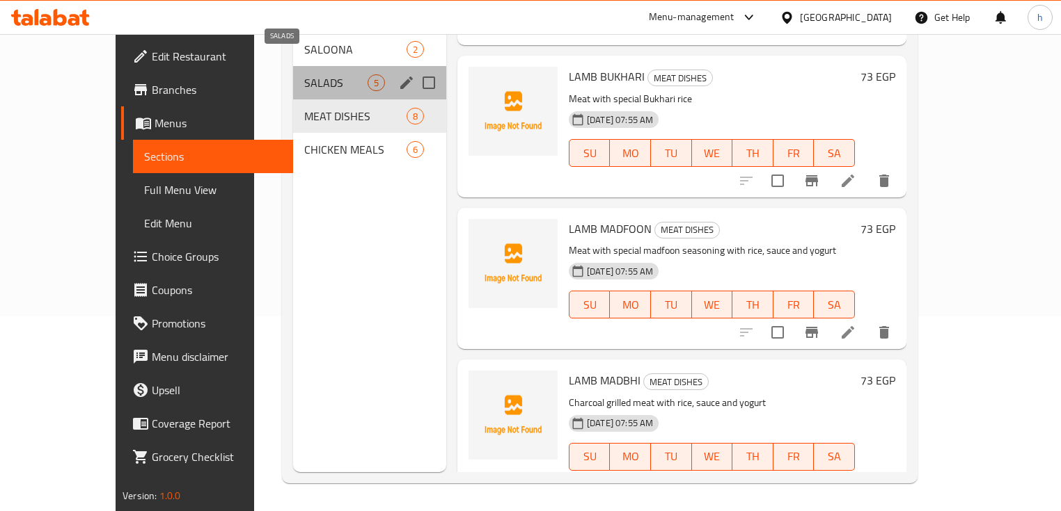
click at [304, 74] on span "SALADS" at bounding box center [335, 82] width 63 height 17
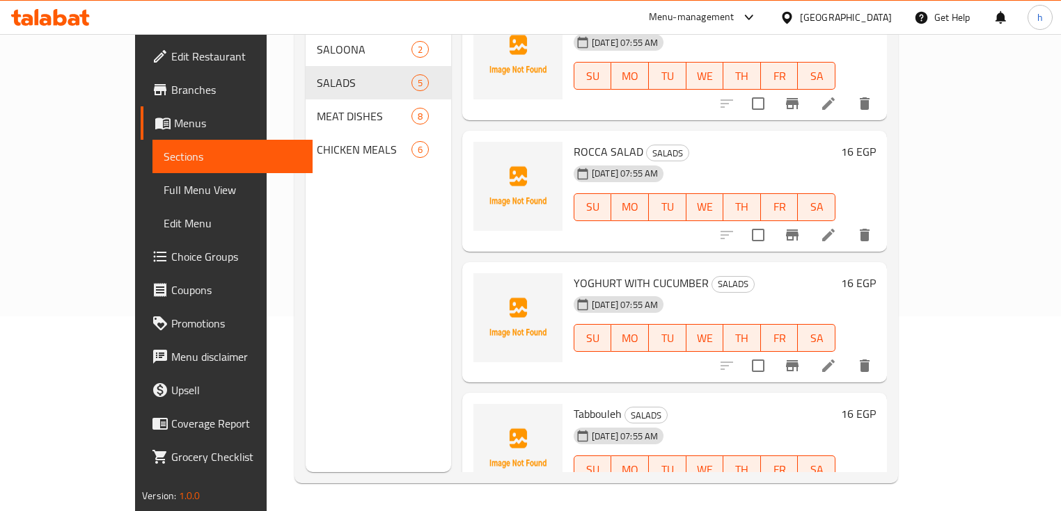
scroll to position [179, 0]
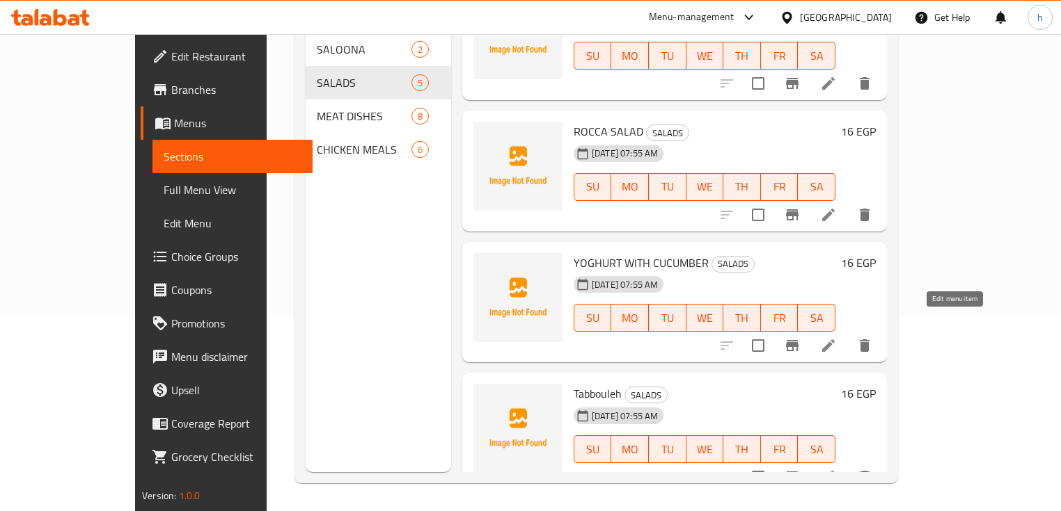
click at [834, 340] on icon at bounding box center [828, 346] width 13 height 13
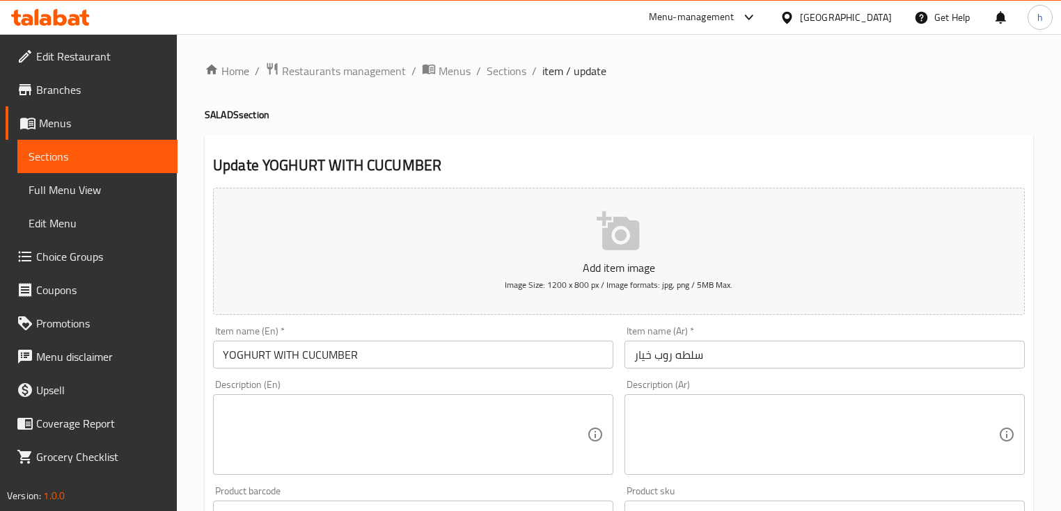
click at [298, 356] on input "YOGHURT WITH CUCUMBER" at bounding box center [413, 355] width 400 height 28
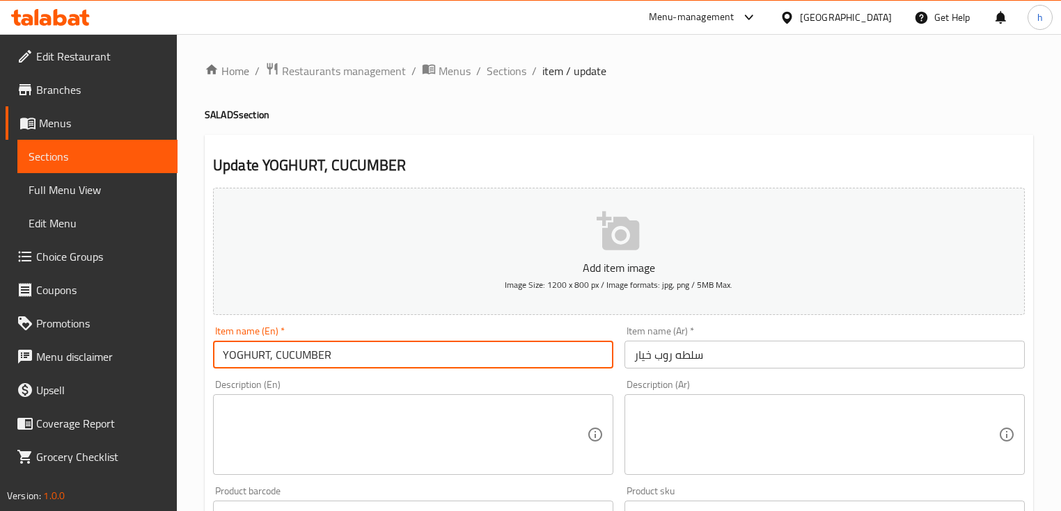
click at [217, 351] on input "YOGHURT, CUCUMBER" at bounding box center [413, 355] width 400 height 28
click at [347, 356] on input "YOGHURT, CUCUMBER" at bounding box center [413, 355] width 400 height 28
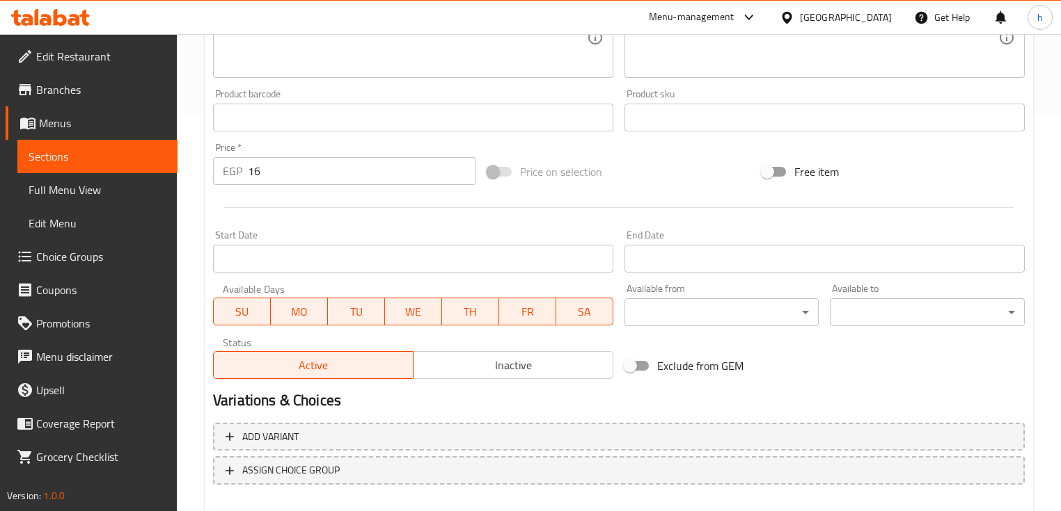
scroll to position [471, 0]
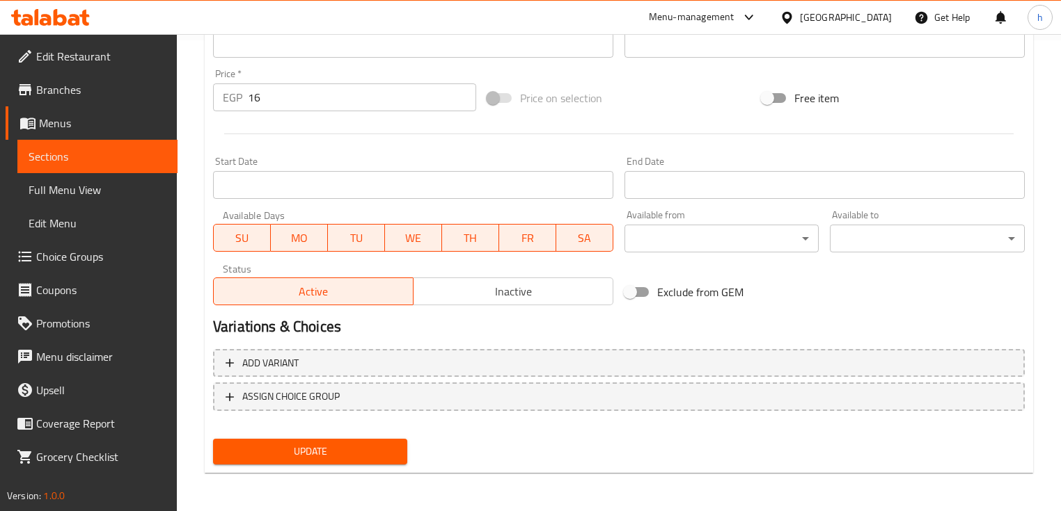
type input "YOGHURT, CUCUMBER Salad"
click at [315, 446] on span "Update" at bounding box center [310, 451] width 172 height 17
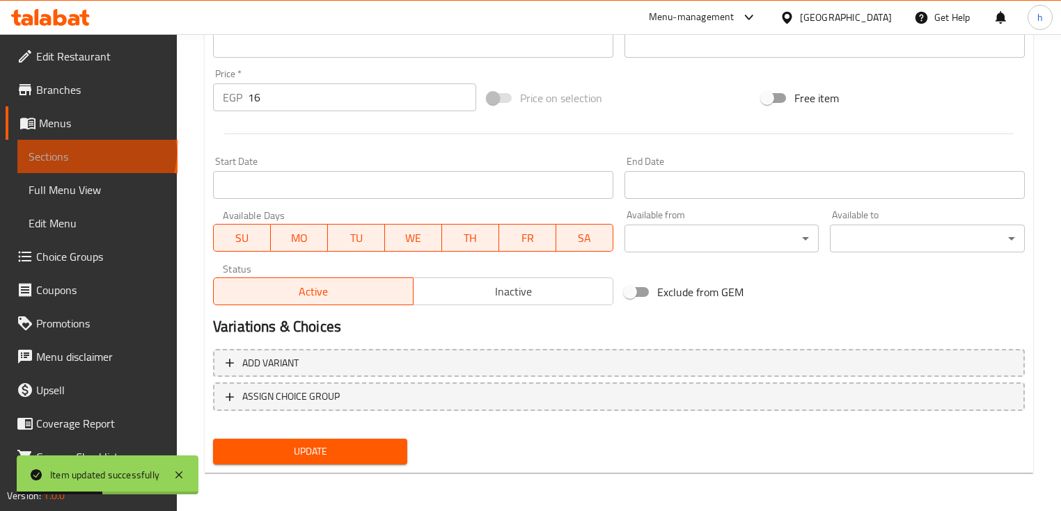
click at [95, 153] on span "Sections" at bounding box center [98, 156] width 138 height 17
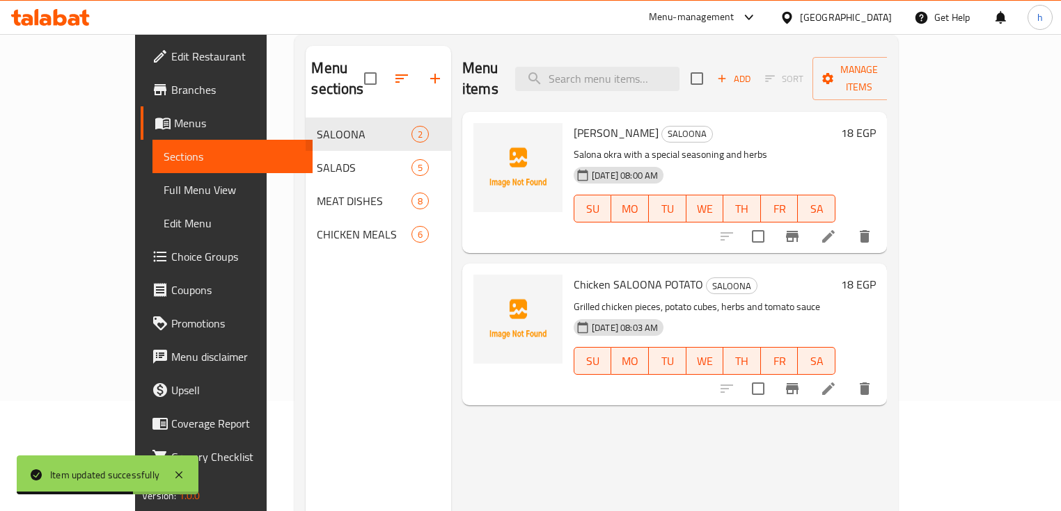
scroll to position [111, 0]
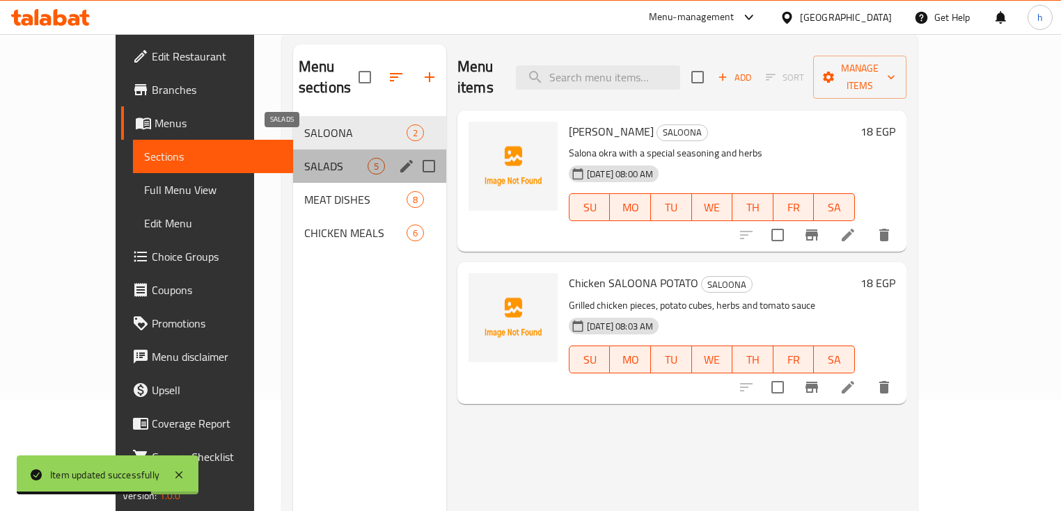
click at [304, 158] on span "SALADS" at bounding box center [335, 166] width 63 height 17
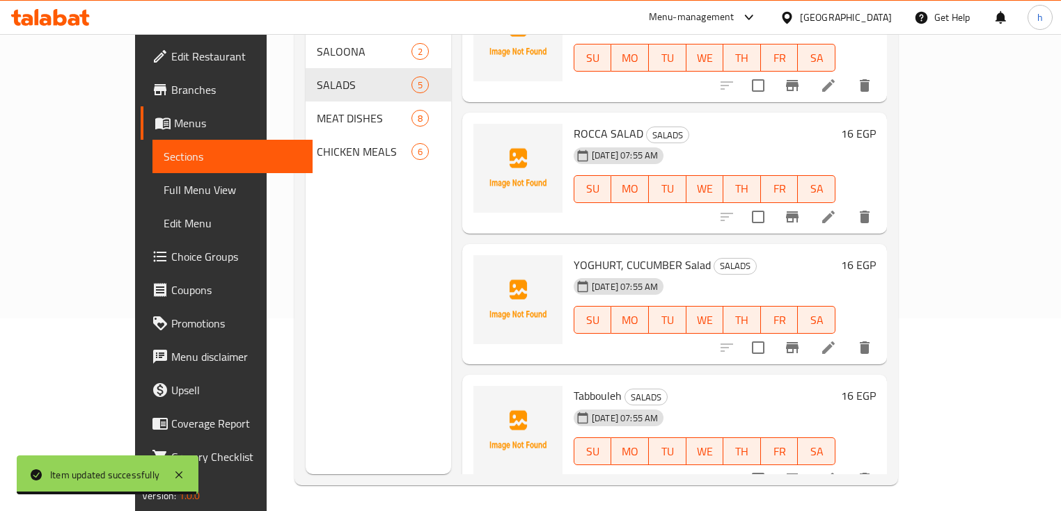
scroll to position [195, 0]
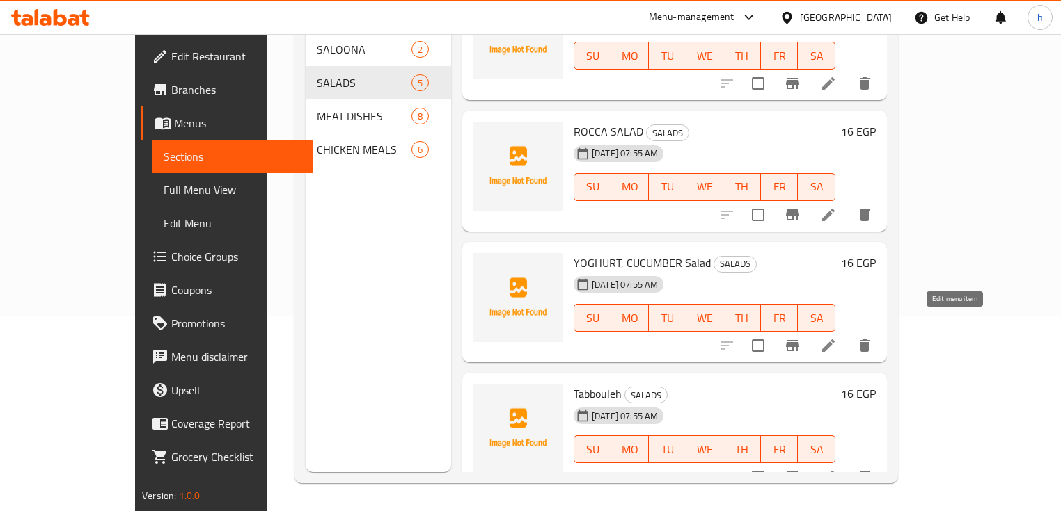
click at [836, 338] on icon at bounding box center [828, 346] width 17 height 17
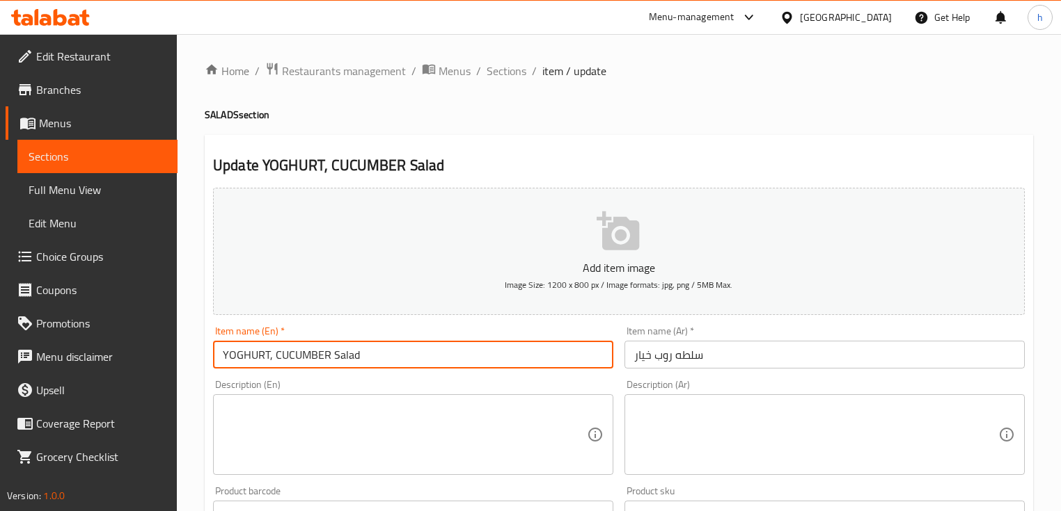
drag, startPoint x: 360, startPoint y: 356, endPoint x: 339, endPoint y: 354, distance: 21.0
click at [339, 354] on input "YOGHURT, CUCUMBER Salad" at bounding box center [413, 355] width 400 height 28
type input "YOGHURT, CUCUMBER SALAD"
click at [446, 393] on div "Description (En) Description (En)" at bounding box center [413, 427] width 400 height 95
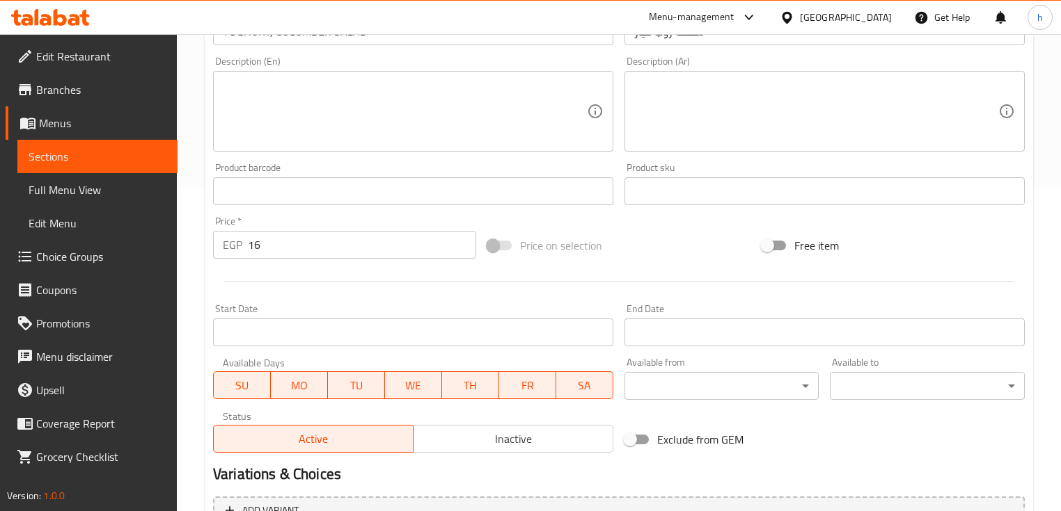
scroll to position [471, 0]
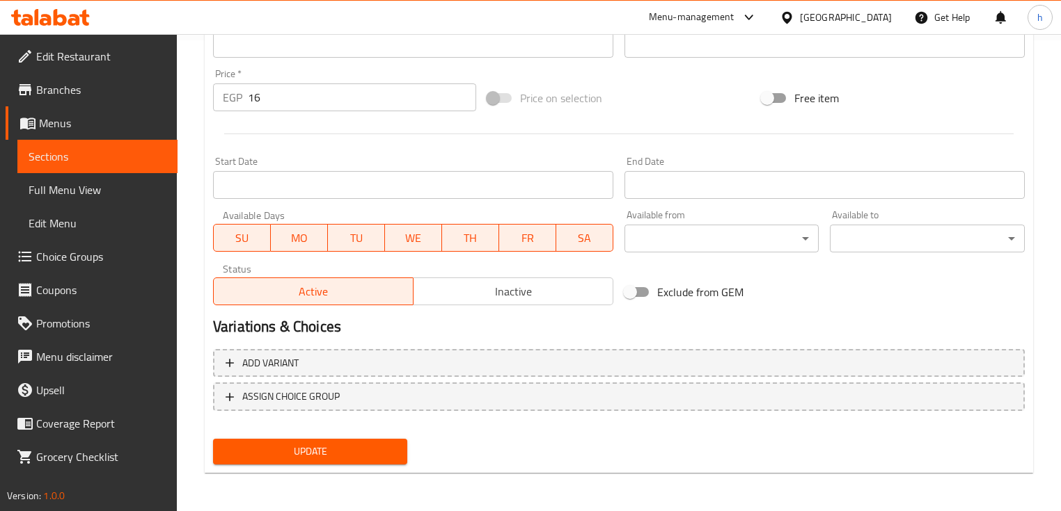
click at [308, 450] on span "Update" at bounding box center [310, 451] width 172 height 17
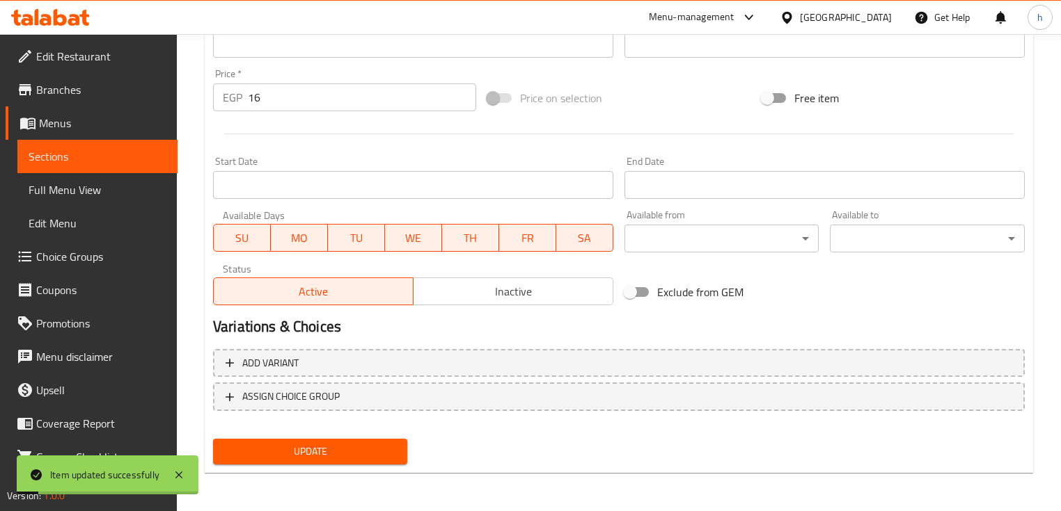
click at [80, 165] on link "Sections" at bounding box center [97, 156] width 160 height 33
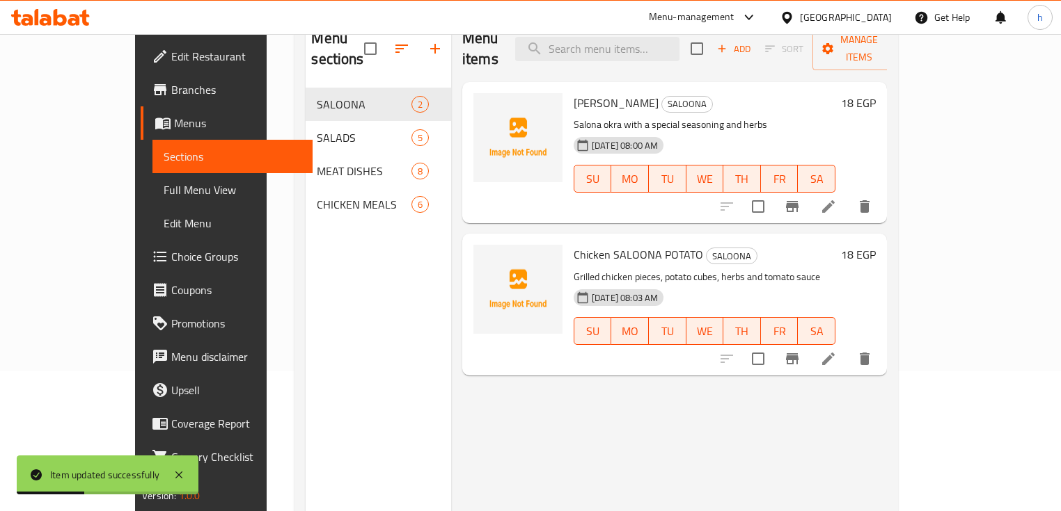
scroll to position [28, 0]
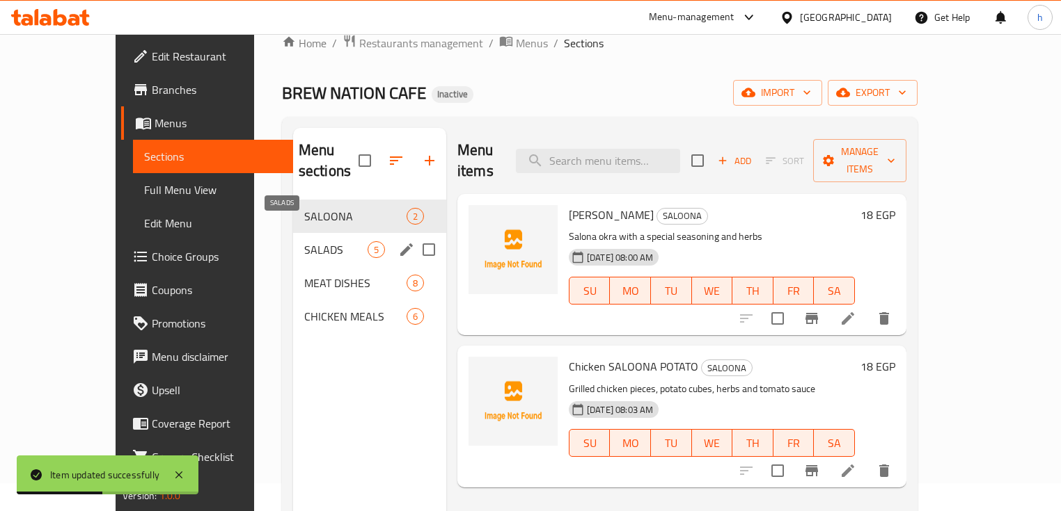
click at [304, 241] on span "SALADS" at bounding box center [335, 249] width 63 height 17
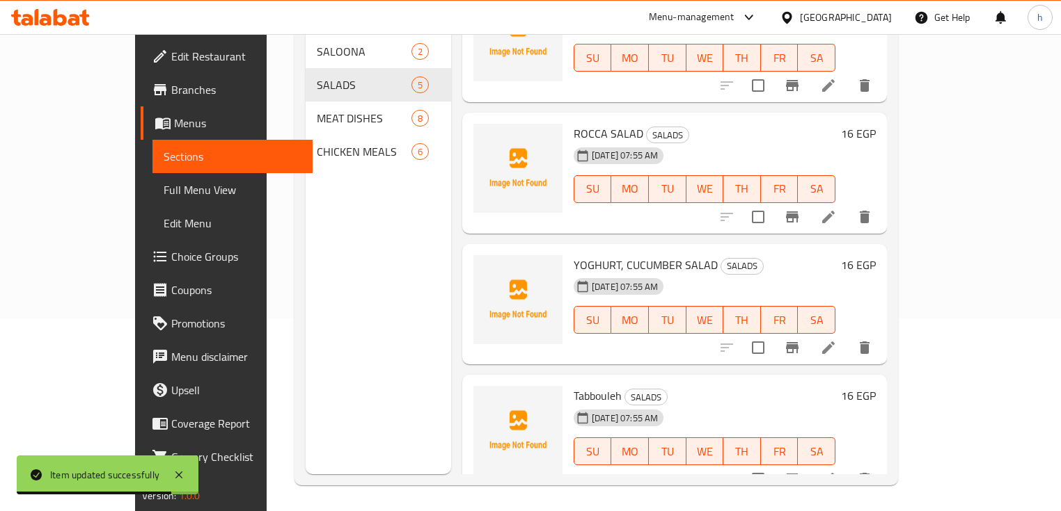
scroll to position [195, 0]
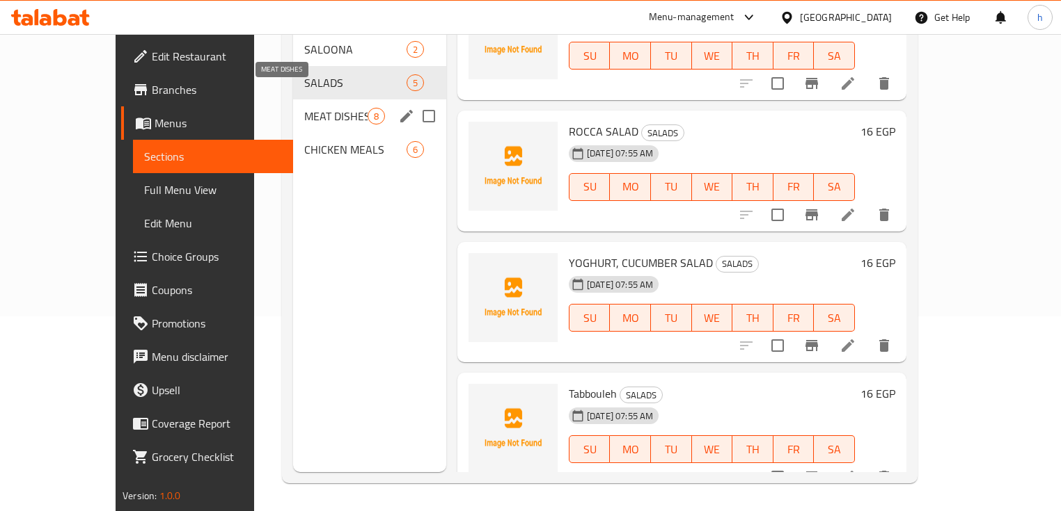
click at [311, 108] on span "MEAT DISHES" at bounding box center [335, 116] width 63 height 17
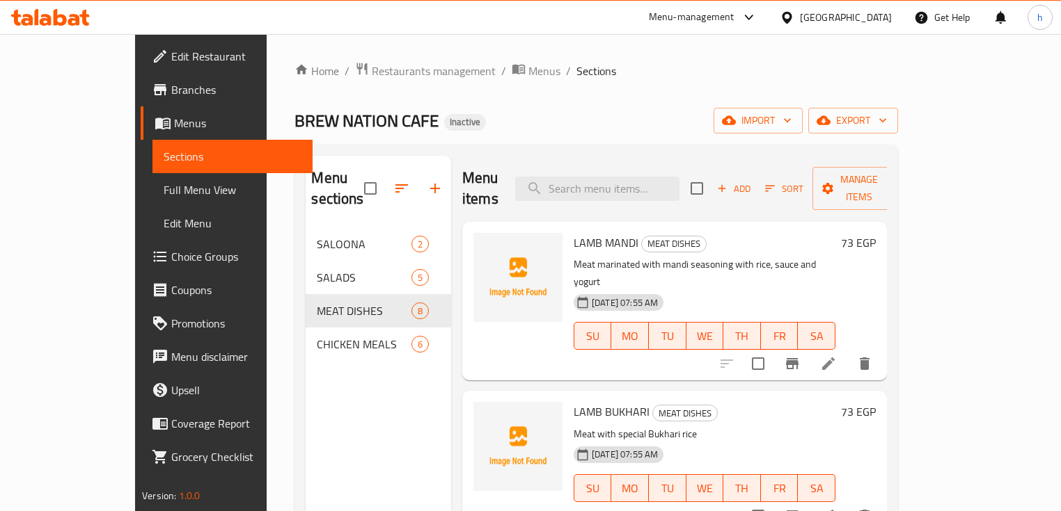
scroll to position [56, 0]
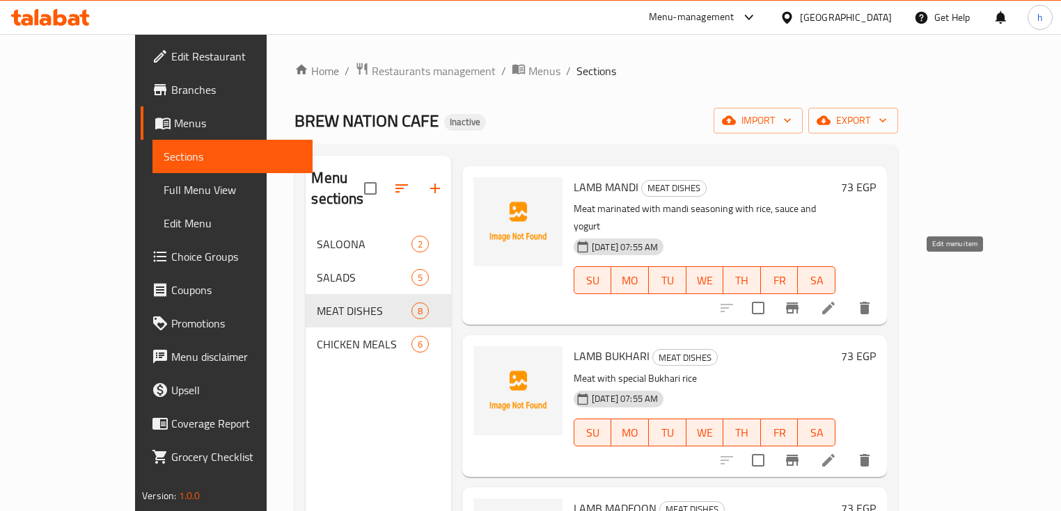
click at [836, 300] on icon at bounding box center [828, 308] width 17 height 17
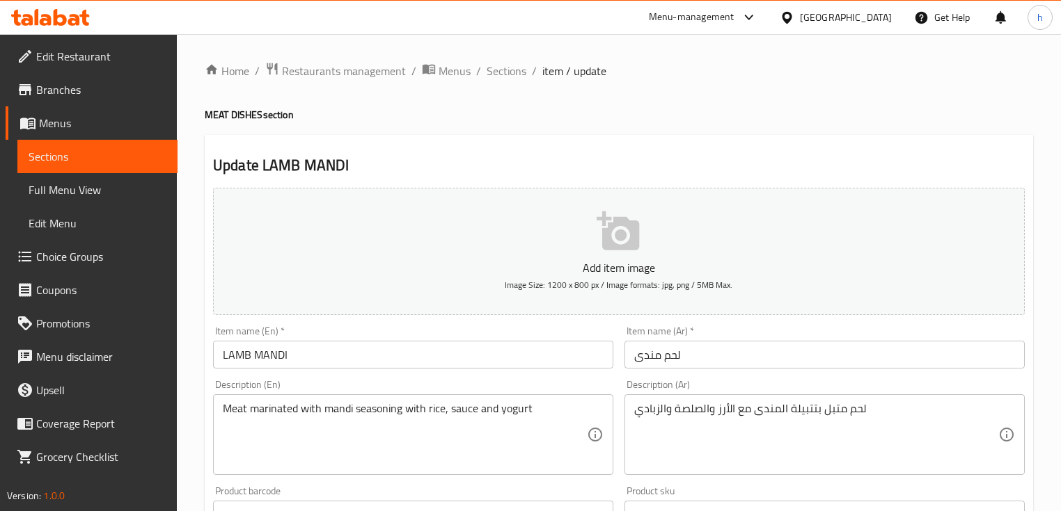
click at [662, 358] on input "لحم مندى" at bounding box center [824, 355] width 400 height 28
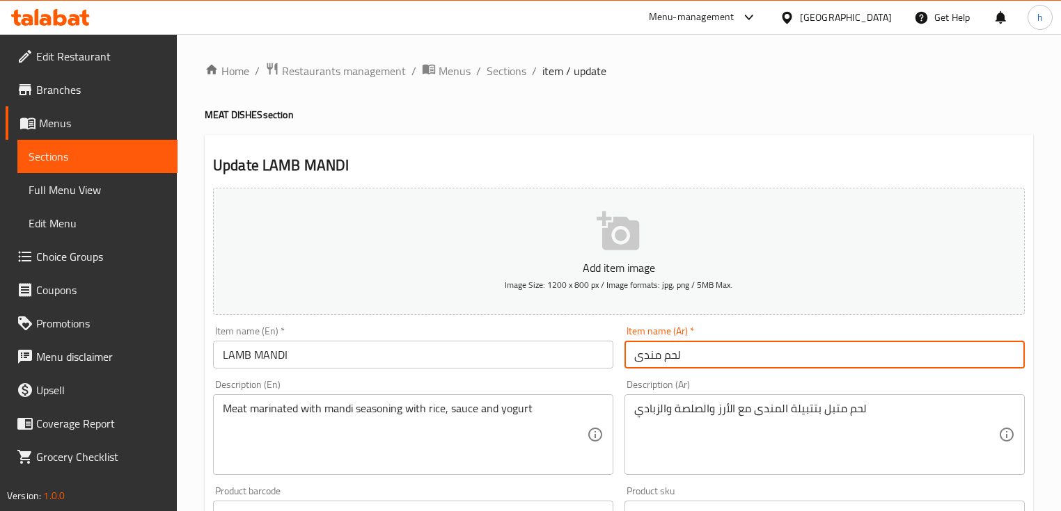
click at [665, 358] on input "لحم مندى" at bounding box center [824, 355] width 400 height 28
click at [671, 357] on input "لحم مندى" at bounding box center [824, 355] width 400 height 28
paste input "لحم ضأن"
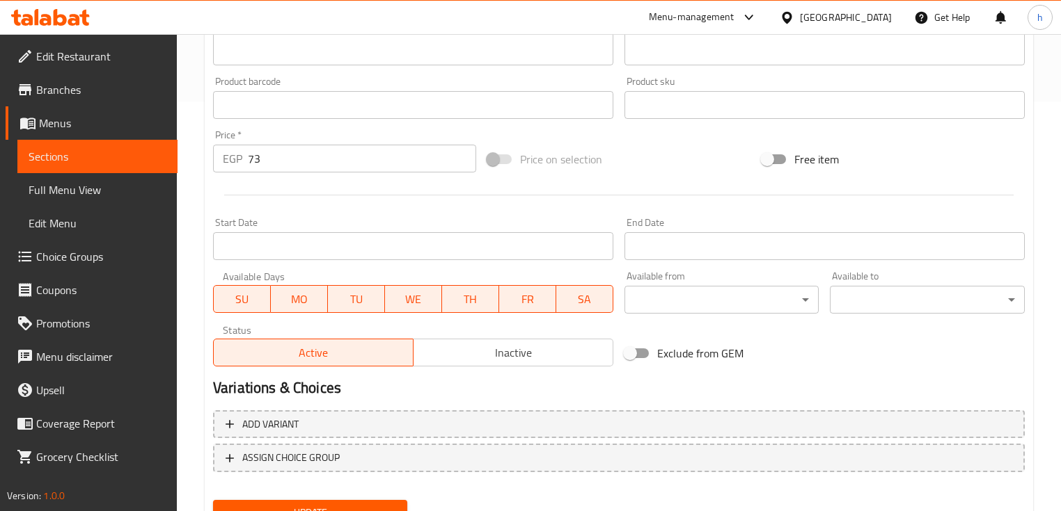
scroll to position [471, 0]
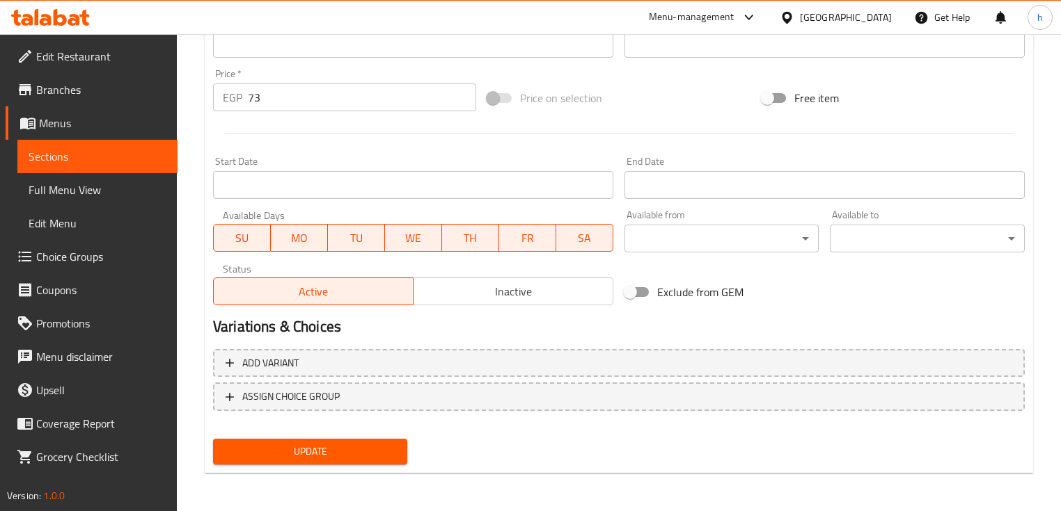
type input "لحم ضأن مندى"
click at [309, 447] on span "Update" at bounding box center [310, 451] width 172 height 17
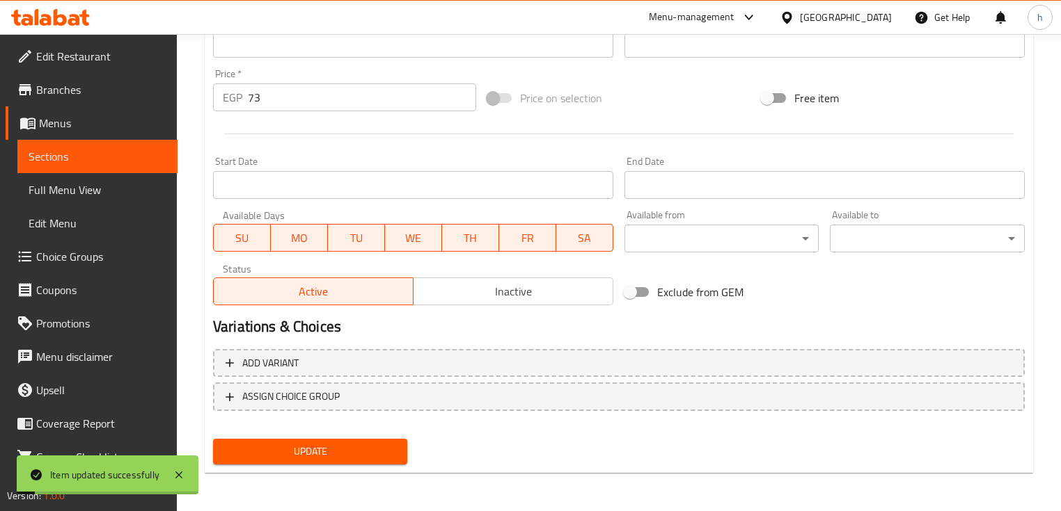
click at [95, 156] on span "Sections" at bounding box center [98, 156] width 138 height 17
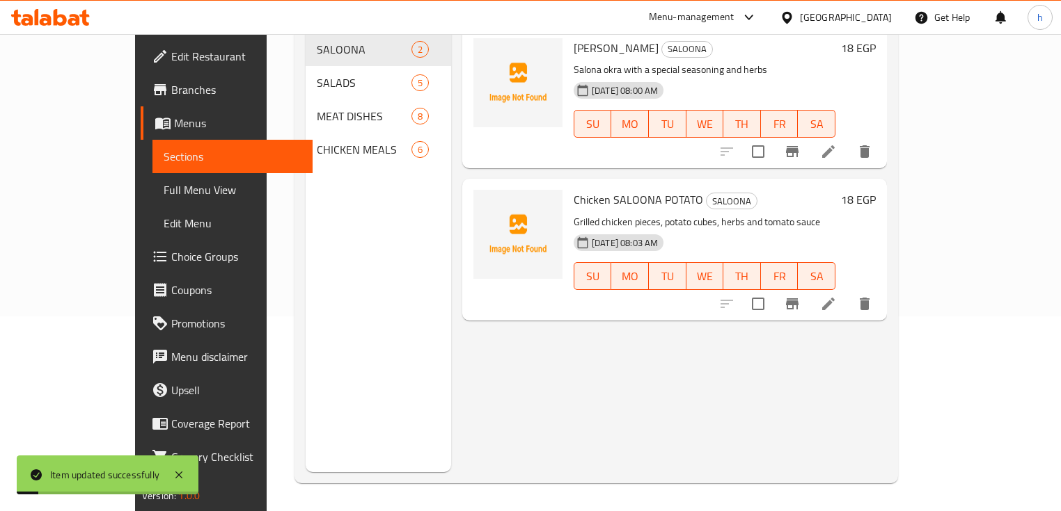
scroll to position [195, 0]
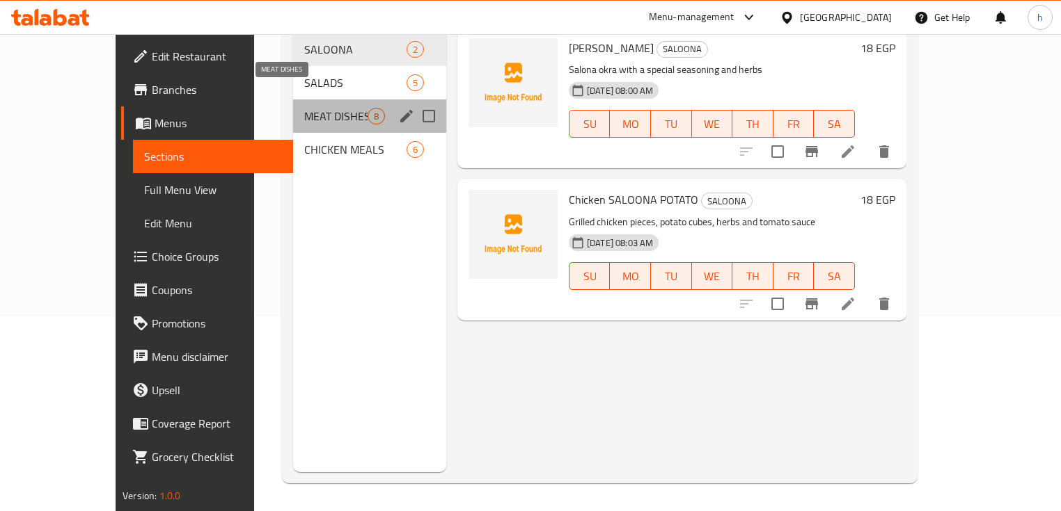
click at [304, 108] on span "MEAT DISHES" at bounding box center [335, 116] width 63 height 17
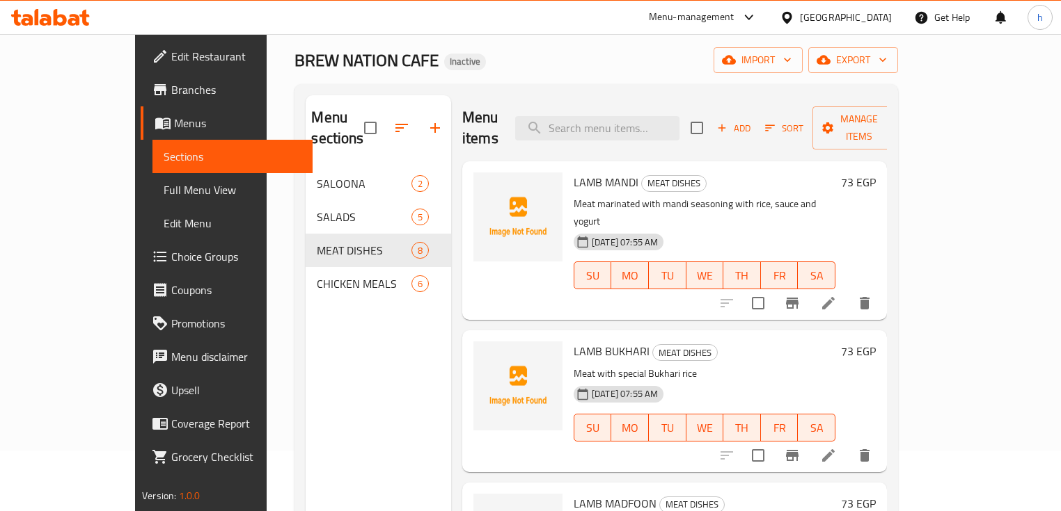
scroll to position [167, 0]
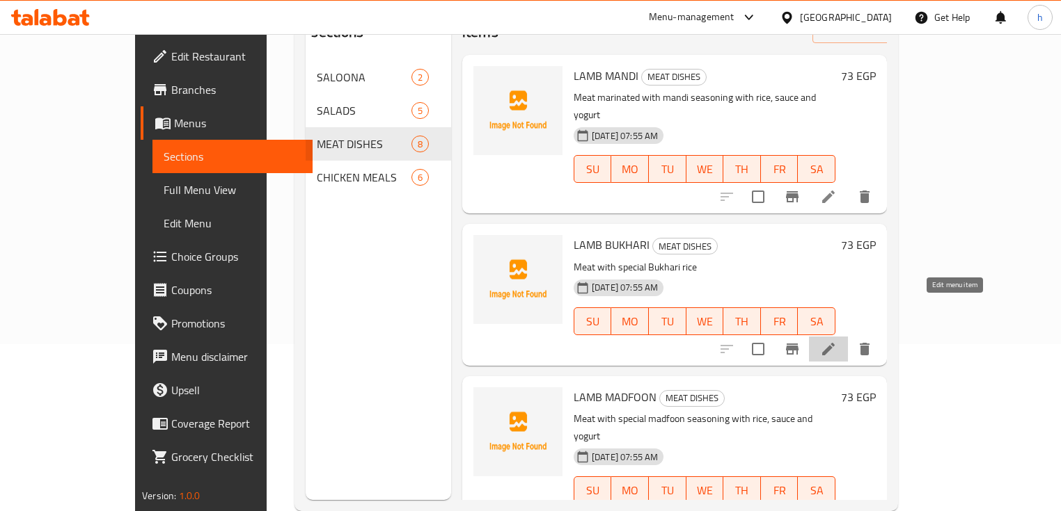
click at [836, 341] on icon at bounding box center [828, 349] width 17 height 17
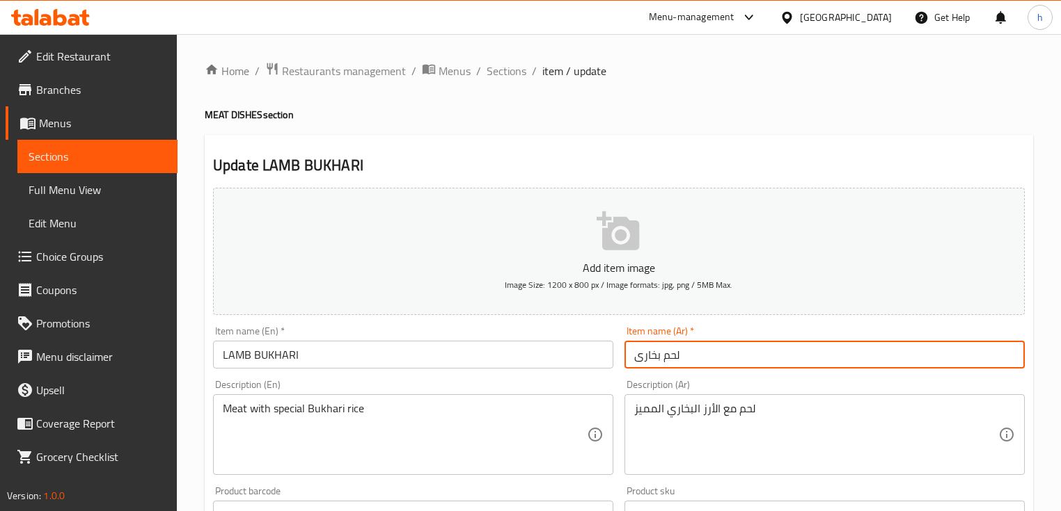
drag, startPoint x: 662, startPoint y: 357, endPoint x: 701, endPoint y: 358, distance: 39.7
click at [696, 357] on input "لحم بخارى" at bounding box center [824, 355] width 400 height 28
paste input "لحم ضأن"
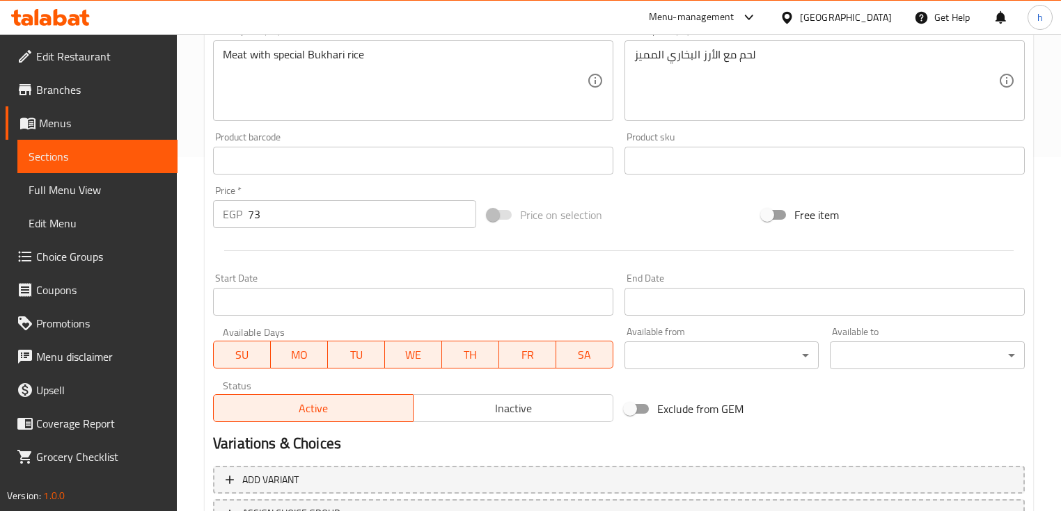
scroll to position [471, 0]
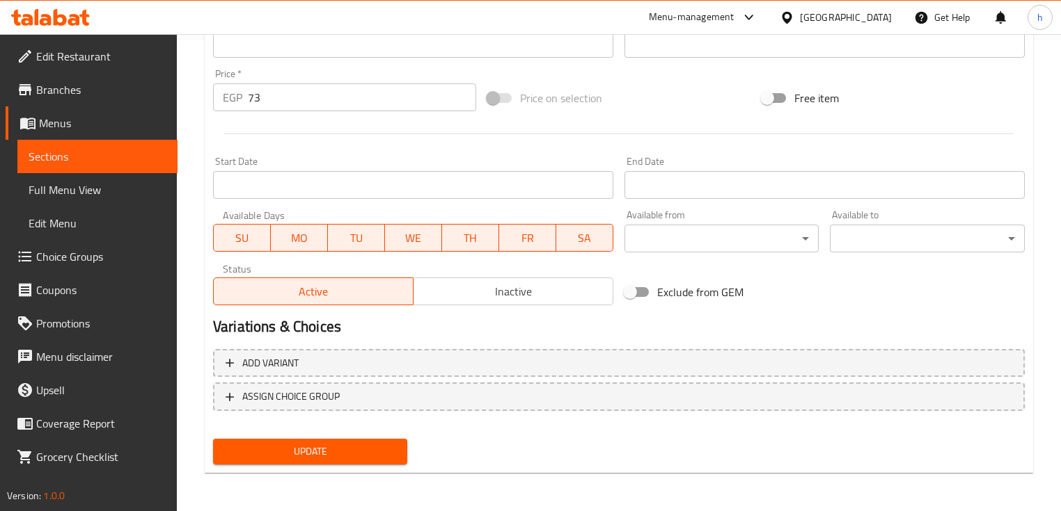
type input "لحم ضأن بخارى"
click at [328, 453] on span "Update" at bounding box center [310, 451] width 172 height 17
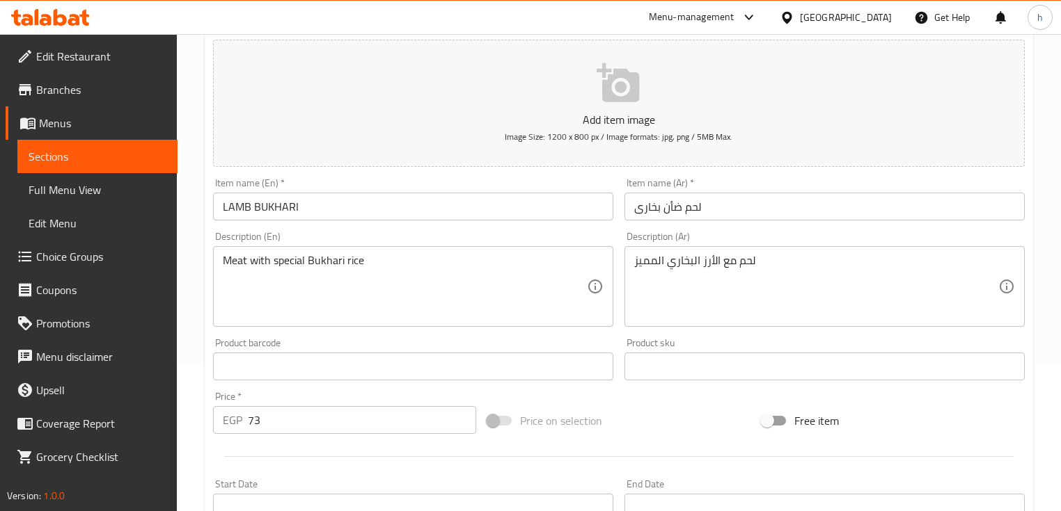
scroll to position [137, 0]
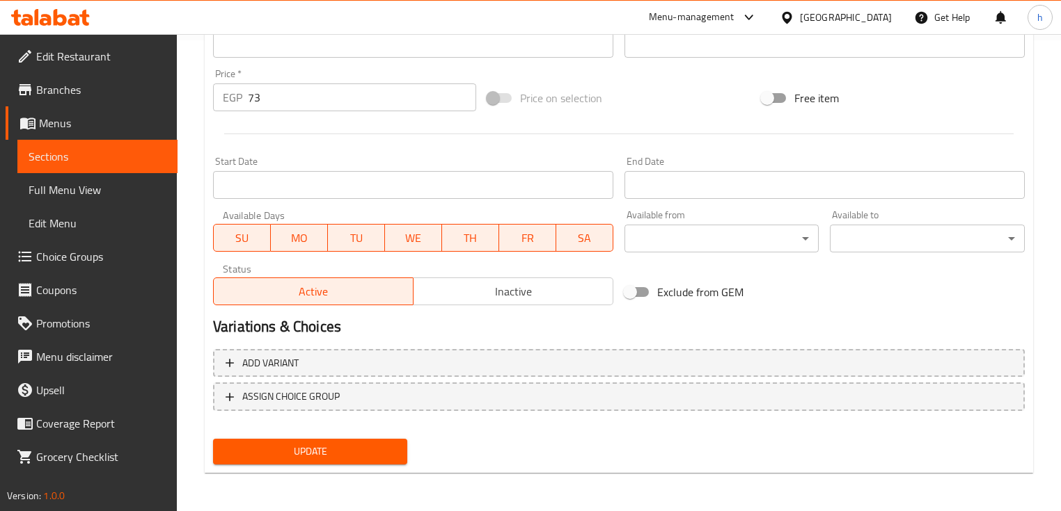
click at [88, 165] on link "Sections" at bounding box center [97, 156] width 160 height 33
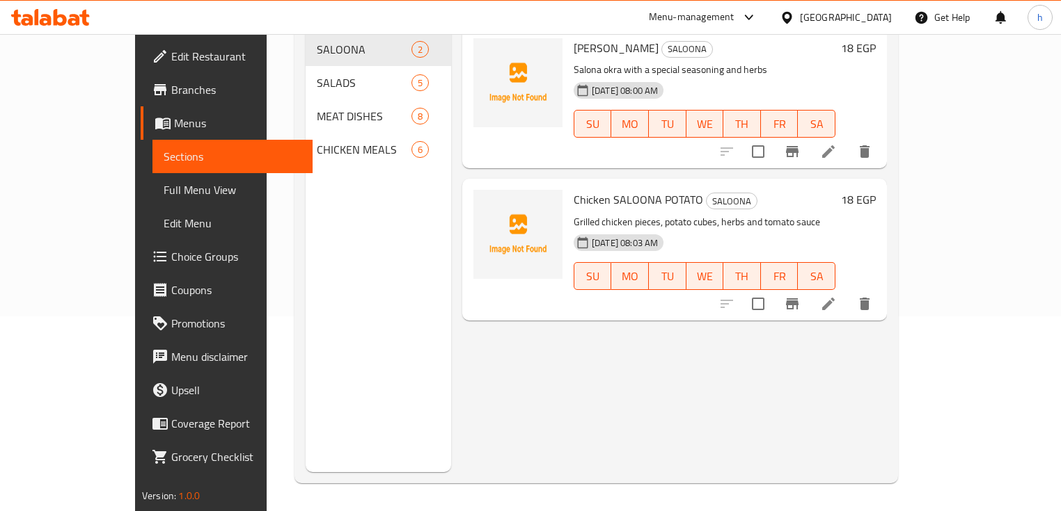
scroll to position [195, 0]
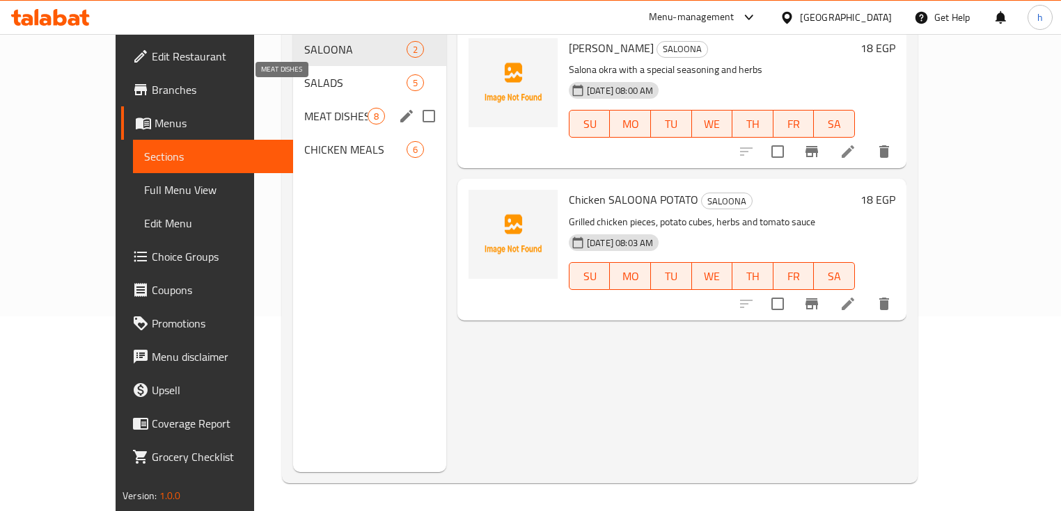
click at [304, 108] on span "MEAT DISHES" at bounding box center [335, 116] width 63 height 17
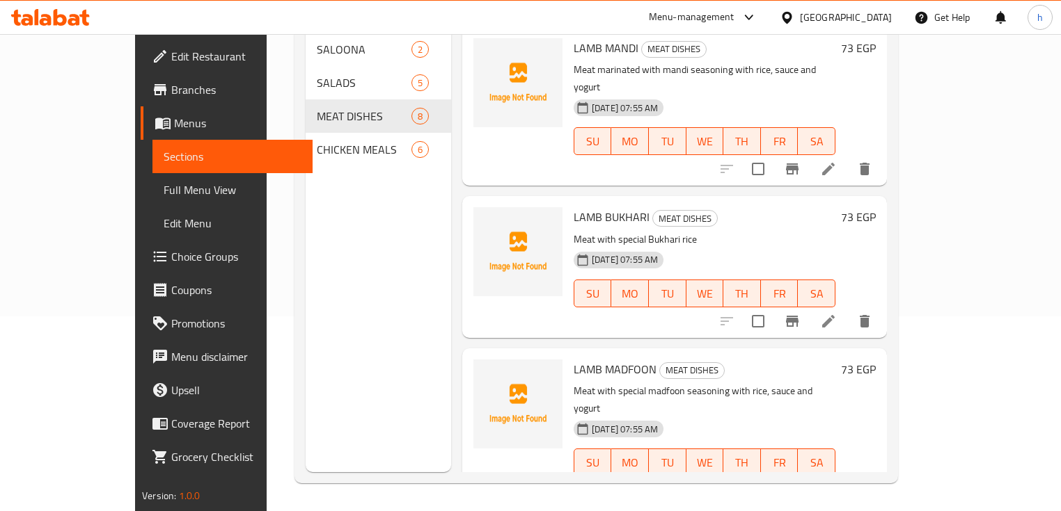
click at [834, 315] on icon at bounding box center [828, 321] width 13 height 13
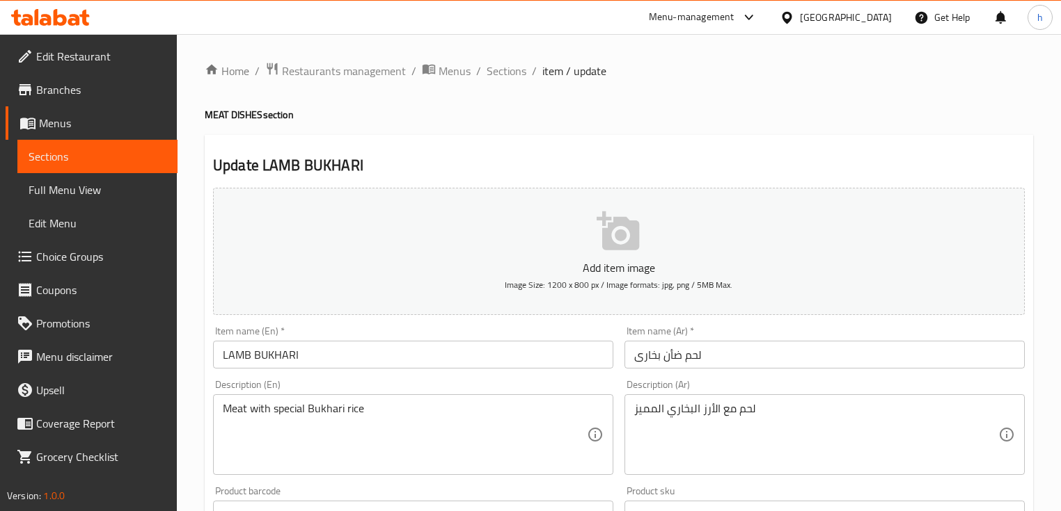
click at [75, 161] on span "Sections" at bounding box center [98, 156] width 138 height 17
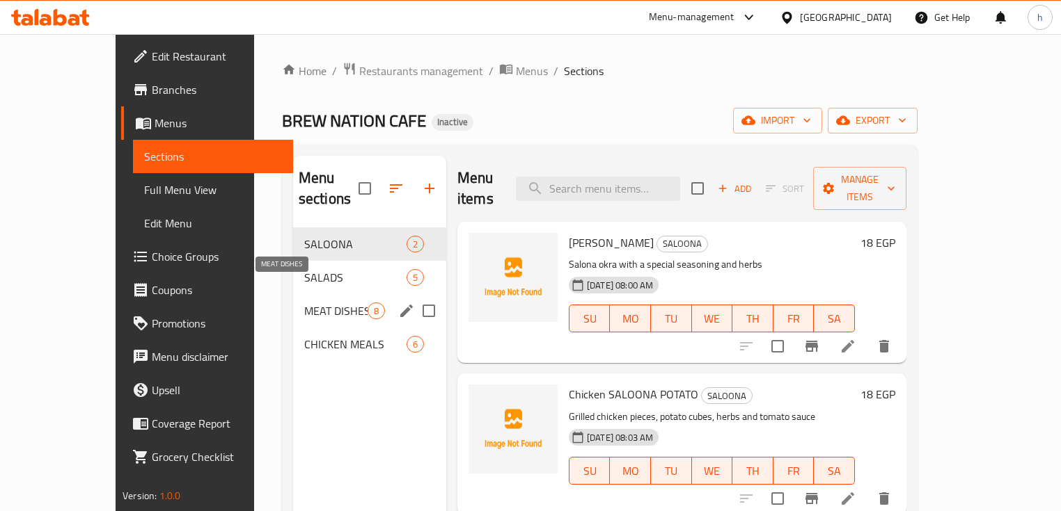
click at [312, 303] on span "MEAT DISHES" at bounding box center [335, 311] width 63 height 17
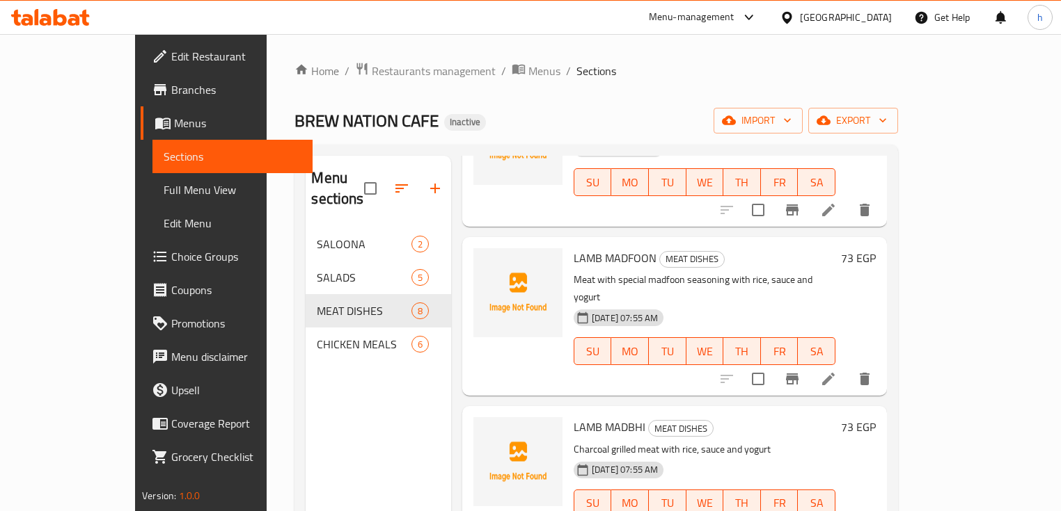
scroll to position [334, 0]
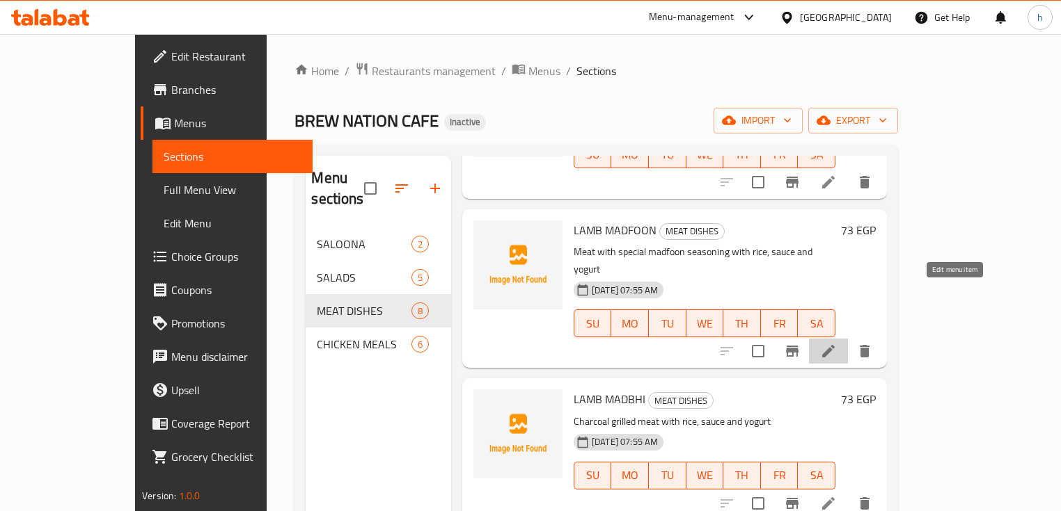
click at [834, 345] on icon at bounding box center [828, 351] width 13 height 13
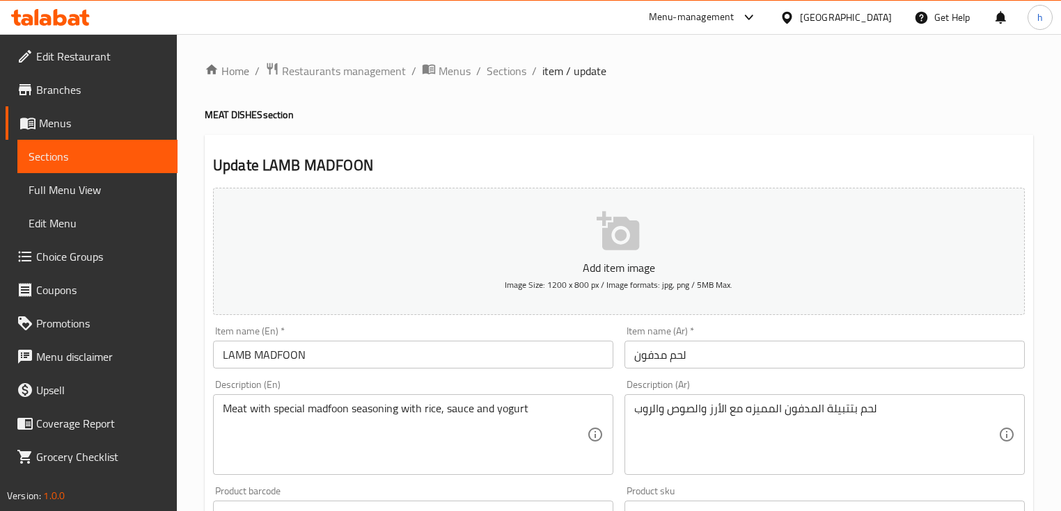
scroll to position [56, 0]
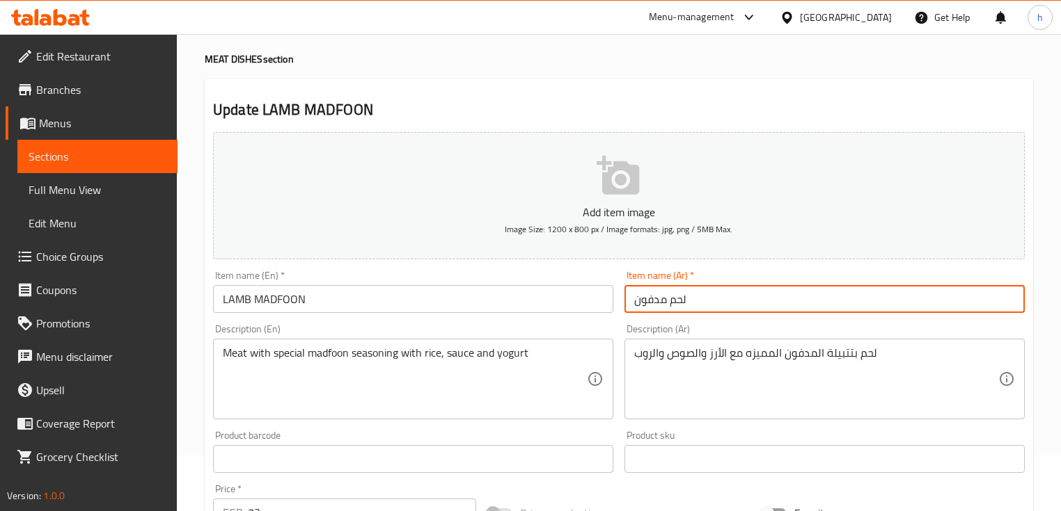
click at [667, 300] on input "لحم مدفون" at bounding box center [824, 299] width 400 height 28
click at [686, 299] on input "لحم مدفون" at bounding box center [824, 299] width 400 height 28
click at [680, 300] on input "لحم مدفون" at bounding box center [824, 299] width 400 height 28
paste input "لحم ضأن"
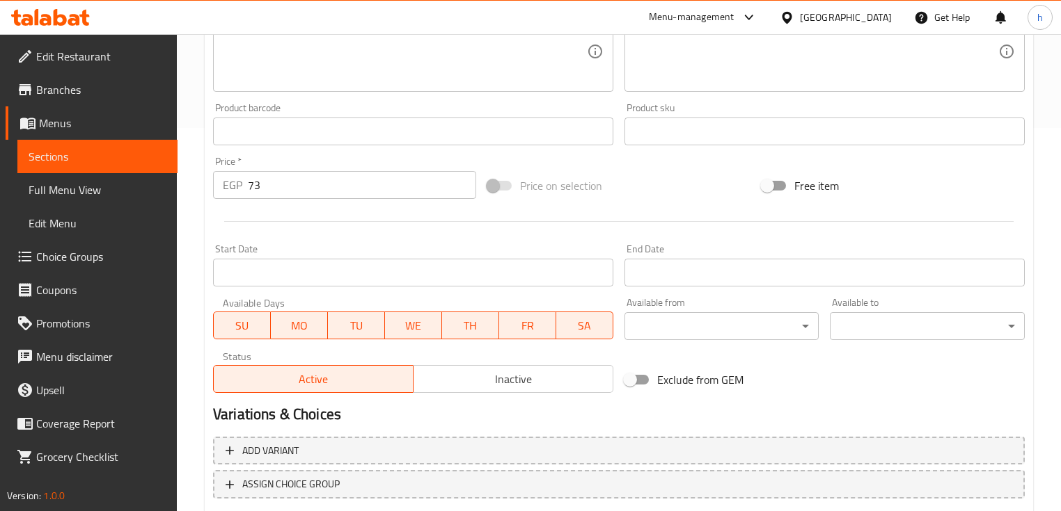
scroll to position [471, 0]
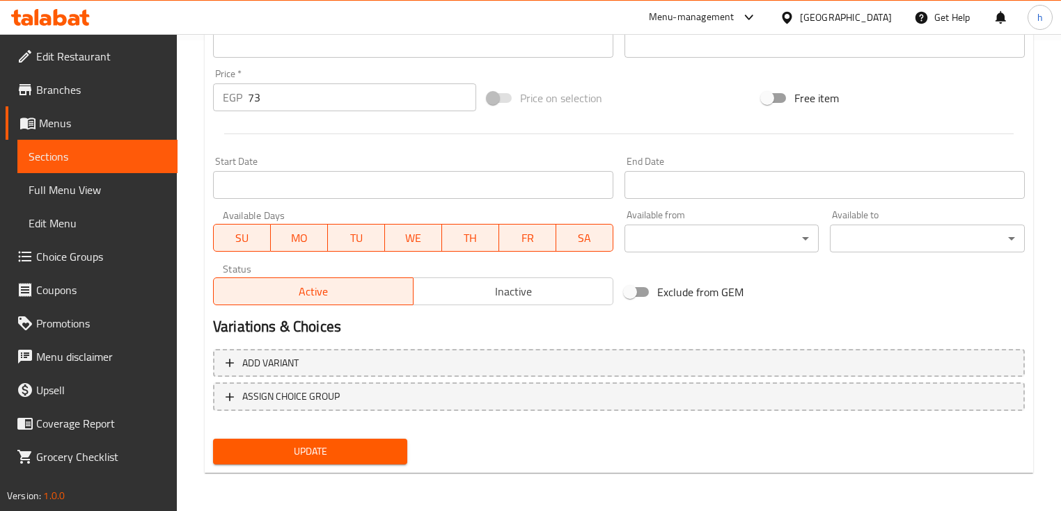
type input "لحم ضأن مدفون"
click at [351, 454] on span "Update" at bounding box center [310, 451] width 172 height 17
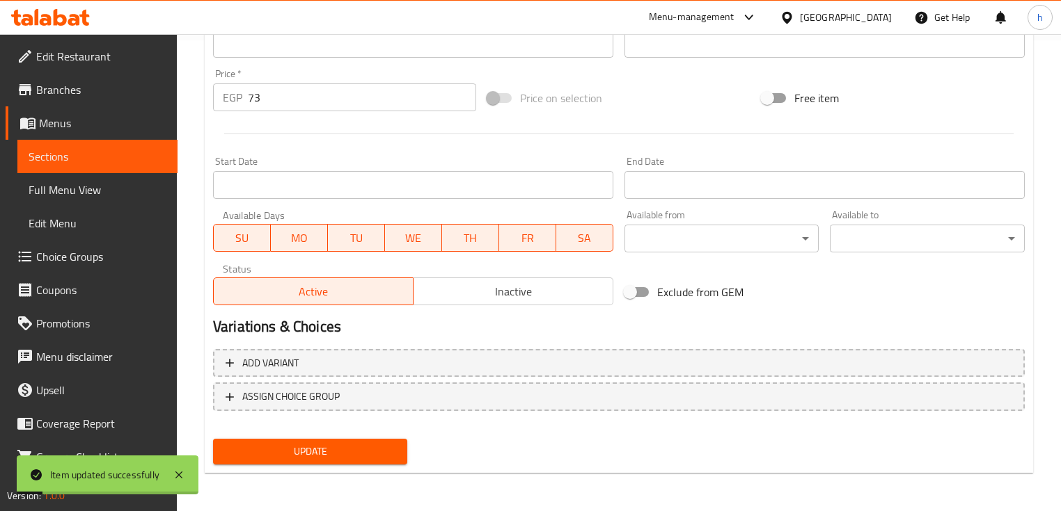
click at [136, 159] on span "Sections" at bounding box center [98, 156] width 138 height 17
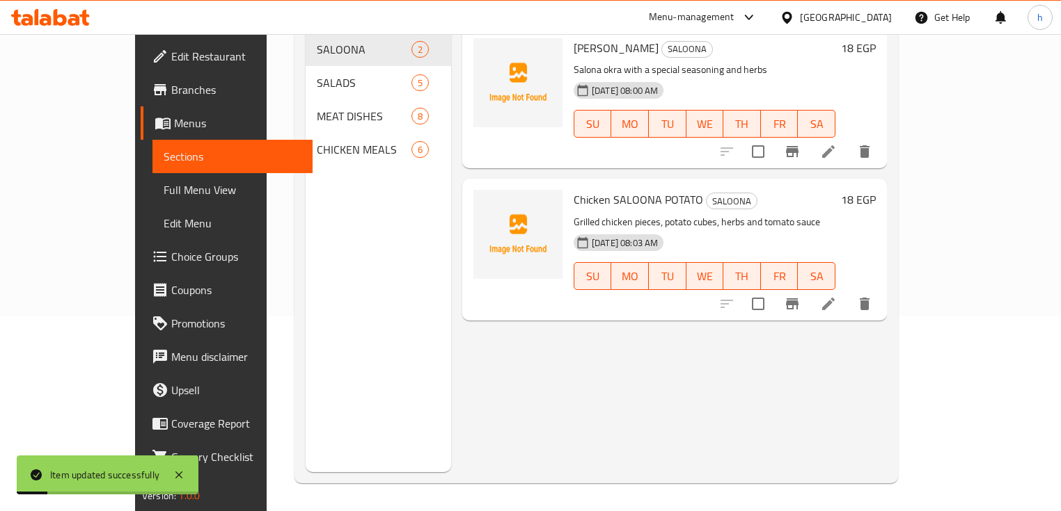
scroll to position [195, 0]
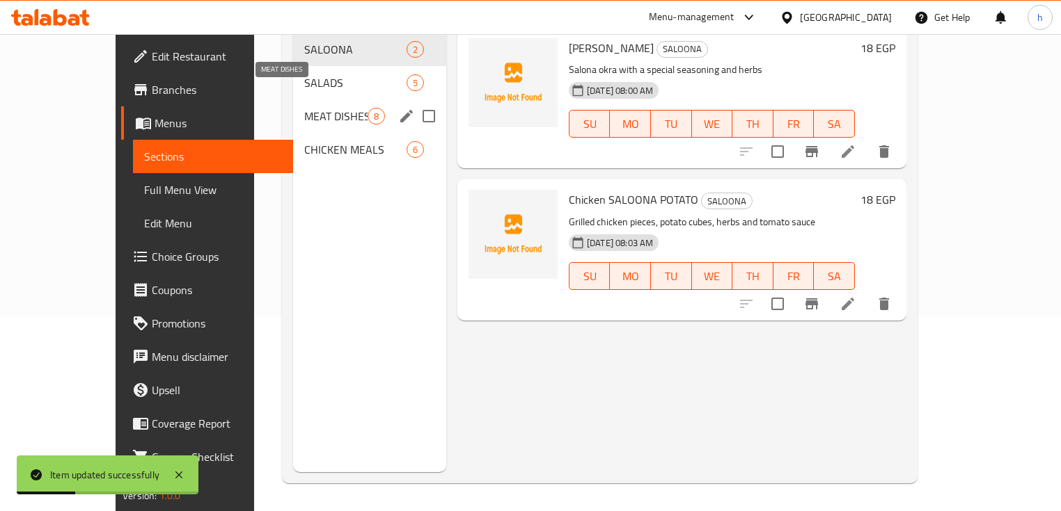
click at [304, 108] on span "MEAT DISHES" at bounding box center [335, 116] width 63 height 17
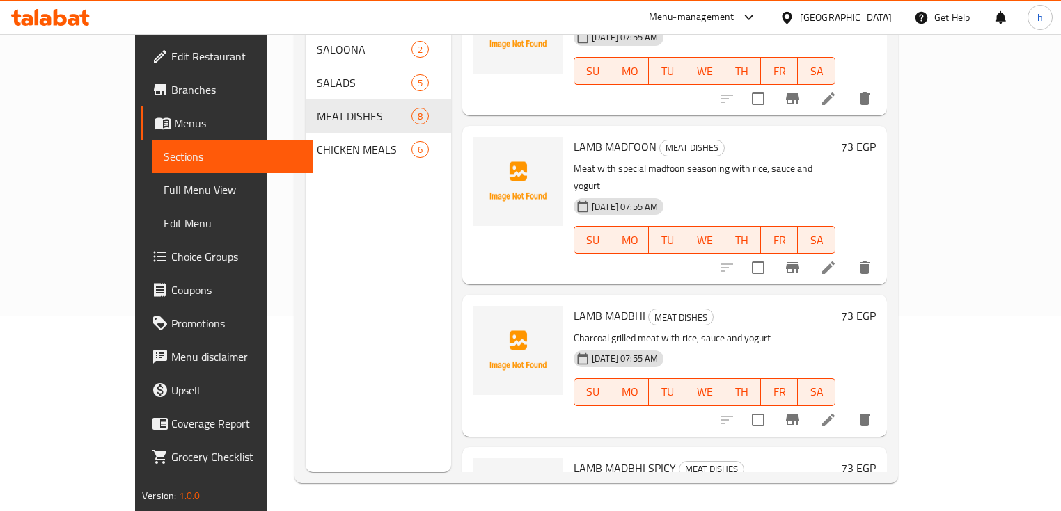
scroll to position [278, 0]
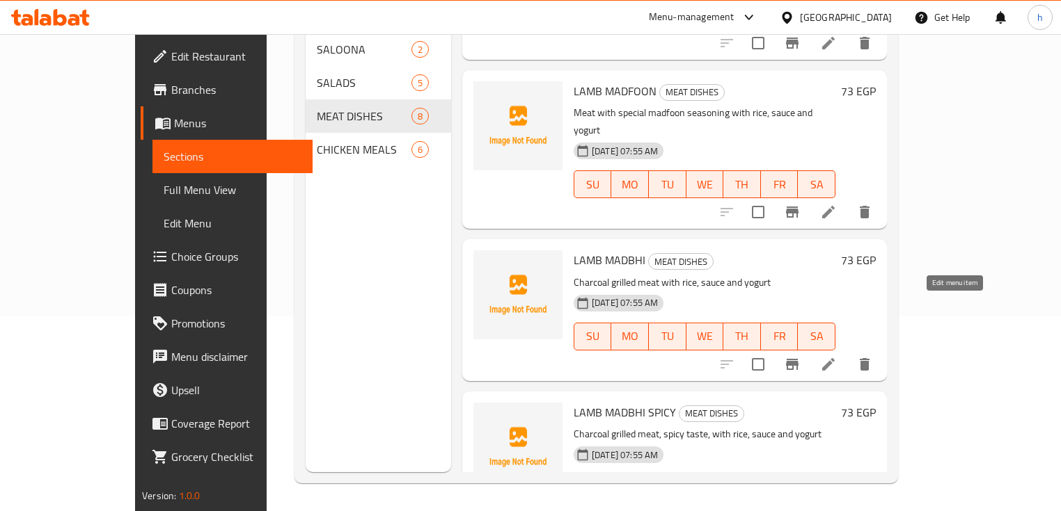
click at [836, 356] on icon at bounding box center [828, 364] width 17 height 17
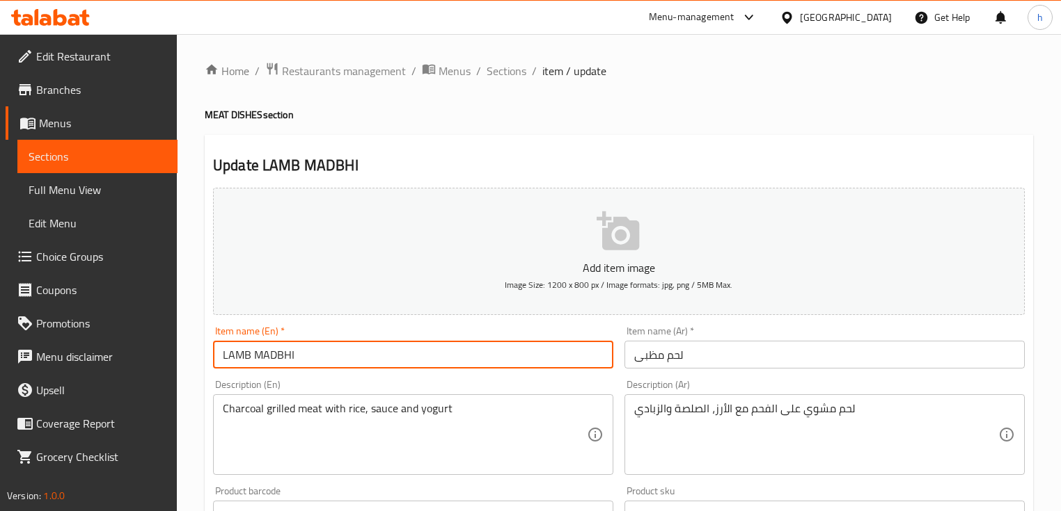
drag, startPoint x: 253, startPoint y: 354, endPoint x: 301, endPoint y: 358, distance: 48.8
click at [310, 356] on input "LAMB MADBHI" at bounding box center [413, 355] width 400 height 28
paste input "adhbi"
click at [262, 354] on input "LAMB MِADHBI" at bounding box center [413, 355] width 400 height 28
click at [261, 356] on input "LAMB MِADHBI" at bounding box center [413, 355] width 400 height 28
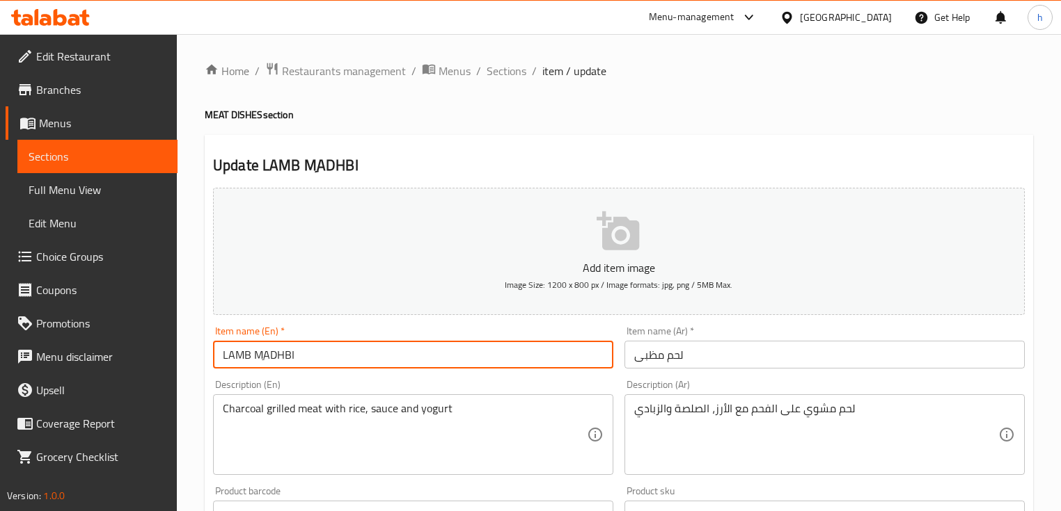
click at [264, 359] on input "LAMB MِADHBI" at bounding box center [413, 355] width 400 height 28
click at [269, 355] on input "LAMB MِADHBI" at bounding box center [413, 355] width 400 height 28
type input "LAMB MADHBI"
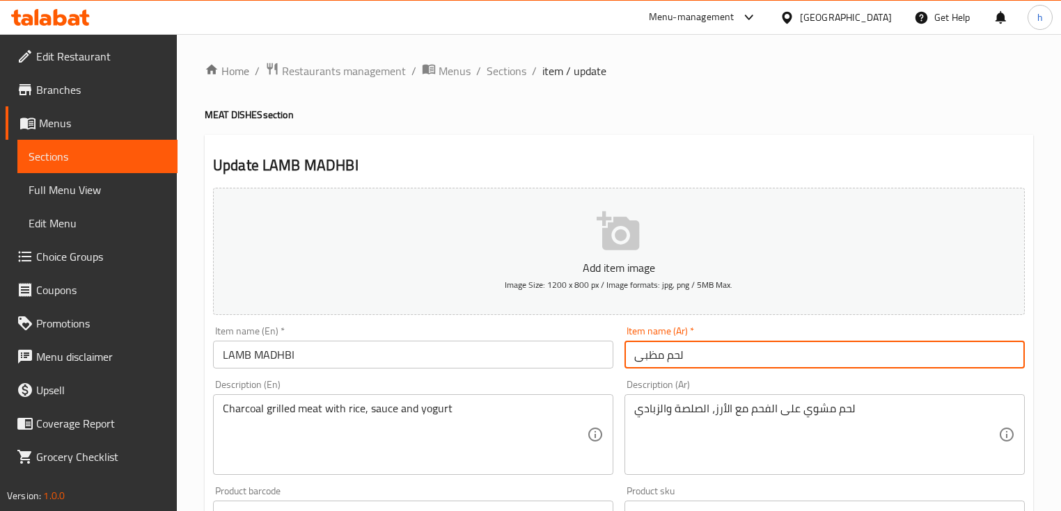
click at [668, 354] on input "لحم مظبى" at bounding box center [824, 355] width 400 height 28
type input "لحم ضأن مظبى"
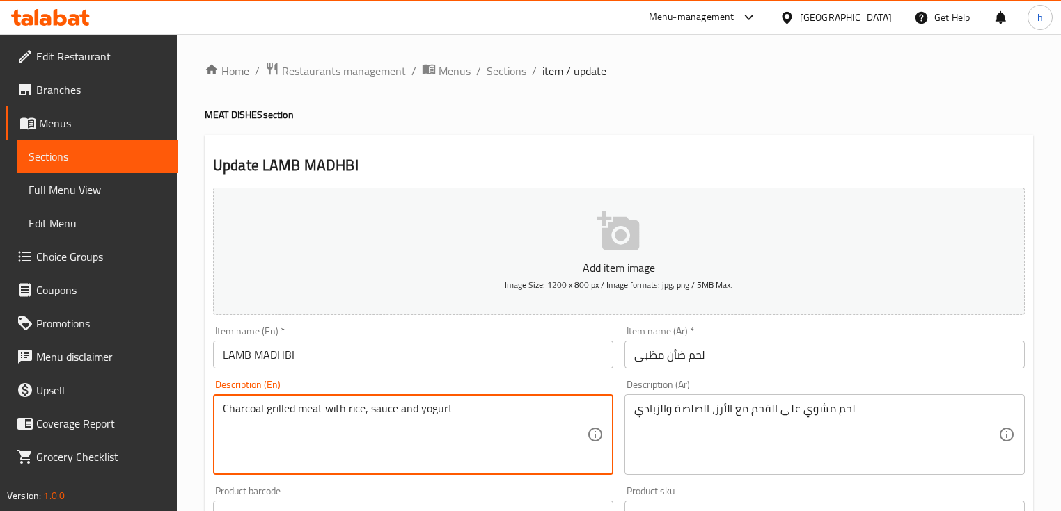
click at [250, 408] on textarea "Charcoal grilled meat with rice, sauce and yogurt" at bounding box center [405, 435] width 364 height 66
click at [233, 411] on textarea "Charcoal grilled meat with rice, sauce and yogurt" at bounding box center [405, 435] width 364 height 66
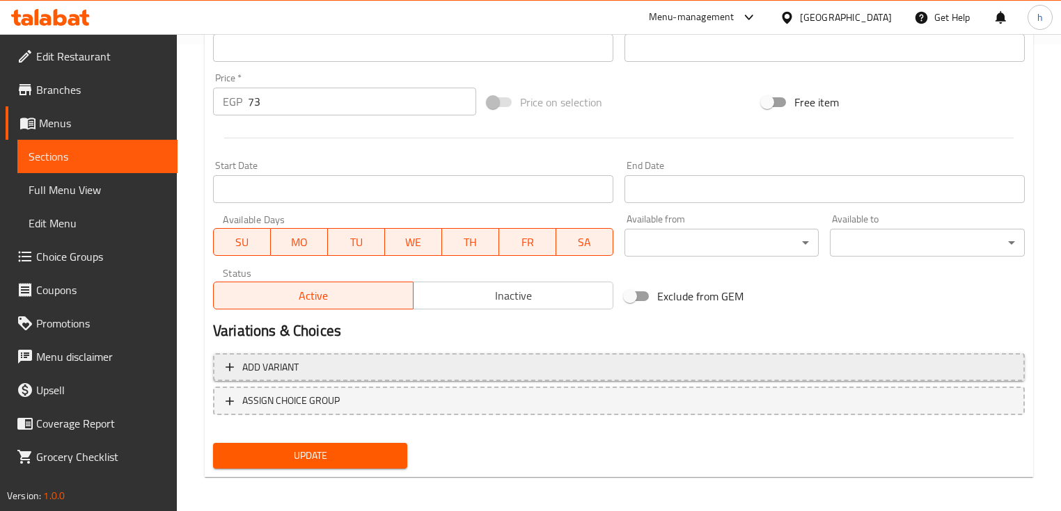
scroll to position [471, 0]
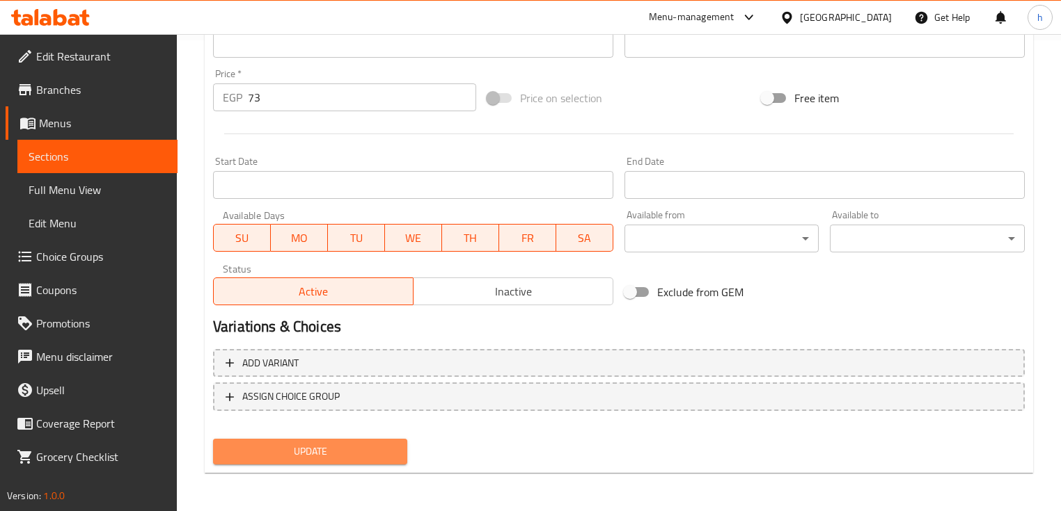
click at [285, 457] on span "Update" at bounding box center [310, 451] width 172 height 17
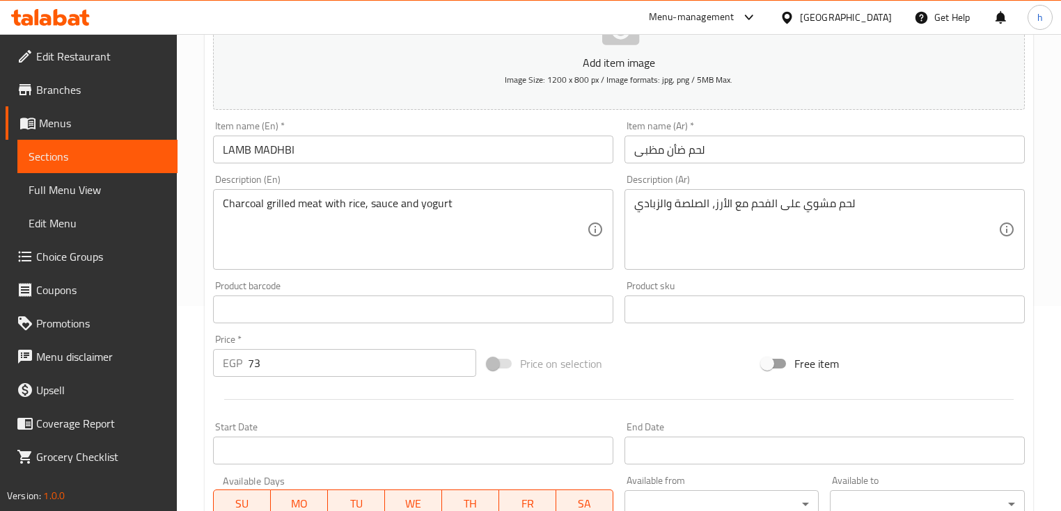
scroll to position [193, 0]
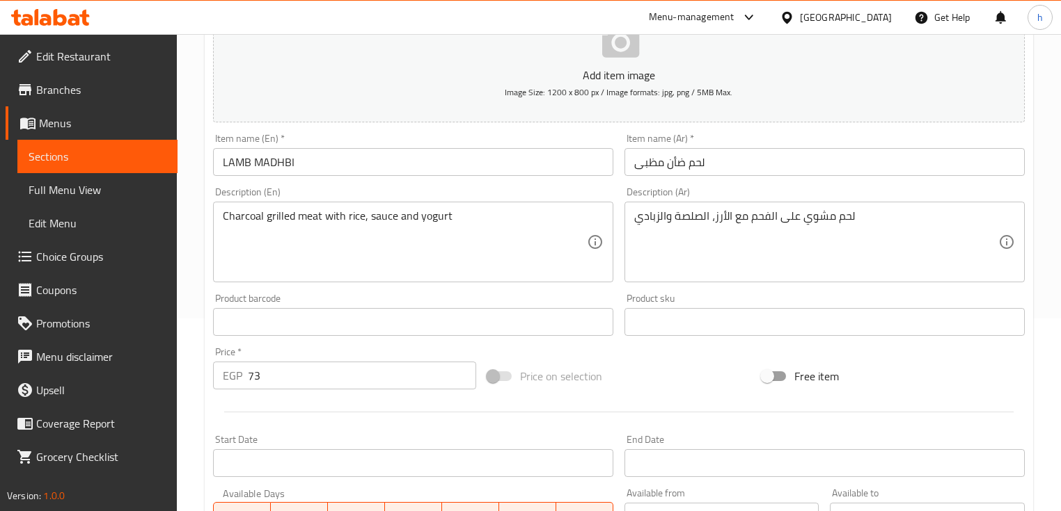
click at [88, 159] on span "Sections" at bounding box center [98, 156] width 138 height 17
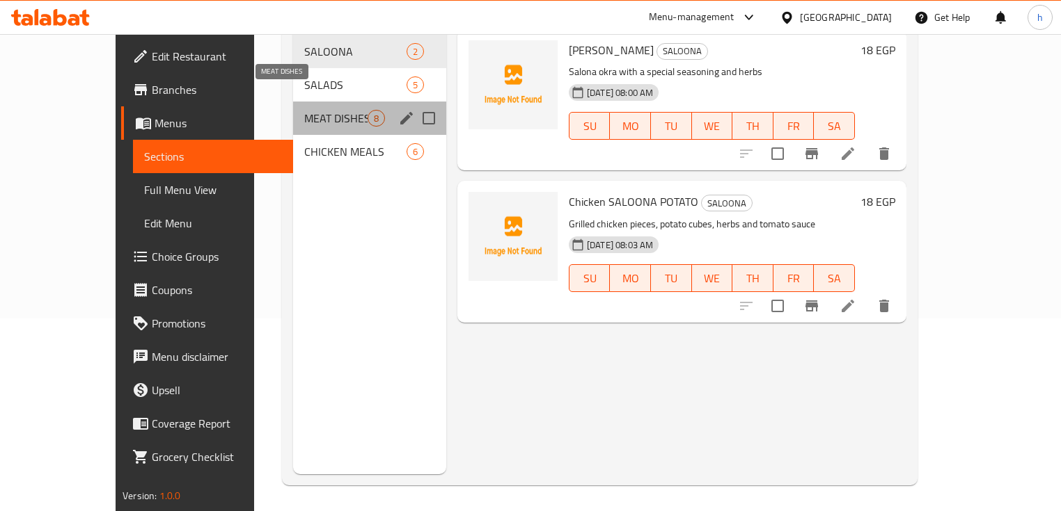
click at [304, 110] on span "MEAT DISHES" at bounding box center [335, 118] width 63 height 17
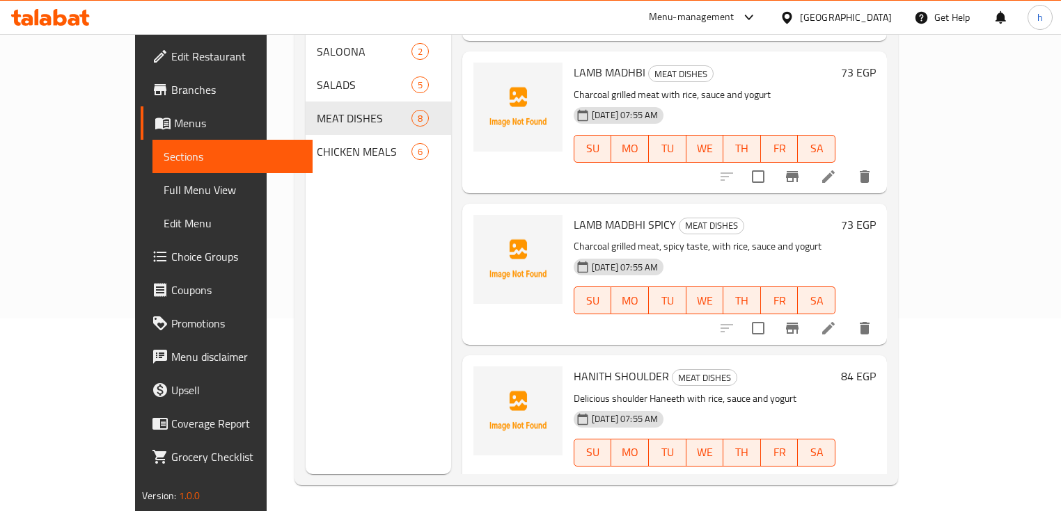
scroll to position [501, 0]
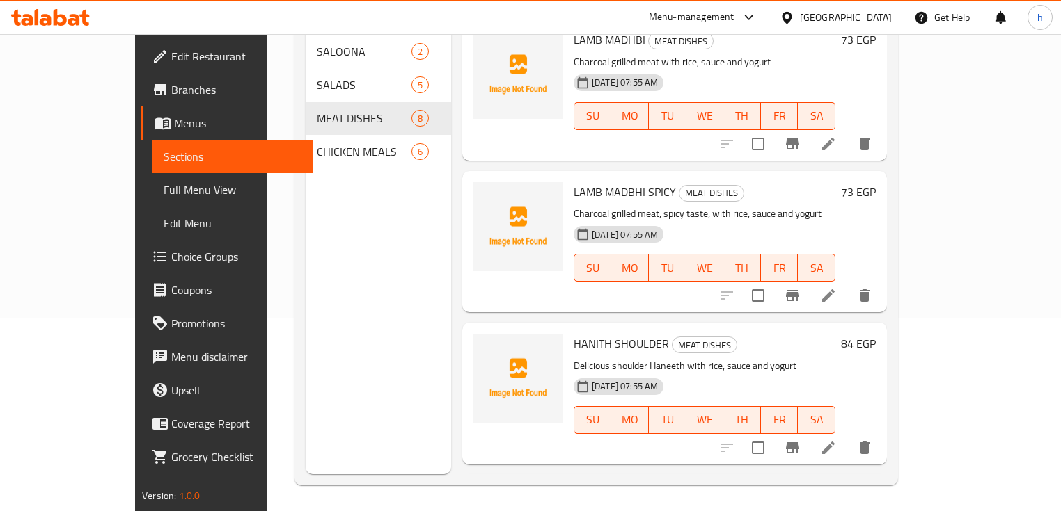
click at [848, 283] on li at bounding box center [828, 295] width 39 height 25
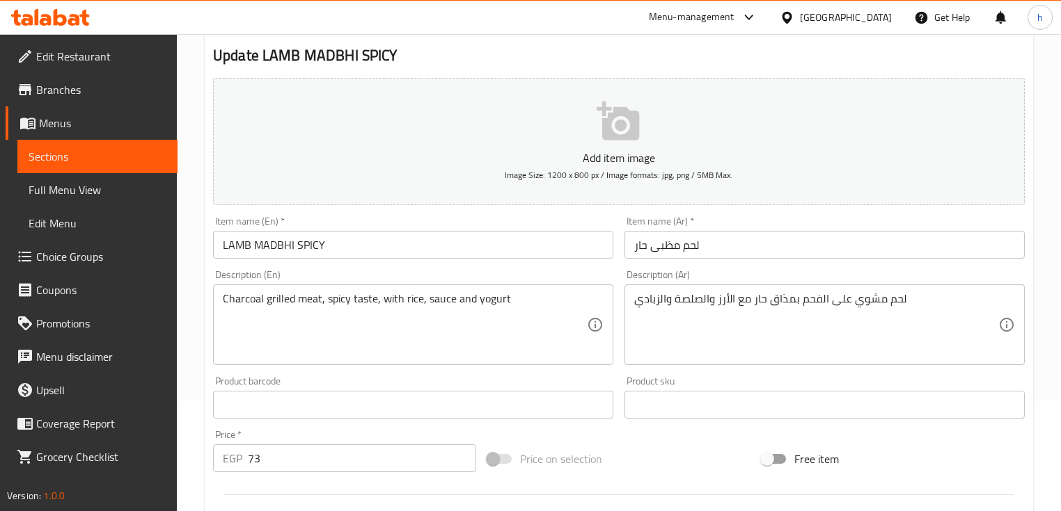
scroll to position [111, 0]
click at [288, 244] on input "LAMB MADBHI SPICY" at bounding box center [413, 244] width 400 height 28
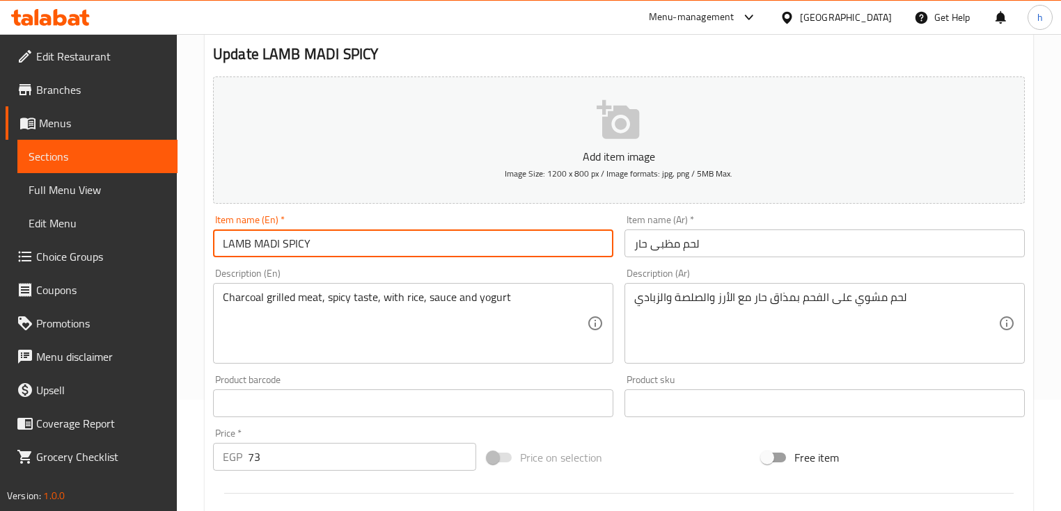
click at [249, 242] on input "LAMB MADI SPICY" at bounding box center [413, 244] width 400 height 28
click at [275, 241] on input "Lamb MADI SPICY" at bounding box center [413, 244] width 400 height 28
click at [275, 242] on input "Lamb MADI SPICY" at bounding box center [413, 244] width 400 height 28
click at [275, 244] on input "Lamb MADI SPICY" at bounding box center [413, 244] width 400 height 28
click at [278, 241] on input "Lamb MADI SPICY" at bounding box center [413, 244] width 400 height 28
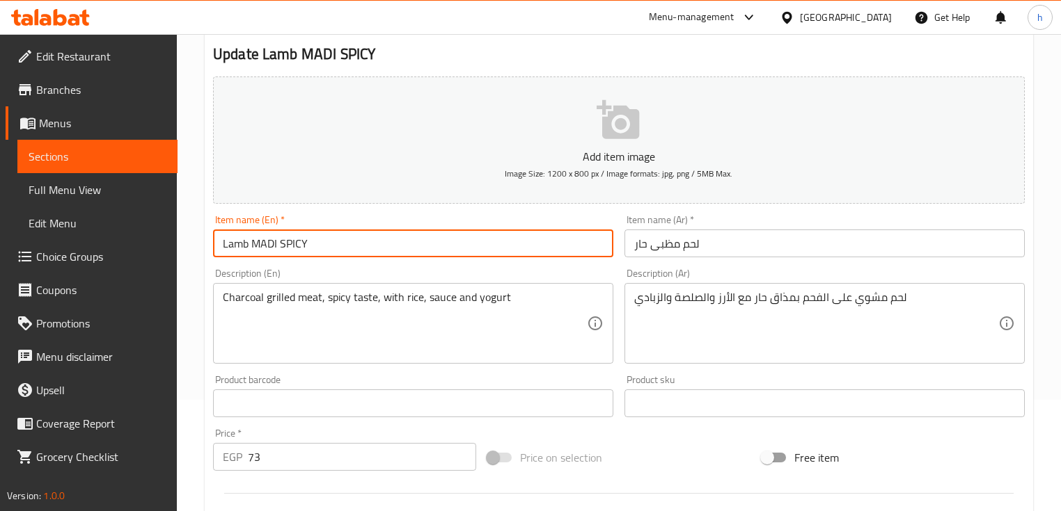
drag, startPoint x: 276, startPoint y: 243, endPoint x: 253, endPoint y: 244, distance: 22.3
click at [253, 244] on input "Lamb MADI SPICY" at bounding box center [413, 244] width 400 height 28
click at [266, 241] on input "Lamb MADI SPICY" at bounding box center [413, 244] width 400 height 28
paste input "adhbi"
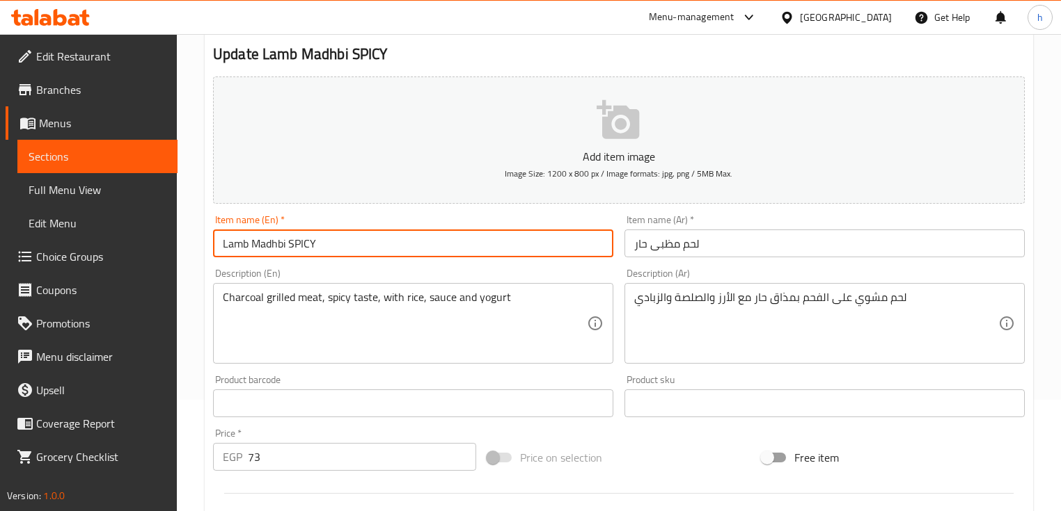
click at [313, 243] on input "Lamb Madhbi SPICY" at bounding box center [413, 244] width 400 height 28
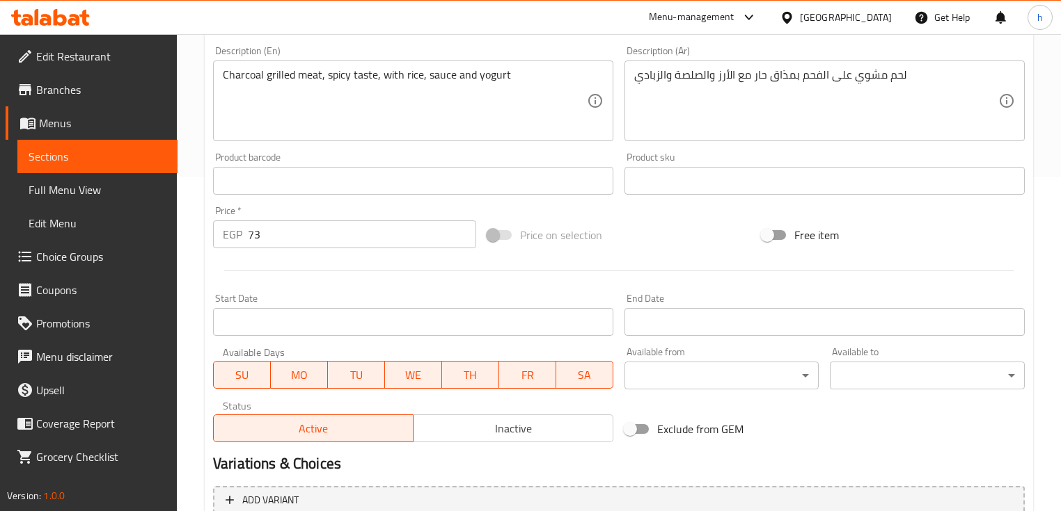
scroll to position [471, 0]
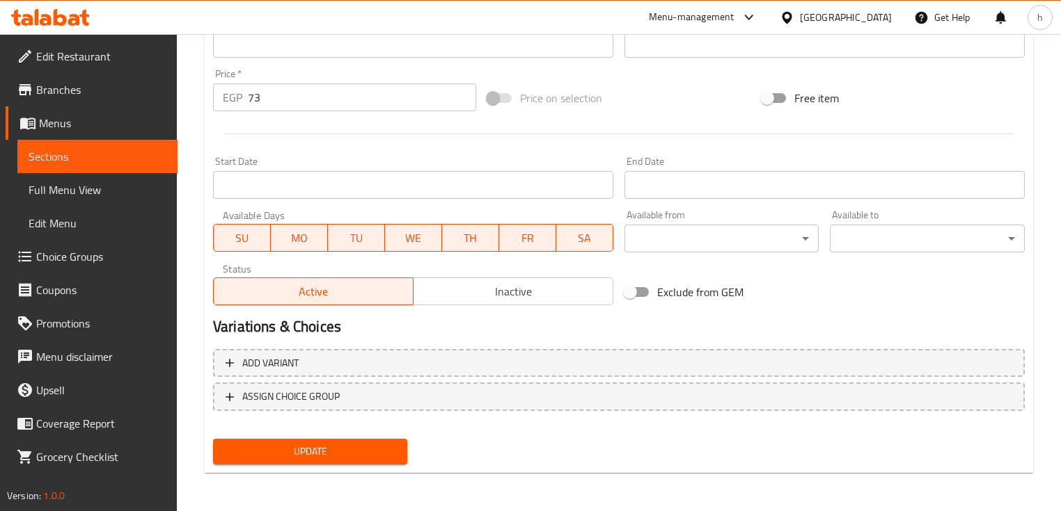
type input "Lamb Madhbi Spicy"
click at [364, 449] on span "Update" at bounding box center [310, 451] width 172 height 17
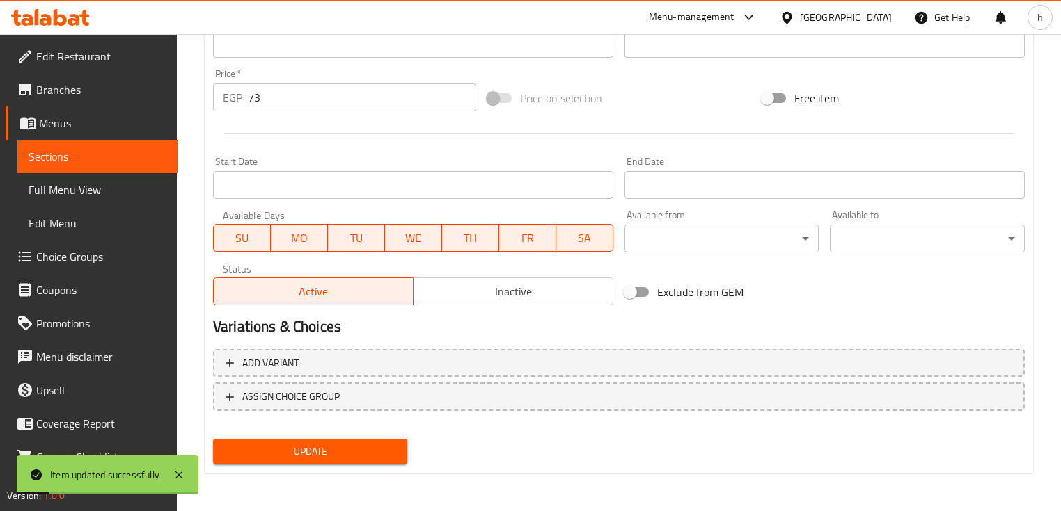
click at [85, 165] on link "Sections" at bounding box center [97, 156] width 160 height 33
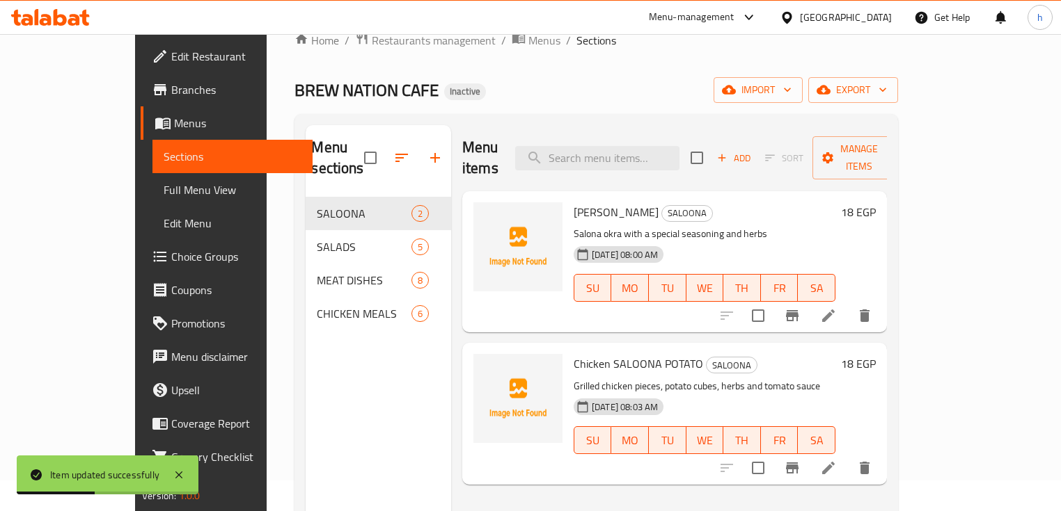
scroll to position [111, 0]
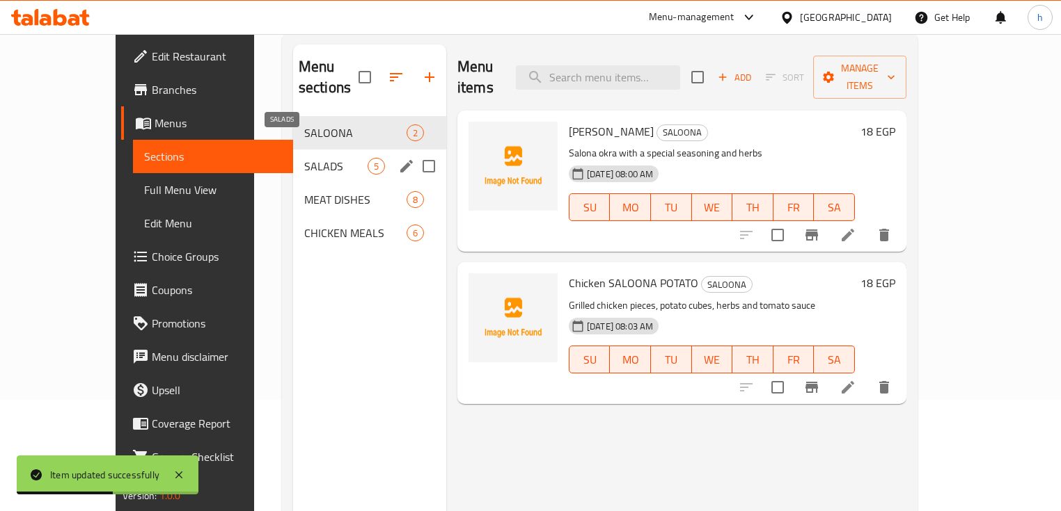
click at [304, 158] on span "SALADS" at bounding box center [335, 166] width 63 height 17
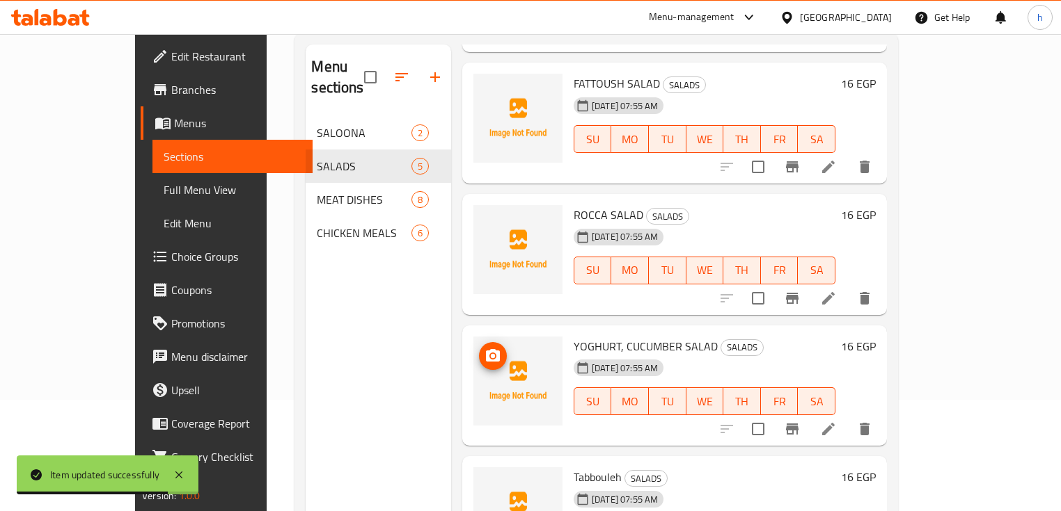
scroll to position [195, 0]
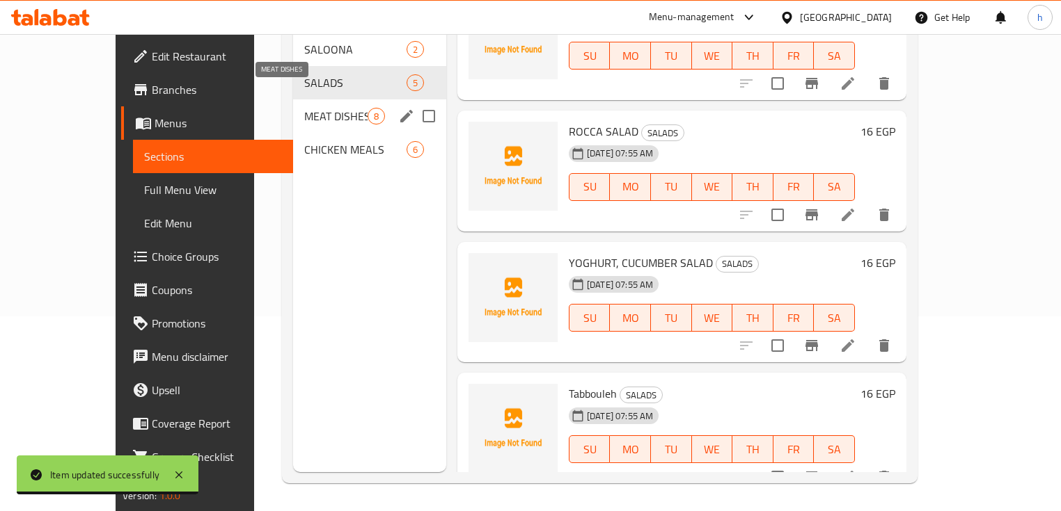
click at [304, 108] on span "MEAT DISHES" at bounding box center [335, 116] width 63 height 17
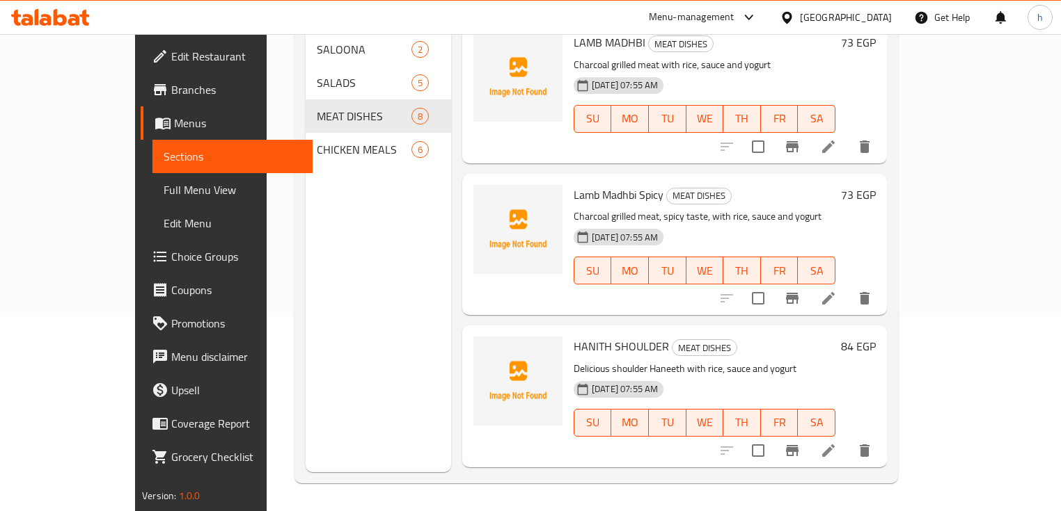
scroll to position [569, 0]
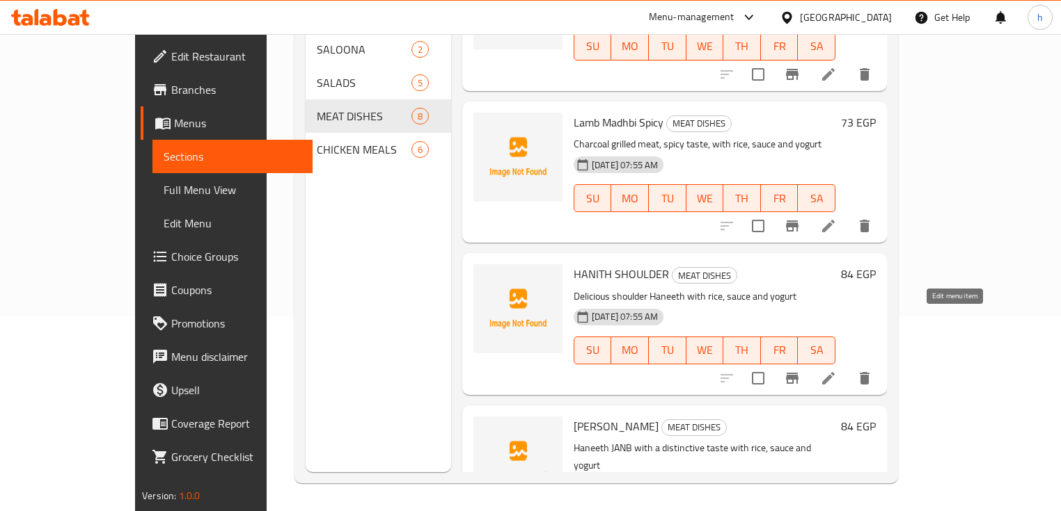
click at [834, 372] on icon at bounding box center [828, 378] width 13 height 13
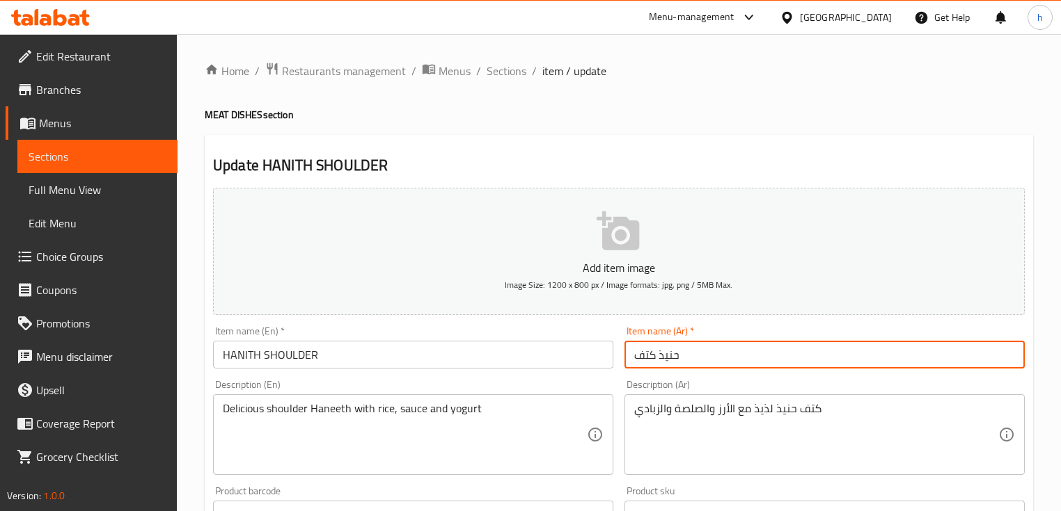
drag, startPoint x: 677, startPoint y: 356, endPoint x: 617, endPoint y: 354, distance: 60.6
click at [617, 354] on div "Add item image Image Size: 1200 x 800 px / Image formats: jpg, png / 5MB Max. I…" at bounding box center [618, 482] width 823 height 600
click at [704, 360] on input "حنيذ كتف" at bounding box center [824, 355] width 400 height 28
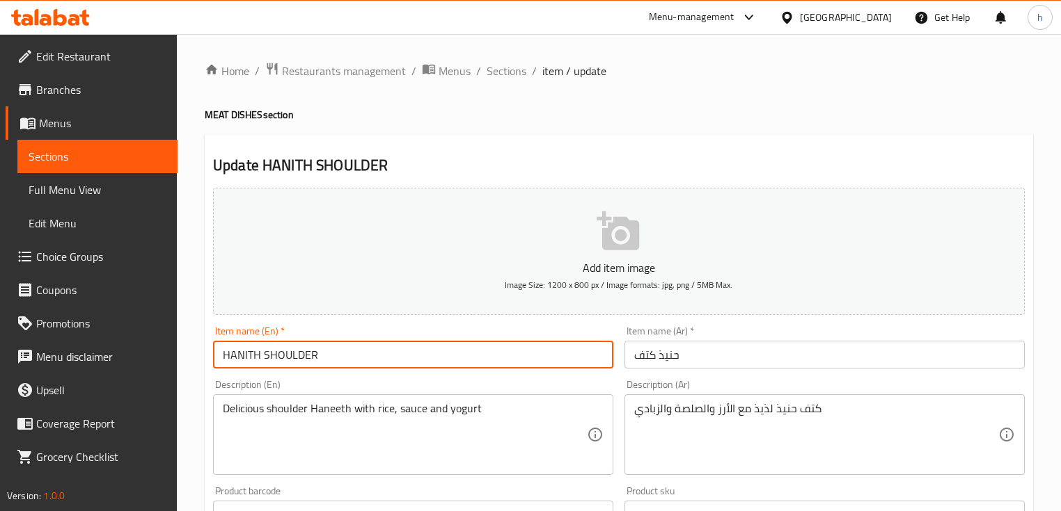
drag, startPoint x: 225, startPoint y: 354, endPoint x: 257, endPoint y: 355, distance: 32.0
click at [257, 355] on input "HANITH SHOULDER" at bounding box center [413, 355] width 400 height 28
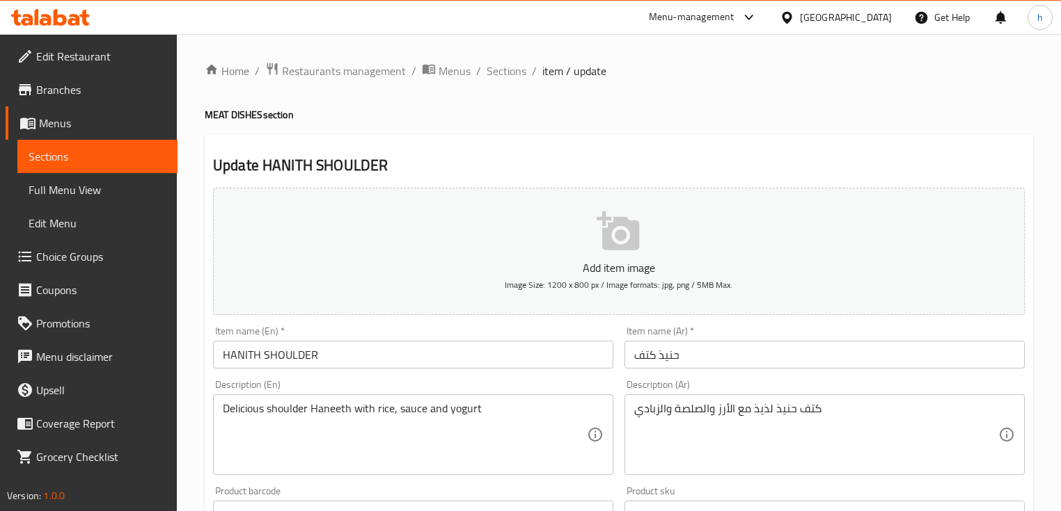
click at [665, 358] on input "حنيذ كتف" at bounding box center [824, 355] width 400 height 28
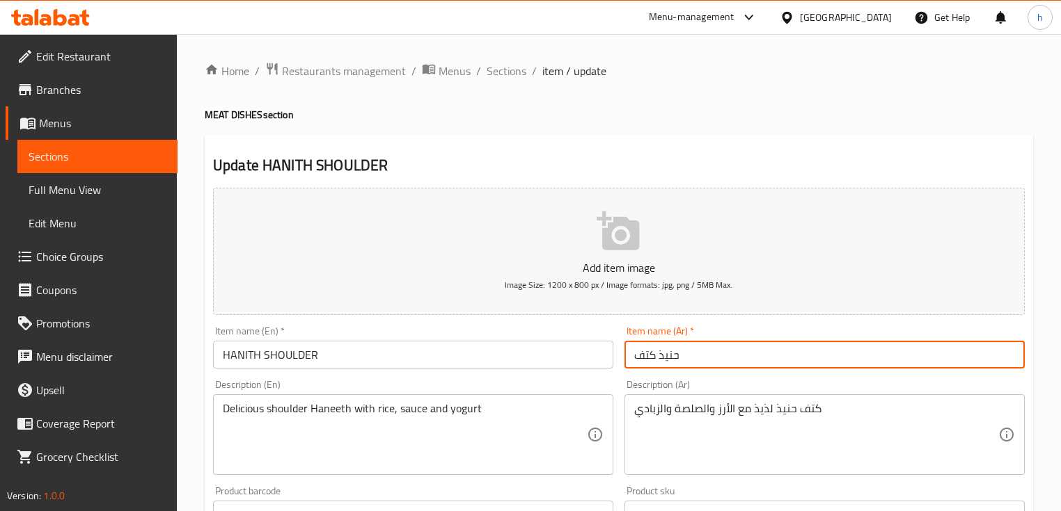
click at [665, 358] on input "حنيذ كتف" at bounding box center [824, 355] width 400 height 28
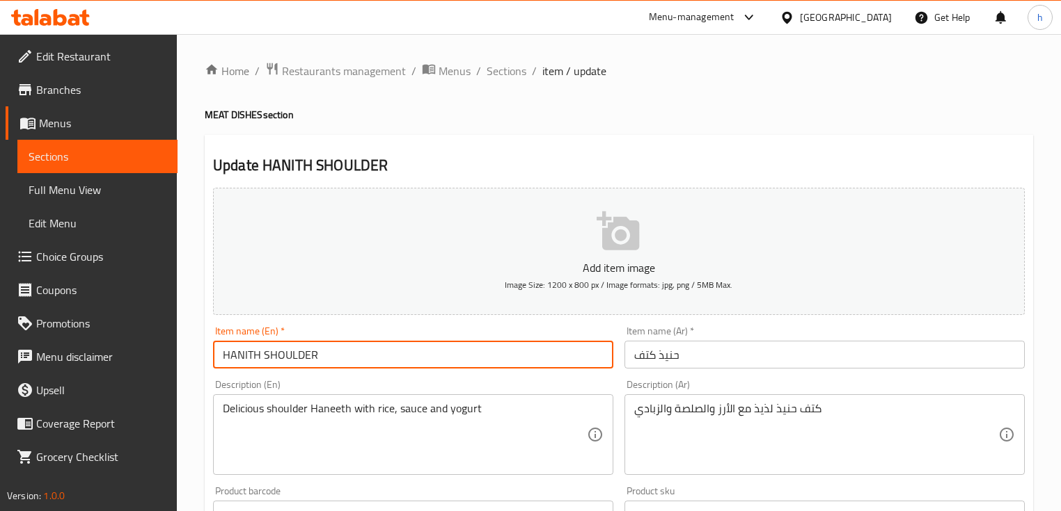
drag, startPoint x: 259, startPoint y: 357, endPoint x: 164, endPoint y: 354, distance: 94.7
click at [170, 354] on div "Edit Restaurant Branches Menus Sections Full Menu View Edit Menu Choice Groups …" at bounding box center [530, 503] width 1061 height 938
paste input "aneeth"
drag, startPoint x: 318, startPoint y: 355, endPoint x: 273, endPoint y: 356, distance: 44.6
click at [273, 356] on input "Haneeth SHOULDER" at bounding box center [413, 355] width 400 height 28
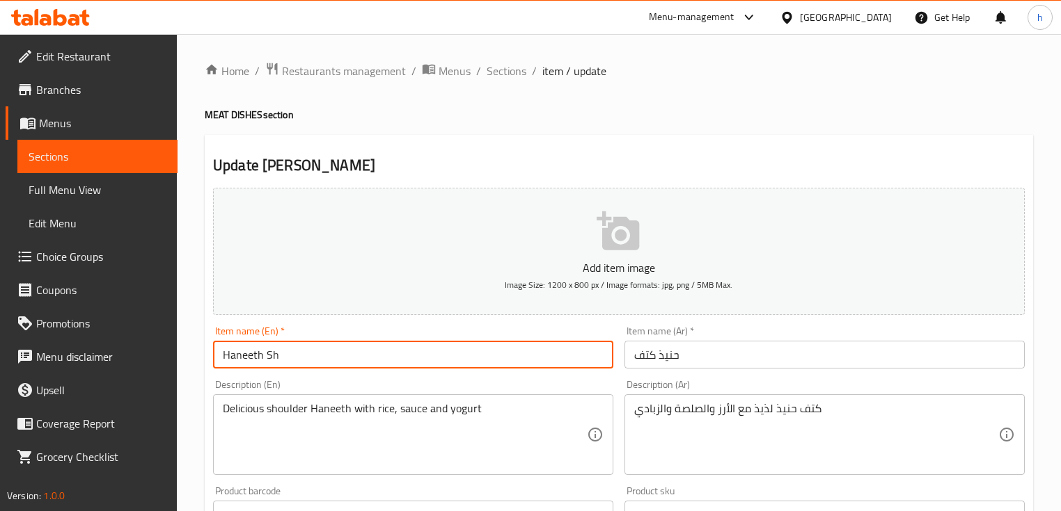
click at [337, 357] on input "Haneeth Sh" at bounding box center [413, 355] width 400 height 28
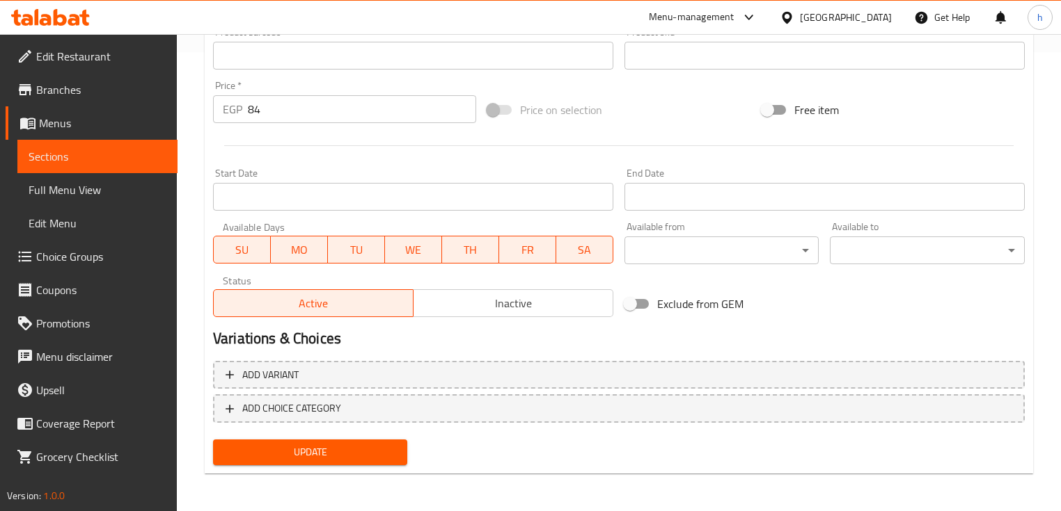
scroll to position [460, 0]
type input "Haneeth Shoulder"
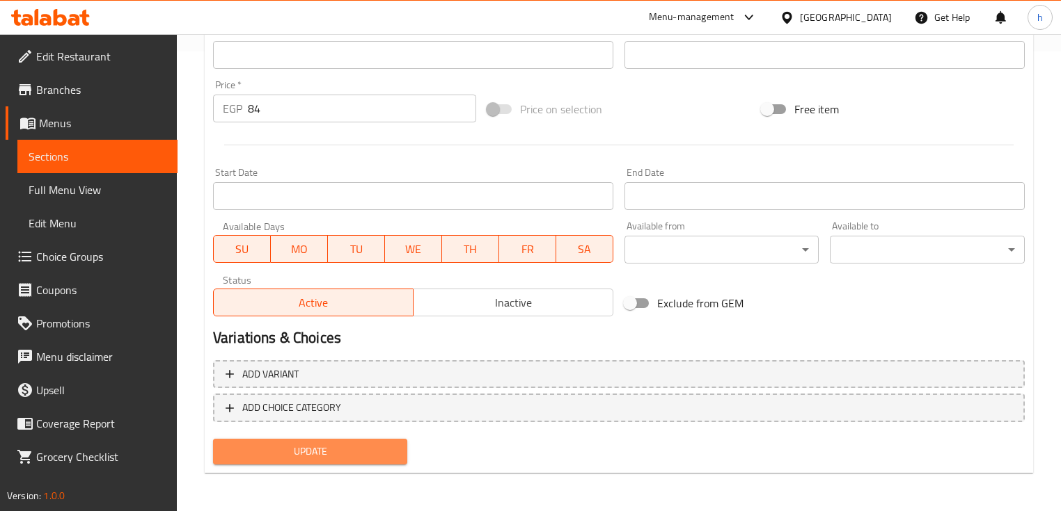
click at [283, 451] on span "Update" at bounding box center [310, 451] width 172 height 17
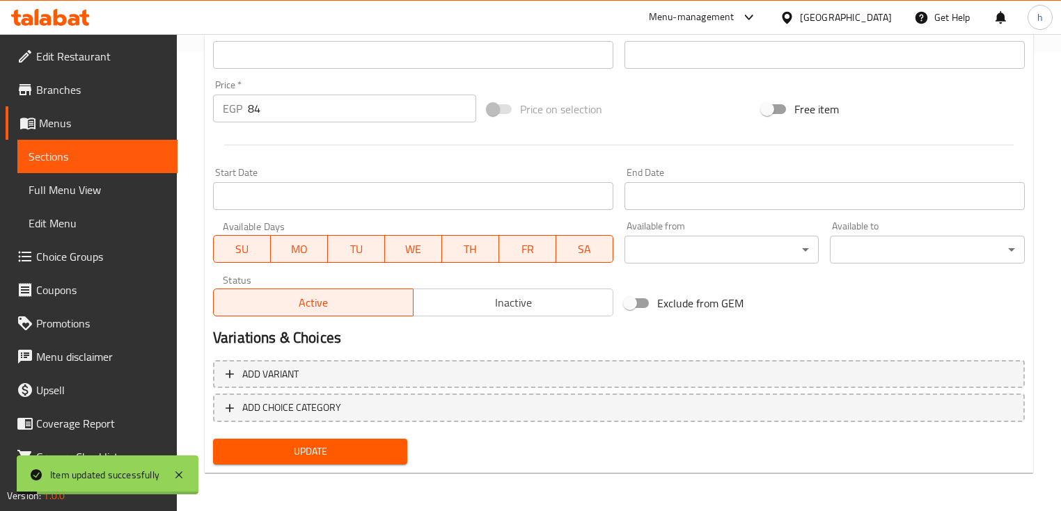
click at [91, 150] on span "Sections" at bounding box center [98, 156] width 138 height 17
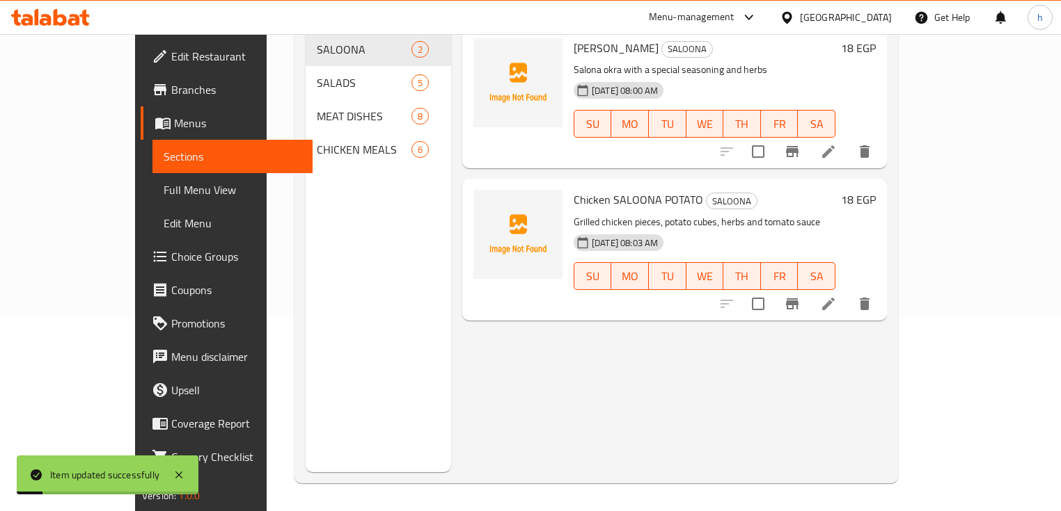
scroll to position [195, 0]
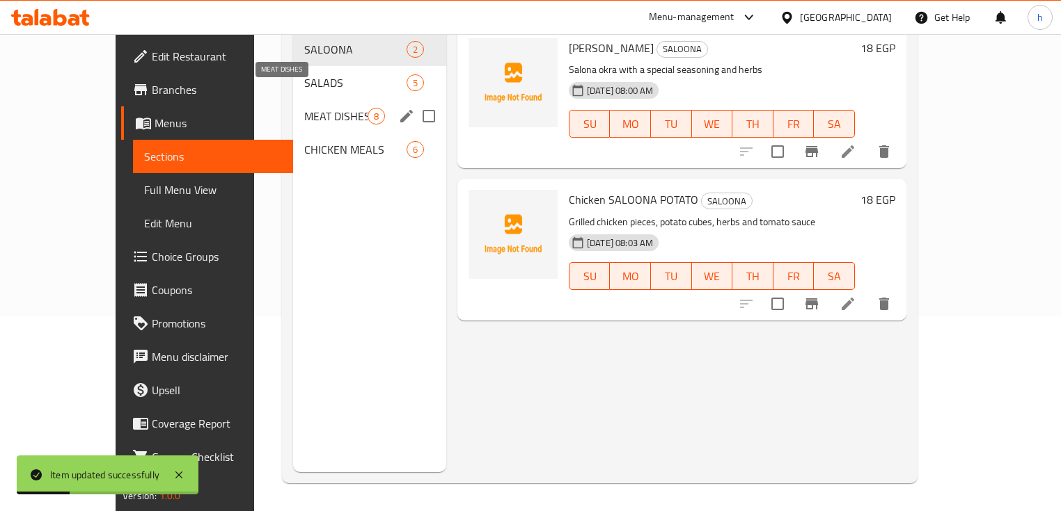
click at [304, 108] on span "MEAT DISHES" at bounding box center [335, 116] width 63 height 17
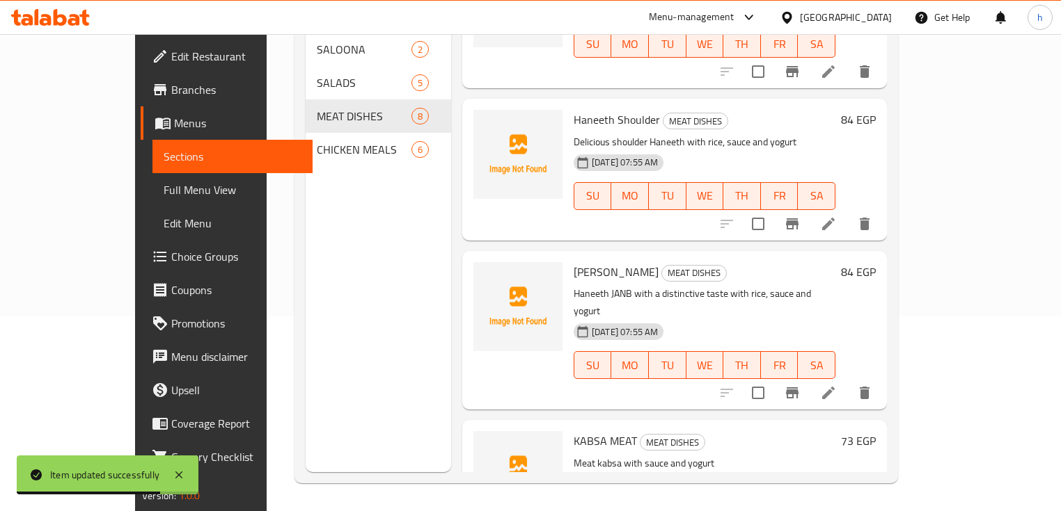
scroll to position [724, 0]
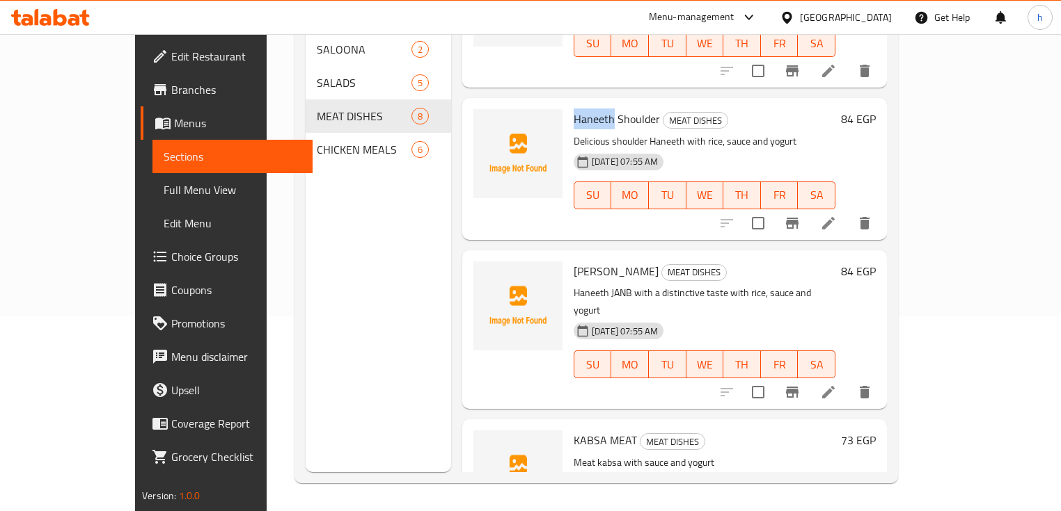
drag, startPoint x: 540, startPoint y: 62, endPoint x: 580, endPoint y: 68, distance: 40.1
click at [580, 109] on span "Haneeth Shoulder" at bounding box center [616, 119] width 86 height 21
copy span "Haneeth"
click at [836, 384] on icon at bounding box center [828, 392] width 17 height 17
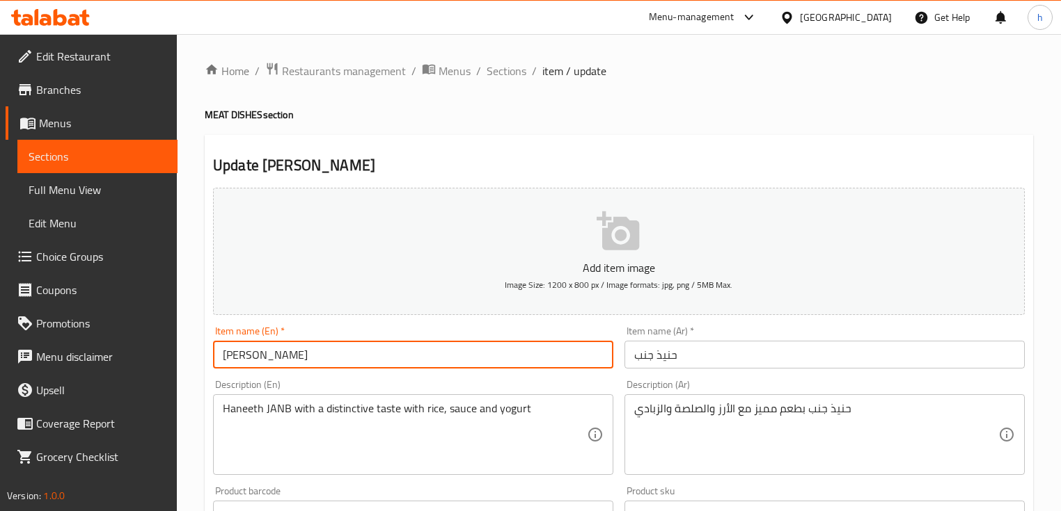
drag, startPoint x: 260, startPoint y: 356, endPoint x: 97, endPoint y: 364, distance: 163.0
click at [112, 362] on div "Edit Restaurant Branches Menus Sections Full Menu View Edit Menu Choice Groups …" at bounding box center [530, 503] width 1061 height 938
paste input "aneeth"
click at [251, 358] on input "Haneeth JANB" at bounding box center [413, 355] width 400 height 28
click at [284, 356] on input "Hanith JANB" at bounding box center [413, 355] width 400 height 28
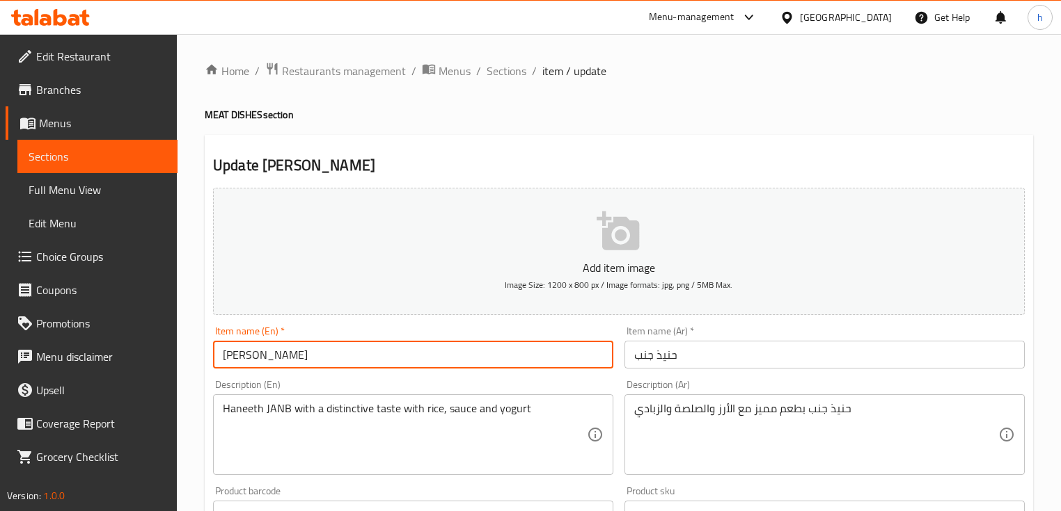
type input "Hanith Janb"
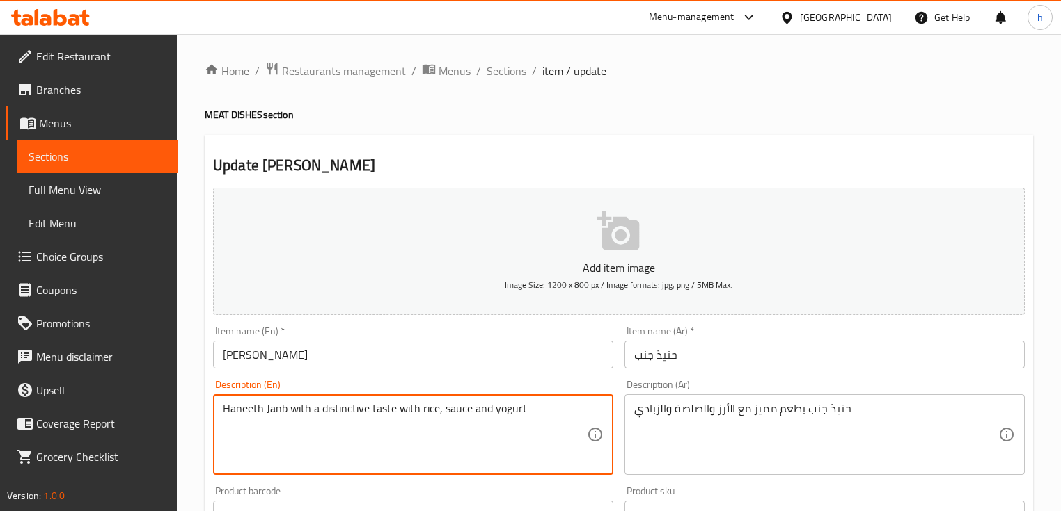
type textarea "Haneeth Janb with a distinctive taste with rice, sauce and yogurt"
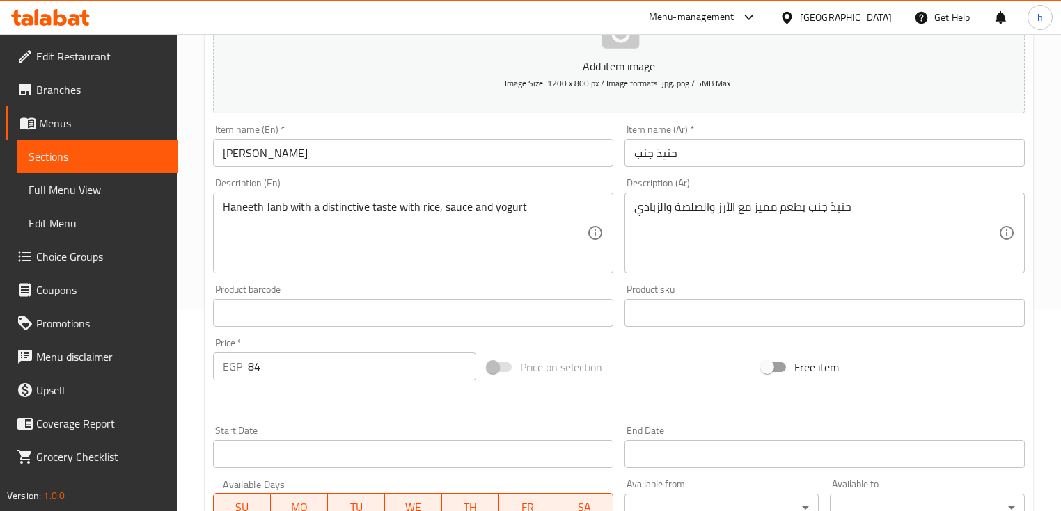
scroll to position [471, 0]
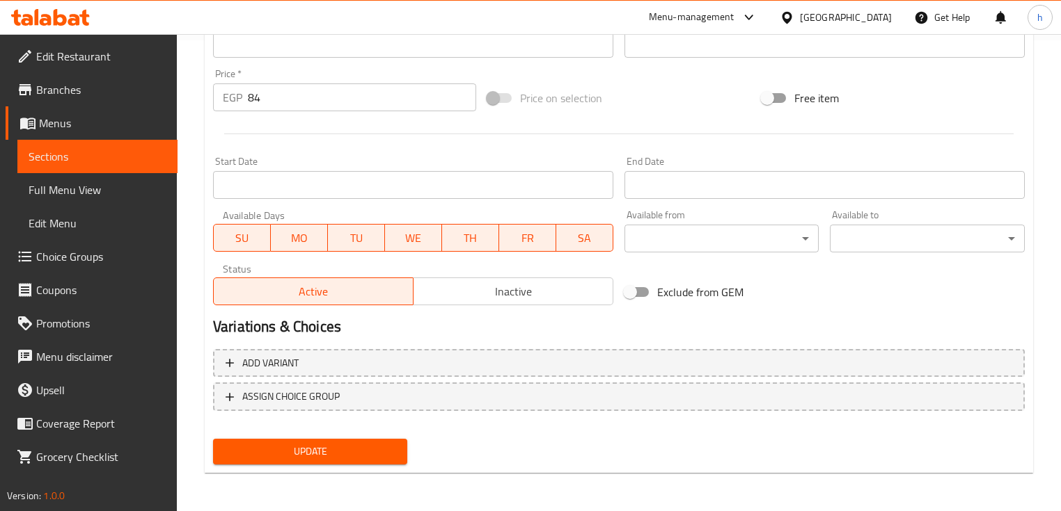
click at [323, 447] on span "Update" at bounding box center [310, 451] width 172 height 17
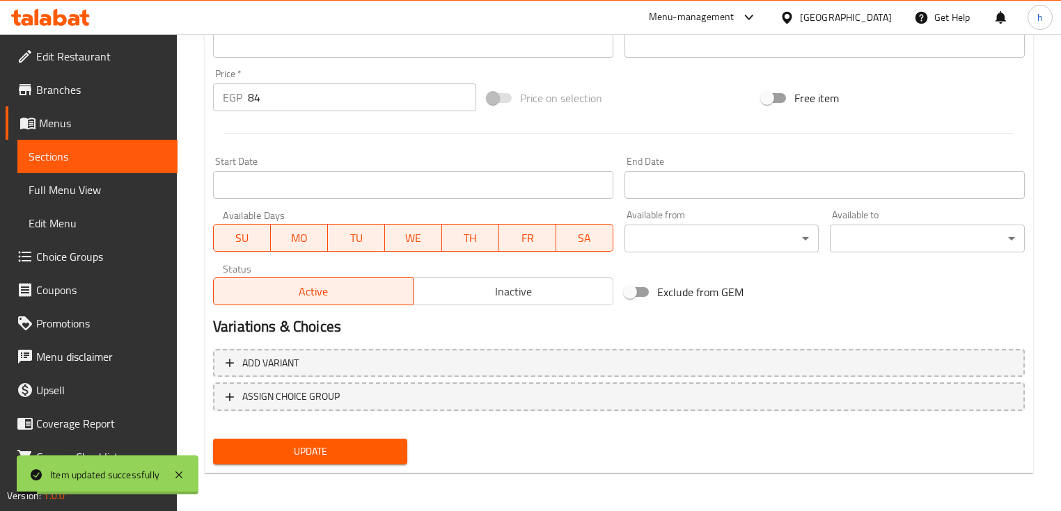
click at [116, 155] on span "Sections" at bounding box center [98, 156] width 138 height 17
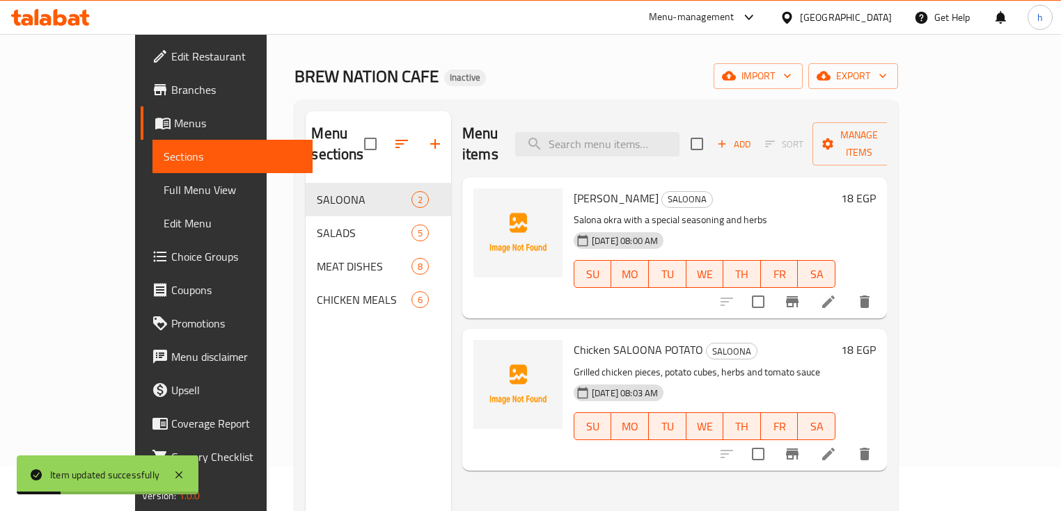
scroll to position [28, 0]
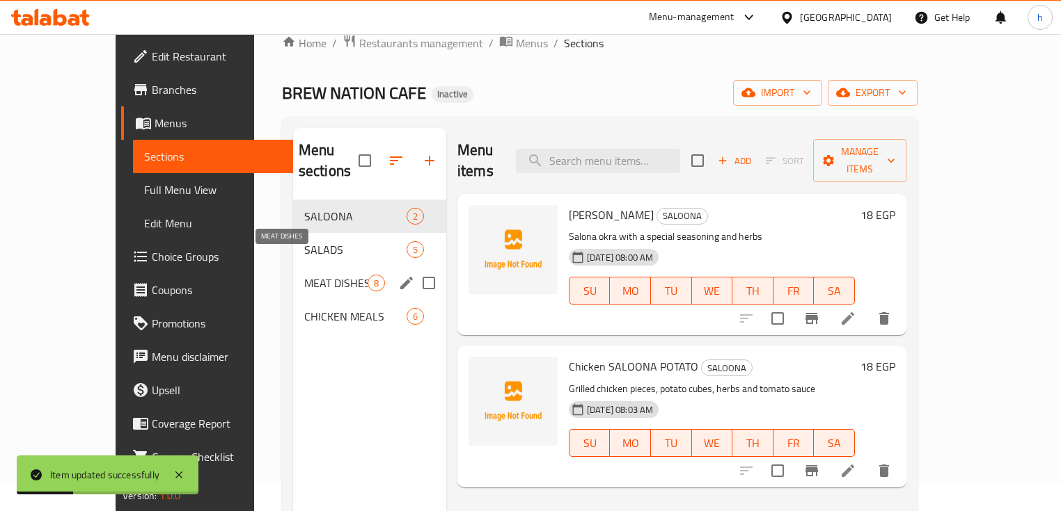
click at [304, 275] on span "MEAT DISHES" at bounding box center [335, 283] width 63 height 17
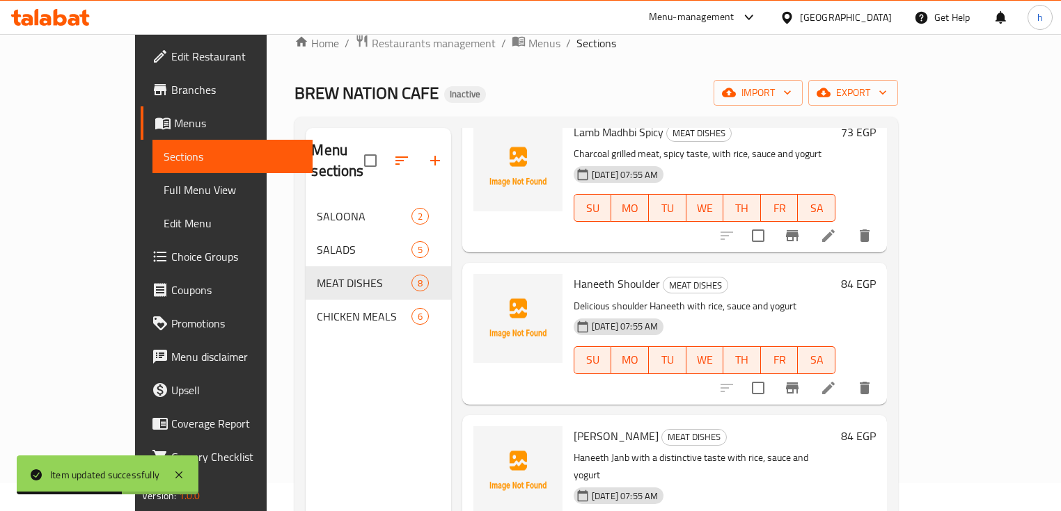
scroll to position [739, 0]
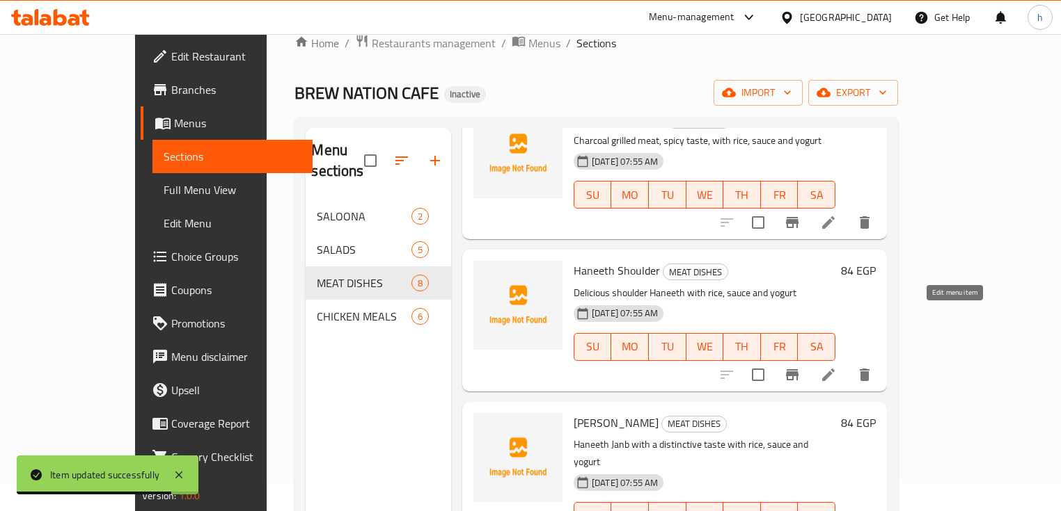
click at [834, 369] on icon at bounding box center [828, 375] width 13 height 13
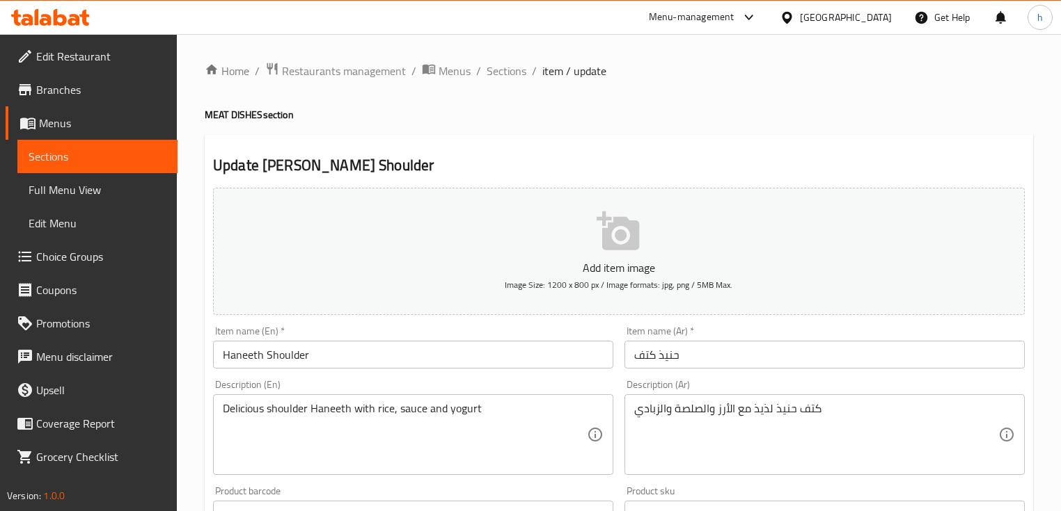
click at [253, 356] on input "Haneeth Shoulder" at bounding box center [413, 355] width 400 height 28
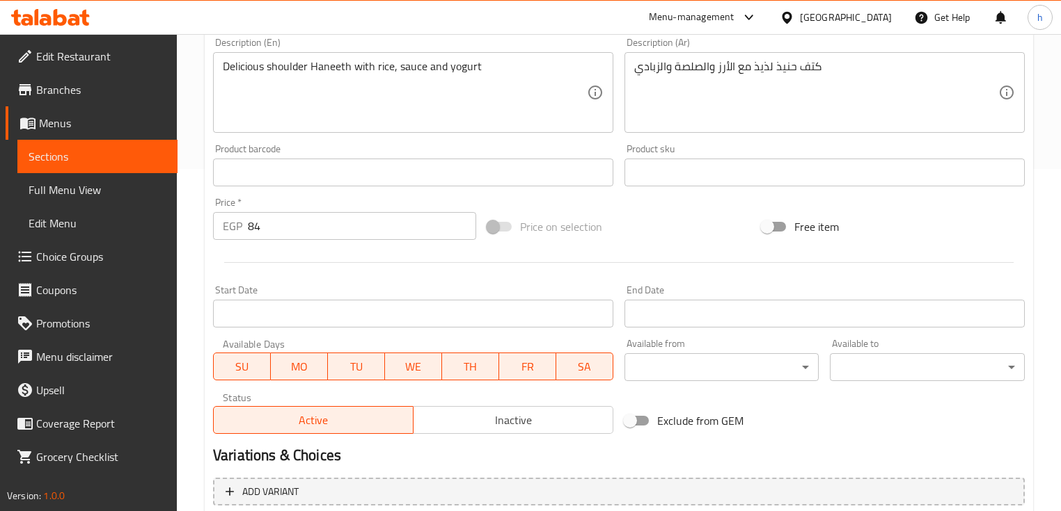
scroll to position [445, 0]
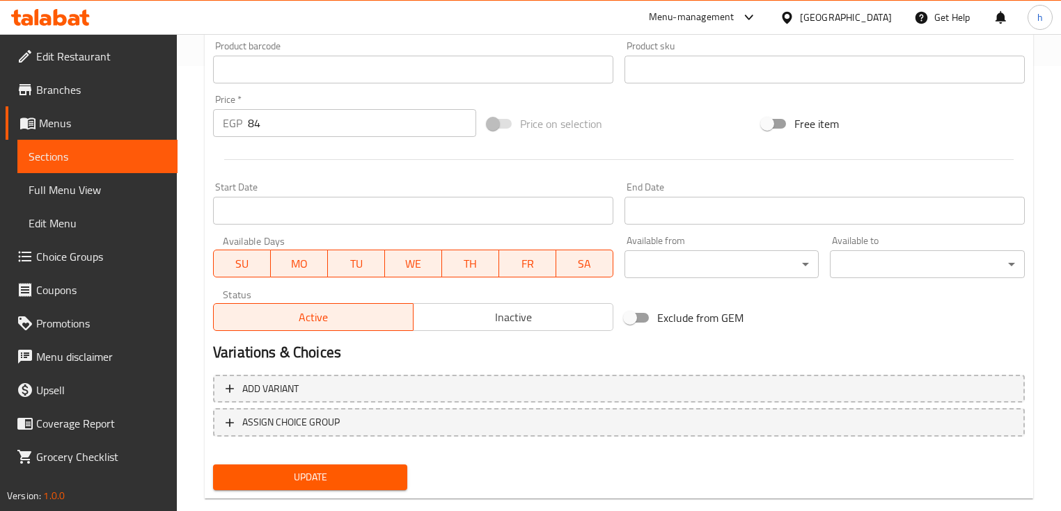
type input "Hanith Shoulder"
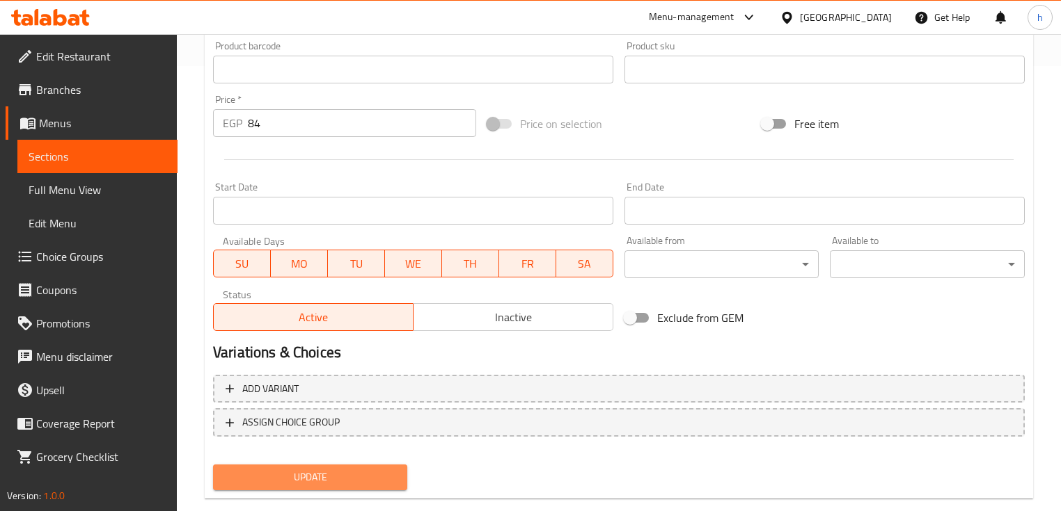
click at [289, 479] on span "Update" at bounding box center [310, 477] width 172 height 17
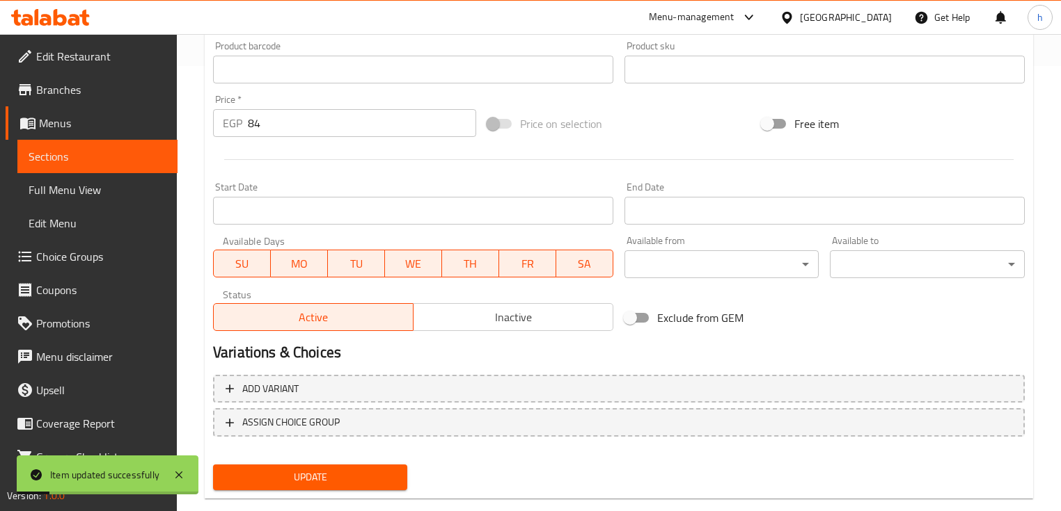
click at [97, 156] on span "Sections" at bounding box center [98, 156] width 138 height 17
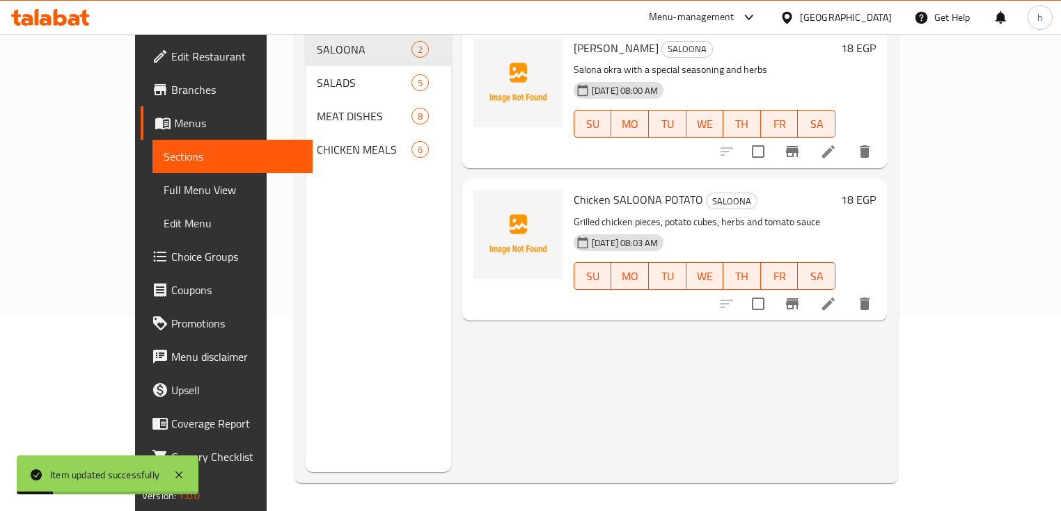
scroll to position [195, 0]
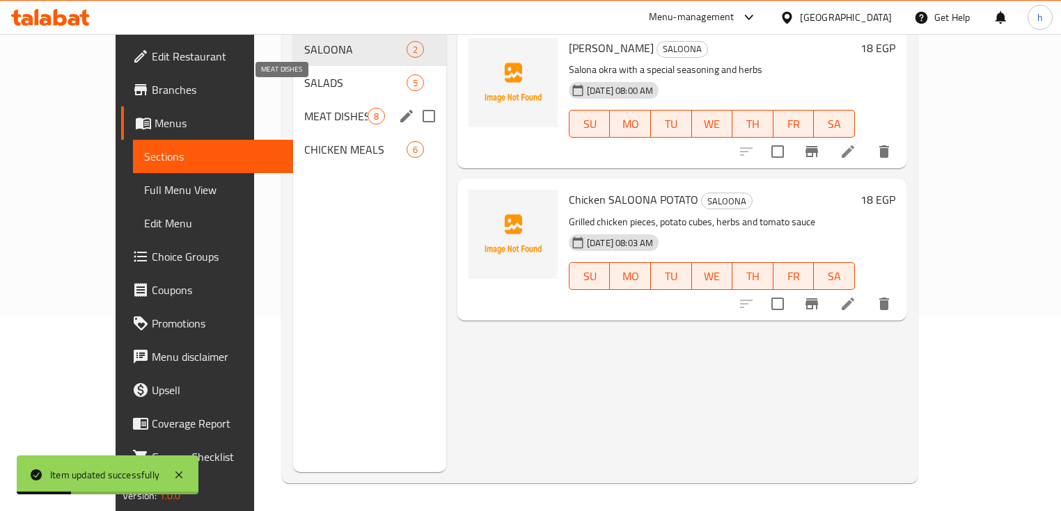
click at [304, 108] on span "MEAT DISHES" at bounding box center [335, 116] width 63 height 17
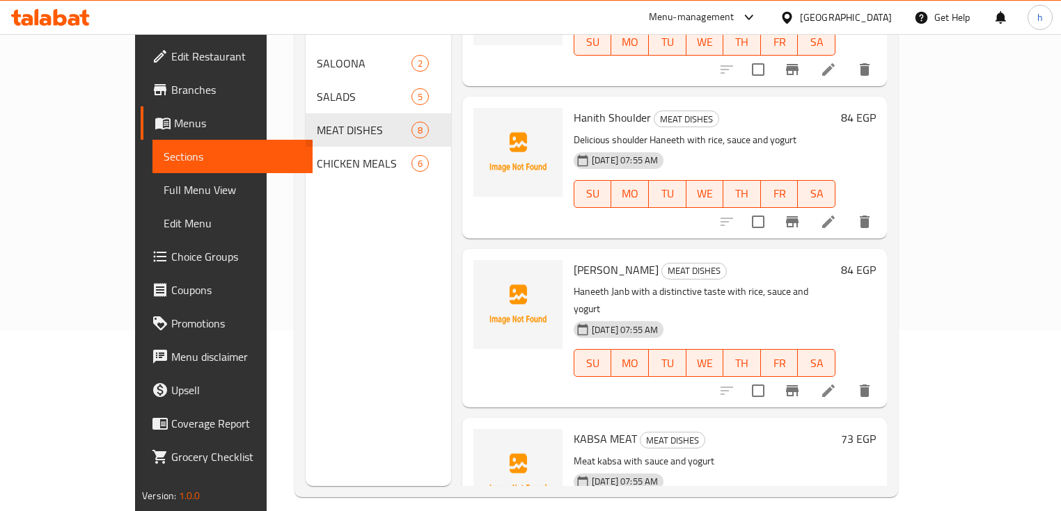
scroll to position [195, 0]
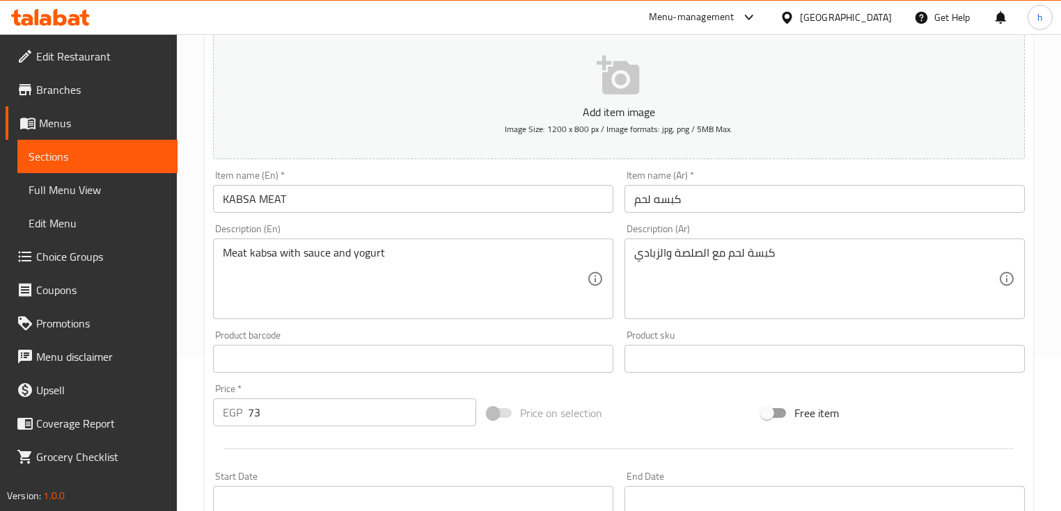
scroll to position [167, 0]
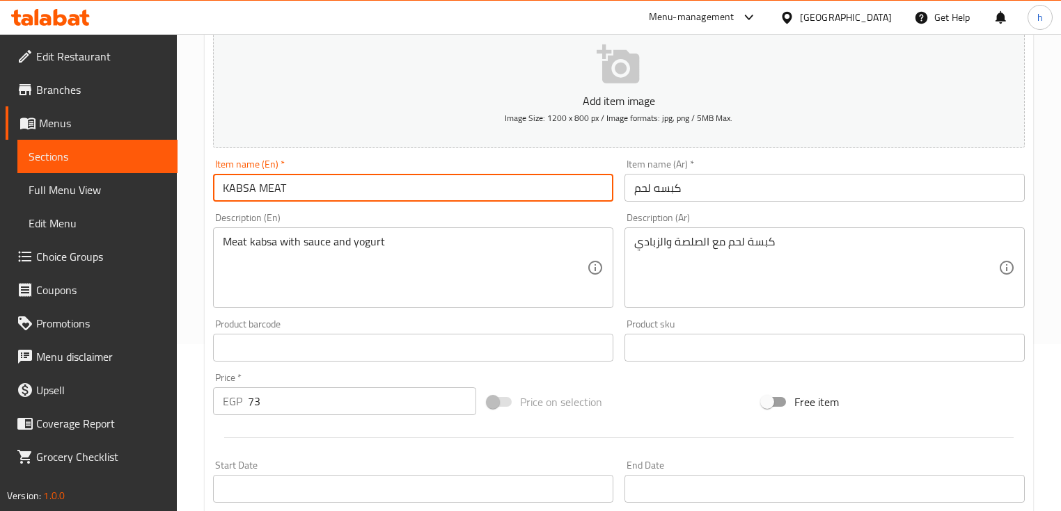
click at [254, 189] on input "KABSA MEAT" at bounding box center [413, 188] width 400 height 28
click at [276, 188] on input "Kabsa MEAT" at bounding box center [413, 188] width 400 height 28
click at [284, 189] on input "Kabsa MEAT" at bounding box center [413, 188] width 400 height 28
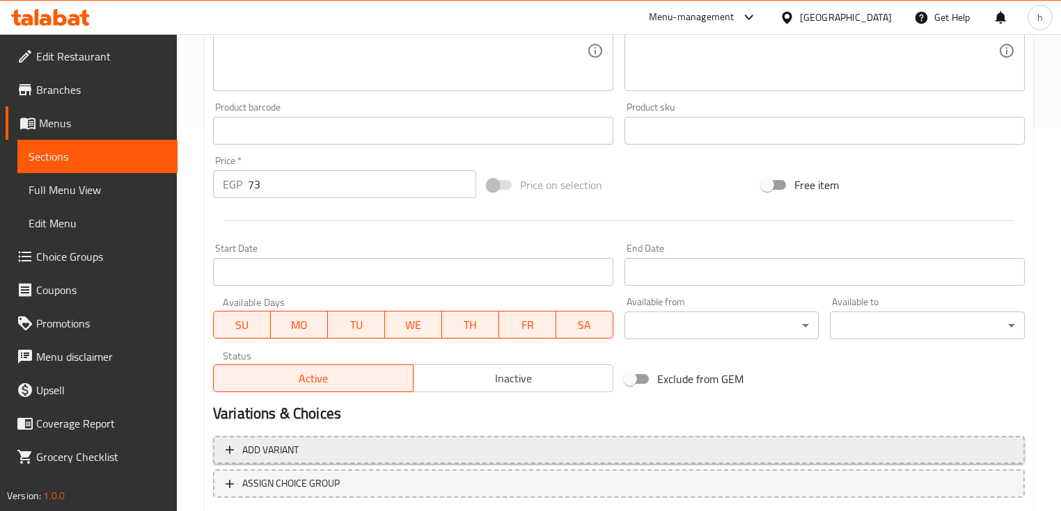
scroll to position [445, 0]
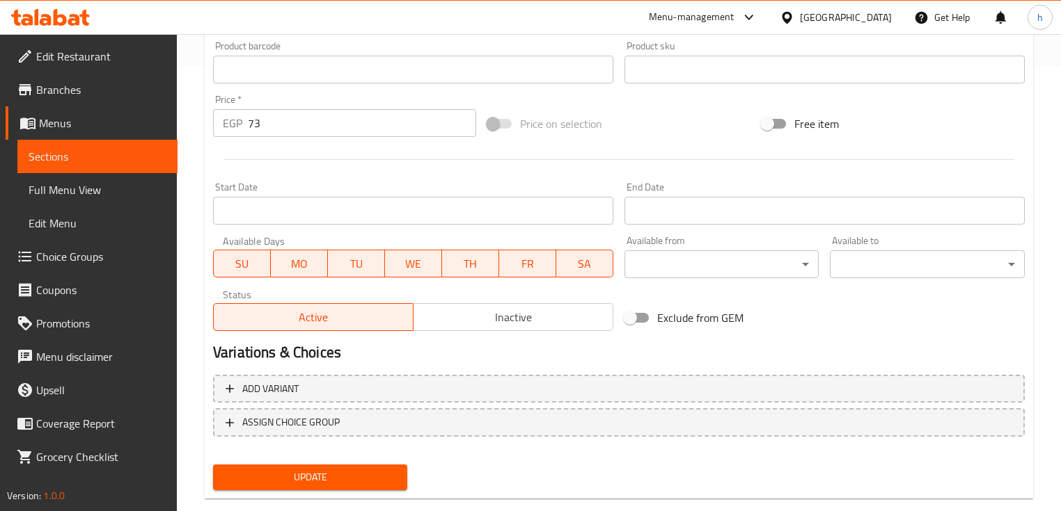
type input "Kabsa Meat"
click at [302, 474] on span "Update" at bounding box center [310, 477] width 172 height 17
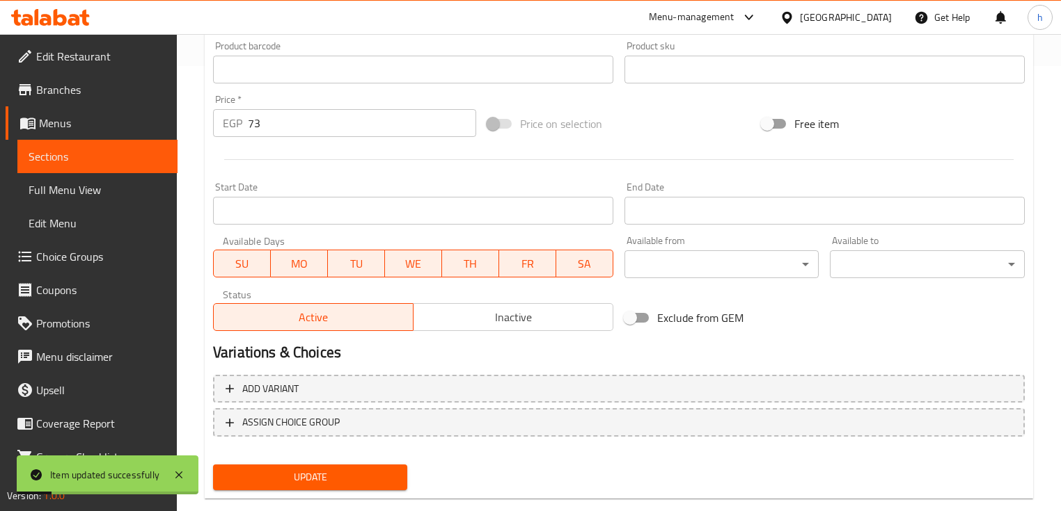
click at [78, 156] on span "Sections" at bounding box center [98, 156] width 138 height 17
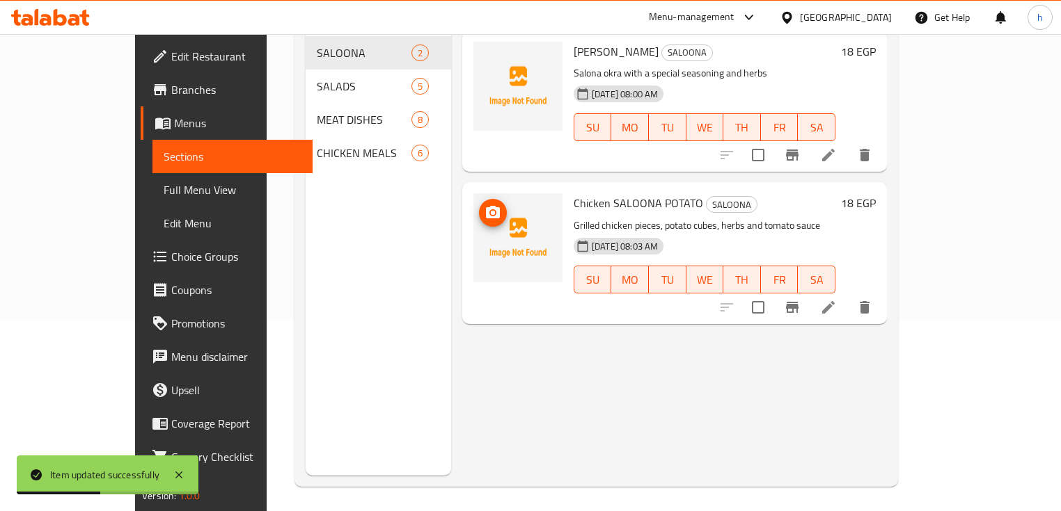
scroll to position [195, 0]
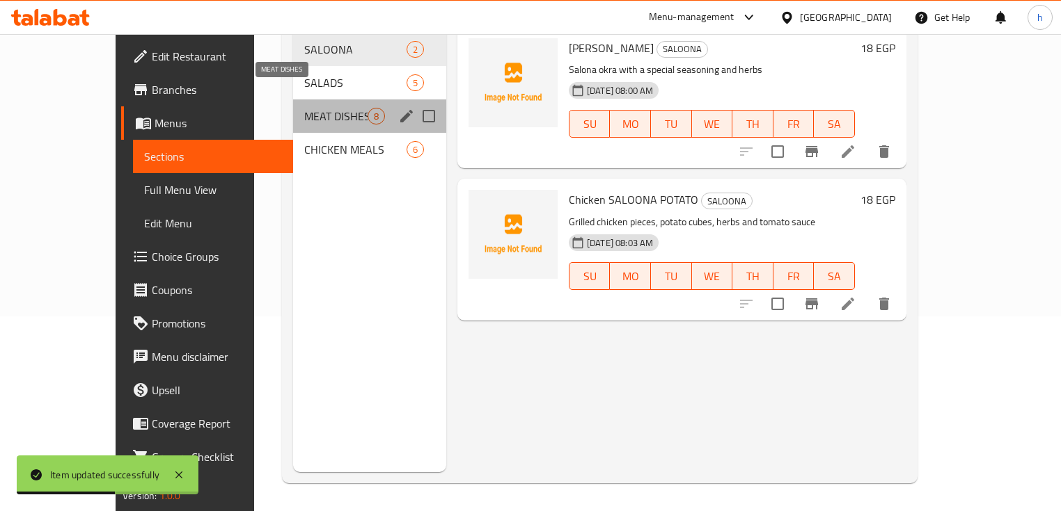
click at [311, 108] on span "MEAT DISHES" at bounding box center [335, 116] width 63 height 17
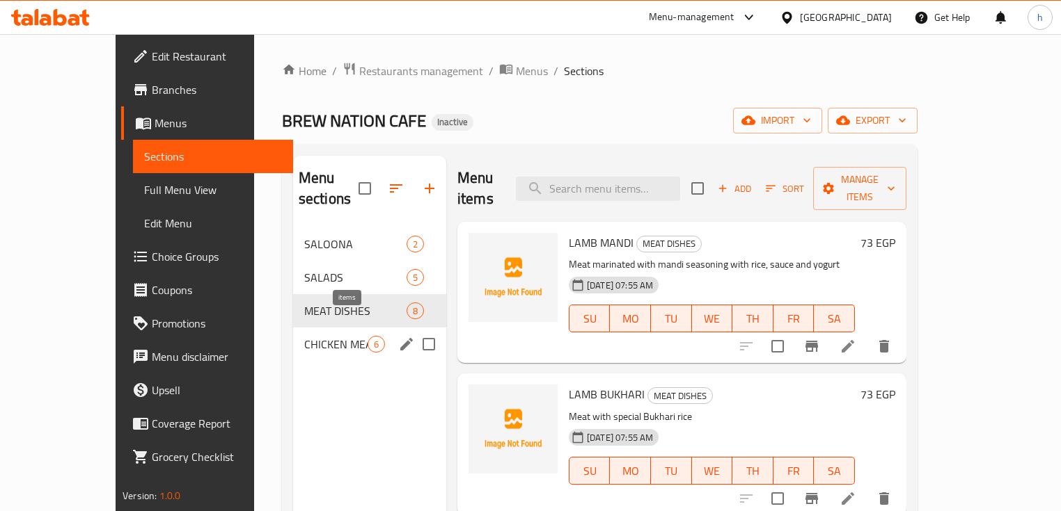
click at [337, 336] on span "CHICKEN MEALS" at bounding box center [335, 344] width 63 height 17
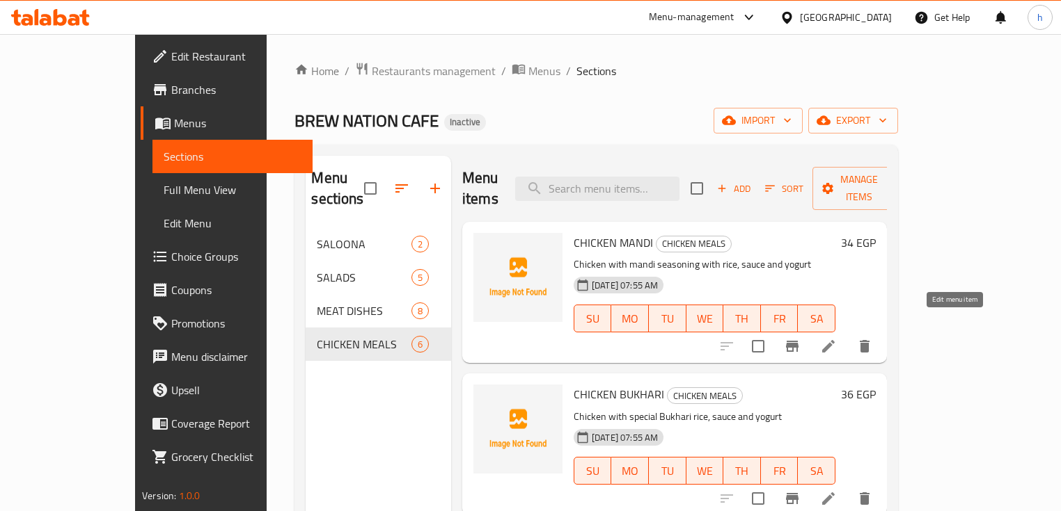
click at [836, 338] on icon at bounding box center [828, 346] width 17 height 17
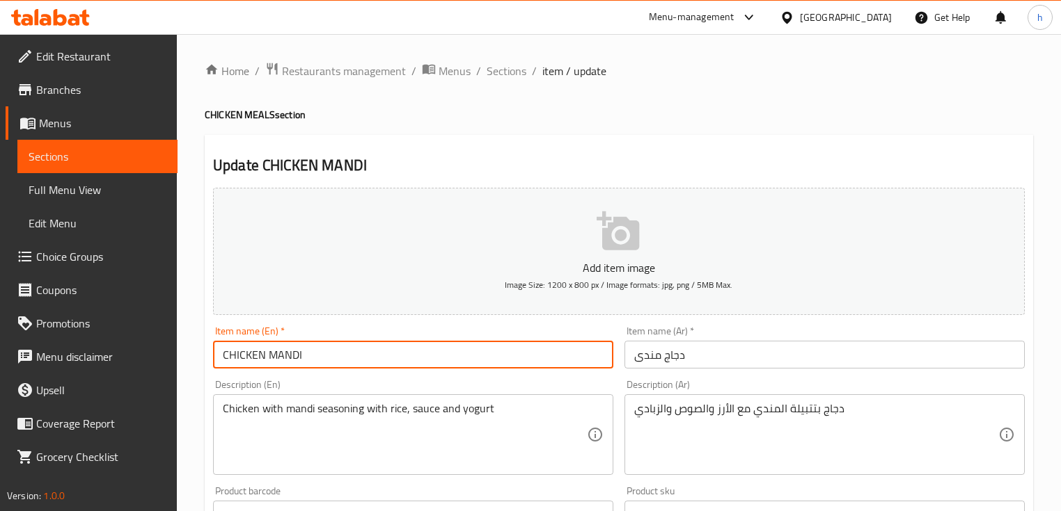
click at [264, 356] on input "CHICKEN MANDI" at bounding box center [413, 355] width 400 height 28
drag, startPoint x: 228, startPoint y: 355, endPoint x: 264, endPoint y: 357, distance: 35.6
click at [264, 357] on input "CHICKEN MANDI" at bounding box center [413, 355] width 400 height 28
drag, startPoint x: 293, startPoint y: 354, endPoint x: 269, endPoint y: 354, distance: 24.4
click at [269, 354] on input "Chicken MANDI" at bounding box center [413, 355] width 400 height 28
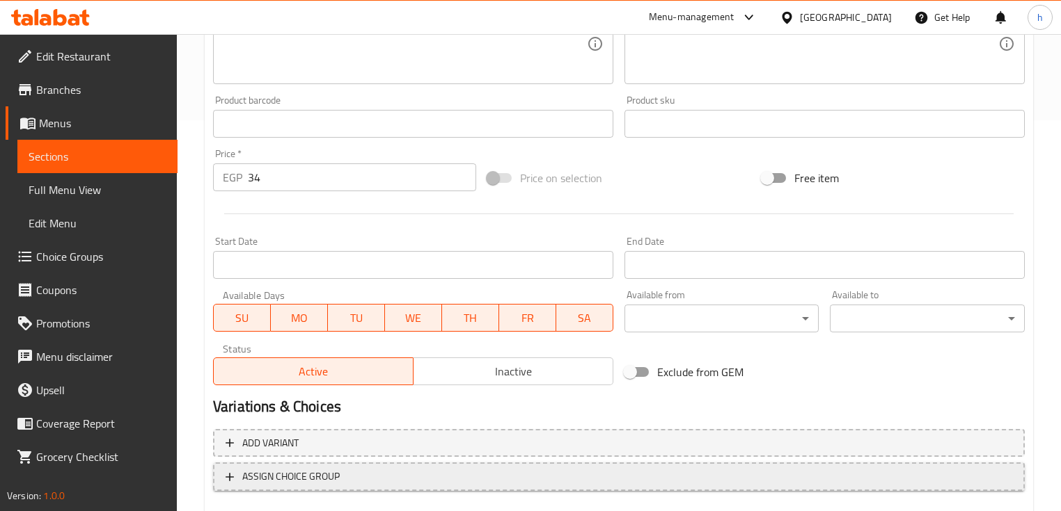
scroll to position [471, 0]
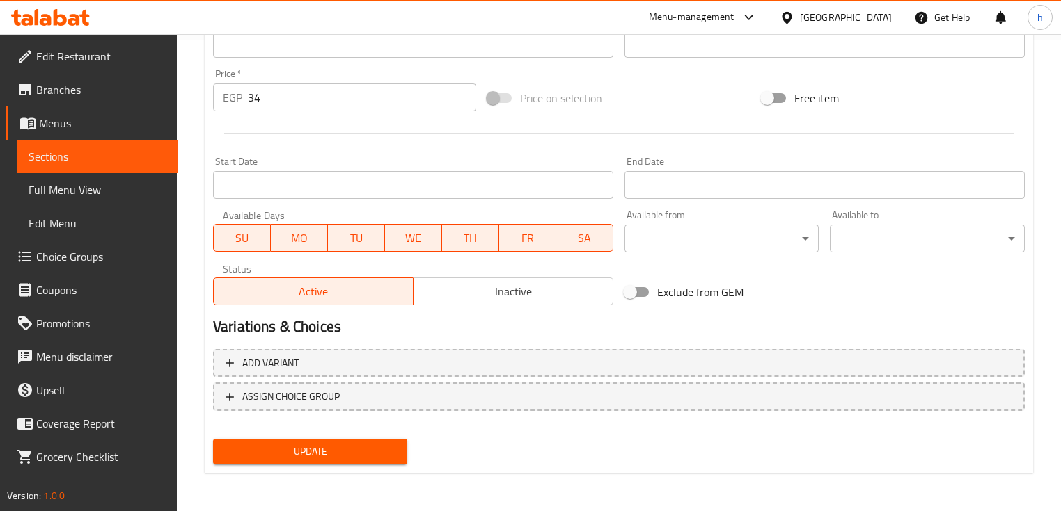
type input "Chicken Mandi"
click at [306, 452] on span "Update" at bounding box center [310, 451] width 172 height 17
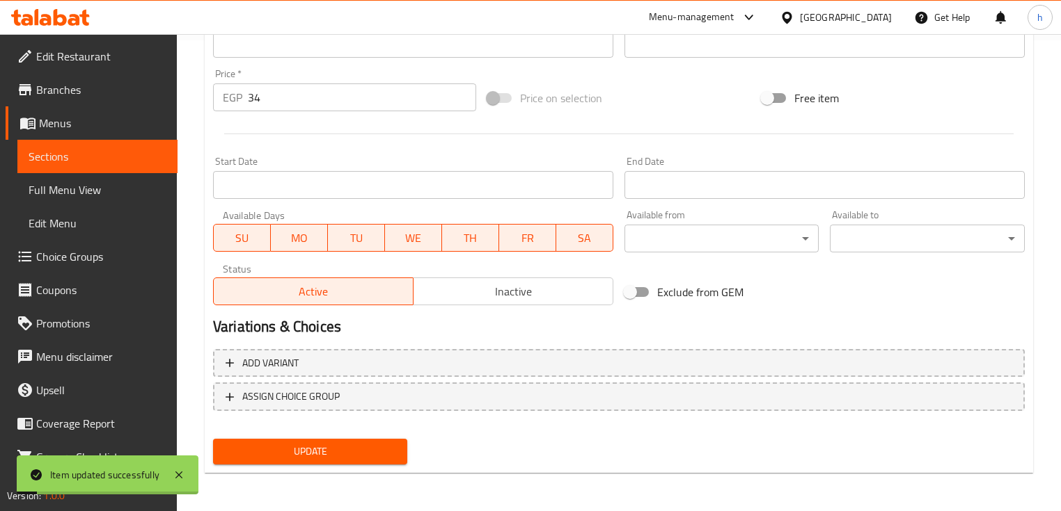
click at [109, 160] on span "Sections" at bounding box center [98, 156] width 138 height 17
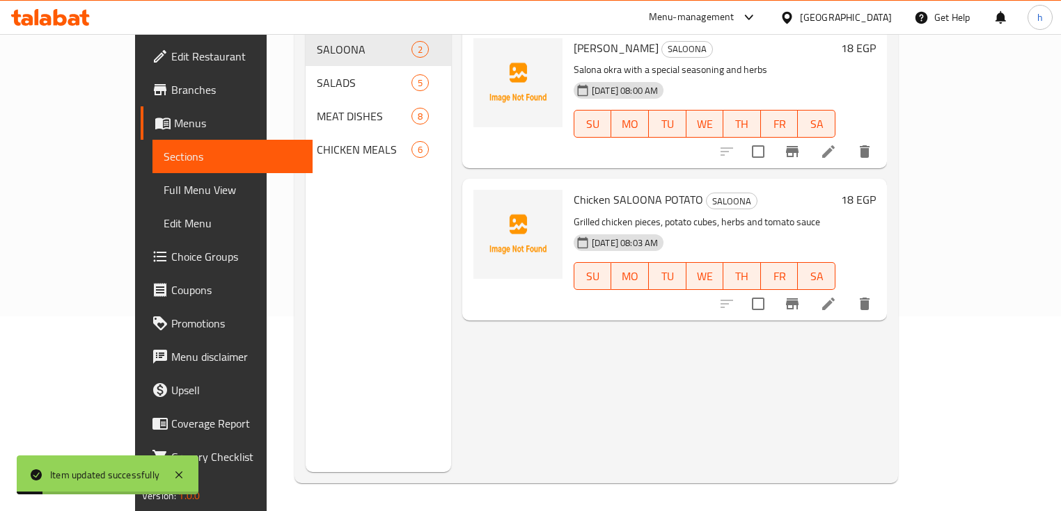
scroll to position [195, 0]
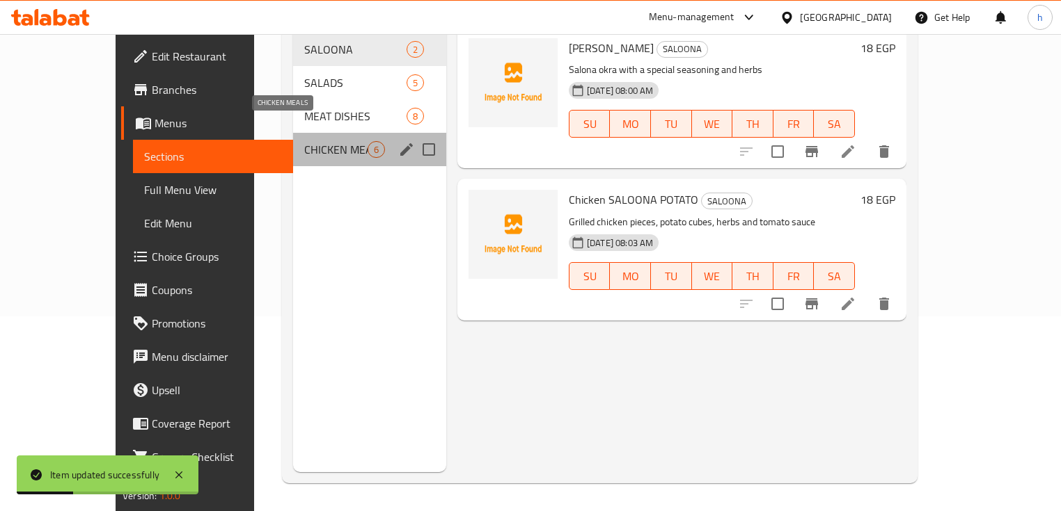
drag, startPoint x: 284, startPoint y: 123, endPoint x: 306, endPoint y: 150, distance: 35.1
click at [304, 141] on span "CHICKEN MEALS" at bounding box center [335, 149] width 63 height 17
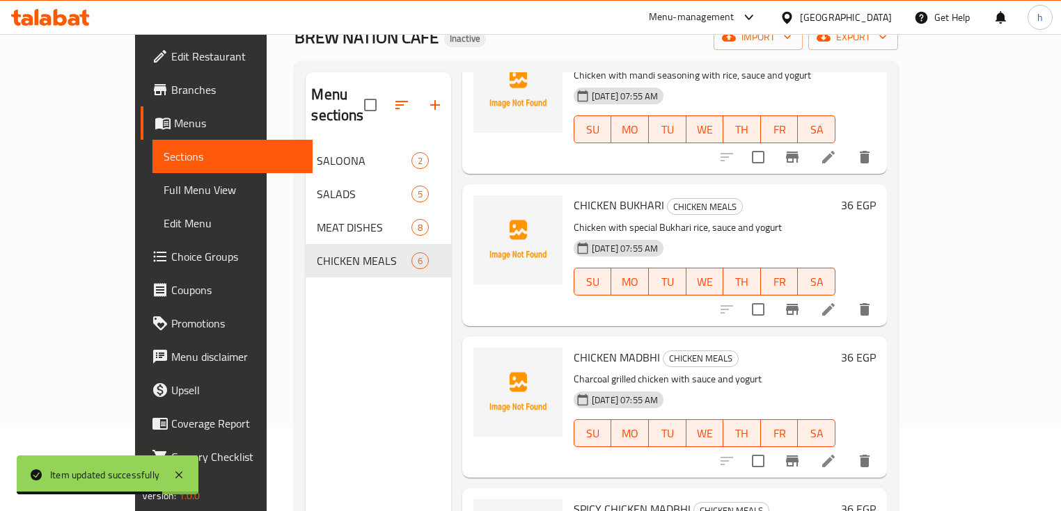
scroll to position [111, 0]
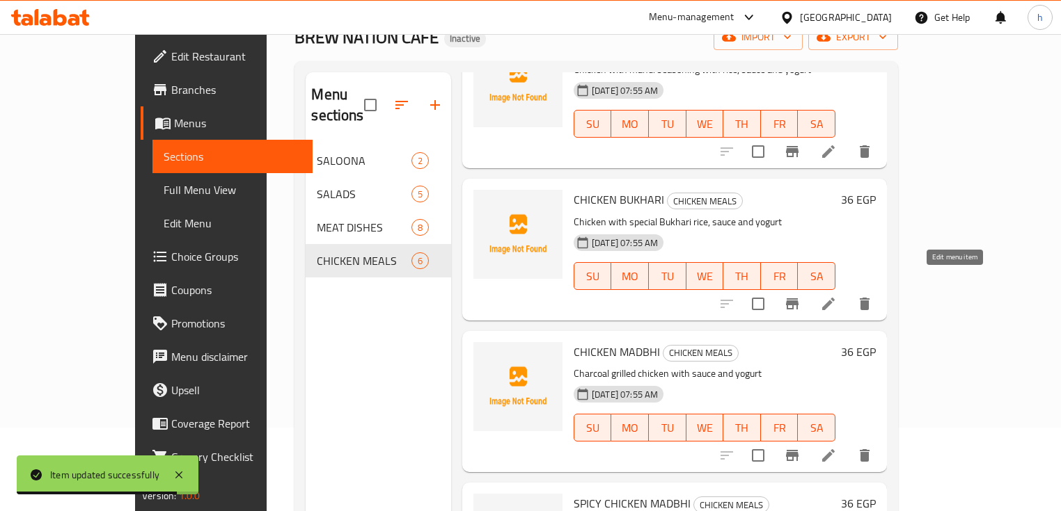
click at [836, 296] on icon at bounding box center [828, 304] width 17 height 17
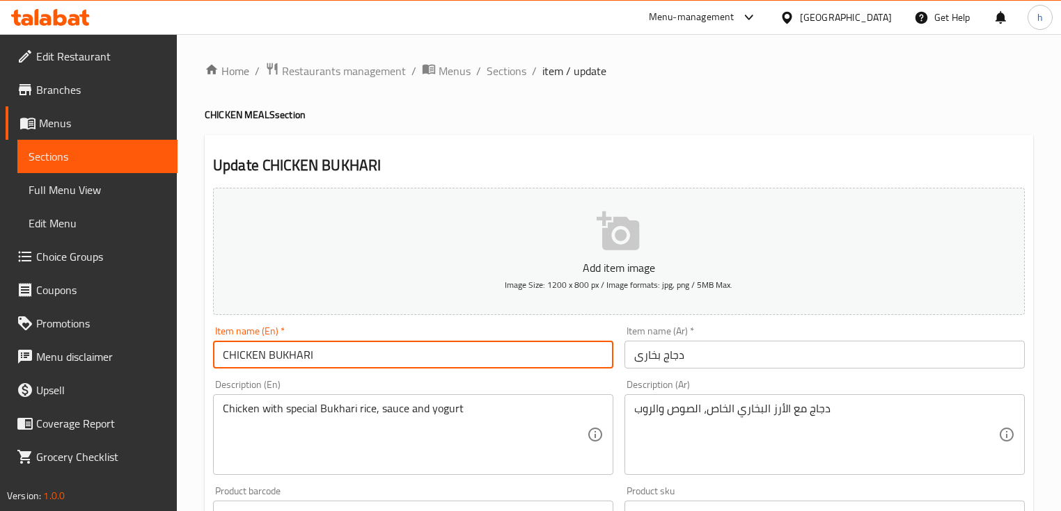
drag, startPoint x: 230, startPoint y: 354, endPoint x: 265, endPoint y: 356, distance: 35.6
click at [265, 356] on input "CHICKEN BUKHARI" at bounding box center [413, 355] width 400 height 28
drag, startPoint x: 267, startPoint y: 353, endPoint x: 206, endPoint y: 392, distance: 72.0
click at [325, 360] on input "Chicken BUKHARI" at bounding box center [413, 355] width 400 height 28
drag, startPoint x: 220, startPoint y: 354, endPoint x: 380, endPoint y: 358, distance: 160.1
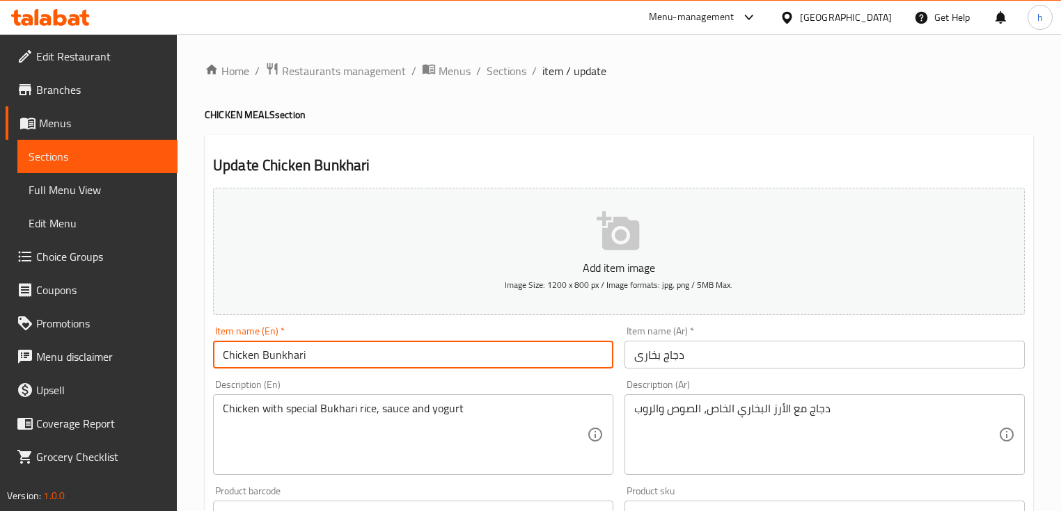
click at [380, 358] on input "Chicken Bunkhari" at bounding box center [413, 355] width 400 height 28
click at [276, 358] on input "Chicken Bunkhari" at bounding box center [413, 355] width 400 height 28
click at [278, 356] on input "Chicken Bunkhari" at bounding box center [413, 355] width 400 height 28
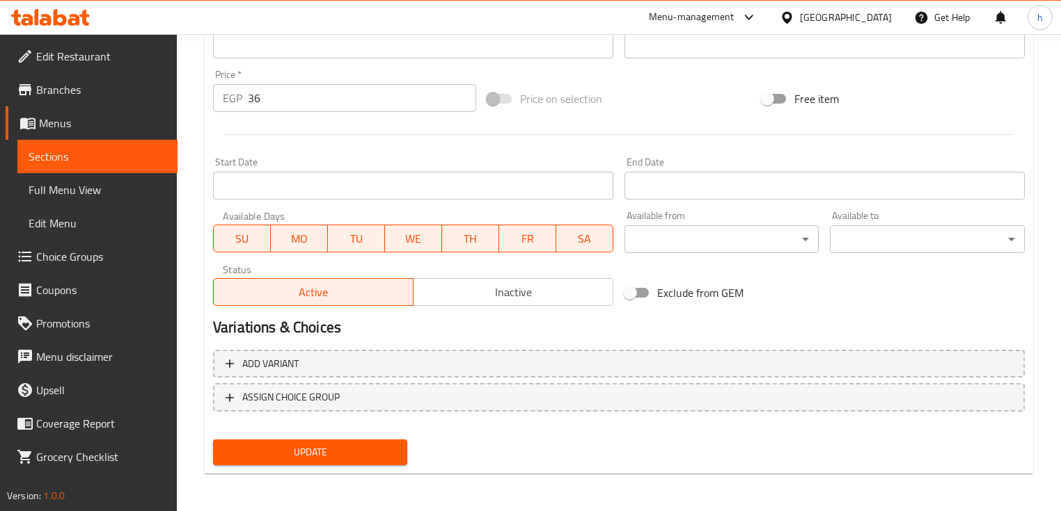
scroll to position [471, 0]
type input "Chicken Bukhari"
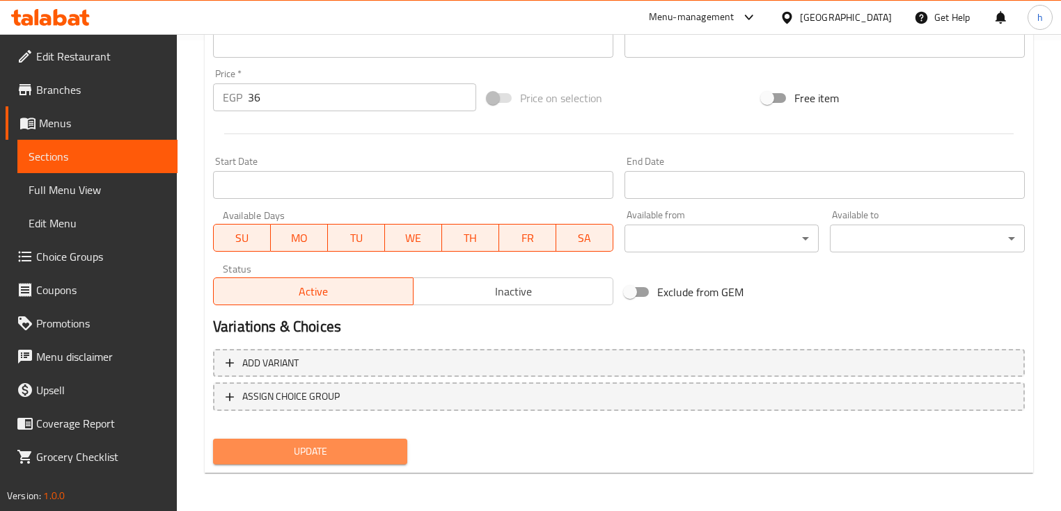
click at [360, 456] on span "Update" at bounding box center [310, 451] width 172 height 17
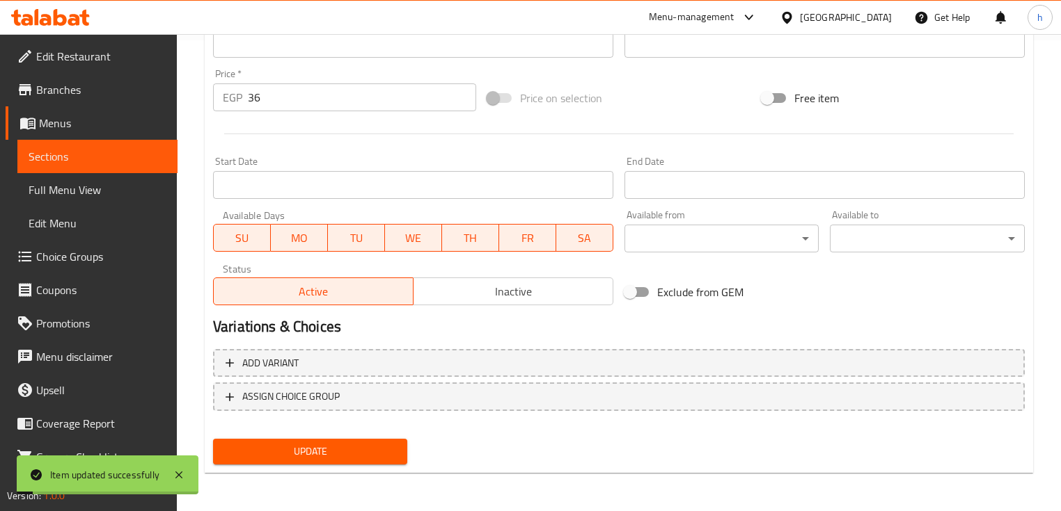
click at [131, 152] on span "Sections" at bounding box center [98, 156] width 138 height 17
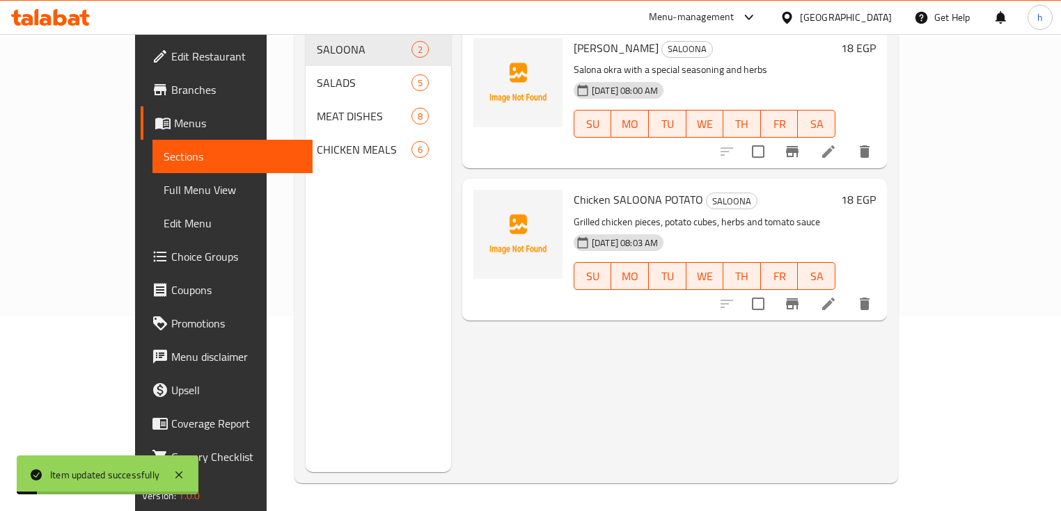
scroll to position [195, 0]
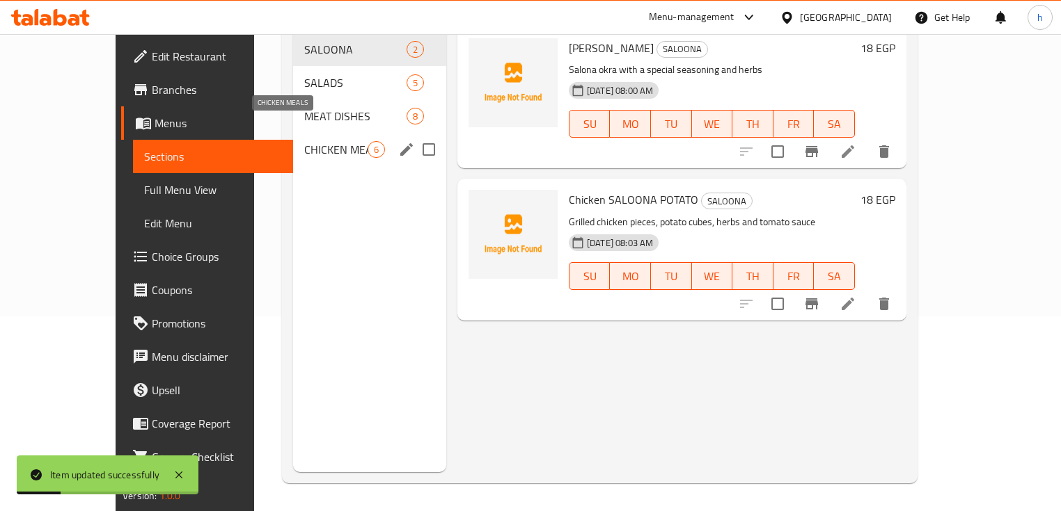
click at [304, 141] on span "CHICKEN MEALS" at bounding box center [335, 149] width 63 height 17
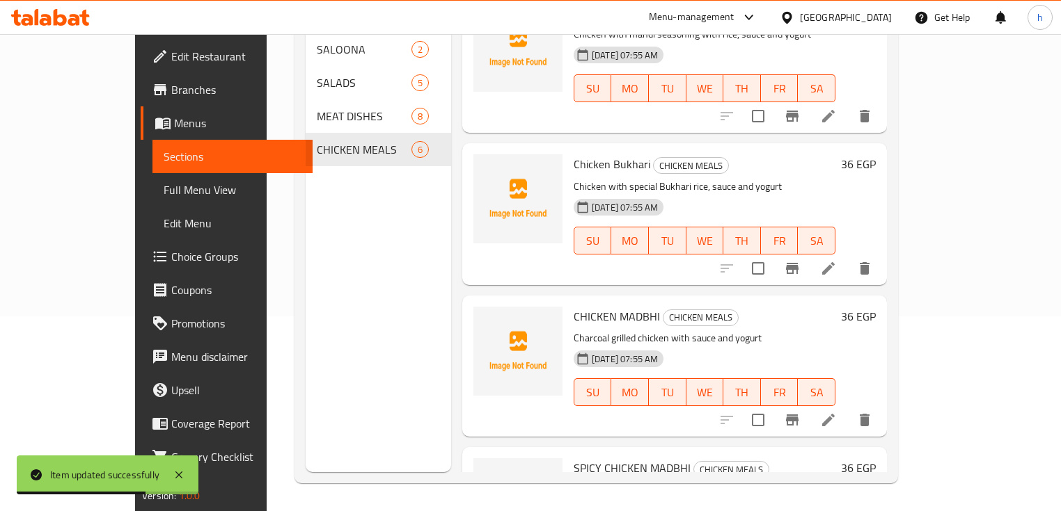
scroll to position [111, 0]
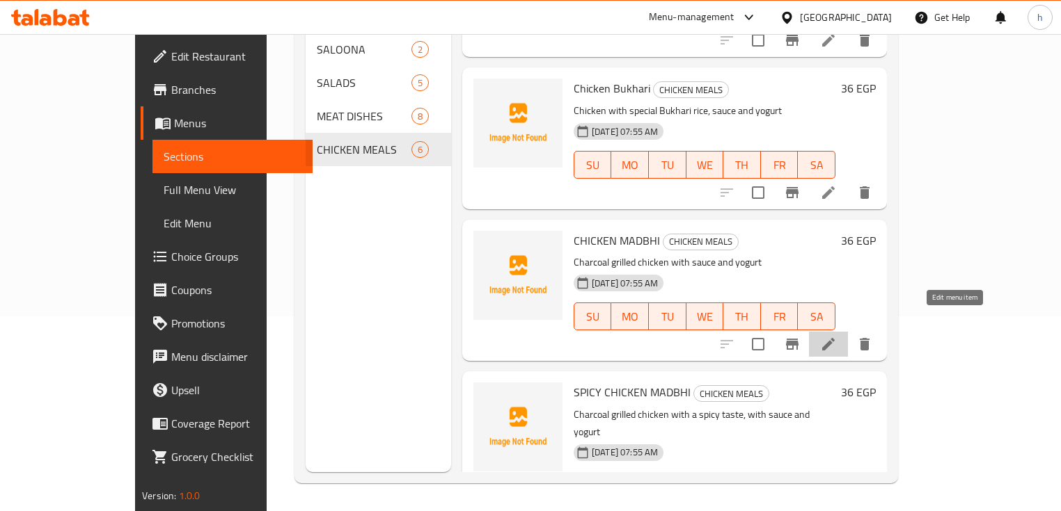
click at [836, 336] on icon at bounding box center [828, 344] width 17 height 17
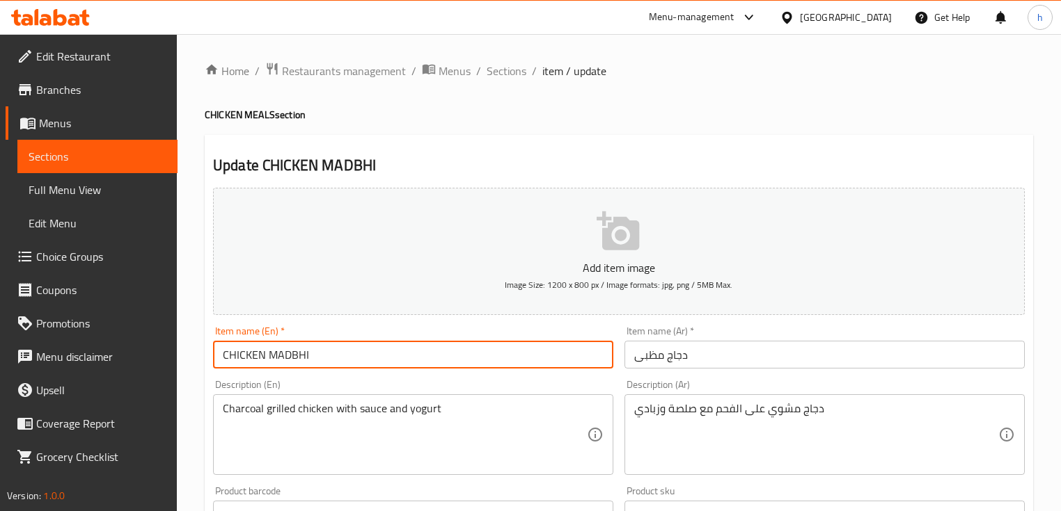
drag, startPoint x: 267, startPoint y: 356, endPoint x: 326, endPoint y: 353, distance: 59.3
click at [326, 353] on input "CHICKEN MADBHI" at bounding box center [413, 355] width 400 height 28
drag, startPoint x: 227, startPoint y: 354, endPoint x: 271, endPoint y: 353, distance: 43.9
click at [271, 353] on input "CHICKEN MADBHI" at bounding box center [413, 355] width 400 height 28
click at [218, 354] on input "CHICKEN MADBHI" at bounding box center [413, 355] width 400 height 28
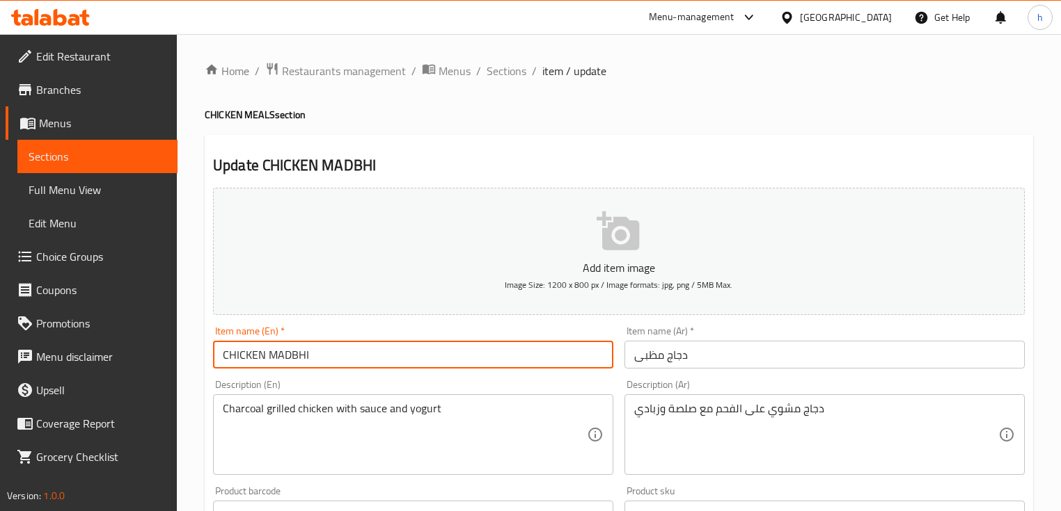
drag, startPoint x: 227, startPoint y: 353, endPoint x: 262, endPoint y: 357, distance: 35.0
click at [262, 357] on input "CHICKEN MADBHI" at bounding box center [413, 355] width 400 height 28
drag, startPoint x: 269, startPoint y: 356, endPoint x: 303, endPoint y: 355, distance: 33.4
click at [303, 355] on input "Chicken MADBHI" at bounding box center [413, 355] width 400 height 28
type input "Chicken Madhbi"
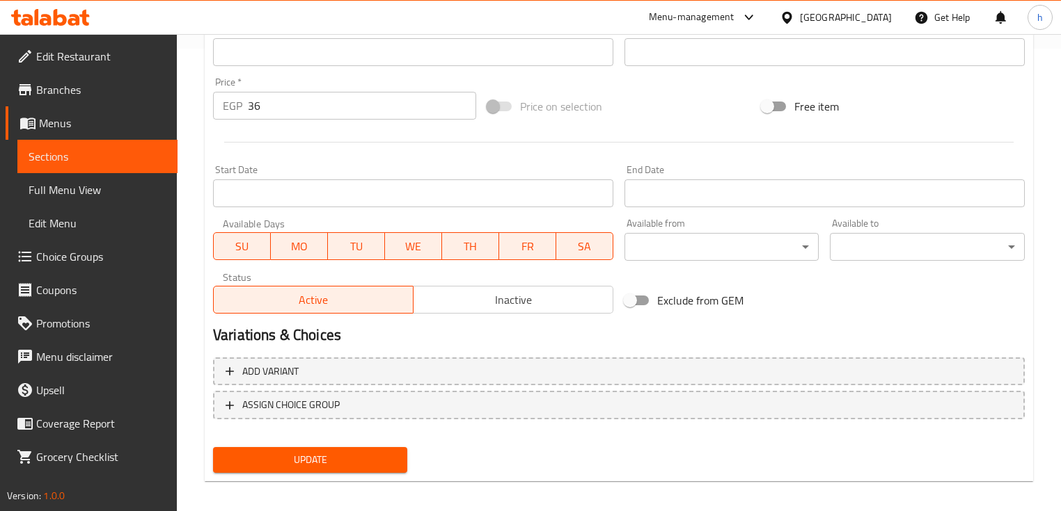
scroll to position [471, 0]
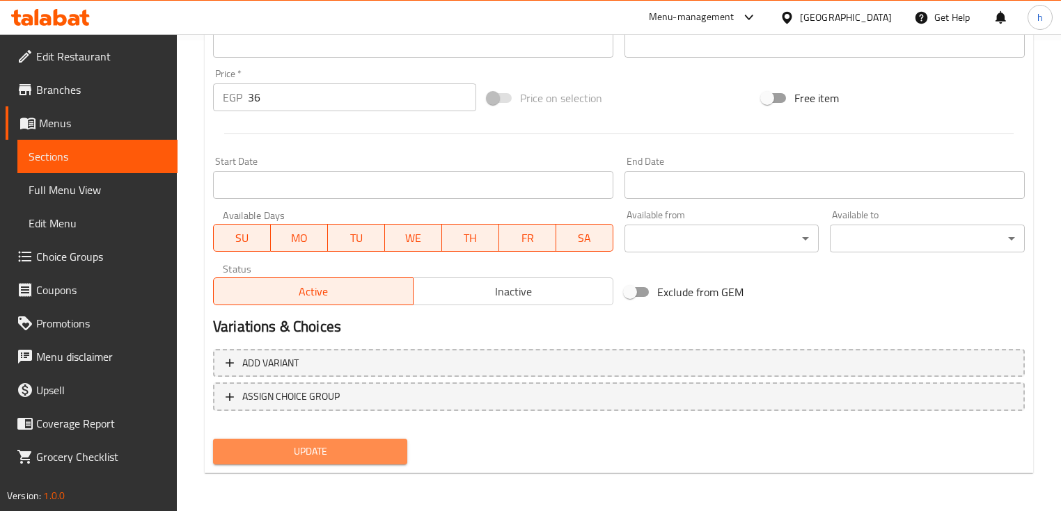
click at [299, 454] on span "Update" at bounding box center [310, 451] width 172 height 17
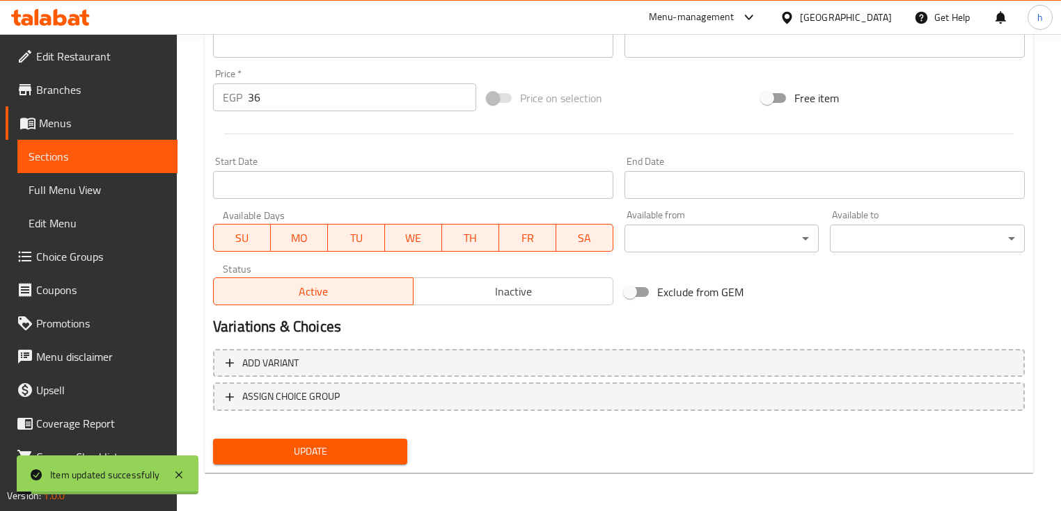
click at [120, 155] on span "Sections" at bounding box center [98, 156] width 138 height 17
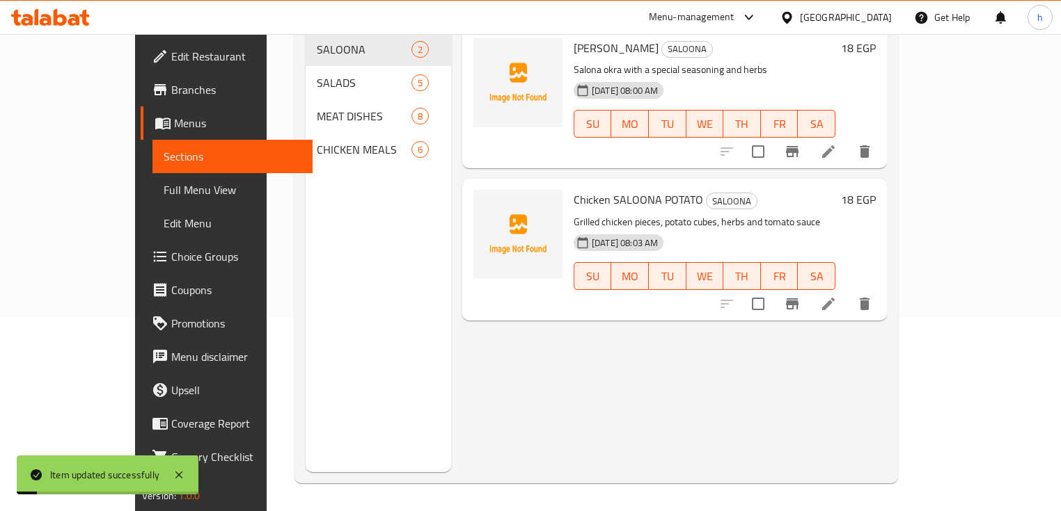
scroll to position [195, 0]
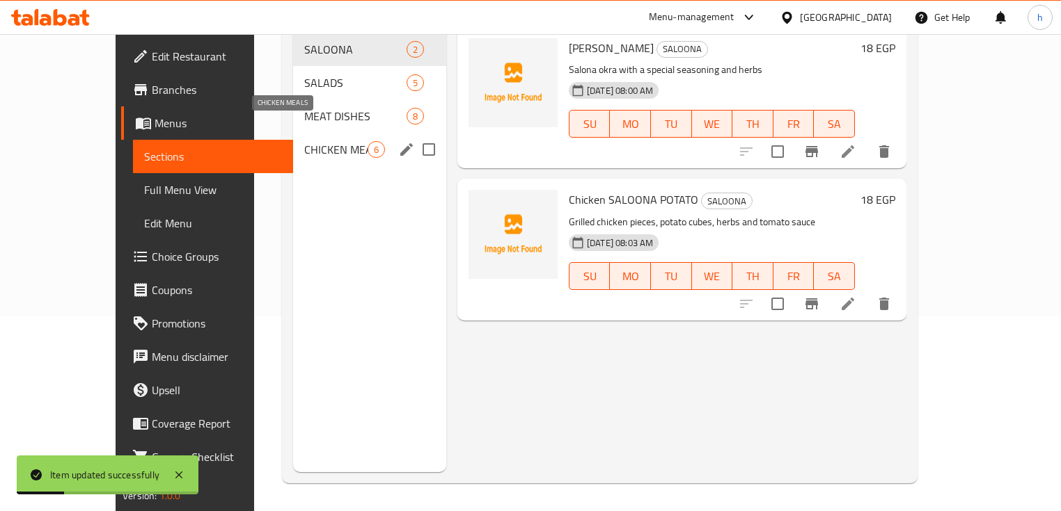
click at [310, 141] on span "CHICKEN MEALS" at bounding box center [335, 149] width 63 height 17
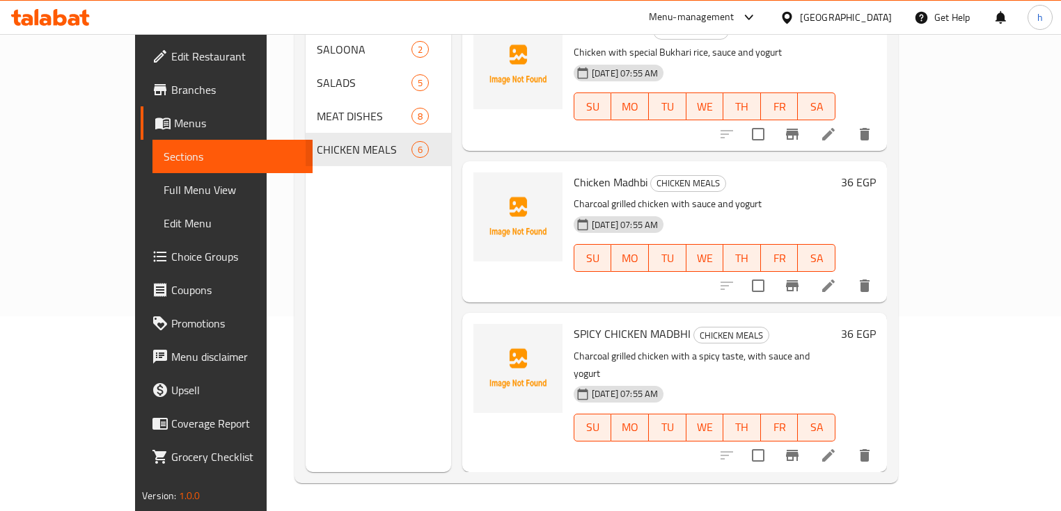
scroll to position [278, 0]
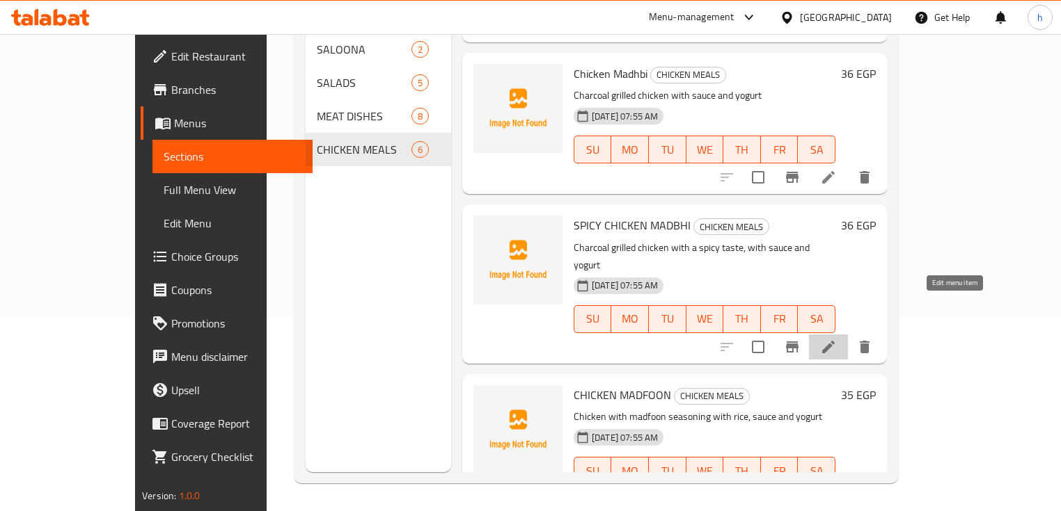
click at [836, 339] on icon at bounding box center [828, 347] width 17 height 17
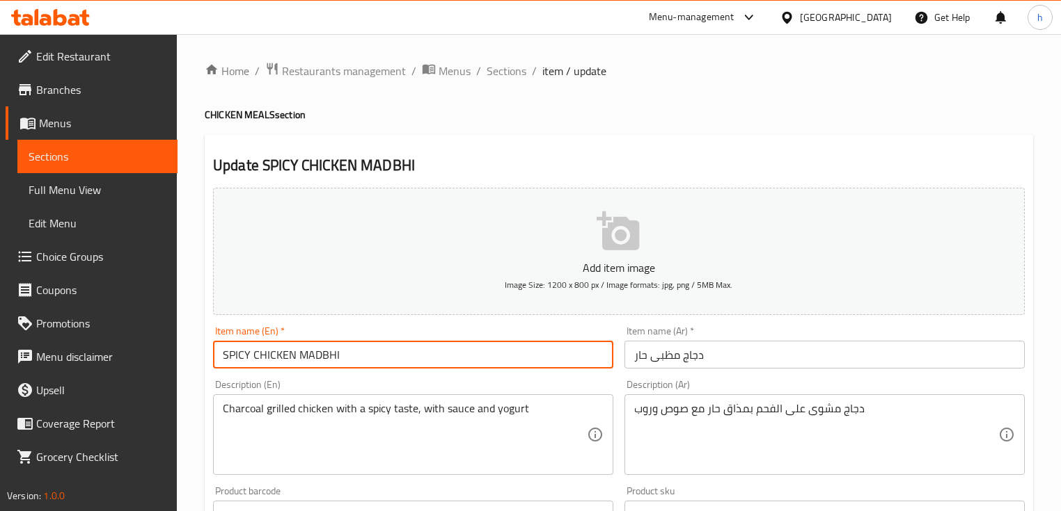
drag, startPoint x: 248, startPoint y: 354, endPoint x: 225, endPoint y: 354, distance: 22.3
click at [225, 354] on input "SPICY CHICKEN MADBHI" at bounding box center [413, 355] width 400 height 28
drag, startPoint x: 290, startPoint y: 355, endPoint x: 255, endPoint y: 354, distance: 34.8
click at [255, 354] on input "Spicy CHICKEN MADBHI" at bounding box center [413, 355] width 400 height 28
drag, startPoint x: 299, startPoint y: 356, endPoint x: 330, endPoint y: 356, distance: 31.3
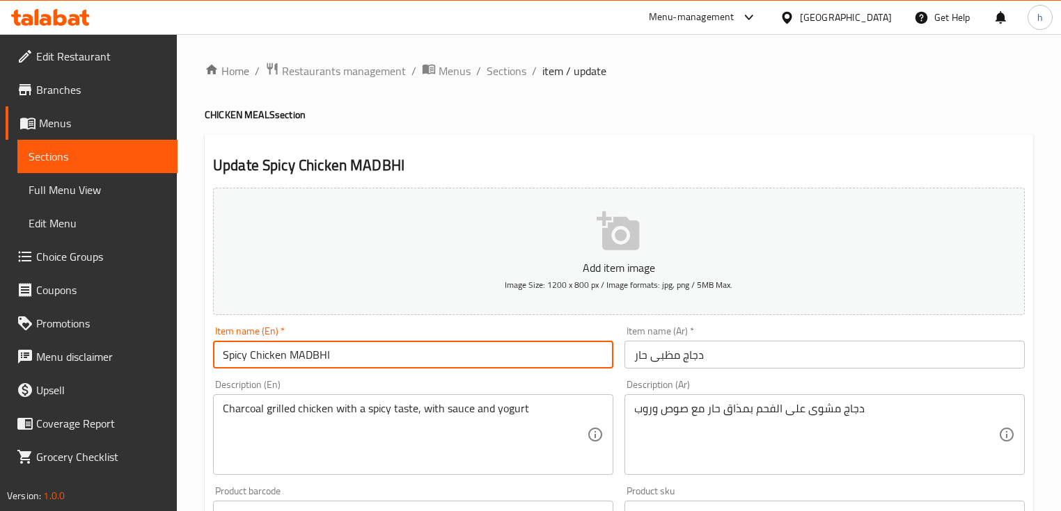
click at [330, 356] on input "Spicy Chicken MADBHI" at bounding box center [413, 355] width 400 height 28
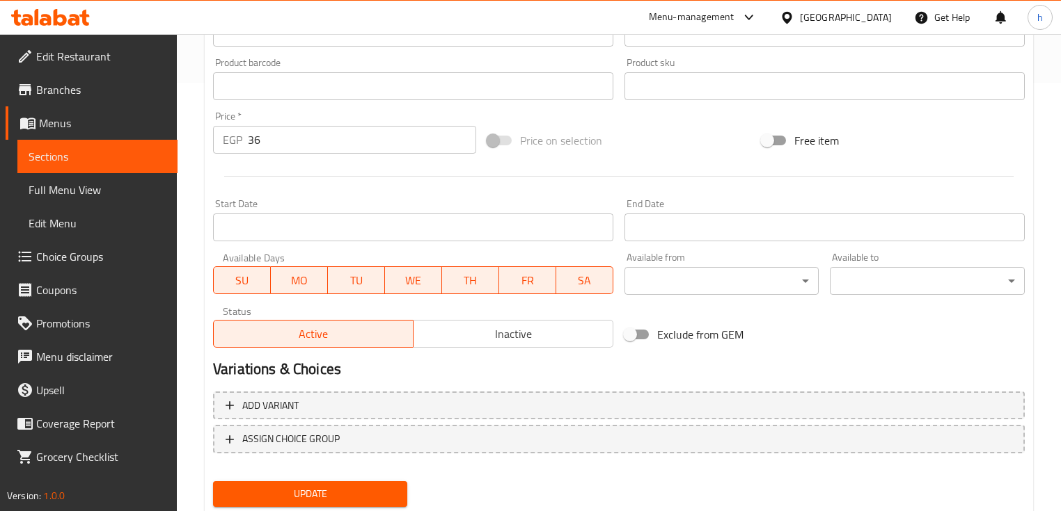
scroll to position [471, 0]
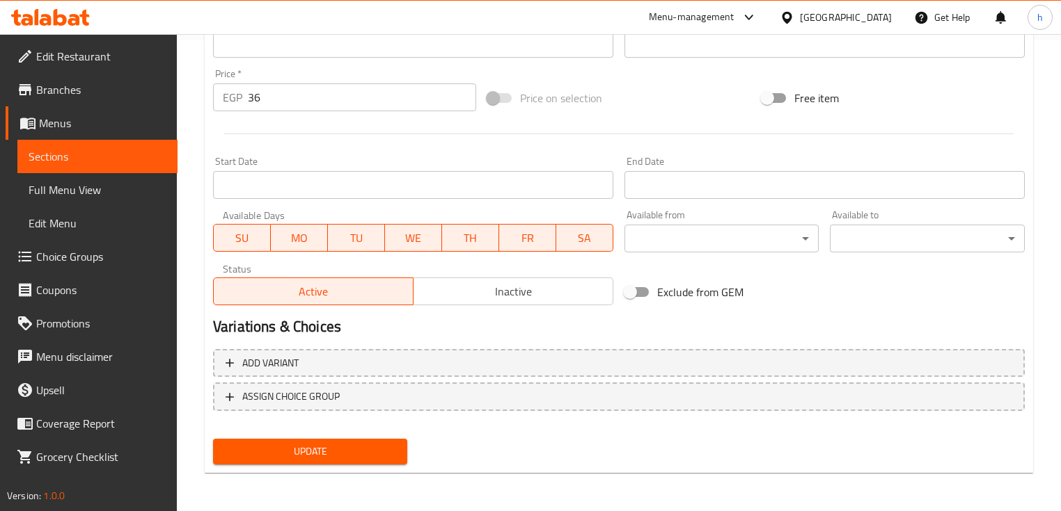
type input "Spicy Chicken Madhbi"
click at [278, 451] on span "Update" at bounding box center [310, 451] width 172 height 17
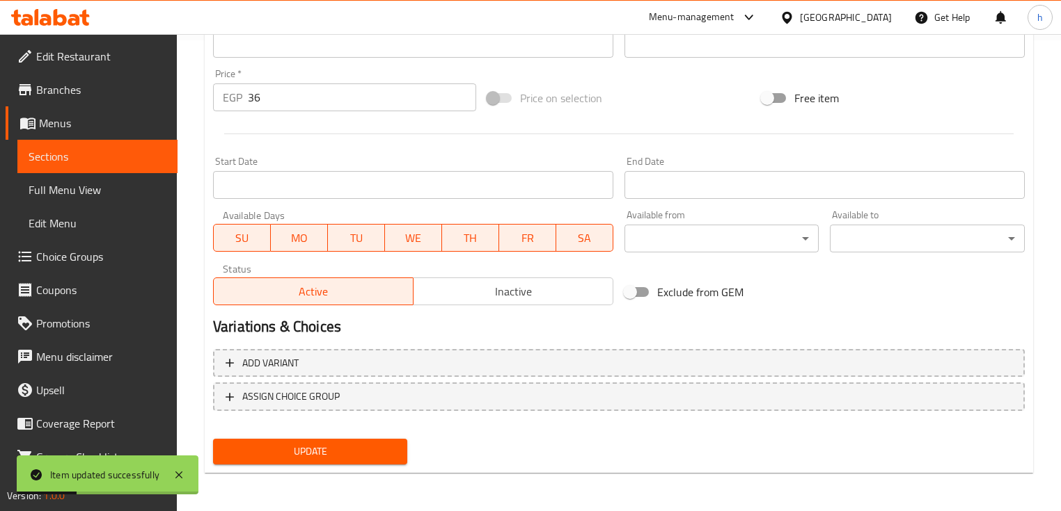
click at [78, 149] on span "Sections" at bounding box center [98, 156] width 138 height 17
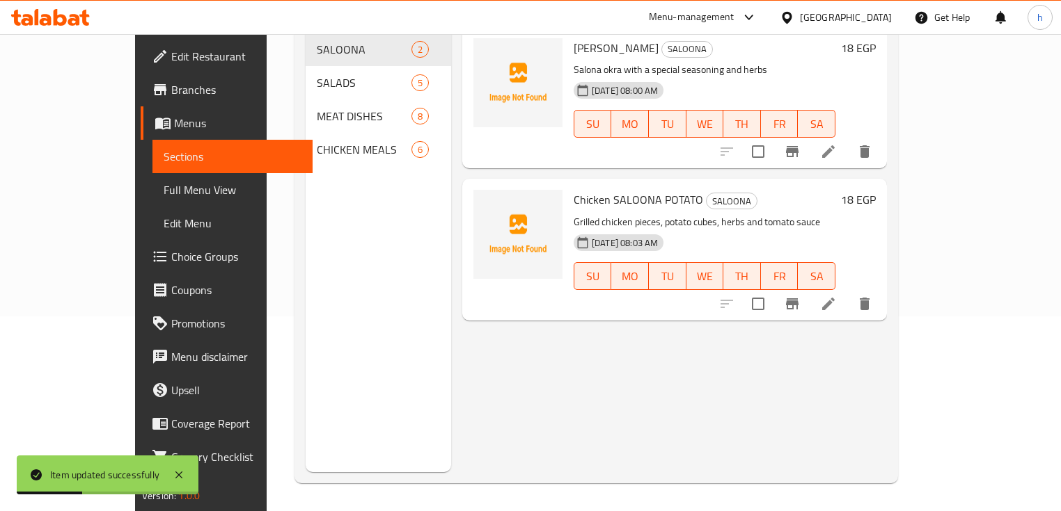
scroll to position [195, 0]
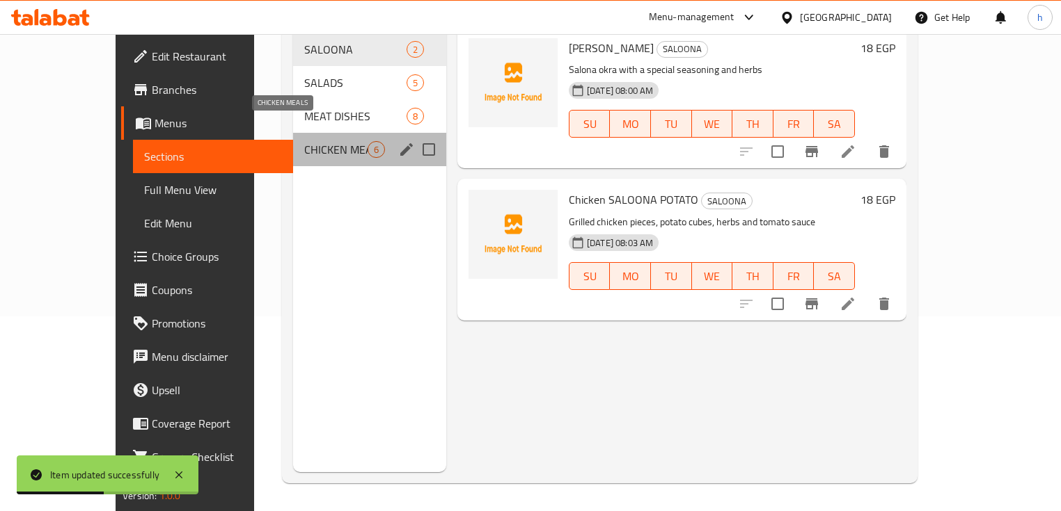
click at [304, 141] on span "CHICKEN MEALS" at bounding box center [335, 149] width 63 height 17
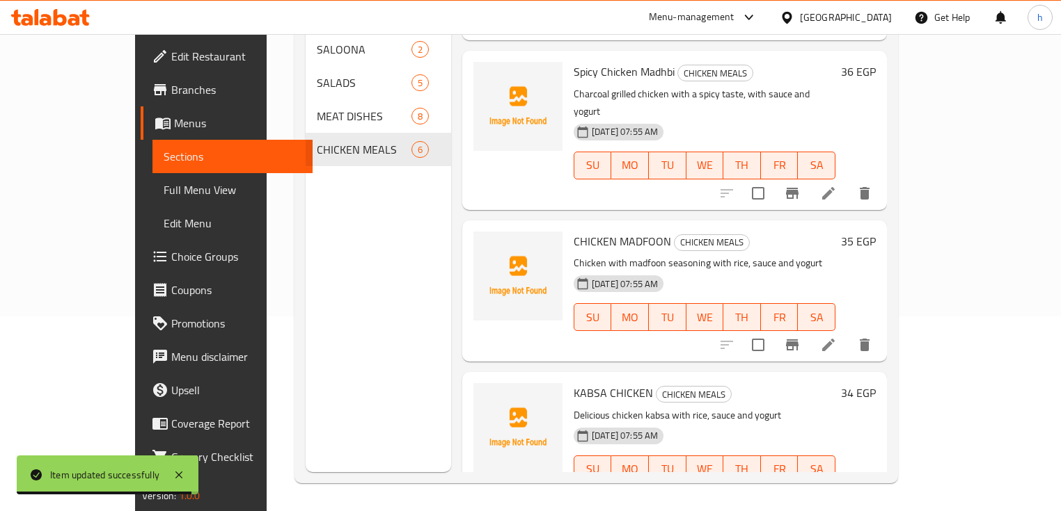
scroll to position [435, 0]
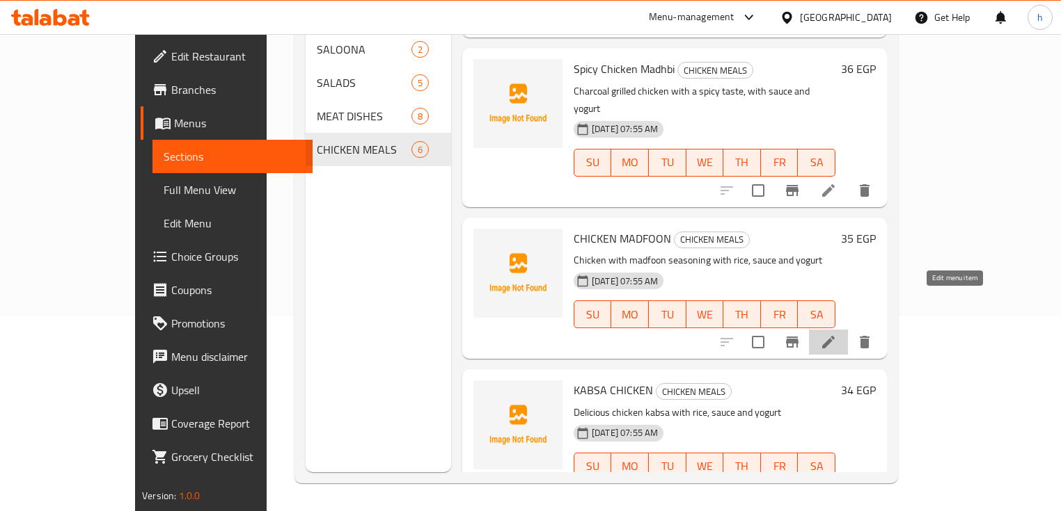
click at [834, 336] on icon at bounding box center [828, 342] width 13 height 13
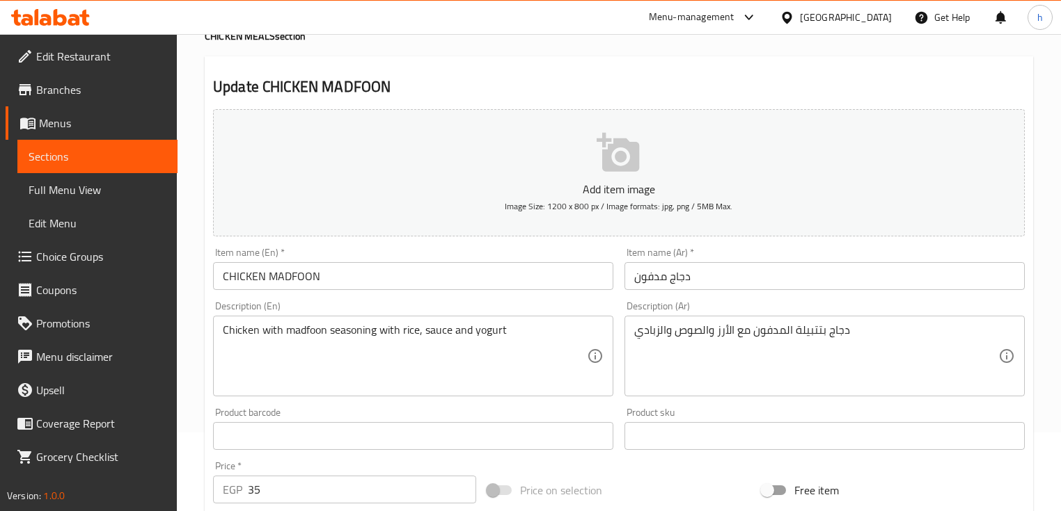
scroll to position [111, 0]
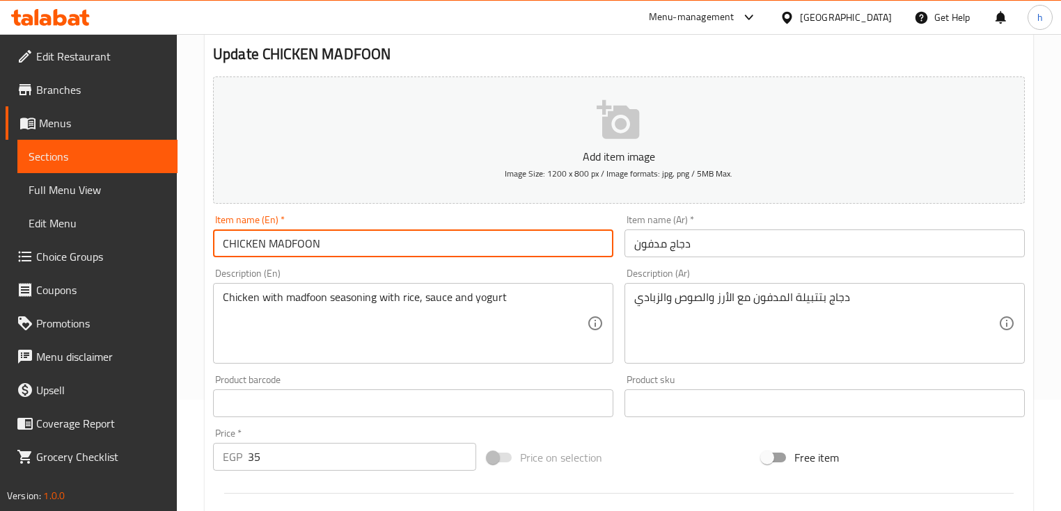
drag, startPoint x: 263, startPoint y: 241, endPoint x: 232, endPoint y: 242, distance: 31.3
click at [232, 242] on input "CHICKEN MADFOON" at bounding box center [413, 244] width 400 height 28
drag, startPoint x: 271, startPoint y: 241, endPoint x: 326, endPoint y: 246, distance: 55.1
click at [326, 246] on input "Chicken MADFOON" at bounding box center [413, 244] width 400 height 28
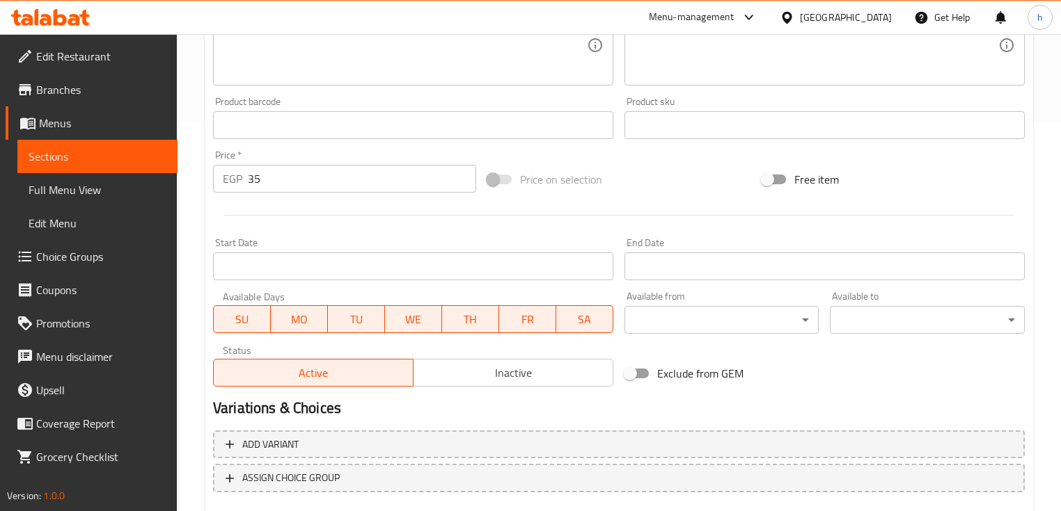
scroll to position [471, 0]
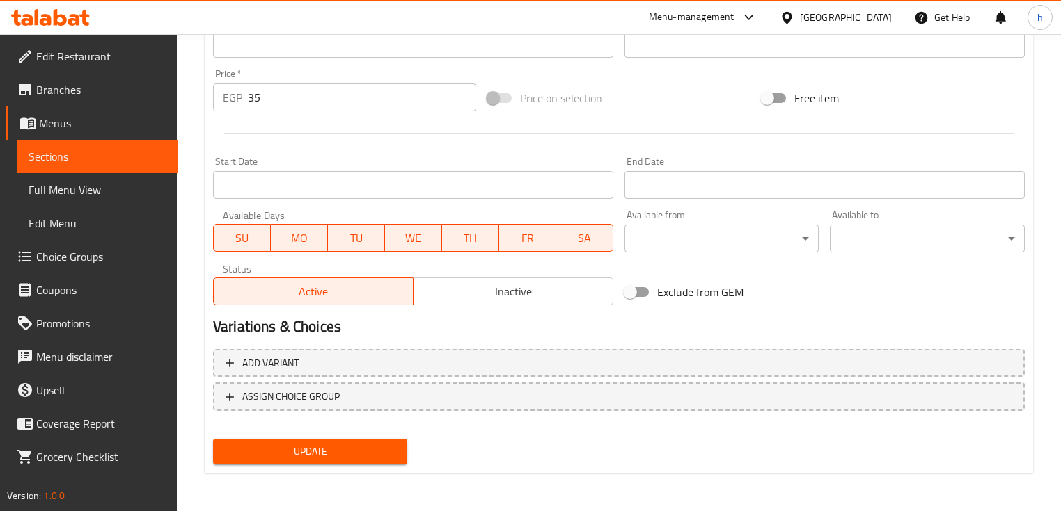
type input "Chicken Madfoon"
click at [282, 455] on span "Update" at bounding box center [310, 451] width 172 height 17
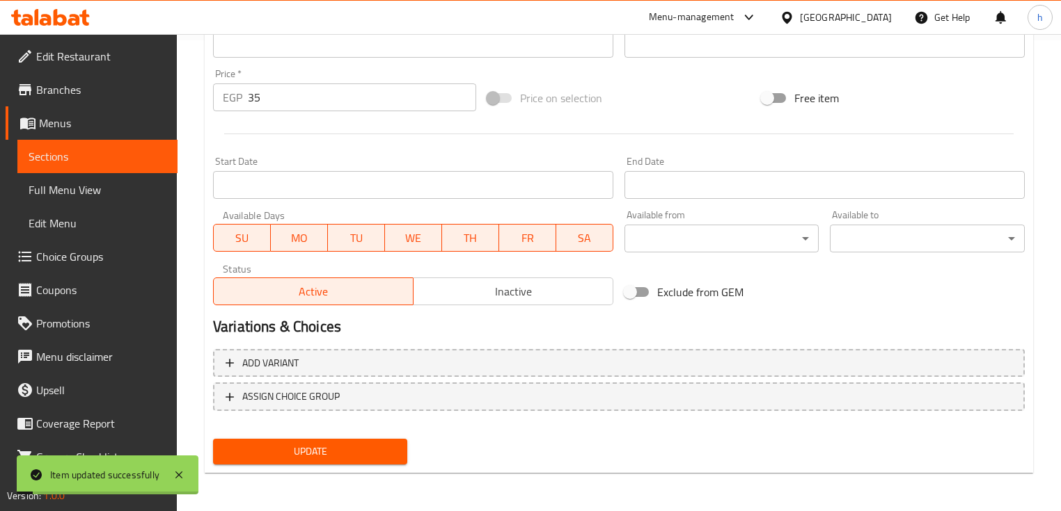
click at [100, 151] on span "Sections" at bounding box center [98, 156] width 138 height 17
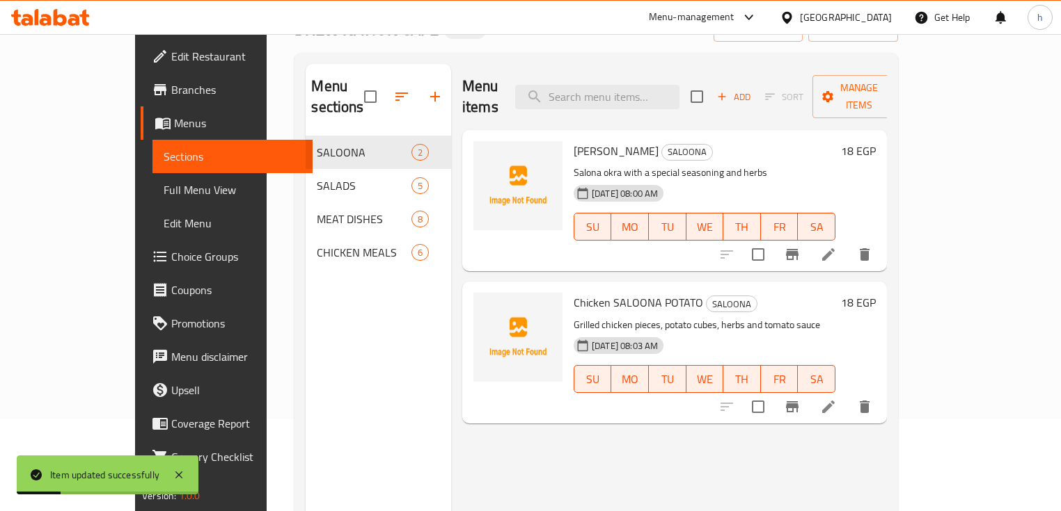
scroll to position [84, 0]
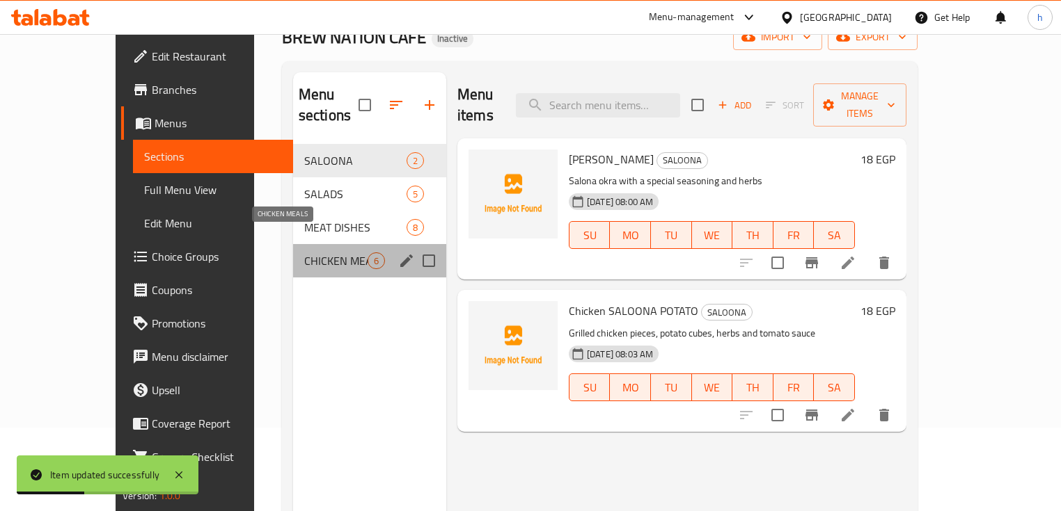
click at [304, 253] on span "CHICKEN MEALS" at bounding box center [335, 261] width 63 height 17
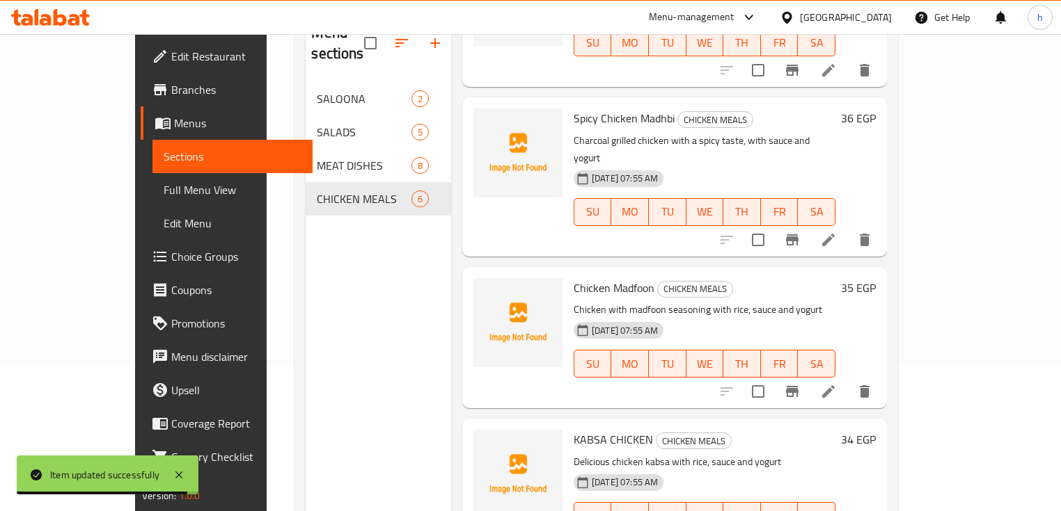
scroll to position [195, 0]
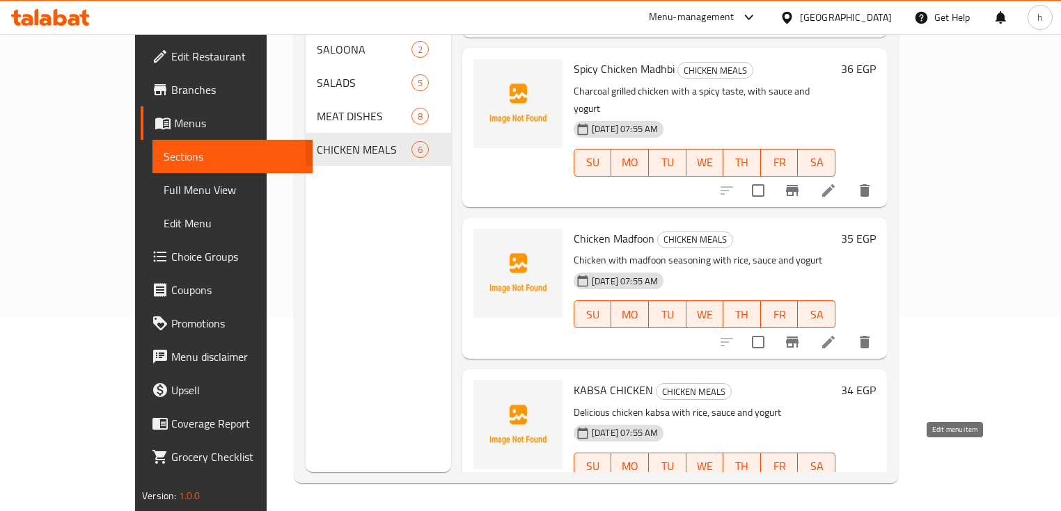
click at [834, 489] on icon at bounding box center [828, 495] width 13 height 13
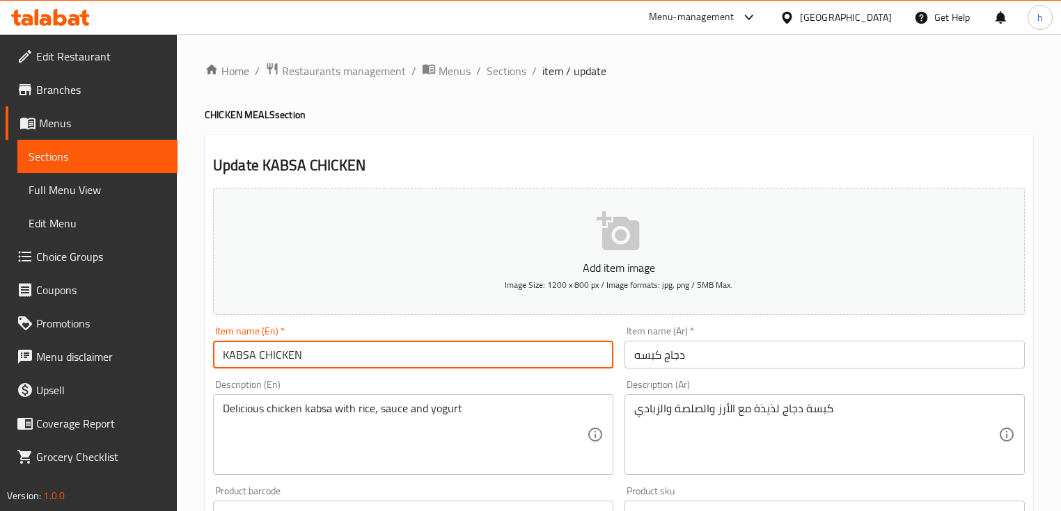
drag, startPoint x: 228, startPoint y: 354, endPoint x: 255, endPoint y: 356, distance: 27.3
click at [255, 356] on input "KABSA CHICKEN" at bounding box center [413, 355] width 400 height 28
drag, startPoint x: 258, startPoint y: 354, endPoint x: 325, endPoint y: 357, distance: 66.9
click at [320, 357] on input "Kabsa CHICKEN" at bounding box center [413, 355] width 400 height 28
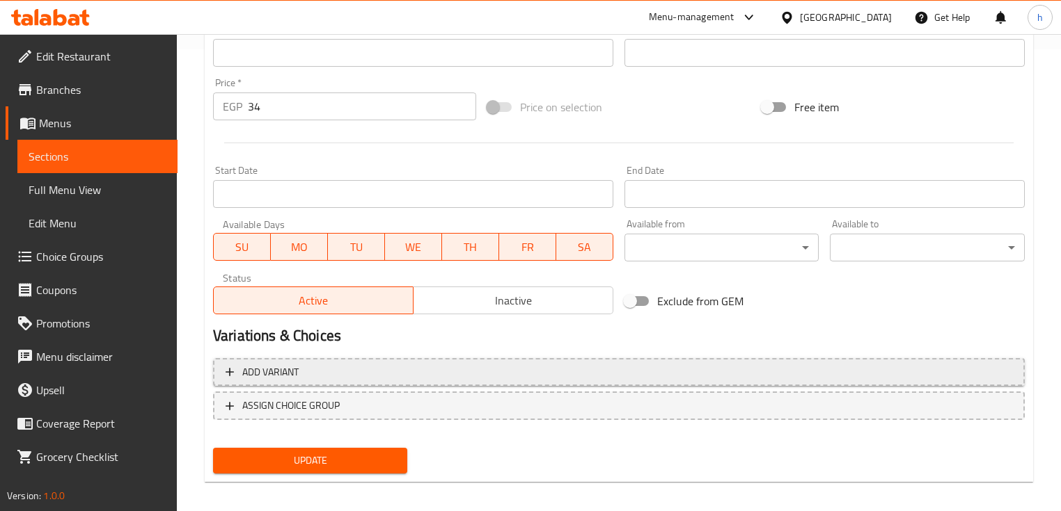
scroll to position [471, 0]
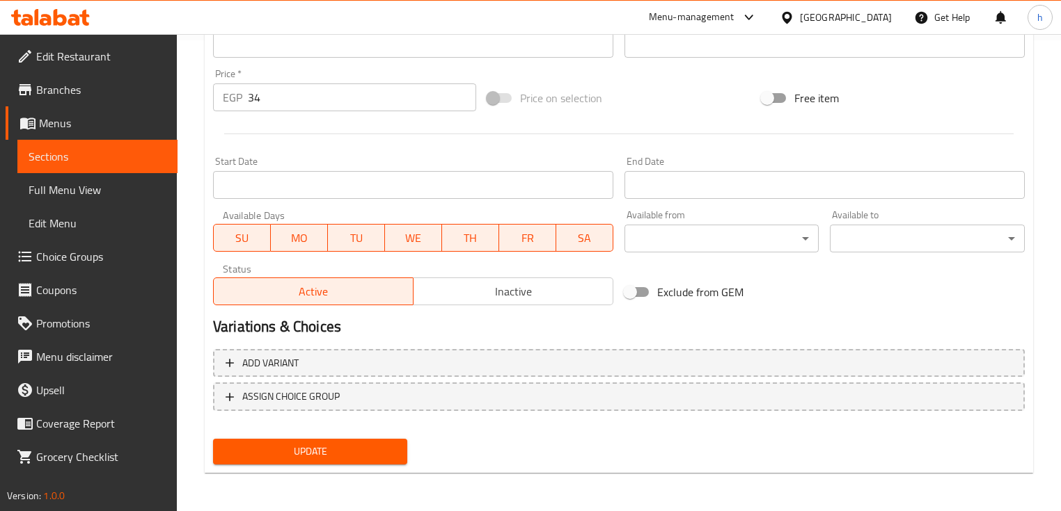
type input "Kabsa Chicken"
click at [285, 452] on span "Update" at bounding box center [310, 451] width 172 height 17
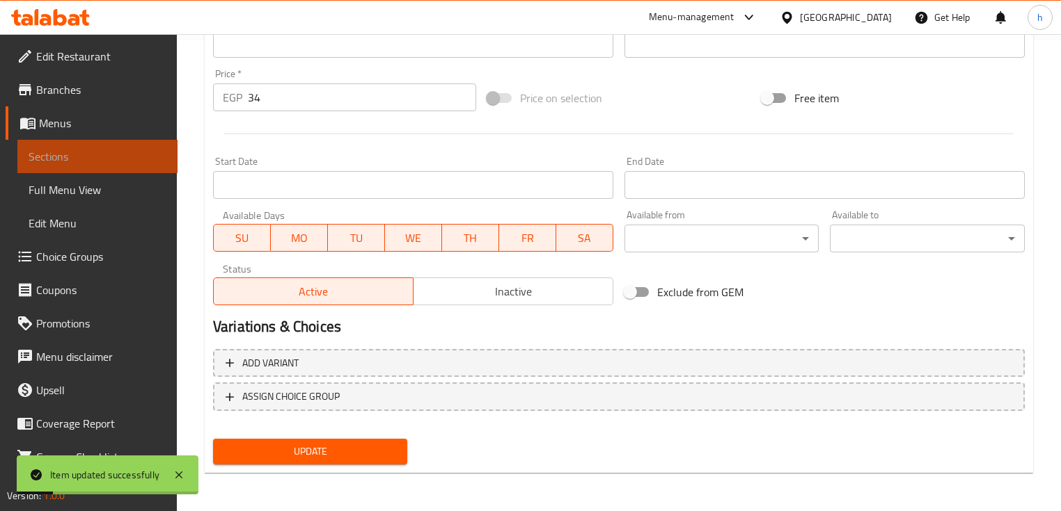
click at [106, 154] on span "Sections" at bounding box center [98, 156] width 138 height 17
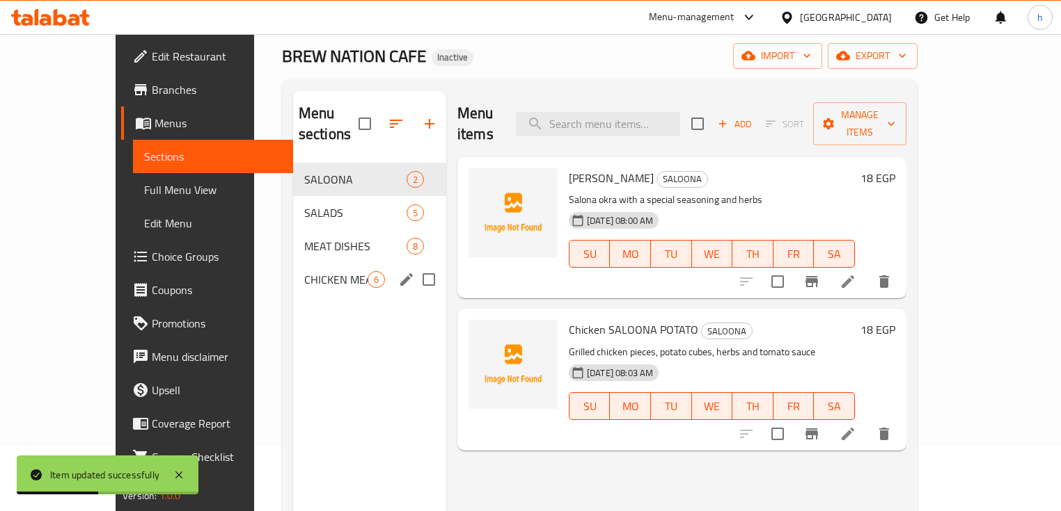
scroll to position [28, 0]
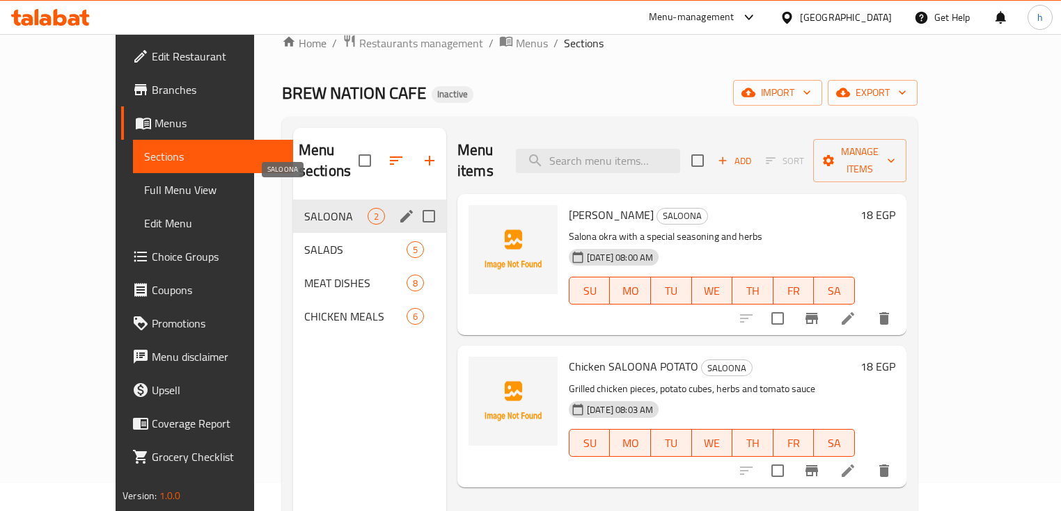
click at [309, 208] on span "SALOONA" at bounding box center [335, 216] width 63 height 17
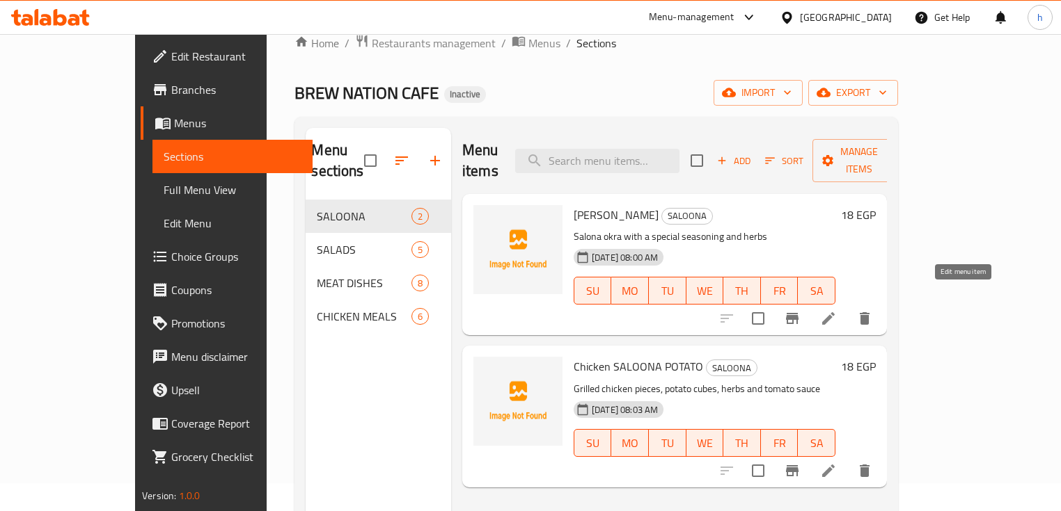
click at [836, 310] on icon at bounding box center [828, 318] width 17 height 17
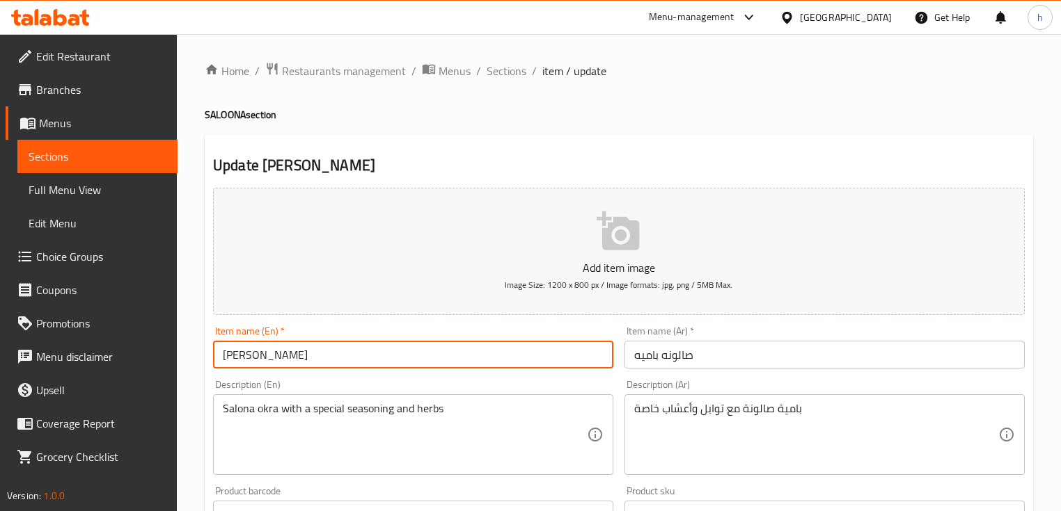
drag, startPoint x: 228, startPoint y: 354, endPoint x: 248, endPoint y: 356, distance: 20.3
click at [248, 356] on input "OKRA SALOONA" at bounding box center [413, 355] width 400 height 28
drag, startPoint x: 255, startPoint y: 356, endPoint x: 299, endPoint y: 359, distance: 44.0
click at [299, 359] on input "Okra SALOONA" at bounding box center [413, 355] width 400 height 28
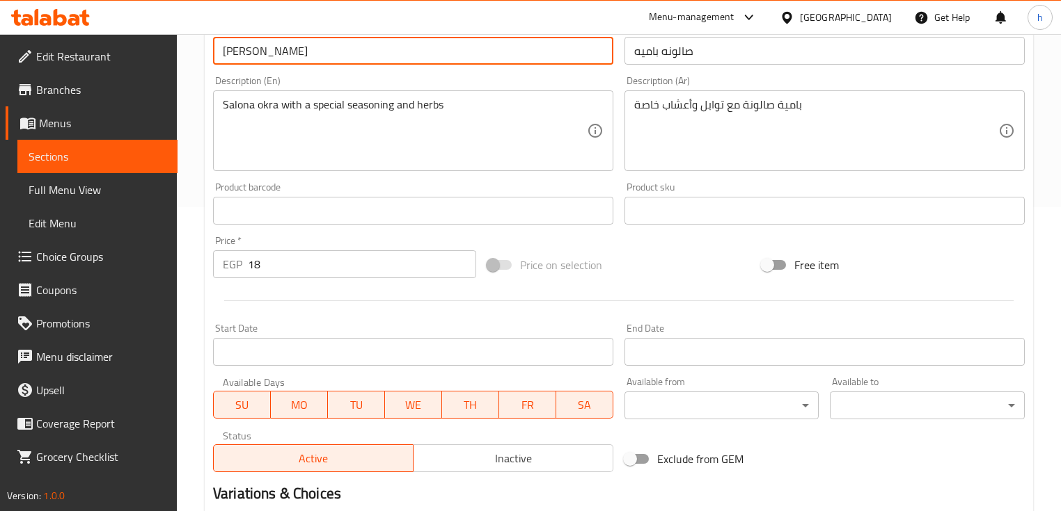
scroll to position [471, 0]
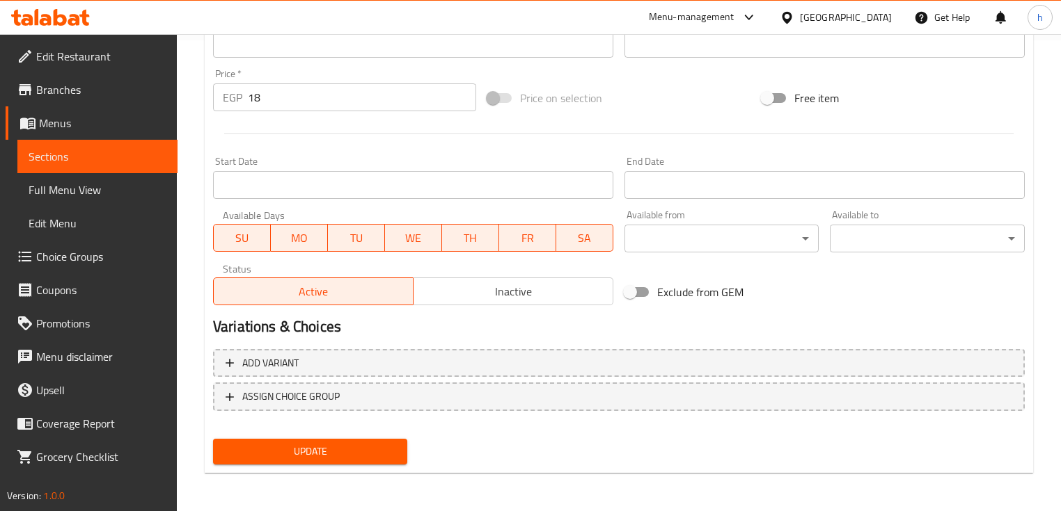
type input "Okra Saloona"
click at [334, 456] on span "Update" at bounding box center [310, 451] width 172 height 17
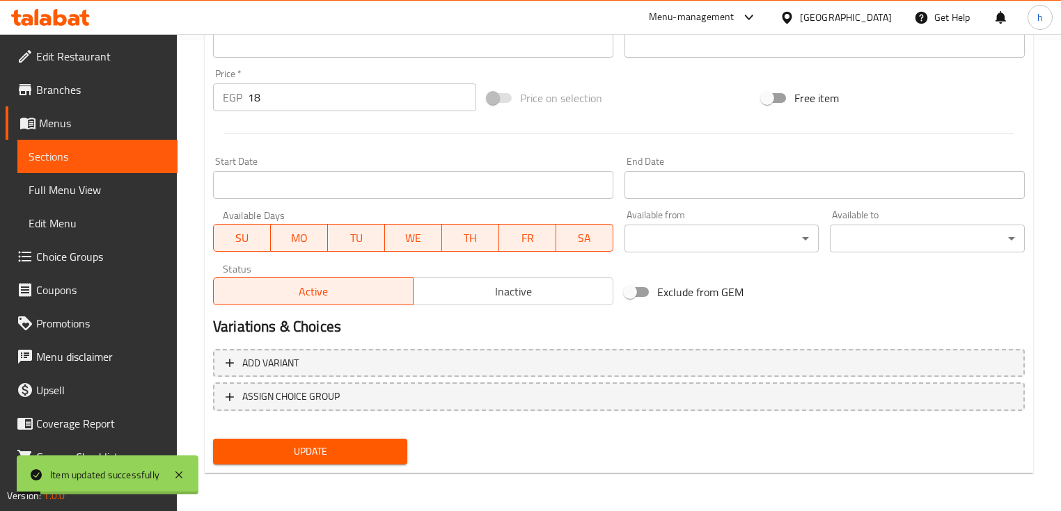
click at [47, 156] on span "Sections" at bounding box center [98, 156] width 138 height 17
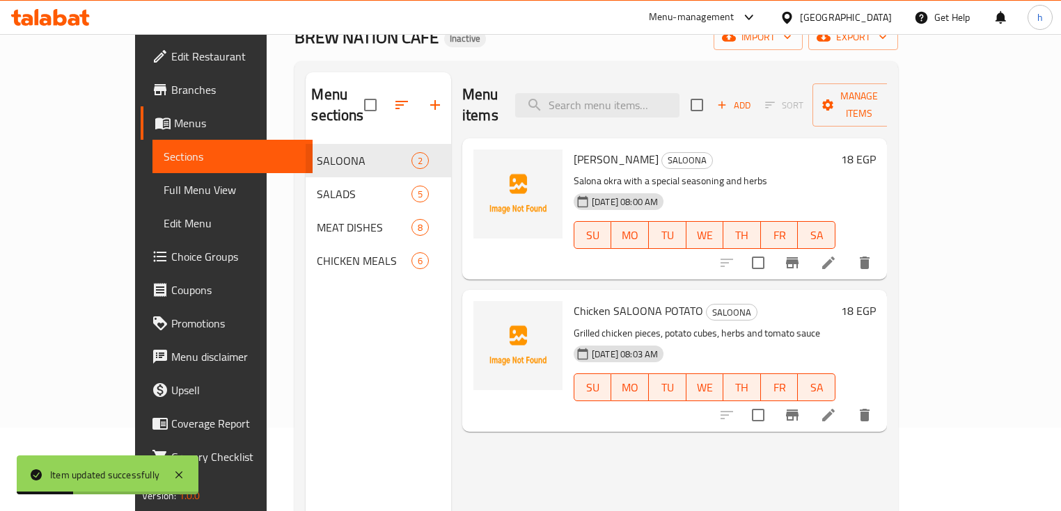
scroll to position [84, 0]
click at [836, 407] on icon at bounding box center [828, 415] width 17 height 17
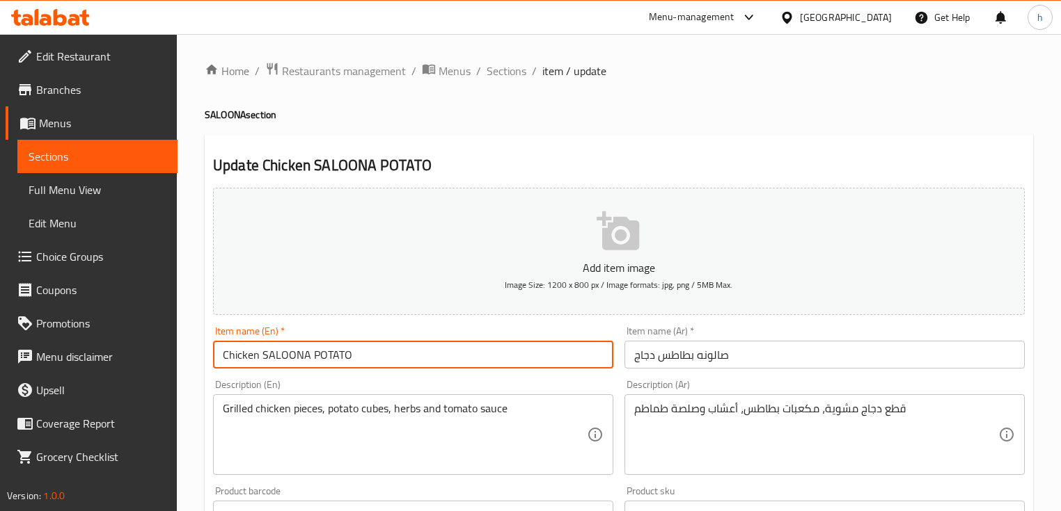
drag, startPoint x: 268, startPoint y: 356, endPoint x: 305, endPoint y: 356, distance: 36.9
click at [305, 356] on input "Chicken SALOONA POTATO" at bounding box center [413, 355] width 400 height 28
drag, startPoint x: 305, startPoint y: 355, endPoint x: 345, endPoint y: 359, distance: 40.6
click at [345, 359] on input "Chicken Saloona POTATO" at bounding box center [413, 355] width 400 height 28
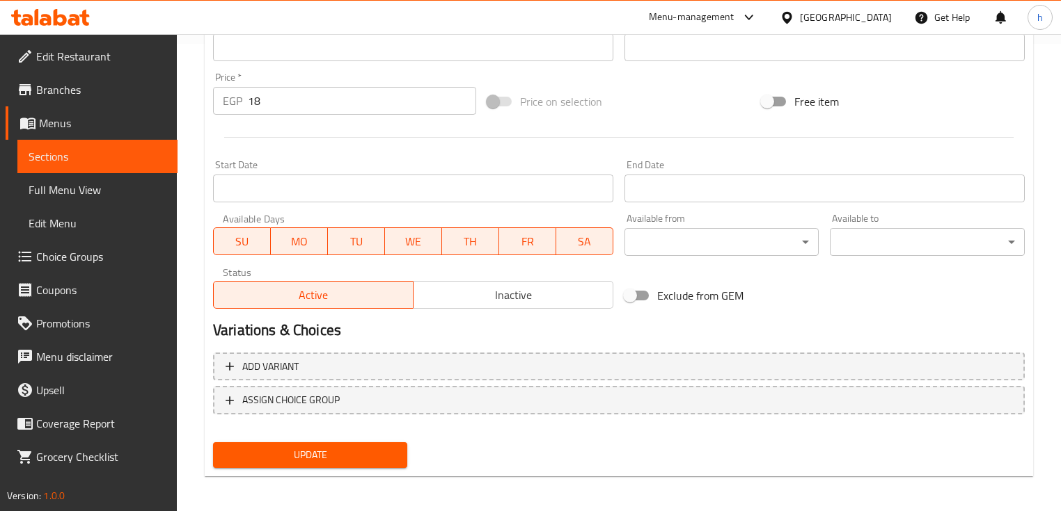
scroll to position [471, 0]
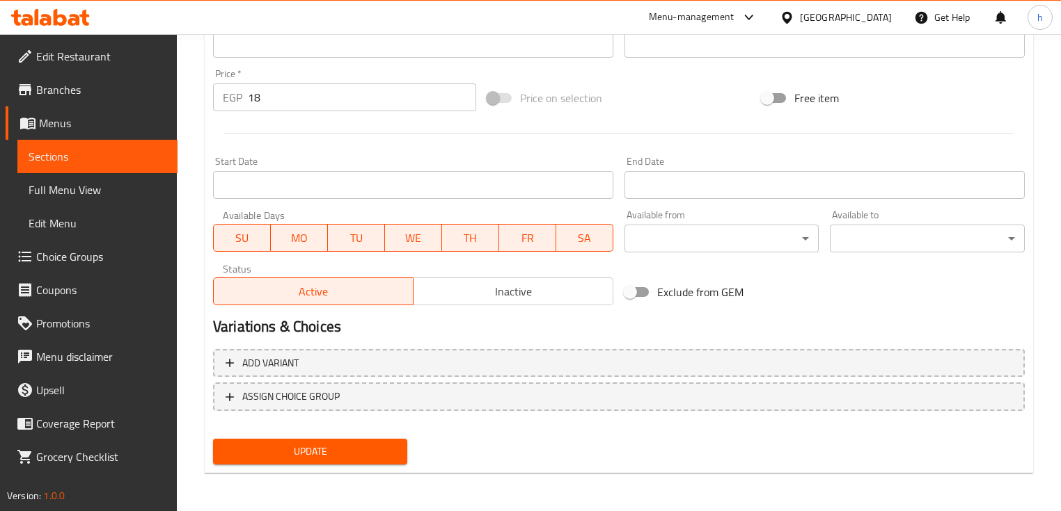
type input "Chicken Saloona Potato"
click at [285, 443] on span "Update" at bounding box center [310, 451] width 172 height 17
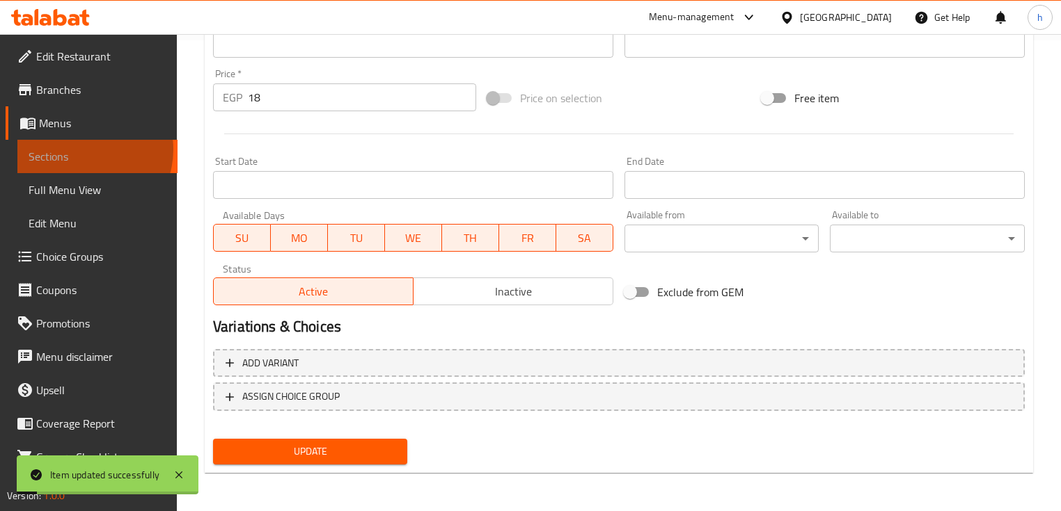
click at [84, 150] on span "Sections" at bounding box center [98, 156] width 138 height 17
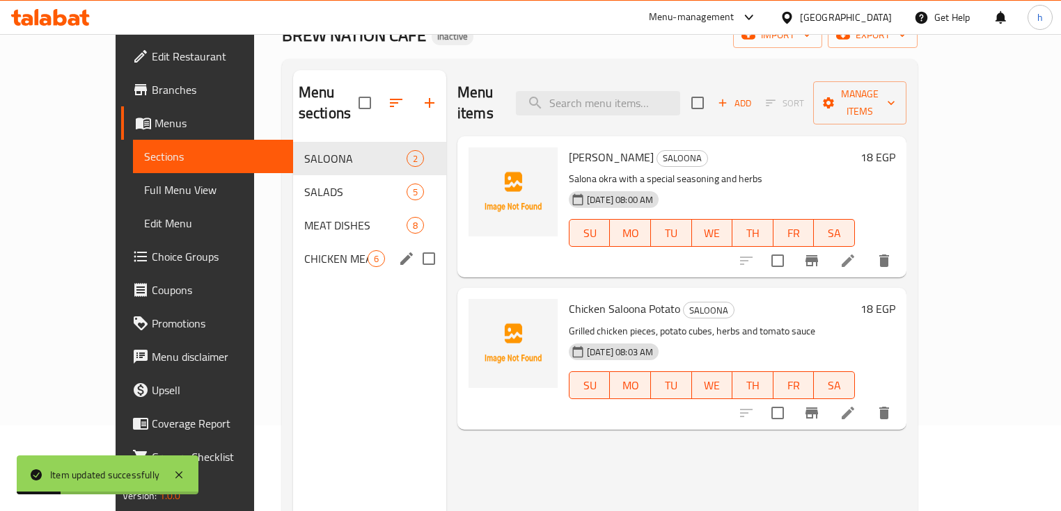
scroll to position [84, 0]
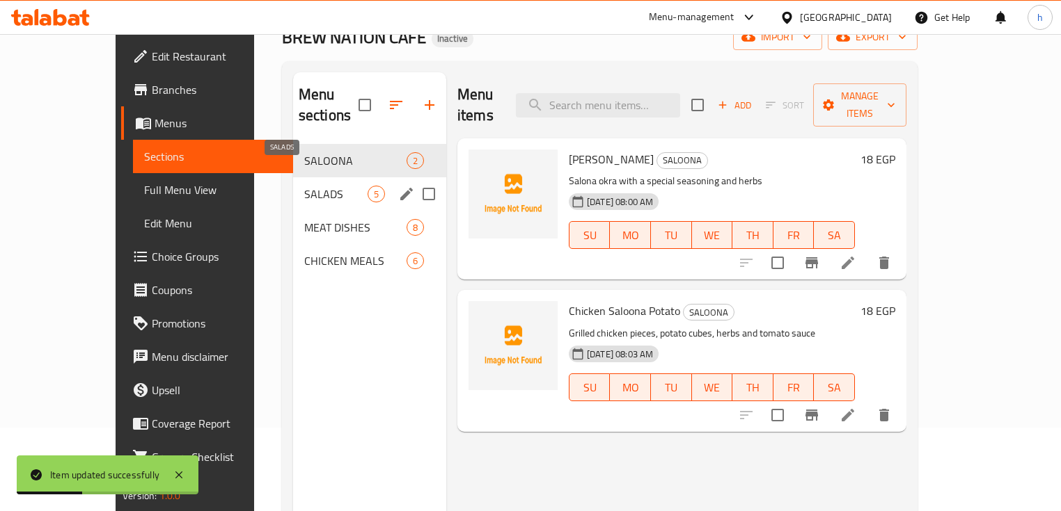
click at [315, 186] on span "SALADS" at bounding box center [335, 194] width 63 height 17
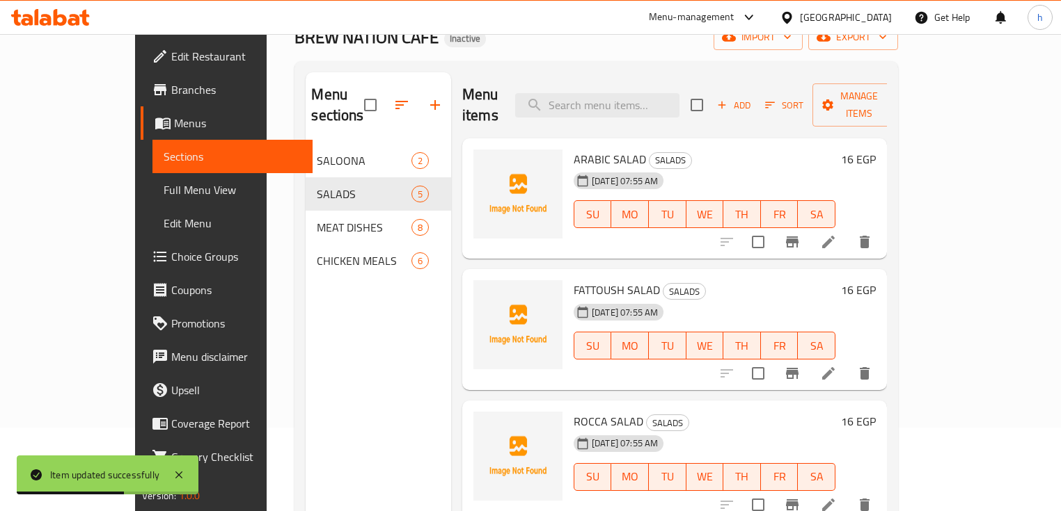
click at [834, 236] on icon at bounding box center [828, 242] width 13 height 13
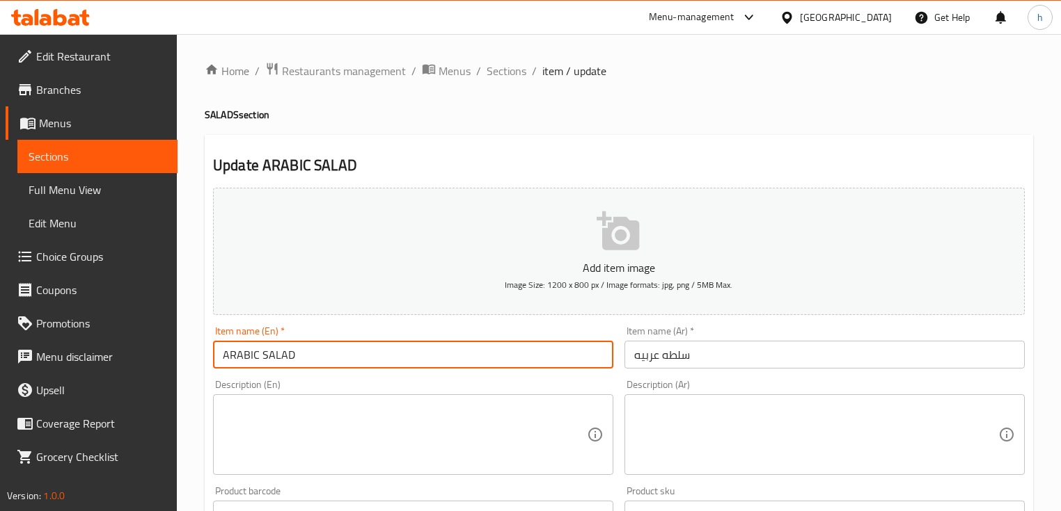
drag, startPoint x: 228, startPoint y: 352, endPoint x: 256, endPoint y: 360, distance: 28.9
click at [256, 360] on input "ARABIC SALAD" at bounding box center [413, 355] width 400 height 28
drag, startPoint x: 260, startPoint y: 354, endPoint x: 283, endPoint y: 356, distance: 22.3
click at [283, 356] on input "Arabic SALAD" at bounding box center [413, 355] width 400 height 28
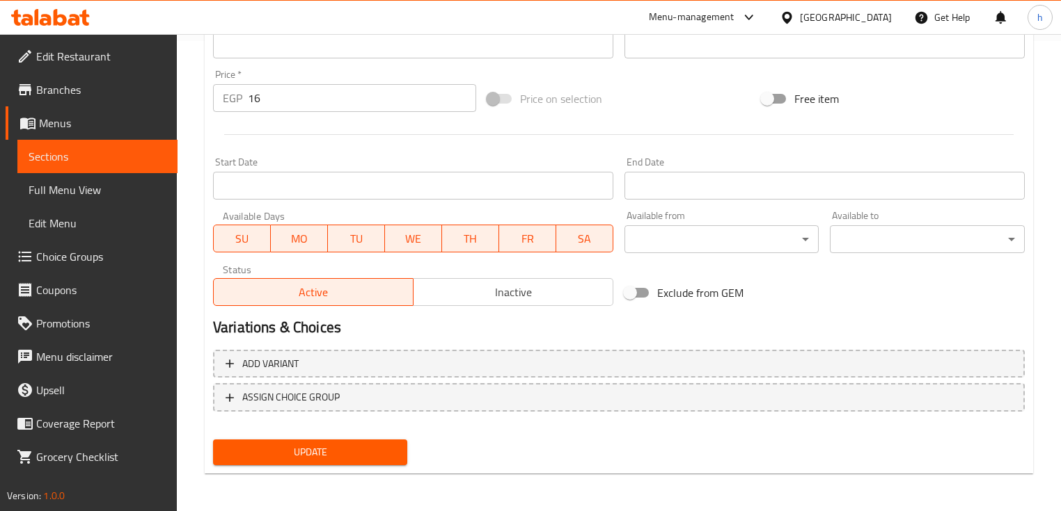
scroll to position [471, 0]
type input "Arabic Salad"
click at [311, 452] on span "Update" at bounding box center [310, 451] width 172 height 17
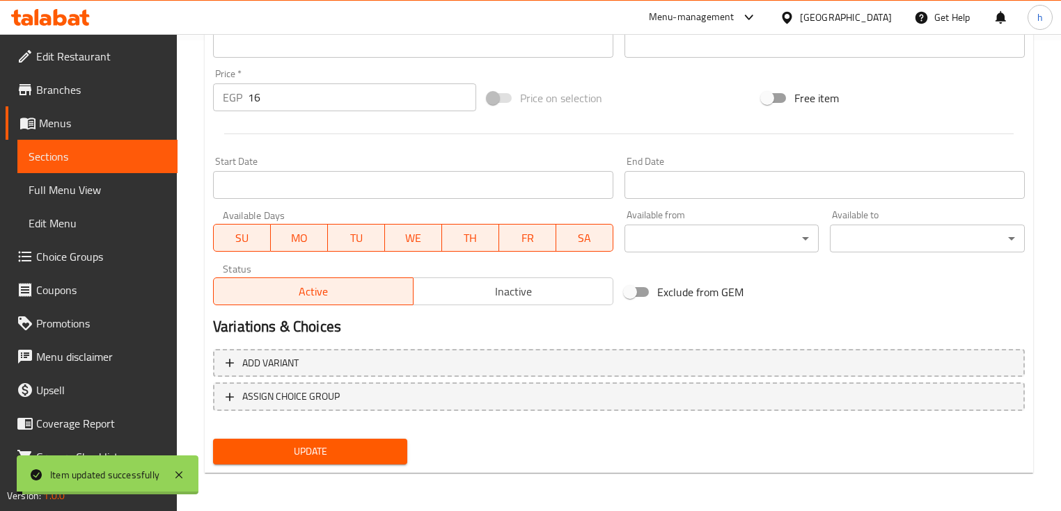
click at [86, 161] on span "Sections" at bounding box center [98, 156] width 138 height 17
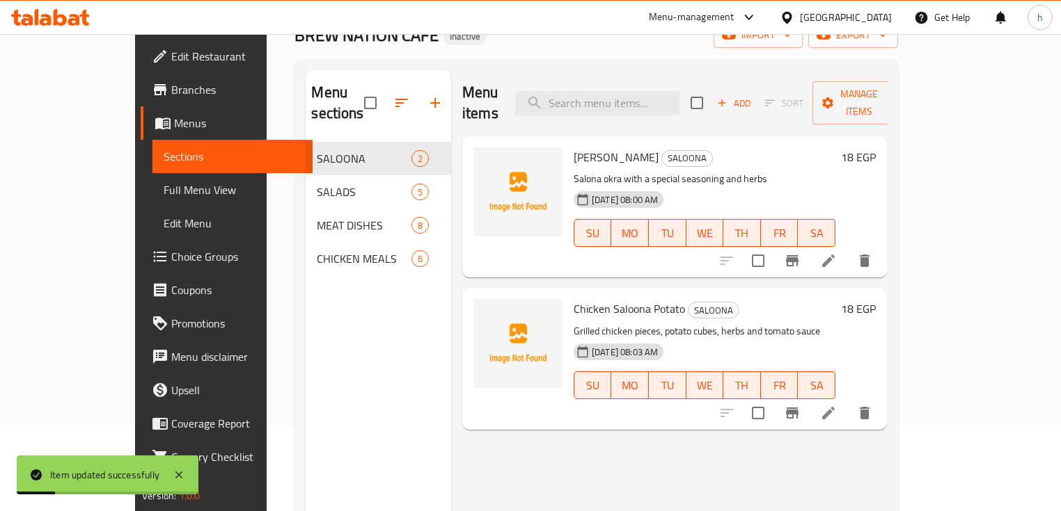
scroll to position [84, 0]
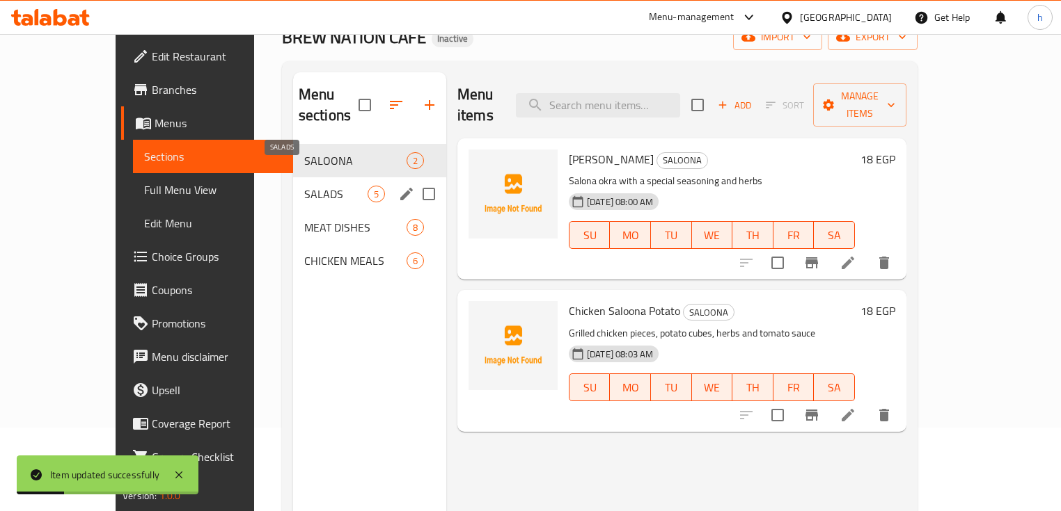
click at [304, 186] on span "SALADS" at bounding box center [335, 194] width 63 height 17
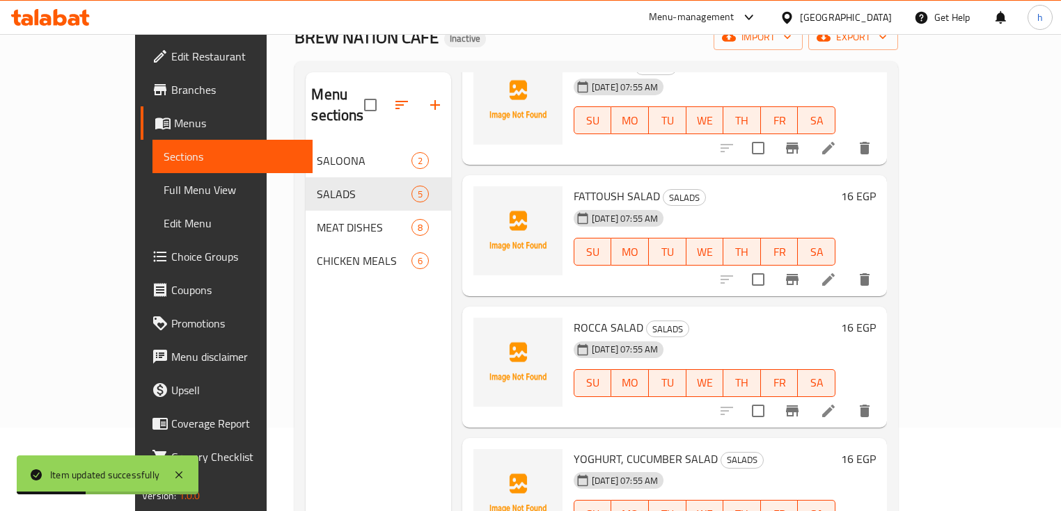
scroll to position [111, 0]
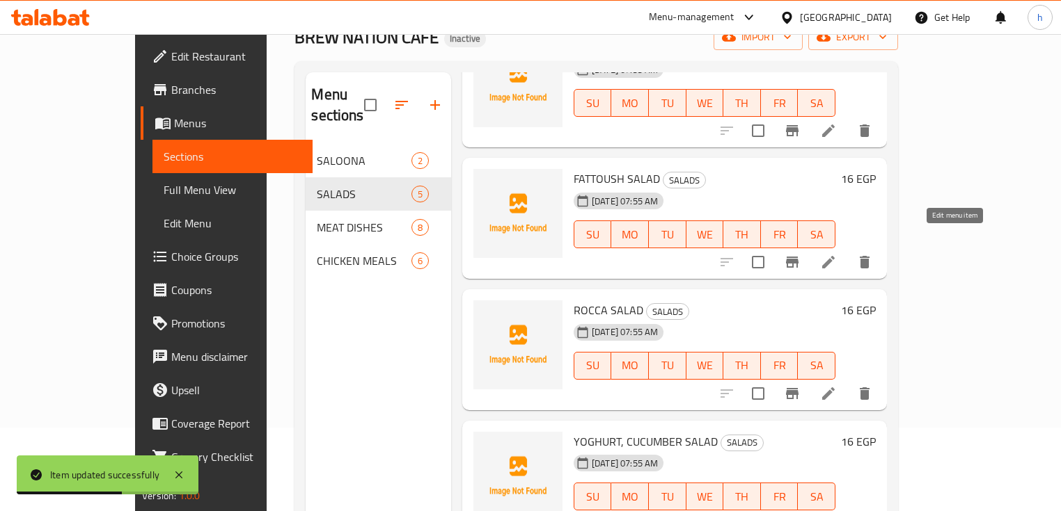
click at [834, 256] on icon at bounding box center [828, 262] width 13 height 13
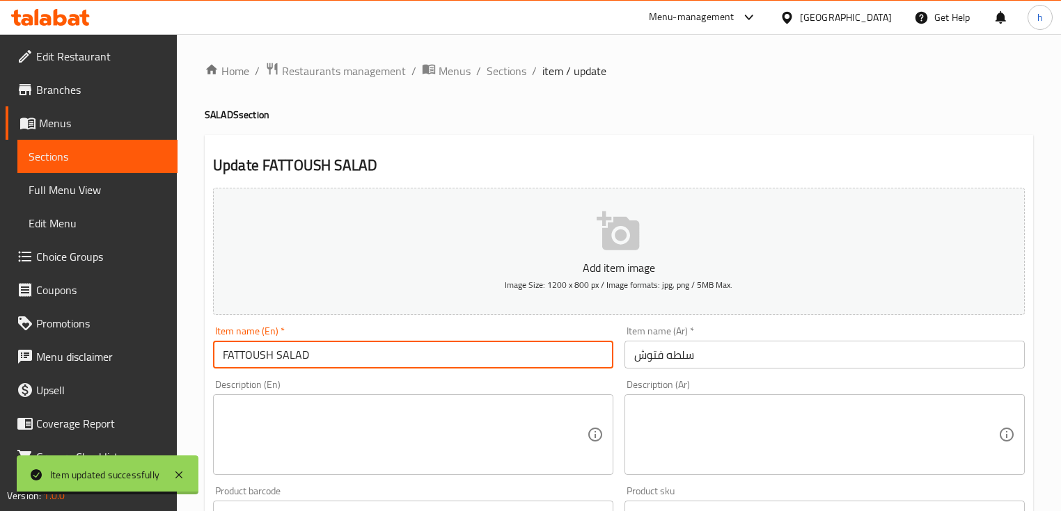
drag, startPoint x: 228, startPoint y: 356, endPoint x: 273, endPoint y: 356, distance: 44.5
click at [273, 356] on input "FATTOUSH SALAD" at bounding box center [413, 355] width 400 height 28
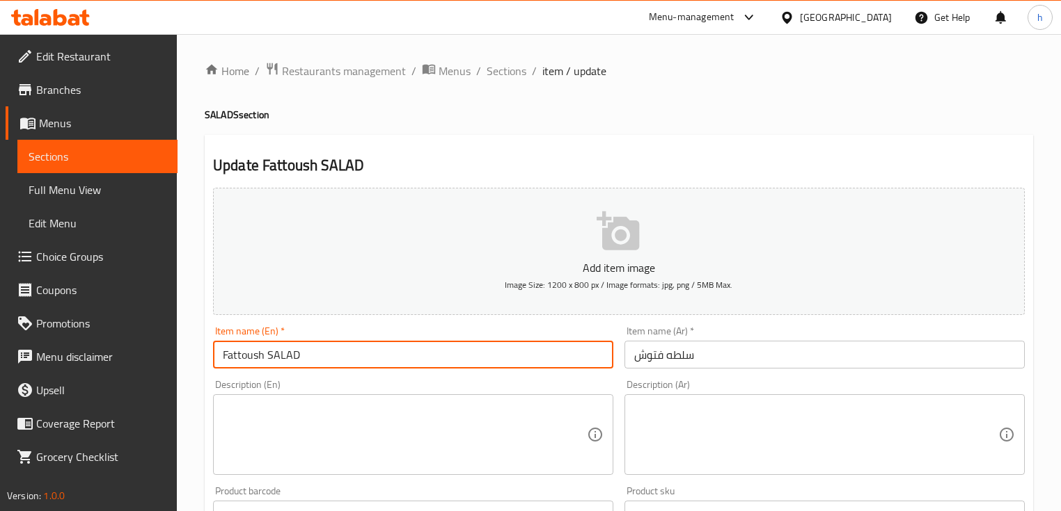
drag, startPoint x: 273, startPoint y: 354, endPoint x: 300, endPoint y: 357, distance: 27.4
click at [300, 357] on input "Fattoush SALAD" at bounding box center [413, 355] width 400 height 28
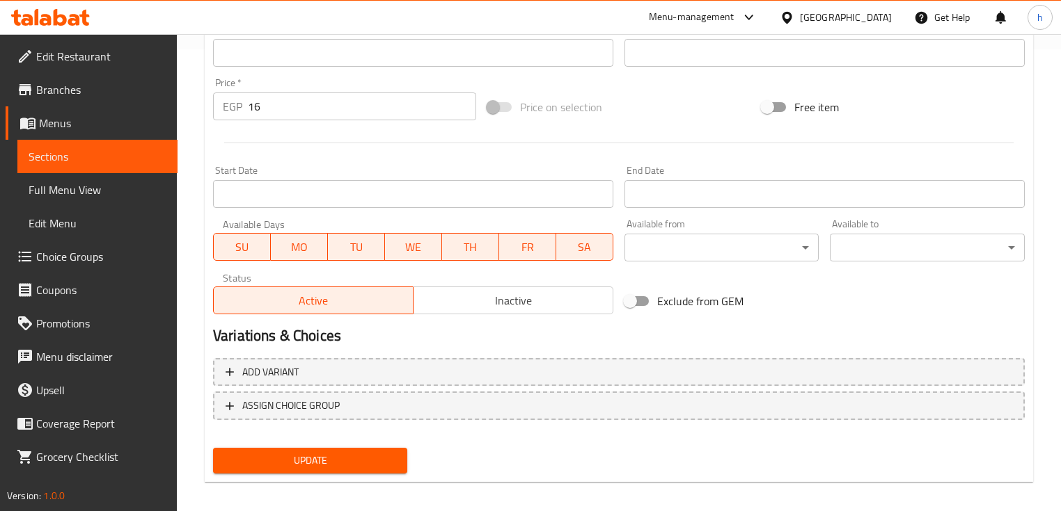
scroll to position [471, 0]
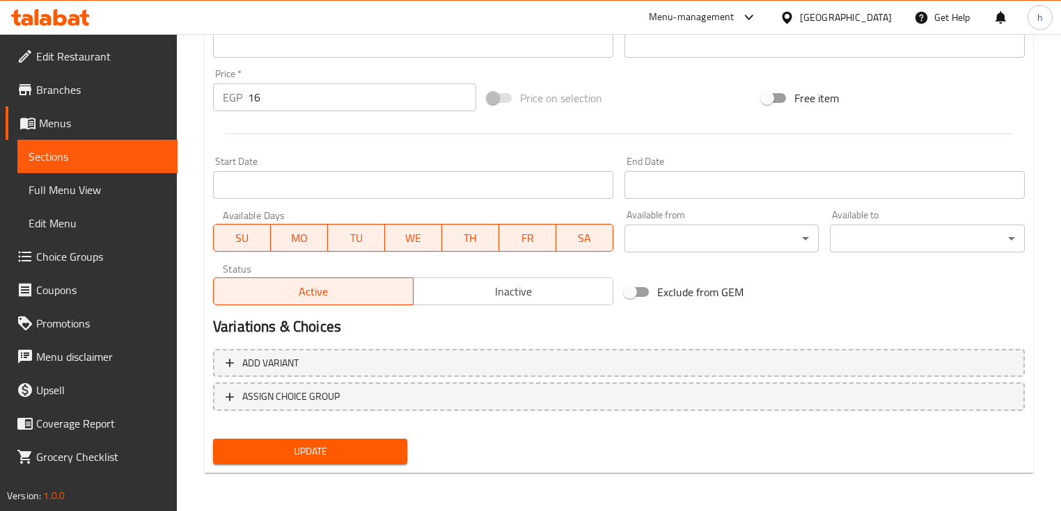
type input "Fattoush Salad"
click at [323, 454] on span "Update" at bounding box center [310, 451] width 172 height 17
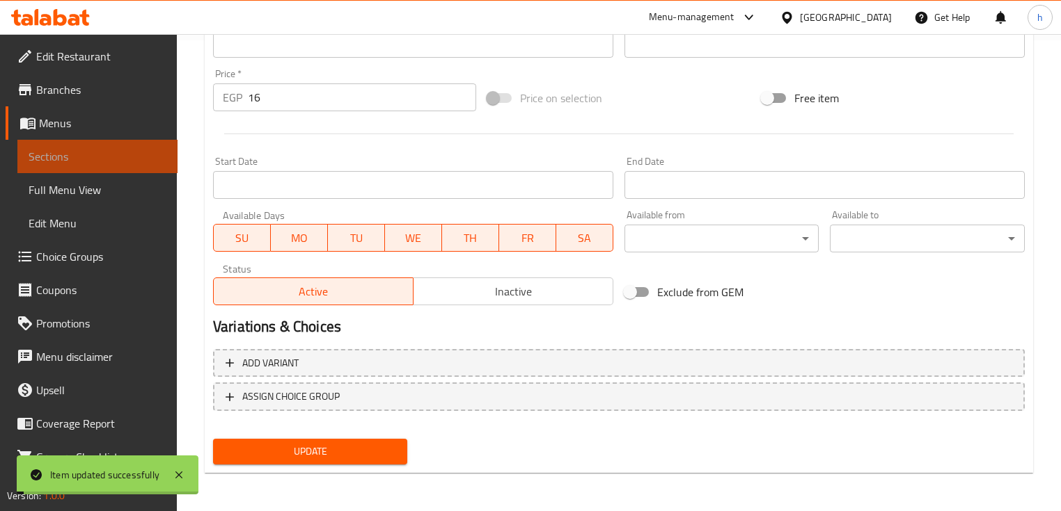
click at [106, 157] on span "Sections" at bounding box center [98, 156] width 138 height 17
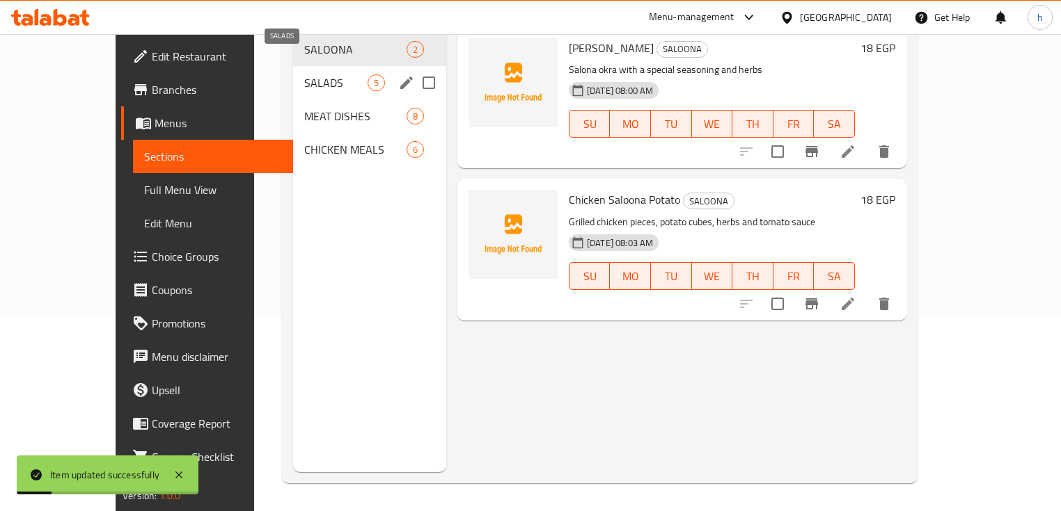
click at [304, 74] on span "SALADS" at bounding box center [335, 82] width 63 height 17
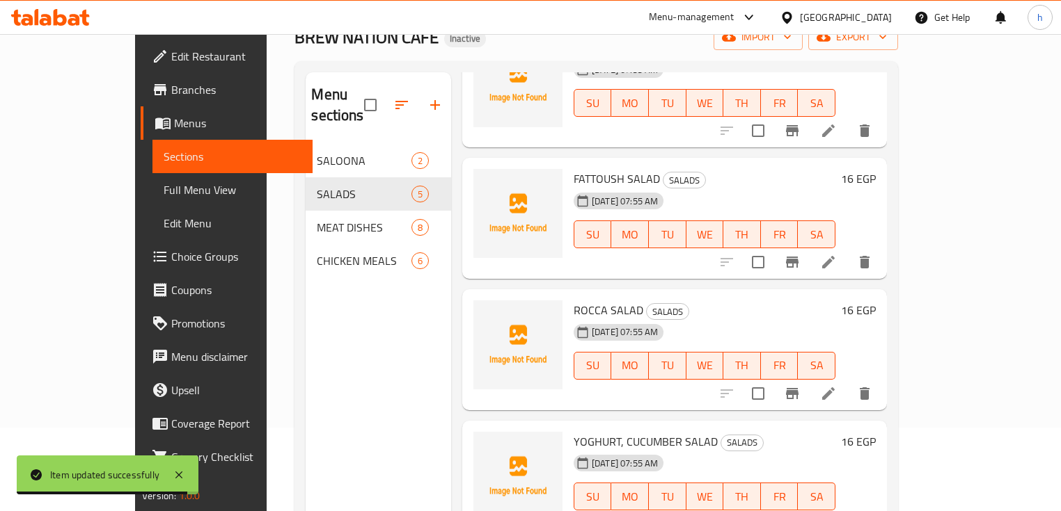
scroll to position [167, 0]
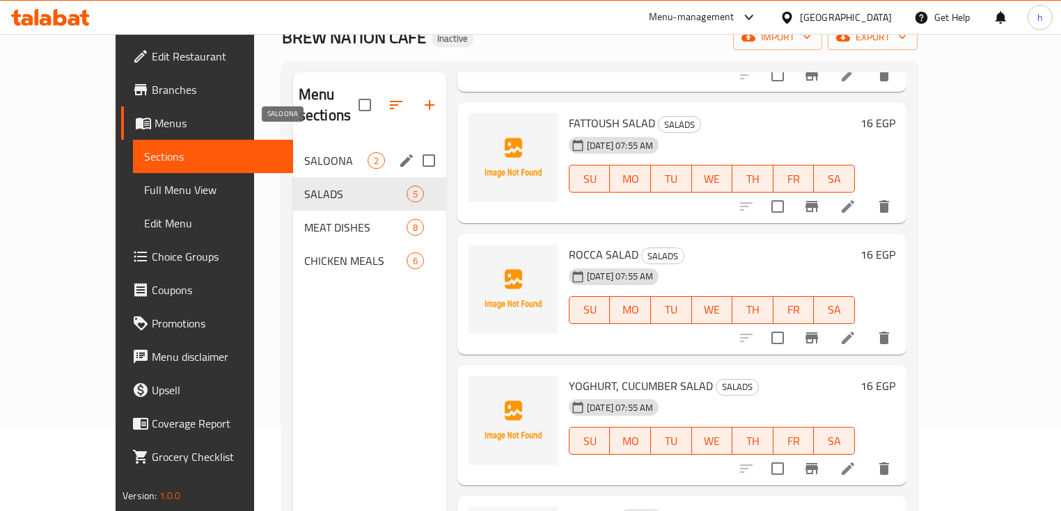
drag, startPoint x: 278, startPoint y: 139, endPoint x: 292, endPoint y: 167, distance: 31.1
click at [304, 152] on span "SALOONA" at bounding box center [335, 160] width 63 height 17
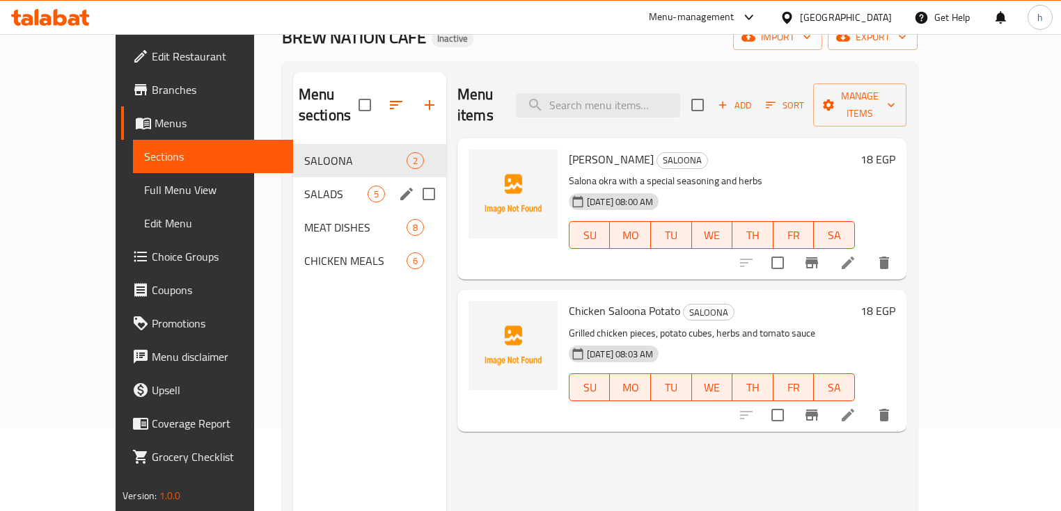
click at [293, 184] on div "SALADS 5" at bounding box center [369, 193] width 153 height 33
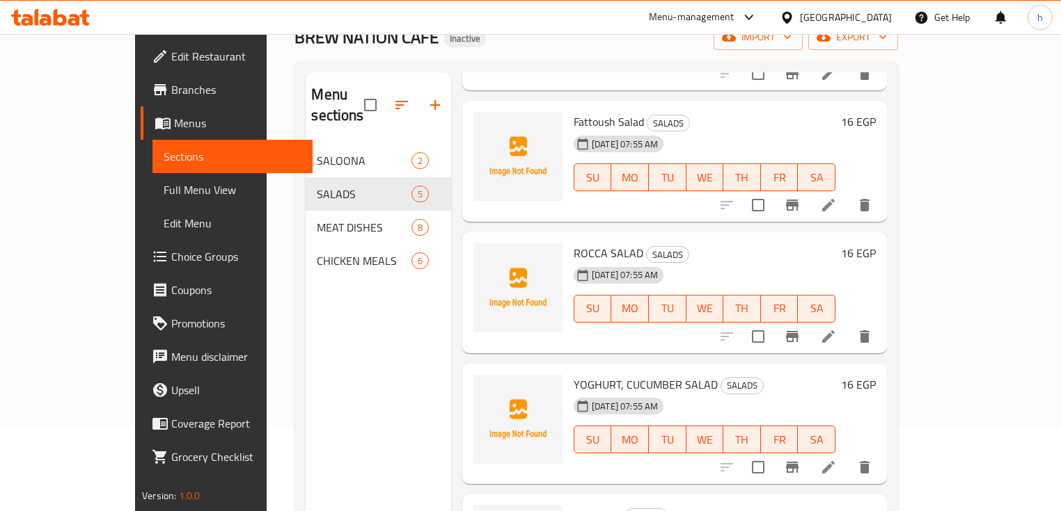
scroll to position [179, 0]
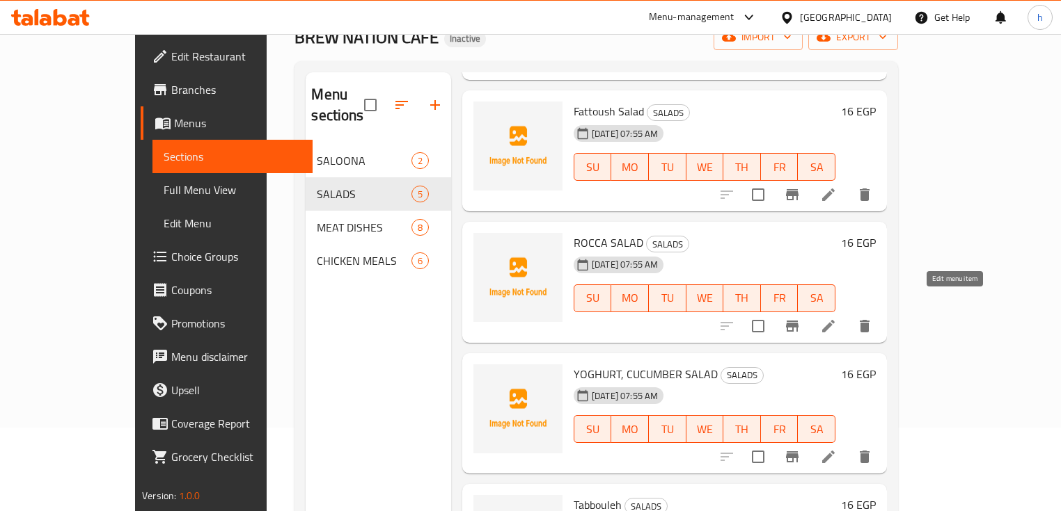
click at [834, 320] on icon at bounding box center [828, 326] width 13 height 13
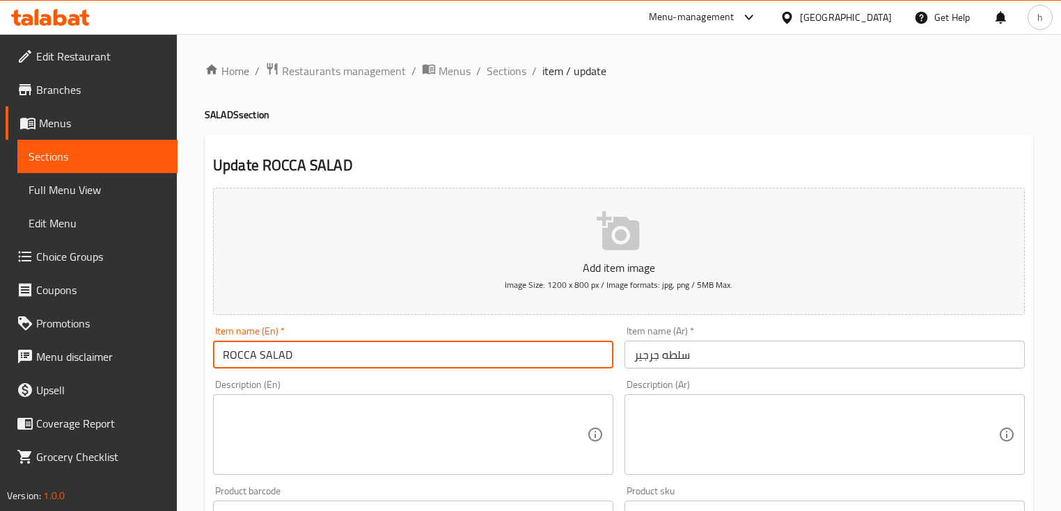
drag, startPoint x: 231, startPoint y: 356, endPoint x: 256, endPoint y: 358, distance: 25.2
click at [256, 358] on input "ROCCA SALAD" at bounding box center [413, 355] width 400 height 28
drag, startPoint x: 257, startPoint y: 354, endPoint x: 289, endPoint y: 356, distance: 32.1
click at [289, 356] on input "Rocca SALAD" at bounding box center [413, 355] width 400 height 28
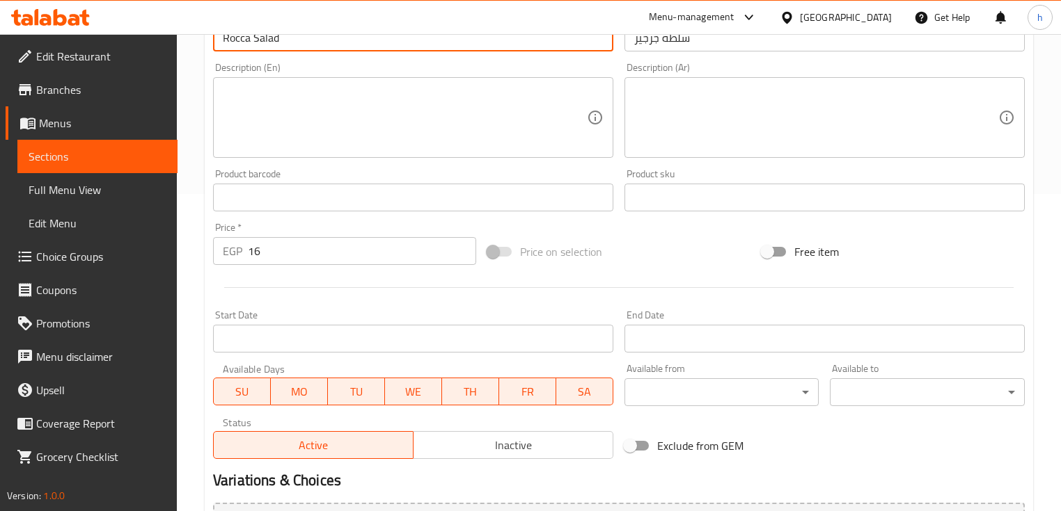
scroll to position [471, 0]
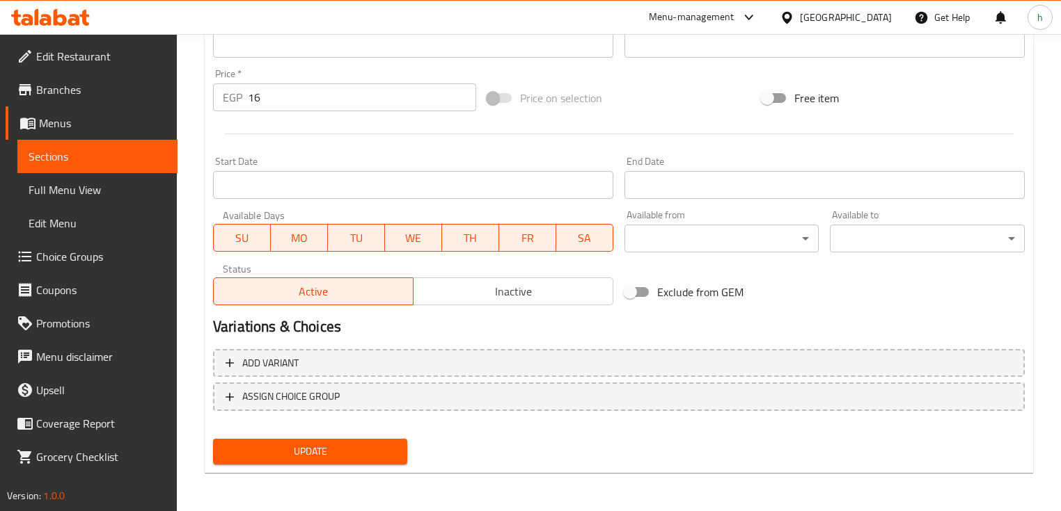
type input "Rocca Salad"
click at [328, 445] on span "Update" at bounding box center [310, 451] width 172 height 17
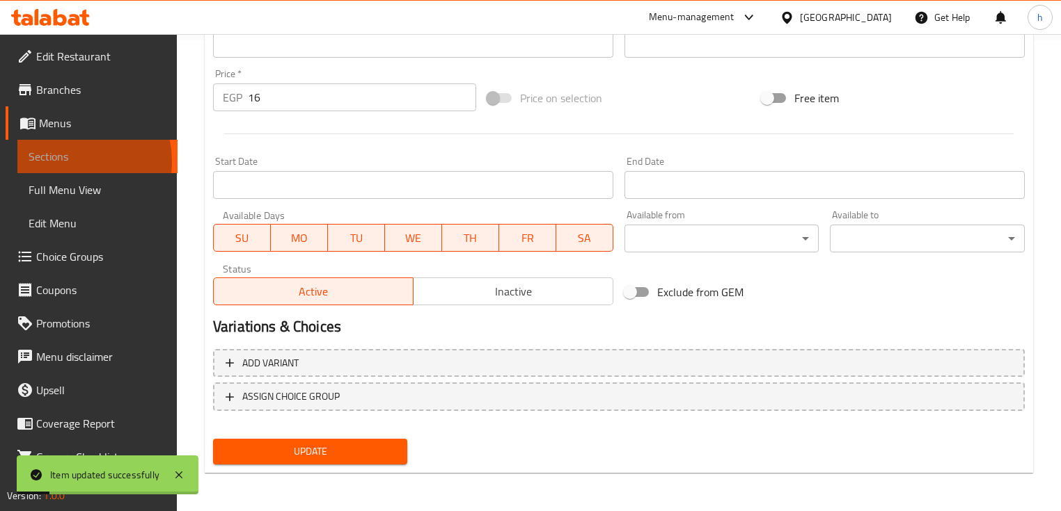
click at [67, 161] on span "Sections" at bounding box center [98, 156] width 138 height 17
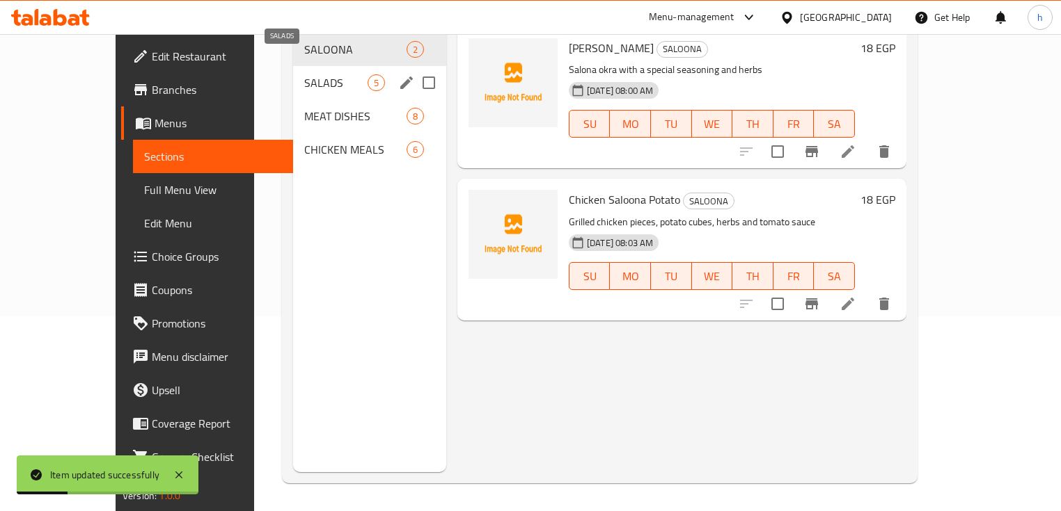
click at [312, 74] on span "SALADS" at bounding box center [335, 82] width 63 height 17
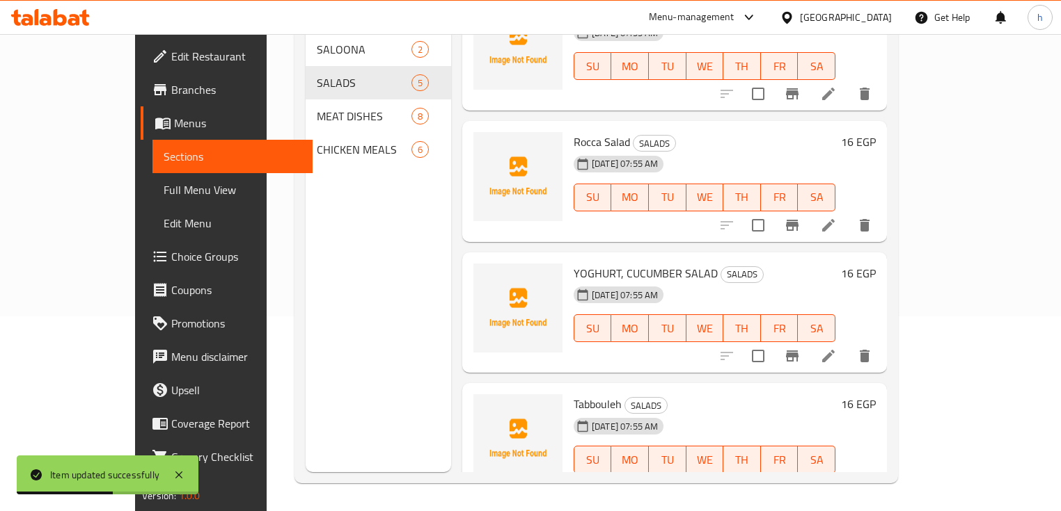
scroll to position [179, 0]
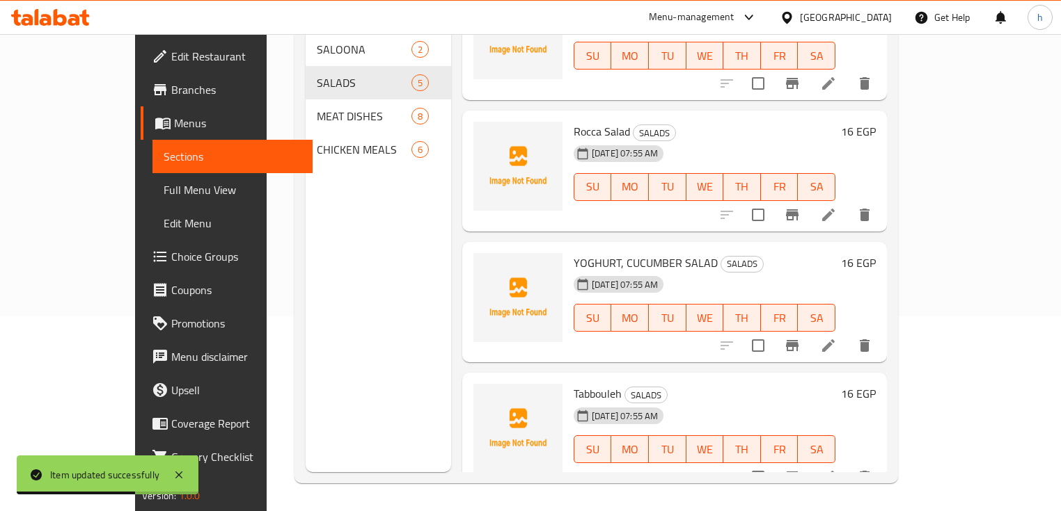
click at [836, 338] on icon at bounding box center [828, 346] width 17 height 17
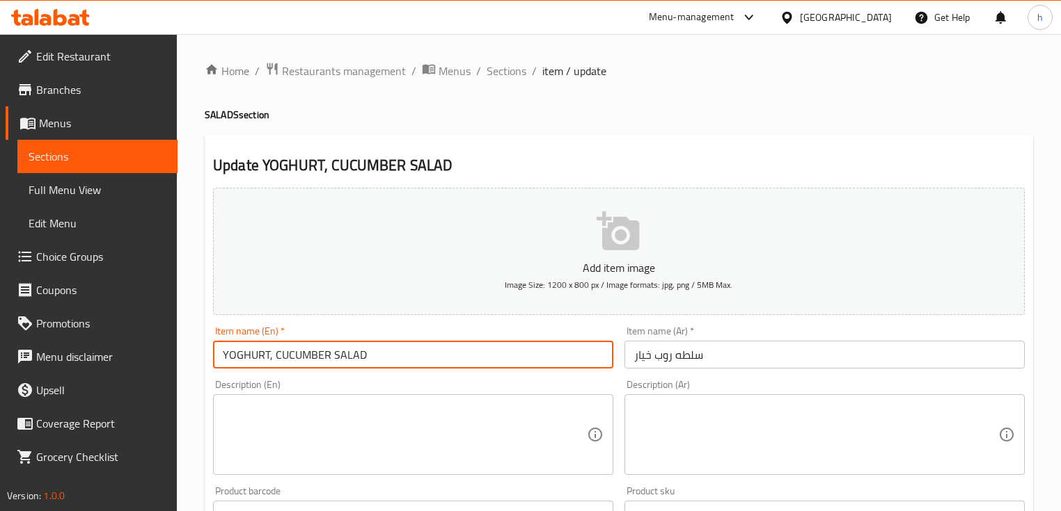
drag, startPoint x: 229, startPoint y: 355, endPoint x: 270, endPoint y: 356, distance: 41.1
click at [270, 356] on input "YOGHURT, CUCUMBER SALAD" at bounding box center [413, 355] width 400 height 28
drag, startPoint x: 262, startPoint y: 360, endPoint x: 231, endPoint y: 396, distance: 47.3
click at [262, 360] on input "Yoghurt, CUCUMBER SALAD" at bounding box center [413, 355] width 400 height 28
drag, startPoint x: 294, startPoint y: 354, endPoint x: 340, endPoint y: 356, distance: 46.0
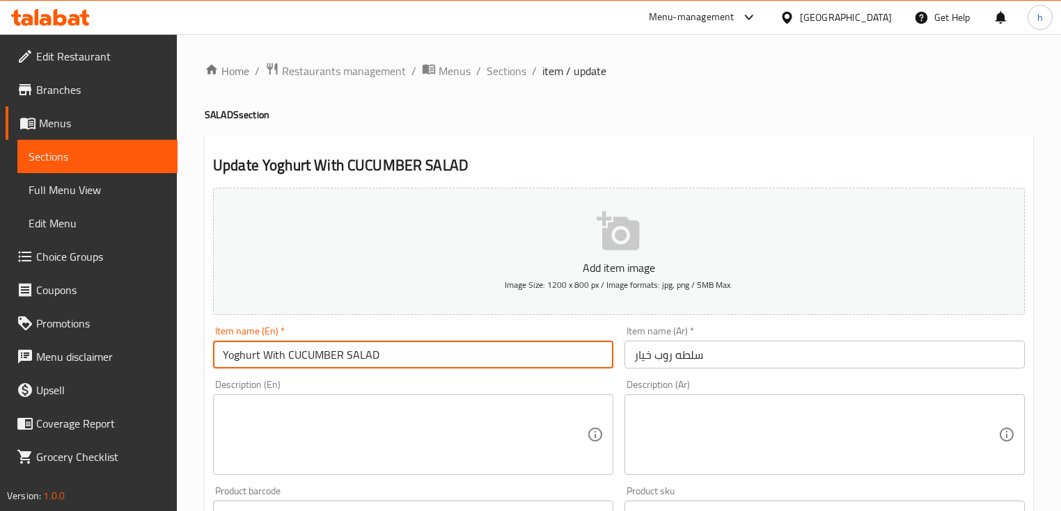
click at [340, 356] on input "Yoghurt With CUCUMBER SALAD" at bounding box center [413, 355] width 400 height 28
drag, startPoint x: 343, startPoint y: 354, endPoint x: 372, endPoint y: 356, distance: 29.3
click at [372, 356] on input "Yoghurt With Cucumber SALAD" at bounding box center [413, 355] width 400 height 28
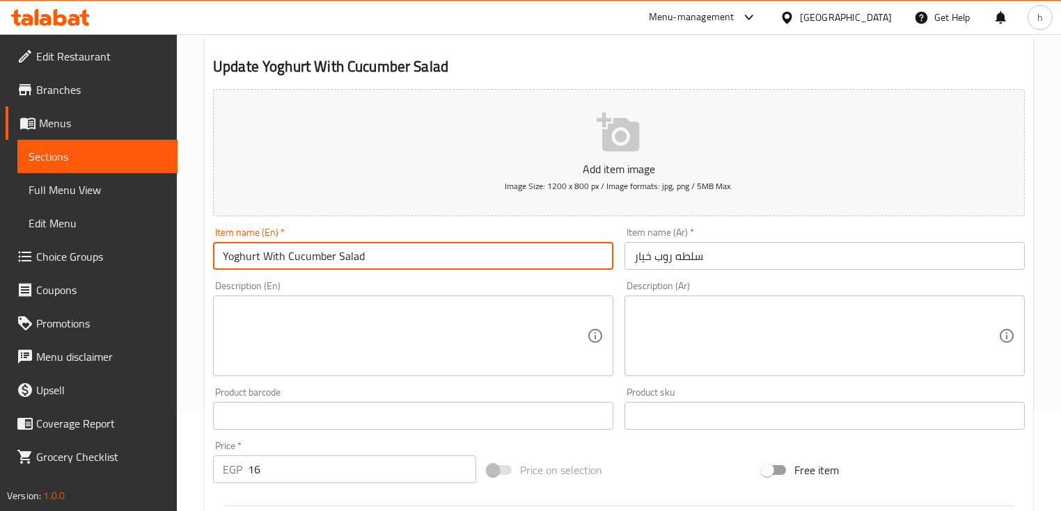
scroll to position [81, 0]
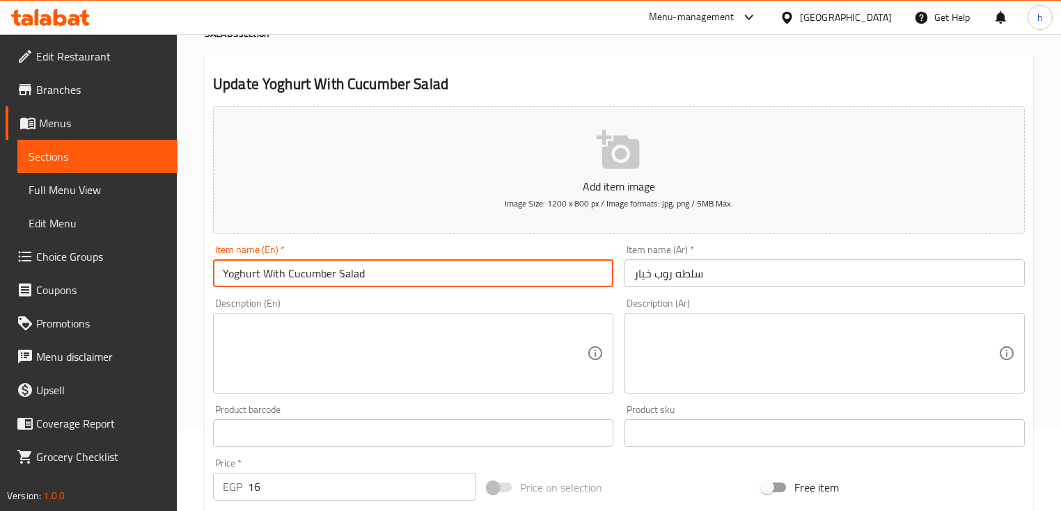
click at [281, 273] on input "Yoghurt With Cucumber Salad" at bounding box center [413, 274] width 400 height 28
type input "Yoghurt With Cucumber Salad"
click at [671, 274] on input "سلطه روب خيار" at bounding box center [824, 274] width 400 height 28
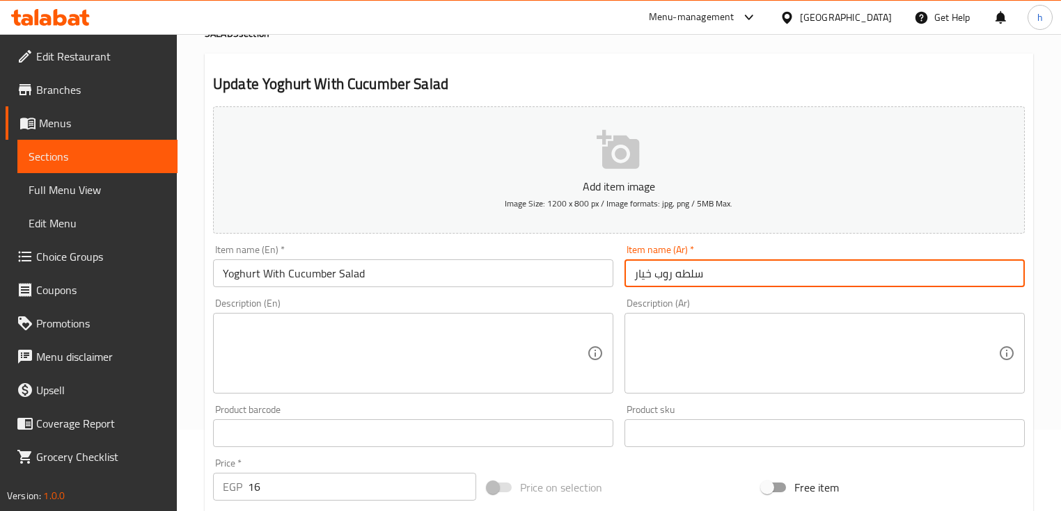
click at [654, 274] on input "سلطه روب خيار" at bounding box center [824, 274] width 400 height 28
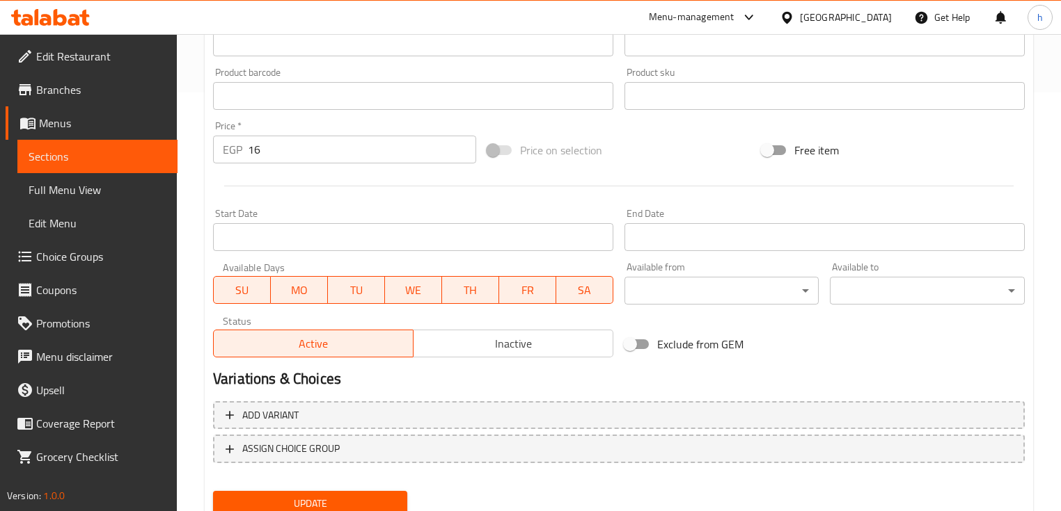
scroll to position [471, 0]
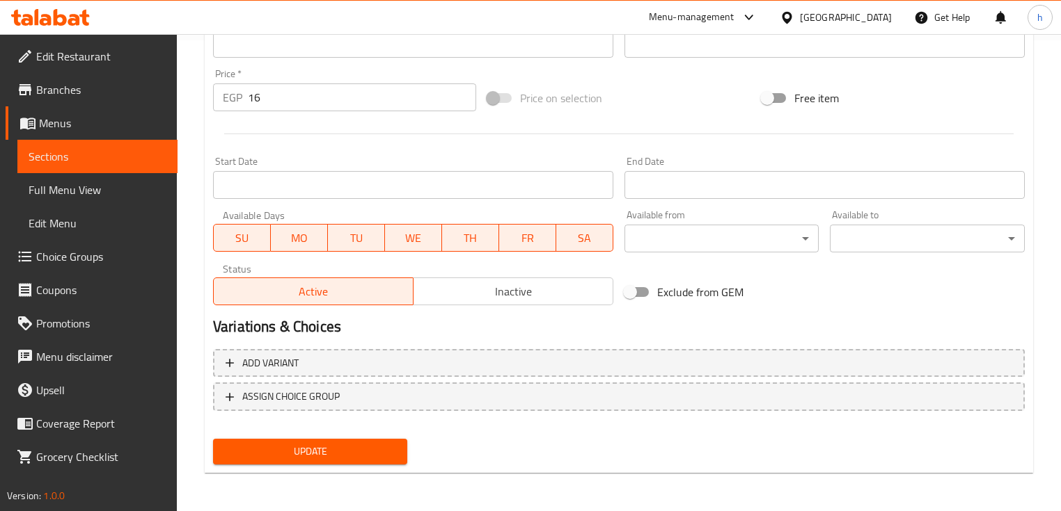
type input "سلطه روب مع خيار"
click at [301, 454] on span "Update" at bounding box center [310, 451] width 172 height 17
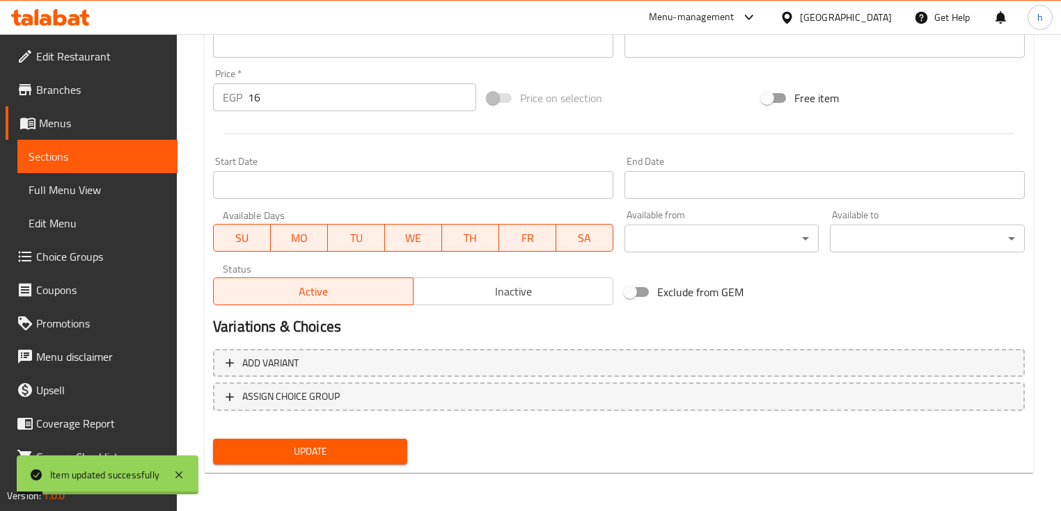
click at [101, 153] on span "Sections" at bounding box center [98, 156] width 138 height 17
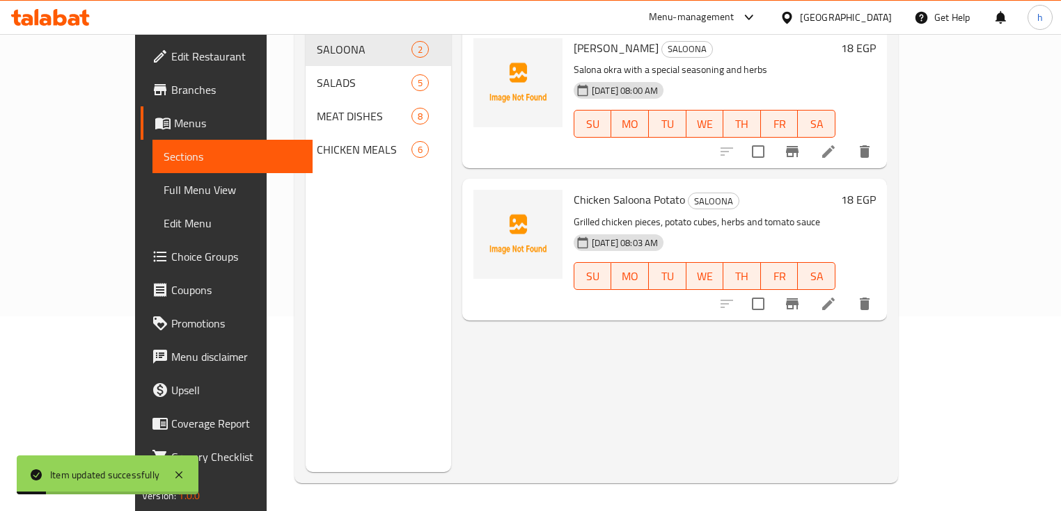
scroll to position [195, 0]
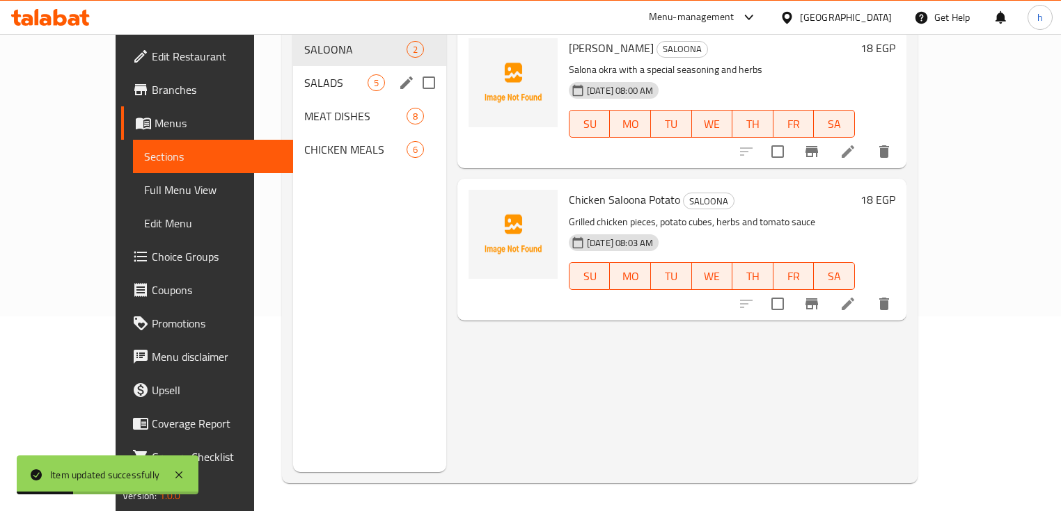
click at [293, 72] on div "SALADS 5" at bounding box center [369, 82] width 153 height 33
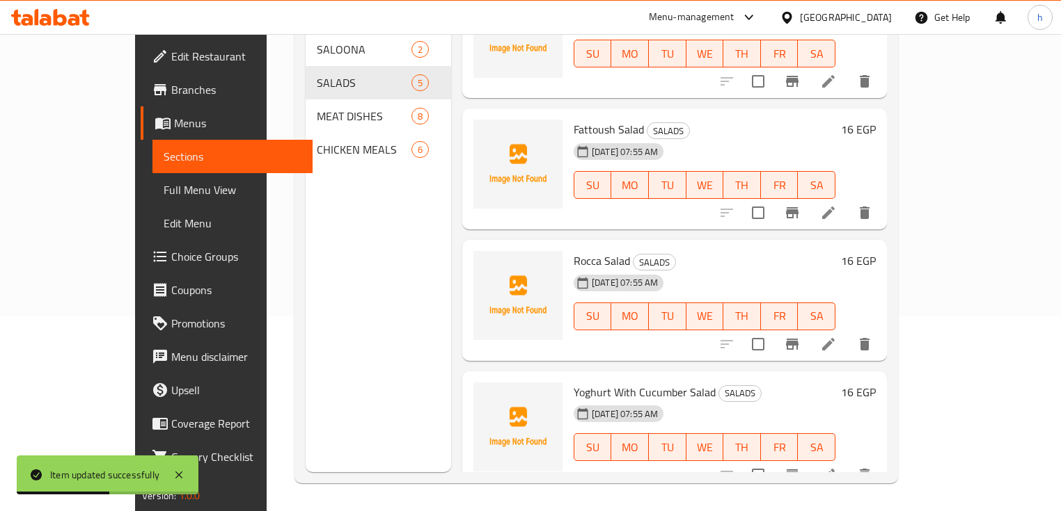
scroll to position [179, 0]
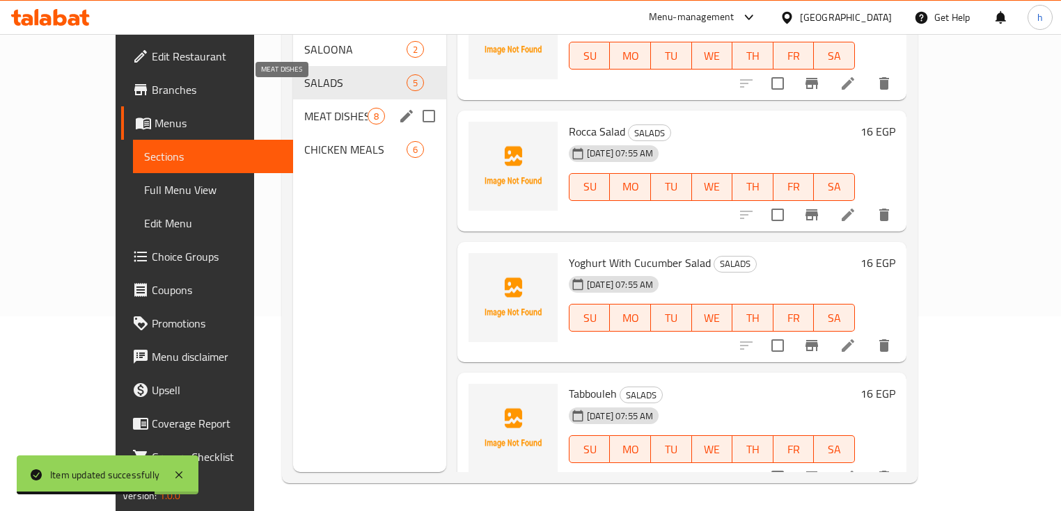
click at [304, 108] on span "MEAT DISHES" at bounding box center [335, 116] width 63 height 17
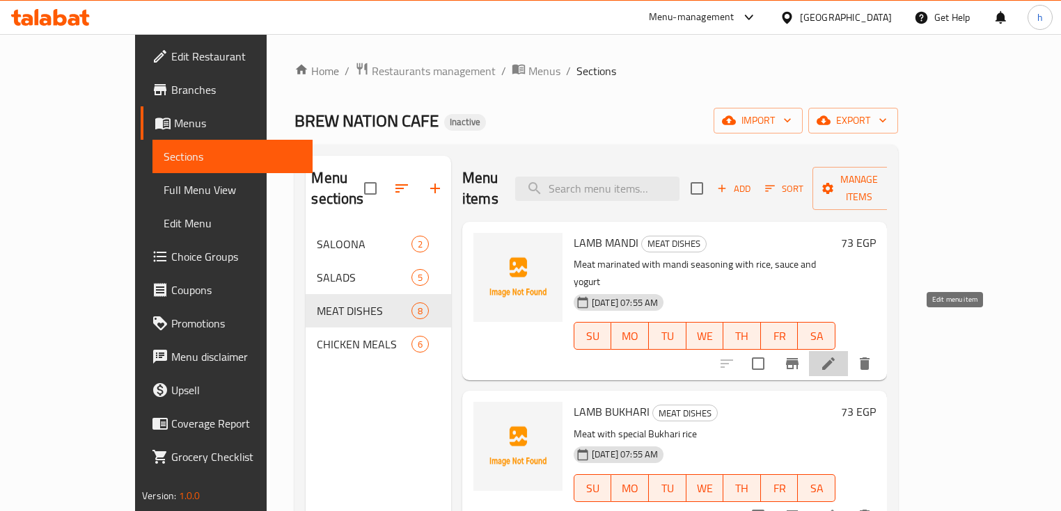
click at [834, 358] on icon at bounding box center [828, 364] width 13 height 13
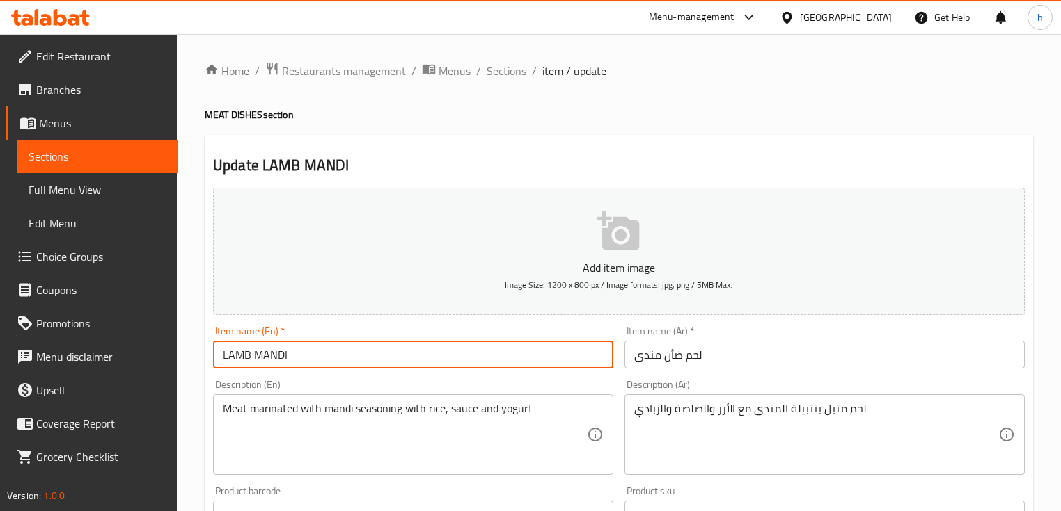
drag, startPoint x: 227, startPoint y: 355, endPoint x: 250, endPoint y: 357, distance: 23.1
click at [250, 357] on input "LAMB MANDI" at bounding box center [413, 355] width 400 height 28
drag, startPoint x: 260, startPoint y: 354, endPoint x: 292, endPoint y: 359, distance: 32.5
click at [292, 359] on input "Lamb MANDI" at bounding box center [413, 355] width 400 height 28
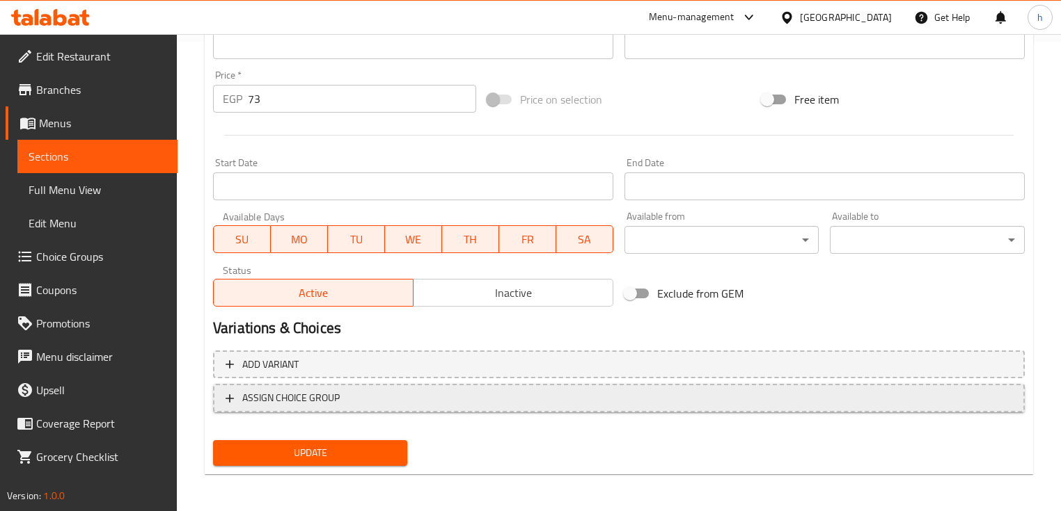
scroll to position [471, 0]
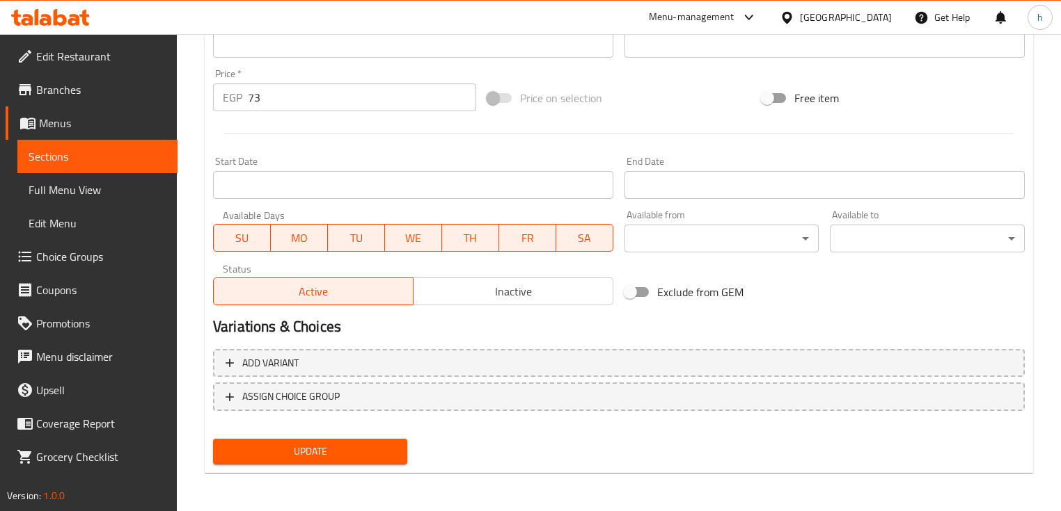
type input "Lamb Mandi"
click at [259, 455] on span "Update" at bounding box center [310, 451] width 172 height 17
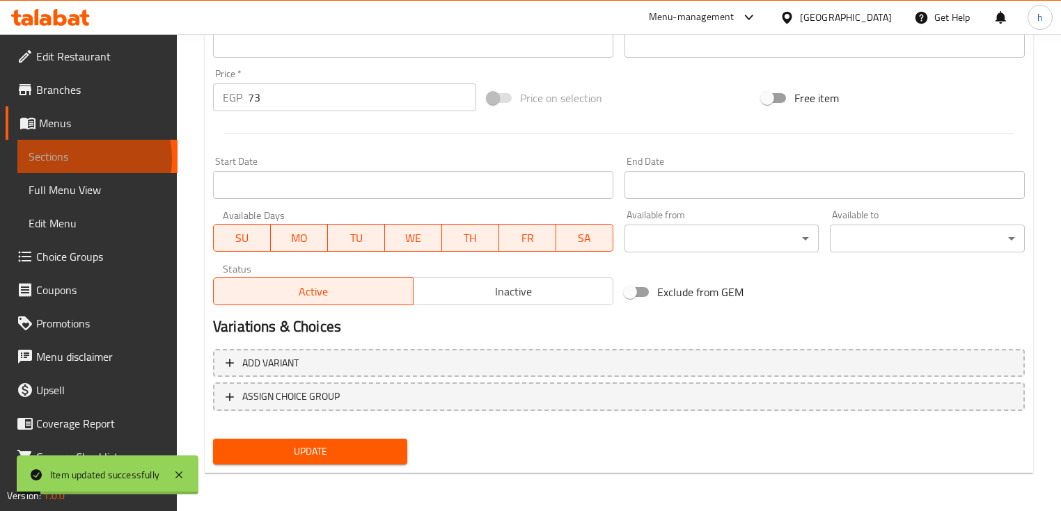
click at [72, 159] on span "Sections" at bounding box center [98, 156] width 138 height 17
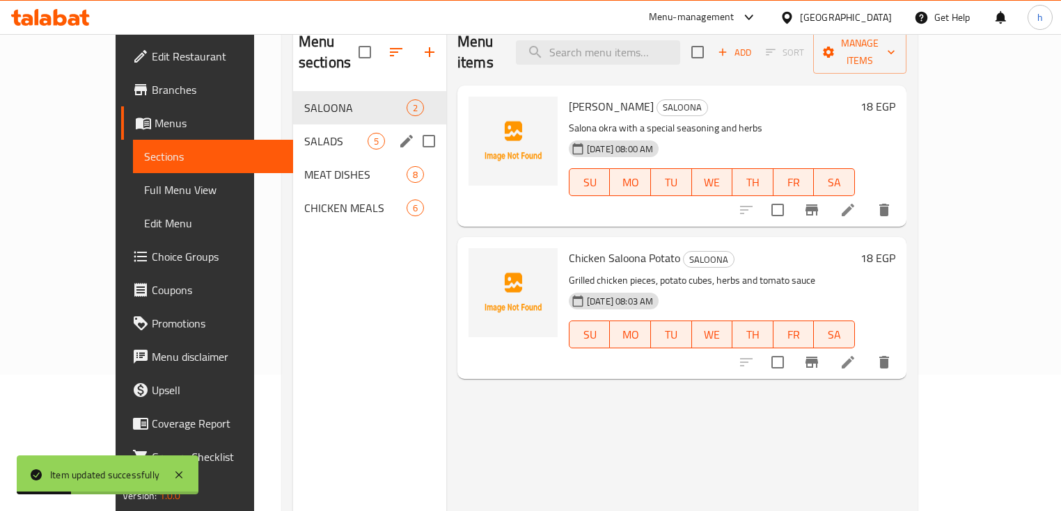
scroll to position [84, 0]
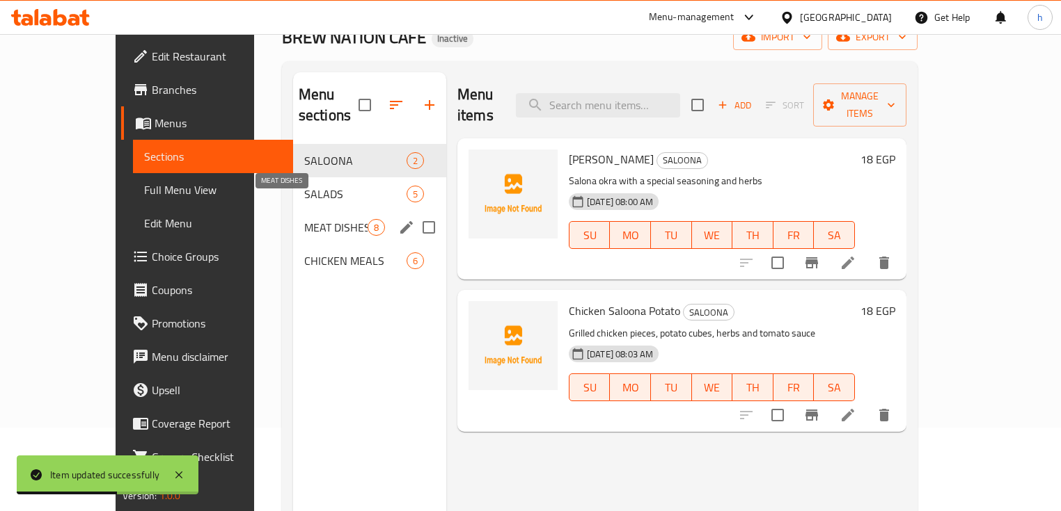
click at [304, 219] on span "MEAT DISHES" at bounding box center [335, 227] width 63 height 17
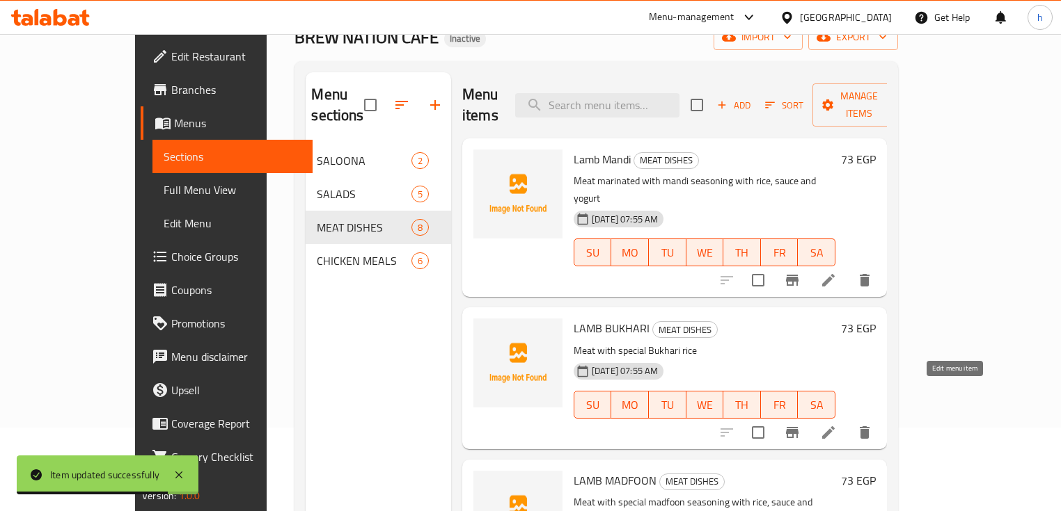
click at [836, 424] on icon at bounding box center [828, 432] width 17 height 17
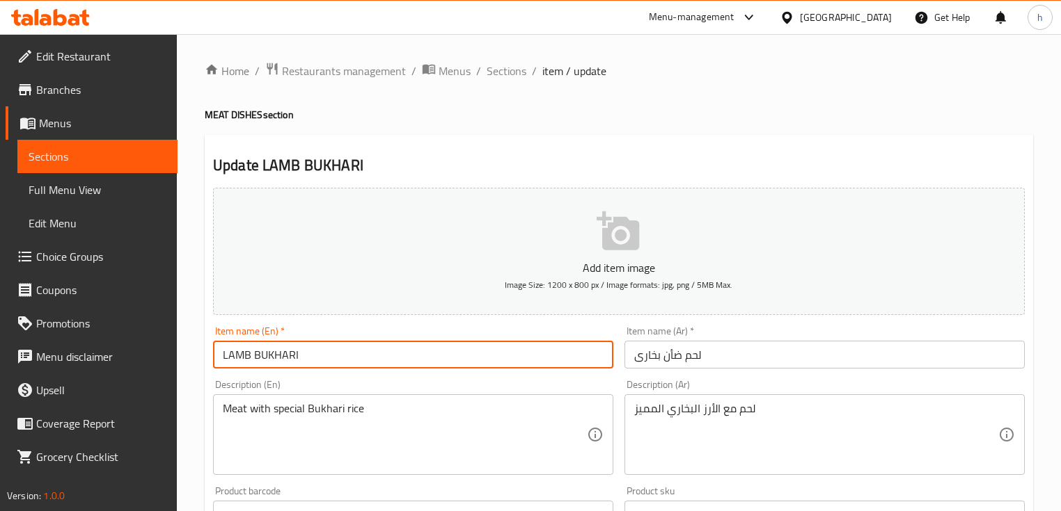
click at [228, 355] on input "LAMB BUKHARI" at bounding box center [413, 355] width 400 height 28
drag, startPoint x: 228, startPoint y: 355, endPoint x: 241, endPoint y: 357, distance: 12.7
click at [241, 357] on input "LAMB BUKHARI" at bounding box center [413, 355] width 400 height 28
click at [225, 351] on input "LAMB BUKHARI" at bounding box center [413, 355] width 400 height 28
click at [318, 355] on input "LAMB BUKHARI" at bounding box center [413, 355] width 400 height 28
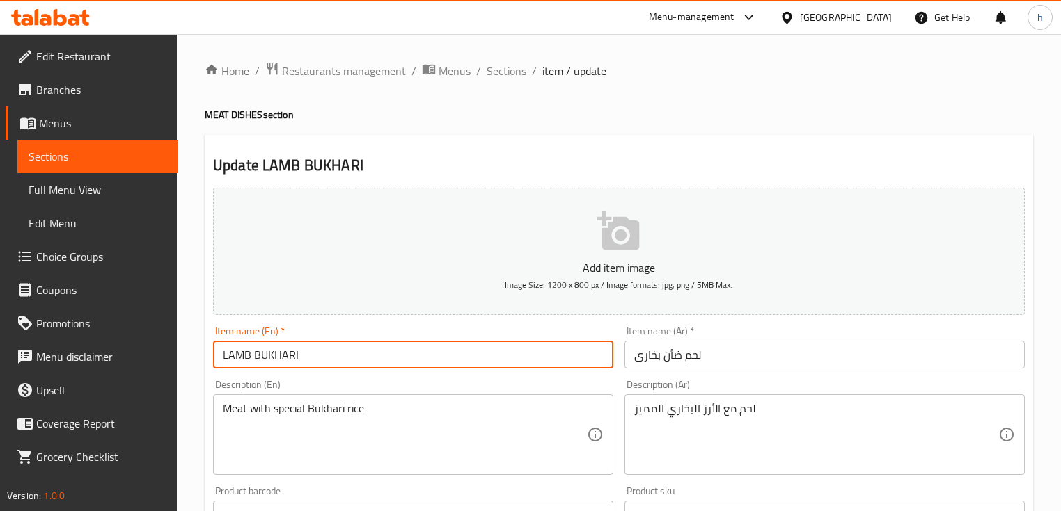
drag, startPoint x: 227, startPoint y: 356, endPoint x: 248, endPoint y: 357, distance: 21.6
click at [248, 357] on input "LAMB BUKHARI" at bounding box center [413, 355] width 400 height 28
drag, startPoint x: 258, startPoint y: 355, endPoint x: 301, endPoint y: 360, distance: 42.7
click at [301, 360] on input "Lamb BUKHARI" at bounding box center [413, 355] width 400 height 28
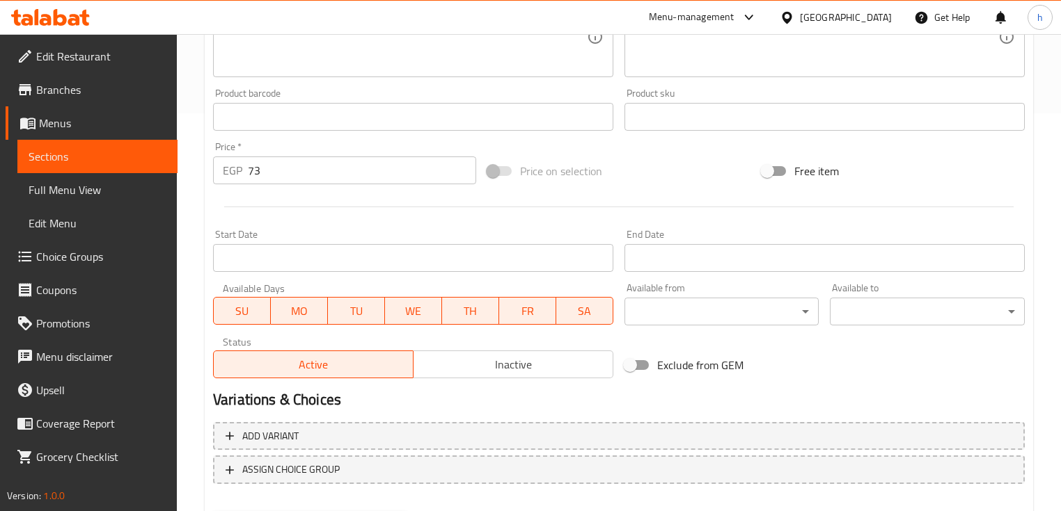
scroll to position [471, 0]
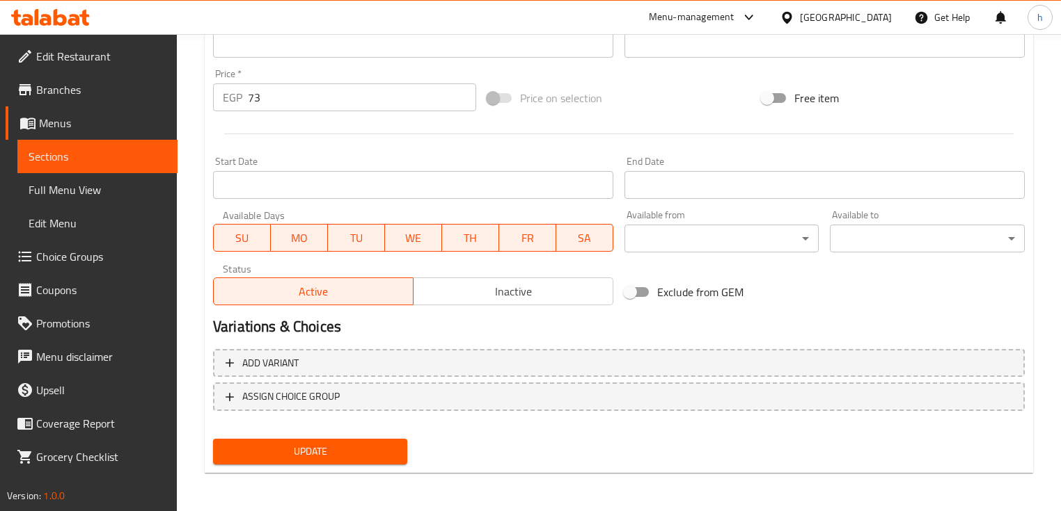
type input "Lamb Bukhari"
click at [317, 450] on span "Update" at bounding box center [310, 451] width 172 height 17
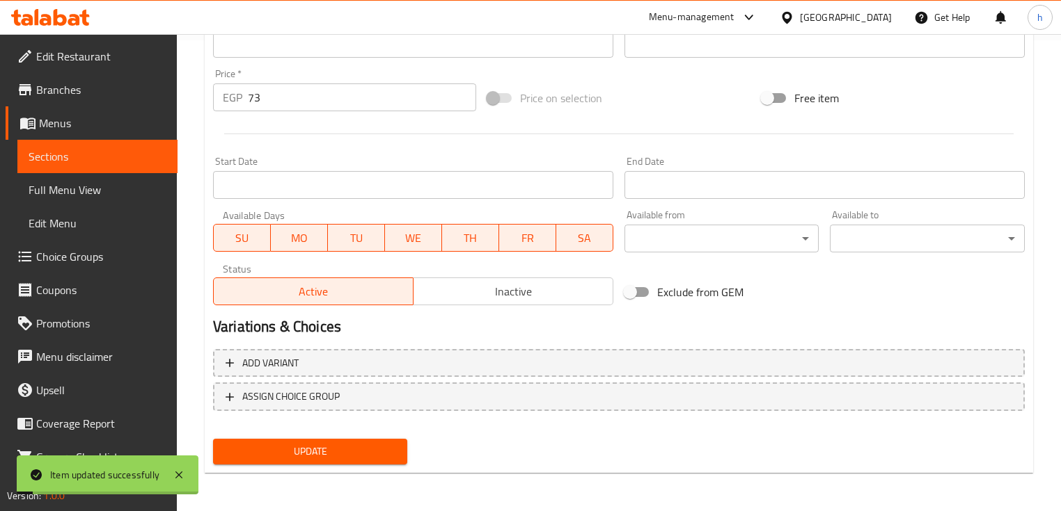
click at [84, 153] on span "Sections" at bounding box center [98, 156] width 138 height 17
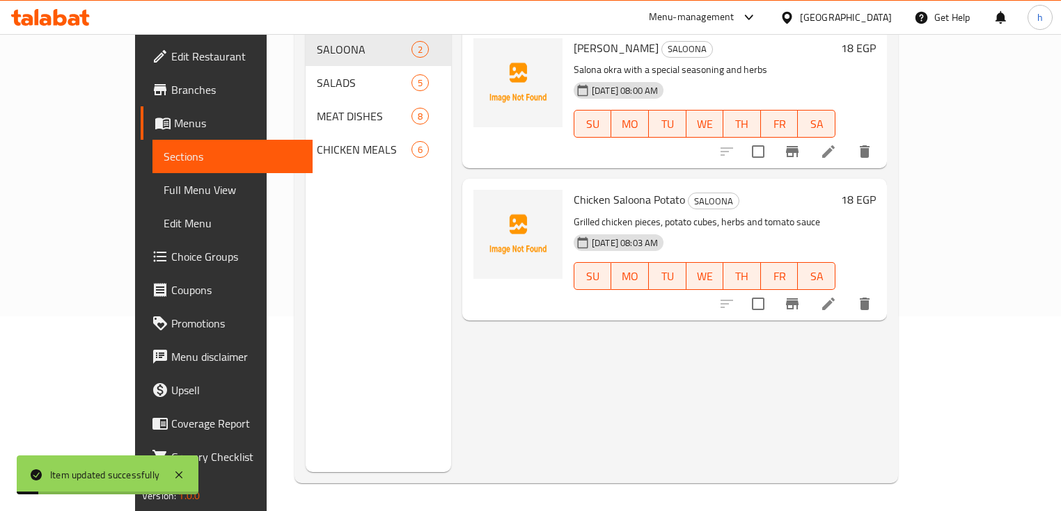
scroll to position [195, 0]
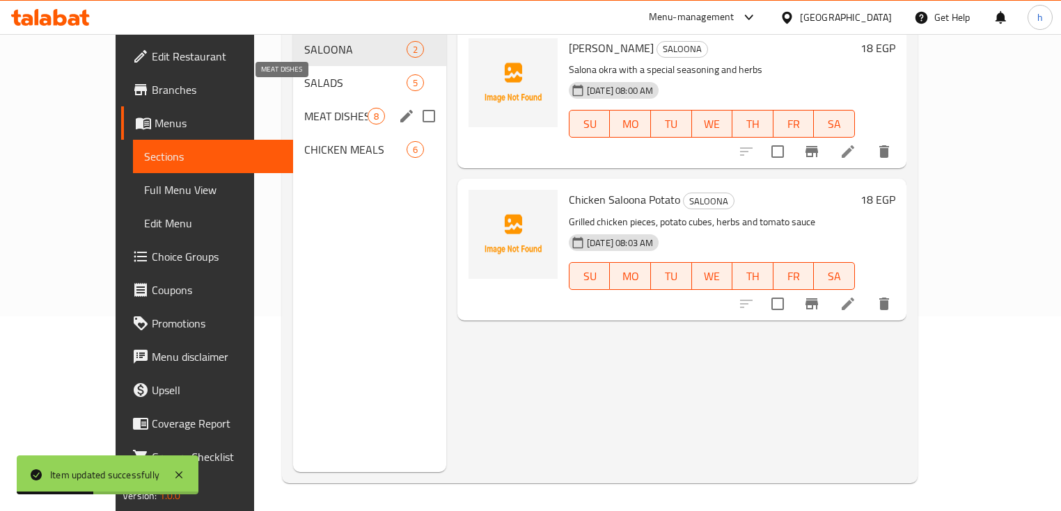
click at [304, 108] on span "MEAT DISHES" at bounding box center [335, 116] width 63 height 17
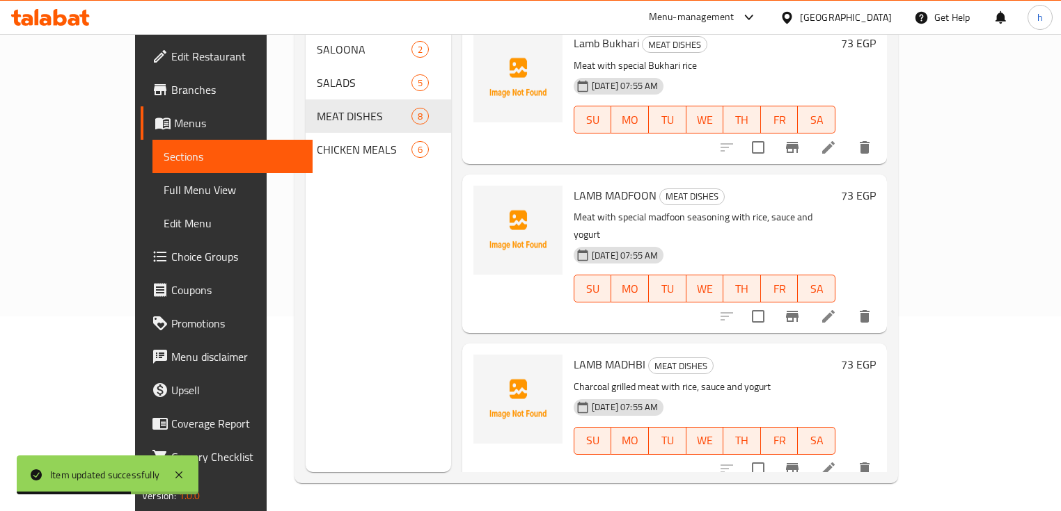
scroll to position [278, 0]
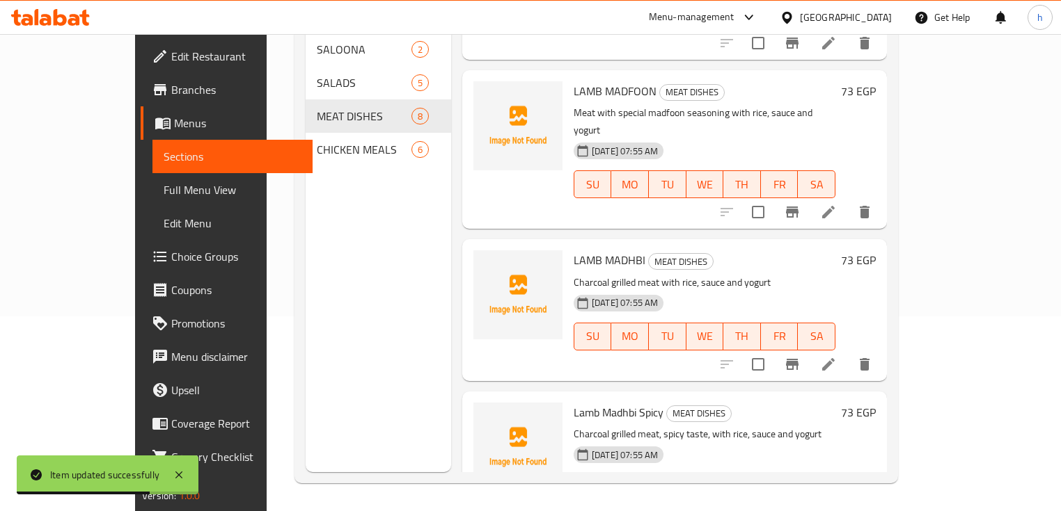
click at [836, 204] on icon at bounding box center [828, 212] width 17 height 17
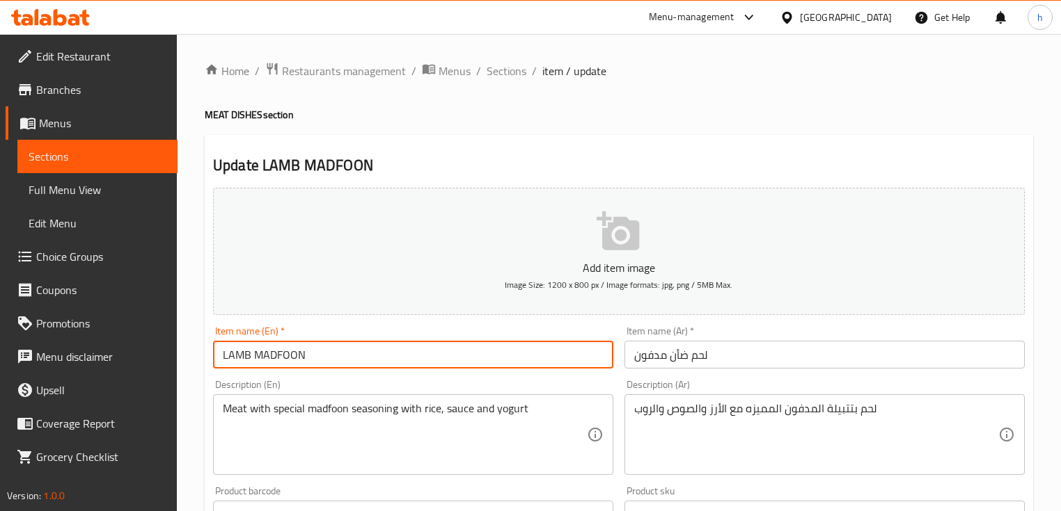
drag, startPoint x: 230, startPoint y: 355, endPoint x: 250, endPoint y: 356, distance: 20.2
click at [250, 356] on input "LAMB MADFOON" at bounding box center [413, 355] width 400 height 28
drag, startPoint x: 262, startPoint y: 356, endPoint x: 363, endPoint y: 365, distance: 101.3
click at [355, 360] on input "Lamb MADFOON" at bounding box center [413, 355] width 400 height 28
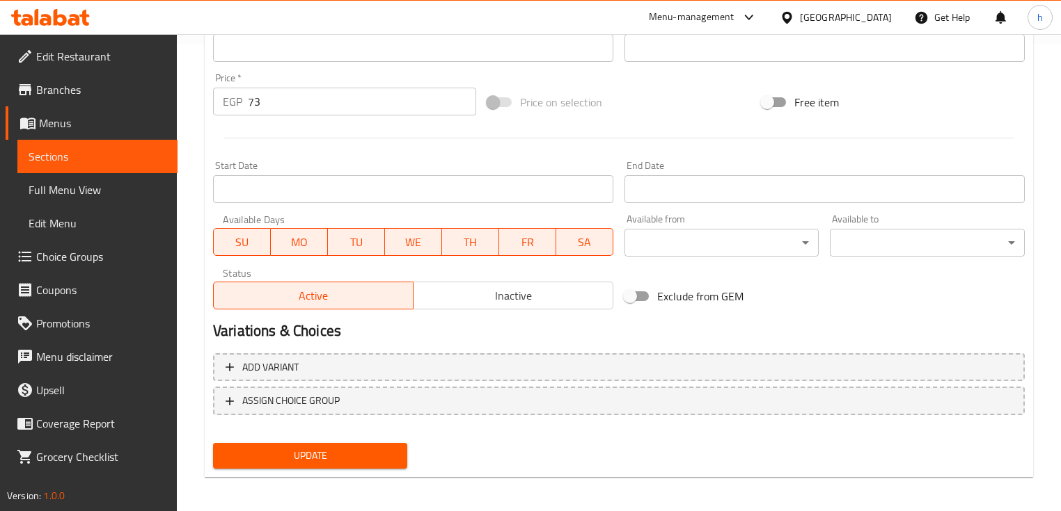
scroll to position [471, 0]
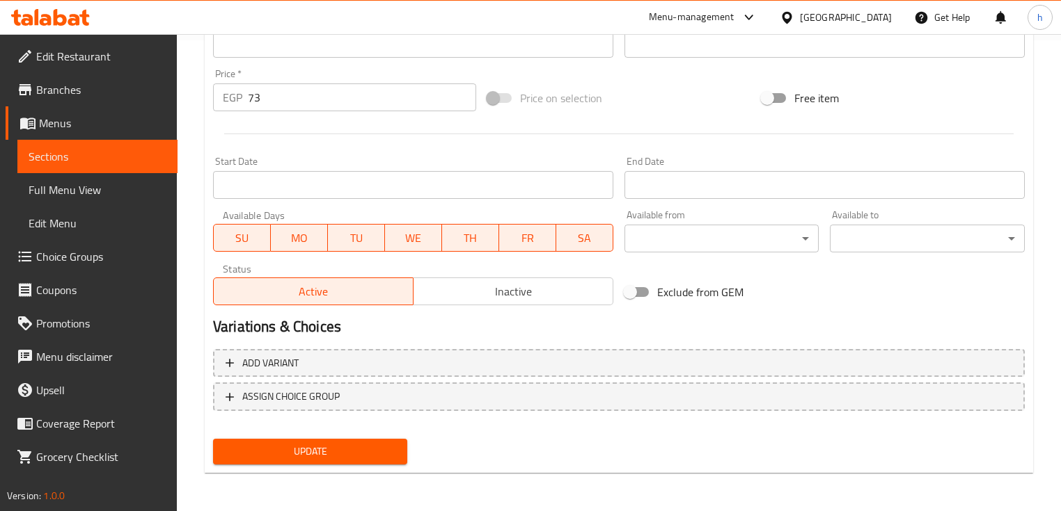
type input "Lamb Madfoon"
click at [335, 458] on span "Update" at bounding box center [310, 451] width 172 height 17
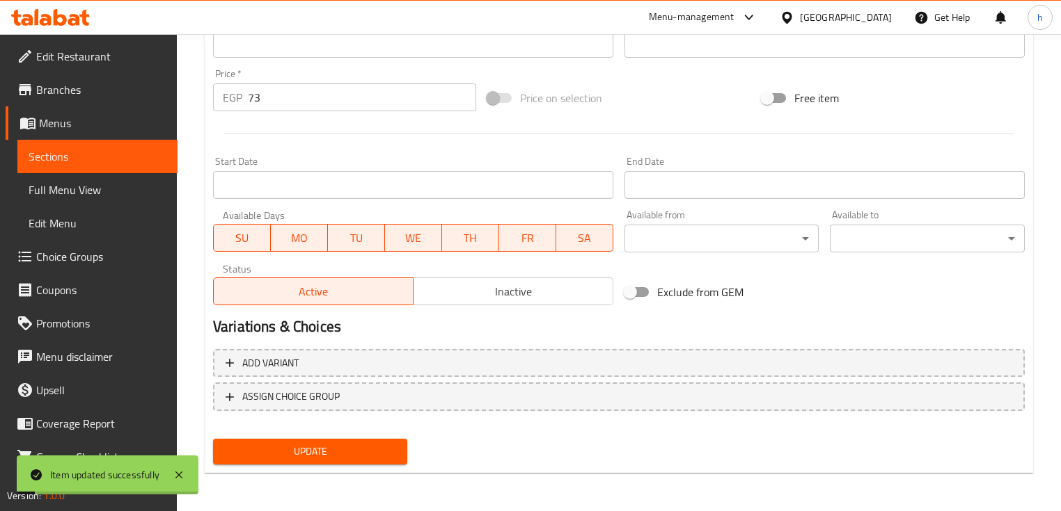
click at [72, 152] on span "Sections" at bounding box center [98, 156] width 138 height 17
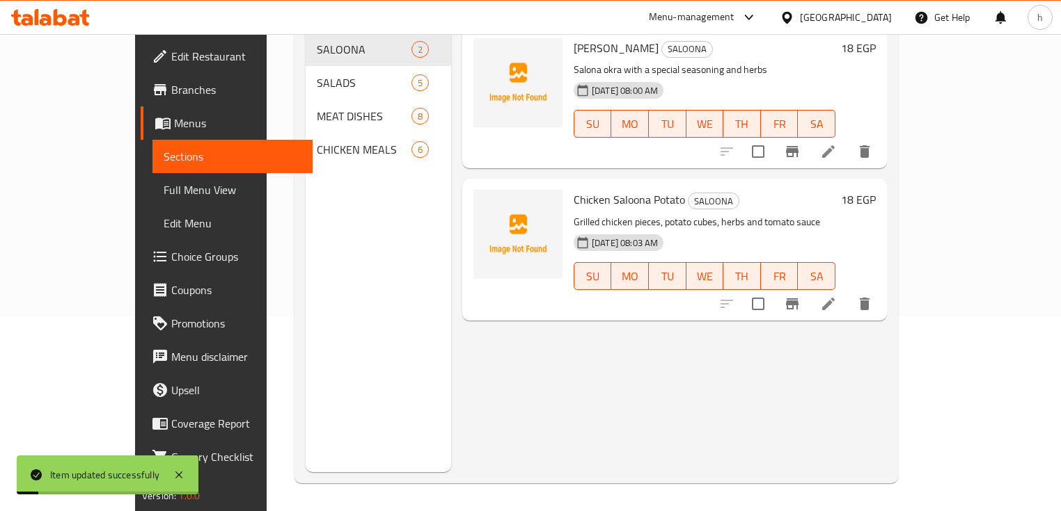
scroll to position [195, 0]
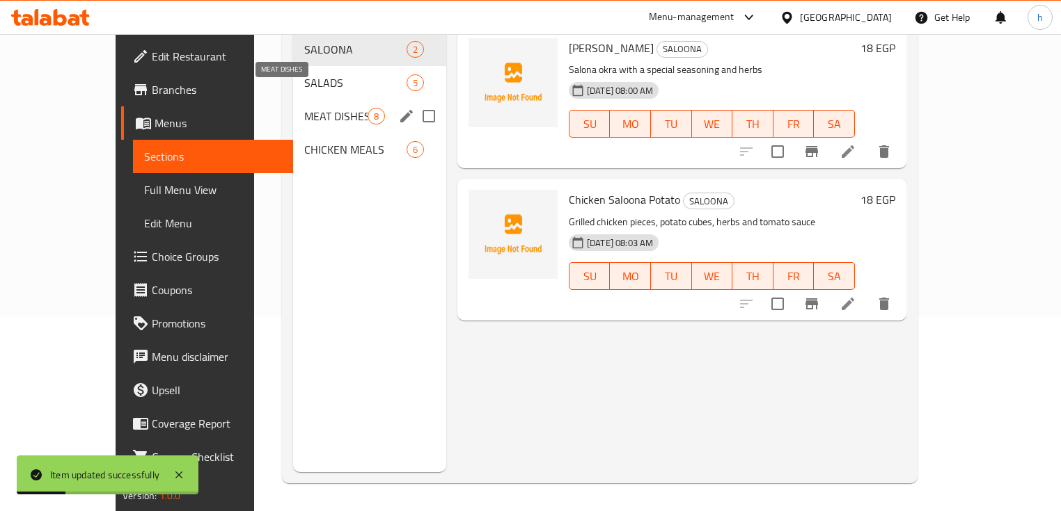
click at [304, 108] on span "MEAT DISHES" at bounding box center [335, 116] width 63 height 17
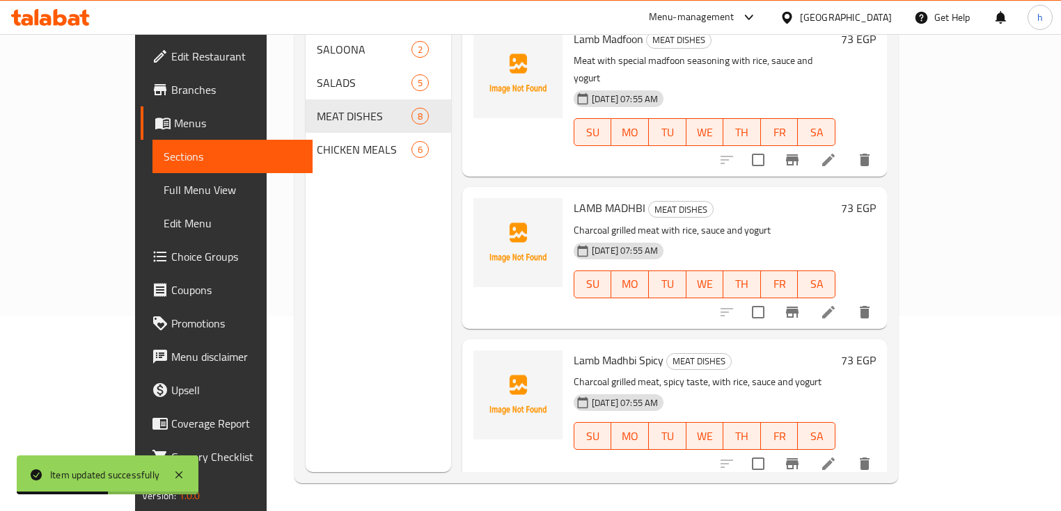
scroll to position [334, 0]
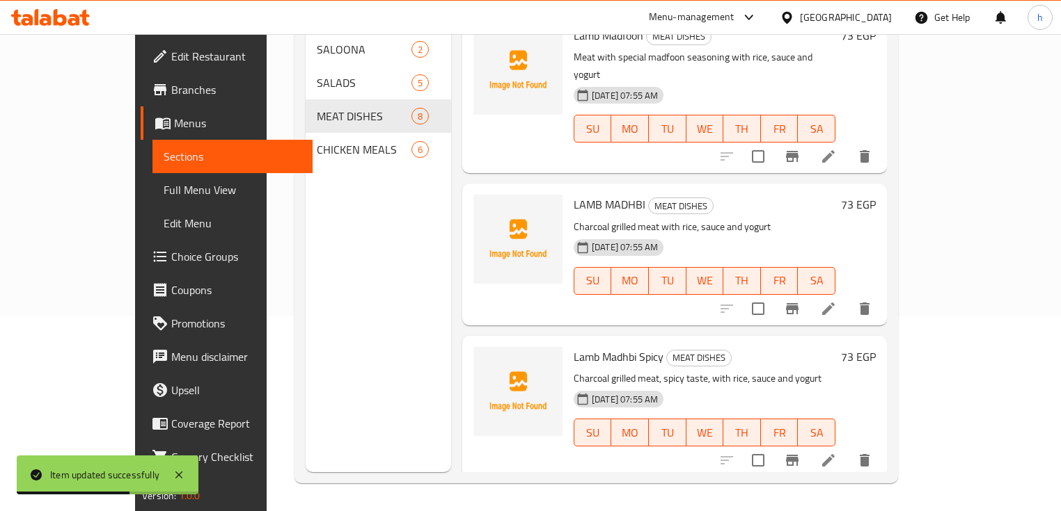
click at [834, 303] on icon at bounding box center [828, 309] width 13 height 13
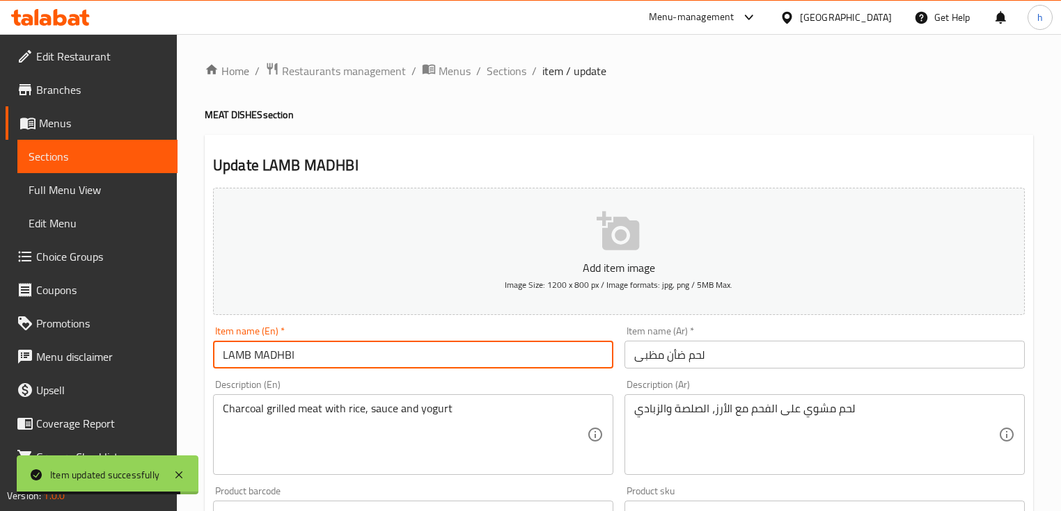
drag, startPoint x: 229, startPoint y: 356, endPoint x: 251, endPoint y: 356, distance: 21.6
click at [251, 356] on input "LAMB MADHBI" at bounding box center [413, 355] width 400 height 28
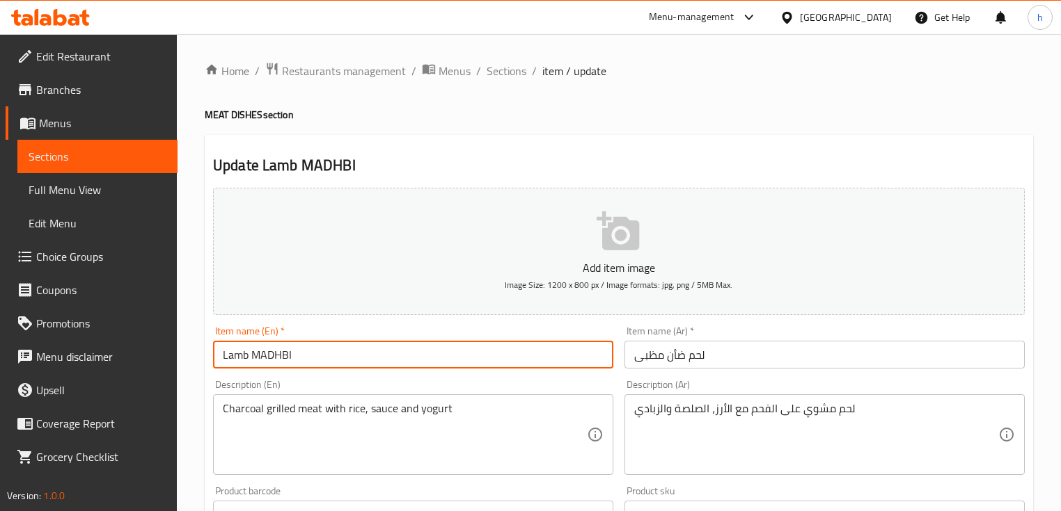
drag, startPoint x: 262, startPoint y: 358, endPoint x: 303, endPoint y: 358, distance: 41.8
click at [303, 358] on input "Lamb MADHBI" at bounding box center [413, 355] width 400 height 28
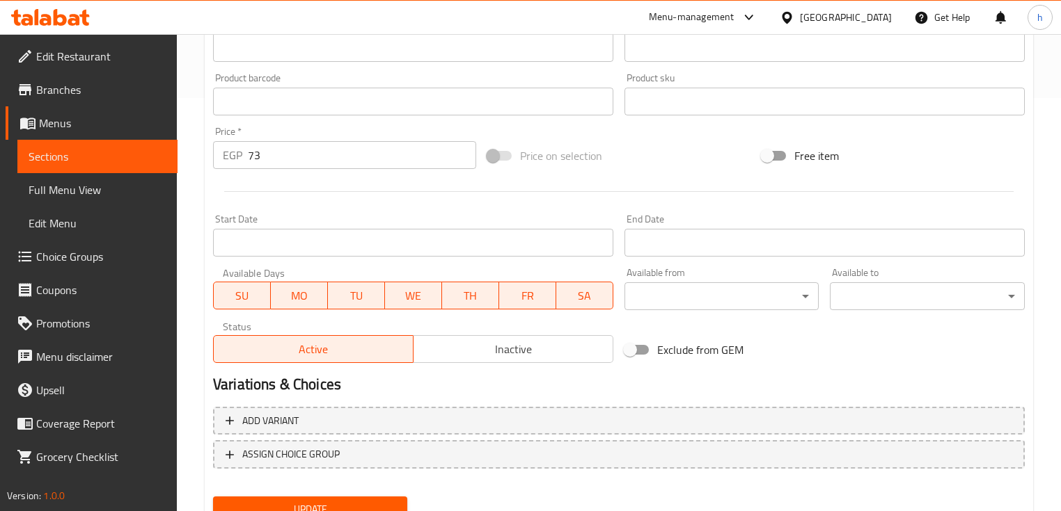
scroll to position [471, 0]
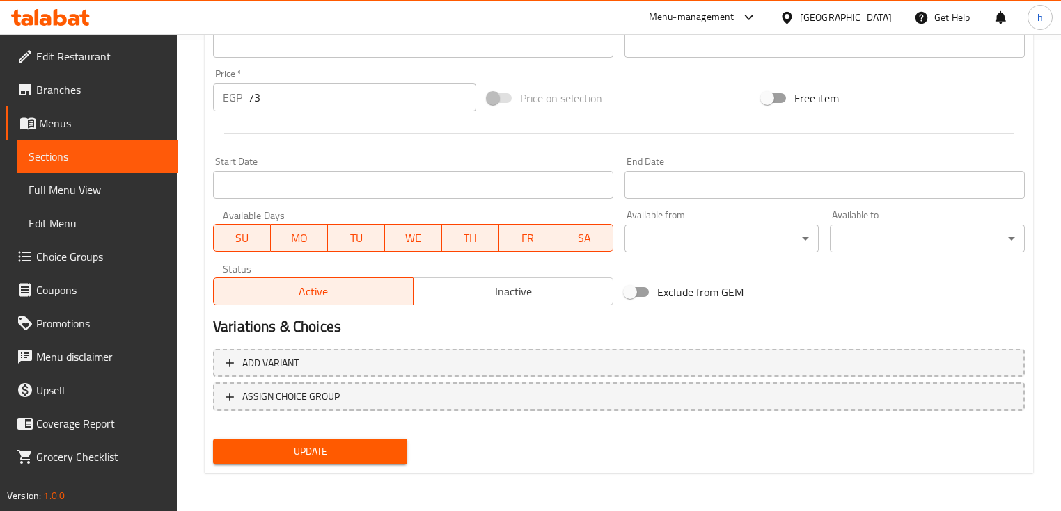
type input "Lamb Madhbi"
click at [315, 448] on span "Update" at bounding box center [310, 451] width 172 height 17
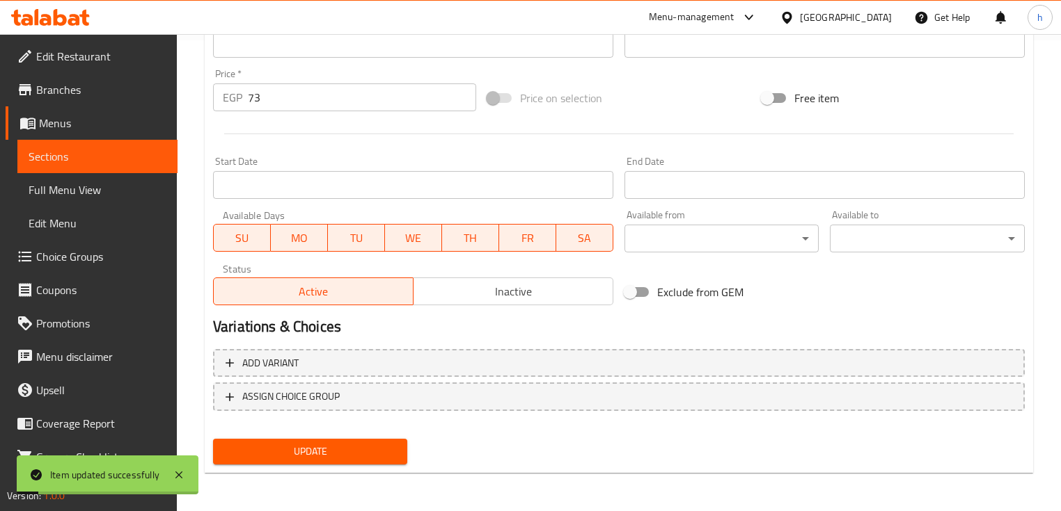
click at [92, 160] on span "Sections" at bounding box center [98, 156] width 138 height 17
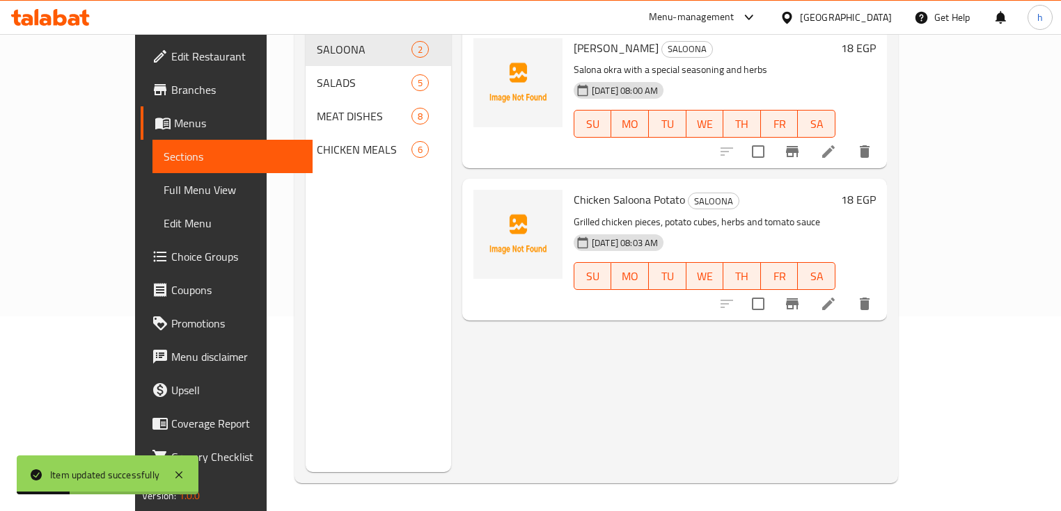
scroll to position [139, 0]
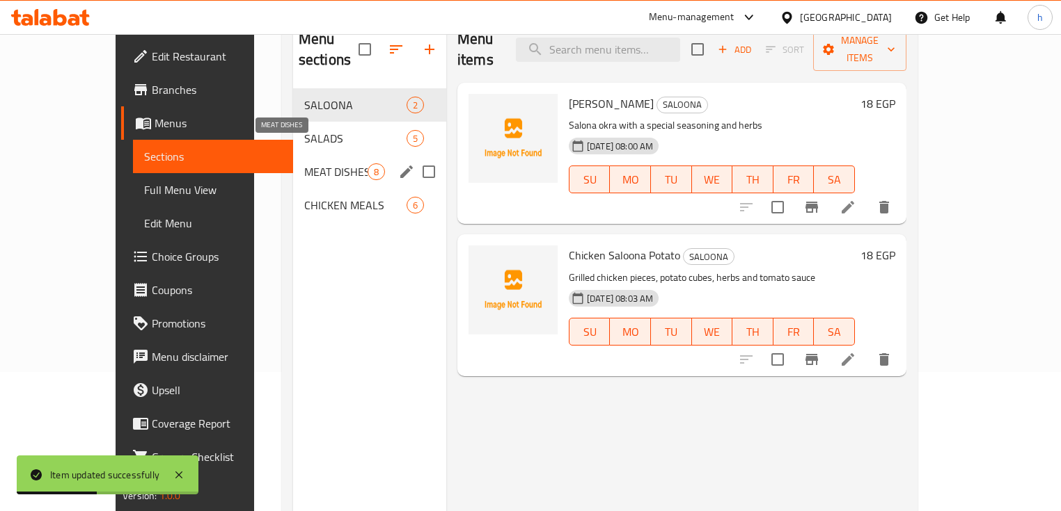
click at [304, 164] on span "MEAT DISHES" at bounding box center [335, 172] width 63 height 17
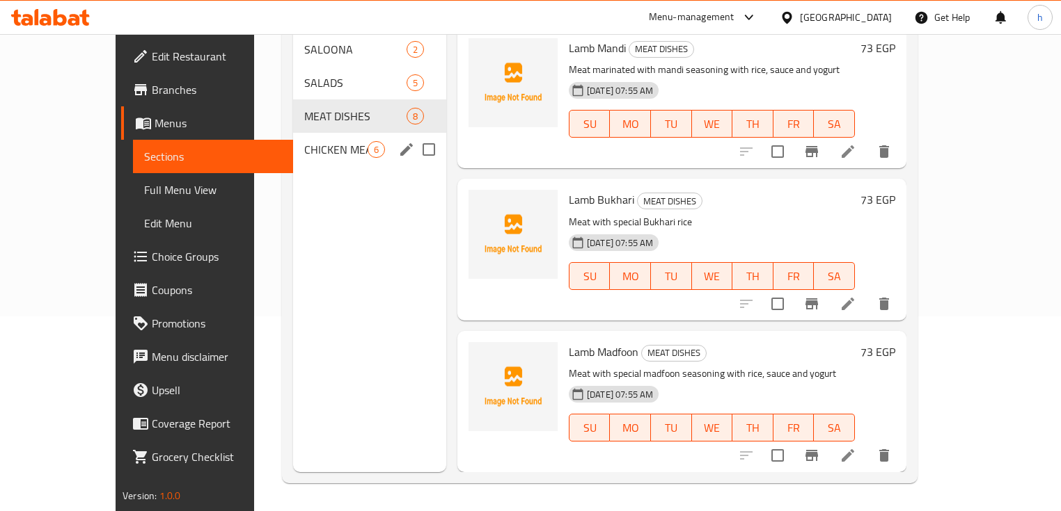
click at [304, 141] on span "CHICKEN MEALS" at bounding box center [335, 149] width 63 height 17
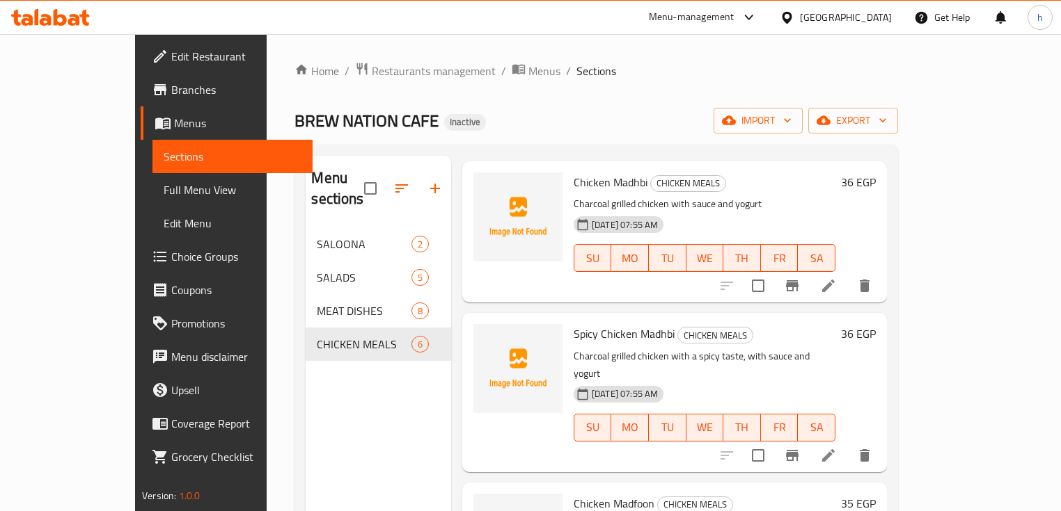
scroll to position [435, 0]
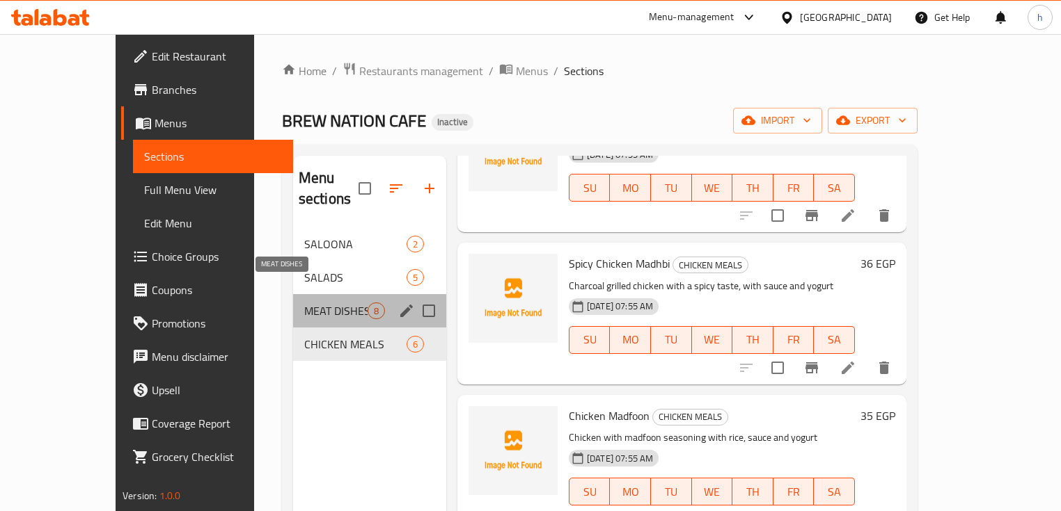
click at [304, 303] on span "MEAT DISHES" at bounding box center [335, 311] width 63 height 17
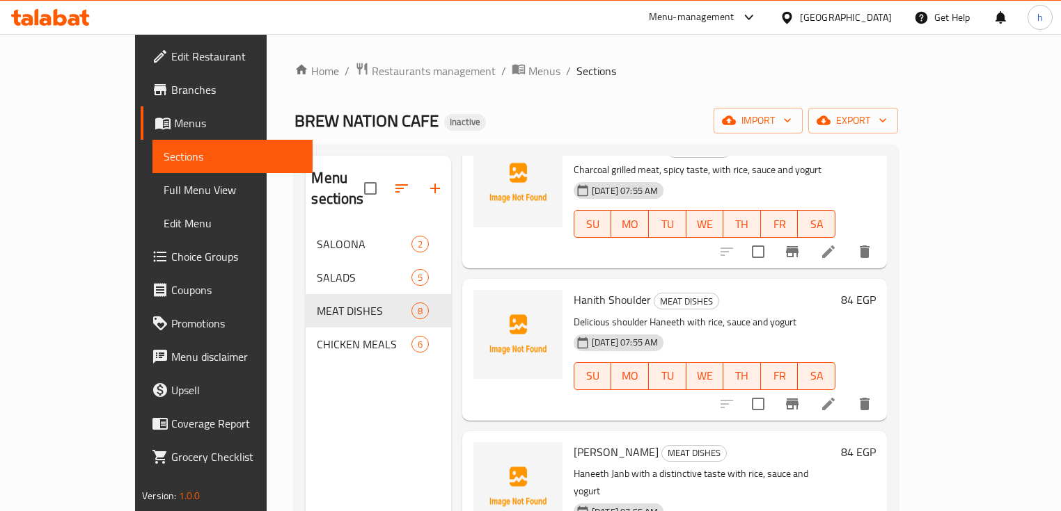
scroll to position [739, 0]
drag, startPoint x: 575, startPoint y: 242, endPoint x: 614, endPoint y: 247, distance: 39.3
click at [614, 288] on span "Hanith Shoulder" at bounding box center [611, 298] width 77 height 21
copy span "Shoulder"
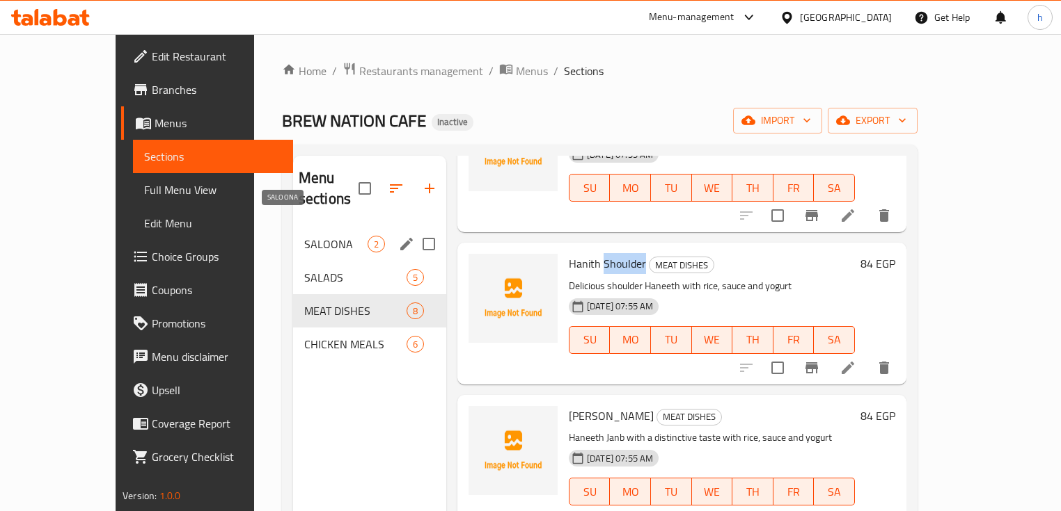
click at [304, 236] on span "SALOONA" at bounding box center [335, 244] width 63 height 17
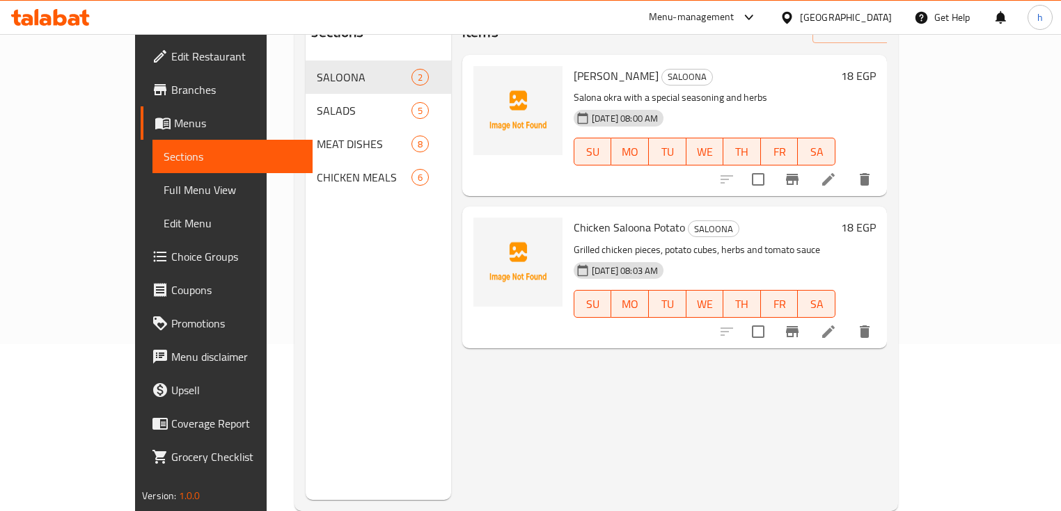
scroll to position [195, 0]
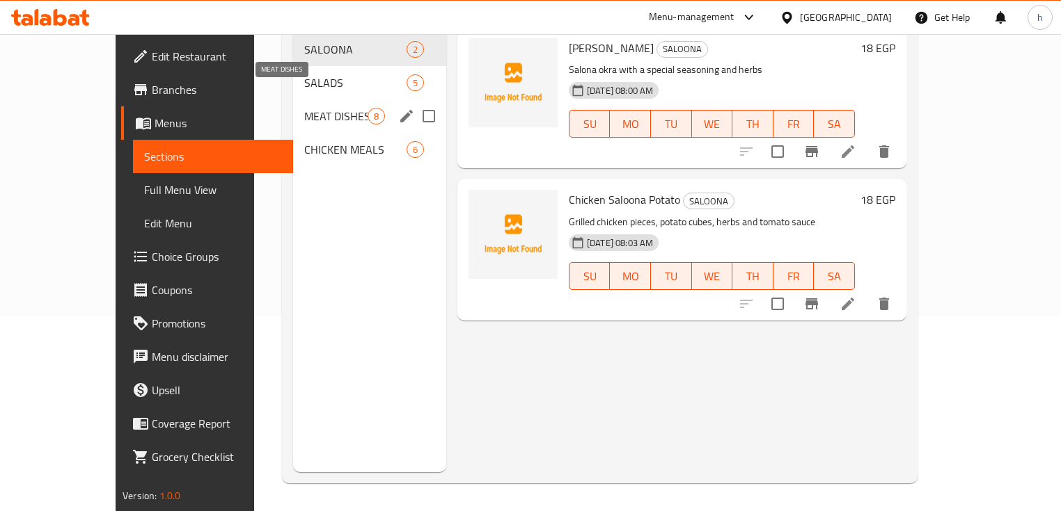
click at [304, 108] on span "MEAT DISHES" at bounding box center [335, 116] width 63 height 17
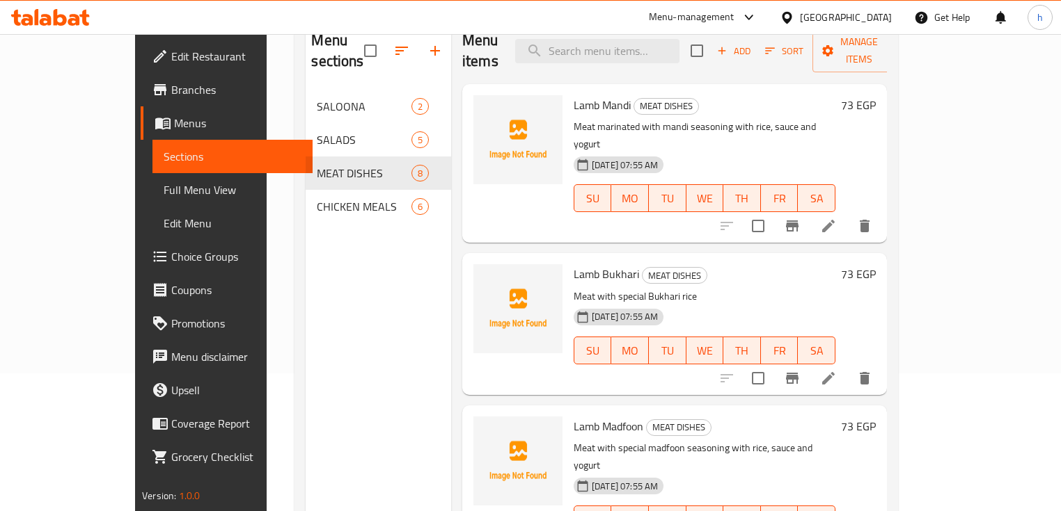
scroll to position [195, 0]
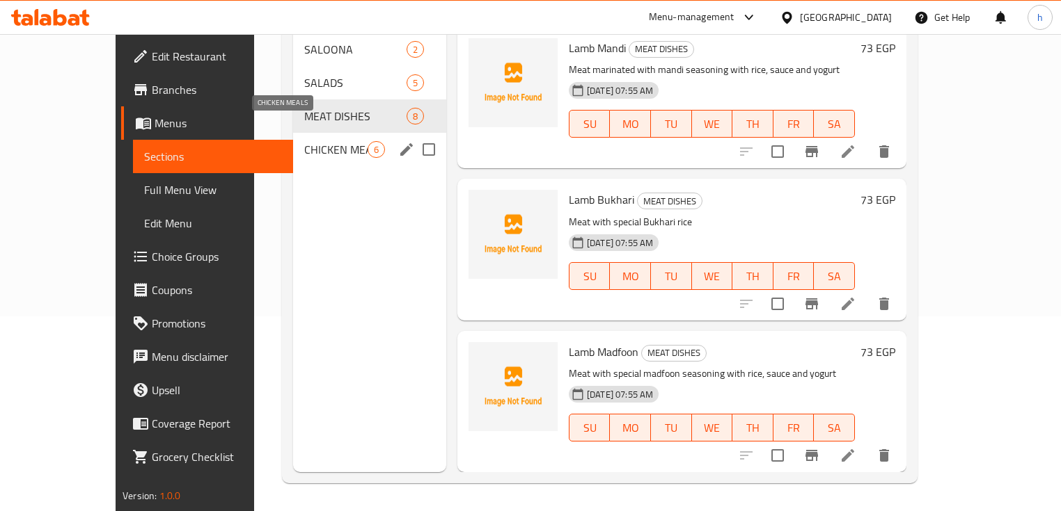
click at [304, 141] on span "CHICKEN MEALS" at bounding box center [335, 149] width 63 height 17
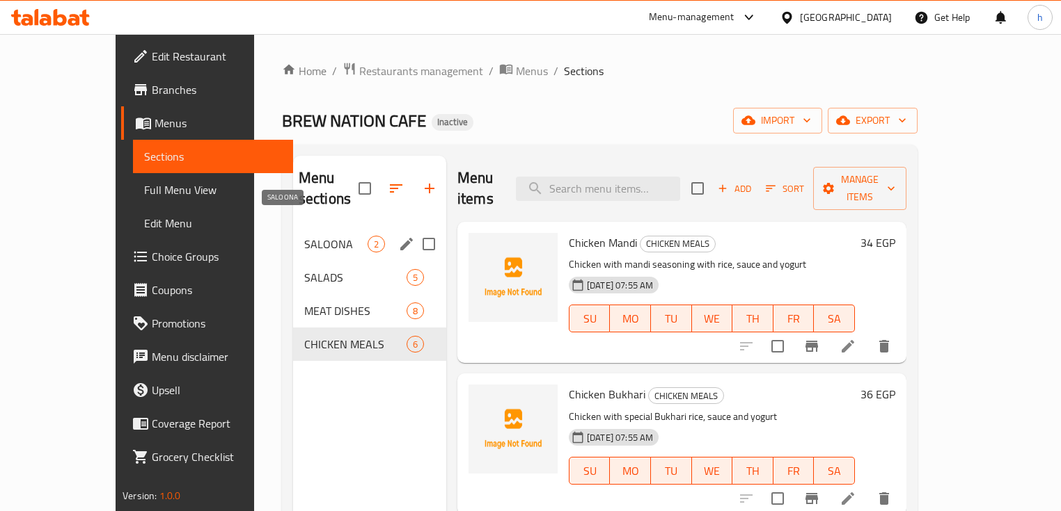
click at [304, 236] on span "SALOONA" at bounding box center [335, 244] width 63 height 17
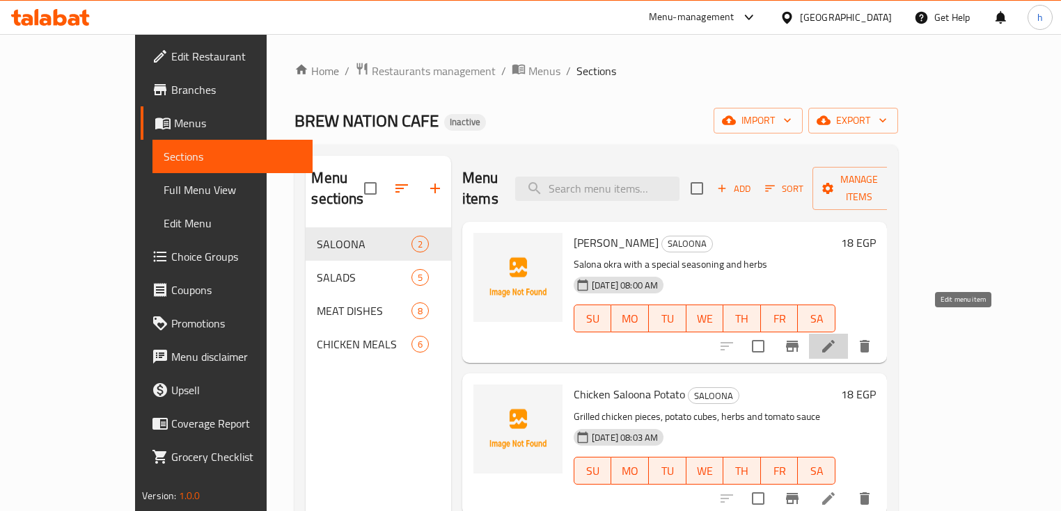
click at [834, 340] on icon at bounding box center [828, 346] width 13 height 13
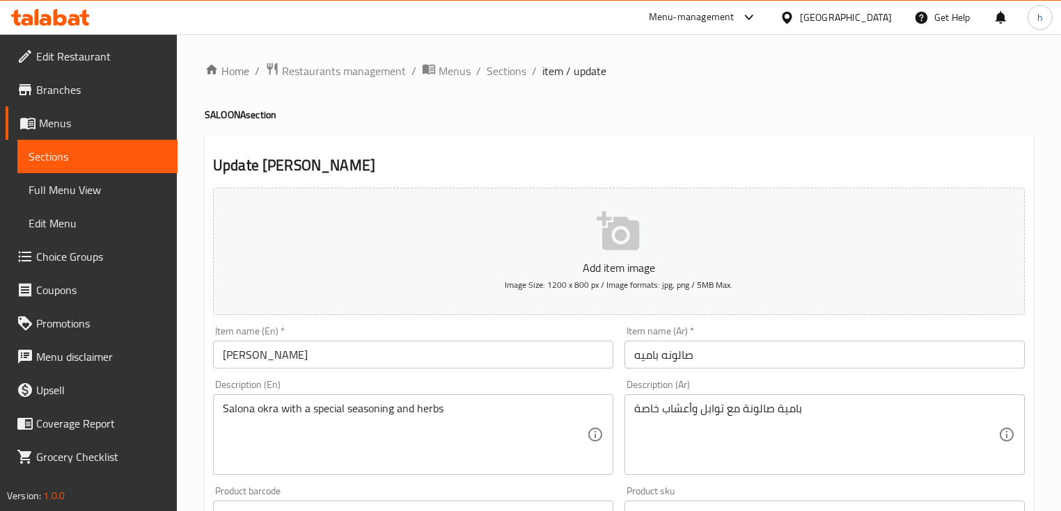
click at [56, 157] on span "Sections" at bounding box center [98, 156] width 138 height 17
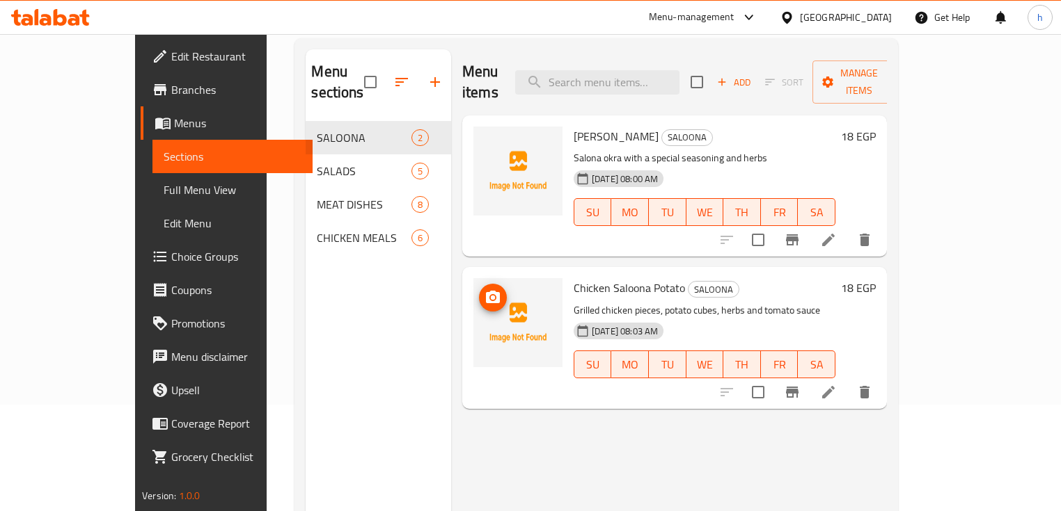
scroll to position [111, 0]
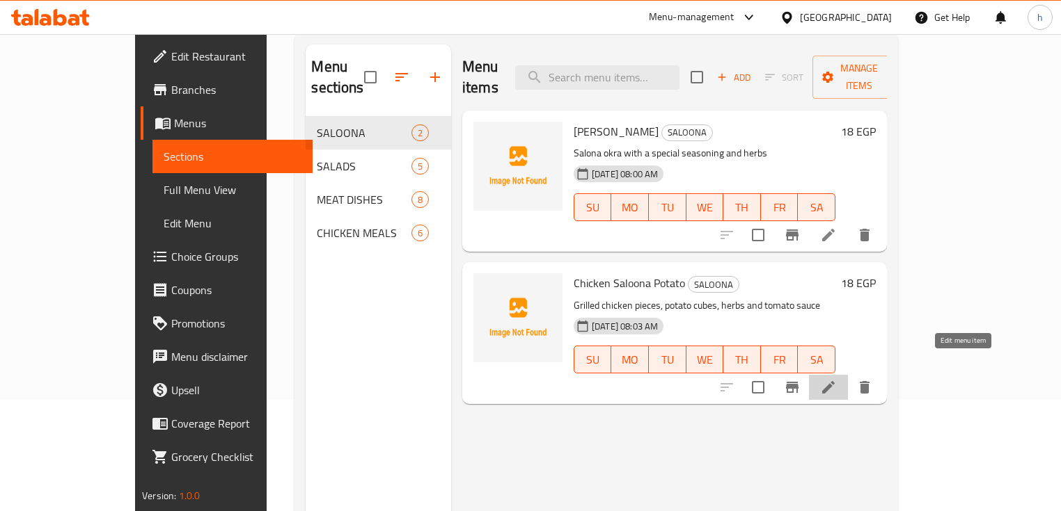
click at [836, 379] on icon at bounding box center [828, 387] width 17 height 17
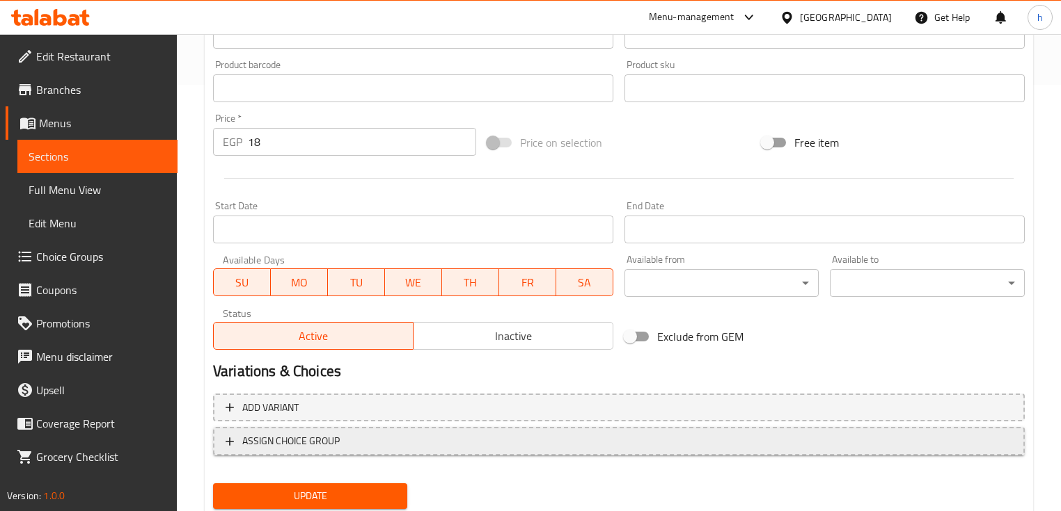
scroll to position [471, 0]
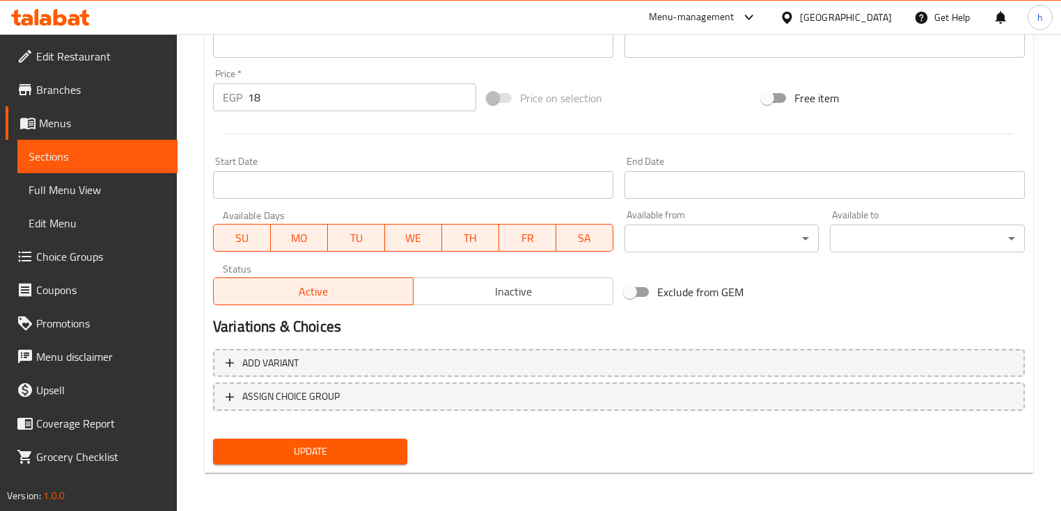
click at [79, 158] on span "Sections" at bounding box center [98, 156] width 138 height 17
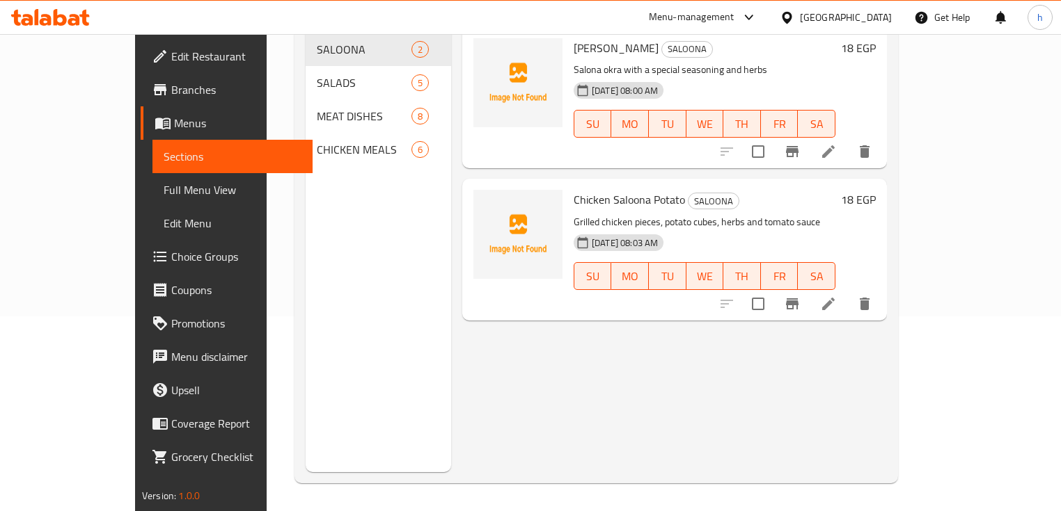
scroll to position [195, 0]
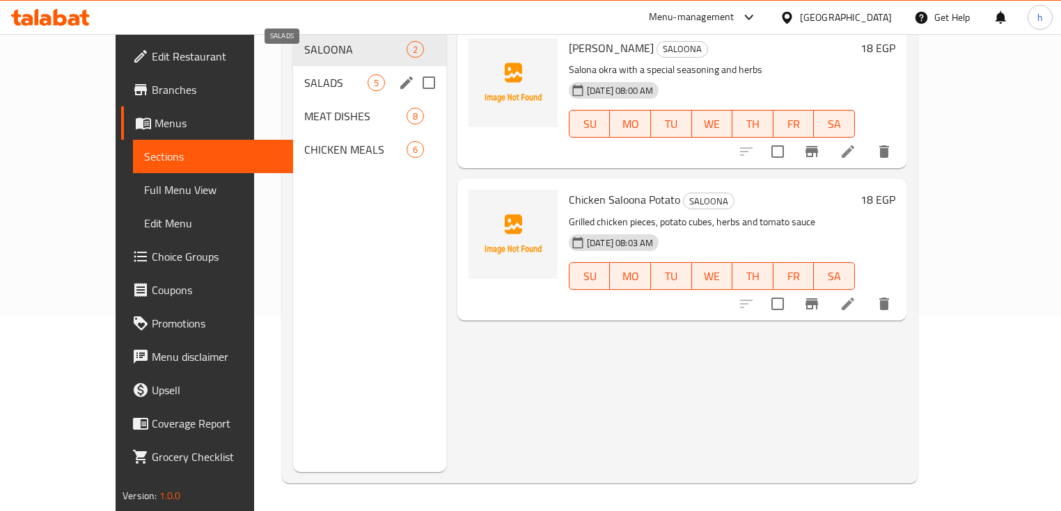
click at [304, 74] on span "SALADS" at bounding box center [335, 82] width 63 height 17
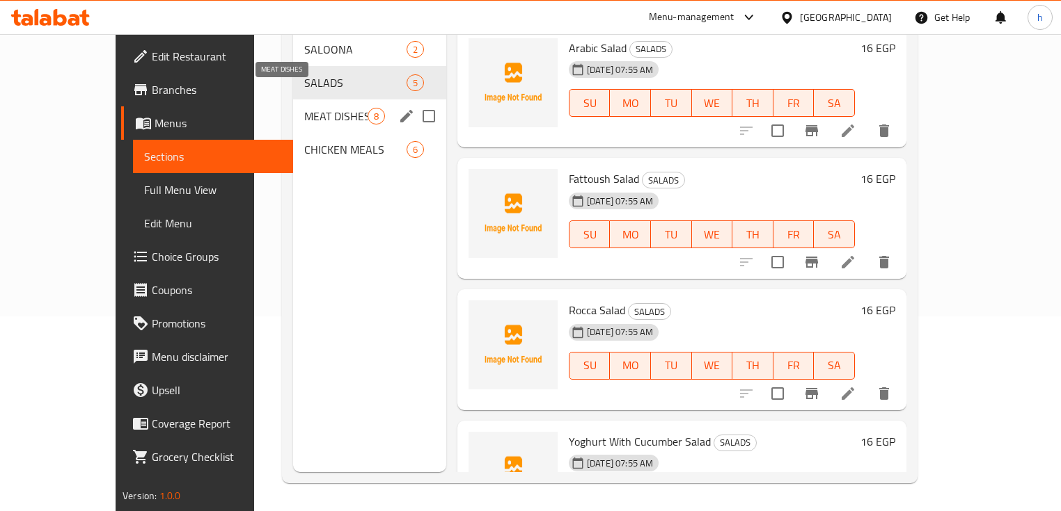
click at [304, 108] on span "MEAT DISHES" at bounding box center [335, 116] width 63 height 17
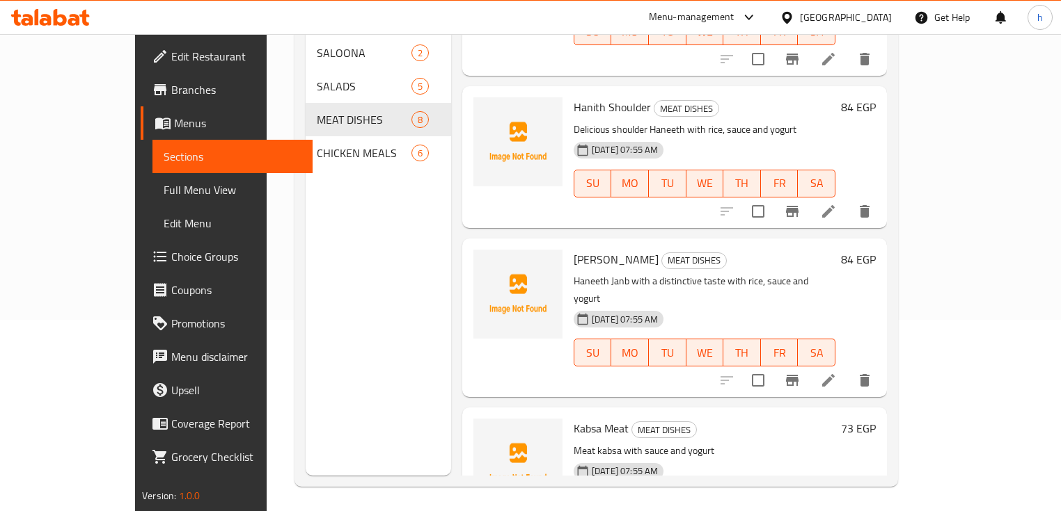
scroll to position [195, 0]
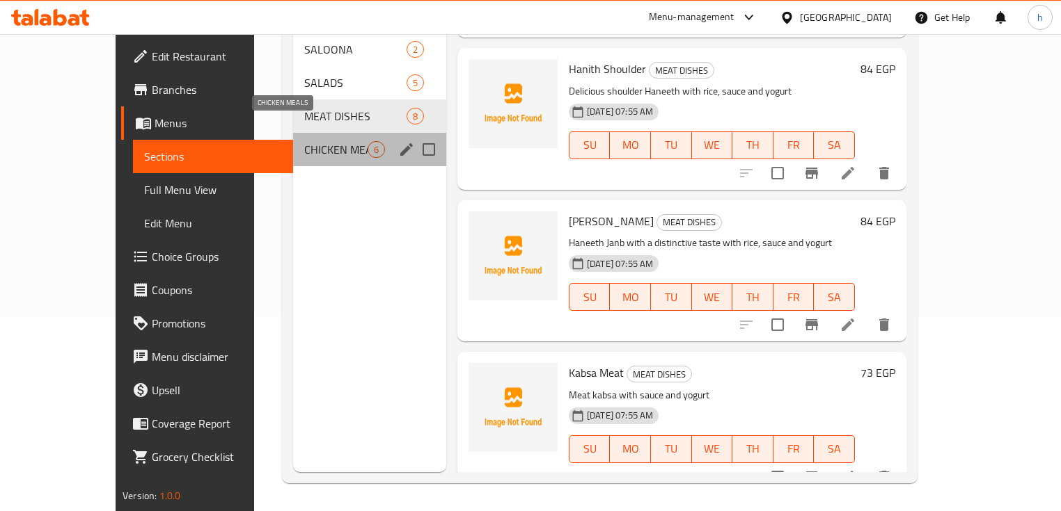
click at [304, 141] on span "CHICKEN MEALS" at bounding box center [335, 149] width 63 height 17
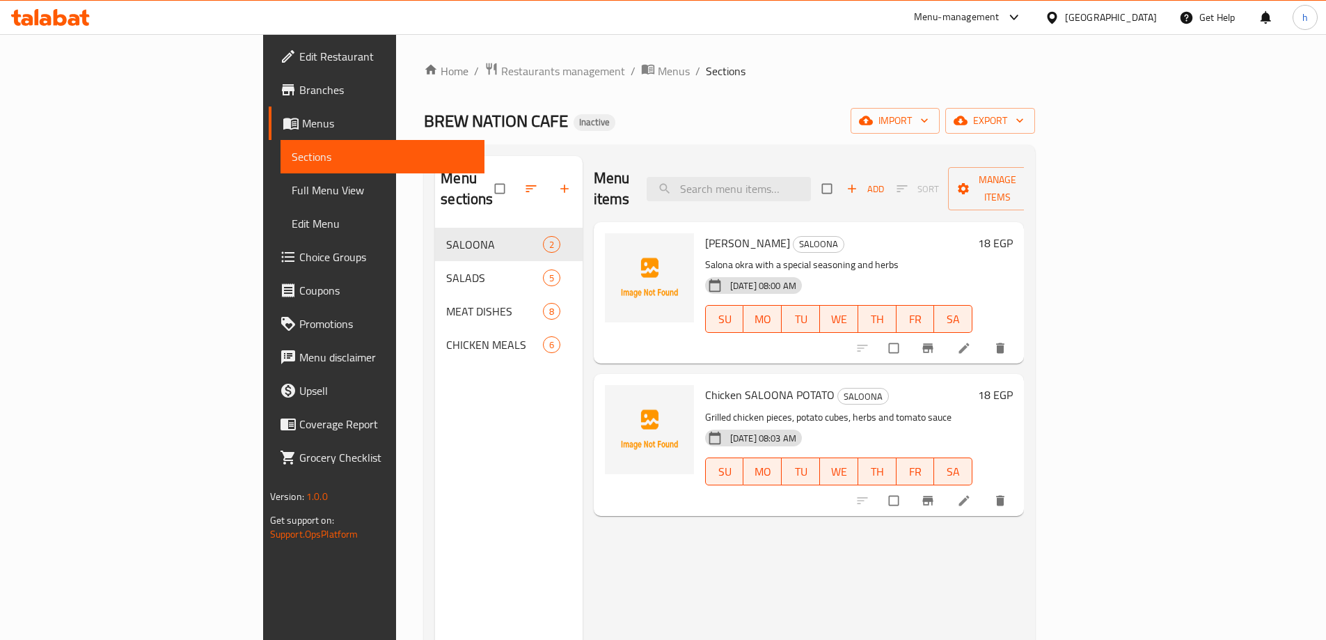
click at [292, 195] on span "Full Menu View" at bounding box center [383, 190] width 182 height 17
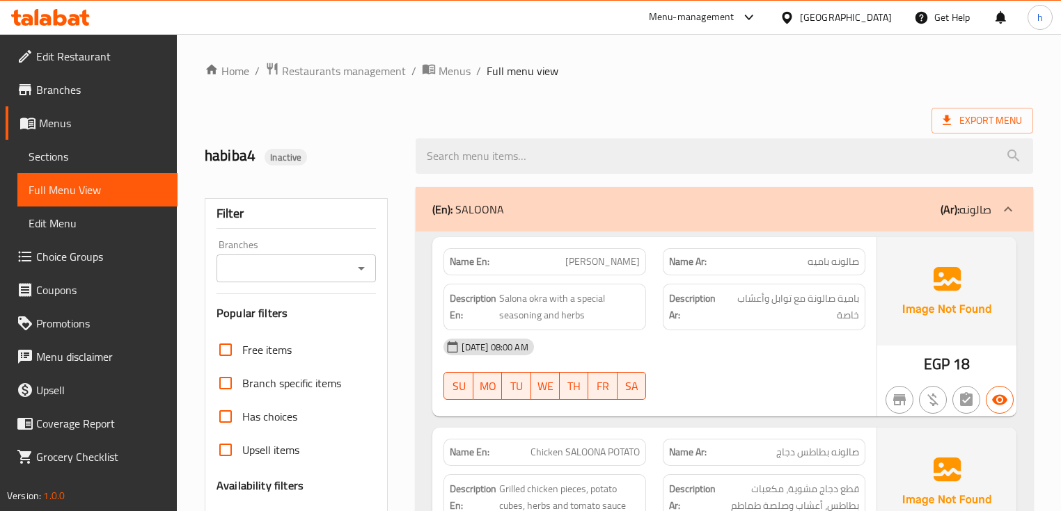
drag, startPoint x: 1113, startPoint y: 0, endPoint x: 752, endPoint y: 103, distance: 375.6
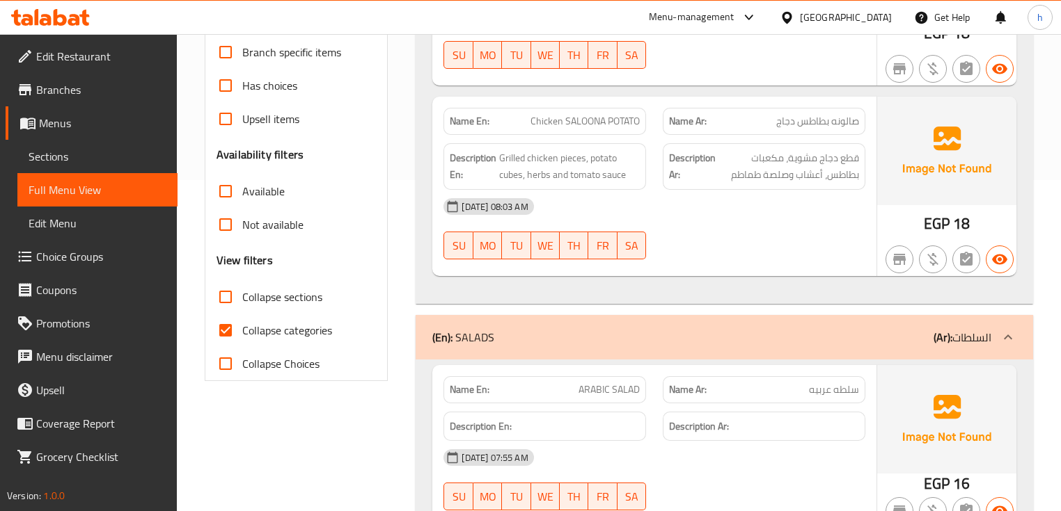
scroll to position [334, 0]
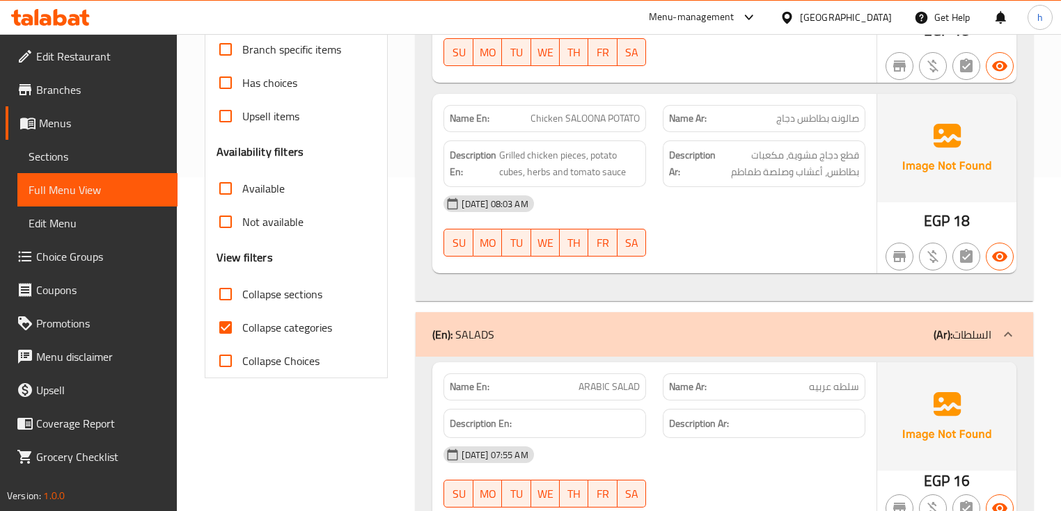
click at [264, 331] on span "Collapse categories" at bounding box center [287, 327] width 90 height 17
click at [242, 331] on input "Collapse categories" at bounding box center [225, 327] width 33 height 33
checkbox input "false"
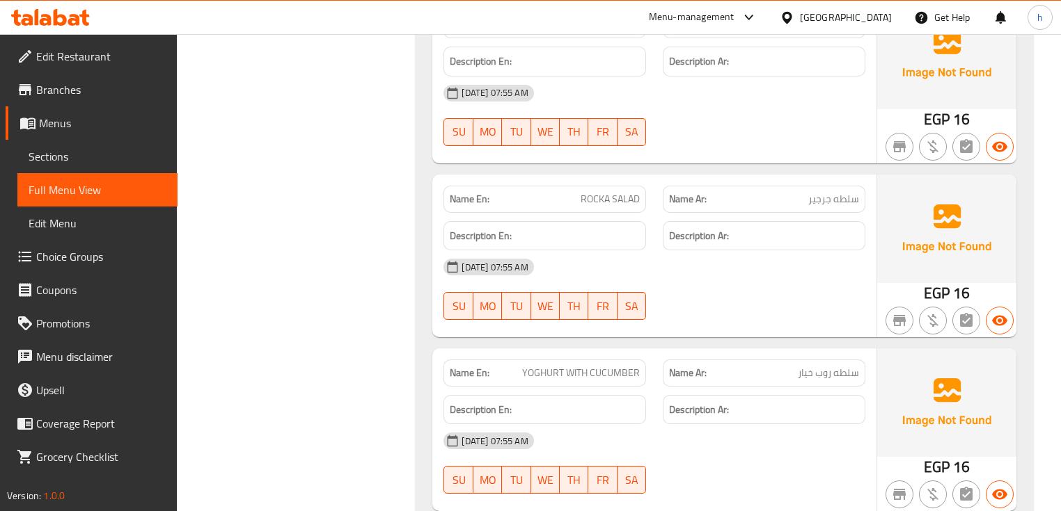
scroll to position [946, 0]
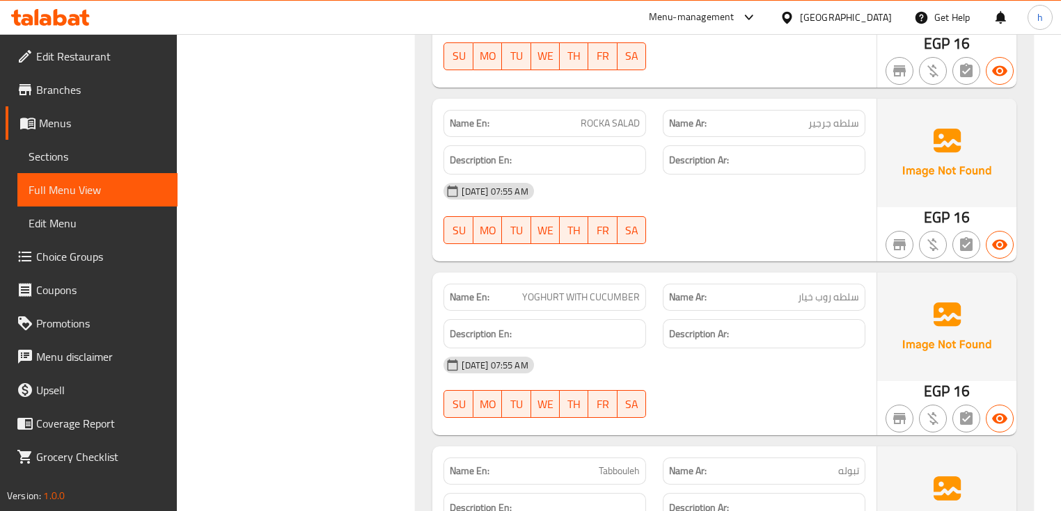
click at [813, 122] on span "سلطه جرجير" at bounding box center [833, 123] width 51 height 15
copy span "جرجير"
click at [593, 120] on span "ROCKA SALAD" at bounding box center [609, 123] width 59 height 15
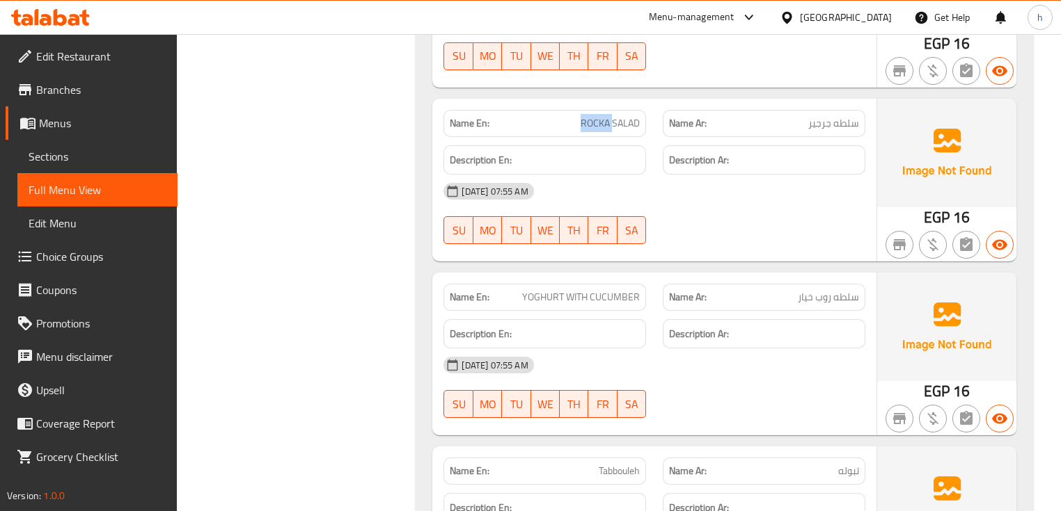
copy span "ROCKA"
click at [68, 158] on span "Sections" at bounding box center [98, 156] width 138 height 17
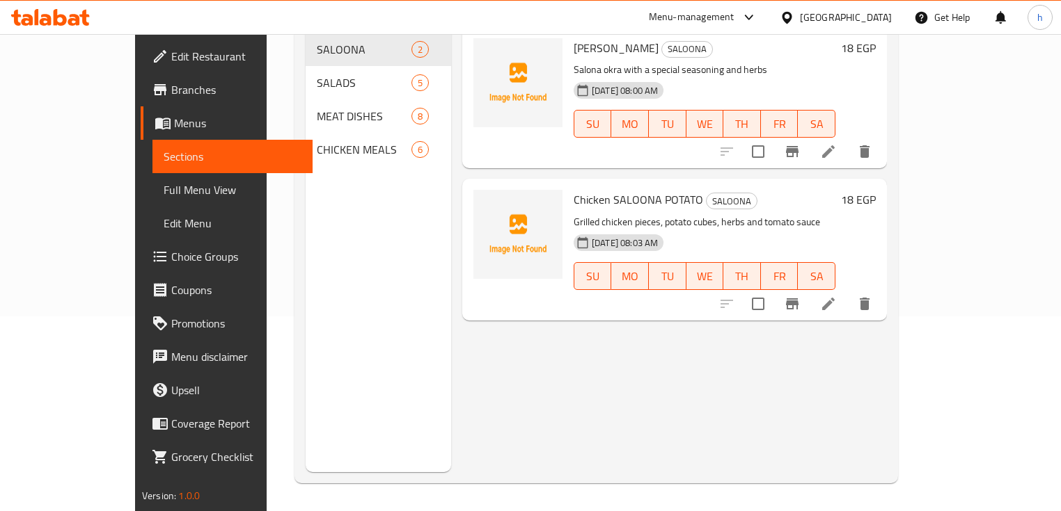
scroll to position [195, 0]
click at [164, 184] on span "Full Menu View" at bounding box center [233, 190] width 138 height 17
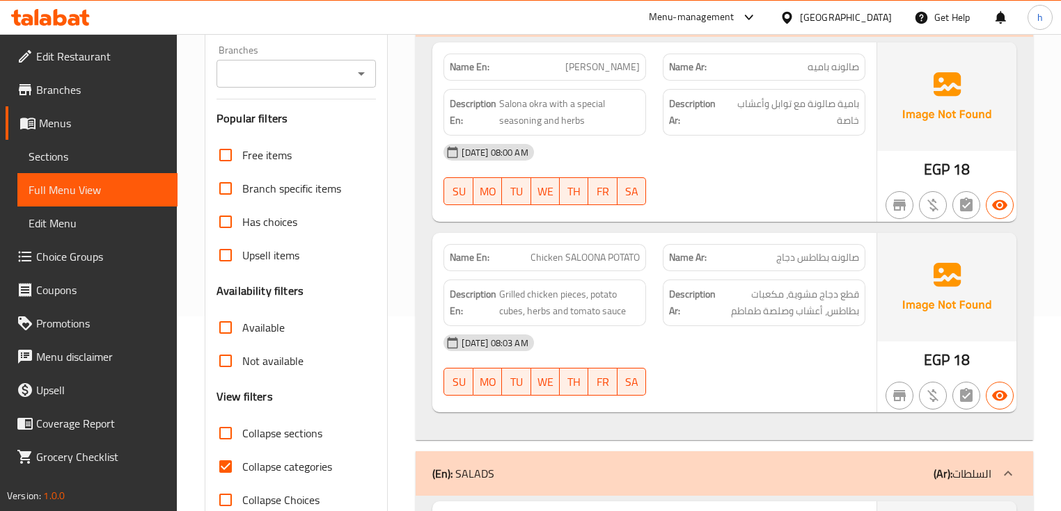
click at [245, 468] on span "Collapse categories" at bounding box center [287, 467] width 90 height 17
click at [242, 468] on input "Collapse categories" at bounding box center [225, 466] width 33 height 33
checkbox input "false"
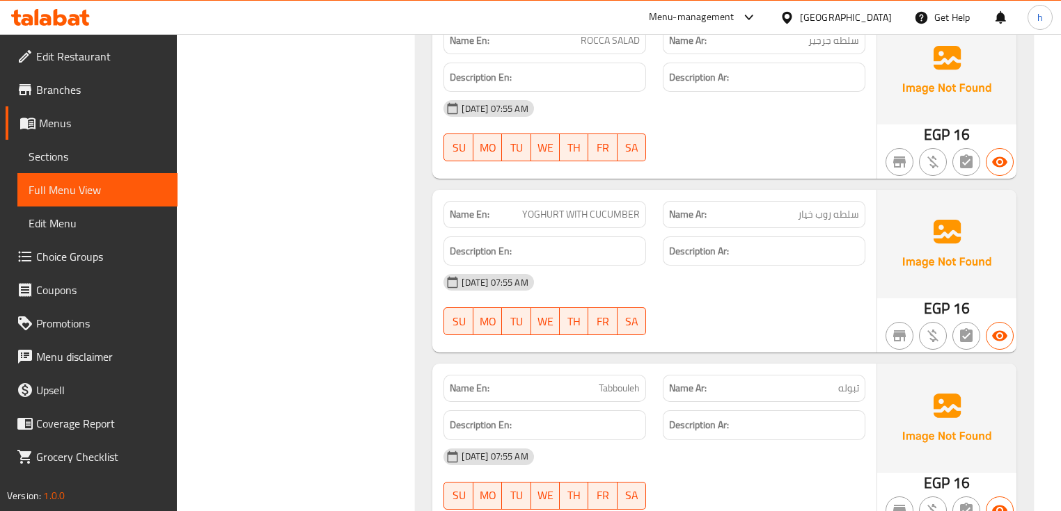
scroll to position [1030, 0]
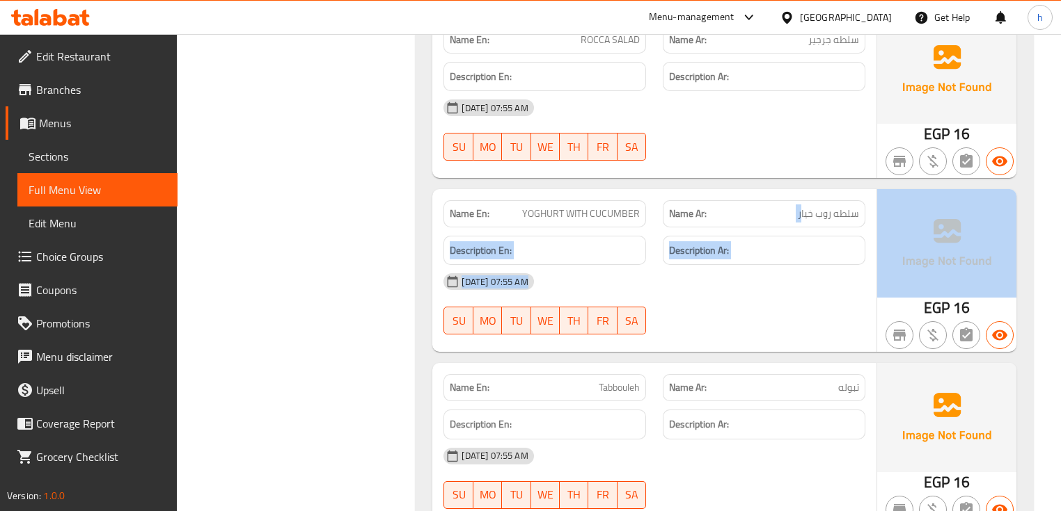
drag, startPoint x: 802, startPoint y: 214, endPoint x: 885, endPoint y: 214, distance: 82.8
click at [885, 214] on div "Name En: YOGHURT WITH CUCUMBER Name Ar: سلطه روب خيار Description En: Descripti…" at bounding box center [723, 270] width 583 height 163
click at [787, 211] on p "Name Ar: سلطه روب خيار" at bounding box center [764, 214] width 190 height 15
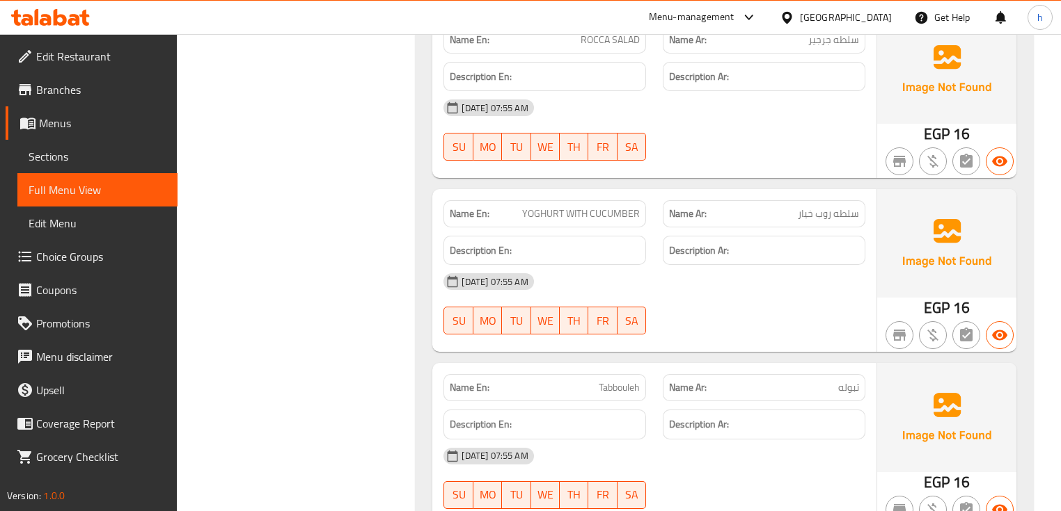
click at [787, 211] on p "Name Ar: سلطه روب خيار" at bounding box center [764, 214] width 190 height 15
click at [800, 214] on span "سلطه روب خيار" at bounding box center [827, 214] width 61 height 15
click at [827, 212] on span "سلطه روب خيار" at bounding box center [827, 214] width 61 height 15
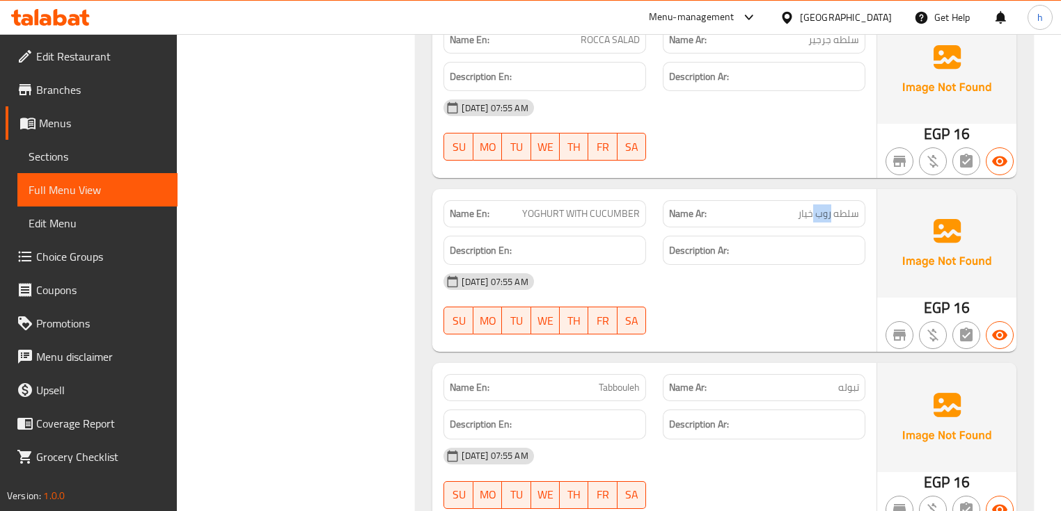
click at [827, 212] on span "سلطه روب خيار" at bounding box center [827, 214] width 61 height 15
click at [763, 272] on div "[DATE] 07:55 AM" at bounding box center [654, 281] width 438 height 33
click at [839, 386] on span "تبوله" at bounding box center [848, 388] width 21 height 15
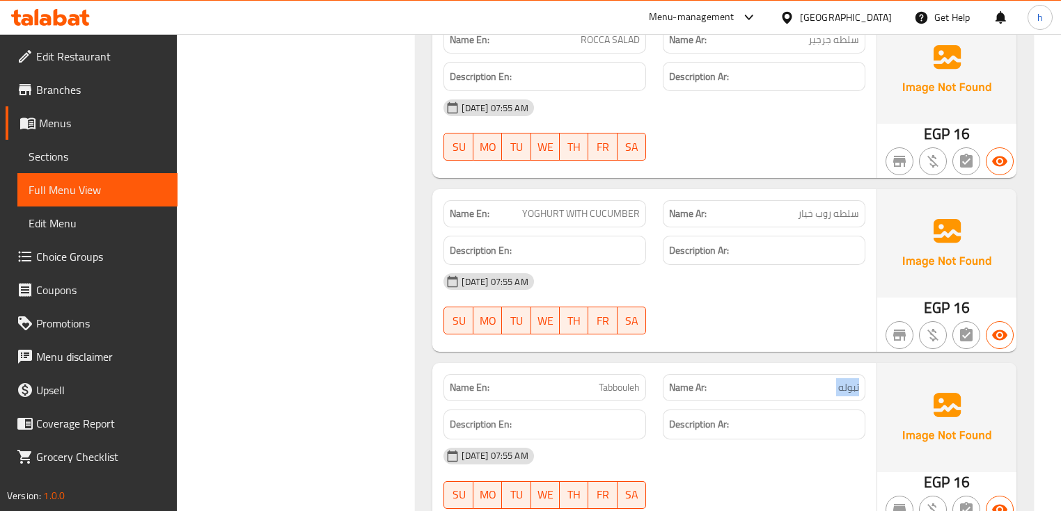
click at [839, 386] on span "تبوله" at bounding box center [848, 388] width 21 height 15
copy span "تبوله"
click at [768, 461] on div "[DATE] 07:55 AM" at bounding box center [654, 456] width 438 height 33
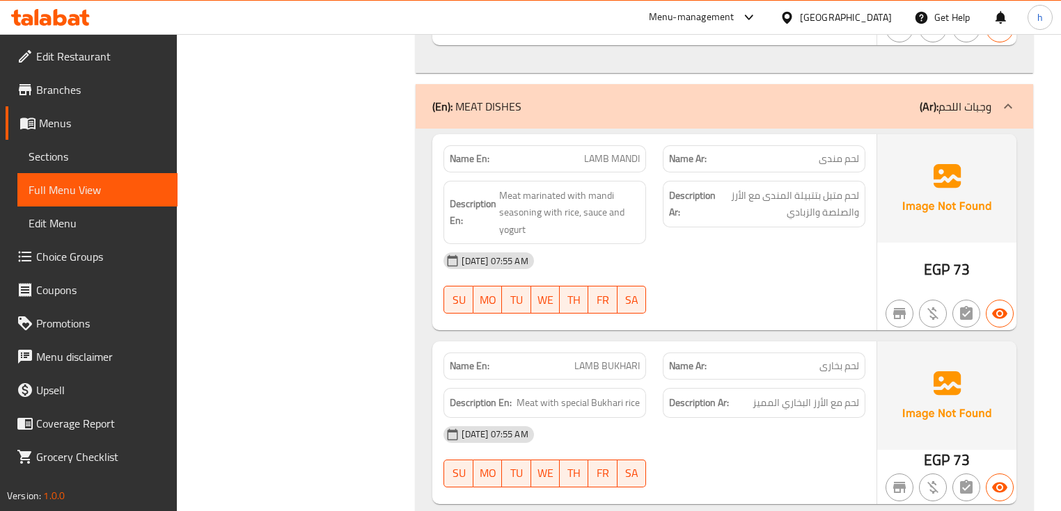
scroll to position [1531, 0]
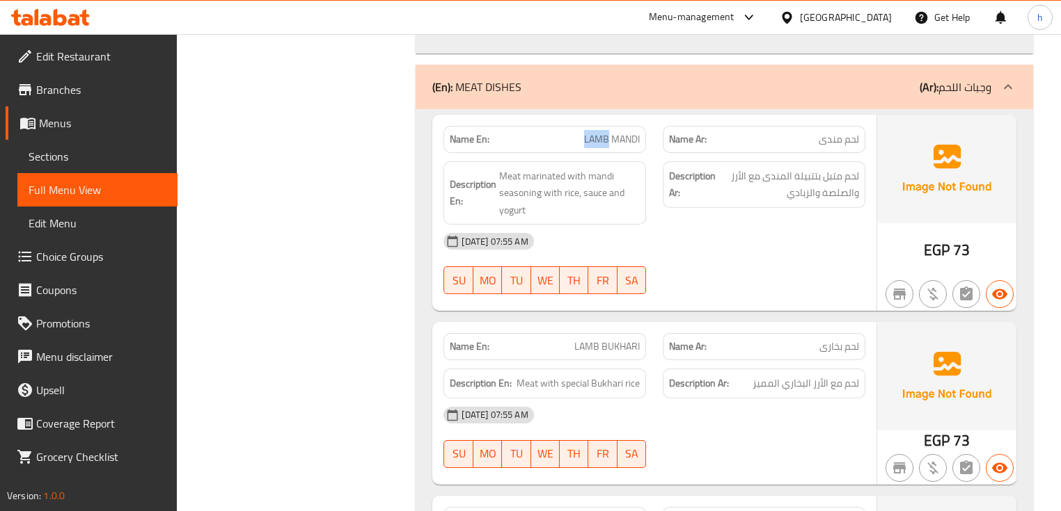
drag, startPoint x: 584, startPoint y: 138, endPoint x: 607, endPoint y: 140, distance: 23.1
click at [607, 140] on span "LAMB MANDI" at bounding box center [612, 139] width 56 height 15
copy span "LAMB"
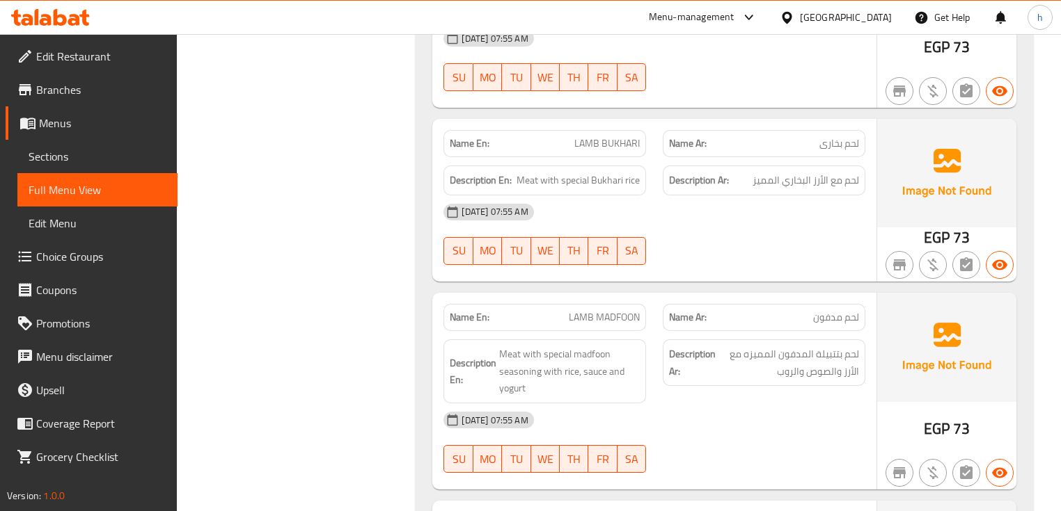
scroll to position [1754, 0]
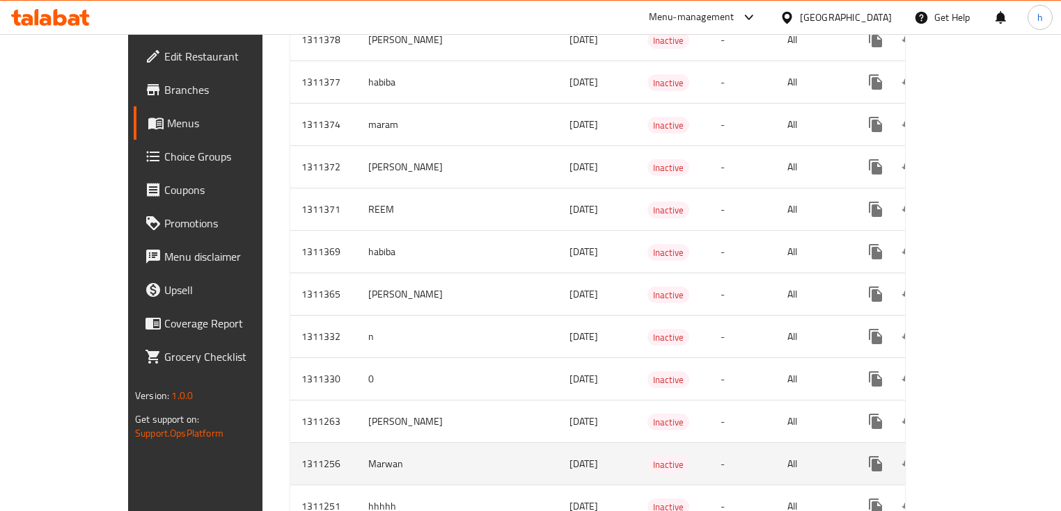
scroll to position [1478, 0]
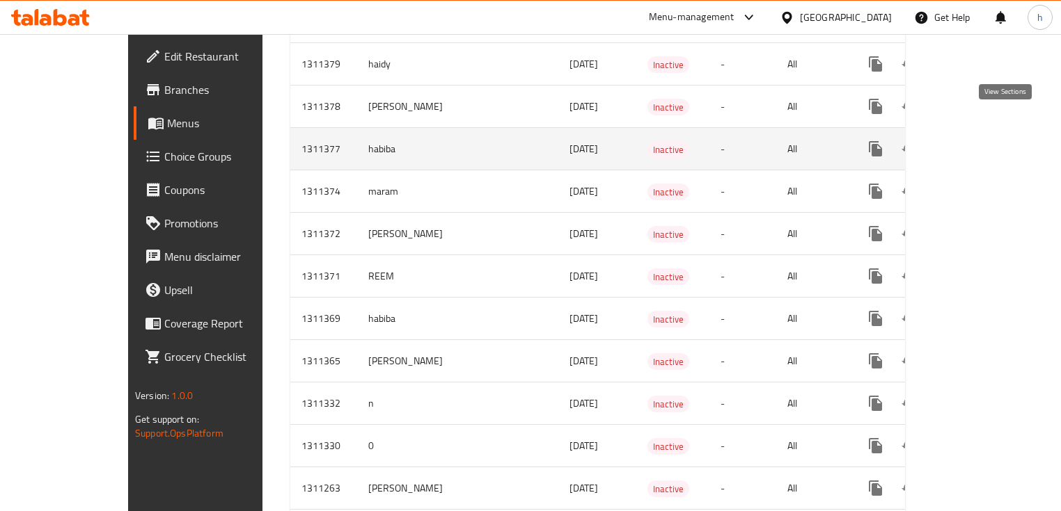
click at [982, 143] on icon "enhanced table" at bounding box center [975, 149] width 13 height 13
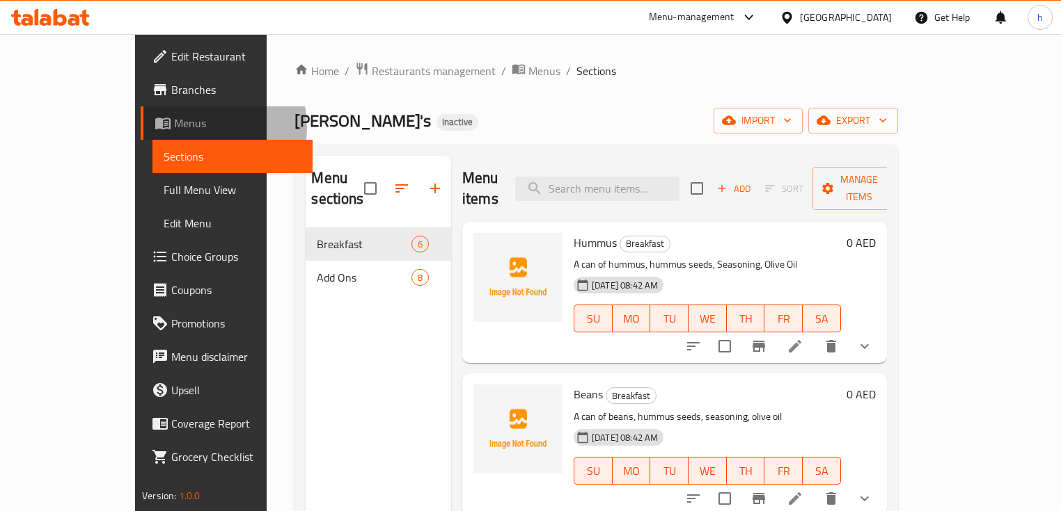
click at [174, 127] on span "Menus" at bounding box center [237, 123] width 127 height 17
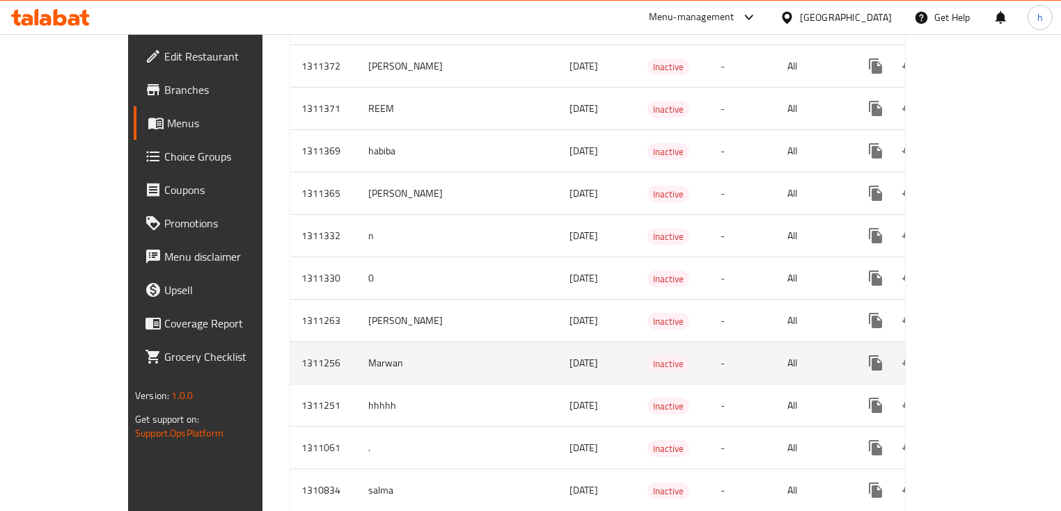
scroll to position [1591, 0]
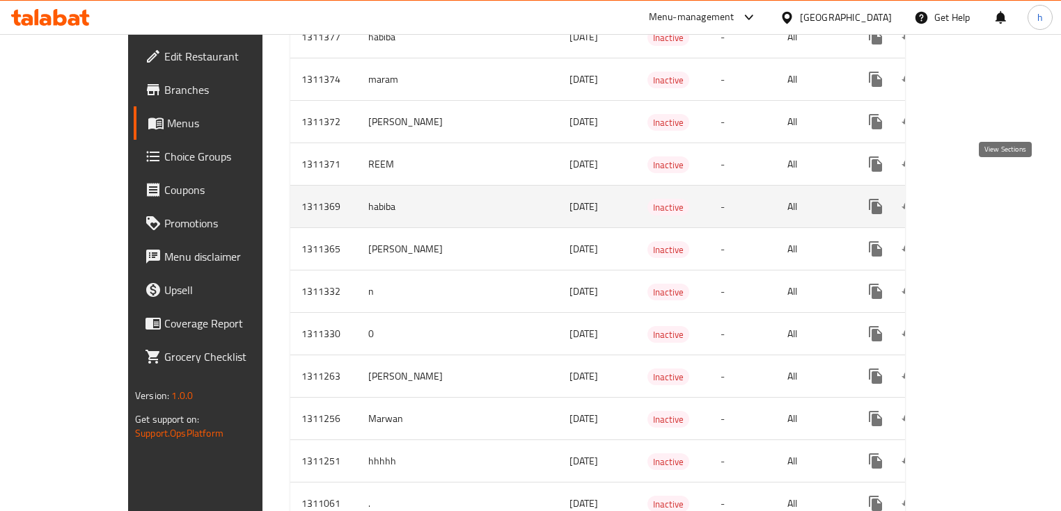
click at [984, 198] on icon "enhanced table" at bounding box center [975, 206] width 17 height 17
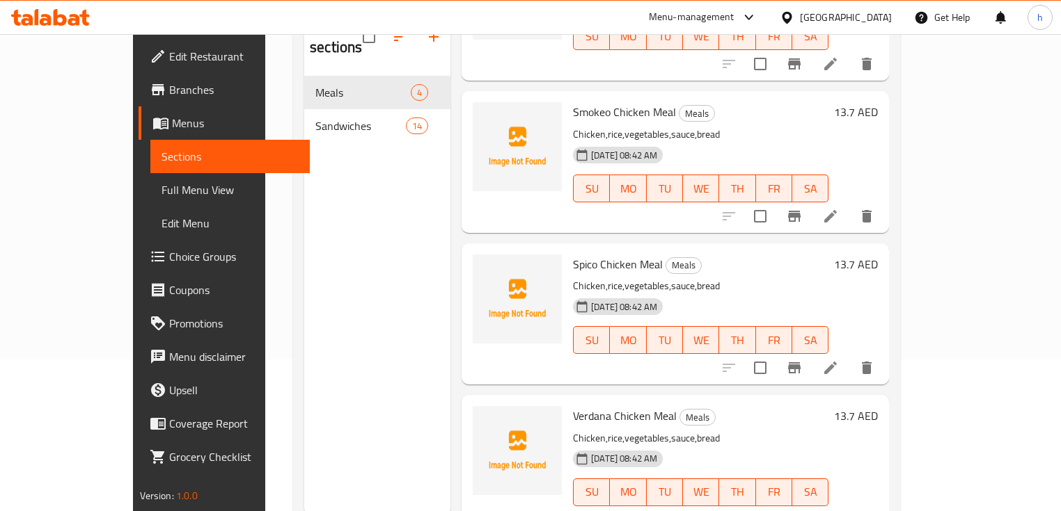
scroll to position [167, 0]
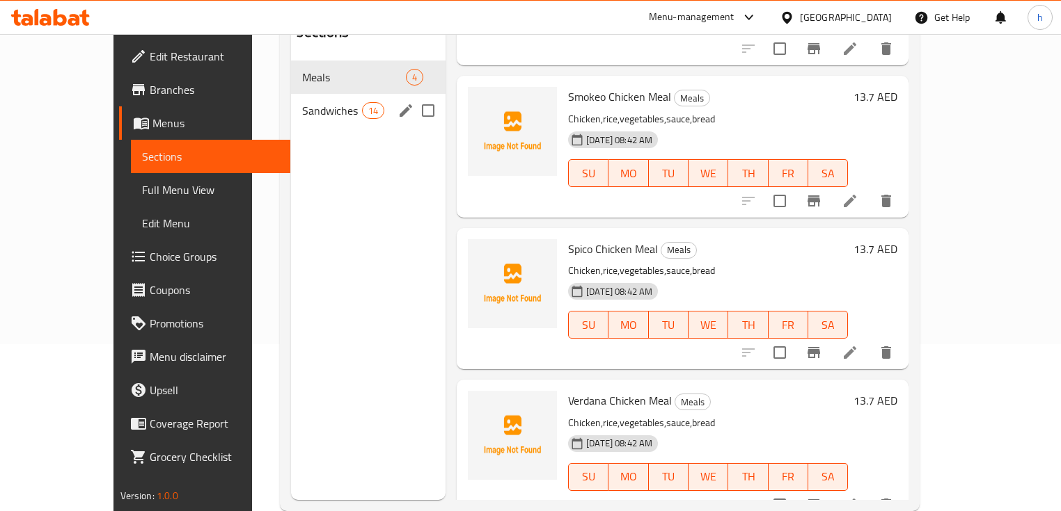
drag, startPoint x: 271, startPoint y: 99, endPoint x: 285, endPoint y: 109, distance: 16.4
click at [291, 99] on div "Sandwiches 14" at bounding box center [368, 110] width 154 height 33
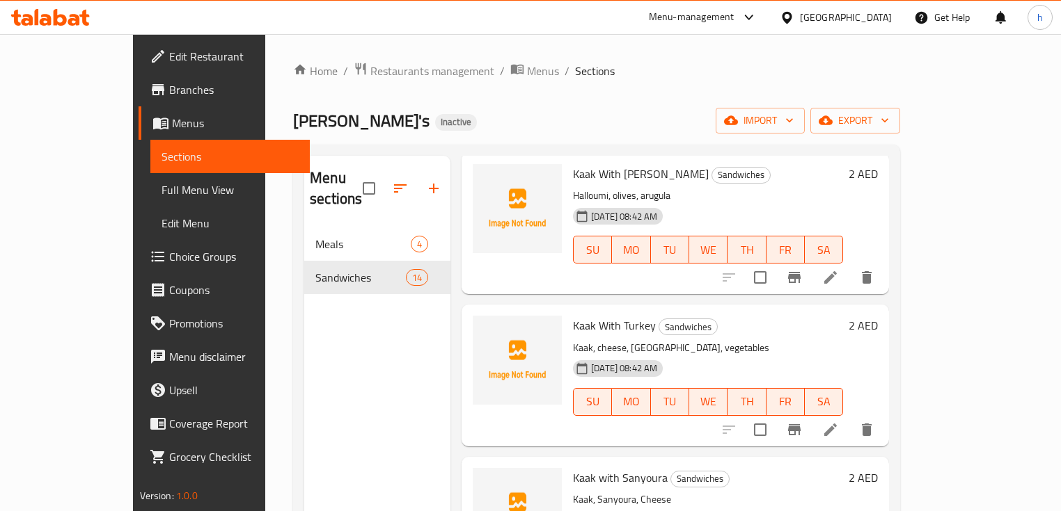
scroll to position [390, 0]
